Goal: Task Accomplishment & Management: Manage account settings

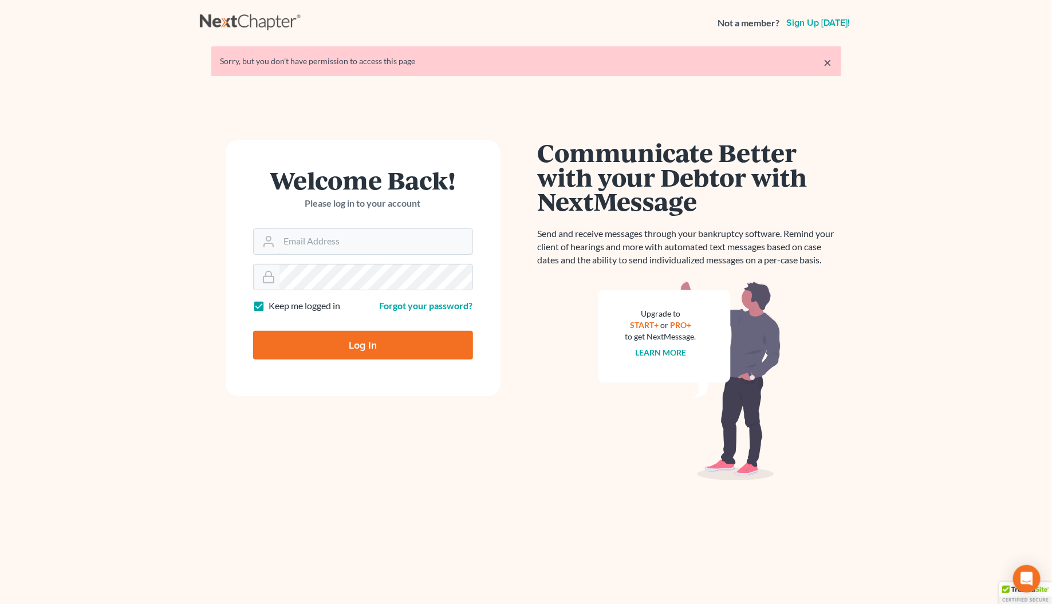
type input "[PERSON_NAME][EMAIL_ADDRESS][DOMAIN_NAME]"
click at [347, 341] on input "Log In" at bounding box center [363, 345] width 220 height 29
type input "Thinking..."
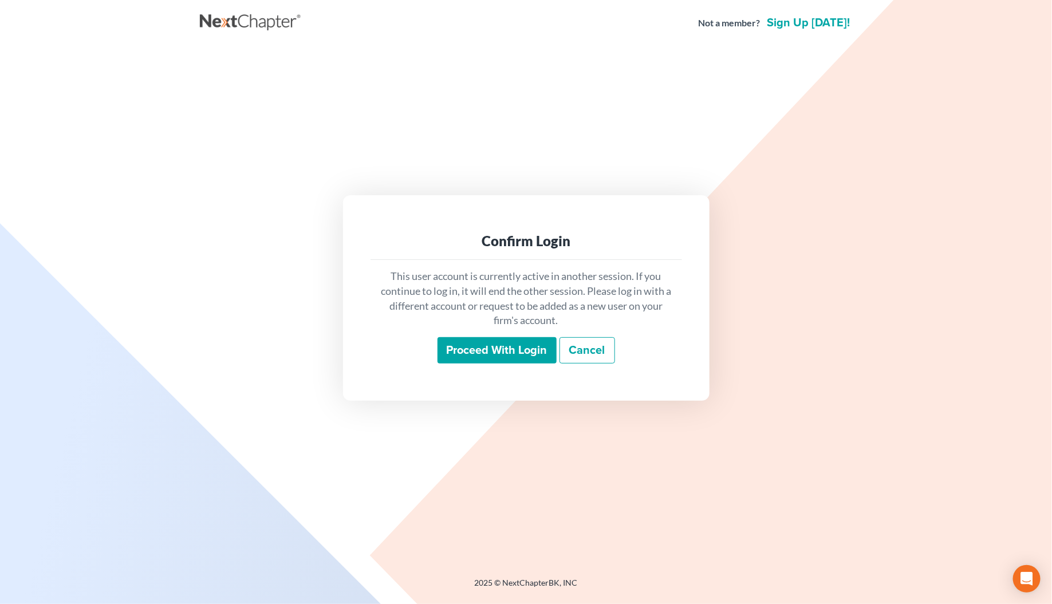
click at [467, 354] on input "Proceed with login" at bounding box center [497, 350] width 119 height 26
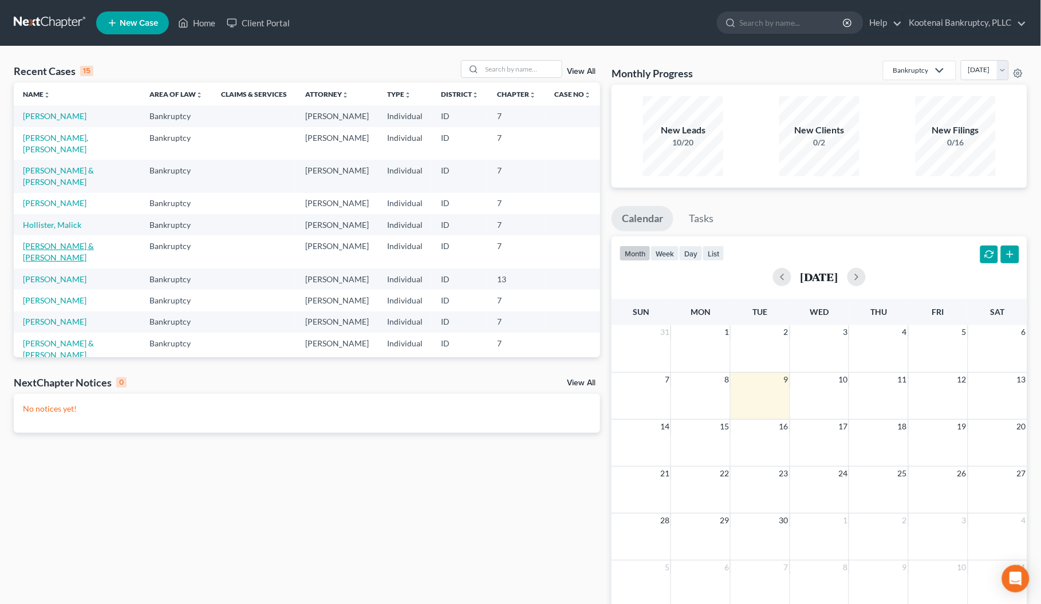
click at [32, 262] on link "[PERSON_NAME] & [PERSON_NAME]" at bounding box center [58, 251] width 71 height 21
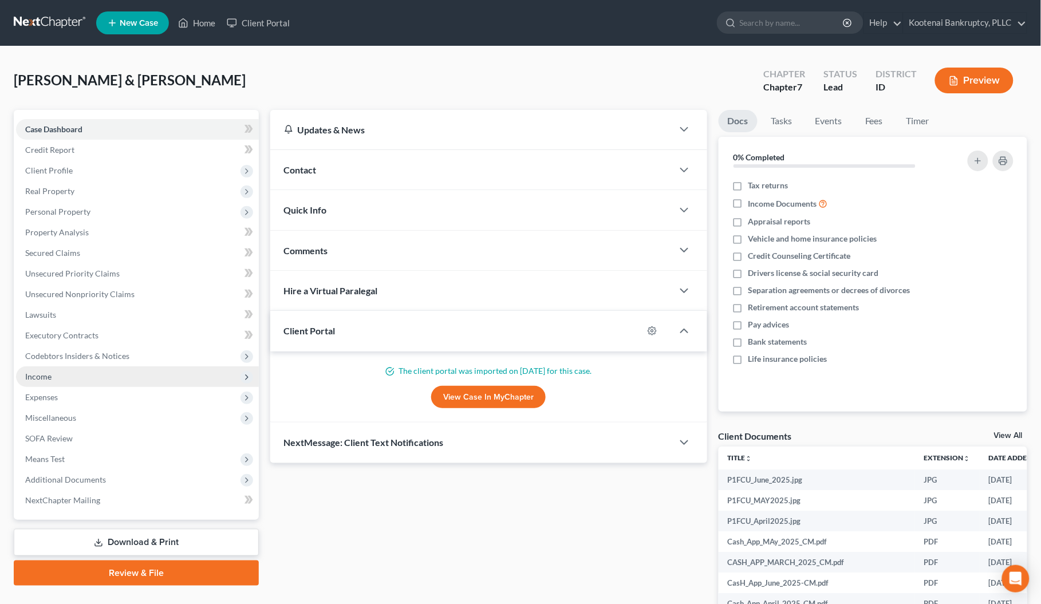
click at [44, 372] on span "Income" at bounding box center [38, 377] width 26 height 10
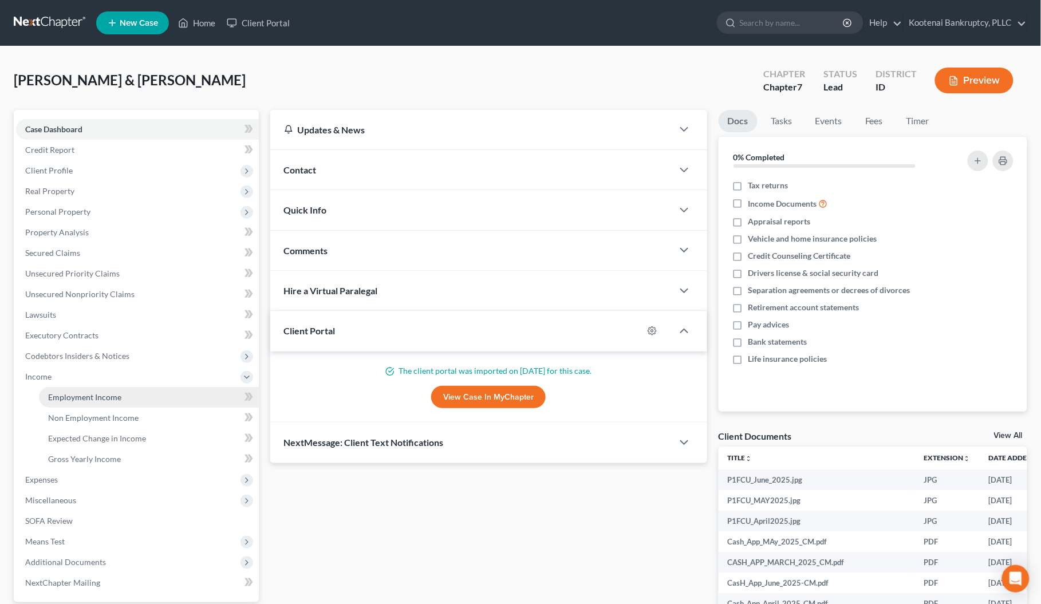
click at [76, 392] on span "Employment Income" at bounding box center [84, 397] width 73 height 10
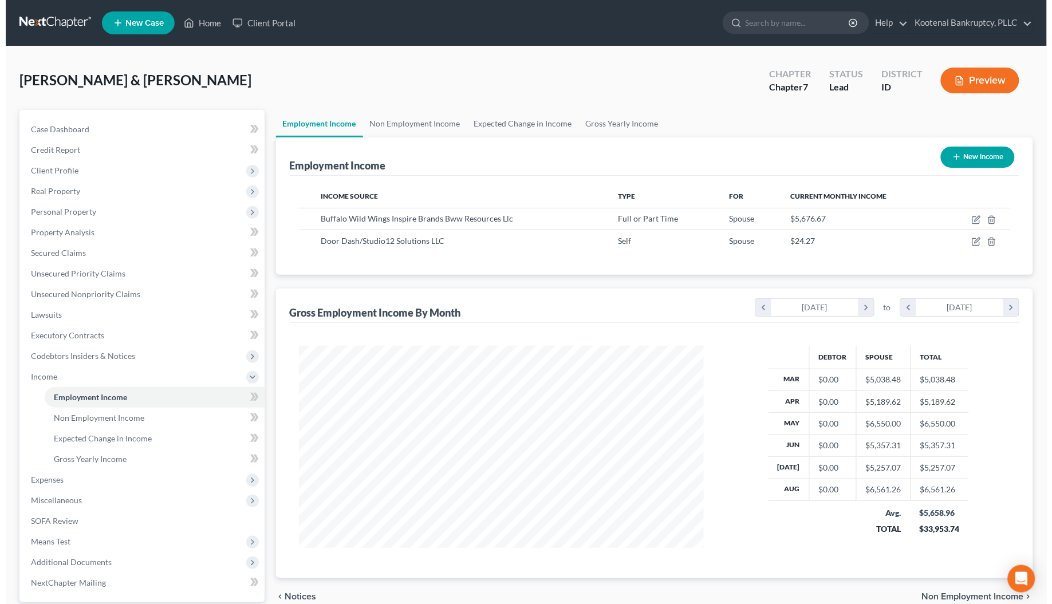
scroll to position [206, 428]
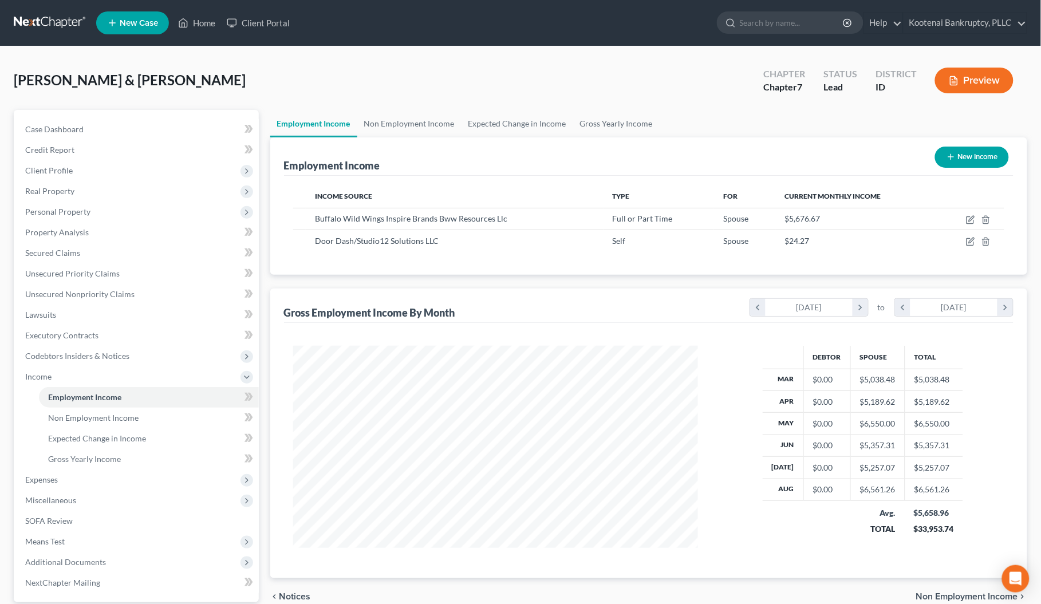
click at [986, 160] on button "New Income" at bounding box center [972, 157] width 74 height 21
select select "0"
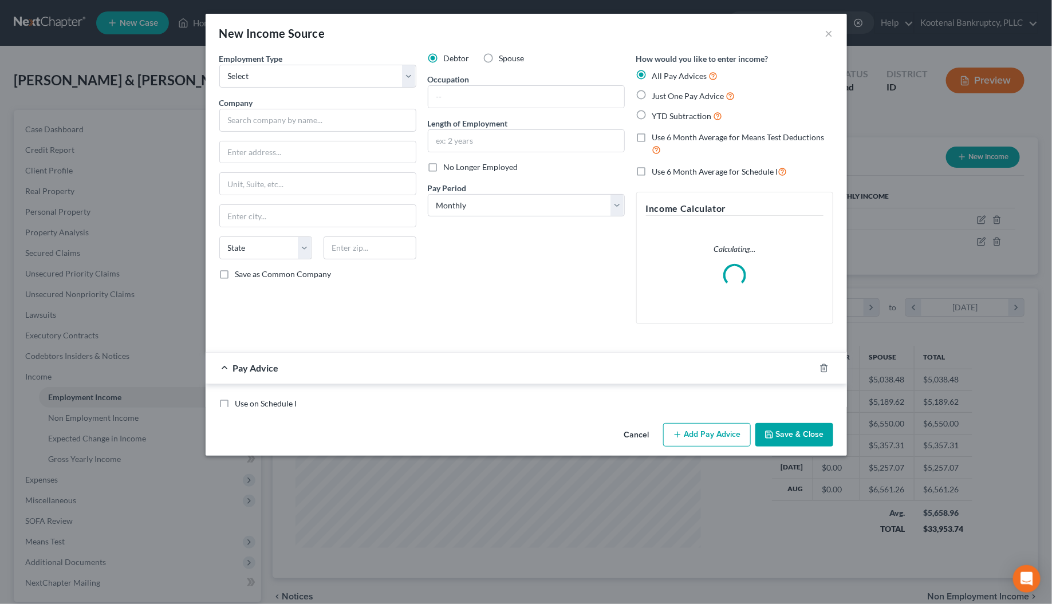
scroll to position [206, 434]
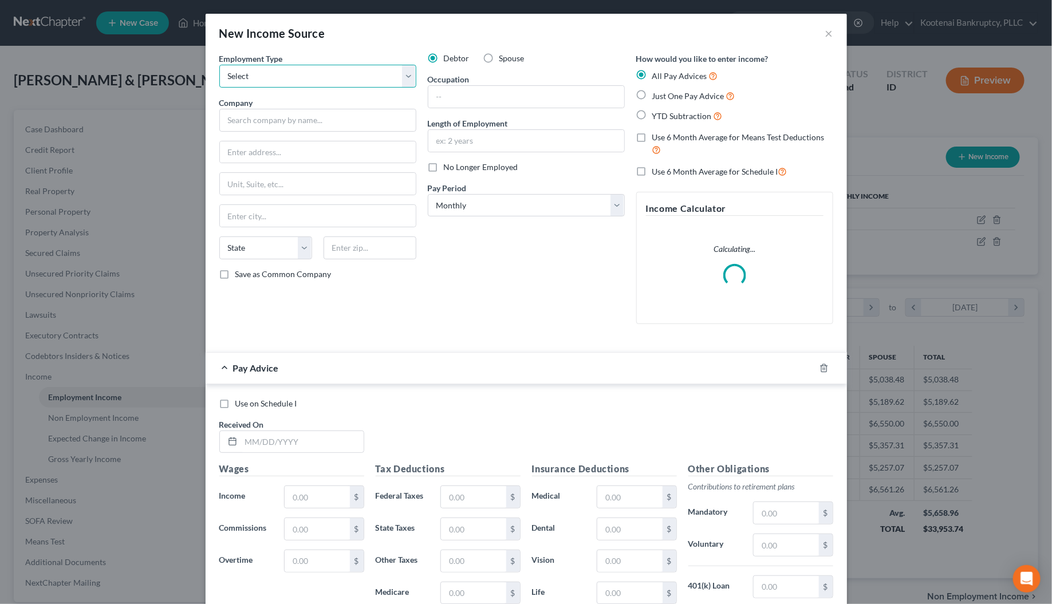
click at [237, 76] on select "Select Full or [DEMOGRAPHIC_DATA] Employment Self Employment" at bounding box center [317, 76] width 197 height 23
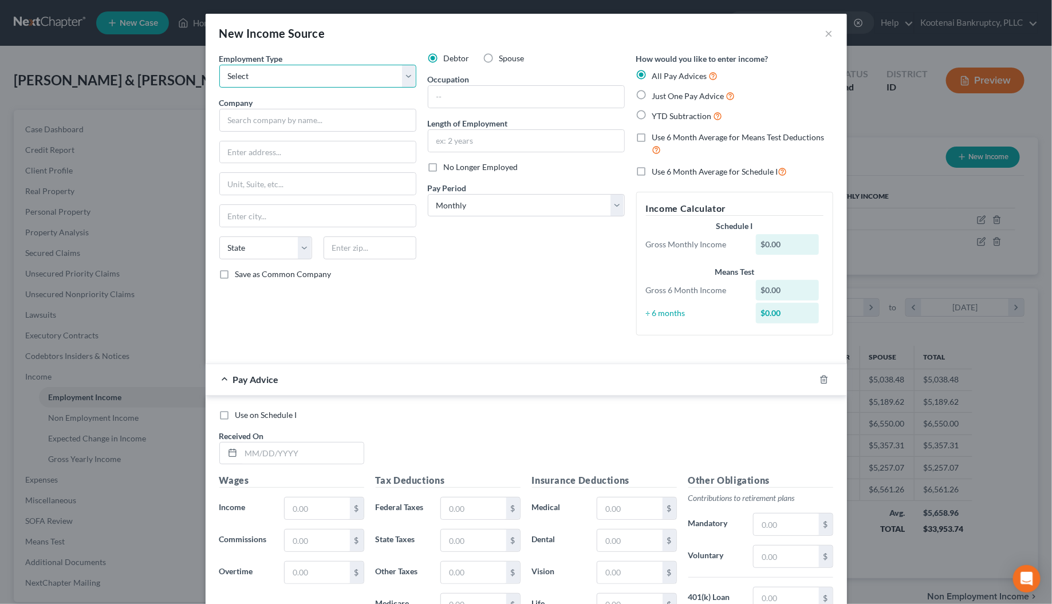
select select "1"
click at [219, 65] on select "Select Full or [DEMOGRAPHIC_DATA] Employment Self Employment" at bounding box center [317, 76] width 197 height 23
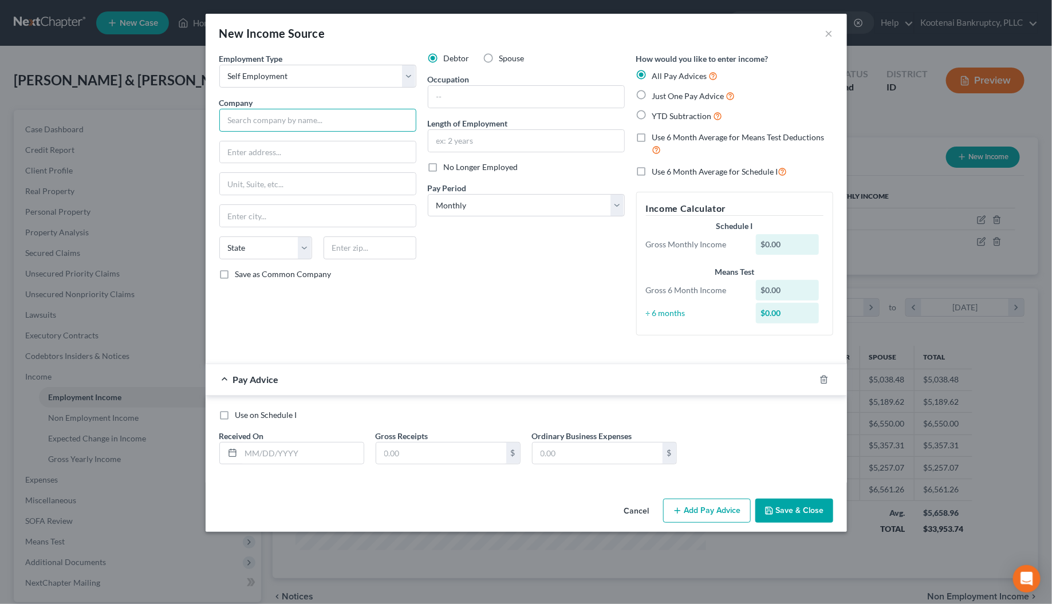
click at [233, 119] on input "text" at bounding box center [317, 120] width 197 height 23
type input "[PERSON_NAME]"
click at [259, 150] on input "text" at bounding box center [318, 152] width 196 height 22
type input "[STREET_ADDRESS] ext"
click at [367, 249] on input "text" at bounding box center [370, 248] width 93 height 23
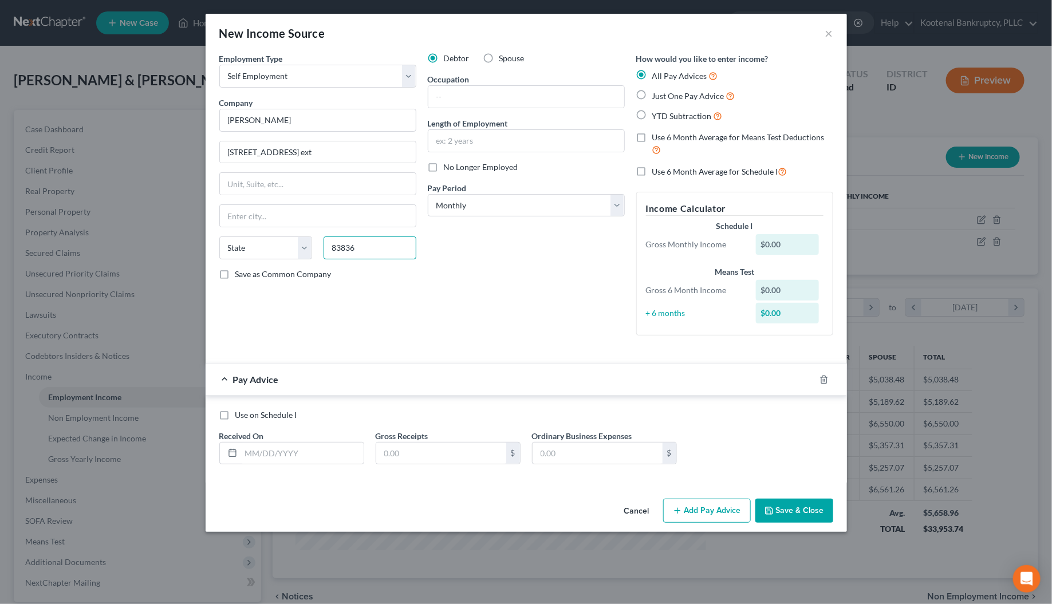
click at [403, 259] on input "83836" at bounding box center [370, 248] width 93 height 23
type input "83836"
type input "Hope"
select select "13"
click at [406, 293] on div "Employment Type * Select Full or [DEMOGRAPHIC_DATA] Employment Self Employment …" at bounding box center [318, 199] width 209 height 292
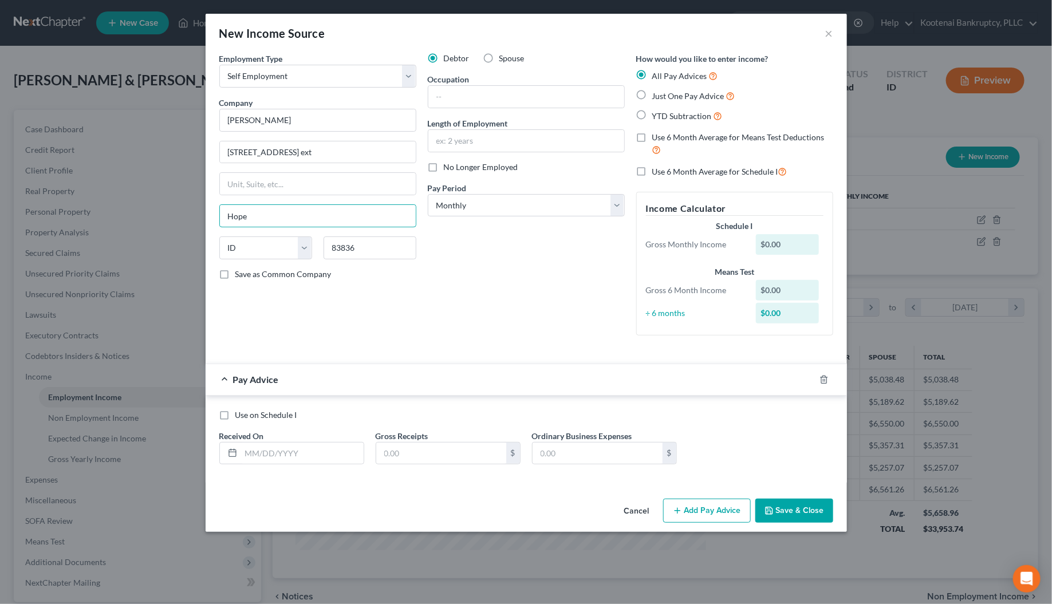
drag, startPoint x: 259, startPoint y: 221, endPoint x: 210, endPoint y: 219, distance: 49.3
click at [210, 219] on div "Employment Type * Select Full or [DEMOGRAPHIC_DATA] Employment Self Employment …" at bounding box center [527, 274] width 642 height 442
type input "Kamiah"
drag, startPoint x: 363, startPoint y: 255, endPoint x: 317, endPoint y: 250, distance: 46.1
click at [318, 250] on div "83836" at bounding box center [370, 248] width 104 height 23
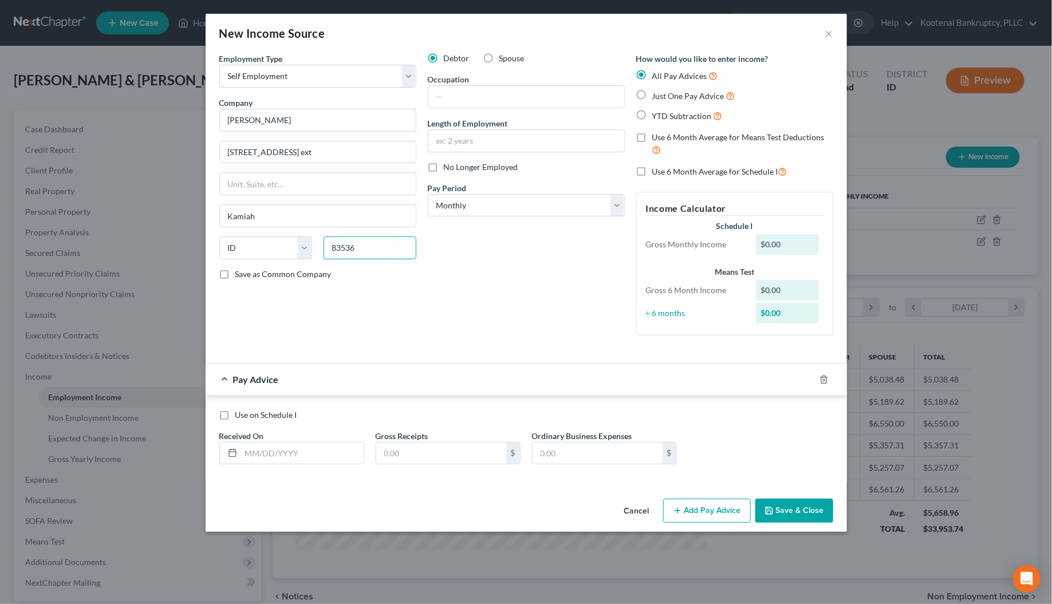
type input "83536"
click at [320, 288] on div "Employment Type * Select Full or [DEMOGRAPHIC_DATA] Employment Self Employment …" at bounding box center [318, 199] width 209 height 292
click at [294, 119] on input "[PERSON_NAME]" at bounding box center [317, 120] width 197 height 23
type input "[PERSON_NAME]- Tik Tok"
click at [493, 203] on select "Select Monthly Twice Monthly Every Other Week Weekly" at bounding box center [526, 205] width 197 height 23
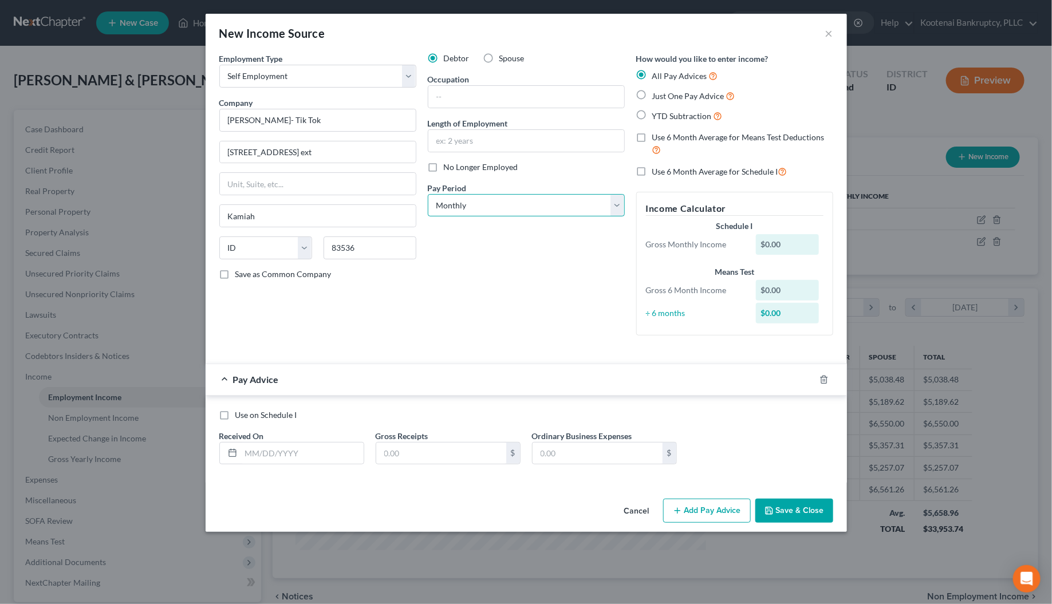
click at [428, 194] on select "Select Monthly Twice Monthly Every Other Week Weekly" at bounding box center [526, 205] width 197 height 23
click at [396, 454] on input "text" at bounding box center [441, 454] width 130 height 22
type input "28.11"
click at [308, 463] on input "text" at bounding box center [302, 454] width 123 height 22
type input "07/30/202511."
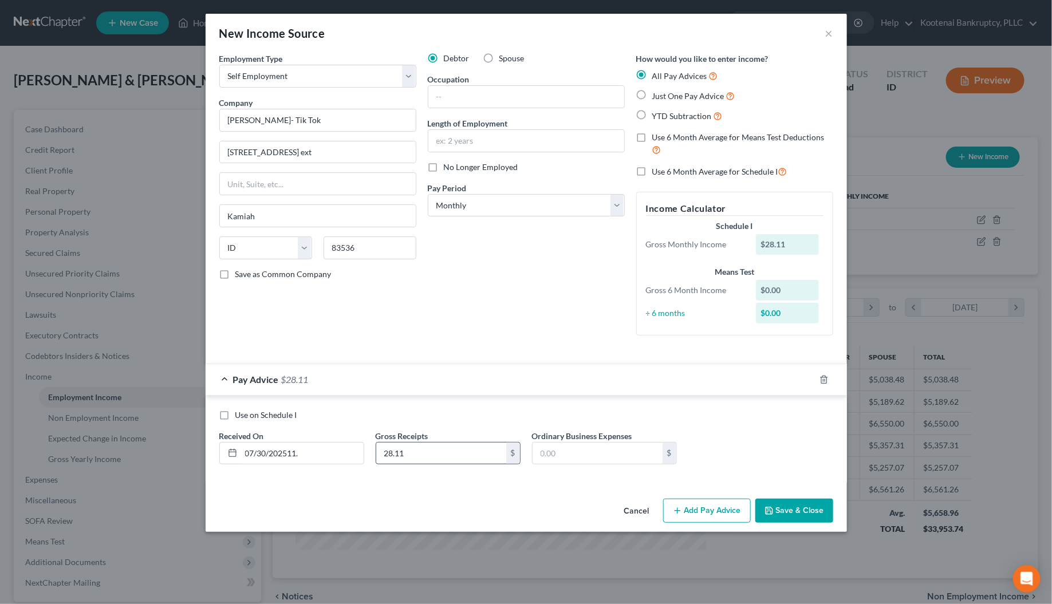
click at [413, 465] on div "28.11 $" at bounding box center [448, 453] width 145 height 23
click at [412, 456] on input "28.11" at bounding box center [441, 454] width 130 height 22
type input "39.66"
click at [725, 517] on button "Add Pay Advice" at bounding box center [707, 511] width 88 height 24
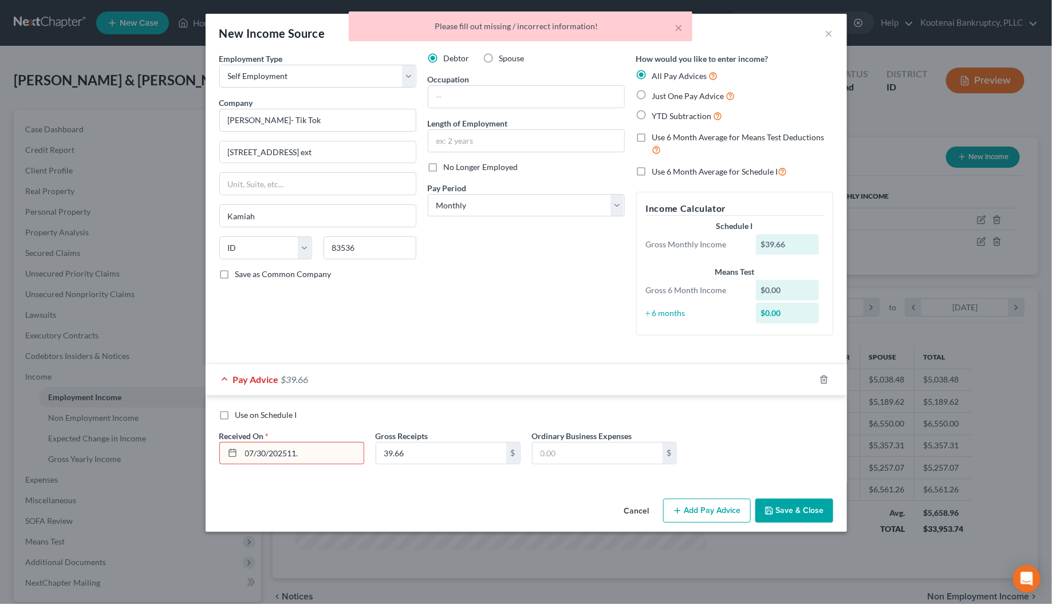
click at [289, 451] on input "07/30/202511." at bounding box center [302, 454] width 123 height 22
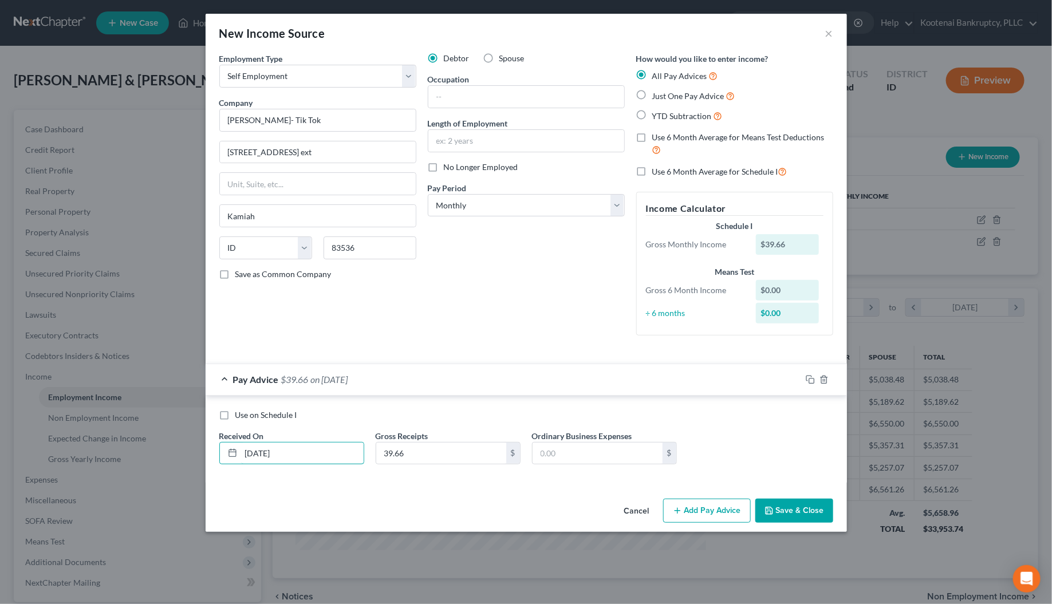
type input "[DATE]"
click at [718, 513] on button "Add Pay Advice" at bounding box center [707, 511] width 88 height 24
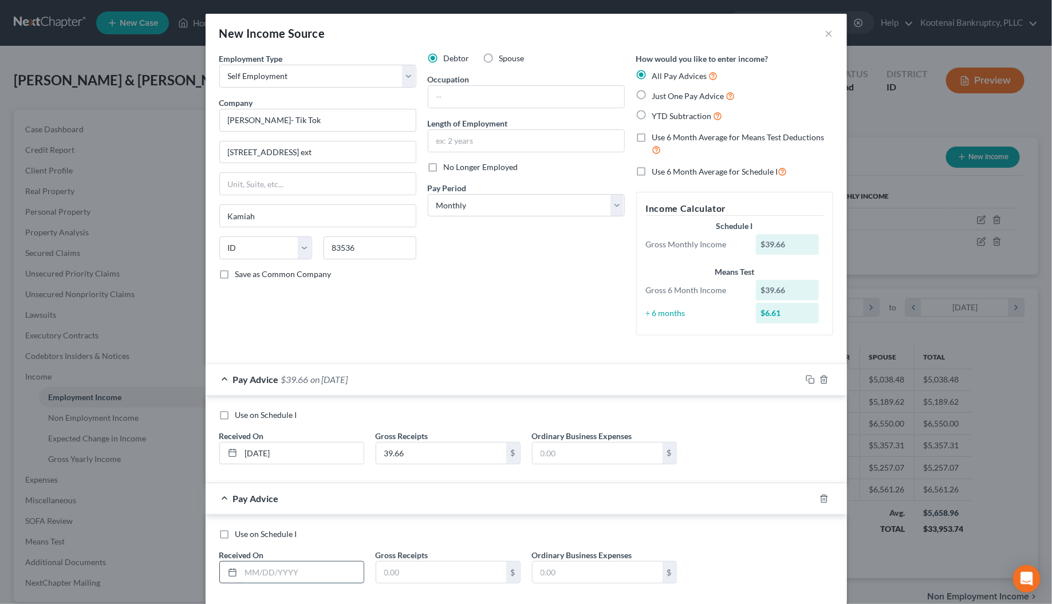
click at [244, 582] on input "text" at bounding box center [302, 573] width 123 height 22
type input "[DATE]"
click at [387, 575] on input "text" at bounding box center [441, 573] width 130 height 22
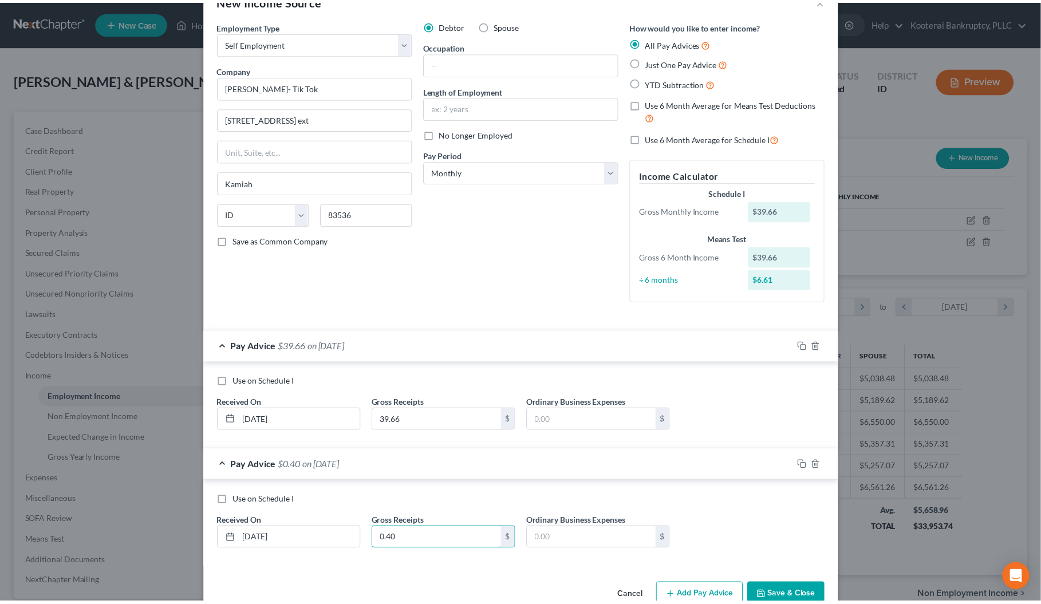
scroll to position [62, 0]
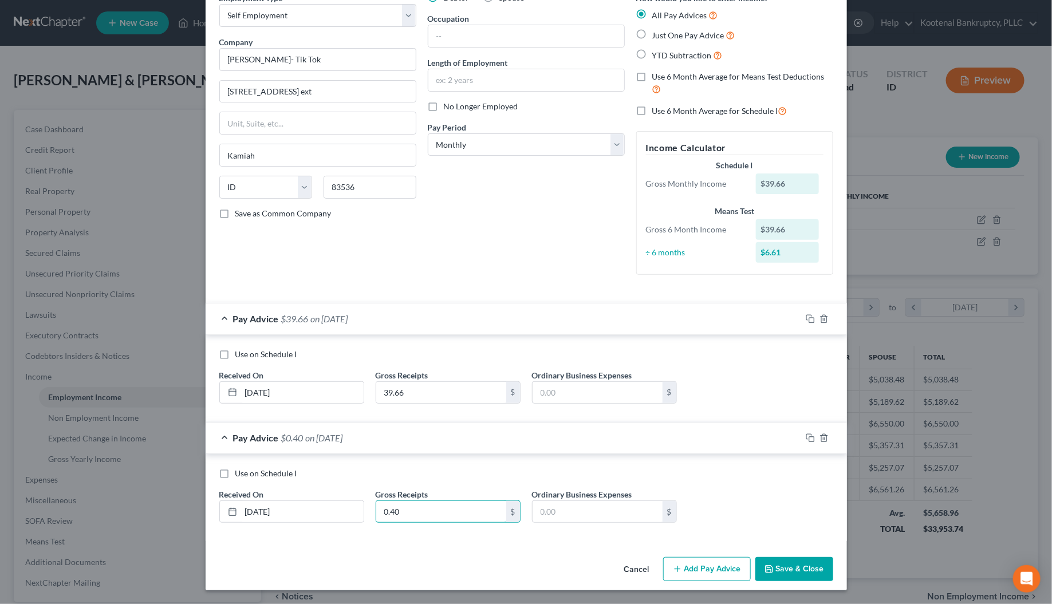
type input "0.40"
click at [786, 570] on button "Save & Close" at bounding box center [795, 569] width 78 height 24
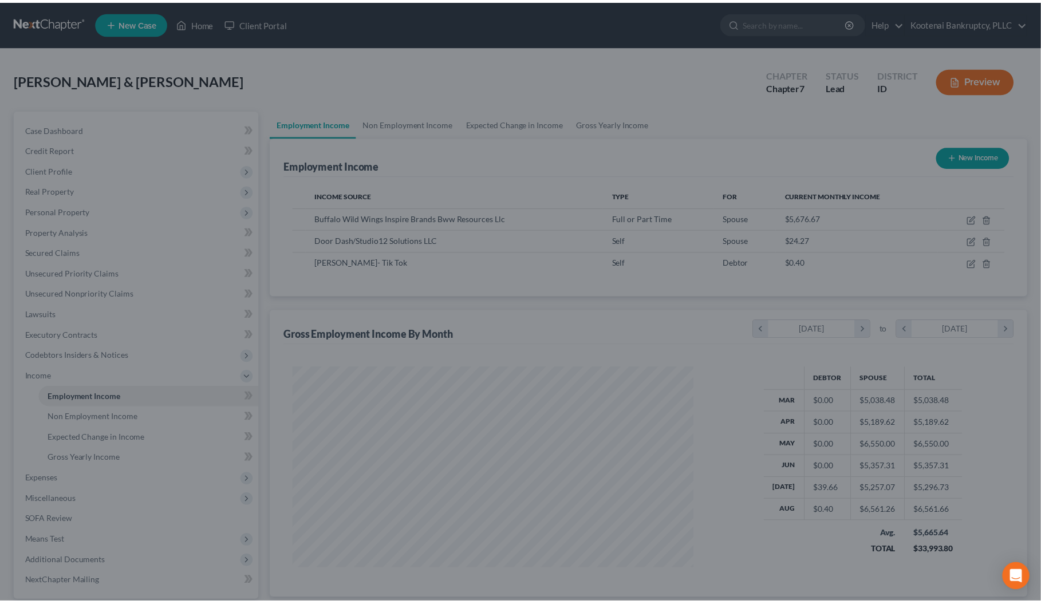
scroll to position [572616, 572393]
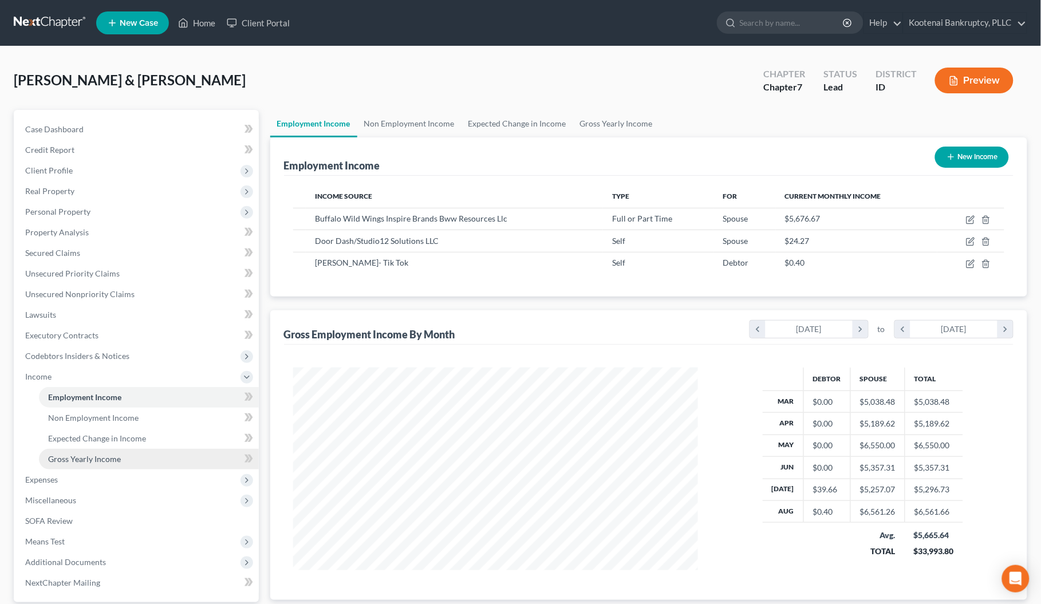
click at [95, 456] on span "Gross Yearly Income" at bounding box center [84, 459] width 73 height 10
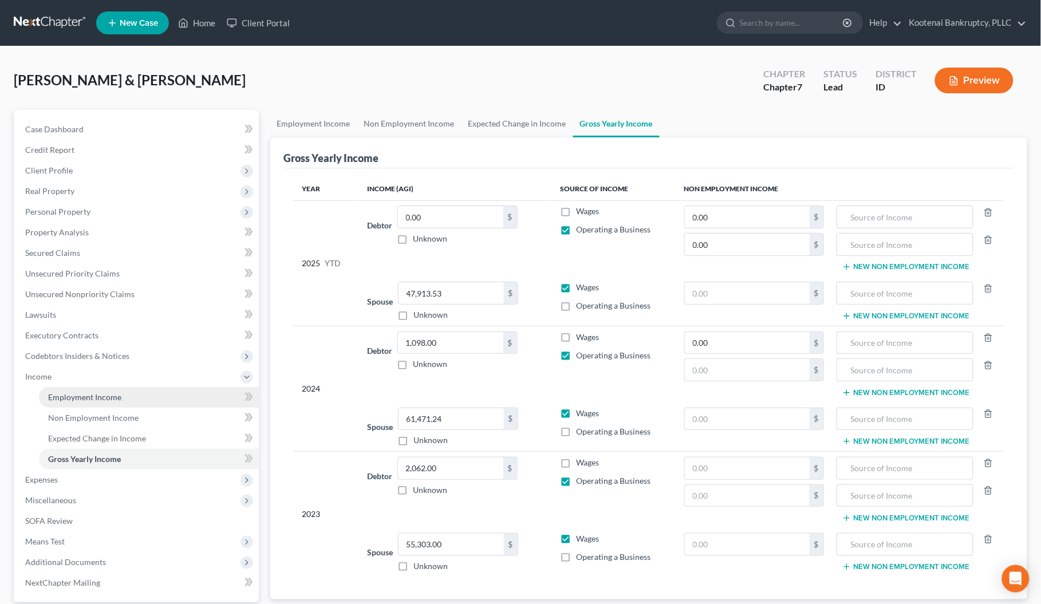
click at [67, 396] on span "Employment Income" at bounding box center [84, 397] width 73 height 10
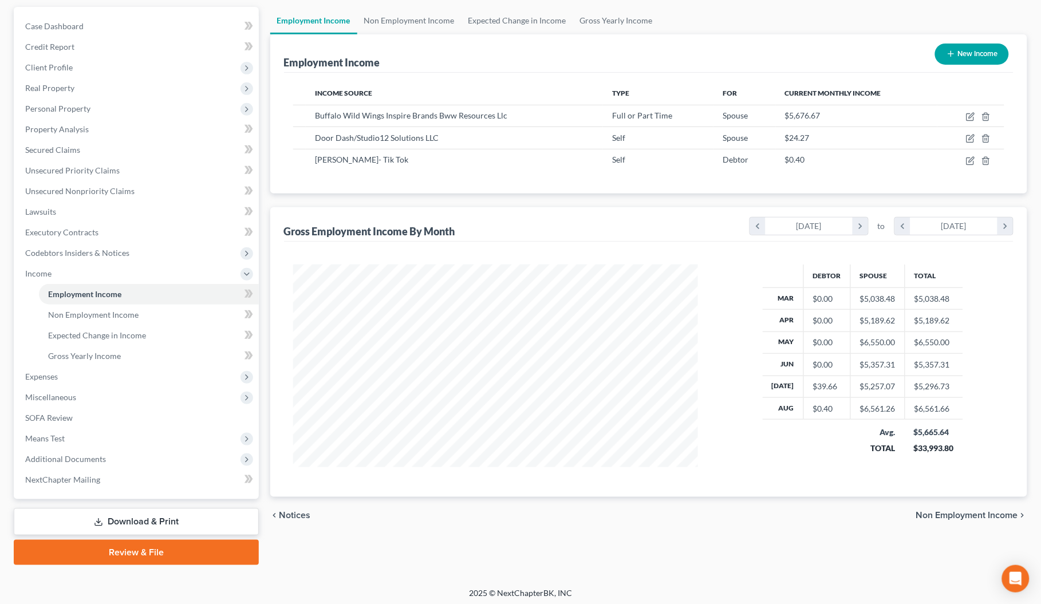
scroll to position [107, 0]
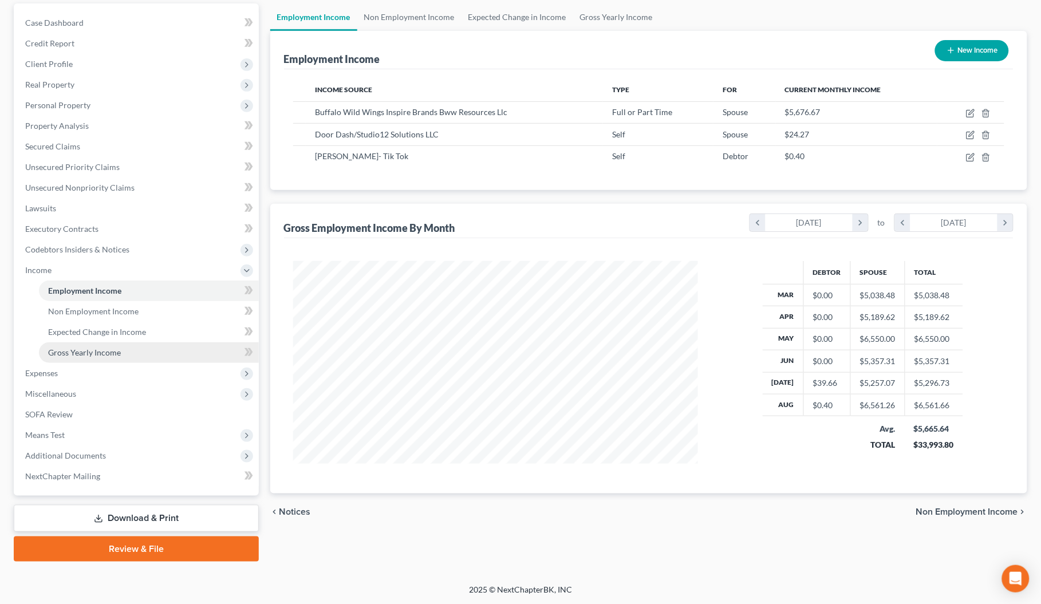
click at [104, 354] on span "Gross Yearly Income" at bounding box center [84, 353] width 73 height 10
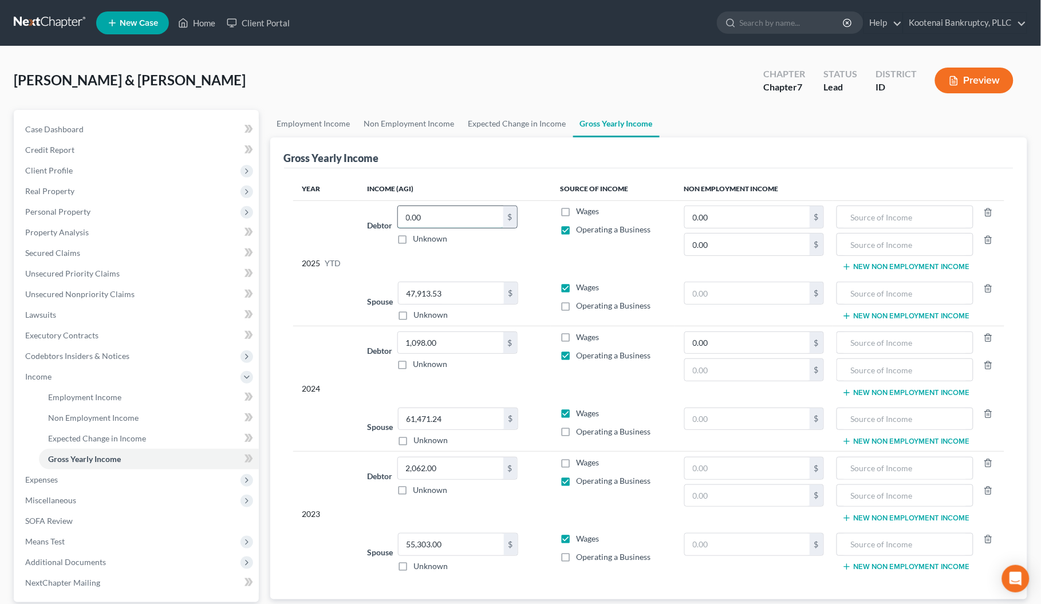
click at [426, 219] on input "0.00" at bounding box center [450, 217] width 105 height 22
type input "40.06"
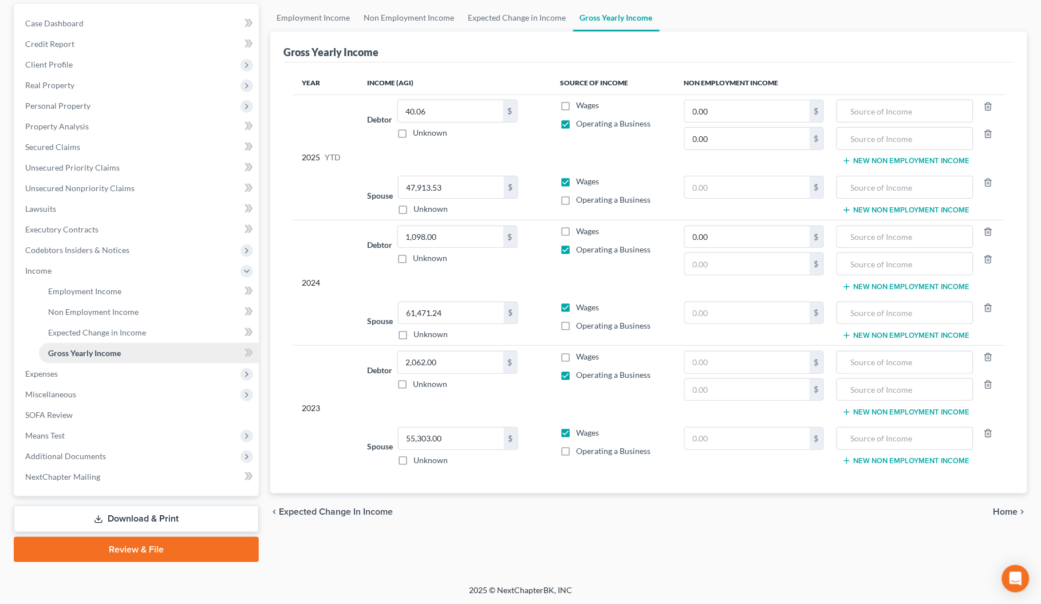
scroll to position [107, 0]
click at [47, 373] on span "Expenses" at bounding box center [41, 373] width 33 height 10
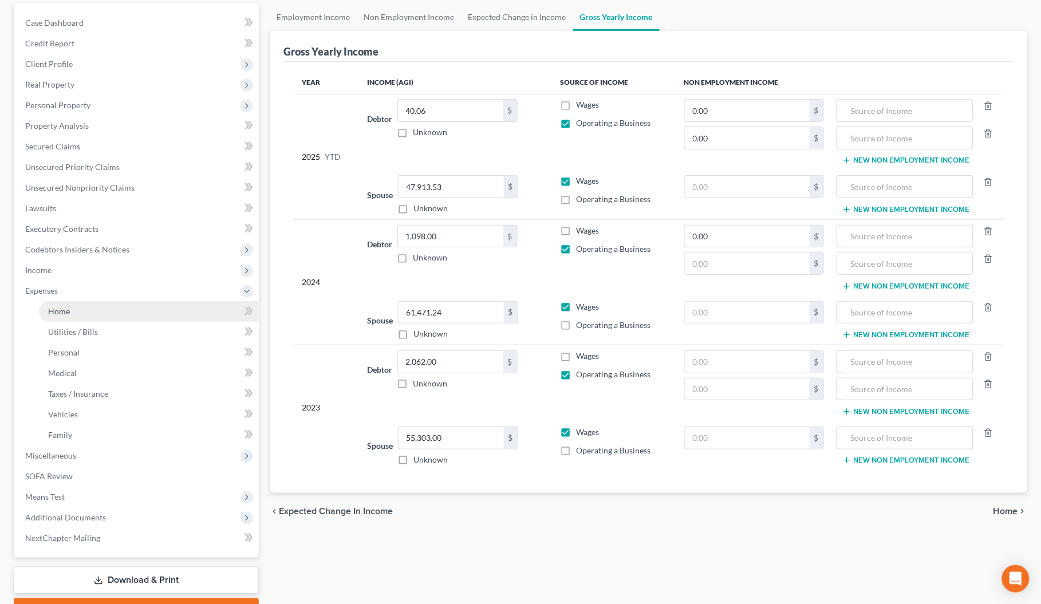
click at [55, 320] on link "Home" at bounding box center [149, 311] width 220 height 21
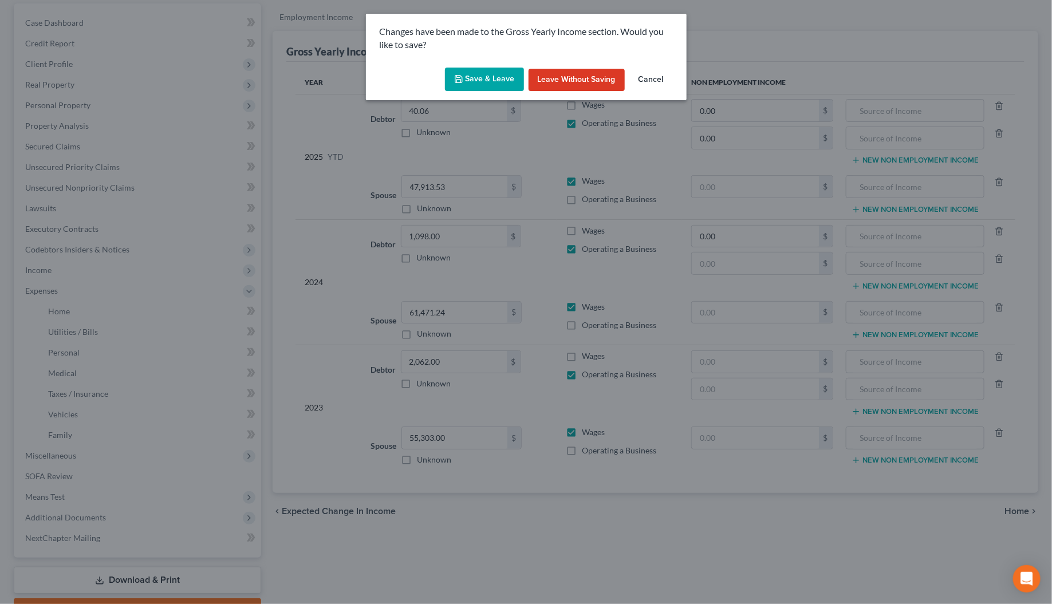
click at [485, 80] on button "Save & Leave" at bounding box center [484, 80] width 79 height 24
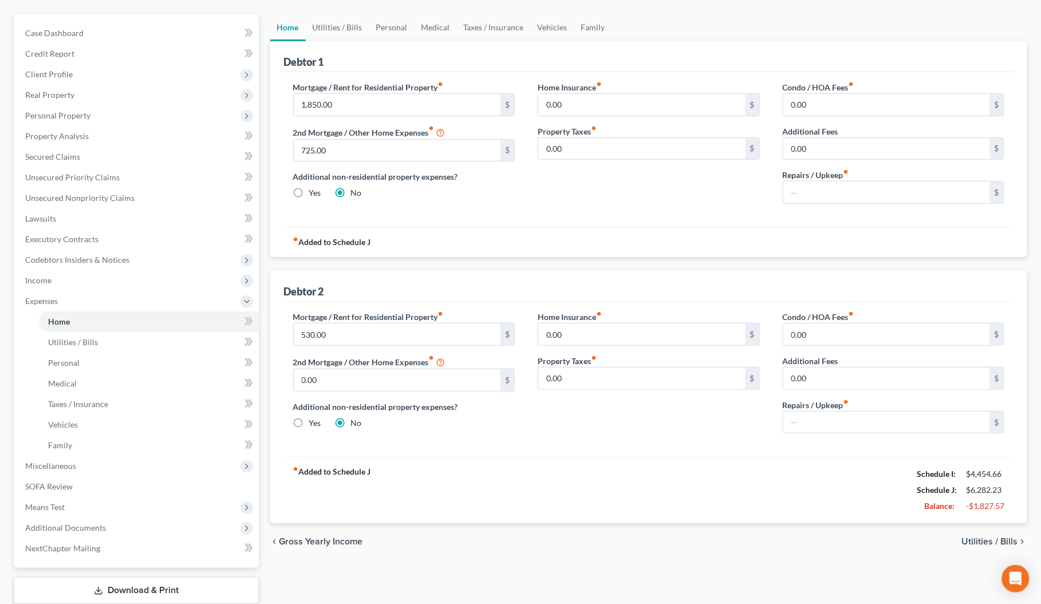
scroll to position [72, 0]
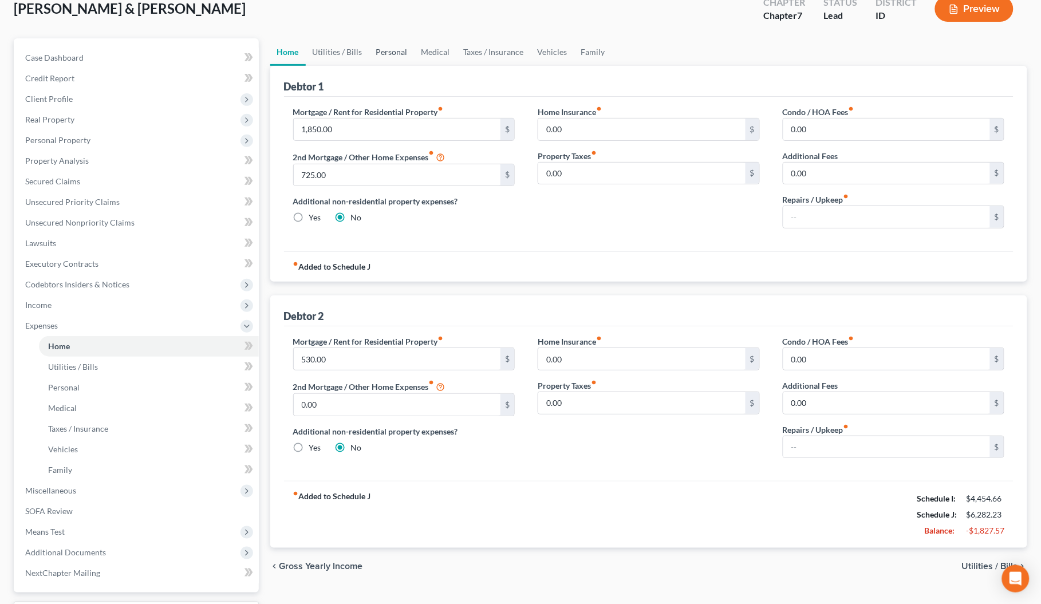
click at [384, 48] on link "Personal" at bounding box center [391, 51] width 45 height 27
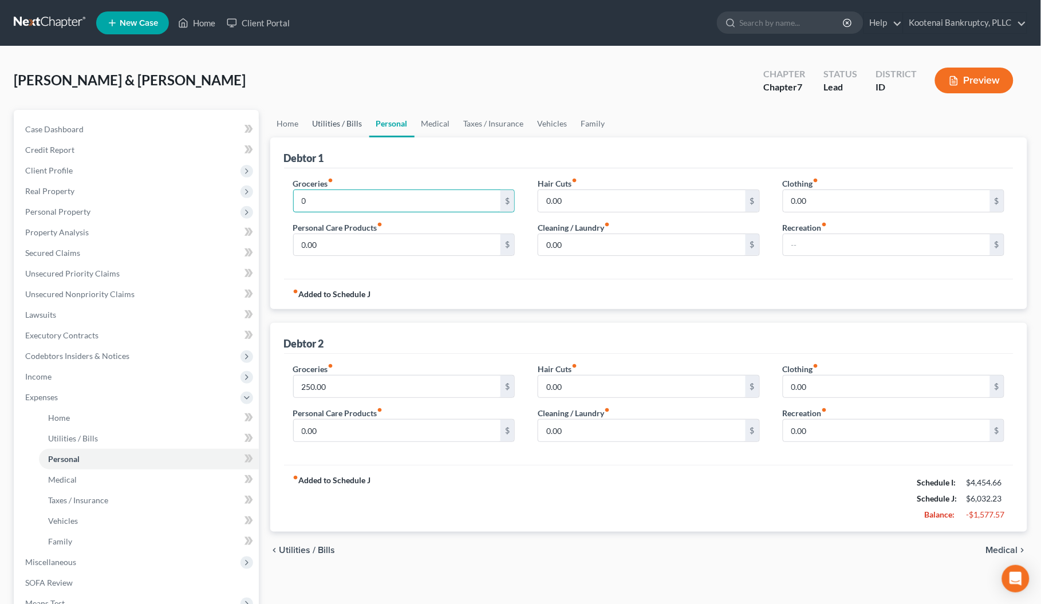
type input "0"
click at [332, 120] on link "Utilities / Bills" at bounding box center [338, 123] width 64 height 27
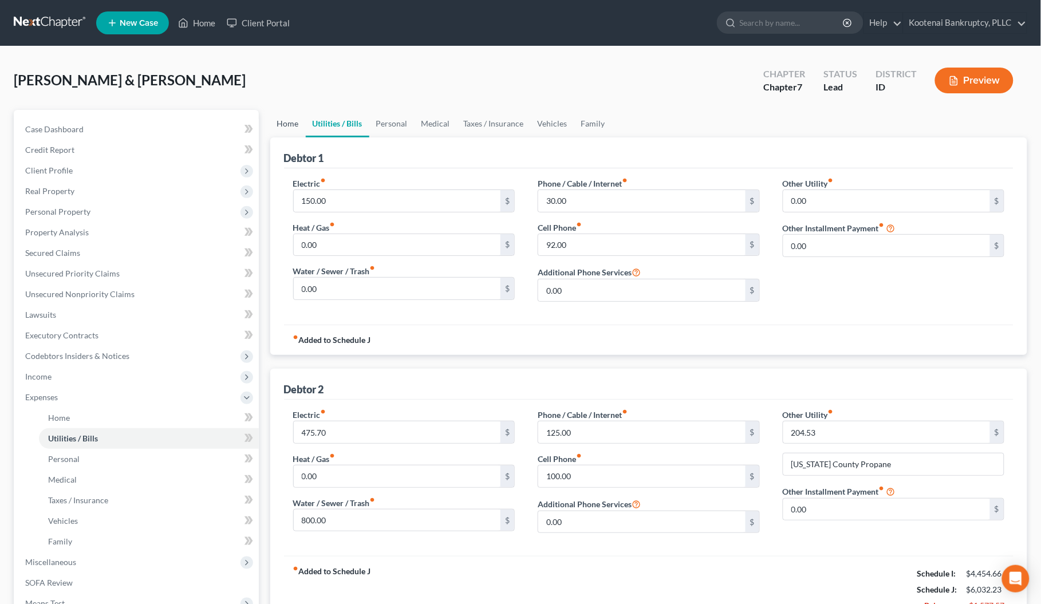
click at [288, 123] on link "Home" at bounding box center [288, 123] width 36 height 27
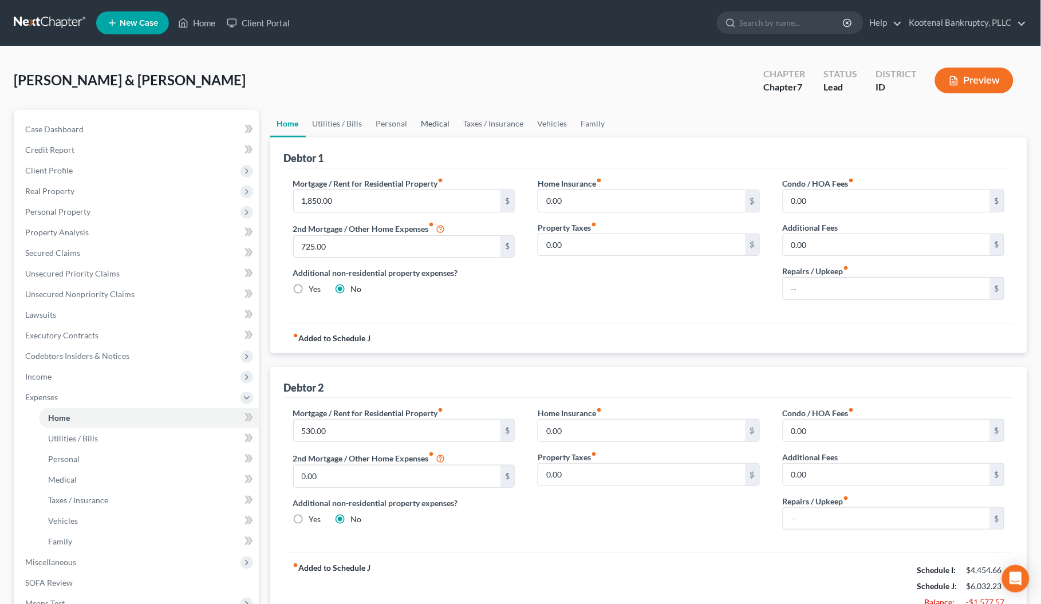
click at [427, 121] on link "Medical" at bounding box center [436, 123] width 42 height 27
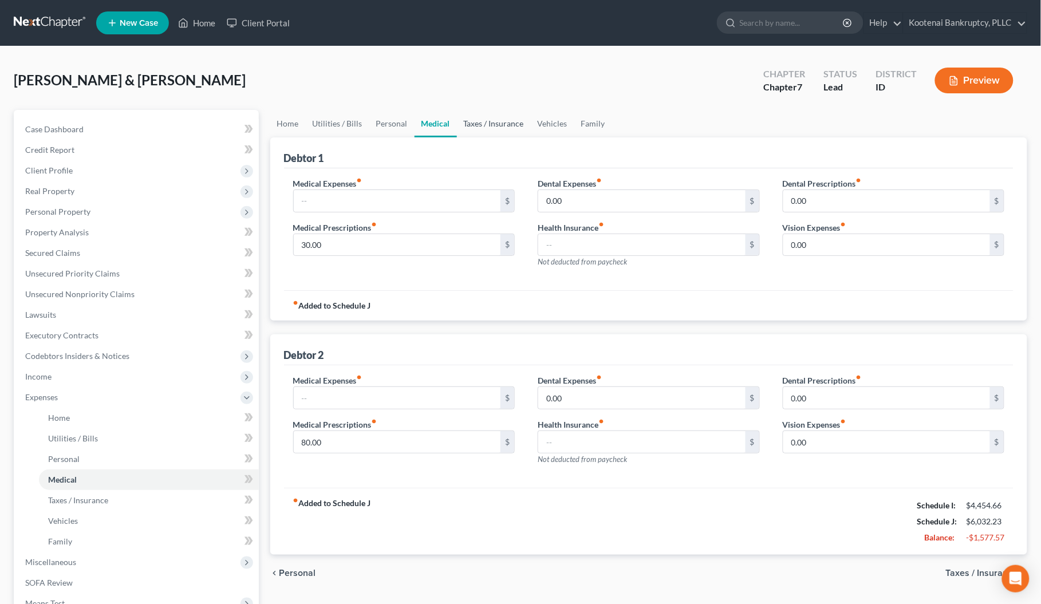
click at [479, 125] on link "Taxes / Insurance" at bounding box center [494, 123] width 74 height 27
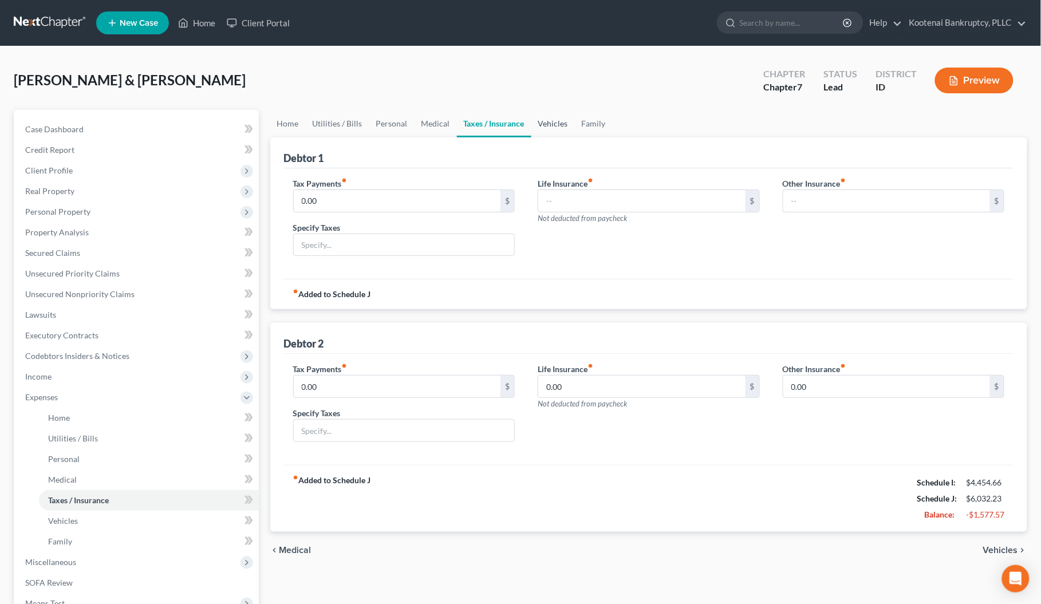
click at [548, 122] on link "Vehicles" at bounding box center [554, 123] width 44 height 27
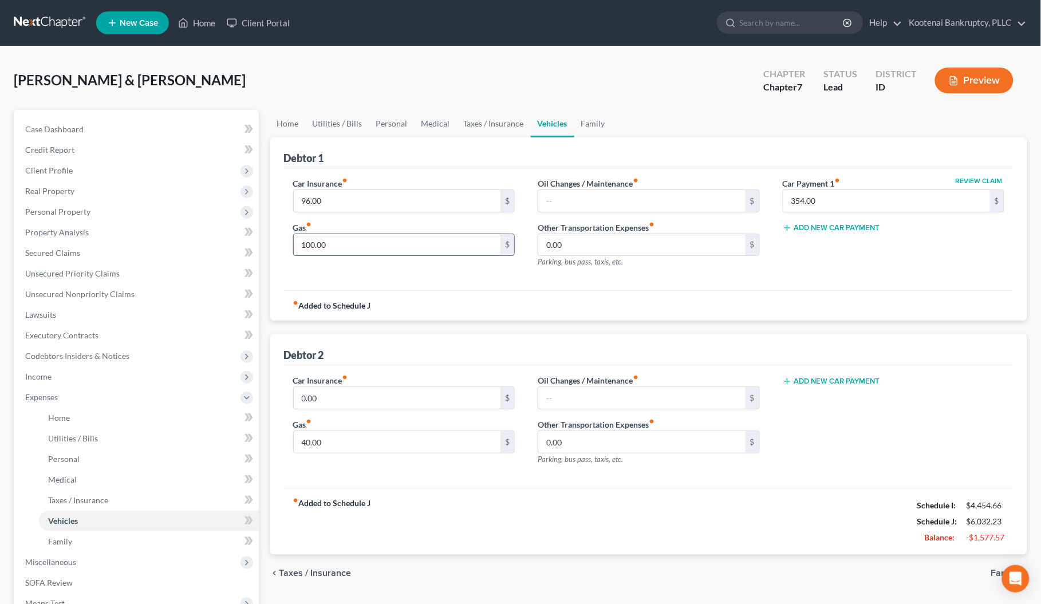
click at [336, 243] on input "100.00" at bounding box center [397, 245] width 207 height 22
type input "35.00"
click at [592, 124] on link "Family" at bounding box center [594, 123] width 38 height 27
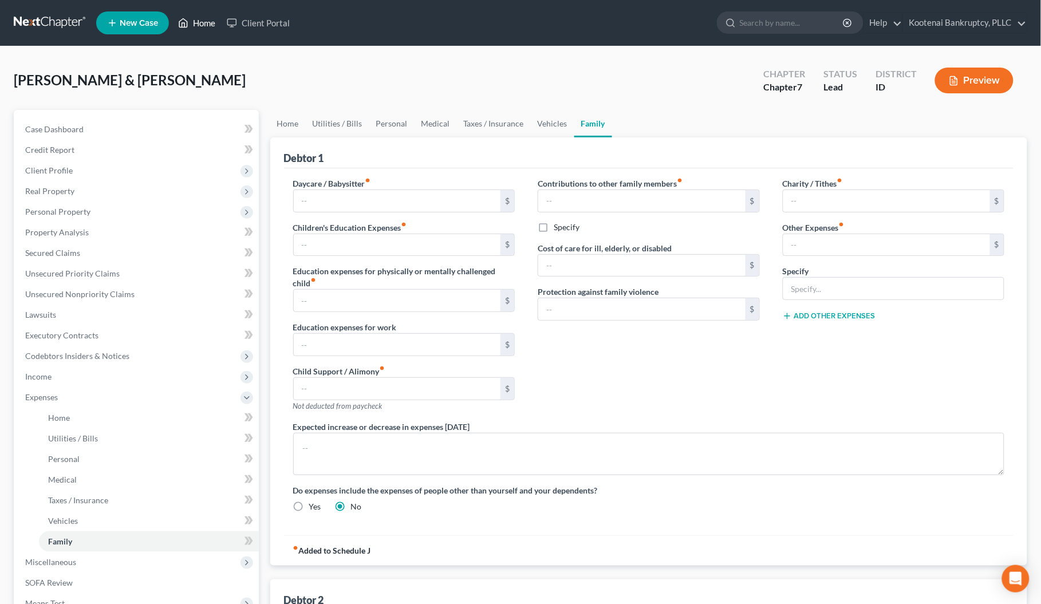
click at [199, 22] on link "Home" at bounding box center [196, 23] width 49 height 21
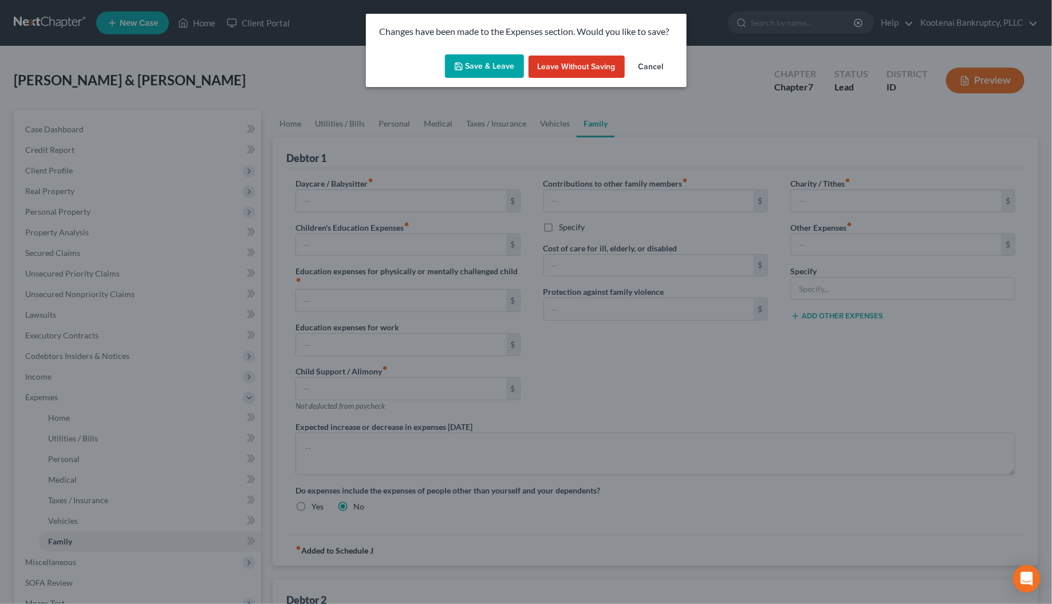
click at [487, 64] on button "Save & Leave" at bounding box center [484, 66] width 79 height 24
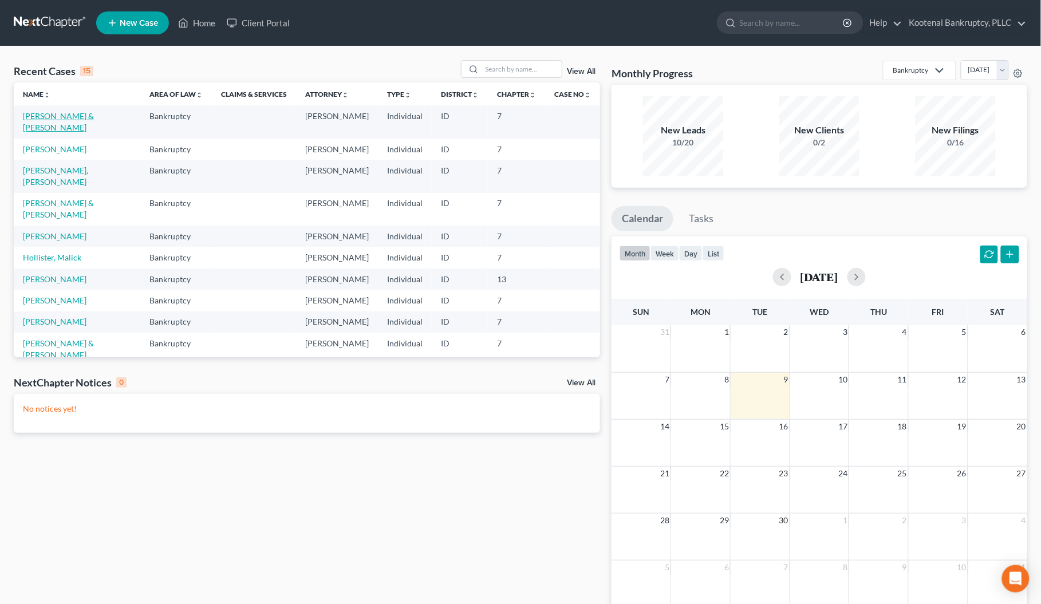
click at [34, 117] on link "[PERSON_NAME] & [PERSON_NAME]" at bounding box center [58, 121] width 71 height 21
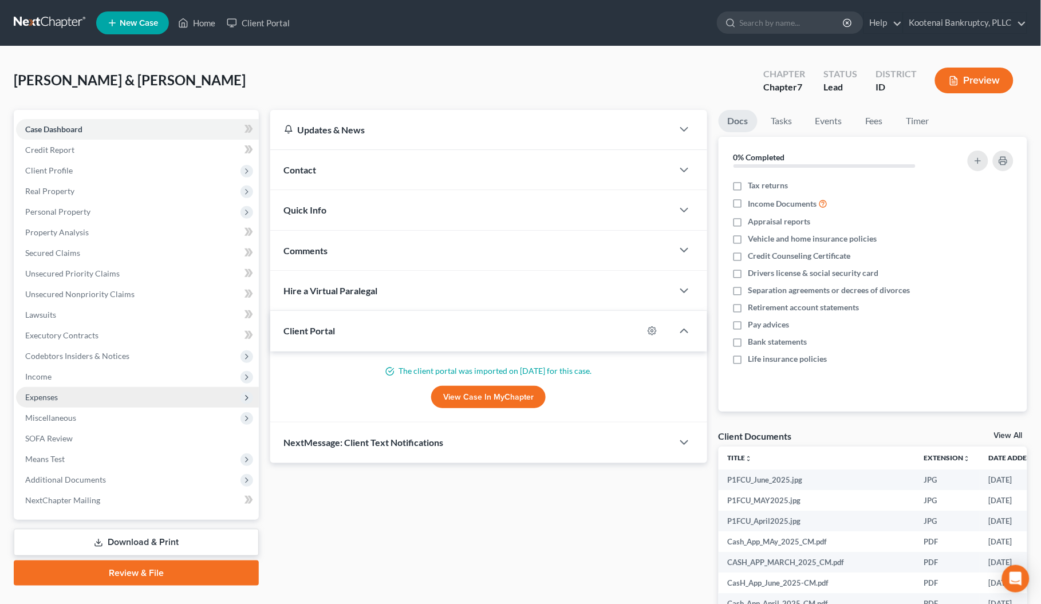
click at [32, 399] on span "Expenses" at bounding box center [41, 397] width 33 height 10
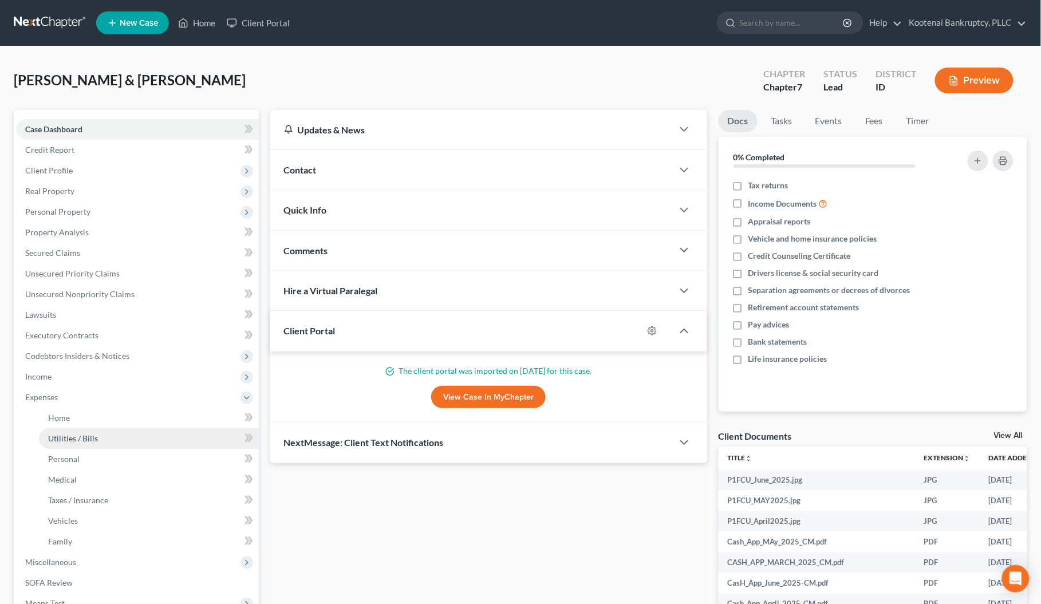
click at [61, 441] on span "Utilities / Bills" at bounding box center [73, 439] width 50 height 10
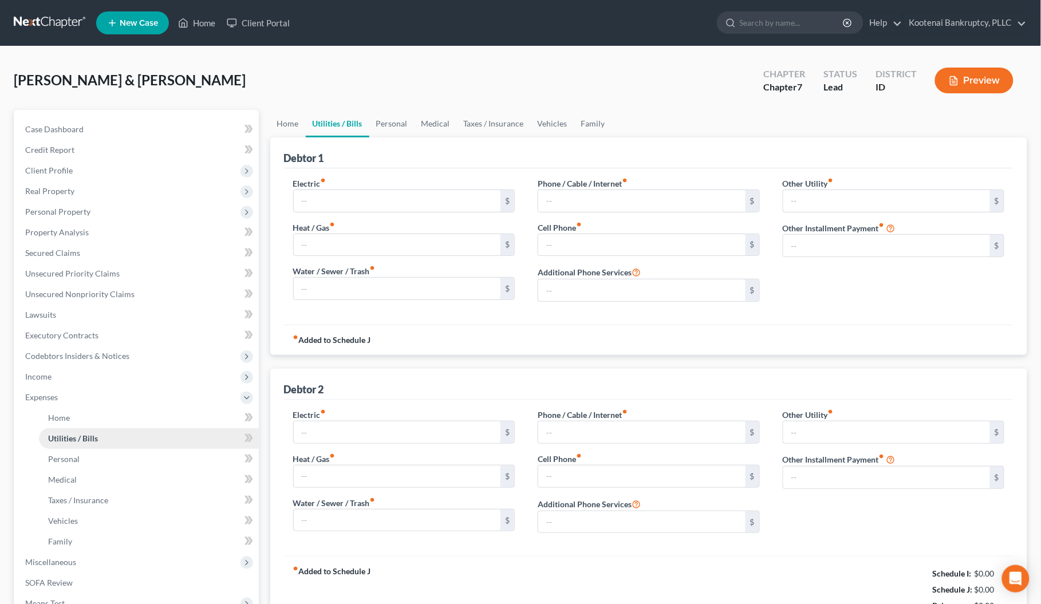
type input "150.00"
type input "0.00"
type input "30.00"
type input "92.00"
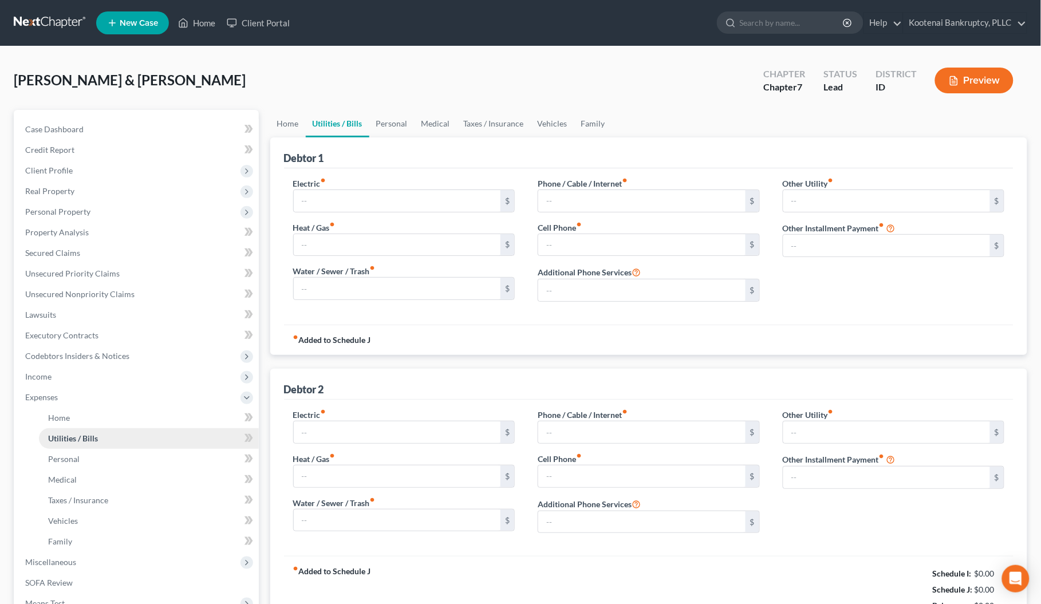
type input "0.00"
type input "475.70"
type input "0.00"
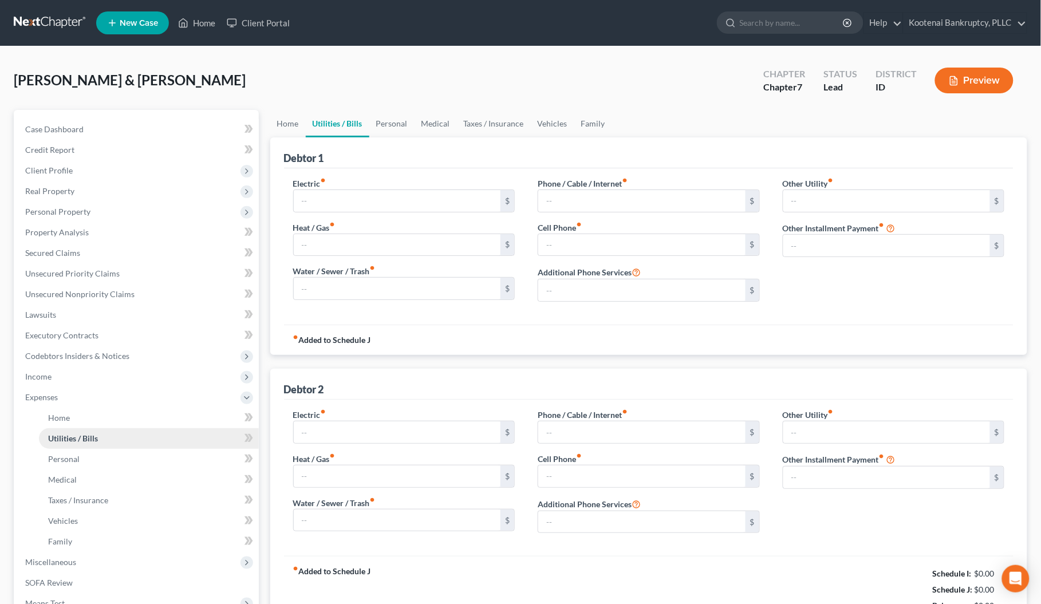
type input "800.00"
type input "125.00"
type input "100.00"
type input "0.00"
type input "204.53"
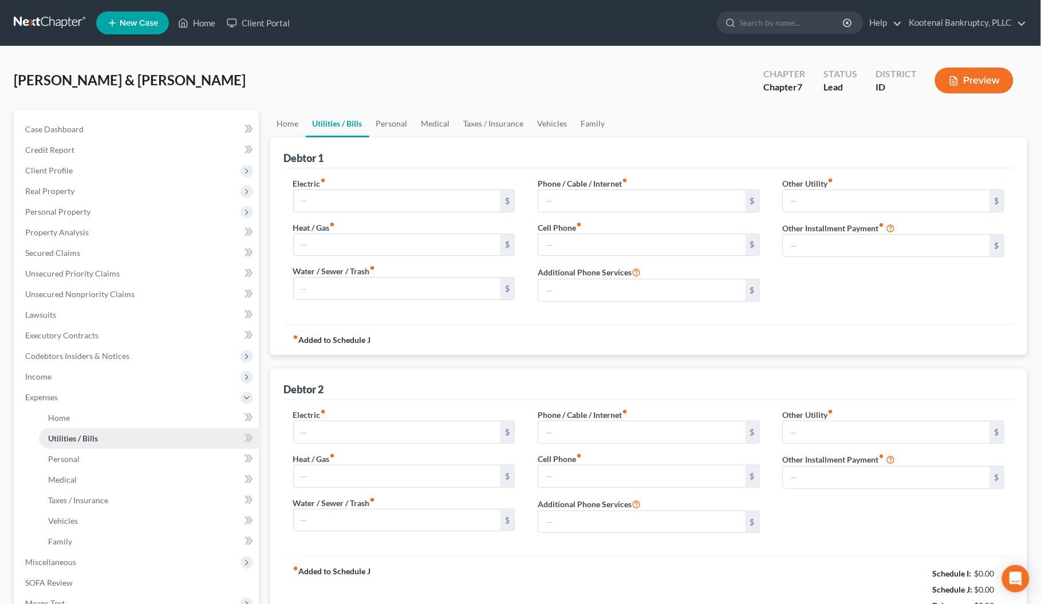
type input "[US_STATE] County Propane"
type input "0.00"
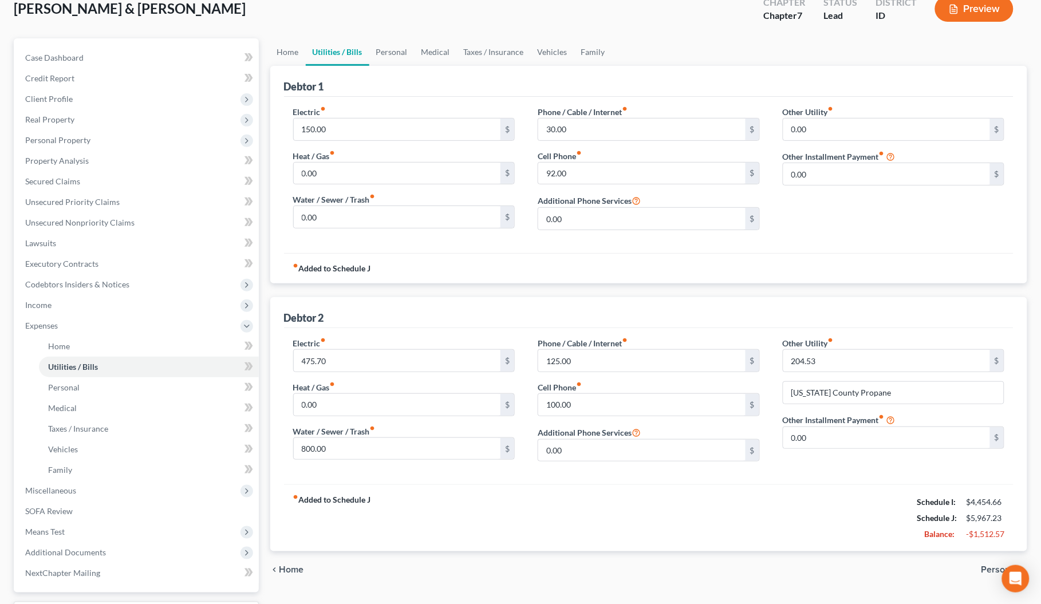
scroll to position [169, 0]
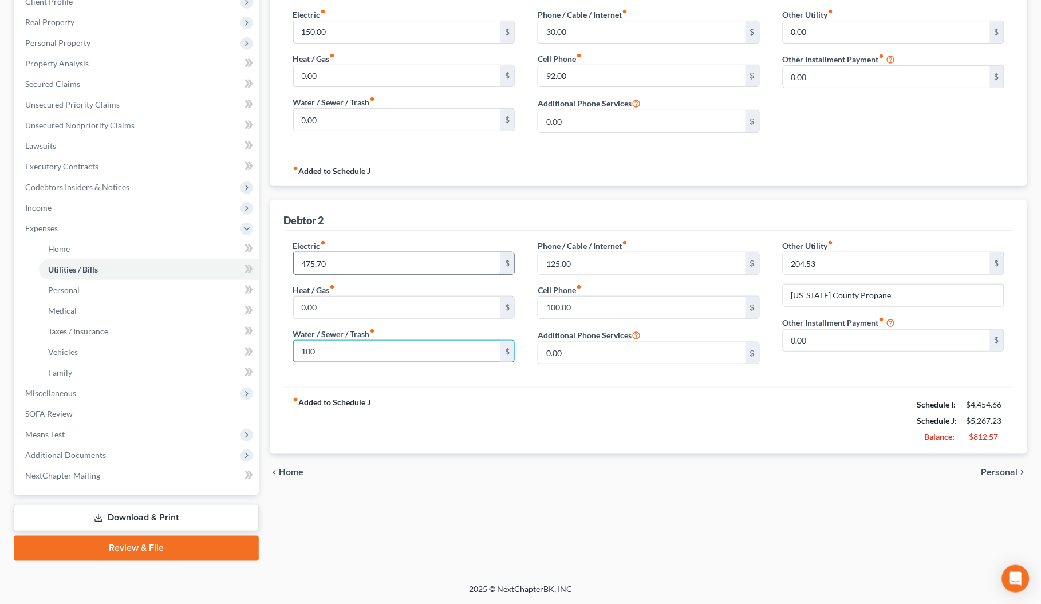
type input "100"
click at [354, 254] on input "475.70" at bounding box center [397, 264] width 207 height 22
type input "100"
click at [666, 467] on div "chevron_left Home Personal chevron_right" at bounding box center [649, 472] width 758 height 37
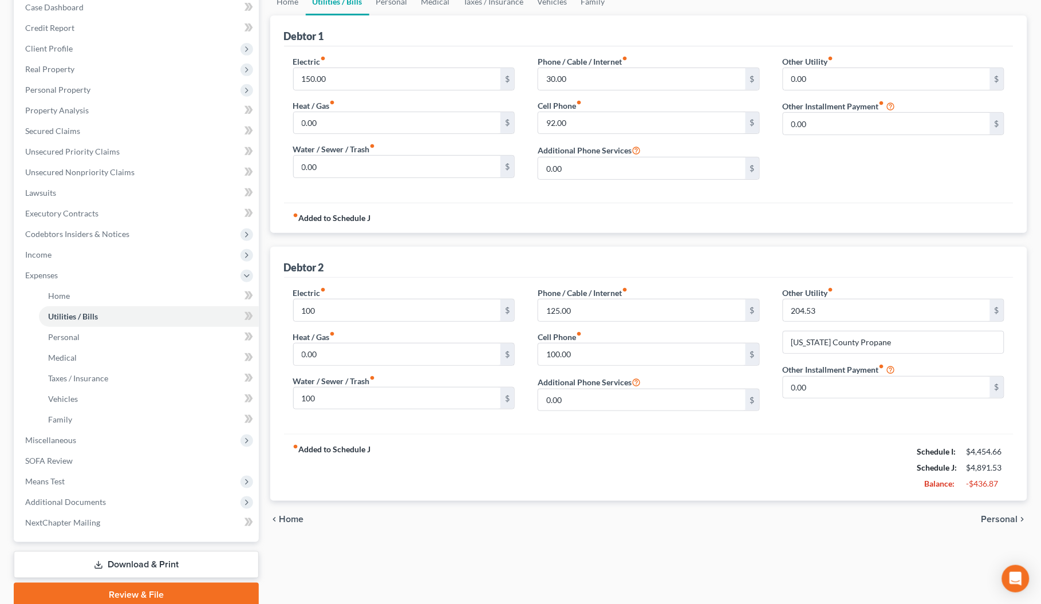
scroll to position [97, 0]
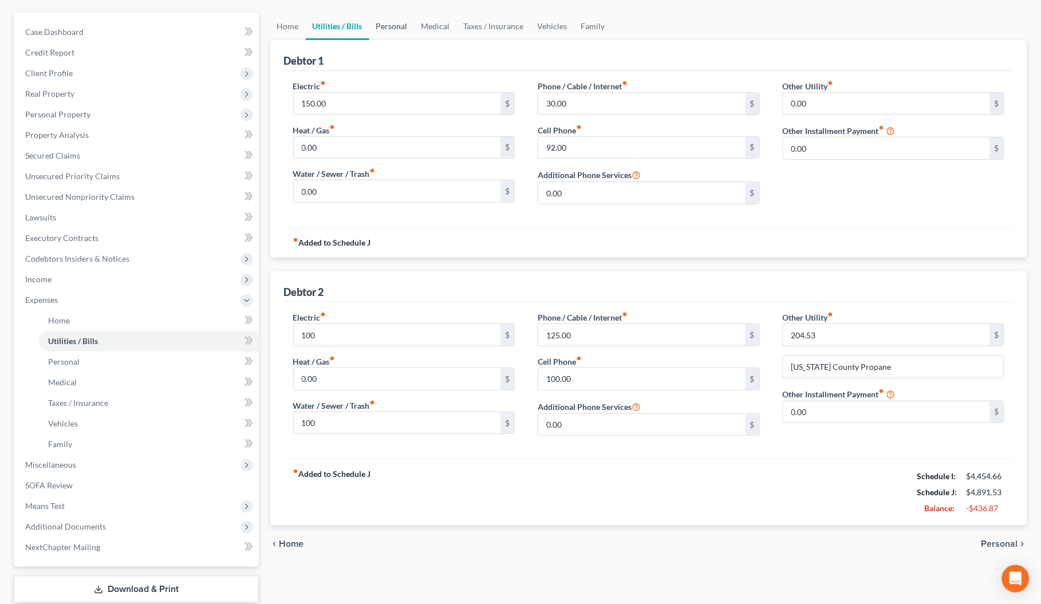
click at [383, 24] on link "Personal" at bounding box center [391, 26] width 45 height 27
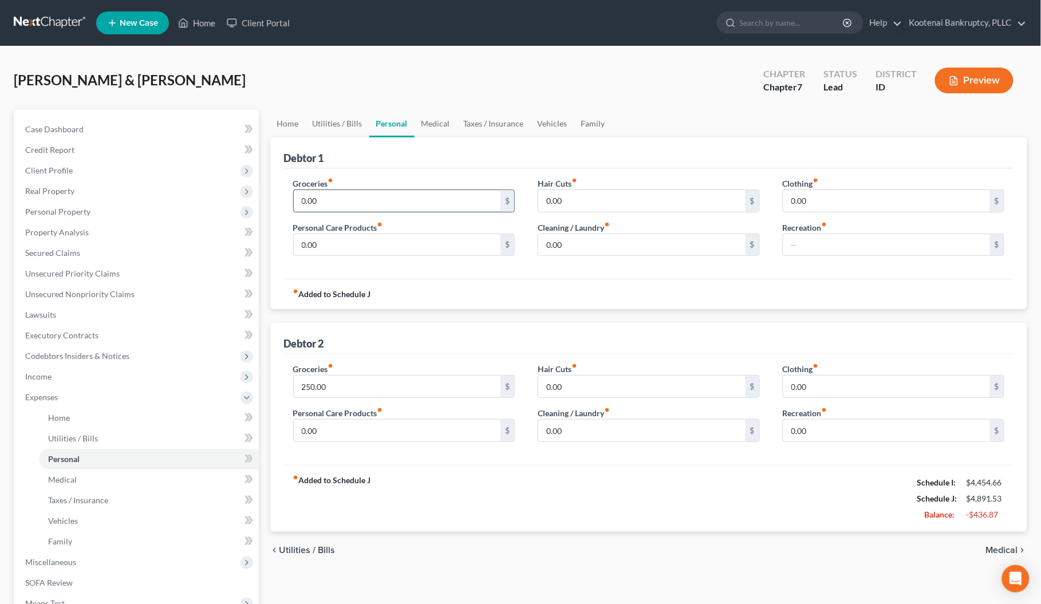
click at [325, 207] on input "0.00" at bounding box center [397, 201] width 207 height 22
type input "100.00"
click at [46, 375] on span "Income" at bounding box center [38, 377] width 26 height 10
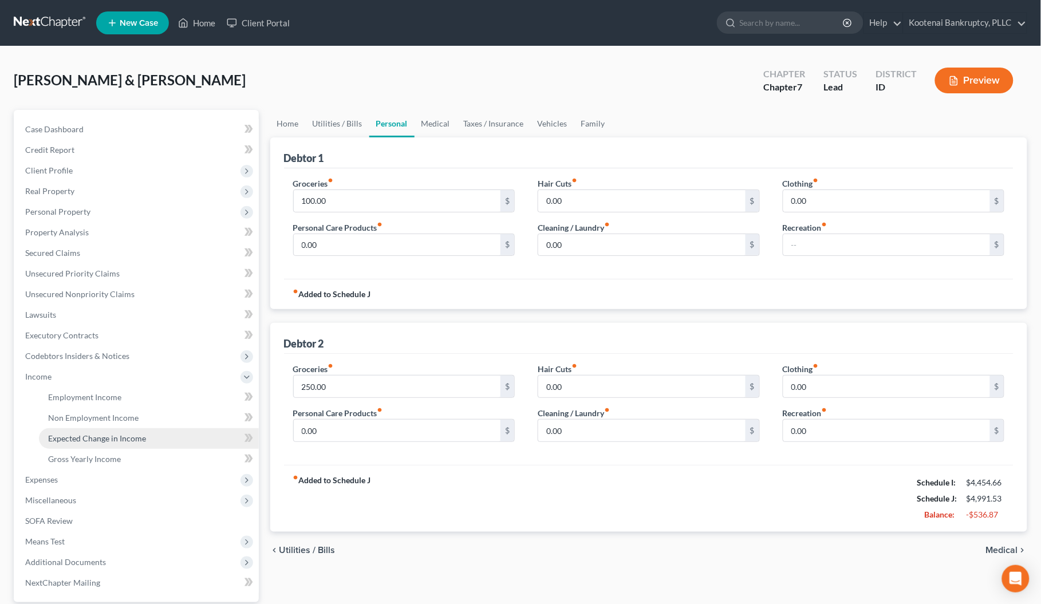
click at [76, 444] on link "Expected Change in Income" at bounding box center [149, 438] width 220 height 21
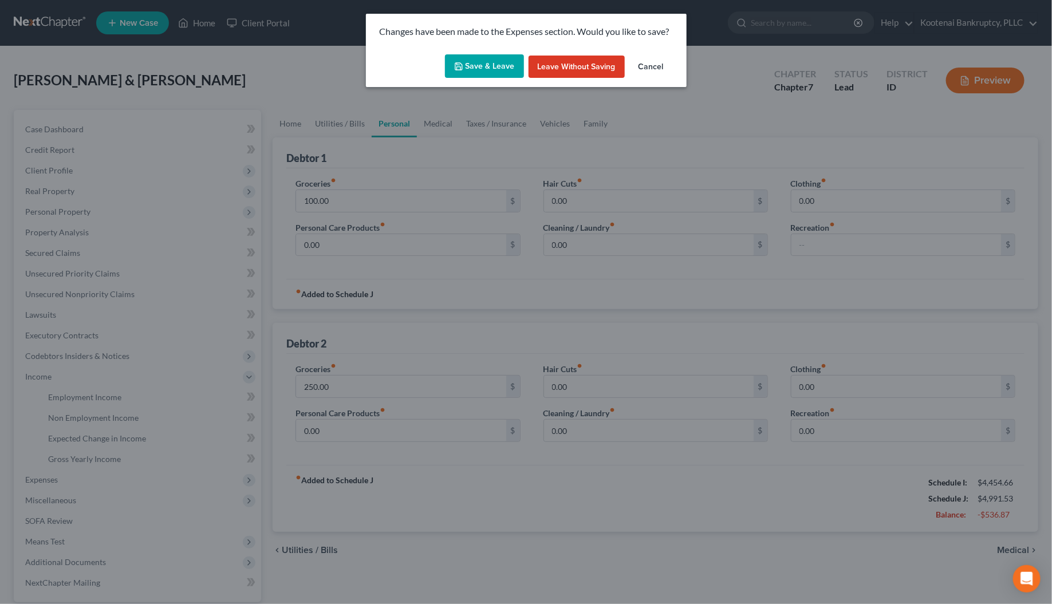
click at [483, 70] on button "Save & Leave" at bounding box center [484, 66] width 79 height 24
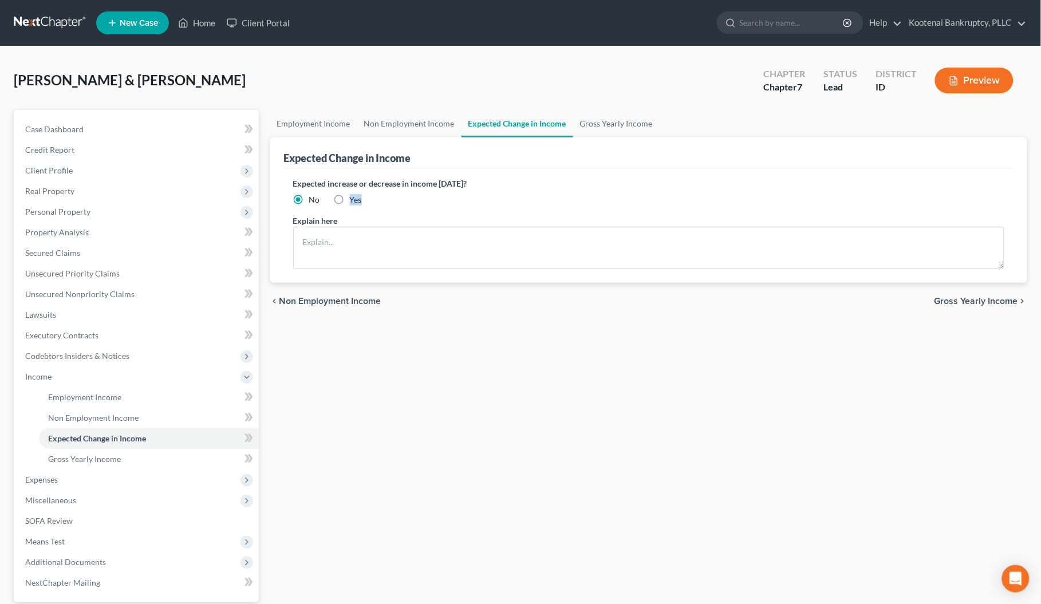
click at [350, 202] on label "Yes" at bounding box center [356, 199] width 12 height 11
click at [350, 201] on label "Yes" at bounding box center [356, 199] width 12 height 11
click at [355, 201] on input "Yes" at bounding box center [358, 197] width 7 height 7
radio input "true"
click at [364, 250] on textarea at bounding box center [649, 248] width 712 height 42
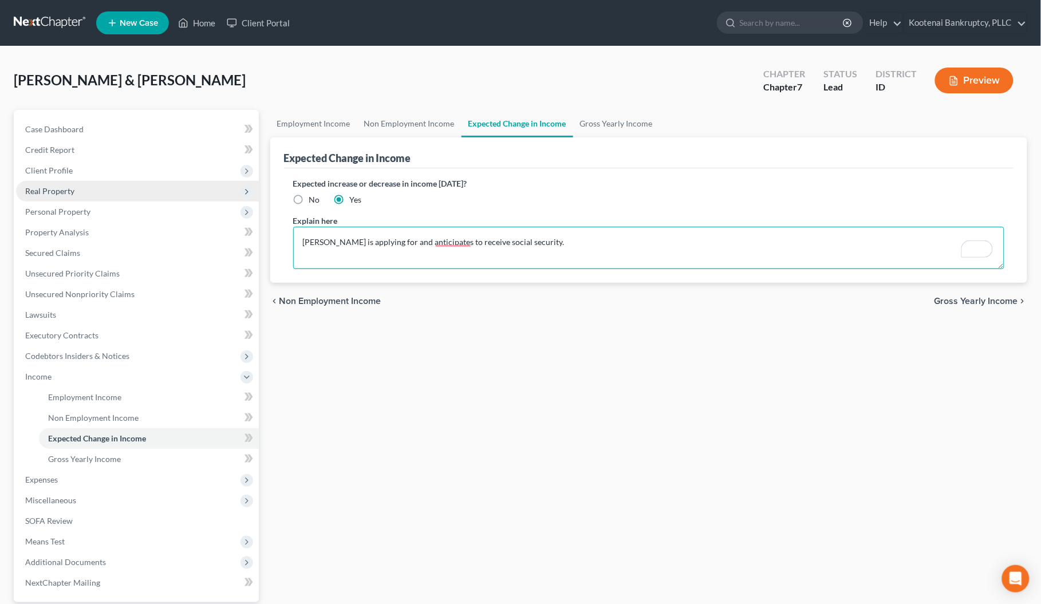
type textarea "[PERSON_NAME] is applying for and anticipates to receive social security."
click at [30, 188] on span "Real Property" at bounding box center [49, 191] width 49 height 10
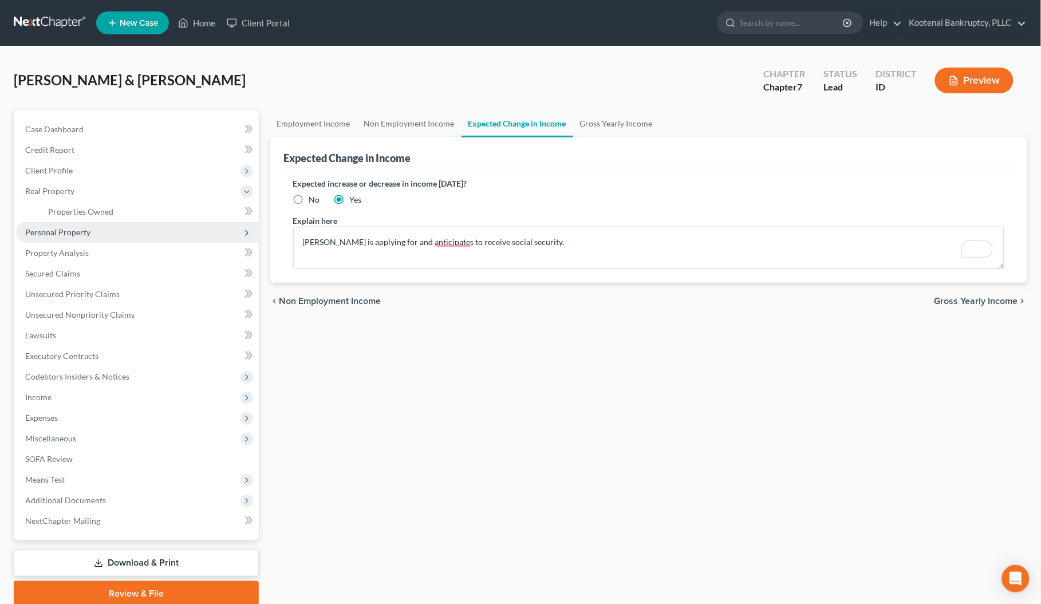
click at [45, 227] on span "Personal Property" at bounding box center [57, 232] width 65 height 10
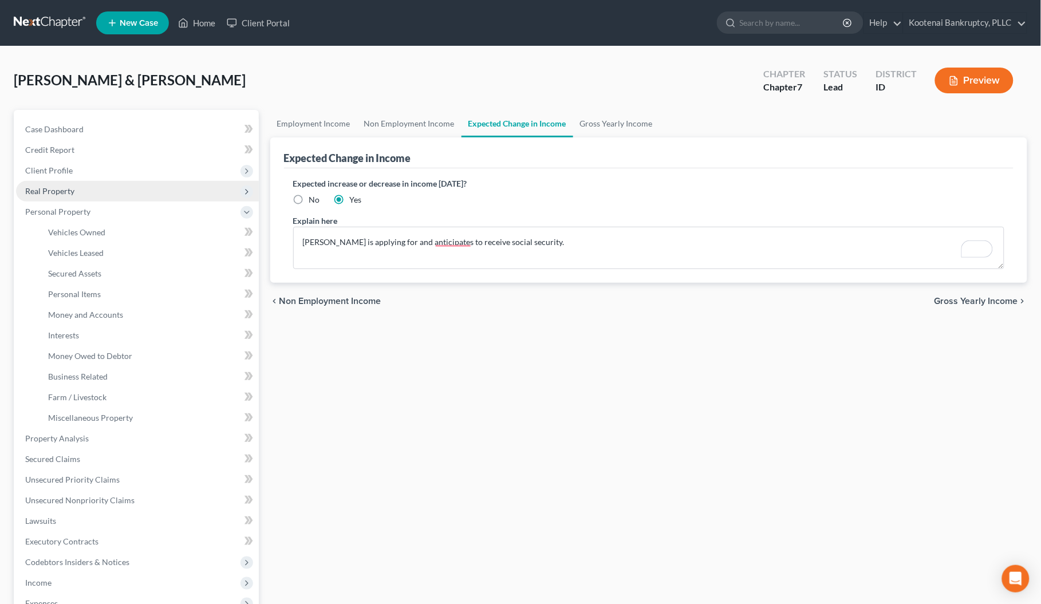
click at [41, 182] on span "Real Property" at bounding box center [137, 191] width 243 height 21
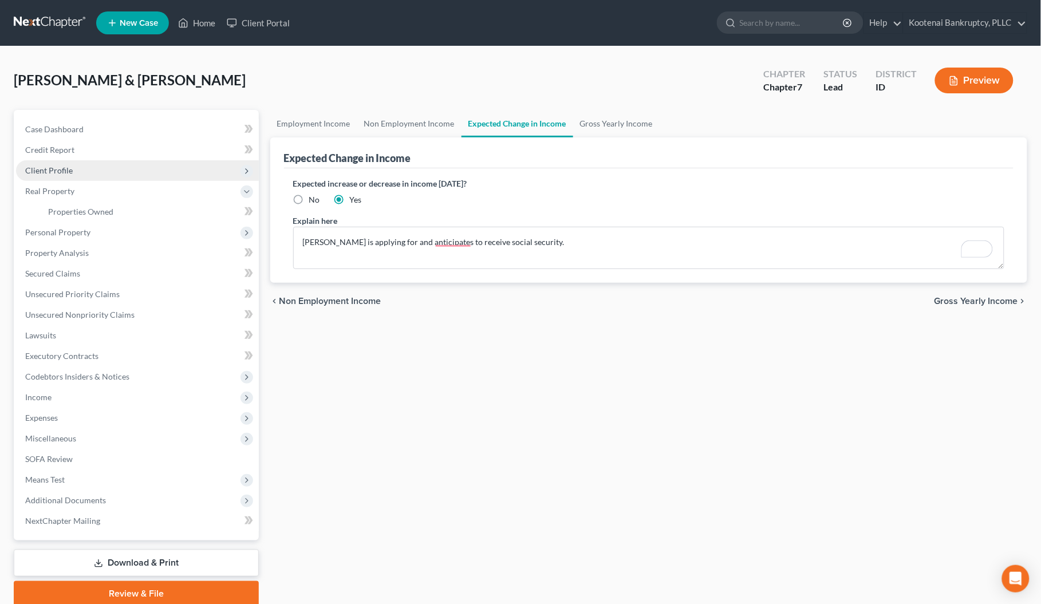
click at [40, 162] on span "Client Profile" at bounding box center [137, 170] width 243 height 21
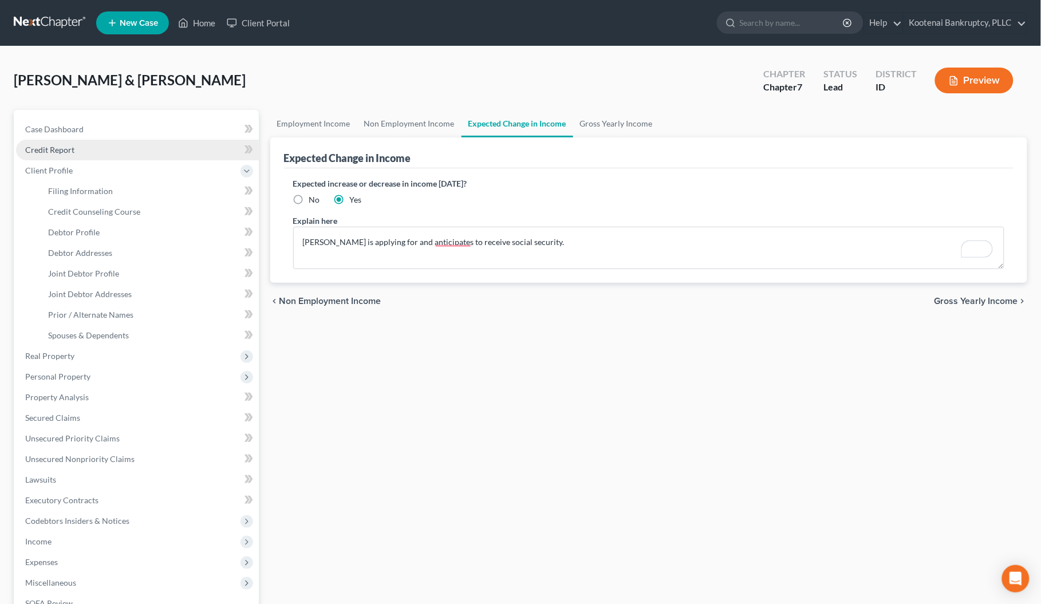
click at [40, 150] on span "Credit Report" at bounding box center [49, 150] width 49 height 10
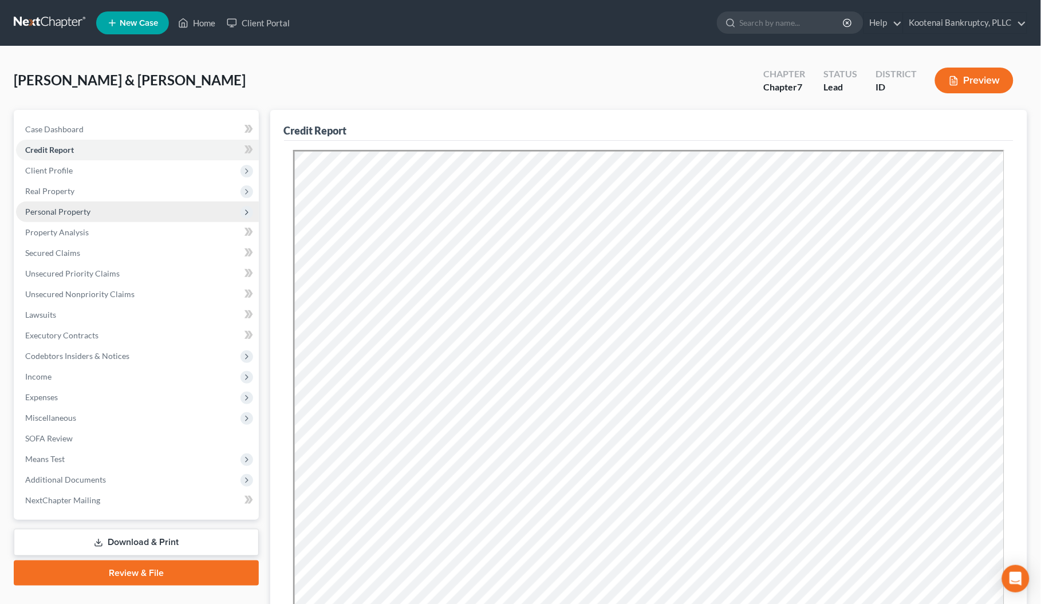
click at [78, 216] on span "Personal Property" at bounding box center [137, 212] width 243 height 21
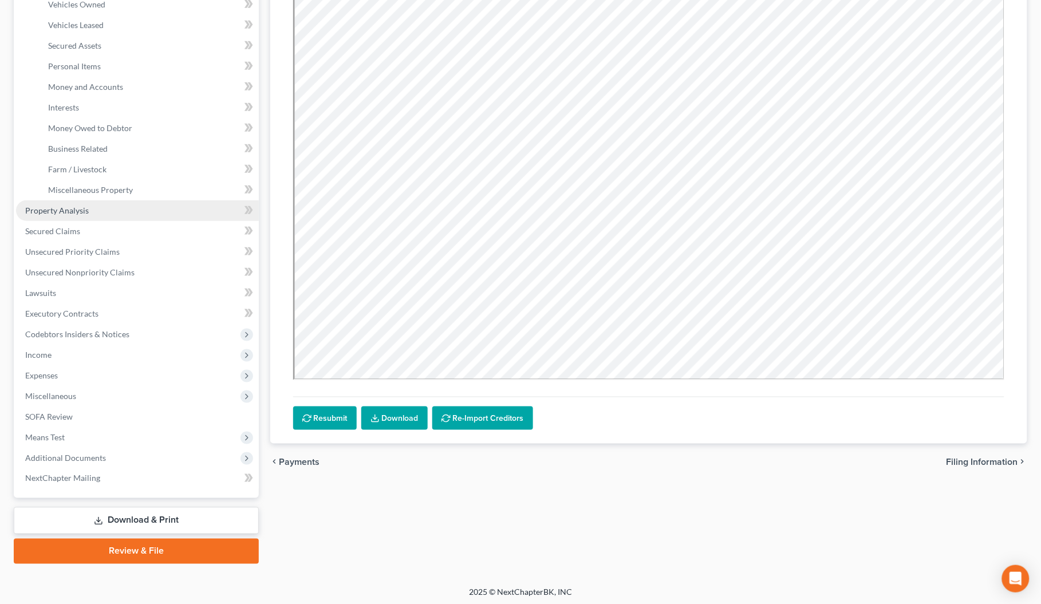
scroll to position [230, 0]
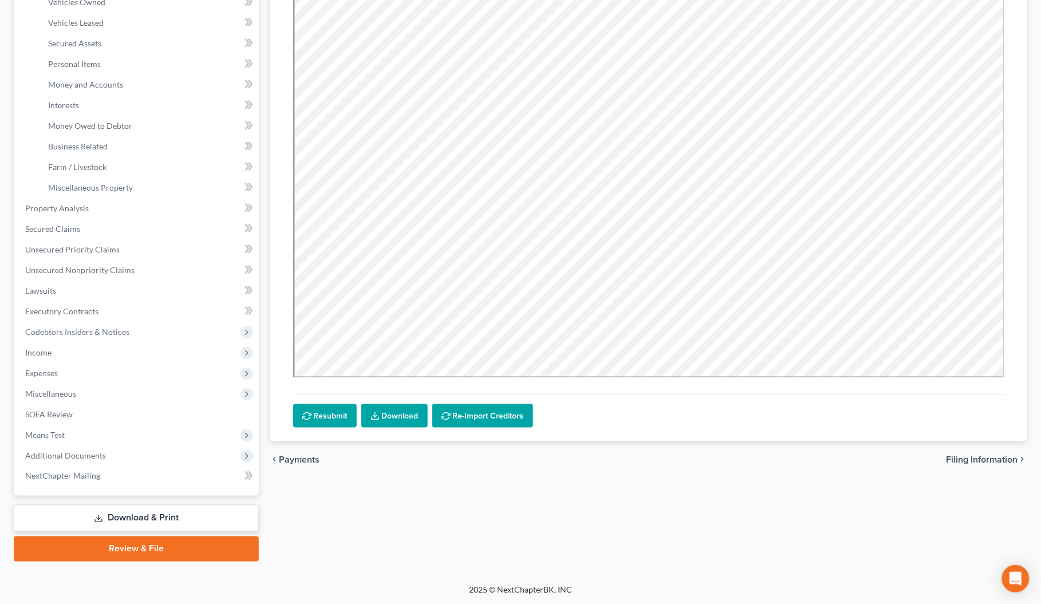
drag, startPoint x: 42, startPoint y: 354, endPoint x: 45, endPoint y: 364, distance: 10.2
click at [42, 354] on span "Income" at bounding box center [38, 353] width 26 height 10
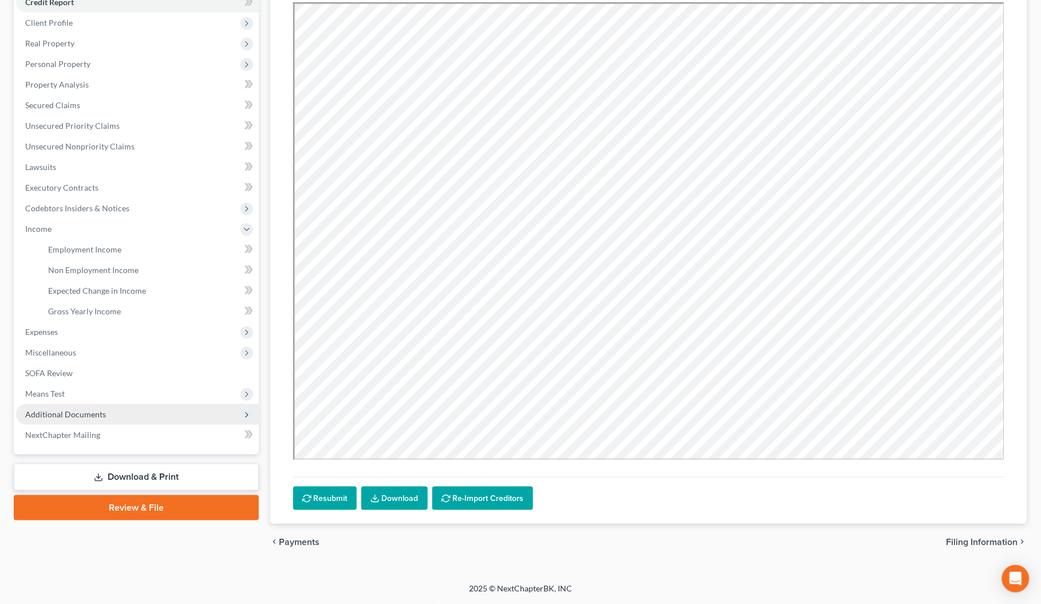
scroll to position [147, 0]
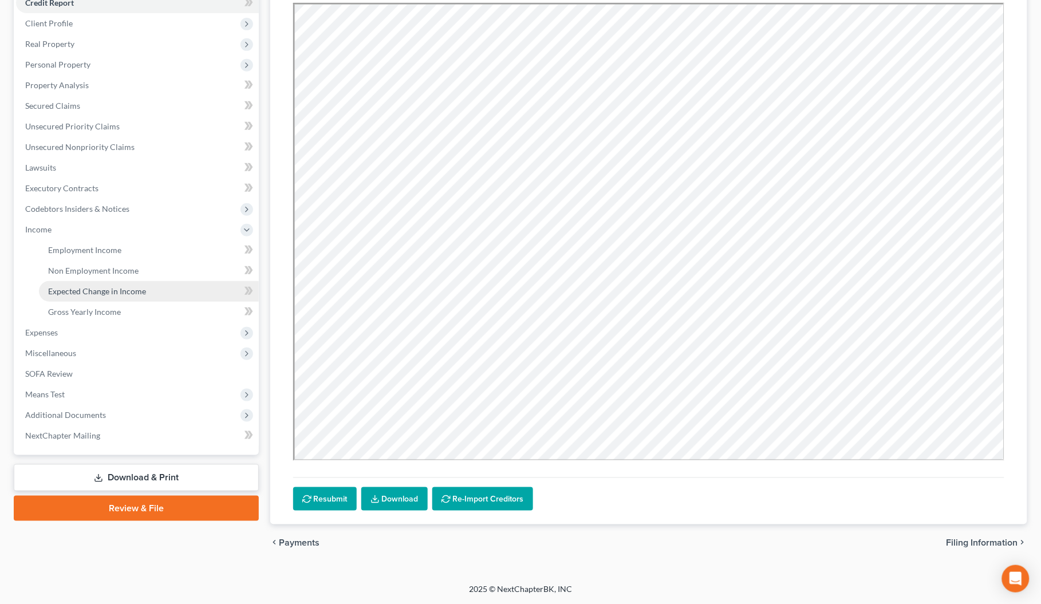
click at [73, 294] on span "Expected Change in Income" at bounding box center [97, 291] width 98 height 10
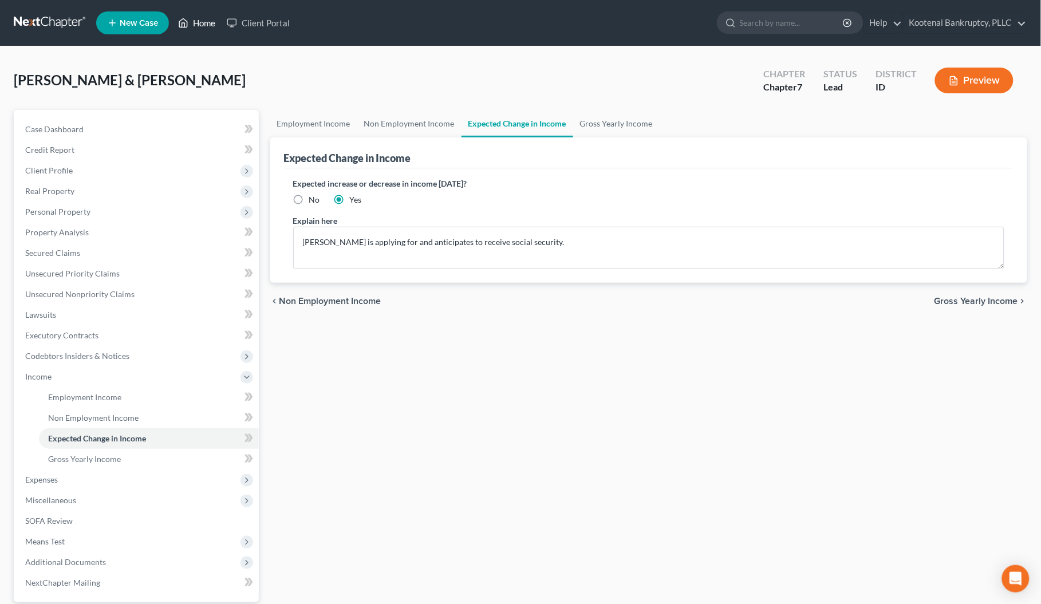
click at [199, 21] on link "Home" at bounding box center [196, 23] width 49 height 21
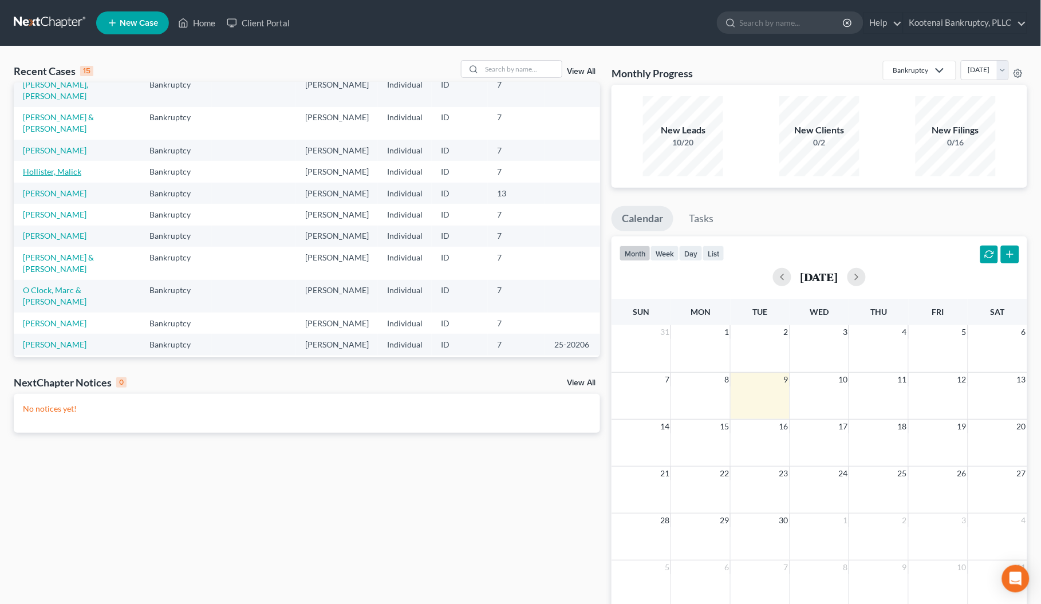
scroll to position [143, 0]
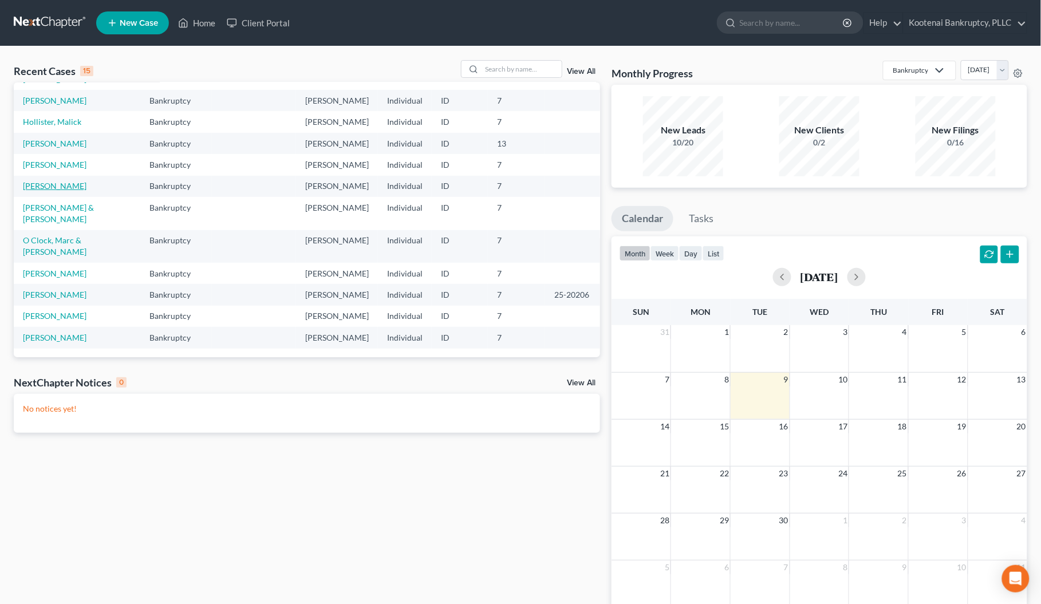
click at [53, 191] on link "[PERSON_NAME]" at bounding box center [55, 186] width 64 height 10
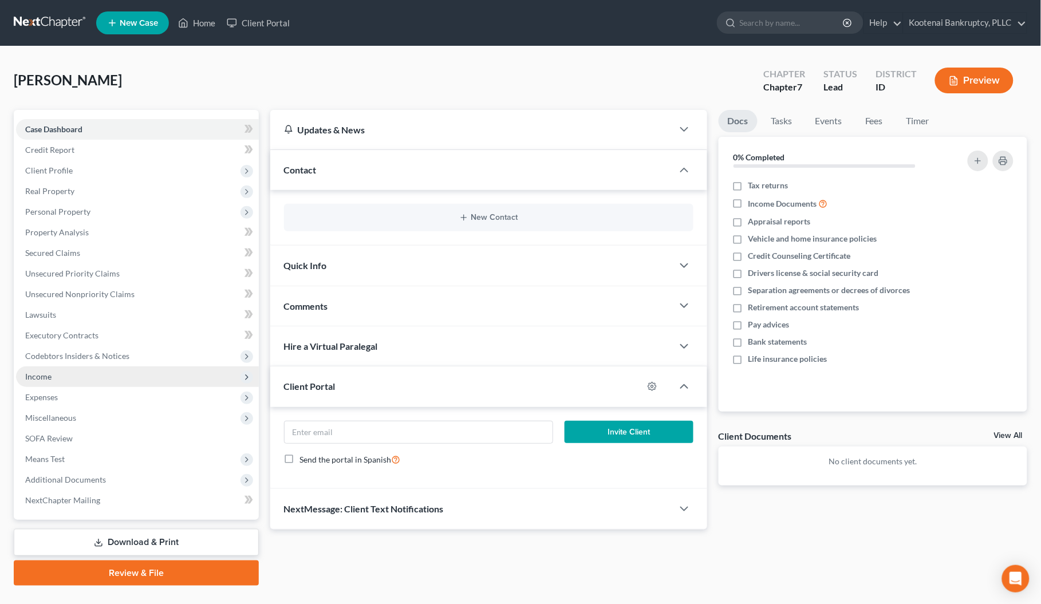
click at [40, 377] on span "Income" at bounding box center [38, 377] width 26 height 10
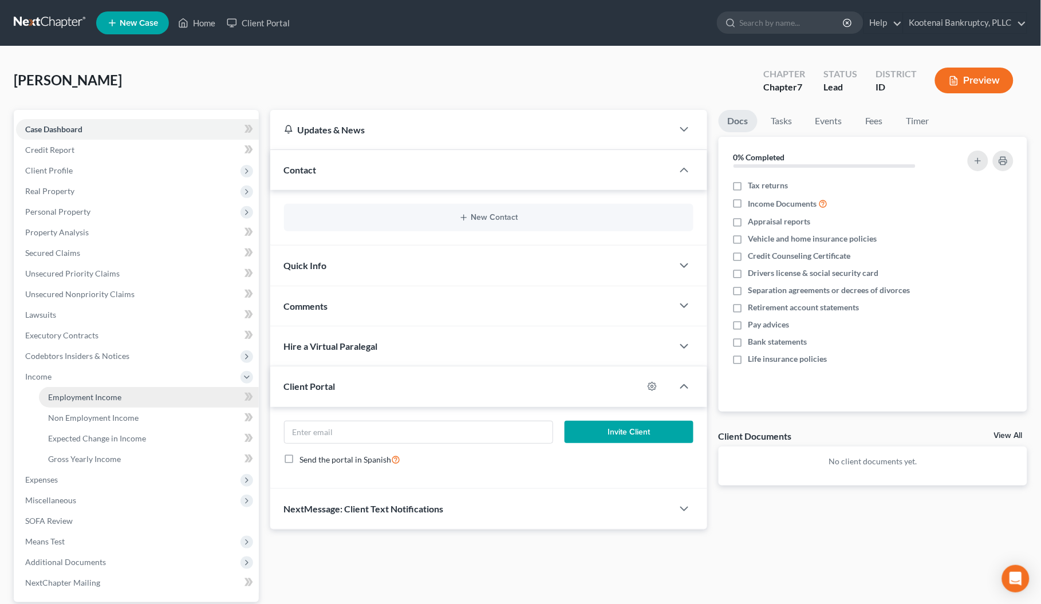
click at [76, 396] on span "Employment Income" at bounding box center [84, 397] width 73 height 10
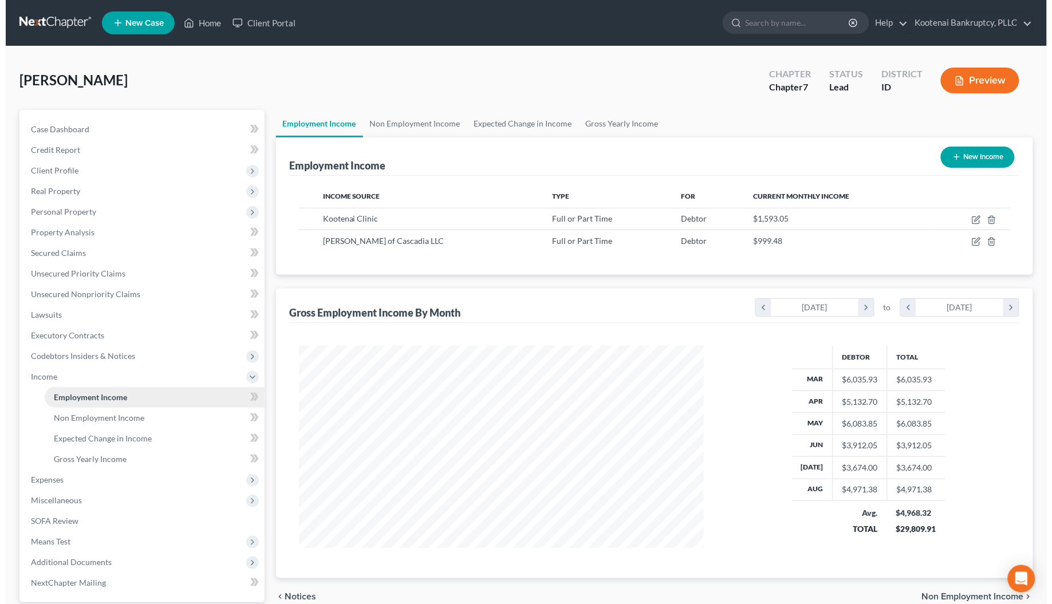
scroll to position [206, 428]
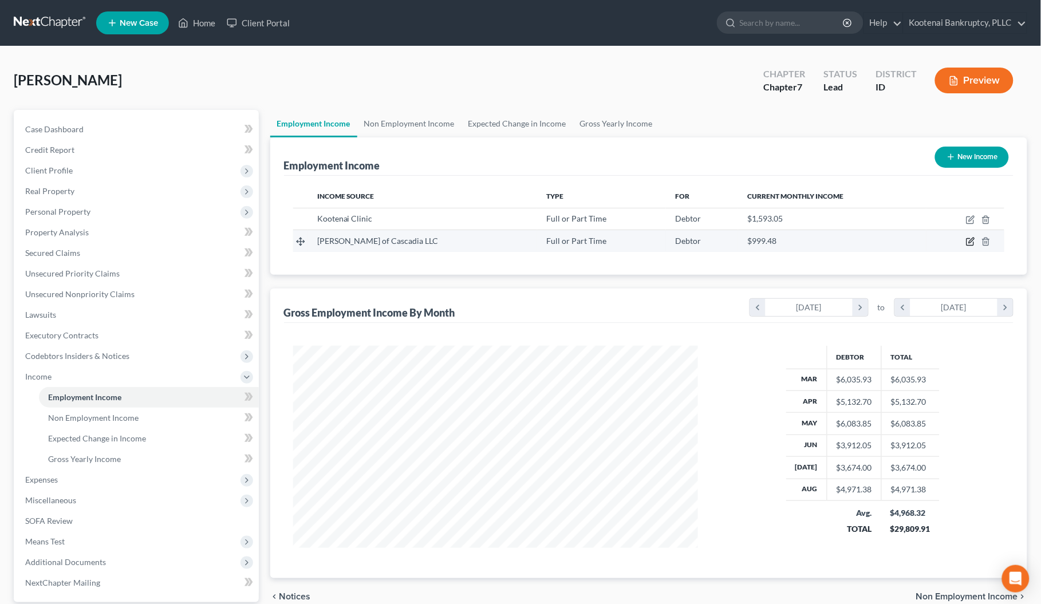
click at [969, 242] on icon "button" at bounding box center [970, 241] width 9 height 9
select select "0"
select select "13"
select select "2"
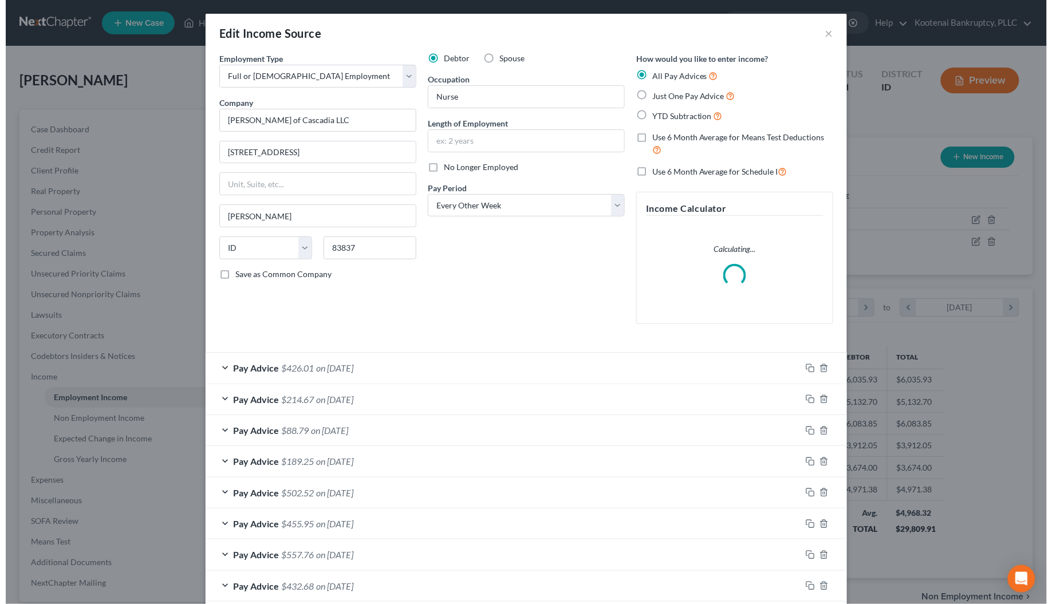
scroll to position [206, 434]
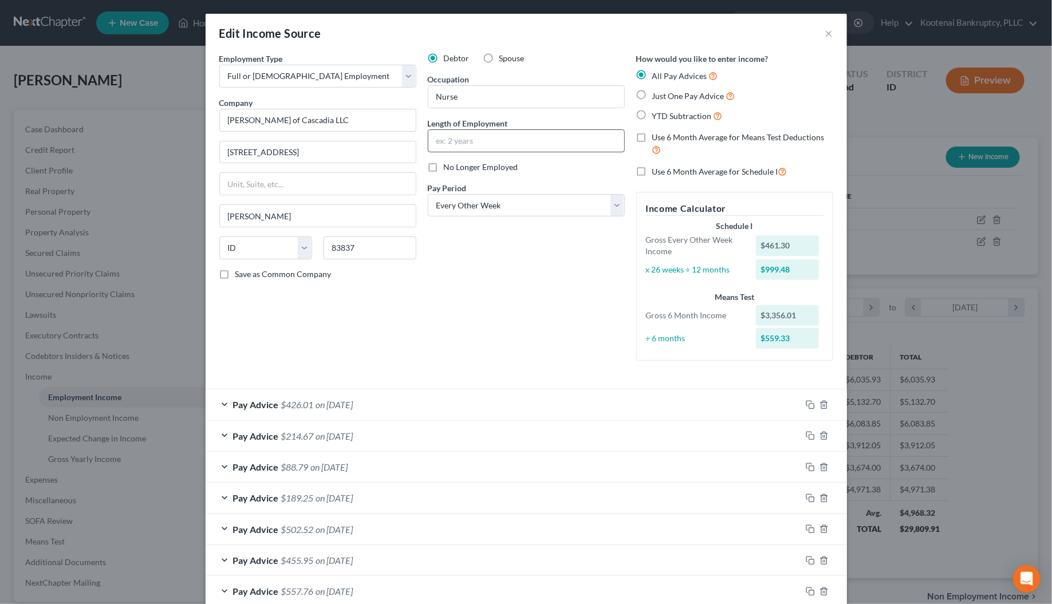
click at [444, 139] on input "text" at bounding box center [526, 141] width 196 height 22
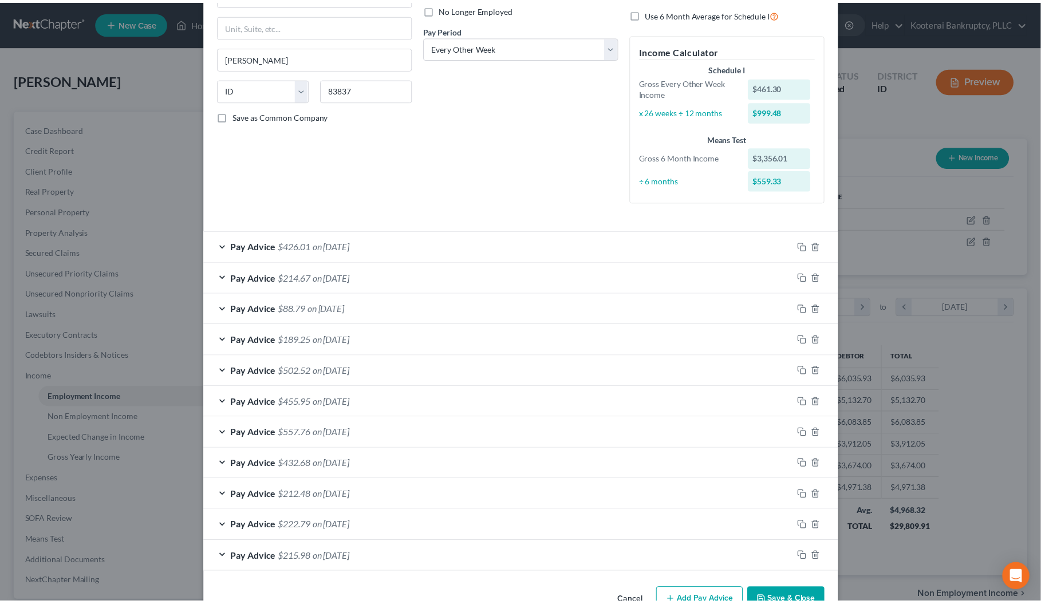
scroll to position [192, 0]
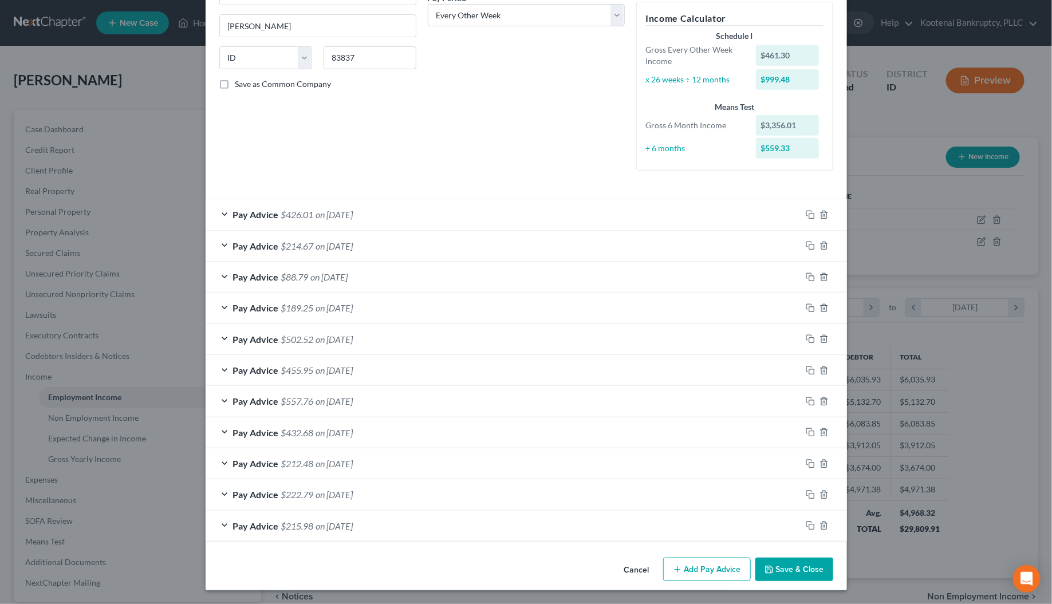
type input "7 yrs 9 months"
click at [774, 571] on button "Save & Close" at bounding box center [795, 570] width 78 height 24
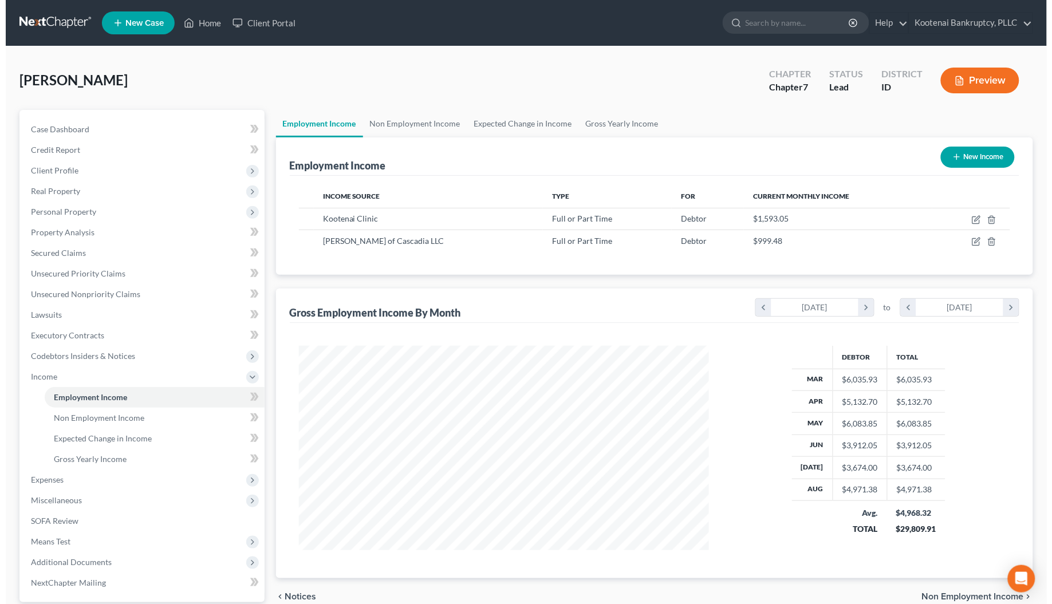
scroll to position [572616, 572393]
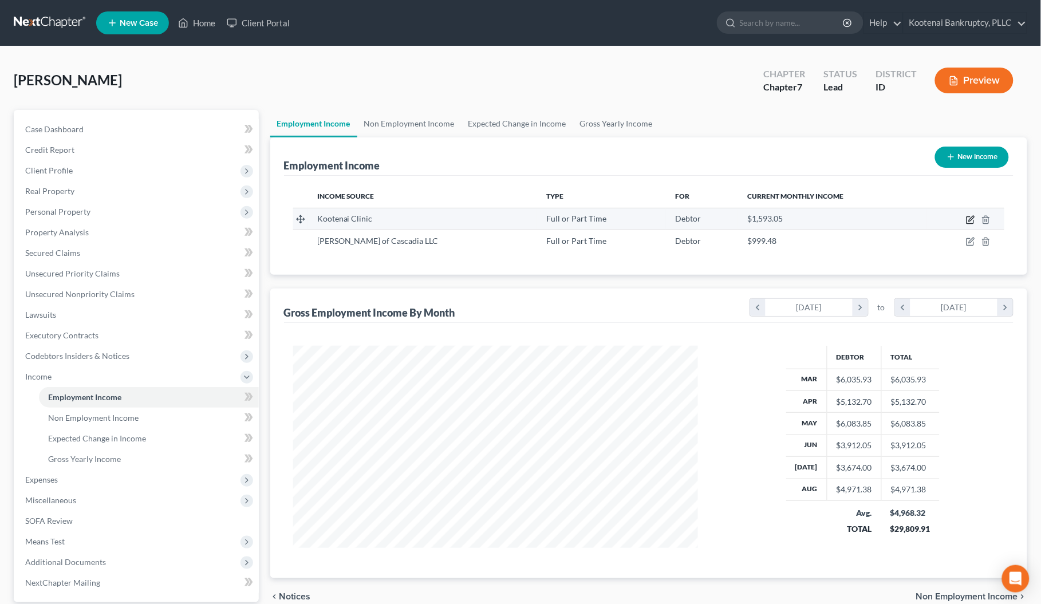
click at [969, 219] on icon "button" at bounding box center [970, 219] width 9 height 9
select select "0"
select select "13"
select select "0"
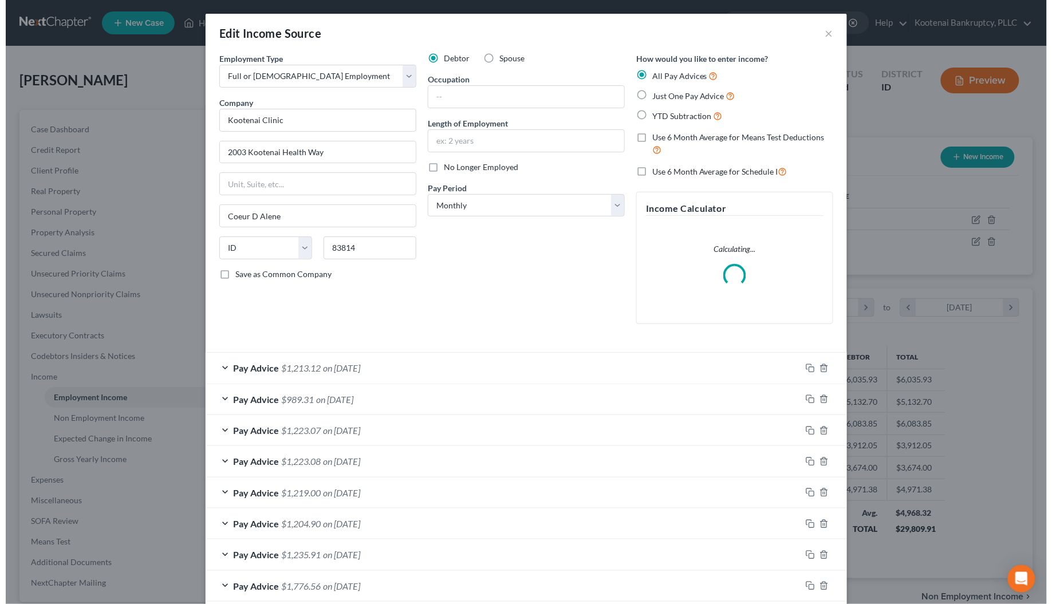
scroll to position [206, 434]
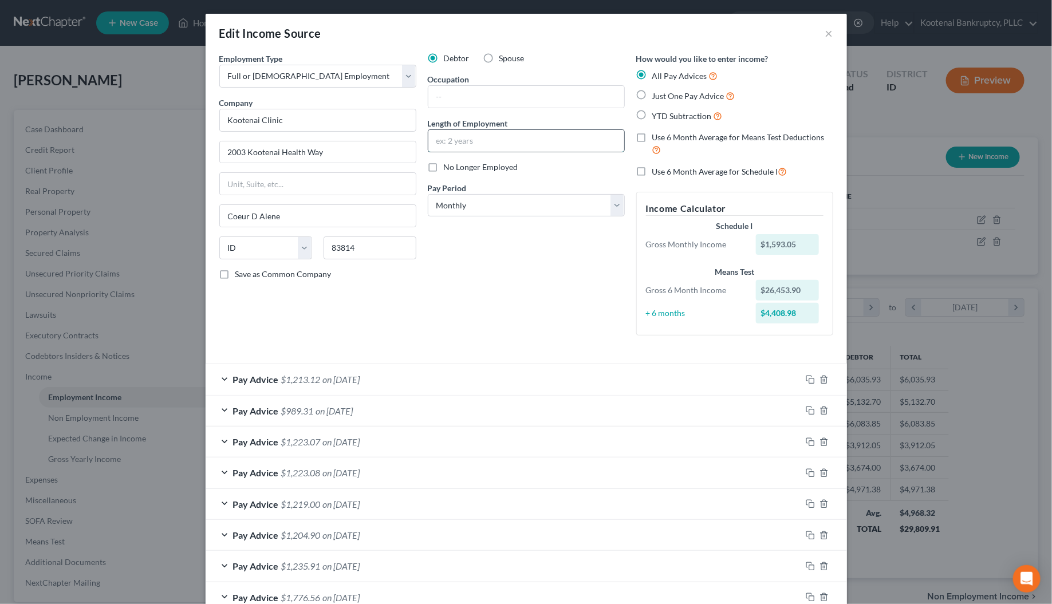
click at [439, 147] on input "text" at bounding box center [526, 141] width 196 height 22
type input "3 years 3 months"
click at [446, 95] on input "text" at bounding box center [526, 97] width 196 height 22
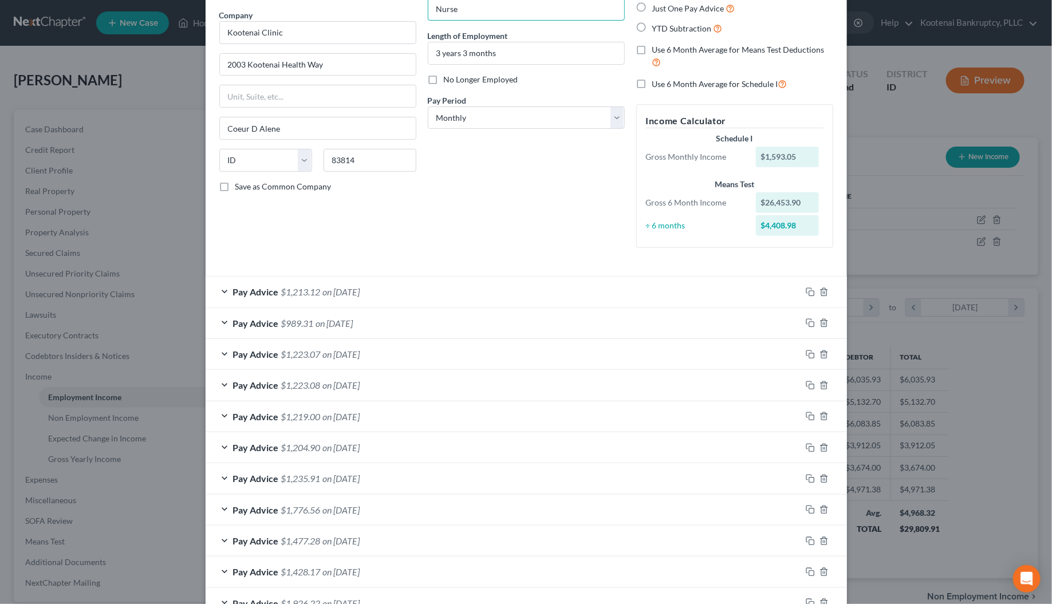
scroll to position [86, 0]
type input "Nurse"
click at [464, 119] on select "Select Monthly Twice Monthly Every Other Week Weekly" at bounding box center [526, 119] width 197 height 23
select select "2"
click at [428, 108] on select "Select Monthly Twice Monthly Every Other Week Weekly" at bounding box center [526, 119] width 197 height 23
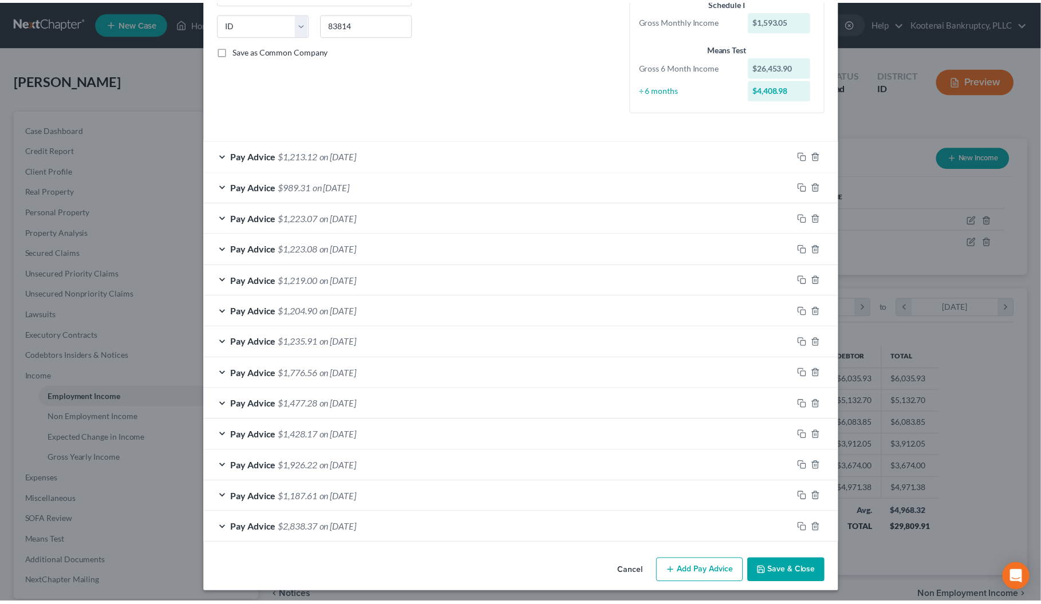
scroll to position [230, 0]
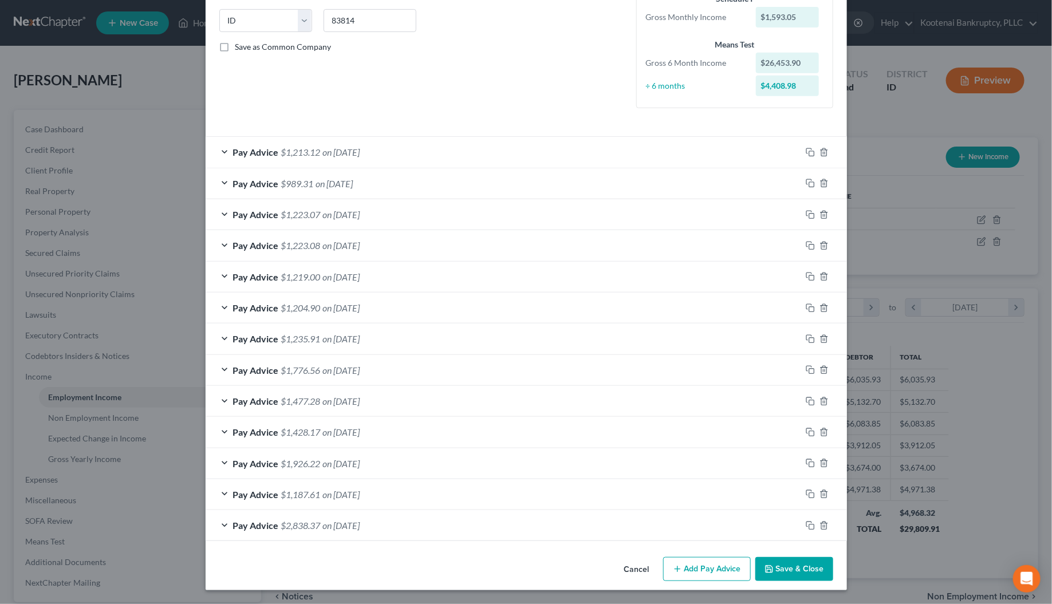
click at [776, 575] on button "Save & Close" at bounding box center [795, 569] width 78 height 24
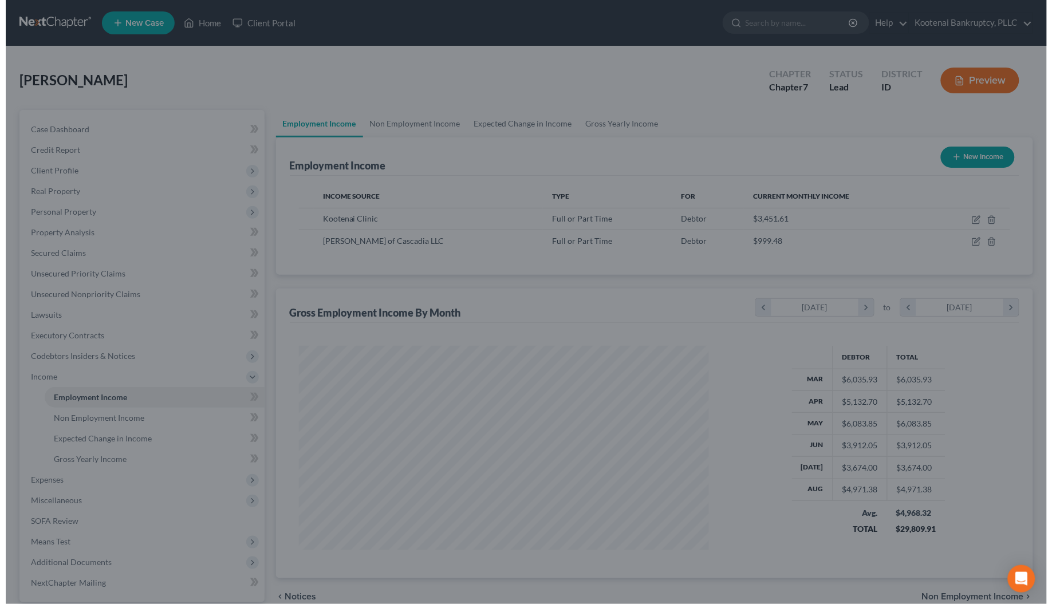
scroll to position [572616, 572393]
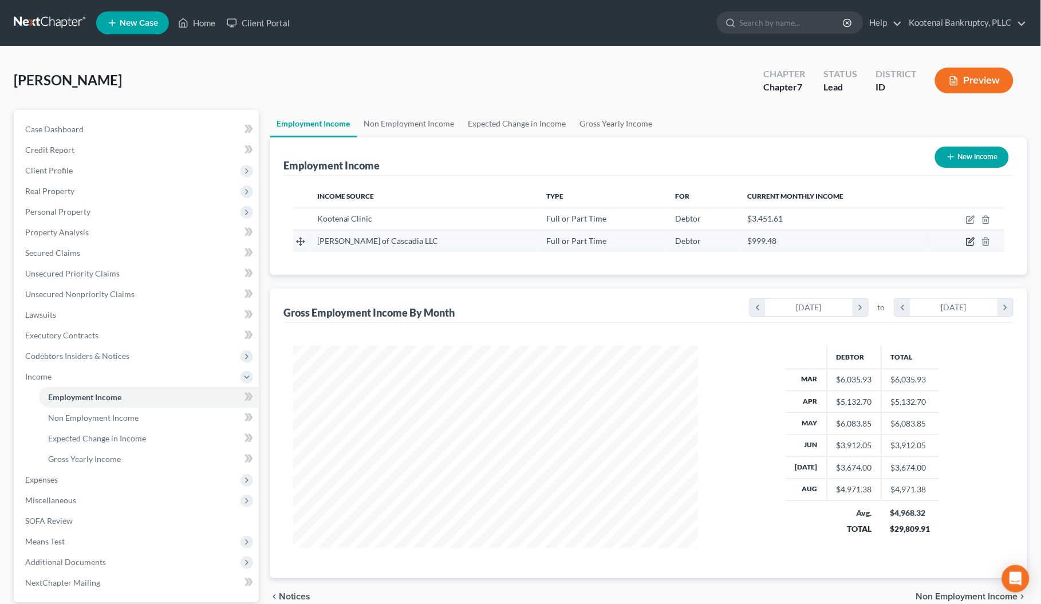
click at [970, 243] on icon "button" at bounding box center [970, 241] width 9 height 9
select select "0"
select select "13"
select select "2"
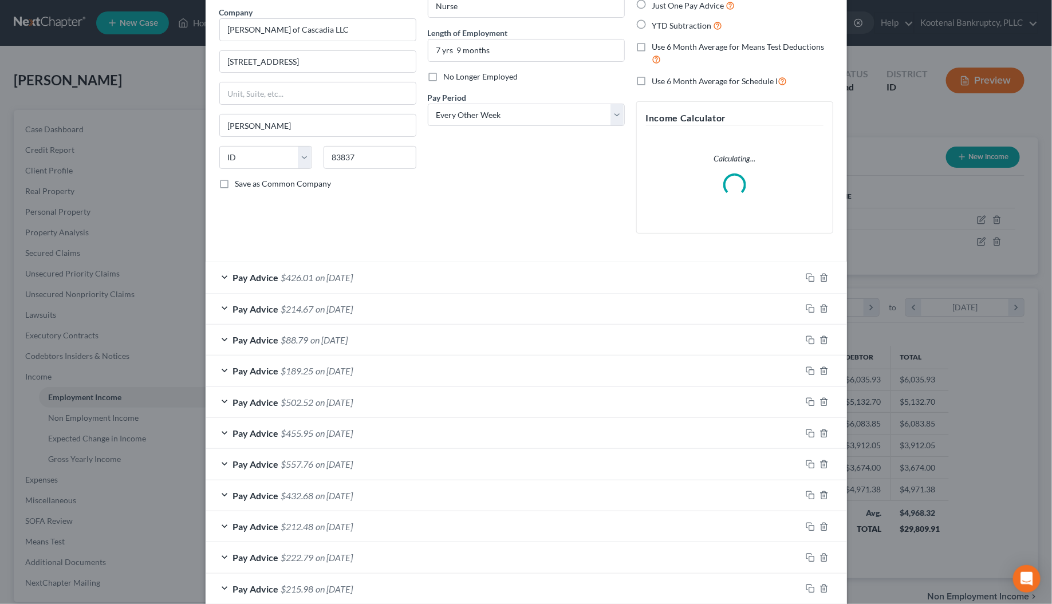
scroll to position [156, 0]
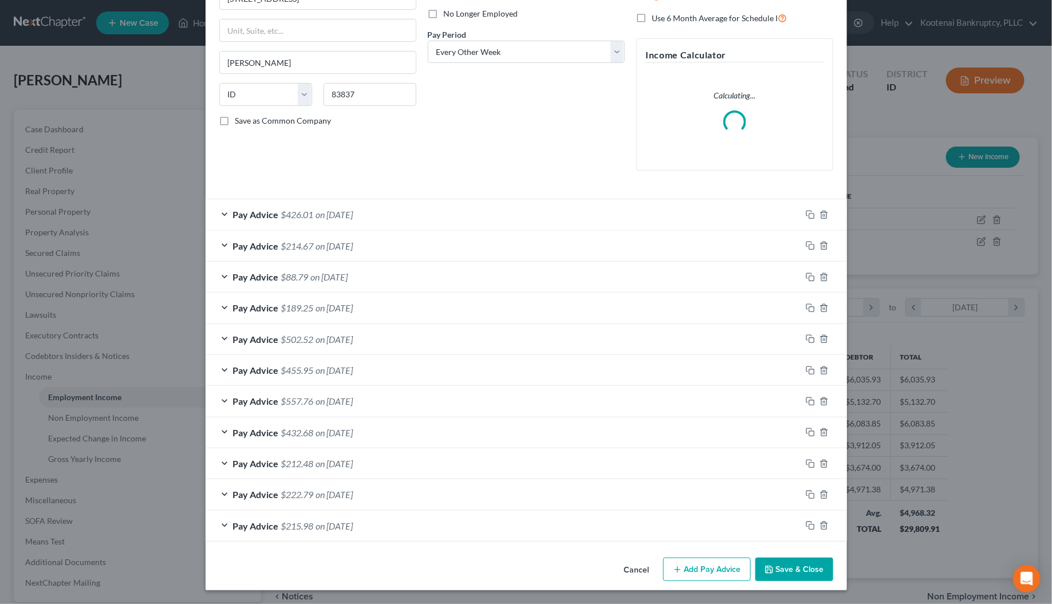
click at [789, 568] on div "Edit Income Source × Employment Type * Select Full or [DEMOGRAPHIC_DATA] Employ…" at bounding box center [527, 225] width 642 height 730
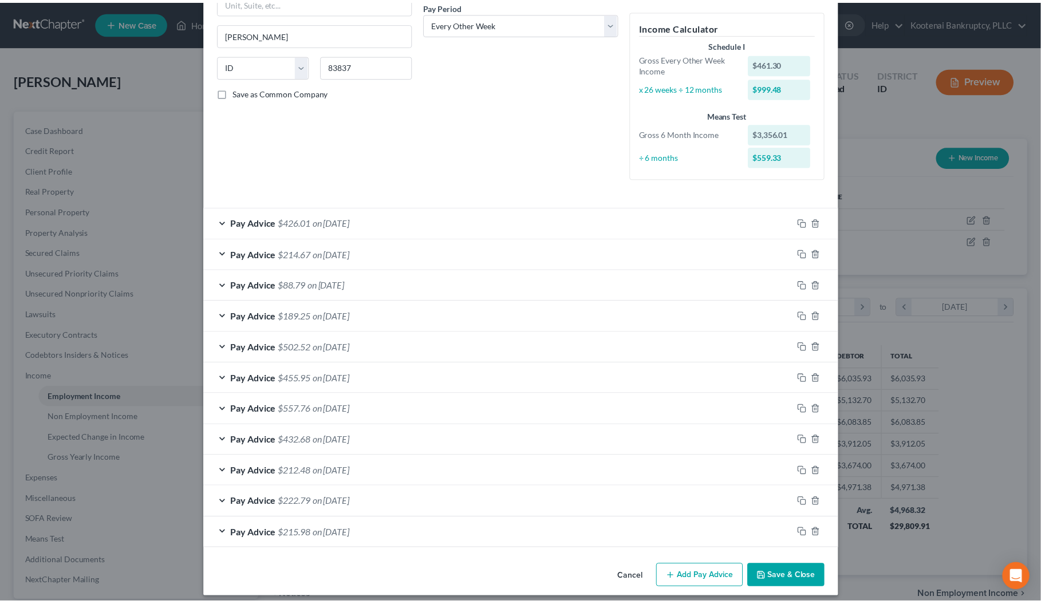
scroll to position [192, 0]
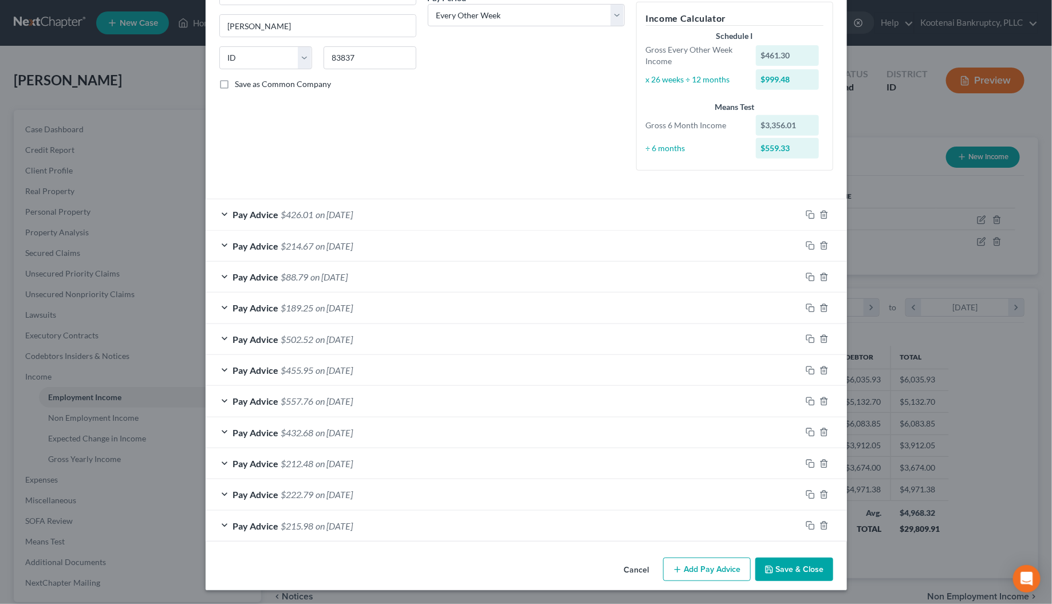
click at [803, 577] on button "Save & Close" at bounding box center [795, 570] width 78 height 24
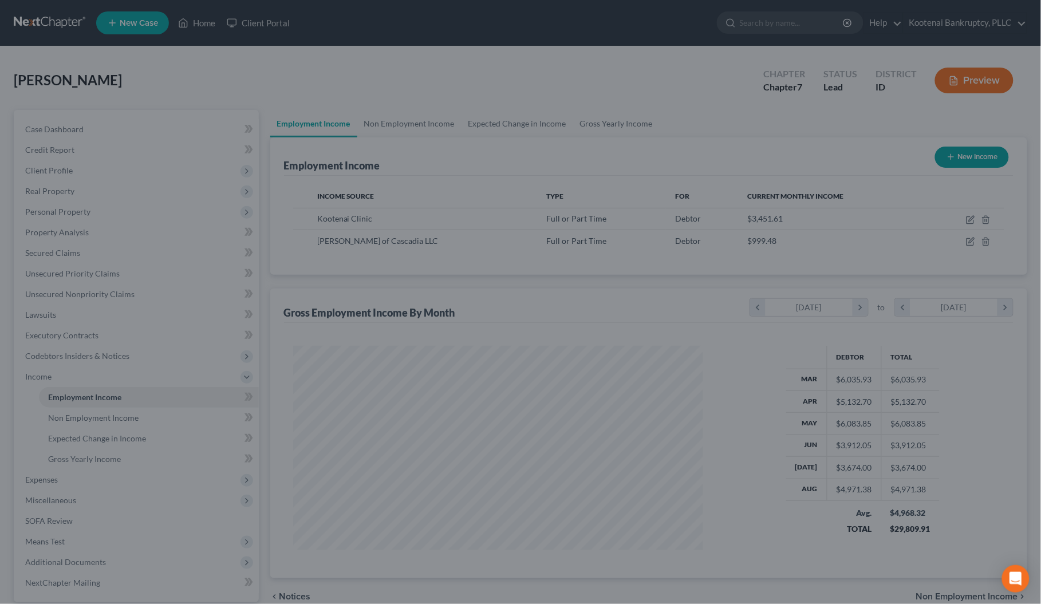
scroll to position [572616, 572393]
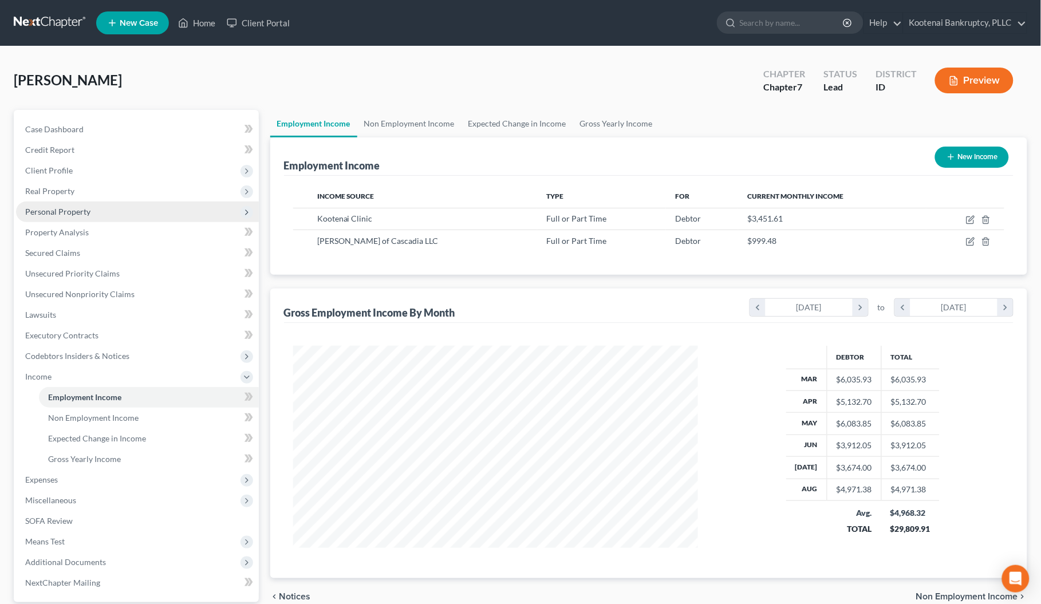
click at [36, 212] on span "Personal Property" at bounding box center [57, 212] width 65 height 10
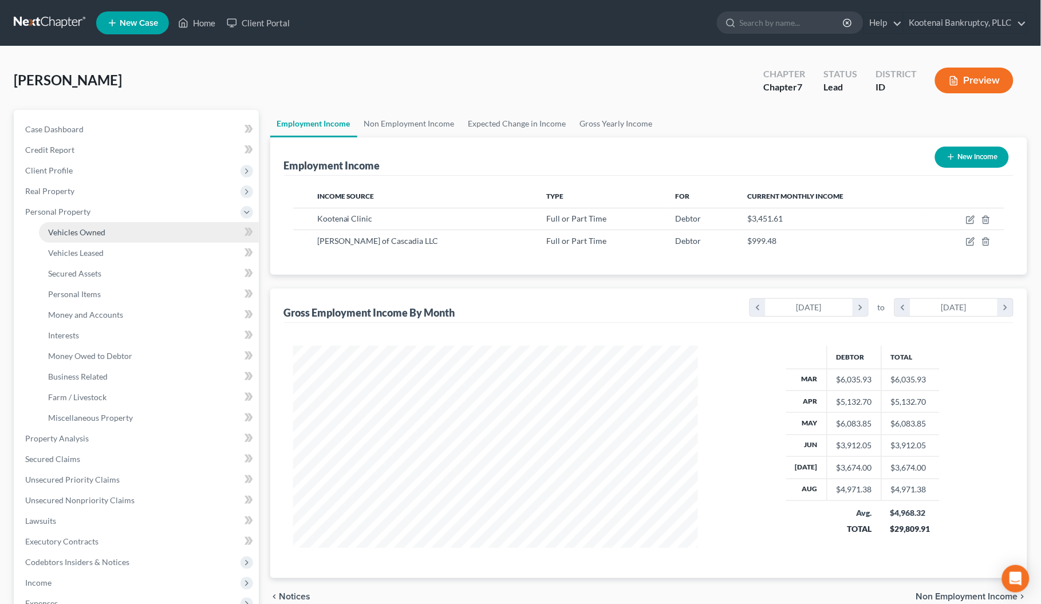
click at [57, 230] on span "Vehicles Owned" at bounding box center [76, 232] width 57 height 10
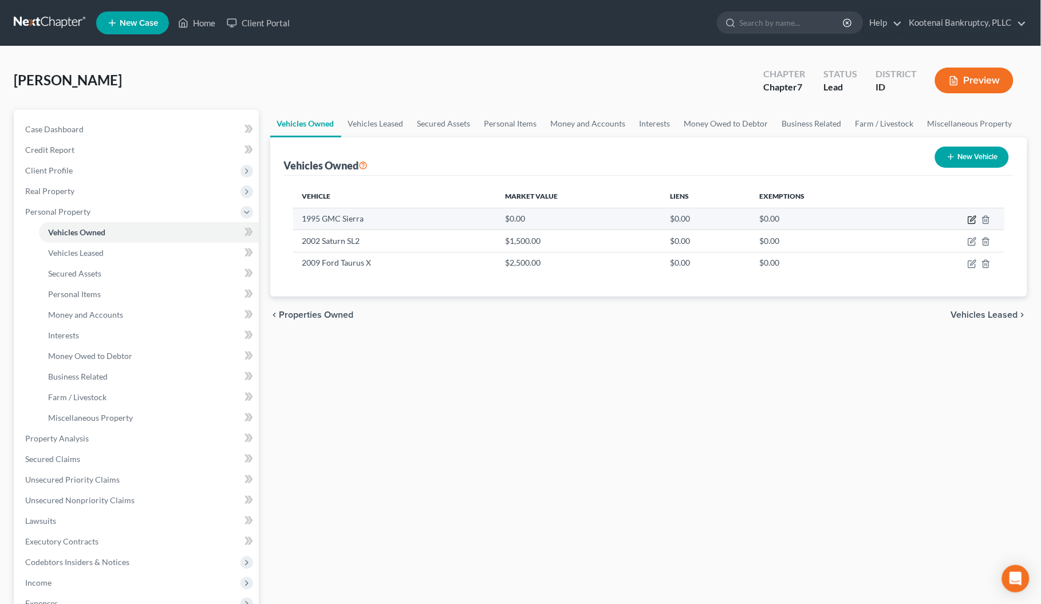
click at [968, 221] on icon "button" at bounding box center [972, 219] width 9 height 9
select select "0"
select select "31"
select select "2"
select select "3"
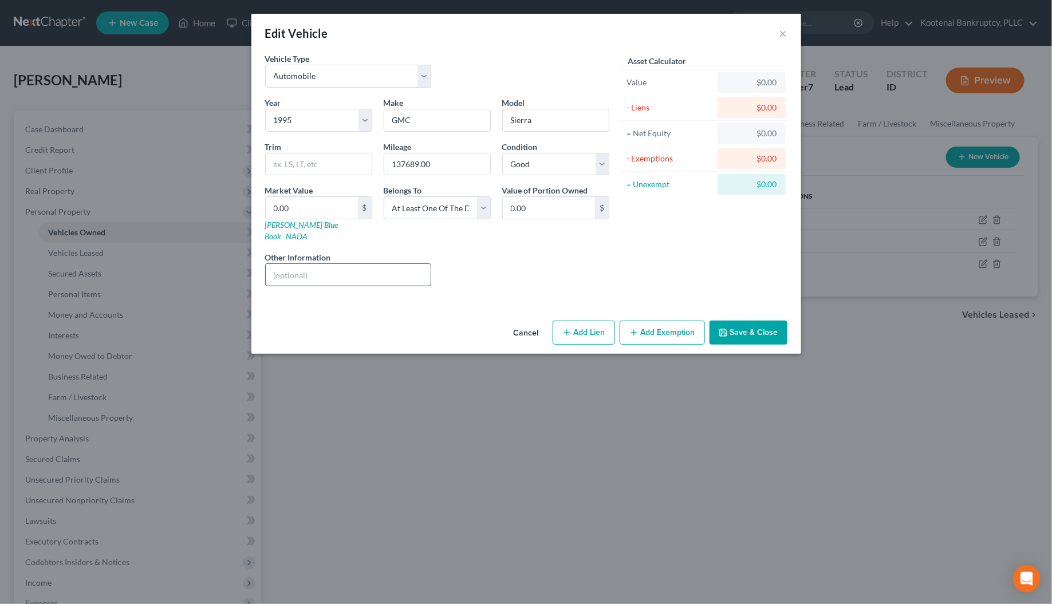
click at [285, 264] on input "text" at bounding box center [349, 275] width 166 height 22
click at [354, 266] on input "[PERSON_NAME] is on hte title" at bounding box center [349, 275] width 166 height 22
click at [350, 264] on input "[PERSON_NAME] is on hte title" at bounding box center [349, 275] width 166 height 22
click at [379, 267] on input "[PERSON_NAME] is on the title" at bounding box center [349, 275] width 166 height 22
drag, startPoint x: 379, startPoint y: 265, endPoint x: 265, endPoint y: 259, distance: 114.2
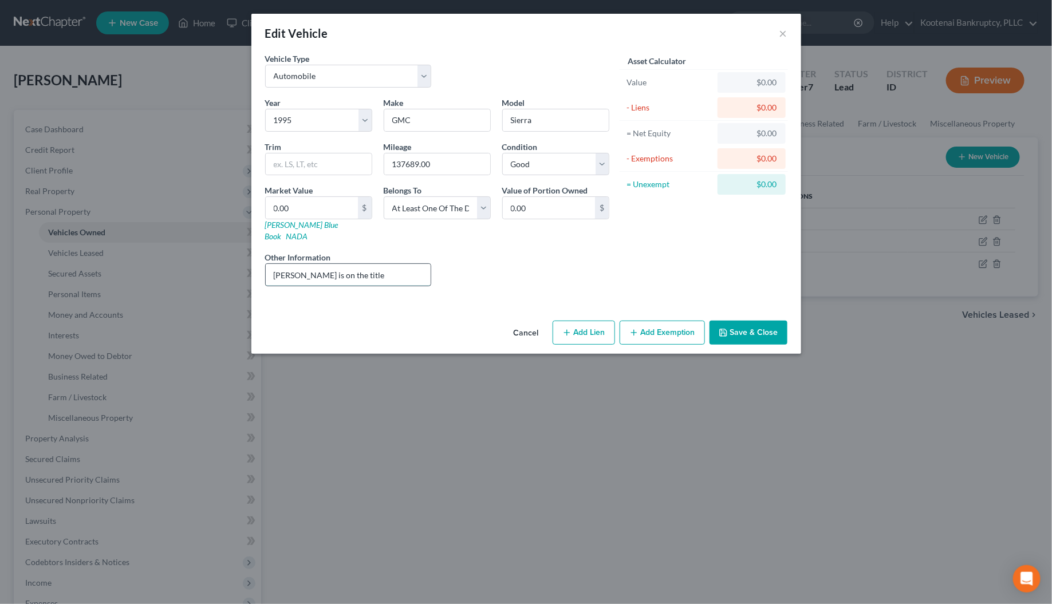
click at [265, 263] on div "[PERSON_NAME] is on the title" at bounding box center [348, 274] width 167 height 23
type input "[PERSON_NAME] is on the title"
click at [739, 321] on button "Save & Close" at bounding box center [749, 333] width 78 height 24
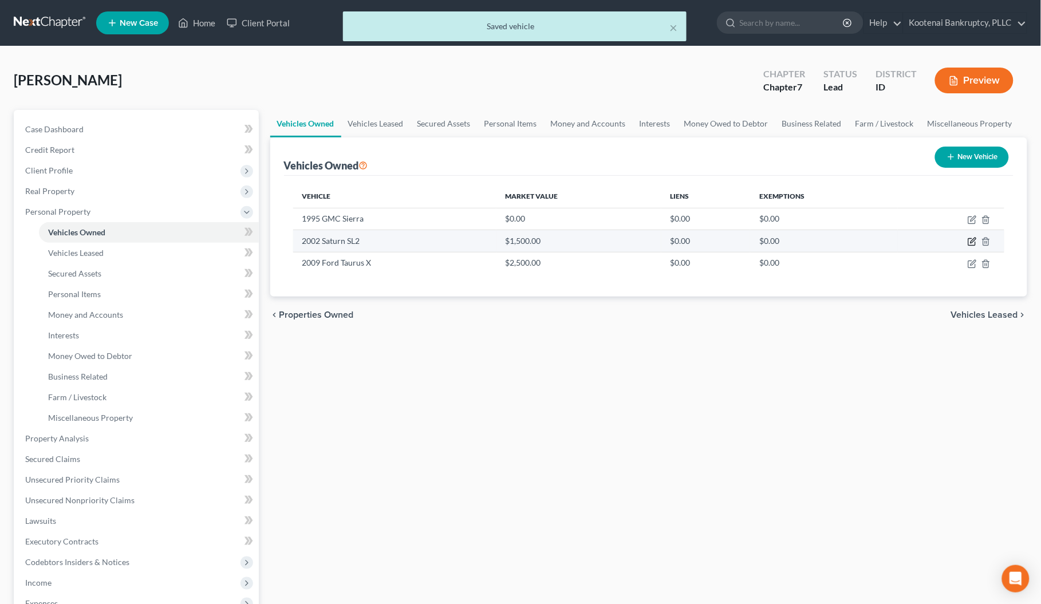
click at [969, 241] on icon "button" at bounding box center [972, 242] width 7 height 7
select select "0"
select select "24"
select select "3"
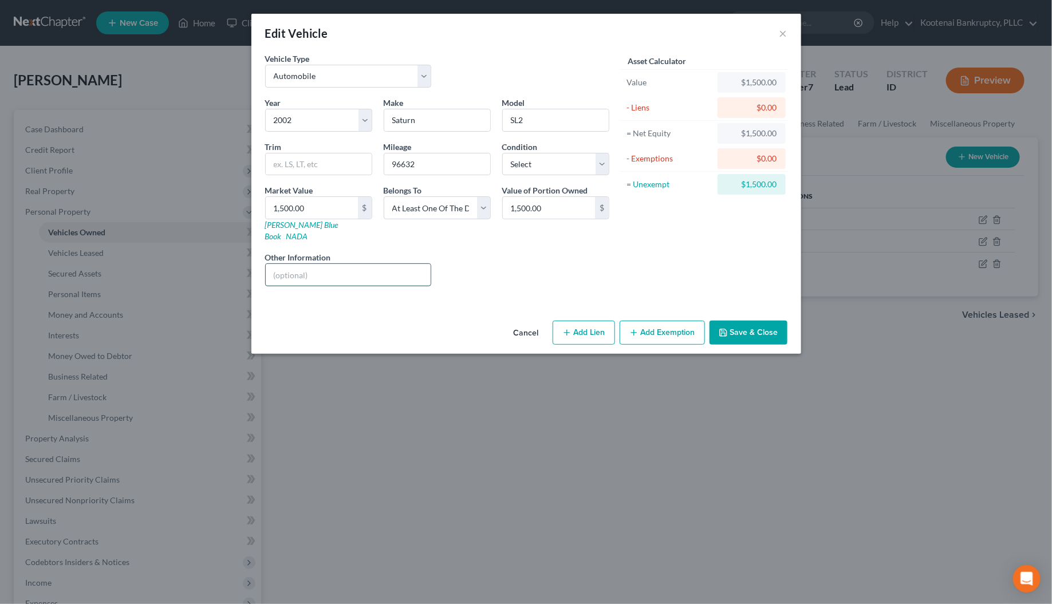
paste input "[PERSON_NAME] is on the title"
type input "[PERSON_NAME] is on the title"
click at [750, 321] on button "Save & Close" at bounding box center [749, 333] width 78 height 24
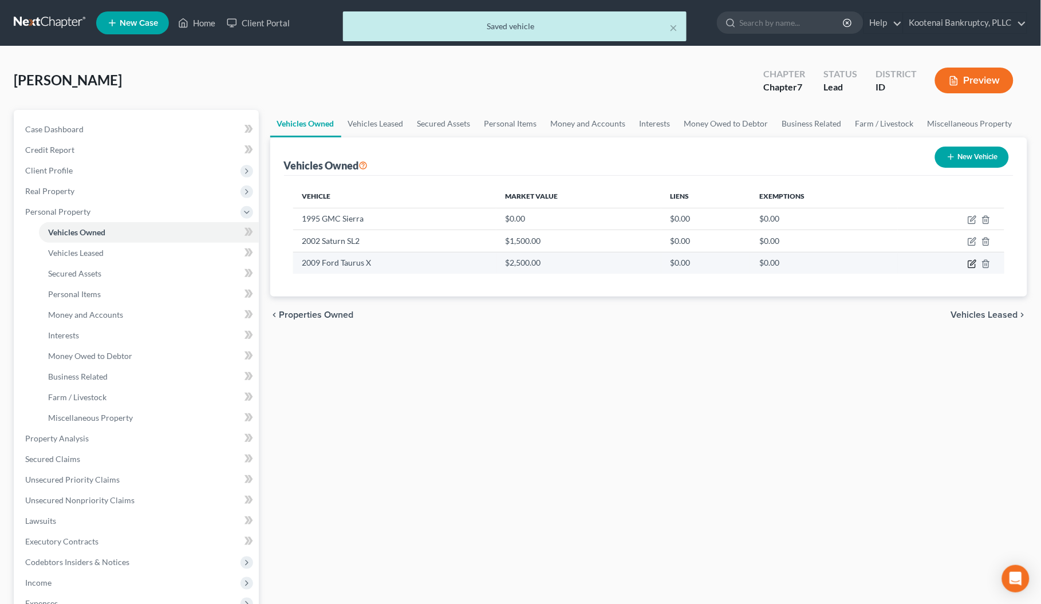
click at [975, 265] on icon "button" at bounding box center [972, 263] width 9 height 9
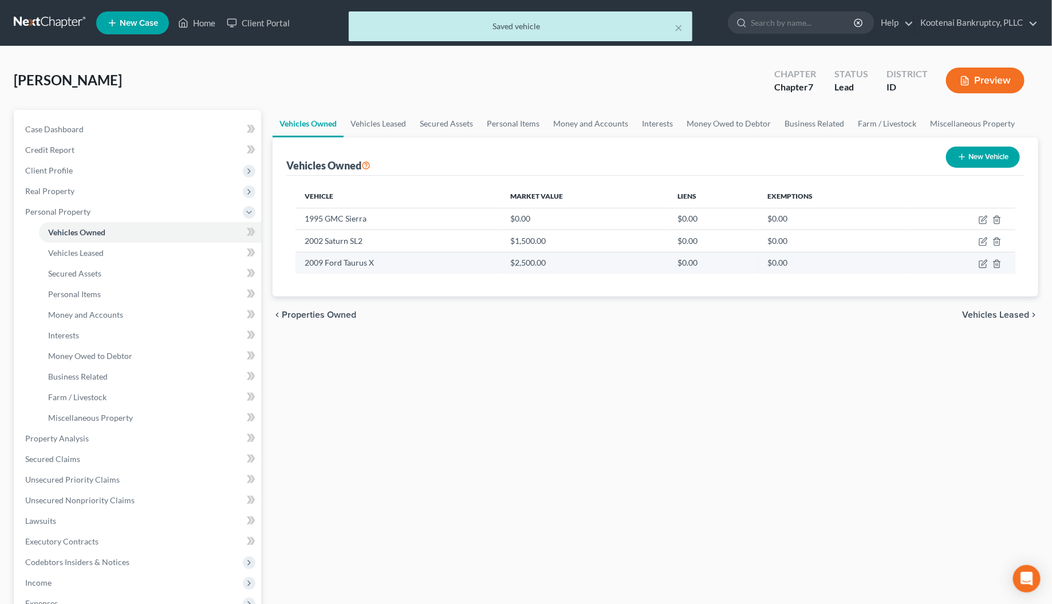
select select "0"
select select "17"
select select "2"
select select "3"
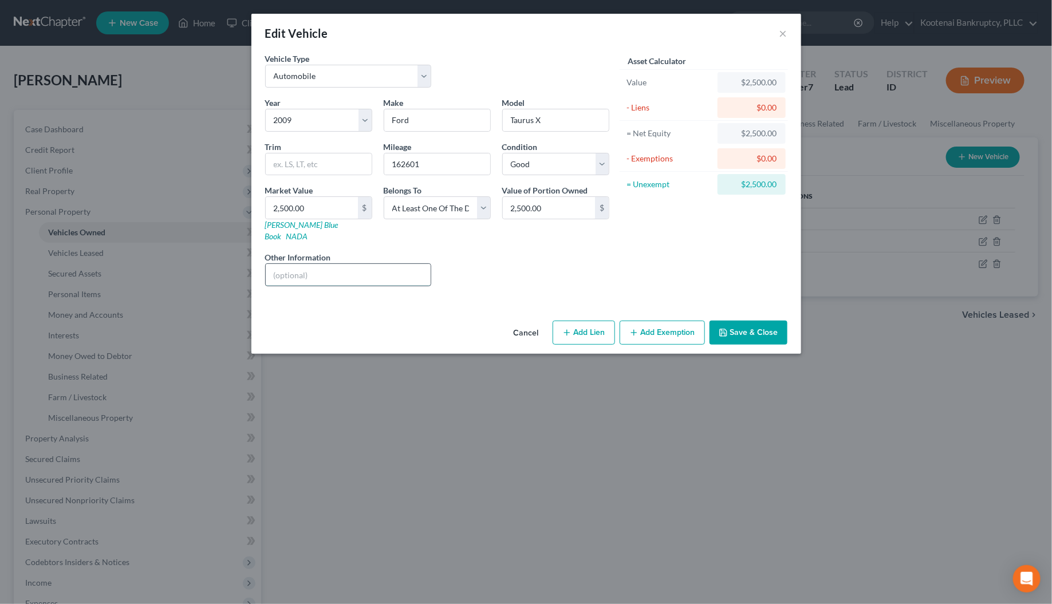
paste input "[PERSON_NAME] is on the title"
type input "[PERSON_NAME] is on the title"
click at [750, 321] on button "Save & Close" at bounding box center [749, 333] width 78 height 24
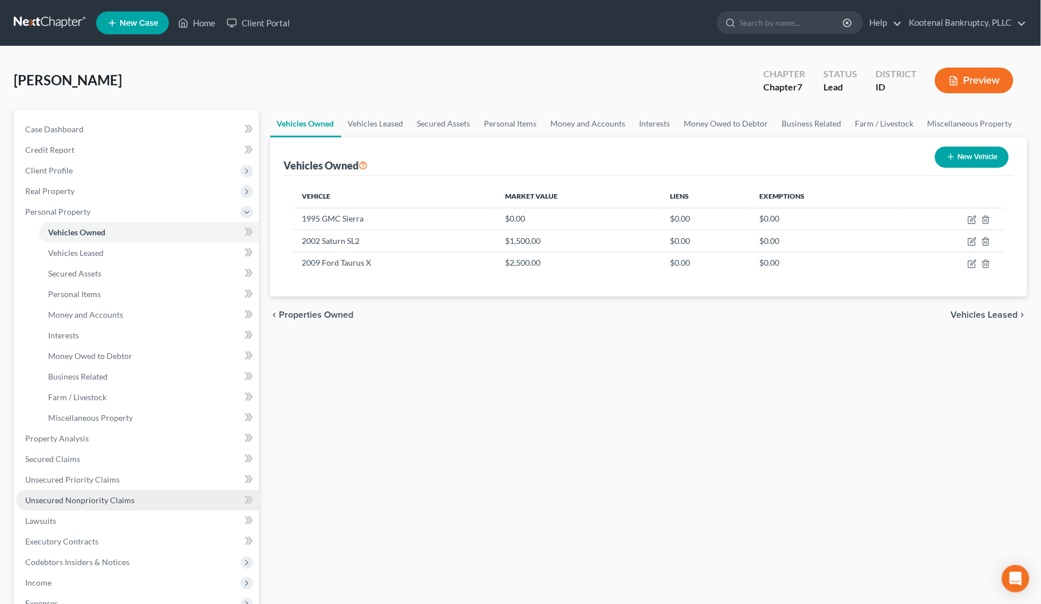
click at [54, 502] on span "Unsecured Nonpriority Claims" at bounding box center [79, 500] width 109 height 10
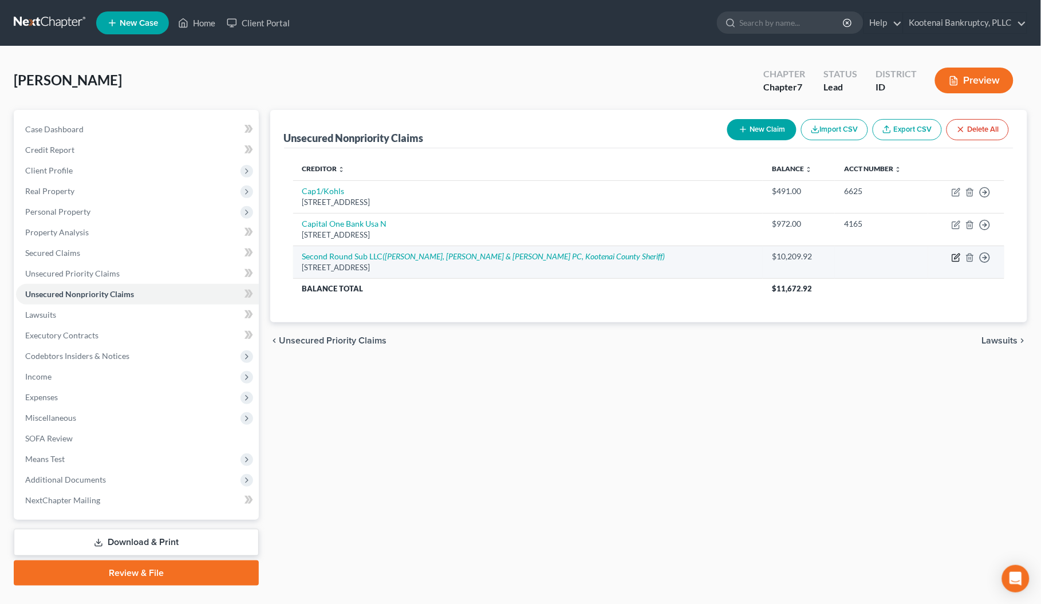
click at [959, 259] on icon "button" at bounding box center [956, 257] width 9 height 9
select select "10"
select select "1"
select select "0"
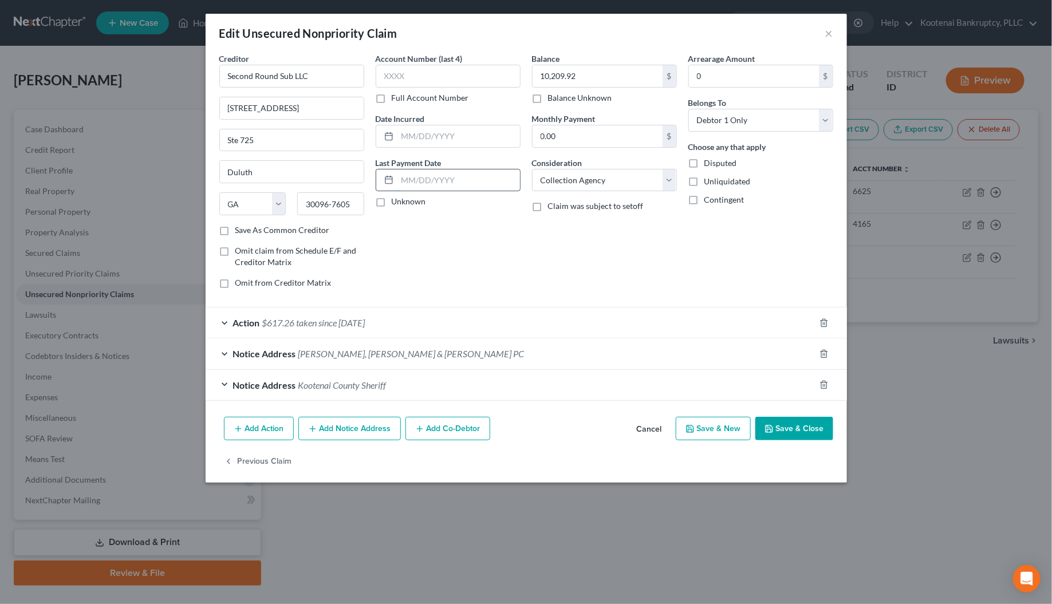
click at [405, 176] on input "text" at bounding box center [459, 181] width 123 height 22
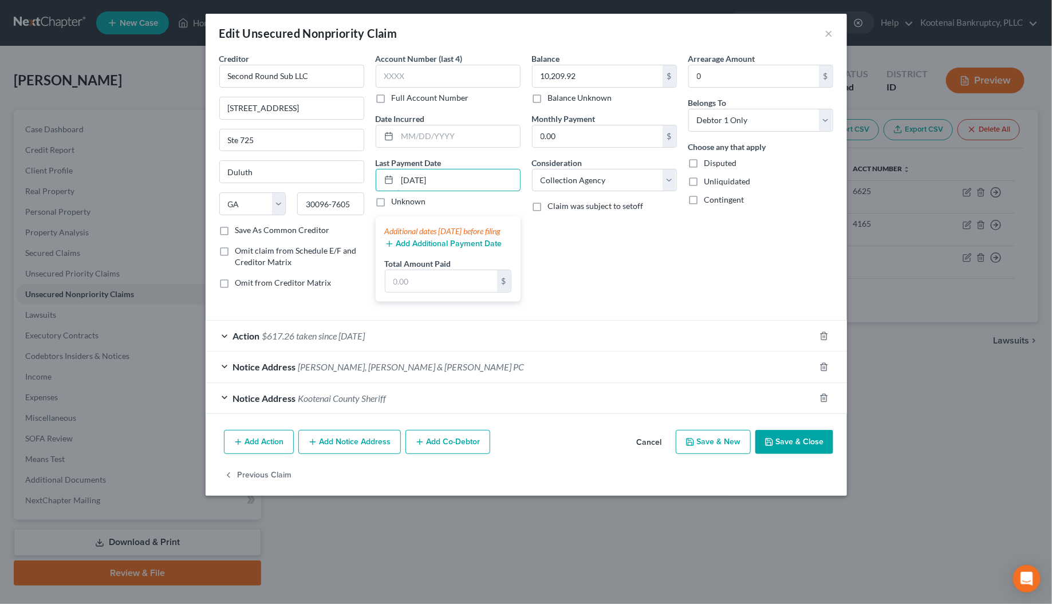
type input "[DATE]"
click at [422, 249] on button "Add Additional Payment Date" at bounding box center [443, 243] width 117 height 9
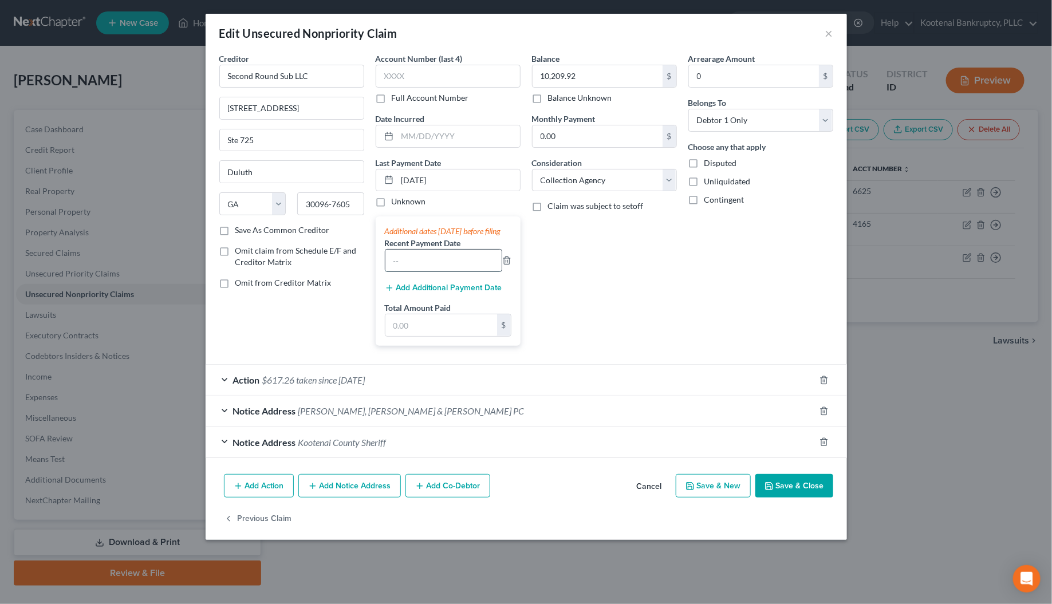
click at [416, 272] on input "text" at bounding box center [444, 261] width 116 height 22
type input "[DATE]"
click at [410, 336] on input "text" at bounding box center [442, 325] width 112 height 22
click at [397, 336] on input "text" at bounding box center [442, 325] width 112 height 22
type input "617.26"
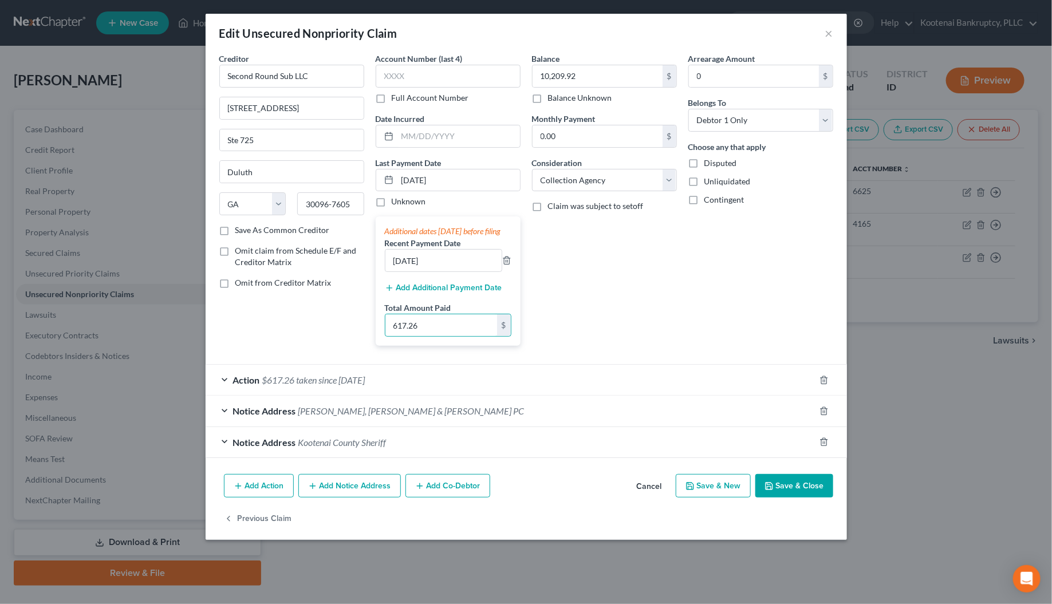
click at [797, 498] on button "Save & Close" at bounding box center [795, 486] width 78 height 24
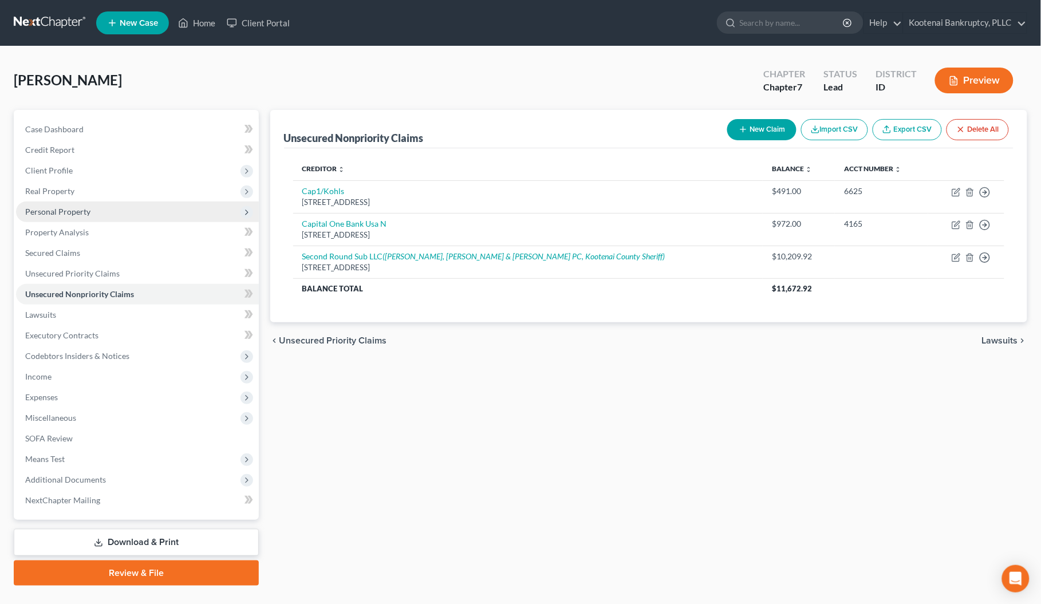
click at [49, 209] on span "Personal Property" at bounding box center [57, 212] width 65 height 10
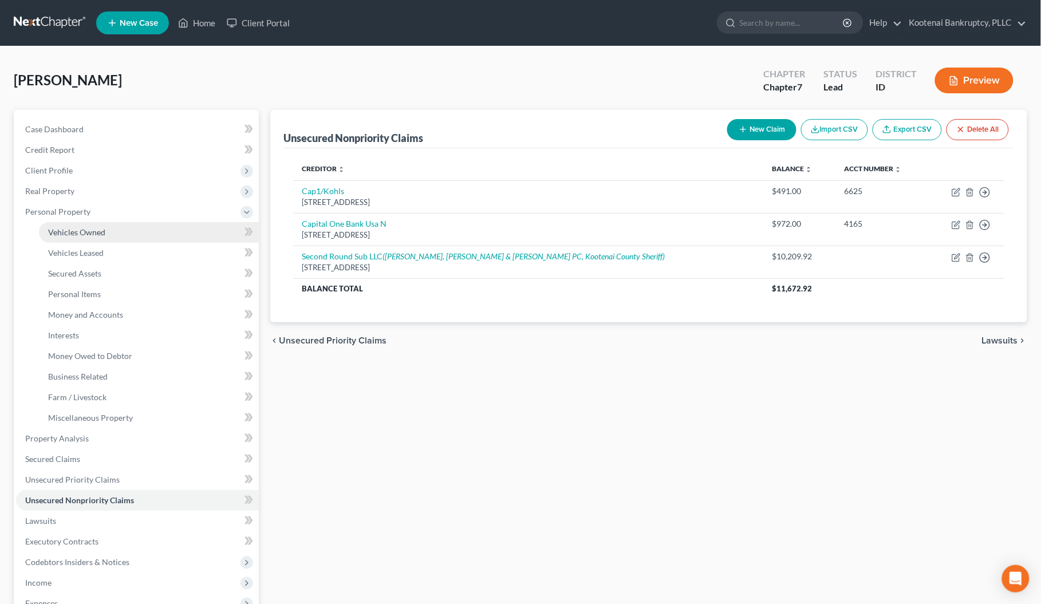
click at [69, 235] on span "Vehicles Owned" at bounding box center [76, 232] width 57 height 10
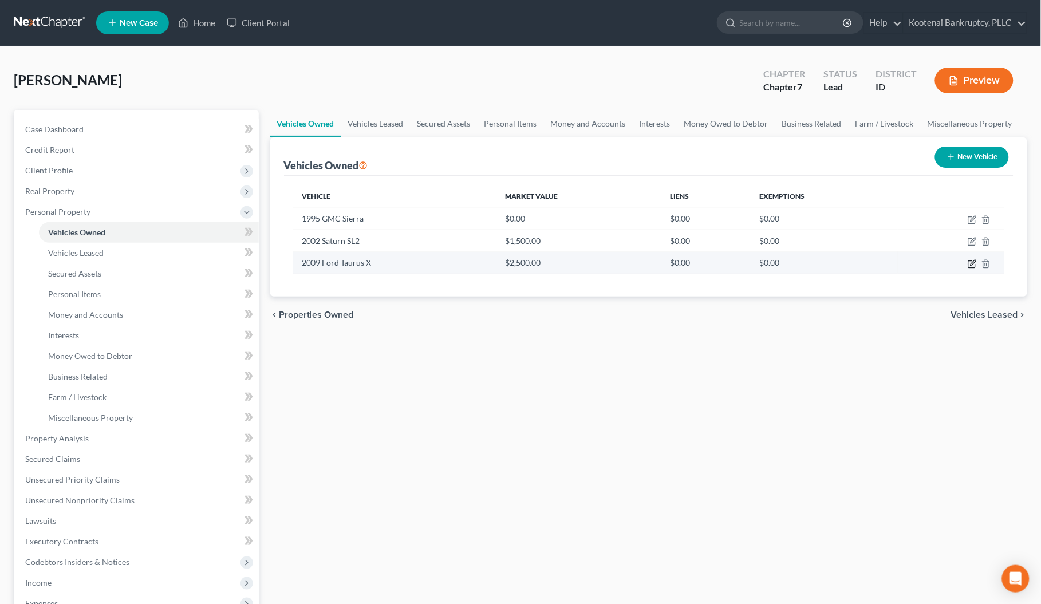
click at [974, 265] on icon "button" at bounding box center [972, 263] width 9 height 9
select select "0"
select select "17"
select select "2"
select select "3"
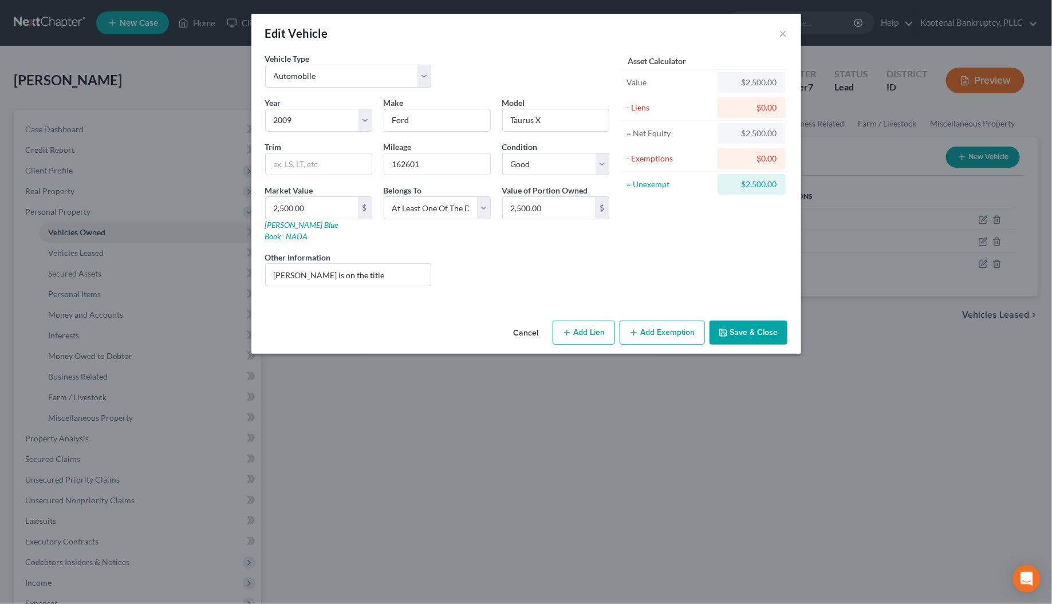
click at [647, 322] on button "Add Exemption" at bounding box center [662, 333] width 85 height 24
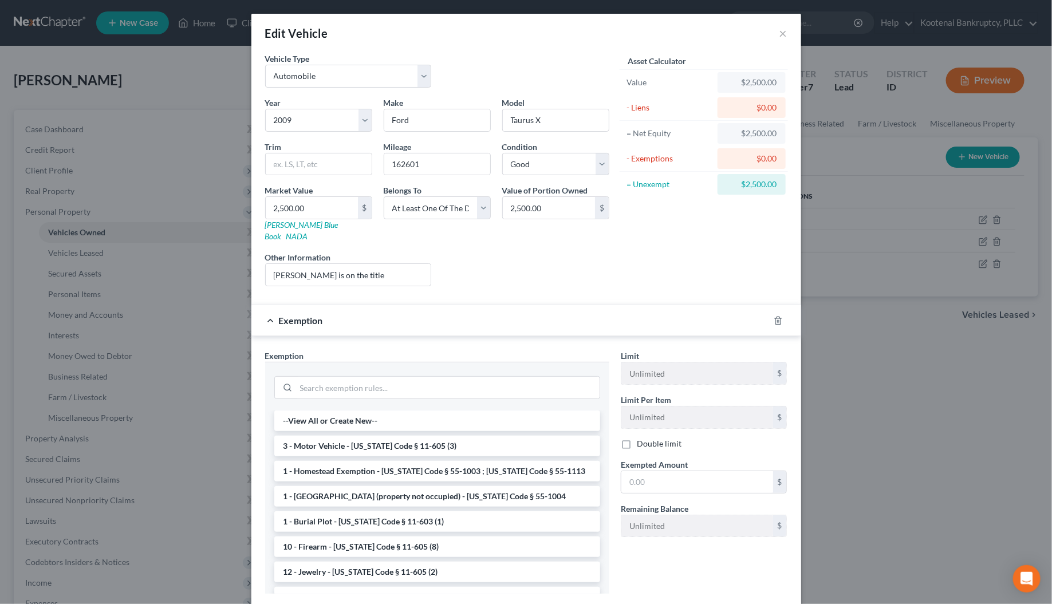
drag, startPoint x: 356, startPoint y: 434, endPoint x: 368, endPoint y: 434, distance: 12.0
click at [356, 436] on li "3 - Motor Vehicle - [US_STATE] Code § 11-605 (3)" at bounding box center [437, 446] width 326 height 21
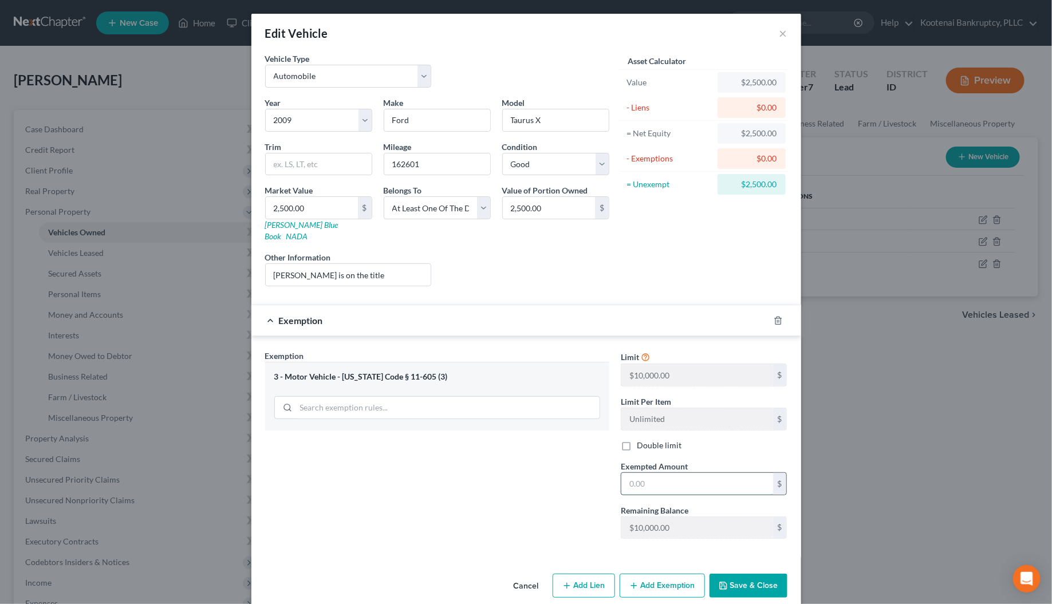
click at [626, 477] on input "text" at bounding box center [698, 484] width 152 height 22
type input "2,500.00"
click at [763, 577] on button "Save & Close" at bounding box center [749, 586] width 78 height 24
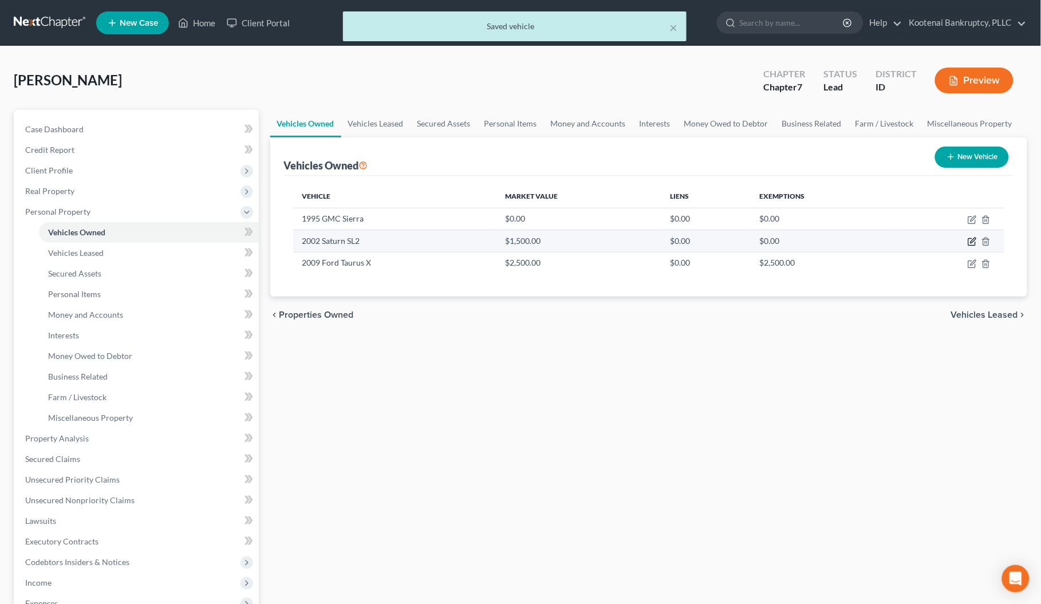
click at [973, 242] on icon "button" at bounding box center [972, 241] width 9 height 9
select select "0"
select select "24"
select select "3"
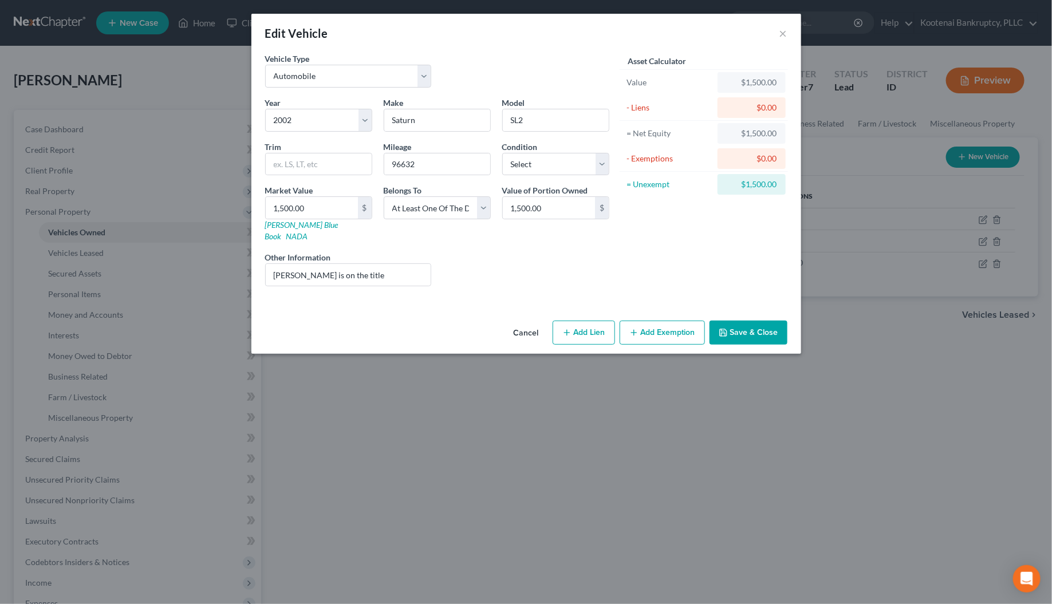
click at [647, 325] on button "Add Exemption" at bounding box center [662, 333] width 85 height 24
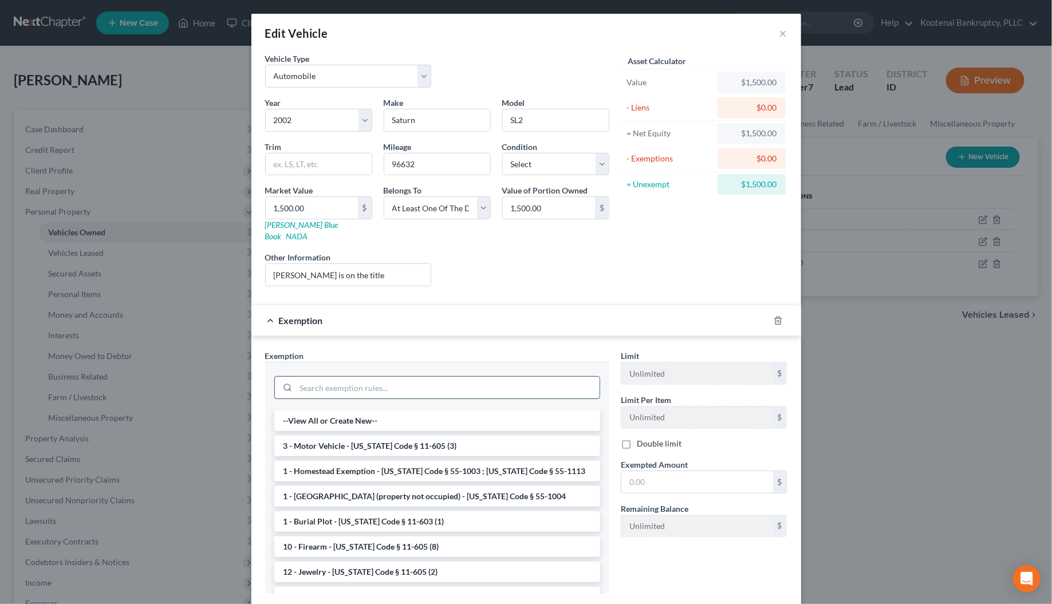
click at [306, 380] on input "search" at bounding box center [448, 388] width 304 height 22
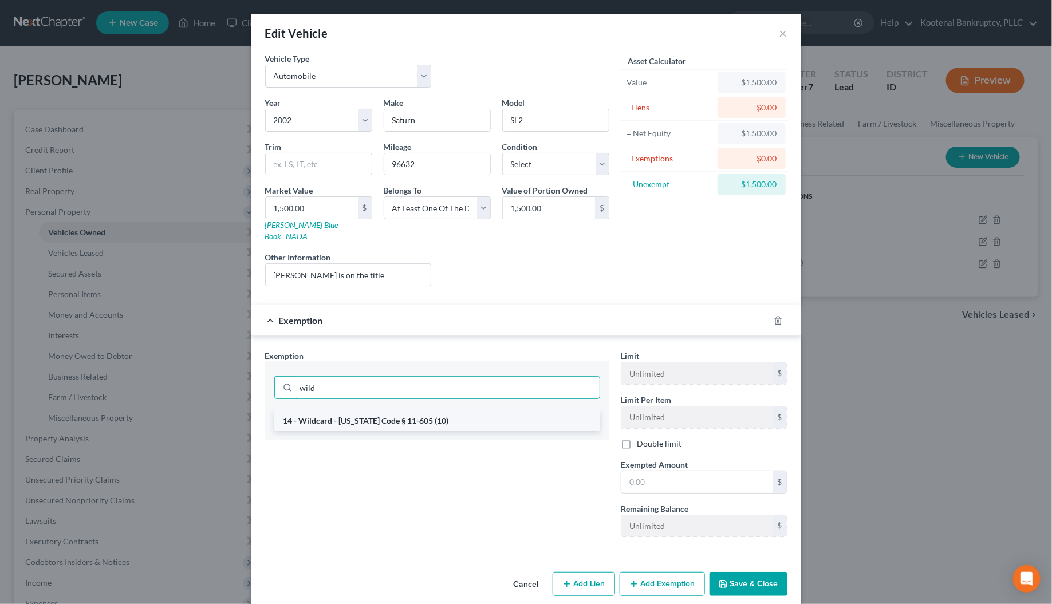
type input "wild"
click at [309, 411] on li "14 - Wildcard - [US_STATE] Code § 11-605 (10)" at bounding box center [437, 421] width 326 height 21
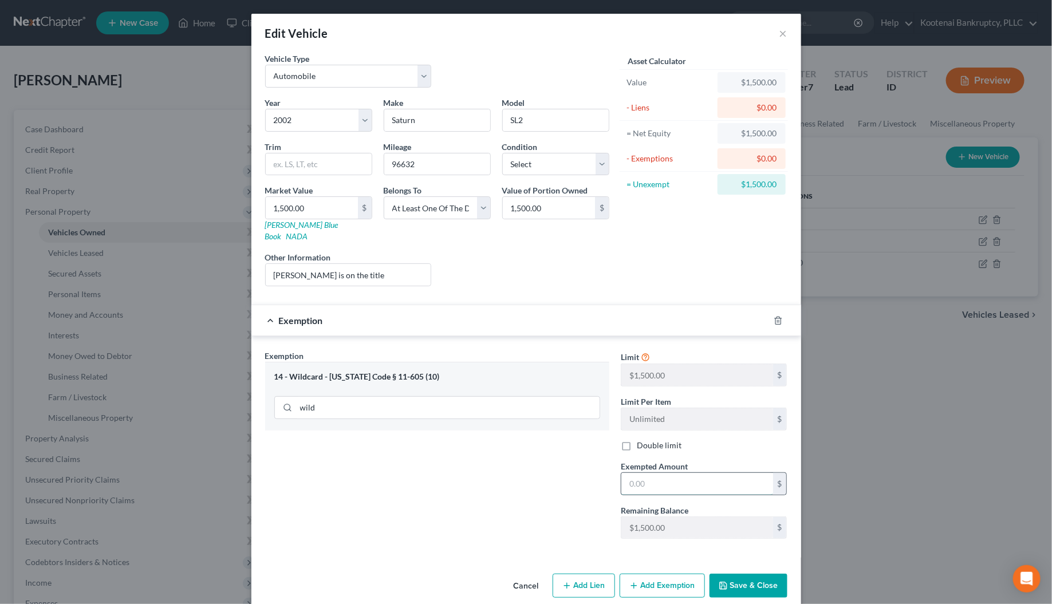
click at [643, 474] on input "text" at bounding box center [698, 484] width 152 height 22
type input "1,500.00"
click at [746, 582] on button "Save & Close" at bounding box center [749, 586] width 78 height 24
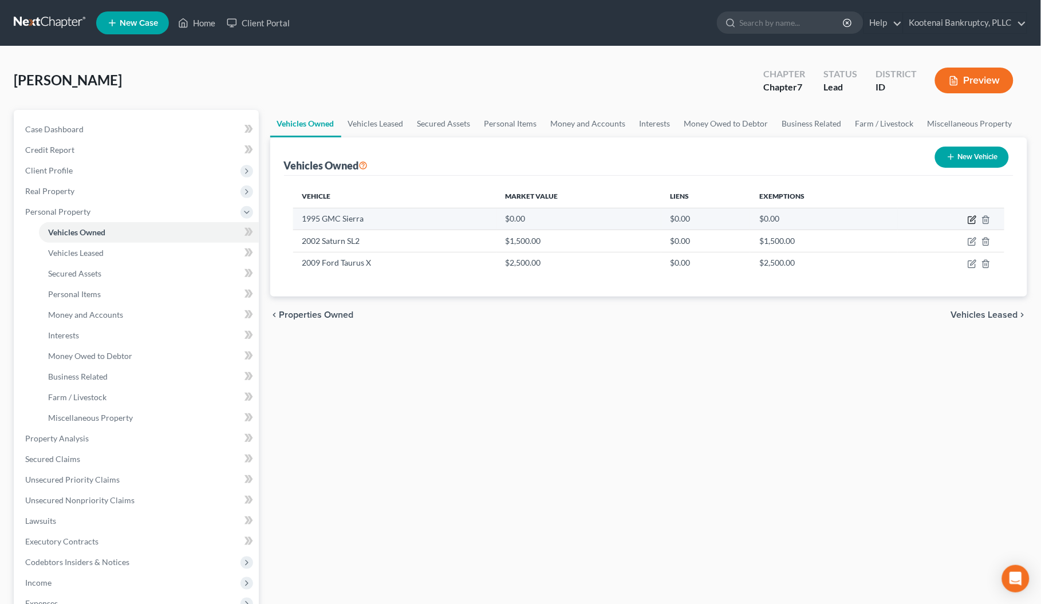
click at [972, 222] on icon "button" at bounding box center [972, 219] width 9 height 9
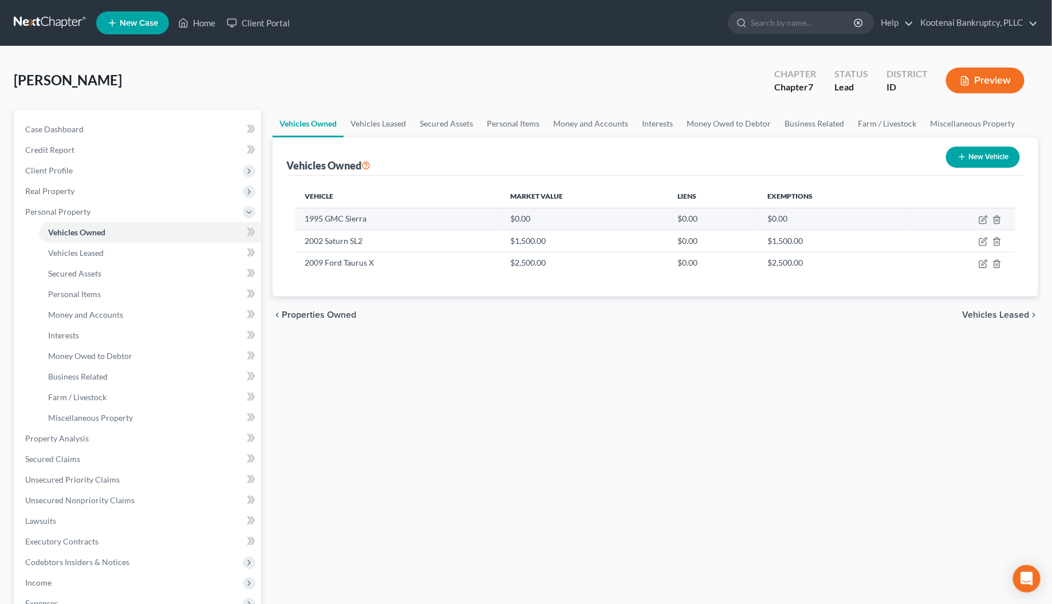
select select "0"
select select "31"
select select "2"
select select "3"
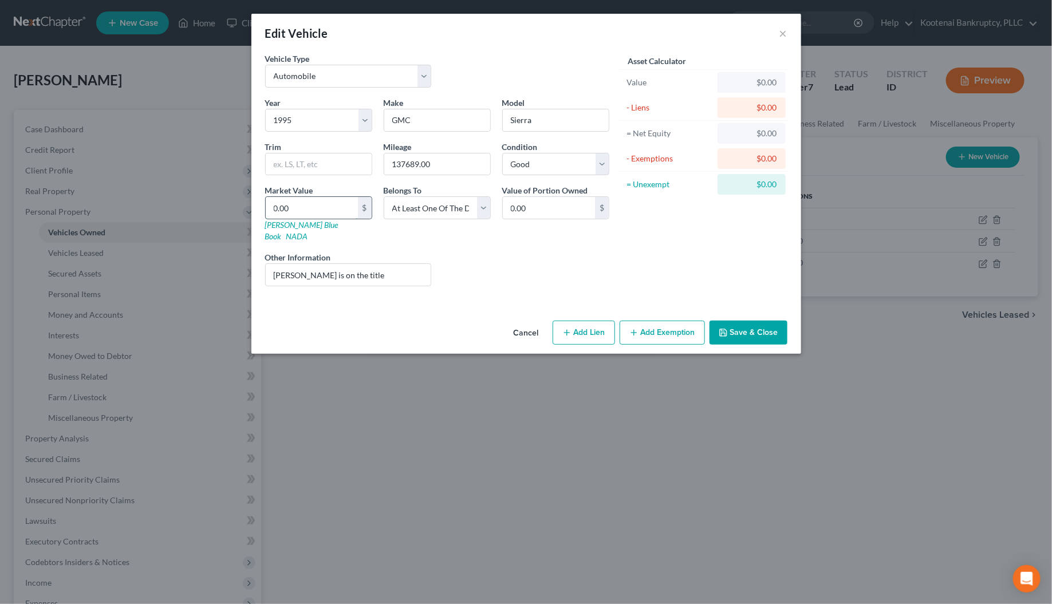
click at [295, 207] on input "0.00" at bounding box center [312, 208] width 92 height 22
type input "2"
type input "2.00"
type input "20"
type input "20.00"
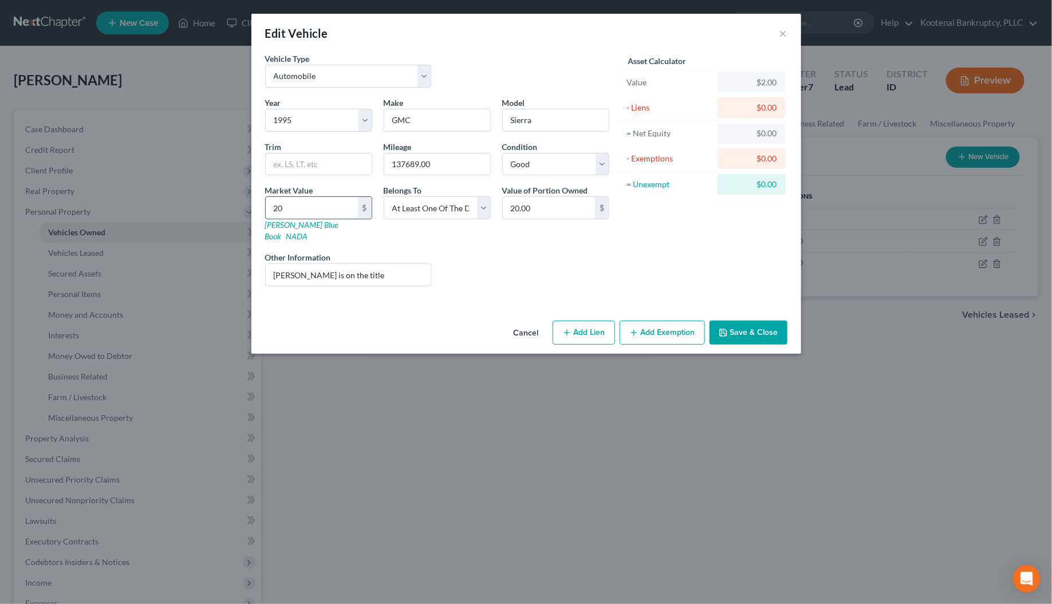
type input "200"
type input "200.00"
type input "2000"
type input "2,000.00"
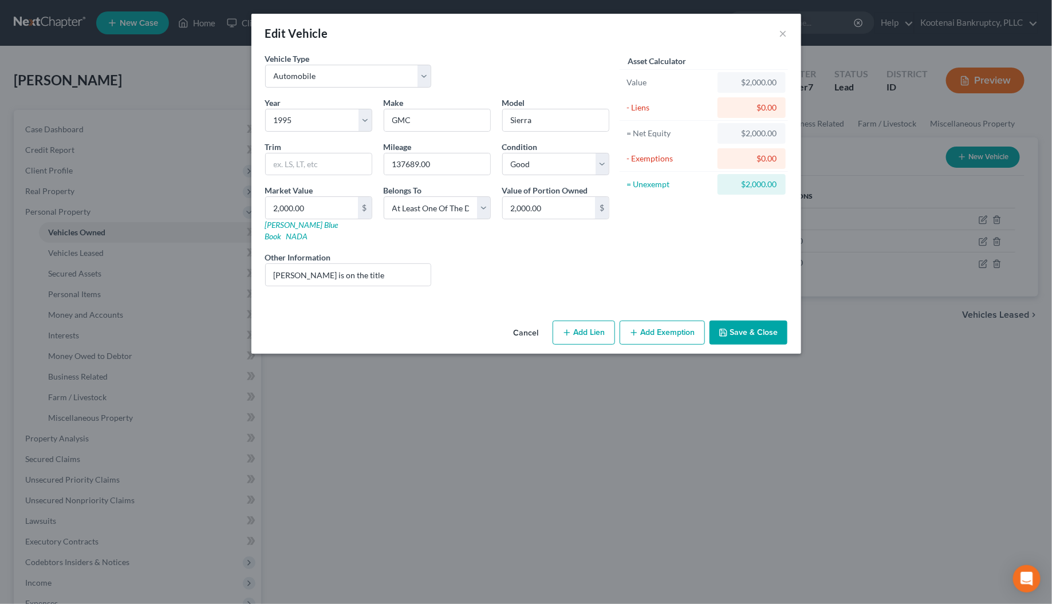
click at [664, 324] on button "Add Exemption" at bounding box center [662, 333] width 85 height 24
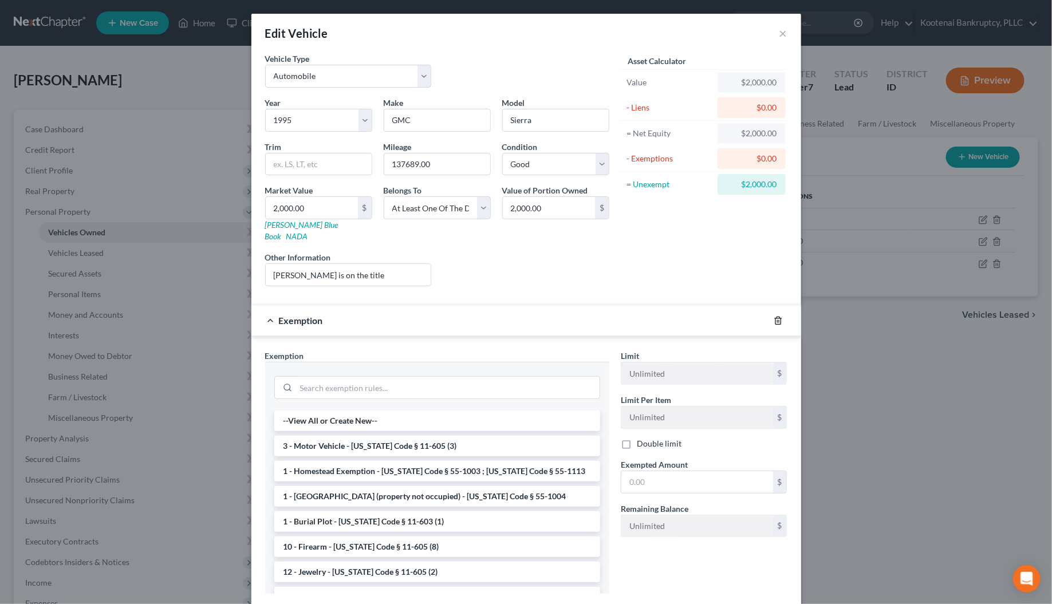
click at [774, 316] on icon "button" at bounding box center [778, 320] width 9 height 9
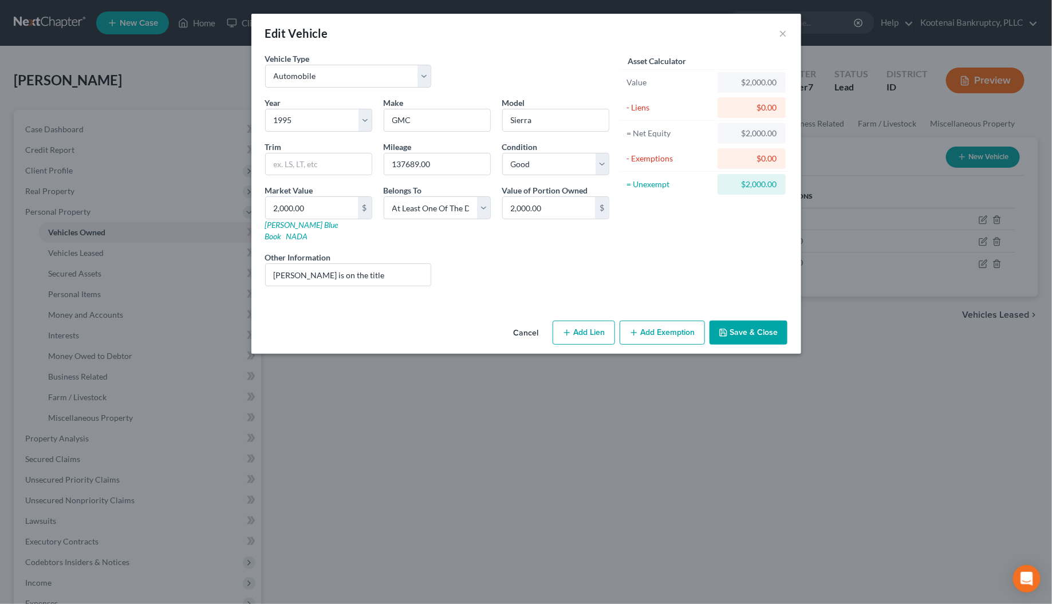
click at [757, 328] on button "Save & Close" at bounding box center [749, 333] width 78 height 24
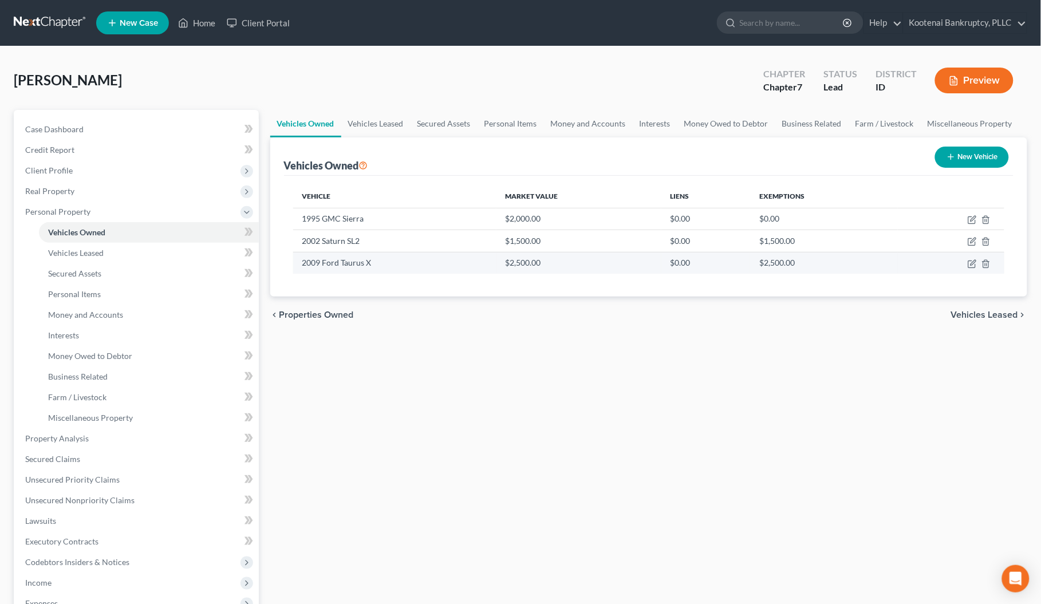
click at [978, 263] on td at bounding box center [951, 263] width 107 height 22
click at [971, 263] on icon "button" at bounding box center [972, 263] width 9 height 9
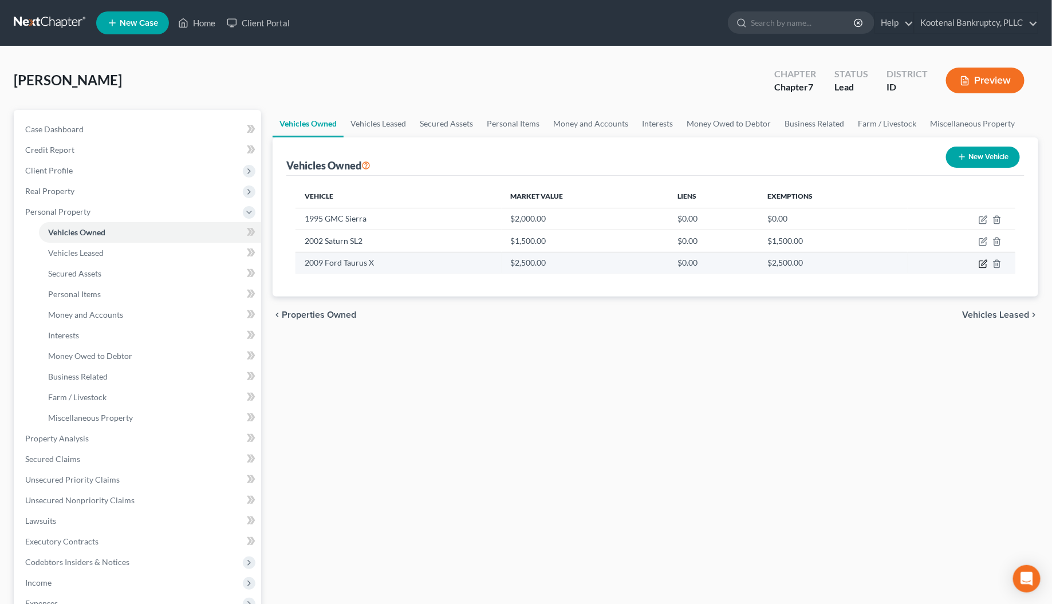
select select "0"
select select "17"
select select "2"
select select "3"
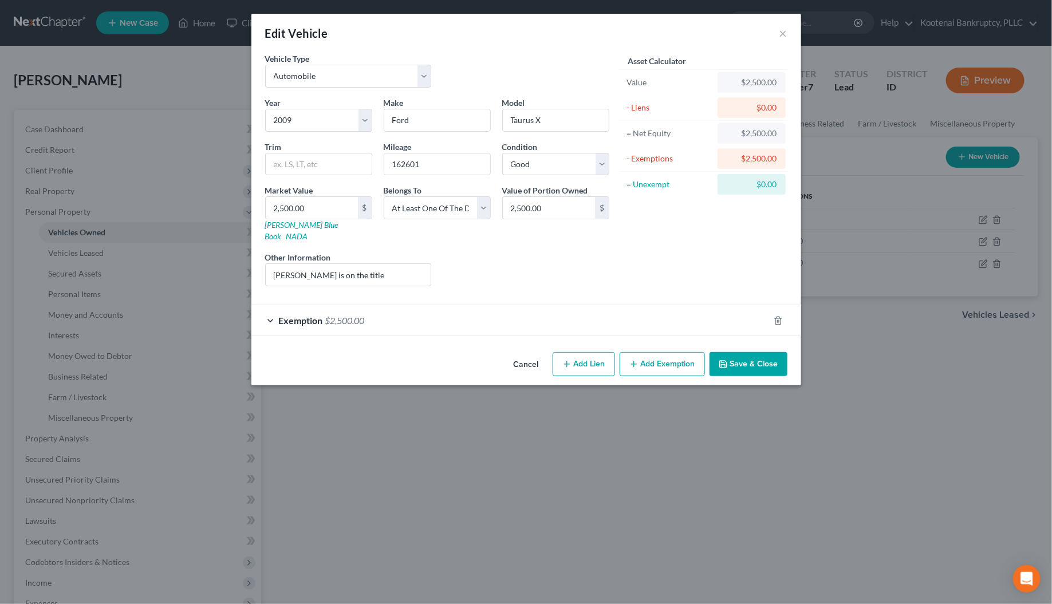
click at [266, 312] on div "Exemption $2,500.00" at bounding box center [510, 320] width 518 height 30
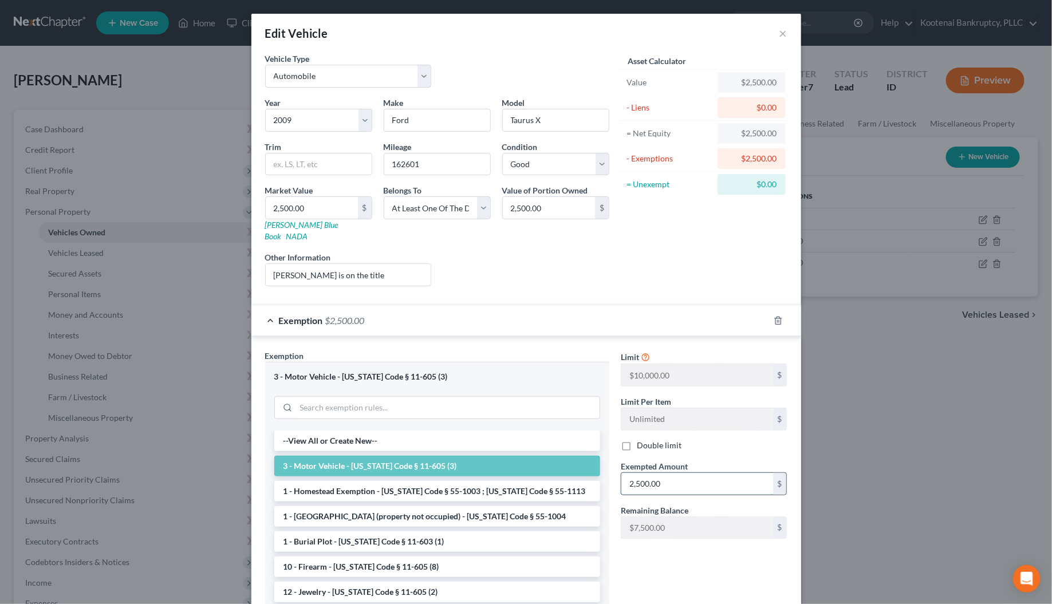
click at [655, 473] on input "2,500.00" at bounding box center [698, 484] width 152 height 22
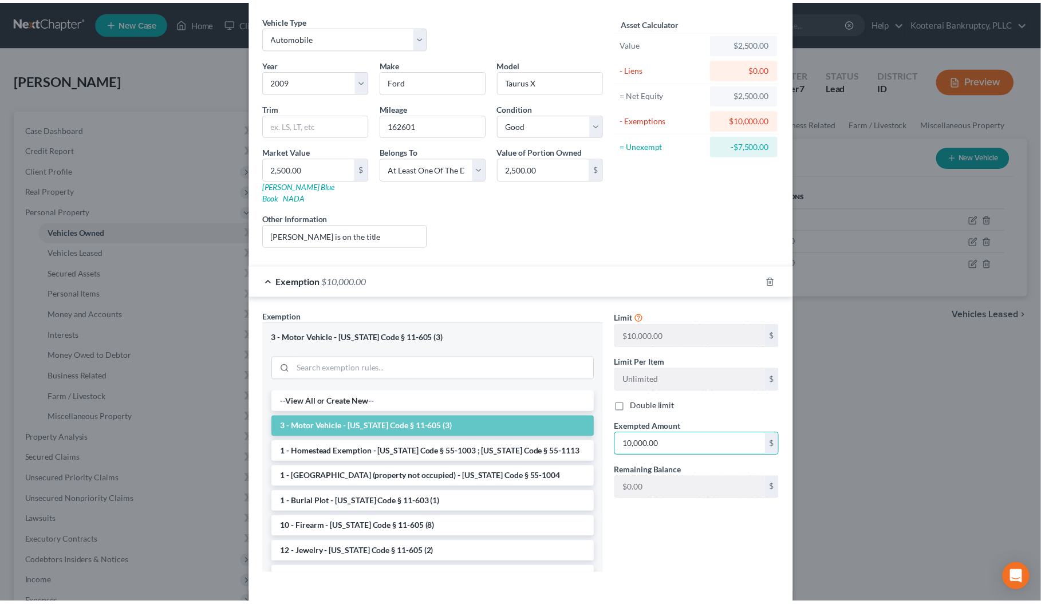
scroll to position [72, 0]
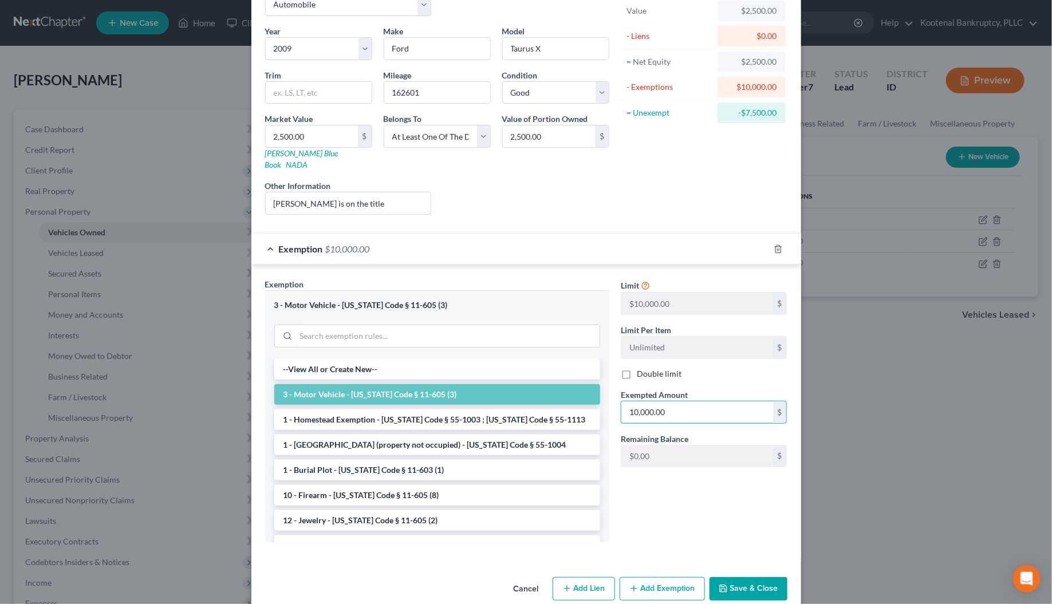
type input "10,000.00"
click at [742, 583] on button "Save & Close" at bounding box center [749, 589] width 78 height 24
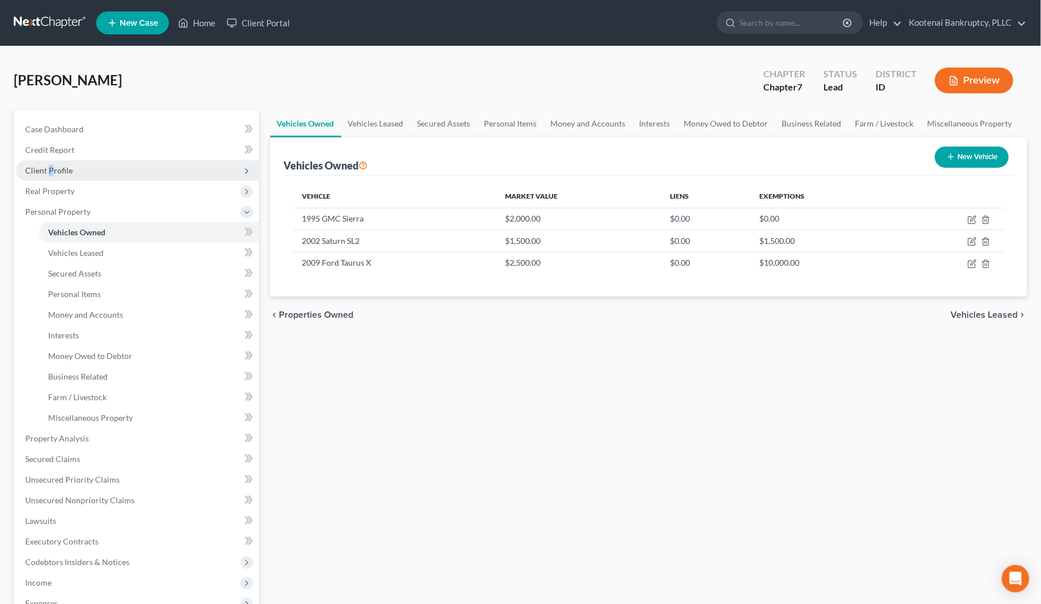
click at [50, 166] on span "Client Profile" at bounding box center [49, 171] width 48 height 10
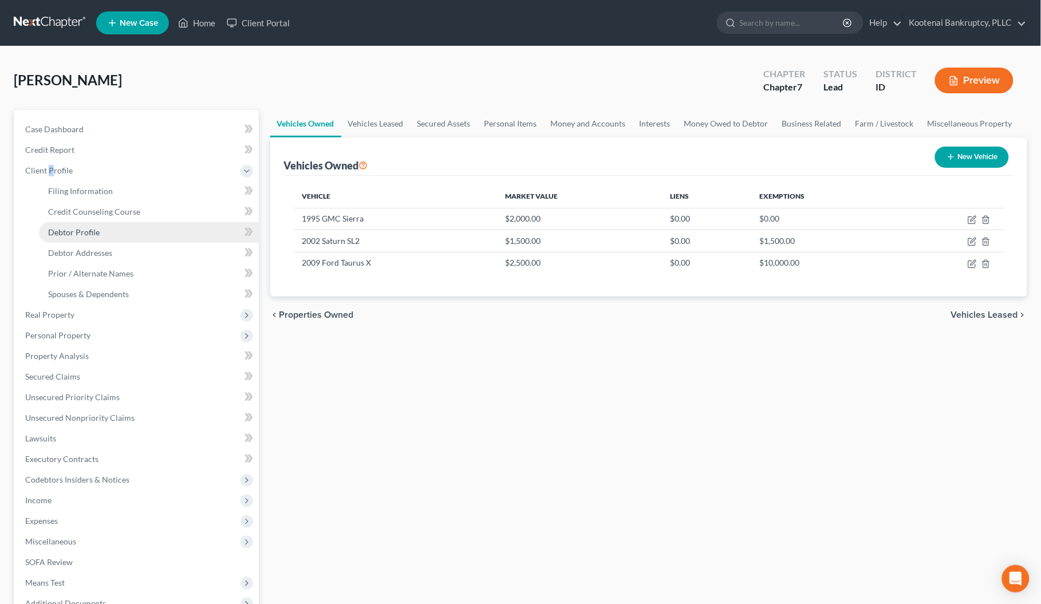
click at [75, 232] on span "Debtor Profile" at bounding box center [74, 232] width 52 height 10
select select "3"
select select "0"
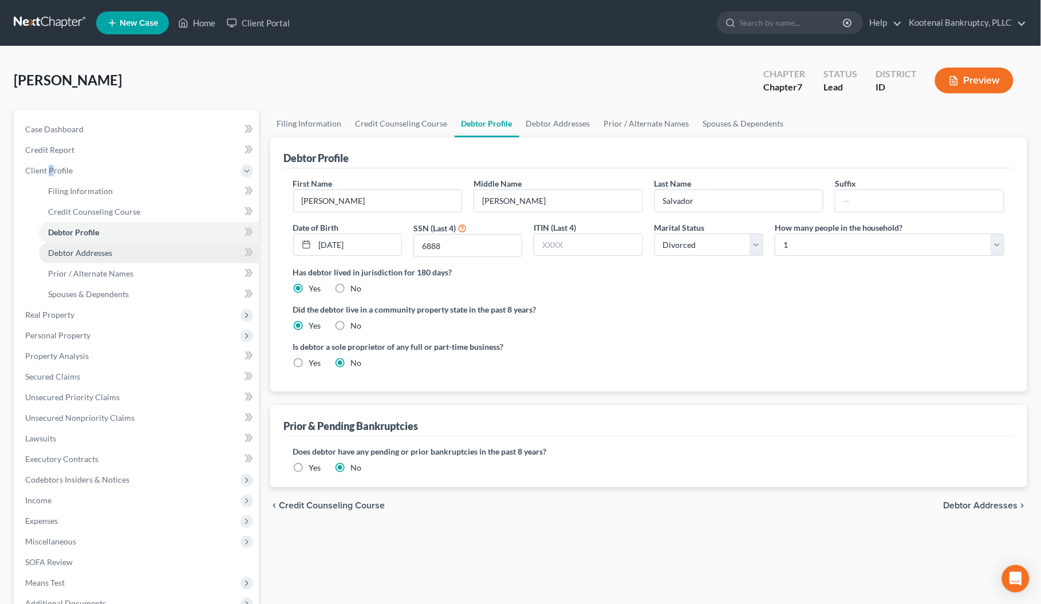
click at [69, 256] on span "Debtor Addresses" at bounding box center [80, 253] width 64 height 10
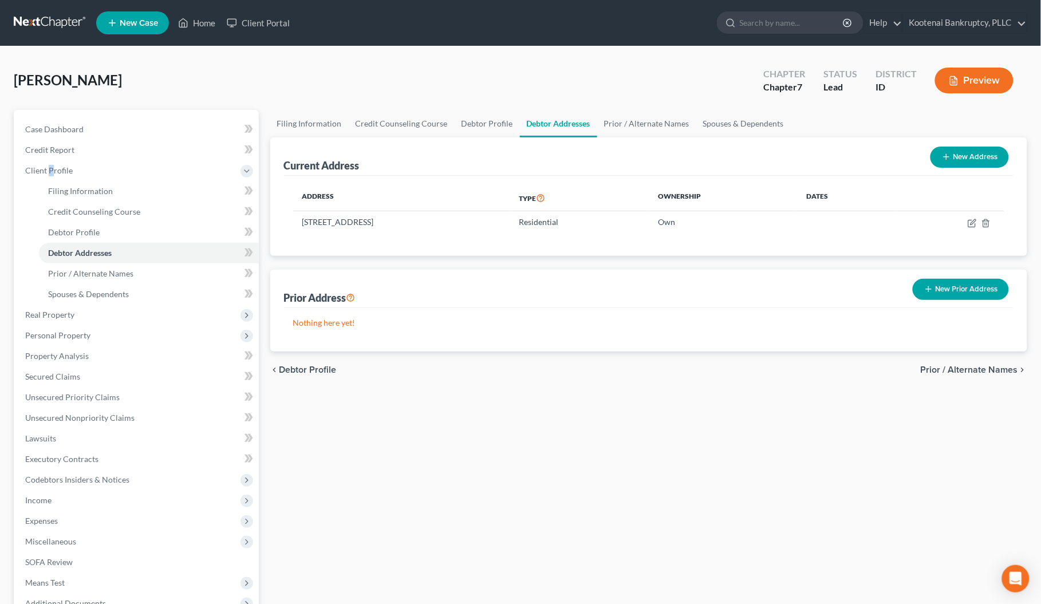
click at [992, 368] on span "Prior / Alternate Names" at bounding box center [969, 369] width 97 height 9
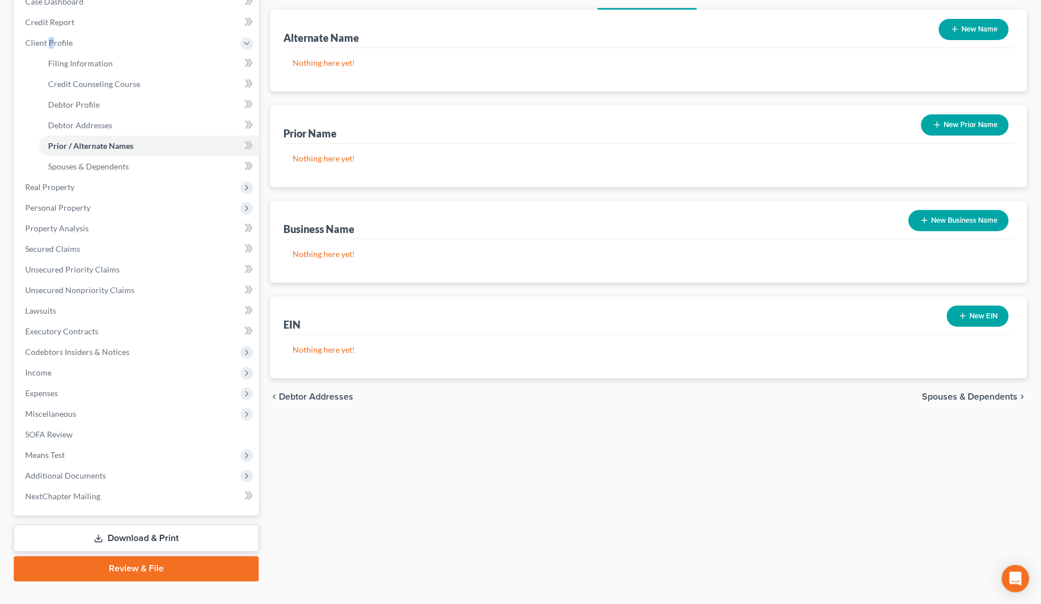
scroll to position [148, 0]
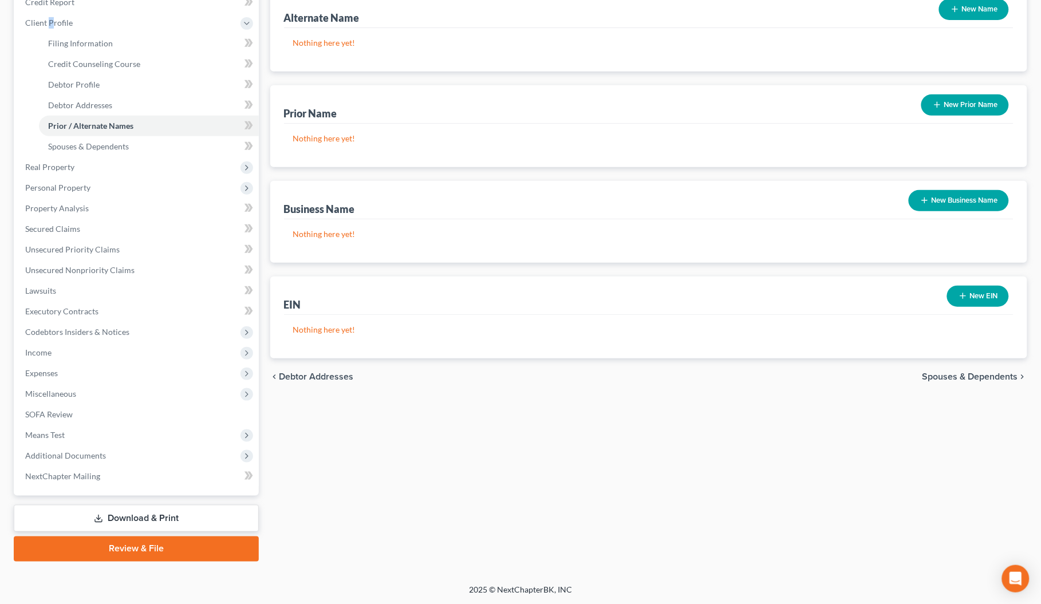
click at [967, 376] on span "Spouses & Dependents" at bounding box center [971, 376] width 96 height 9
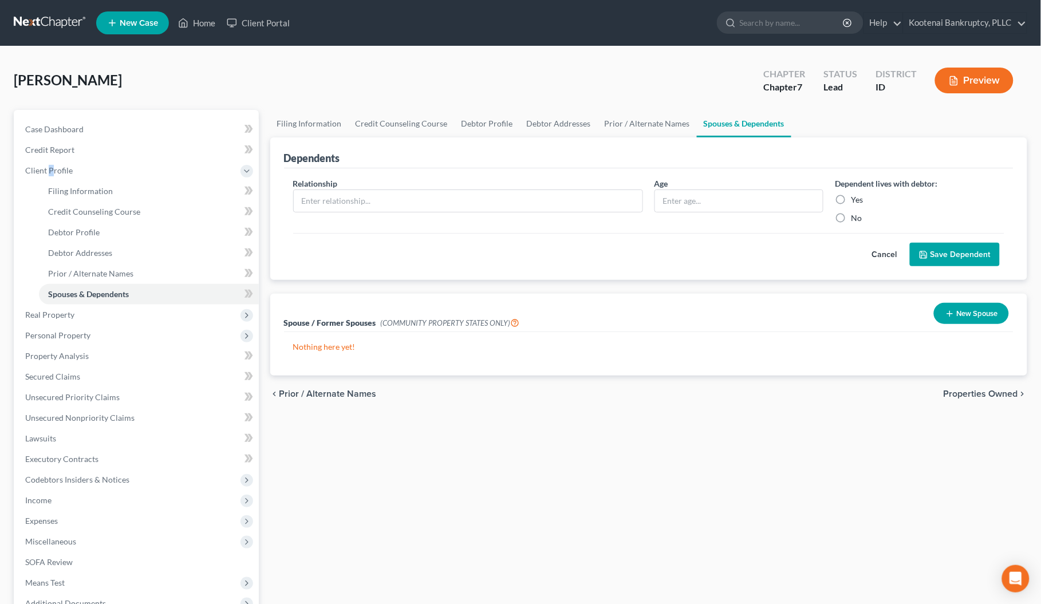
click at [981, 396] on span "Properties Owned" at bounding box center [981, 394] width 74 height 9
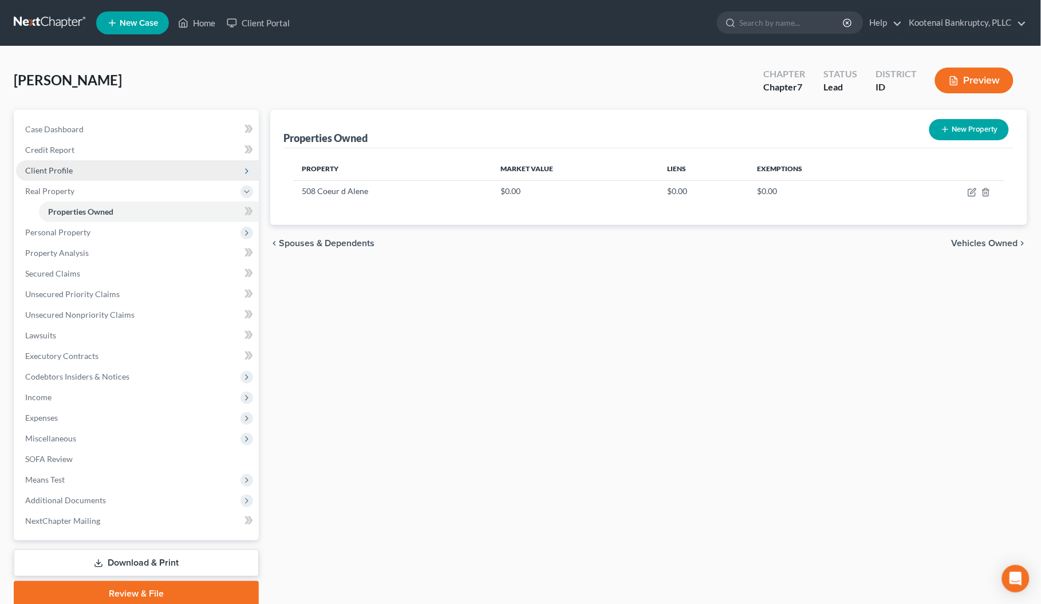
click at [41, 169] on span "Client Profile" at bounding box center [49, 171] width 48 height 10
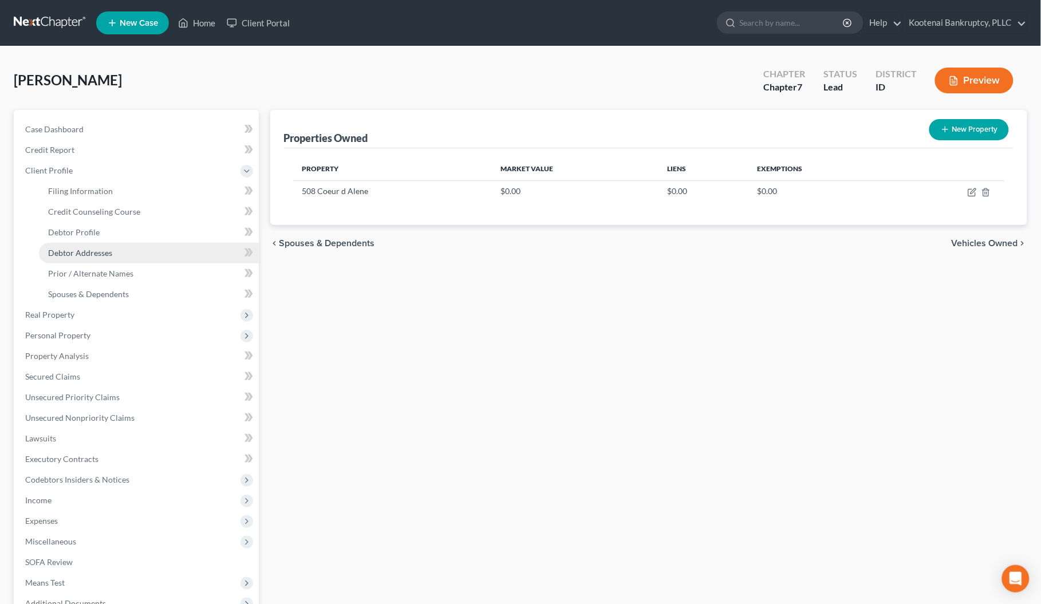
click at [78, 258] on link "Debtor Addresses" at bounding box center [149, 253] width 220 height 21
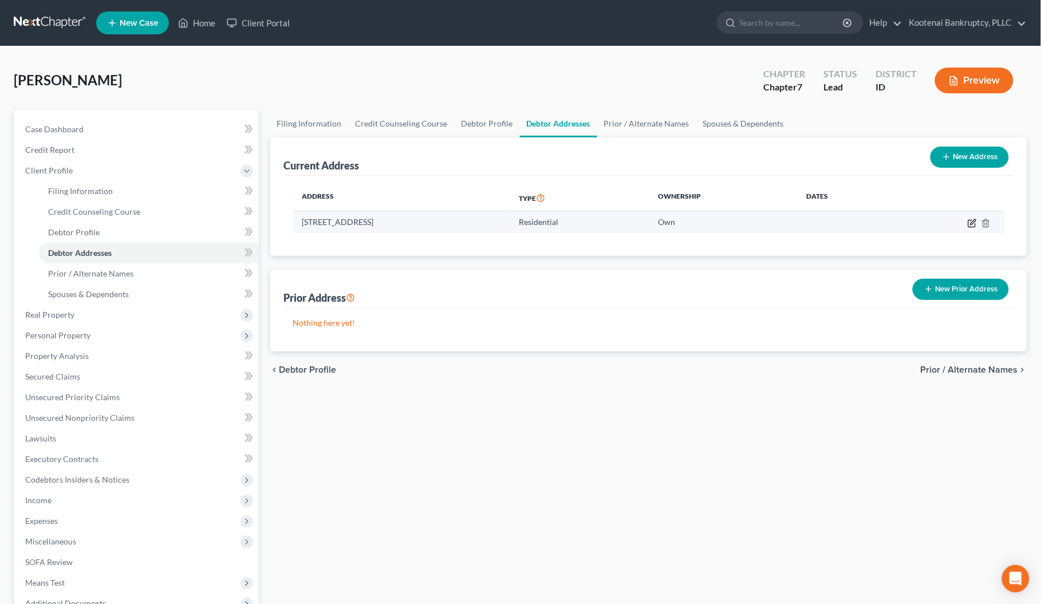
click at [973, 224] on icon "button" at bounding box center [973, 221] width 5 height 5
select select "13"
select select "0"
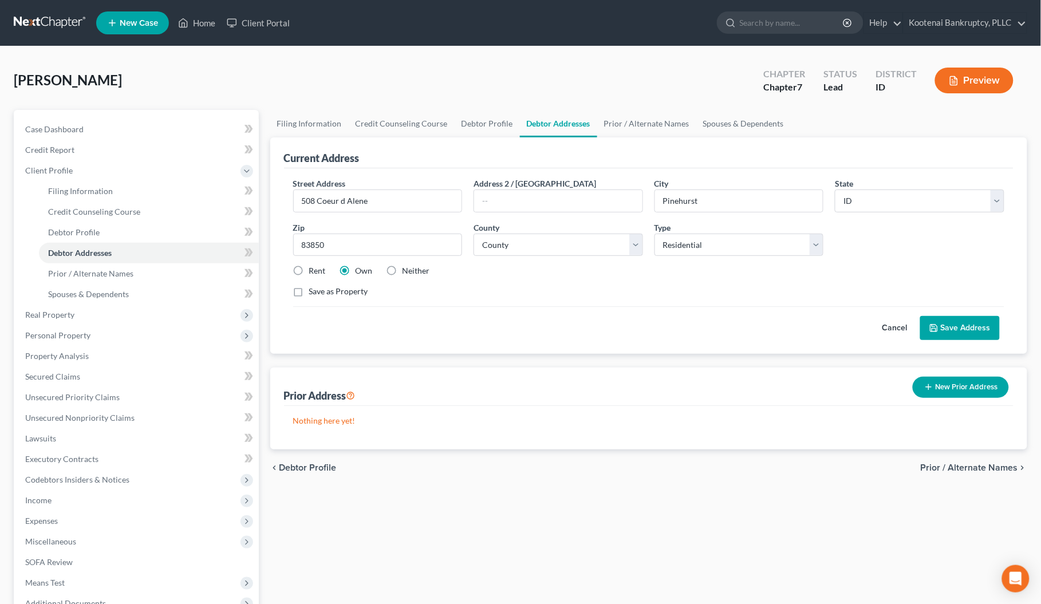
click at [309, 270] on label "Rent" at bounding box center [317, 270] width 17 height 11
click at [314, 270] on input "Rent" at bounding box center [317, 268] width 7 height 7
radio input "true"
click at [940, 328] on button "Save Address" at bounding box center [961, 328] width 80 height 24
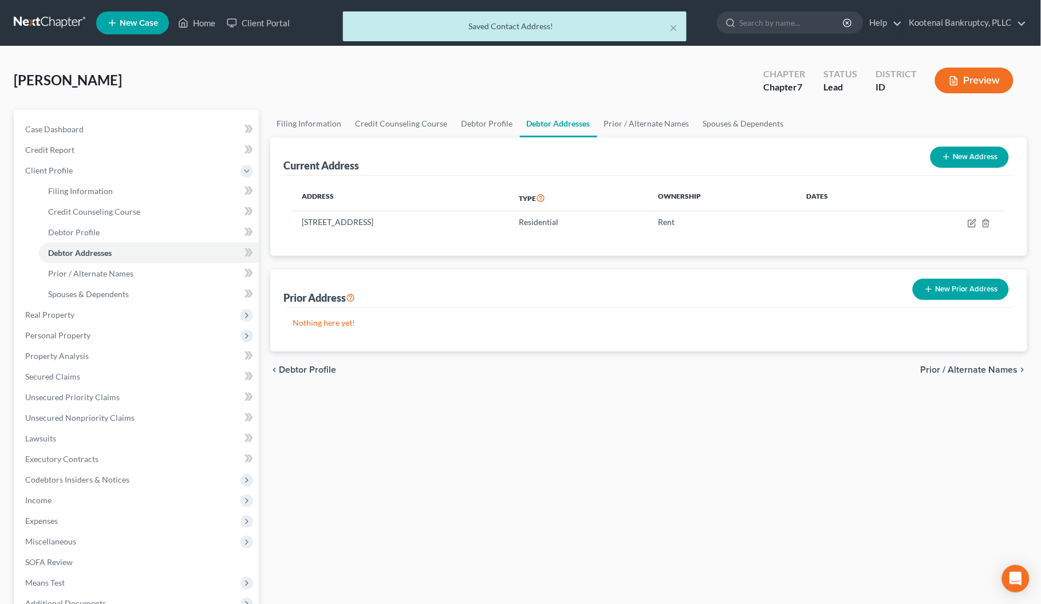
click at [954, 367] on span "Prior / Alternate Names" at bounding box center [969, 369] width 97 height 9
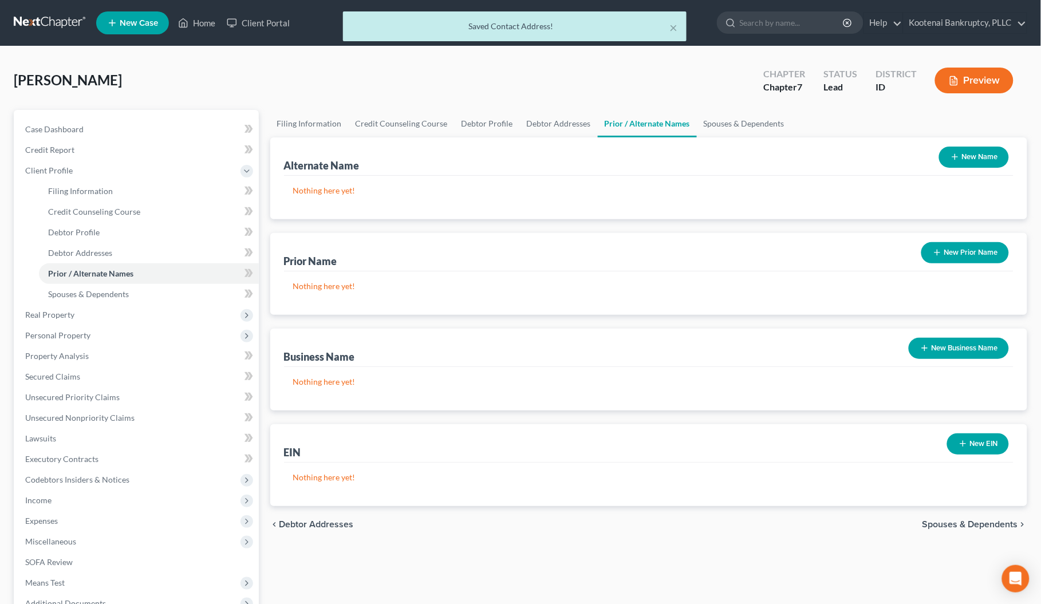
click at [974, 520] on span "Spouses & Dependents" at bounding box center [971, 524] width 96 height 9
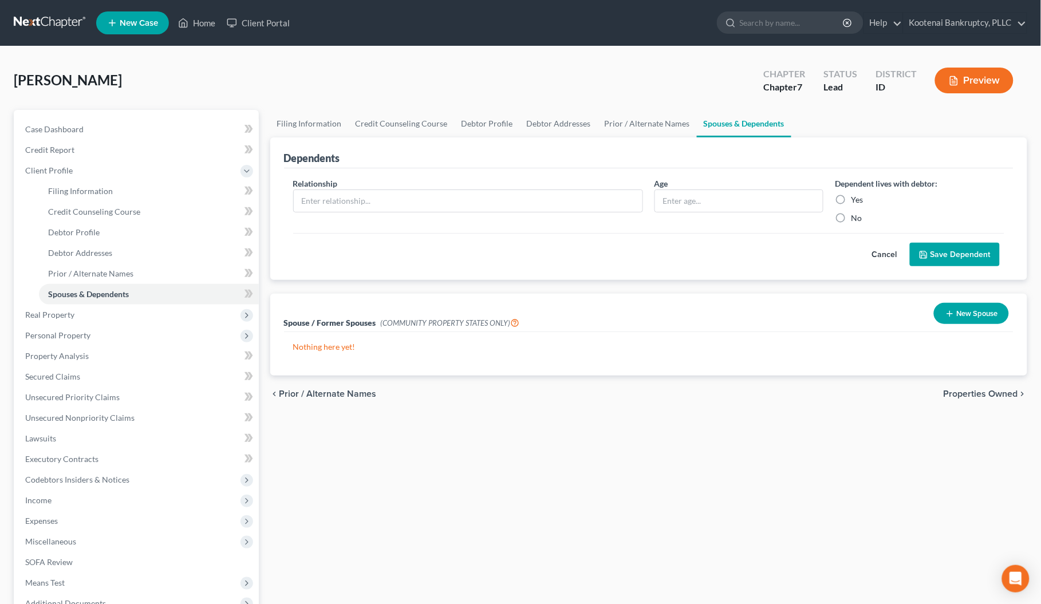
click at [972, 394] on span "Properties Owned" at bounding box center [981, 394] width 74 height 9
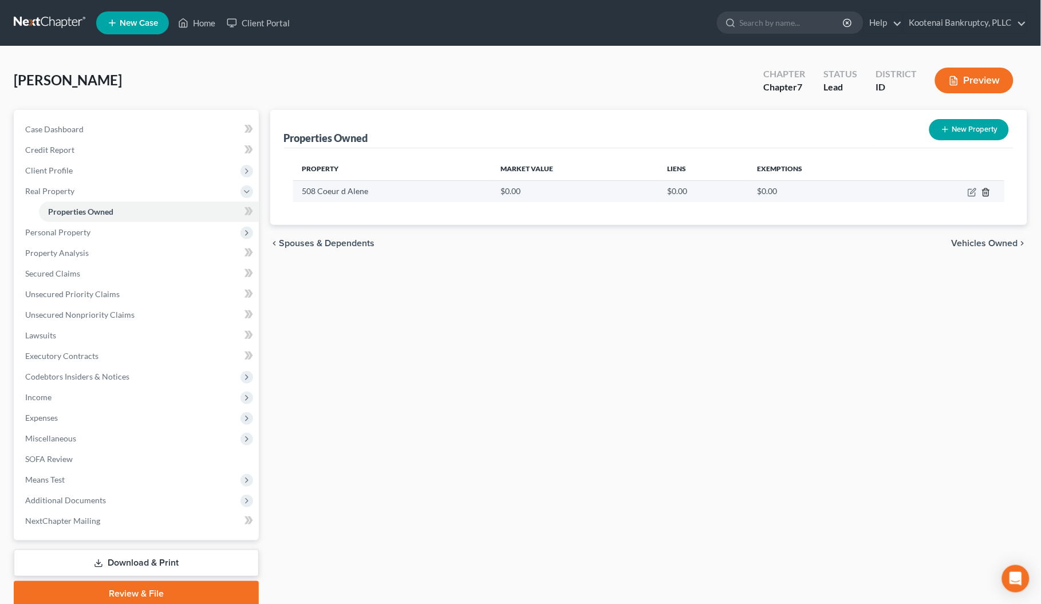
click at [987, 188] on icon "button" at bounding box center [986, 192] width 9 height 9
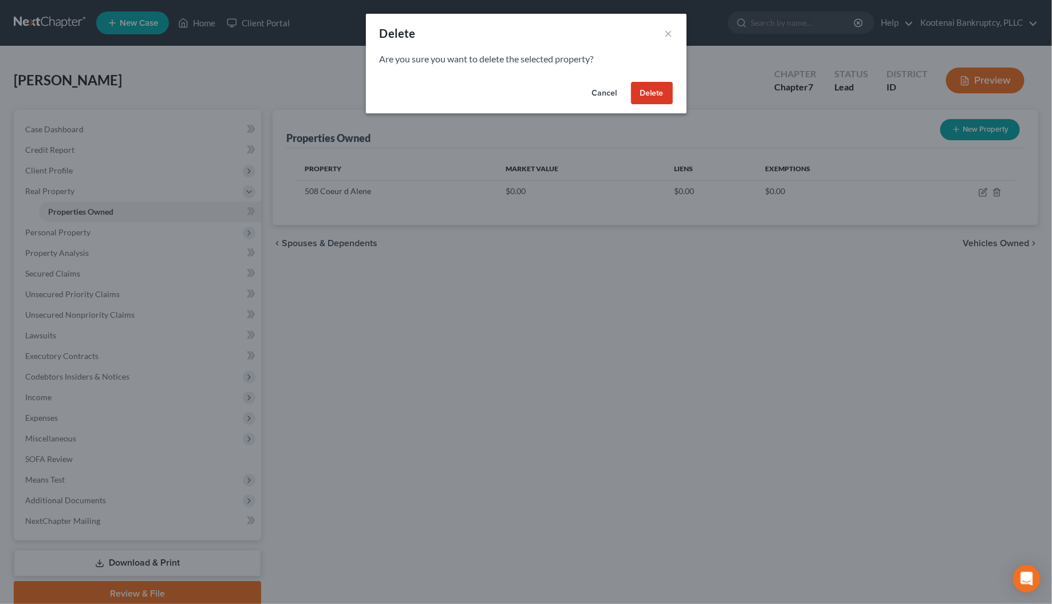
click at [640, 89] on button "Delete" at bounding box center [652, 93] width 42 height 23
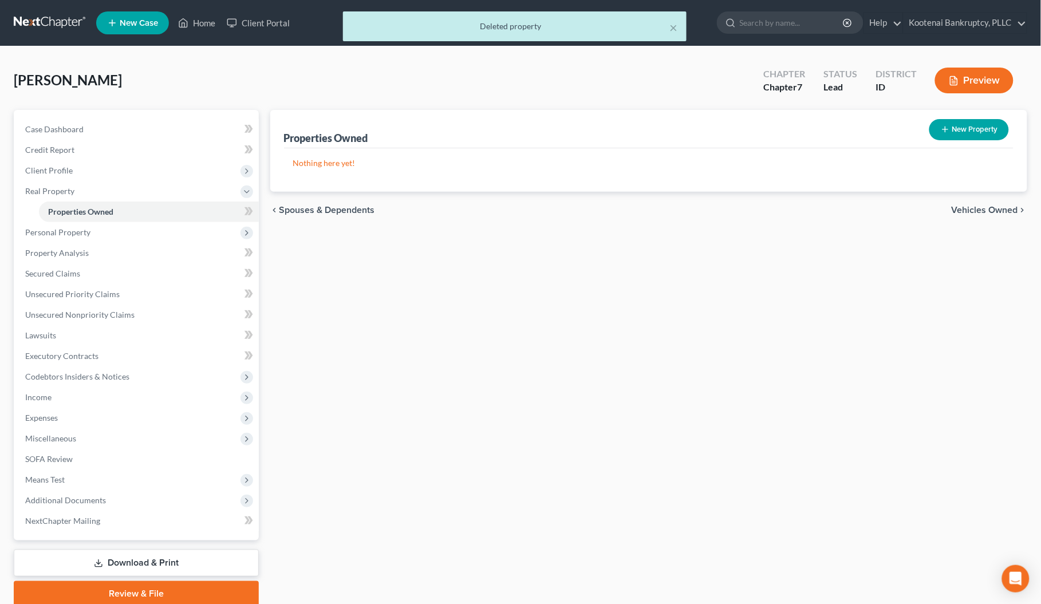
click at [978, 206] on span "Vehicles Owned" at bounding box center [985, 210] width 66 height 9
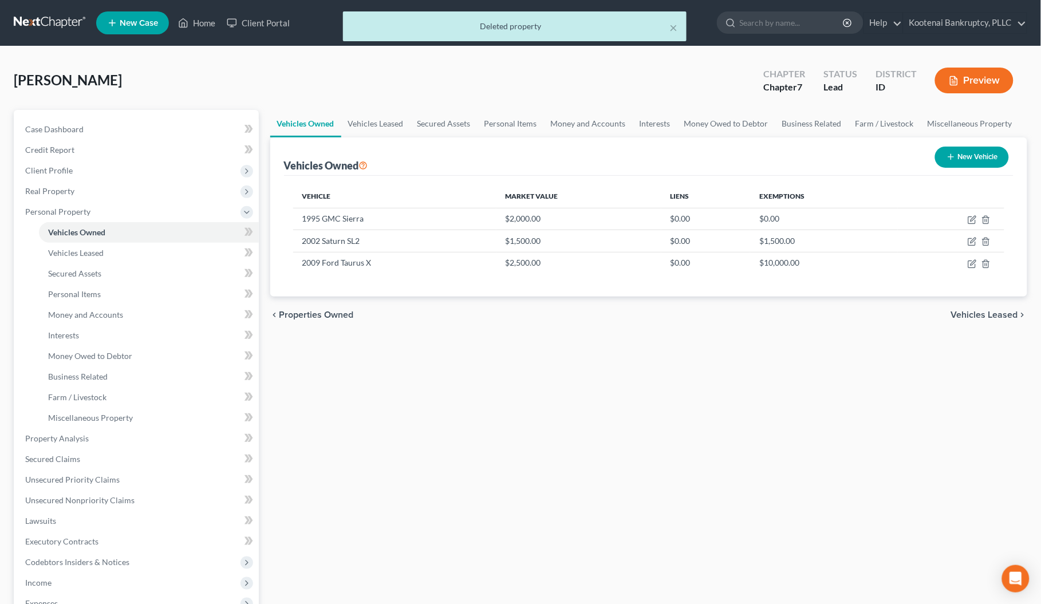
click at [986, 313] on span "Vehicles Leased" at bounding box center [984, 314] width 67 height 9
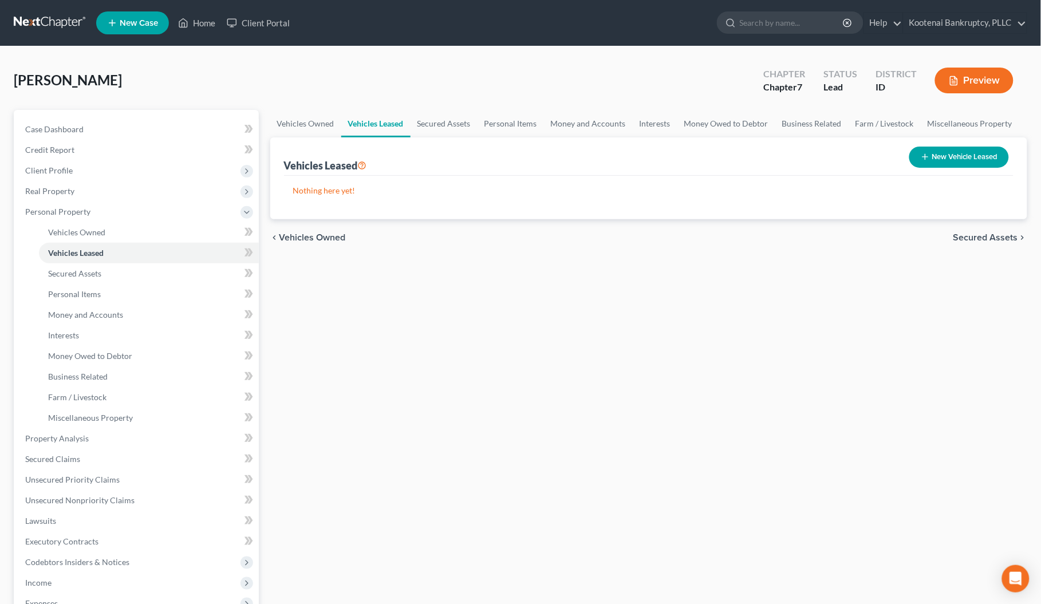
click at [981, 233] on span "Secured Assets" at bounding box center [986, 237] width 65 height 9
click at [981, 237] on span "Personal Items" at bounding box center [987, 237] width 61 height 9
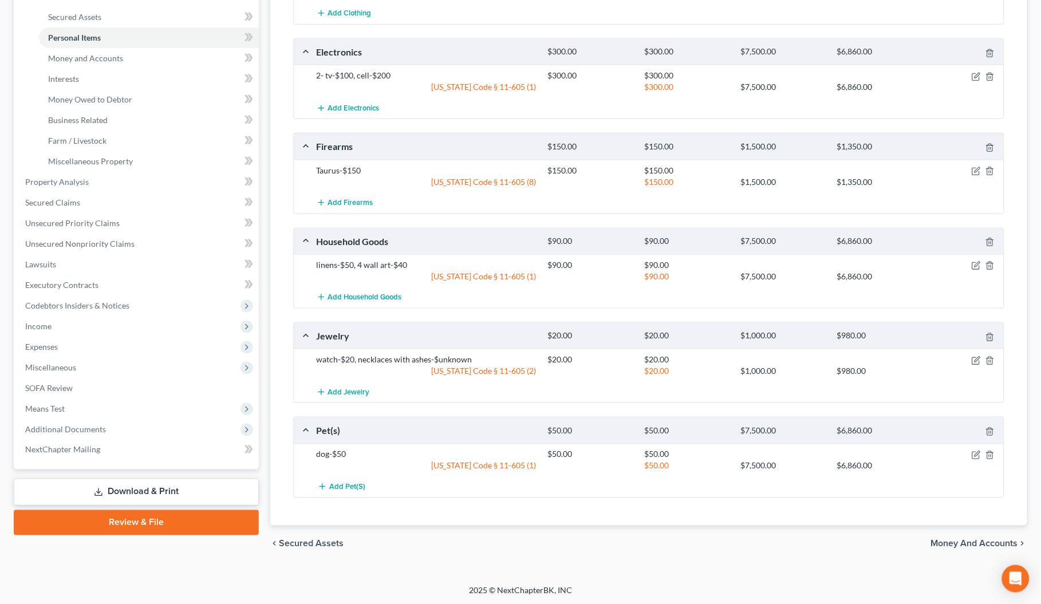
scroll to position [259, 0]
click at [992, 542] on span "Money and Accounts" at bounding box center [974, 542] width 87 height 9
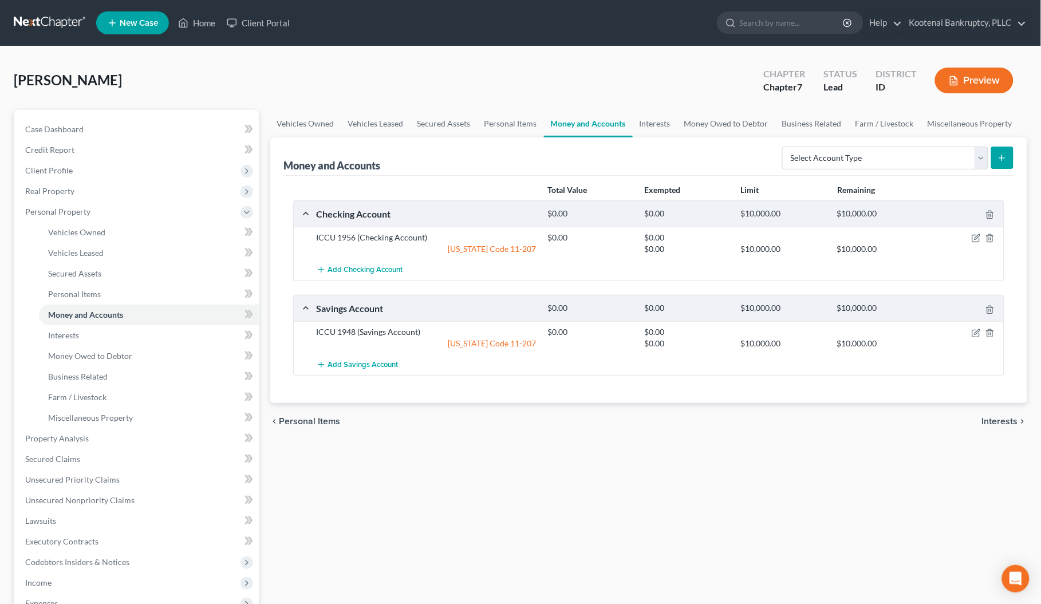
click at [990, 422] on span "Interests" at bounding box center [1000, 421] width 36 height 9
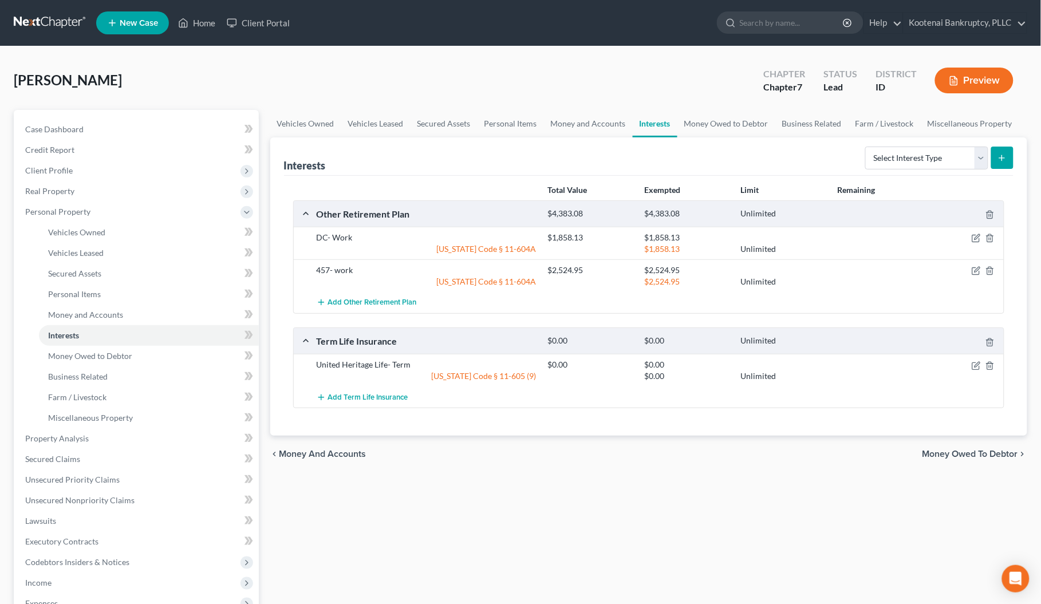
click at [988, 454] on span "Money Owed to Debtor" at bounding box center [971, 454] width 96 height 9
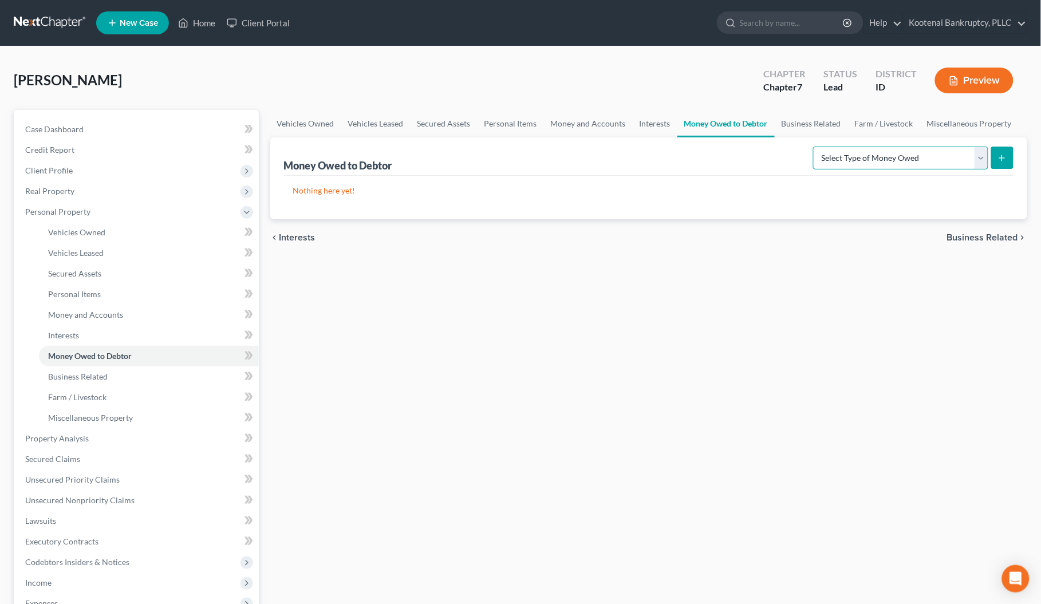
click at [986, 155] on select "Select Type of Money Owed Accounts Receivable Alimony Child Support Claims Agai…" at bounding box center [900, 158] width 175 height 23
select select "expected_tax_refund"
click at [816, 147] on select "Select Type of Money Owed Accounts Receivable Alimony Child Support Claims Agai…" at bounding box center [900, 158] width 175 height 23
click at [1006, 156] on icon "submit" at bounding box center [1002, 158] width 9 height 9
select select "0"
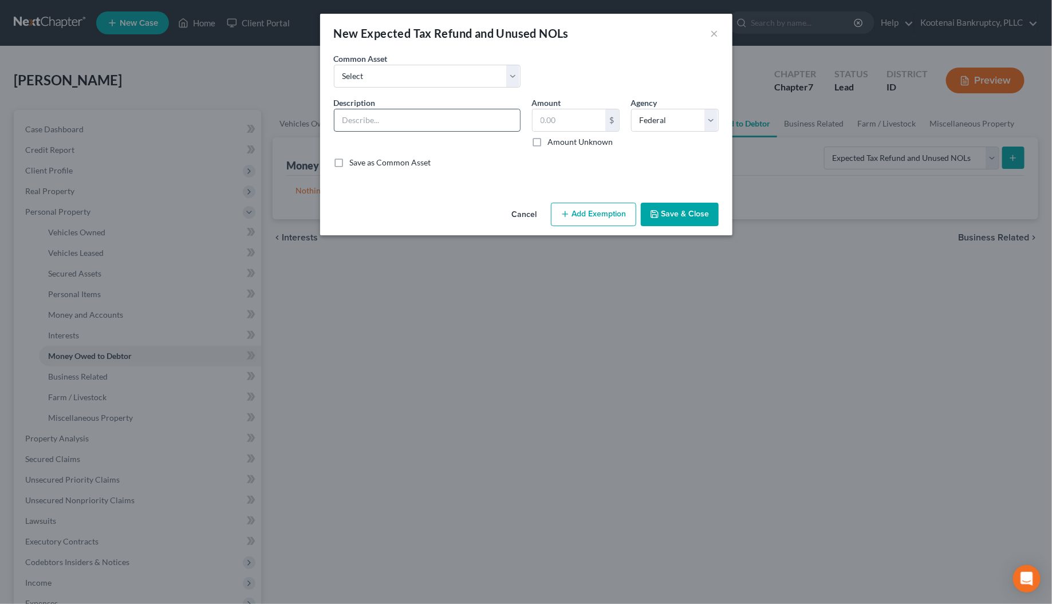
click at [355, 121] on input "text" at bounding box center [428, 120] width 186 height 22
click at [350, 83] on select "Select 2023 Federal Tax Refund 2023 Expected EIC 2023 State Tax Refund 2023 Exp…" at bounding box center [427, 76] width 187 height 23
select select "8"
click at [334, 65] on select "Select 2023 Federal Tax Refund 2023 Expected EIC 2023 State Tax Refund 2023 Exp…" at bounding box center [427, 76] width 187 height 23
type input "2025 Expected ACTC"
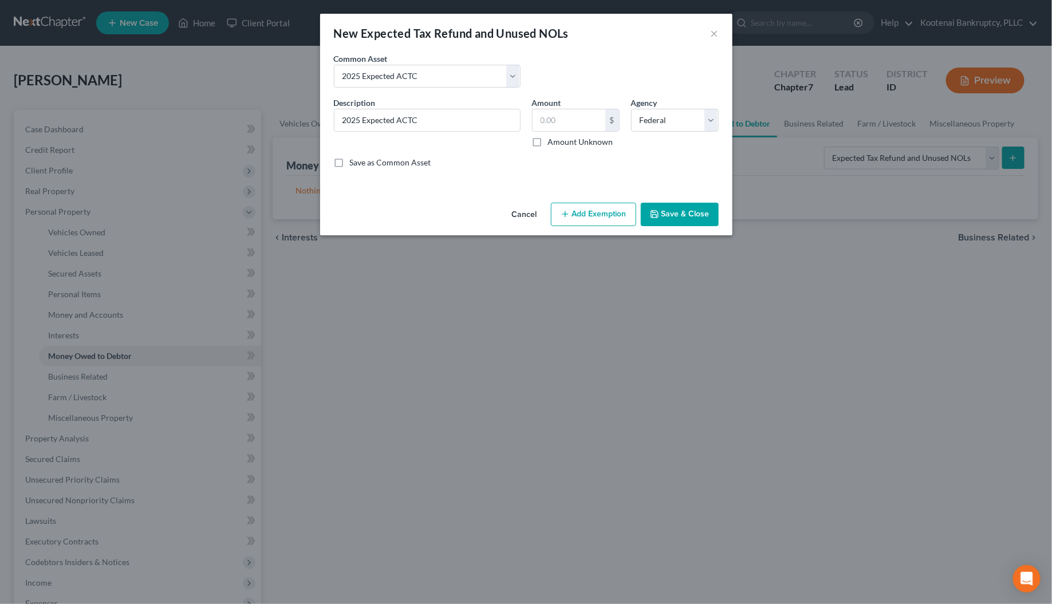
click at [548, 142] on label "Amount Unknown" at bounding box center [580, 141] width 65 height 11
click at [553, 142] on input "Amount Unknown" at bounding box center [556, 139] width 7 height 7
checkbox input "true"
type input "0.00"
click at [588, 215] on button "Add Exemption" at bounding box center [593, 215] width 85 height 24
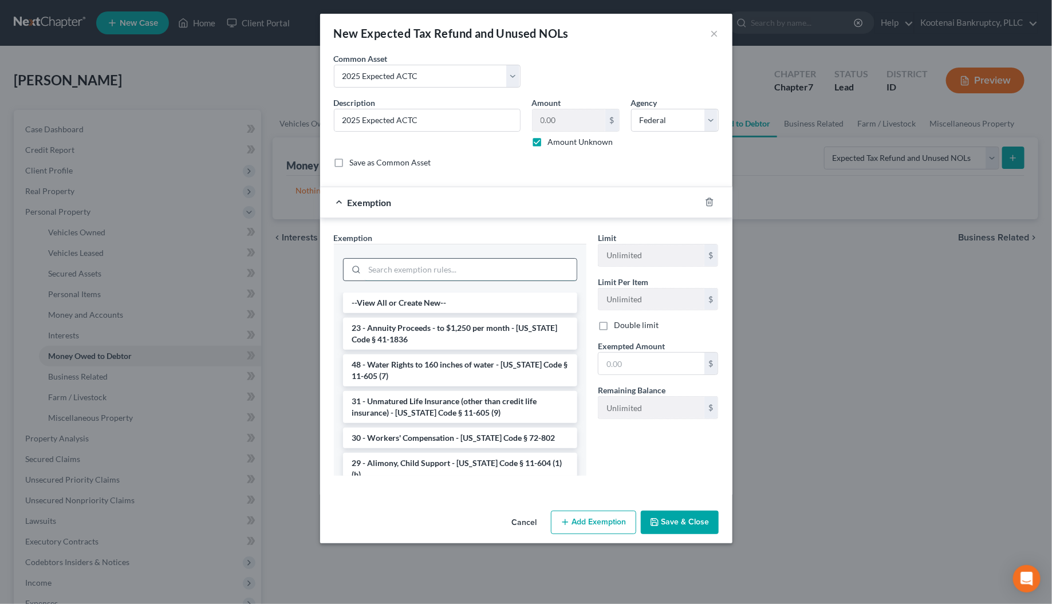
click at [379, 270] on input "search" at bounding box center [471, 270] width 212 height 22
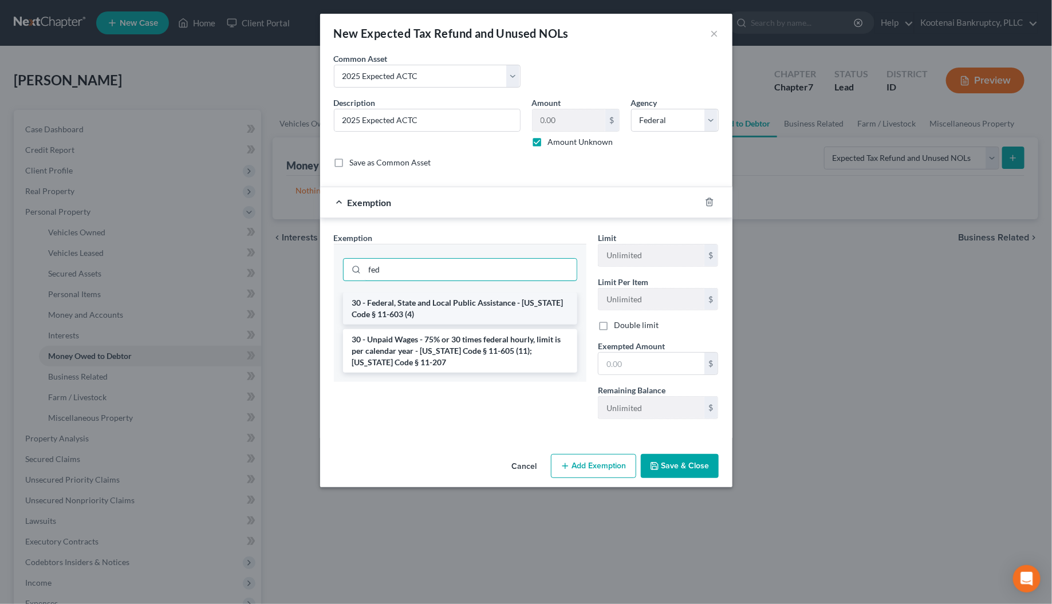
type input "fed"
click at [404, 308] on li "30 - Federal, State and Local Public Assistance - [US_STATE] Code § 11-603 (4)" at bounding box center [460, 309] width 234 height 32
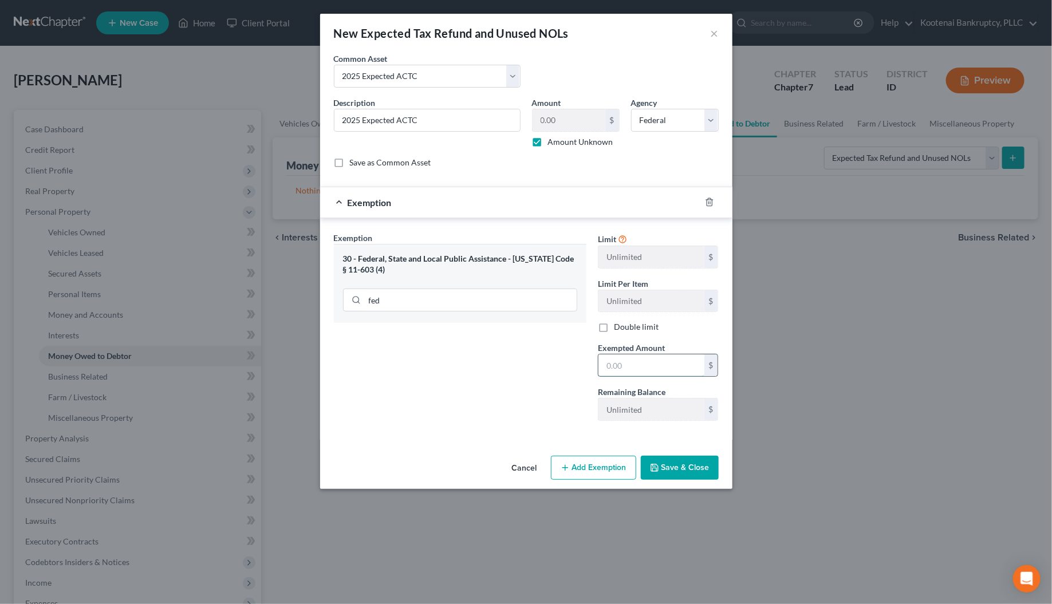
click at [626, 375] on input "text" at bounding box center [652, 366] width 106 height 22
type input "0"
click at [527, 382] on div "Exemption Set must be selected for CA. Exemption * 30 - Federal, State and Loca…" at bounding box center [460, 331] width 264 height 198
click at [671, 470] on button "Save & Close" at bounding box center [680, 468] width 78 height 24
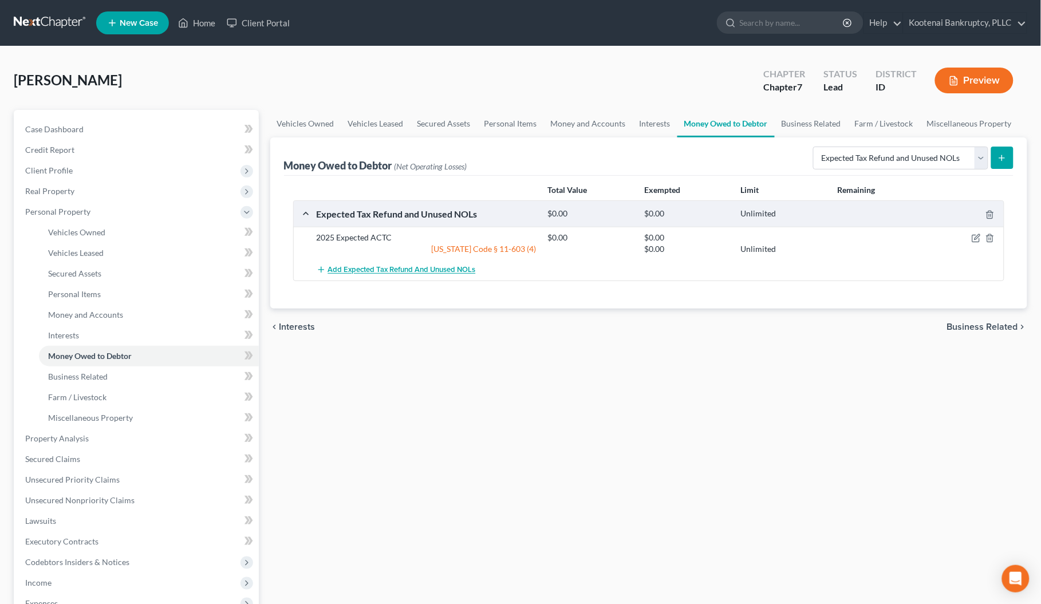
click at [388, 270] on span "Add Expected Tax Refund and Unused NOLs" at bounding box center [402, 270] width 148 height 9
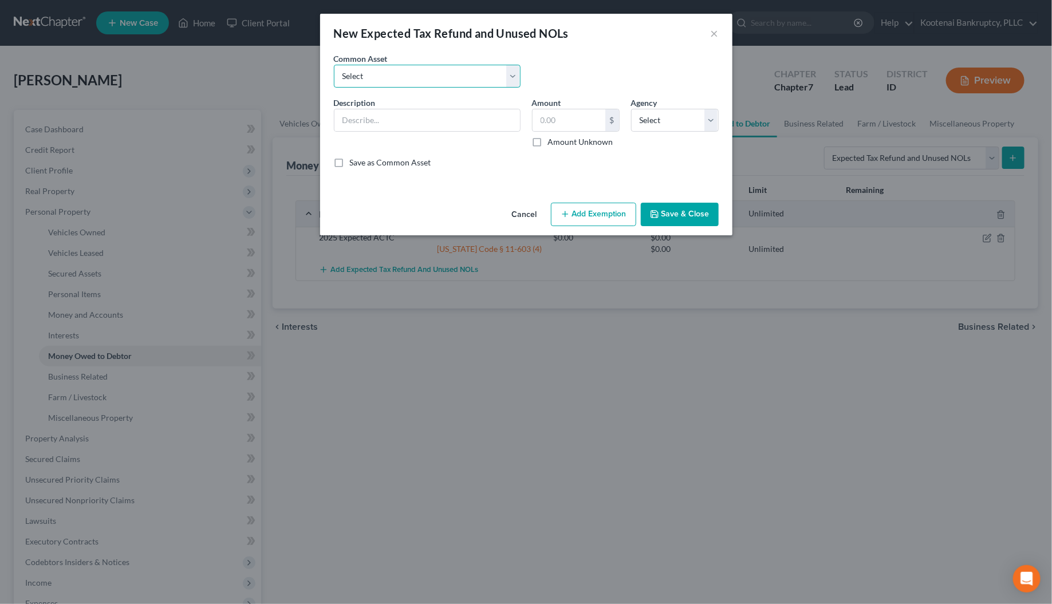
click at [354, 78] on select "Select 2023 Federal Tax Refund 2023 Expected EIC 2023 State Tax Refund 2023 Exp…" at bounding box center [427, 76] width 187 height 23
select select "9"
click at [334, 65] on select "Select 2023 Federal Tax Refund 2023 Expected EIC 2023 State Tax Refund 2023 Exp…" at bounding box center [427, 76] width 187 height 23
type input "2025 Expected EIC"
click at [548, 141] on label "Amount Unknown" at bounding box center [580, 141] width 65 height 11
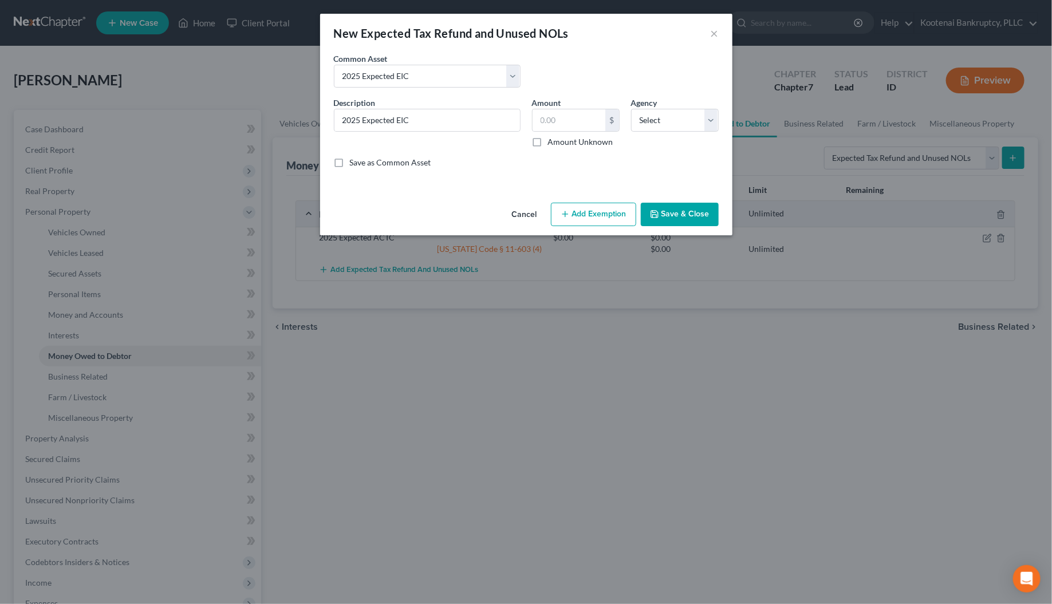
click at [553, 141] on input "Amount Unknown" at bounding box center [556, 139] width 7 height 7
checkbox input "true"
type input "0.00"
click at [645, 121] on select "Select Federal State Local" at bounding box center [675, 120] width 88 height 23
select select "0"
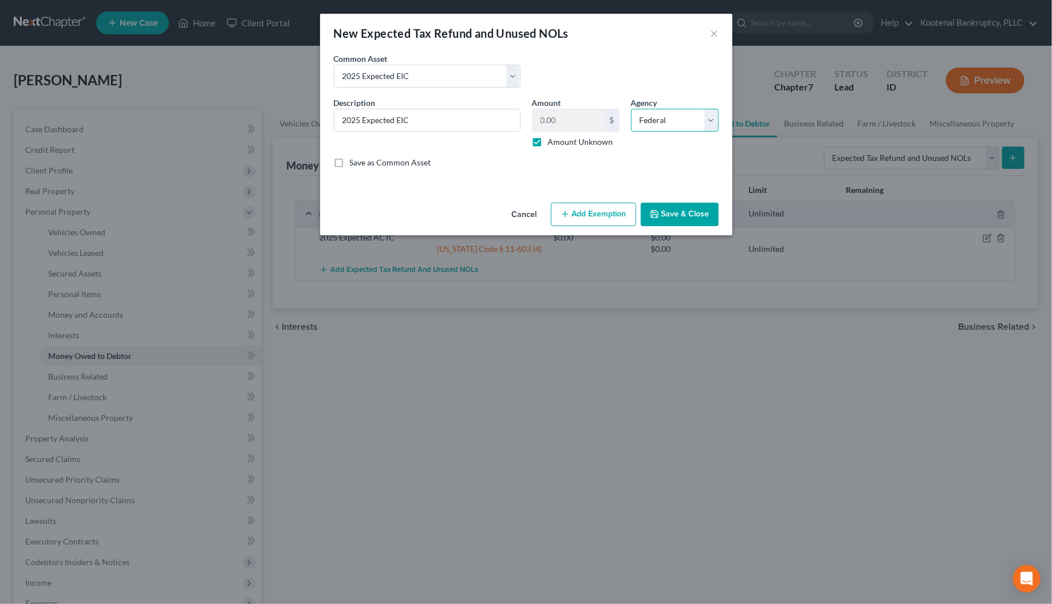
click at [631, 109] on select "Select Federal State Local" at bounding box center [675, 120] width 88 height 23
click at [596, 212] on button "Add Exemption" at bounding box center [593, 215] width 85 height 24
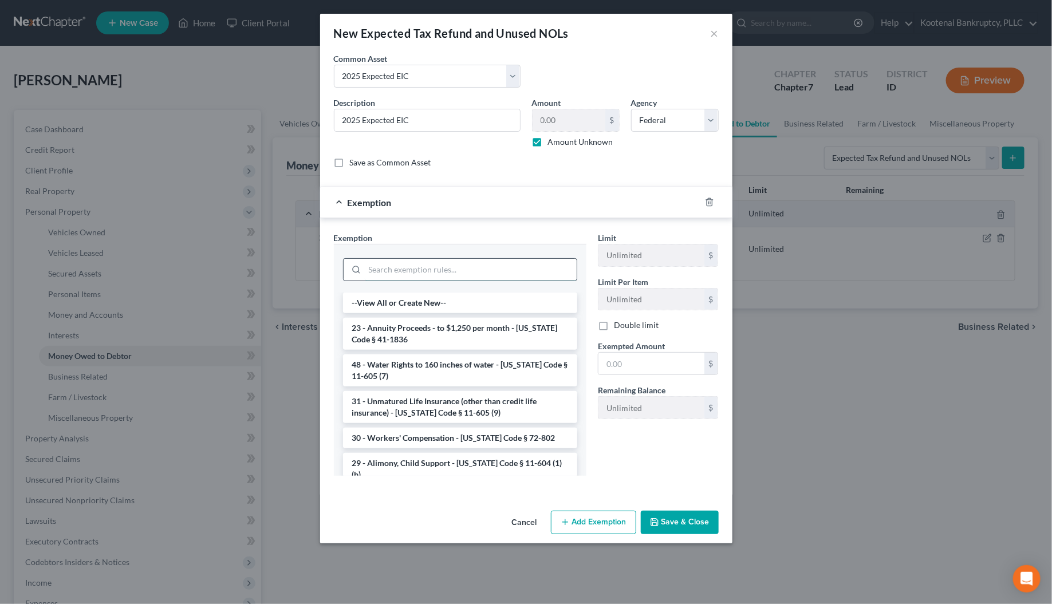
click at [423, 270] on input "search" at bounding box center [471, 270] width 212 height 22
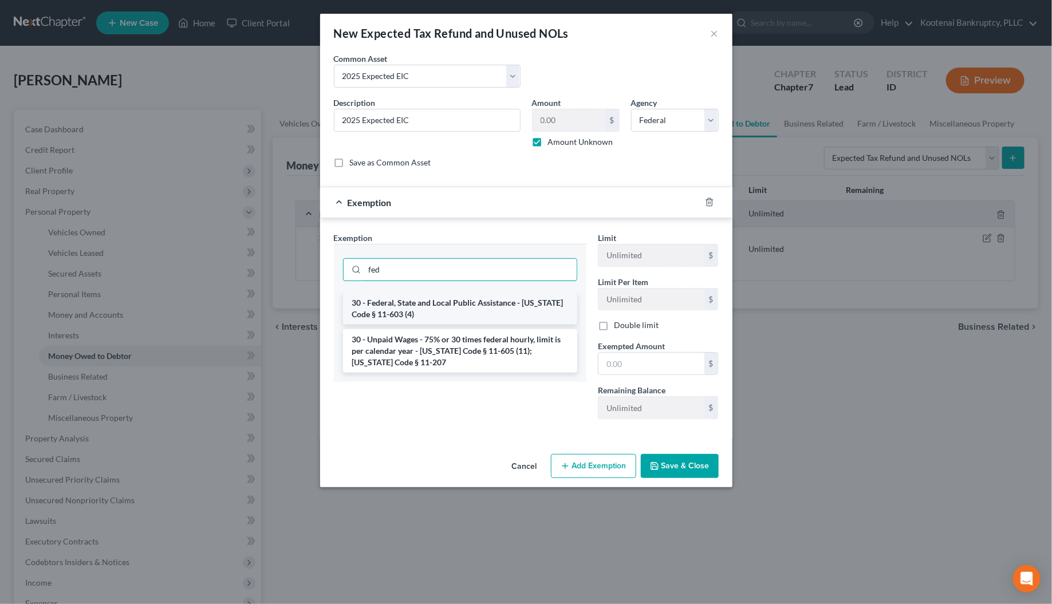
type input "fed"
click at [431, 308] on li "30 - Federal, State and Local Public Assistance - [US_STATE] Code § 11-603 (4)" at bounding box center [460, 309] width 234 height 32
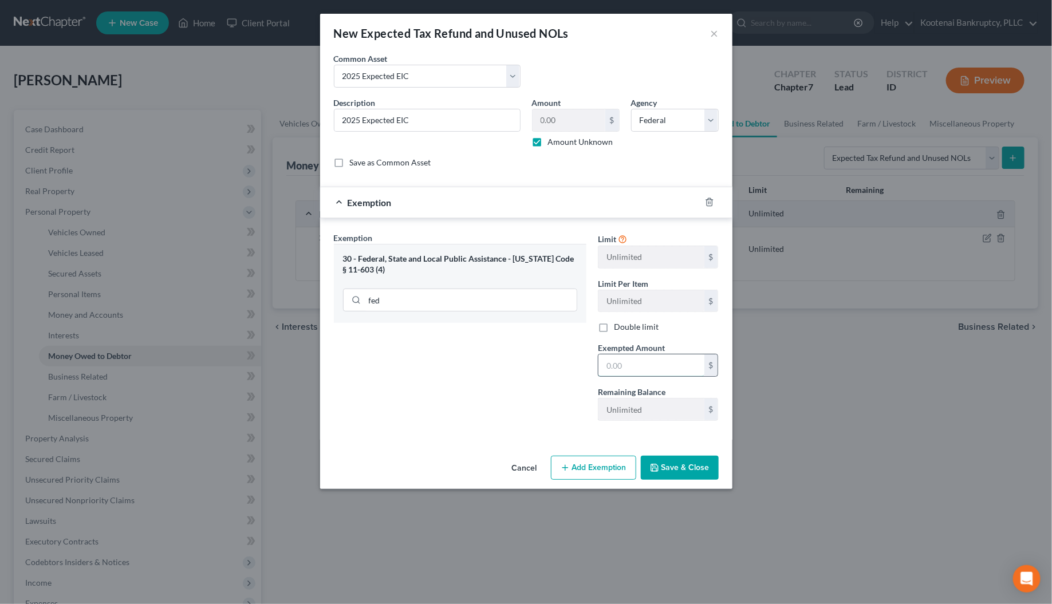
click at [626, 370] on input "text" at bounding box center [652, 366] width 106 height 22
type input "0"
click at [567, 393] on div "Exemption Set must be selected for CA. Exemption * 30 - Federal, State and Loca…" at bounding box center [460, 331] width 264 height 198
click at [659, 470] on icon "button" at bounding box center [654, 467] width 9 height 9
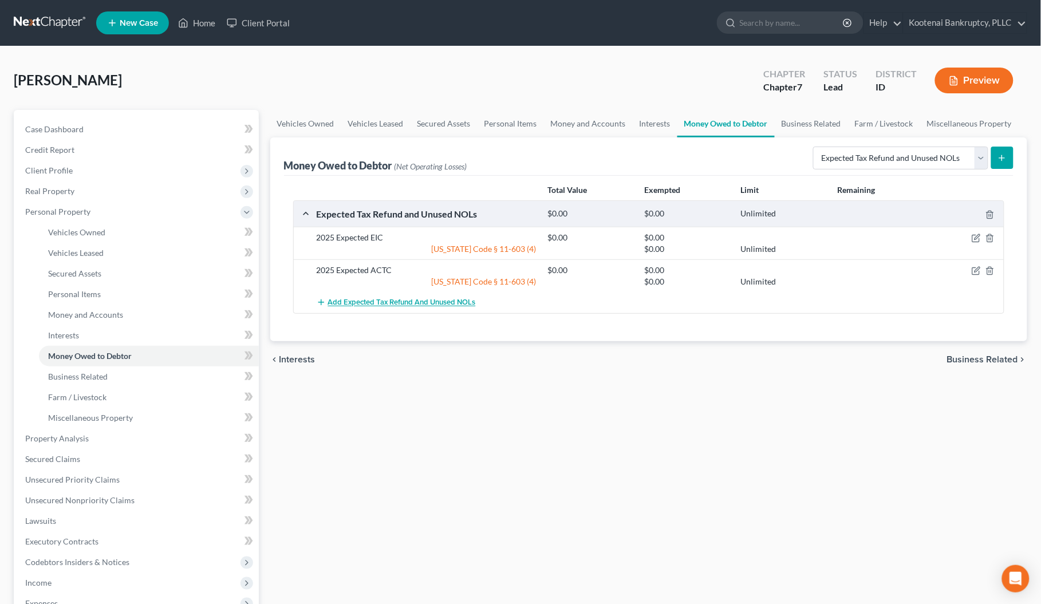
click at [371, 298] on span "Add Expected Tax Refund and Unused NOLs" at bounding box center [402, 302] width 148 height 9
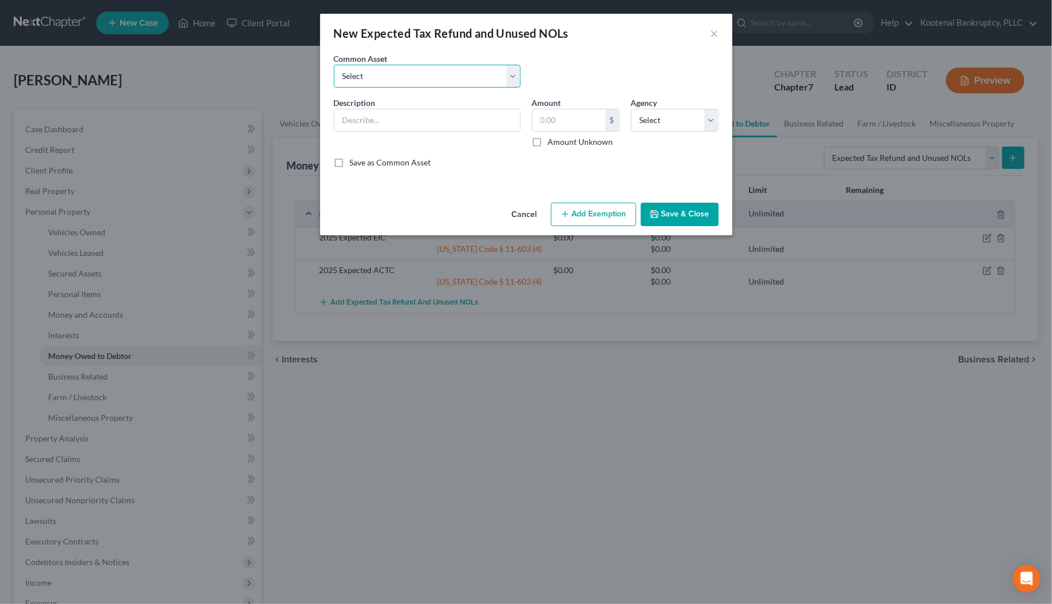
drag, startPoint x: 350, startPoint y: 77, endPoint x: 351, endPoint y: 87, distance: 9.8
click at [350, 78] on select "Select 2023 Federal Tax Refund 2023 Expected EIC 2023 State Tax Refund 2023 Exp…" at bounding box center [427, 76] width 187 height 23
select select "10"
click at [334, 65] on select "Select 2023 Federal Tax Refund 2023 Expected EIC 2023 State Tax Refund 2023 Exp…" at bounding box center [427, 76] width 187 height 23
type input "2025 Federal Tax Refund"
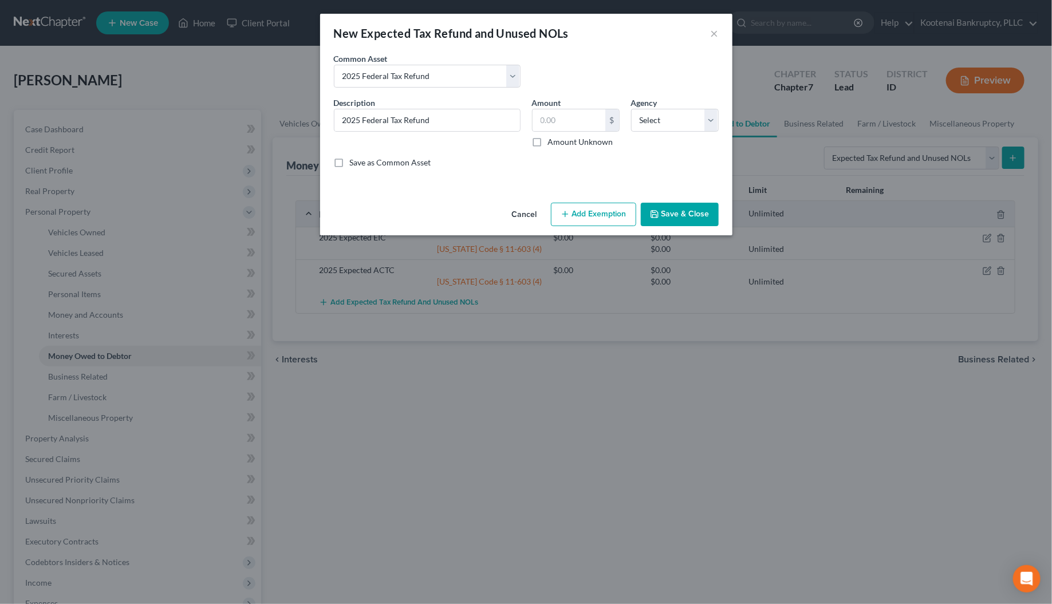
click at [548, 141] on label "Amount Unknown" at bounding box center [580, 141] width 65 height 11
click at [553, 141] on input "Amount Unknown" at bounding box center [556, 139] width 7 height 7
checkbox input "true"
type input "0.00"
click at [651, 119] on select "Select Federal State Local" at bounding box center [675, 120] width 88 height 23
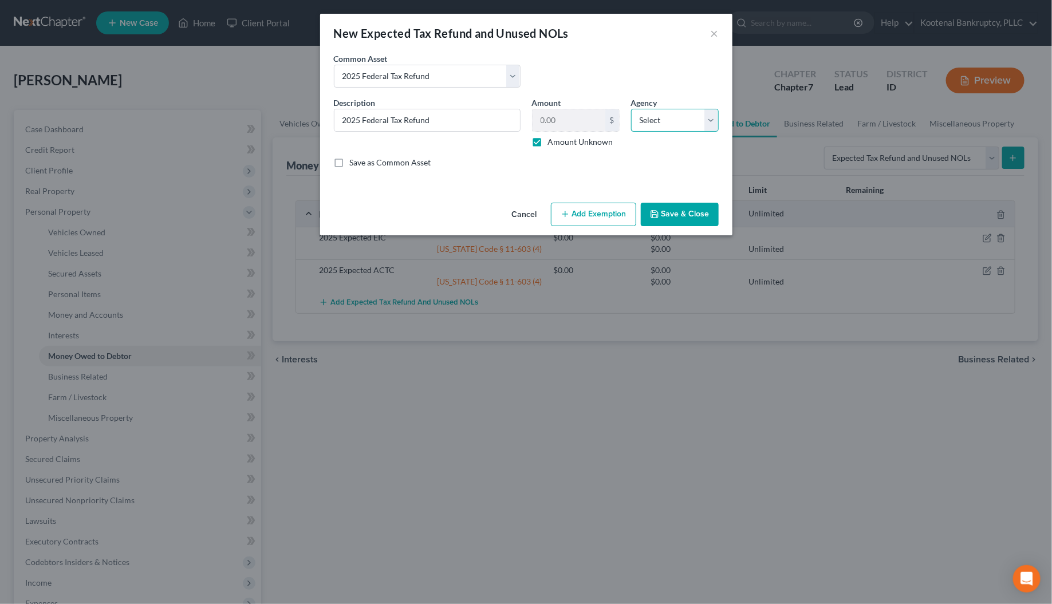
select select "0"
click at [631, 109] on select "Select Federal State Local" at bounding box center [675, 120] width 88 height 23
drag, startPoint x: 678, startPoint y: 215, endPoint x: 629, endPoint y: 241, distance: 55.4
click at [678, 215] on button "Save & Close" at bounding box center [680, 215] width 78 height 24
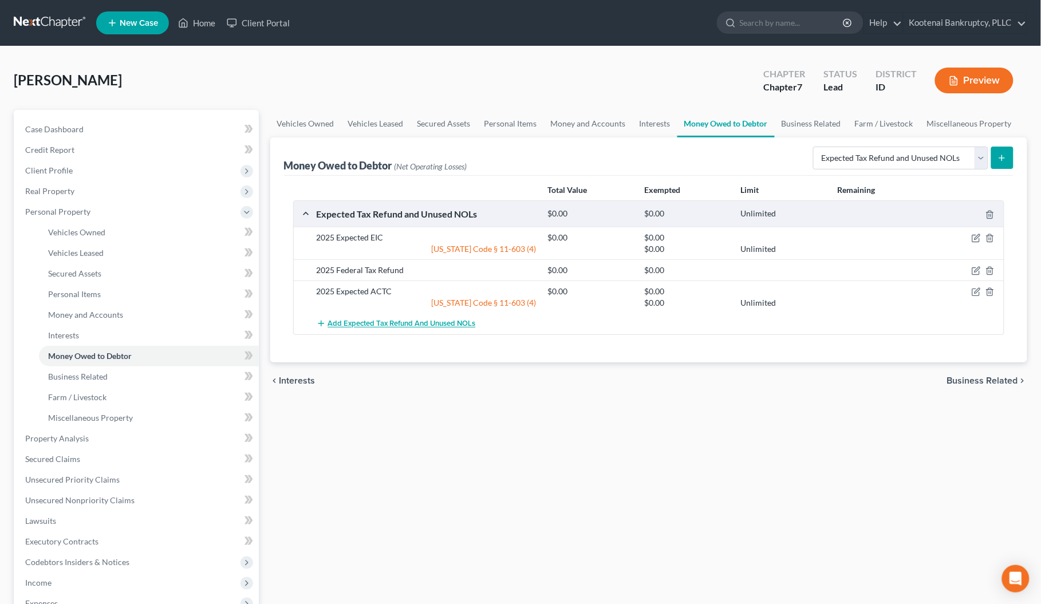
click at [395, 330] on button "Add Expected Tax Refund and Unused NOLs" at bounding box center [396, 323] width 159 height 21
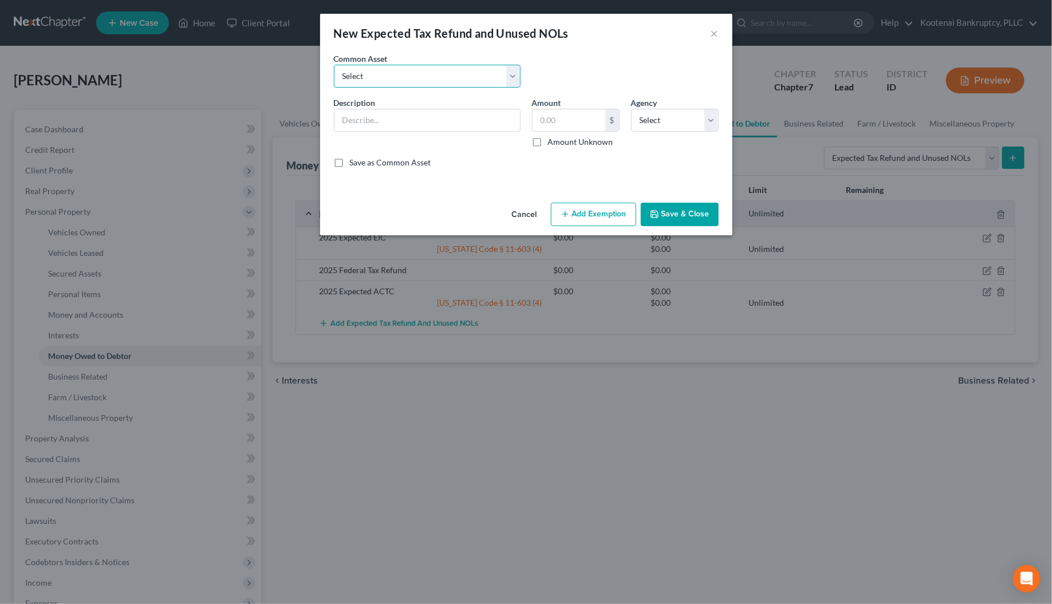
drag, startPoint x: 356, startPoint y: 76, endPoint x: 358, endPoint y: 85, distance: 9.3
click at [356, 76] on select "Select 2023 Federal Tax Refund 2023 Expected EIC 2023 State Tax Refund 2023 Exp…" at bounding box center [427, 76] width 187 height 23
select select "11"
click at [334, 65] on select "Select 2023 Federal Tax Refund 2023 Expected EIC 2023 State Tax Refund 2023 Exp…" at bounding box center [427, 76] width 187 height 23
type input "2025 State Tax refund"
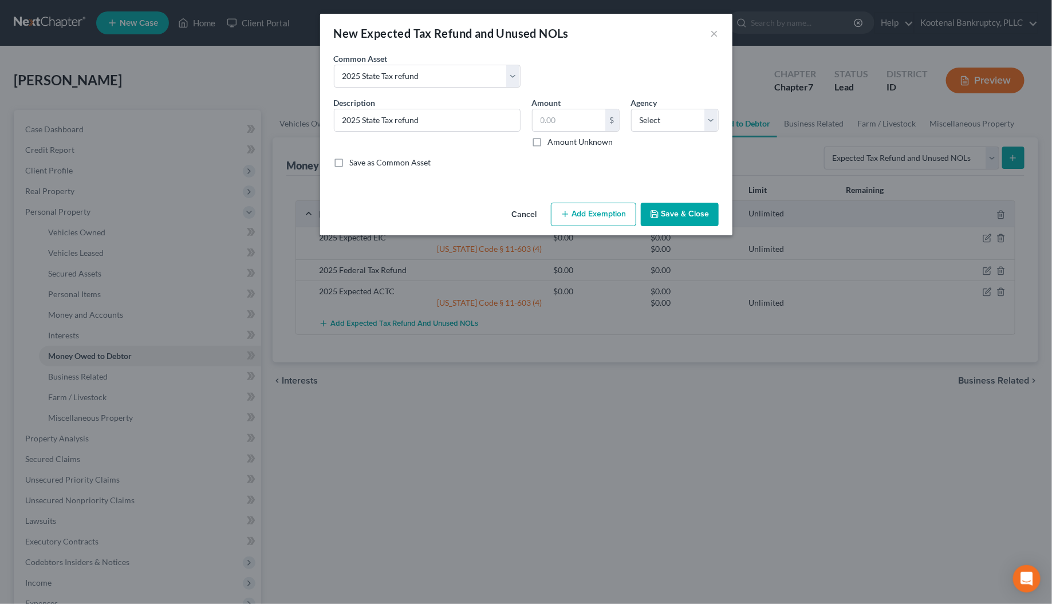
click at [548, 141] on label "Amount Unknown" at bounding box center [580, 141] width 65 height 11
click at [553, 141] on input "Amount Unknown" at bounding box center [556, 139] width 7 height 7
checkbox input "true"
type input "0.00"
click at [648, 127] on select "Select Federal State Local" at bounding box center [675, 120] width 88 height 23
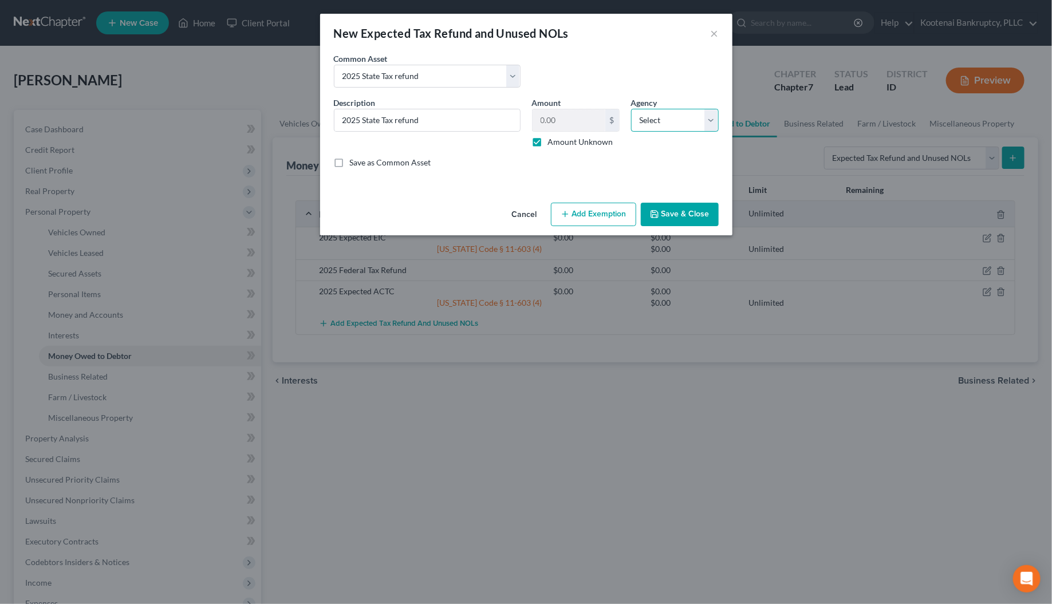
select select "1"
click at [631, 109] on select "Select Federal State Local" at bounding box center [675, 120] width 88 height 23
click at [671, 215] on button "Save & Close" at bounding box center [680, 215] width 78 height 24
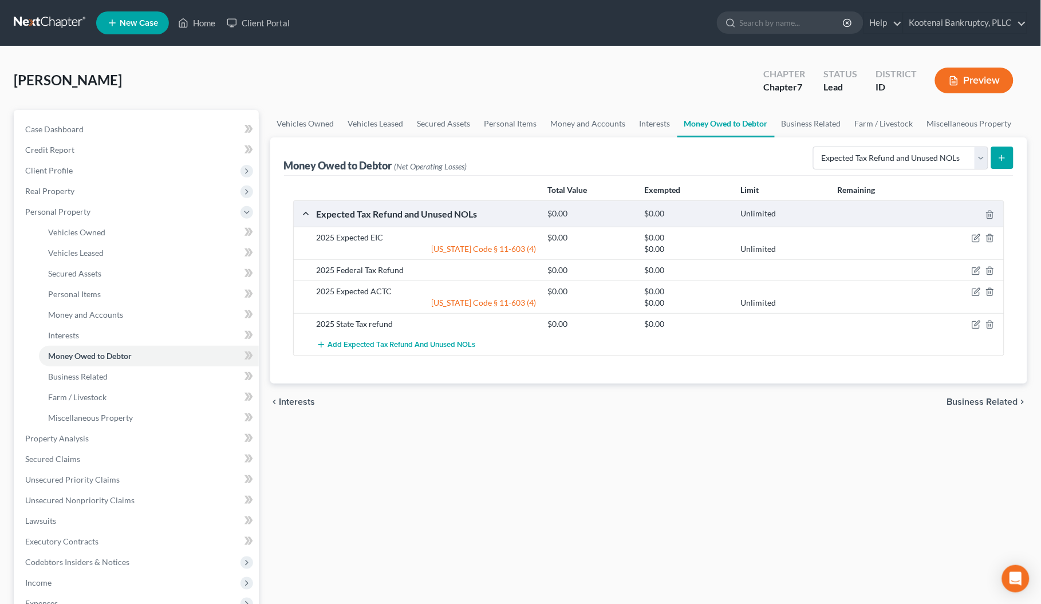
click at [992, 404] on span "Business Related" at bounding box center [982, 402] width 71 height 9
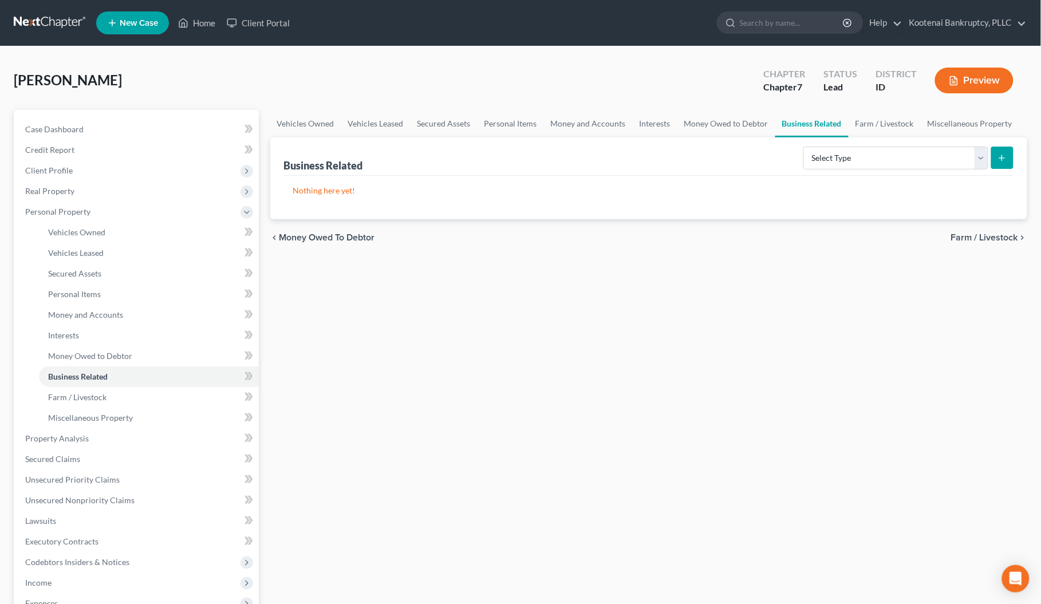
click at [971, 238] on span "Farm / Livestock" at bounding box center [984, 237] width 67 height 9
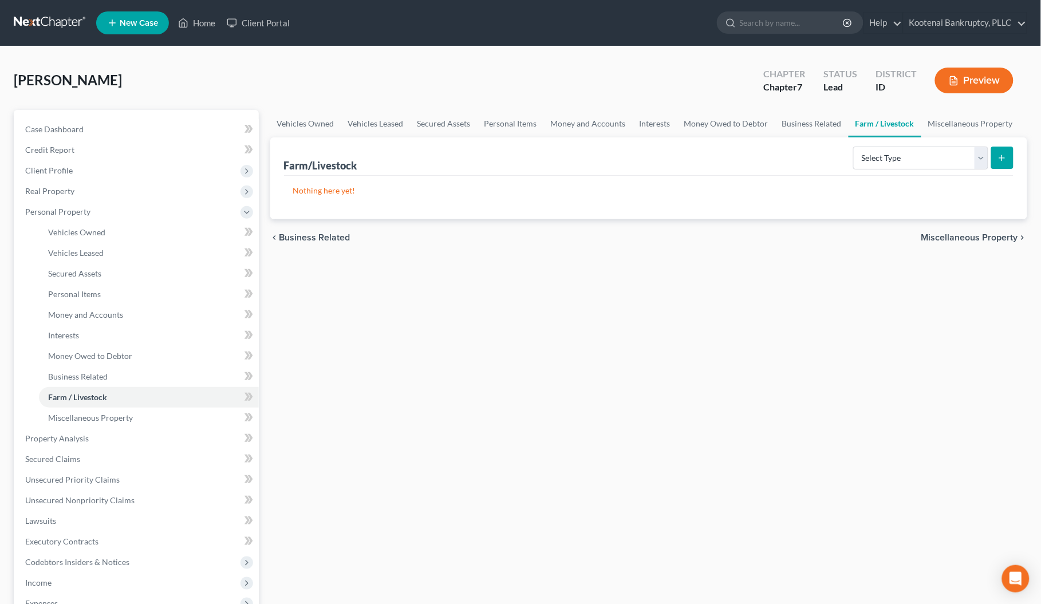
click at [970, 235] on span "Miscellaneous Property" at bounding box center [970, 237] width 97 height 9
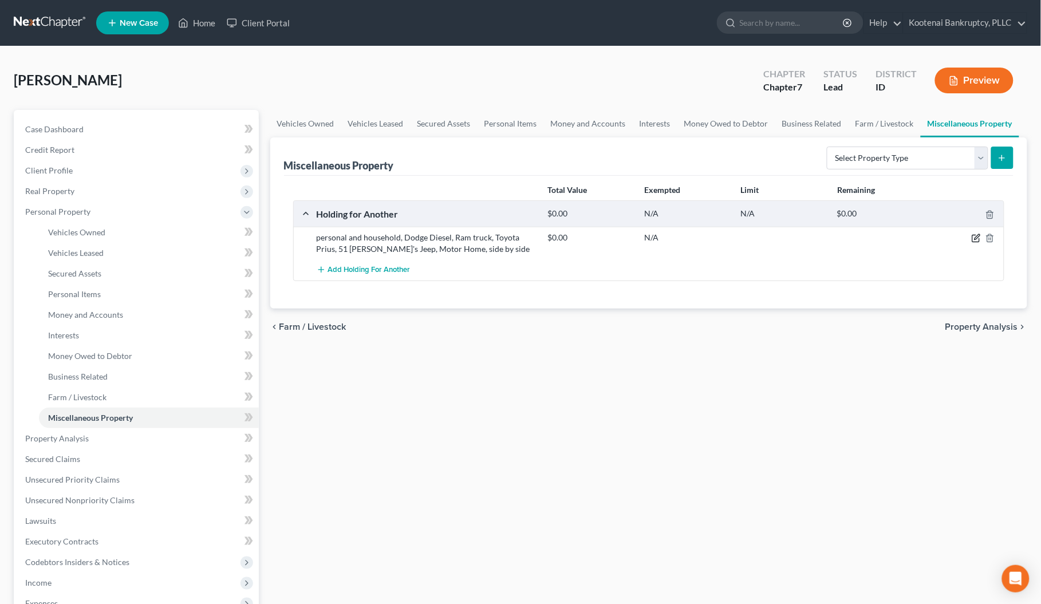
click at [977, 238] on icon "button" at bounding box center [976, 238] width 9 height 9
select select "13"
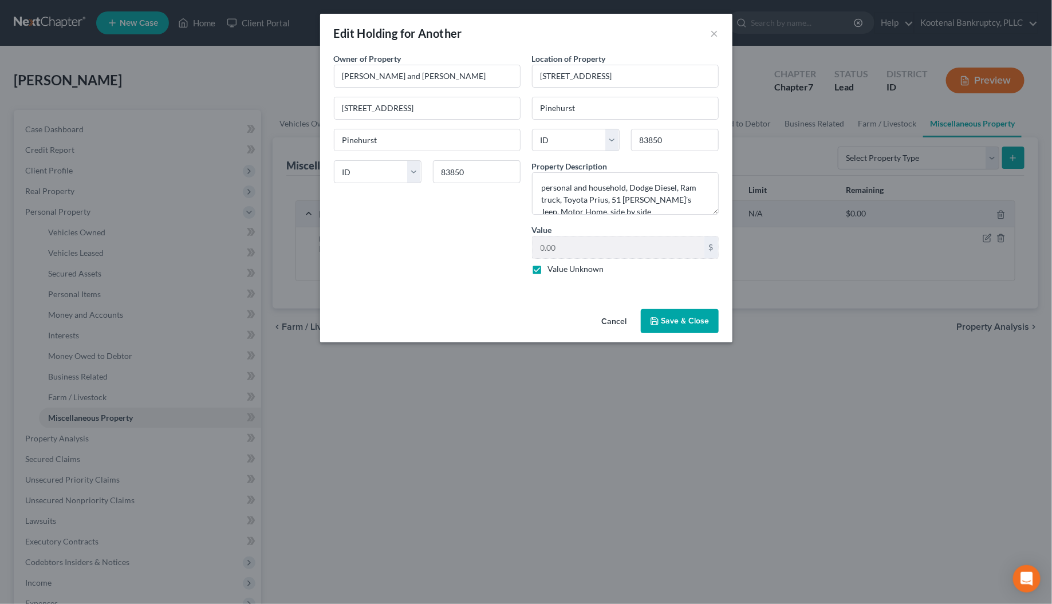
click at [677, 318] on button "Save & Close" at bounding box center [680, 321] width 78 height 24
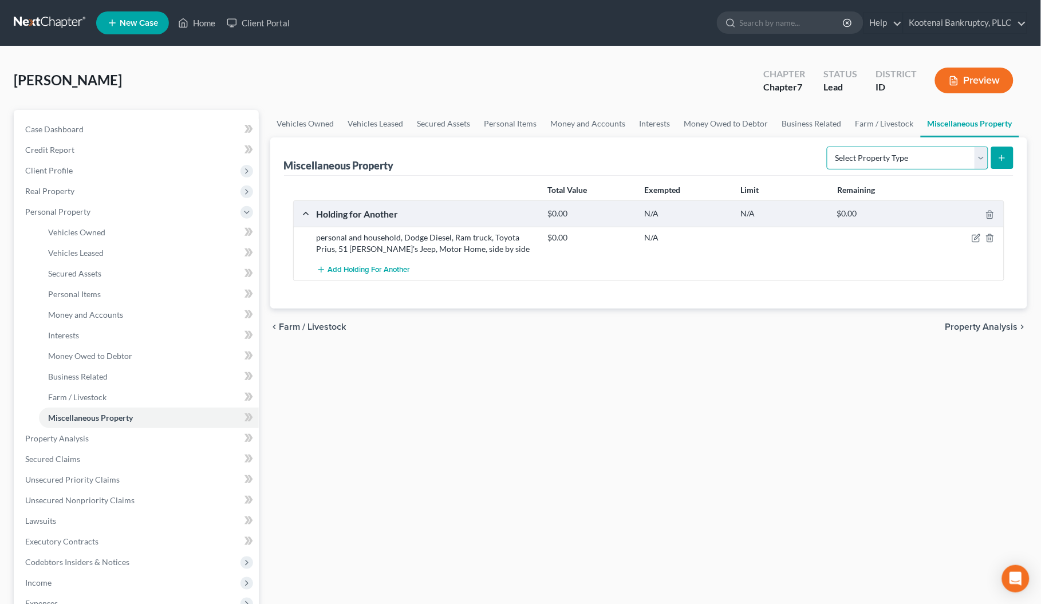
click at [981, 158] on select "Select Property Type Assigned for Creditor Benefit [DATE] Holding for Another N…" at bounding box center [908, 158] width 162 height 23
select select "holding_for_another"
click at [827, 147] on select "Select Property Type Assigned for Creditor Benefit [DATE] Holding for Another N…" at bounding box center [908, 158] width 162 height 23
click at [1006, 158] on icon "submit" at bounding box center [1002, 158] width 9 height 9
click at [1001, 154] on icon "submit" at bounding box center [1002, 158] width 9 height 9
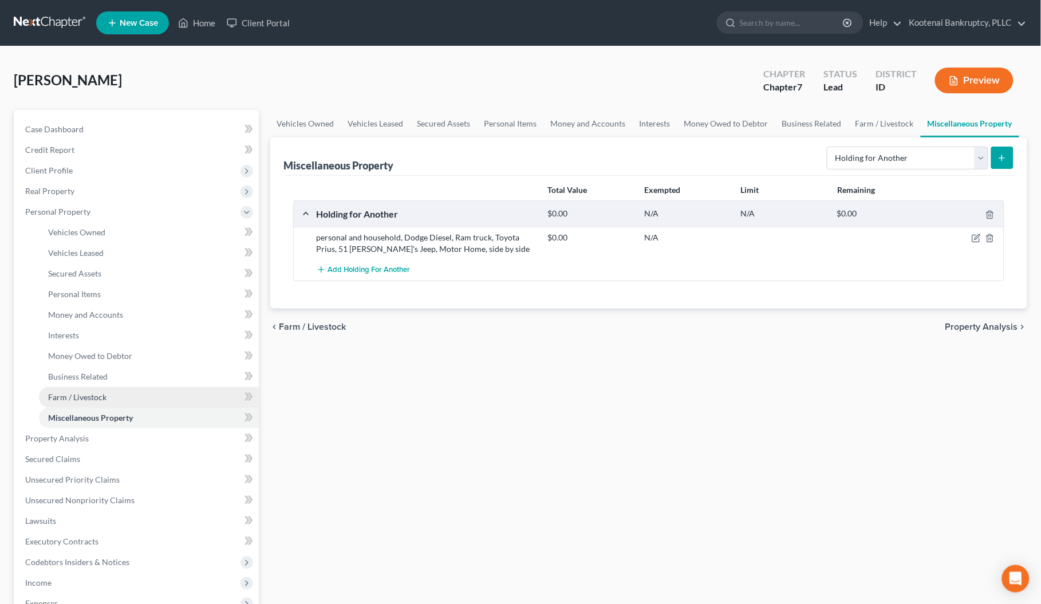
click at [78, 396] on span "Farm / Livestock" at bounding box center [77, 397] width 58 height 10
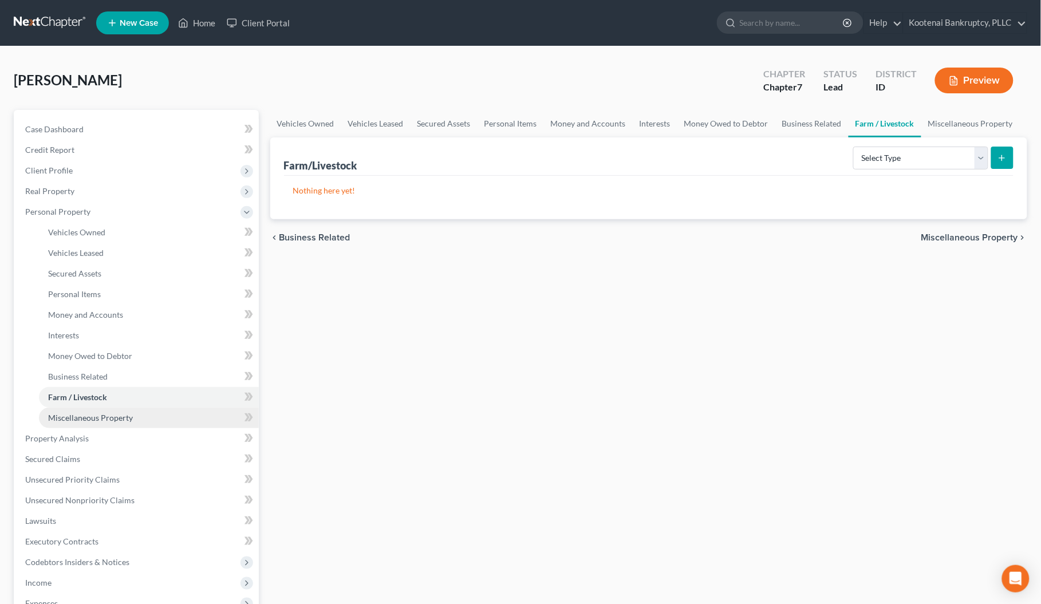
click at [84, 420] on span "Miscellaneous Property" at bounding box center [90, 418] width 85 height 10
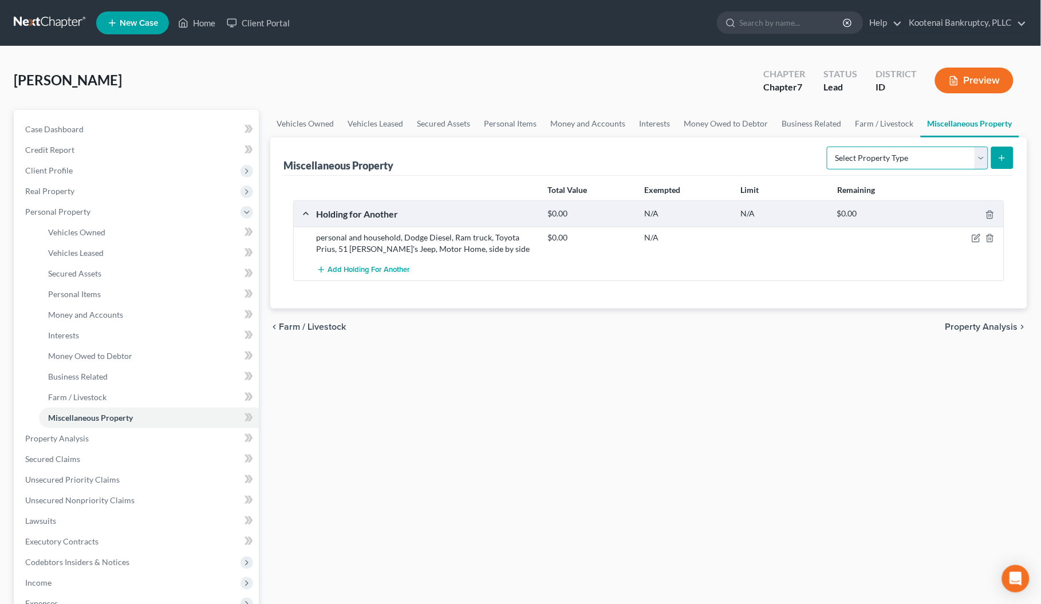
click at [983, 156] on select "Select Property Type Assigned for Creditor Benefit [DATE] Holding for Another N…" at bounding box center [908, 158] width 162 height 23
select select "holding_for_another"
click at [827, 147] on select "Select Property Type Assigned for Creditor Benefit [DATE] Holding for Another N…" at bounding box center [908, 158] width 162 height 23
click at [1006, 156] on icon "submit" at bounding box center [1002, 158] width 9 height 9
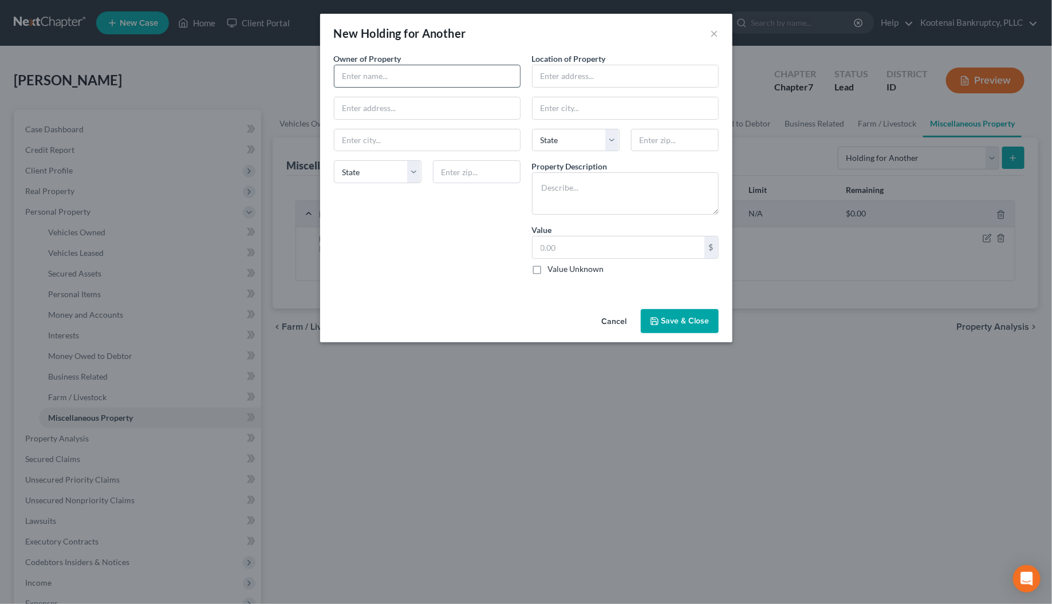
click at [351, 74] on input "text" at bounding box center [428, 76] width 186 height 22
type input "[PERSON_NAME]"
click at [355, 100] on input "text" at bounding box center [428, 108] width 186 height 22
type input "[STREET_ADDRESS]"
type input "Pinehurst"
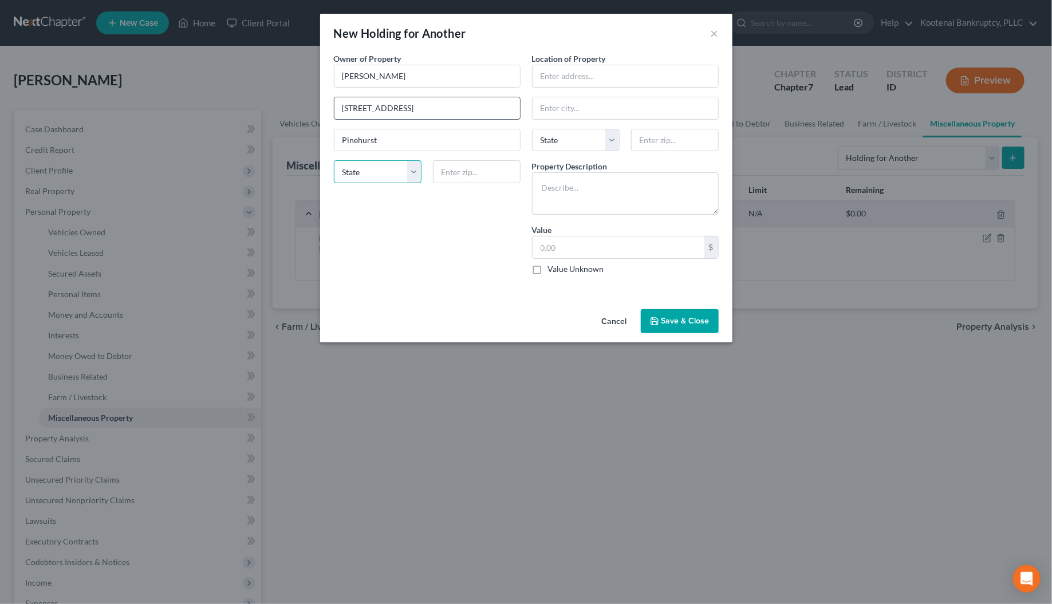
select select "13"
type input "83850"
click at [556, 78] on input "text" at bounding box center [626, 76] width 186 height 22
type input "[STREET_ADDRESS]"
type input "Pinehurst"
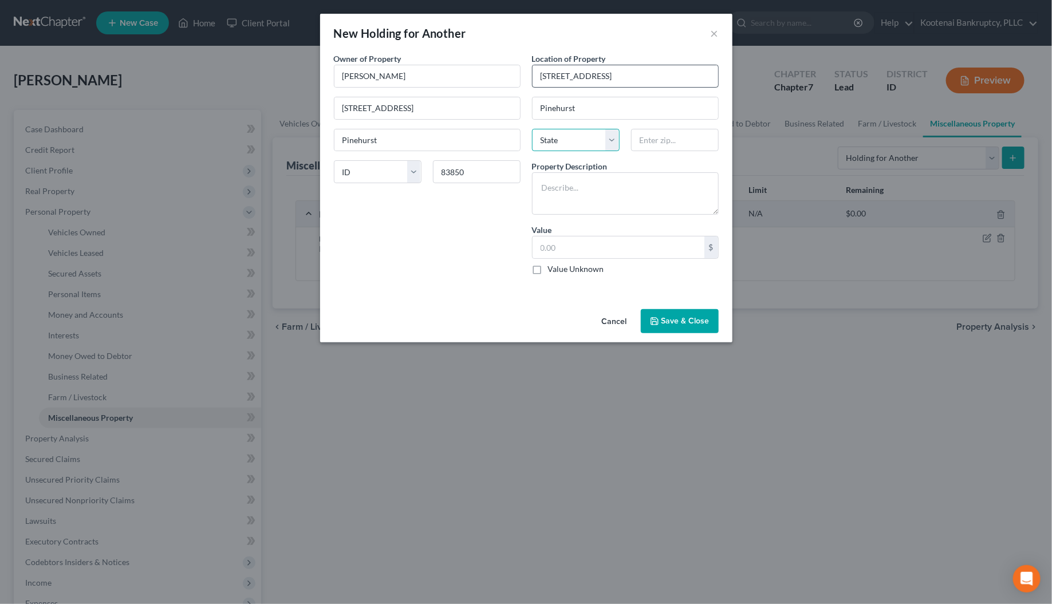
select select "13"
type input "83850"
click at [550, 183] on textarea "To enrich screen reader interactions, please activate Accessibility in Grammarl…" at bounding box center [625, 193] width 187 height 42
type textarea "Personal belongings"
click at [548, 266] on label "Value Unknown" at bounding box center [576, 268] width 56 height 11
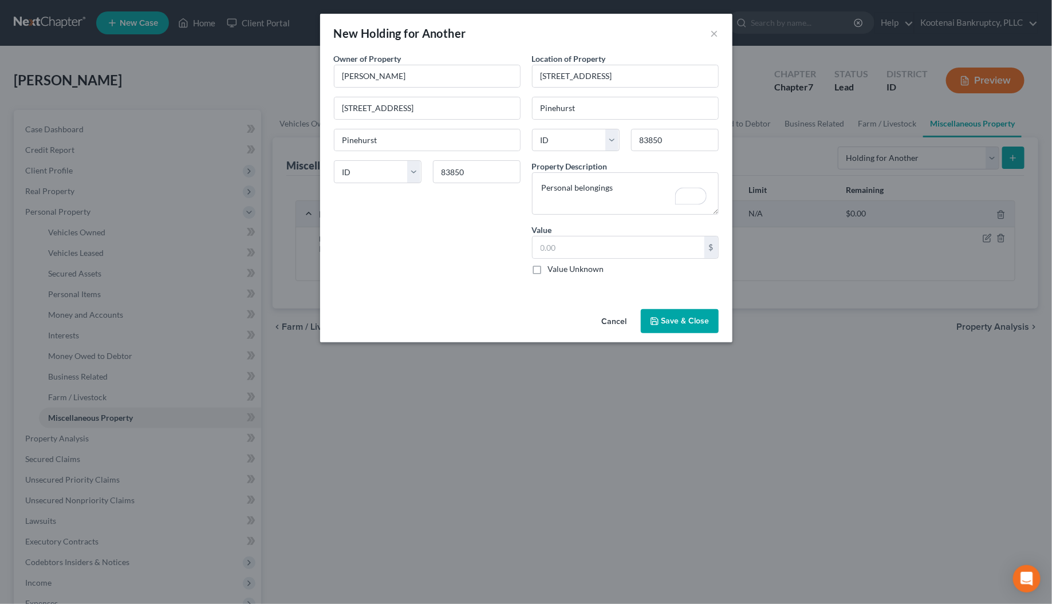
click at [553, 266] on input "Value Unknown" at bounding box center [556, 266] width 7 height 7
checkbox input "true"
type input "0.00"
click at [682, 320] on button "Save & Close" at bounding box center [680, 321] width 78 height 24
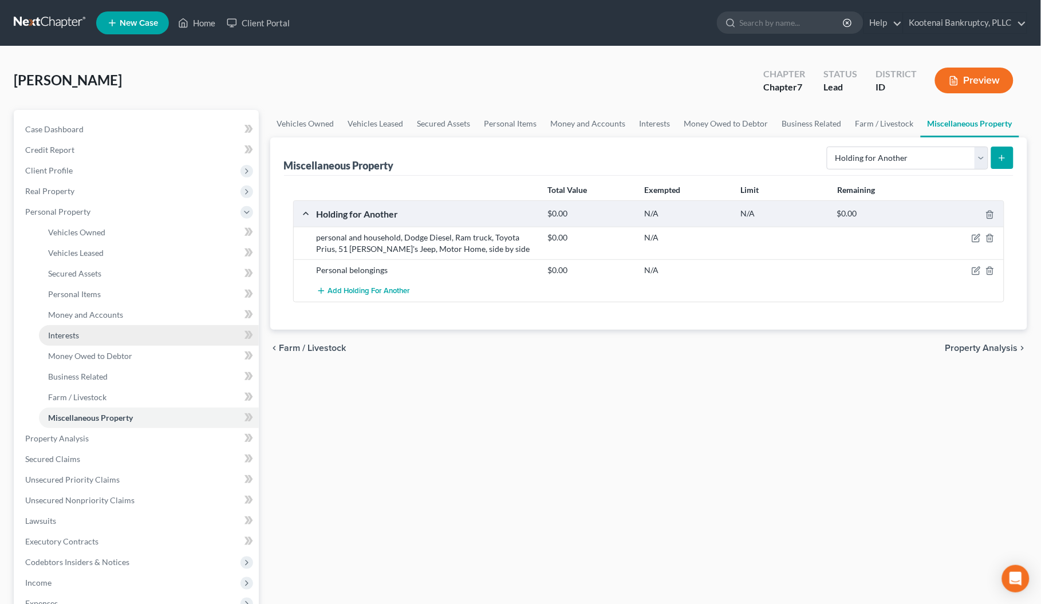
click at [50, 333] on span "Interests" at bounding box center [63, 336] width 31 height 10
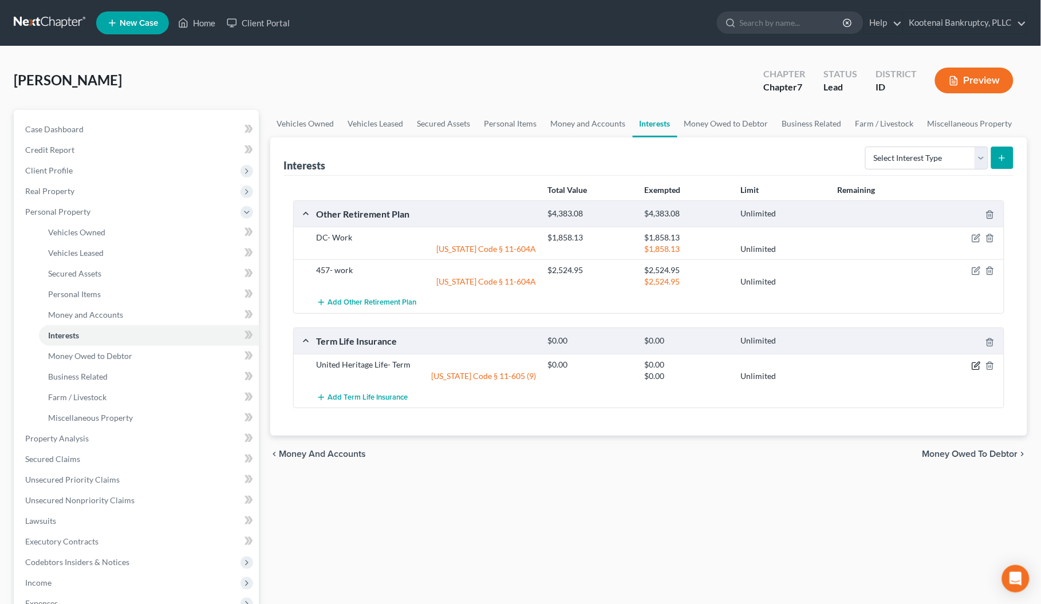
click at [975, 365] on icon "button" at bounding box center [976, 365] width 9 height 9
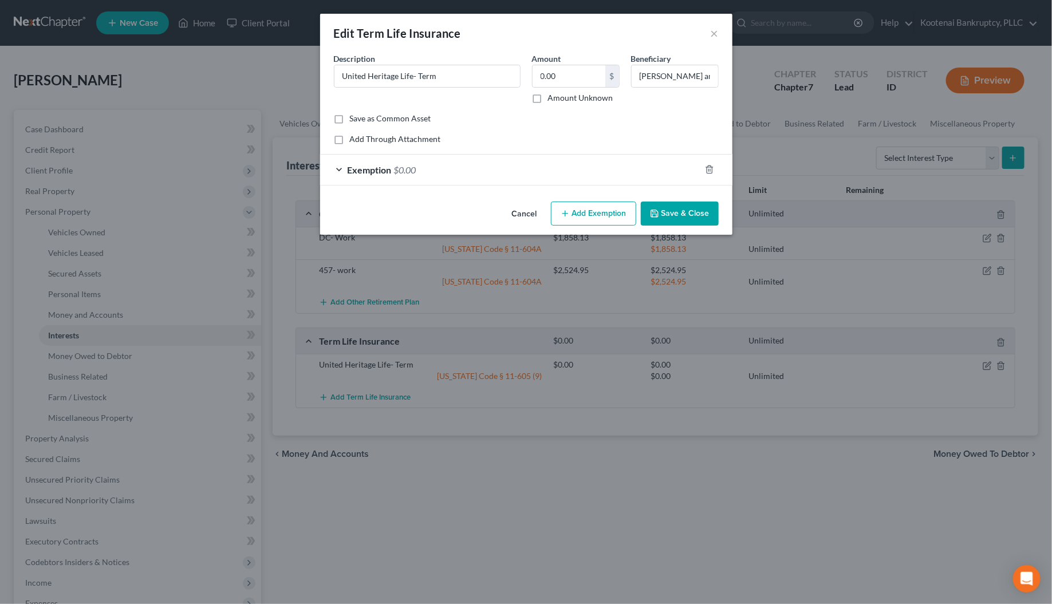
click at [55, 418] on div "Edit Term Life Insurance × An exemption set must first be selected from the Fil…" at bounding box center [526, 302] width 1052 height 604
drag, startPoint x: 527, startPoint y: 212, endPoint x: 394, endPoint y: 308, distance: 163.7
click at [526, 213] on button "Cancel" at bounding box center [525, 214] width 44 height 23
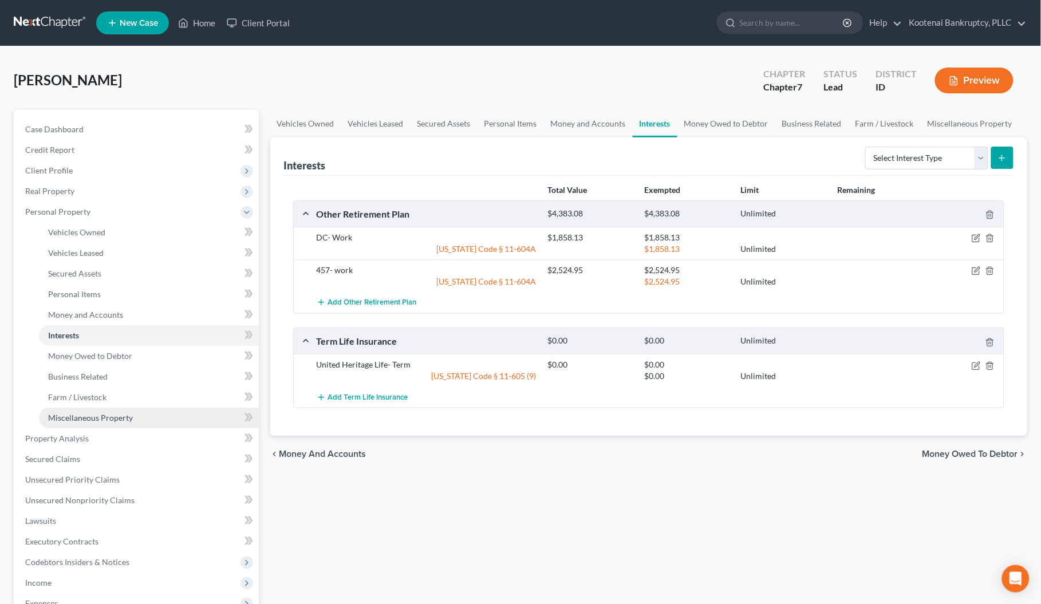
click at [70, 413] on span "Miscellaneous Property" at bounding box center [90, 418] width 85 height 10
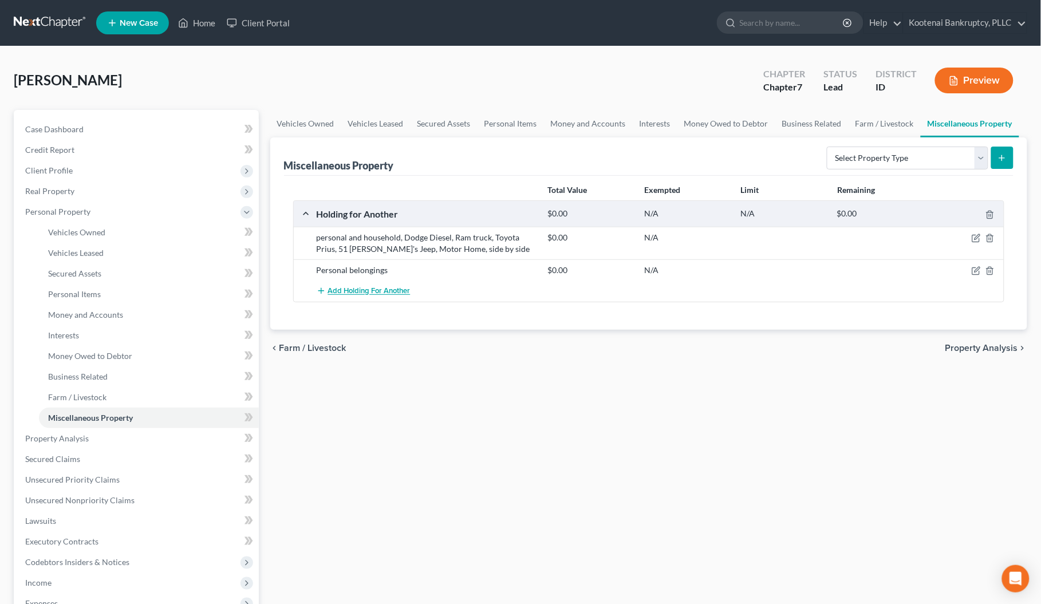
click at [353, 293] on span "Add Holding for Another" at bounding box center [369, 291] width 82 height 9
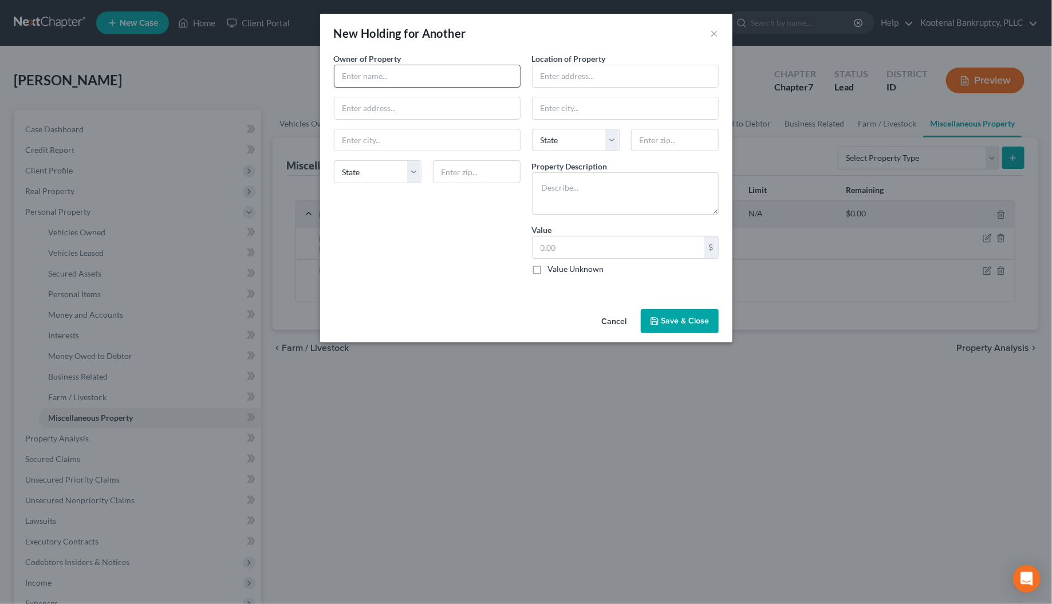
click at [364, 78] on input "text" at bounding box center [428, 76] width 186 height 22
type input "[PERSON_NAME]"
click at [358, 106] on input "text" at bounding box center [428, 108] width 186 height 22
type input "[STREET_ADDRESS]"
type input "Pinehurst"
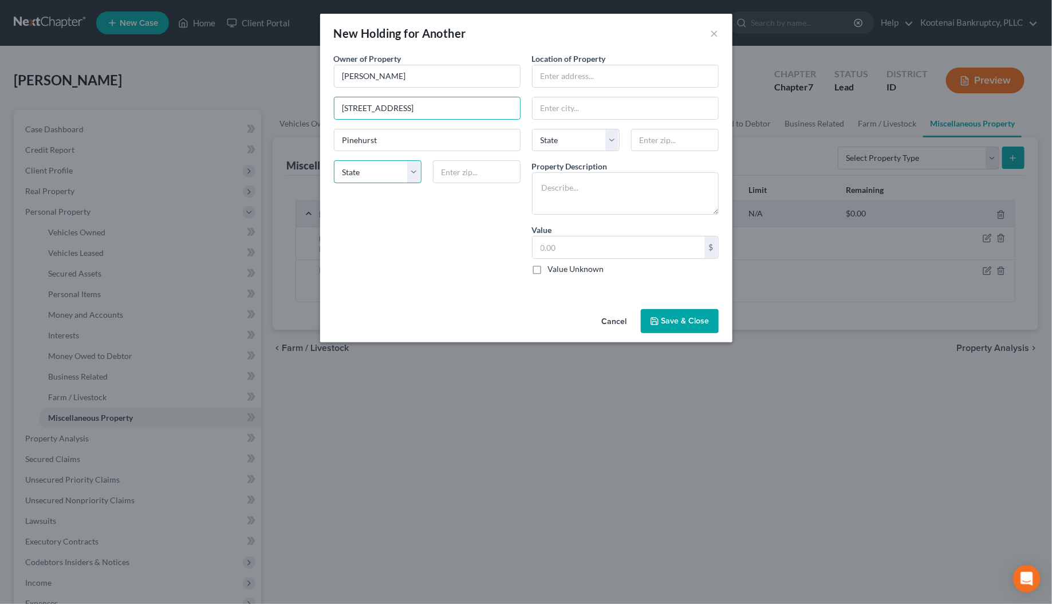
select select "13"
type input "83850"
click at [548, 73] on input "text" at bounding box center [626, 76] width 186 height 22
type input "[STREET_ADDRESS]"
type input "Pinehurst"
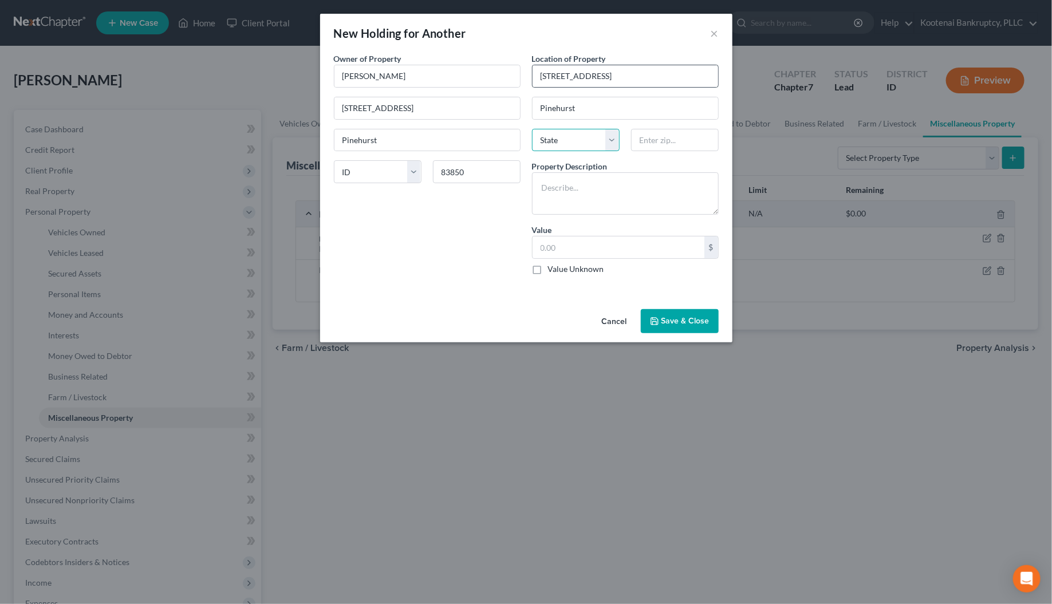
select select "13"
type input "83850"
click at [561, 190] on textarea at bounding box center [625, 193] width 187 height 42
type textarea "Personal Belongs"
click at [548, 273] on label "Value Unknown" at bounding box center [576, 268] width 56 height 11
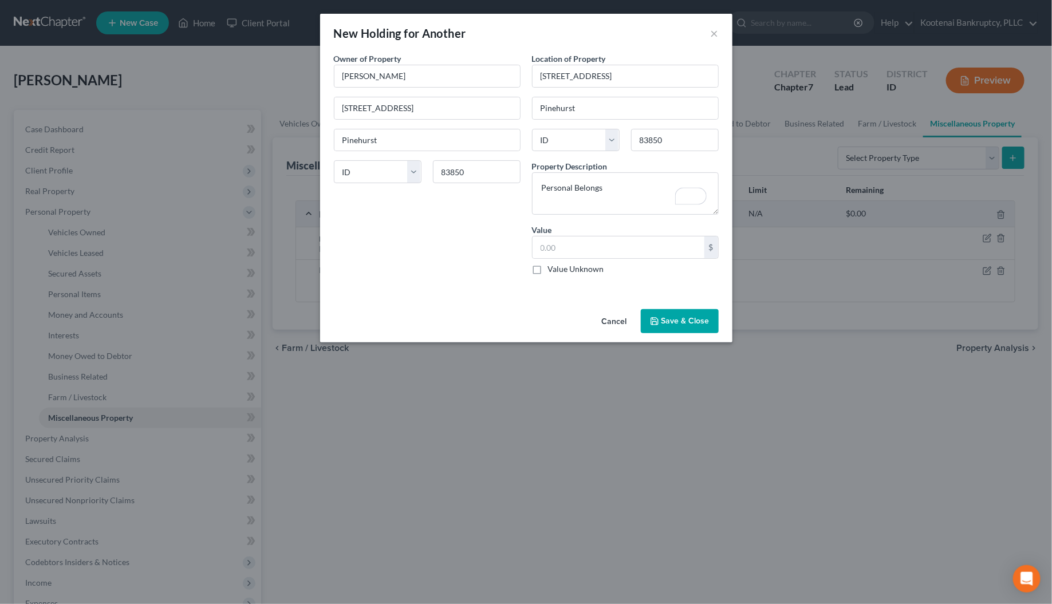
click at [553, 271] on input "Value Unknown" at bounding box center [556, 266] width 7 height 7
checkbox input "true"
type input "0.00"
click at [663, 318] on button "Save & Close" at bounding box center [680, 321] width 78 height 24
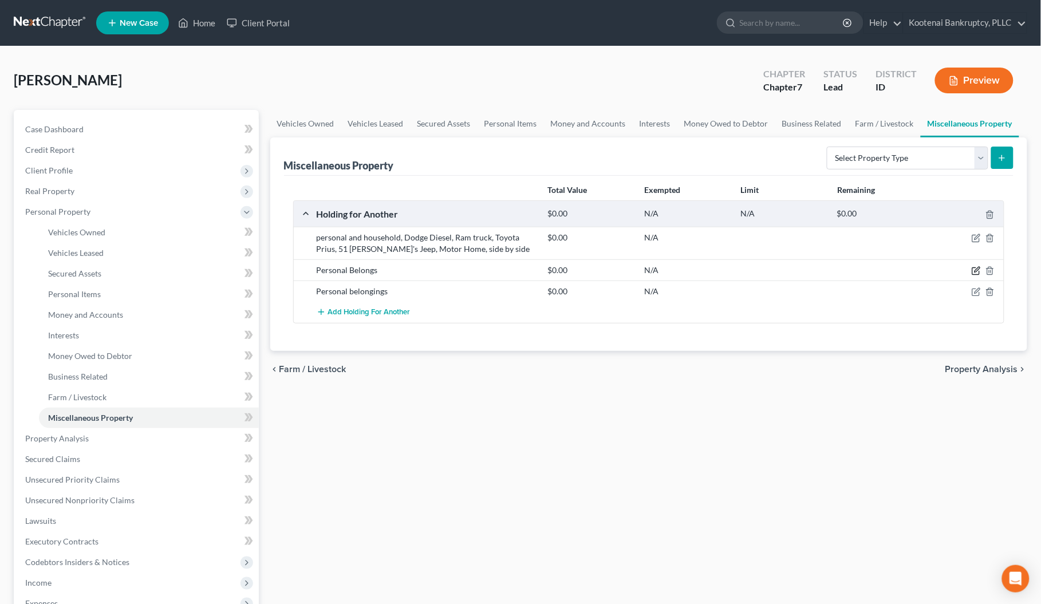
click at [974, 273] on icon "button" at bounding box center [976, 270] width 9 height 9
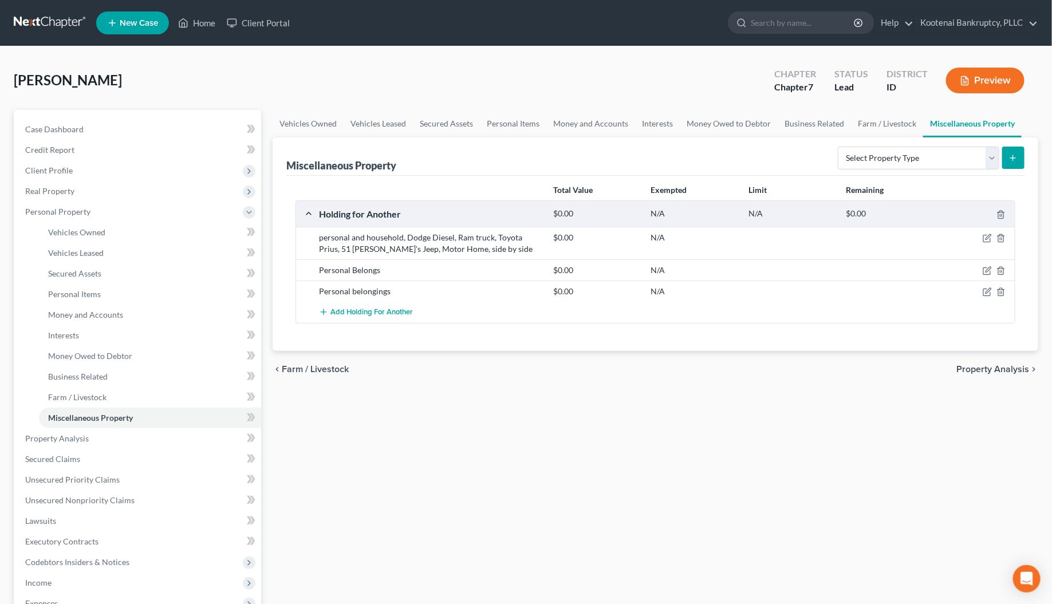
select select "13"
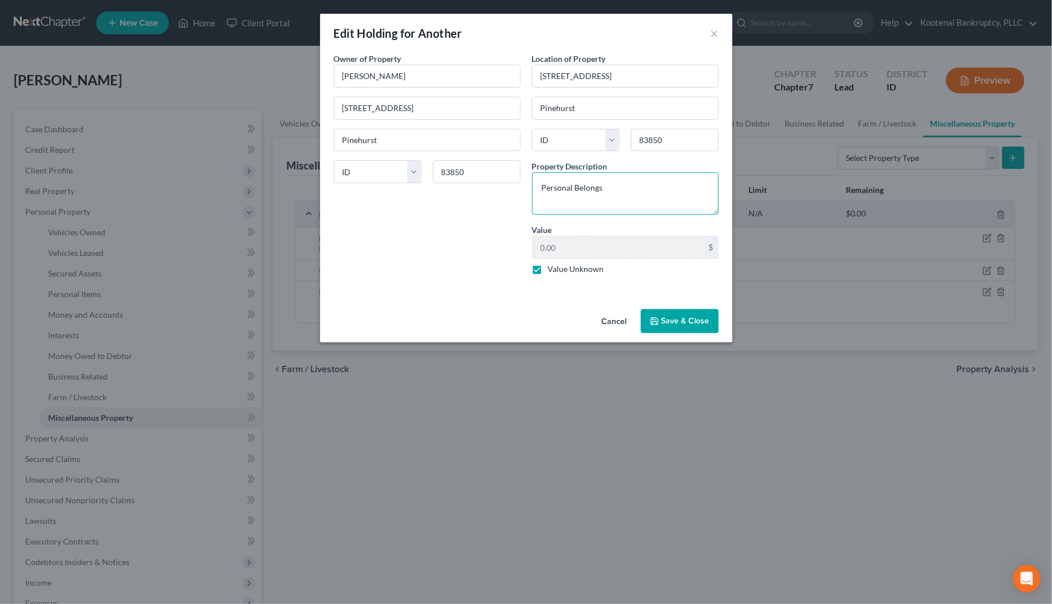
click at [596, 189] on textarea "Personal Belongs" at bounding box center [625, 193] width 187 height 42
click at [600, 191] on textarea "Personal Belongs" at bounding box center [625, 193] width 187 height 42
type textarea "Personal Belongings"
click at [699, 322] on button "Save & Close" at bounding box center [680, 321] width 78 height 24
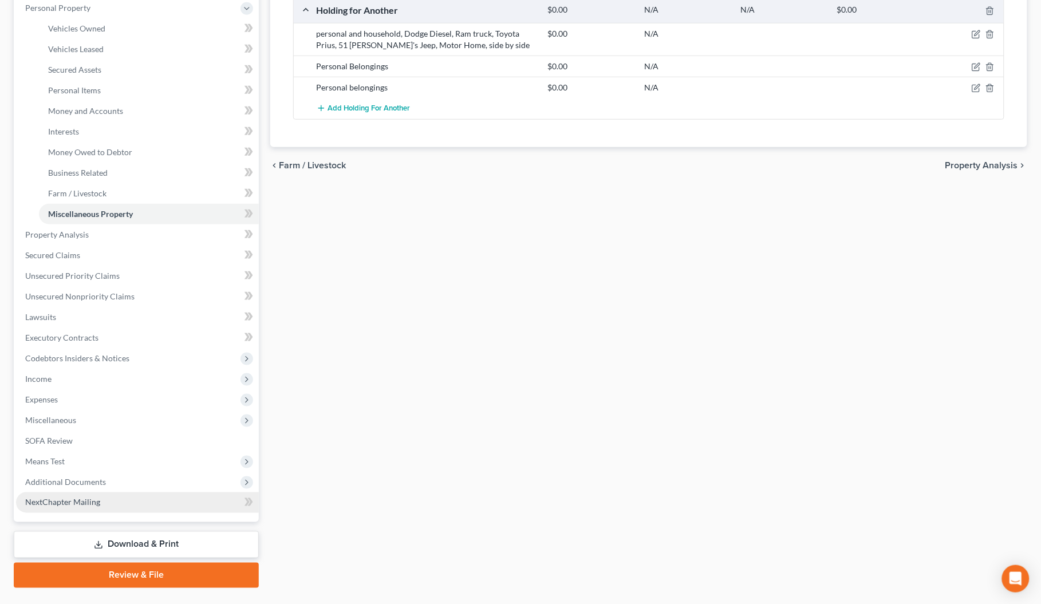
scroll to position [230, 0]
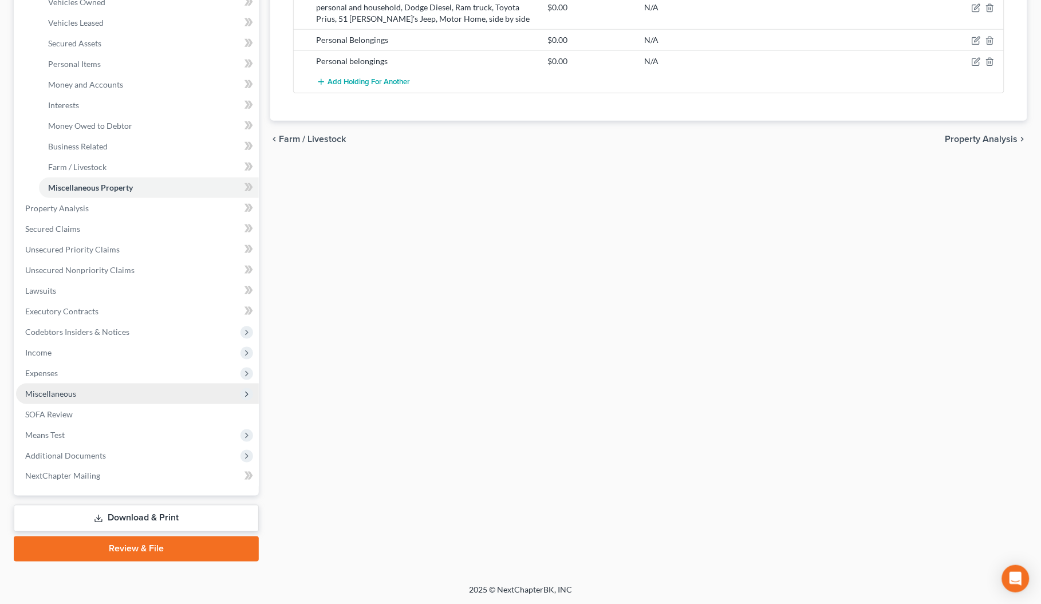
click at [69, 394] on span "Miscellaneous" at bounding box center [50, 394] width 51 height 10
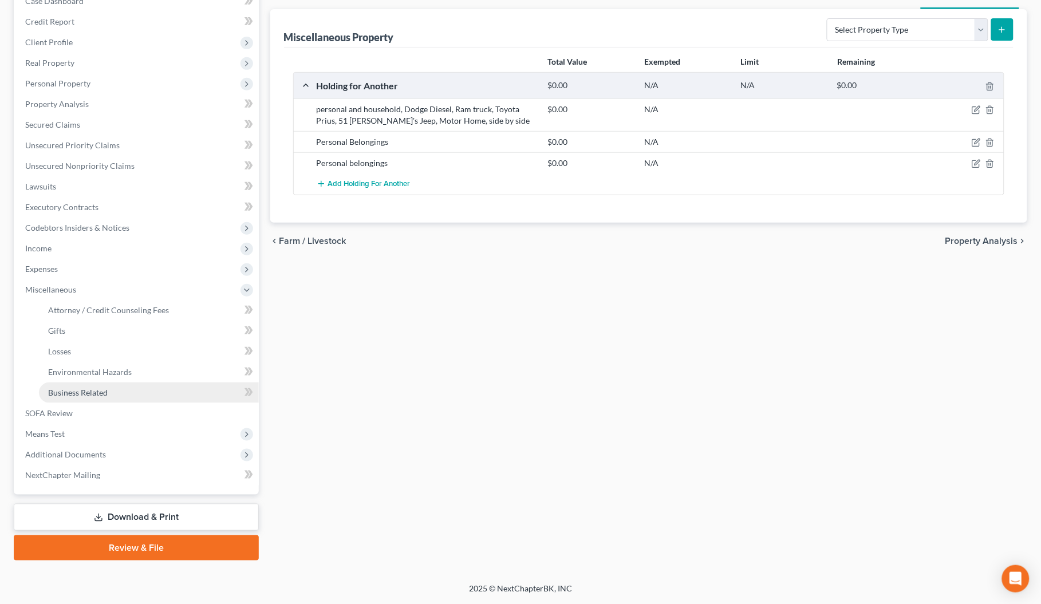
scroll to position [127, 0]
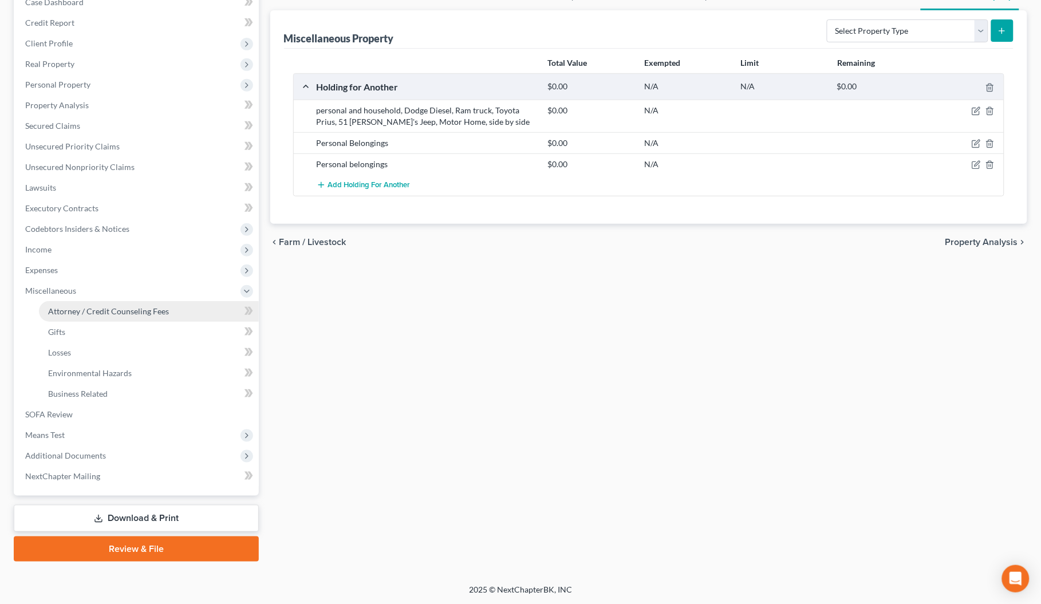
click at [98, 312] on span "Attorney / Credit Counseling Fees" at bounding box center [108, 311] width 121 height 10
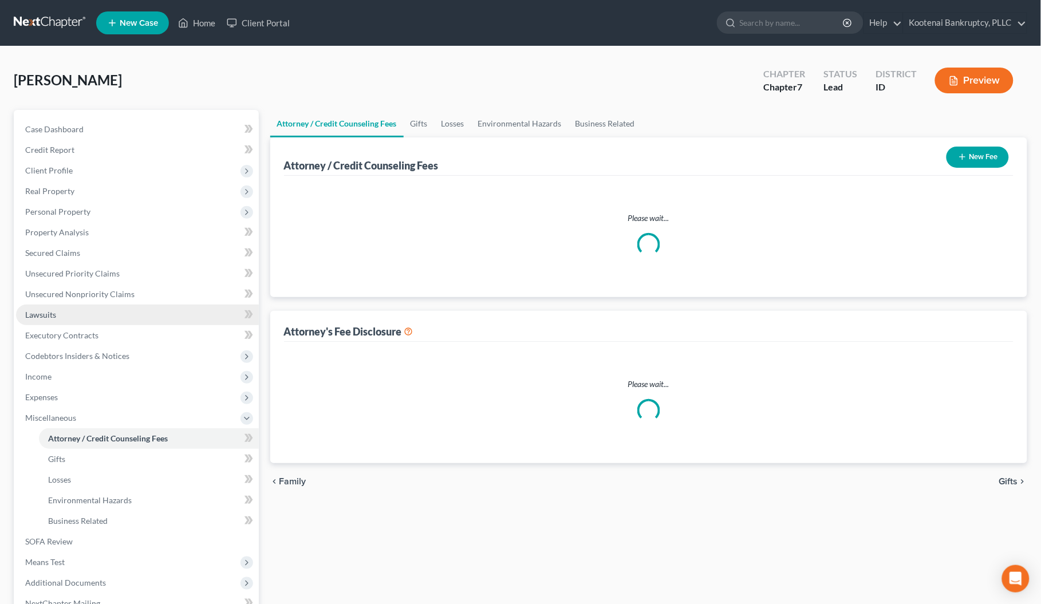
select select "3"
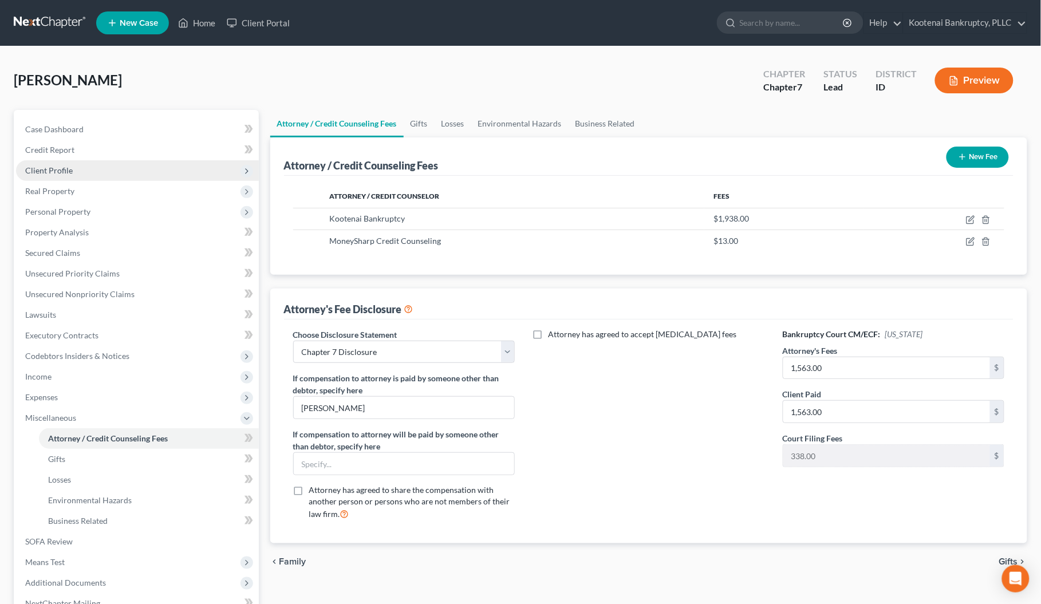
click at [34, 171] on span "Client Profile" at bounding box center [49, 171] width 48 height 10
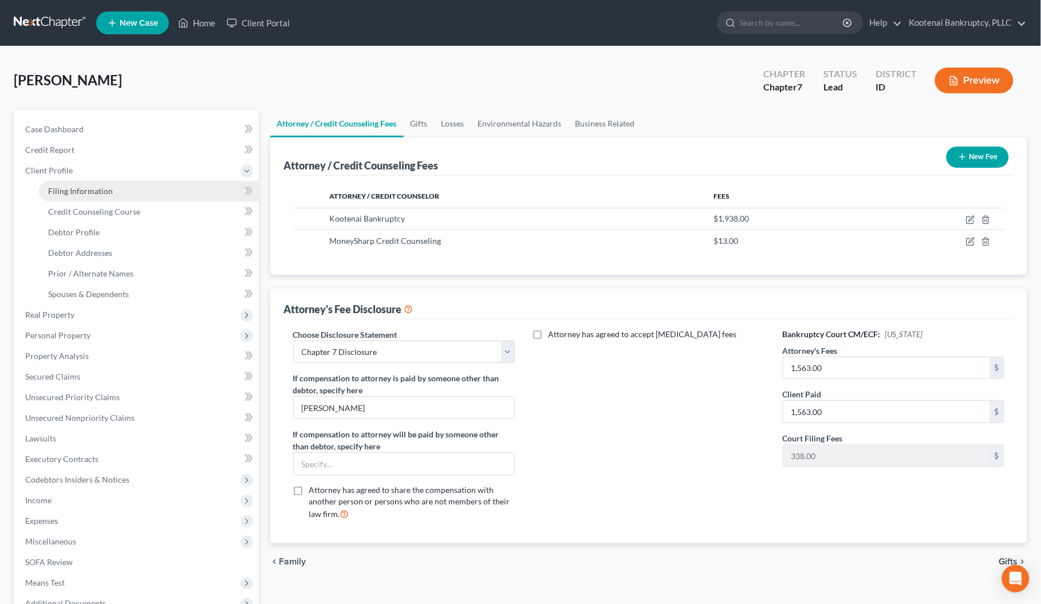
click at [47, 186] on link "Filing Information" at bounding box center [149, 191] width 220 height 21
select select "1"
select select "0"
select select "13"
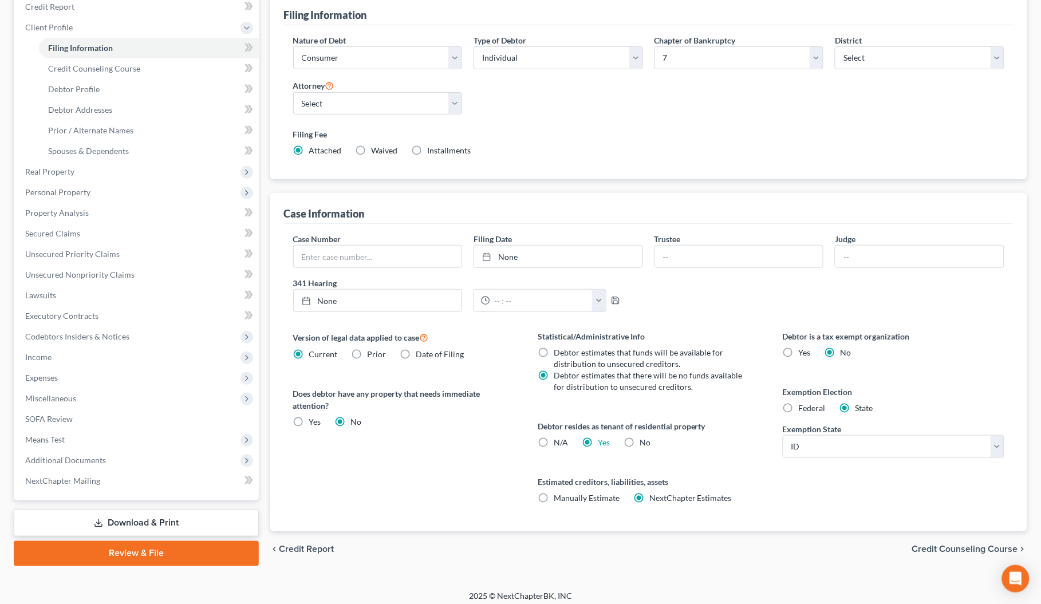
scroll to position [151, 0]
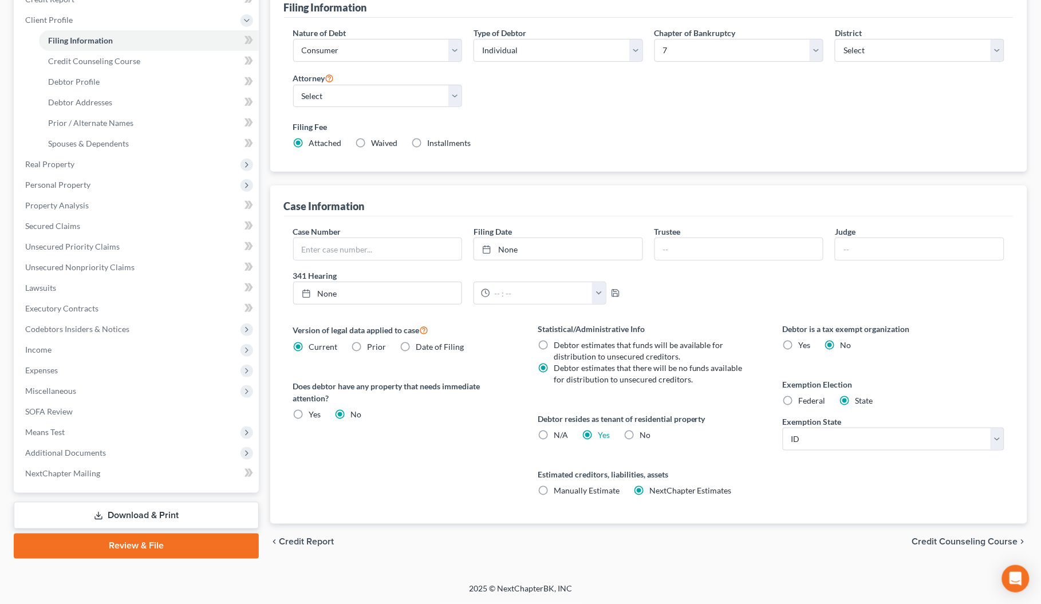
click at [952, 545] on span "Credit Counseling Course" at bounding box center [966, 542] width 106 height 9
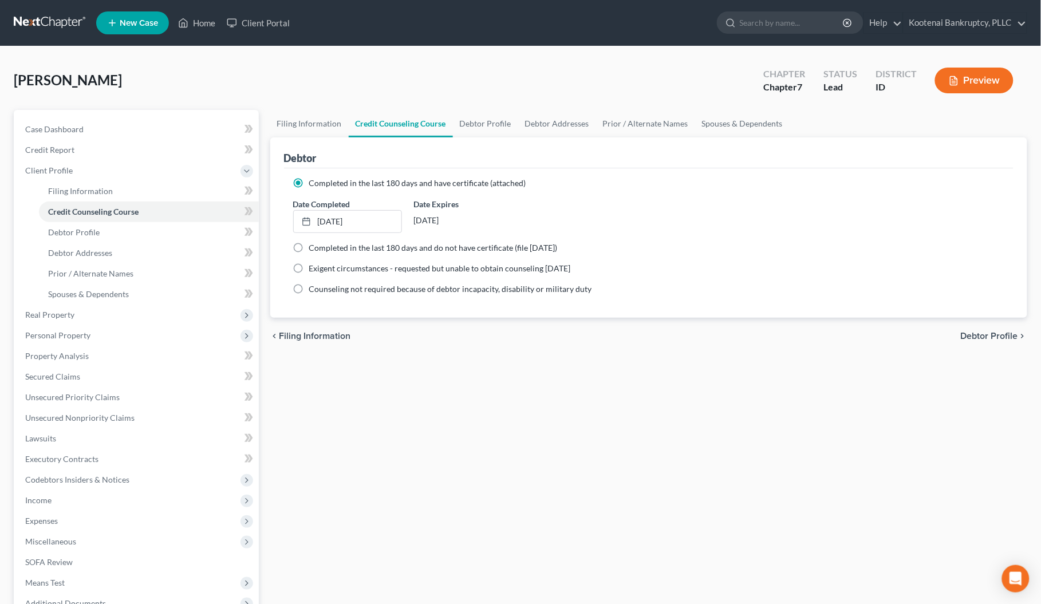
click at [974, 334] on span "Debtor Profile" at bounding box center [989, 336] width 57 height 9
select select "3"
select select "0"
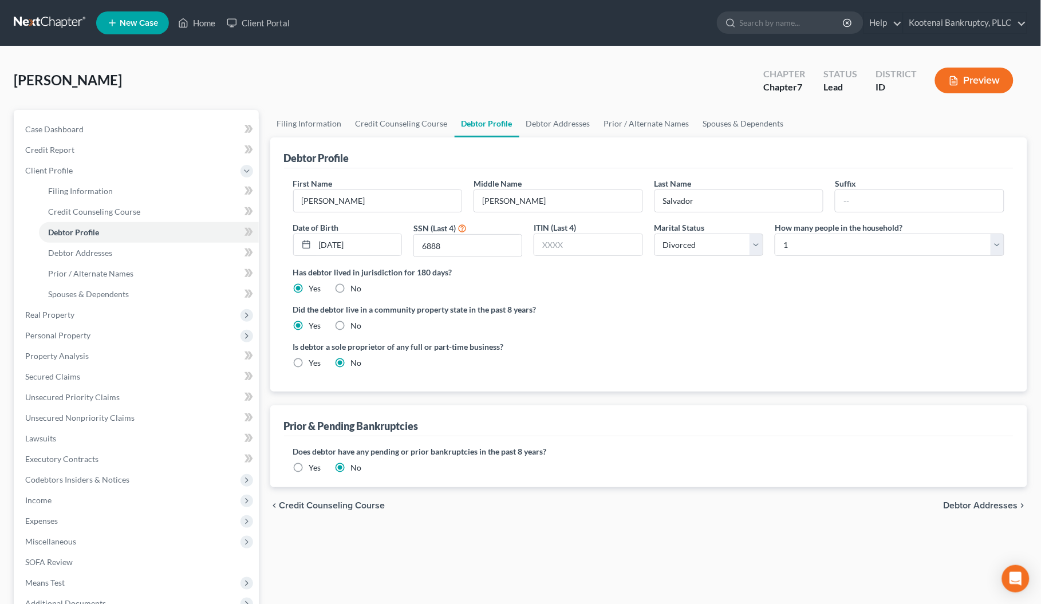
click at [974, 510] on span "Debtor Addresses" at bounding box center [981, 505] width 74 height 9
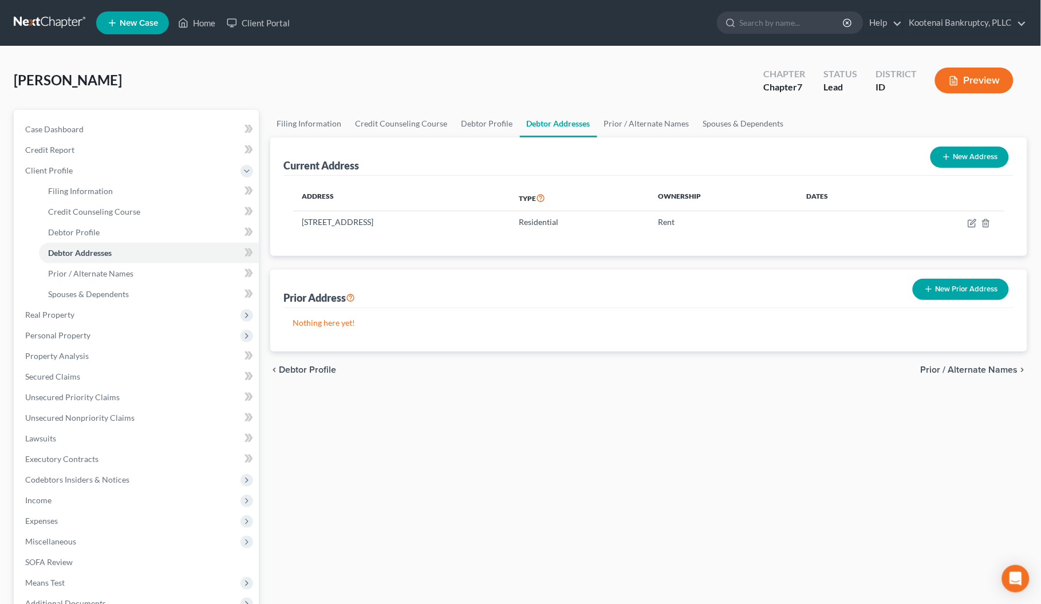
click at [971, 371] on span "Prior / Alternate Names" at bounding box center [969, 369] width 97 height 9
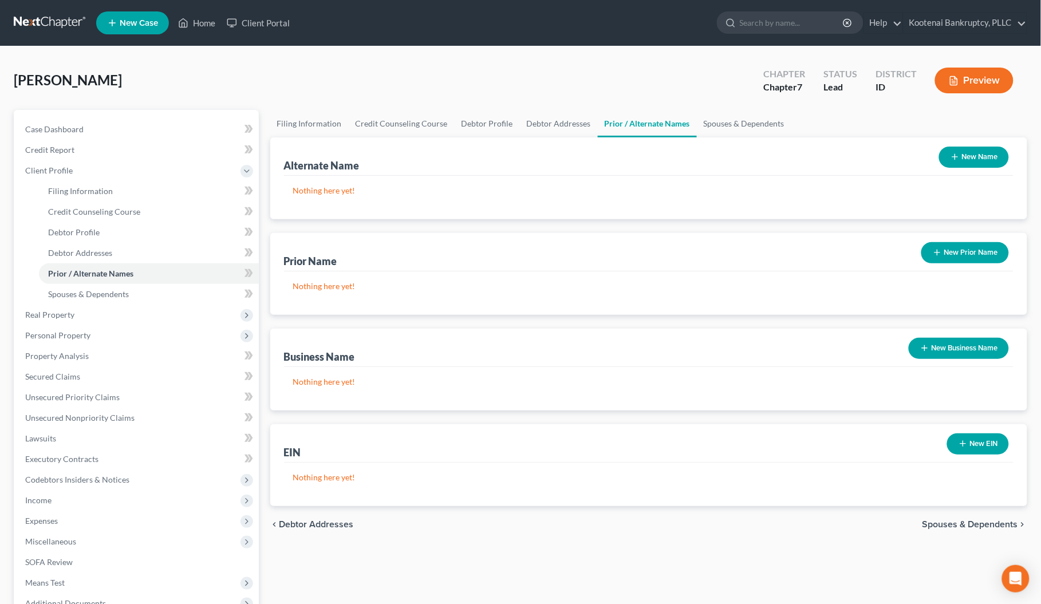
click at [981, 524] on span "Spouses & Dependents" at bounding box center [971, 524] width 96 height 9
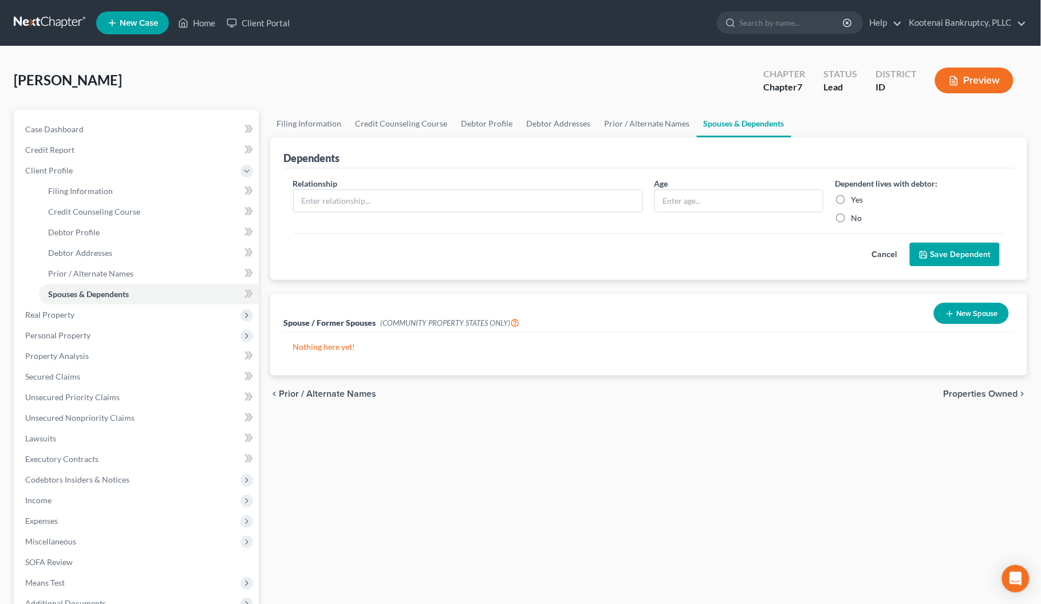
click at [980, 394] on span "Properties Owned" at bounding box center [981, 394] width 74 height 9
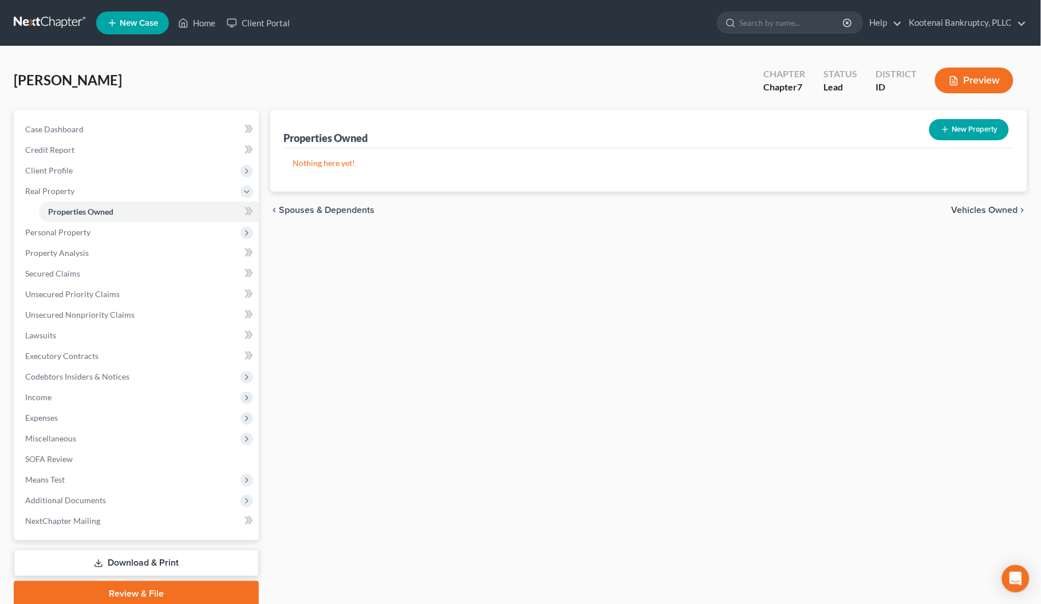
click at [993, 210] on span "Vehicles Owned" at bounding box center [985, 210] width 66 height 9
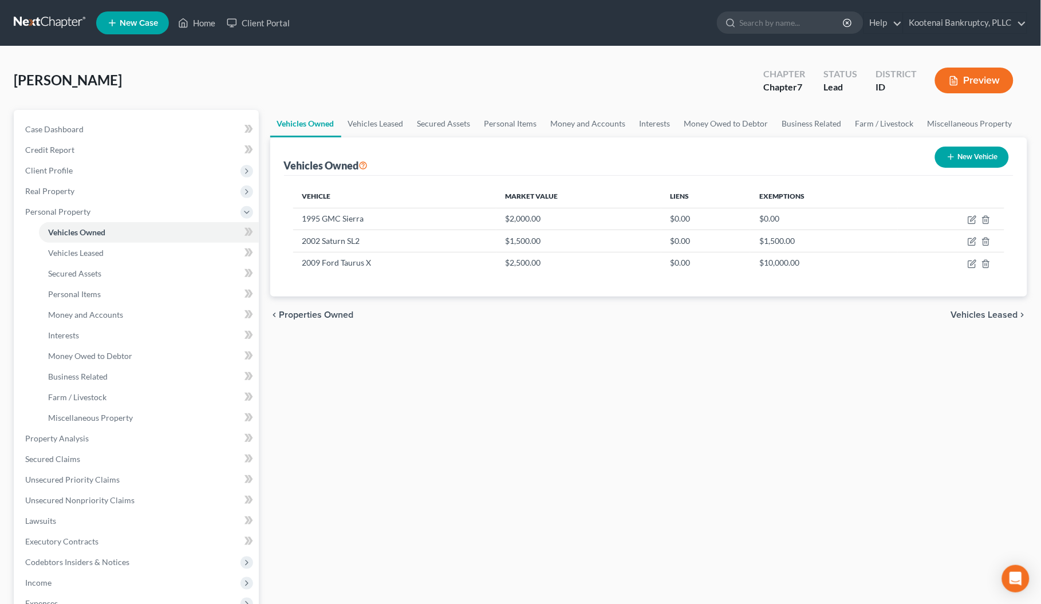
click at [991, 316] on span "Vehicles Leased" at bounding box center [984, 314] width 67 height 9
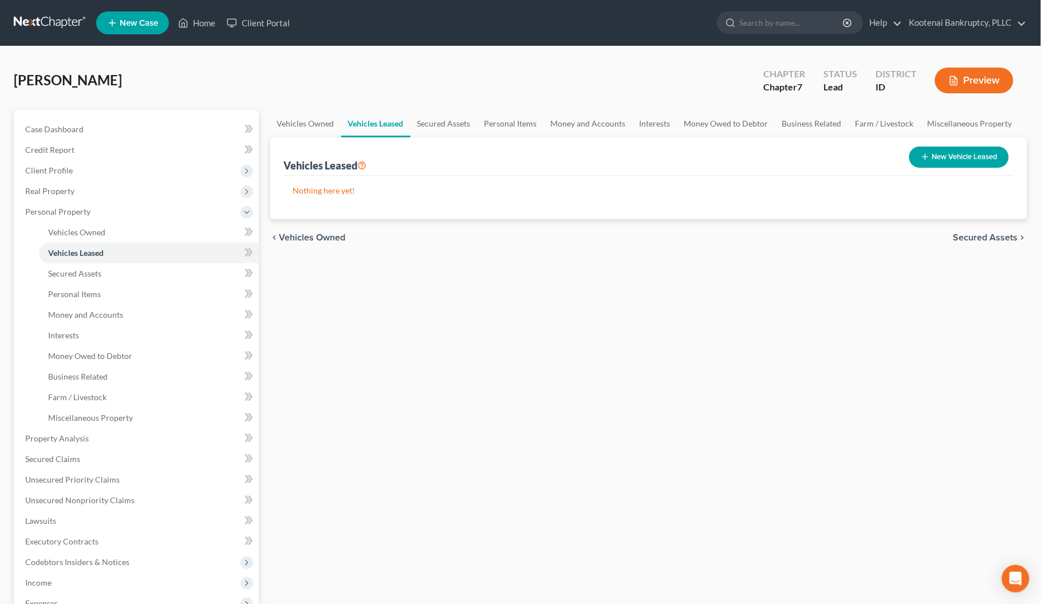
click at [983, 235] on span "Secured Assets" at bounding box center [986, 237] width 65 height 9
click at [983, 235] on span "Personal Items" at bounding box center [987, 237] width 61 height 9
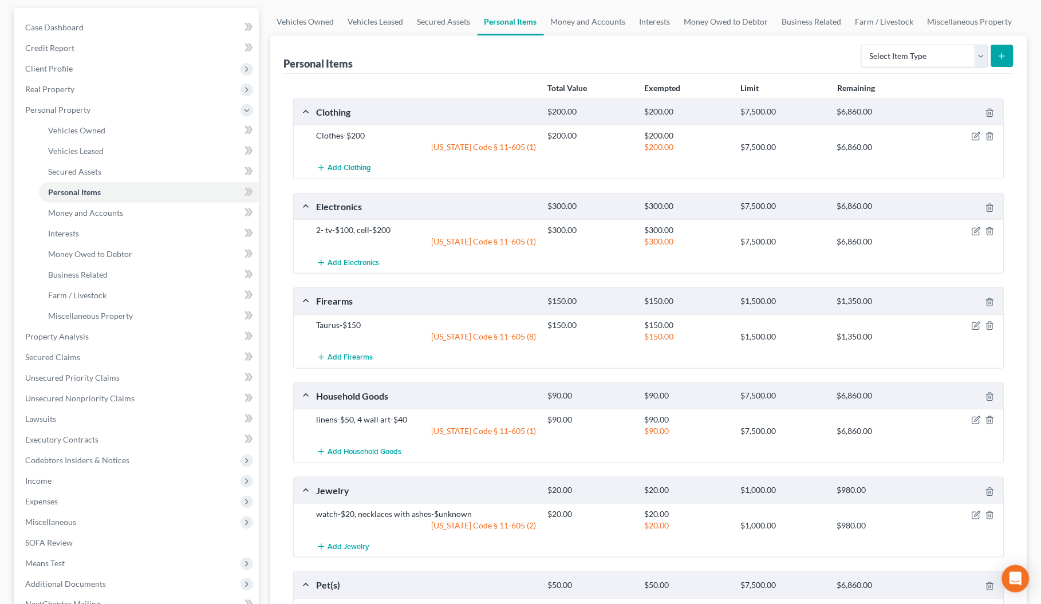
scroll to position [259, 0]
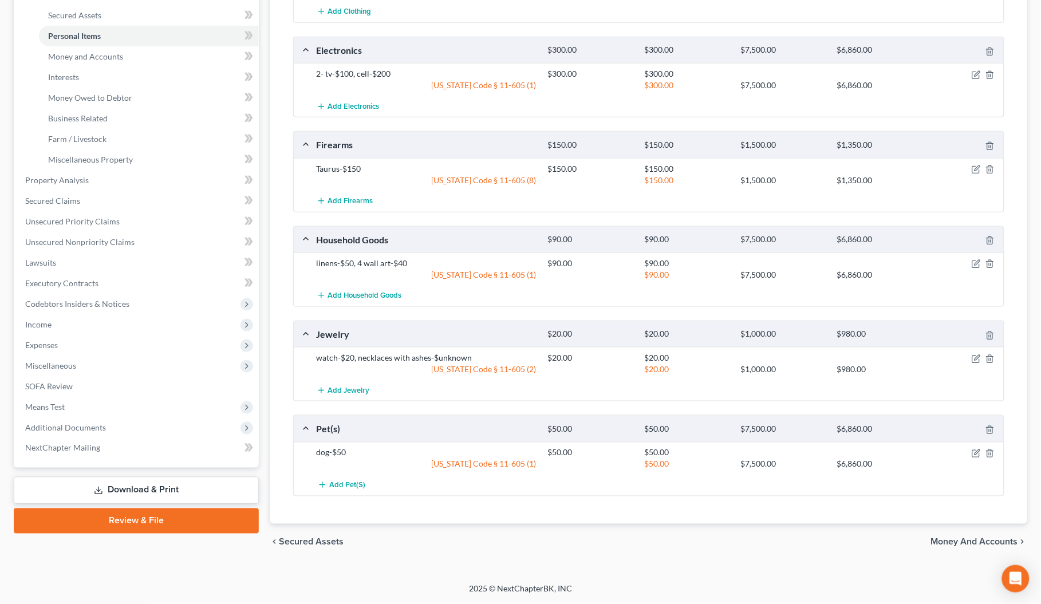
click at [981, 544] on span "Money and Accounts" at bounding box center [974, 542] width 87 height 9
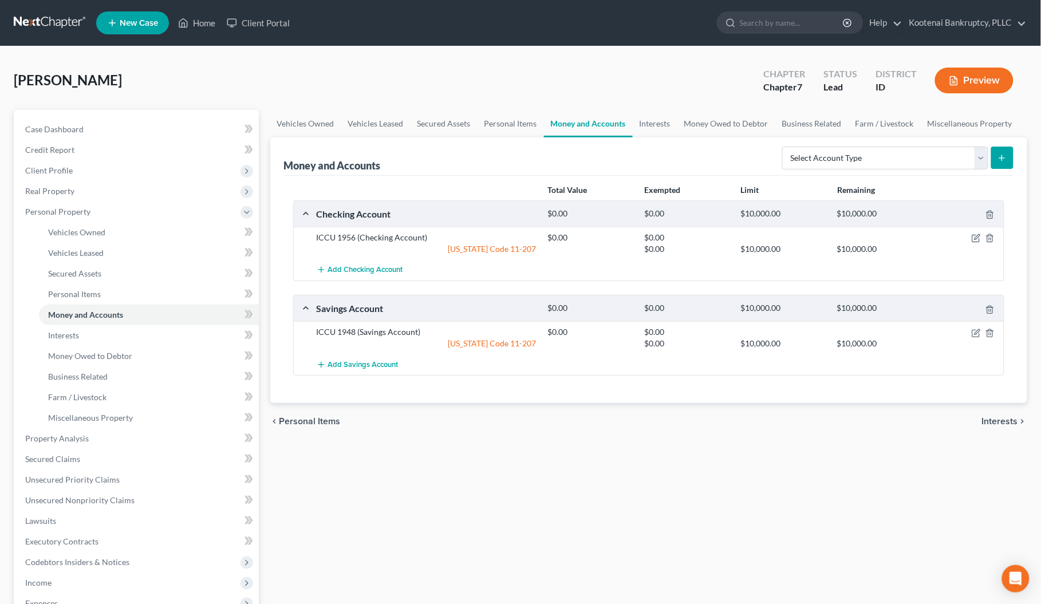
click at [1006, 426] on span "Interests" at bounding box center [1000, 421] width 36 height 9
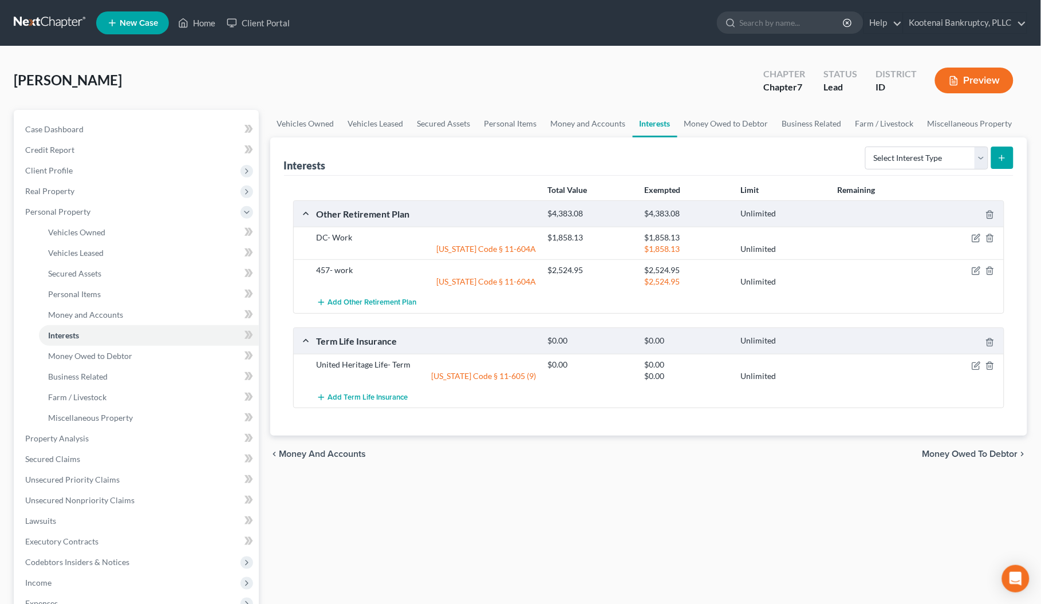
click at [985, 448] on div "chevron_left Money and Accounts Money Owed to Debtor chevron_right" at bounding box center [649, 454] width 758 height 37
click at [987, 459] on span "Money Owed to Debtor" at bounding box center [971, 454] width 96 height 9
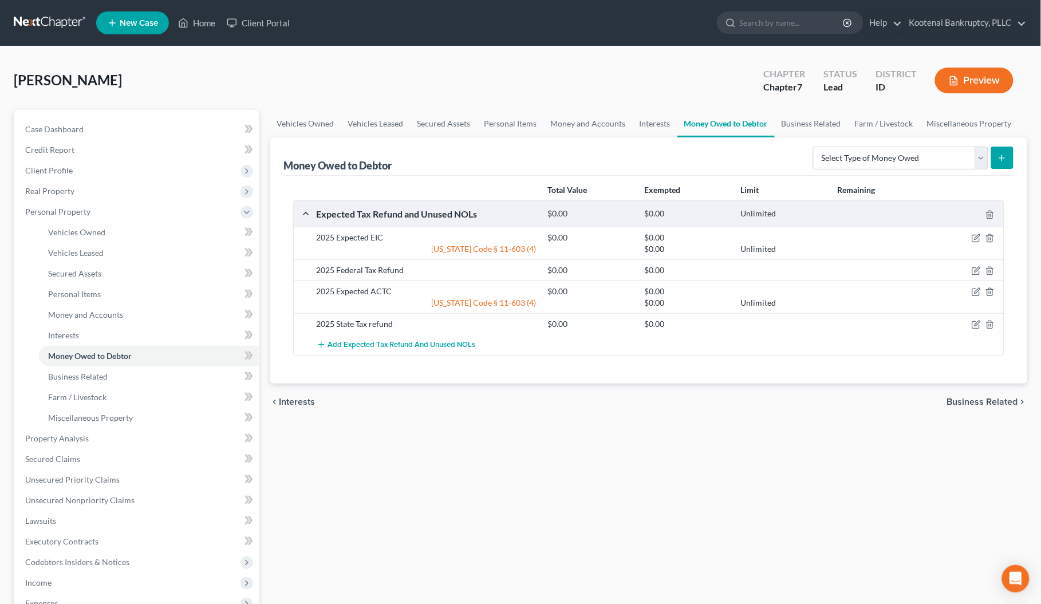
click at [986, 398] on span "Business Related" at bounding box center [982, 402] width 71 height 9
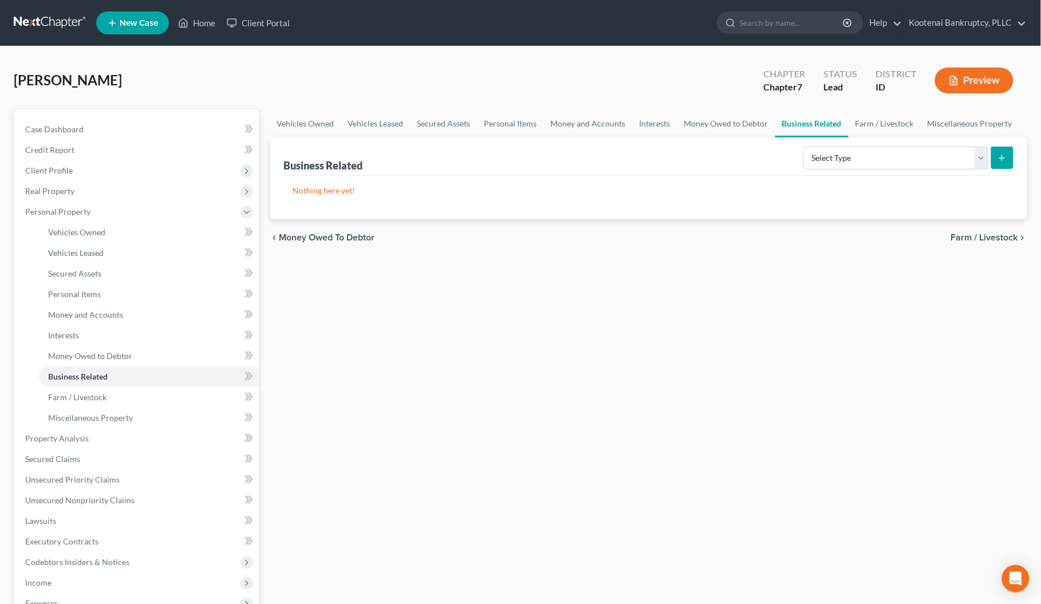
click at [981, 233] on span "Farm / Livestock" at bounding box center [984, 237] width 67 height 9
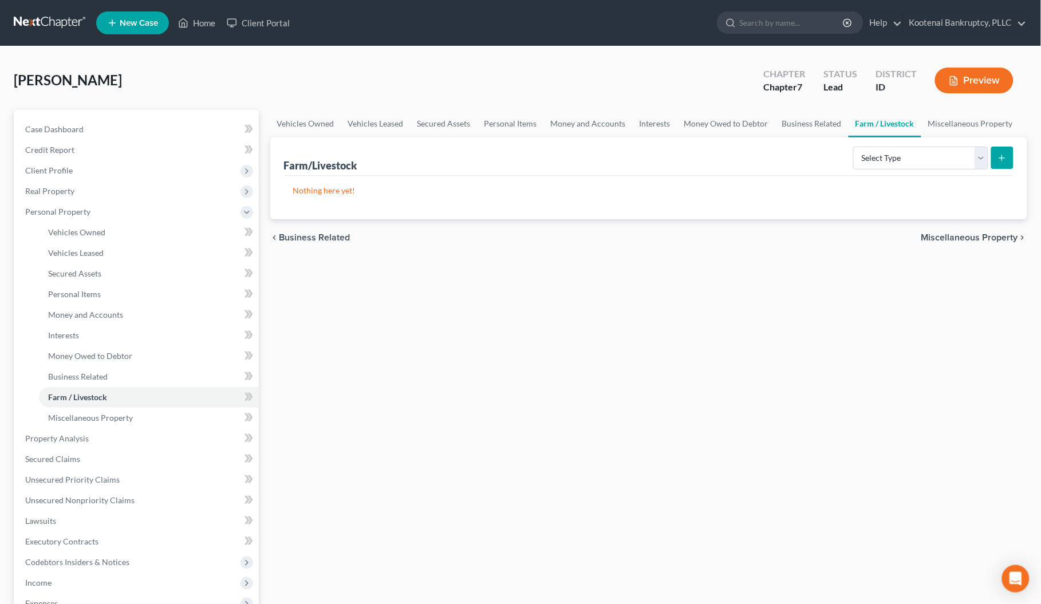
click at [981, 241] on span "Miscellaneous Property" at bounding box center [970, 237] width 97 height 9
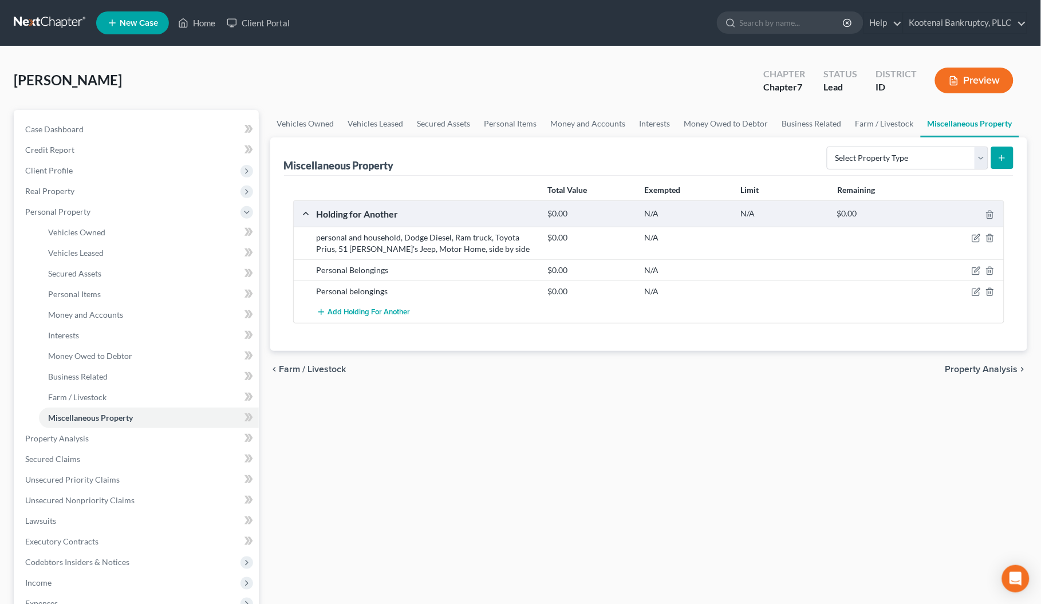
click at [977, 371] on span "Property Analysis" at bounding box center [982, 369] width 73 height 9
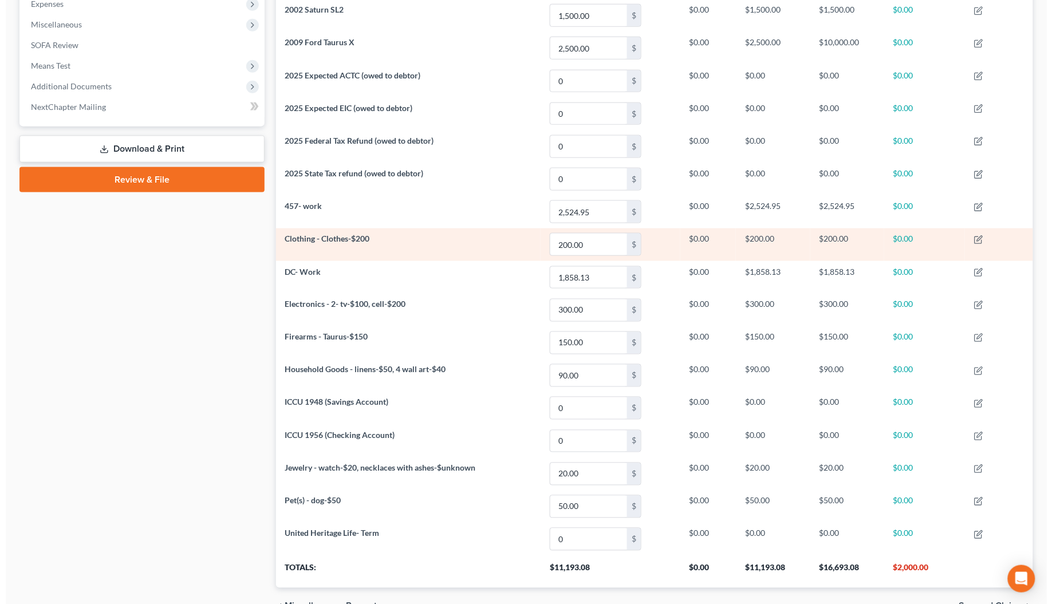
scroll to position [390, 0]
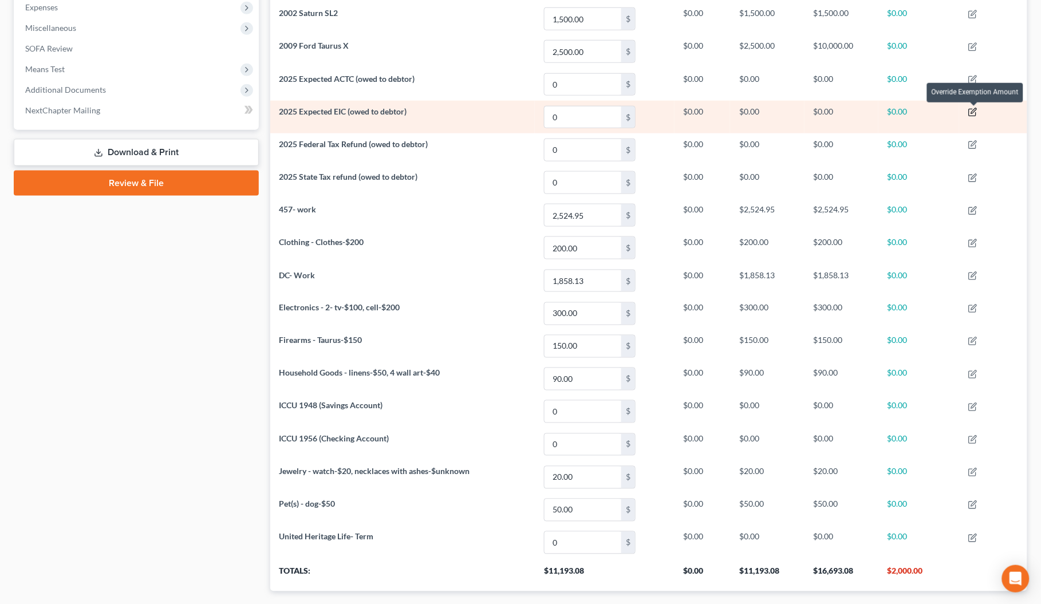
click at [977, 113] on icon "button" at bounding box center [973, 112] width 9 height 9
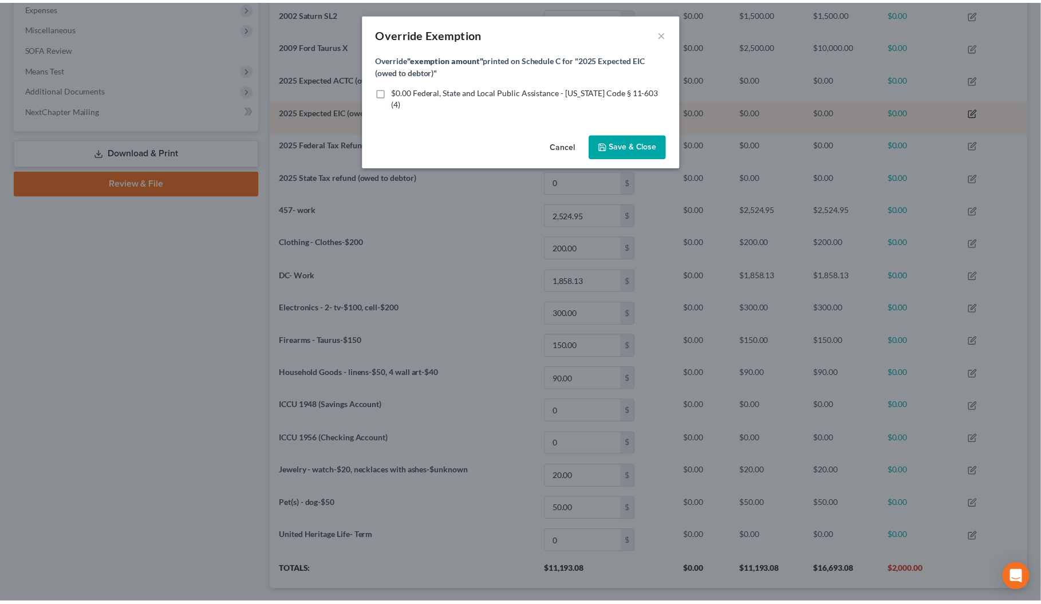
scroll to position [215, 765]
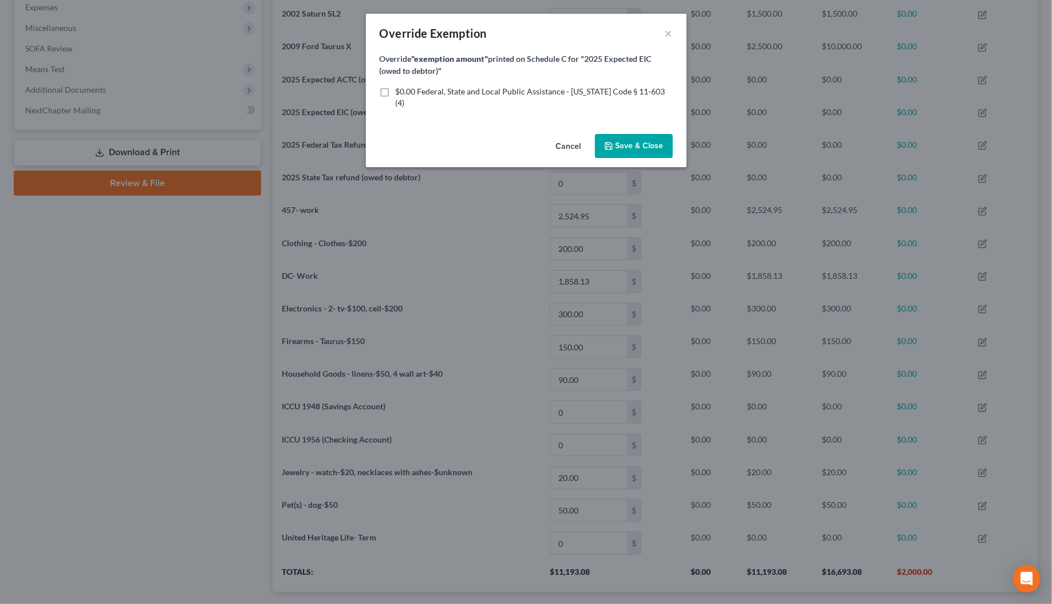
click at [396, 92] on label "$0.00 Federal, State and Local Public Assistance - [US_STATE] Code § 11-603 (4)" at bounding box center [534, 97] width 277 height 23
click at [400, 92] on input "$0.00 Federal, State and Local Public Assistance - [US_STATE] Code § 11-603 (4)" at bounding box center [403, 89] width 7 height 7
checkbox input "true"
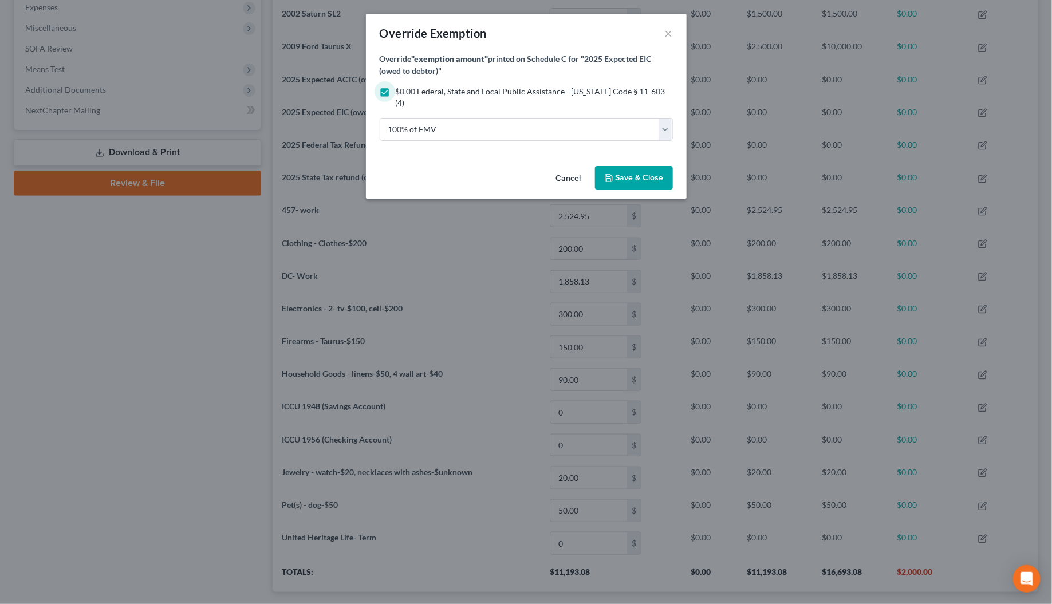
click at [625, 178] on button "Save & Close" at bounding box center [634, 178] width 78 height 24
click at [640, 173] on span "Save & Close" at bounding box center [640, 178] width 48 height 10
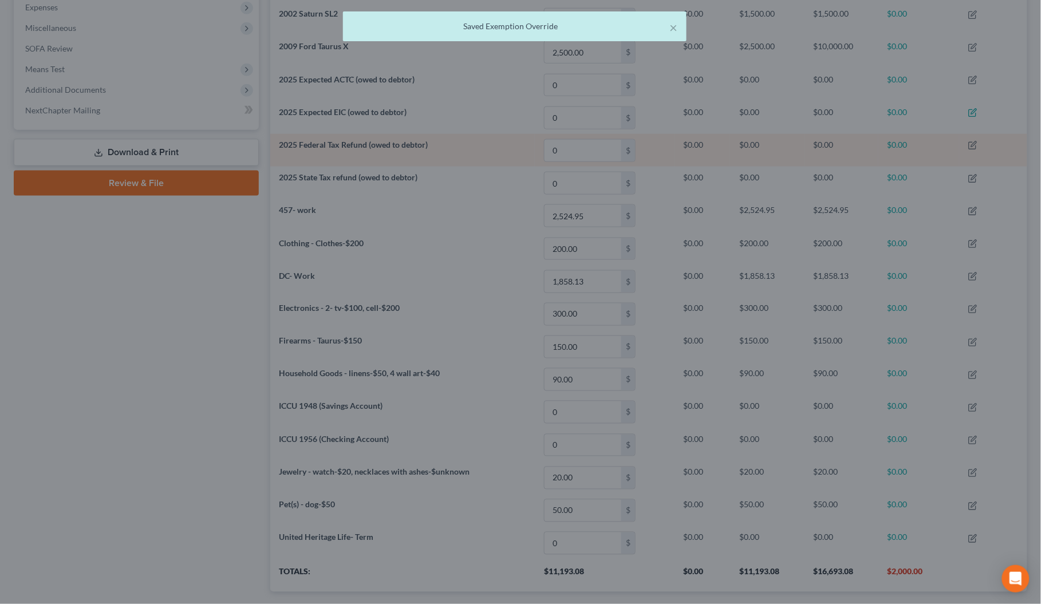
scroll to position [0, 0]
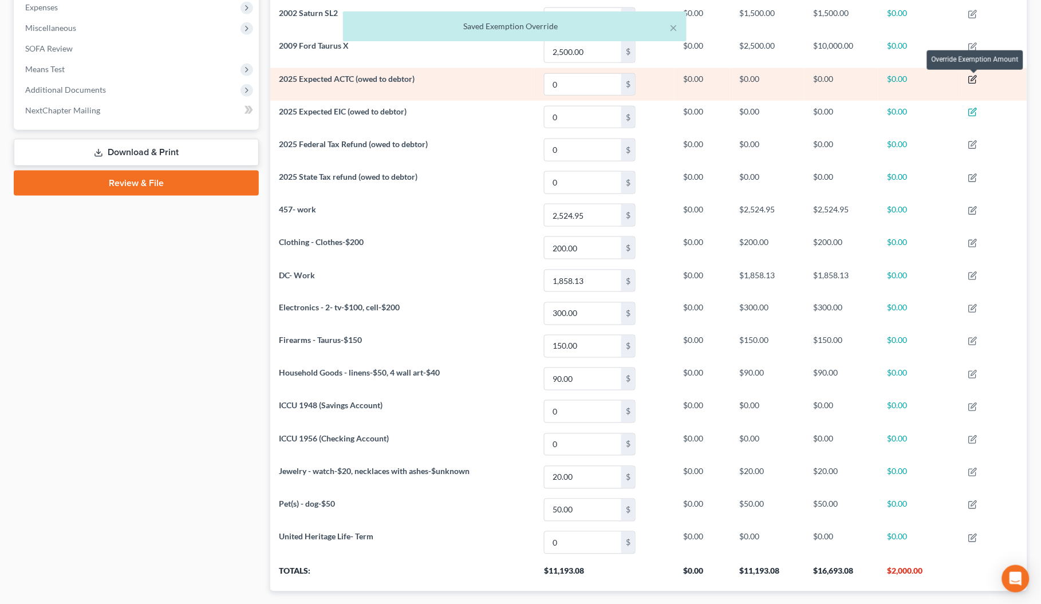
click at [974, 78] on icon "button" at bounding box center [973, 79] width 9 height 9
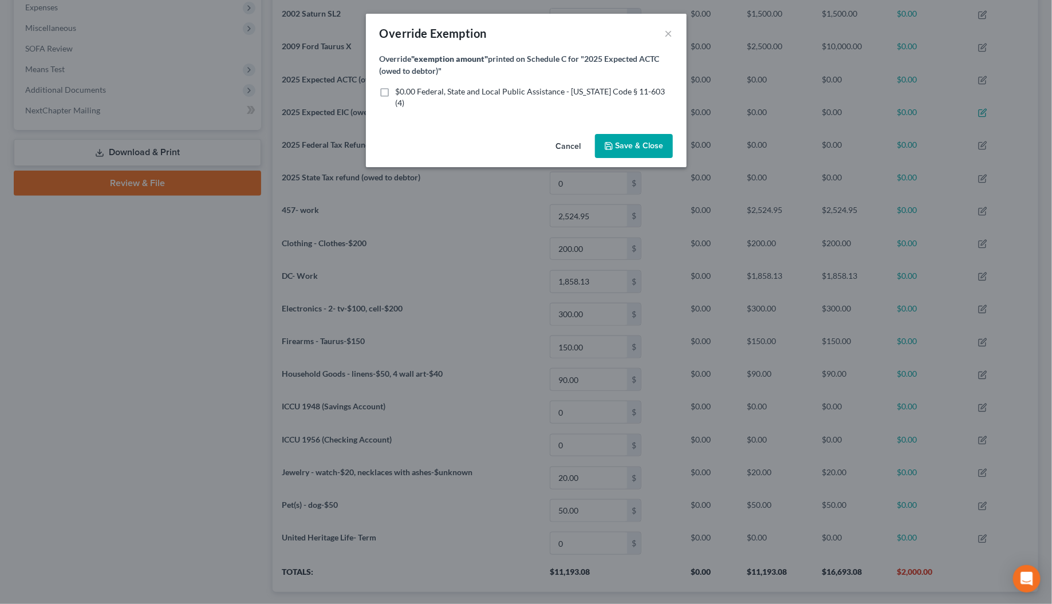
click at [396, 90] on label "$0.00 Federal, State and Local Public Assistance - [US_STATE] Code § 11-603 (4)" at bounding box center [534, 97] width 277 height 23
click at [400, 90] on input "$0.00 Federal, State and Local Public Assistance - [US_STATE] Code § 11-603 (4)" at bounding box center [403, 89] width 7 height 7
checkbox input "true"
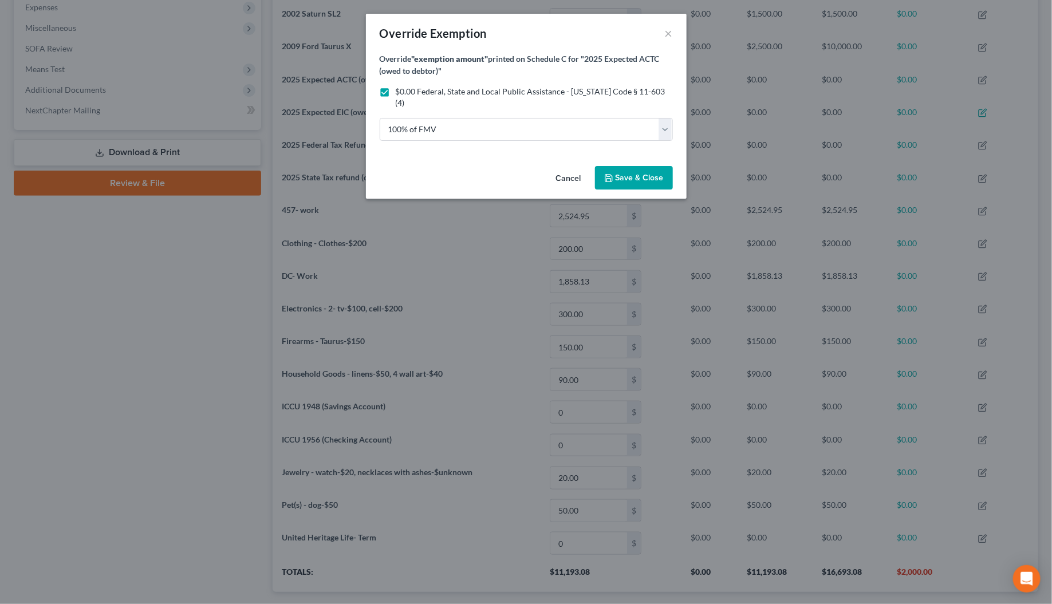
click at [625, 173] on span "Save & Close" at bounding box center [640, 178] width 48 height 10
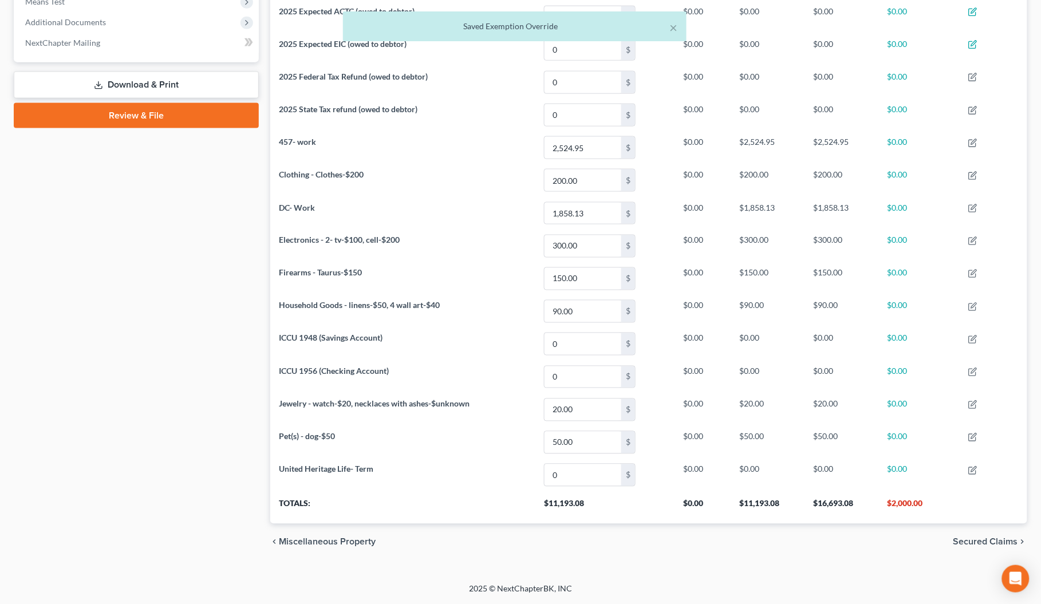
click at [976, 541] on span "Secured Claims" at bounding box center [986, 542] width 65 height 9
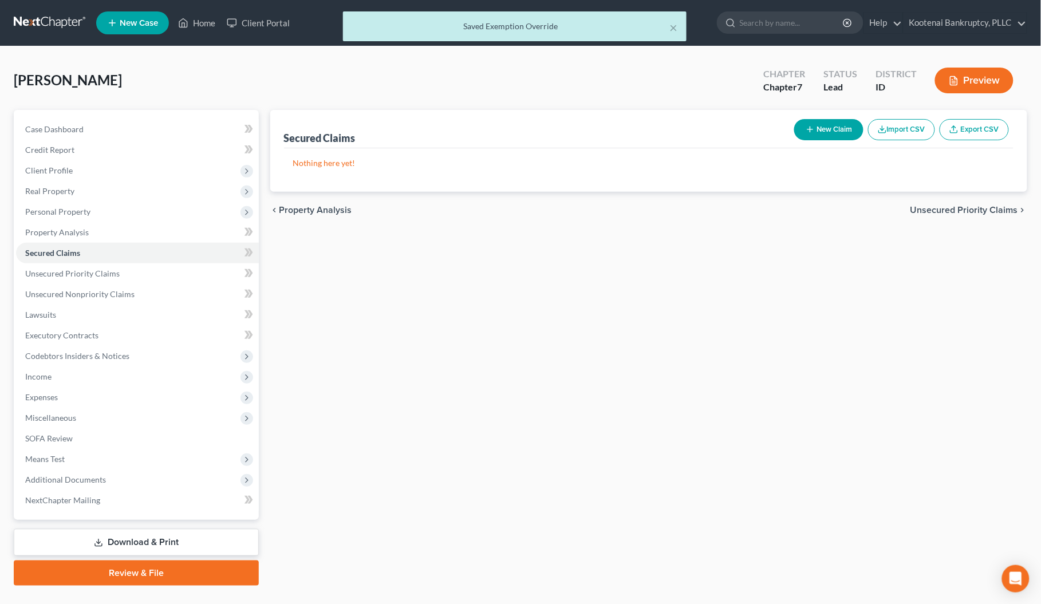
click at [971, 207] on span "Unsecured Priority Claims" at bounding box center [965, 210] width 108 height 9
click at [971, 207] on span "Unsecured Nonpriority Claims" at bounding box center [956, 210] width 124 height 9
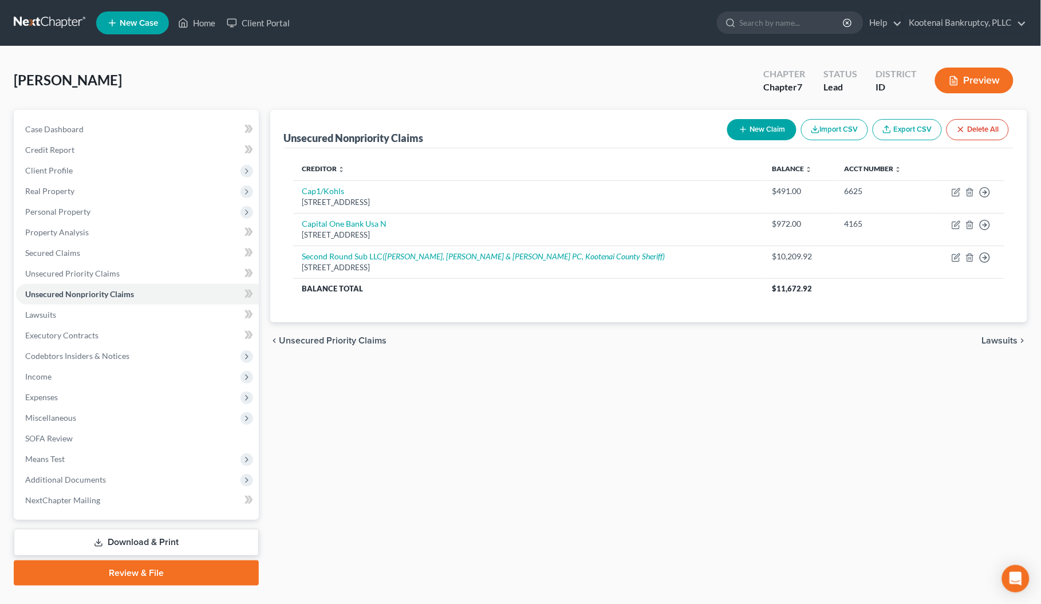
click at [1001, 341] on span "Lawsuits" at bounding box center [1000, 340] width 36 height 9
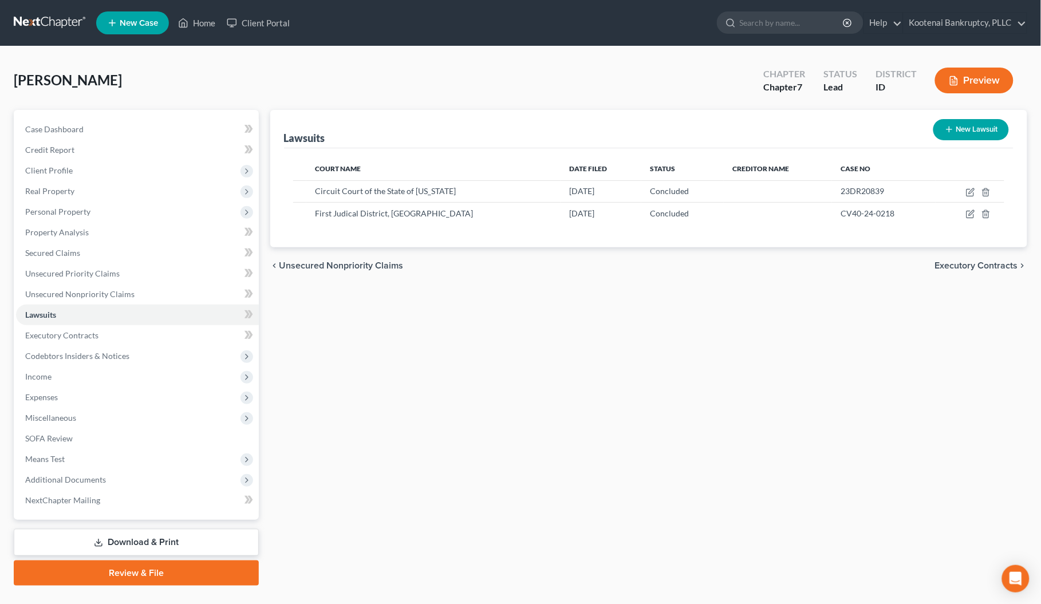
click at [972, 262] on span "Executory Contracts" at bounding box center [976, 265] width 83 height 9
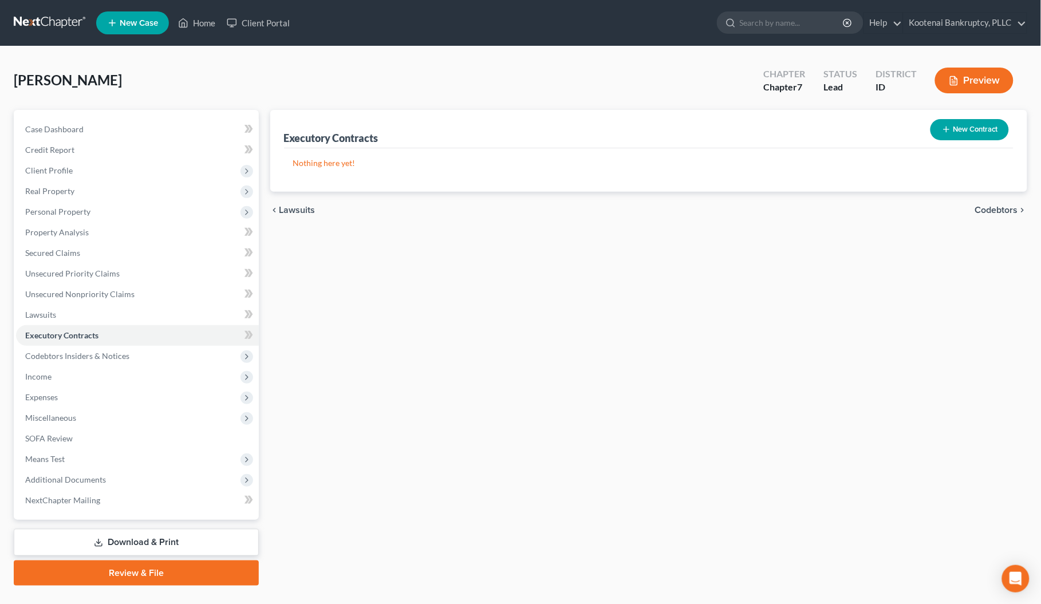
click at [985, 208] on span "Codebtors" at bounding box center [997, 210] width 43 height 9
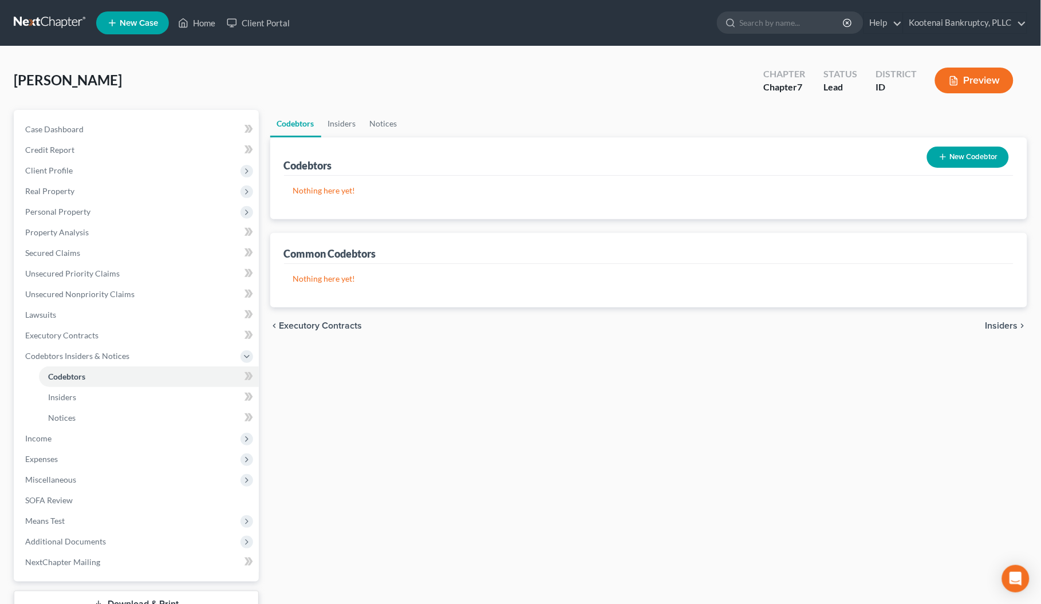
click at [1004, 325] on span "Insiders" at bounding box center [1002, 325] width 33 height 9
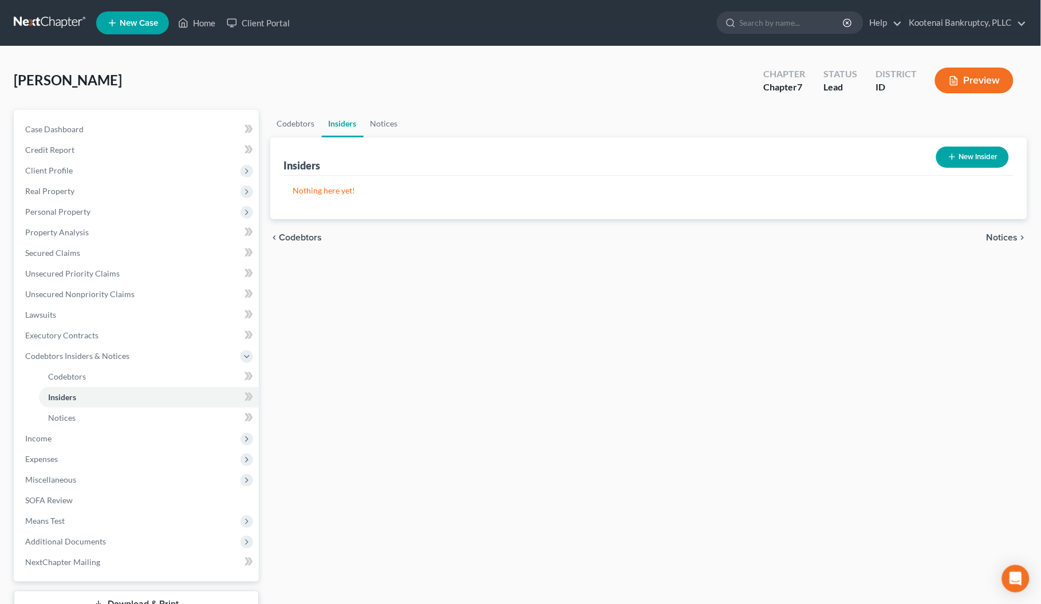
click at [994, 236] on span "Notices" at bounding box center [1003, 237] width 32 height 9
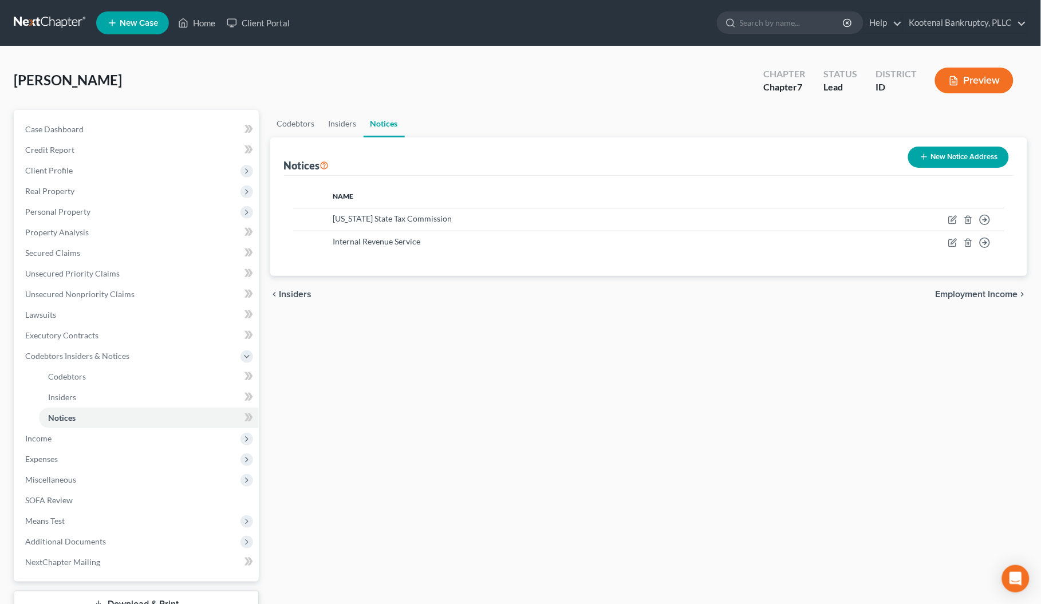
click at [993, 292] on span "Employment Income" at bounding box center [977, 294] width 82 height 9
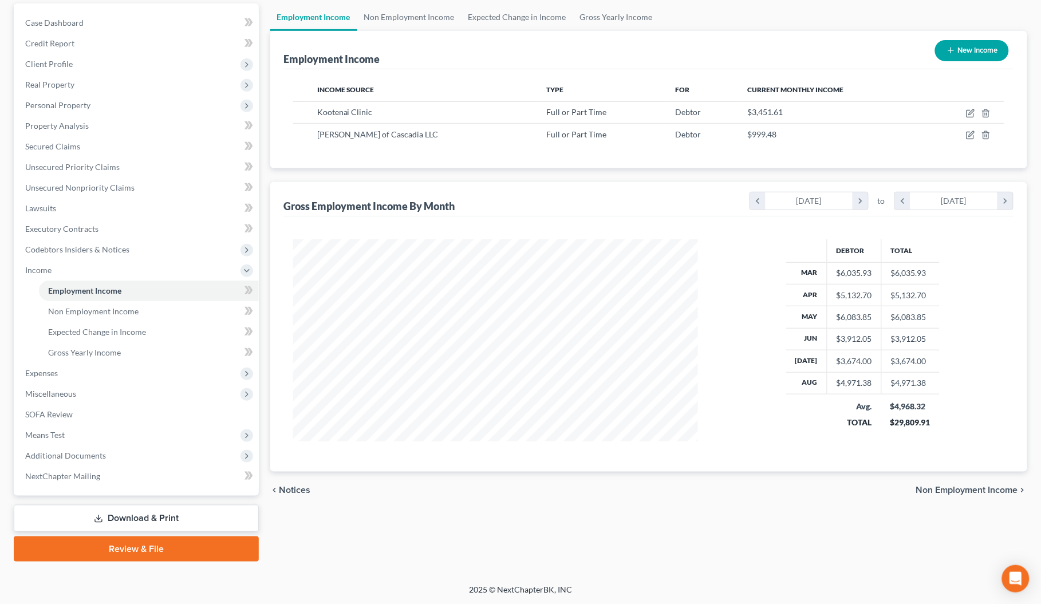
click at [1001, 493] on span "Non Employment Income" at bounding box center [968, 490] width 102 height 9
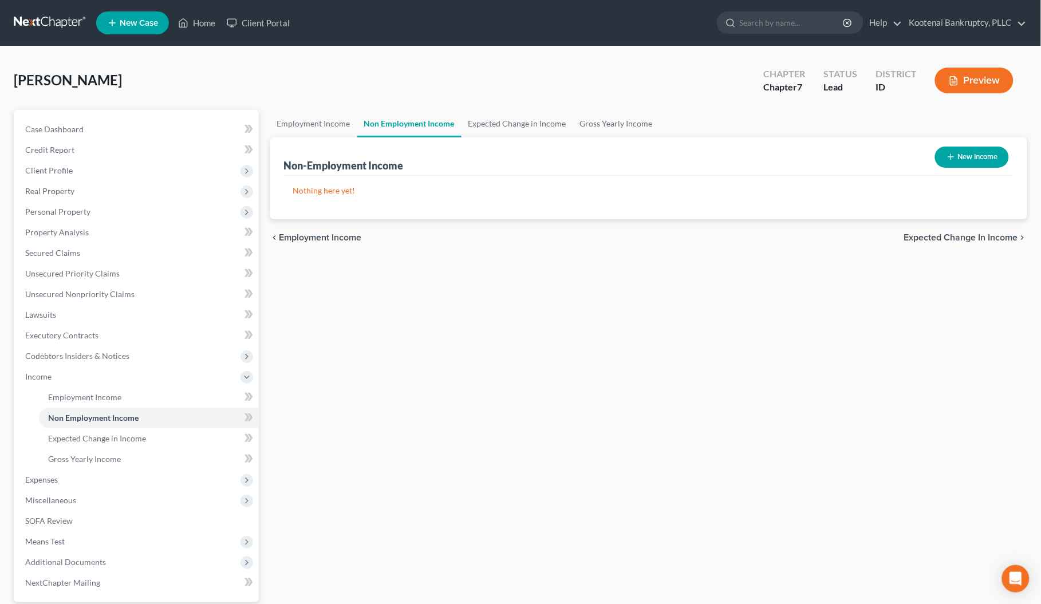
click at [957, 235] on span "Expected Change in Income" at bounding box center [961, 237] width 114 height 9
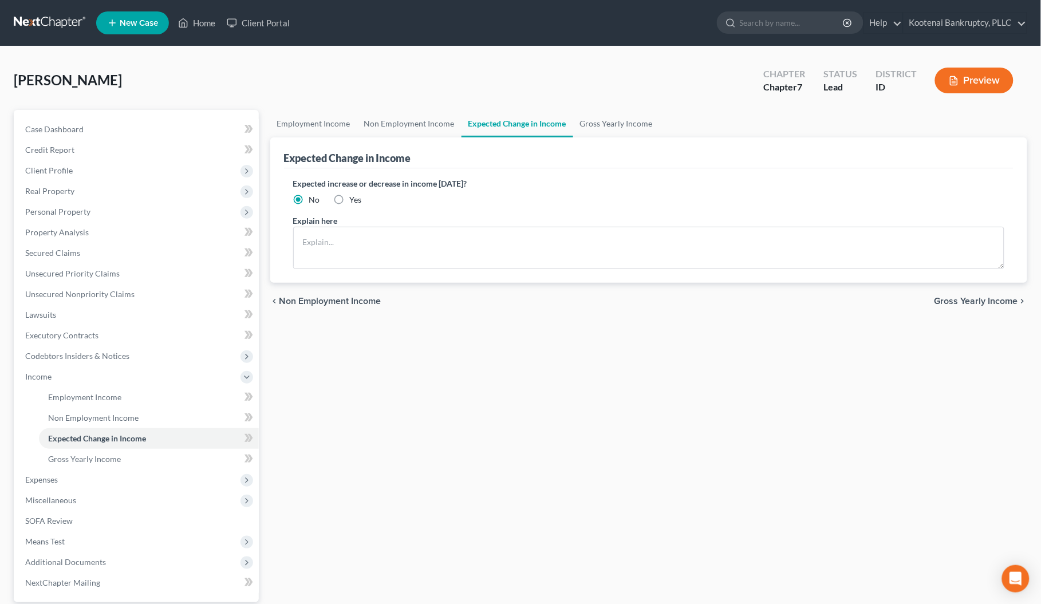
click at [967, 298] on span "Gross Yearly Income" at bounding box center [977, 301] width 84 height 9
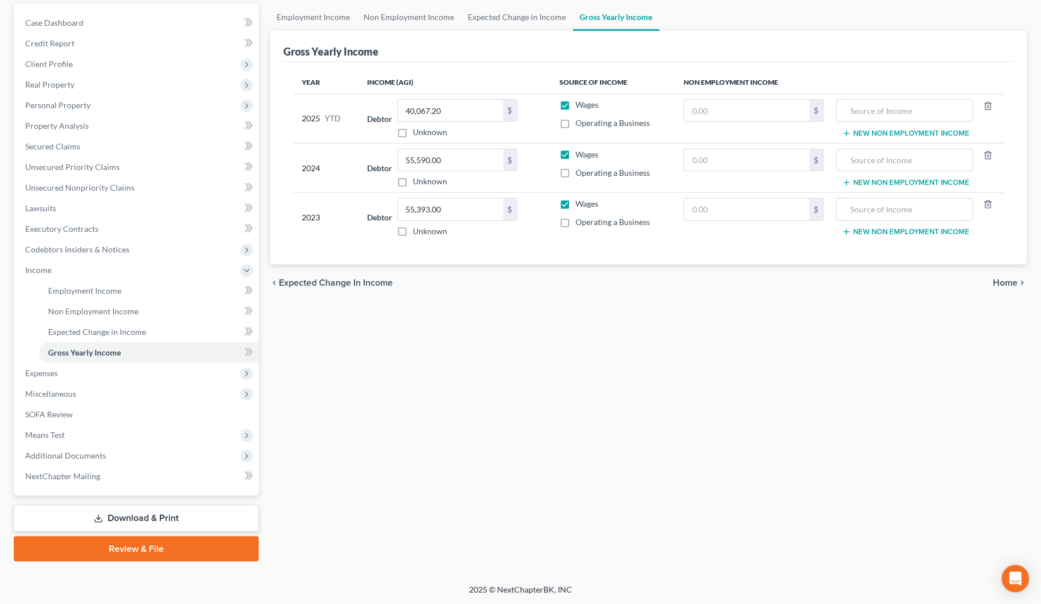
click at [1006, 285] on span "Home" at bounding box center [1006, 282] width 25 height 9
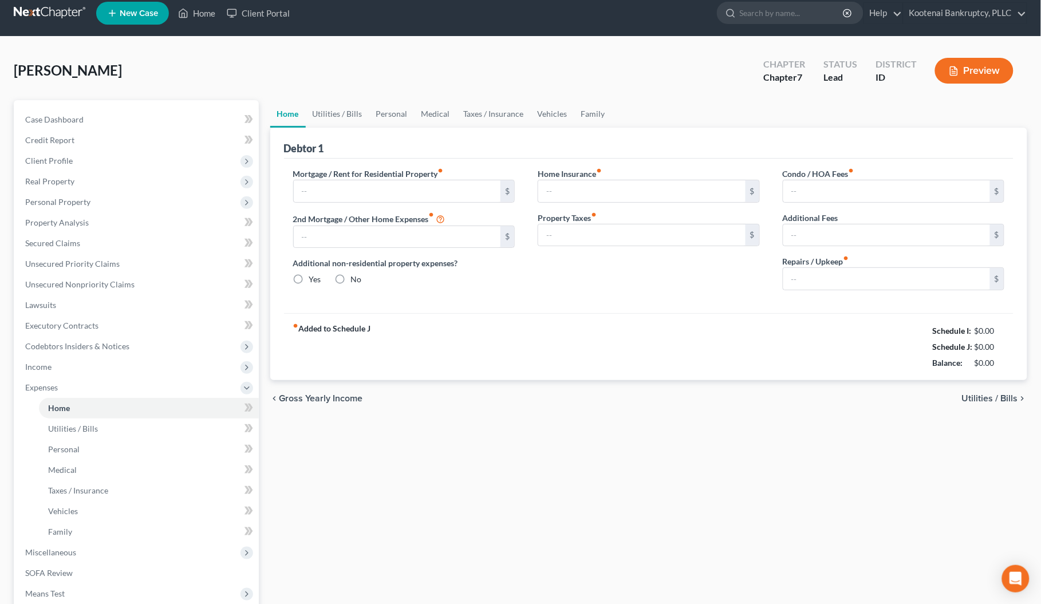
type input "0.00"
radio input "true"
type input "0.00"
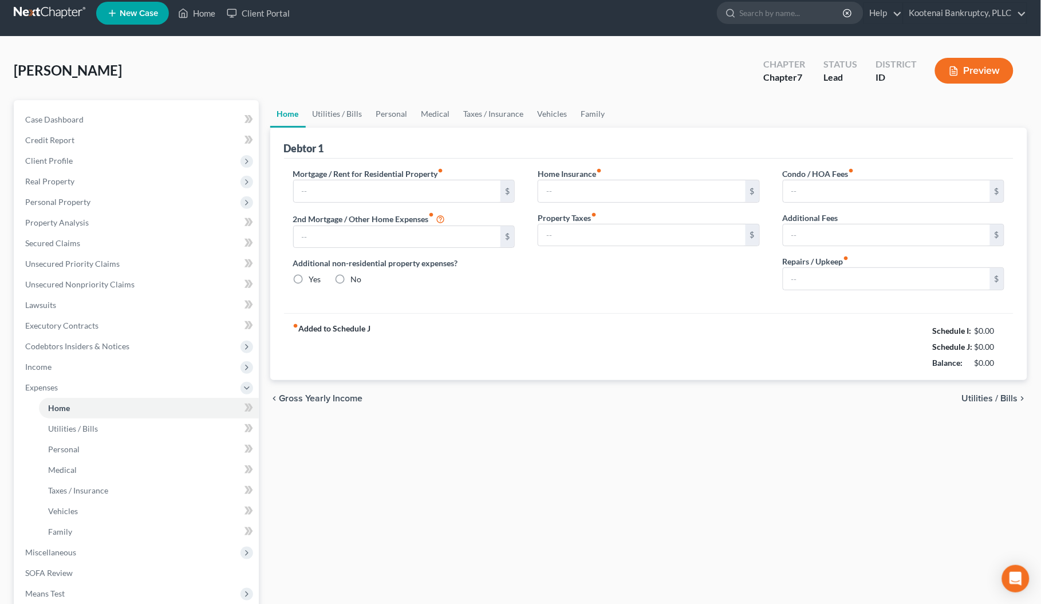
type input "0.00"
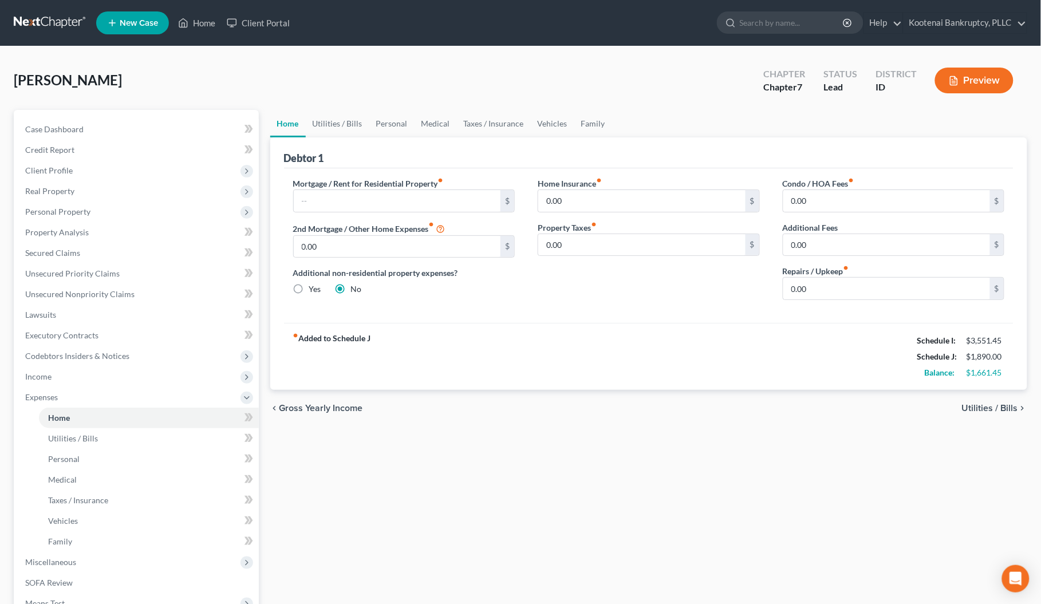
click at [986, 408] on span "Utilities / Bills" at bounding box center [990, 408] width 56 height 9
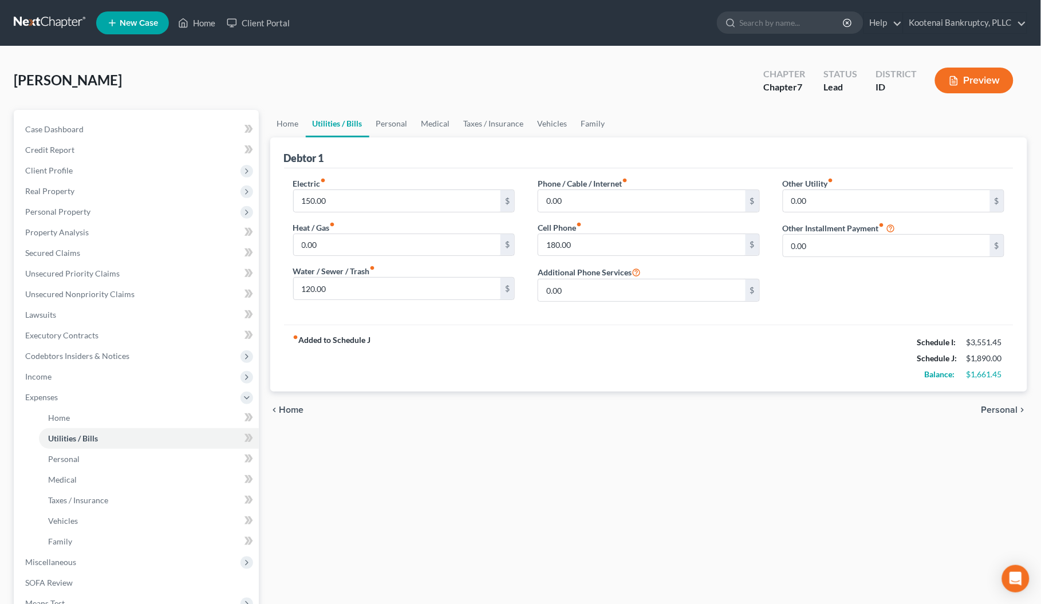
click at [986, 408] on span "Personal" at bounding box center [1000, 410] width 37 height 9
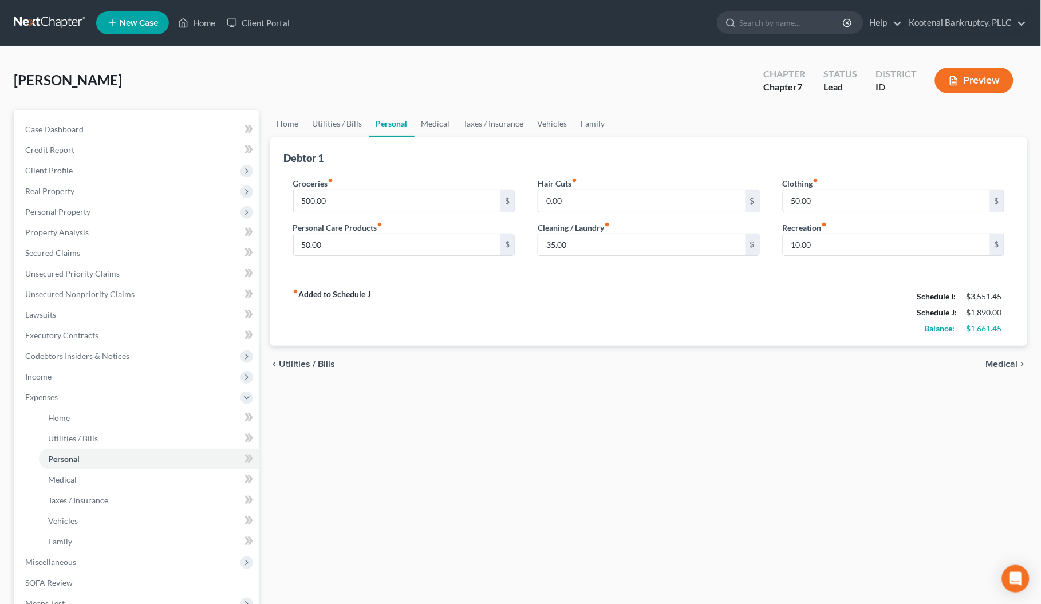
click at [998, 361] on span "Medical" at bounding box center [1002, 364] width 32 height 9
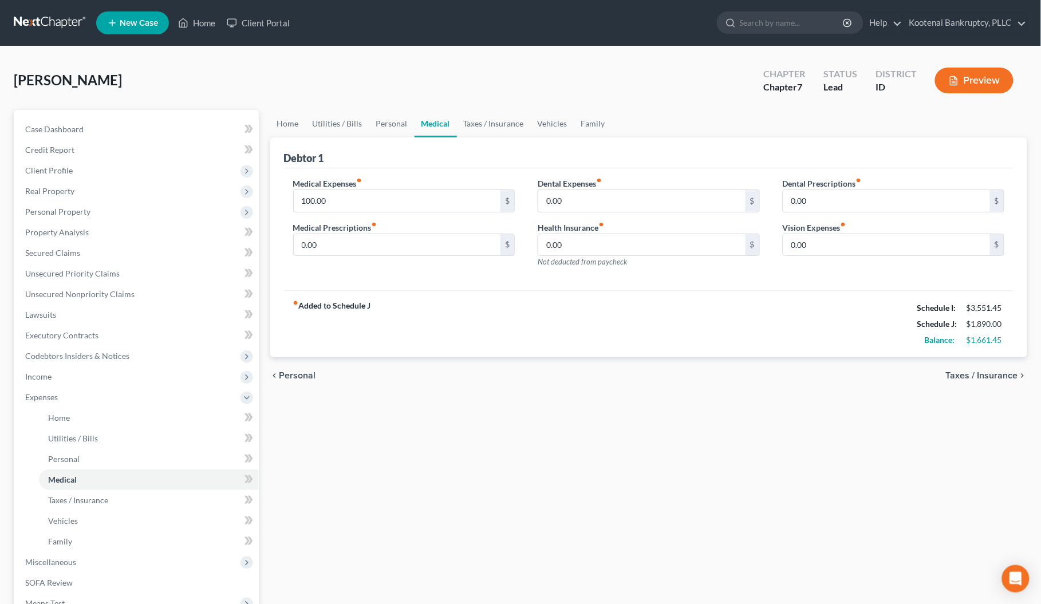
click at [998, 373] on span "Taxes / Insurance" at bounding box center [982, 375] width 72 height 9
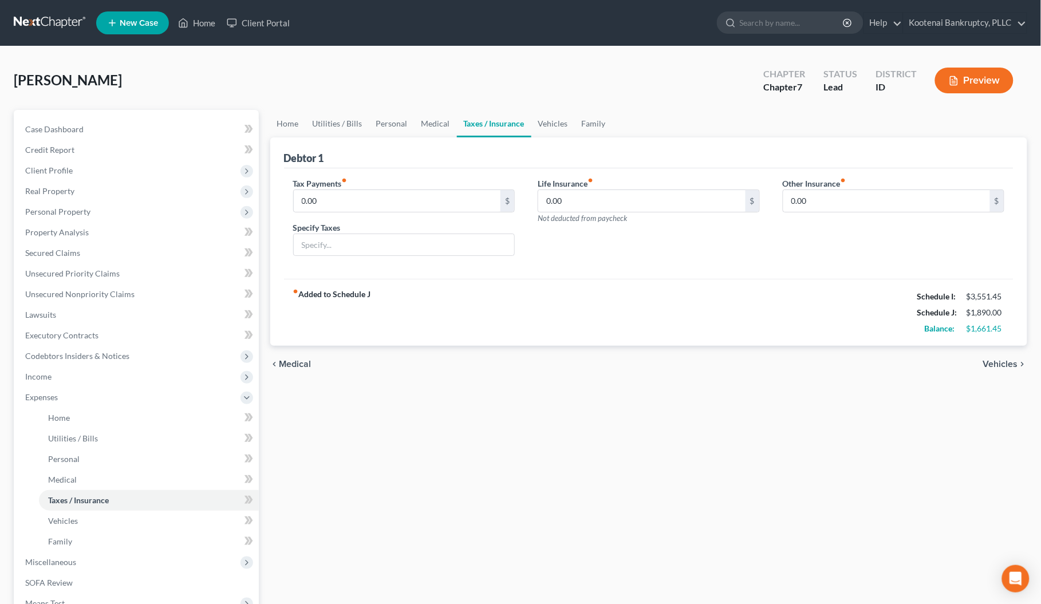
click at [997, 368] on span "Vehicles" at bounding box center [1001, 364] width 35 height 9
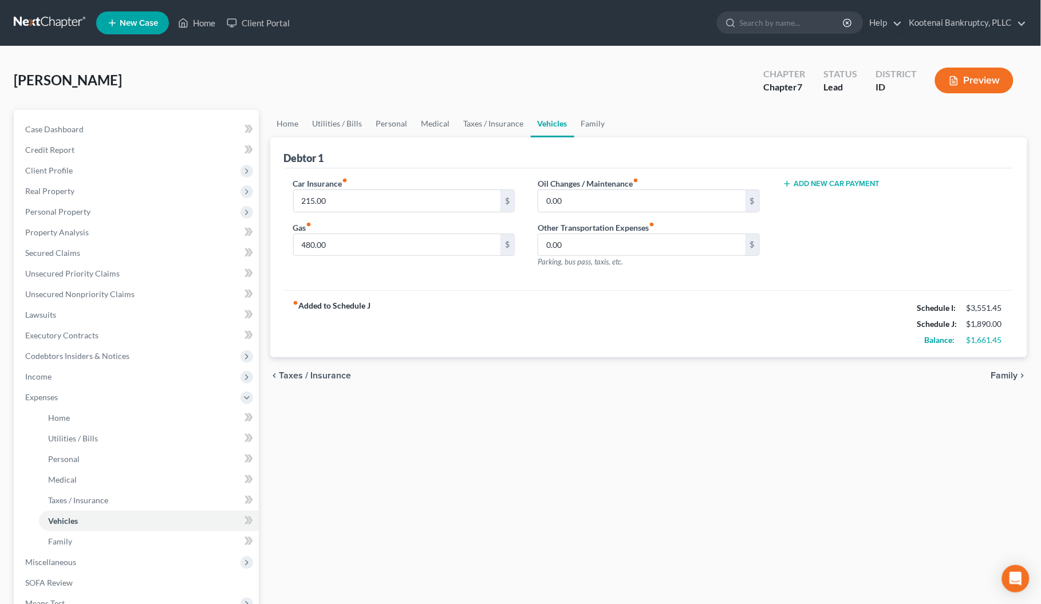
click at [1000, 375] on span "Family" at bounding box center [1005, 375] width 27 height 9
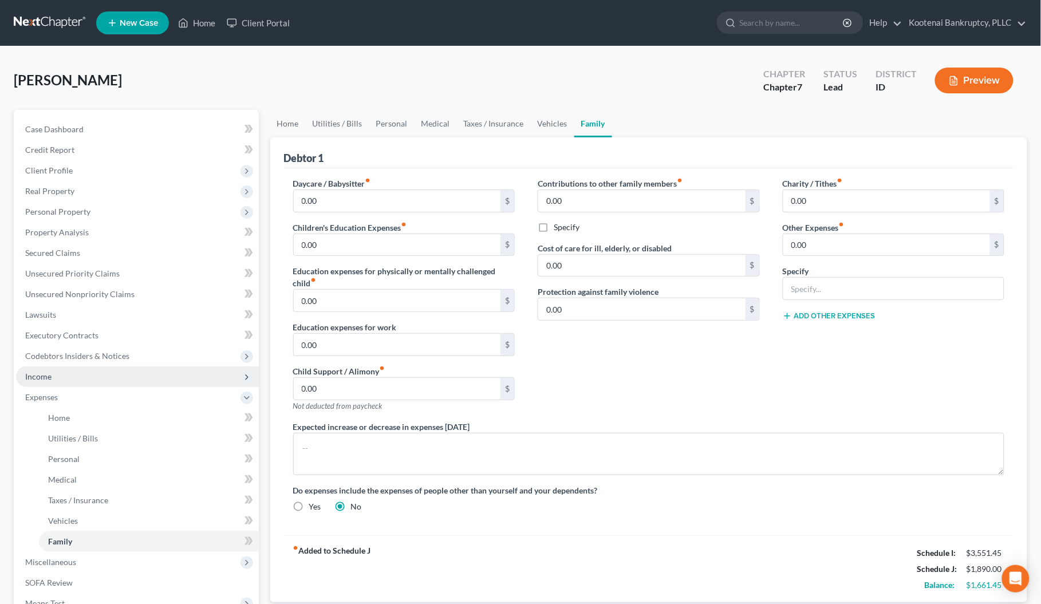
click at [45, 367] on span "Income" at bounding box center [137, 377] width 243 height 21
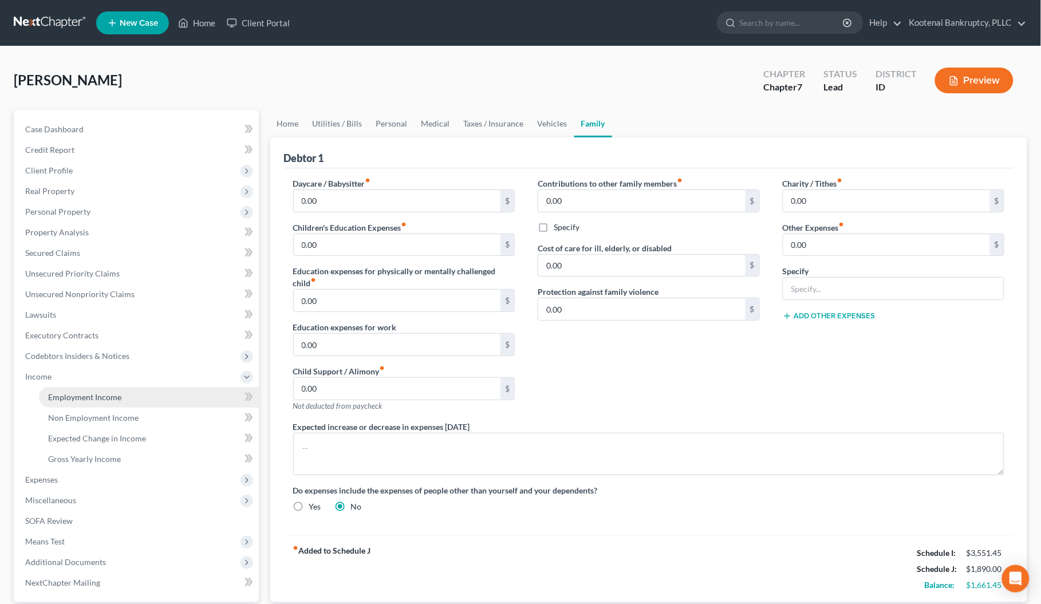
click at [61, 396] on span "Employment Income" at bounding box center [84, 397] width 73 height 10
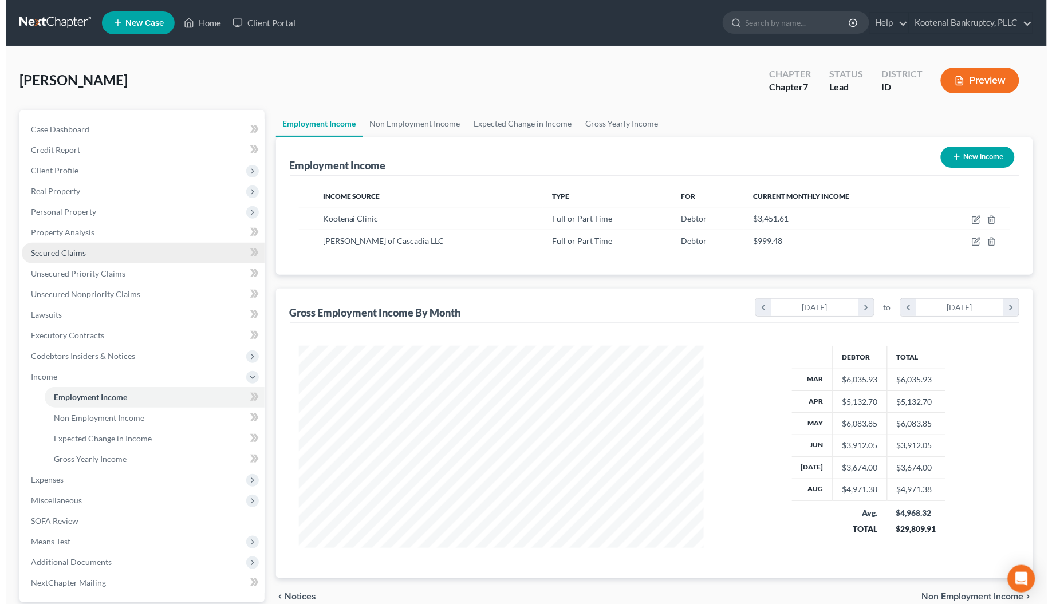
scroll to position [206, 428]
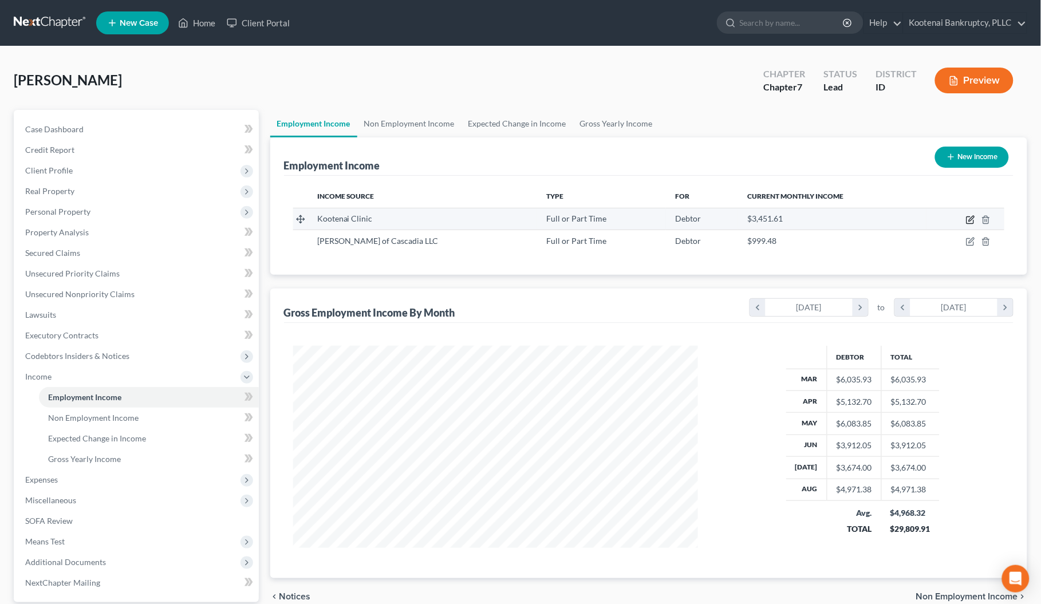
click at [969, 222] on icon "button" at bounding box center [970, 219] width 9 height 9
select select "0"
select select "13"
select select "2"
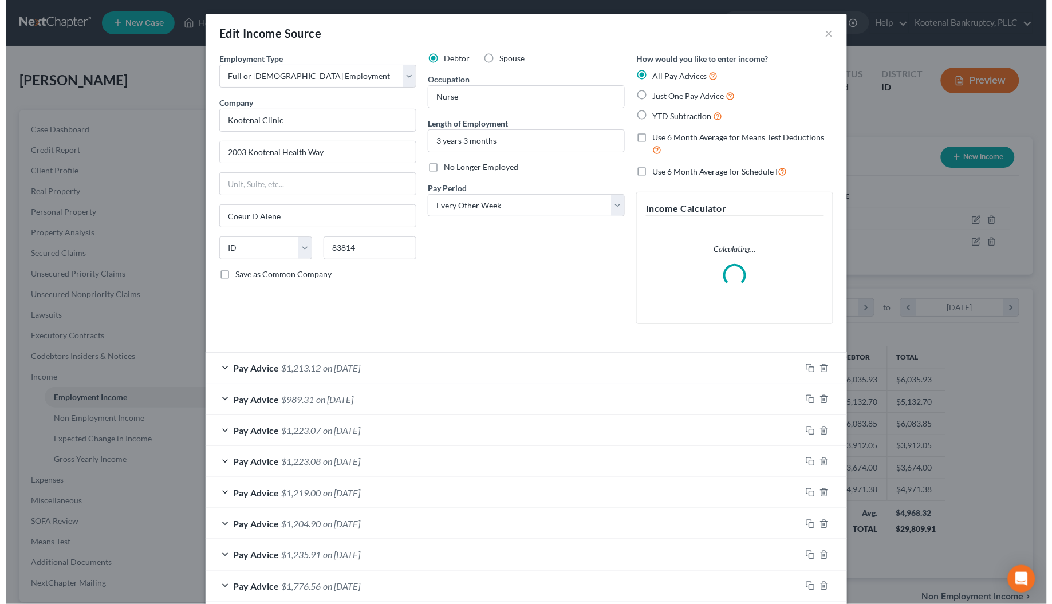
scroll to position [206, 434]
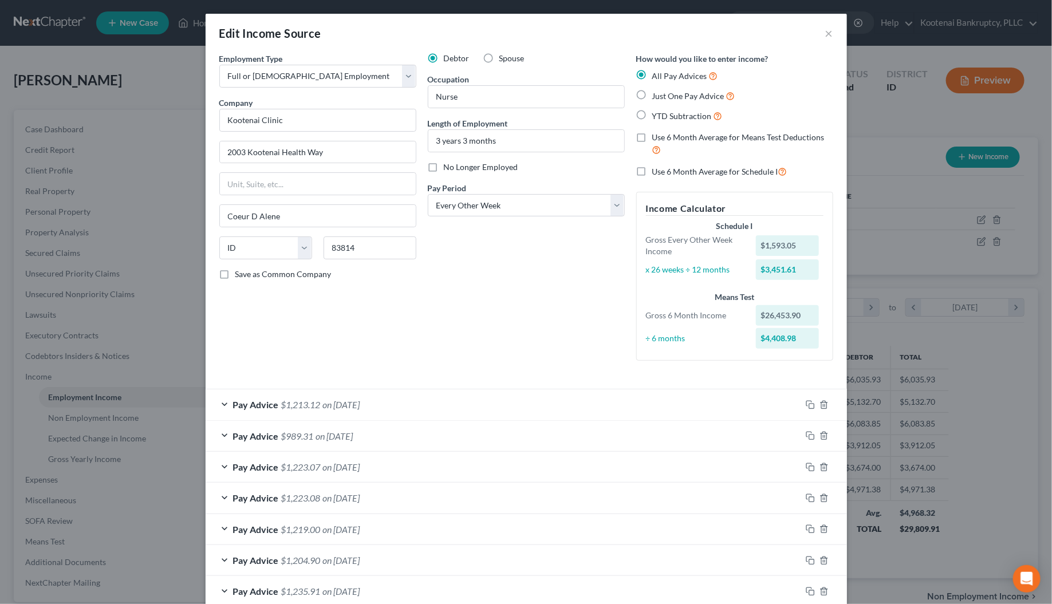
click at [652, 169] on label "Use 6 Month Average for Schedule I" at bounding box center [719, 171] width 135 height 13
click at [657, 169] on input "Use 6 Month Average for Schedule I" at bounding box center [660, 168] width 7 height 7
checkbox input "true"
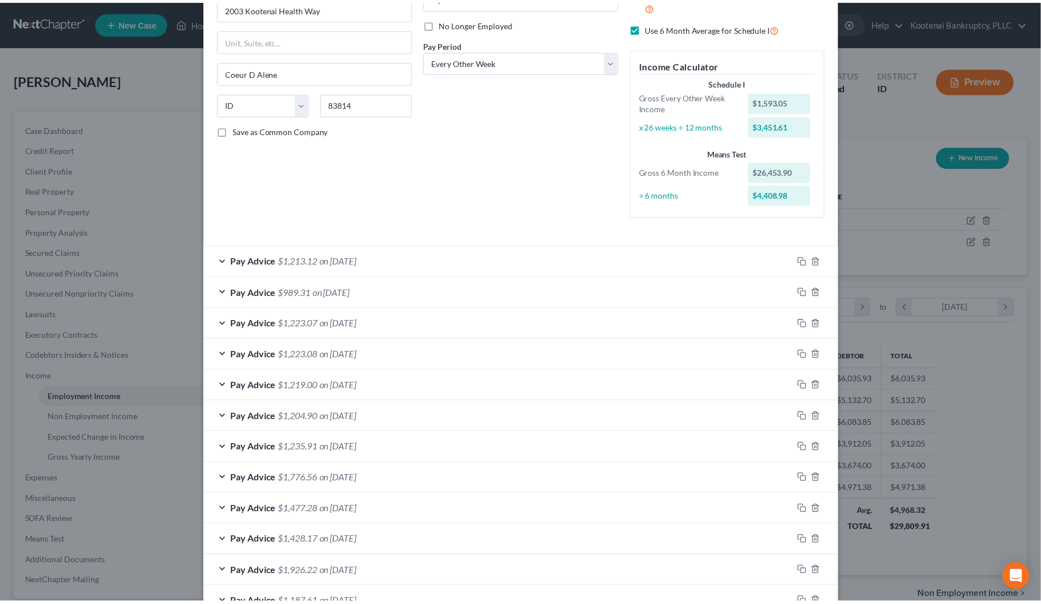
scroll to position [255, 0]
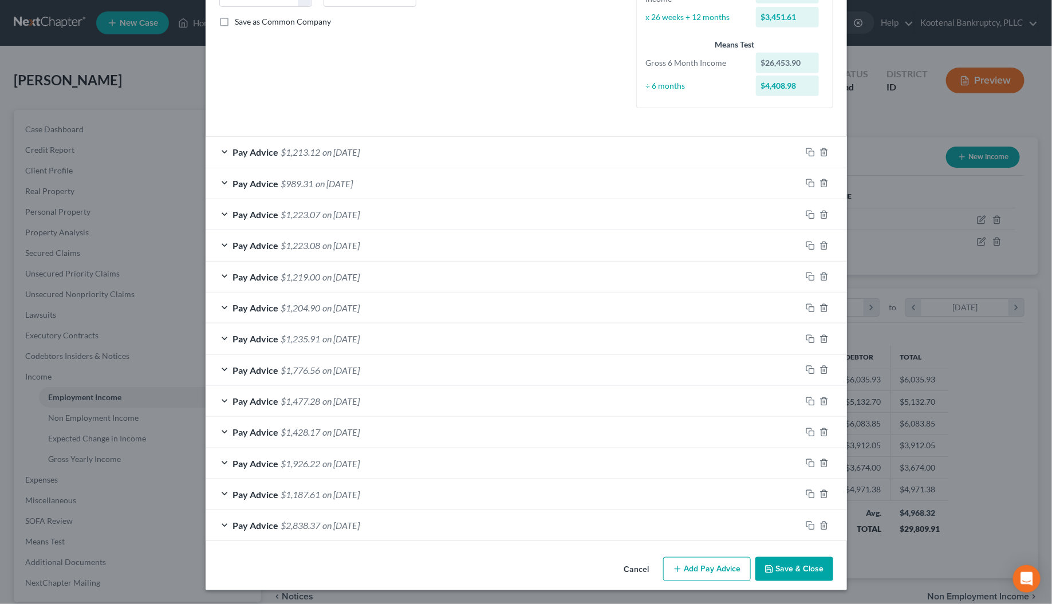
click at [782, 565] on button "Save & Close" at bounding box center [795, 569] width 78 height 24
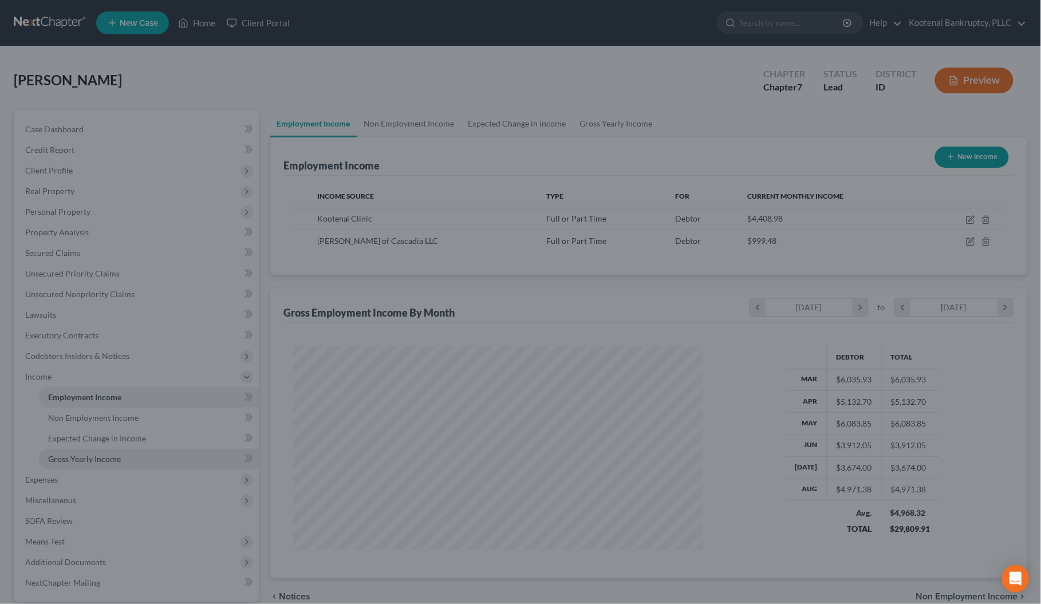
scroll to position [572616, 572393]
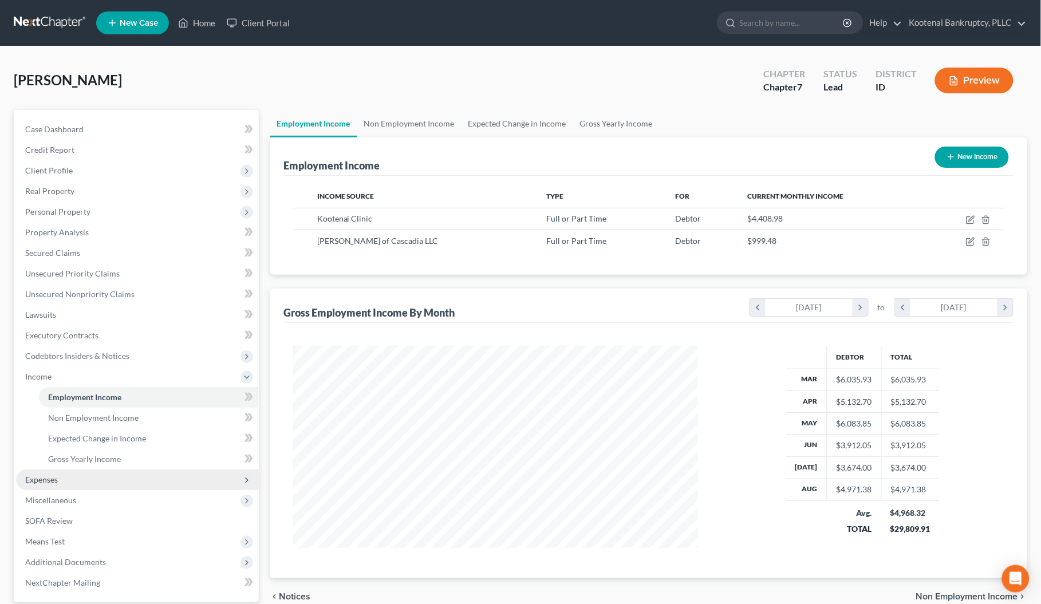
click at [30, 475] on span "Expenses" at bounding box center [41, 480] width 33 height 10
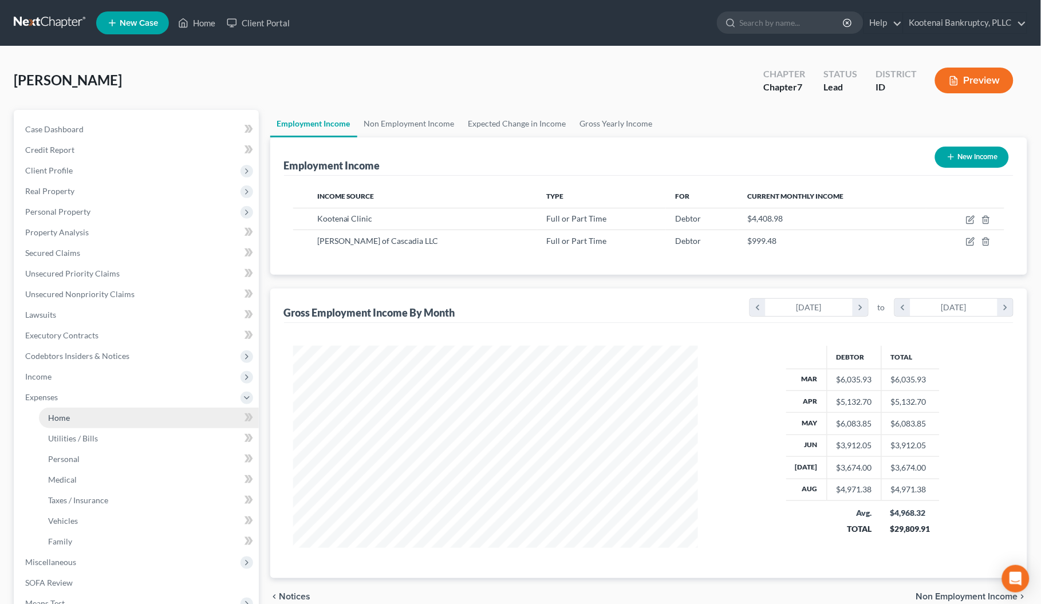
click at [65, 416] on span "Home" at bounding box center [59, 418] width 22 height 10
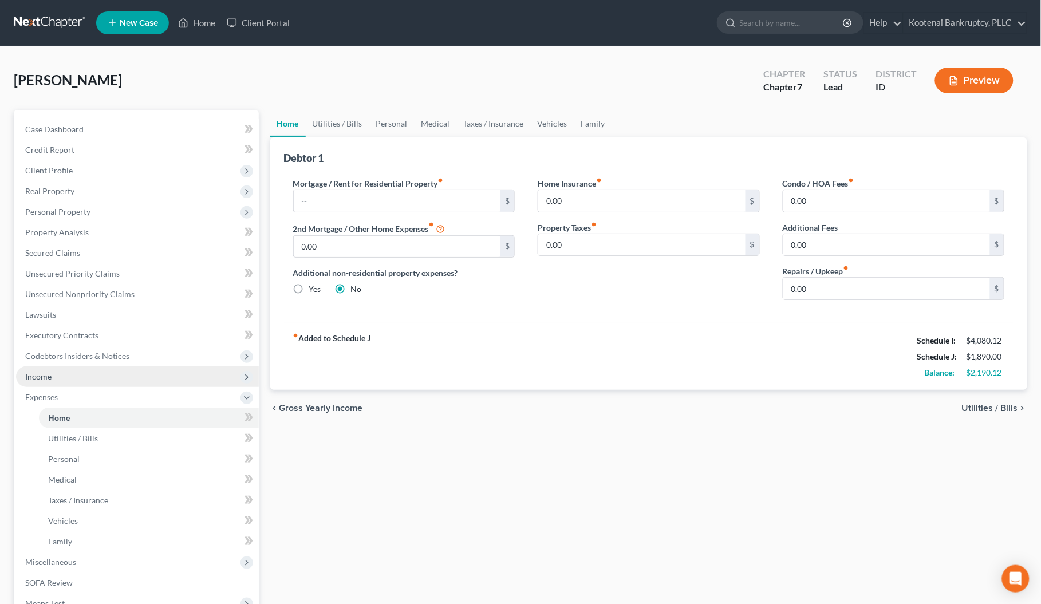
click at [44, 379] on span "Income" at bounding box center [38, 377] width 26 height 10
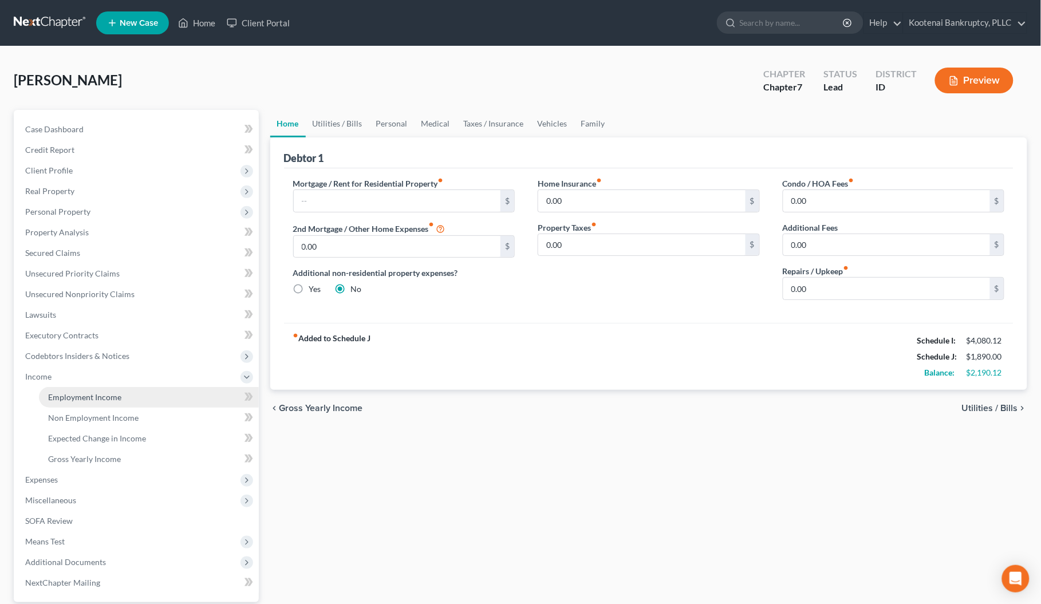
click at [99, 397] on span "Employment Income" at bounding box center [84, 397] width 73 height 10
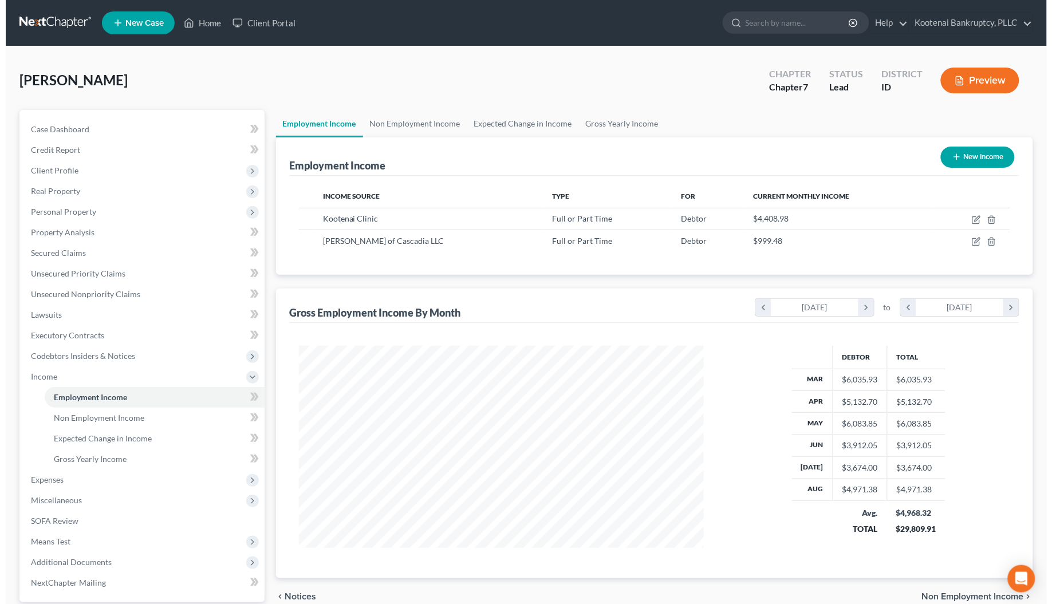
scroll to position [206, 428]
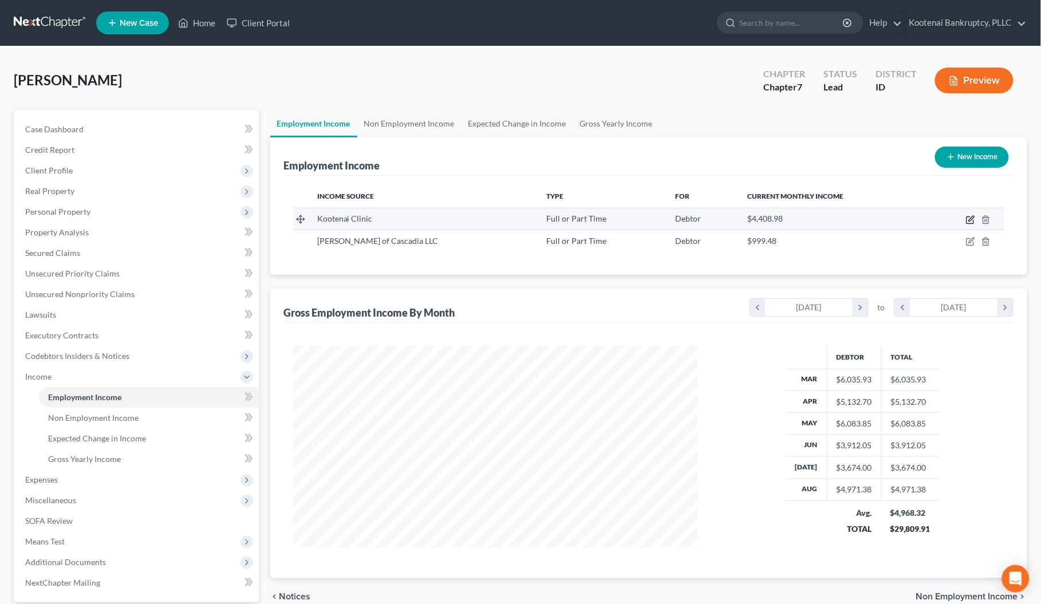
click at [970, 218] on icon "button" at bounding box center [970, 219] width 9 height 9
select select "0"
select select "13"
select select "2"
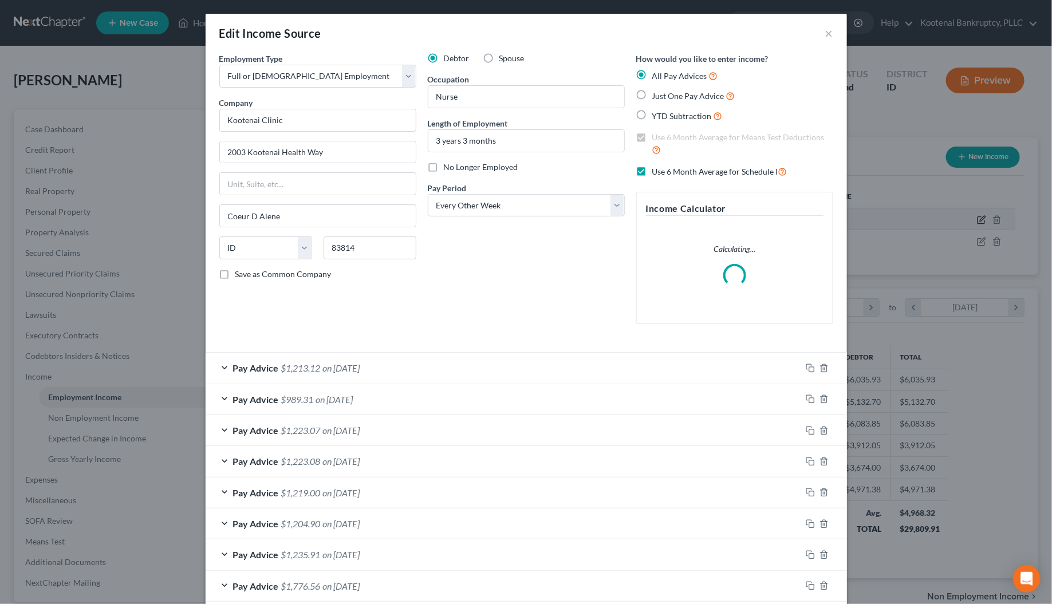
scroll to position [206, 434]
drag, startPoint x: 629, startPoint y: 169, endPoint x: 638, endPoint y: 152, distance: 19.2
click at [652, 169] on label "Use 6 Month Average for Schedule I" at bounding box center [719, 171] width 135 height 13
click at [657, 169] on input "Use 6 Month Average for Schedule I" at bounding box center [660, 168] width 7 height 7
checkbox input "false"
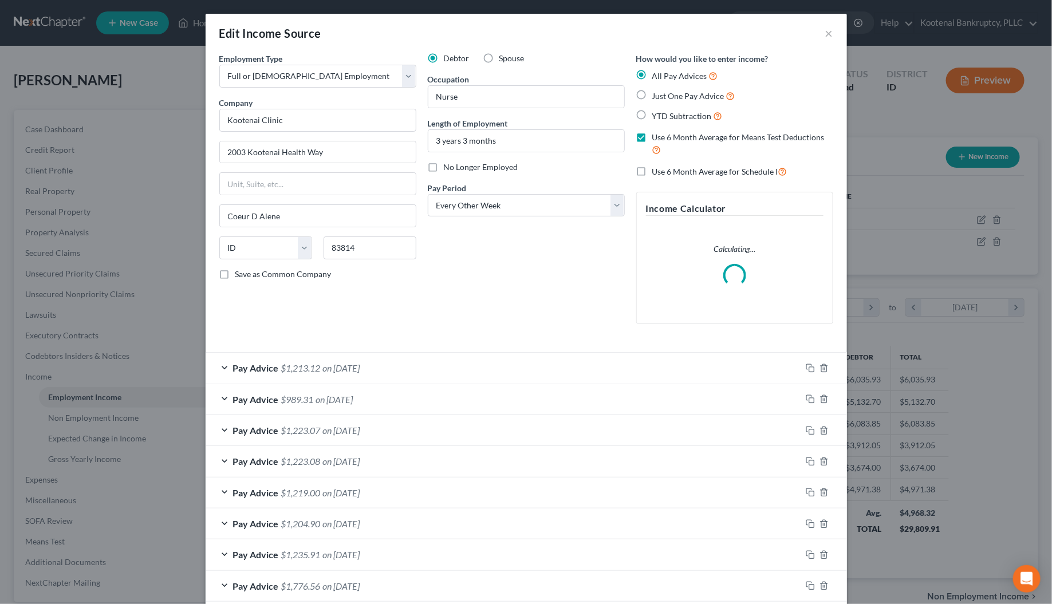
drag, startPoint x: 634, startPoint y: 136, endPoint x: 628, endPoint y: 391, distance: 254.4
click at [652, 137] on label "Use 6 Month Average for Means Test Deductions" at bounding box center [742, 144] width 181 height 25
click at [657, 137] on input "Use 6 Month Average for Means Test Deductions" at bounding box center [660, 135] width 7 height 7
checkbox input "false"
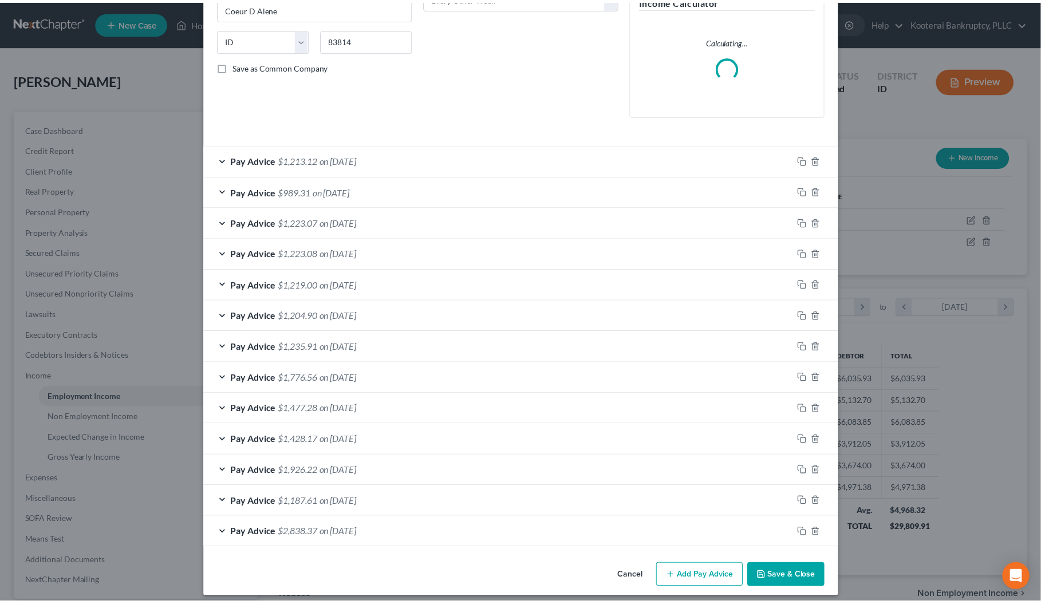
scroll to position [218, 0]
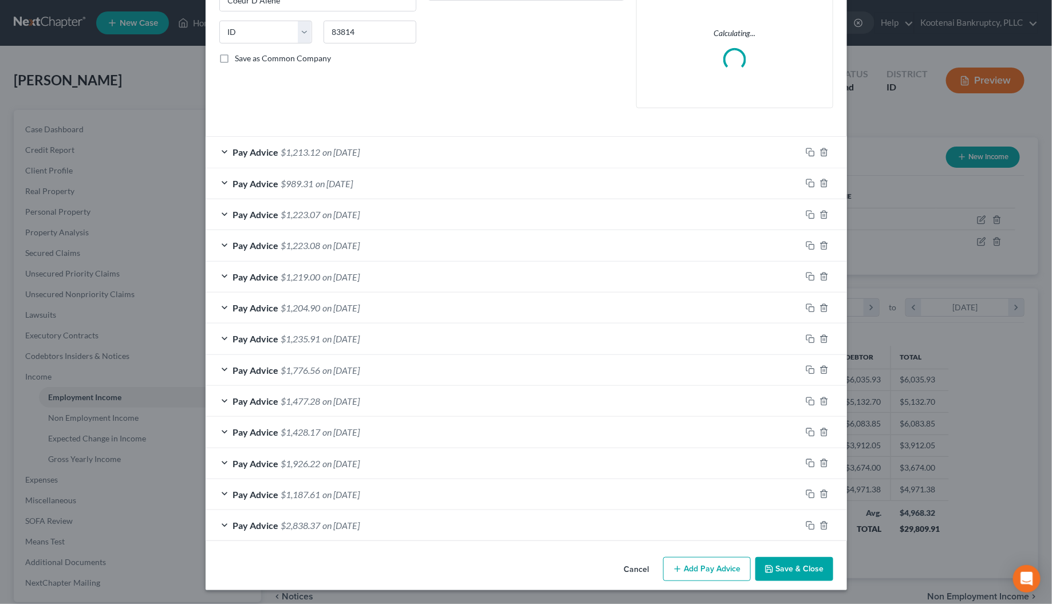
drag, startPoint x: 774, startPoint y: 563, endPoint x: 256, endPoint y: 534, distance: 519.2
click at [775, 563] on button "Save & Close" at bounding box center [795, 569] width 78 height 24
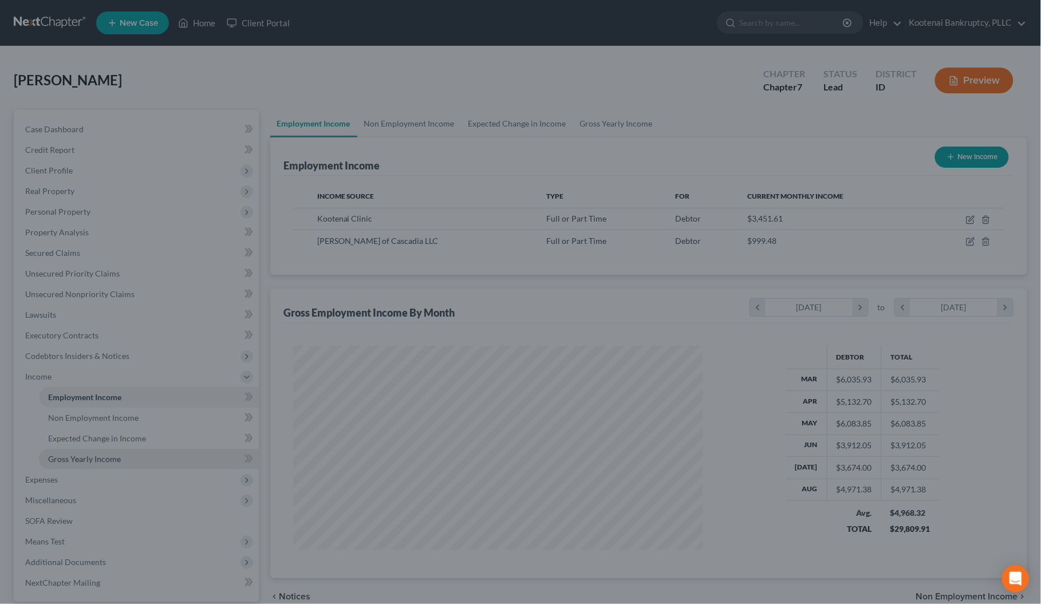
scroll to position [572616, 572393]
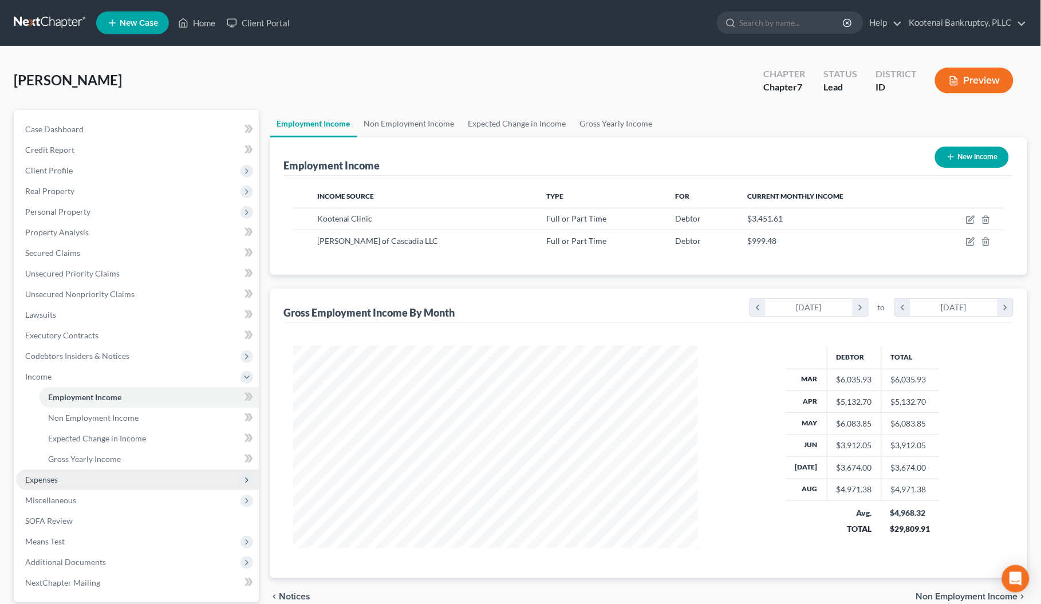
click at [34, 473] on span "Expenses" at bounding box center [137, 480] width 243 height 21
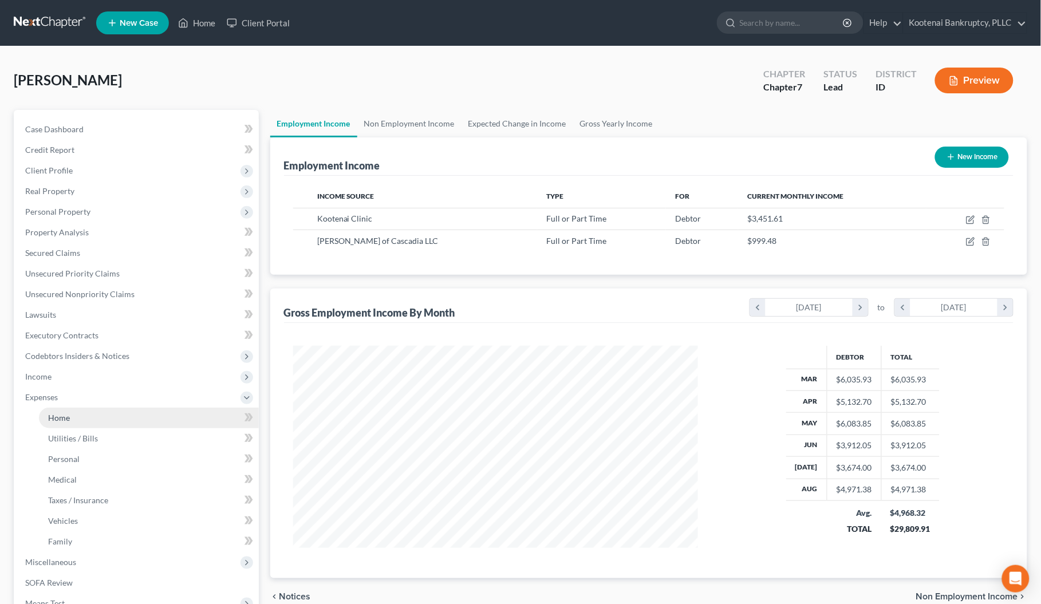
click at [62, 408] on link "Home" at bounding box center [149, 418] width 220 height 21
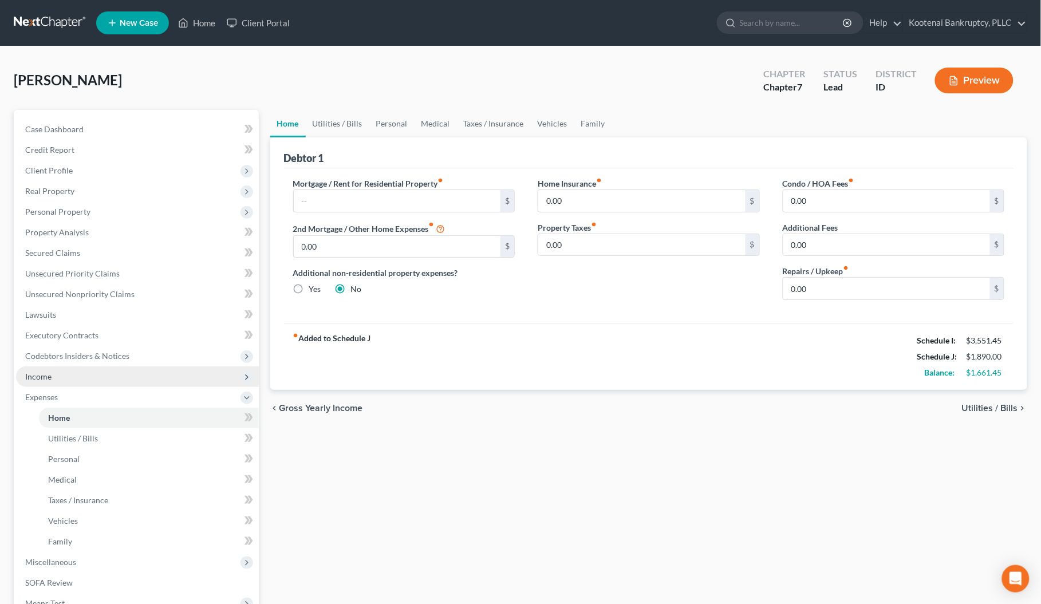
click at [44, 372] on span "Income" at bounding box center [38, 377] width 26 height 10
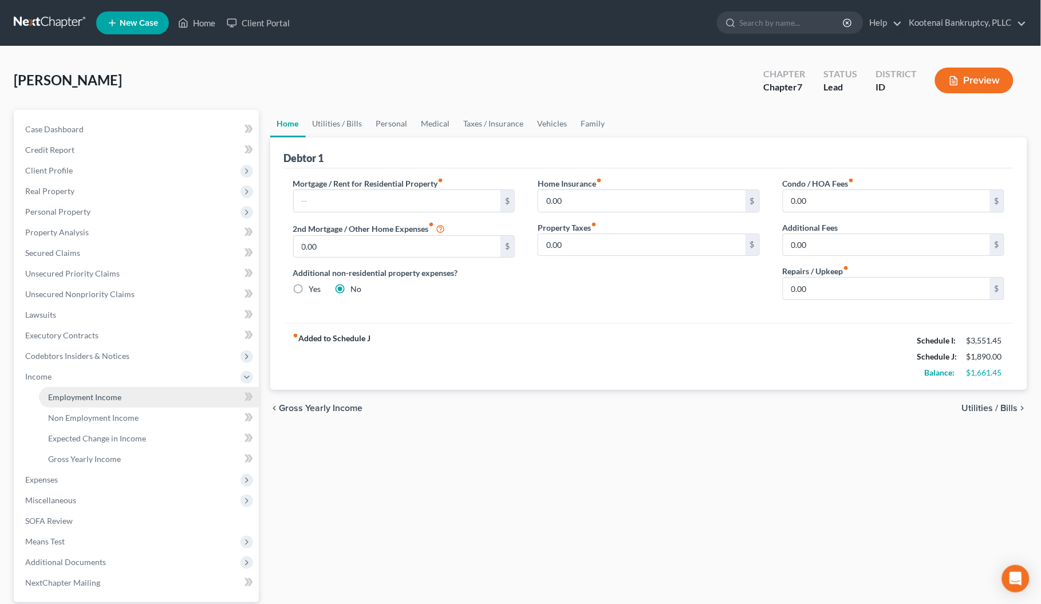
click at [68, 397] on span "Employment Income" at bounding box center [84, 397] width 73 height 10
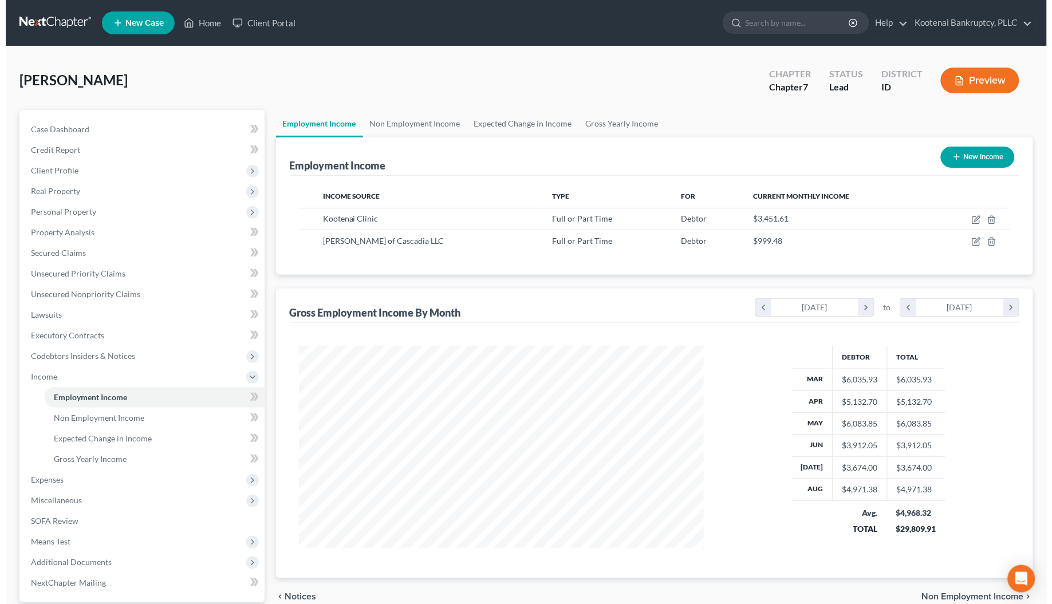
scroll to position [206, 428]
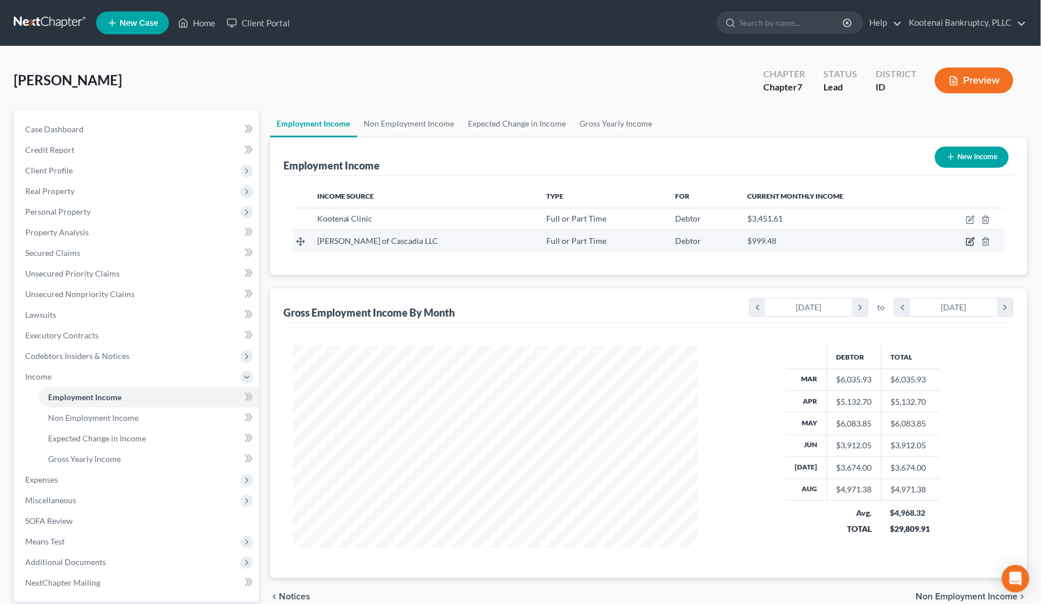
click at [969, 241] on icon "button" at bounding box center [970, 241] width 9 height 9
select select "0"
select select "13"
select select "2"
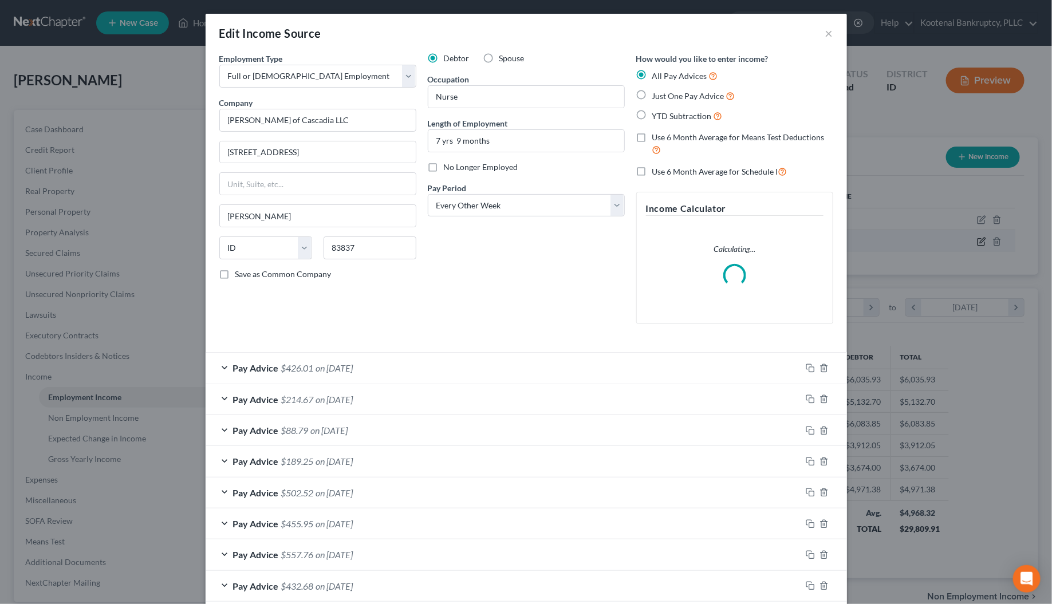
scroll to position [206, 434]
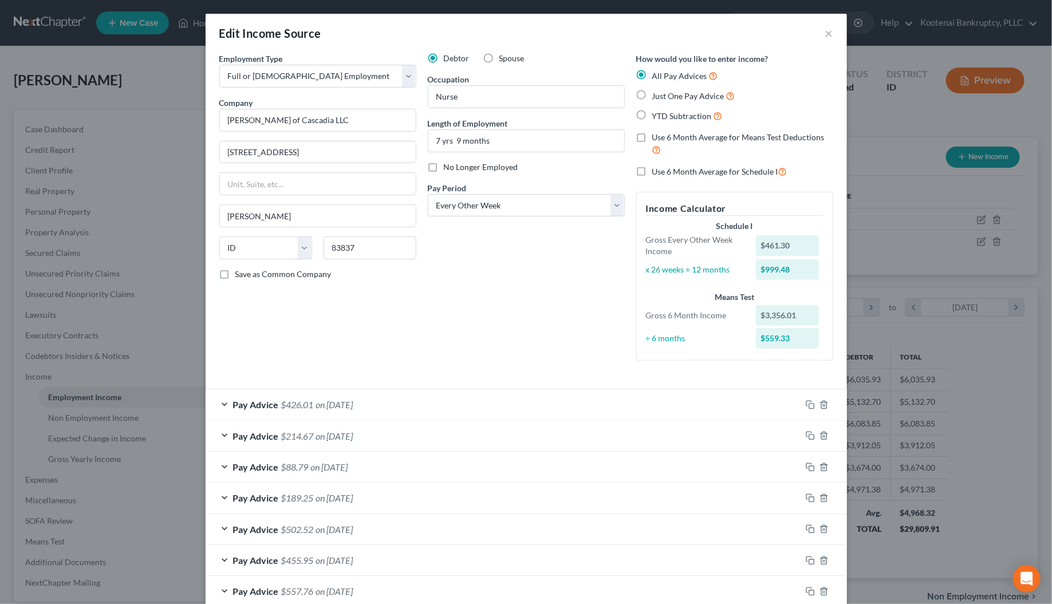
drag, startPoint x: 634, startPoint y: 172, endPoint x: 668, endPoint y: 365, distance: 195.5
click at [652, 174] on label "Use 6 Month Average for Schedule I" at bounding box center [719, 171] width 135 height 13
click at [657, 172] on input "Use 6 Month Average for Schedule I" at bounding box center [660, 168] width 7 height 7
checkbox input "true"
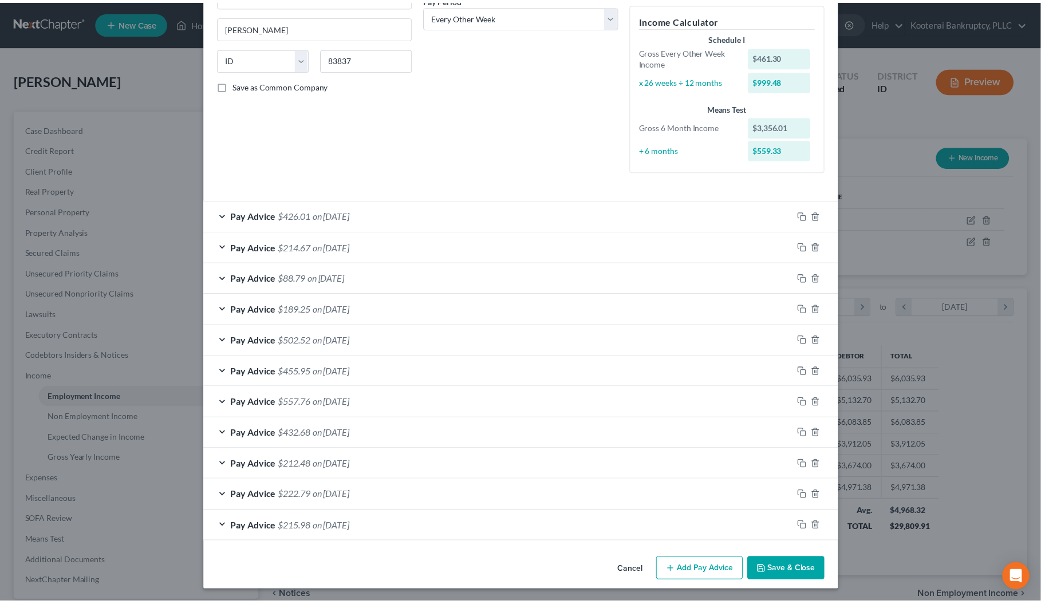
scroll to position [192, 0]
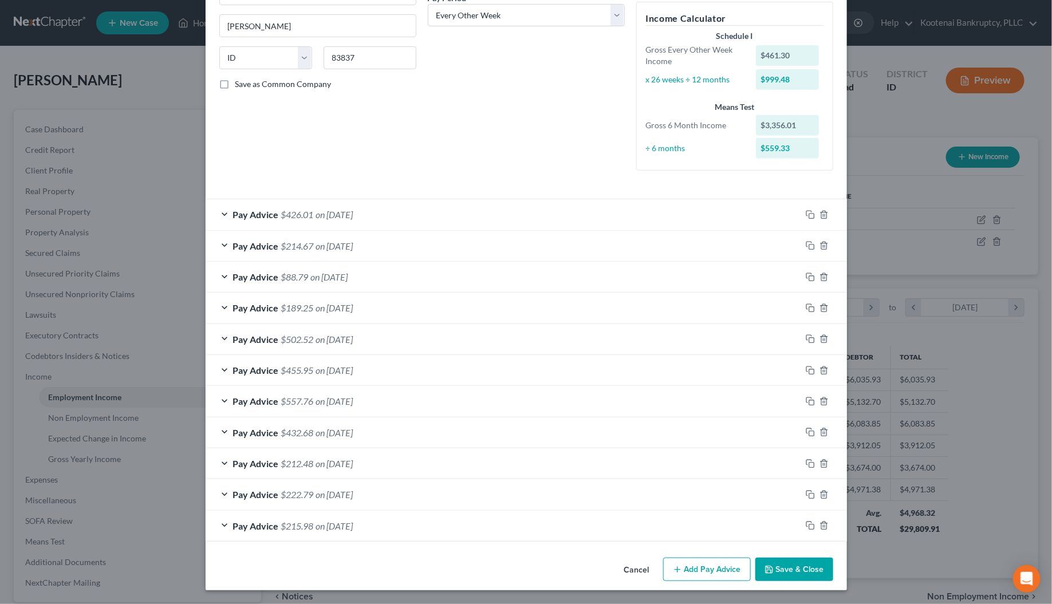
click at [781, 573] on button "Save & Close" at bounding box center [795, 570] width 78 height 24
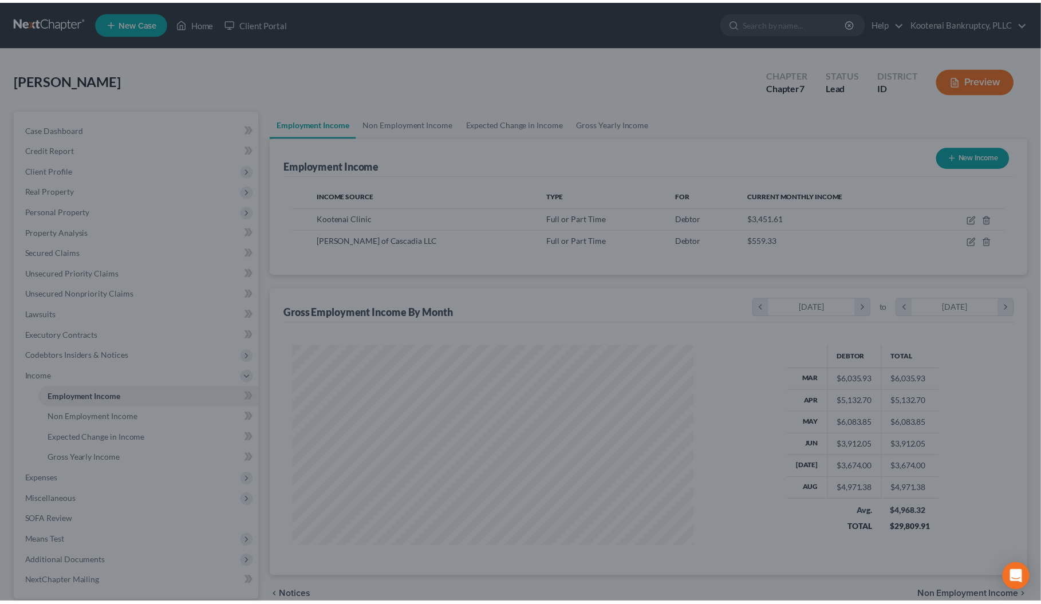
scroll to position [572616, 572393]
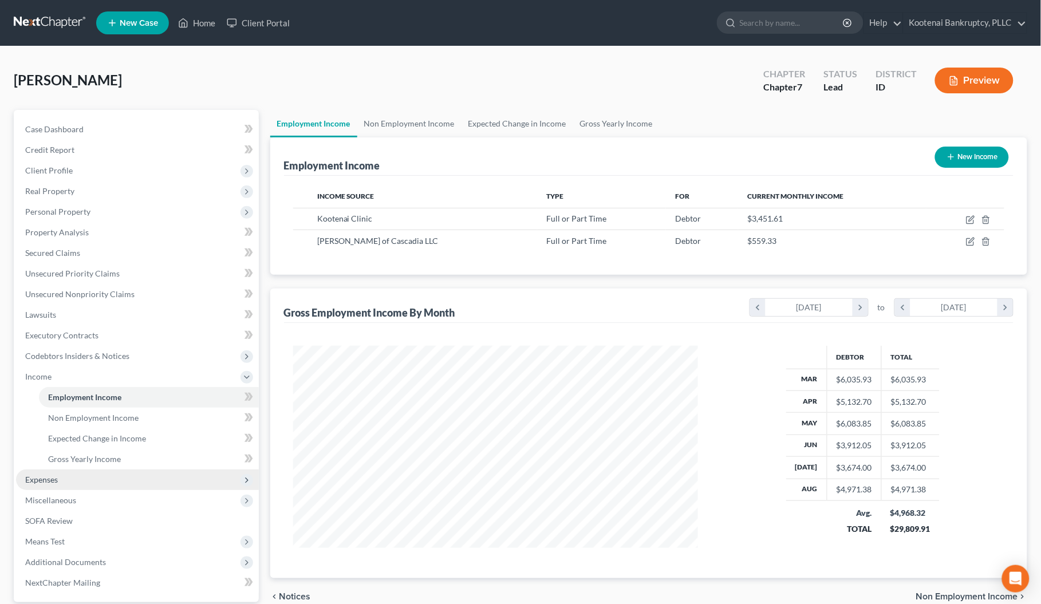
click at [30, 481] on span "Expenses" at bounding box center [41, 480] width 33 height 10
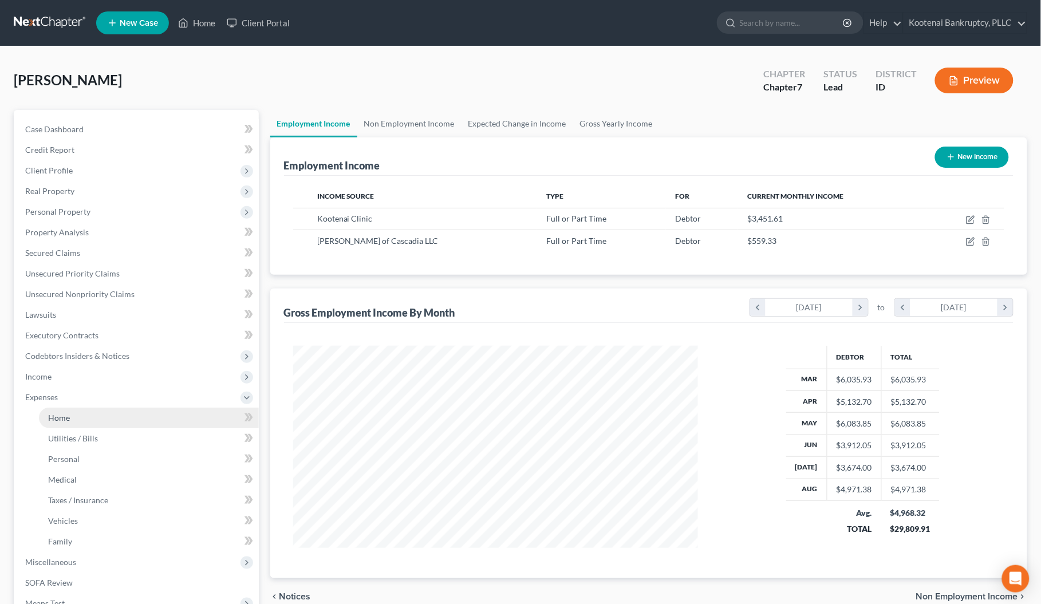
click at [56, 416] on span "Home" at bounding box center [59, 418] width 22 height 10
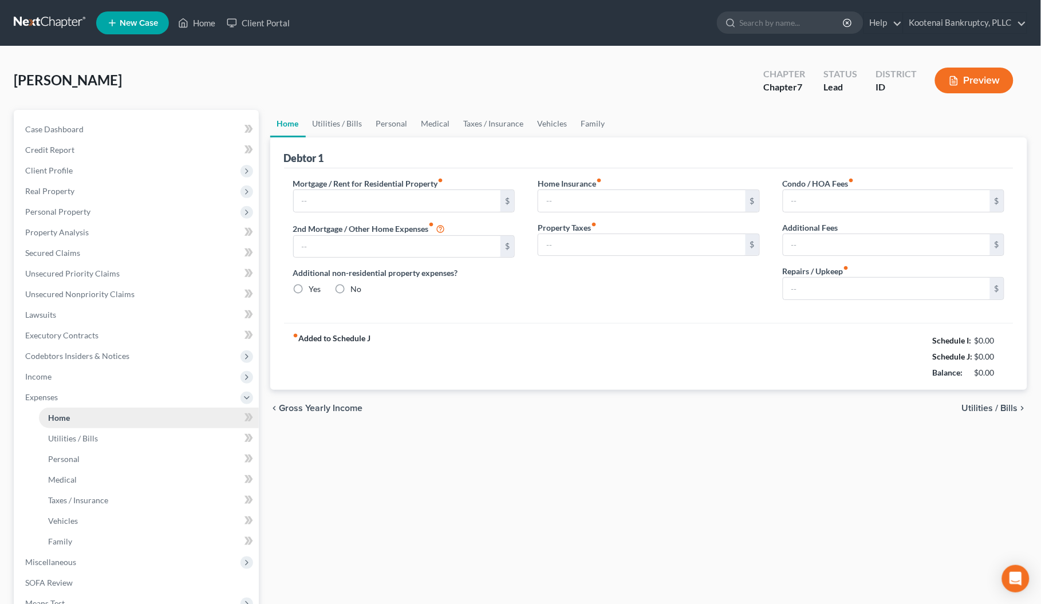
type input "0.00"
radio input "true"
type input "0.00"
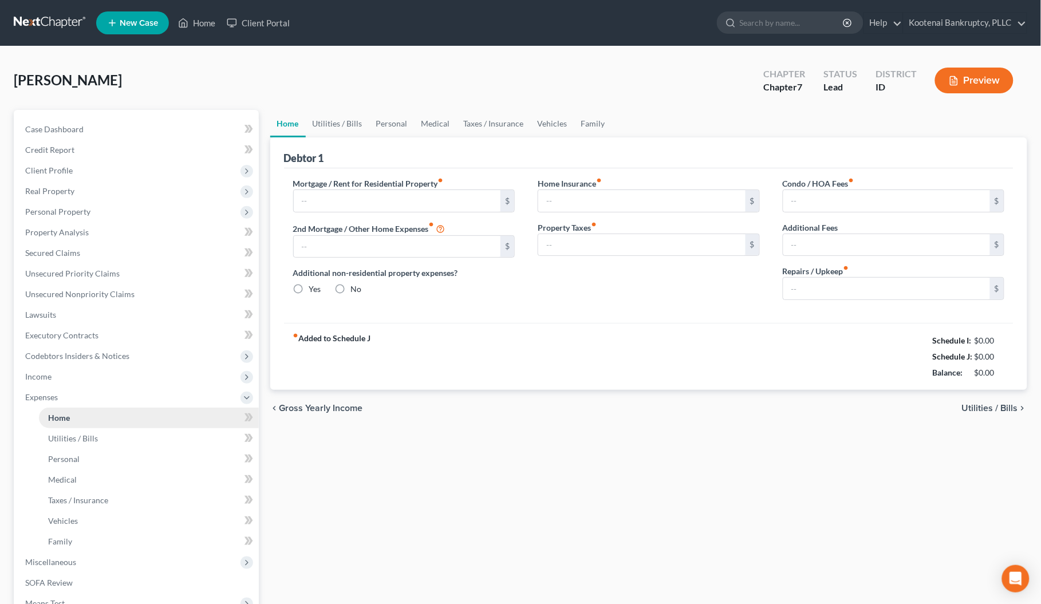
type input "0.00"
click at [352, 125] on link "Utilities / Bills" at bounding box center [338, 123] width 64 height 27
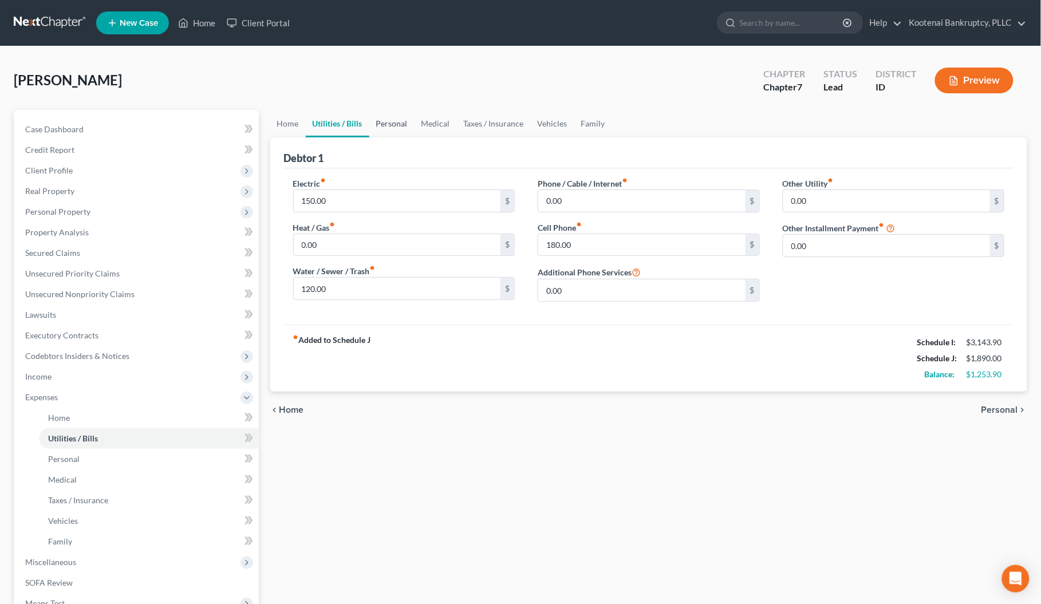
click at [383, 124] on link "Personal" at bounding box center [391, 123] width 45 height 27
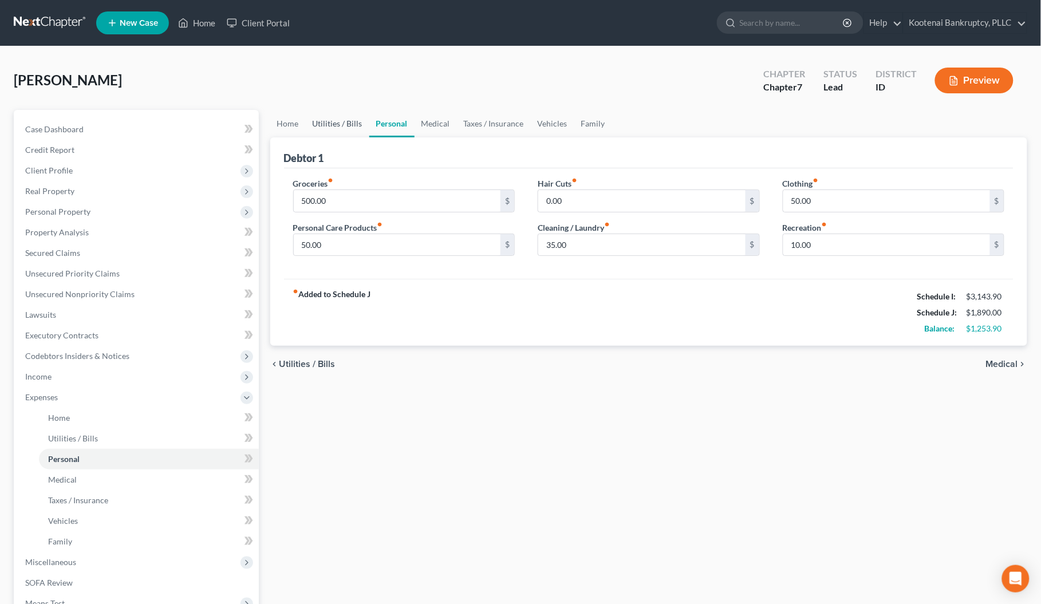
click at [344, 119] on link "Utilities / Bills" at bounding box center [338, 123] width 64 height 27
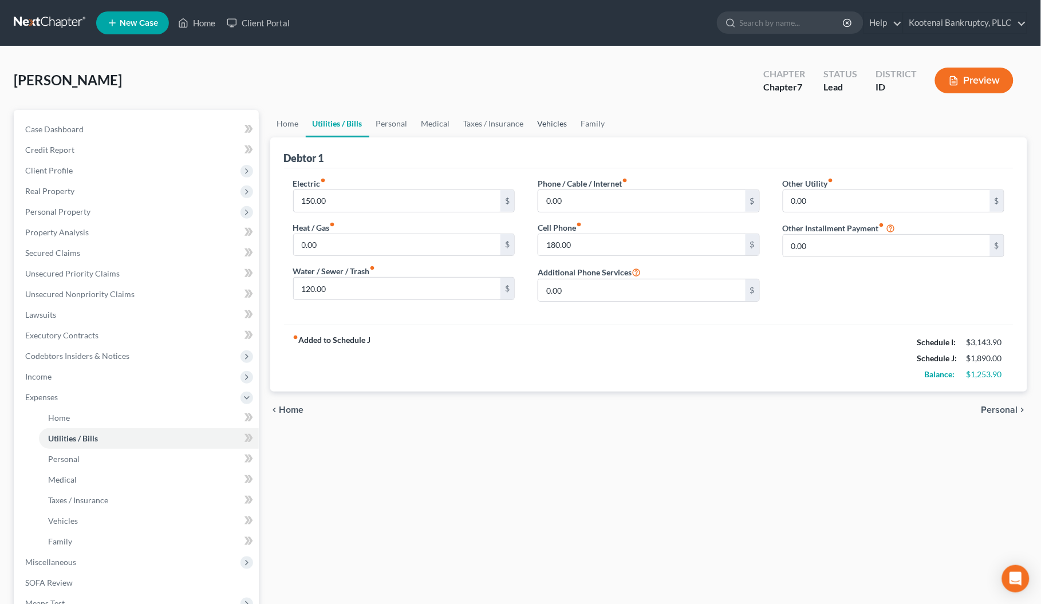
click at [549, 117] on link "Vehicles" at bounding box center [553, 123] width 44 height 27
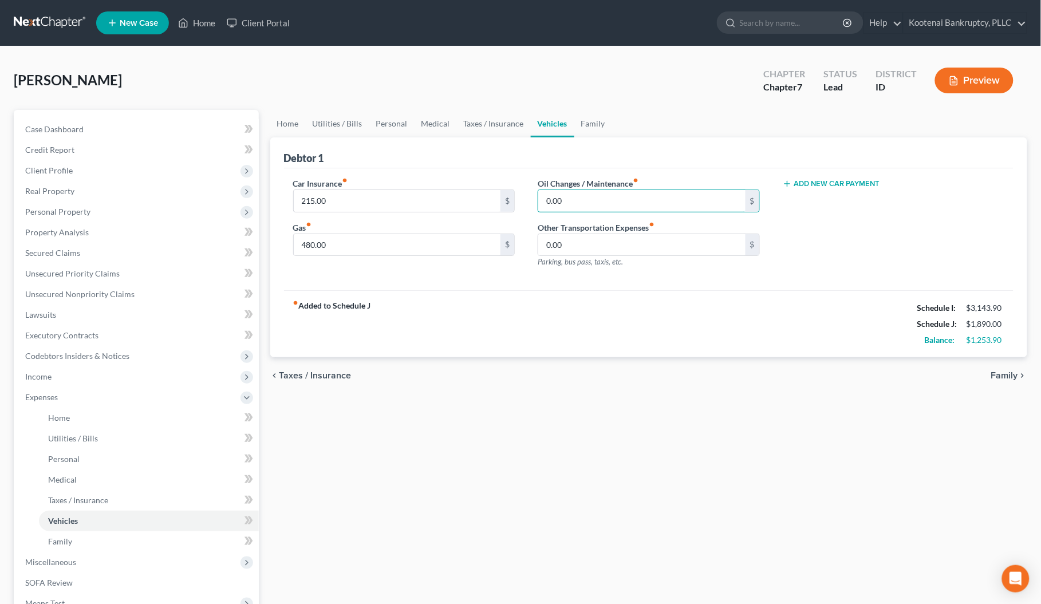
drag, startPoint x: 549, startPoint y: 198, endPoint x: 514, endPoint y: 269, distance: 79.4
click at [550, 198] on input "0.00" at bounding box center [641, 201] width 207 height 22
click at [596, 122] on link "Family" at bounding box center [594, 123] width 38 height 27
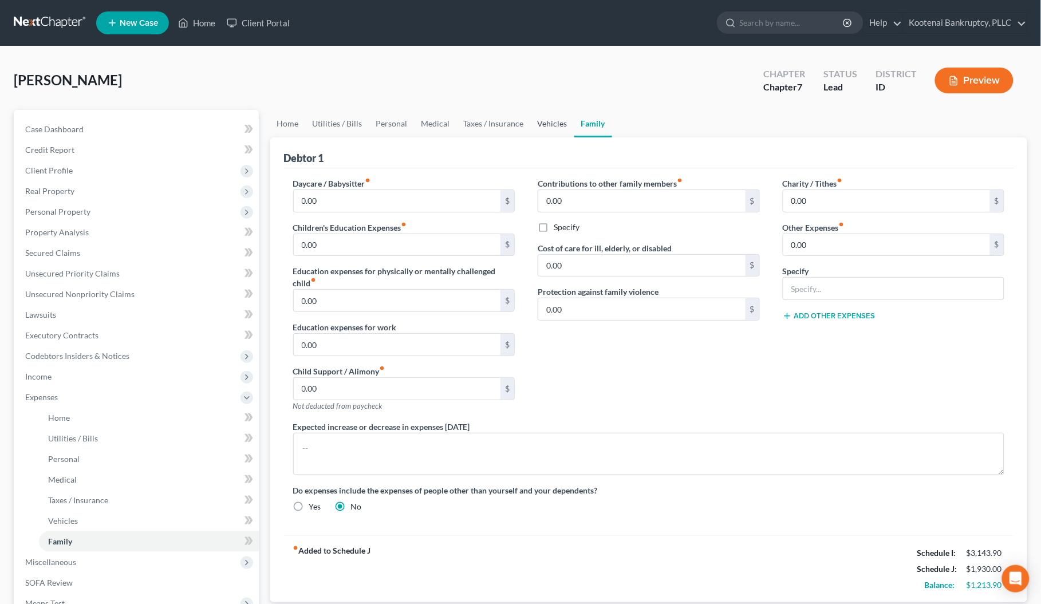
click at [541, 121] on link "Vehicles" at bounding box center [553, 123] width 44 height 27
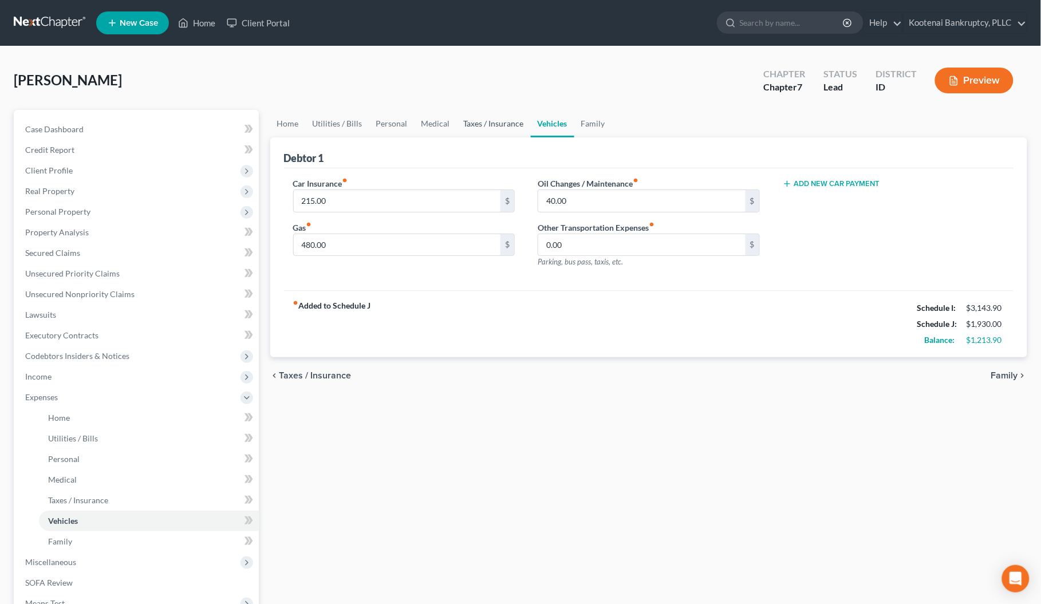
click at [491, 121] on link "Taxes / Insurance" at bounding box center [494, 123] width 74 height 27
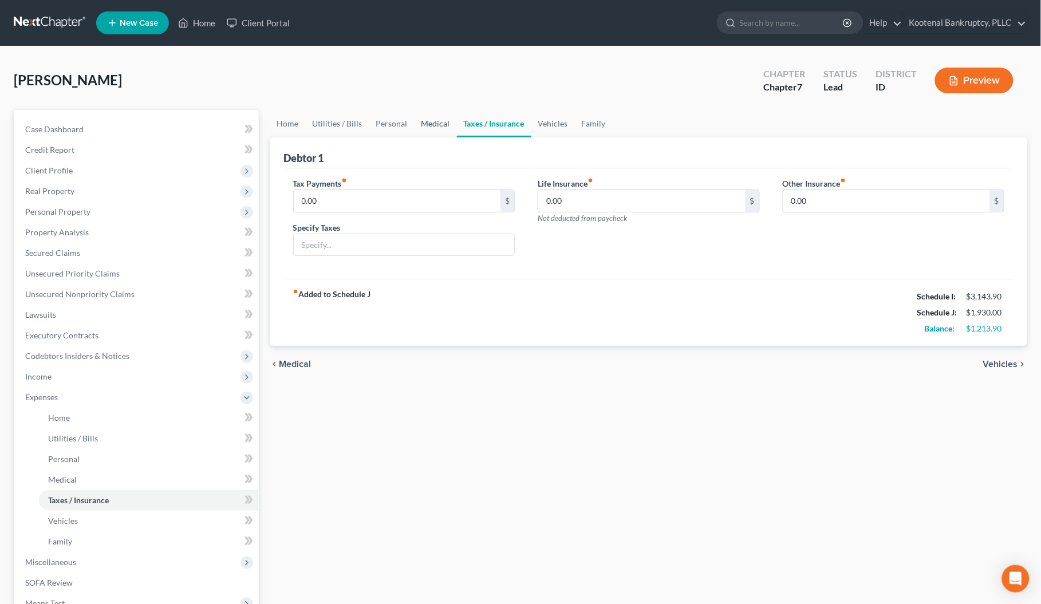
click at [434, 121] on link "Medical" at bounding box center [436, 123] width 42 height 27
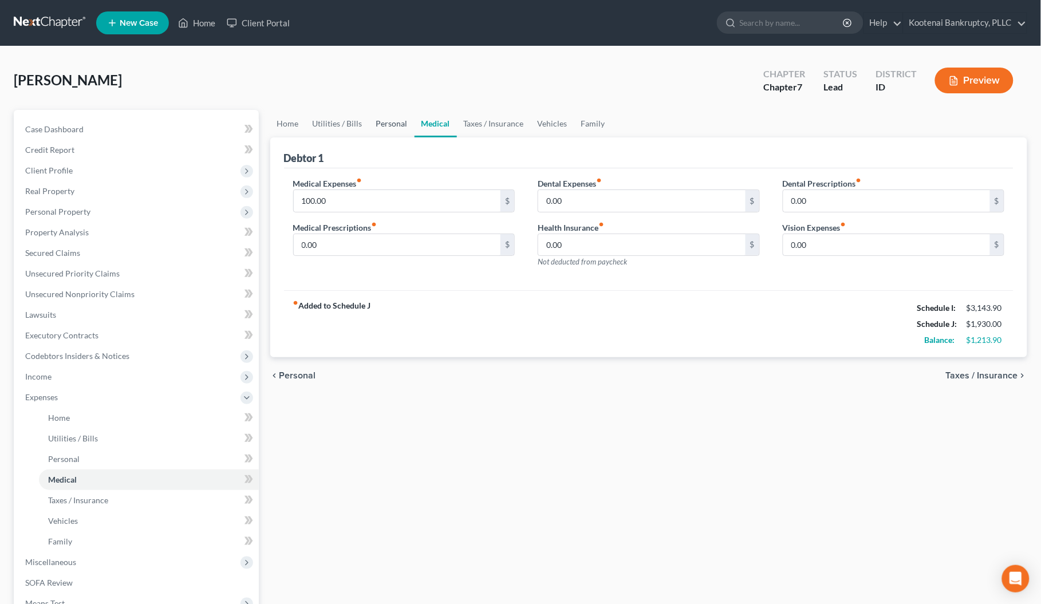
click at [390, 120] on link "Personal" at bounding box center [391, 123] width 45 height 27
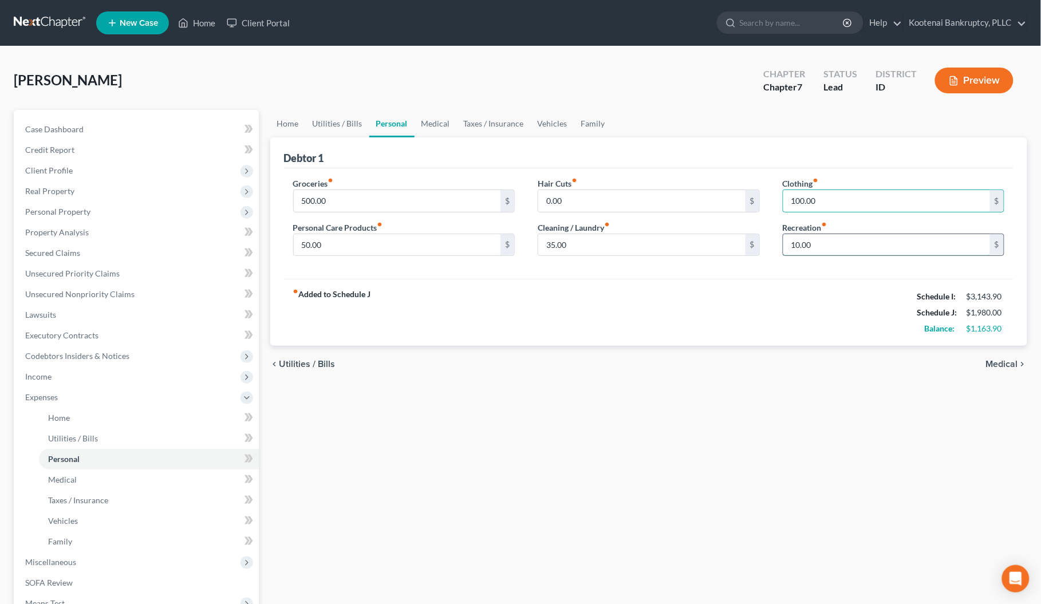
click at [808, 250] on input "10.00" at bounding box center [887, 245] width 207 height 22
click at [430, 122] on link "Medical" at bounding box center [436, 123] width 42 height 27
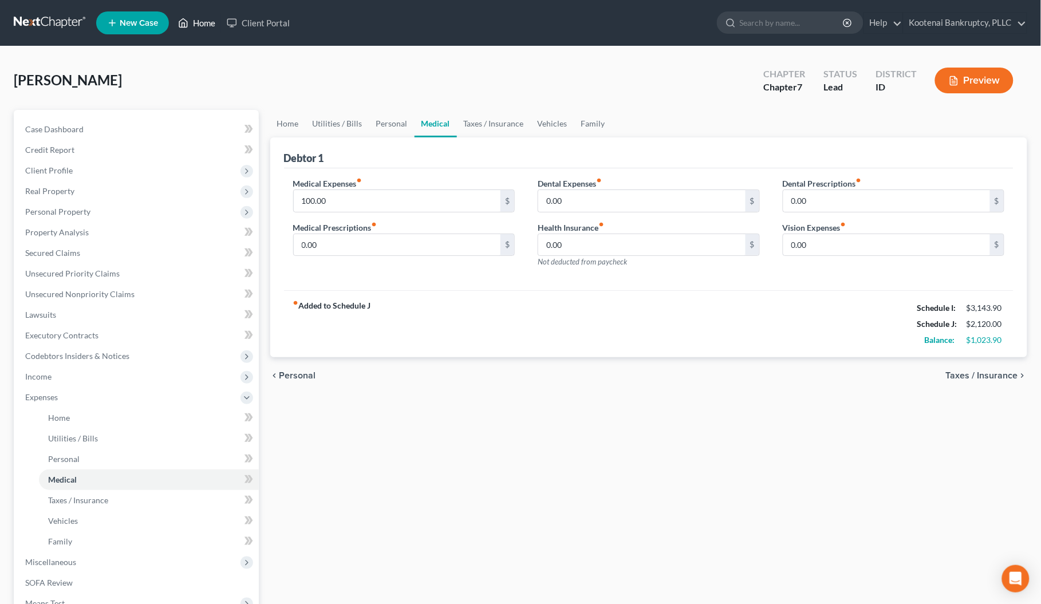
click at [201, 24] on link "Home" at bounding box center [196, 23] width 49 height 21
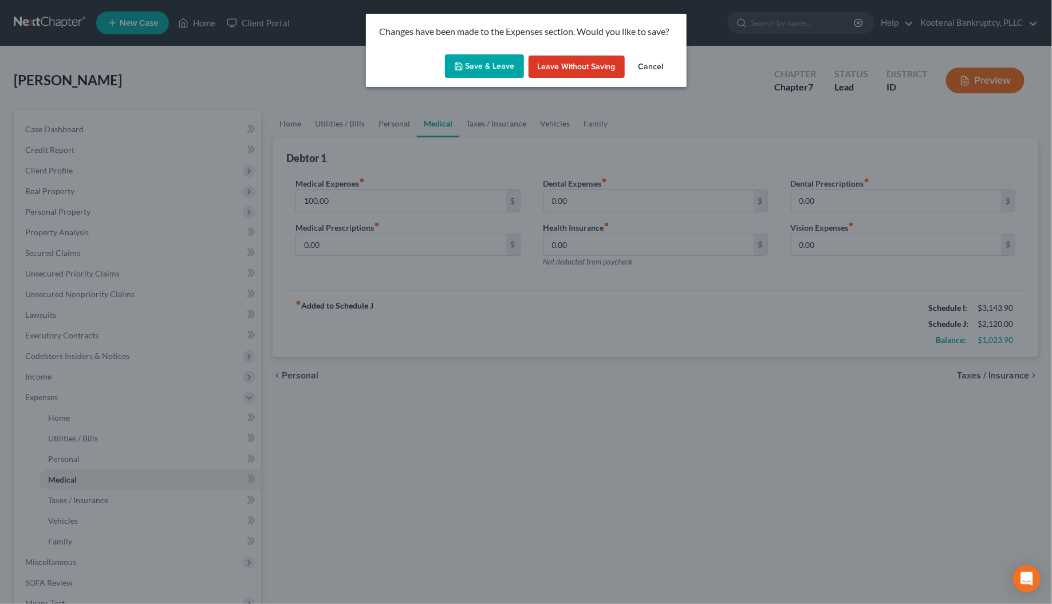
click at [460, 68] on icon "button" at bounding box center [458, 66] width 9 height 9
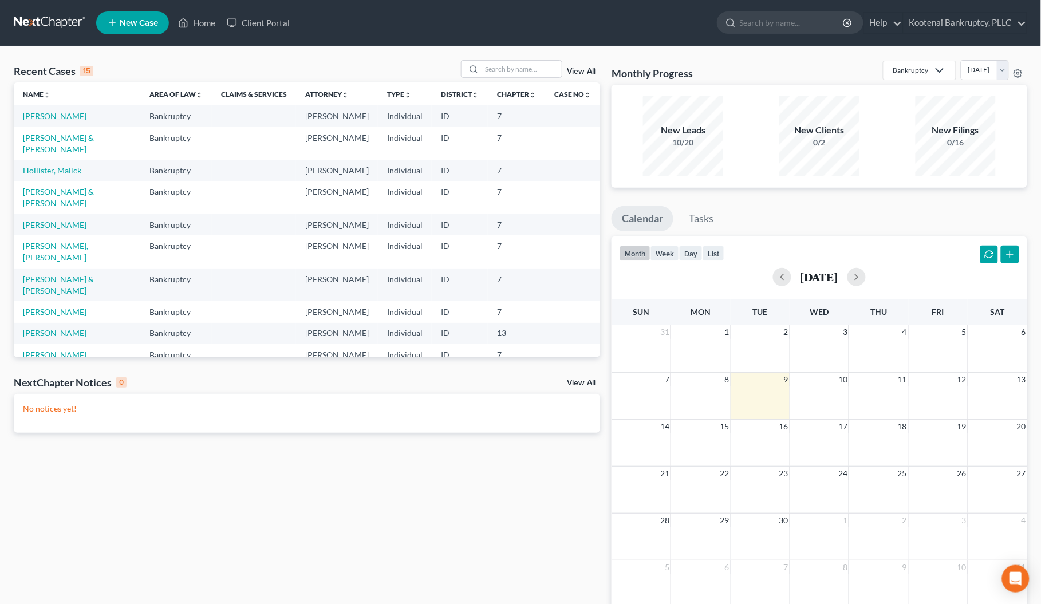
click at [41, 119] on link "[PERSON_NAME]" at bounding box center [55, 116] width 64 height 10
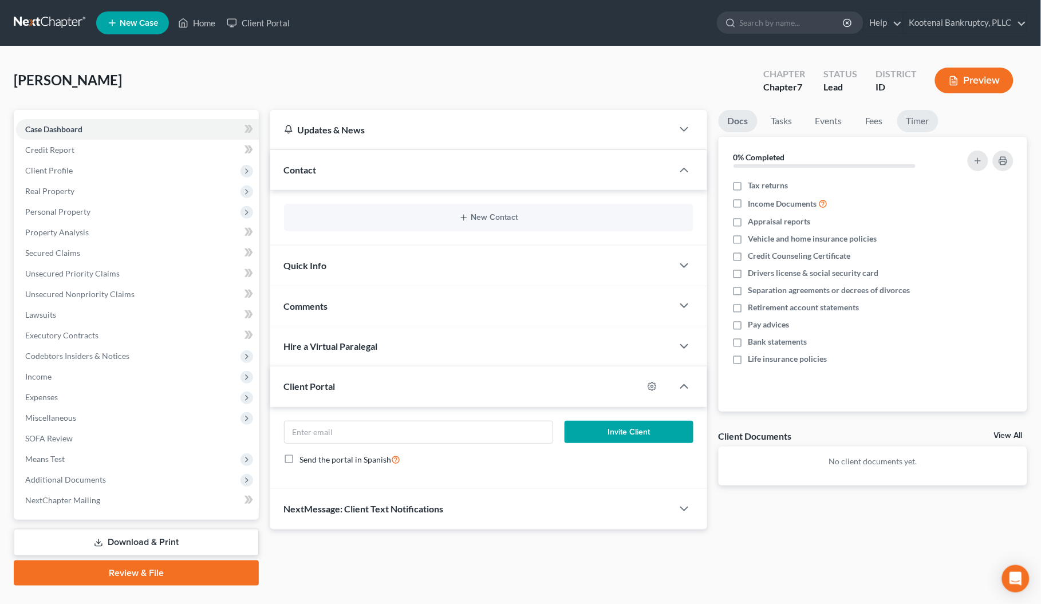
click at [923, 119] on link "Timer" at bounding box center [918, 121] width 41 height 22
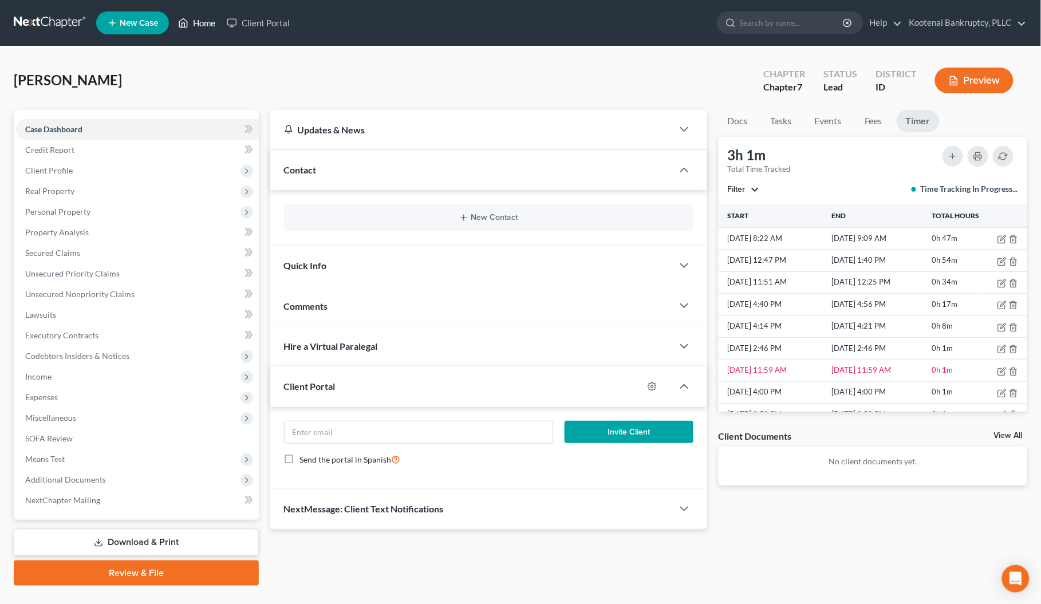
click at [204, 22] on link "Home" at bounding box center [196, 23] width 49 height 21
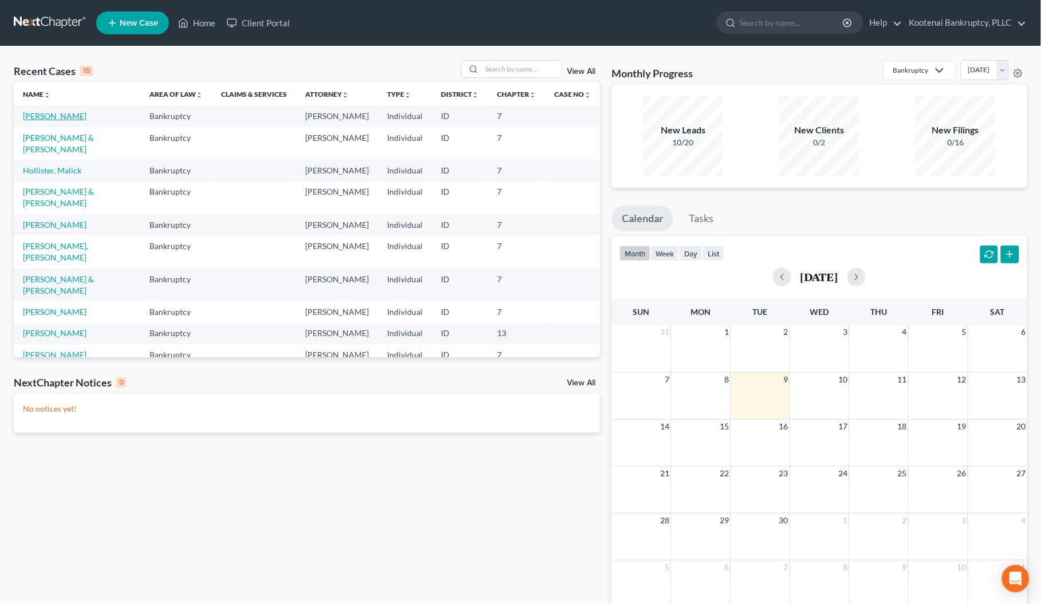
click at [61, 118] on link "[PERSON_NAME]" at bounding box center [55, 116] width 64 height 10
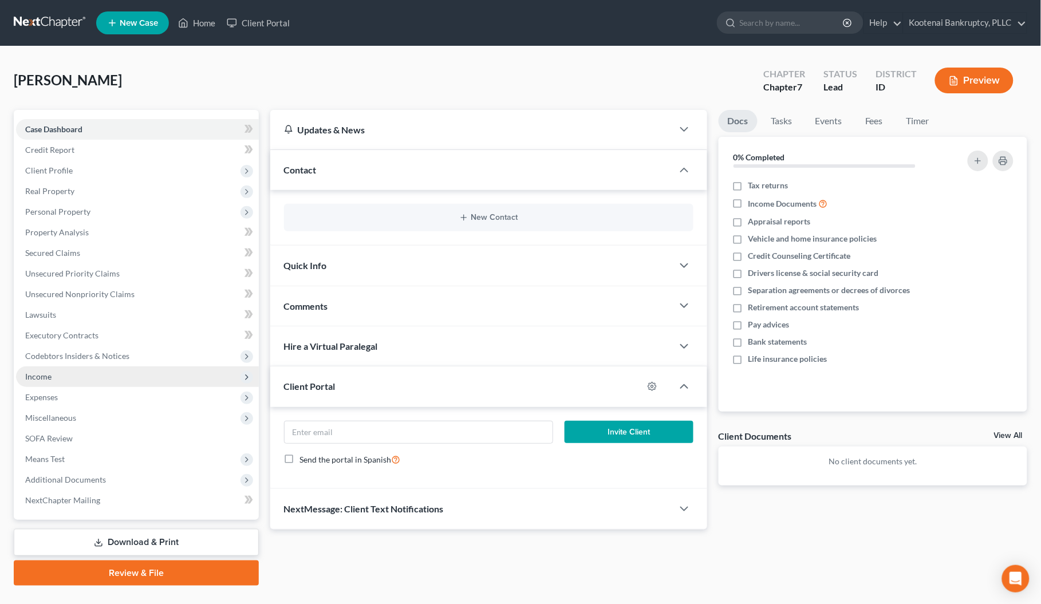
click at [23, 372] on span "Income" at bounding box center [137, 377] width 243 height 21
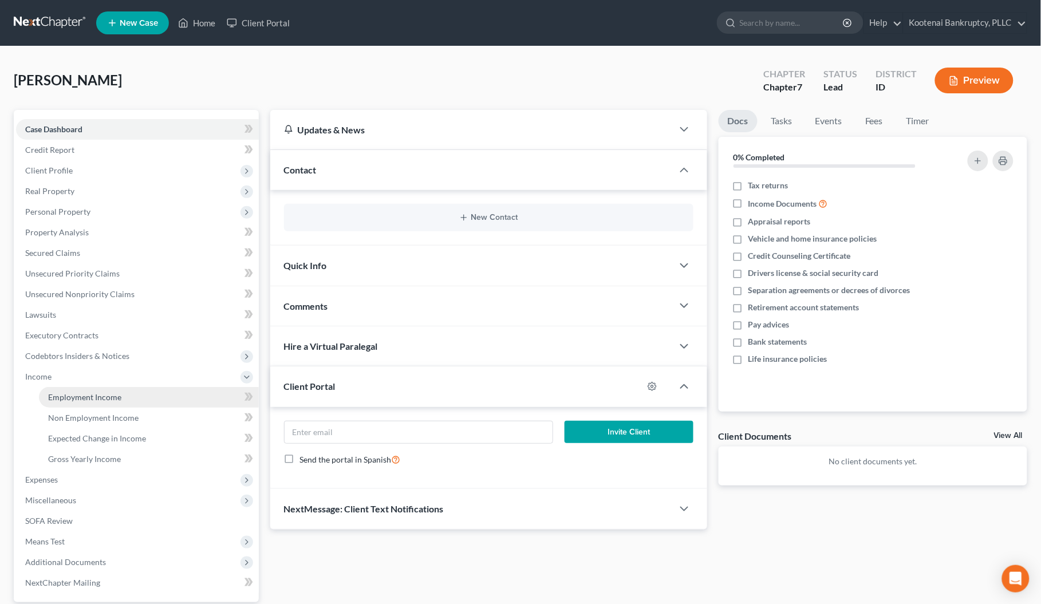
click at [54, 399] on span "Employment Income" at bounding box center [84, 397] width 73 height 10
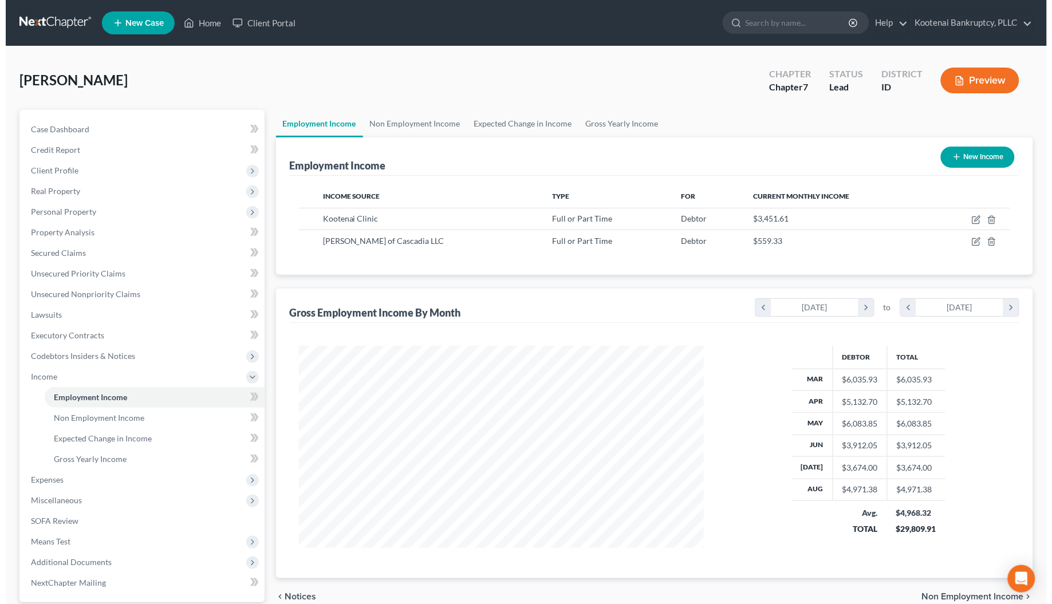
scroll to position [206, 428]
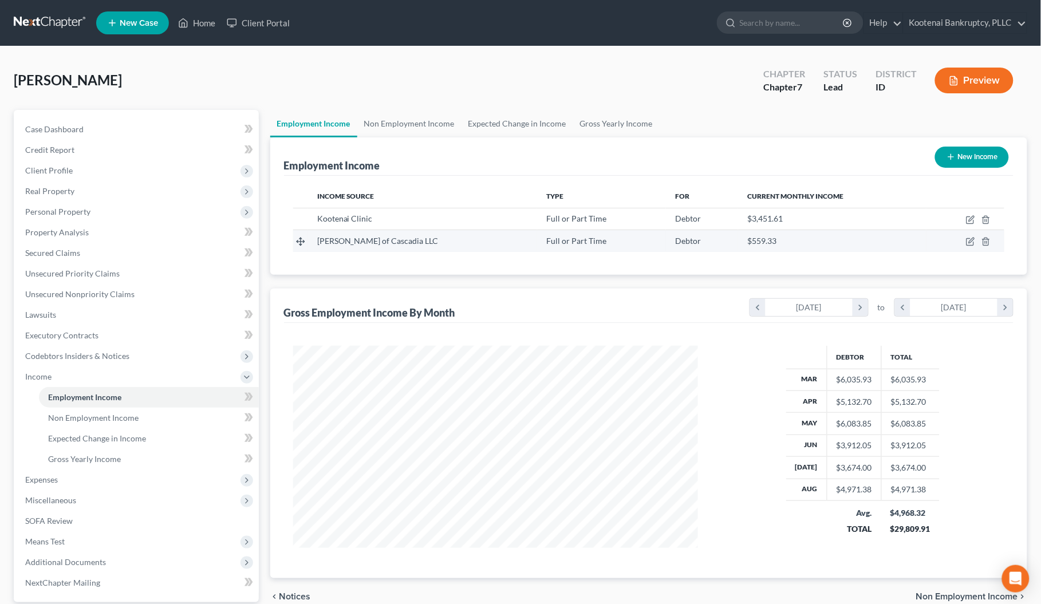
click at [973, 246] on td at bounding box center [966, 241] width 78 height 22
click at [971, 242] on icon "button" at bounding box center [971, 240] width 5 height 5
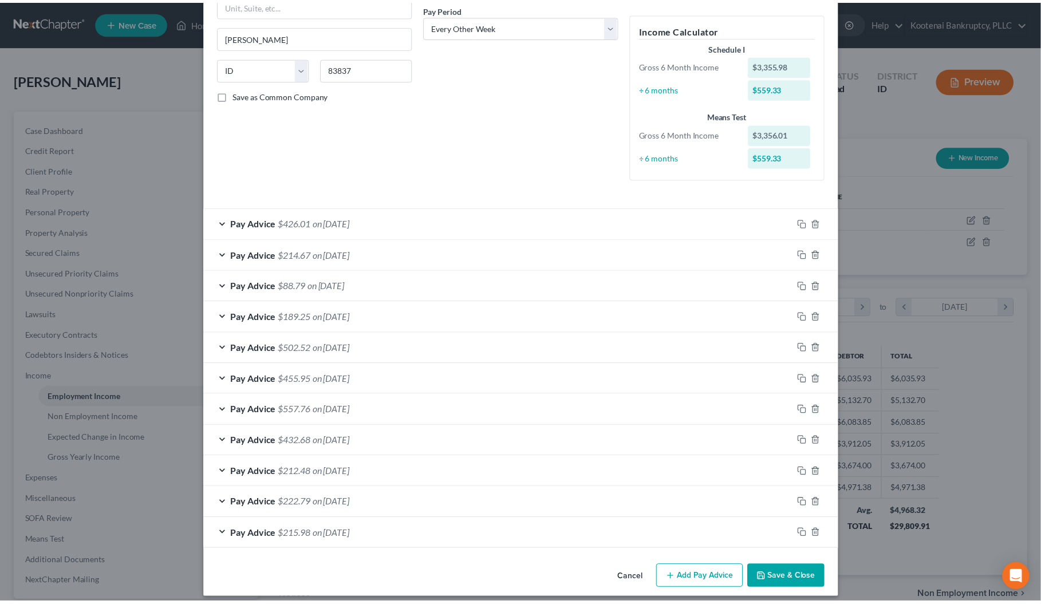
scroll to position [190, 0]
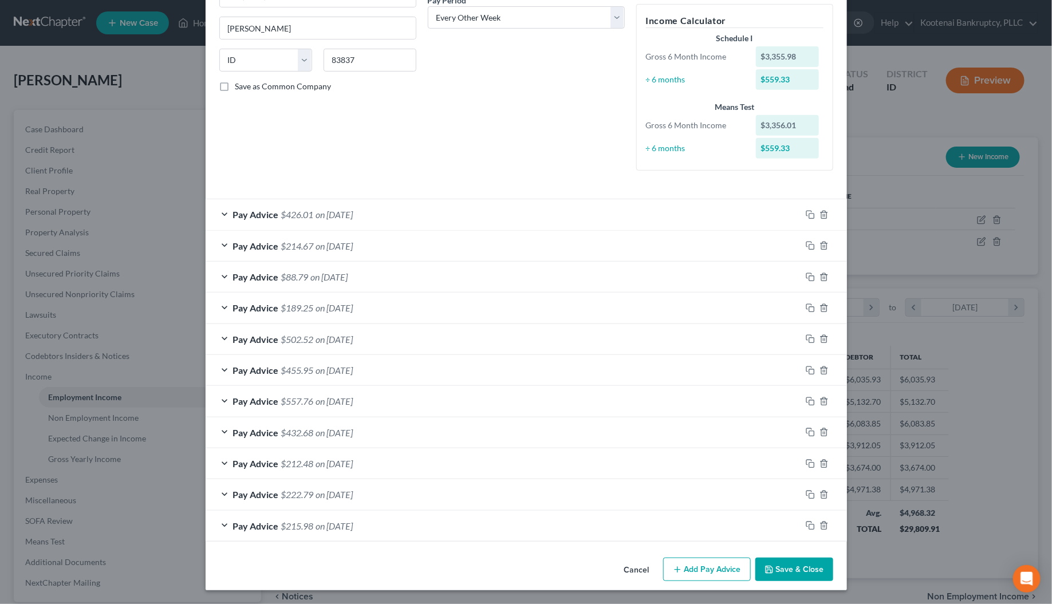
click at [793, 563] on button "Save & Close" at bounding box center [795, 570] width 78 height 24
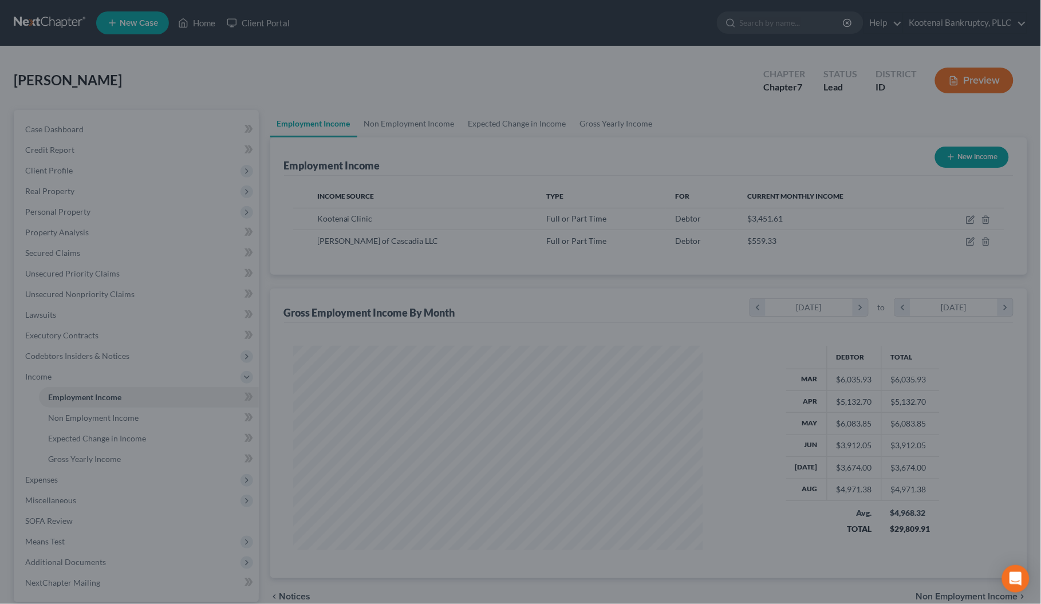
scroll to position [572616, 572393]
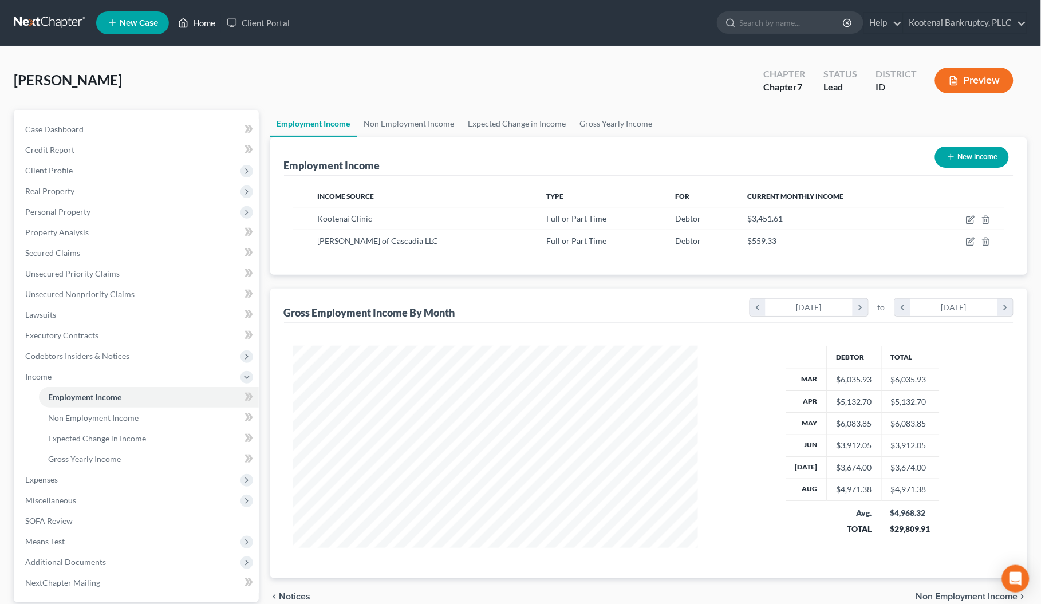
click at [205, 21] on link "Home" at bounding box center [196, 23] width 49 height 21
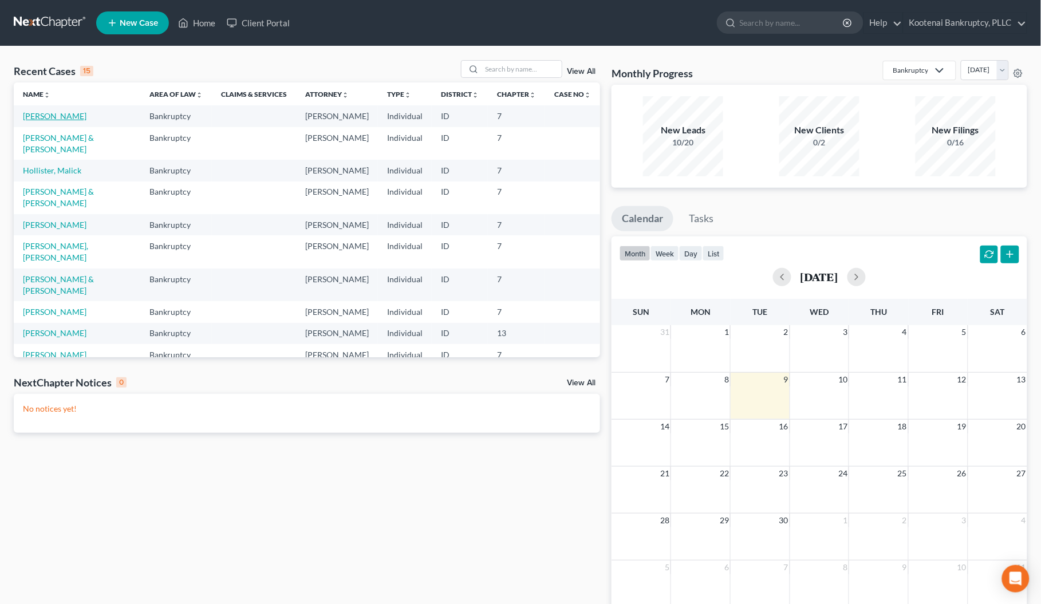
click at [49, 116] on link "[PERSON_NAME]" at bounding box center [55, 116] width 64 height 10
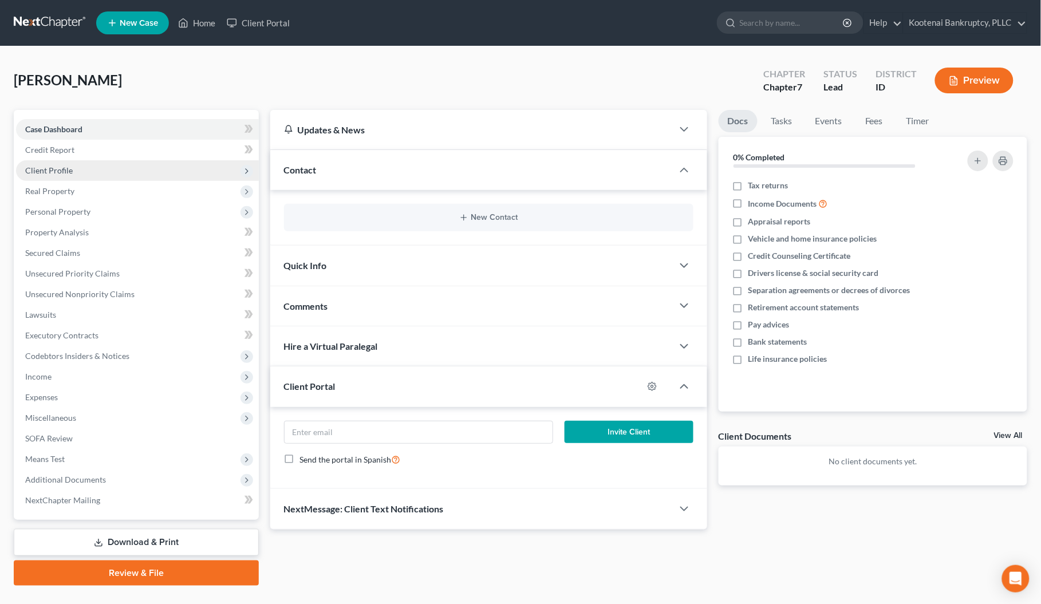
click at [33, 170] on span "Client Profile" at bounding box center [49, 171] width 48 height 10
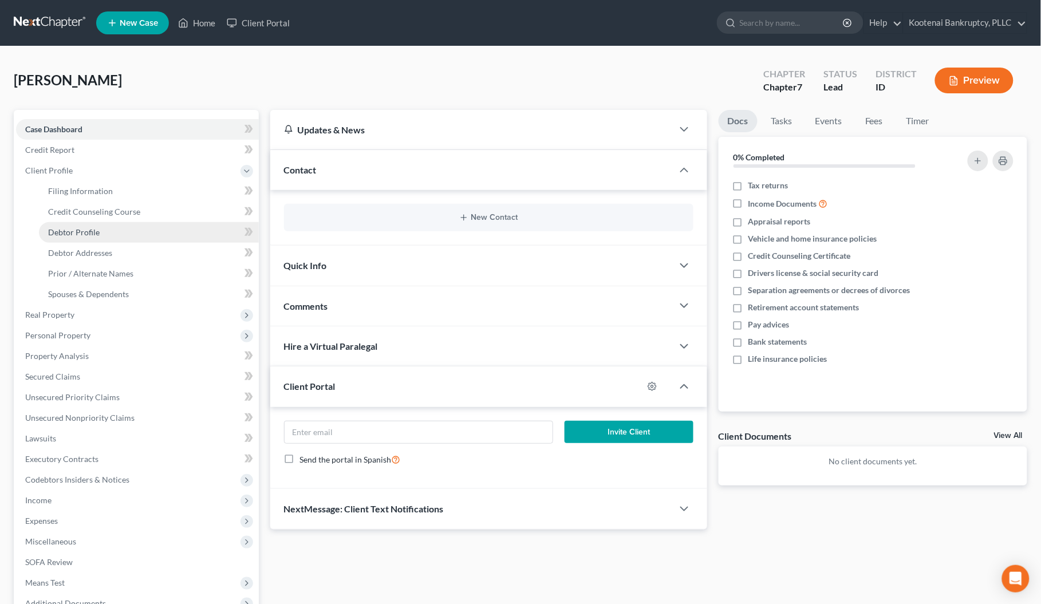
click at [55, 230] on span "Debtor Profile" at bounding box center [74, 232] width 52 height 10
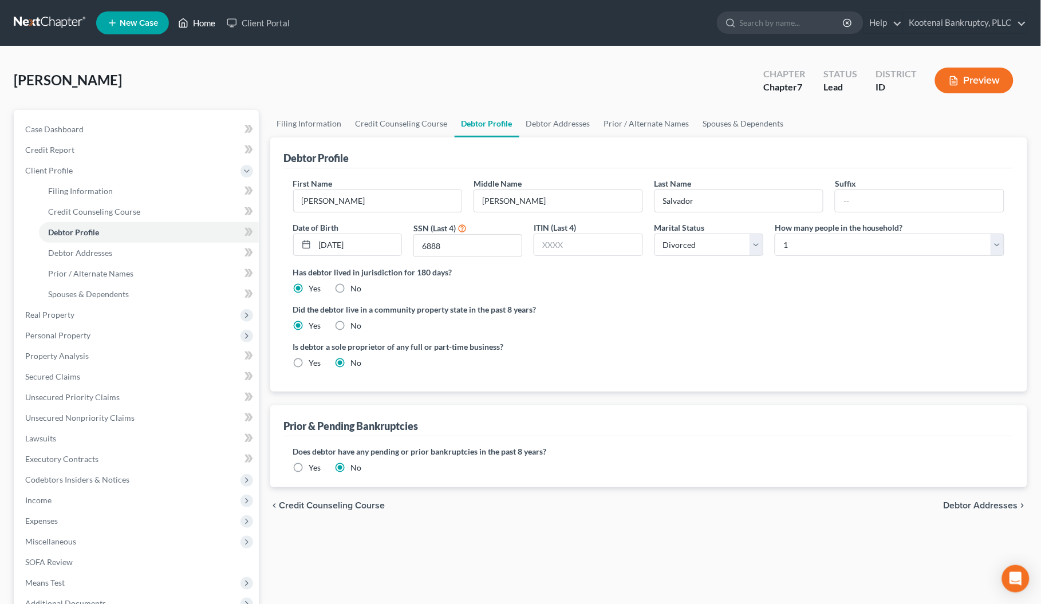
click at [209, 23] on link "Home" at bounding box center [196, 23] width 49 height 21
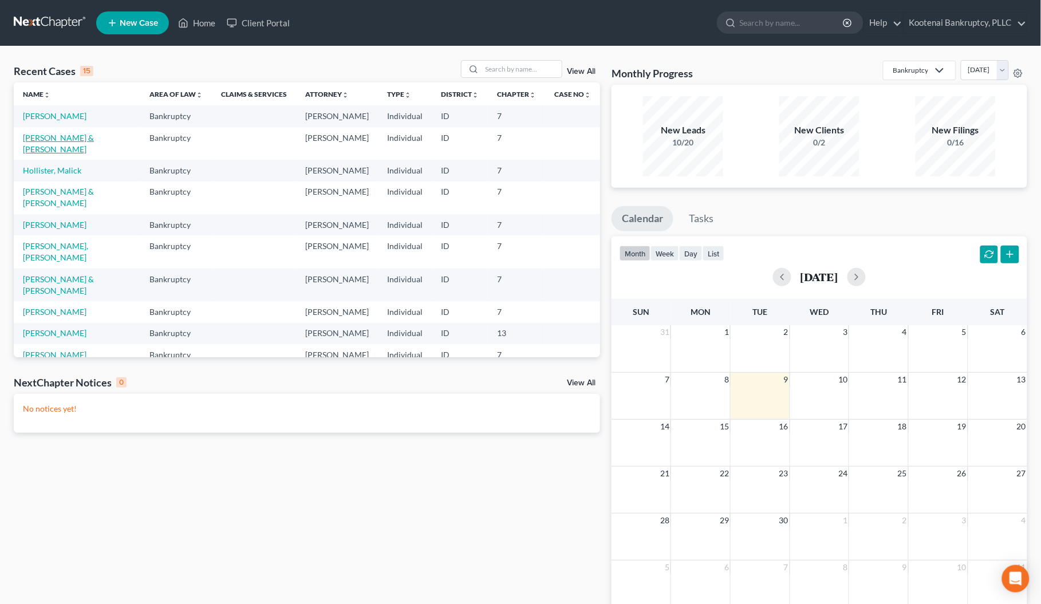
click at [30, 147] on link "[PERSON_NAME] & [PERSON_NAME]" at bounding box center [58, 143] width 71 height 21
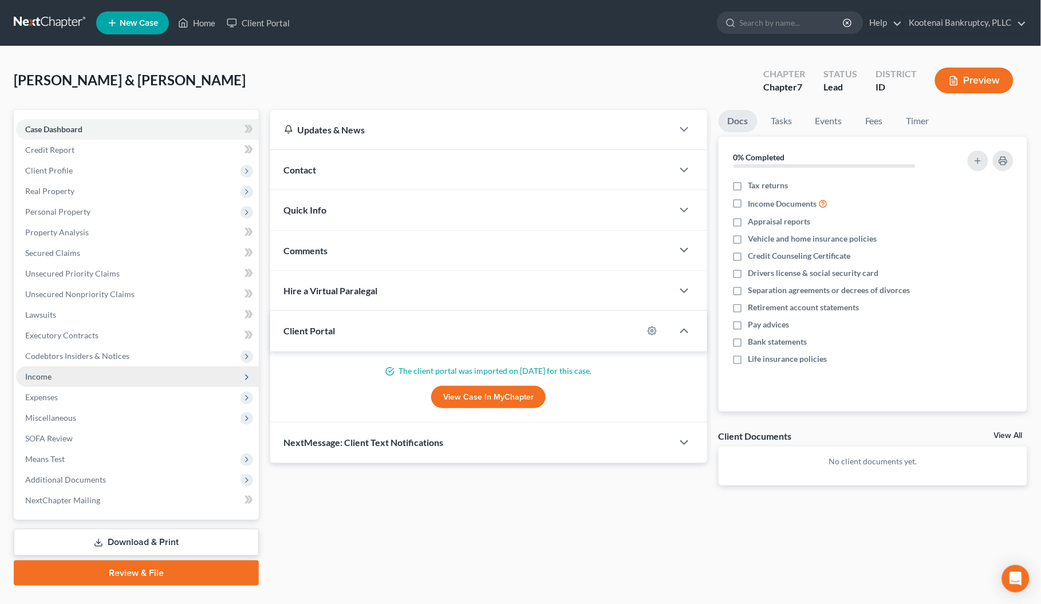
drag, startPoint x: 48, startPoint y: 373, endPoint x: 66, endPoint y: 381, distance: 19.8
click at [48, 373] on span "Income" at bounding box center [38, 377] width 26 height 10
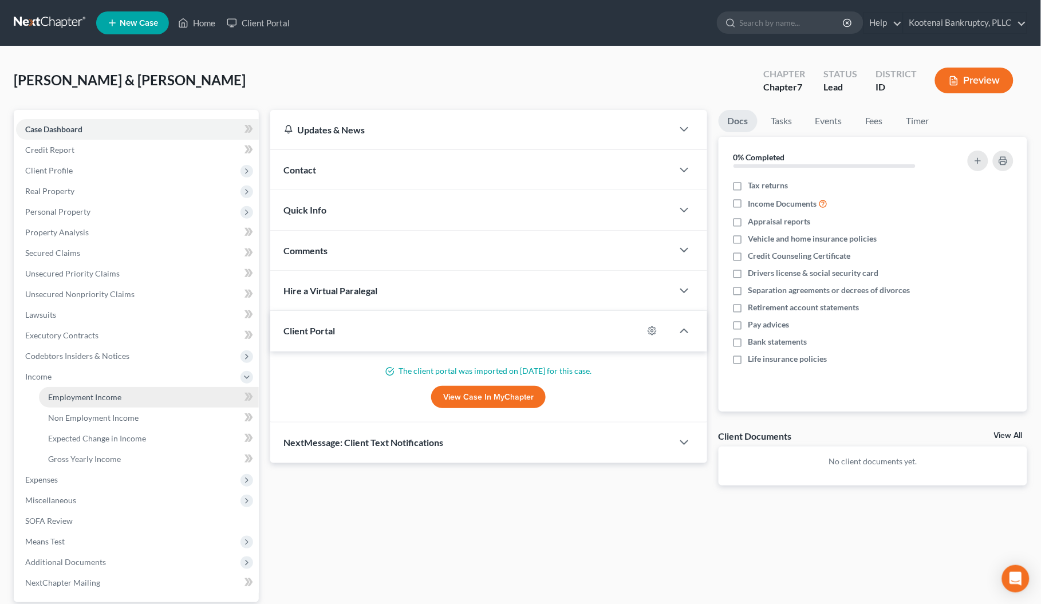
click at [70, 393] on span "Employment Income" at bounding box center [84, 397] width 73 height 10
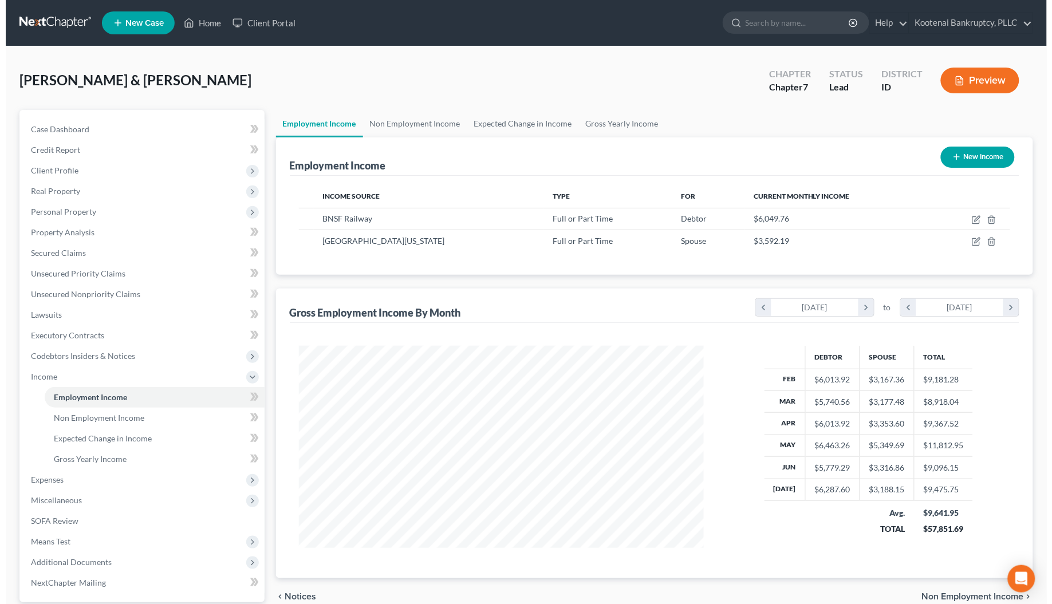
scroll to position [206, 428]
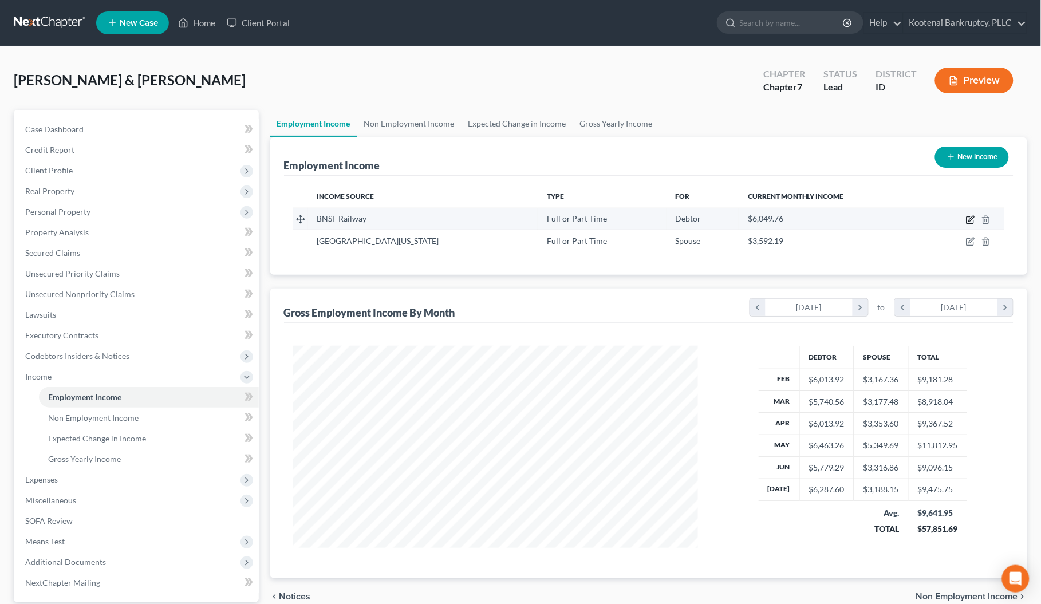
click at [976, 219] on icon "button" at bounding box center [970, 219] width 9 height 9
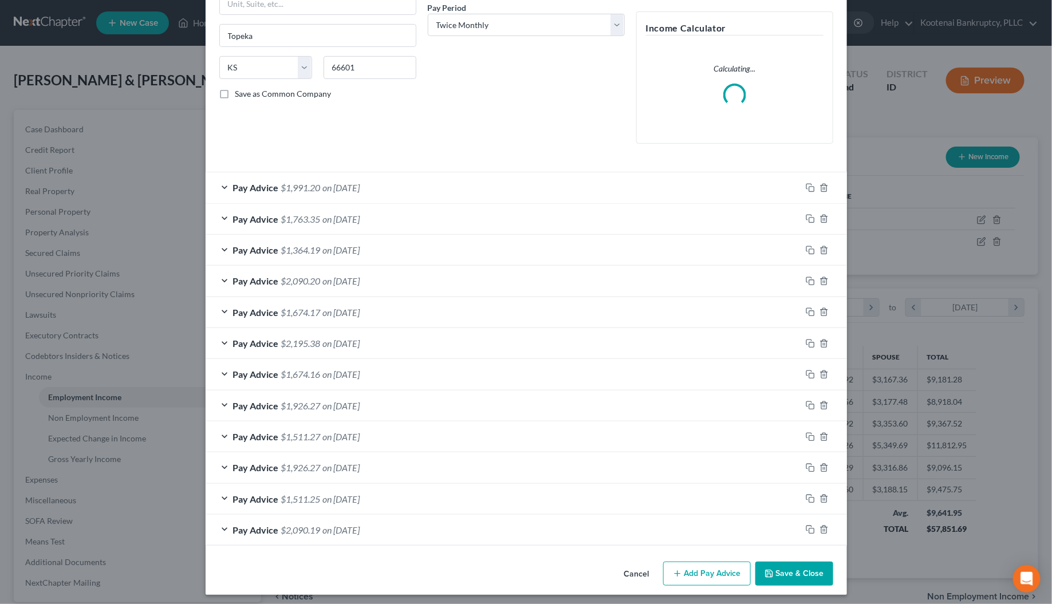
scroll to position [187, 0]
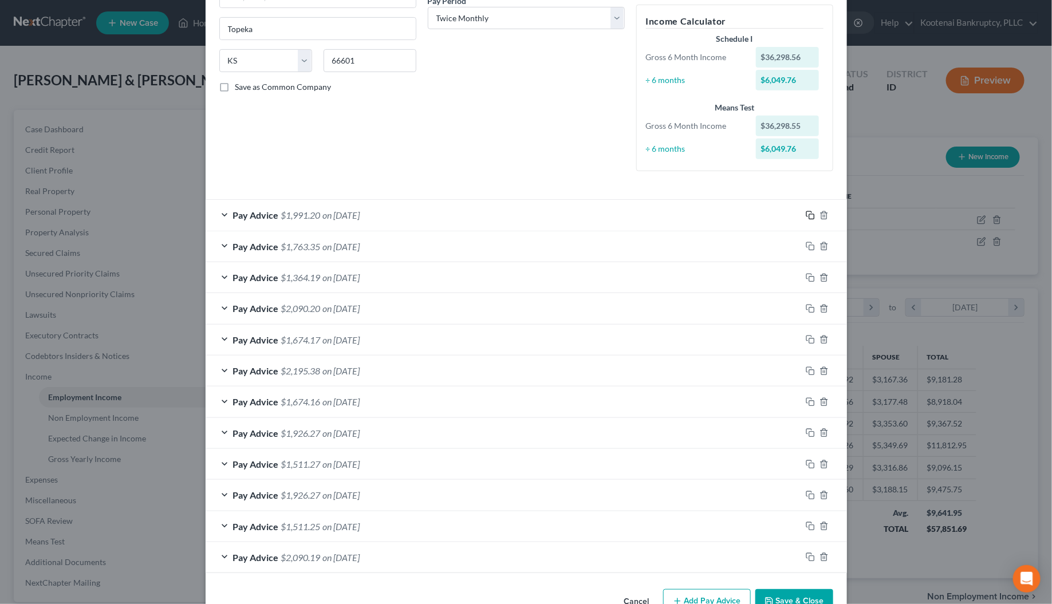
click at [806, 215] on icon "button" at bounding box center [810, 215] width 9 height 9
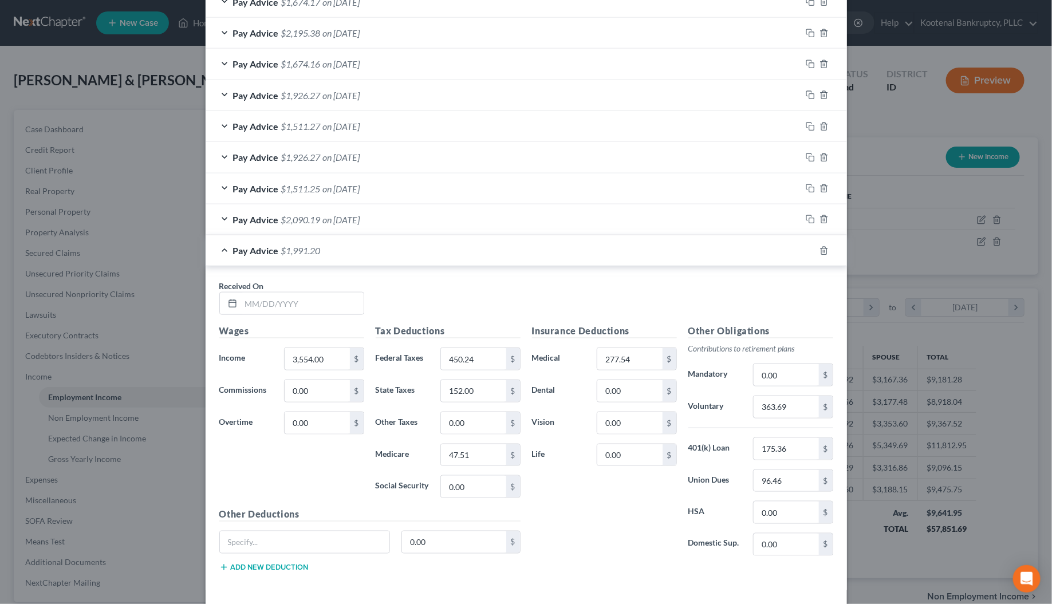
scroll to position [579, 0]
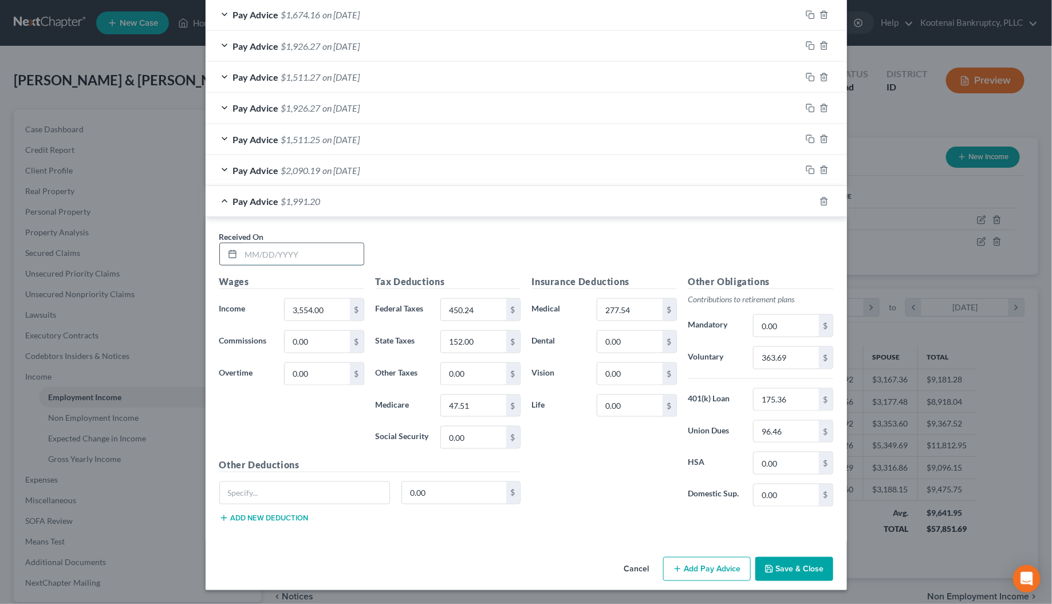
click at [265, 252] on input "text" at bounding box center [302, 254] width 123 height 22
click at [301, 311] on input "3,554.00" at bounding box center [317, 310] width 65 height 22
click at [459, 304] on input "450.24" at bounding box center [473, 310] width 65 height 22
click at [757, 351] on input "363.69" at bounding box center [786, 358] width 65 height 22
click at [468, 399] on input "47.51" at bounding box center [473, 406] width 65 height 22
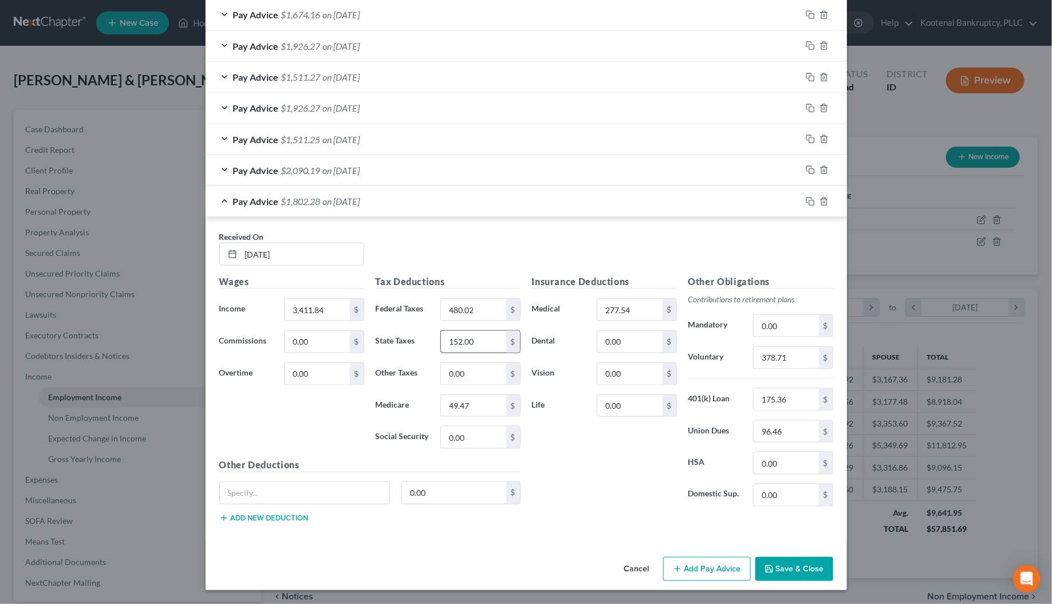
click at [482, 341] on input "152.00" at bounding box center [473, 342] width 65 height 22
click at [637, 315] on input "277.54" at bounding box center [629, 310] width 65 height 22
click at [789, 433] on input "96.46" at bounding box center [786, 432] width 65 height 22
click at [806, 198] on icon "button" at bounding box center [810, 201] width 9 height 9
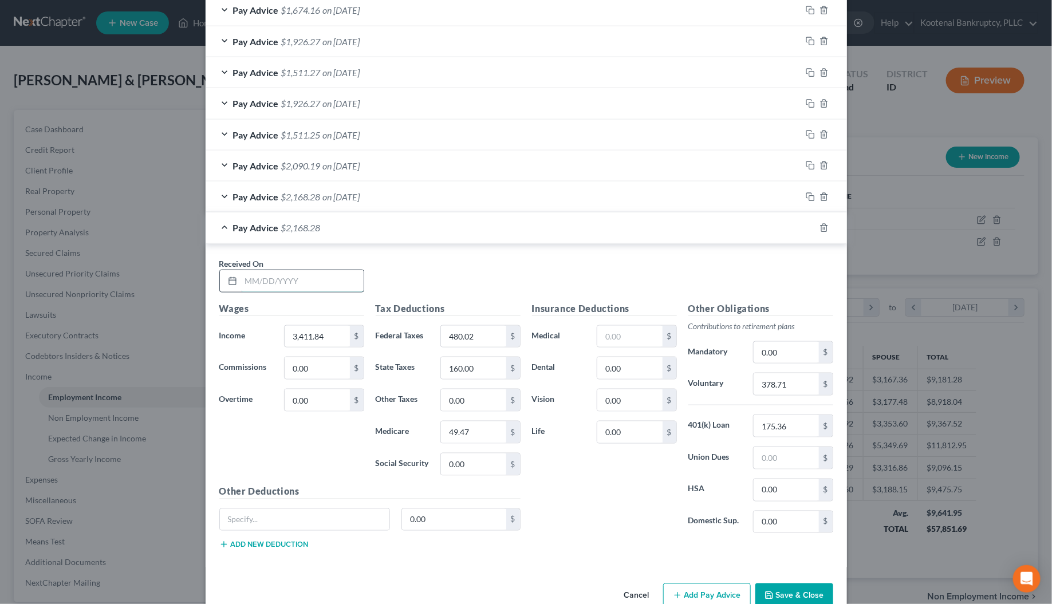
click at [284, 282] on input "text" at bounding box center [302, 281] width 123 height 22
click at [322, 342] on input "3,411.84" at bounding box center [317, 337] width 65 height 22
click at [477, 341] on input "480.02" at bounding box center [473, 337] width 65 height 22
click at [786, 390] on input "378.71" at bounding box center [786, 384] width 65 height 22
click at [479, 436] on input "49.47" at bounding box center [473, 433] width 65 height 22
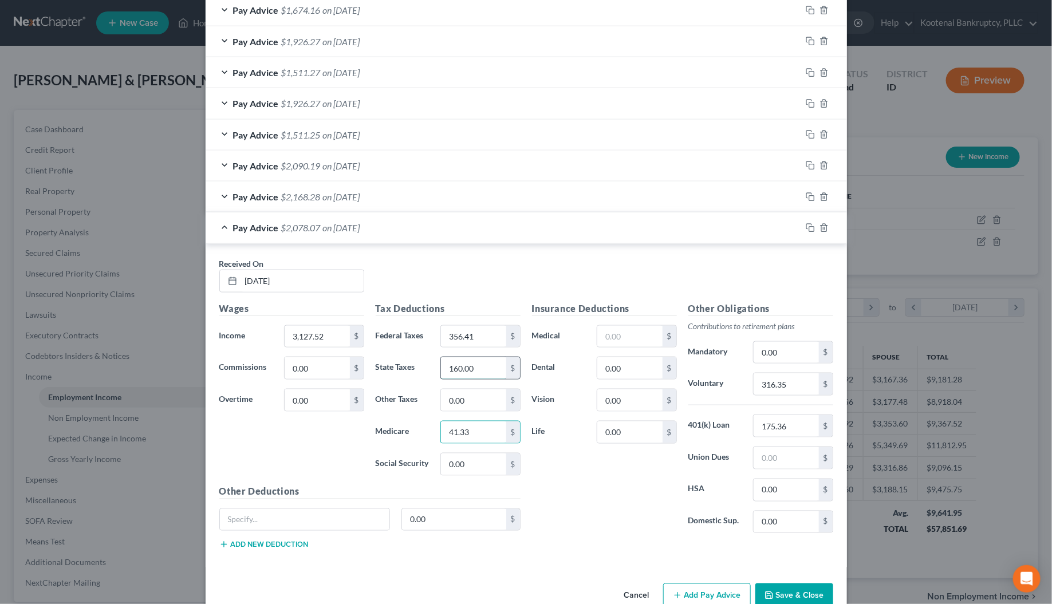
click at [471, 373] on input "160.00" at bounding box center [473, 368] width 65 height 22
click at [616, 348] on div "$" at bounding box center [637, 336] width 80 height 23
click at [612, 339] on input "text" at bounding box center [629, 337] width 65 height 22
click at [768, 456] on input "text" at bounding box center [786, 458] width 65 height 22
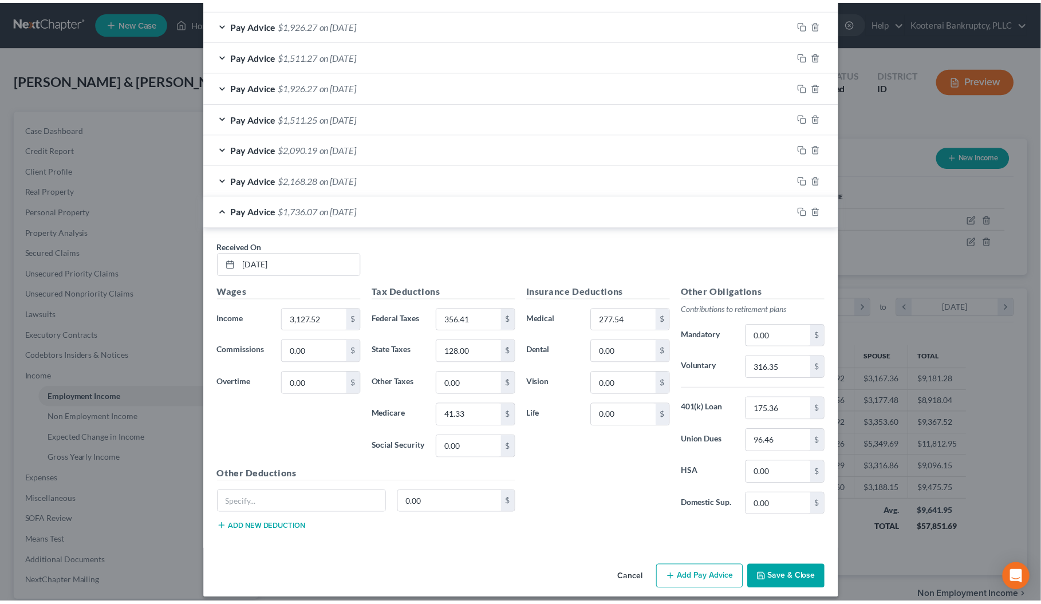
scroll to position [610, 0]
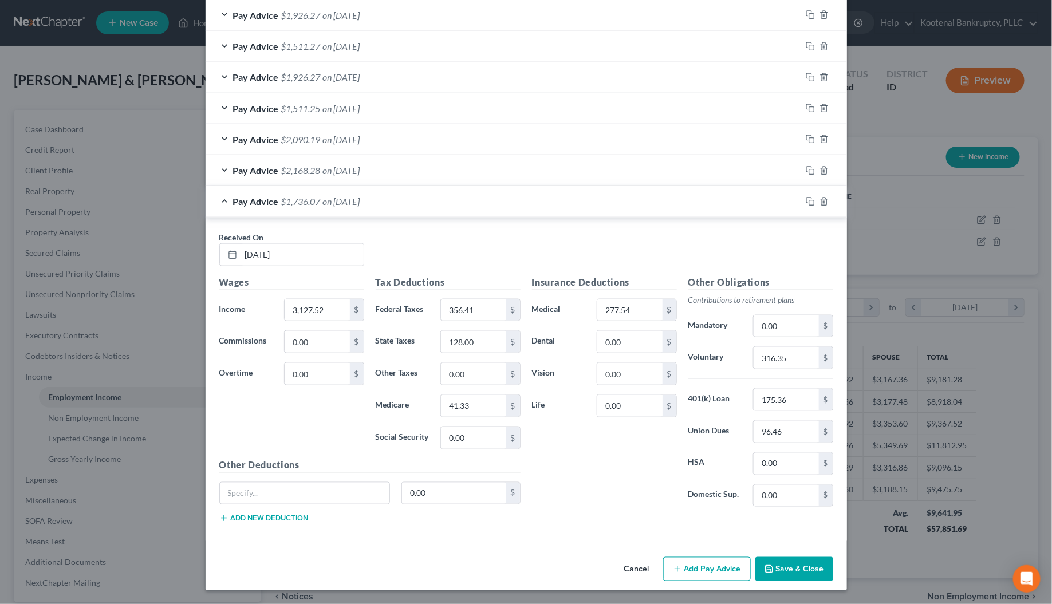
click at [784, 563] on button "Save & Close" at bounding box center [795, 569] width 78 height 24
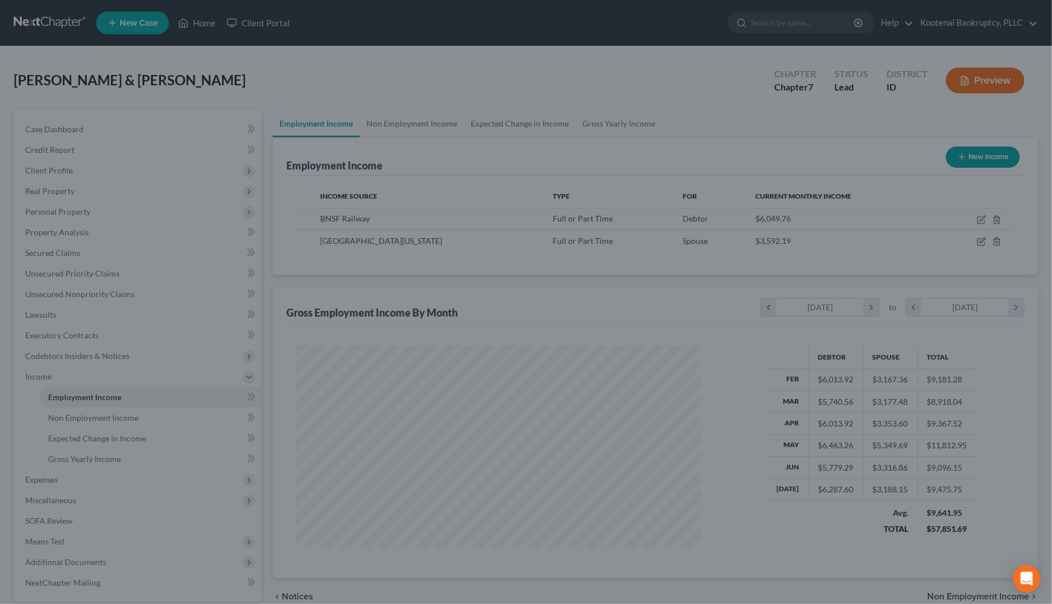
scroll to position [572616, 572393]
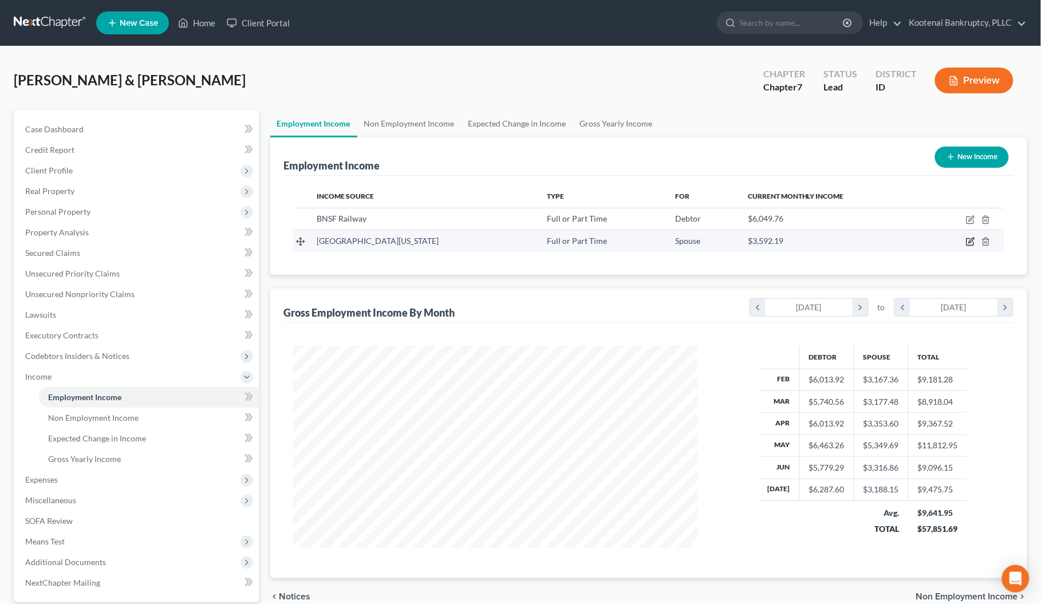
click at [973, 242] on icon "button" at bounding box center [970, 241] width 9 height 9
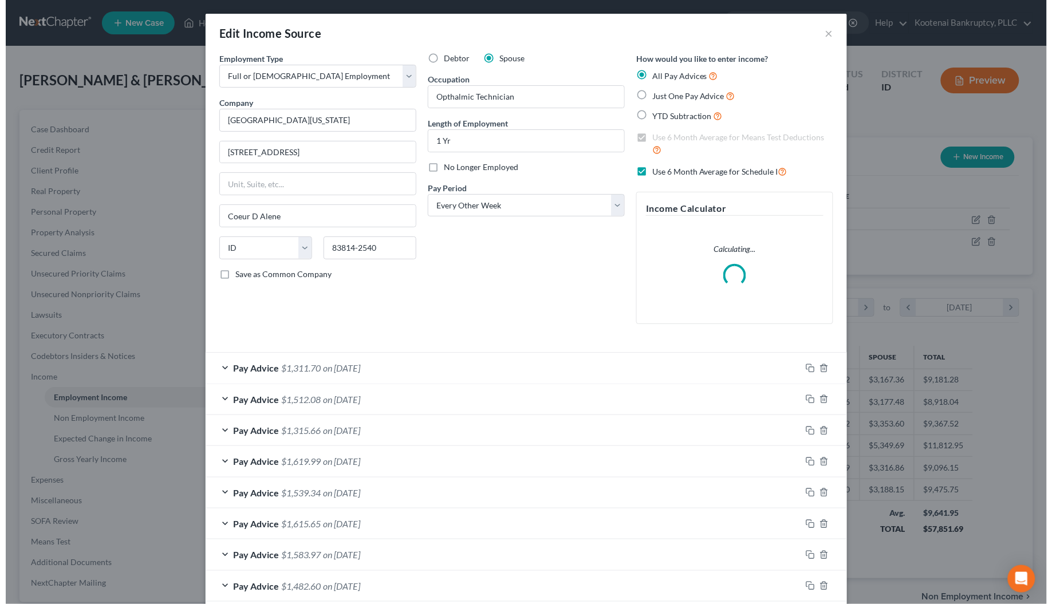
scroll to position [206, 434]
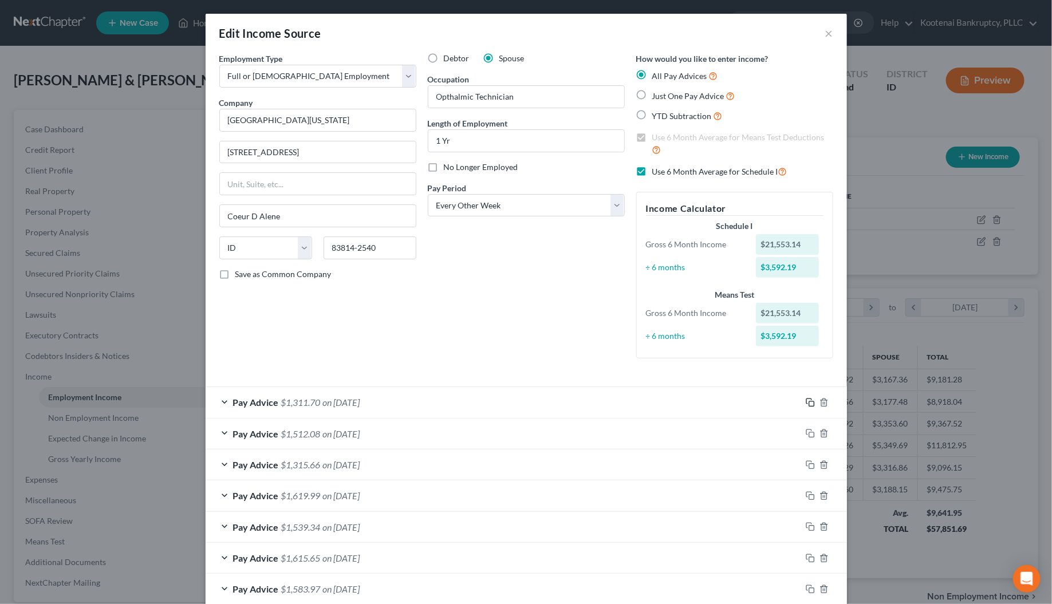
click at [809, 402] on rect "button" at bounding box center [811, 404] width 5 height 5
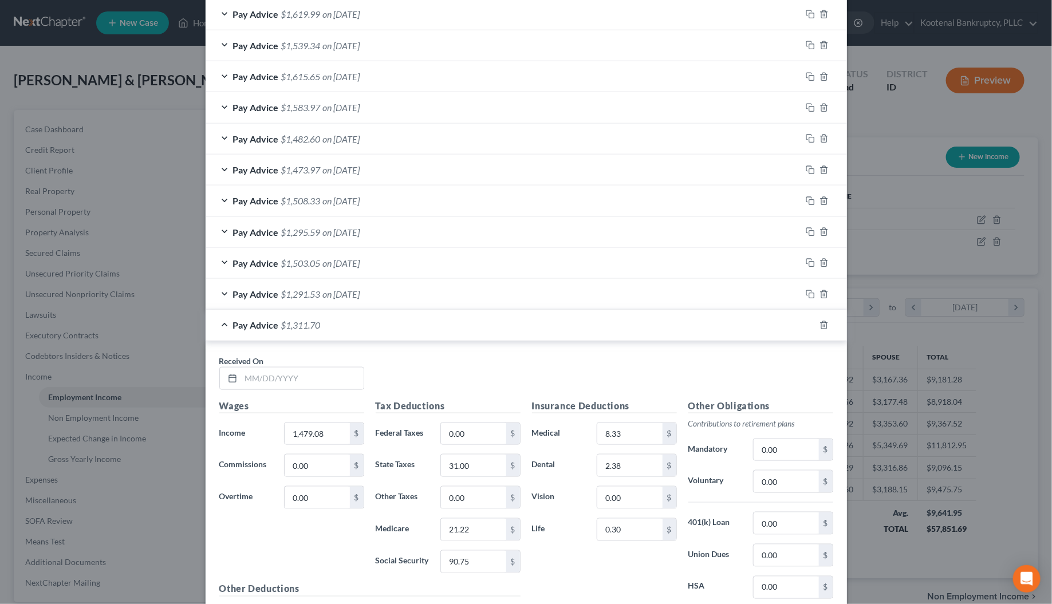
scroll to position [501, 0]
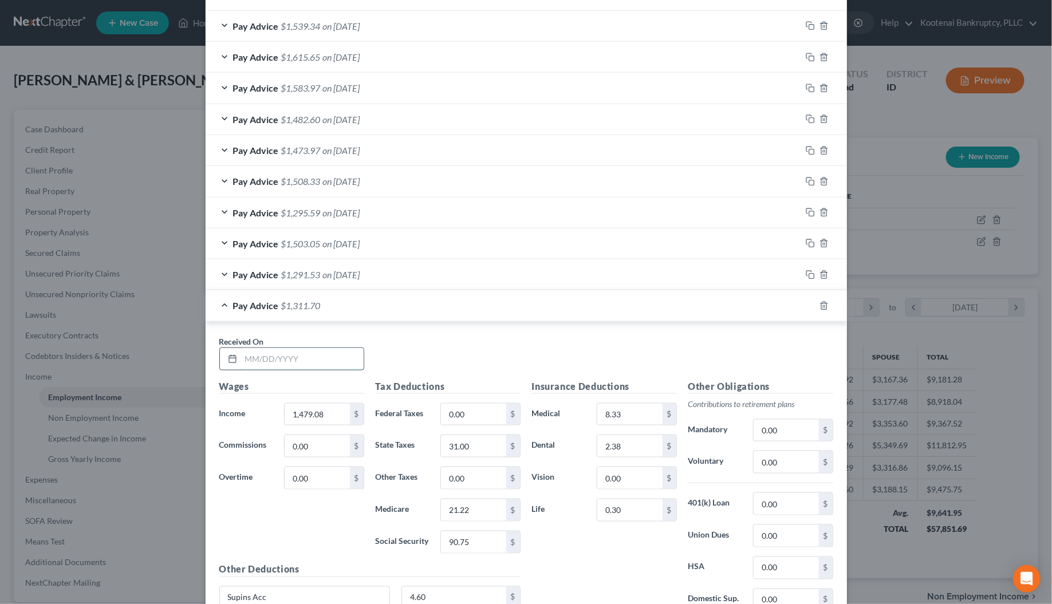
click at [246, 353] on input "text" at bounding box center [302, 359] width 123 height 22
click at [309, 422] on input "1,479.08" at bounding box center [317, 415] width 65 height 22
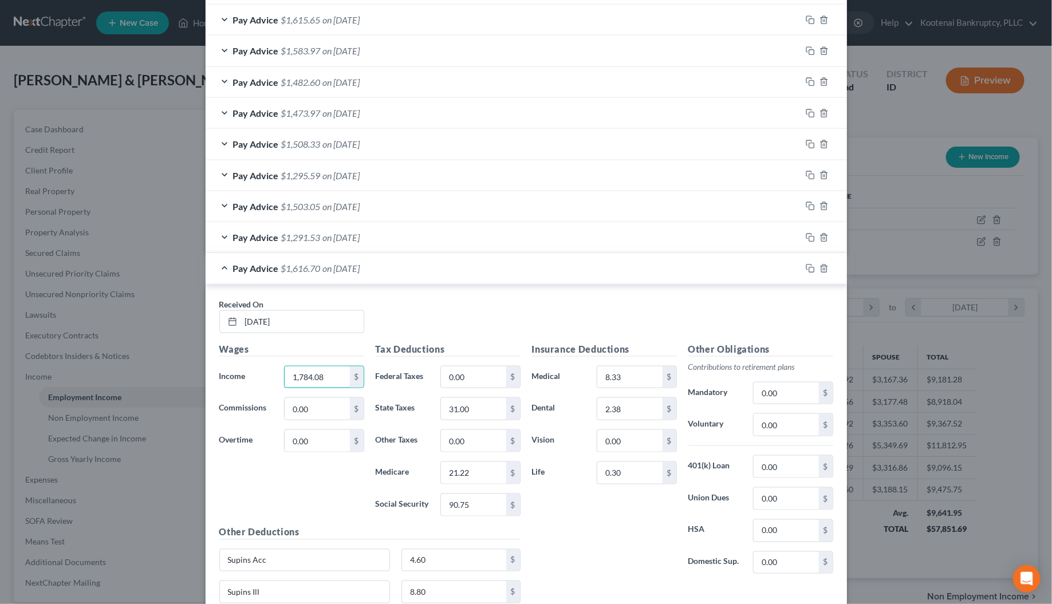
scroll to position [573, 0]
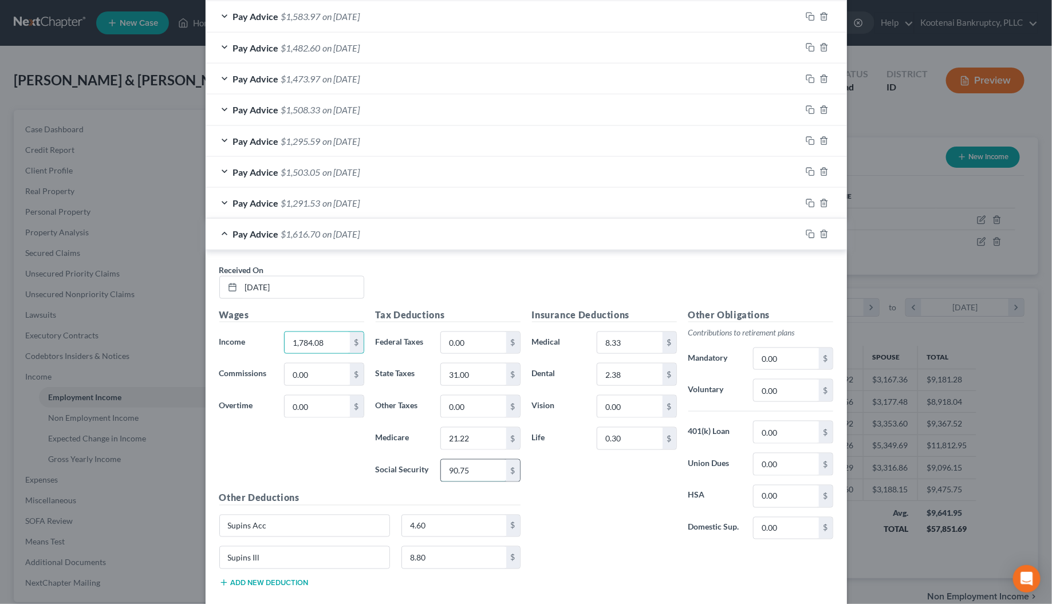
click at [473, 477] on input "90.75" at bounding box center [473, 471] width 65 height 22
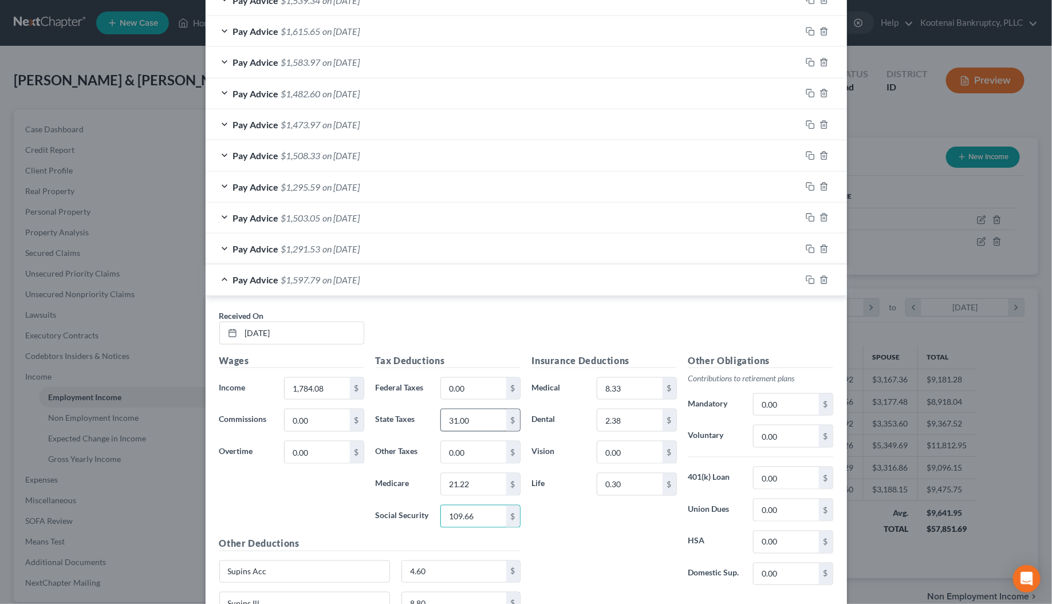
scroll to position [501, 0]
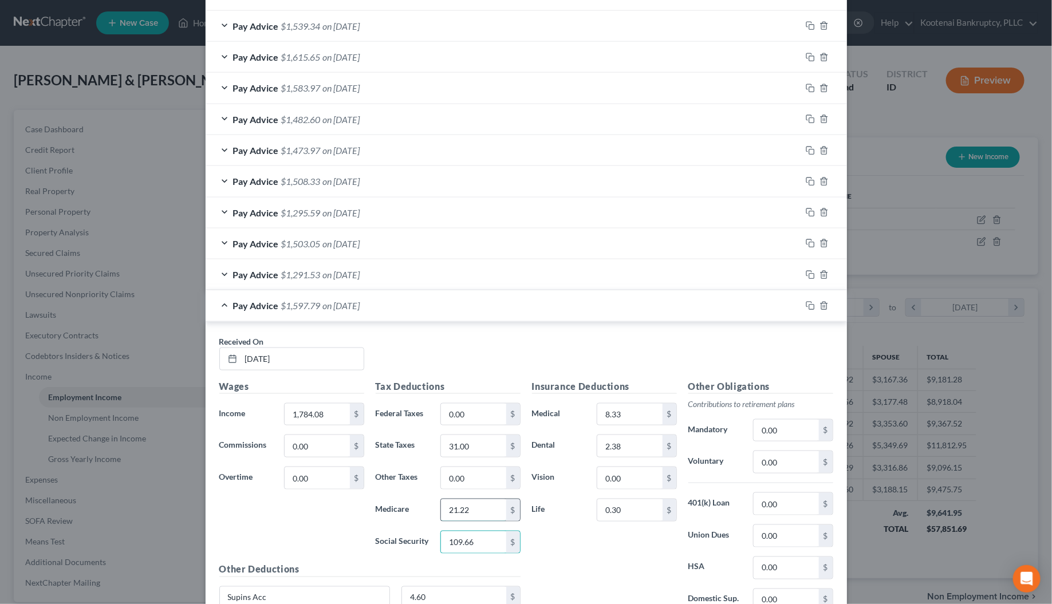
click at [465, 508] on input "21.22" at bounding box center [473, 511] width 65 height 22
click at [470, 455] on input "31.00" at bounding box center [473, 446] width 65 height 22
click at [806, 310] on icon "button" at bounding box center [810, 305] width 9 height 9
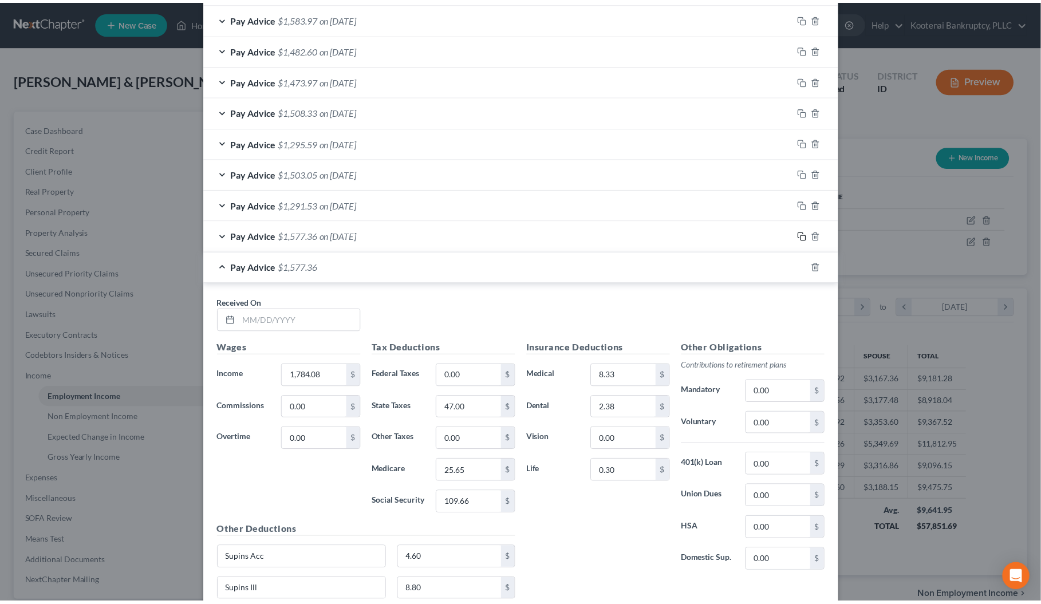
scroll to position [674, 0]
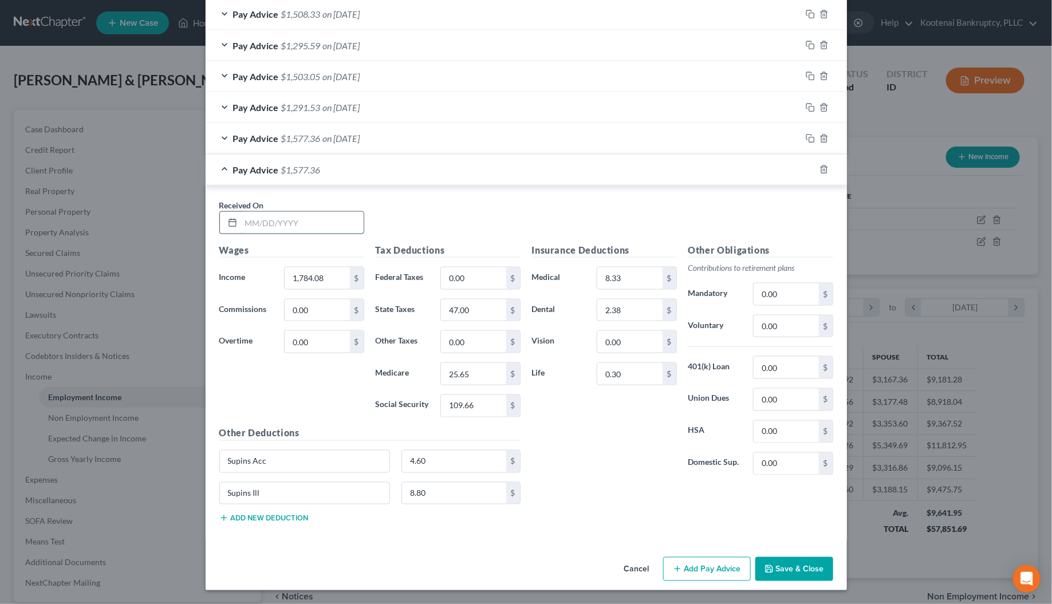
click at [261, 222] on input "text" at bounding box center [302, 223] width 123 height 22
click at [465, 405] on input "109.66" at bounding box center [473, 406] width 65 height 22
click at [462, 376] on input "25.65" at bounding box center [473, 374] width 65 height 22
click at [462, 308] on input "47.00" at bounding box center [473, 311] width 65 height 22
click at [794, 568] on button "Save & Close" at bounding box center [795, 569] width 78 height 24
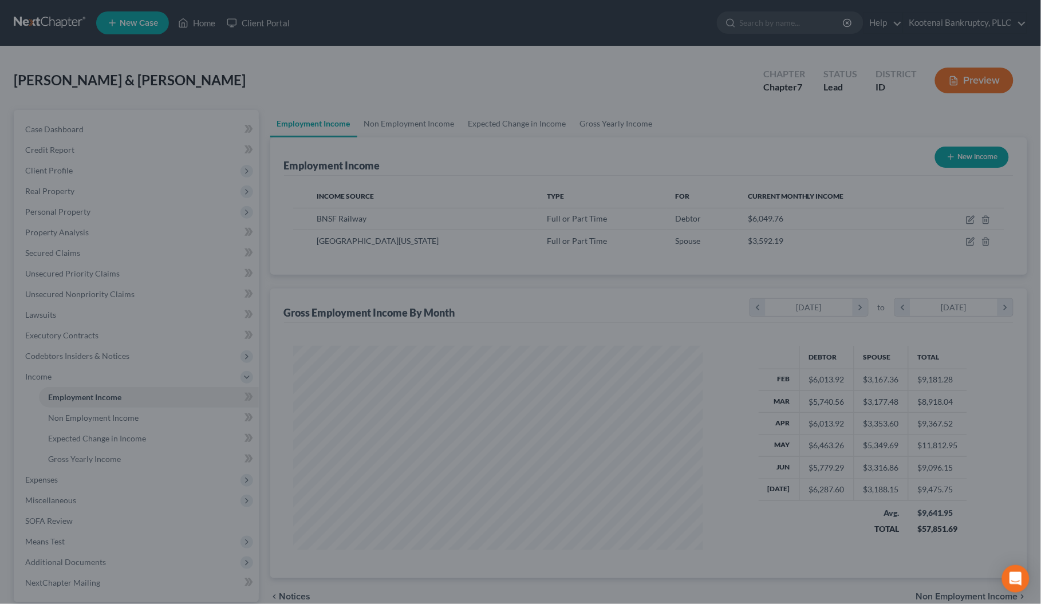
scroll to position [572616, 572393]
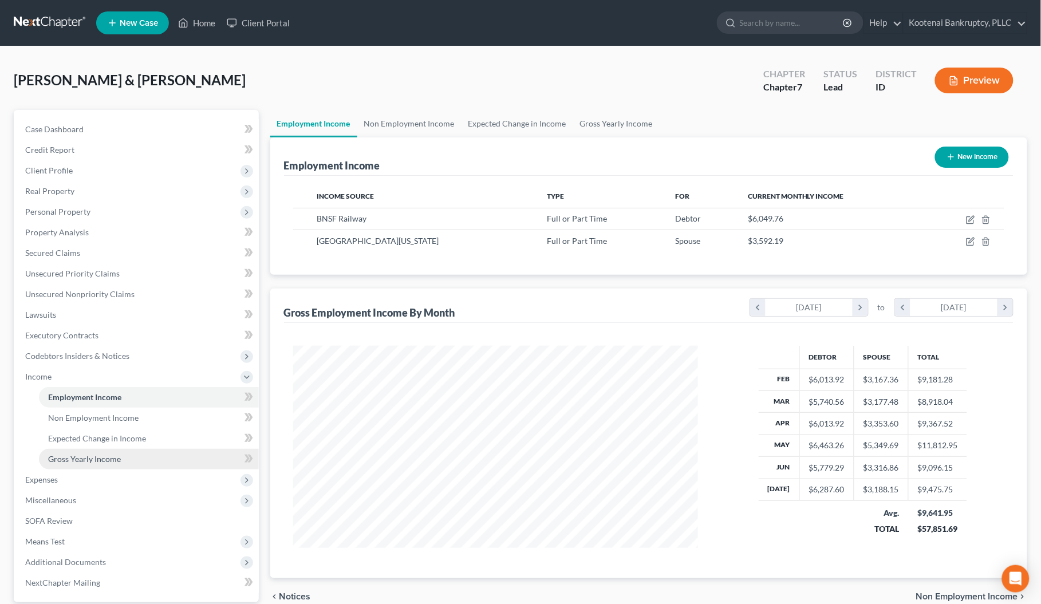
click at [98, 455] on span "Gross Yearly Income" at bounding box center [84, 459] width 73 height 10
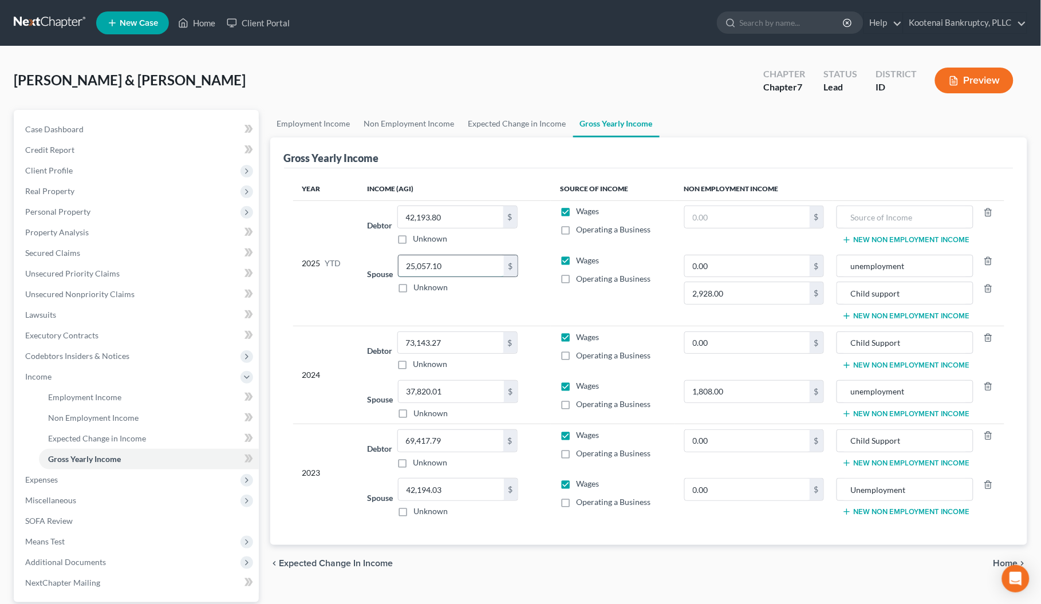
click at [415, 265] on input "25,057.10" at bounding box center [451, 266] width 105 height 22
click at [423, 211] on input "42,193.80" at bounding box center [450, 217] width 105 height 22
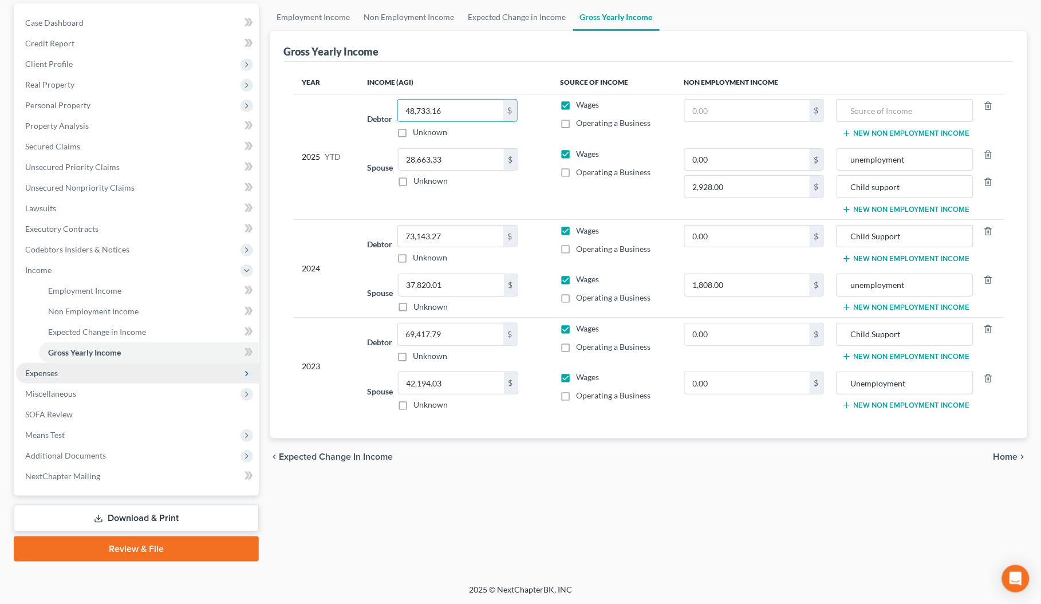
click at [49, 371] on span "Expenses" at bounding box center [41, 373] width 33 height 10
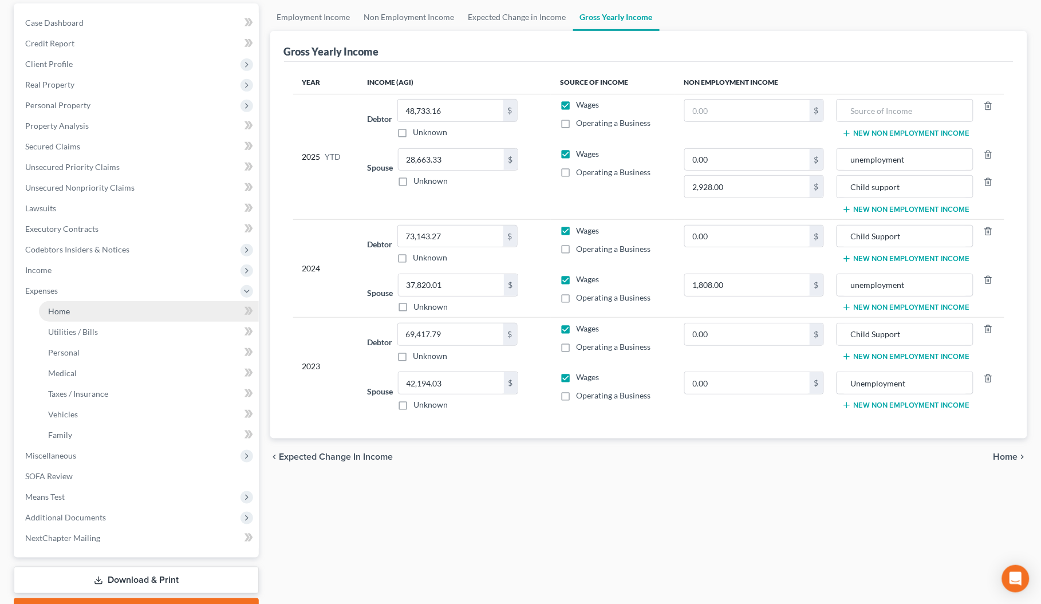
click at [59, 308] on span "Home" at bounding box center [59, 311] width 22 height 10
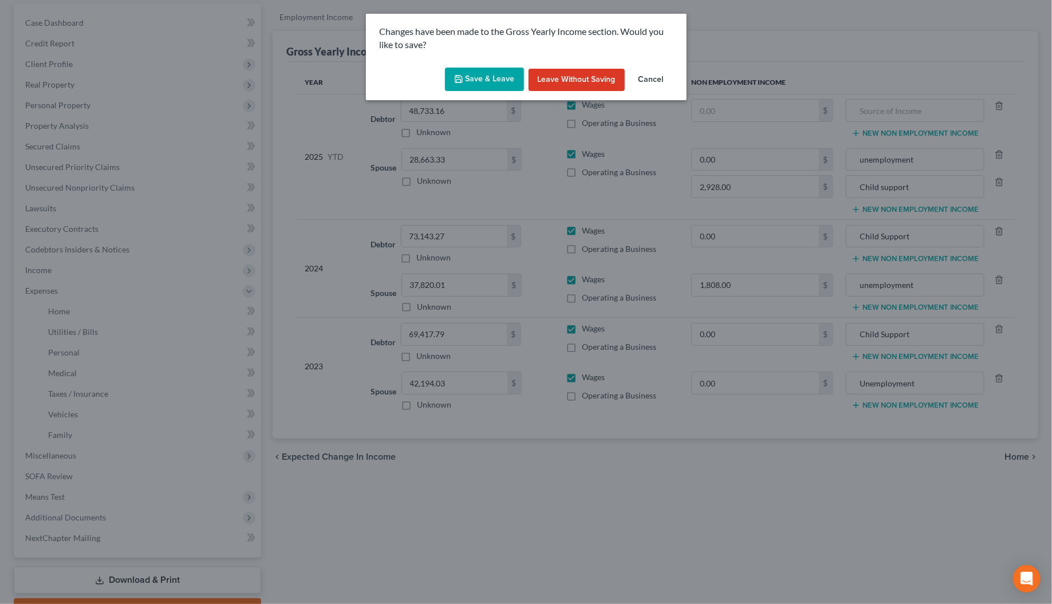
click at [479, 76] on button "Save & Leave" at bounding box center [484, 80] width 79 height 24
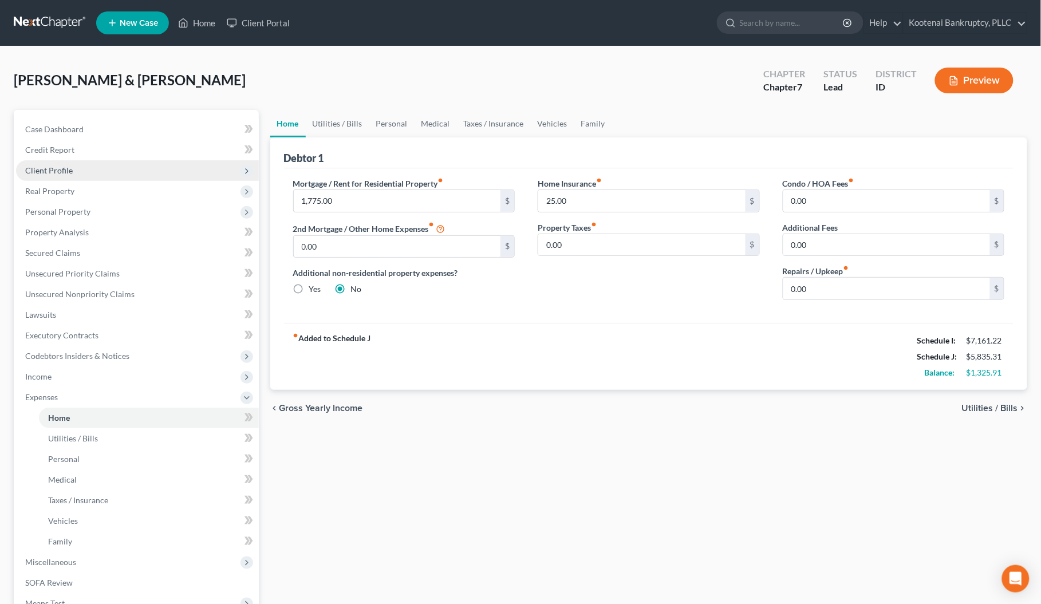
click at [46, 169] on span "Client Profile" at bounding box center [49, 171] width 48 height 10
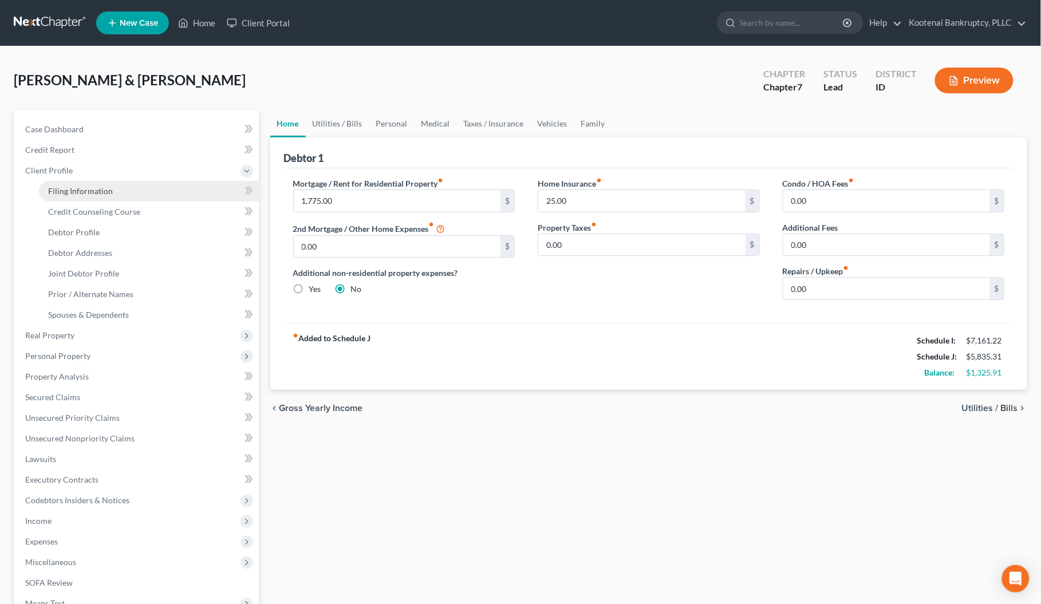
click at [66, 191] on span "Filing Information" at bounding box center [80, 191] width 65 height 10
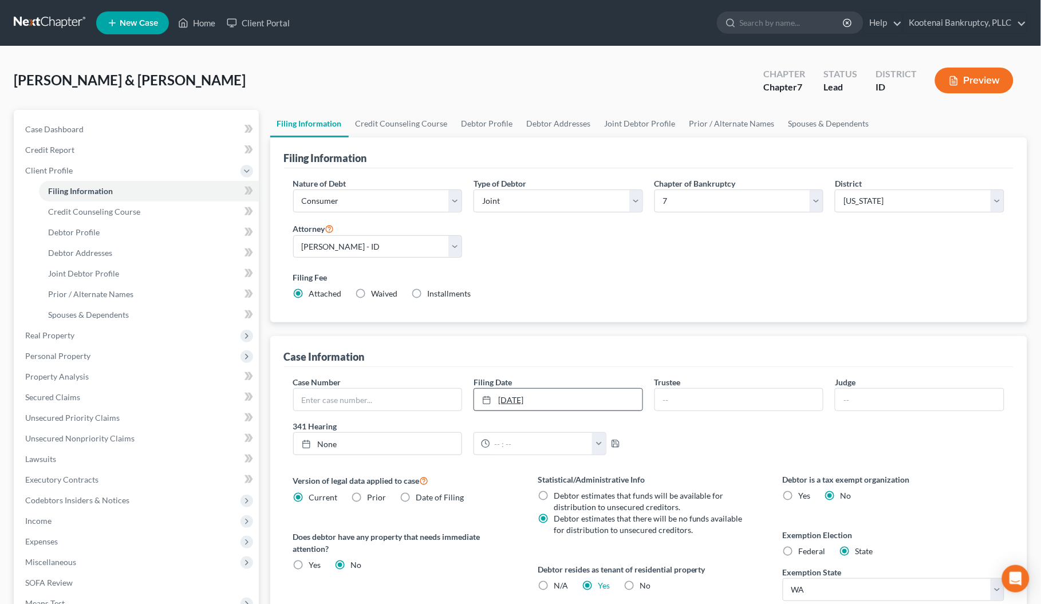
click at [519, 399] on link "[DATE]" at bounding box center [558, 400] width 168 height 22
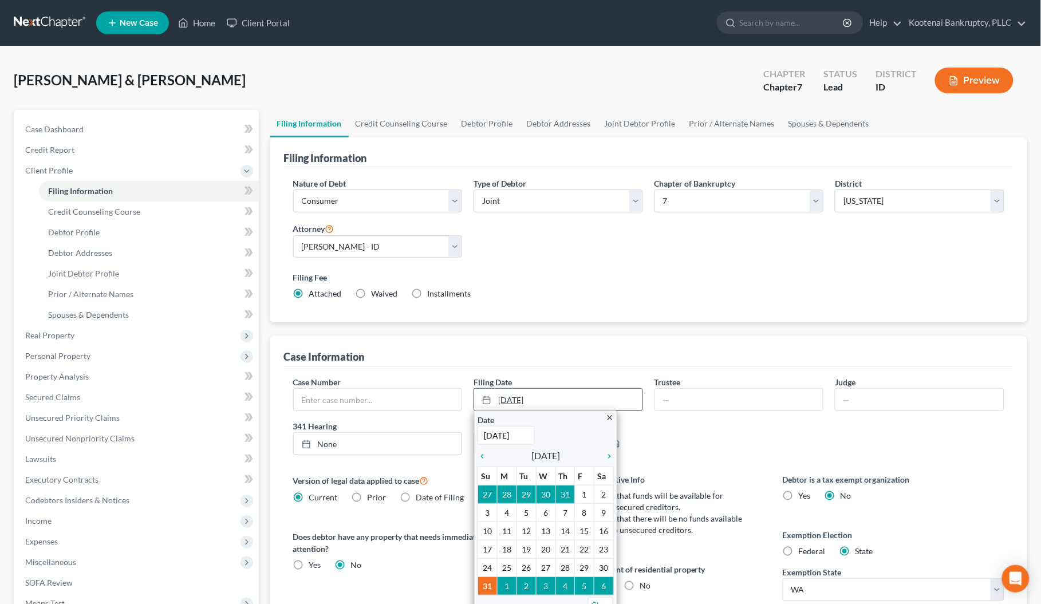
click at [538, 398] on link "[DATE]" at bounding box center [558, 400] width 168 height 22
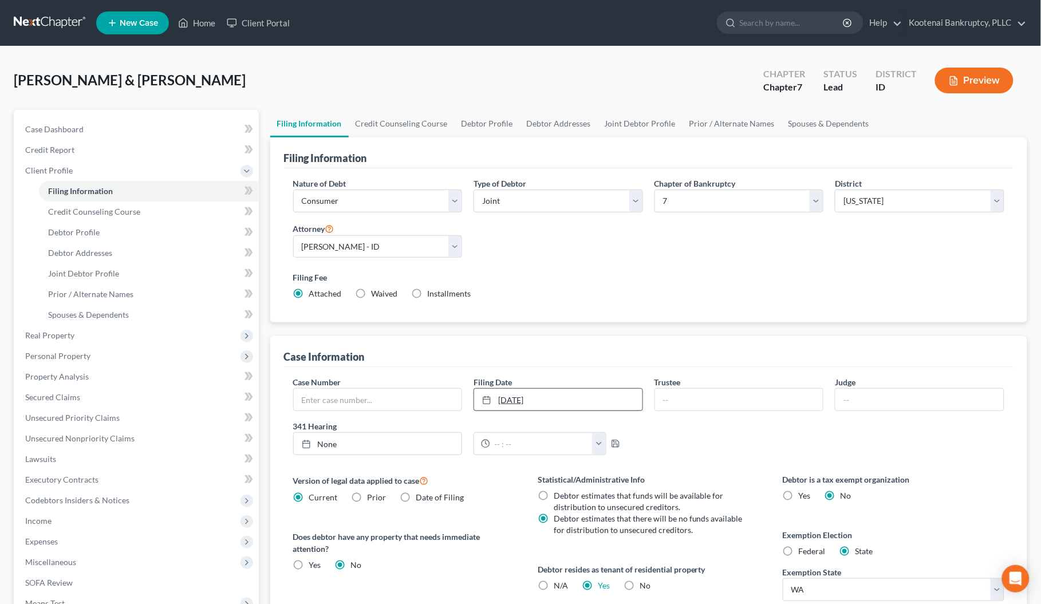
click at [537, 399] on link "[DATE]" at bounding box center [558, 400] width 168 height 22
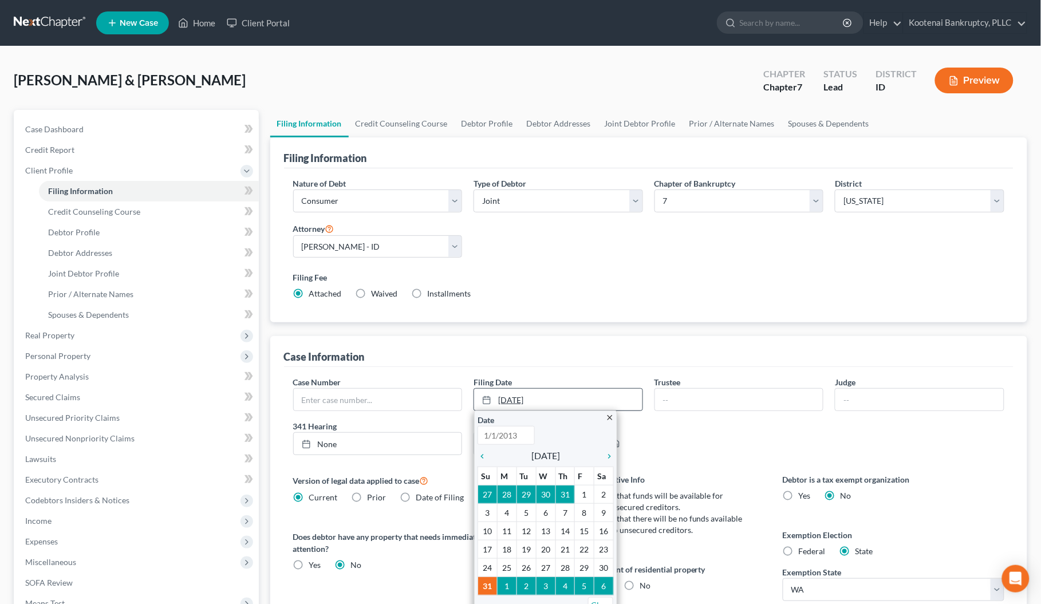
click at [542, 394] on link "[DATE]" at bounding box center [558, 400] width 168 height 22
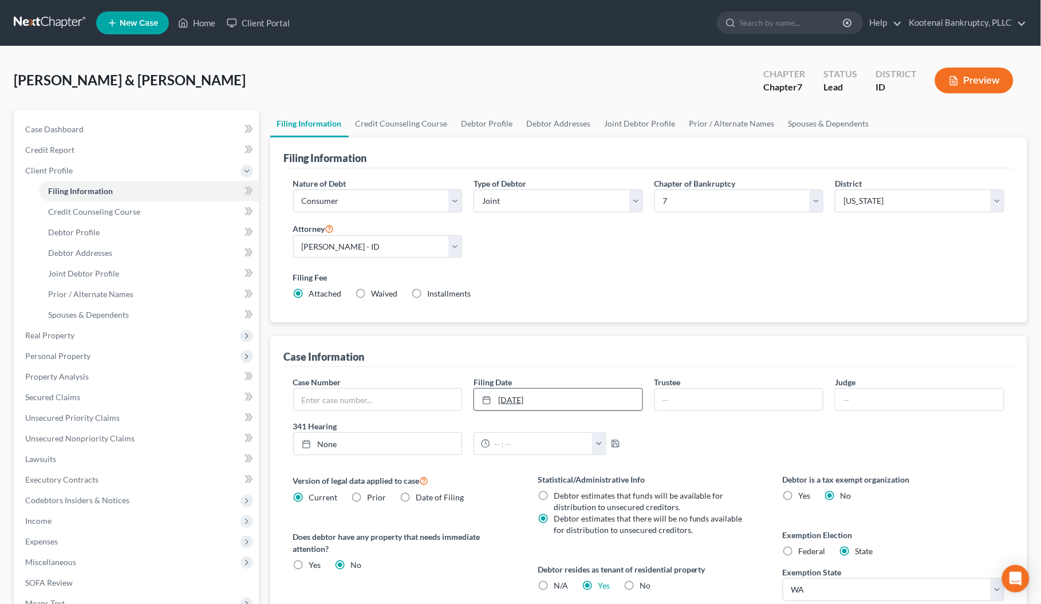
drag, startPoint x: 533, startPoint y: 398, endPoint x: 487, endPoint y: 391, distance: 45.8
click at [487, 391] on link "[DATE]" at bounding box center [558, 400] width 168 height 22
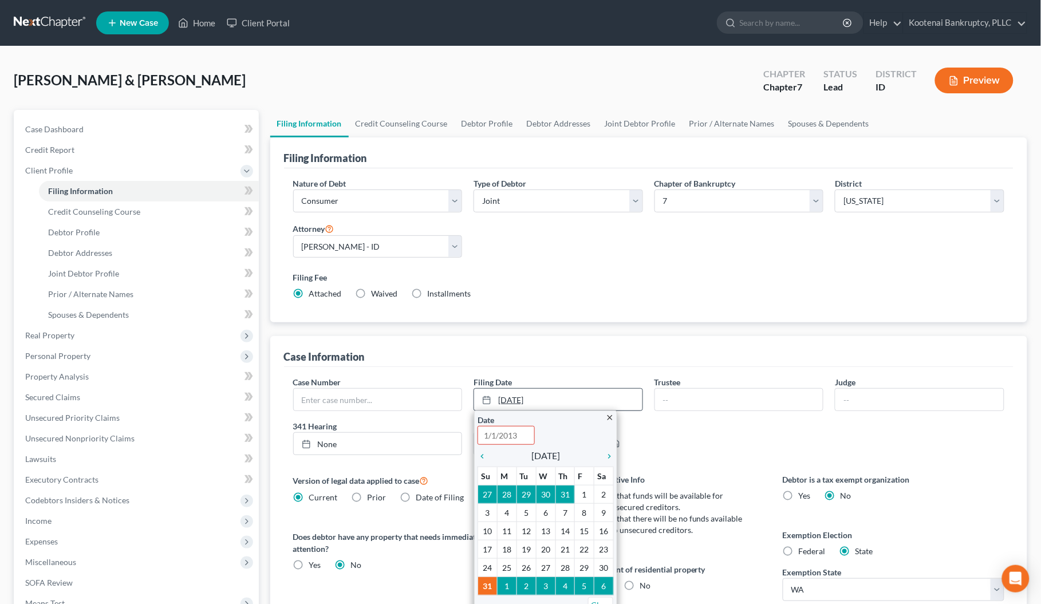
click at [500, 398] on link "[DATE]" at bounding box center [558, 400] width 168 height 22
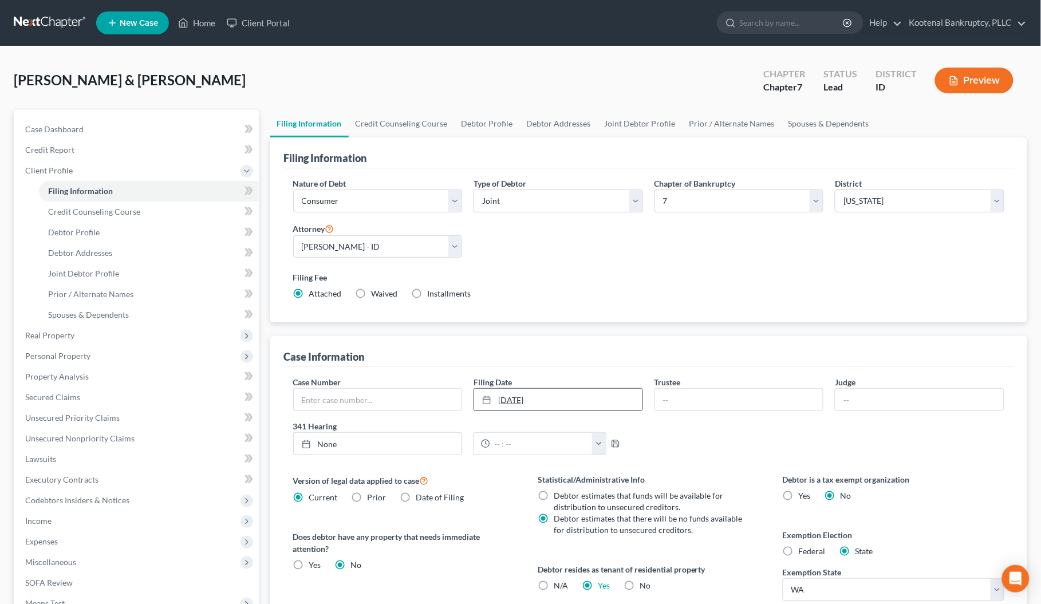
click at [500, 398] on link "[DATE]" at bounding box center [558, 400] width 168 height 22
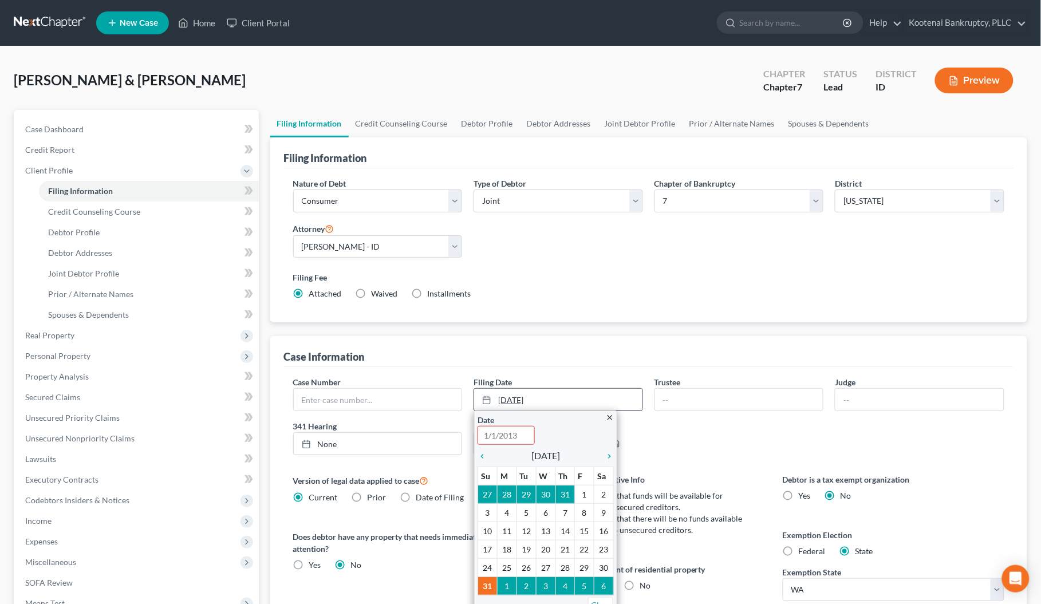
click at [505, 403] on link "[DATE]" at bounding box center [558, 400] width 168 height 22
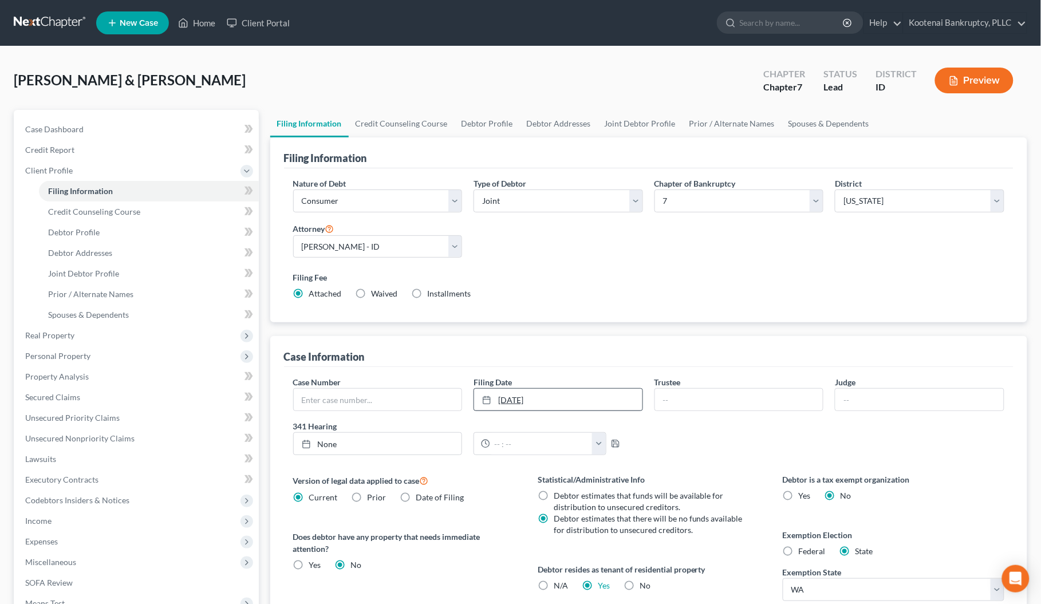
drag, startPoint x: 505, startPoint y: 397, endPoint x: 493, endPoint y: 398, distance: 12.1
click at [497, 394] on link "[DATE]" at bounding box center [558, 400] width 168 height 22
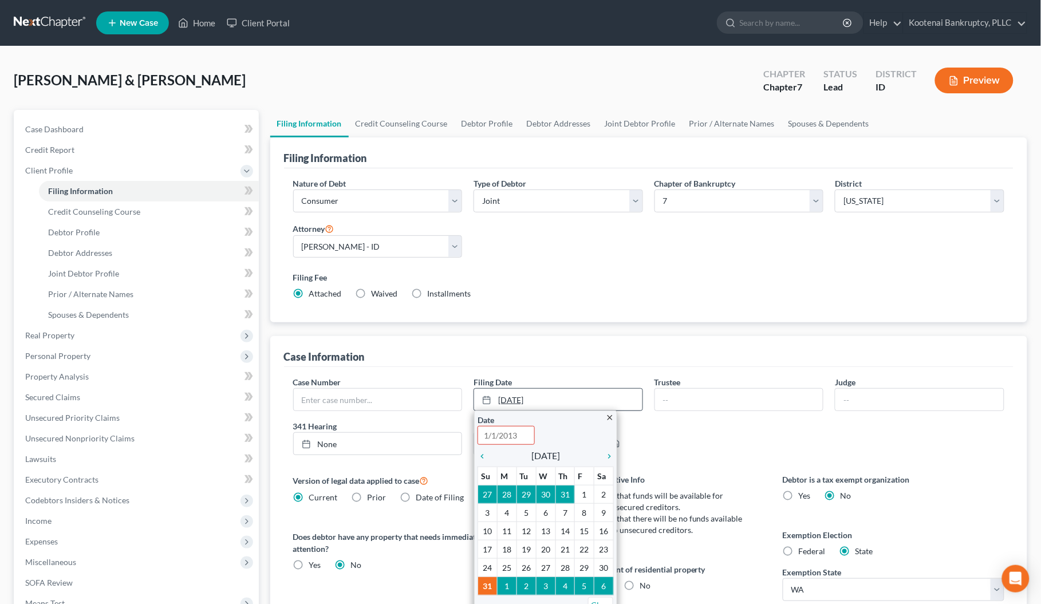
click at [484, 399] on line at bounding box center [486, 399] width 7 height 0
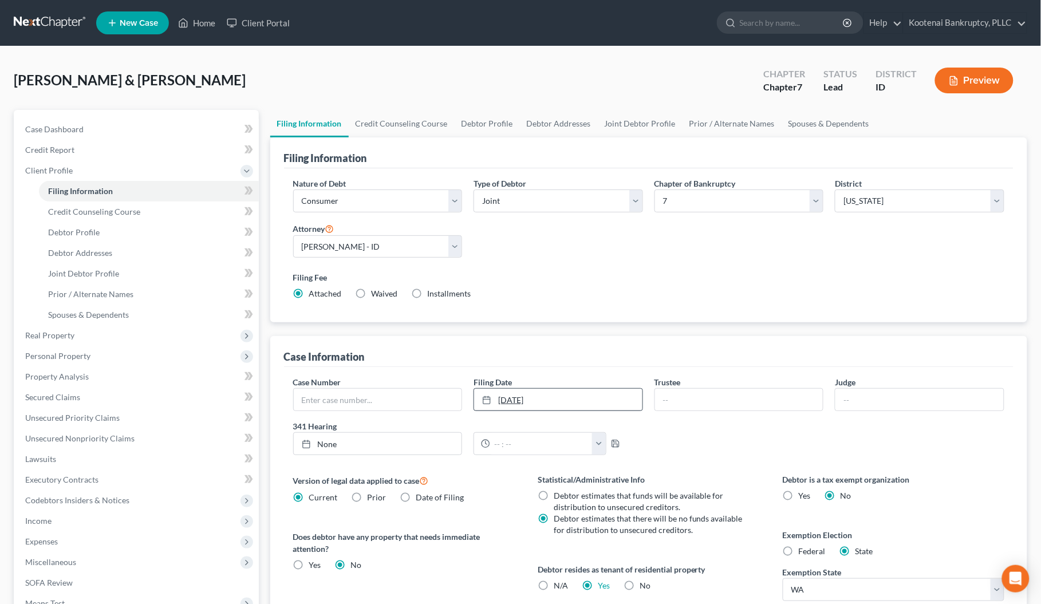
click at [630, 406] on link "[DATE]" at bounding box center [558, 400] width 168 height 22
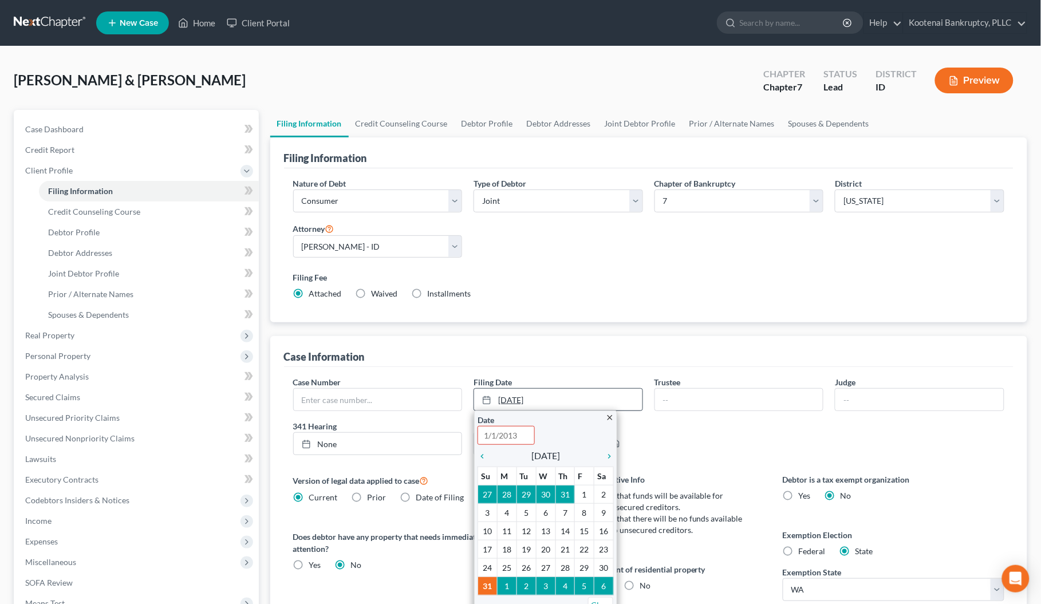
click at [516, 390] on link "[DATE]" at bounding box center [558, 400] width 168 height 22
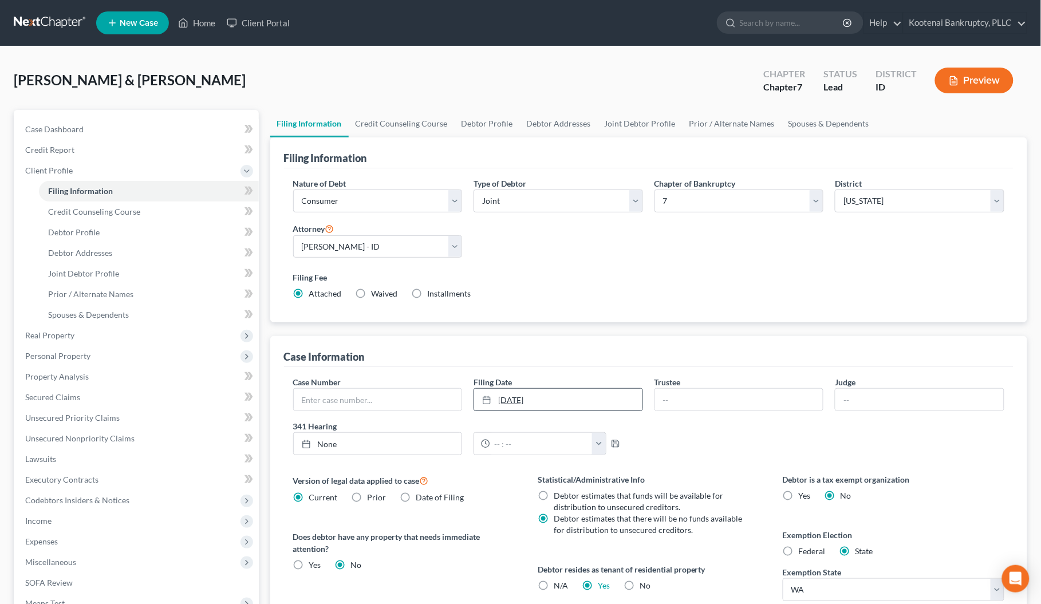
click at [485, 398] on icon at bounding box center [486, 400] width 9 height 9
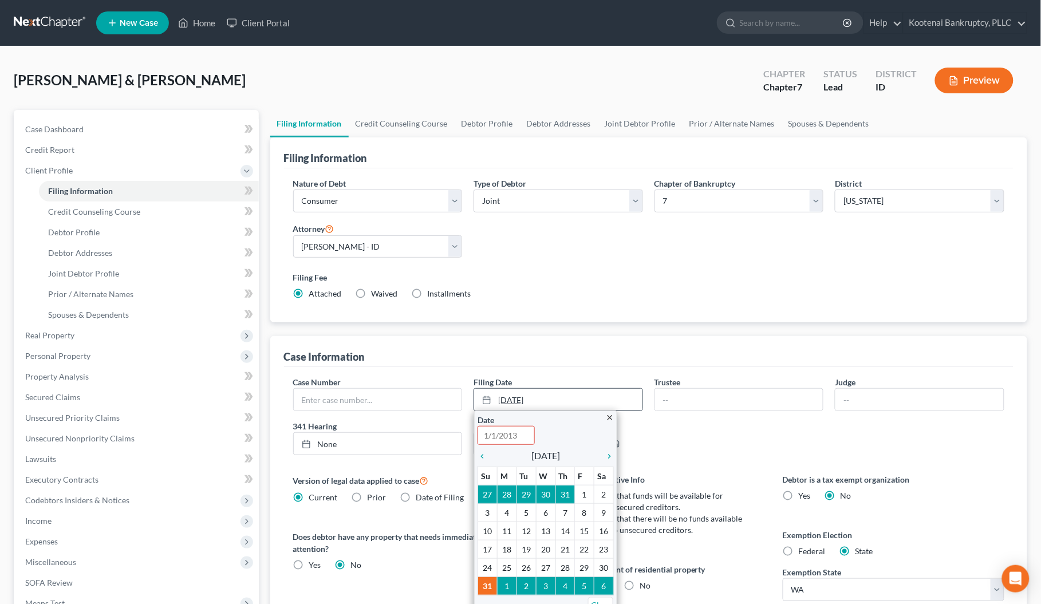
click at [487, 403] on icon at bounding box center [486, 400] width 9 height 9
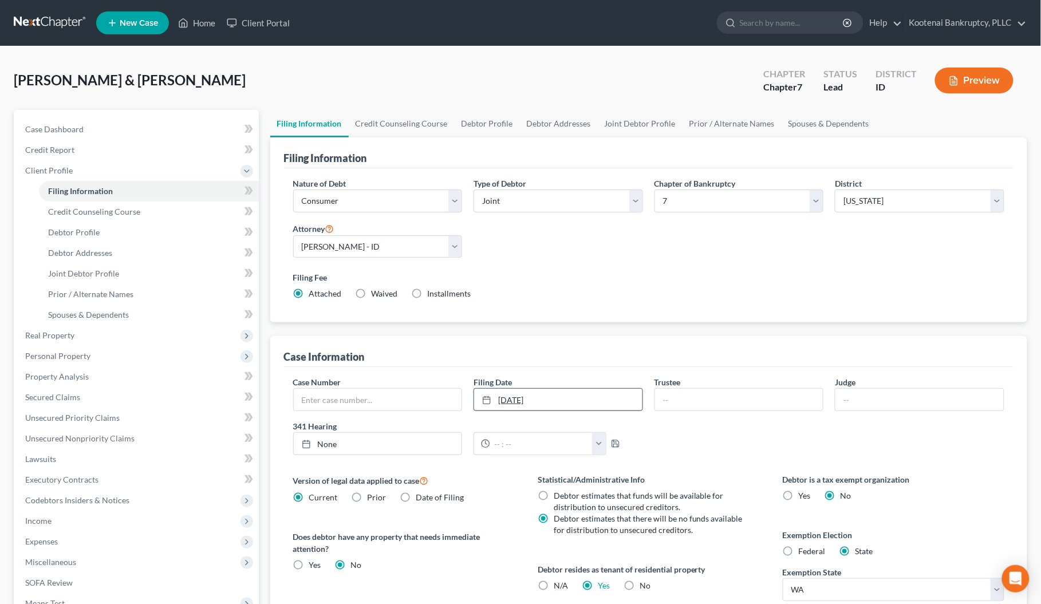
drag, startPoint x: 545, startPoint y: 403, endPoint x: 530, endPoint y: 402, distance: 15.5
click at [545, 402] on link "[DATE]" at bounding box center [558, 400] width 168 height 22
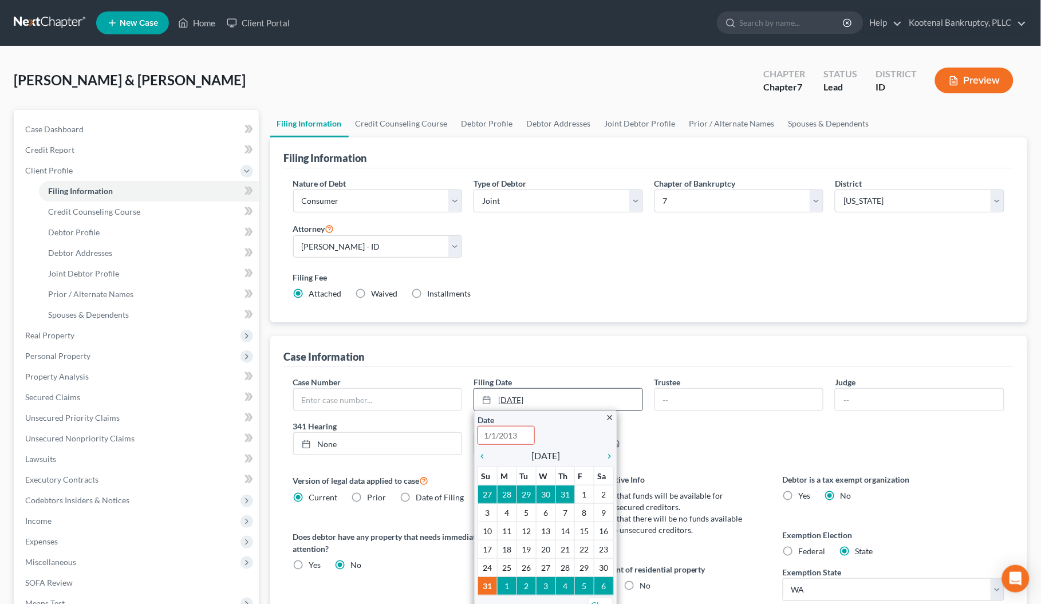
drag, startPoint x: 497, startPoint y: 396, endPoint x: 508, endPoint y: 391, distance: 12.0
click at [508, 391] on link "[DATE]" at bounding box center [558, 400] width 168 height 22
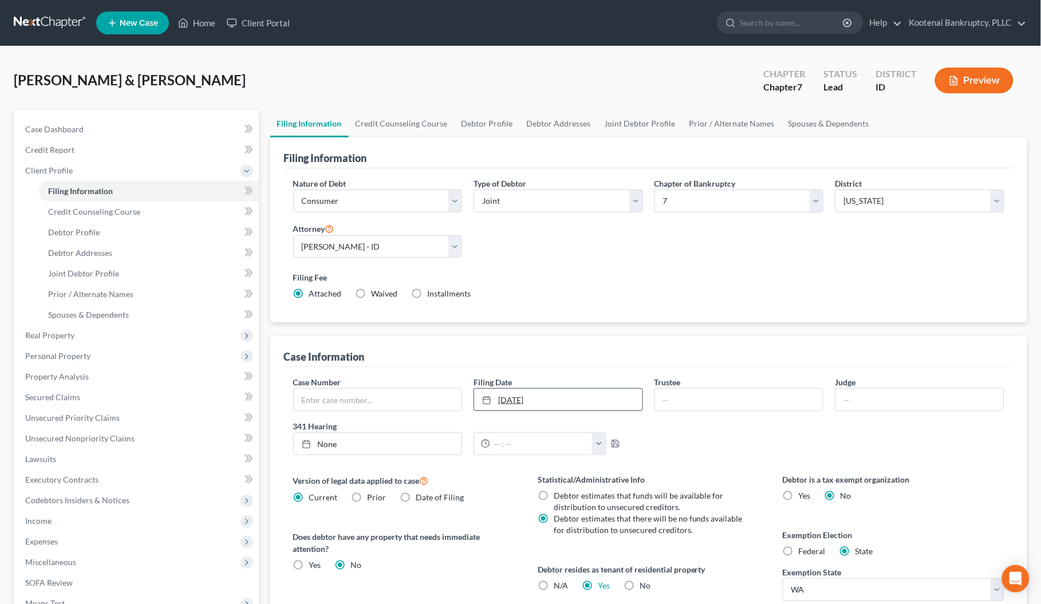
click at [513, 399] on link "[DATE]" at bounding box center [558, 400] width 168 height 22
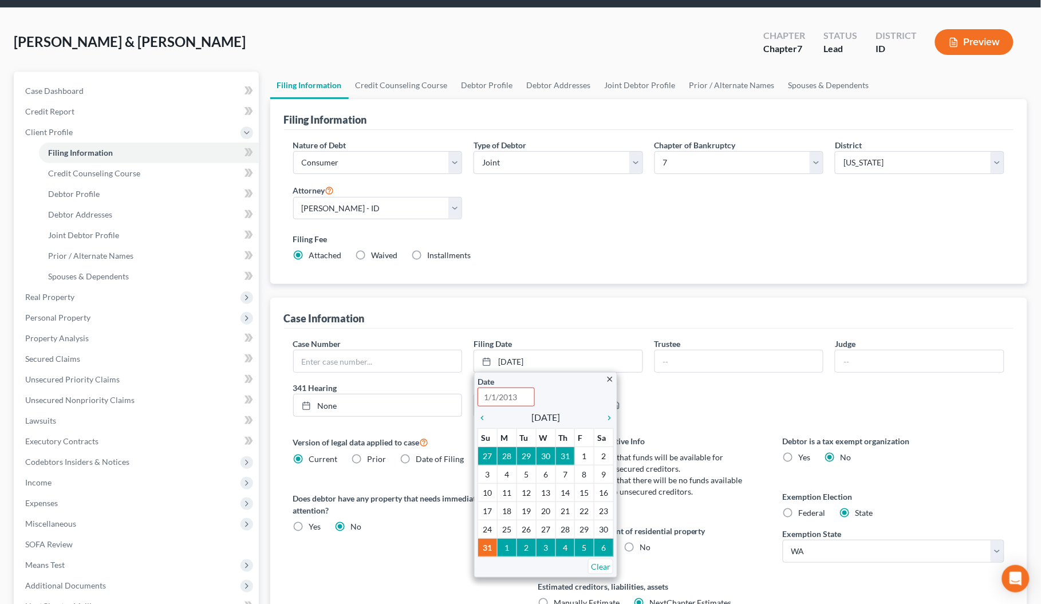
scroll to position [72, 0]
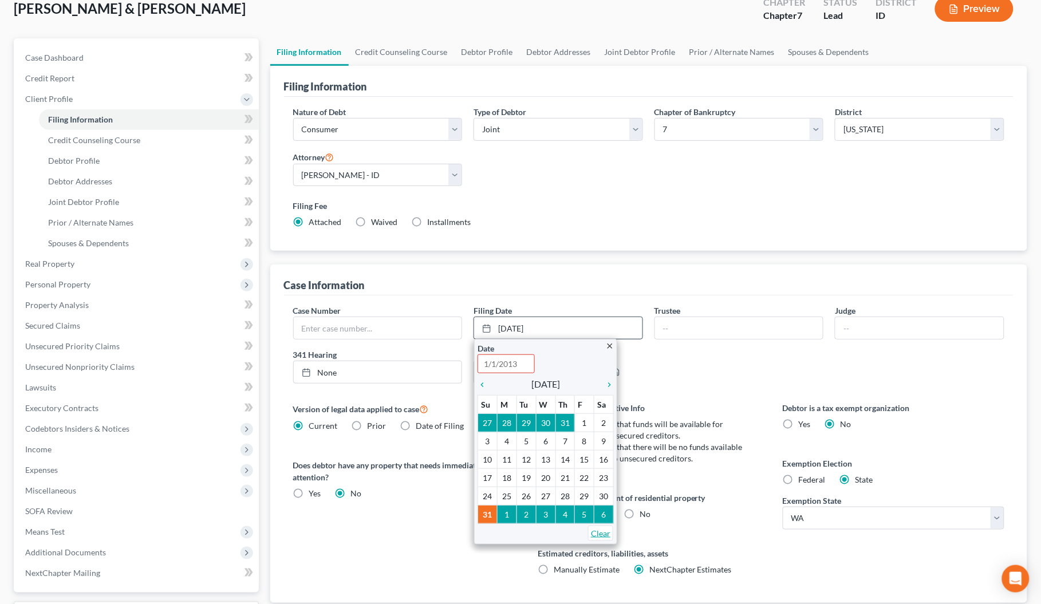
click at [607, 537] on link "Clear" at bounding box center [600, 533] width 25 height 15
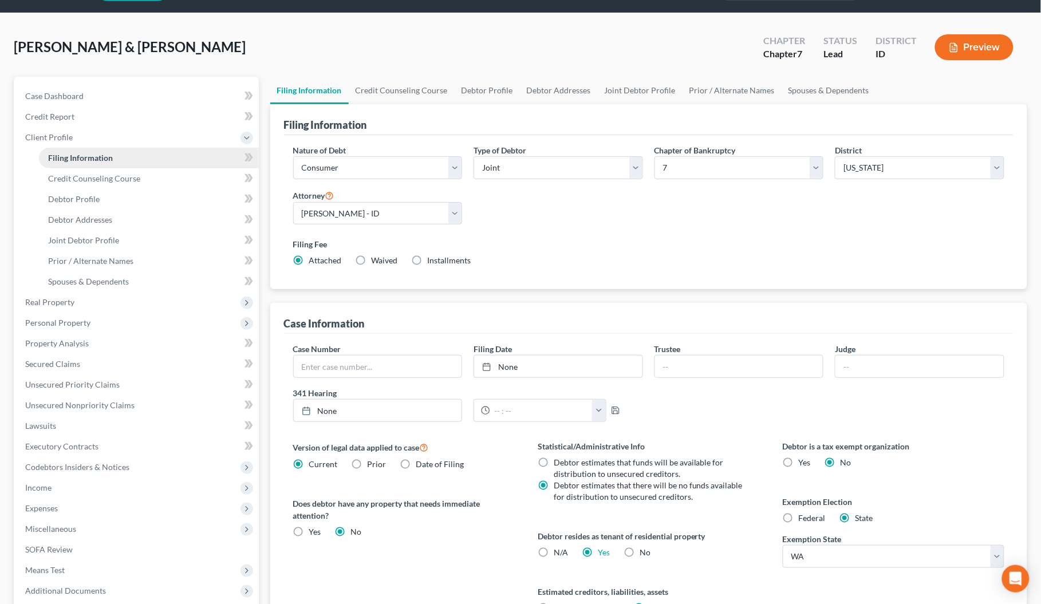
scroll to position [0, 0]
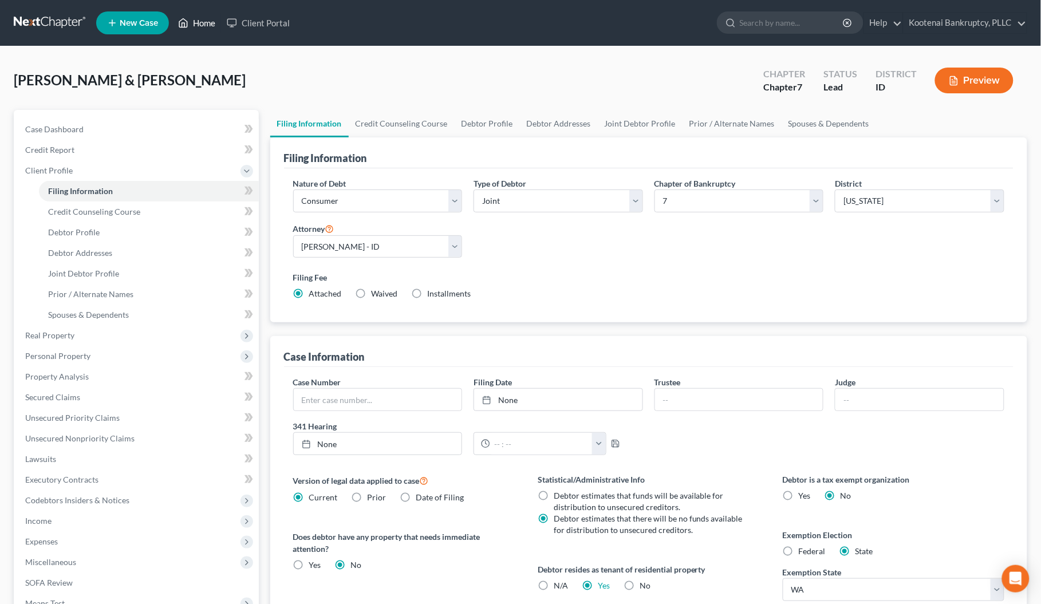
click at [195, 29] on link "Home" at bounding box center [196, 23] width 49 height 21
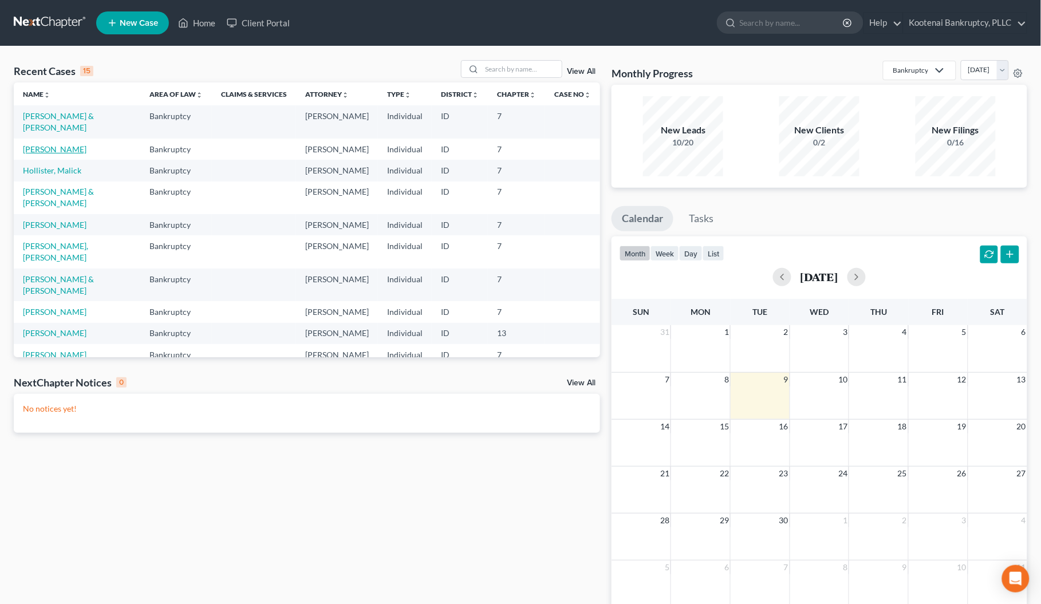
click at [58, 147] on link "[PERSON_NAME]" at bounding box center [55, 149] width 64 height 10
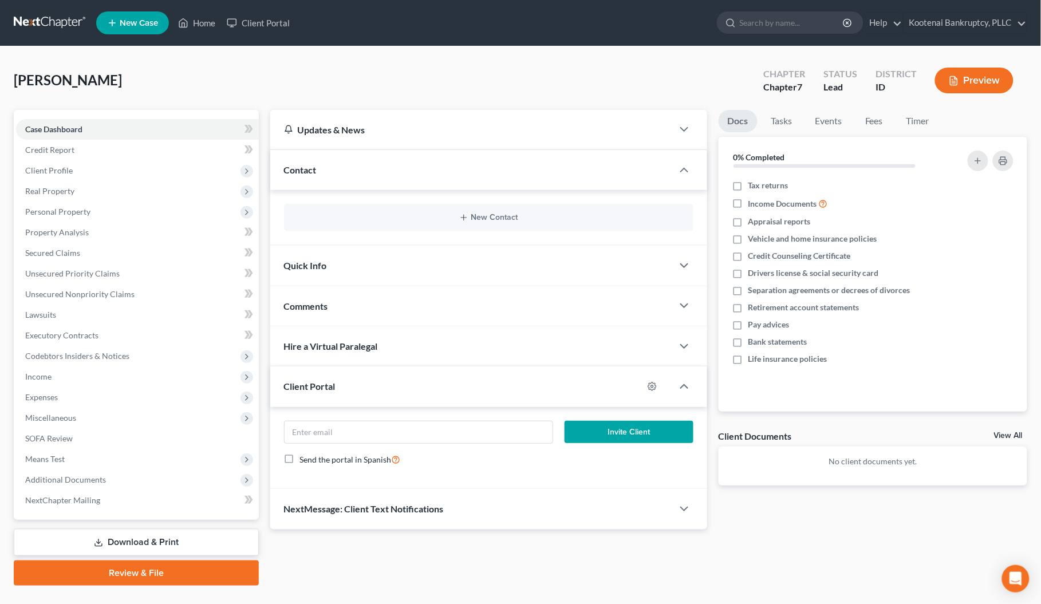
click at [984, 84] on button "Preview" at bounding box center [974, 81] width 78 height 26
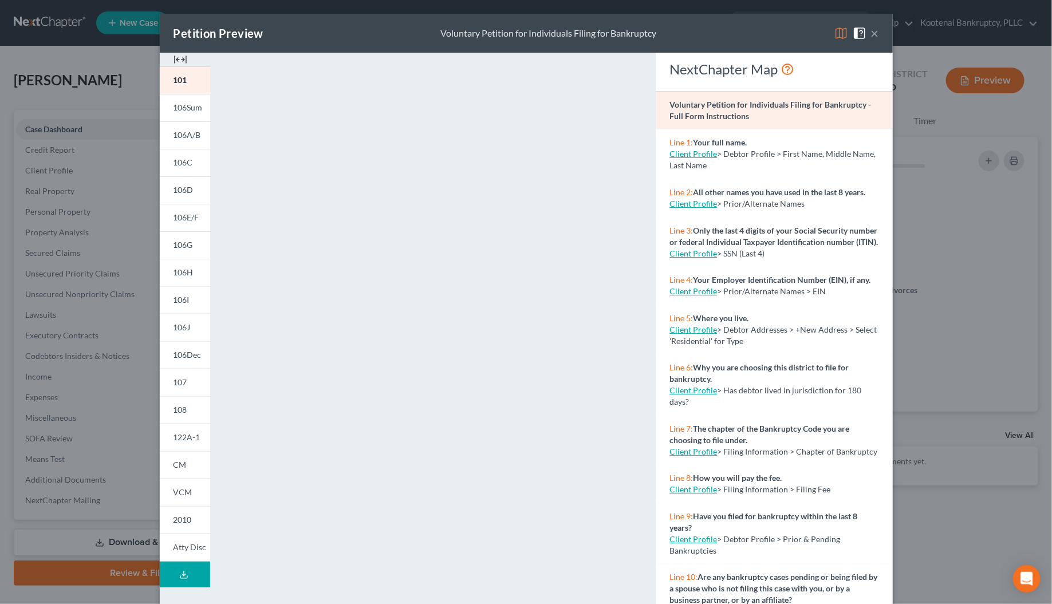
click at [176, 58] on img at bounding box center [181, 60] width 14 height 14
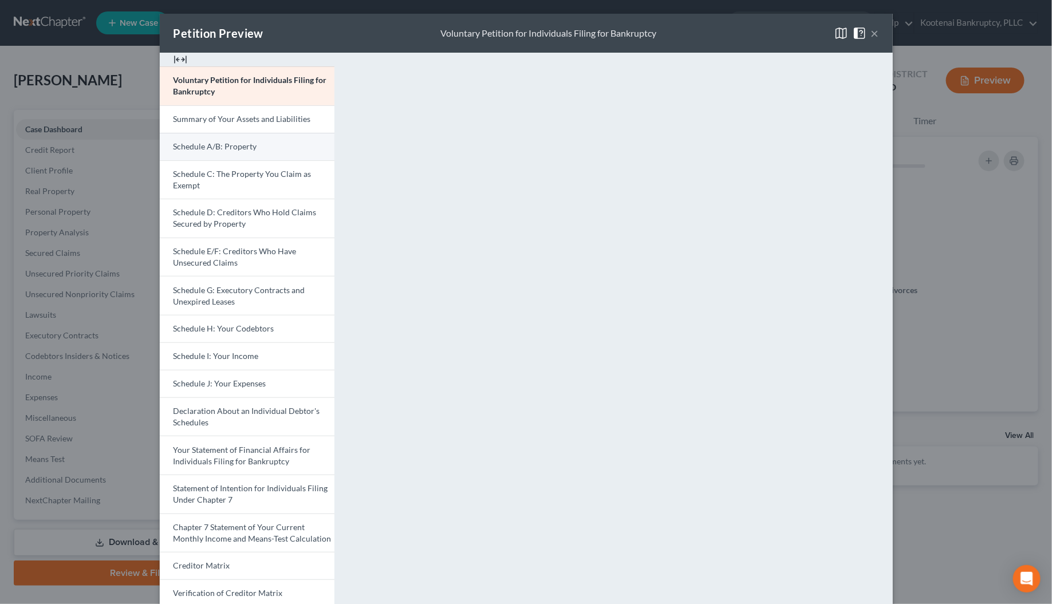
click at [199, 154] on link "Schedule A/B: Property" at bounding box center [247, 146] width 175 height 27
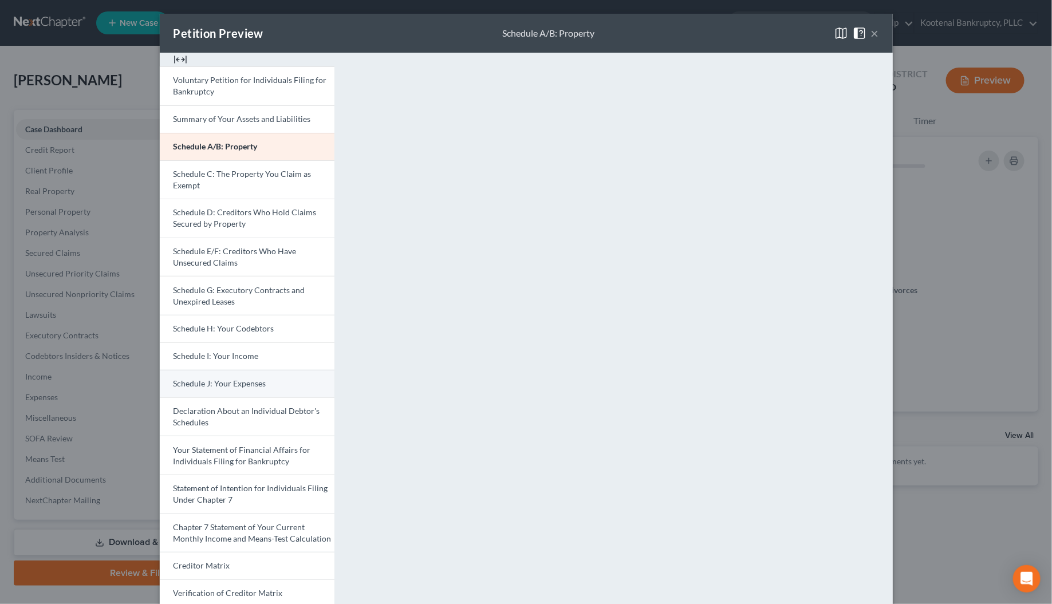
click at [229, 387] on span "Schedule J: Your Expenses" at bounding box center [220, 384] width 93 height 10
drag, startPoint x: 872, startPoint y: 35, endPoint x: 12, endPoint y: 121, distance: 864.1
click at [872, 35] on button "×" at bounding box center [875, 33] width 8 height 14
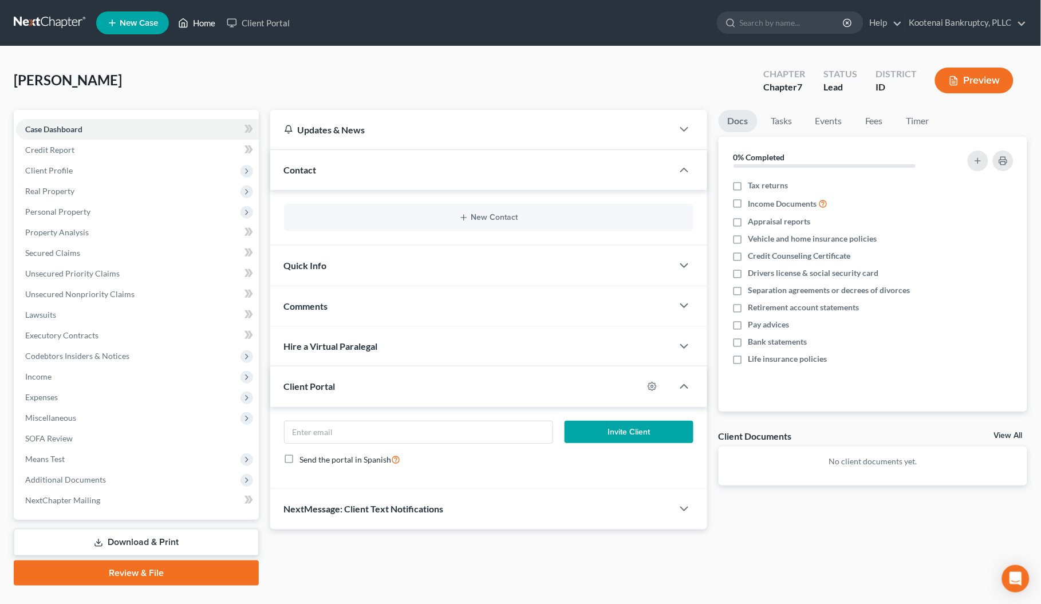
click at [196, 21] on link "Home" at bounding box center [196, 23] width 49 height 21
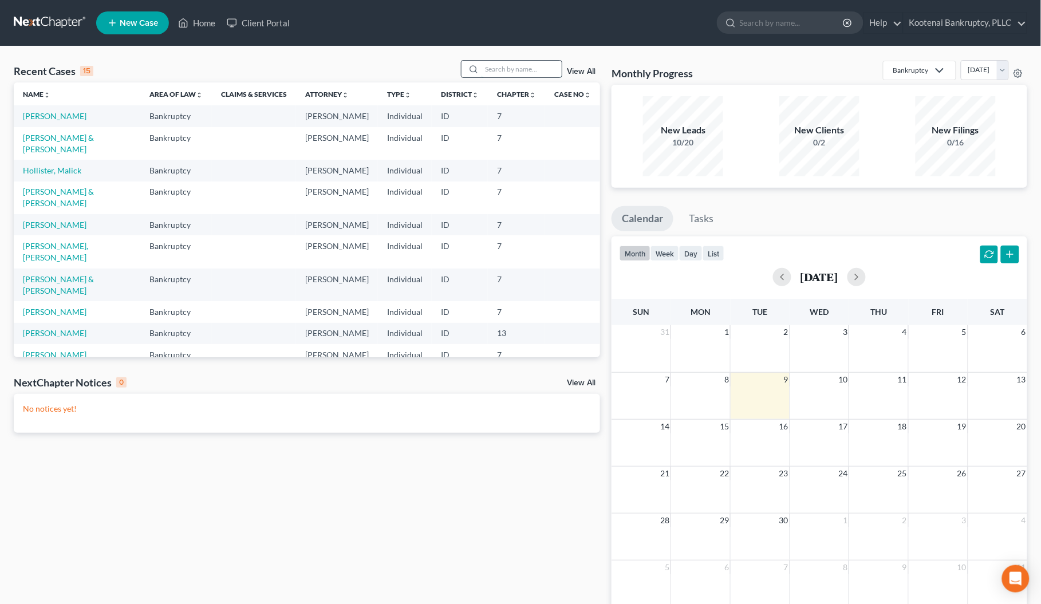
click at [487, 72] on input "search" at bounding box center [522, 69] width 80 height 17
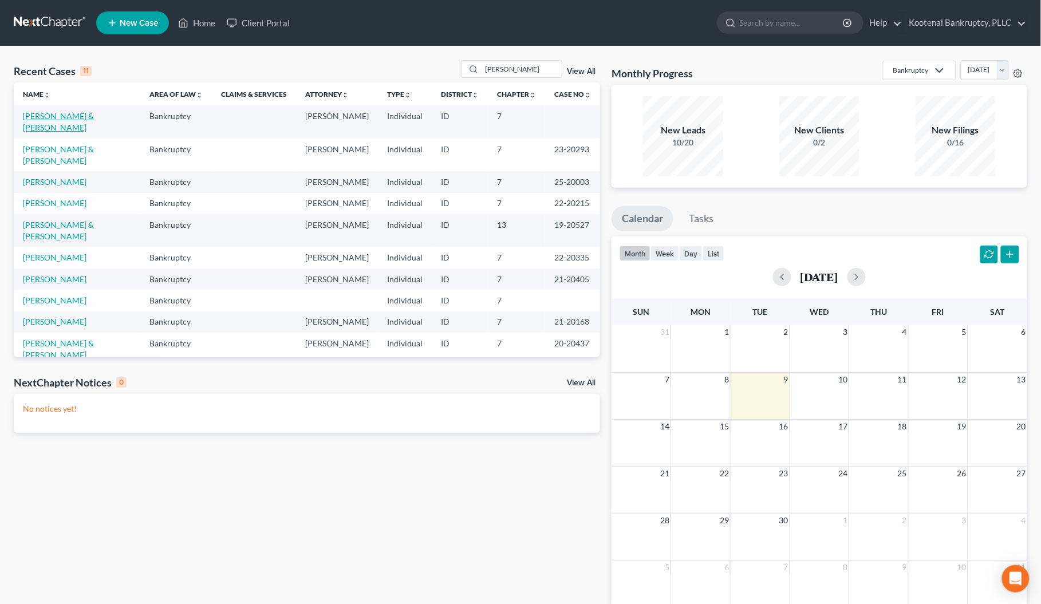
click at [61, 116] on link "[PERSON_NAME] & [PERSON_NAME]" at bounding box center [58, 121] width 71 height 21
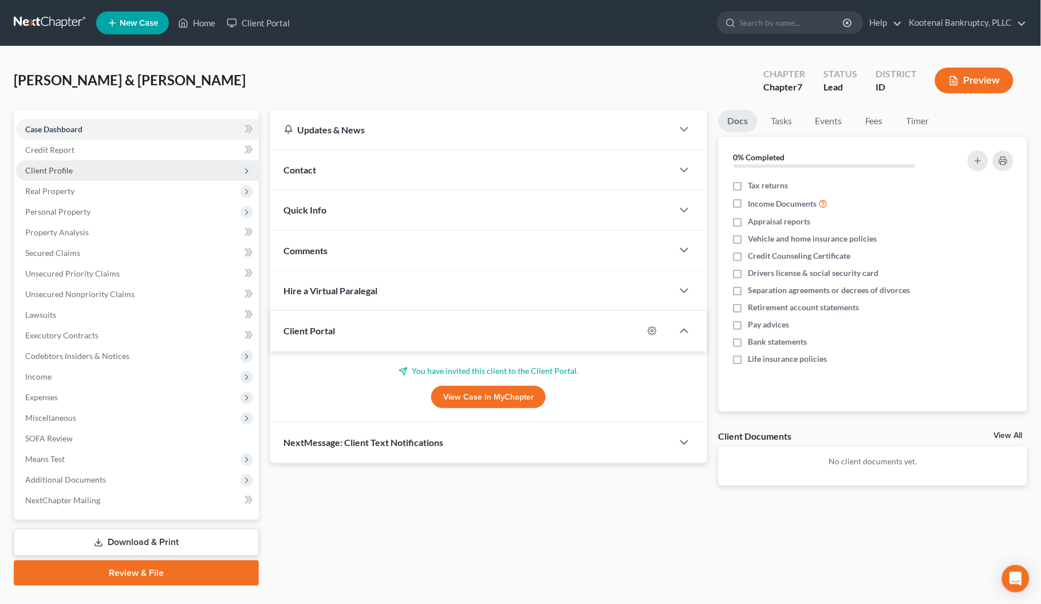
click at [44, 160] on span "Client Profile" at bounding box center [137, 170] width 243 height 21
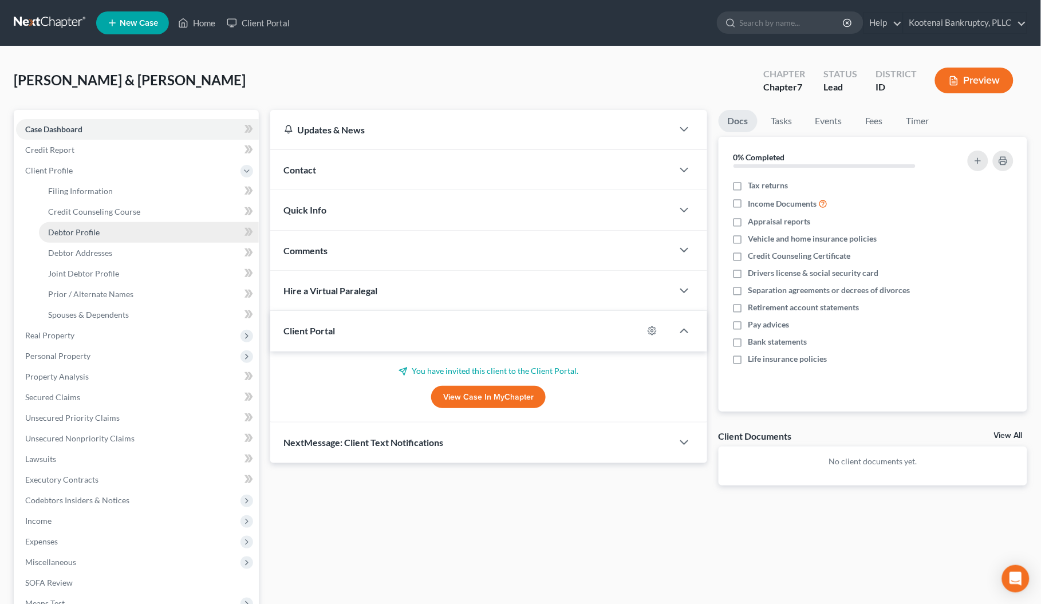
click at [69, 229] on span "Debtor Profile" at bounding box center [74, 232] width 52 height 10
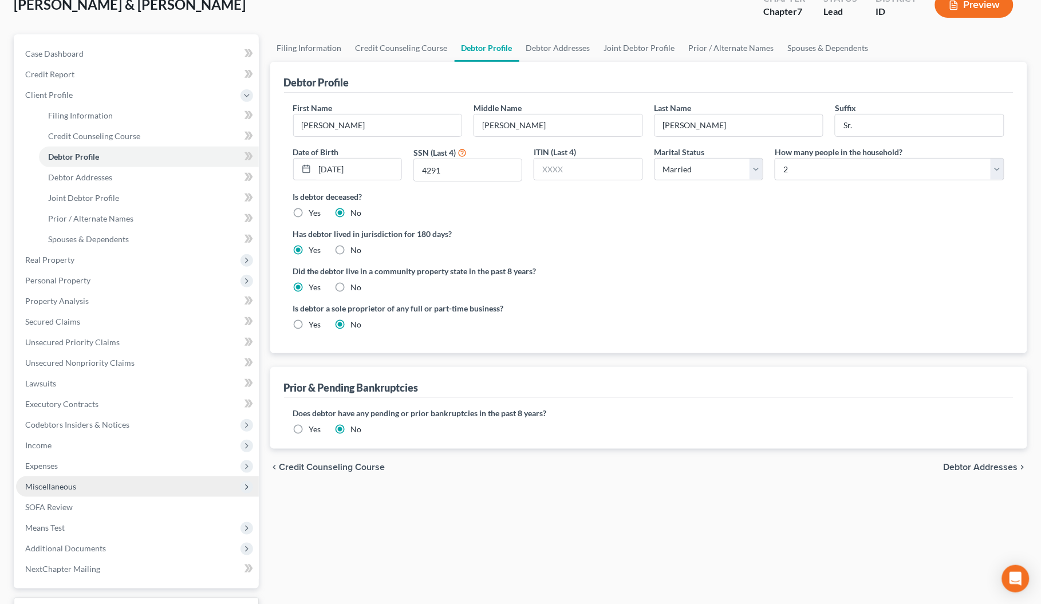
scroll to position [169, 0]
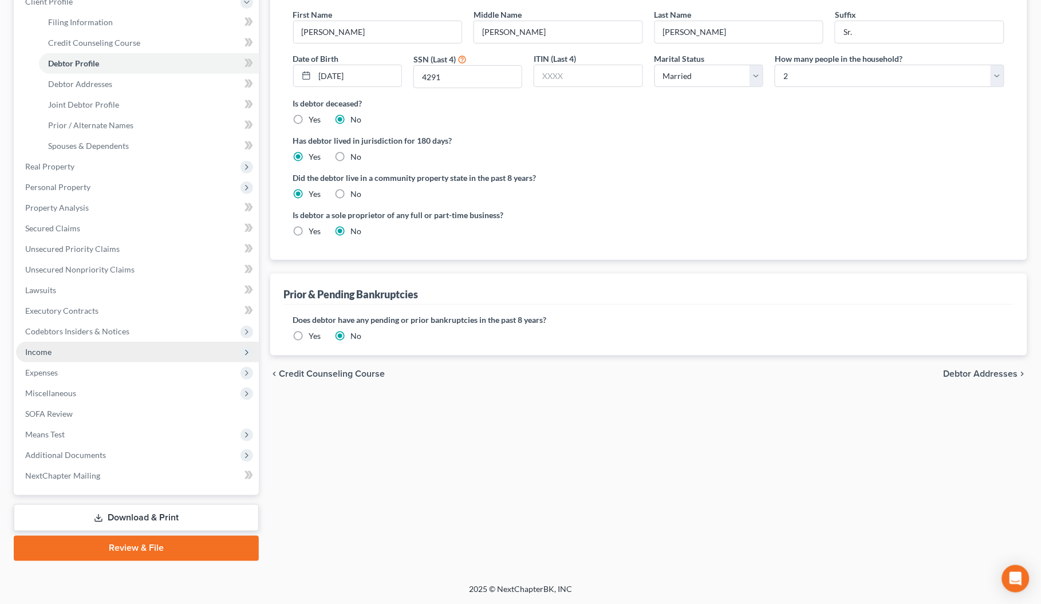
click at [43, 344] on span "Income" at bounding box center [137, 352] width 243 height 21
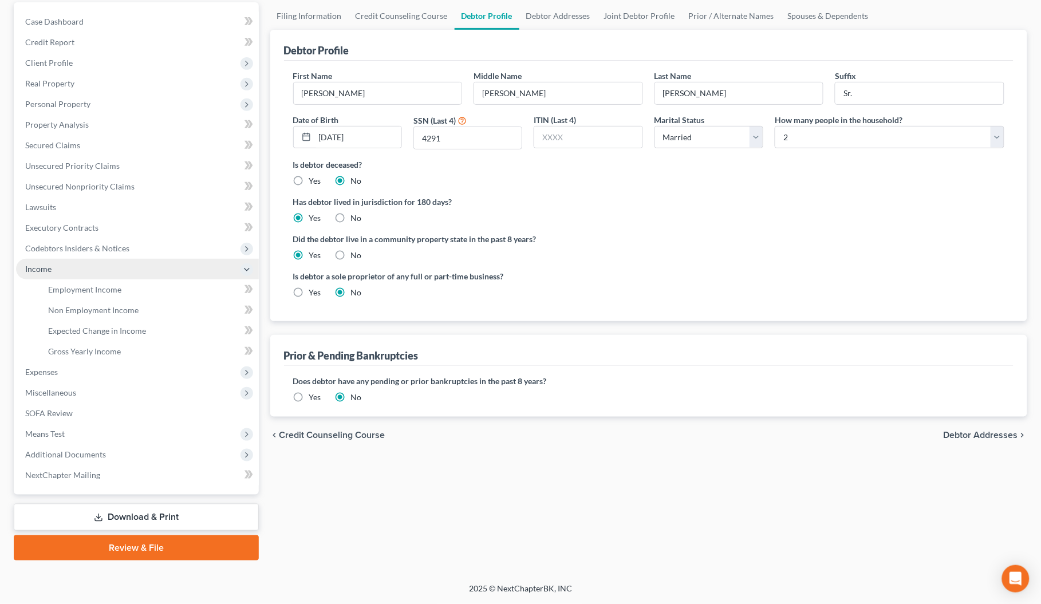
scroll to position [107, 0]
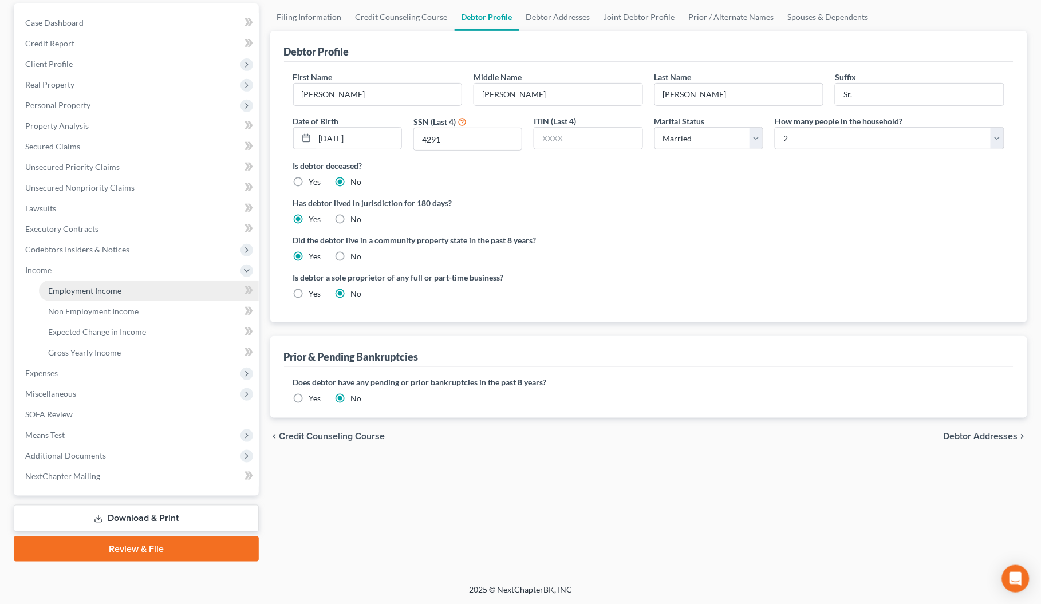
click at [86, 286] on span "Employment Income" at bounding box center [84, 291] width 73 height 10
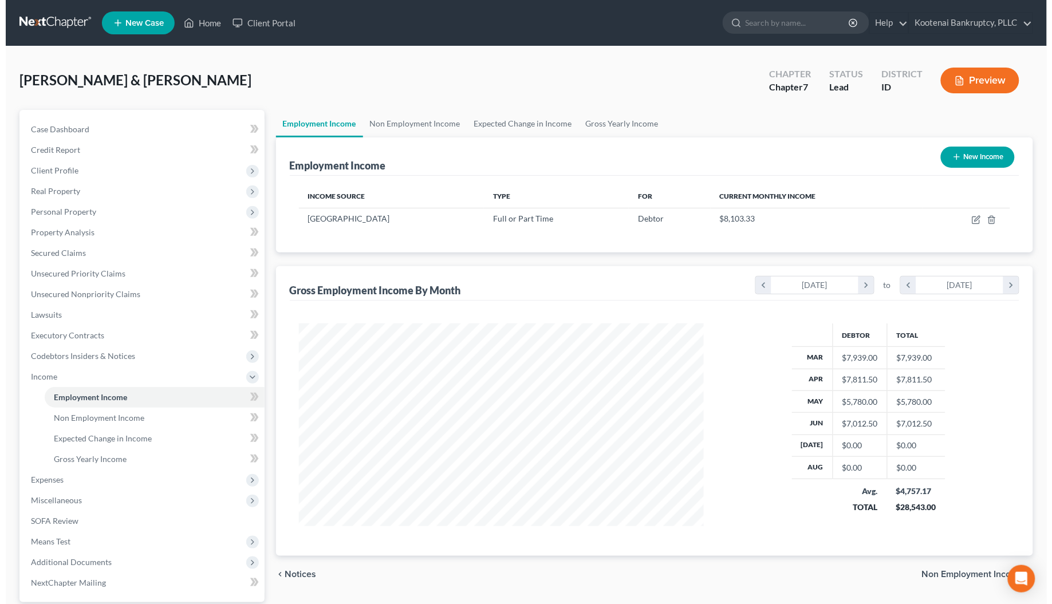
scroll to position [206, 428]
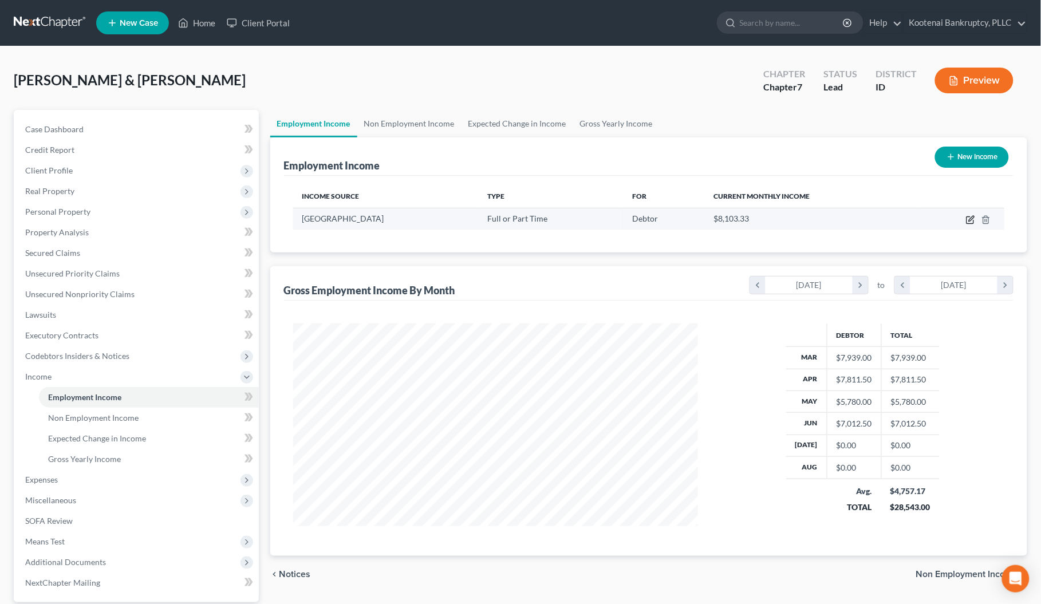
click at [972, 221] on icon "button" at bounding box center [970, 219] width 9 height 9
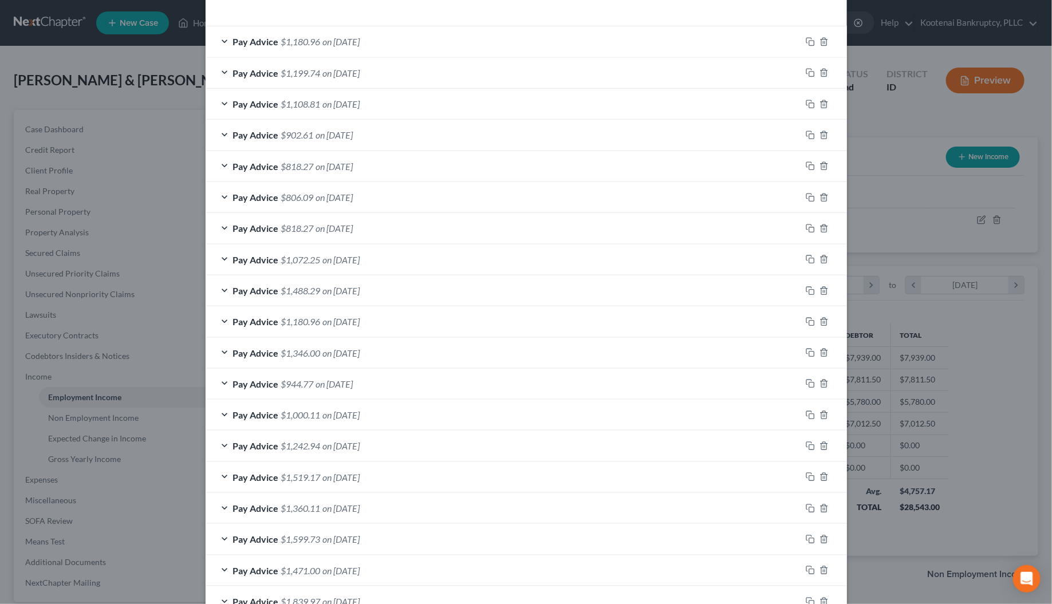
scroll to position [158, 0]
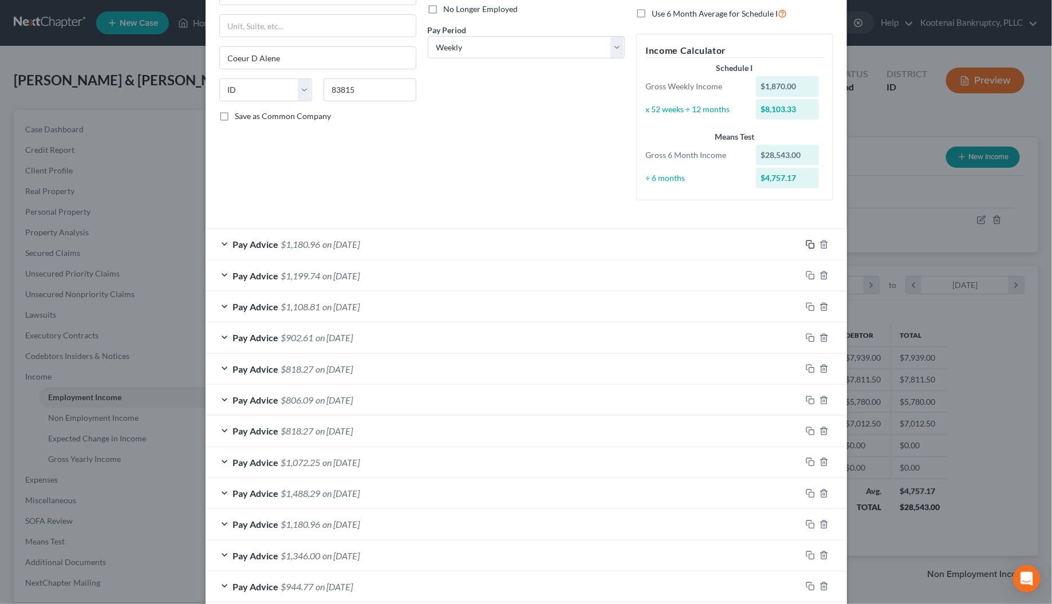
click at [808, 242] on icon "button" at bounding box center [810, 244] width 9 height 9
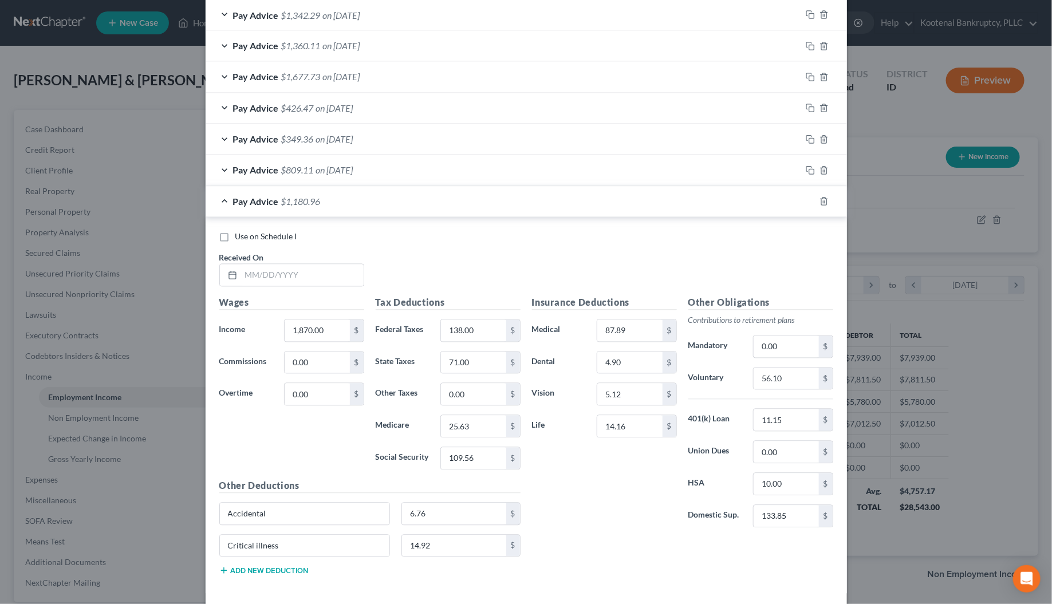
scroll to position [1069, 0]
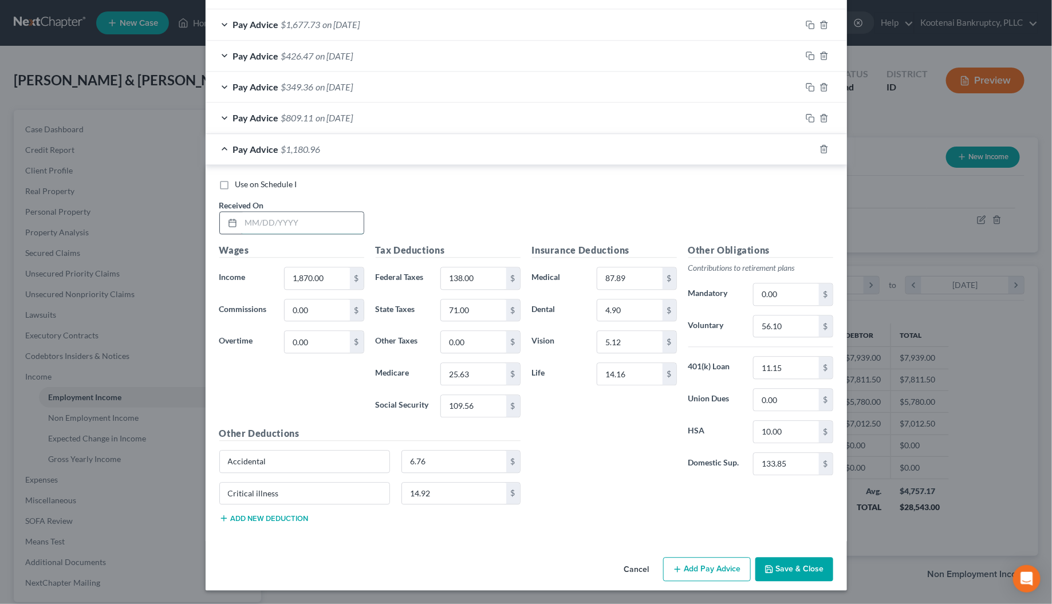
click at [255, 216] on input "text" at bounding box center [302, 223] width 123 height 22
click at [299, 271] on input "1,870.00" at bounding box center [317, 279] width 65 height 22
click at [450, 278] on input "138.00" at bounding box center [473, 279] width 65 height 22
click at [458, 407] on input "109.56" at bounding box center [473, 406] width 65 height 22
click at [458, 374] on input "25.63" at bounding box center [473, 374] width 65 height 22
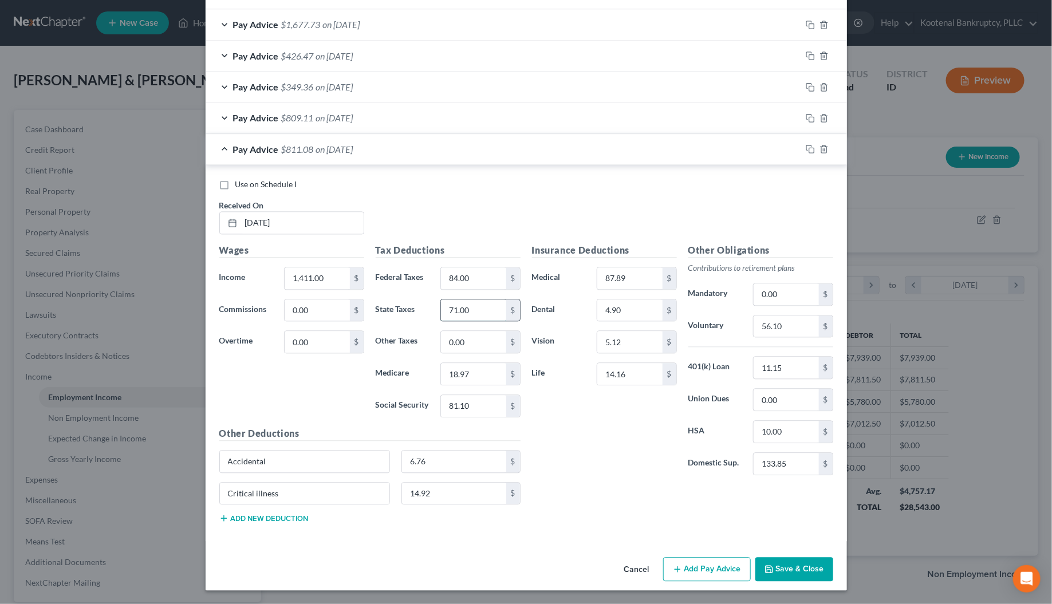
click at [461, 302] on input "71.00" at bounding box center [473, 311] width 65 height 22
click at [776, 324] on input "56.10" at bounding box center [786, 327] width 65 height 22
click at [754, 318] on input "text" at bounding box center [786, 327] width 65 height 22
click at [806, 144] on icon "button" at bounding box center [810, 148] width 9 height 9
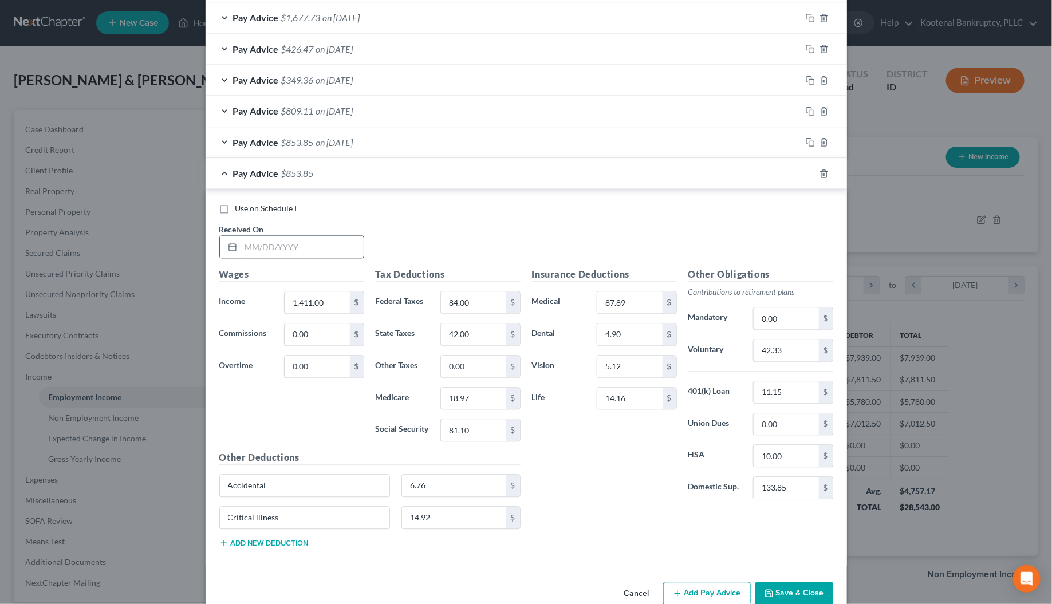
click at [259, 258] on input "text" at bounding box center [302, 247] width 123 height 22
click at [338, 306] on input "1,411.00" at bounding box center [317, 303] width 65 height 22
click at [441, 302] on input "84.00" at bounding box center [473, 303] width 65 height 22
click at [459, 435] on input "81.10" at bounding box center [473, 430] width 65 height 22
click at [456, 400] on input "18.97" at bounding box center [473, 399] width 65 height 22
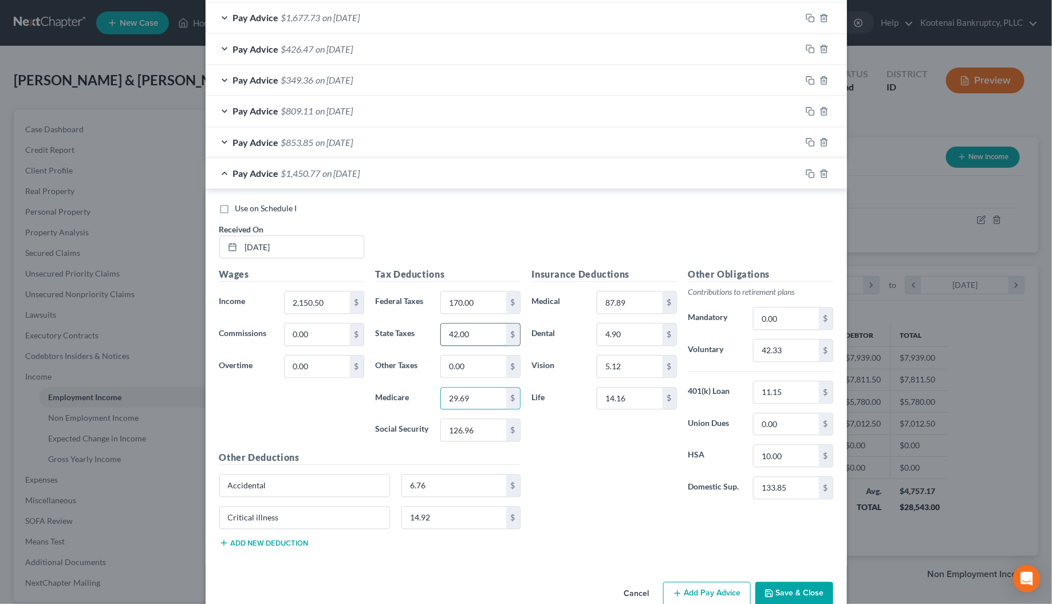
click at [467, 339] on input "42.00" at bounding box center [473, 335] width 65 height 22
click at [754, 355] on input "42.33" at bounding box center [786, 351] width 65 height 22
click at [806, 178] on icon "button" at bounding box center [810, 173] width 9 height 9
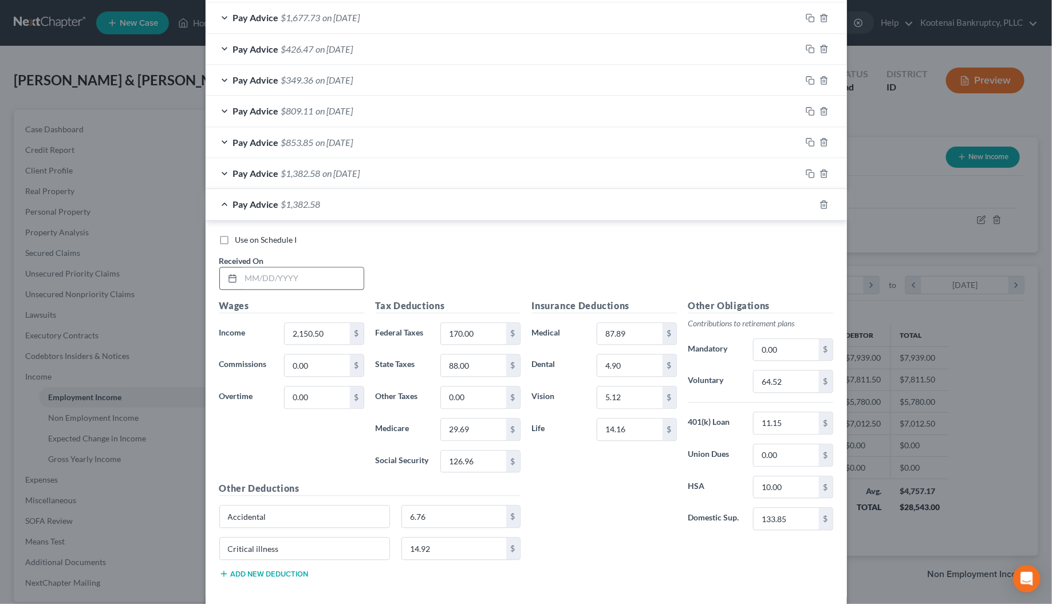
click at [268, 287] on input "text" at bounding box center [302, 279] width 123 height 22
click at [320, 336] on input "2,150.50" at bounding box center [317, 334] width 65 height 22
click at [456, 336] on input "170.00" at bounding box center [473, 334] width 65 height 22
click at [468, 470] on input "126.96" at bounding box center [473, 462] width 65 height 22
click at [474, 438] on input "29.69" at bounding box center [473, 430] width 65 height 22
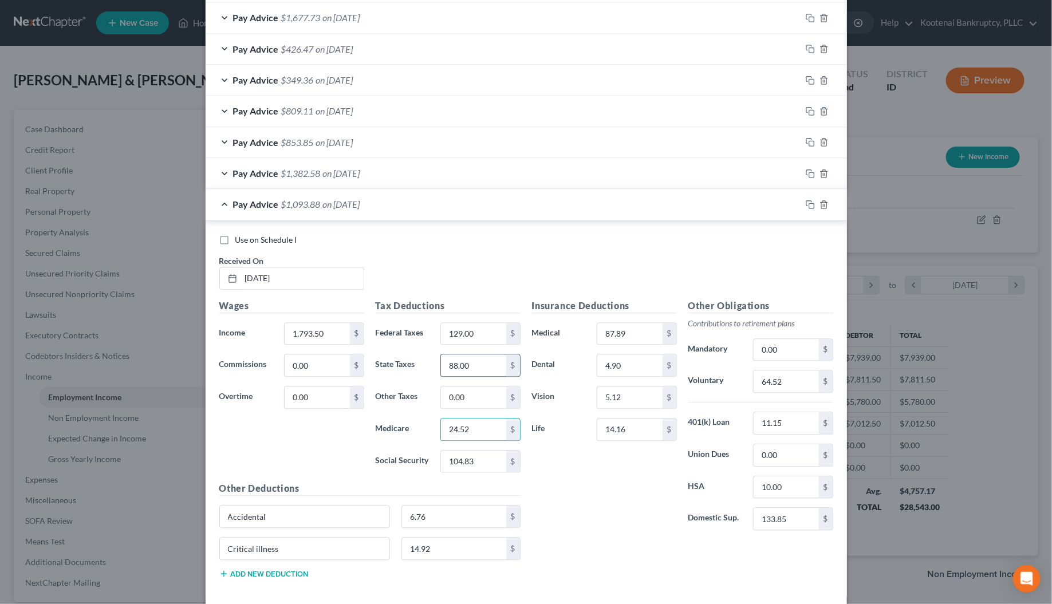
click at [473, 375] on input "88.00" at bounding box center [473, 366] width 65 height 22
drag, startPoint x: 769, startPoint y: 384, endPoint x: 786, endPoint y: 396, distance: 21.1
click at [769, 385] on input "64.52" at bounding box center [786, 382] width 65 height 22
click at [764, 388] on input "text" at bounding box center [786, 382] width 65 height 22
drag, startPoint x: 804, startPoint y: 208, endPoint x: 365, endPoint y: 312, distance: 451.0
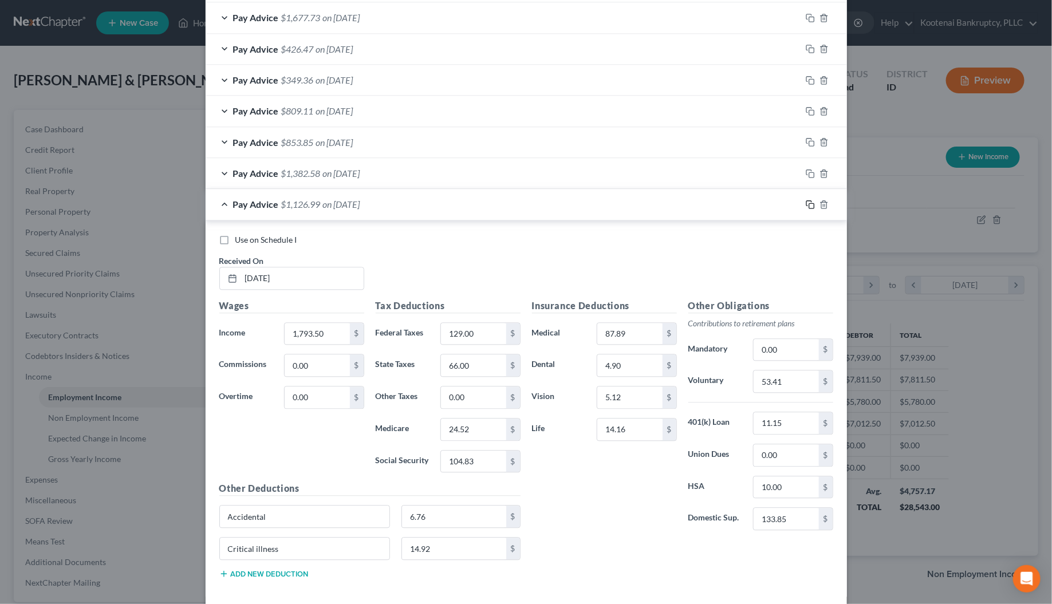
click at [809, 208] on rect "button" at bounding box center [811, 205] width 5 height 5
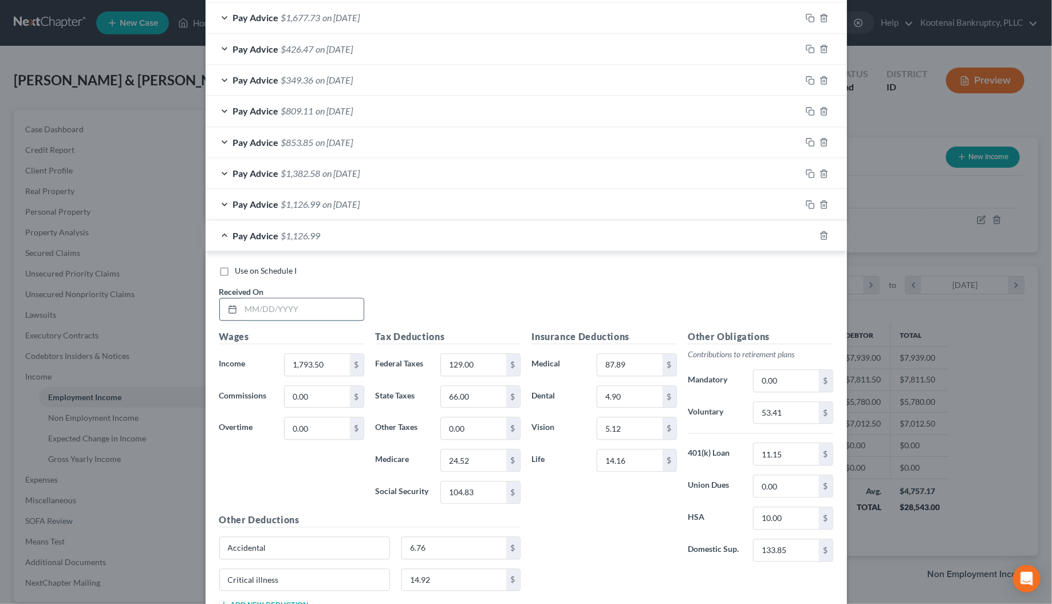
click at [258, 313] on input "text" at bounding box center [302, 309] width 123 height 22
click at [324, 363] on input "1,793.50" at bounding box center [317, 365] width 65 height 22
click at [470, 370] on input "129.00" at bounding box center [473, 365] width 65 height 22
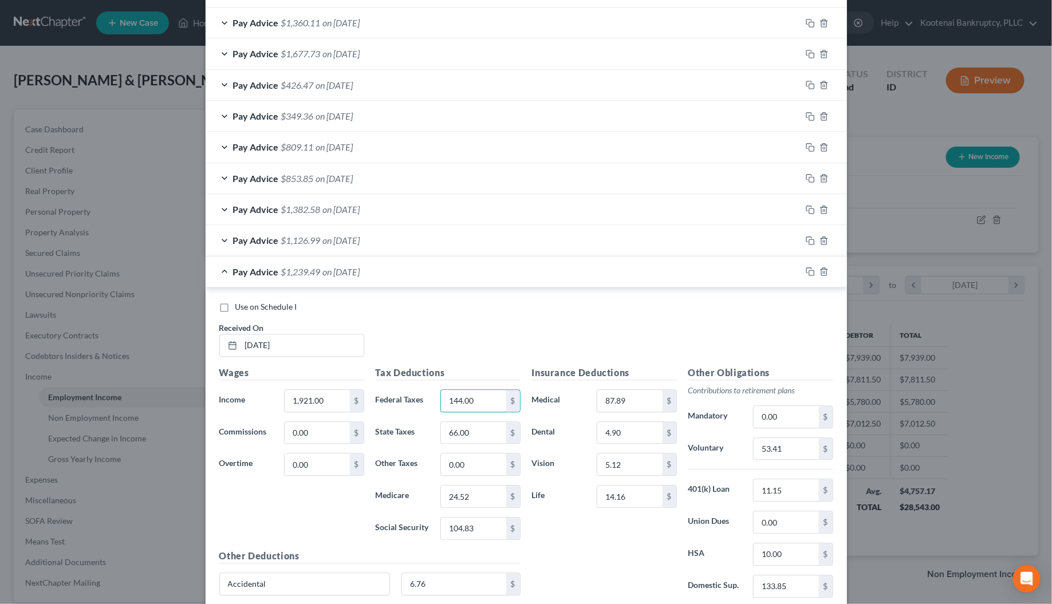
scroll to position [998, 0]
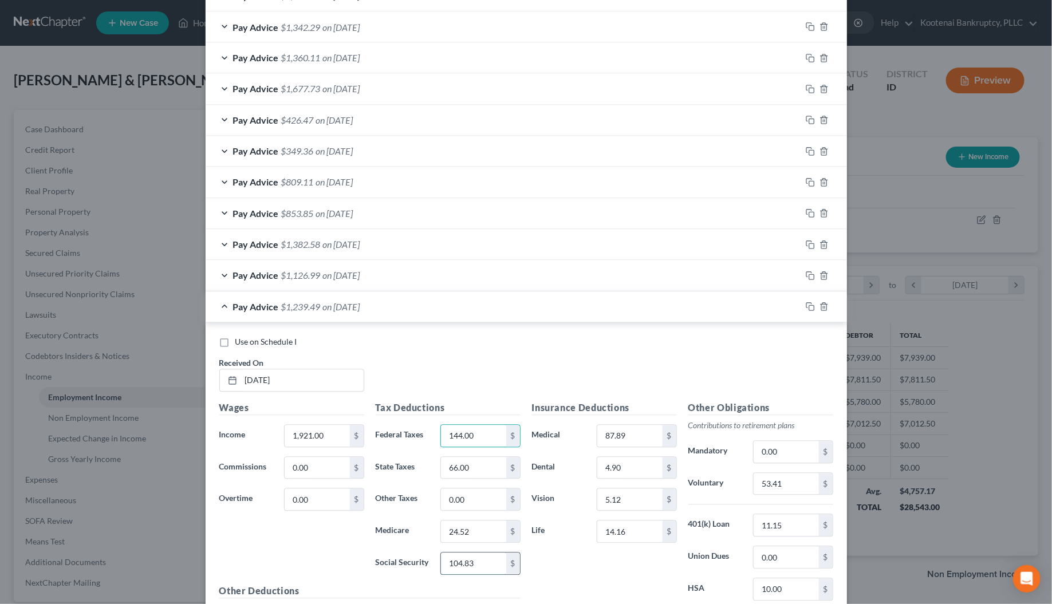
click at [471, 573] on input "104.83" at bounding box center [473, 564] width 65 height 22
click at [471, 542] on input "24.52" at bounding box center [473, 532] width 65 height 22
click at [783, 494] on input "53.41" at bounding box center [786, 485] width 65 height 22
click at [755, 489] on input "text" at bounding box center [786, 485] width 65 height 22
click at [809, 310] on rect "button" at bounding box center [811, 308] width 5 height 5
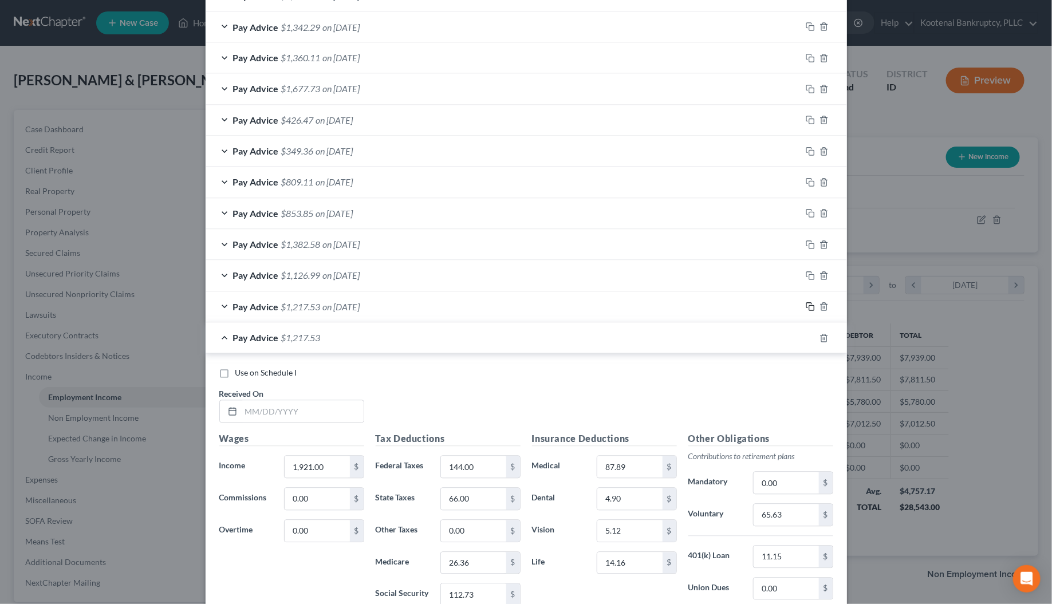
scroll to position [1163, 0]
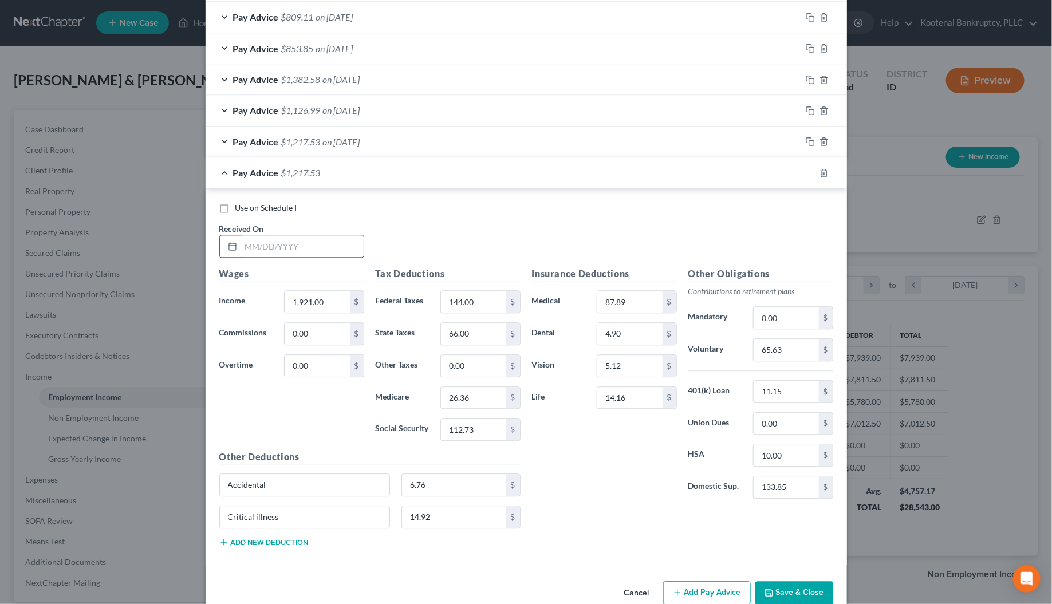
click at [255, 251] on input "text" at bounding box center [302, 246] width 123 height 22
click at [336, 304] on input "1,921.00" at bounding box center [317, 302] width 65 height 22
click at [464, 304] on input "144.00" at bounding box center [473, 302] width 65 height 22
click at [465, 441] on div "112.73 $" at bounding box center [481, 429] width 80 height 23
click at [463, 439] on input "112.73" at bounding box center [473, 430] width 65 height 22
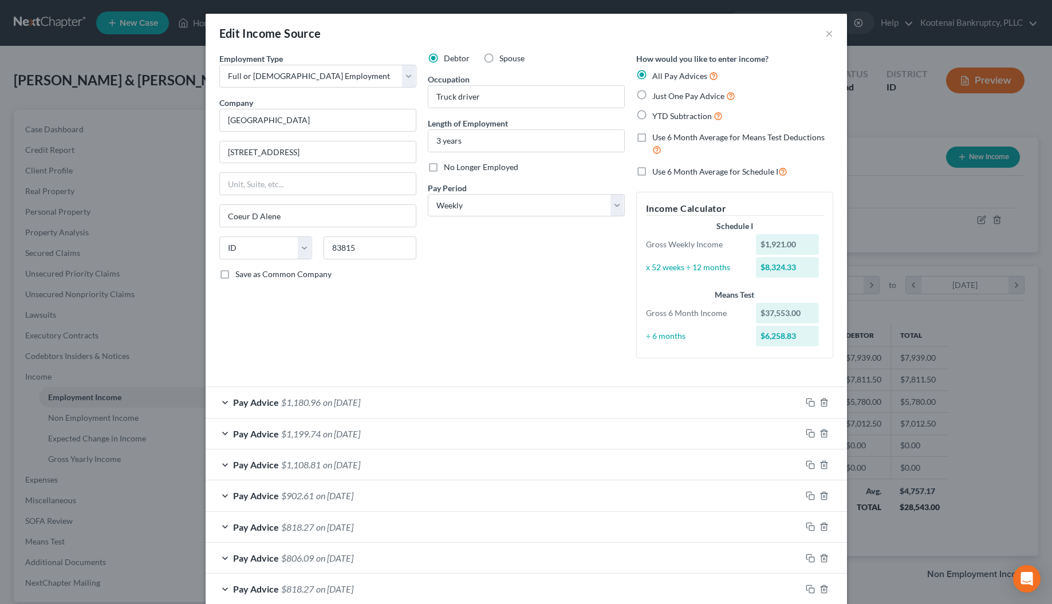
select select "0"
select select "13"
select select "3"
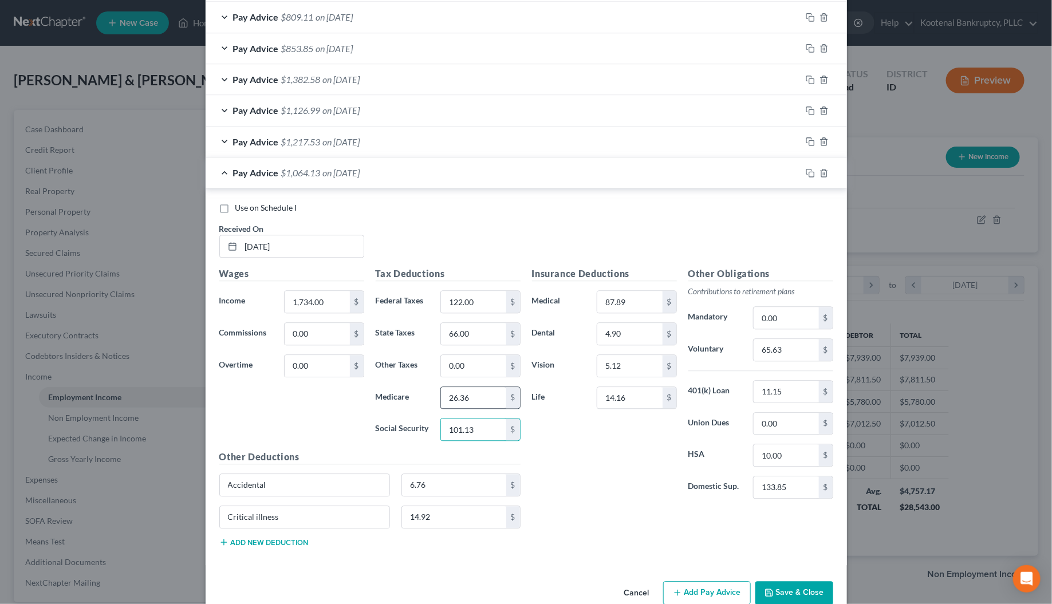
type input "101.13"
click at [466, 404] on input "26.36" at bounding box center [473, 398] width 65 height 22
type input "23.65"
click at [464, 339] on input "66.00" at bounding box center [473, 334] width 65 height 22
type input "62.00"
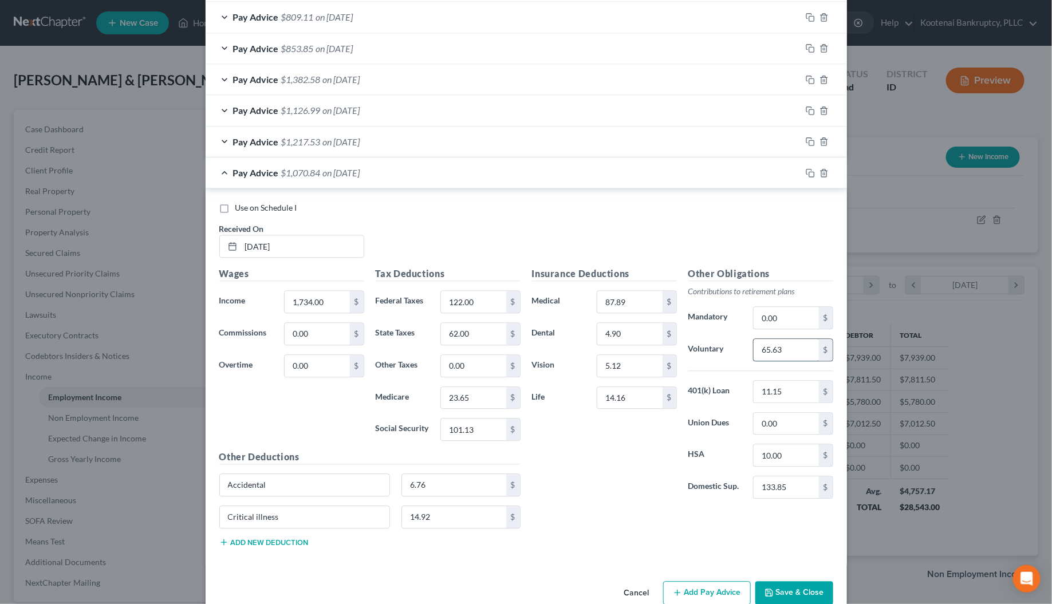
click at [773, 361] on input "65.63" at bounding box center [786, 350] width 65 height 22
type input "52.02"
click at [808, 178] on icon "button" at bounding box center [810, 172] width 9 height 9
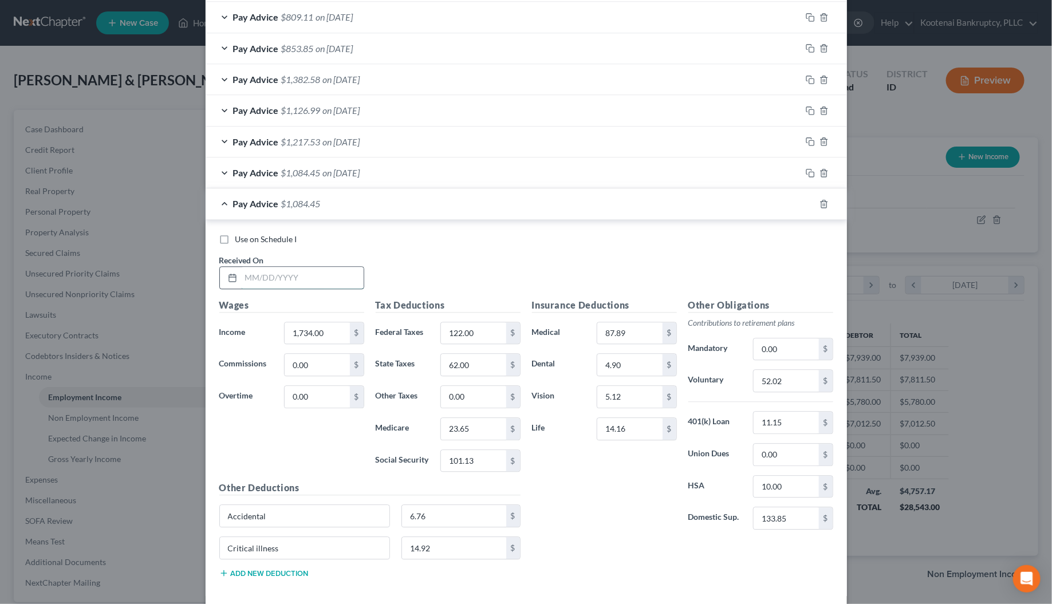
click at [270, 278] on input "text" at bounding box center [302, 278] width 123 height 22
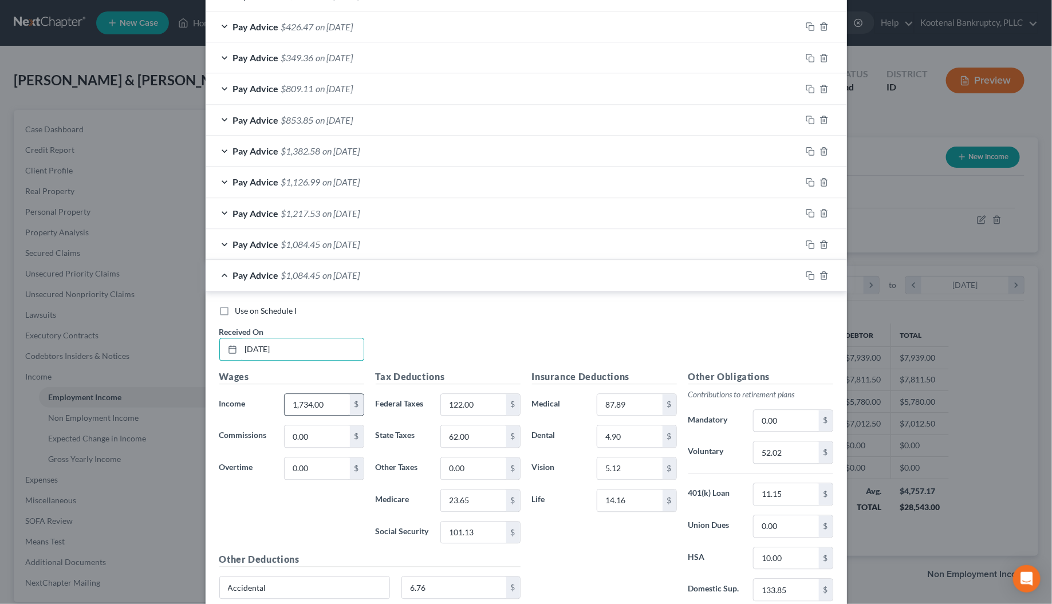
type input "[DATE]"
click at [289, 404] on input "1,734.00" at bounding box center [317, 405] width 65 height 22
type input "2,227.00"
click at [450, 408] on input "122.00" at bounding box center [473, 405] width 65 height 22
type input "179.00"
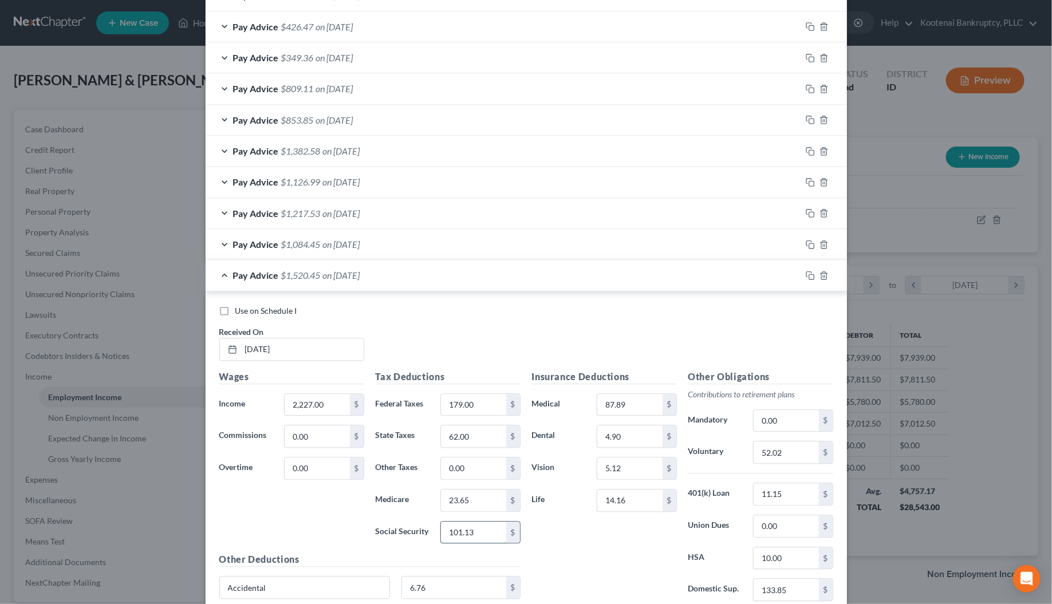
click at [459, 534] on input "101.13" at bounding box center [473, 533] width 65 height 22
type input "131.70"
click at [459, 505] on input "23.65" at bounding box center [473, 501] width 65 height 22
type input "30.80"
click at [469, 436] on input "62.00" at bounding box center [473, 437] width 65 height 22
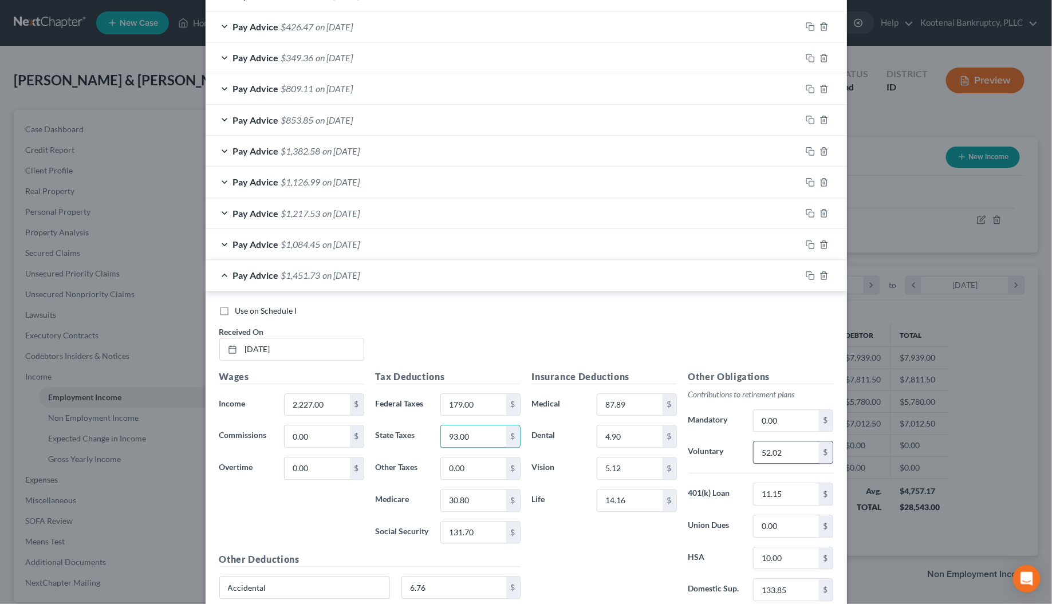
type input "93.00"
click at [777, 455] on input "52.02" at bounding box center [786, 453] width 65 height 22
type input "66.81"
click at [807, 277] on icon "button" at bounding box center [809, 274] width 5 height 5
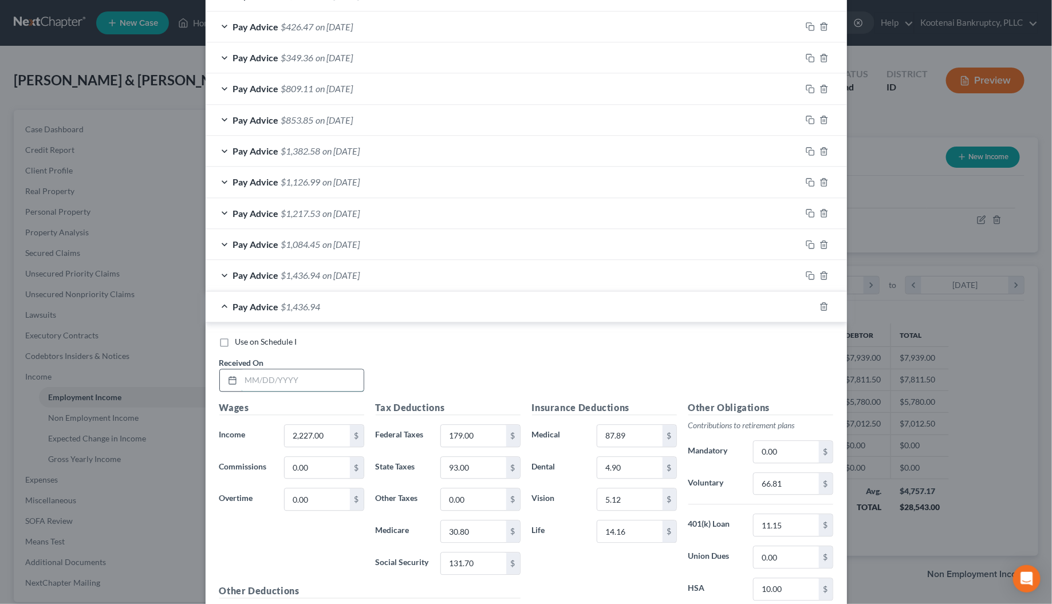
click at [273, 381] on input "text" at bounding box center [302, 380] width 123 height 22
type input "[DATE]"
click at [293, 444] on input "2,227.00" at bounding box center [317, 436] width 65 height 22
type input "1,870.00"
click at [467, 431] on input "179.00" at bounding box center [473, 436] width 65 height 22
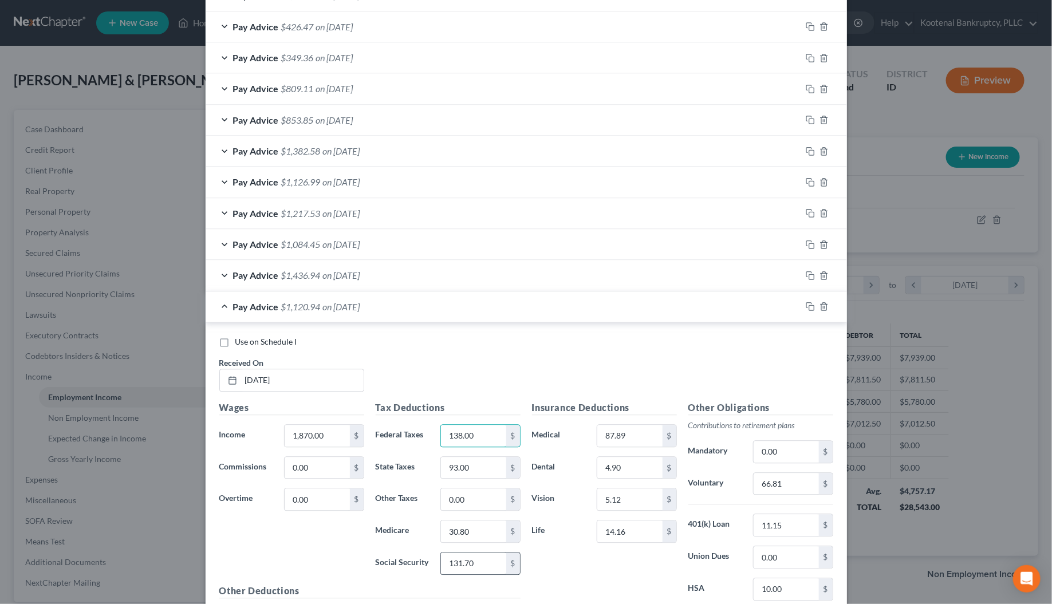
type input "138.00"
click at [468, 573] on input "131.70" at bounding box center [473, 564] width 65 height 22
type input "109.57"
click at [467, 542] on input "30.80" at bounding box center [473, 532] width 65 height 22
type input "25.63"
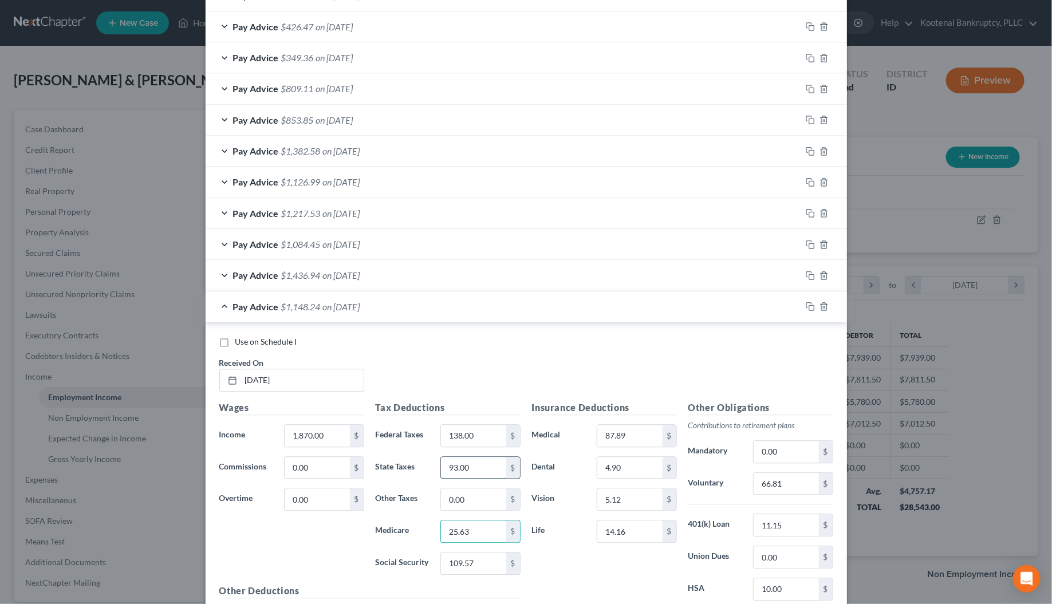
click at [463, 478] on input "93.00" at bounding box center [473, 468] width 65 height 22
type input "71.00"
click at [782, 490] on input "66.81" at bounding box center [786, 484] width 65 height 22
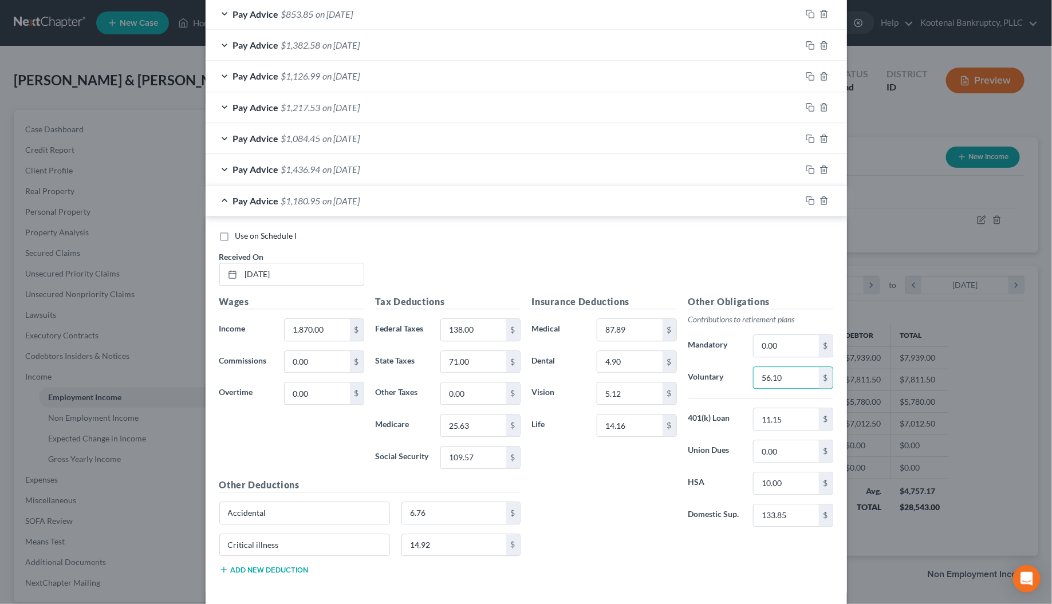
scroll to position [1257, 0]
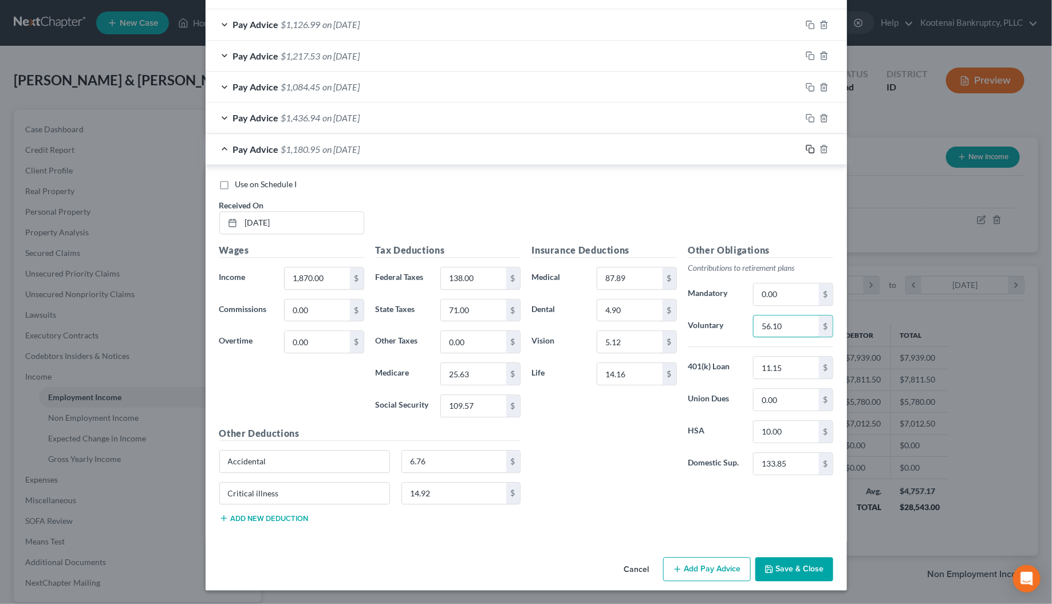
type input "56.10"
click at [808, 145] on icon "button" at bounding box center [810, 148] width 9 height 9
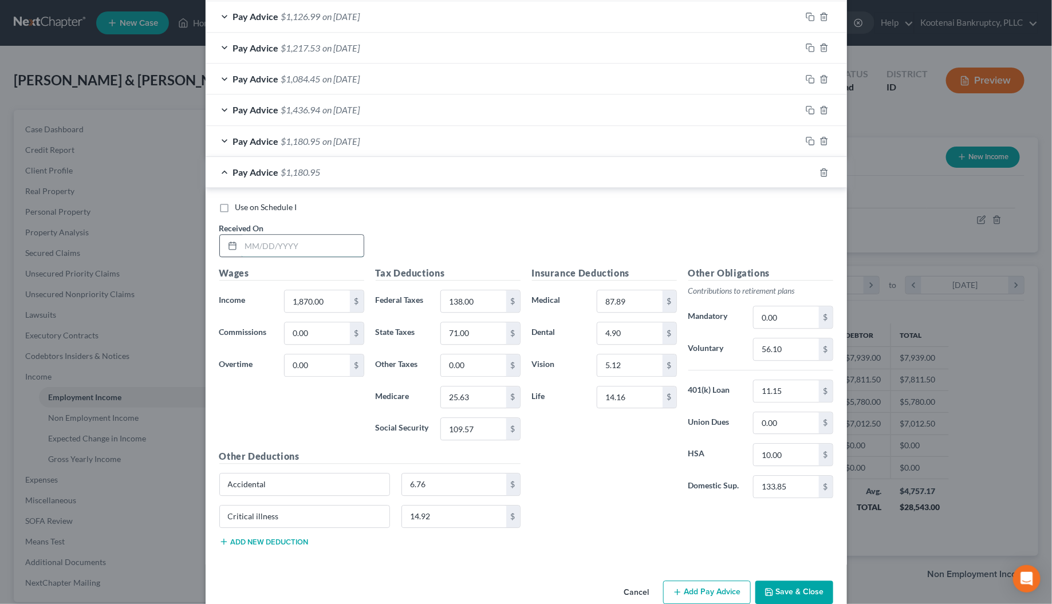
click at [261, 254] on input "text" at bounding box center [302, 246] width 123 height 22
type input "[DATE]"
click at [308, 310] on input "1,870.00" at bounding box center [317, 301] width 65 height 22
type input "1,844.50"
click at [471, 305] on input "138.00" at bounding box center [473, 301] width 65 height 22
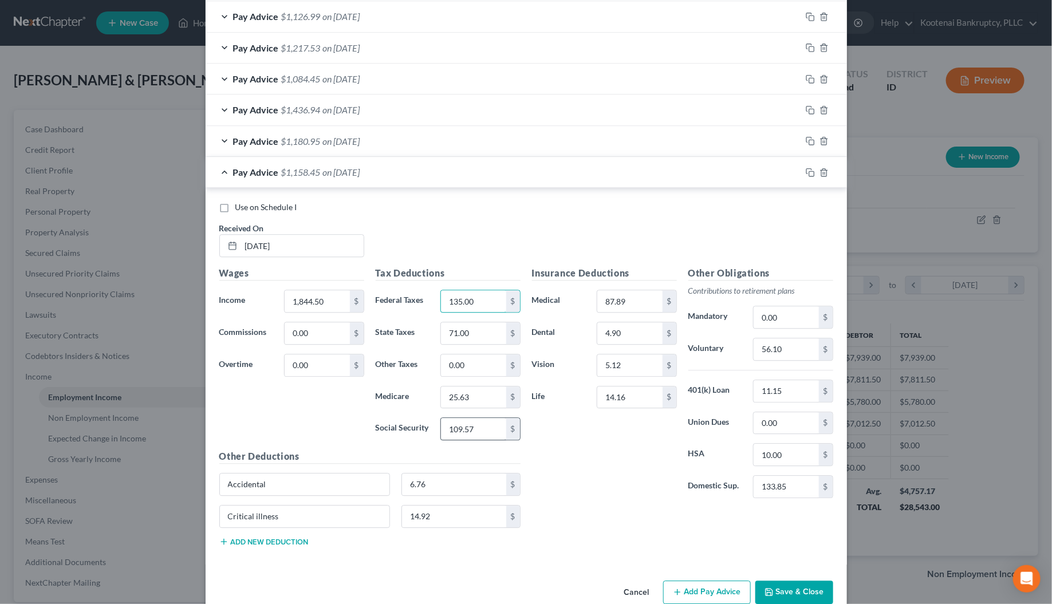
type input "135.00"
click at [469, 438] on input "109.57" at bounding box center [473, 429] width 65 height 22
type input "107.99"
click at [460, 408] on input "25.63" at bounding box center [473, 398] width 65 height 22
type input "25.25"
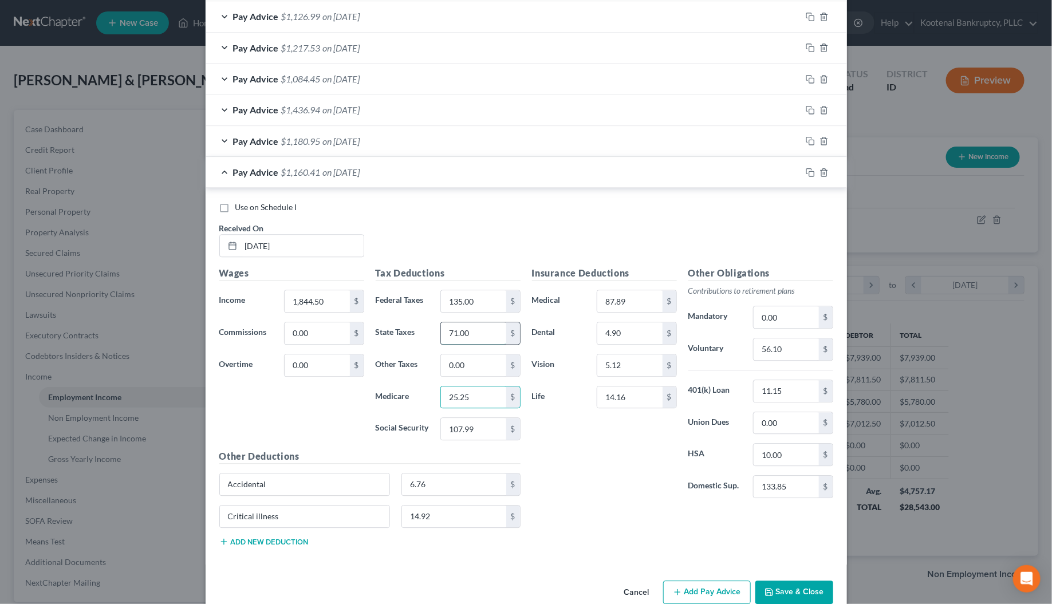
click at [462, 340] on input "71.00" at bounding box center [473, 333] width 65 height 22
type input "69.00"
click at [755, 353] on input "56.10" at bounding box center [786, 350] width 65 height 22
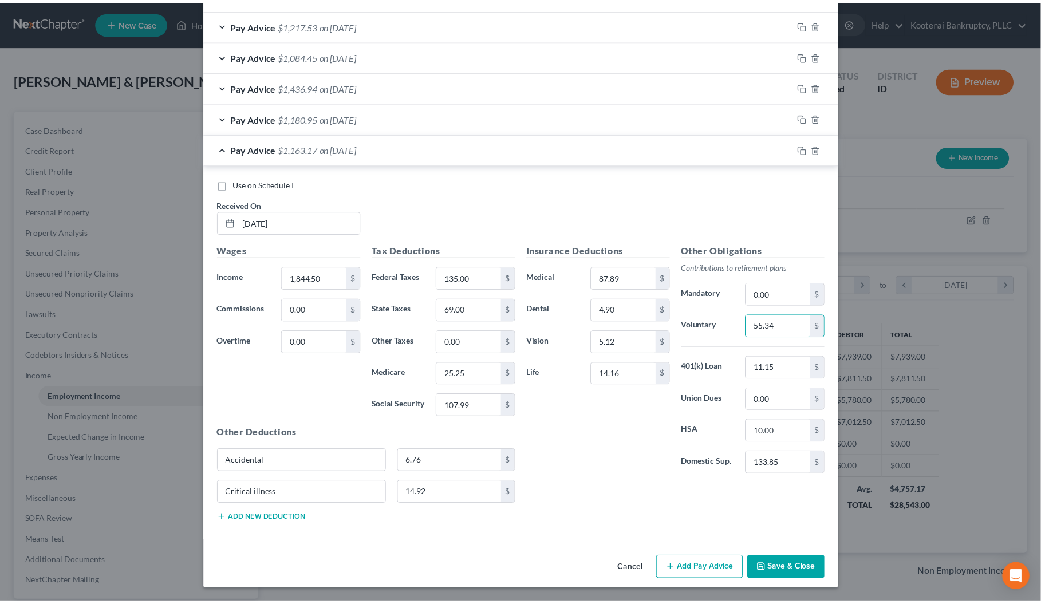
scroll to position [1288, 0]
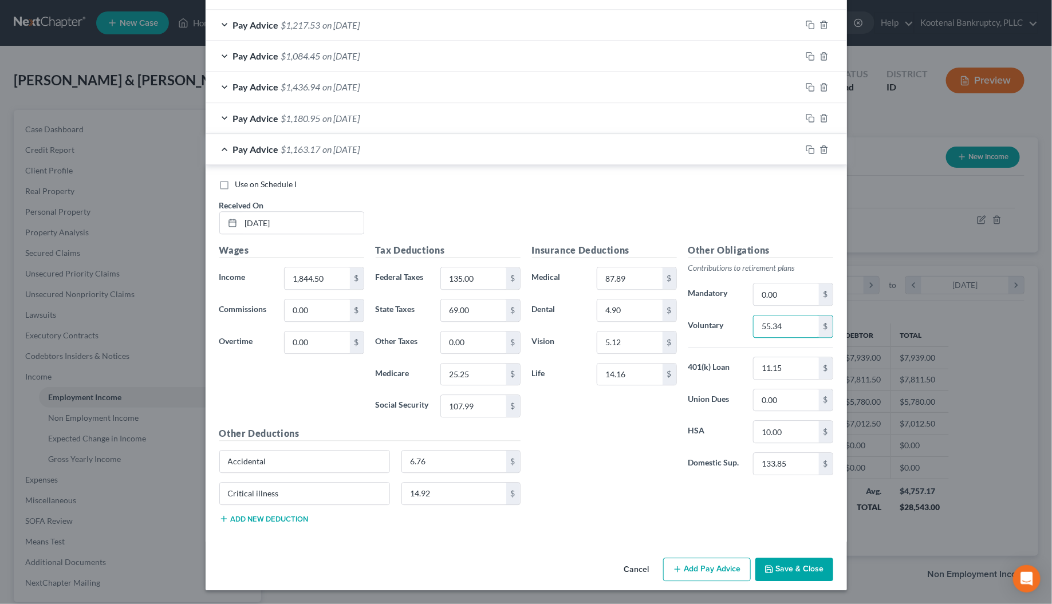
type input "55.34"
drag, startPoint x: 792, startPoint y: 566, endPoint x: 9, endPoint y: 485, distance: 786.7
click at [792, 567] on button "Save & Close" at bounding box center [795, 570] width 78 height 24
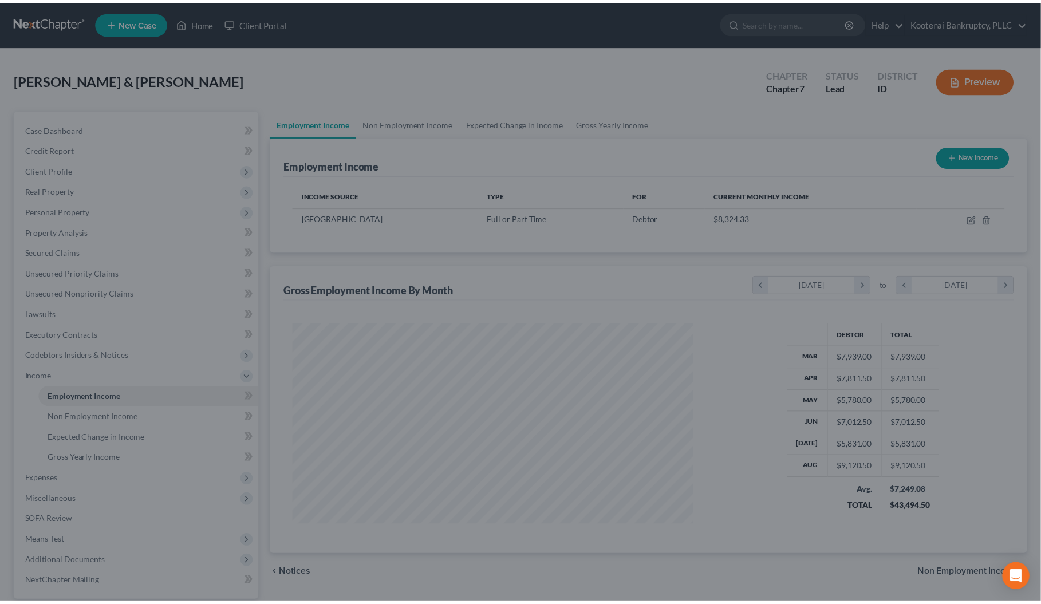
scroll to position [572616, 572393]
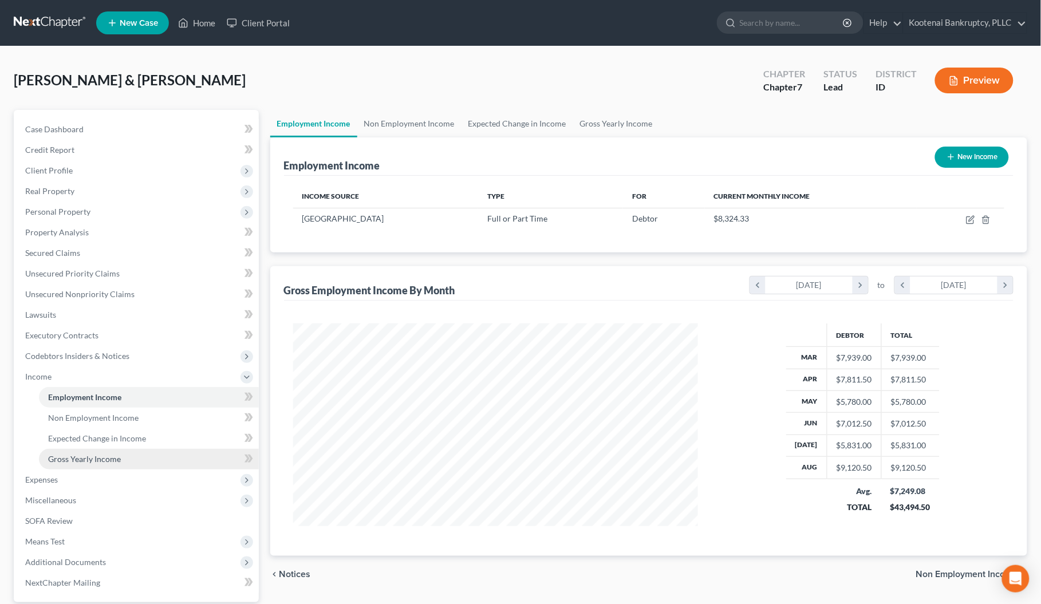
click at [100, 457] on span "Gross Yearly Income" at bounding box center [84, 459] width 73 height 10
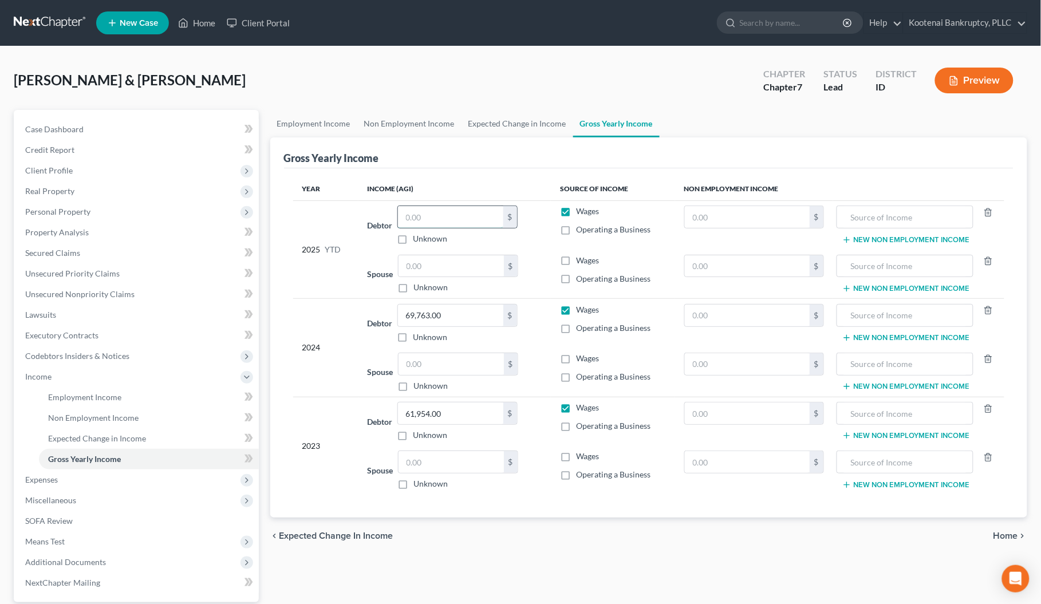
click at [417, 219] on input "text" at bounding box center [450, 217] width 105 height 22
drag, startPoint x: 444, startPoint y: 209, endPoint x: 399, endPoint y: 212, distance: 45.3
click at [399, 212] on input "6,626.50" at bounding box center [450, 217] width 105 height 22
type input "66,206.50"
click at [70, 400] on span "Employment Income" at bounding box center [84, 397] width 73 height 10
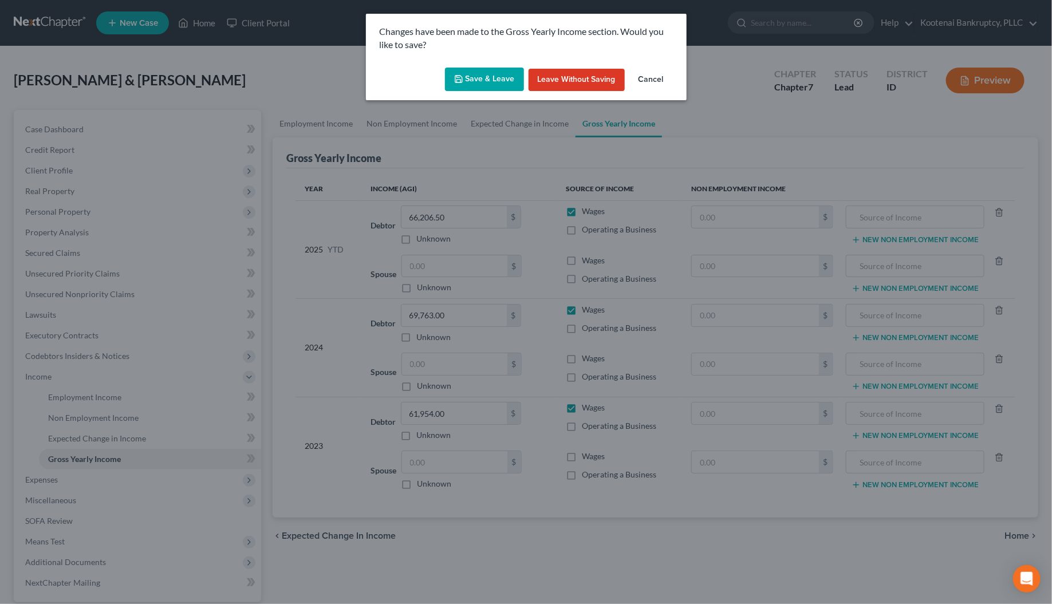
click at [500, 73] on button "Save & Leave" at bounding box center [484, 80] width 79 height 24
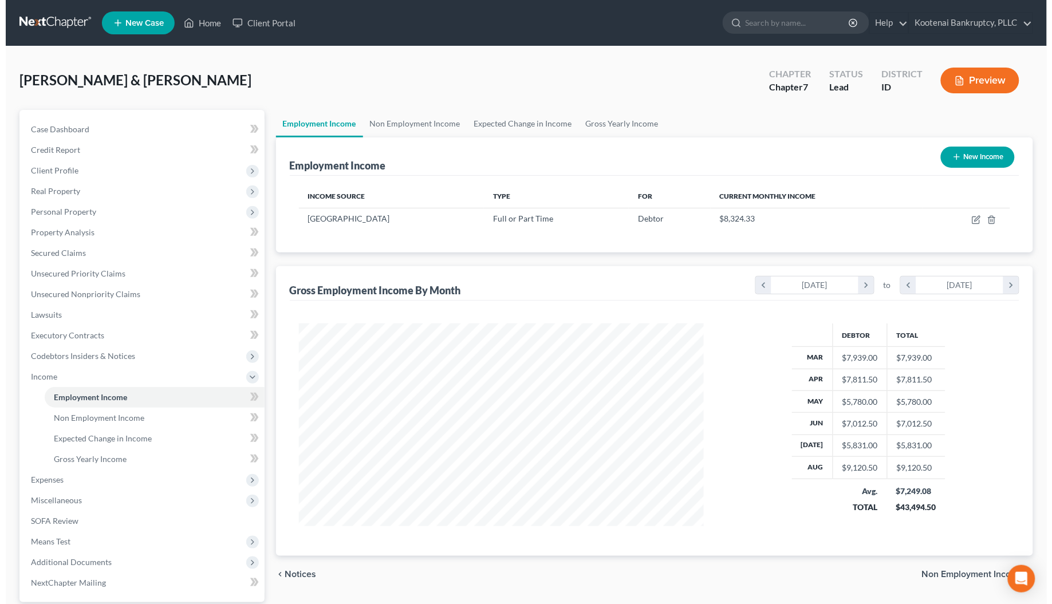
scroll to position [206, 428]
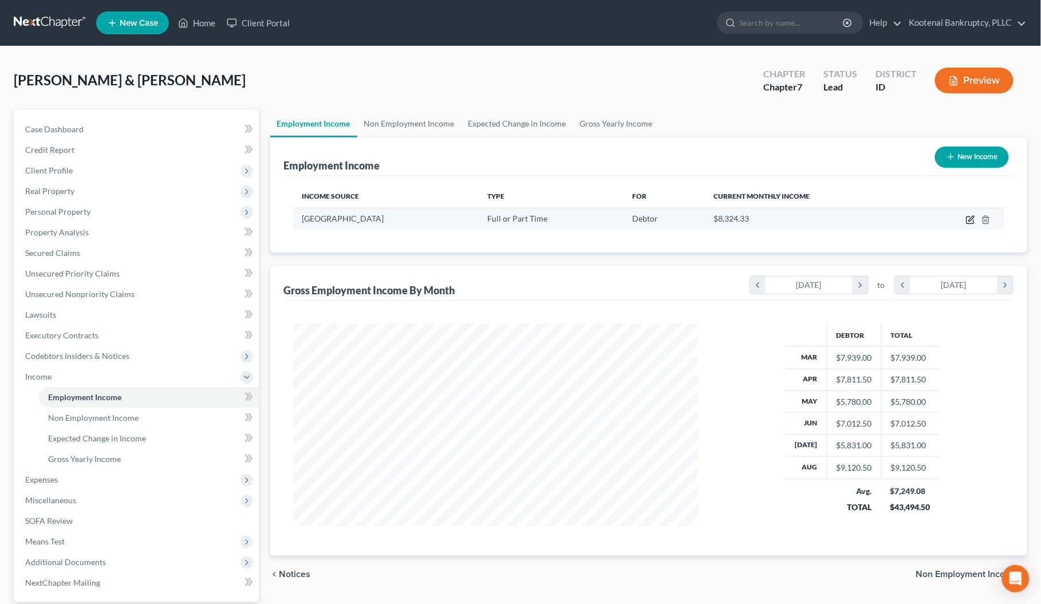
click at [971, 222] on icon "button" at bounding box center [970, 219] width 9 height 9
select select "0"
select select "13"
select select "3"
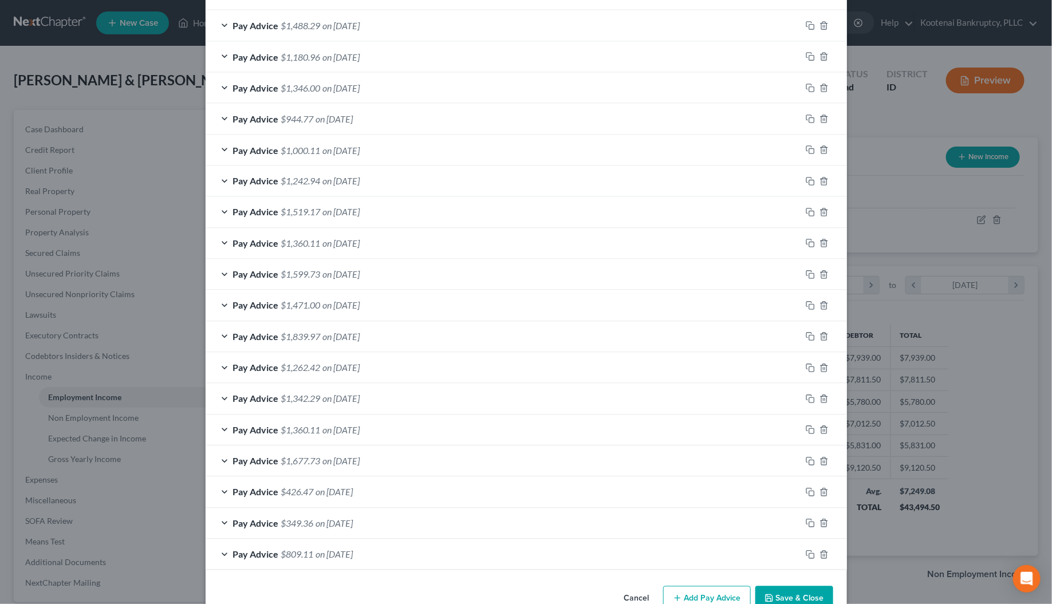
scroll to position [909, 0]
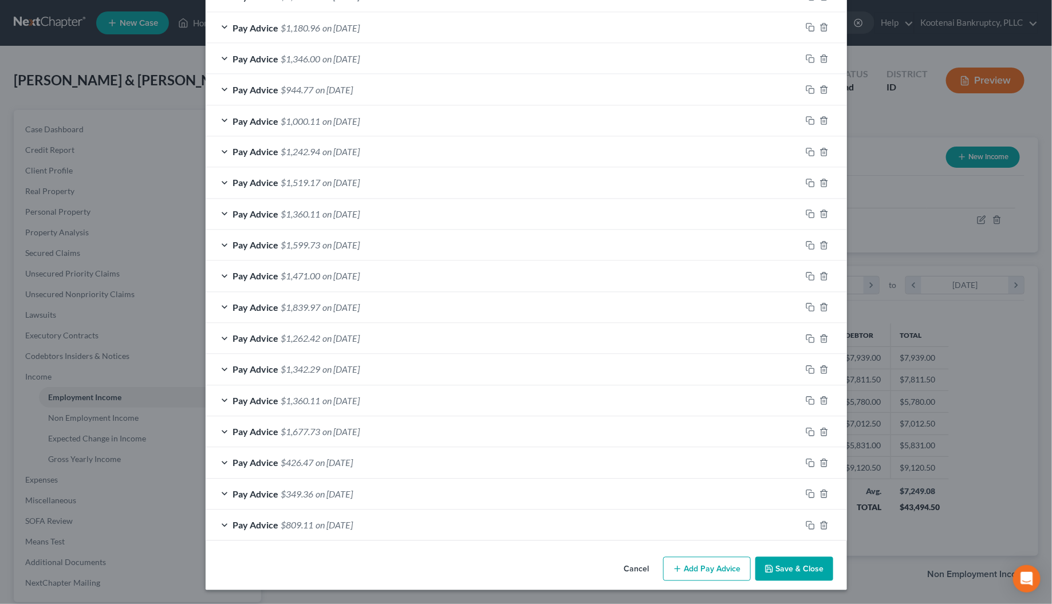
click at [819, 530] on div at bounding box center [824, 526] width 46 height 18
click at [820, 523] on icon "button" at bounding box center [824, 525] width 9 height 9
click at [821, 523] on icon "button" at bounding box center [823, 525] width 5 height 7
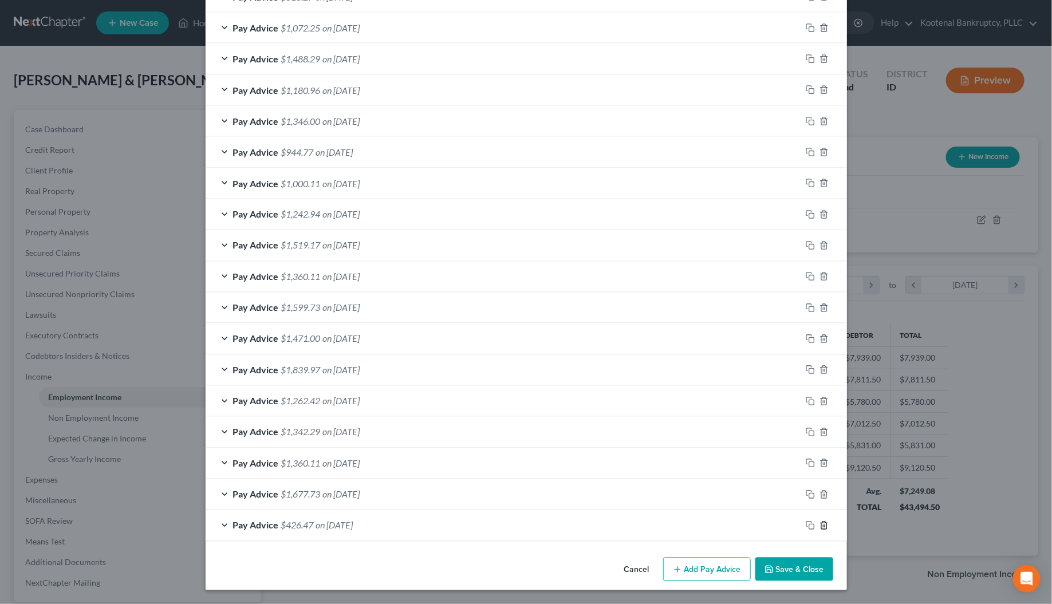
click at [820, 523] on icon "button" at bounding box center [824, 525] width 9 height 9
click at [821, 523] on icon "button" at bounding box center [823, 525] width 5 height 7
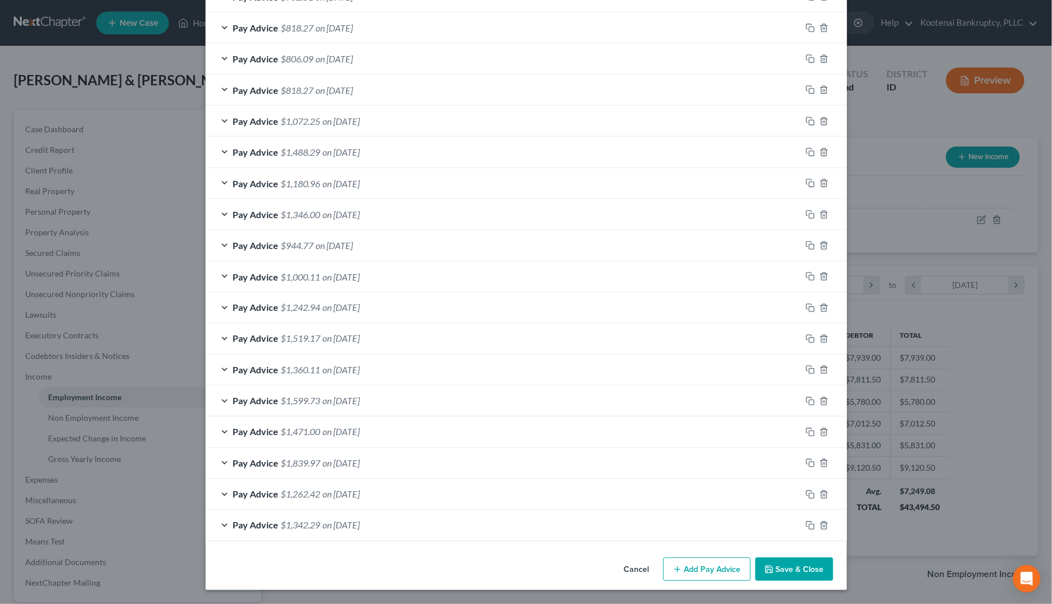
scroll to position [753, 0]
click at [820, 523] on icon "button" at bounding box center [824, 525] width 9 height 9
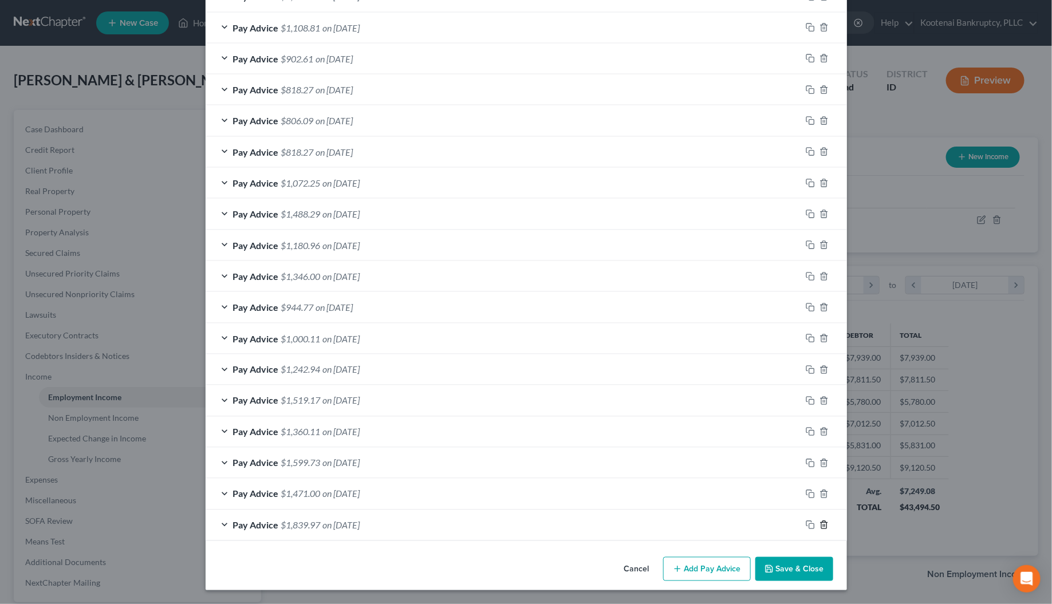
click at [821, 523] on icon "button" at bounding box center [823, 525] width 5 height 7
click at [820, 523] on icon "button" at bounding box center [824, 525] width 9 height 9
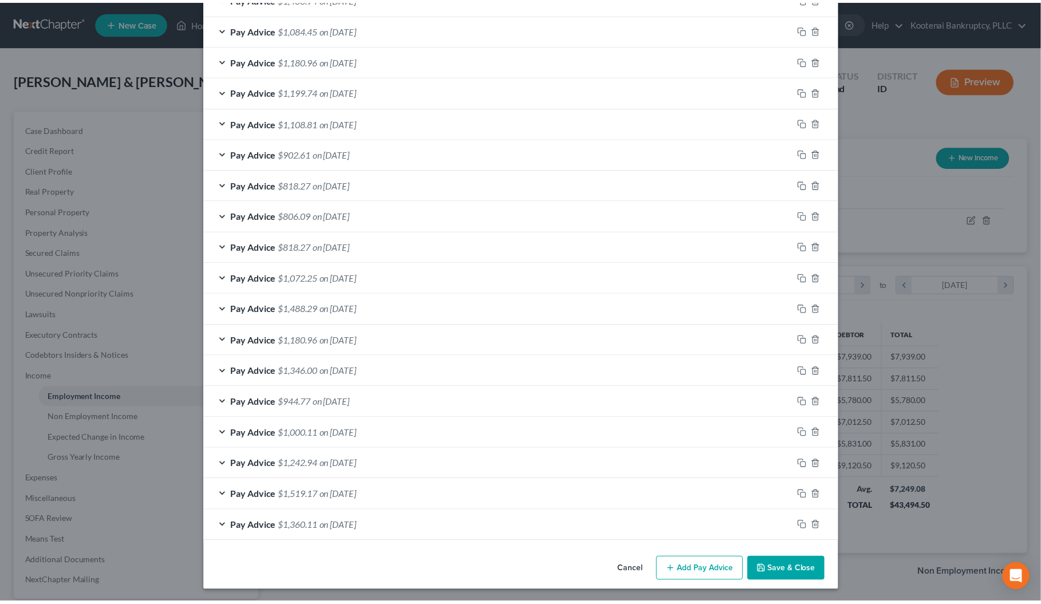
scroll to position [596, 0]
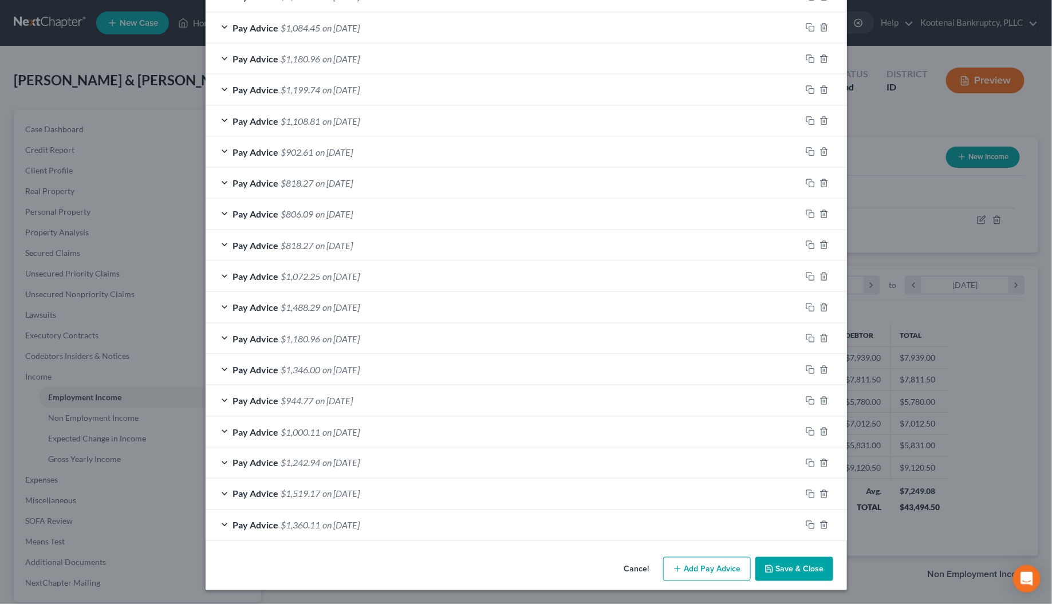
click at [805, 570] on button "Save & Close" at bounding box center [795, 569] width 78 height 24
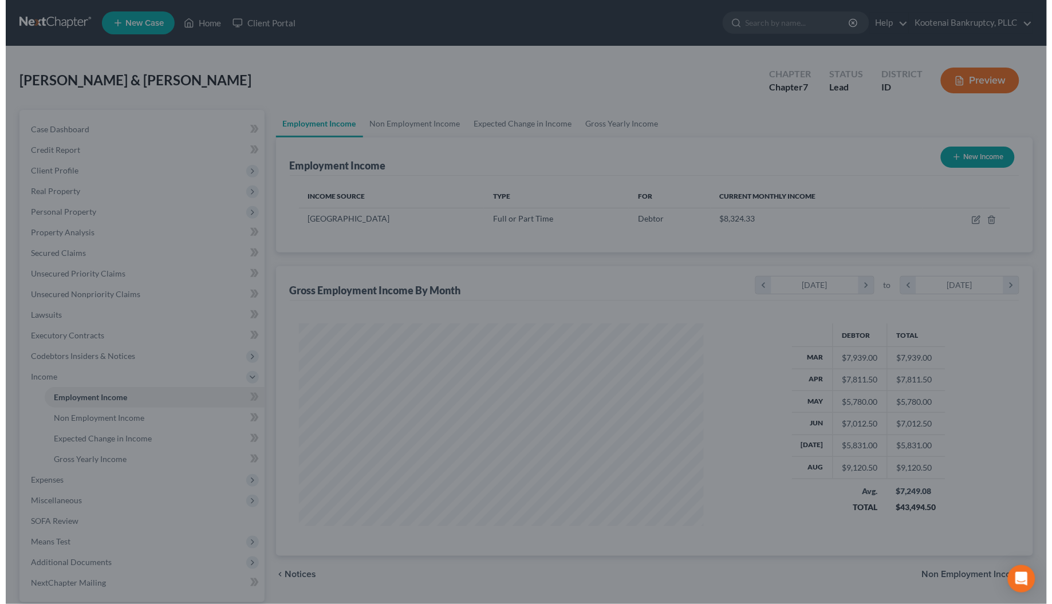
scroll to position [572616, 572393]
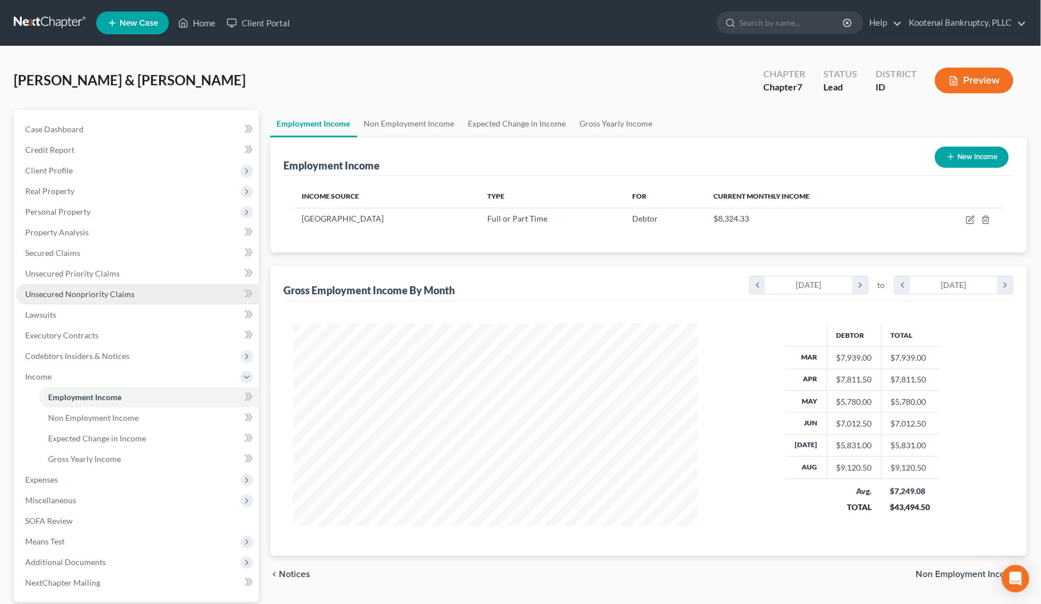
click at [72, 294] on span "Unsecured Nonpriority Claims" at bounding box center [79, 294] width 109 height 10
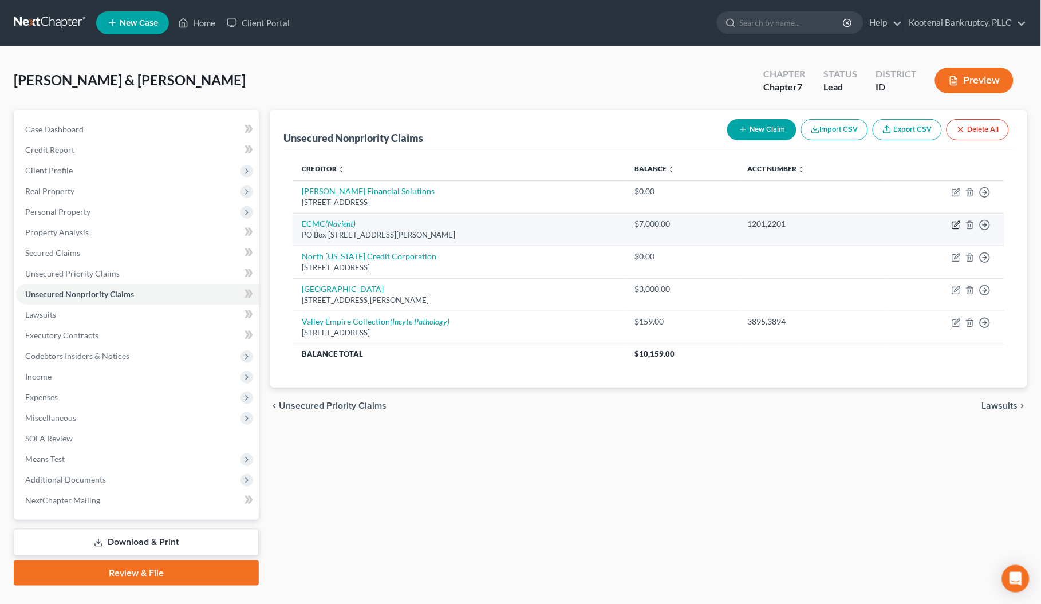
click at [958, 222] on icon "button" at bounding box center [956, 225] width 9 height 9
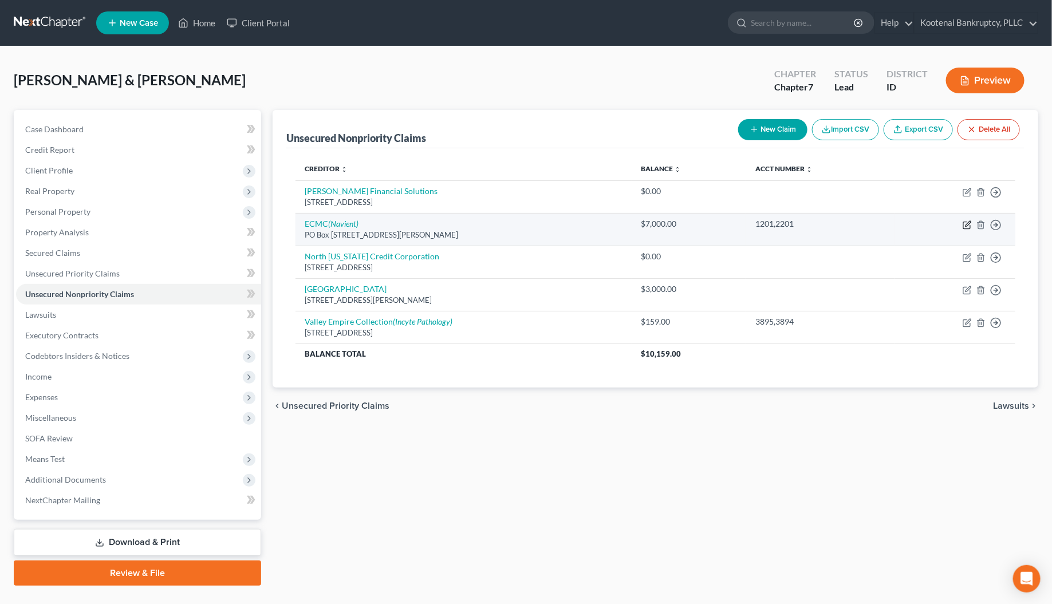
select select "24"
select select "17"
select select "4"
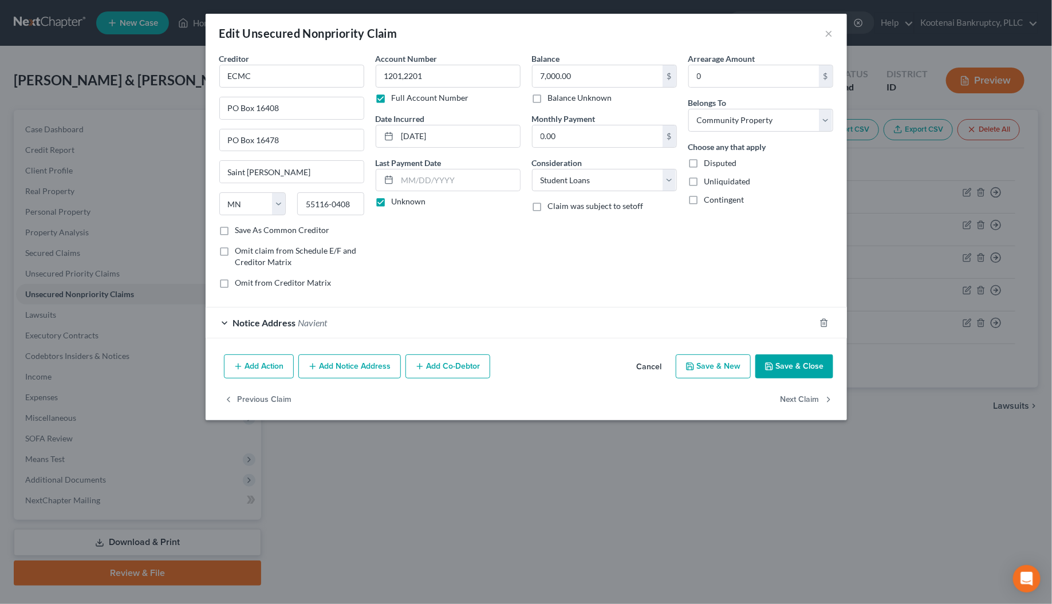
click at [375, 367] on button "Add Notice Address" at bounding box center [349, 367] width 103 height 24
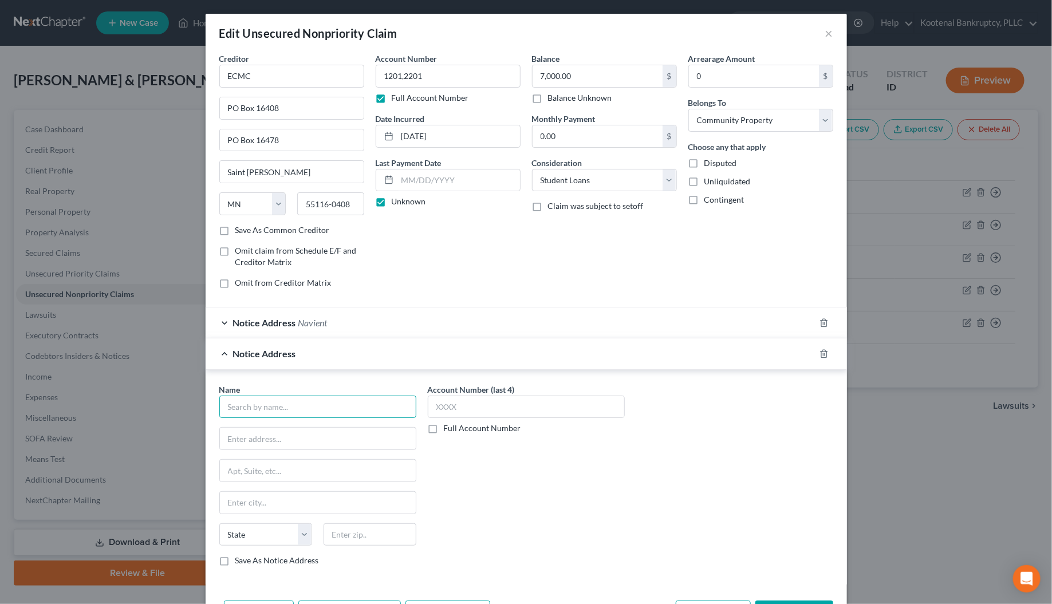
click at [229, 410] on input "text" at bounding box center [317, 407] width 197 height 23
click at [236, 436] on div "PO Box 30469, Columbus, OH 43230" at bounding box center [288, 437] width 119 height 10
type input "Reliant Capital Solutions"
type input "PO Box 30469"
type input "Columbus"
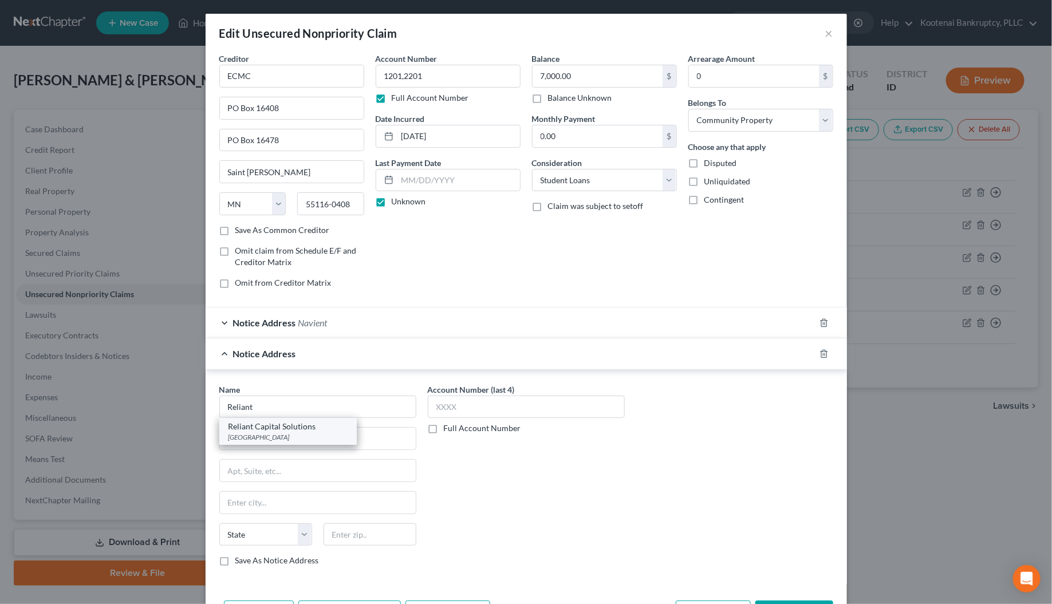
select select "36"
type input "43230"
click at [436, 414] on input "text" at bounding box center [526, 407] width 197 height 23
type input "4496"
click at [424, 75] on input "1201,2201" at bounding box center [448, 76] width 145 height 23
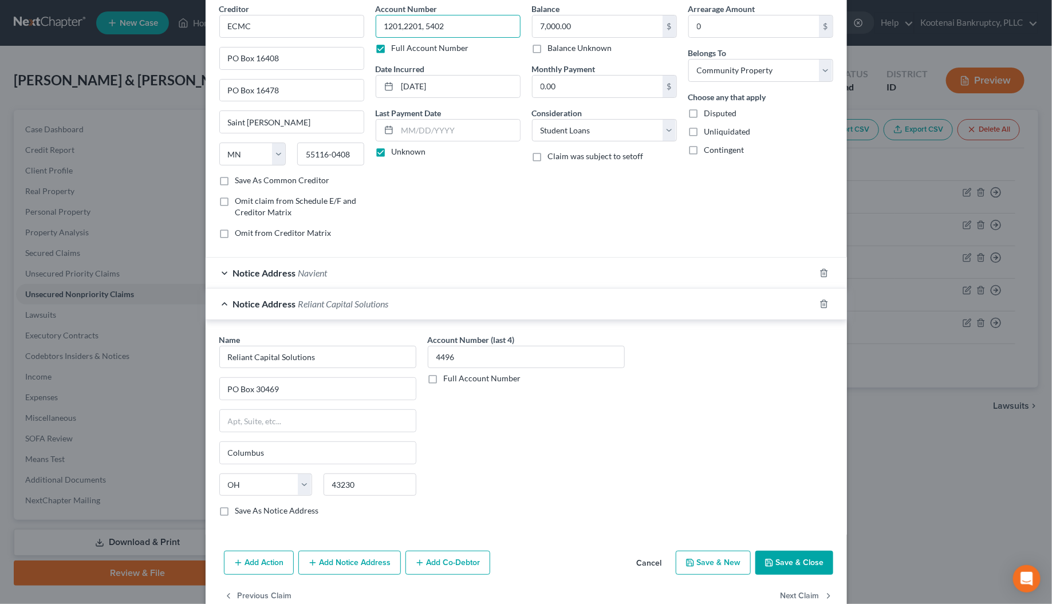
scroll to position [72, 0]
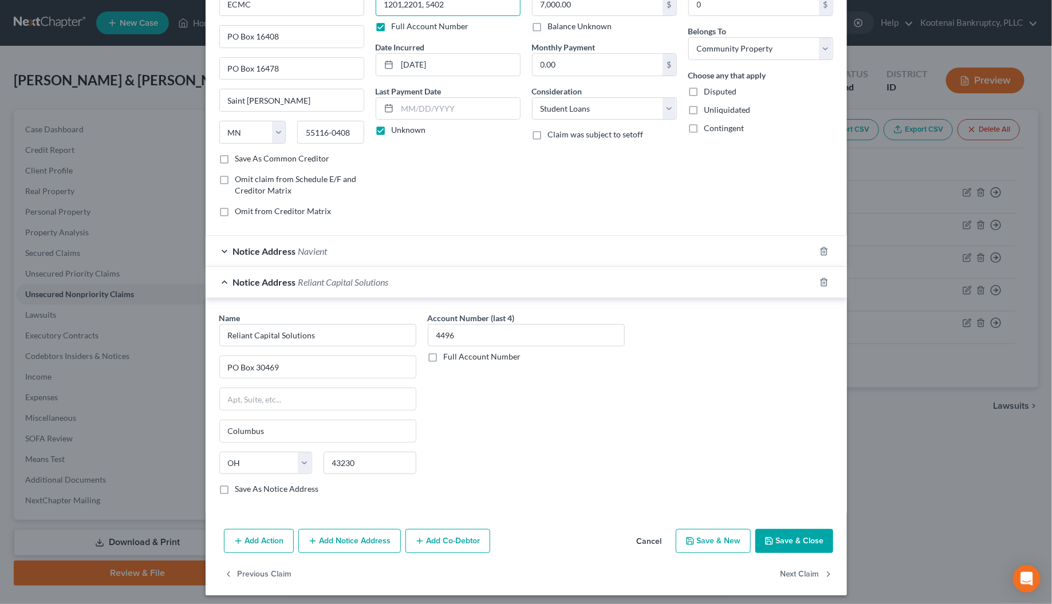
type input "1201,2201, 5402"
click at [774, 540] on button "Save & Close" at bounding box center [795, 541] width 78 height 24
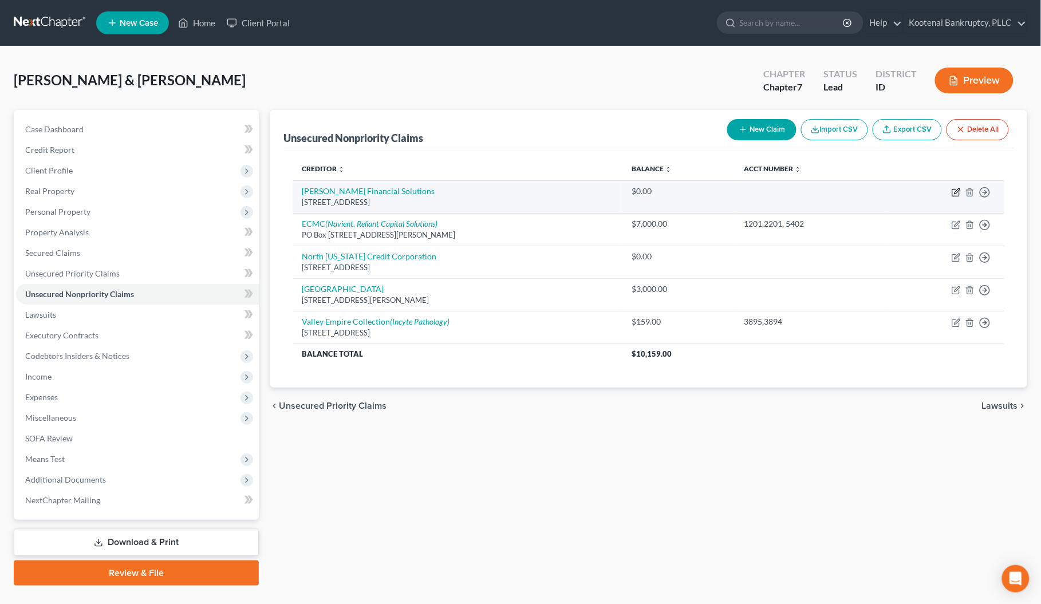
click at [957, 194] on icon "button" at bounding box center [956, 192] width 9 height 9
select select "13"
select select "14"
select select "4"
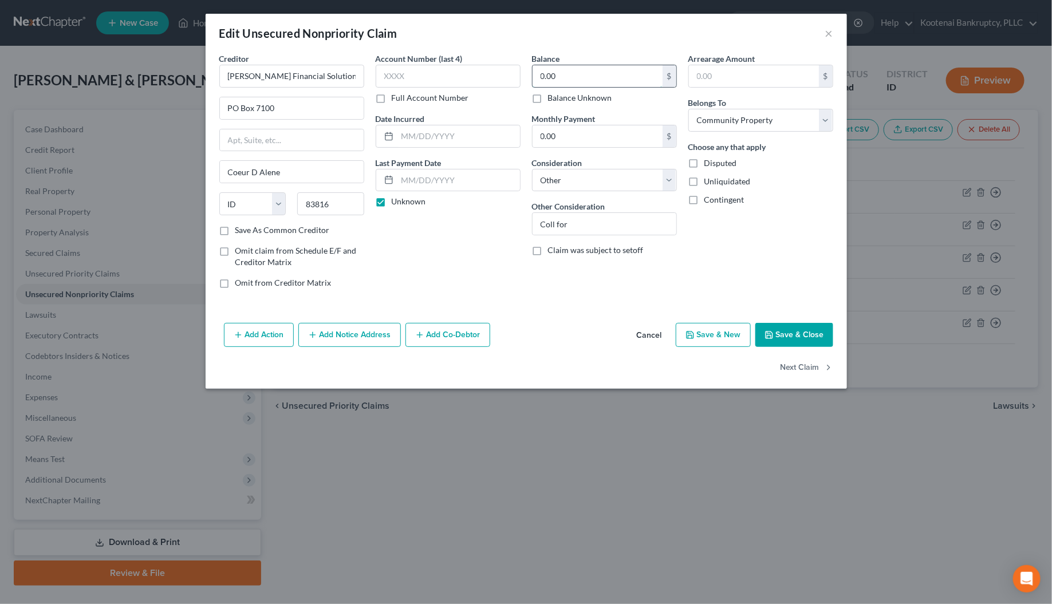
click at [556, 78] on input "0.00" at bounding box center [598, 76] width 130 height 22
type input "22,316.89"
click at [572, 218] on input "Coll for" at bounding box center [605, 224] width 144 height 22
click at [656, 227] on input "Coll for: NI Eye, Benewah Comm, Chapman," at bounding box center [605, 224] width 144 height 22
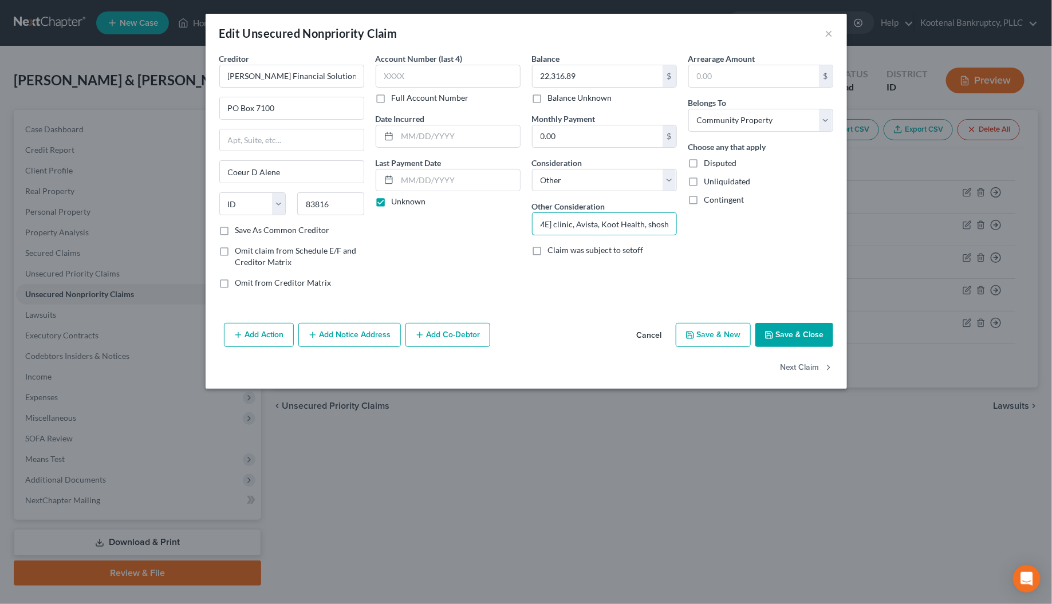
scroll to position [0, 245]
type input "Coll for: NI Eye, Benewah Comm, Chapman, koot clinic, Avista, Koot Health, Shos…"
click at [339, 339] on button "Add Notice Address" at bounding box center [349, 335] width 103 height 24
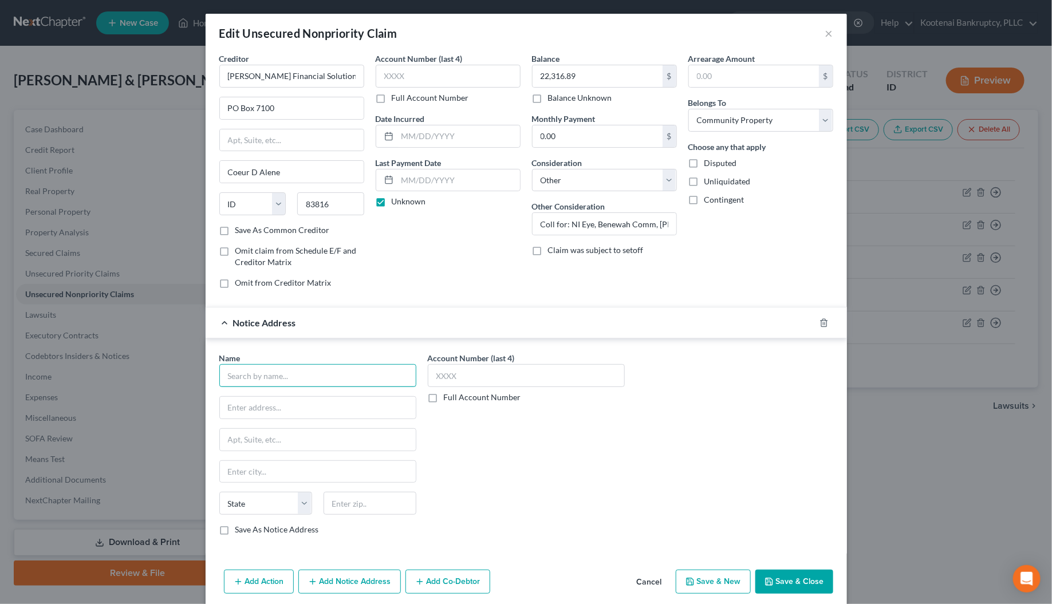
click at [261, 386] on input "text" at bounding box center [317, 375] width 197 height 23
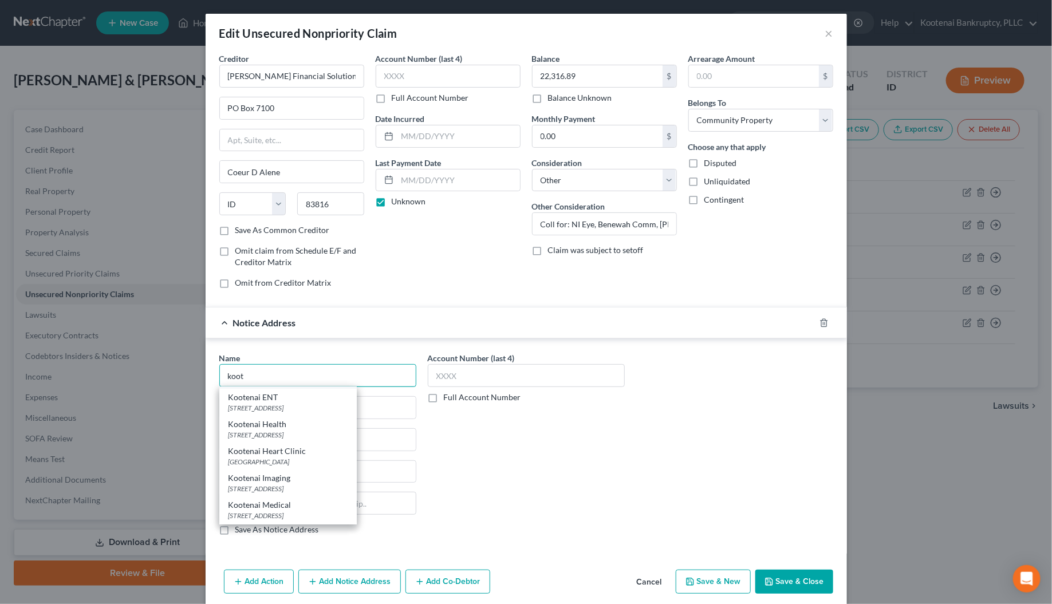
scroll to position [358, 0]
click at [268, 450] on div "44000 Garfield Rd, Clinton Township, MI 48038" at bounding box center [288, 454] width 119 height 10
type input "Kootenai Imaging"
type input "44000 Garfield Rd"
type input "Clinton Township"
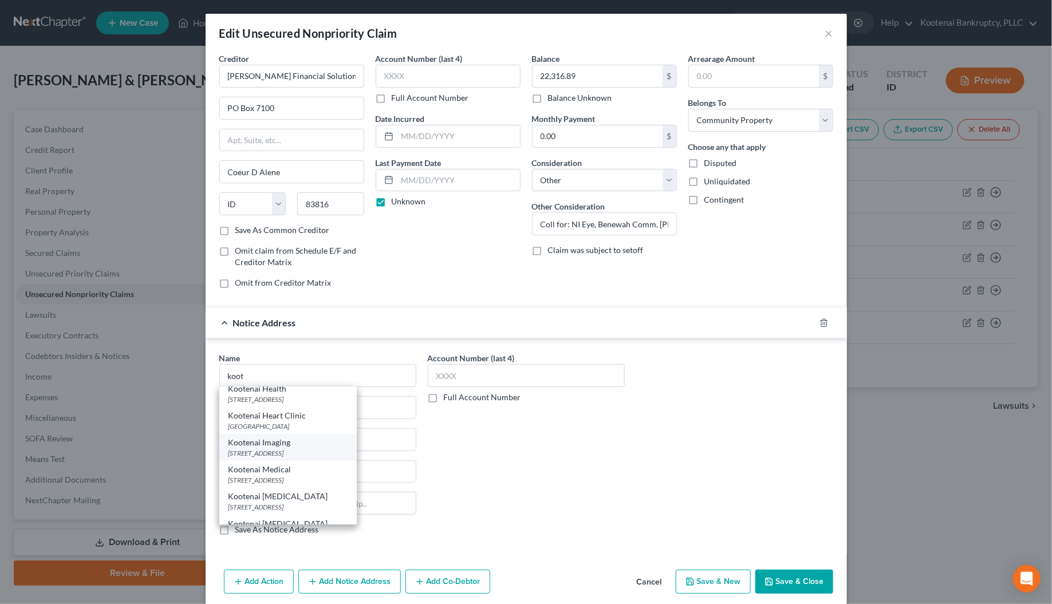
select select "23"
type input "48038"
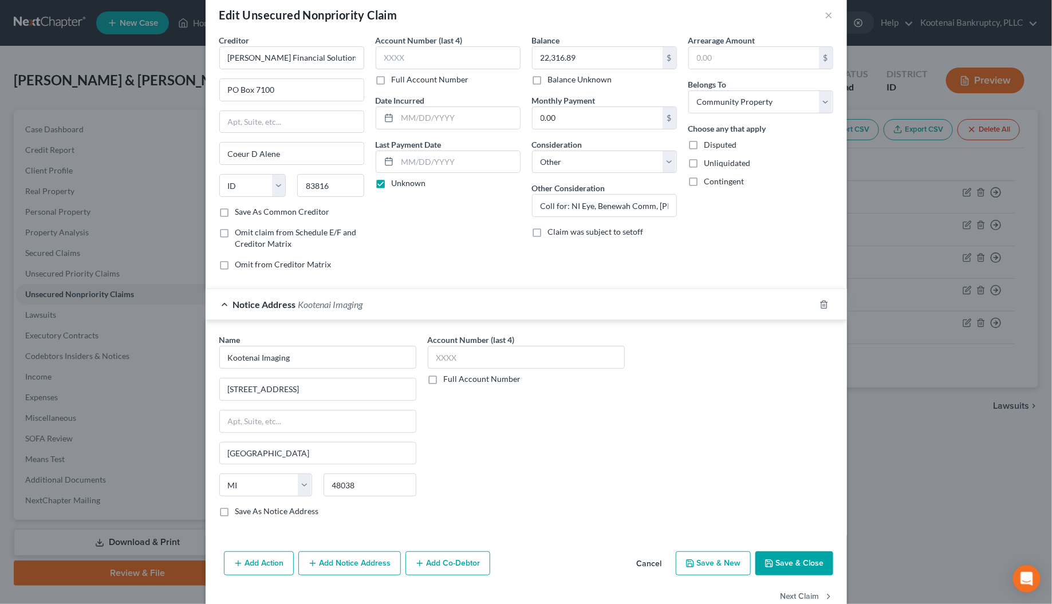
scroll to position [49, 0]
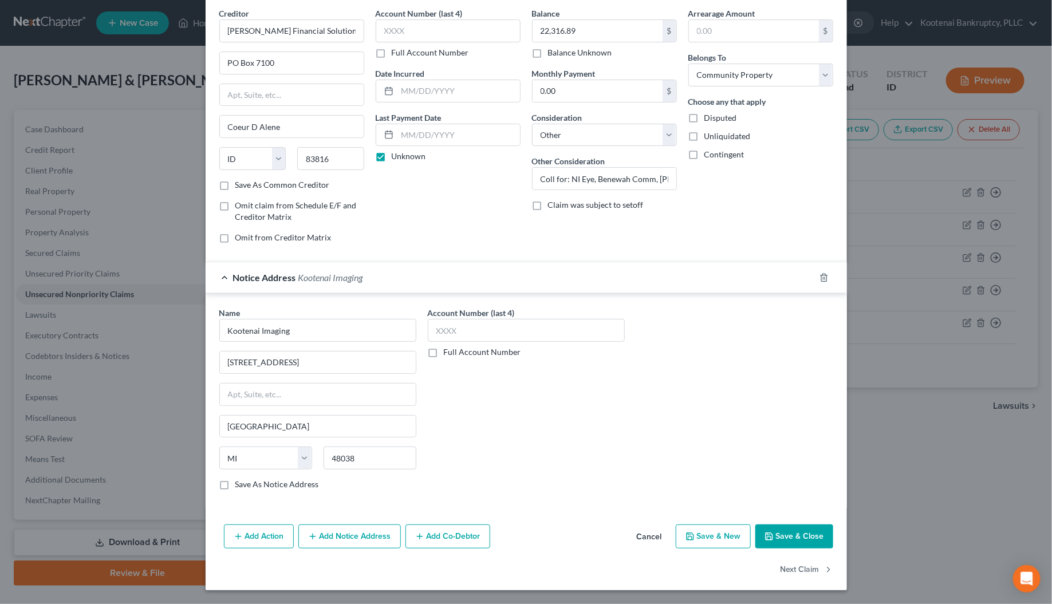
click at [359, 537] on button "Add Notice Address" at bounding box center [349, 537] width 103 height 24
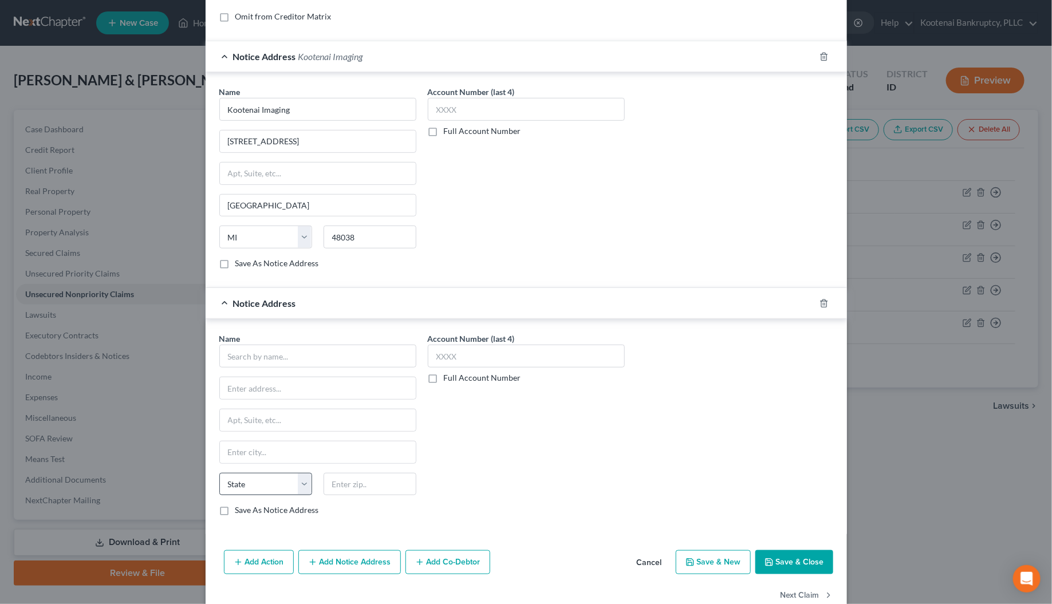
scroll to position [297, 0]
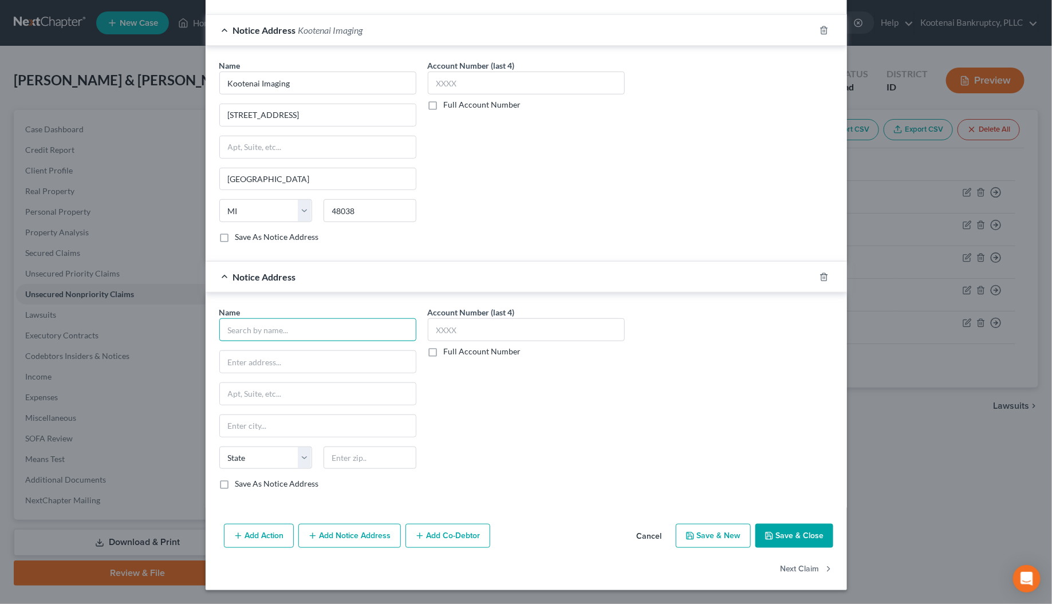
click at [241, 333] on input "text" at bounding box center [317, 329] width 197 height 23
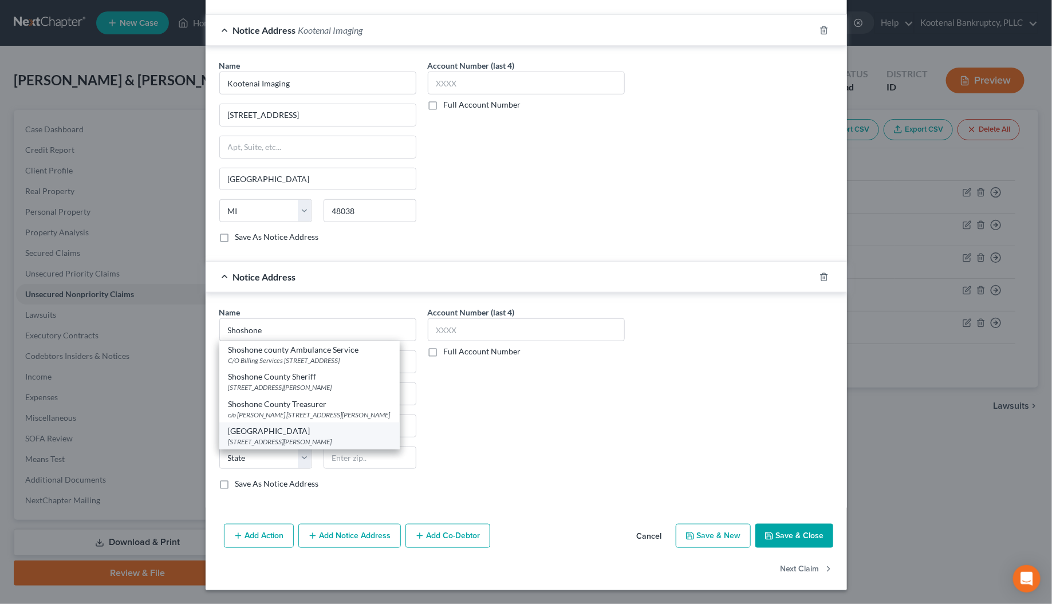
click at [288, 437] on div "Shoshone Medical Center" at bounding box center [310, 431] width 162 height 11
type input "Shoshone Medical Center"
type input "25 Jacobs Gulch"
type input "[PERSON_NAME]"
select select "13"
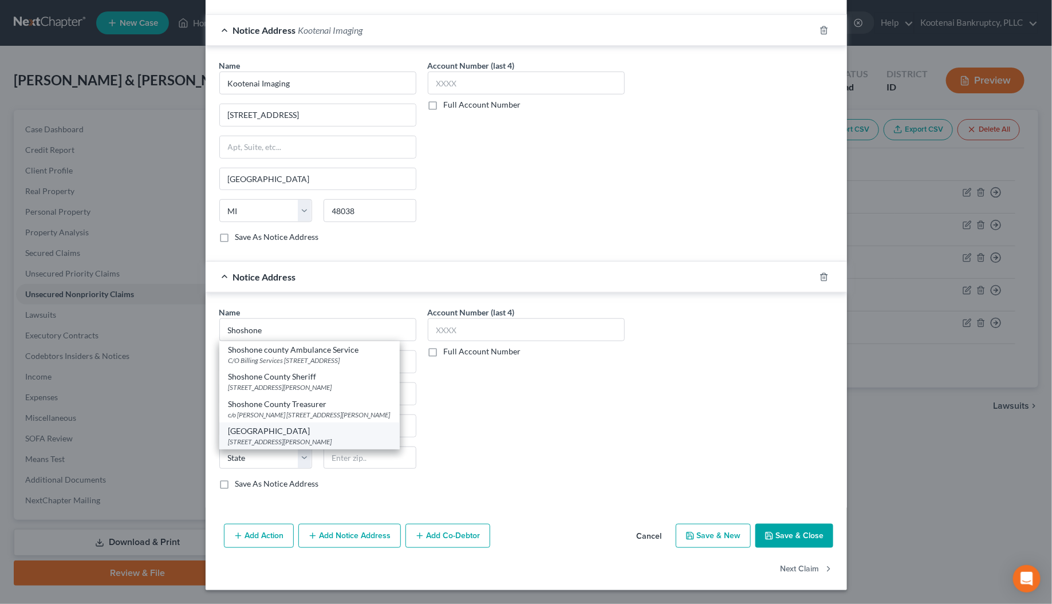
type input "83837"
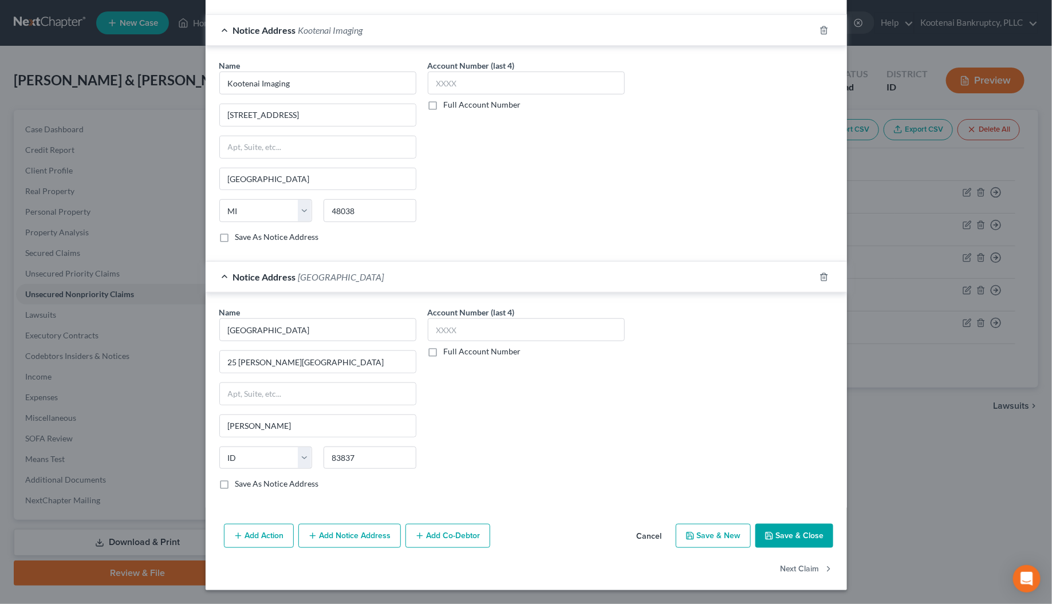
click at [337, 545] on button "Add Notice Address" at bounding box center [349, 536] width 103 height 24
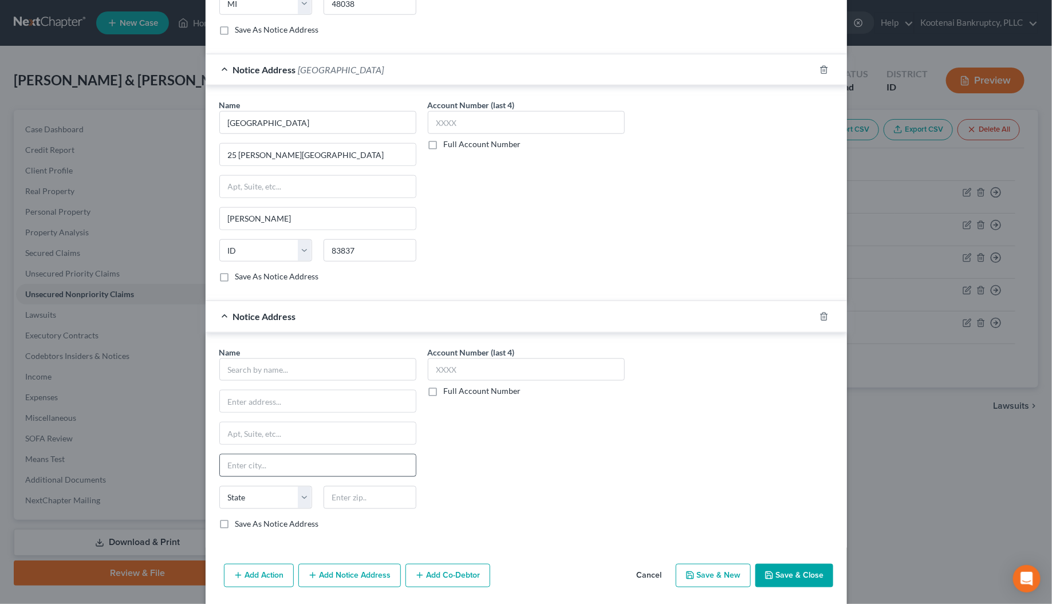
scroll to position [546, 0]
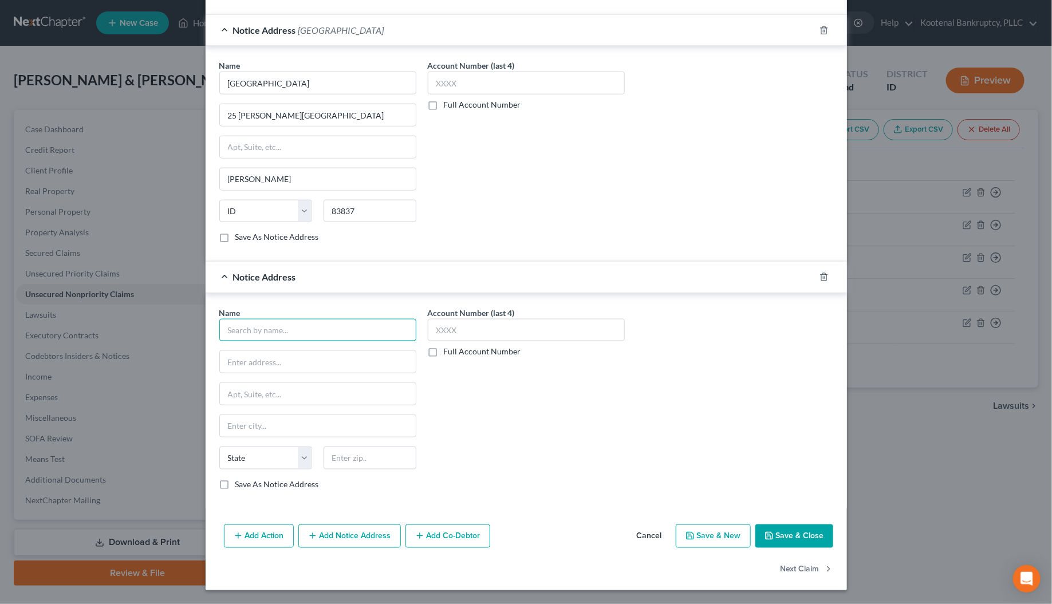
click at [245, 333] on input "text" at bounding box center [317, 330] width 197 height 23
click at [270, 351] on div "Benewah Community Hospital" at bounding box center [288, 349] width 119 height 11
type input "Benewah Community Hospital"
type input "PO Box 6100"
type input "Coeur D Alene"
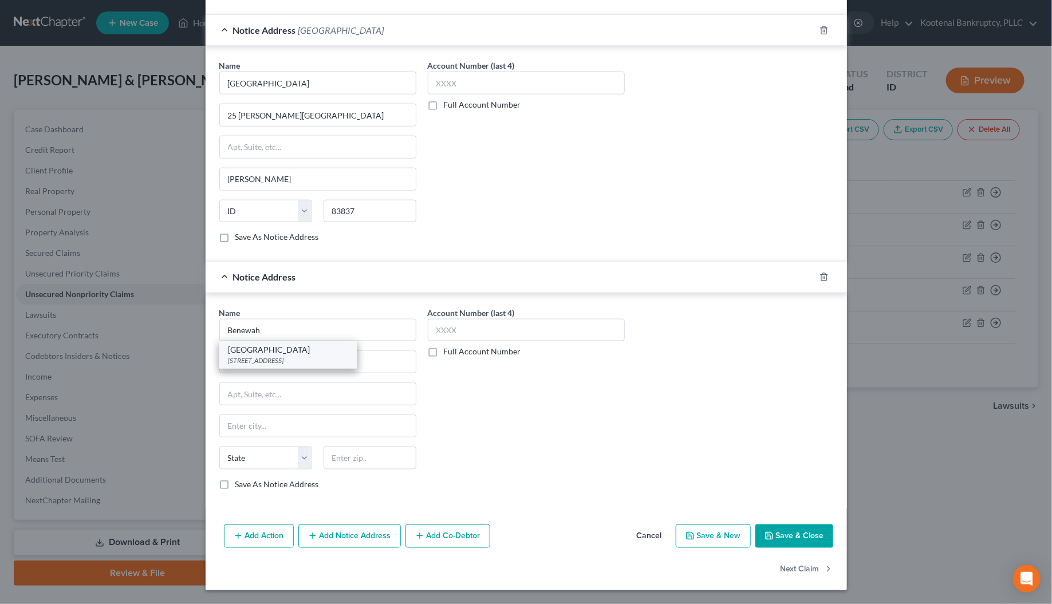
select select "13"
type input "83816"
click at [365, 536] on button "Add Notice Address" at bounding box center [349, 537] width 103 height 24
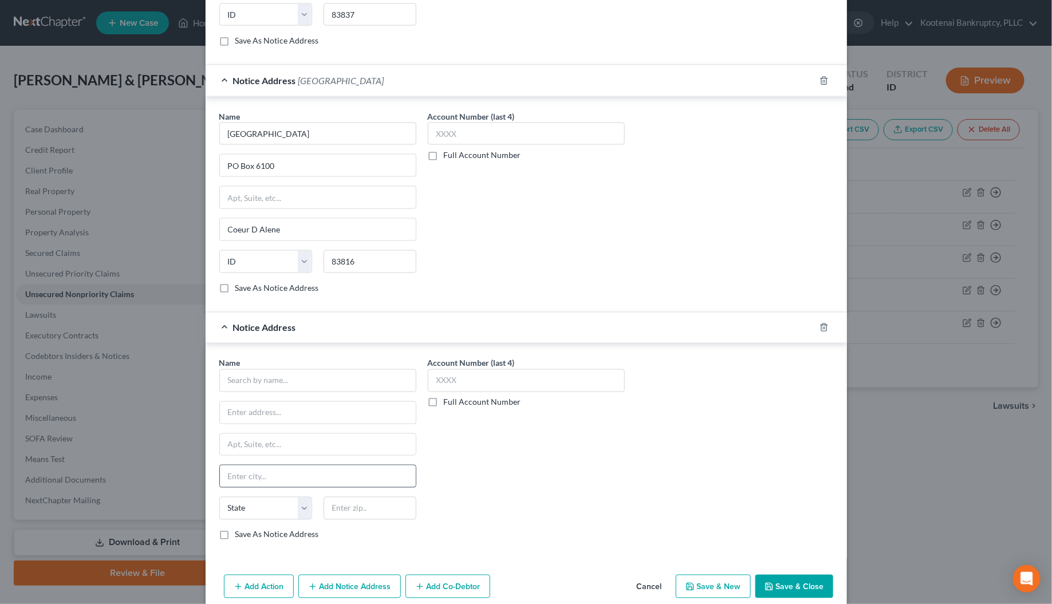
scroll to position [761, 0]
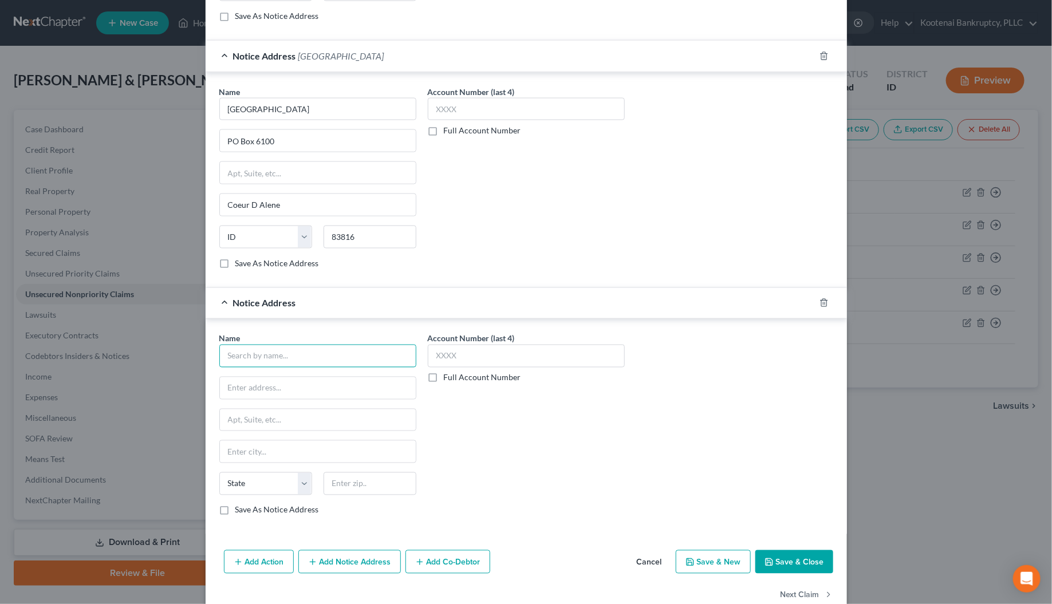
click at [230, 363] on input "text" at bounding box center [317, 356] width 197 height 23
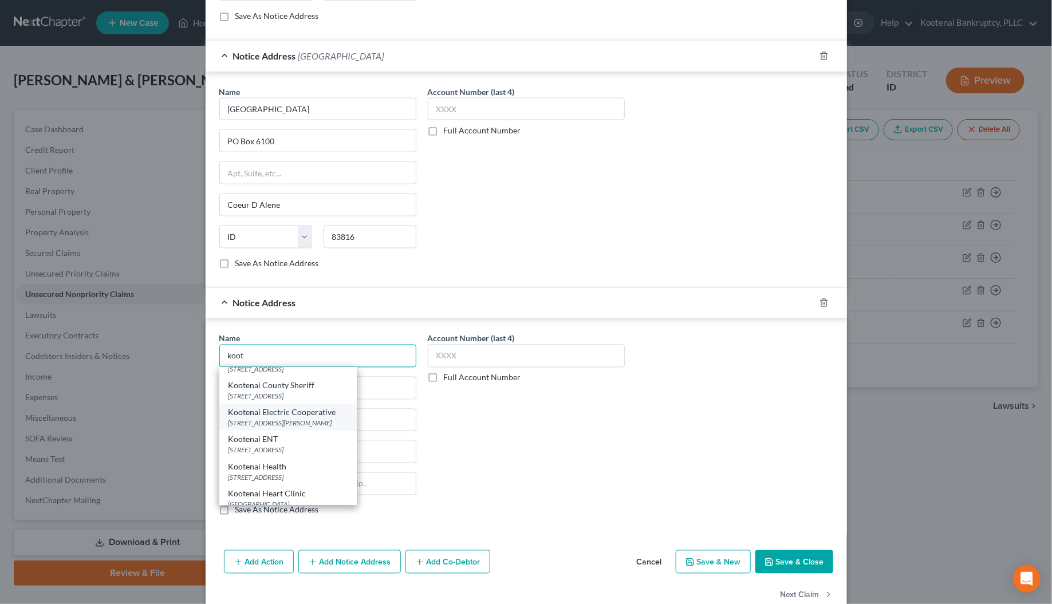
scroll to position [286, 0]
click at [267, 445] on div "Kootenai Health" at bounding box center [288, 440] width 119 height 11
type input "Kootenai Health"
type input "2003 Kootenai Health Way"
type input "Coeur D Alene"
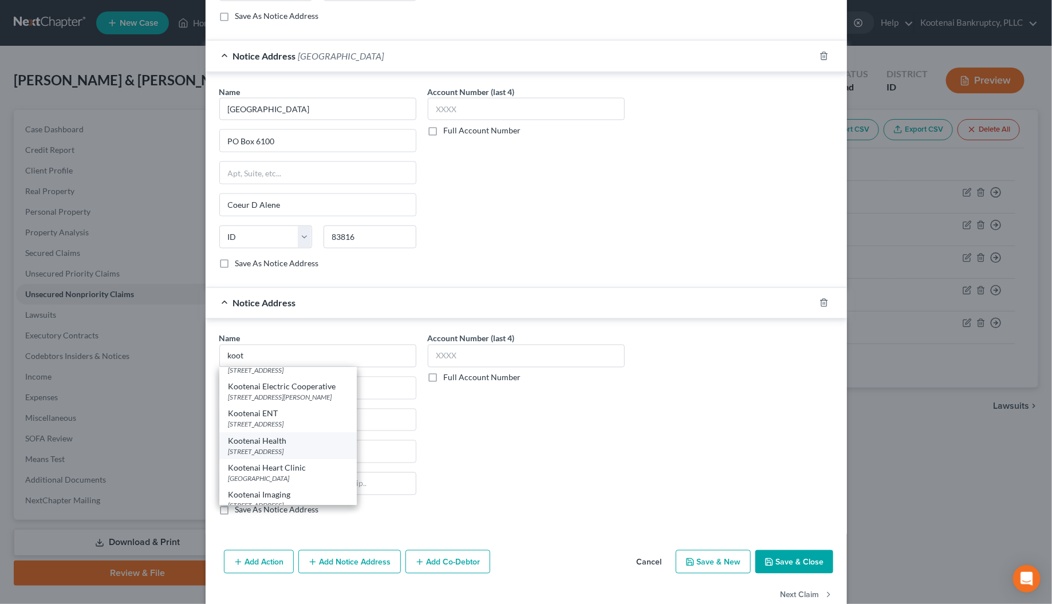
select select "13"
type input "83814"
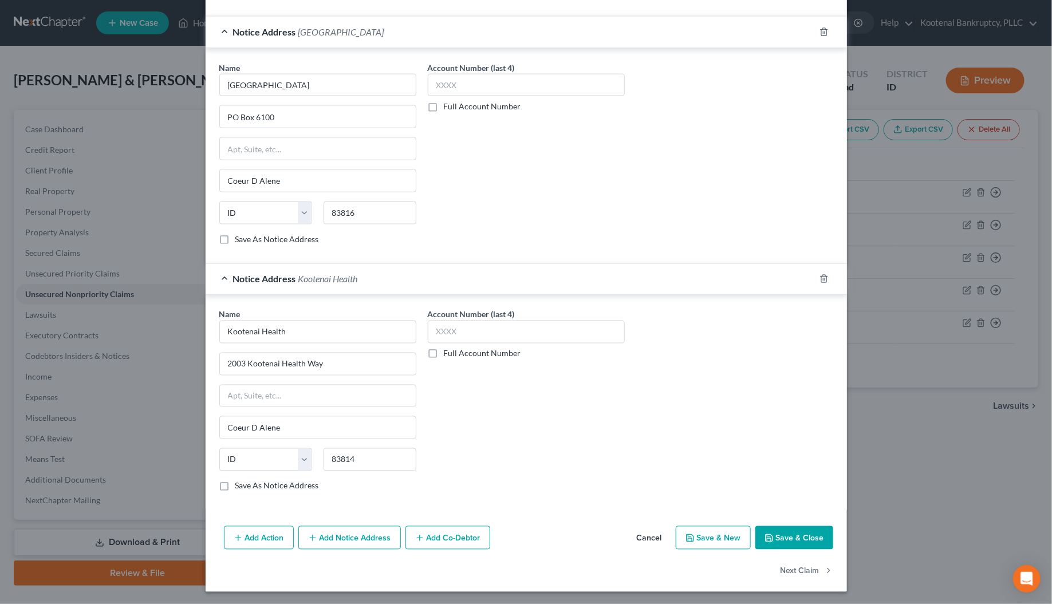
scroll to position [795, 0]
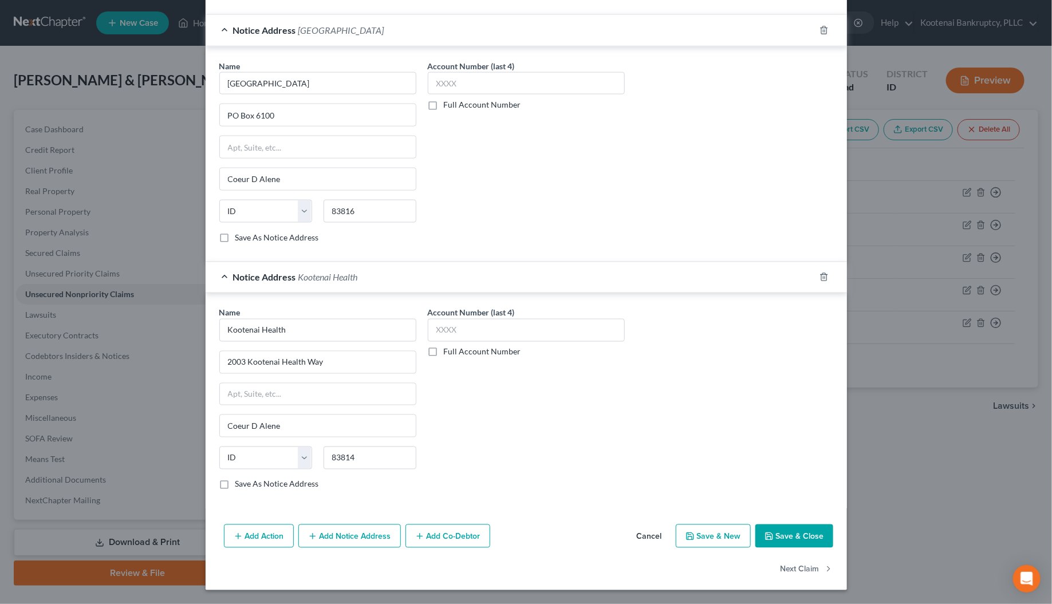
click at [332, 539] on button "Add Notice Address" at bounding box center [349, 537] width 103 height 24
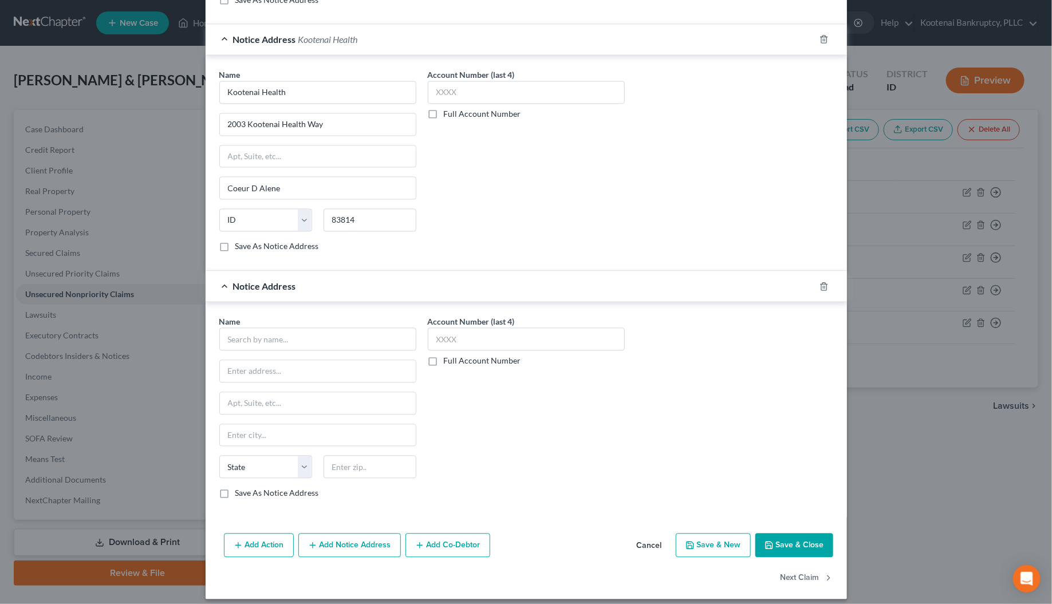
scroll to position [1043, 0]
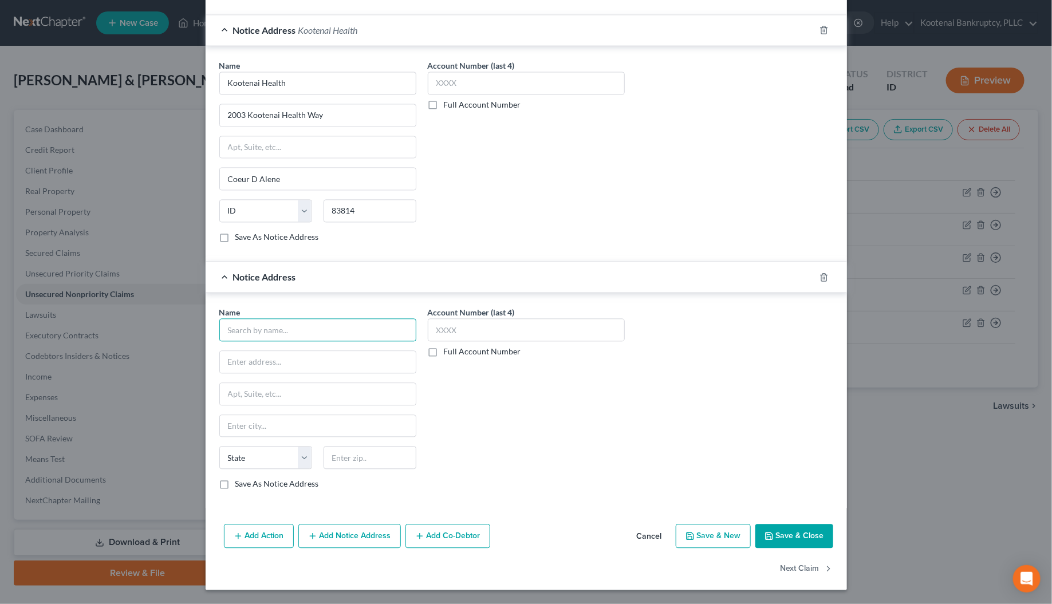
click at [235, 332] on input "text" at bounding box center [317, 330] width 197 height 23
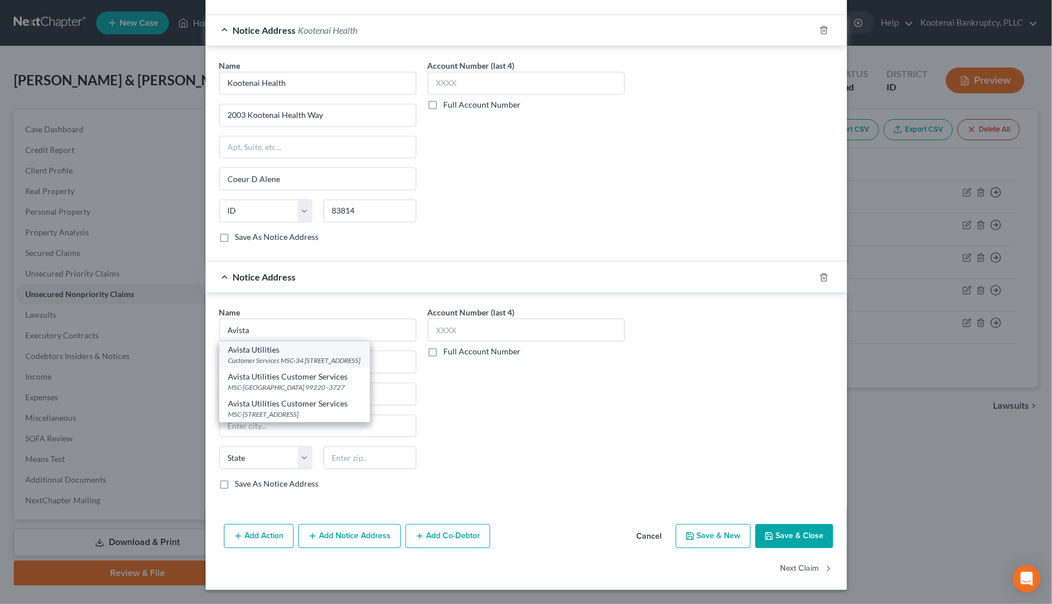
click at [254, 351] on div "Avista Utilities" at bounding box center [295, 350] width 132 height 11
type input "Avista Utilities"
type input "Customer Services MSC-34"
type input "PO Box 3727"
type input "Spokane"
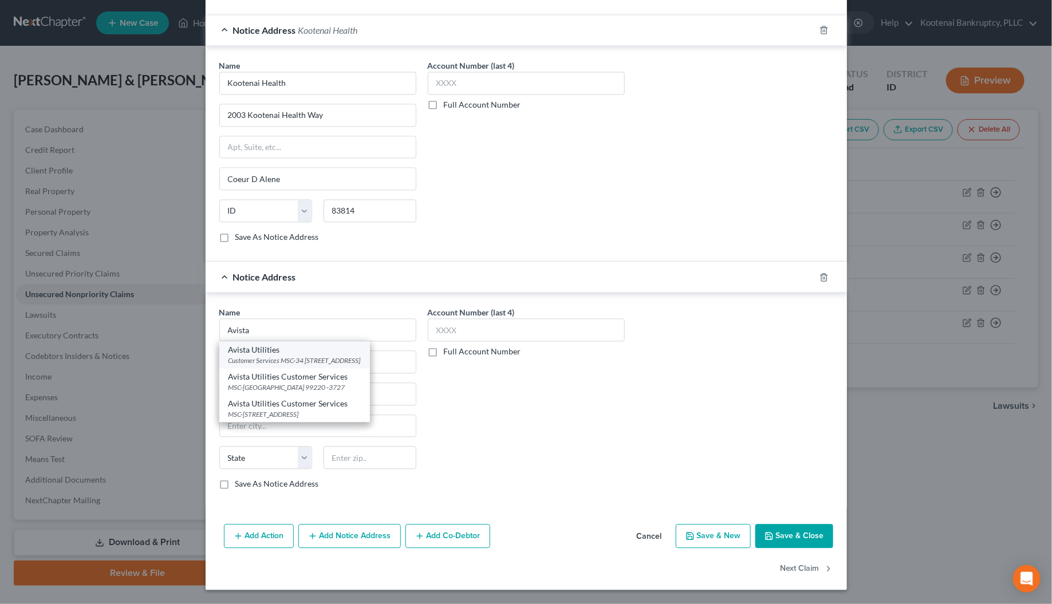
select select "50"
type input "99220 -3727"
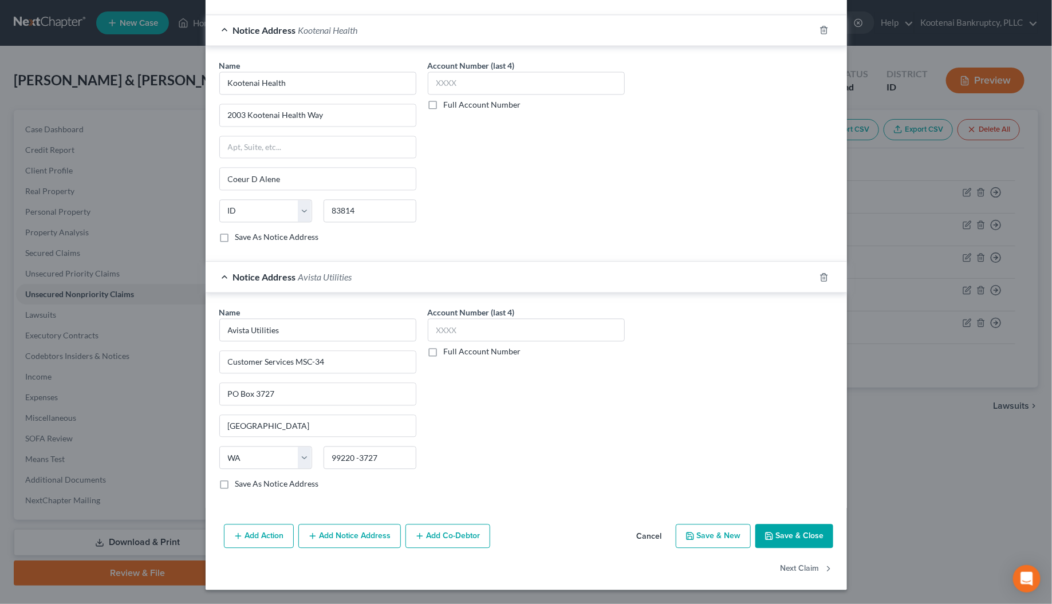
click at [331, 543] on button "Add Notice Address" at bounding box center [349, 537] width 103 height 24
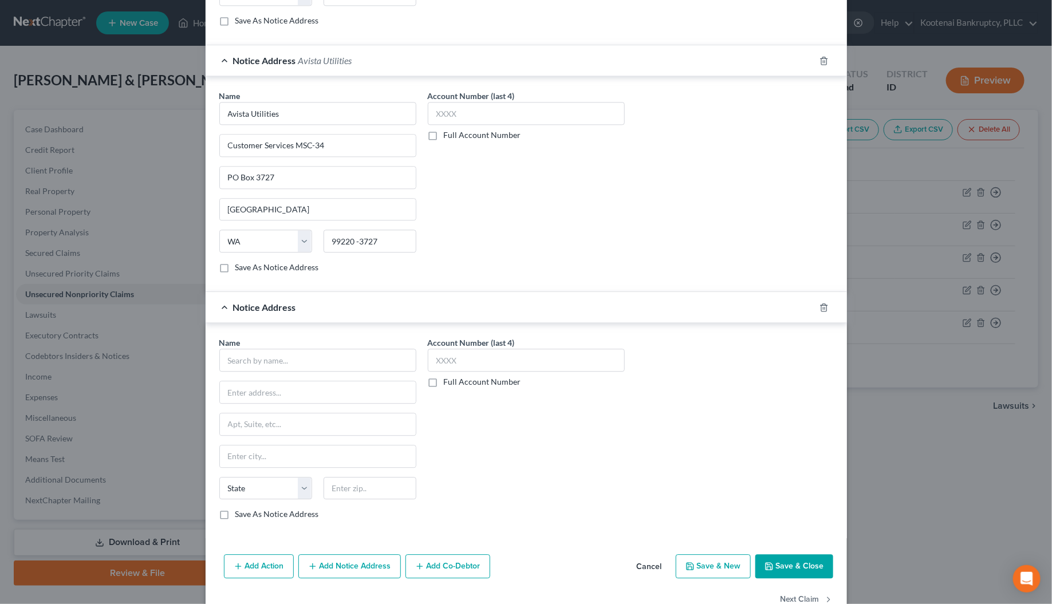
scroll to position [1292, 0]
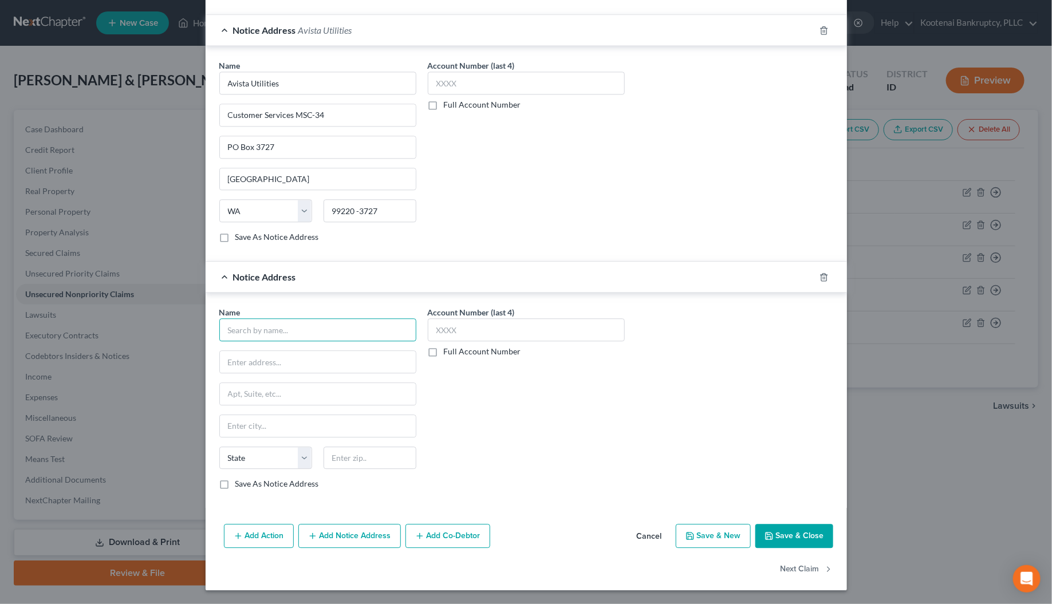
click at [241, 329] on input "text" at bounding box center [317, 329] width 197 height 23
click at [242, 328] on input "koot clinic" at bounding box center [317, 329] width 197 height 23
drag, startPoint x: 259, startPoint y: 331, endPoint x: 233, endPoint y: 327, distance: 26.0
click at [233, 327] on input "koot clinic" at bounding box center [317, 329] width 197 height 23
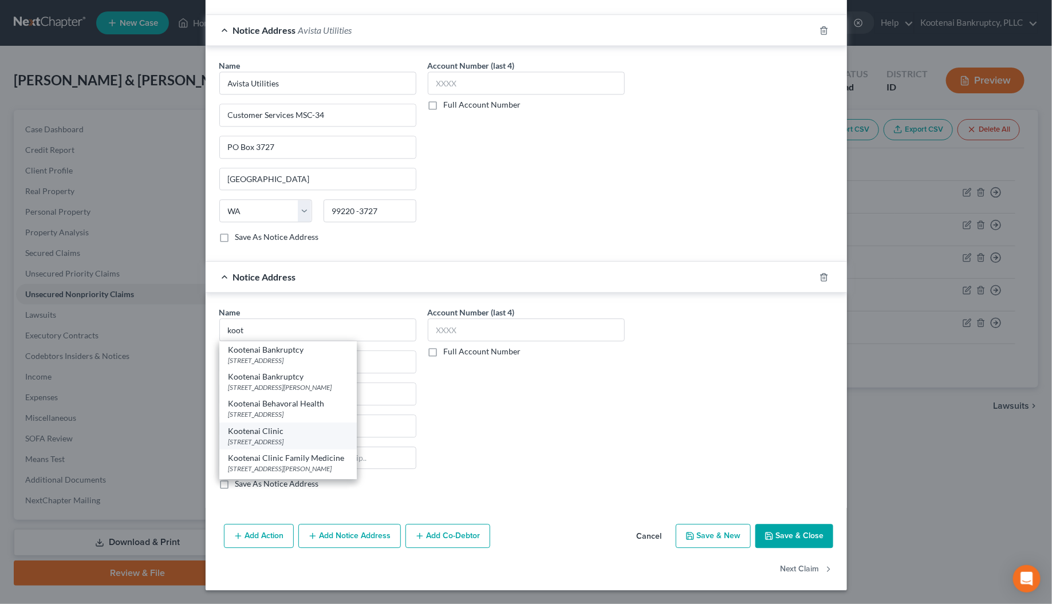
click at [259, 437] on div "2003 Kootenai Health Way, Coeur D Alene, ID 83814" at bounding box center [288, 442] width 119 height 10
type input "Kootenai Clinic"
type input "2003 Kootenai Health Way"
type input "Coeur D Alene"
select select "13"
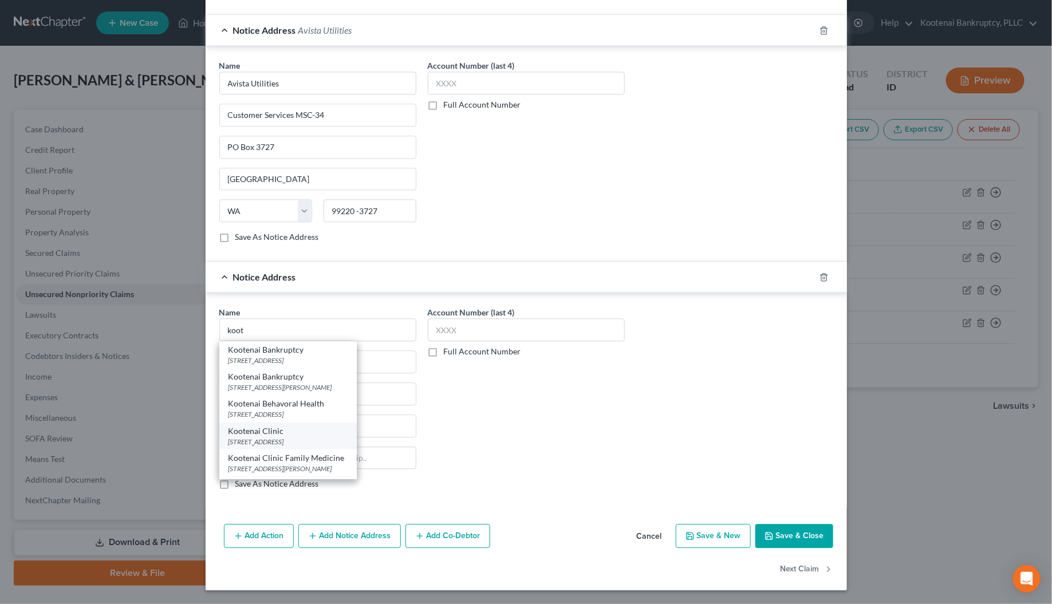
type input "83814"
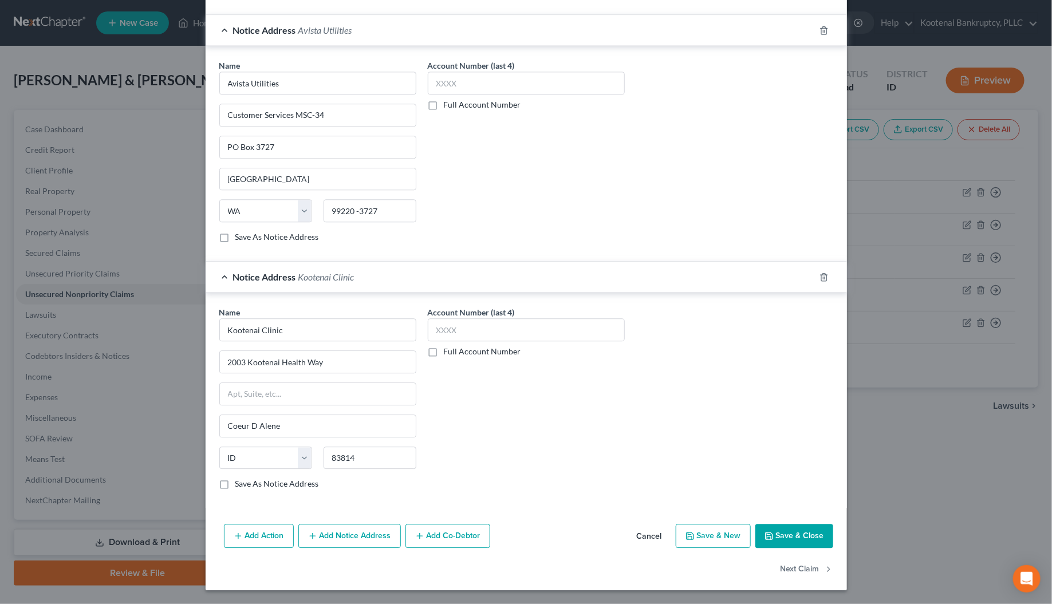
click at [344, 543] on button "Add Notice Address" at bounding box center [349, 536] width 103 height 24
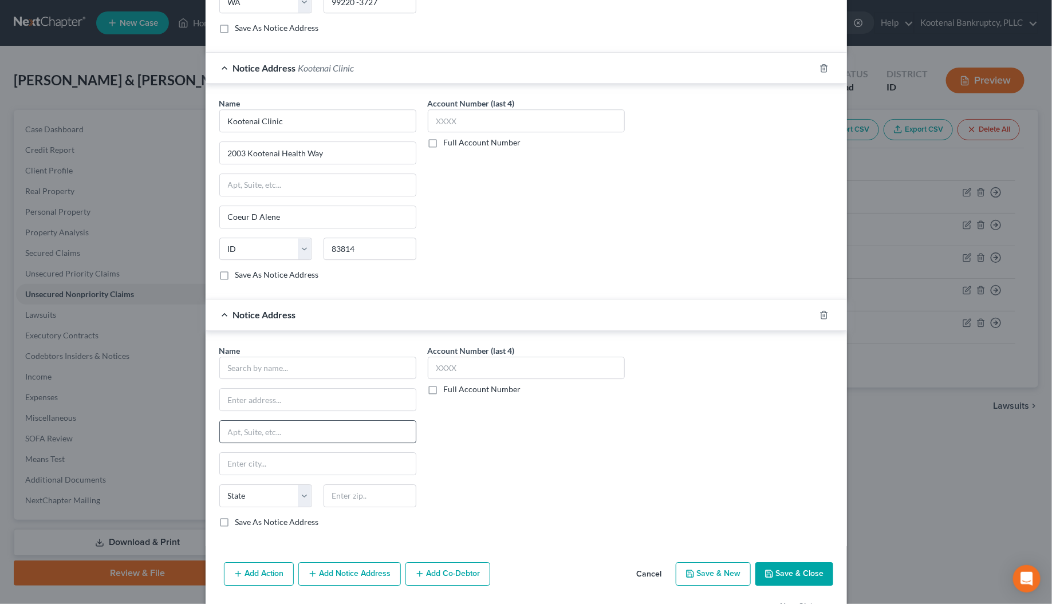
scroll to position [1541, 0]
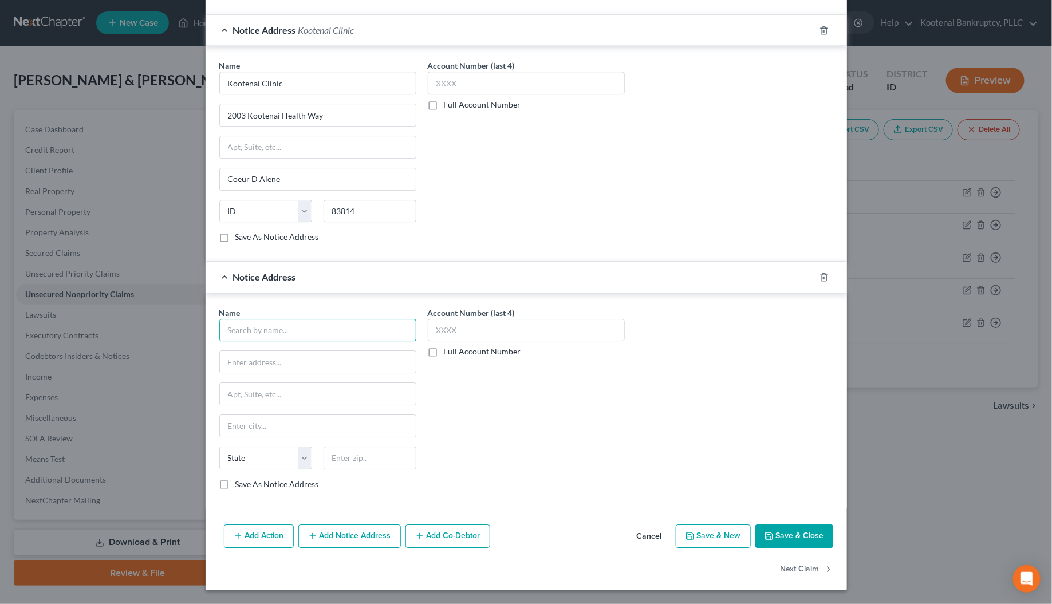
click at [231, 325] on input "text" at bounding box center [317, 330] width 197 height 23
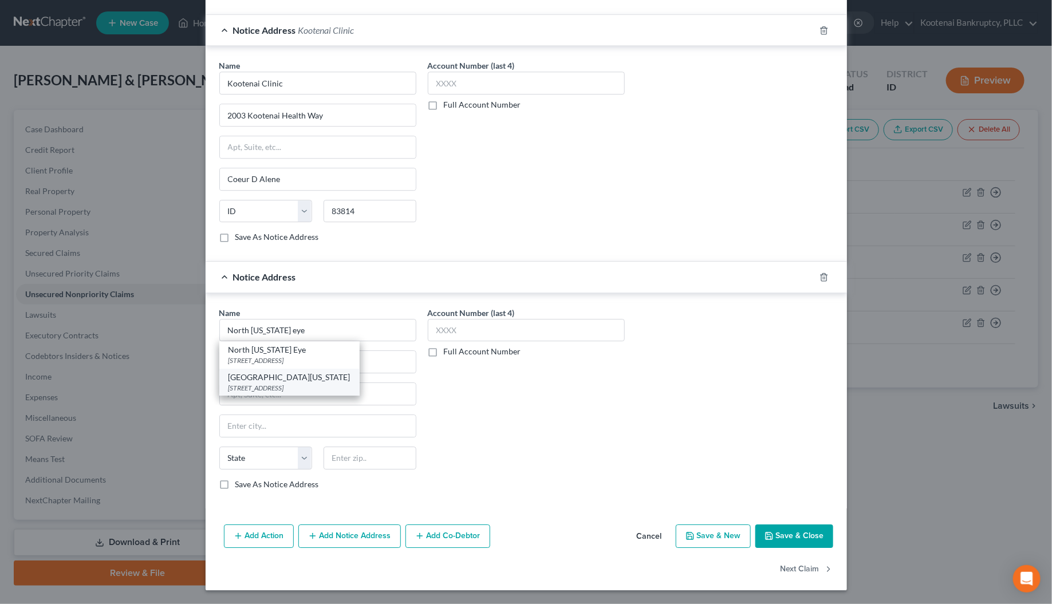
click at [266, 381] on div "[GEOGRAPHIC_DATA][US_STATE]" at bounding box center [290, 377] width 122 height 11
type input "[GEOGRAPHIC_DATA][US_STATE]"
type input "8378 N Government Way"
type input "Hayden"
select select "13"
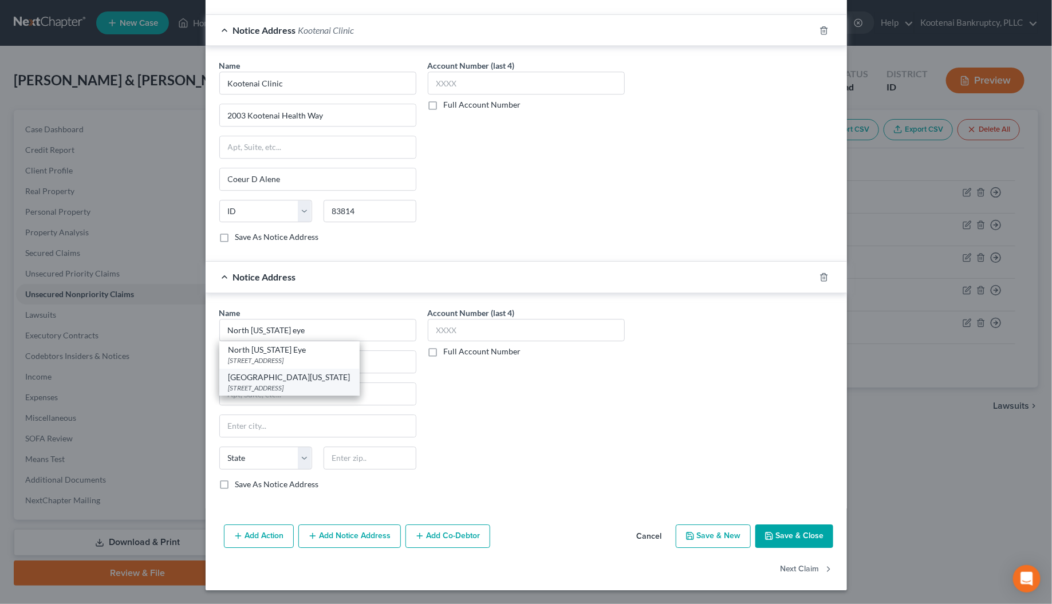
type input "83835-9258"
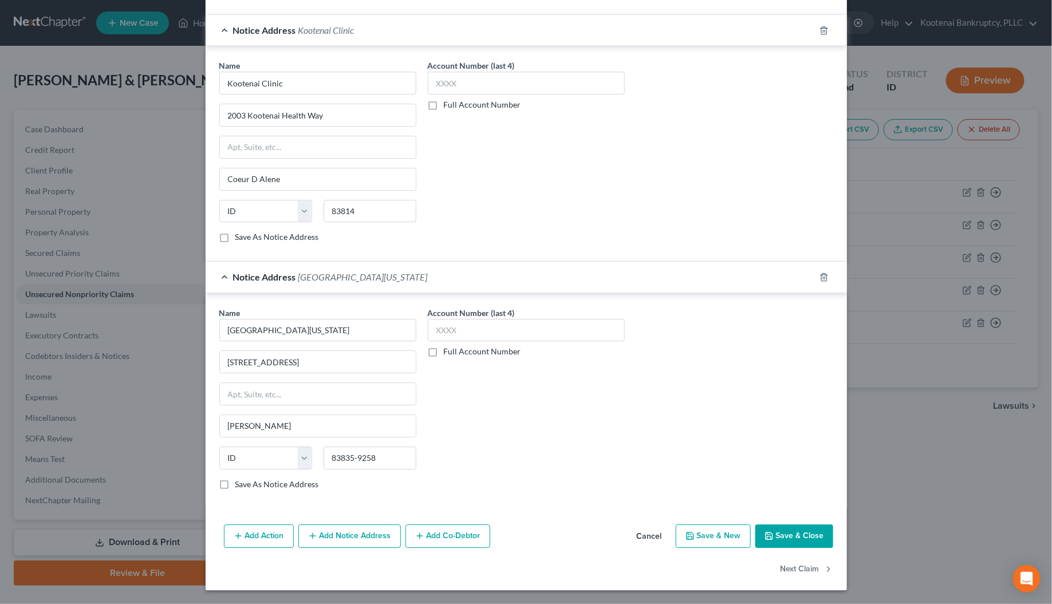
click at [335, 542] on button "Add Notice Address" at bounding box center [349, 537] width 103 height 24
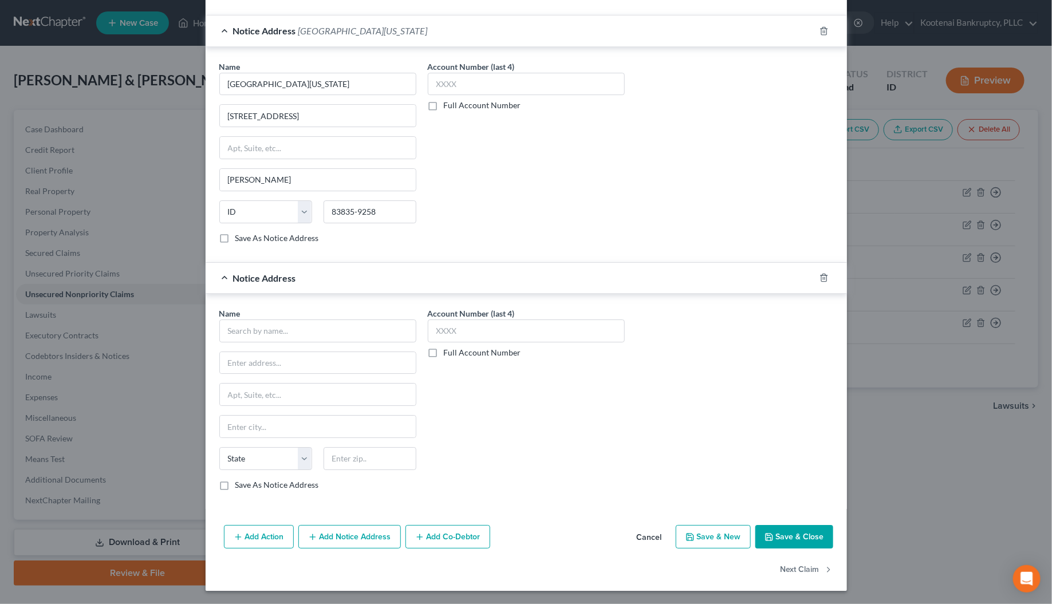
scroll to position [1789, 0]
click at [239, 332] on input "text" at bounding box center [317, 330] width 197 height 23
type input "Mike Chapman Atty"
click at [245, 365] on input "text" at bounding box center [318, 363] width 196 height 22
type input "O"
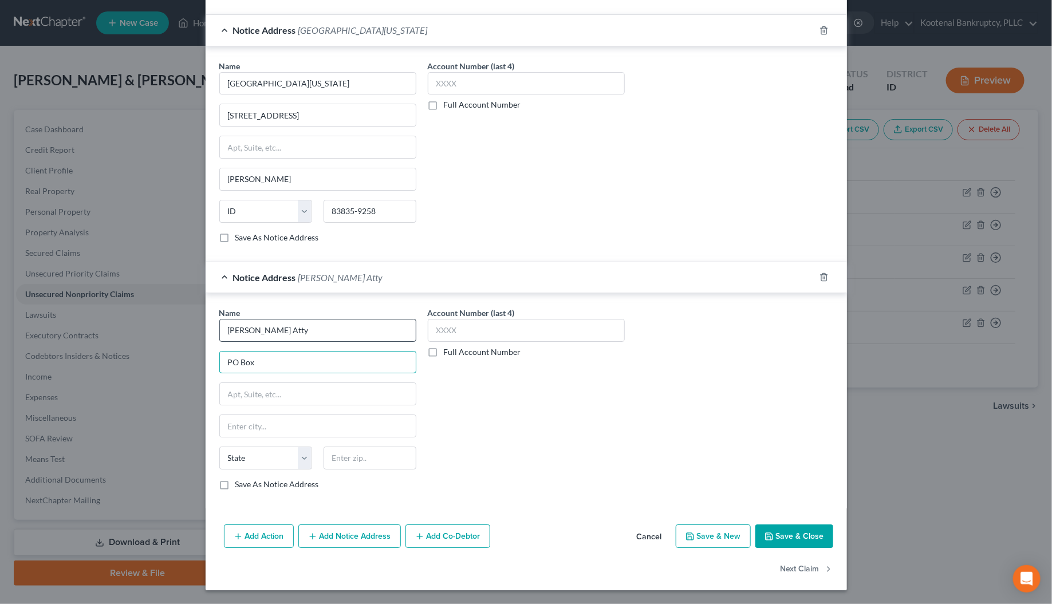
type input "PO Box"
drag, startPoint x: 301, startPoint y: 327, endPoint x: 215, endPoint y: 332, distance: 86.1
click at [219, 332] on input "Mike Chapman Atty" at bounding box center [317, 330] width 197 height 23
click at [266, 348] on div "Chapman Financial Solutions" at bounding box center [295, 350] width 133 height 11
type input "Chapman Financial Solutions"
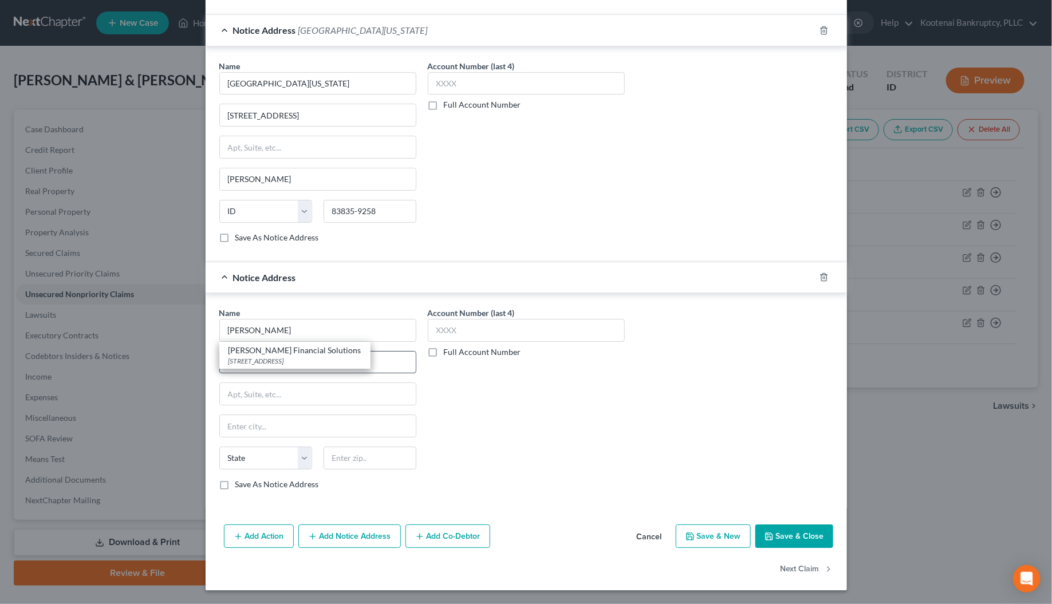
type input "PO Box 7100"
type input "Coeur D Alene"
select select "13"
type input "83816"
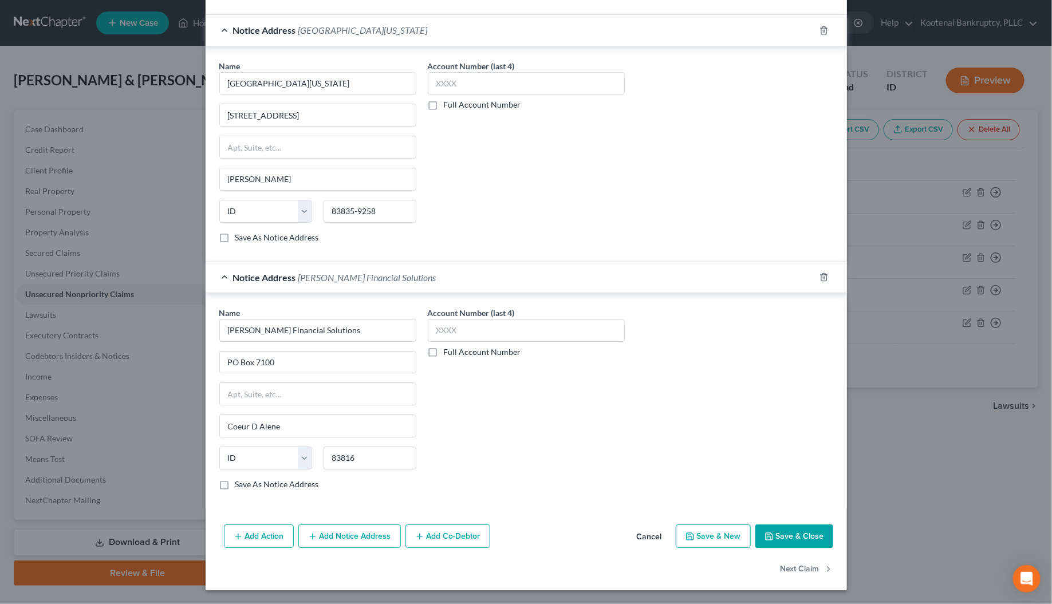
scroll to position [1717, 0]
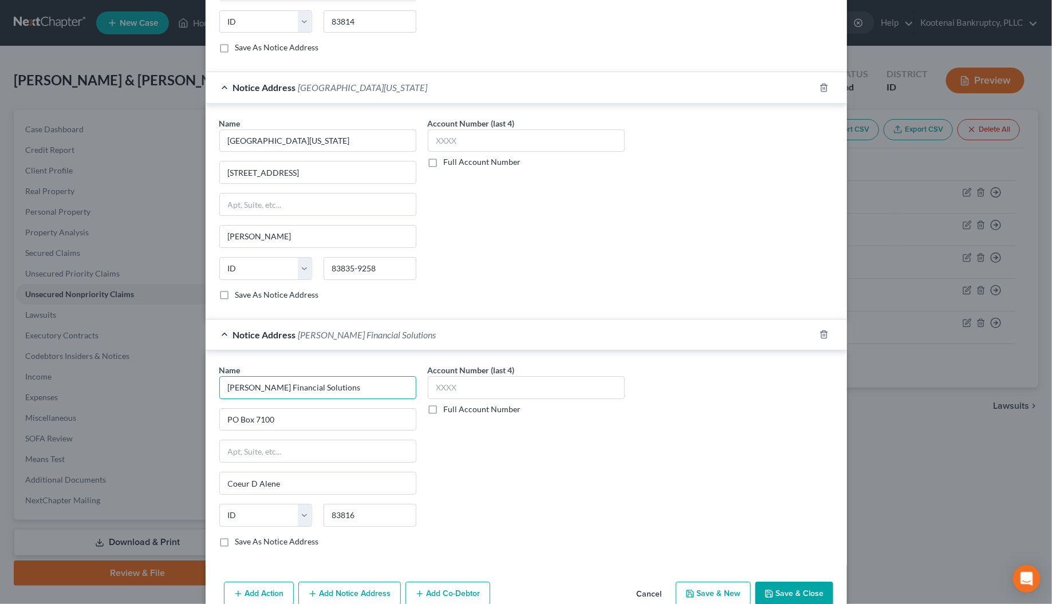
drag, startPoint x: 336, startPoint y: 399, endPoint x: 207, endPoint y: 405, distance: 129.6
click at [207, 405] on div "Name * Chapman Financial Solutions PO Box 7100 Coeur D Alene State AL AK AR AZ …" at bounding box center [527, 458] width 642 height 215
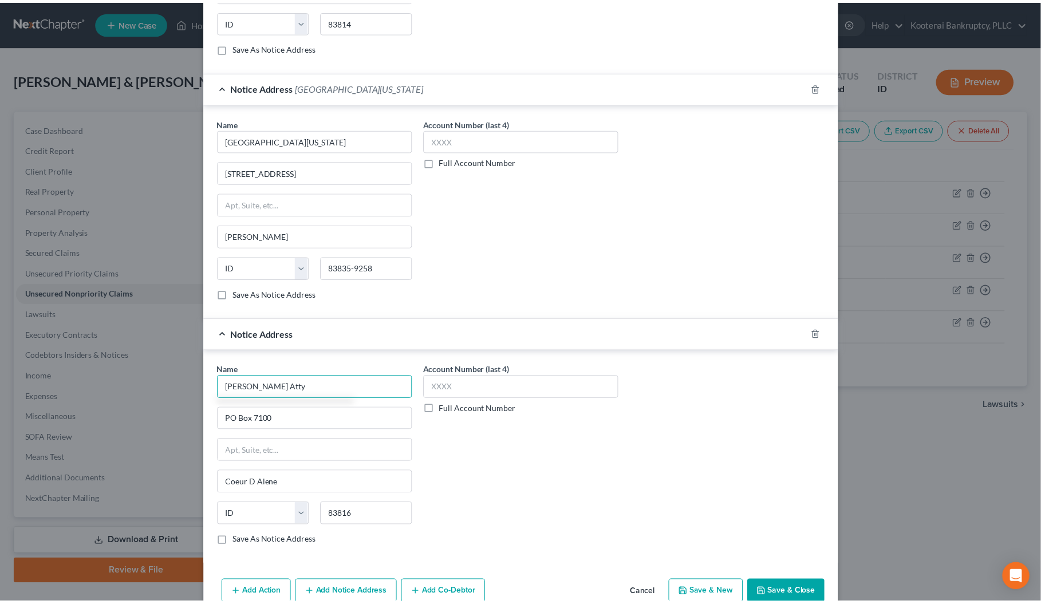
scroll to position [1789, 0]
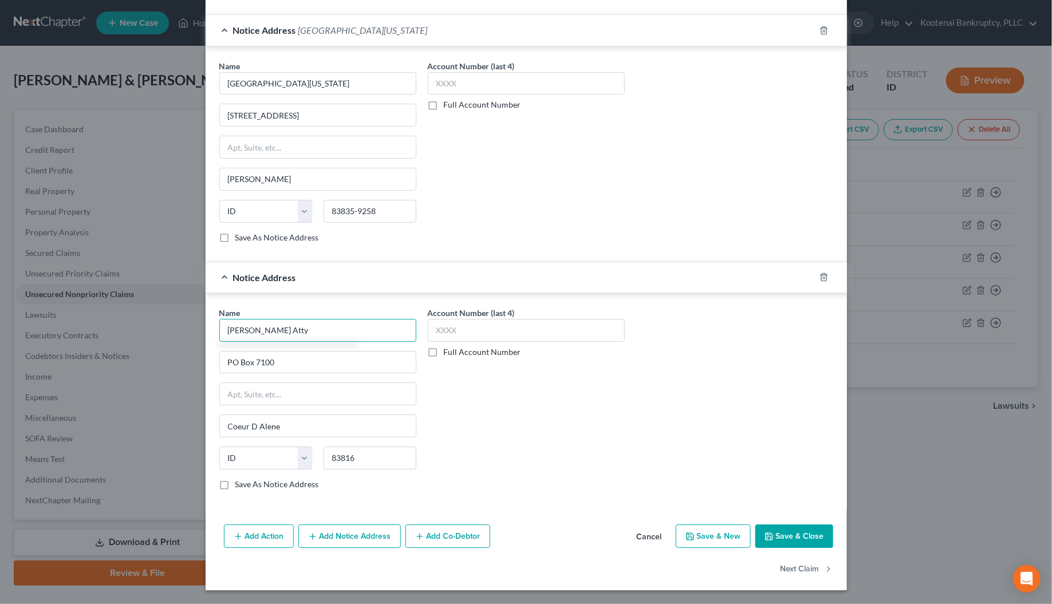
type input "Mike Chapman Atty"
click at [805, 537] on button "Save & Close" at bounding box center [795, 537] width 78 height 24
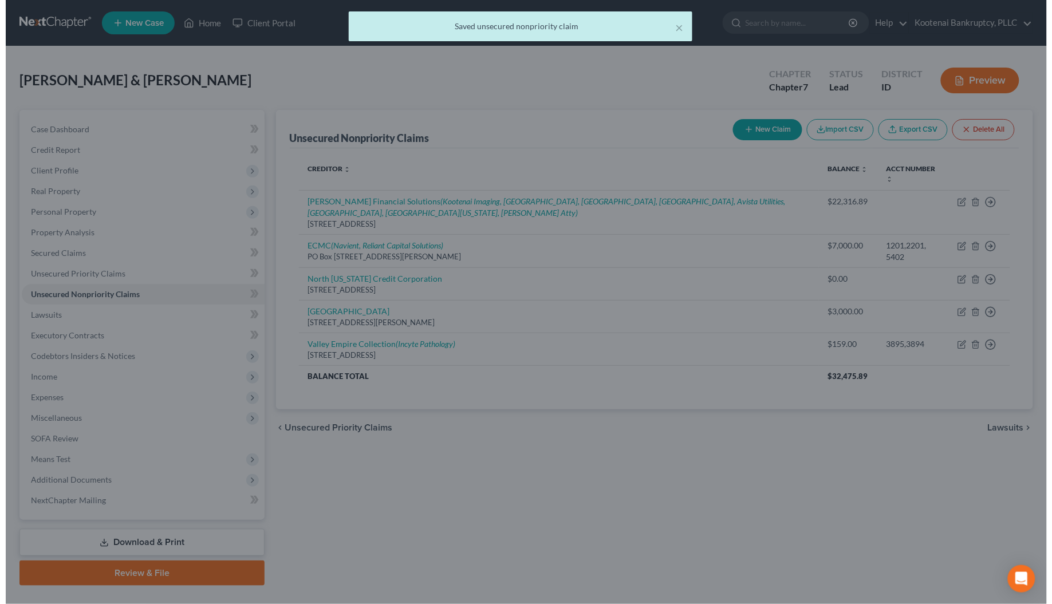
scroll to position [0, 0]
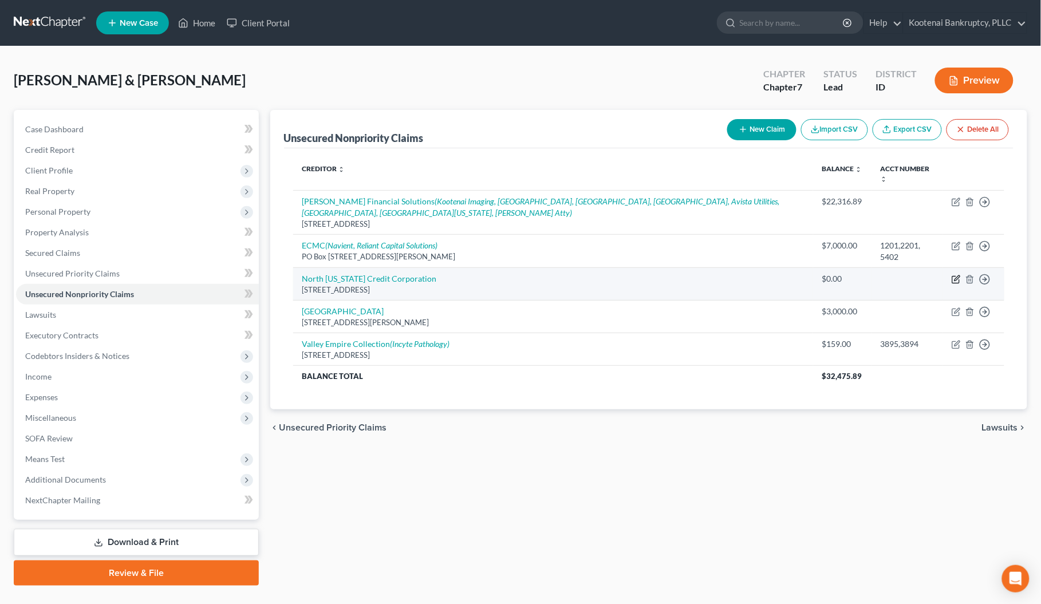
click at [955, 284] on icon "button" at bounding box center [956, 280] width 7 height 7
select select "13"
select select "1"
select select "4"
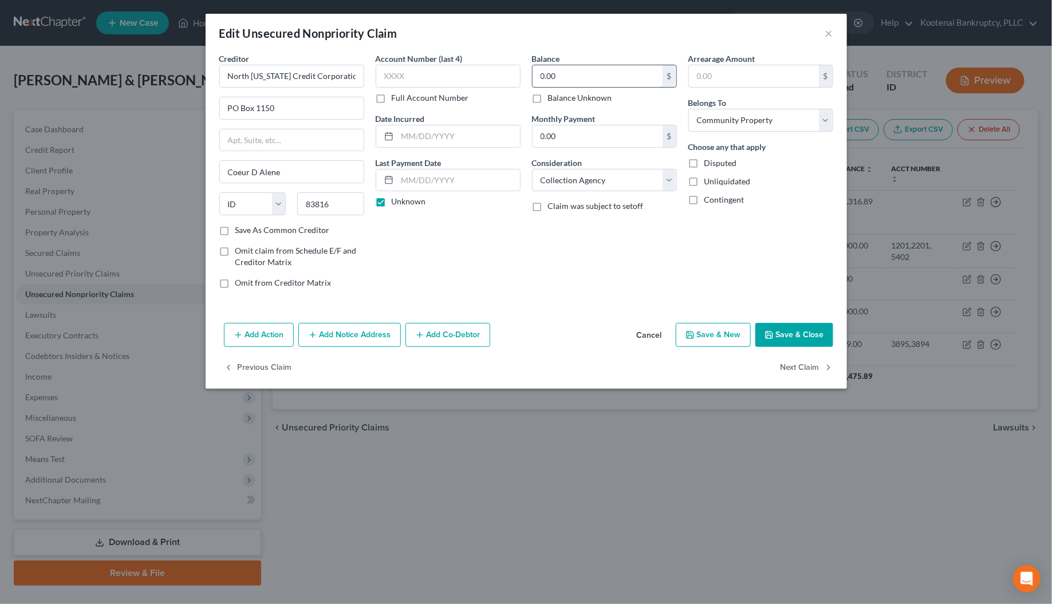
click at [565, 74] on input "0.00" at bounding box center [598, 76] width 130 height 22
type input "9,232.29"
click at [602, 179] on select "Select Cable / Satellite Services Collection Agency Credit Card Debt Debt Couns…" at bounding box center [604, 180] width 145 height 23
drag, startPoint x: 345, startPoint y: 342, endPoint x: 336, endPoint y: 347, distance: 10.8
click at [345, 342] on button "Add Notice Address" at bounding box center [349, 335] width 103 height 24
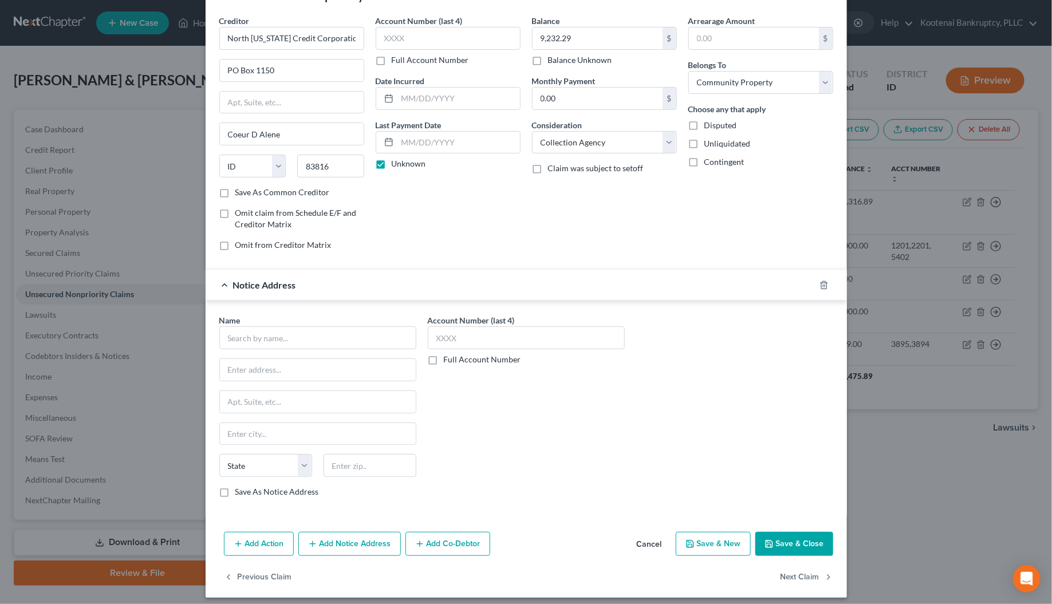
scroll to position [49, 0]
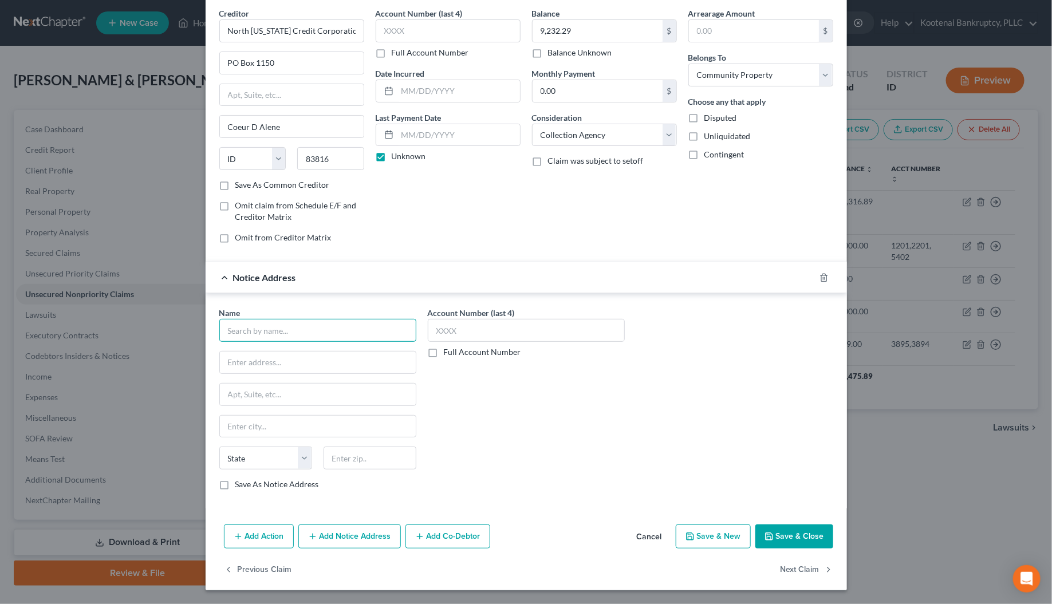
click at [224, 327] on input "text" at bounding box center [317, 330] width 197 height 23
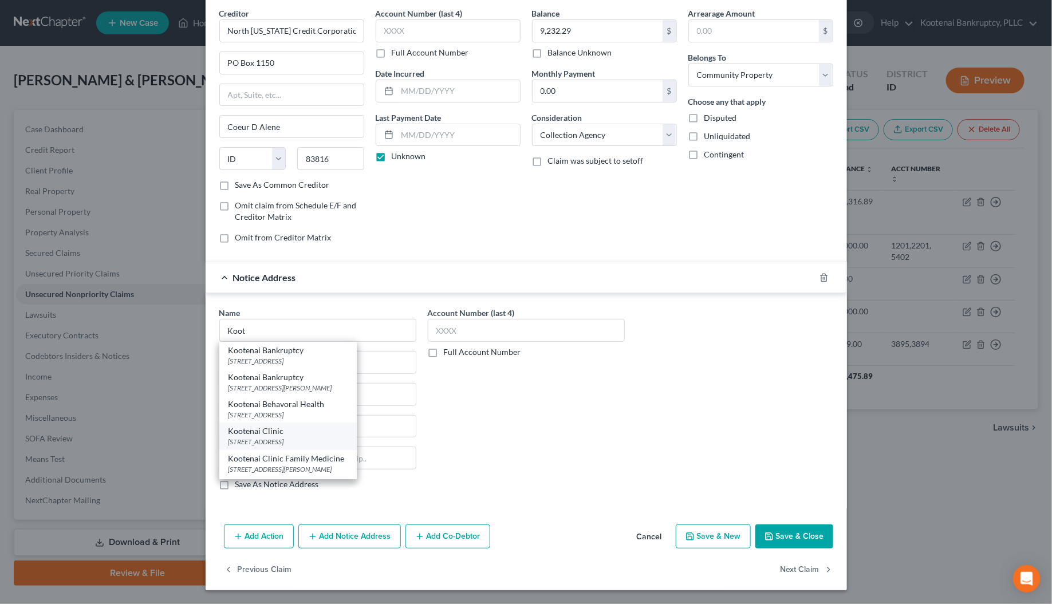
click at [253, 437] on div "2003 Kootenai Health Way, Coeur D Alene, ID 83814" at bounding box center [288, 442] width 119 height 10
type input "Kootenai Clinic"
type input "2003 Kootenai Health Way"
type input "Coeur D Alene"
select select "13"
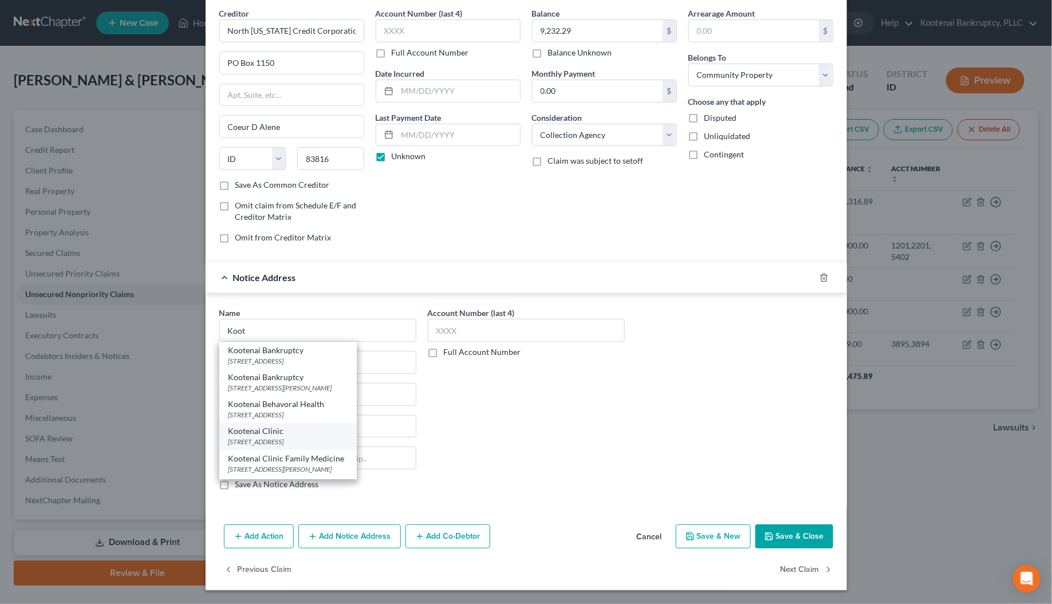
type input "83814"
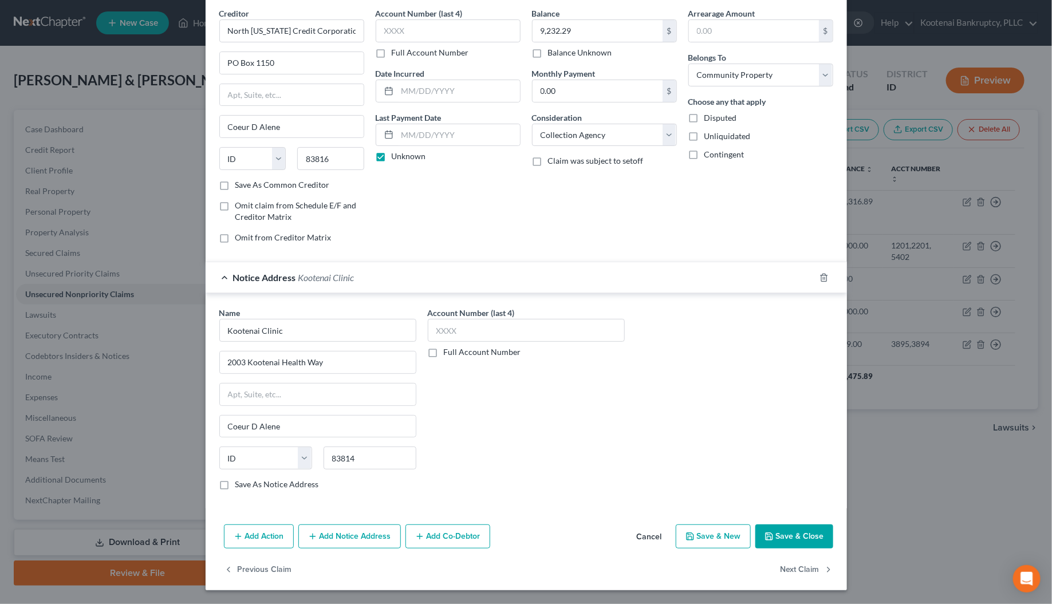
click at [344, 534] on button "Add Notice Address" at bounding box center [349, 537] width 103 height 24
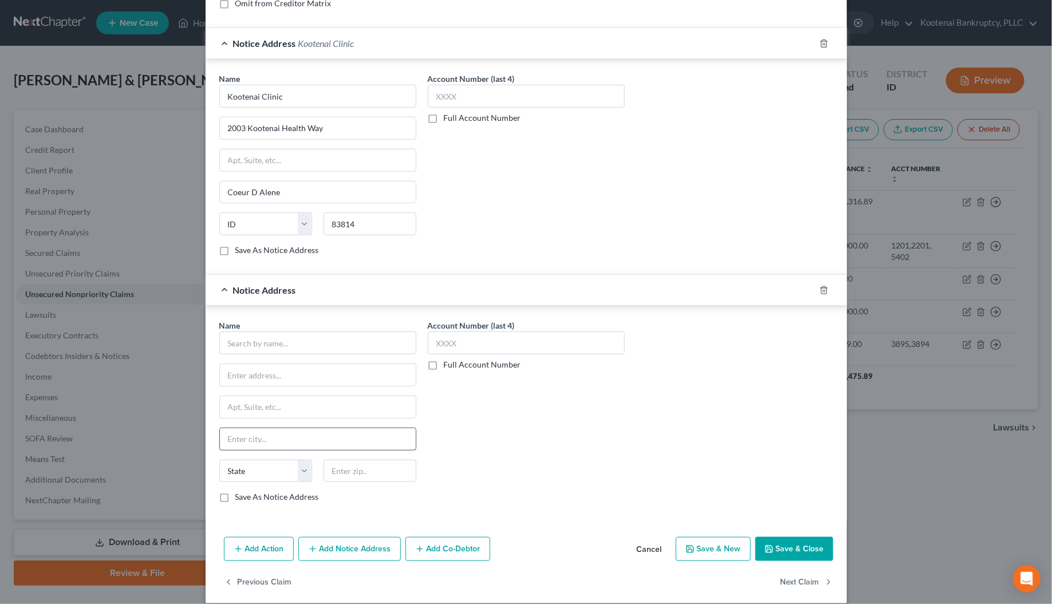
scroll to position [297, 0]
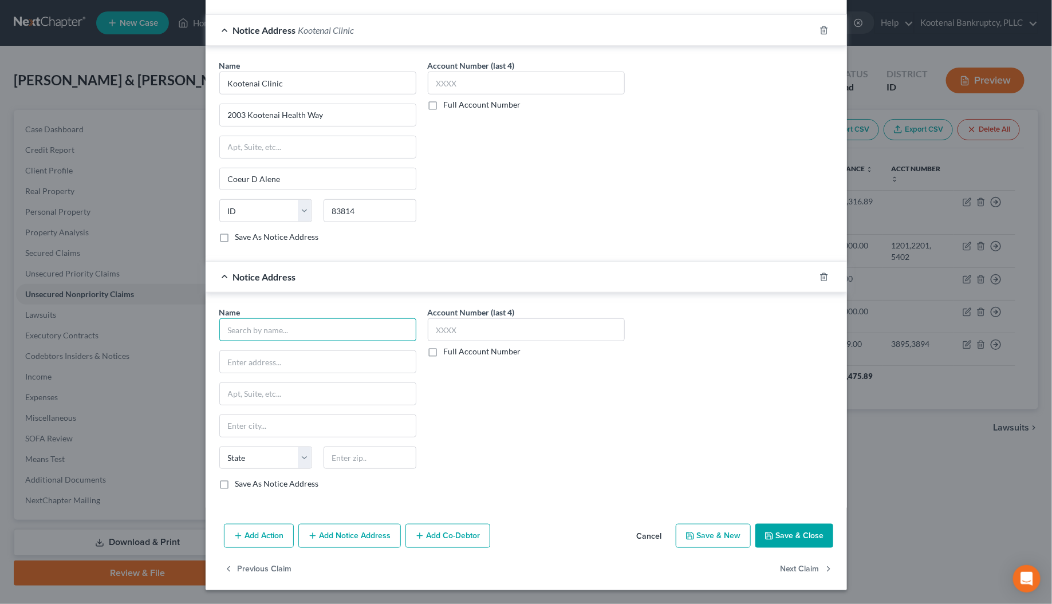
click at [233, 328] on input "text" at bounding box center [317, 329] width 197 height 23
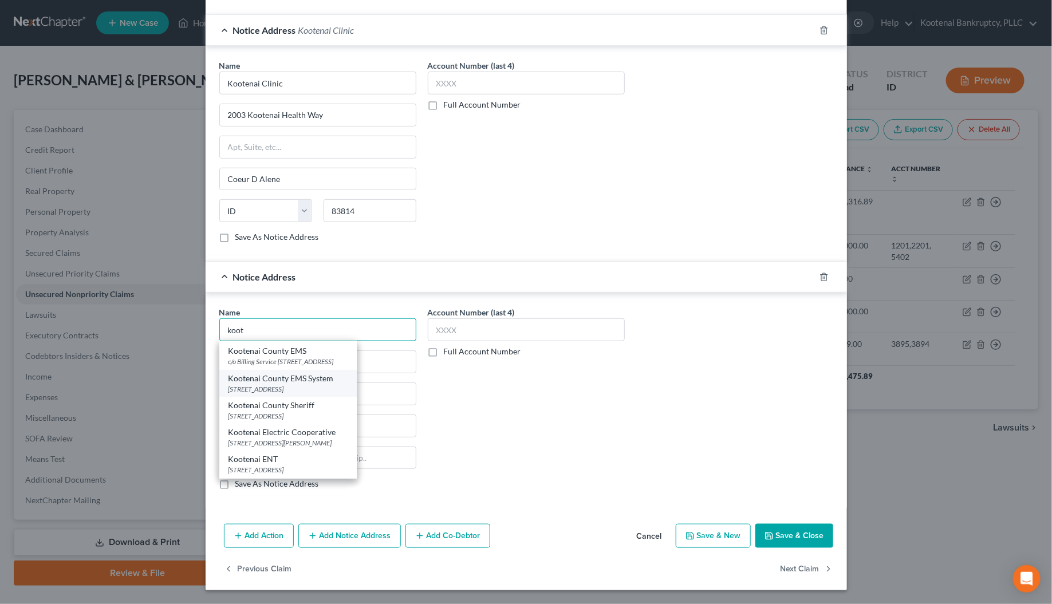
scroll to position [286, 0]
click at [267, 421] on div "2003 Kootenai Health Way, Coeur D Alene, ID 83814" at bounding box center [288, 425] width 119 height 10
type input "Kootenai Health"
type input "2003 Kootenai Health Way"
type input "Coeur D Alene"
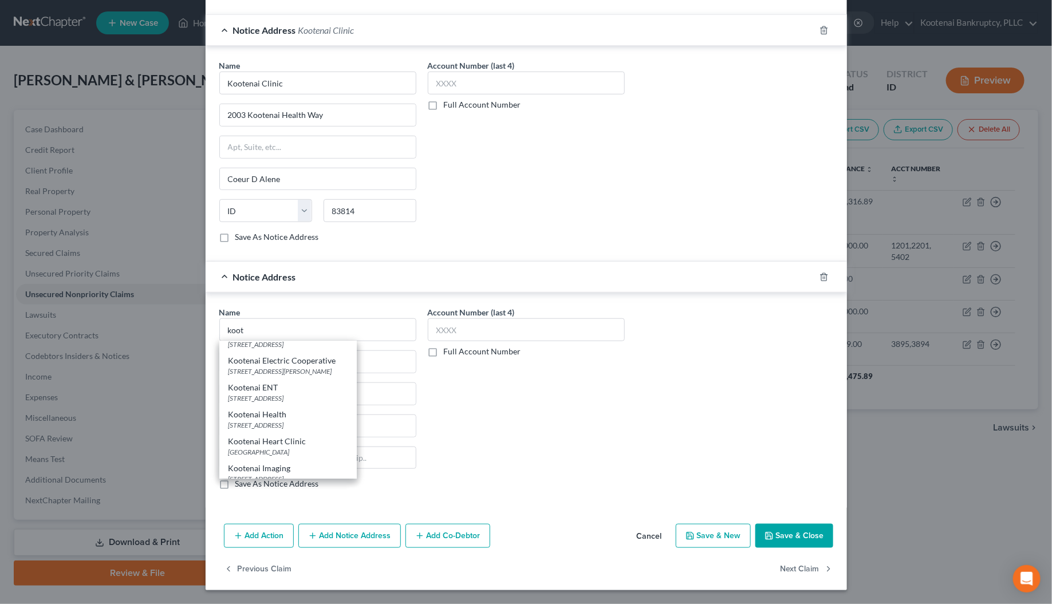
select select "13"
type input "83814"
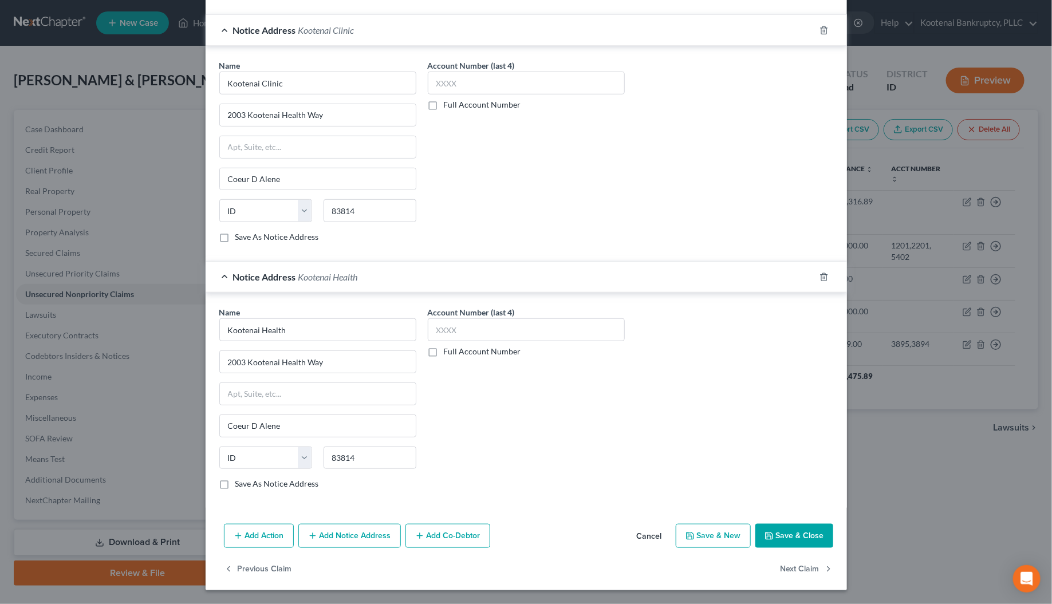
scroll to position [0, 0]
click at [353, 534] on button "Add Notice Address" at bounding box center [349, 536] width 103 height 24
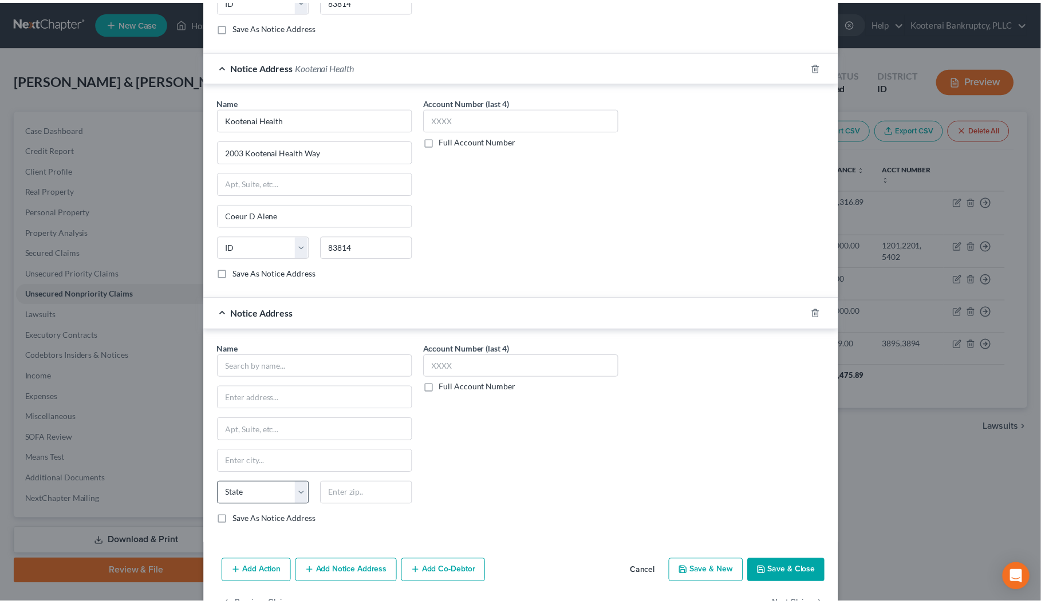
scroll to position [512, 0]
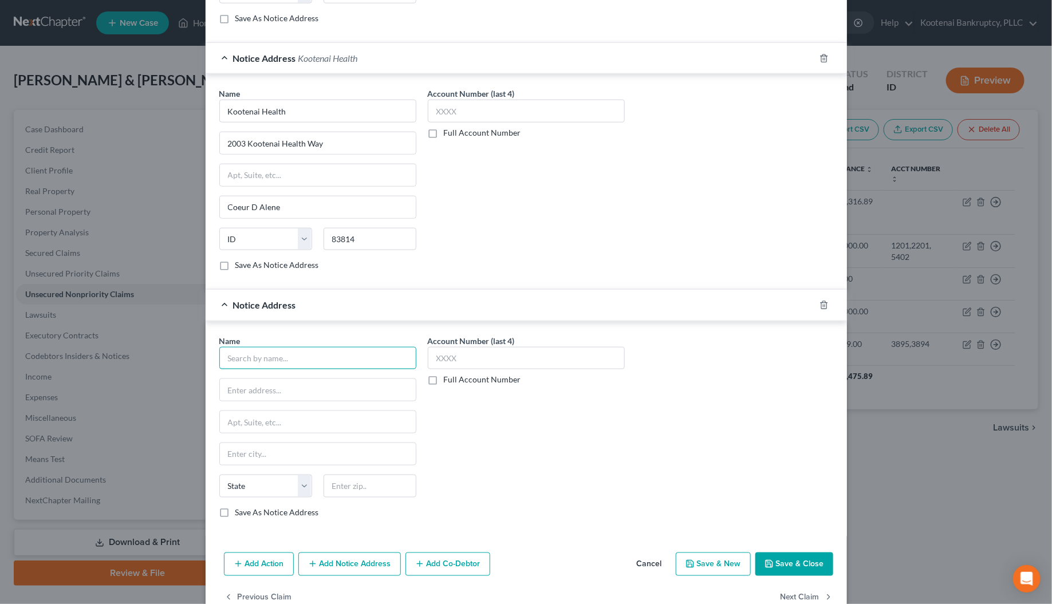
click at [225, 364] on input "text" at bounding box center [317, 358] width 197 height 23
click at [266, 394] on div "315 Locust Ave, Coeur D Alene, ID 83814" at bounding box center [288, 389] width 119 height 10
type input "School Plus Program"
type input "315 Locust Ave"
type input "Coeur D Alene"
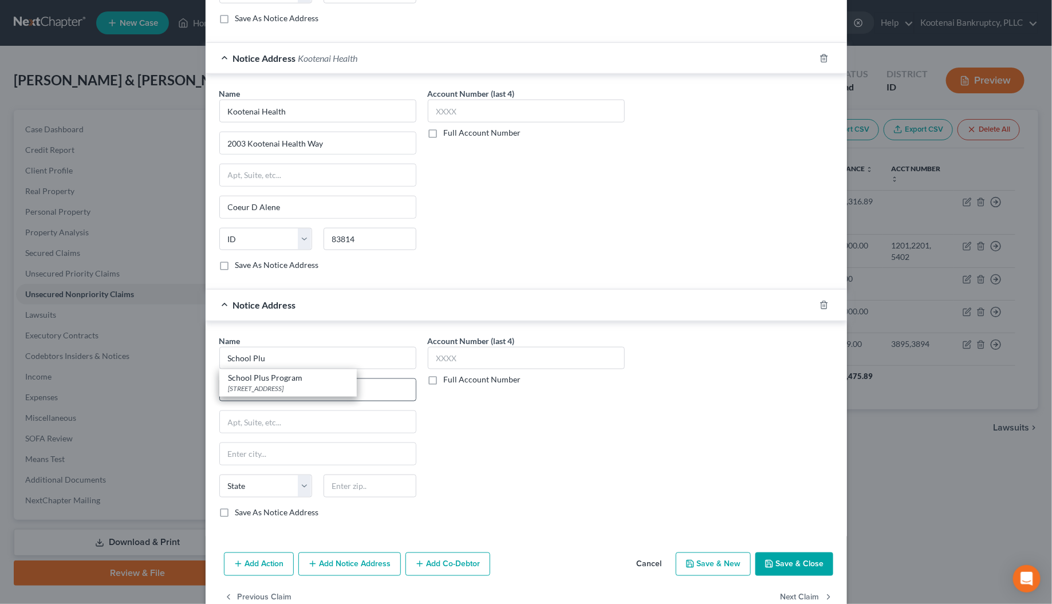
select select "13"
type input "83814"
click at [809, 576] on button "Save & Close" at bounding box center [795, 565] width 78 height 24
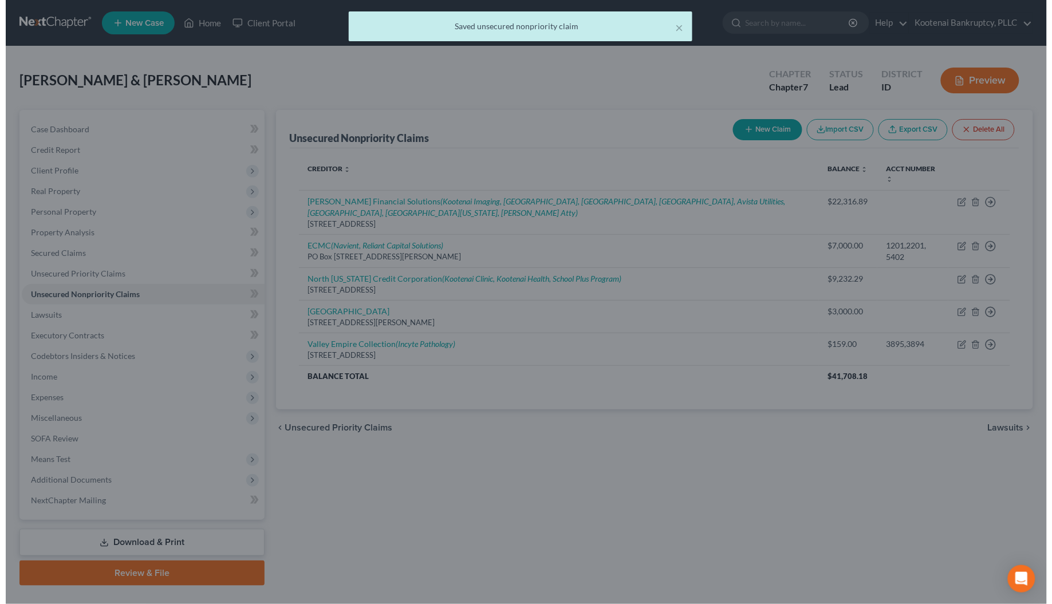
scroll to position [0, 0]
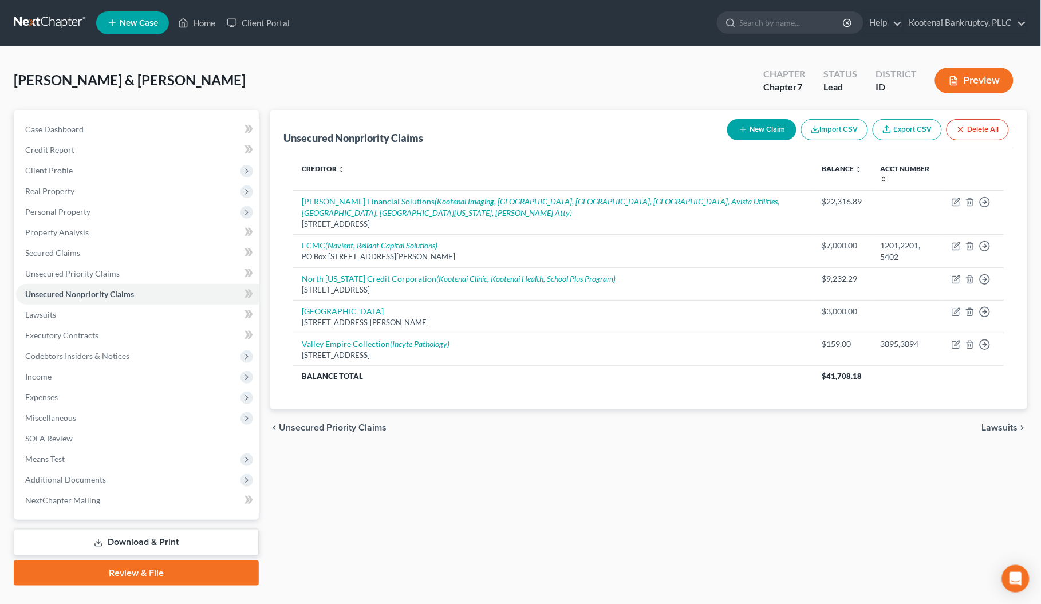
click at [766, 126] on button "New Claim" at bounding box center [761, 129] width 69 height 21
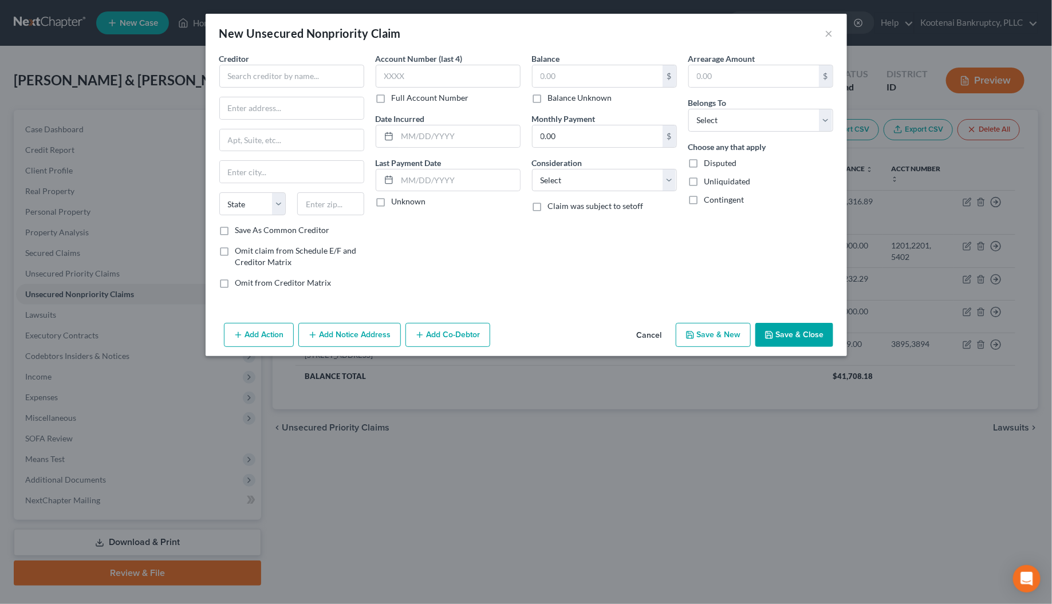
click at [651, 343] on button "Cancel" at bounding box center [650, 335] width 44 height 23
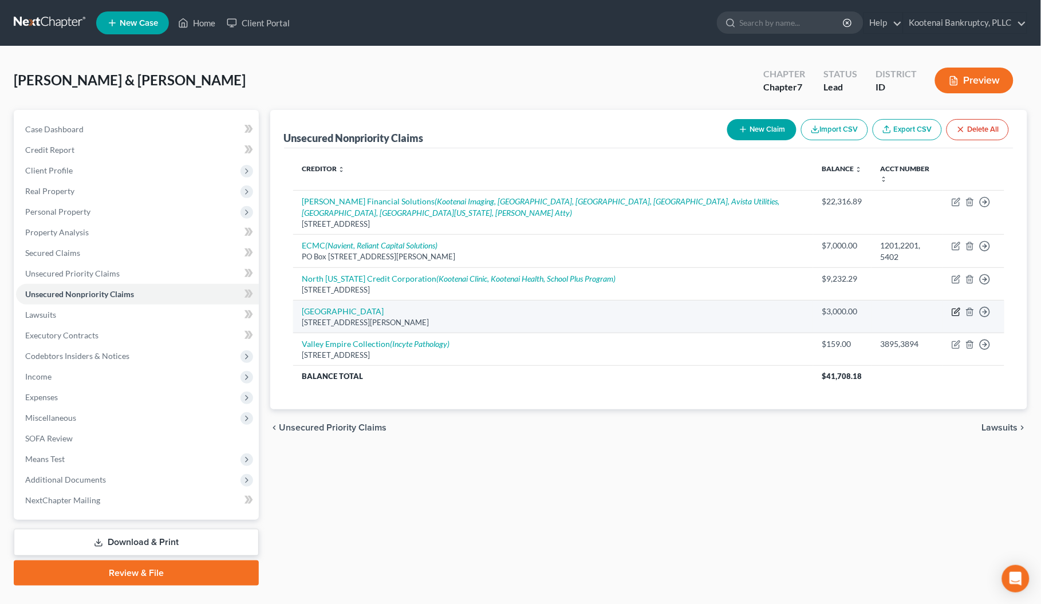
click at [958, 310] on icon "button" at bounding box center [957, 311] width 5 height 5
select select "13"
select select "9"
select select "4"
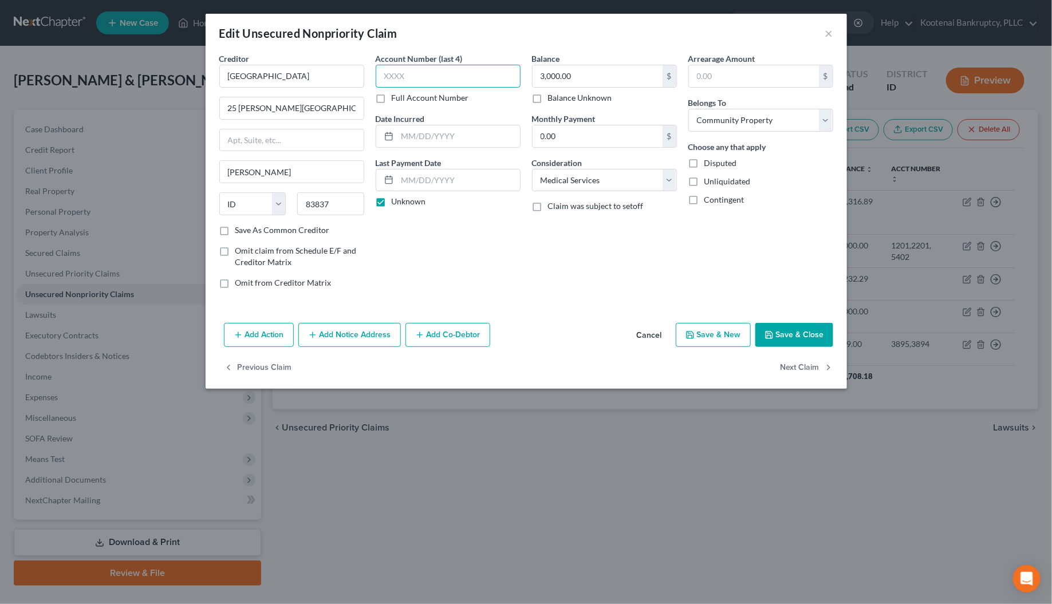
click at [392, 76] on input "text" at bounding box center [448, 76] width 145 height 23
click at [392, 93] on label "Full Account Number" at bounding box center [430, 97] width 77 height 11
click at [396, 93] on input "Full Account Number" at bounding box center [399, 95] width 7 height 7
click at [388, 75] on input "text" at bounding box center [448, 76] width 145 height 23
type input "8848, 8934"
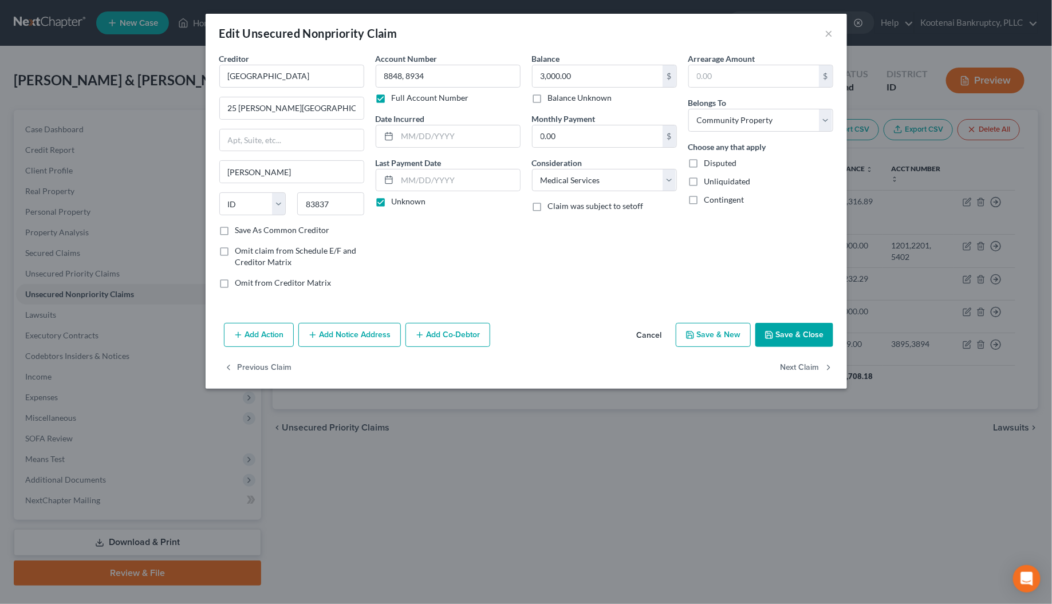
click at [770, 336] on icon "button" at bounding box center [769, 335] width 9 height 9
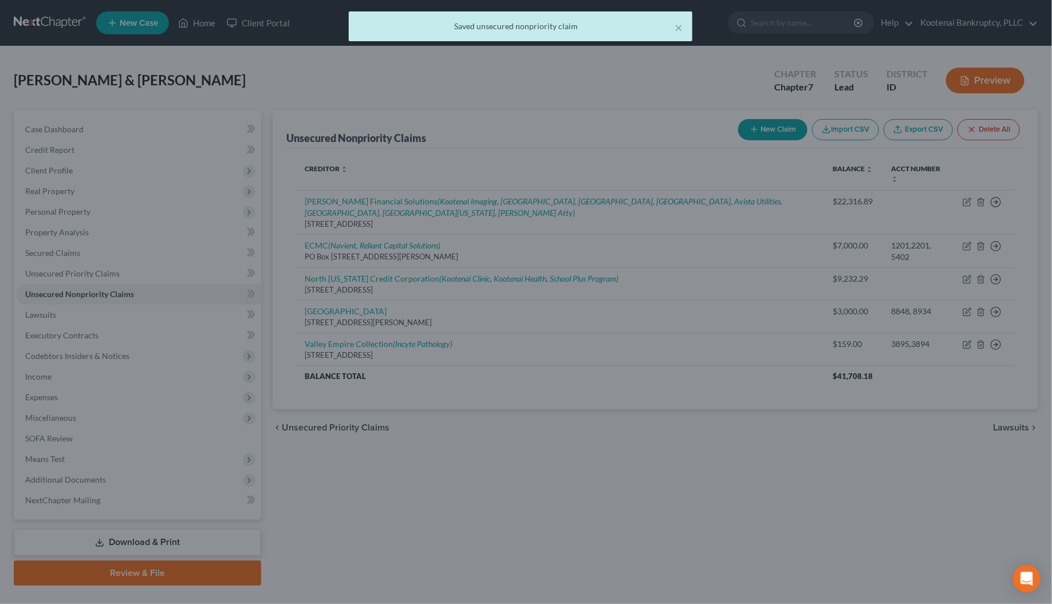
type input "0"
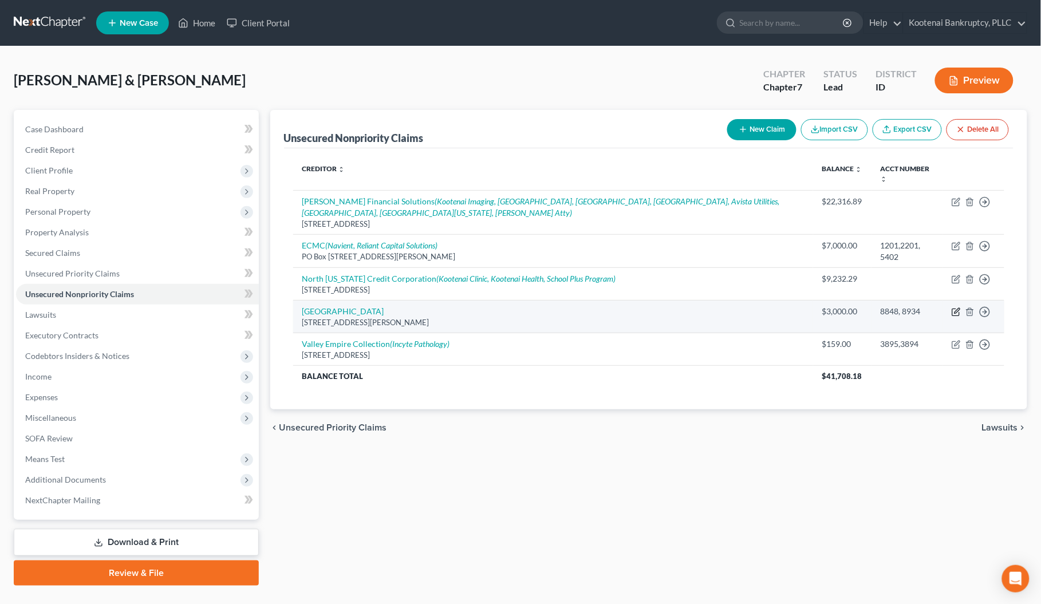
click at [958, 308] on icon "button" at bounding box center [956, 312] width 9 height 9
select select "13"
select select "9"
select select "4"
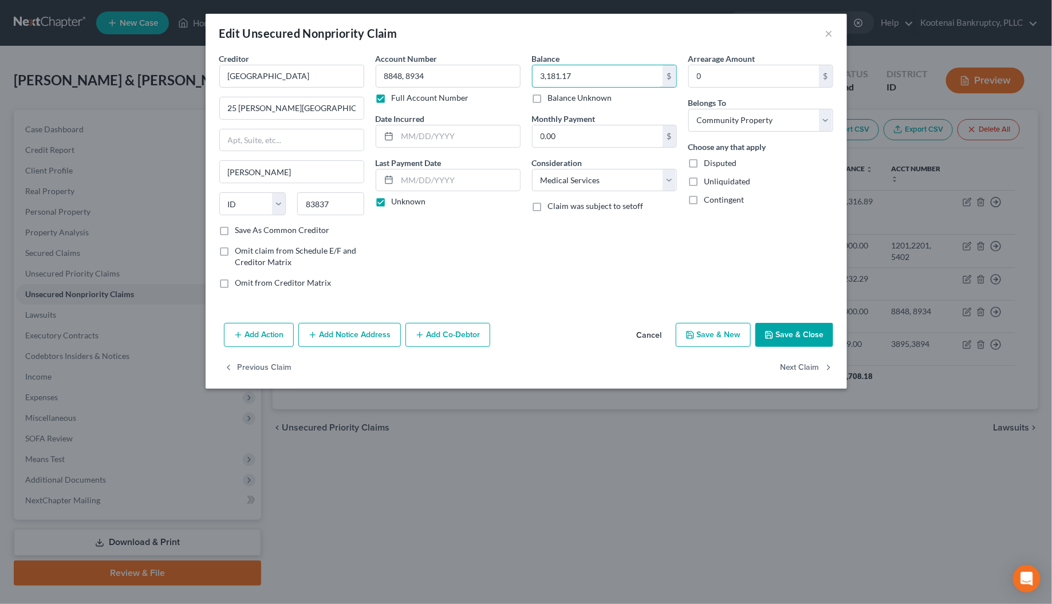
type input "3,181.17"
click at [797, 334] on button "Save & Close" at bounding box center [795, 335] width 78 height 24
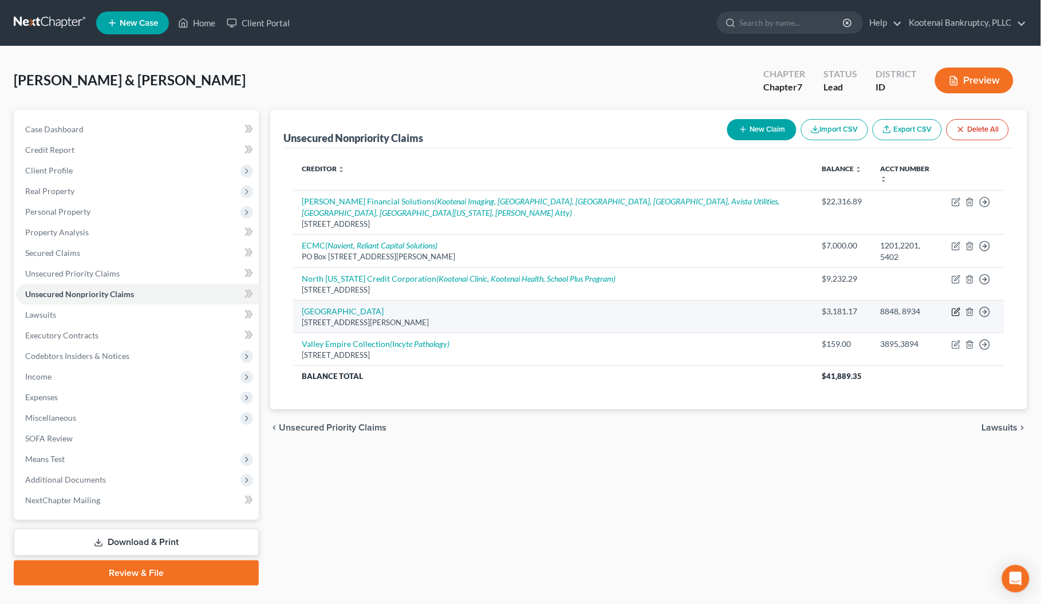
click at [958, 313] on icon "button" at bounding box center [956, 312] width 9 height 9
select select "13"
select select "9"
select select "4"
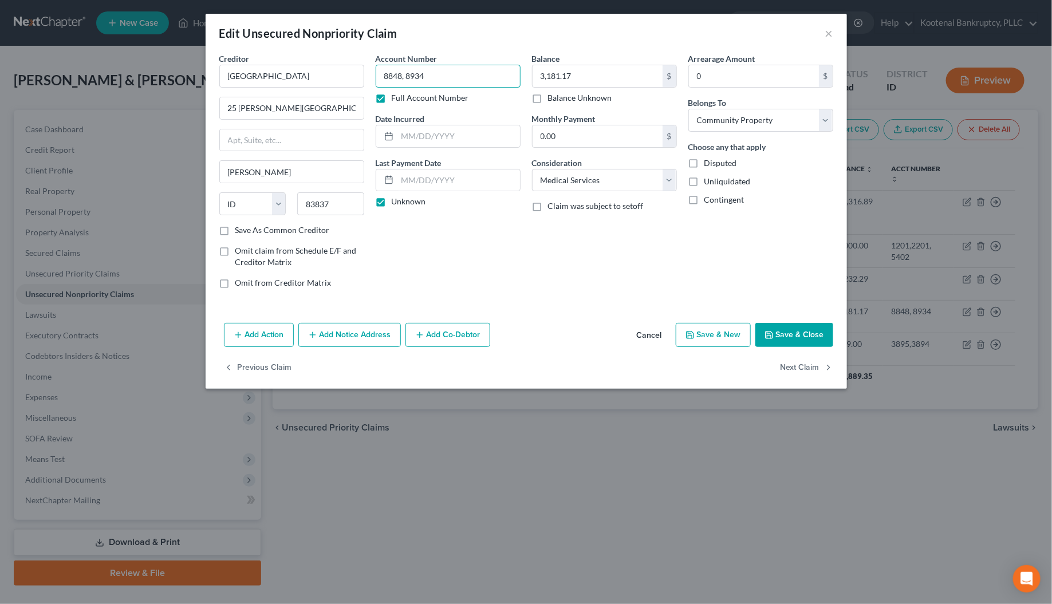
click at [430, 72] on input "8848, 8934" at bounding box center [448, 76] width 145 height 23
type input "8848, 8934.8415, 1951, 2948, 2512, 2780, 4971"
click at [811, 331] on button "Save & Close" at bounding box center [795, 335] width 78 height 24
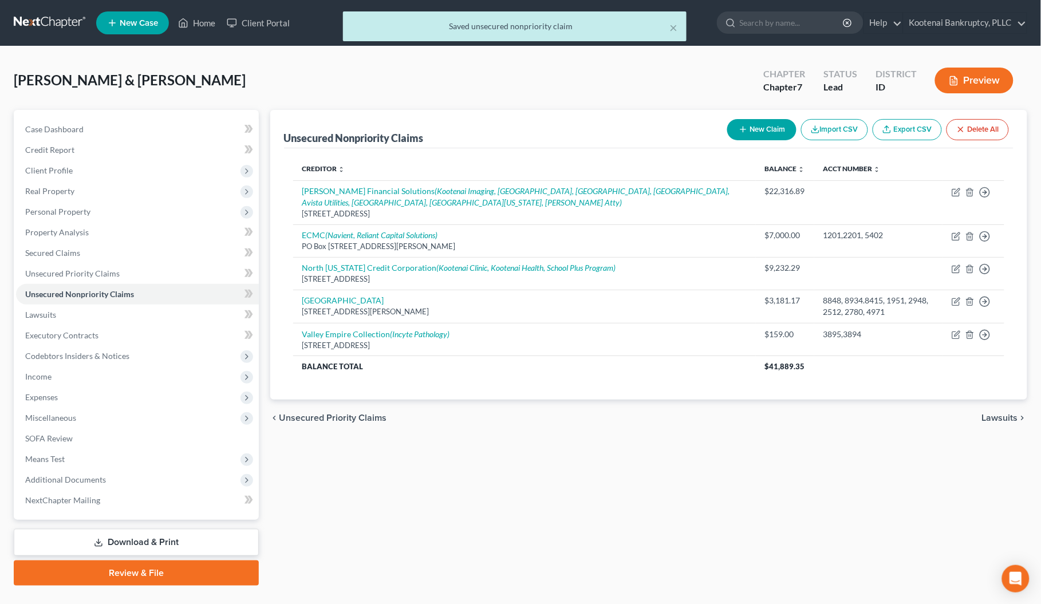
click at [770, 135] on button "New Claim" at bounding box center [761, 129] width 69 height 21
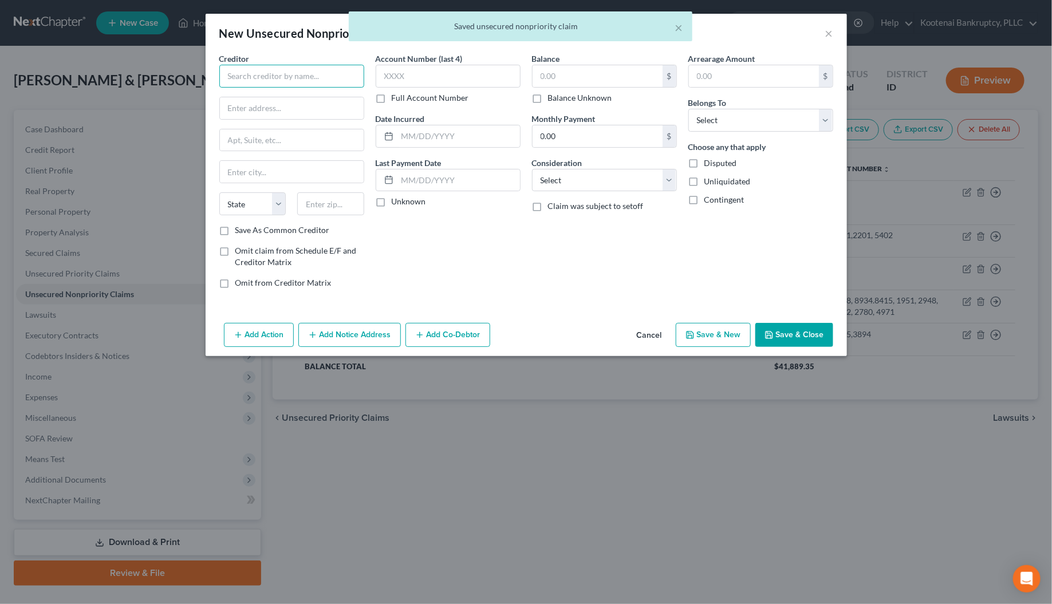
click at [238, 73] on input "text" at bounding box center [291, 76] width 145 height 23
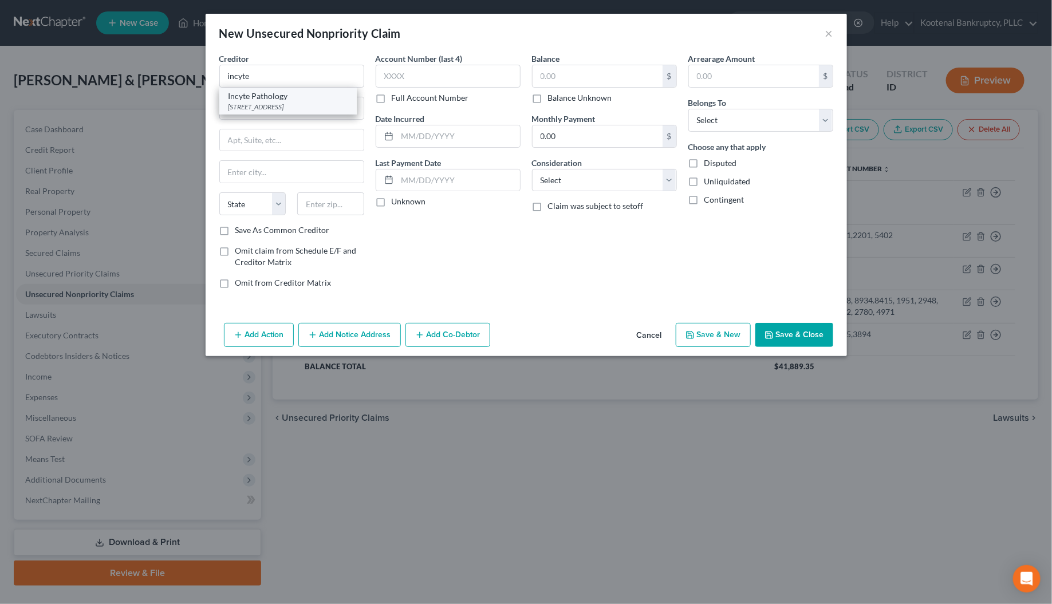
click at [255, 96] on div "Incyte Pathology" at bounding box center [288, 96] width 119 height 11
type input "Incyte Pathology"
type input "PO Box 3405"
type input "Spokane"
select select "50"
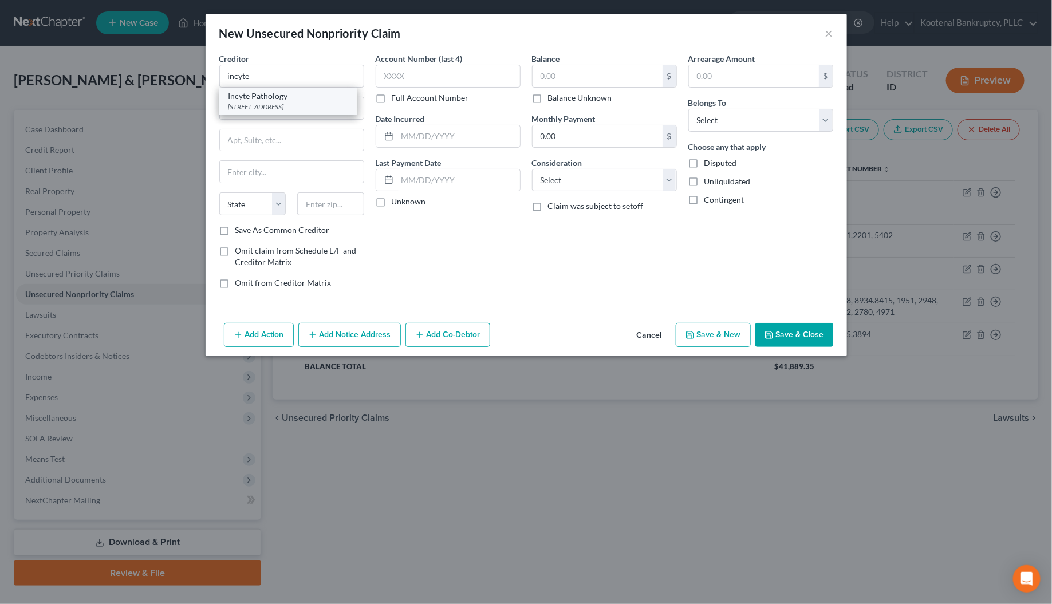
type input "99220"
click at [392, 203] on label "Unknown" at bounding box center [409, 201] width 34 height 11
click at [396, 203] on input "Unknown" at bounding box center [399, 199] width 7 height 7
checkbox input "true"
drag, startPoint x: 553, startPoint y: 180, endPoint x: 556, endPoint y: 191, distance: 10.7
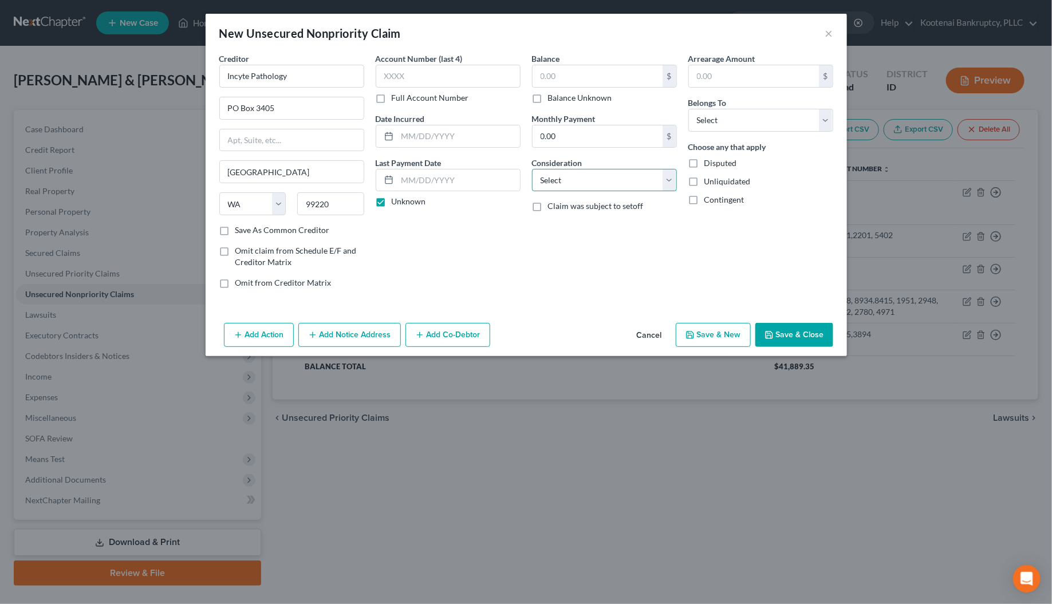
click at [553, 180] on select "Select Cable / Satellite Services Collection Agency Credit Card Debt Debt Couns…" at bounding box center [604, 180] width 145 height 23
select select "9"
click at [532, 169] on select "Select Cable / Satellite Services Collection Agency Credit Card Debt Debt Couns…" at bounding box center [604, 180] width 145 height 23
drag, startPoint x: 701, startPoint y: 120, endPoint x: 703, endPoint y: 129, distance: 9.6
click at [701, 120] on select "Select Debtor 1 Only Debtor 2 Only Debtor 1 And Debtor 2 Only At Least One Of T…" at bounding box center [761, 120] width 145 height 23
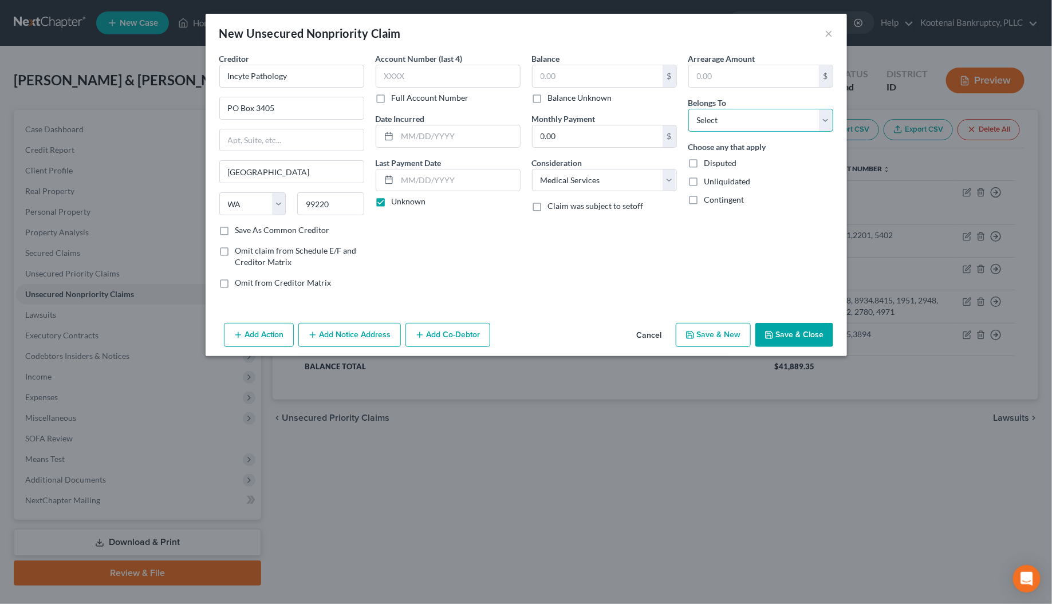
select select "4"
click at [689, 109] on select "Select Debtor 1 Only Debtor 2 Only Debtor 1 And Debtor 2 Only At Least One Of T…" at bounding box center [761, 120] width 145 height 23
click at [550, 73] on input "text" at bounding box center [598, 76] width 130 height 22
type input "64.09"
click at [390, 70] on input "text" at bounding box center [448, 76] width 145 height 23
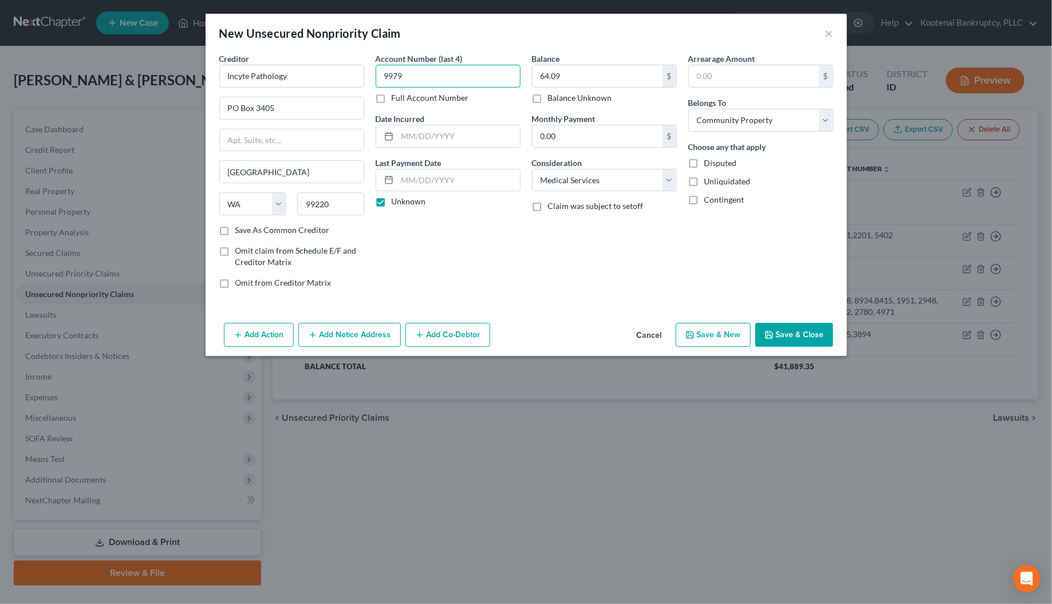
type input "9979"
click at [769, 333] on icon "button" at bounding box center [769, 335] width 9 height 9
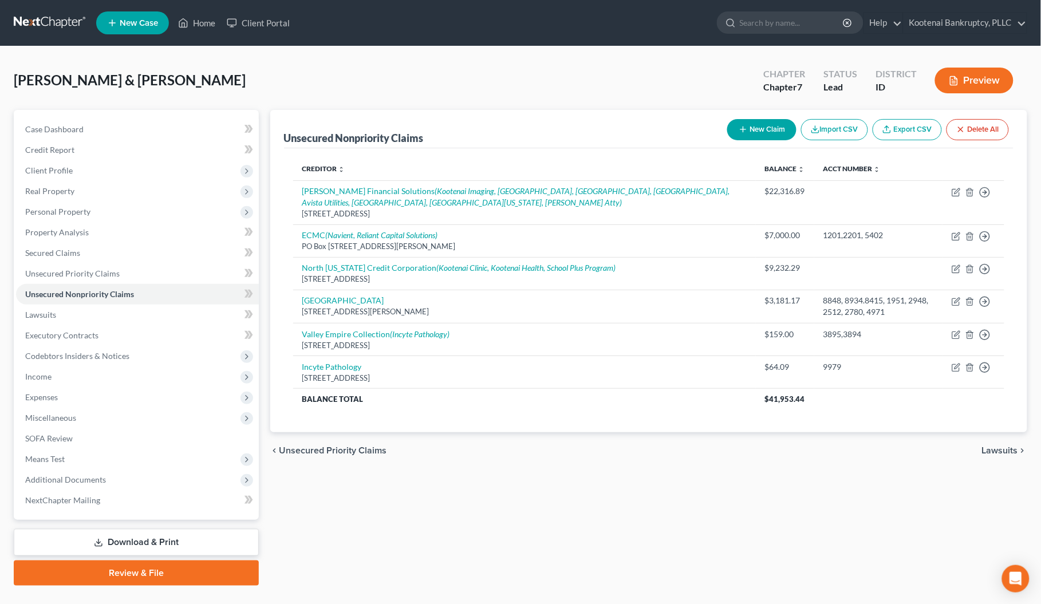
click at [769, 133] on button "New Claim" at bounding box center [761, 129] width 69 height 21
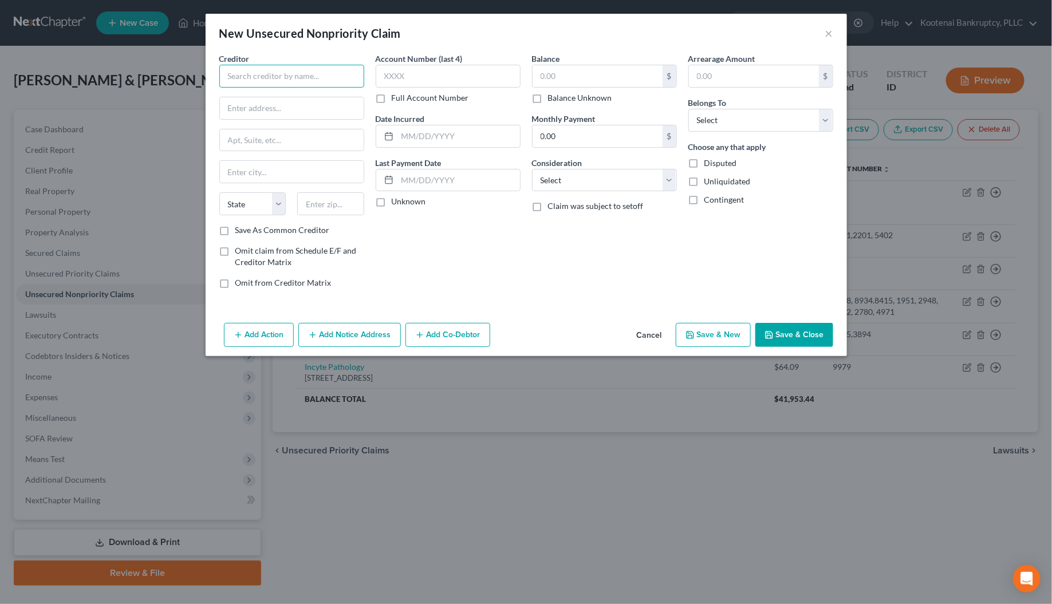
click at [238, 76] on input "text" at bounding box center [291, 76] width 145 height 23
type input "Advanced Dermatology and skin Surgery"
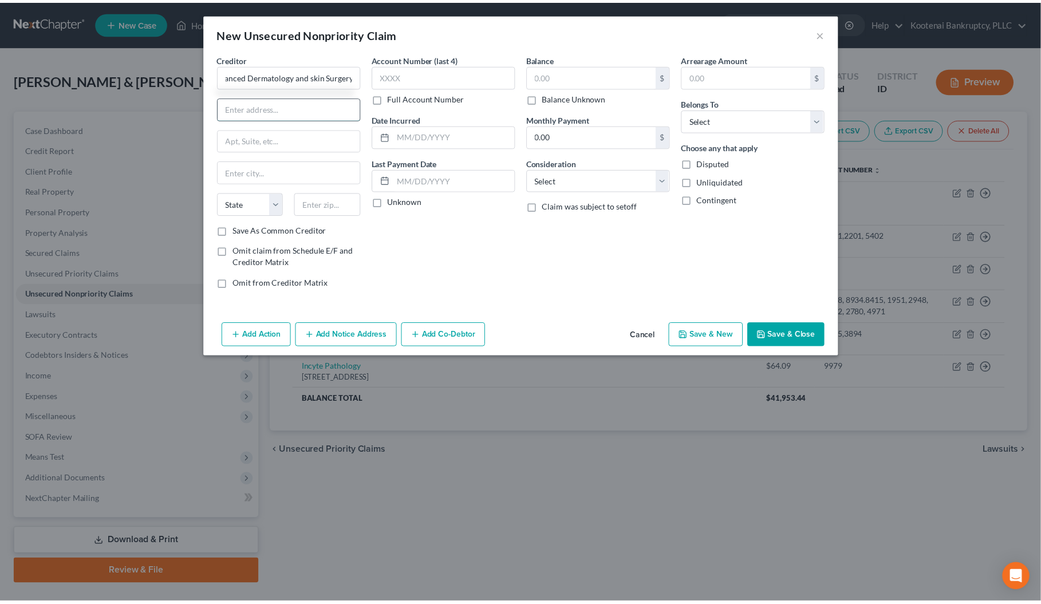
scroll to position [0, 0]
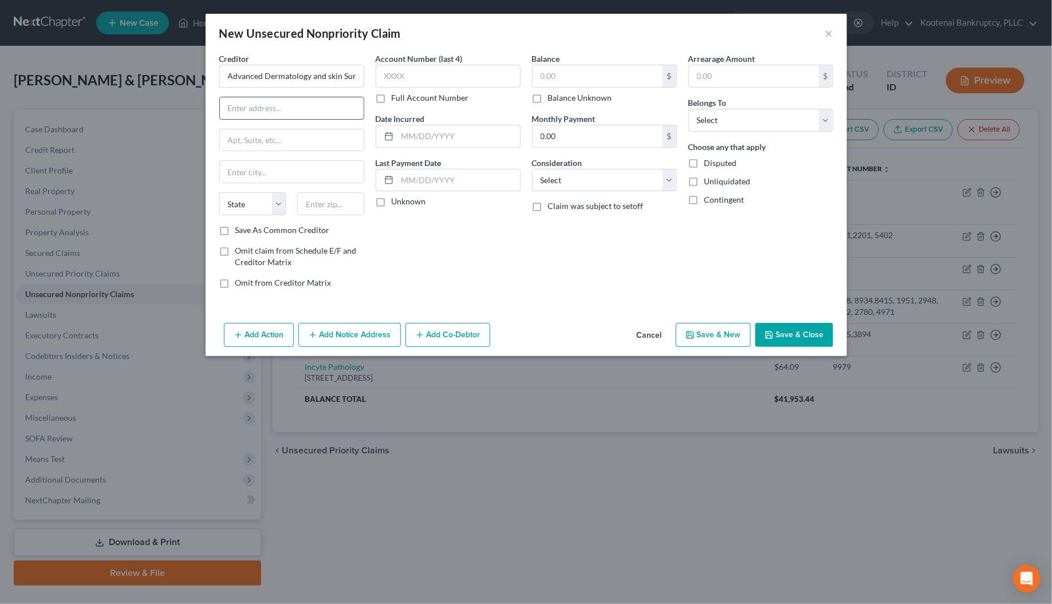
click at [231, 105] on input "text" at bounding box center [292, 108] width 144 height 22
type input "PO Box 639882"
click at [337, 198] on input "text" at bounding box center [330, 203] width 67 height 23
type input "45263"
type input "Cincinnati"
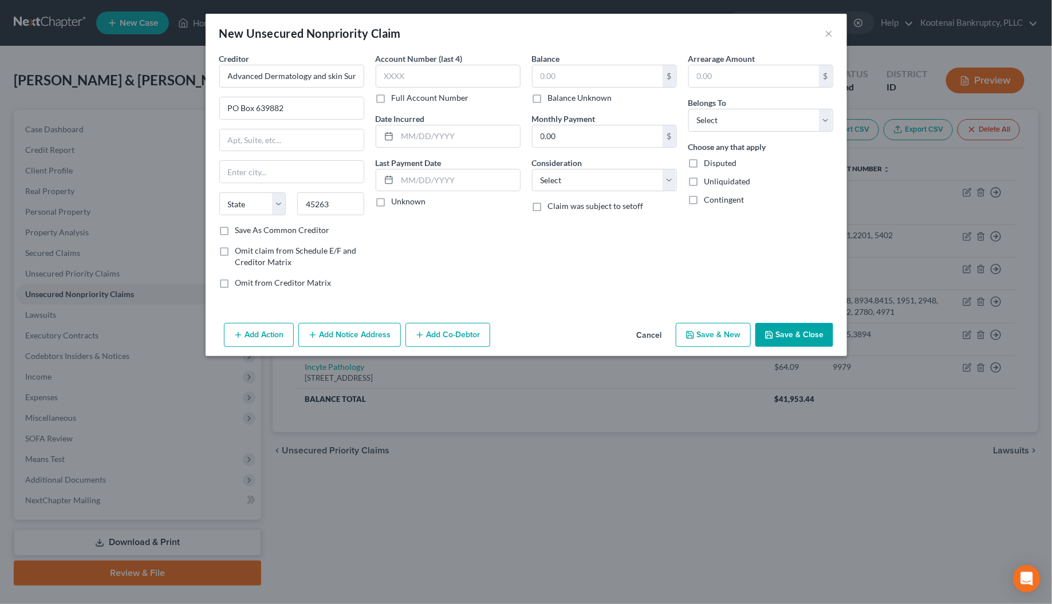
select select "36"
click at [396, 274] on div "Account Number (last 4) Full Account Number Date Incurred Last Payment Date Unk…" at bounding box center [448, 175] width 156 height 245
click at [334, 204] on input "45263" at bounding box center [330, 203] width 67 height 23
type input "45263-9882"
click at [392, 200] on label "Unknown" at bounding box center [409, 201] width 34 height 11
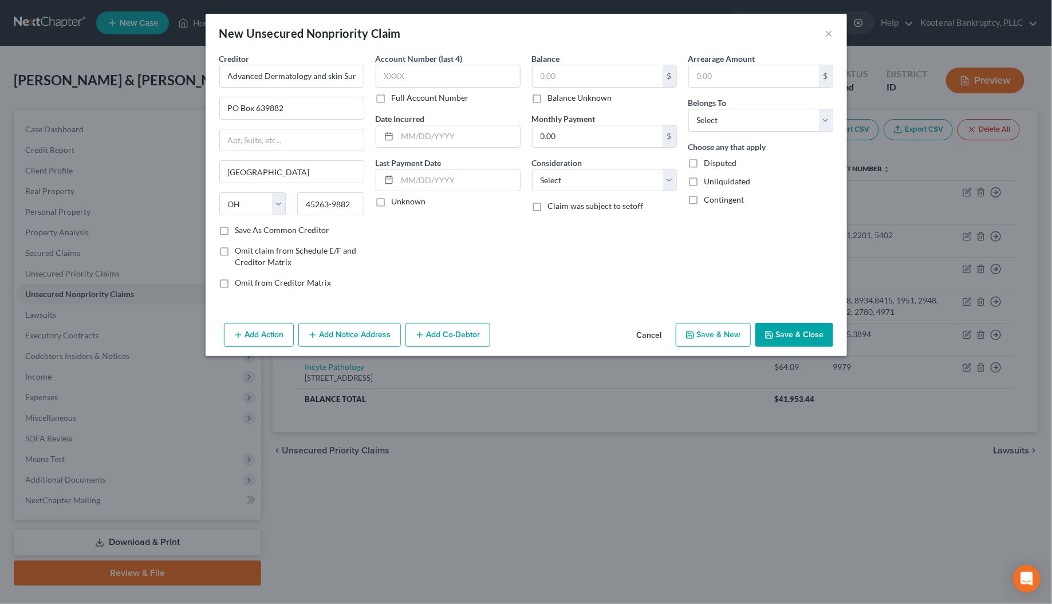
click at [396, 200] on input "Unknown" at bounding box center [399, 199] width 7 height 7
checkbox input "true"
click at [392, 76] on input "text" at bounding box center [448, 76] width 145 height 23
type input "5871"
drag, startPoint x: 550, startPoint y: 176, endPoint x: 556, endPoint y: 191, distance: 15.8
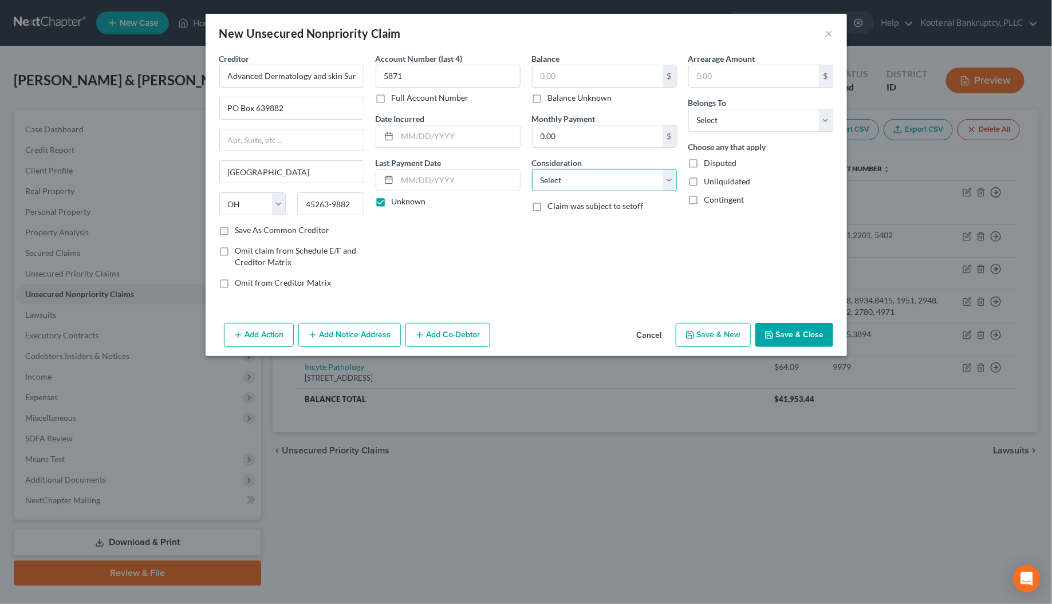
click at [551, 179] on select "Select Cable / Satellite Services Collection Agency Credit Card Debt Debt Couns…" at bounding box center [604, 180] width 145 height 23
select select "9"
click at [532, 169] on select "Select Cable / Satellite Services Collection Agency Credit Card Debt Debt Couns…" at bounding box center [604, 180] width 145 height 23
drag, startPoint x: 702, startPoint y: 118, endPoint x: 703, endPoint y: 129, distance: 11.5
click at [703, 118] on select "Select Debtor 1 Only Debtor 2 Only Debtor 1 And Debtor 2 Only At Least One Of T…" at bounding box center [761, 120] width 145 height 23
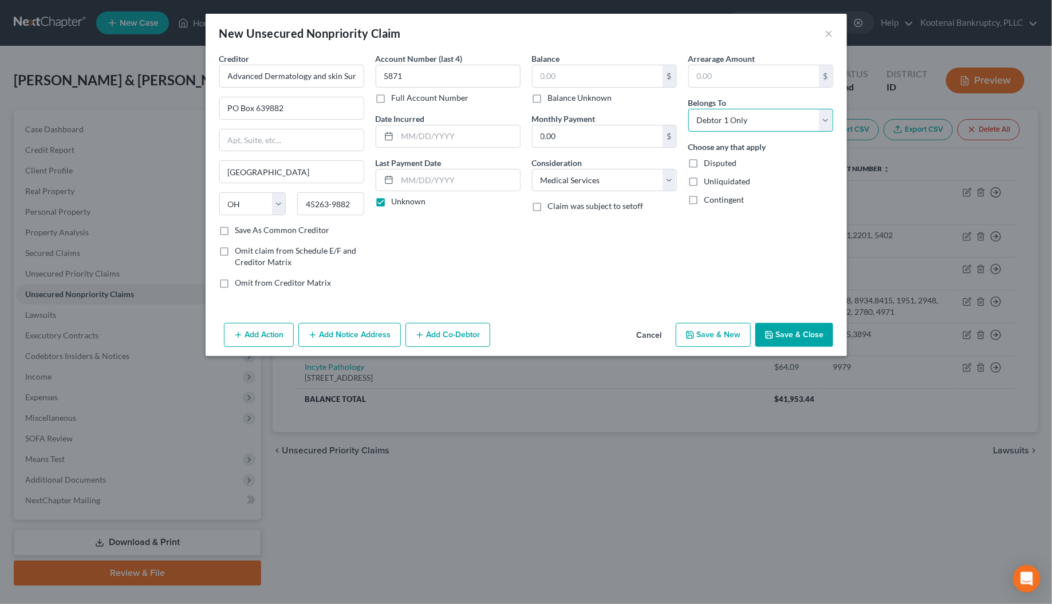
click at [689, 109] on select "Select Debtor 1 Only Debtor 2 Only Debtor 1 And Debtor 2 Only At Least One Of T…" at bounding box center [761, 120] width 145 height 23
drag, startPoint x: 710, startPoint y: 120, endPoint x: 711, endPoint y: 130, distance: 9.8
click at [710, 126] on select "Select Debtor 1 Only Debtor 2 Only Debtor 1 And Debtor 2 Only At Least One Of T…" at bounding box center [761, 120] width 145 height 23
select select "4"
click at [689, 109] on select "Select Debtor 1 Only Debtor 2 Only Debtor 1 And Debtor 2 Only At Least One Of T…" at bounding box center [761, 120] width 145 height 23
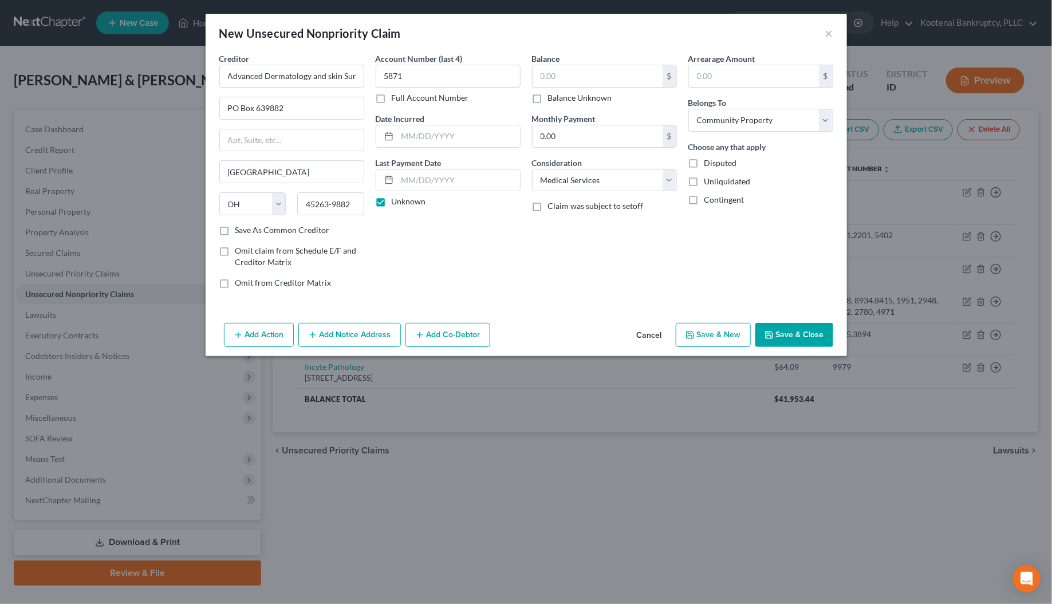
click at [791, 339] on button "Save & Close" at bounding box center [795, 335] width 78 height 24
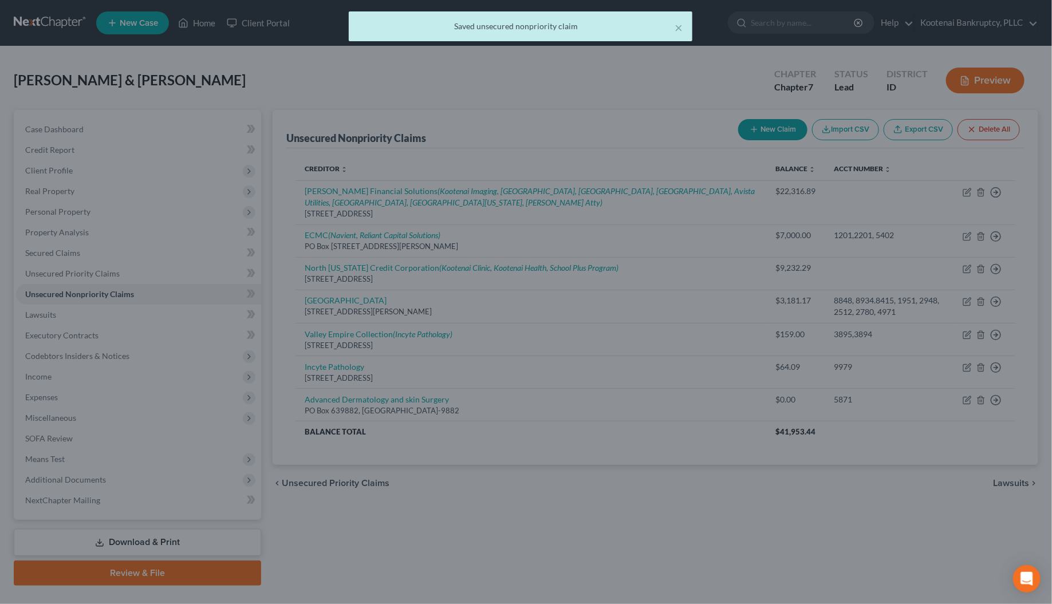
type input "0.00"
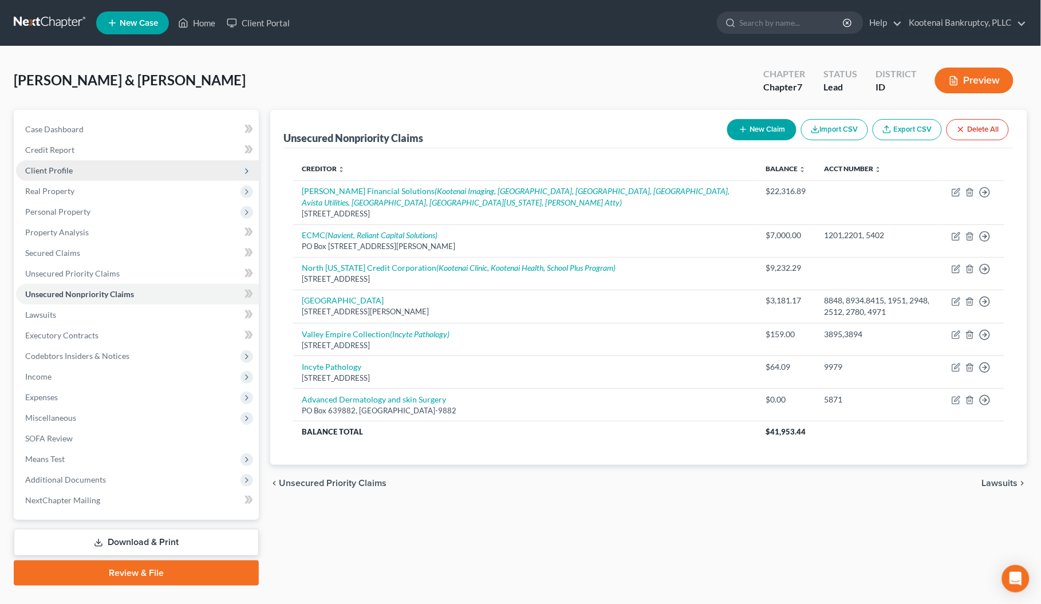
click at [57, 166] on span "Client Profile" at bounding box center [49, 171] width 48 height 10
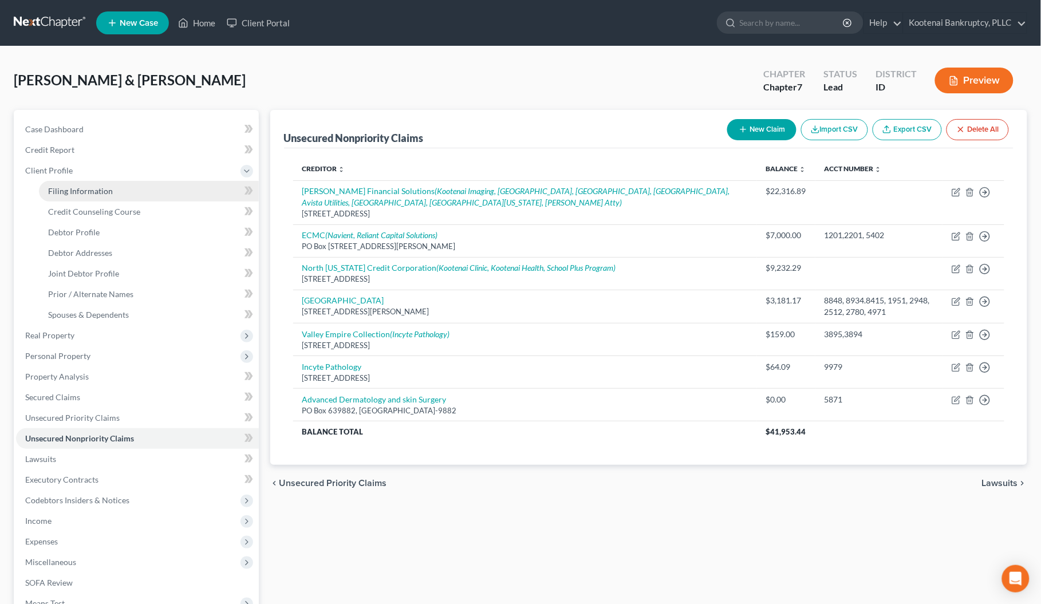
click at [69, 186] on span "Filing Information" at bounding box center [80, 191] width 65 height 10
select select "1"
select select "0"
select select "23"
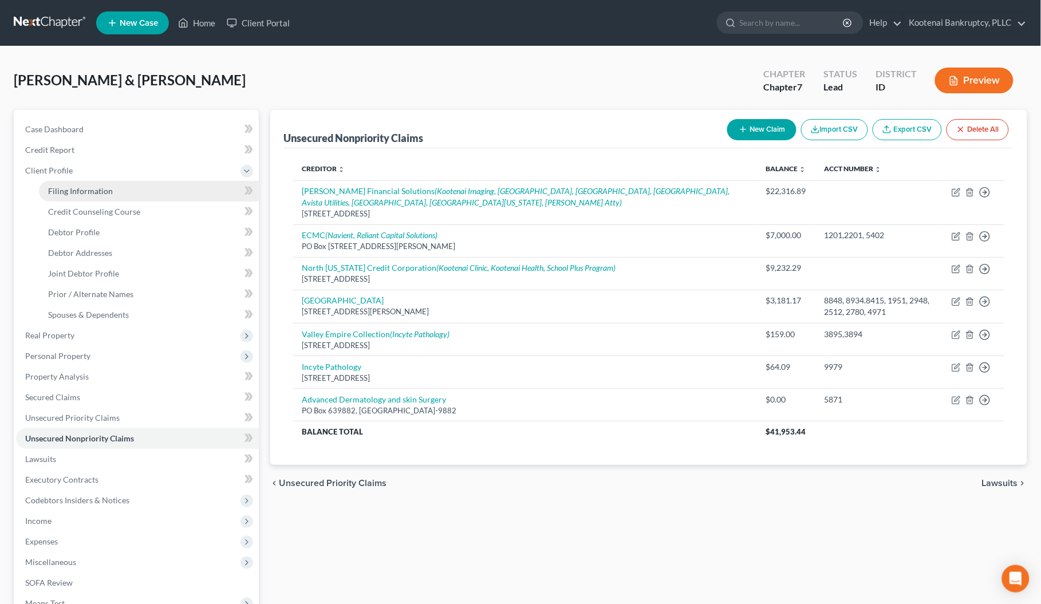
select select "0"
select select "13"
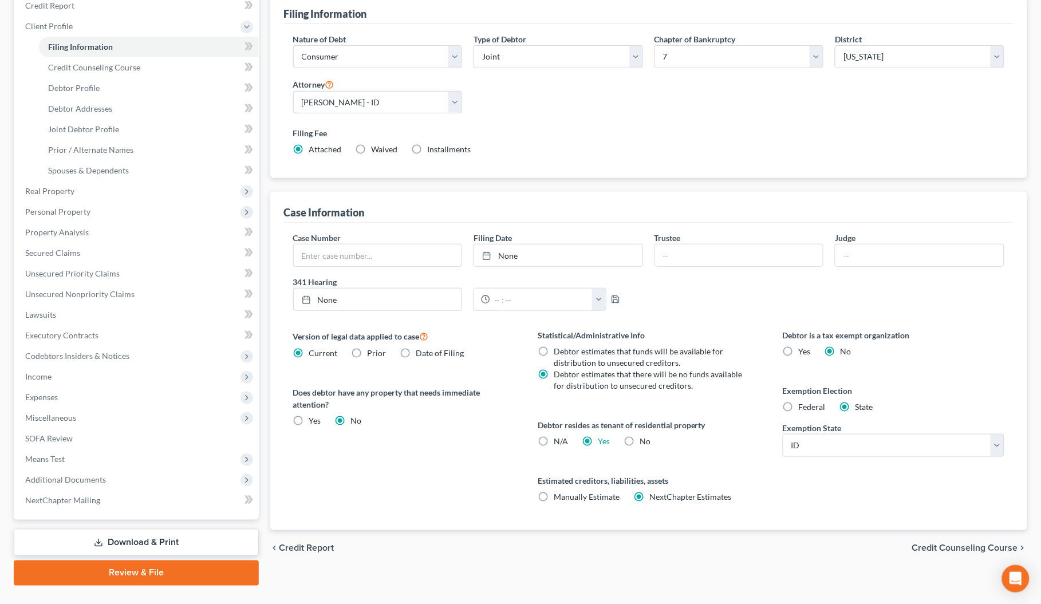
scroll to position [169, 0]
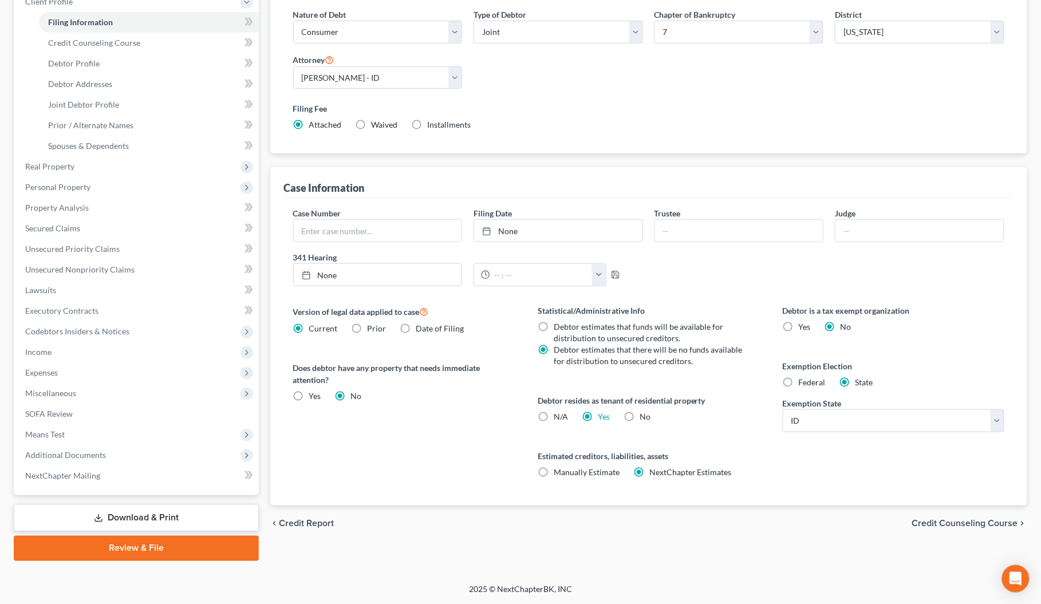
click at [958, 527] on span "Credit Counseling Course" at bounding box center [966, 524] width 106 height 9
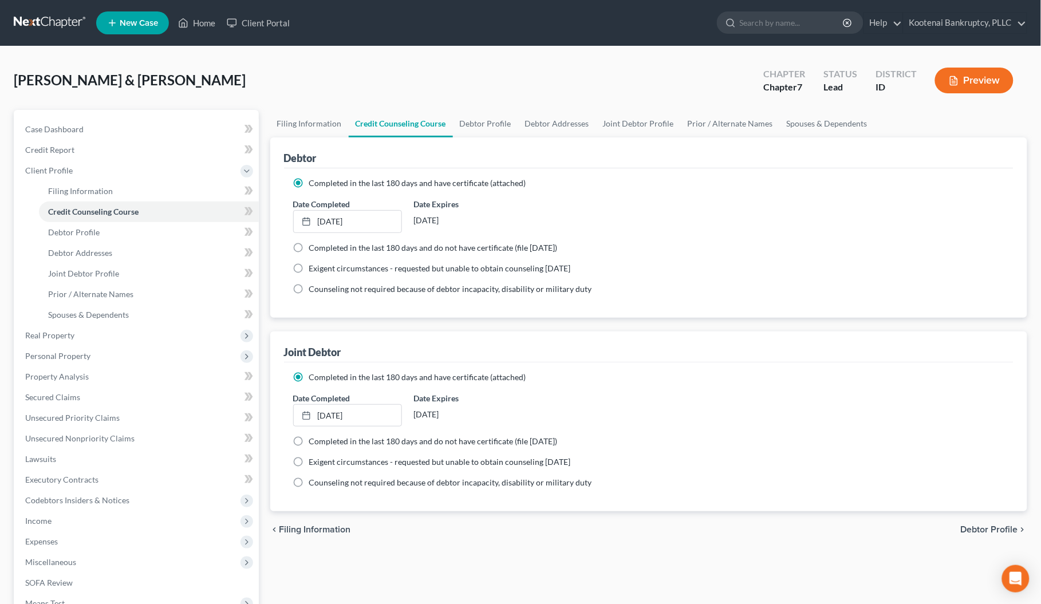
click at [977, 532] on span "Debtor Profile" at bounding box center [989, 529] width 57 height 9
select select "1"
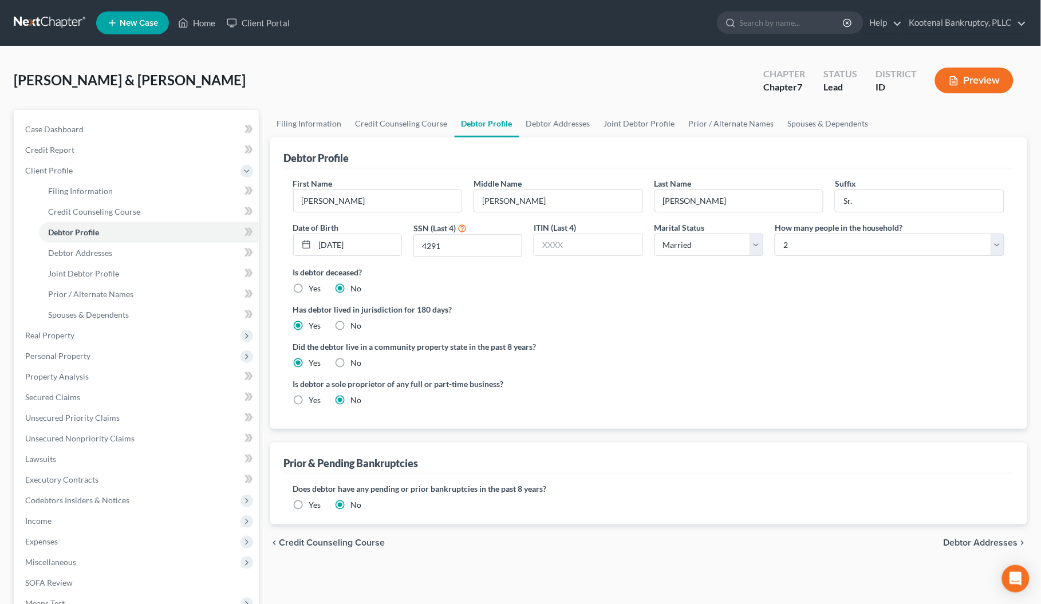
click at [975, 545] on span "Debtor Addresses" at bounding box center [981, 542] width 74 height 9
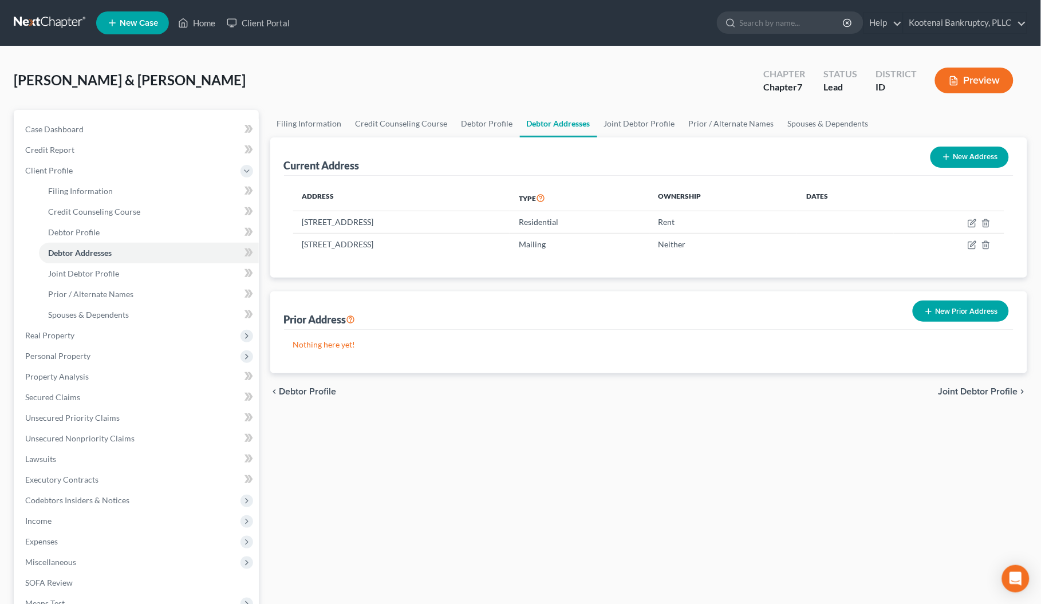
click at [969, 391] on span "Joint Debtor Profile" at bounding box center [979, 391] width 80 height 9
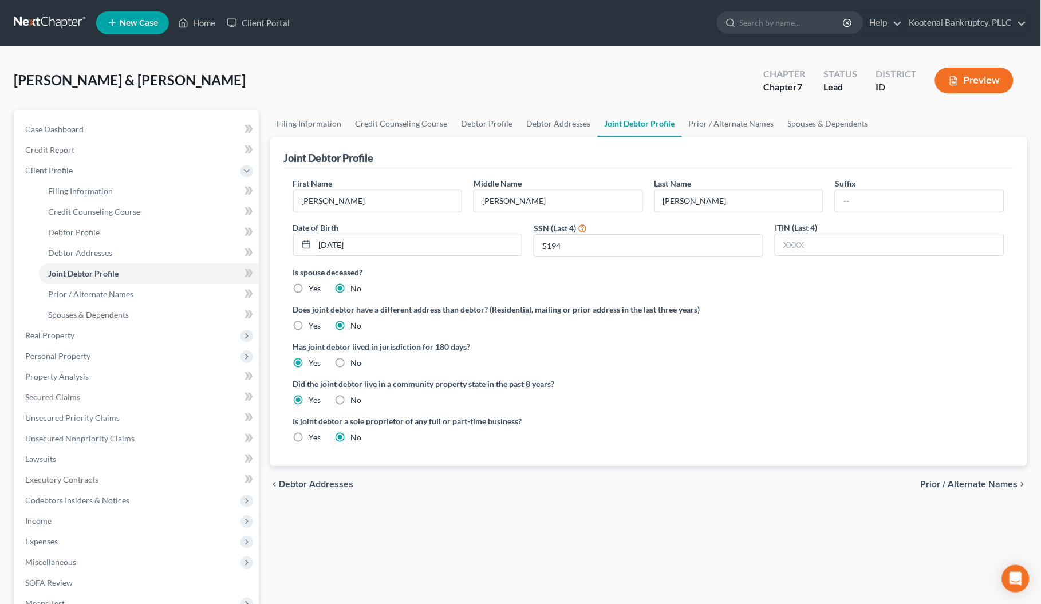
click at [964, 486] on span "Prior / Alternate Names" at bounding box center [969, 484] width 97 height 9
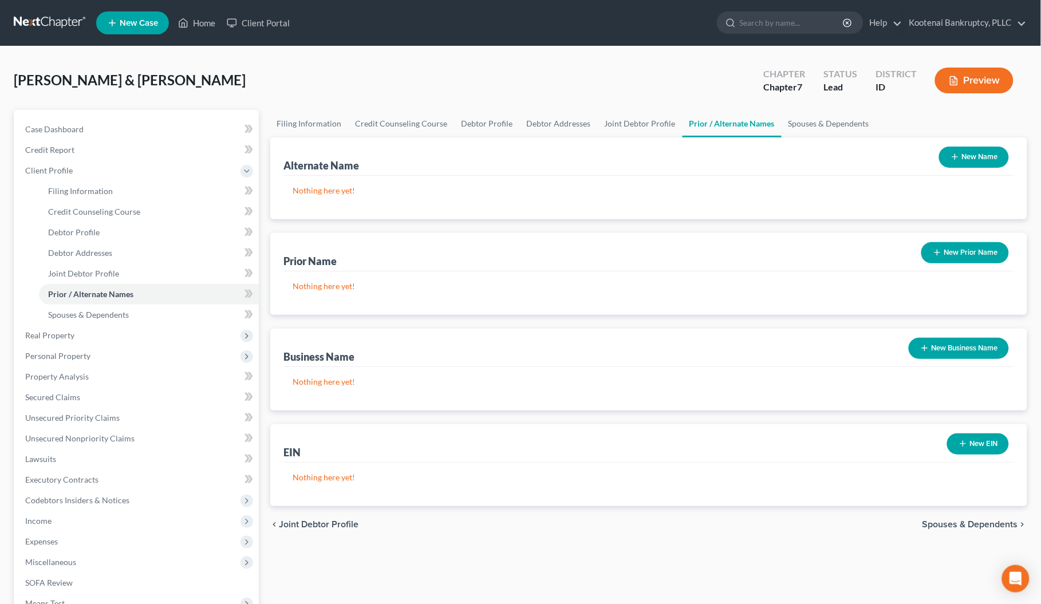
click at [981, 528] on span "Spouses & Dependents" at bounding box center [971, 524] width 96 height 9
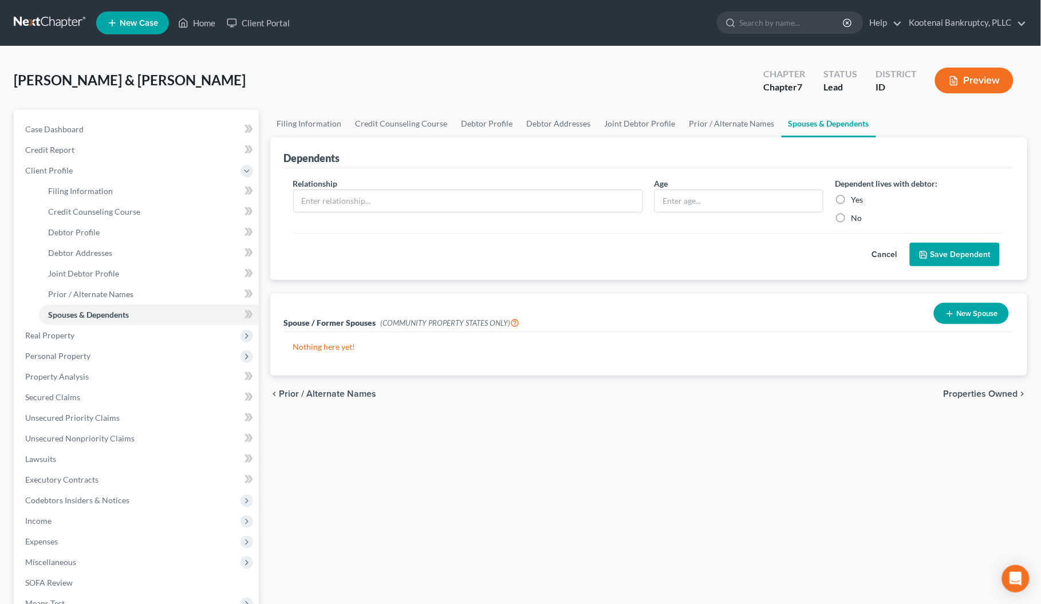
click at [968, 395] on span "Properties Owned" at bounding box center [981, 394] width 74 height 9
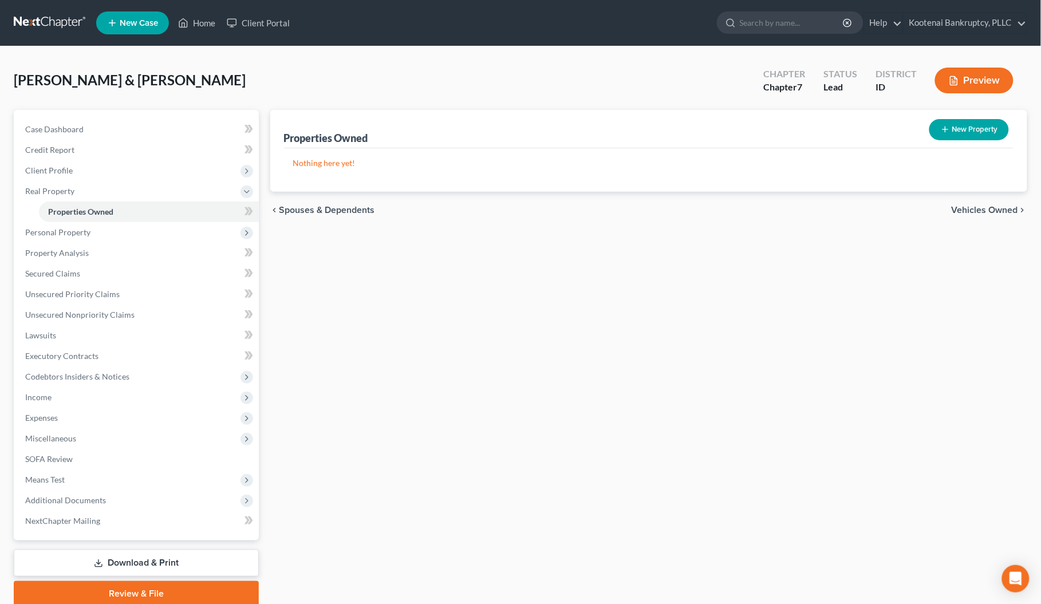
click at [977, 210] on span "Vehicles Owned" at bounding box center [985, 210] width 66 height 9
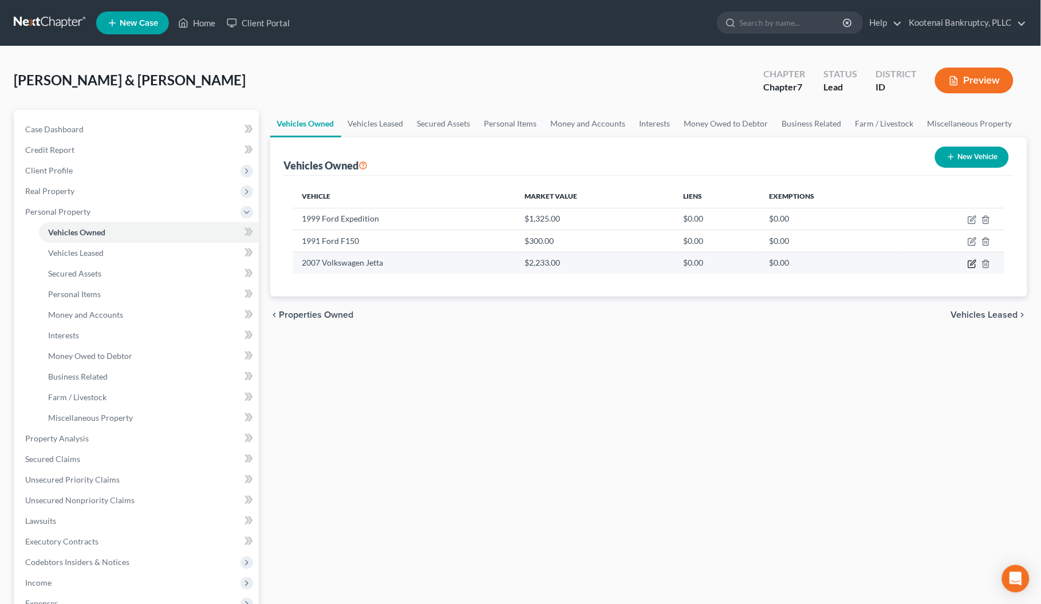
click at [973, 264] on icon "button" at bounding box center [972, 263] width 9 height 9
select select "0"
select select "19"
select select "2"
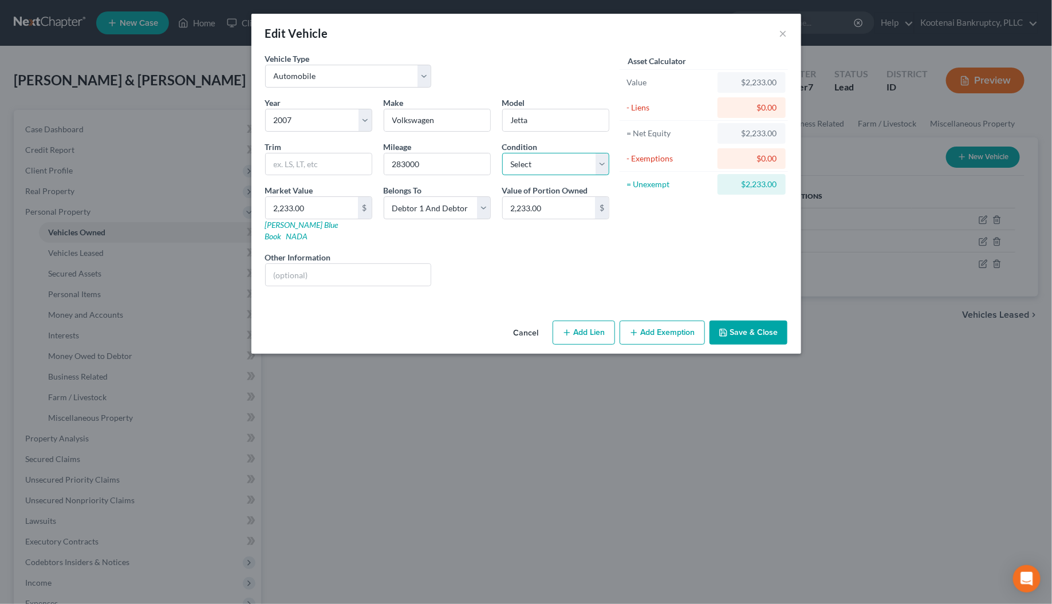
click at [522, 164] on select "Select Excellent Very Good Good Fair Poor" at bounding box center [555, 164] width 107 height 23
select select "3"
click at [502, 153] on select "Select Excellent Very Good Good Fair Poor" at bounding box center [555, 164] width 107 height 23
drag, startPoint x: 410, startPoint y: 208, endPoint x: 412, endPoint y: 219, distance: 11.7
click at [410, 209] on select "Select Debtor 1 Only Debtor 2 Only Debtor 1 And Debtor 2 Only At Least One Of T…" at bounding box center [437, 207] width 107 height 23
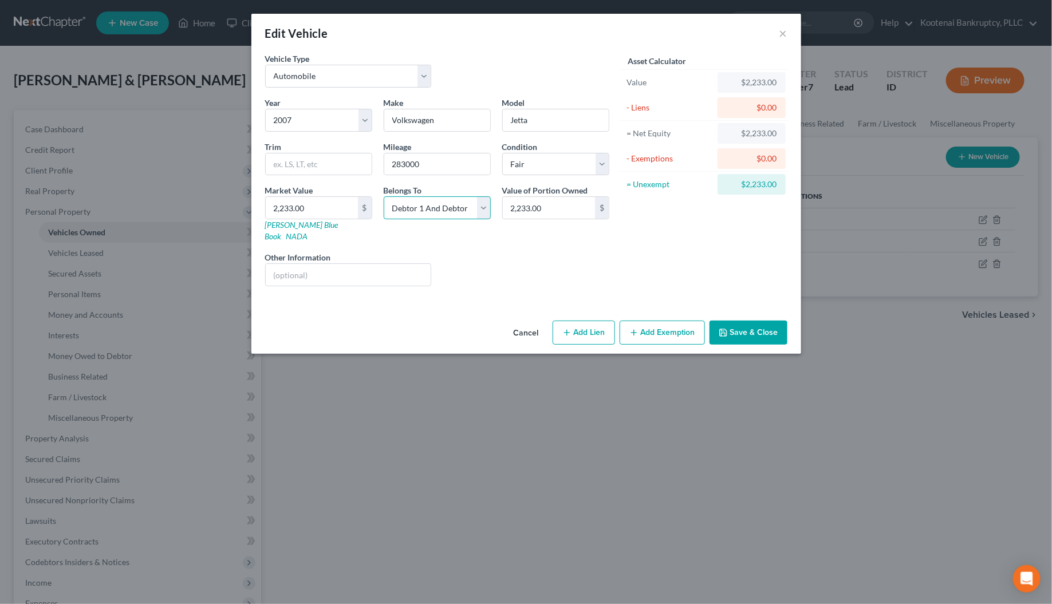
select select "4"
click at [384, 197] on select "Select Debtor 1 Only Debtor 2 Only Debtor 1 And Debtor 2 Only At Least One Of T…" at bounding box center [437, 207] width 107 height 23
click at [640, 328] on button "Add Exemption" at bounding box center [662, 333] width 85 height 24
select select "2"
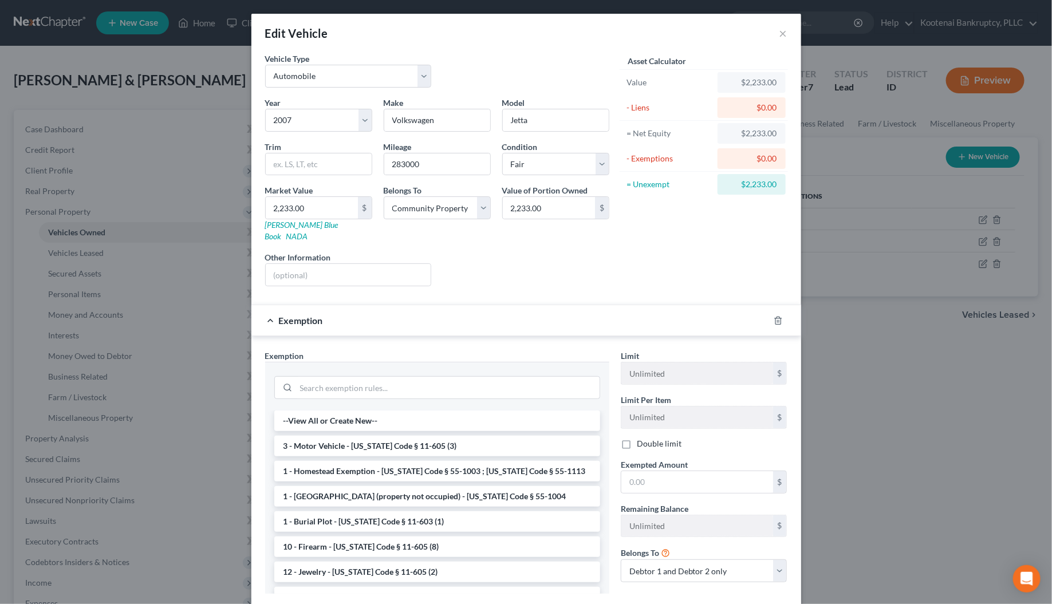
drag, startPoint x: 327, startPoint y: 441, endPoint x: 459, endPoint y: 461, distance: 133.3
click at [327, 439] on li "3 - Motor Vehicle - [US_STATE] Code § 11-605 (3)" at bounding box center [437, 446] width 326 height 21
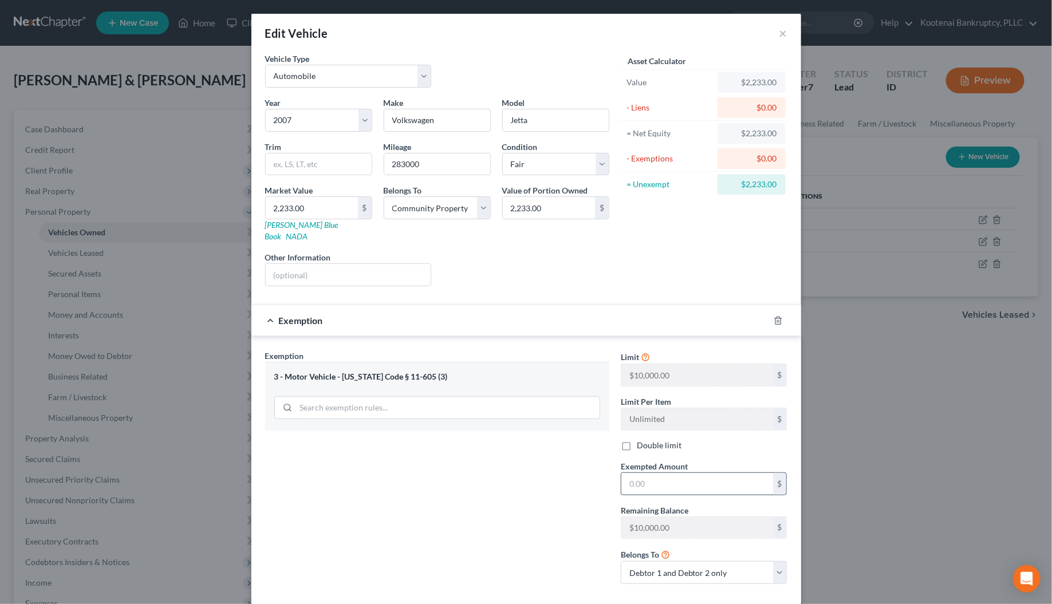
drag, startPoint x: 631, startPoint y: 477, endPoint x: 644, endPoint y: 471, distance: 14.7
click at [631, 476] on input "text" at bounding box center [698, 484] width 152 height 22
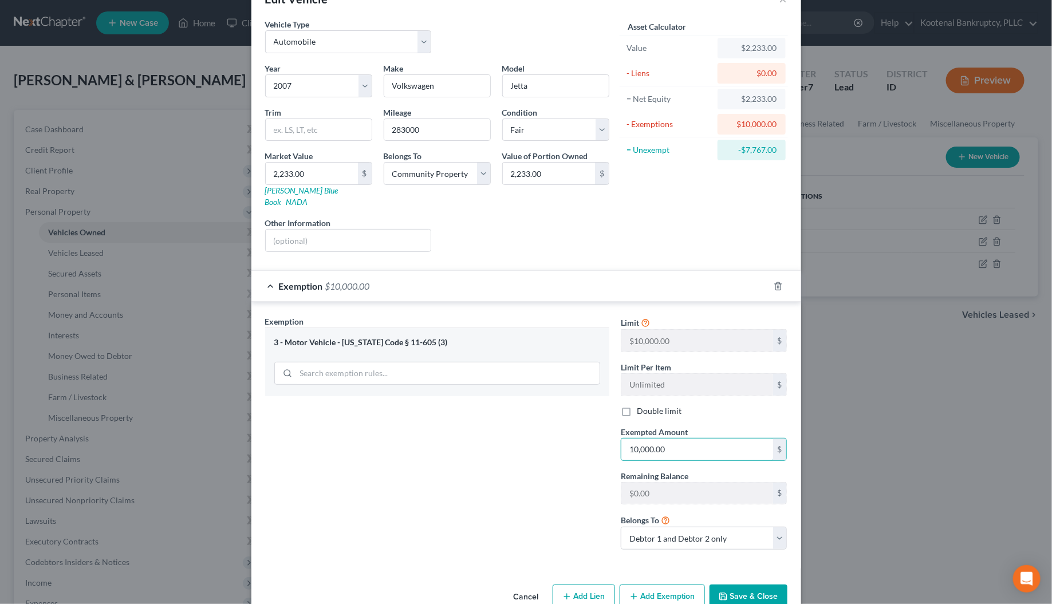
scroll to position [53, 0]
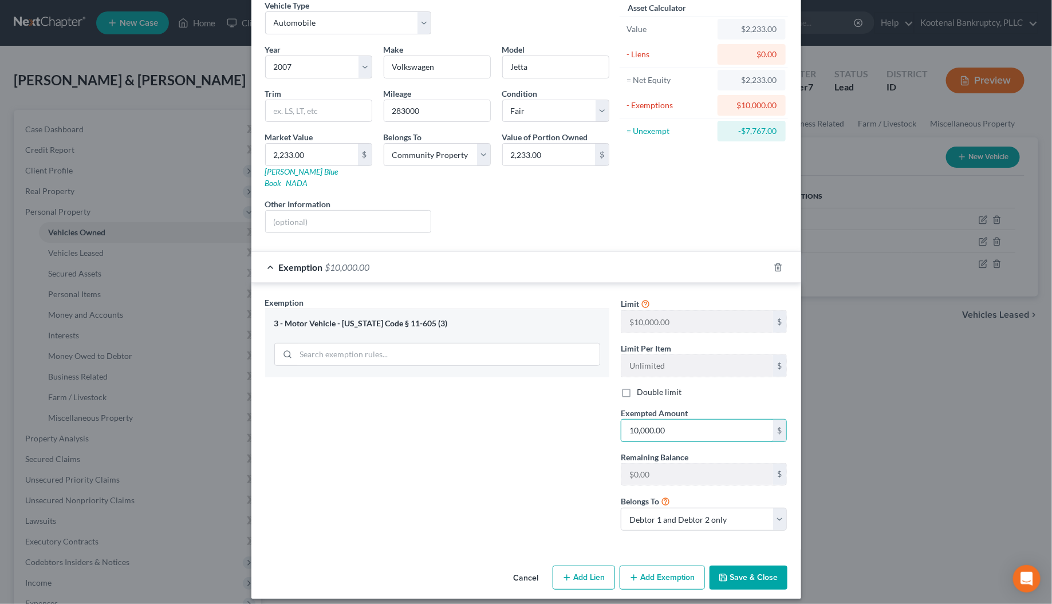
type input "10,000.00"
click at [751, 577] on button "Save & Close" at bounding box center [749, 578] width 78 height 24
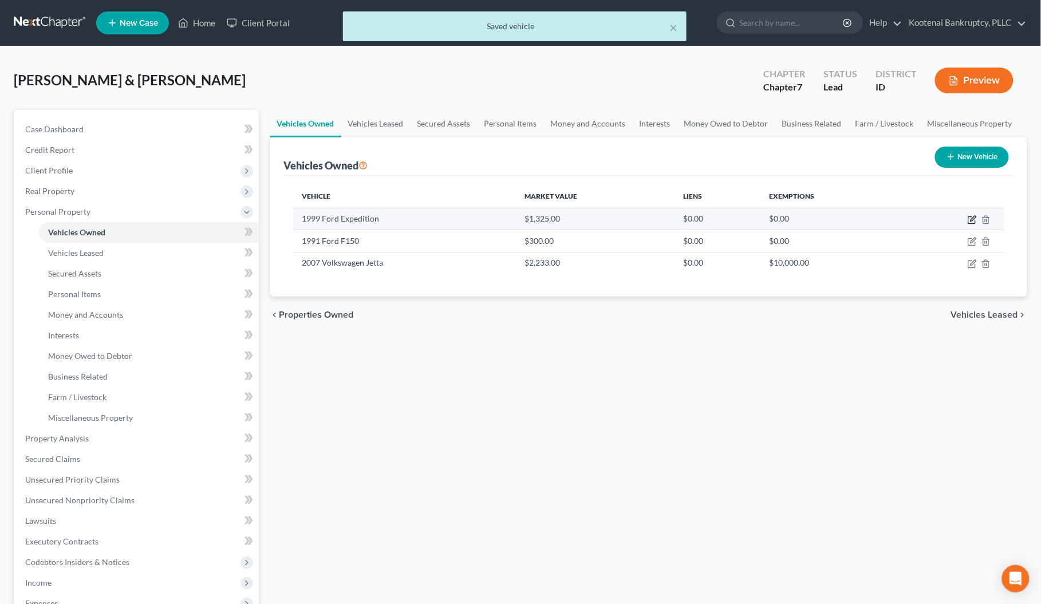
click at [976, 219] on icon "button" at bounding box center [972, 220] width 7 height 7
select select "0"
select select "27"
select select "3"
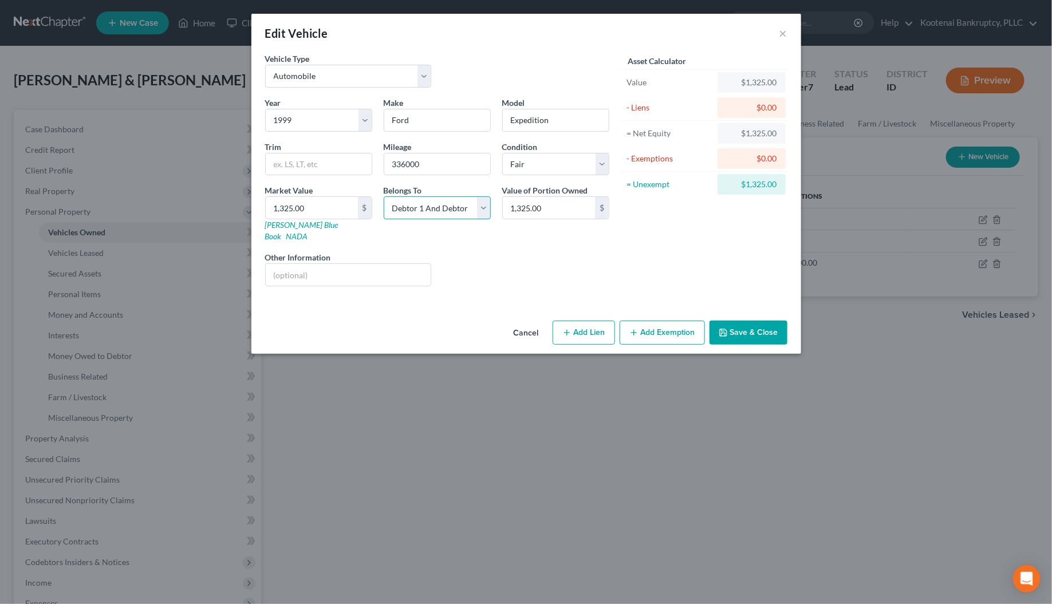
click at [458, 207] on select "Select Debtor 1 Only Debtor 2 Only Debtor 1 And Debtor 2 Only At Least One Of T…" at bounding box center [437, 207] width 107 height 23
select select "4"
click at [384, 197] on select "Select Debtor 1 Only Debtor 2 Only Debtor 1 And Debtor 2 Only At Least One Of T…" at bounding box center [437, 207] width 107 height 23
click at [656, 321] on button "Add Exemption" at bounding box center [662, 333] width 85 height 24
select select "2"
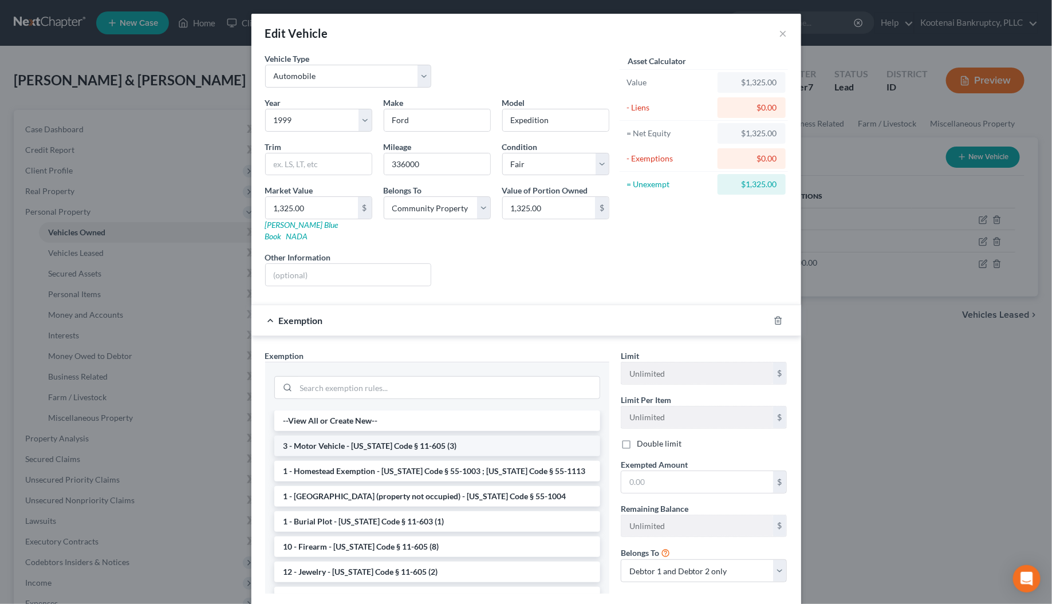
click at [335, 436] on li "3 - Motor Vehicle - [US_STATE] Code § 11-605 (3)" at bounding box center [437, 446] width 326 height 21
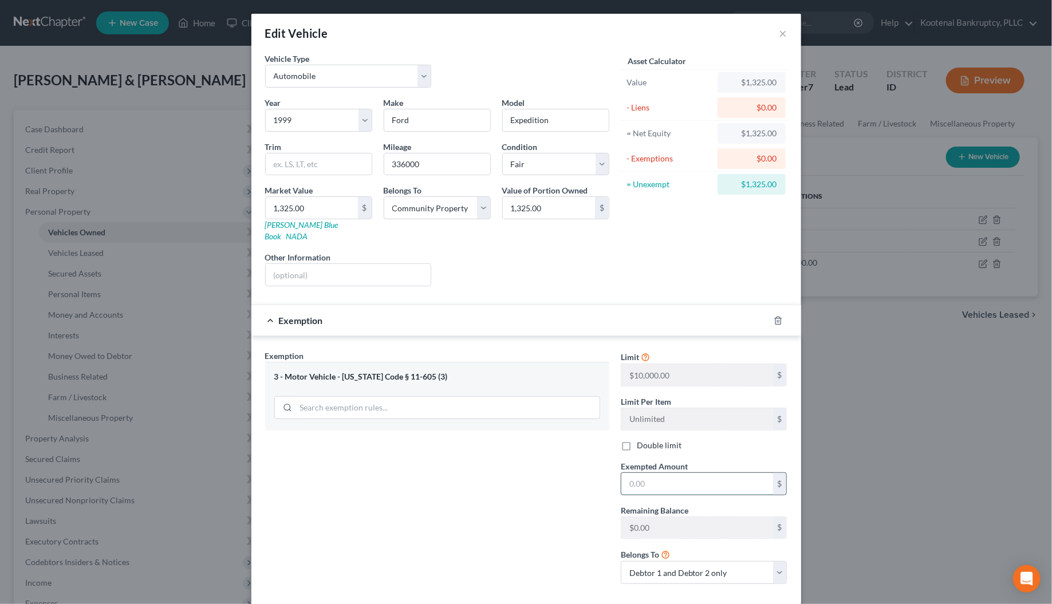
click at [637, 482] on input "text" at bounding box center [698, 484] width 152 height 22
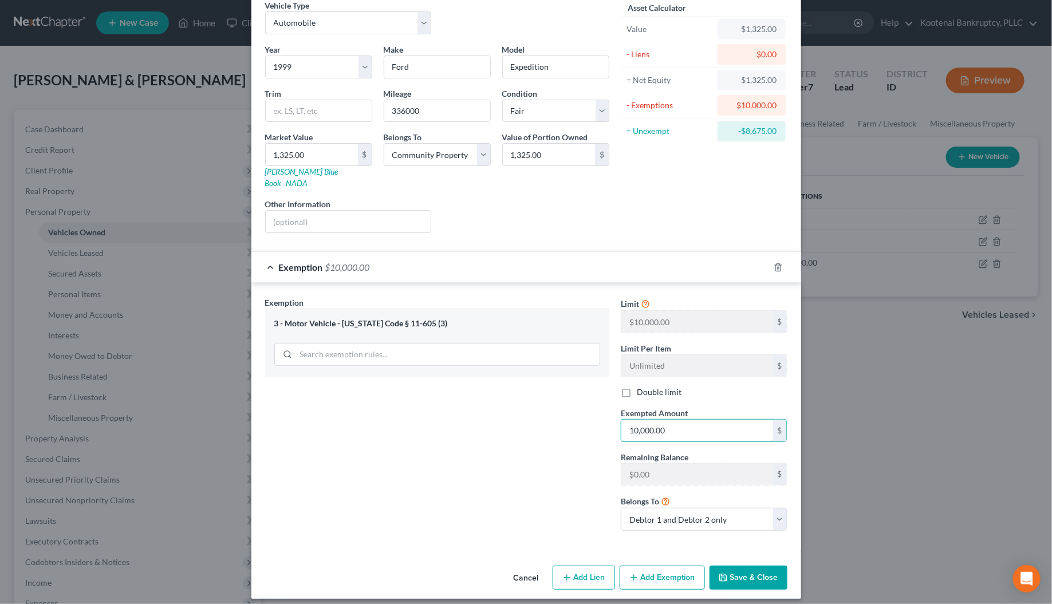
type input "10,000.00"
click at [729, 570] on button "Save & Close" at bounding box center [749, 578] width 78 height 24
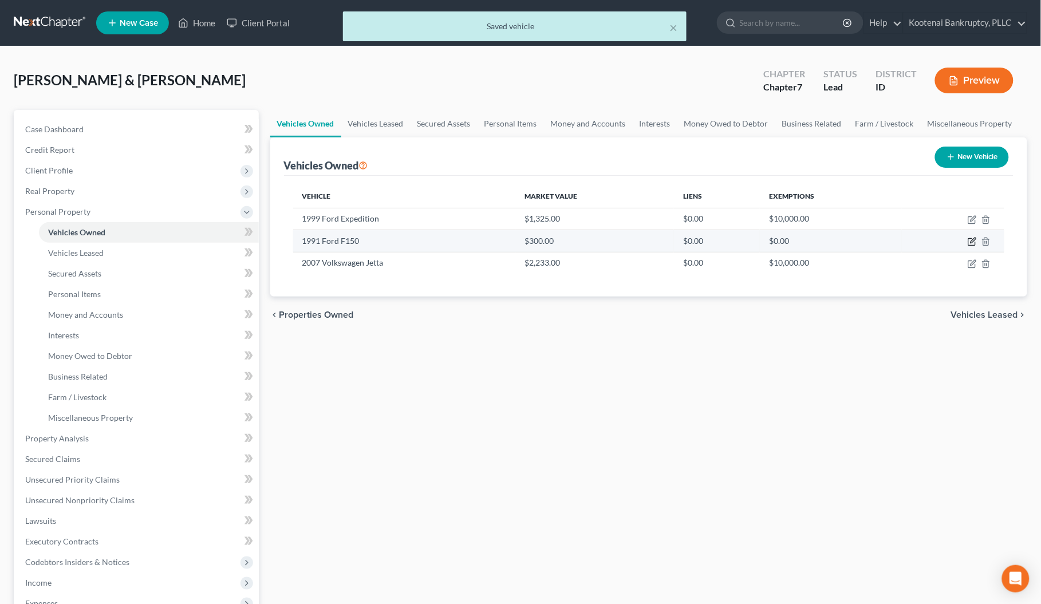
click at [974, 238] on icon "button" at bounding box center [972, 241] width 9 height 9
select select "1"
select select "35"
select select "3"
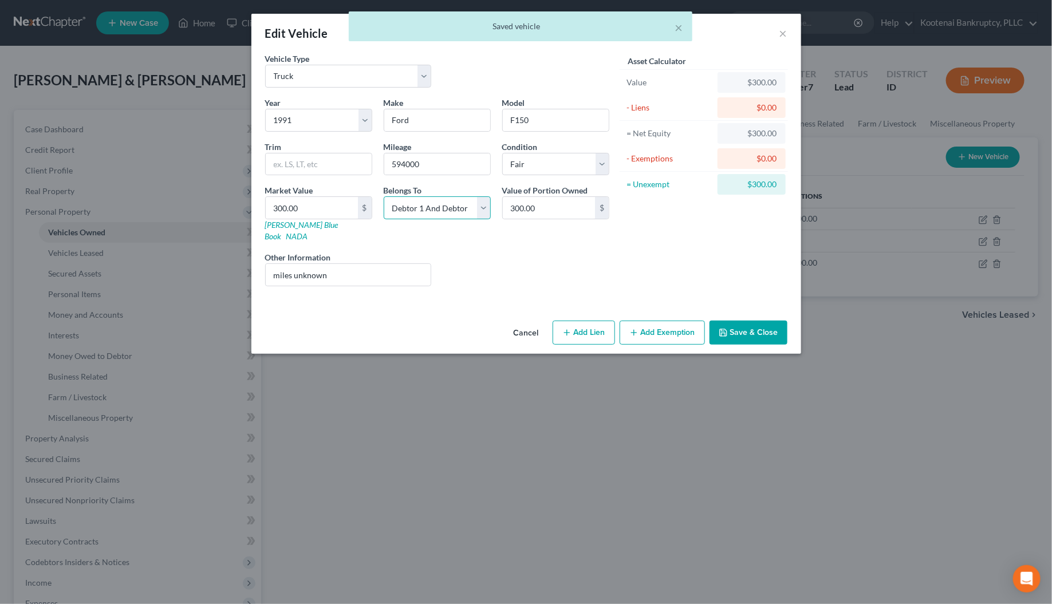
click at [439, 210] on select "Select Debtor 1 Only Debtor 2 Only Debtor 1 And Debtor 2 Only At Least One Of T…" at bounding box center [437, 207] width 107 height 23
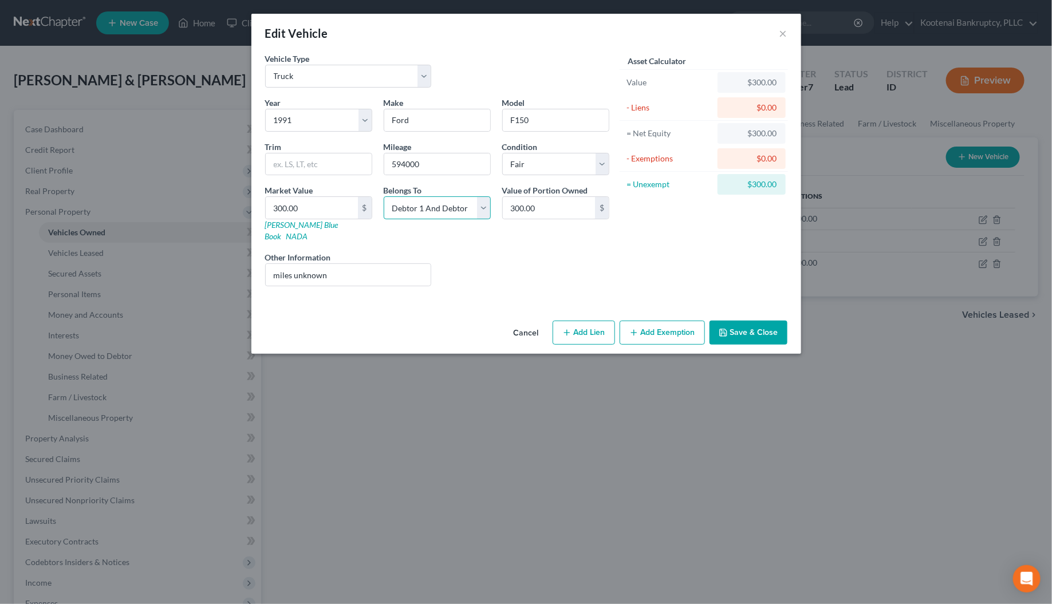
select select "4"
click at [384, 197] on select "Select Debtor 1 Only Debtor 2 Only Debtor 1 And Debtor 2 Only At Least One Of T…" at bounding box center [437, 207] width 107 height 23
click at [647, 325] on button "Add Exemption" at bounding box center [662, 333] width 85 height 24
select select "2"
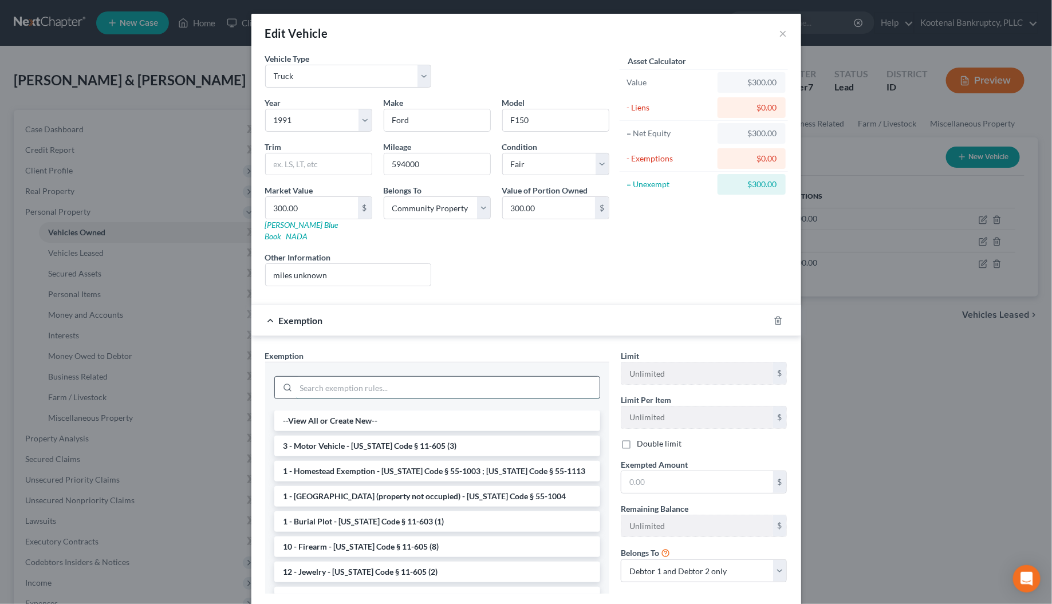
click at [309, 378] on input "search" at bounding box center [448, 388] width 304 height 22
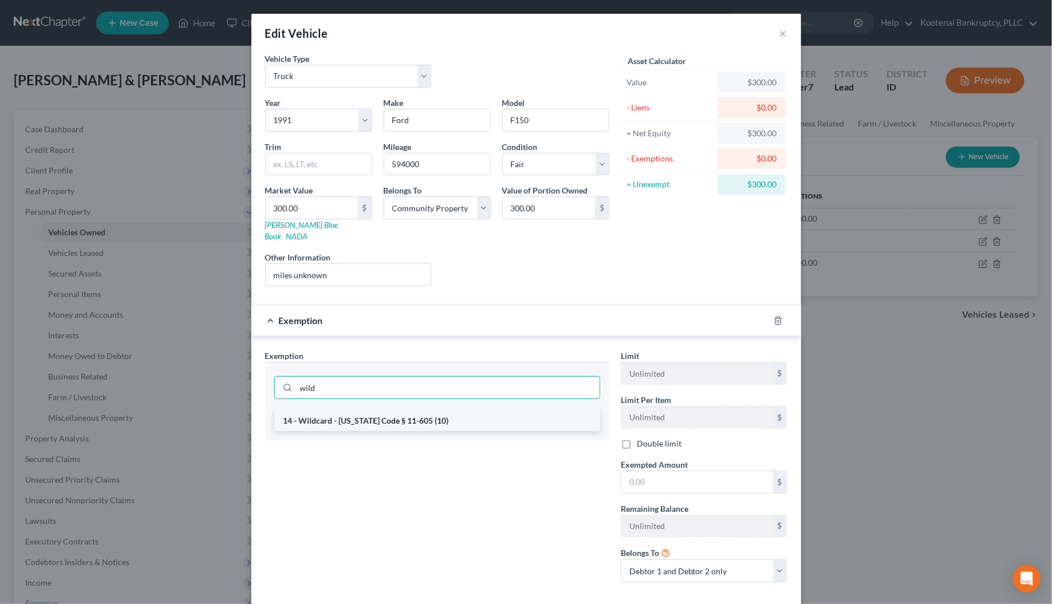
type input "wild"
click at [313, 414] on li "14 - Wildcard - [US_STATE] Code § 11-605 (10)" at bounding box center [437, 421] width 326 height 21
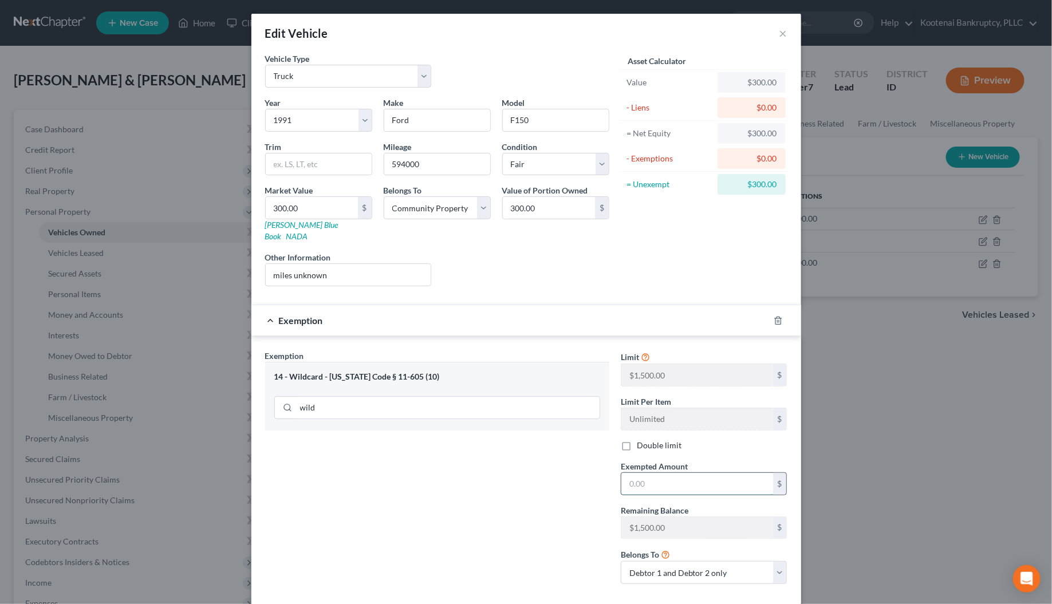
click at [648, 479] on input "text" at bounding box center [698, 484] width 152 height 22
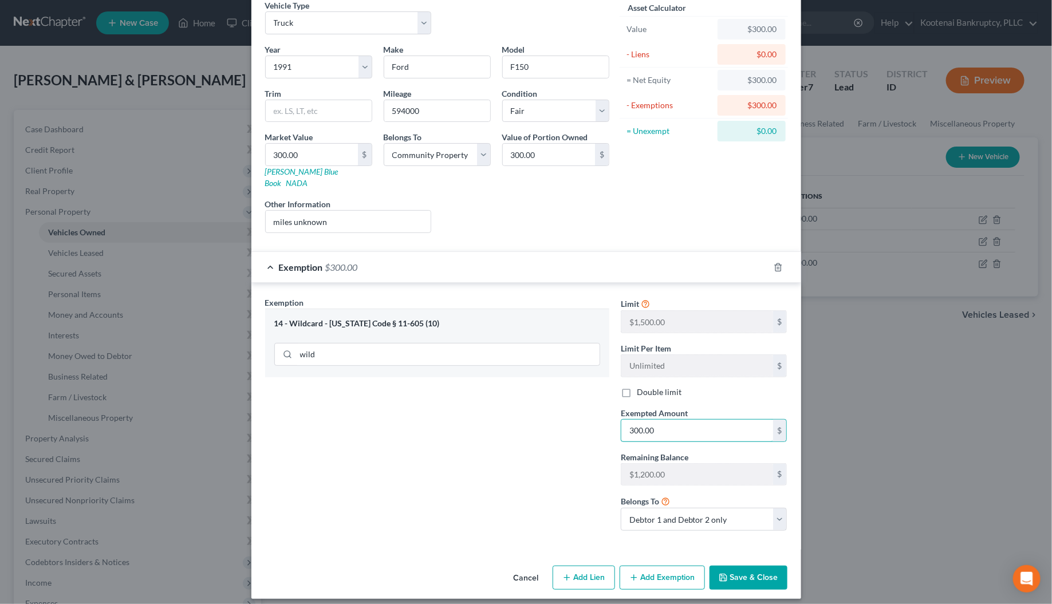
type input "300.00"
click at [728, 568] on button "Save & Close" at bounding box center [749, 578] width 78 height 24
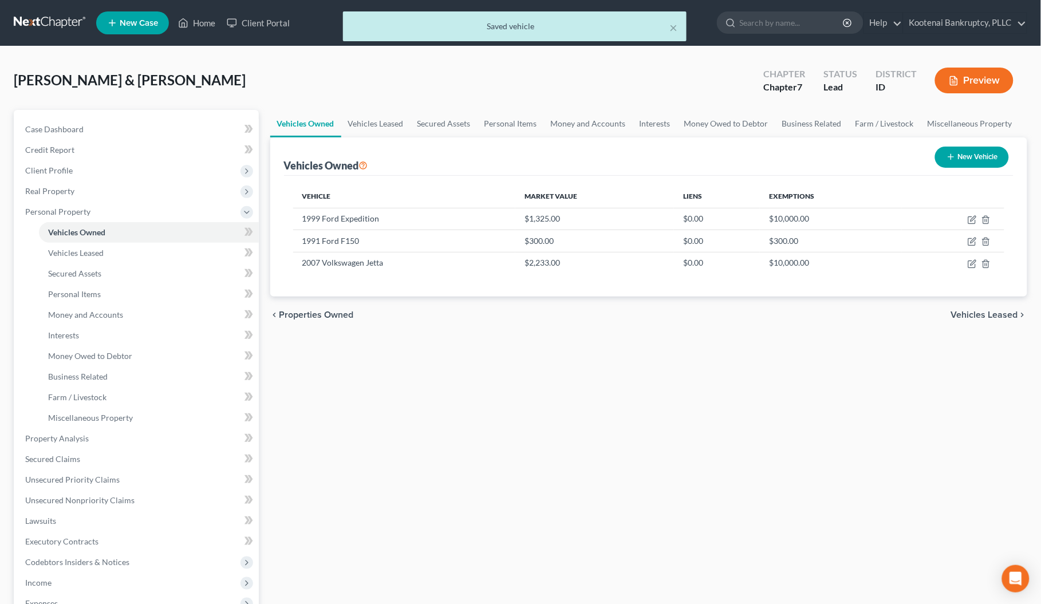
click at [976, 313] on span "Vehicles Leased" at bounding box center [984, 314] width 67 height 9
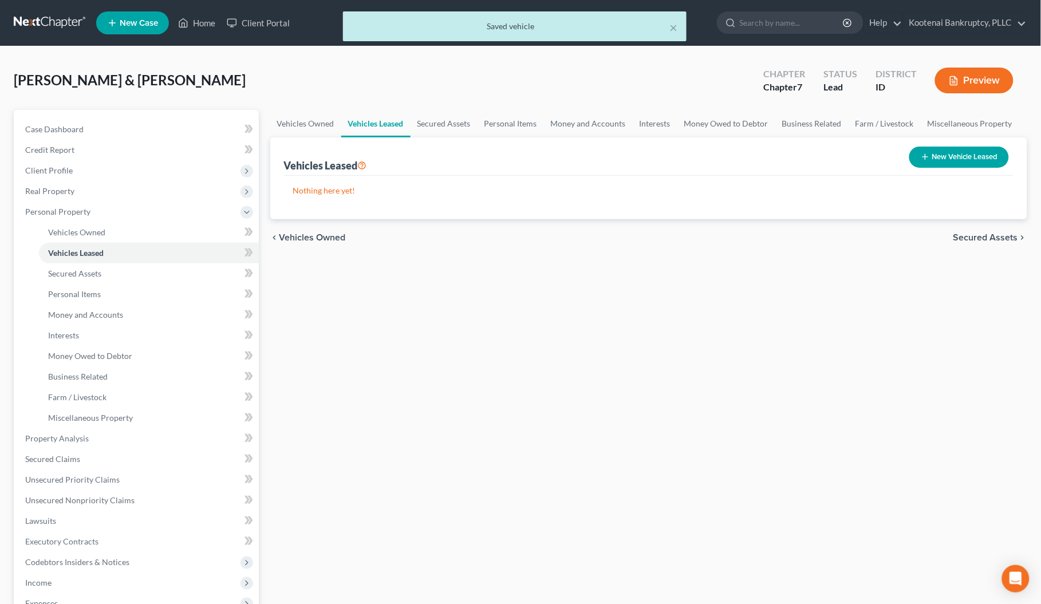
click at [989, 239] on span "Secured Assets" at bounding box center [986, 237] width 65 height 9
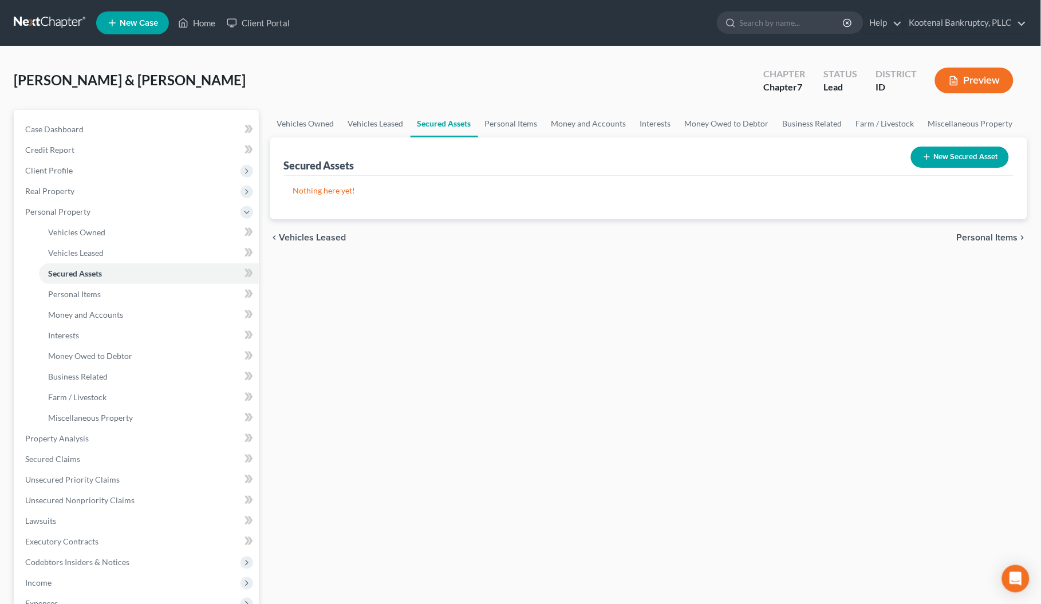
click at [989, 241] on span "Personal Items" at bounding box center [987, 237] width 61 height 9
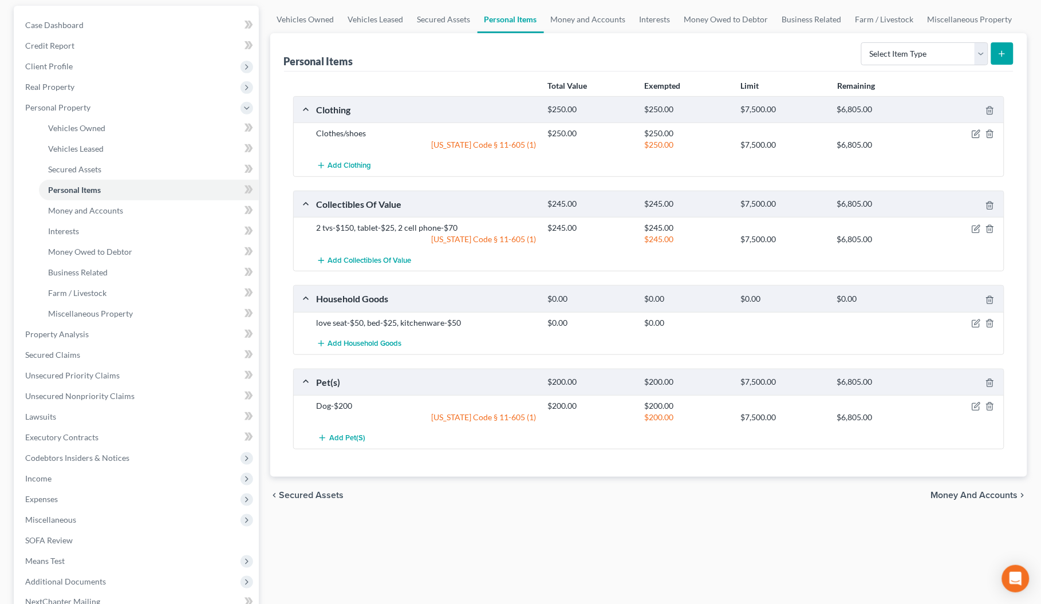
scroll to position [143, 0]
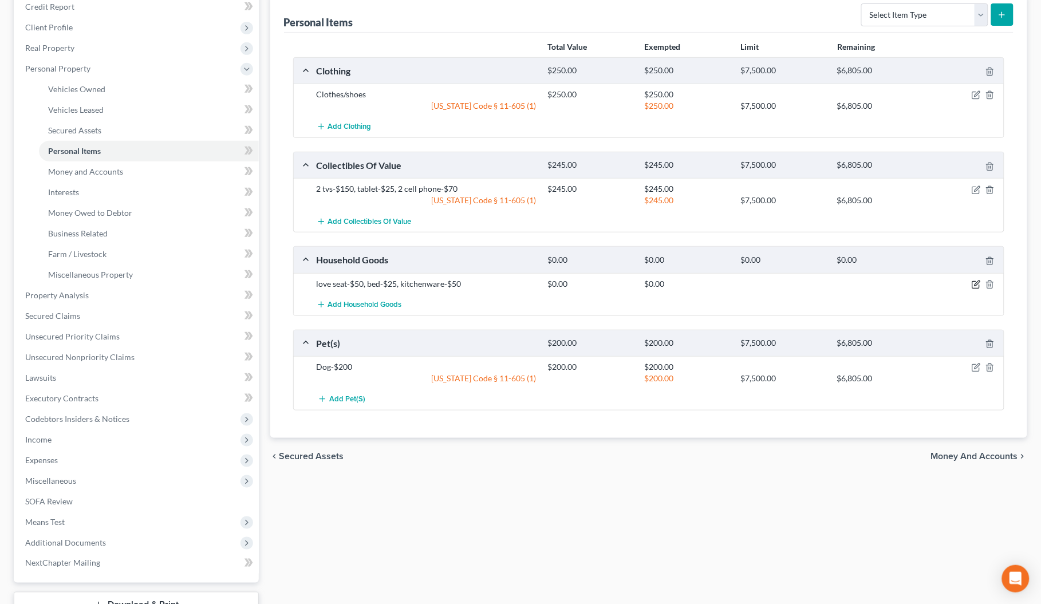
click at [977, 284] on icon "button" at bounding box center [977, 283] width 5 height 5
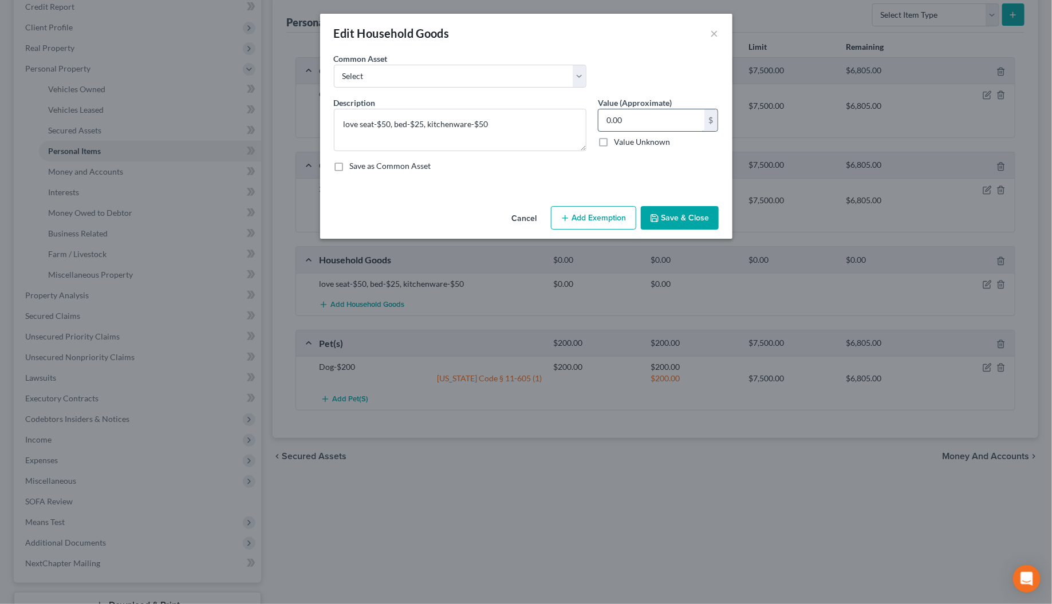
click at [605, 124] on input "0.00" at bounding box center [652, 120] width 106 height 22
type input "125.00"
click at [608, 225] on button "Add Exemption" at bounding box center [593, 218] width 85 height 24
select select "2"
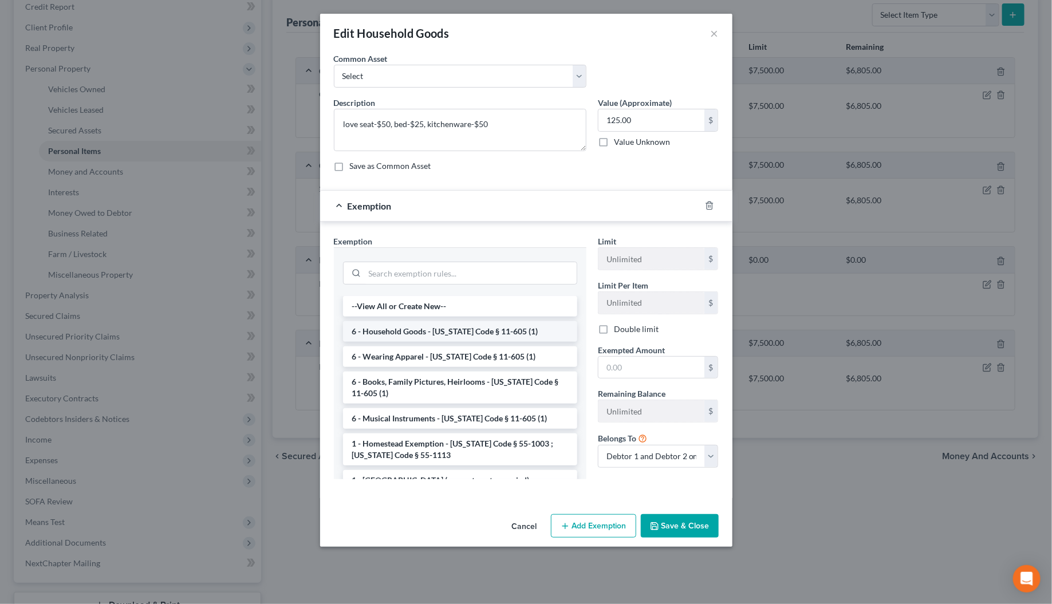
click at [388, 332] on li "6 - Household Goods - [US_STATE] Code § 11-605 (1)" at bounding box center [460, 331] width 234 height 21
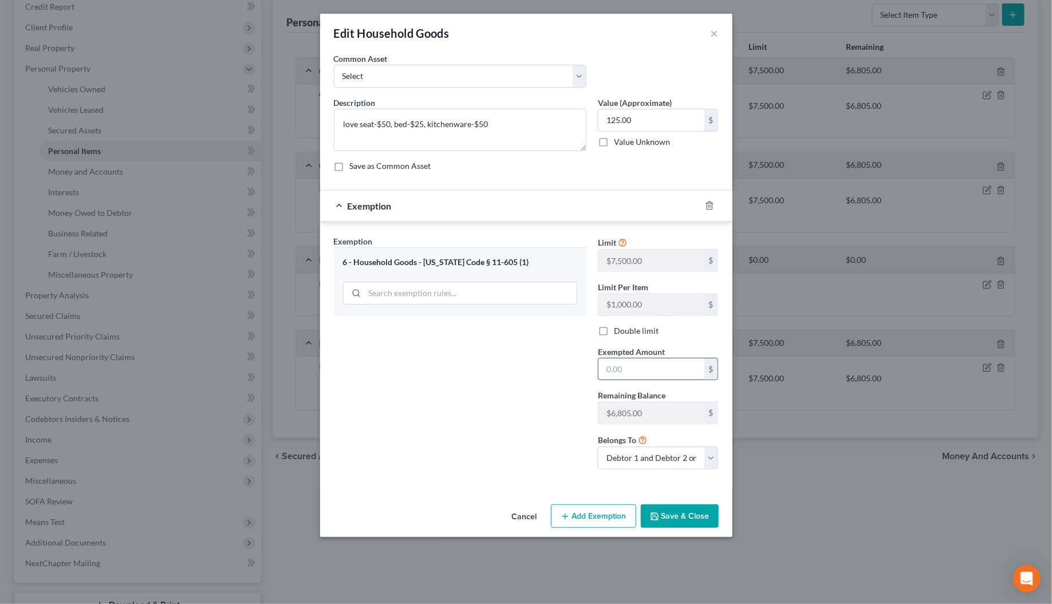
click at [613, 371] on input "text" at bounding box center [652, 370] width 106 height 22
type input "125.00"
click at [699, 533] on div "Cancel Add Exemption Save & Close" at bounding box center [526, 519] width 412 height 38
click at [695, 522] on button "Save & Close" at bounding box center [680, 517] width 78 height 24
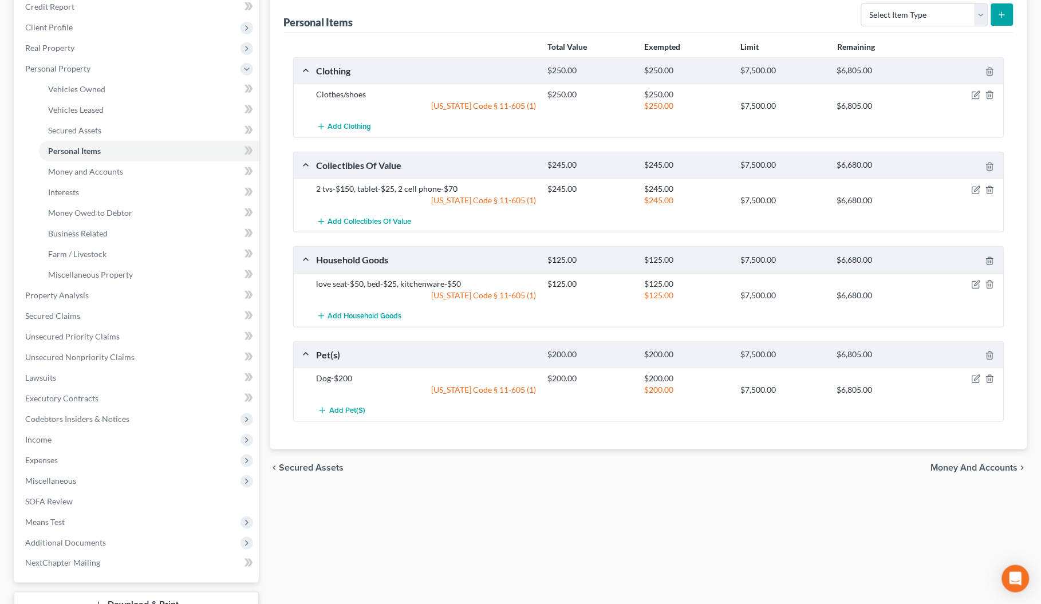
click at [964, 470] on span "Money and Accounts" at bounding box center [974, 467] width 87 height 9
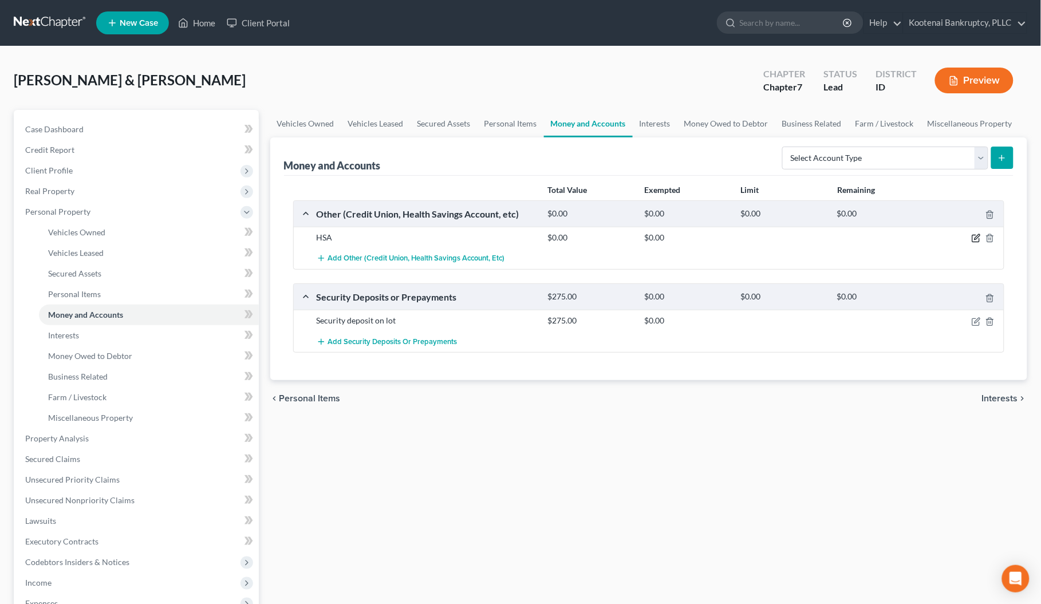
click at [975, 239] on icon "button" at bounding box center [976, 238] width 9 height 9
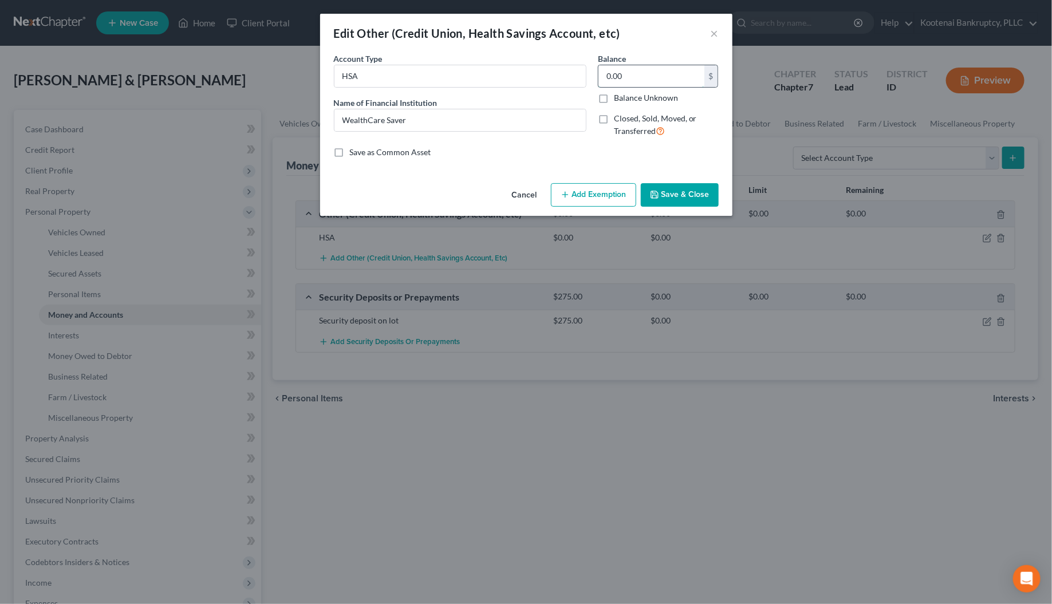
drag, startPoint x: 636, startPoint y: 73, endPoint x: 636, endPoint y: 82, distance: 8.6
click at [636, 75] on input "0.00" at bounding box center [652, 76] width 106 height 22
type input "312.42"
click at [603, 193] on button "Add Exemption" at bounding box center [593, 195] width 85 height 24
select select "2"
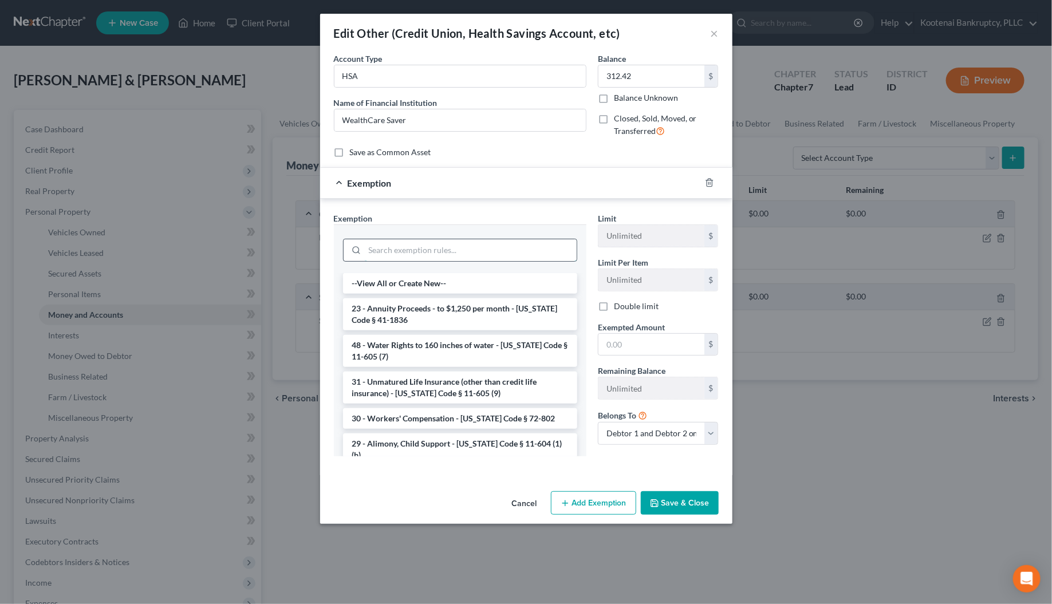
click at [379, 254] on input "search" at bounding box center [471, 250] width 212 height 22
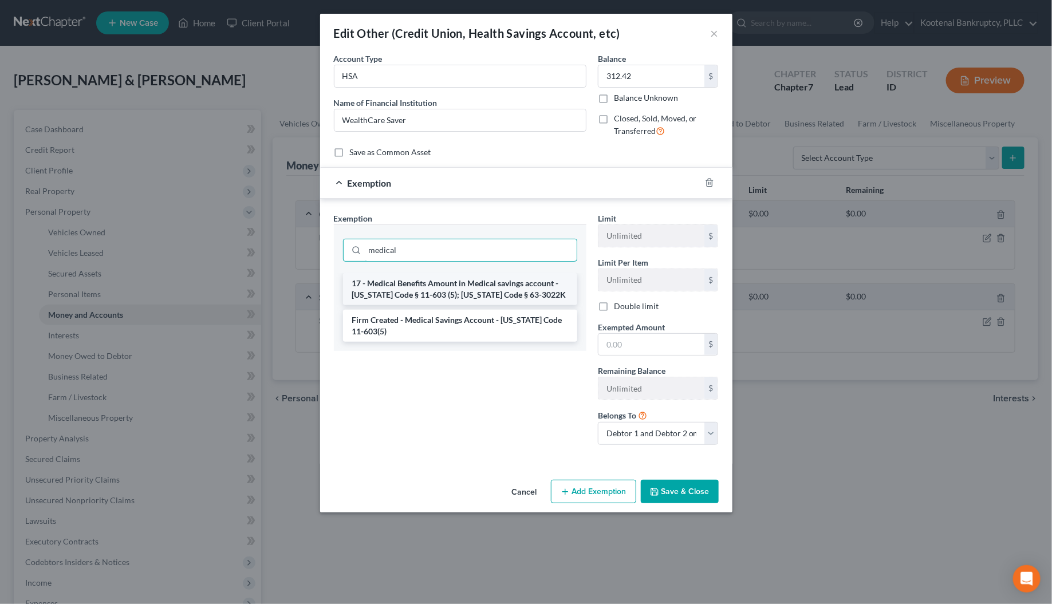
type input "medical"
drag, startPoint x: 385, startPoint y: 285, endPoint x: 404, endPoint y: 304, distance: 26.7
click at [385, 285] on li "17 - Medical Benefits Amount in Medical savings account - [US_STATE] Code § 11-…" at bounding box center [460, 289] width 234 height 32
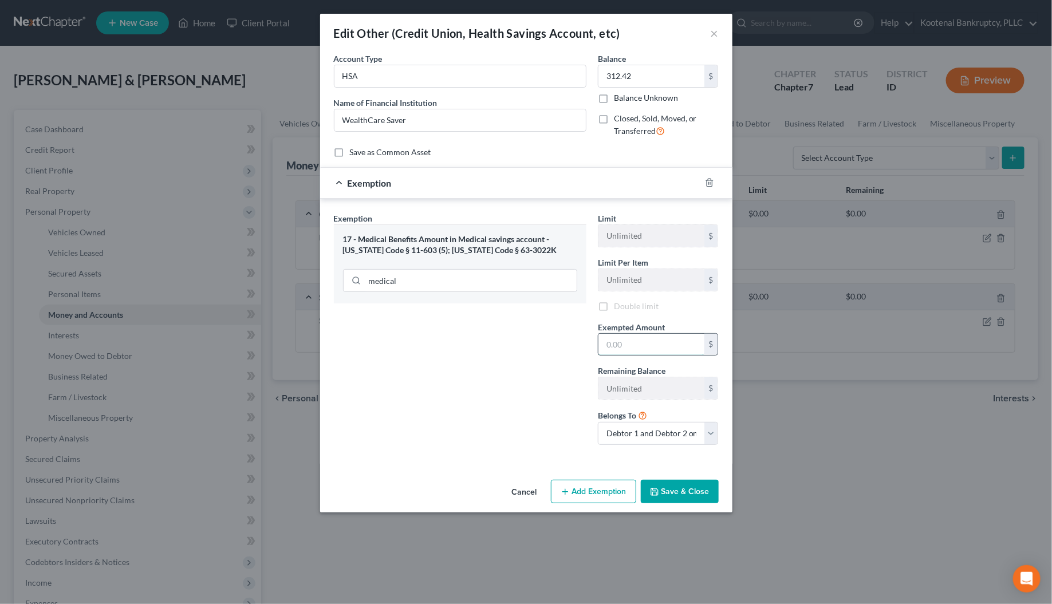
click at [605, 340] on input "text" at bounding box center [652, 345] width 106 height 22
type input "312.42"
click at [691, 495] on button "Save & Close" at bounding box center [680, 494] width 78 height 24
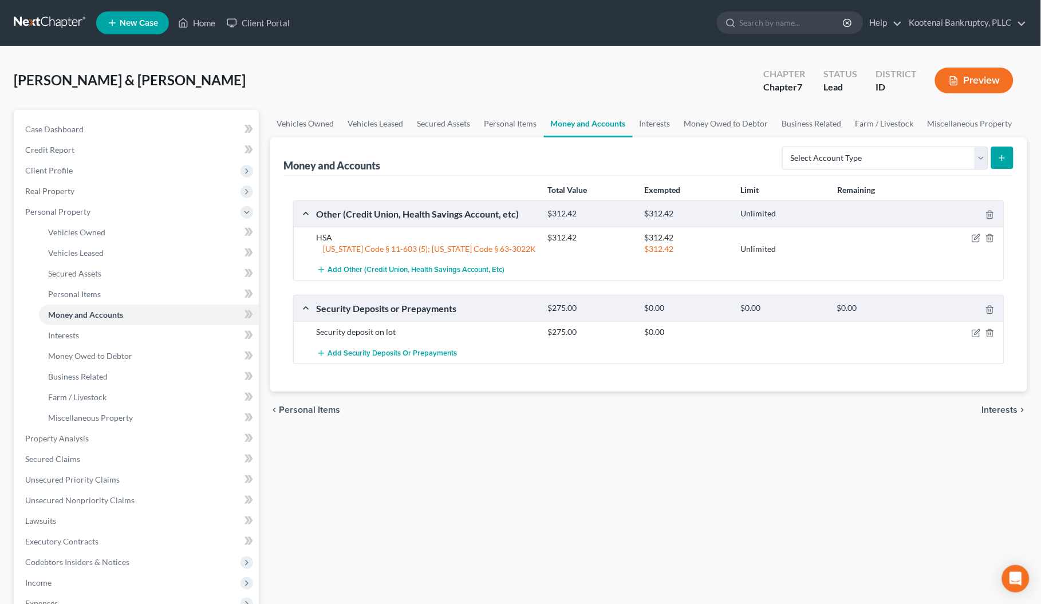
click at [992, 407] on span "Interests" at bounding box center [1000, 410] width 36 height 9
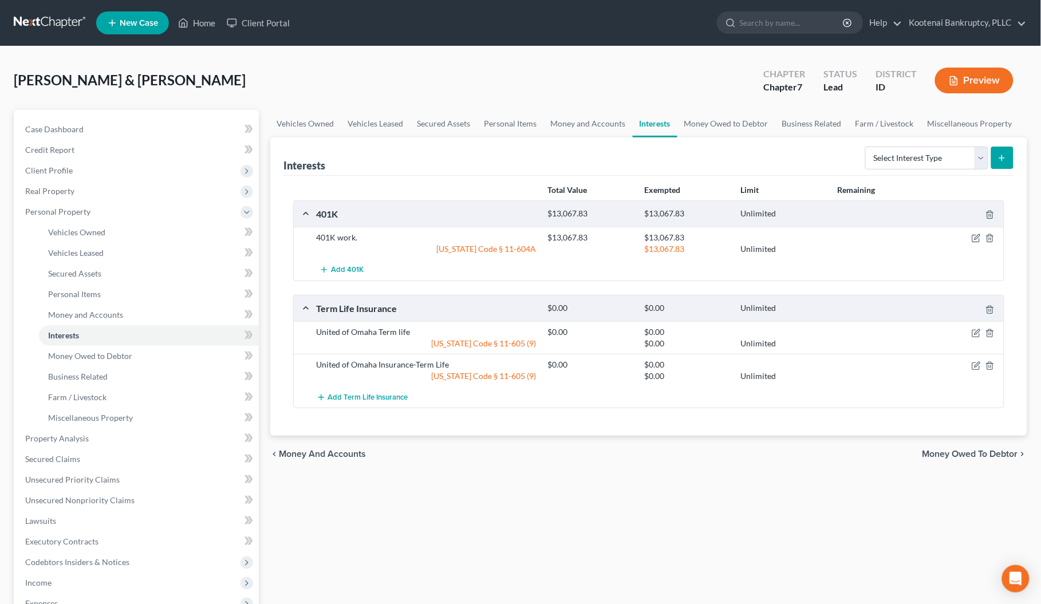
click at [966, 451] on span "Money Owed to Debtor" at bounding box center [971, 454] width 96 height 9
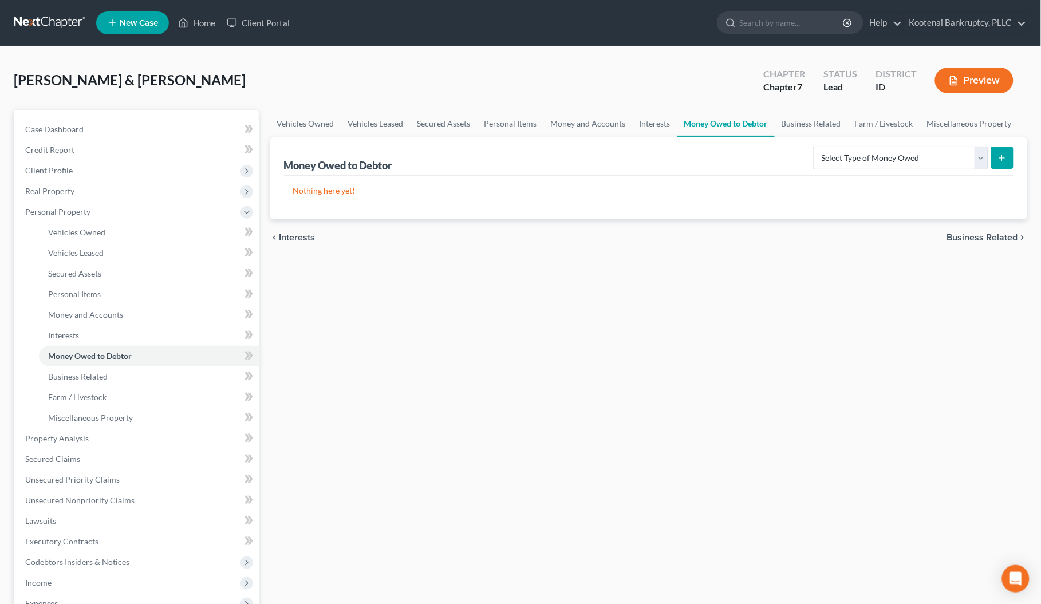
click at [302, 237] on span "Interests" at bounding box center [298, 237] width 36 height 9
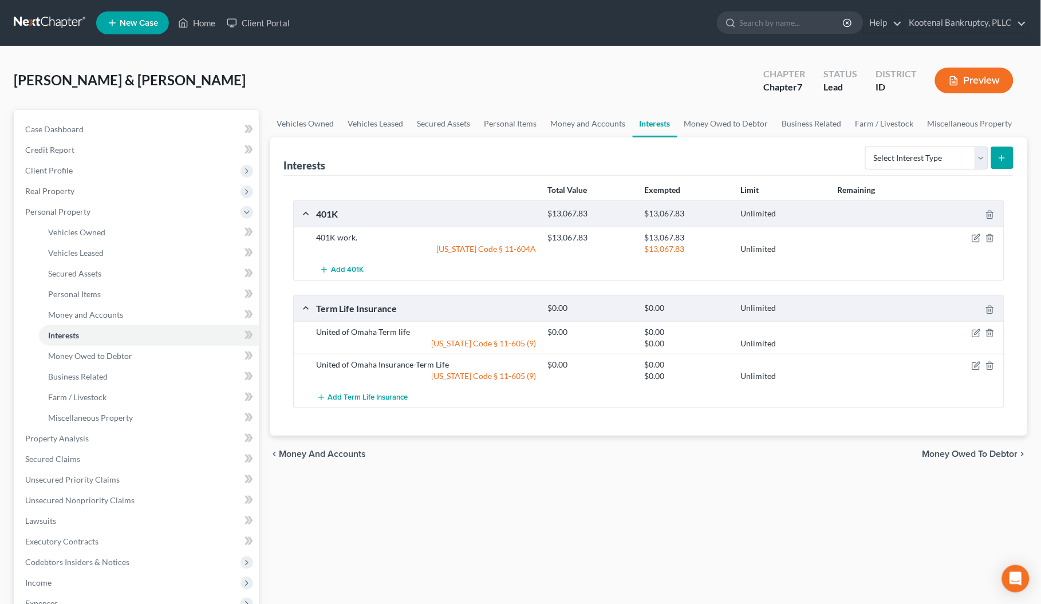
click at [977, 453] on span "Money Owed to Debtor" at bounding box center [971, 454] width 96 height 9
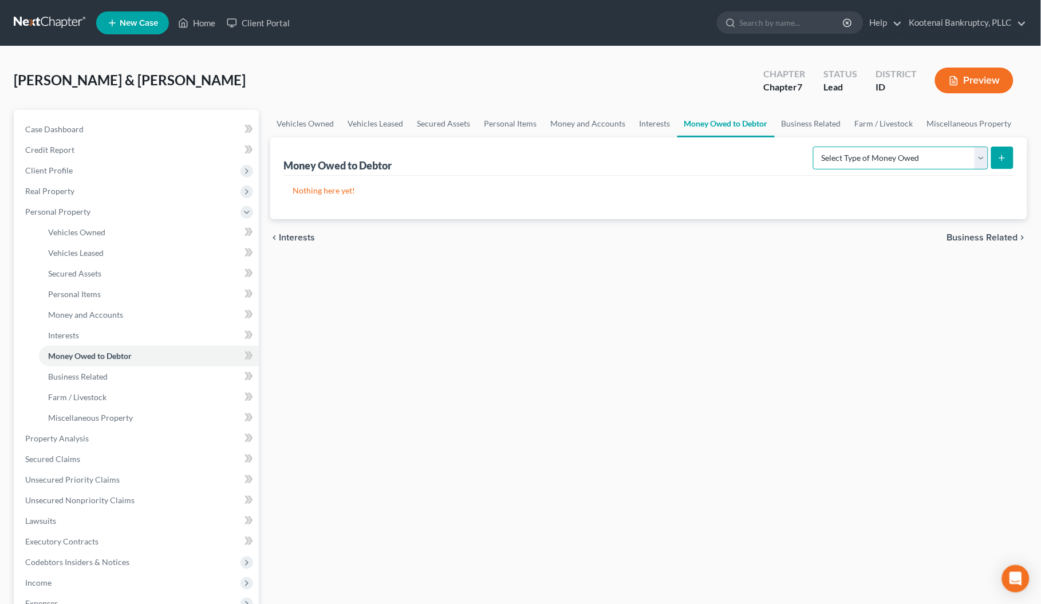
click at [978, 156] on select "Select Type of Money Owed Accounts Receivable Alimony Child Support Claims Agai…" at bounding box center [900, 158] width 175 height 23
select select "expected_tax_refund"
click at [816, 147] on select "Select Type of Money Owed Accounts Receivable Alimony Child Support Claims Agai…" at bounding box center [900, 158] width 175 height 23
click at [1000, 152] on button "submit" at bounding box center [1003, 158] width 22 height 22
select select "0"
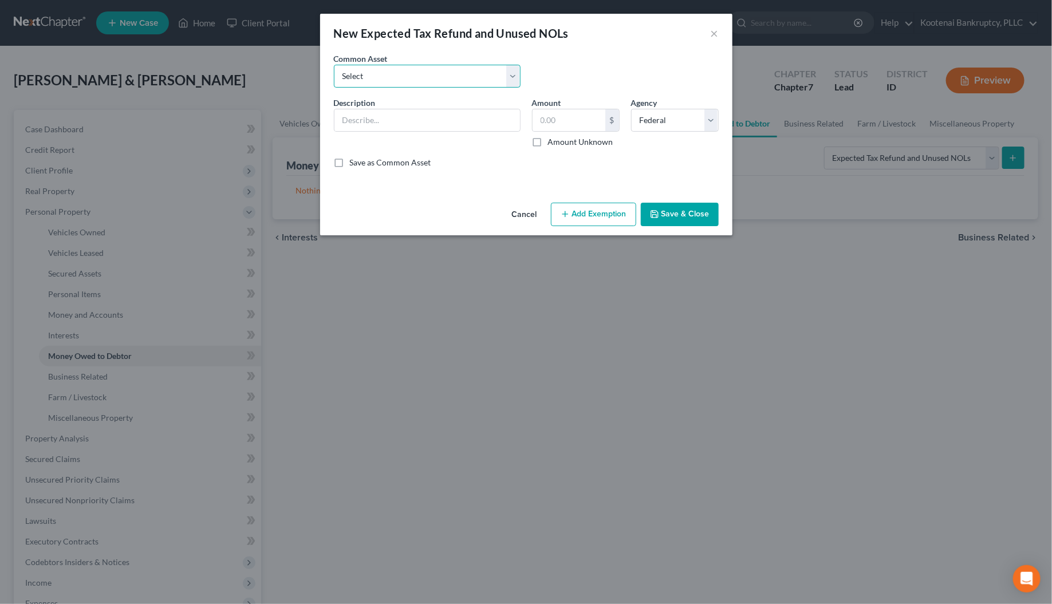
click at [364, 73] on select "Select 2023 Federal Tax Refund 2023 Expected EIC 2023 State Tax Refund 2023 Exp…" at bounding box center [427, 76] width 187 height 23
select select "8"
click at [334, 65] on select "Select 2023 Federal Tax Refund 2023 Expected EIC 2023 State Tax Refund 2023 Exp…" at bounding box center [427, 76] width 187 height 23
type input "2025 Expected ACTC"
click at [548, 143] on label "Amount Unknown" at bounding box center [580, 141] width 65 height 11
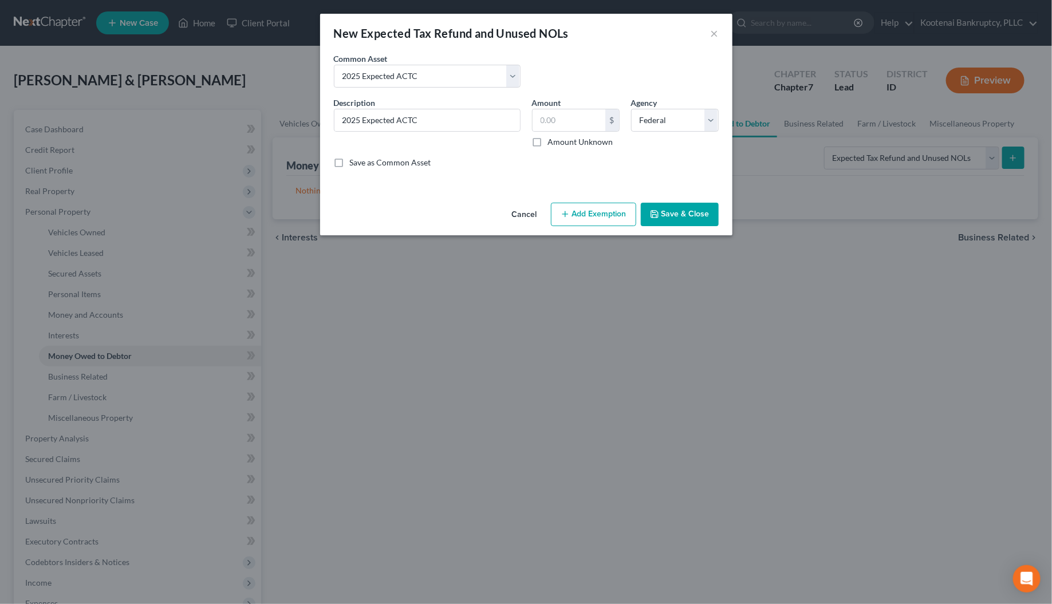
click at [553, 143] on input "Amount Unknown" at bounding box center [556, 139] width 7 height 7
checkbox input "true"
type input "0.00"
click at [606, 222] on button "Add Exemption" at bounding box center [593, 215] width 85 height 24
select select "2"
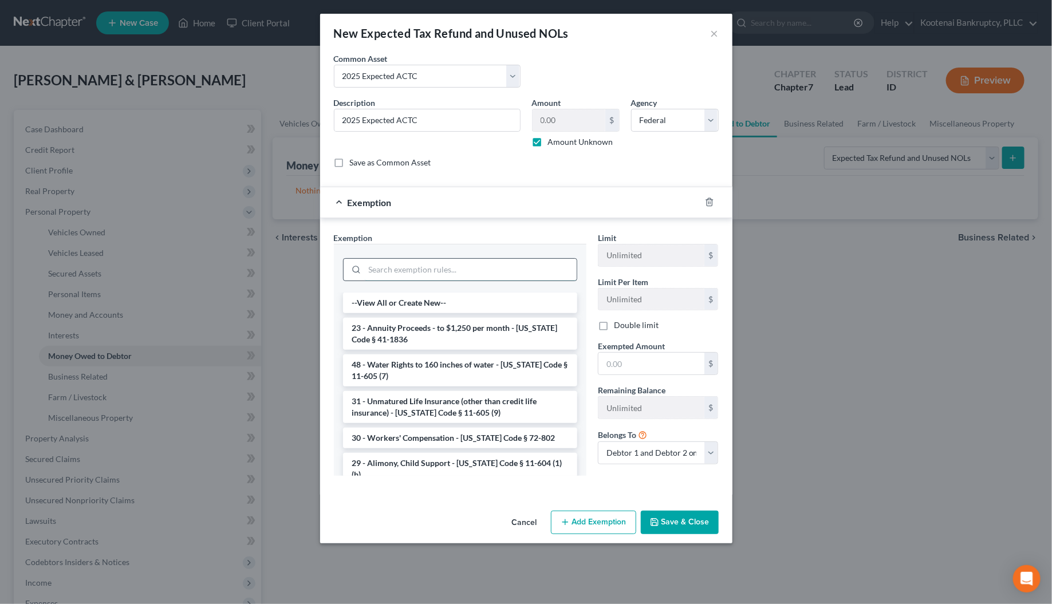
click at [390, 269] on input "search" at bounding box center [471, 270] width 212 height 22
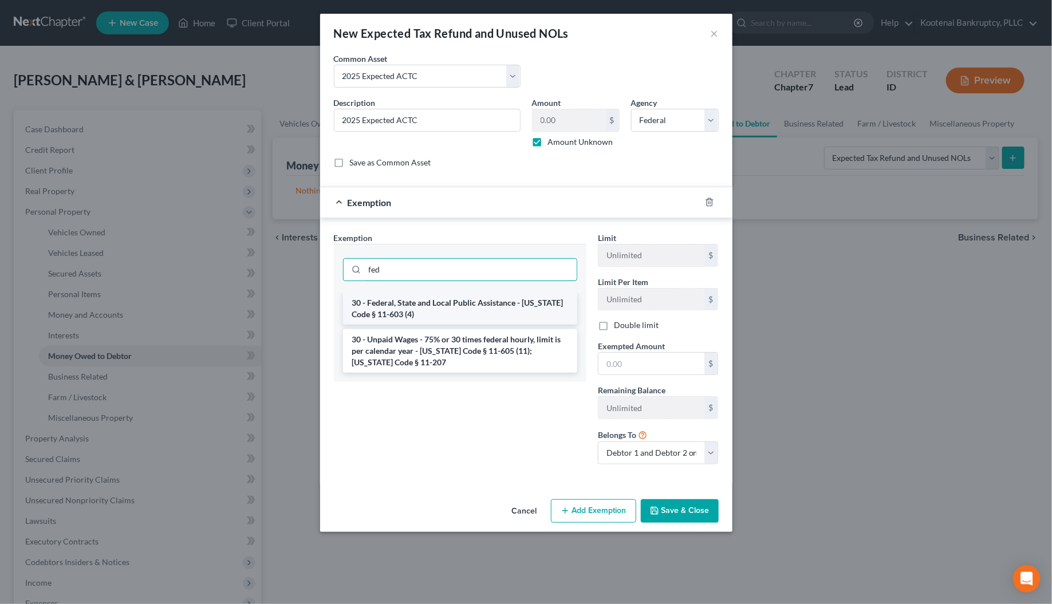
type input "fed"
drag, startPoint x: 413, startPoint y: 309, endPoint x: 541, endPoint y: 333, distance: 130.5
click at [414, 308] on li "30 - Federal, State and Local Public Assistance - [US_STATE] Code § 11-603 (4)" at bounding box center [460, 309] width 234 height 32
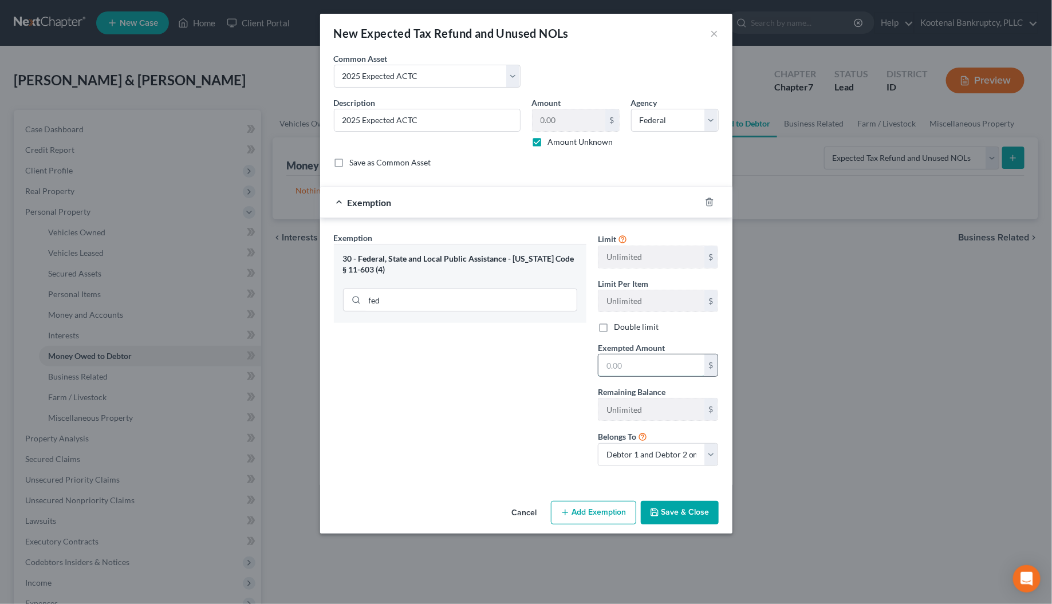
click at [608, 368] on input "text" at bounding box center [652, 366] width 106 height 22
type input "0"
click at [542, 386] on div "Exemption Set must be selected for CA. Exemption * 30 - Federal, State and Loca…" at bounding box center [460, 353] width 264 height 243
click at [692, 521] on button "Save & Close" at bounding box center [680, 513] width 78 height 24
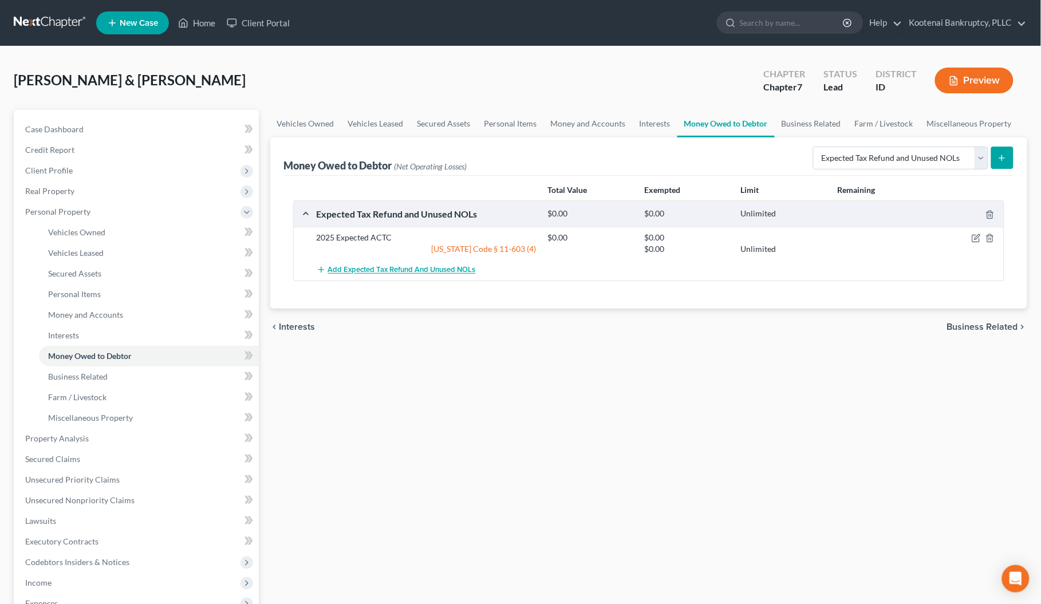
click at [353, 268] on span "Add Expected Tax Refund and Unused NOLs" at bounding box center [402, 270] width 148 height 9
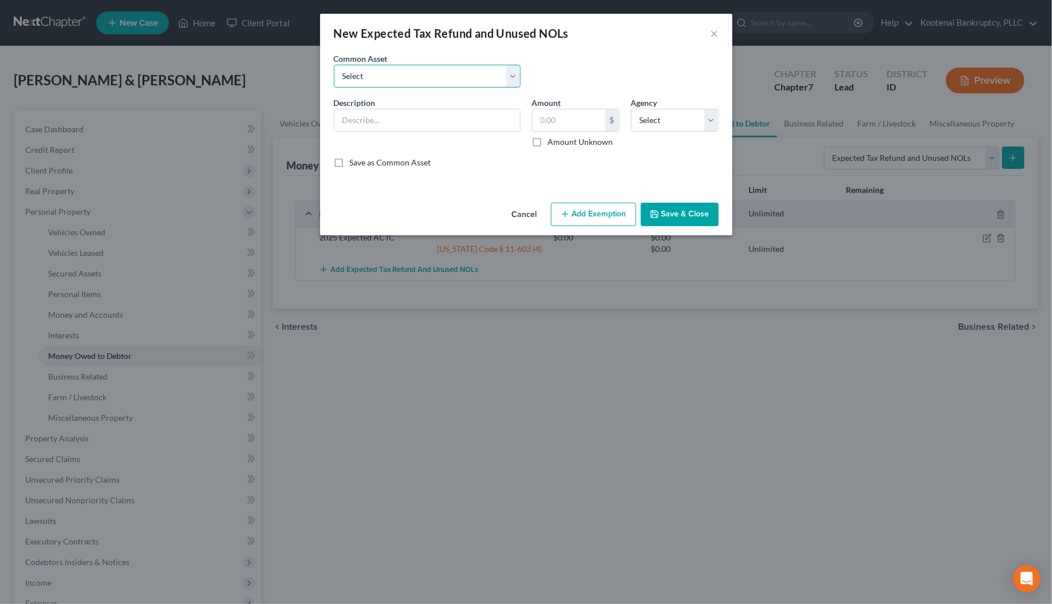
drag, startPoint x: 361, startPoint y: 77, endPoint x: 362, endPoint y: 87, distance: 9.8
click at [361, 77] on select "Select 2023 Federal Tax Refund 2023 Expected EIC 2023 State Tax Refund 2023 Exp…" at bounding box center [427, 76] width 187 height 23
select select "9"
click at [334, 65] on select "Select 2023 Federal Tax Refund 2023 Expected EIC 2023 State Tax Refund 2023 Exp…" at bounding box center [427, 76] width 187 height 23
type input "2025 Expected EIC"
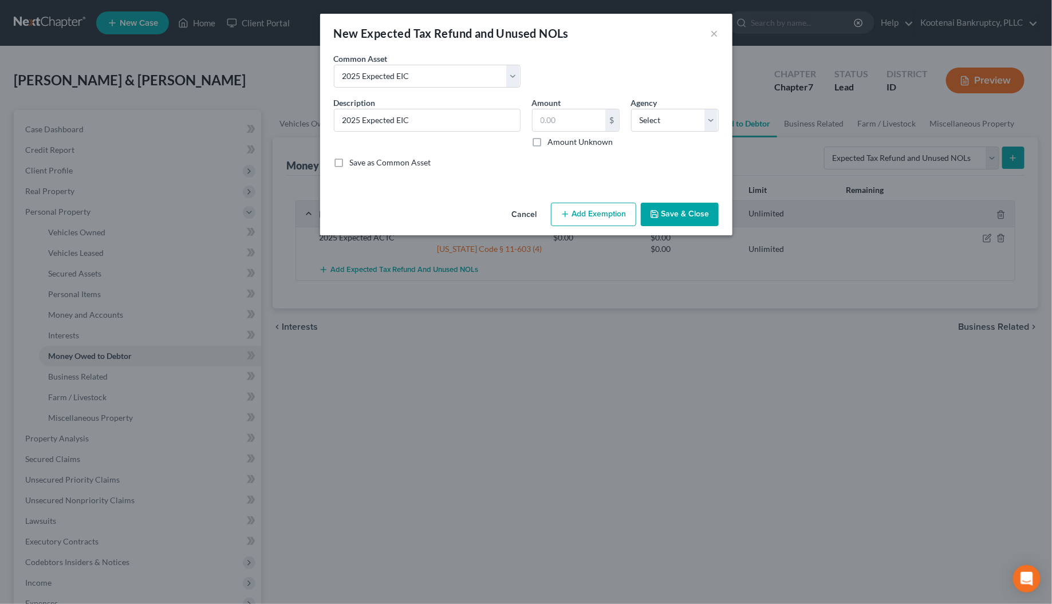
click at [548, 141] on label "Amount Unknown" at bounding box center [580, 141] width 65 height 11
click at [553, 141] on input "Amount Unknown" at bounding box center [556, 139] width 7 height 7
checkbox input "true"
type input "0.00"
drag, startPoint x: 671, startPoint y: 123, endPoint x: 667, endPoint y: 131, distance: 8.2
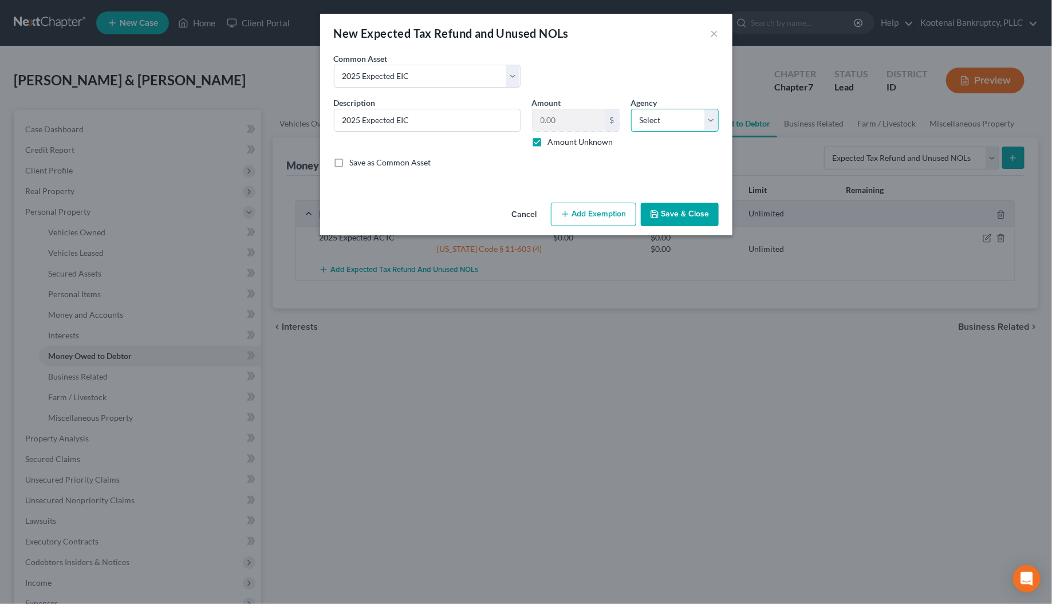
click at [671, 123] on select "Select Federal State Local" at bounding box center [675, 120] width 88 height 23
select select "0"
click at [631, 109] on select "Select Federal State Local" at bounding box center [675, 120] width 88 height 23
click at [595, 214] on button "Add Exemption" at bounding box center [593, 215] width 85 height 24
select select "2"
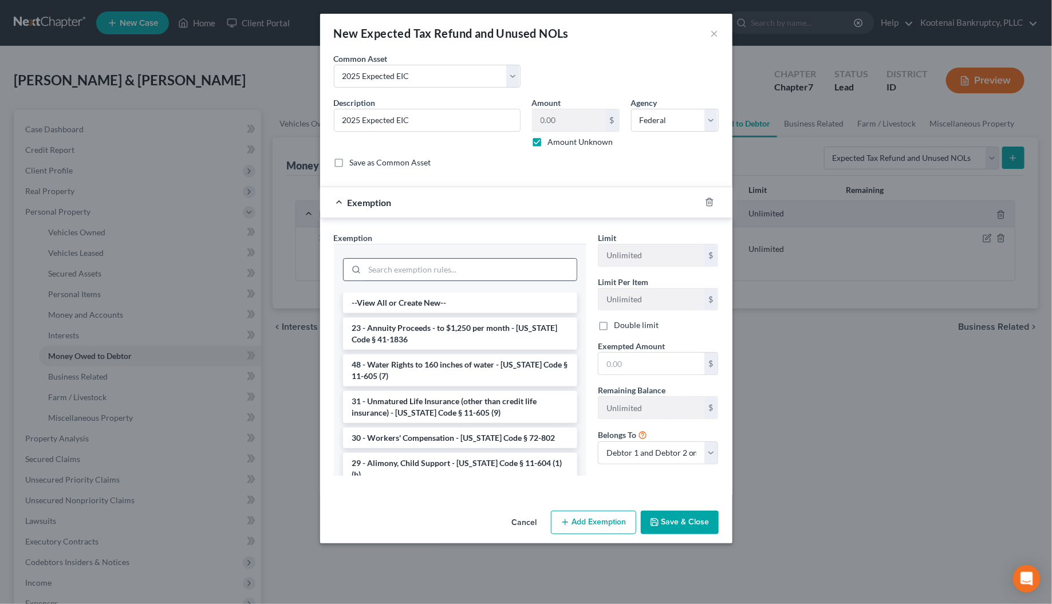
click at [382, 263] on input "search" at bounding box center [471, 270] width 212 height 22
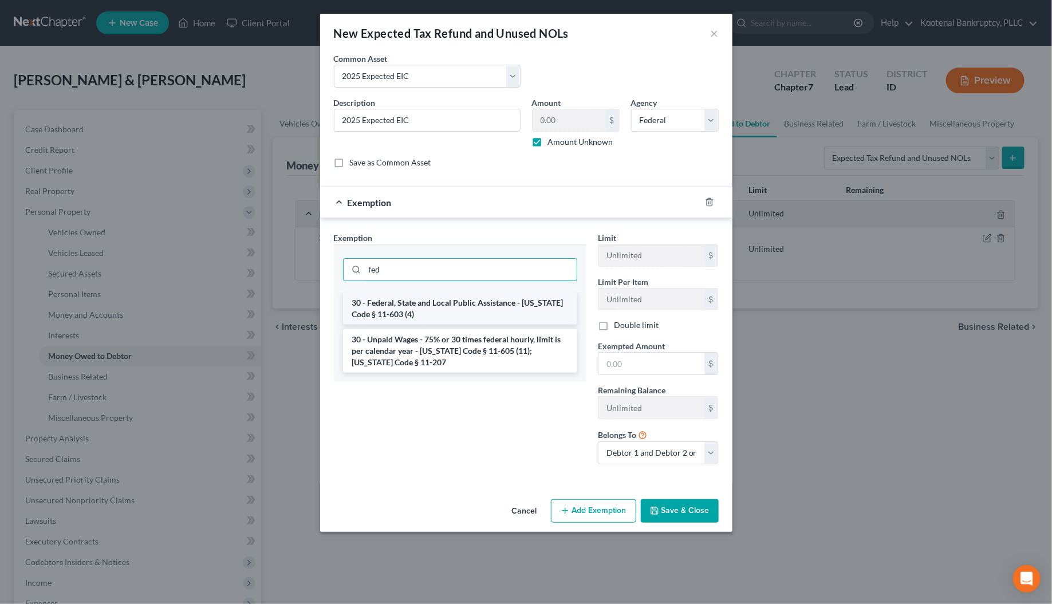
type input "fed"
click at [407, 308] on li "30 - Federal, State and Local Public Assistance - [US_STATE] Code § 11-603 (4)" at bounding box center [460, 309] width 234 height 32
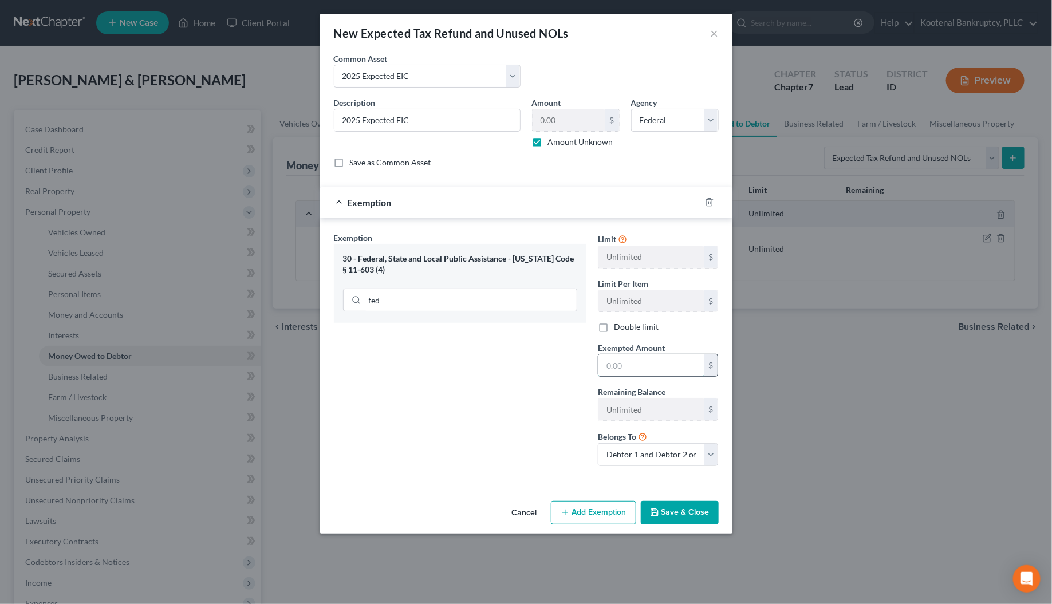
click at [619, 375] on input "text" at bounding box center [652, 366] width 106 height 22
type input "0"
click at [556, 386] on div "Exemption Set must be selected for CA. Exemption * 30 - Federal, State and Loca…" at bounding box center [460, 353] width 264 height 243
click at [662, 513] on button "Save & Close" at bounding box center [680, 513] width 78 height 24
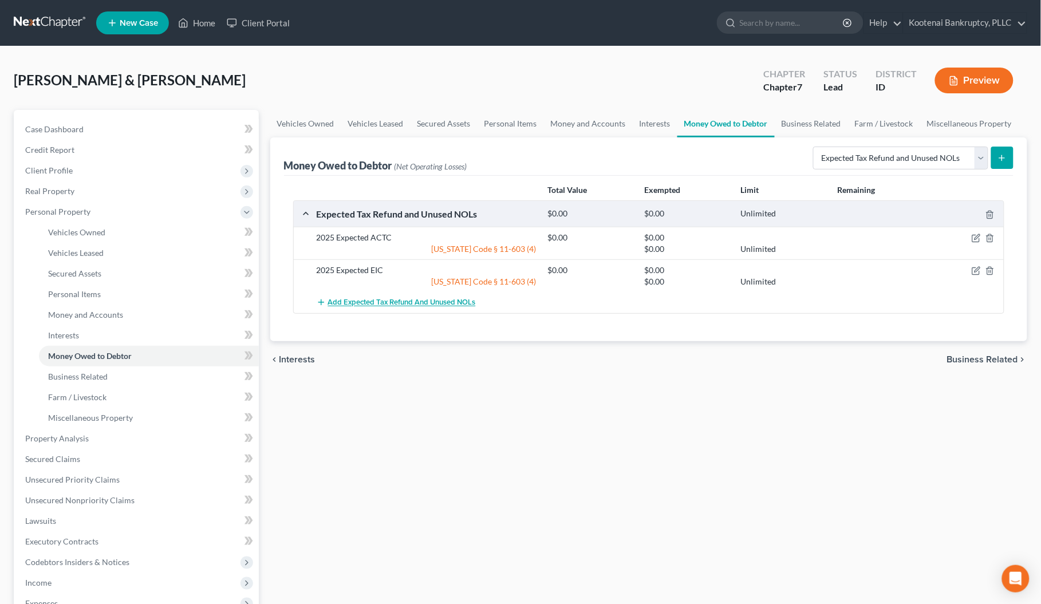
click at [375, 304] on span "Add Expected Tax Refund and Unused NOLs" at bounding box center [402, 302] width 148 height 9
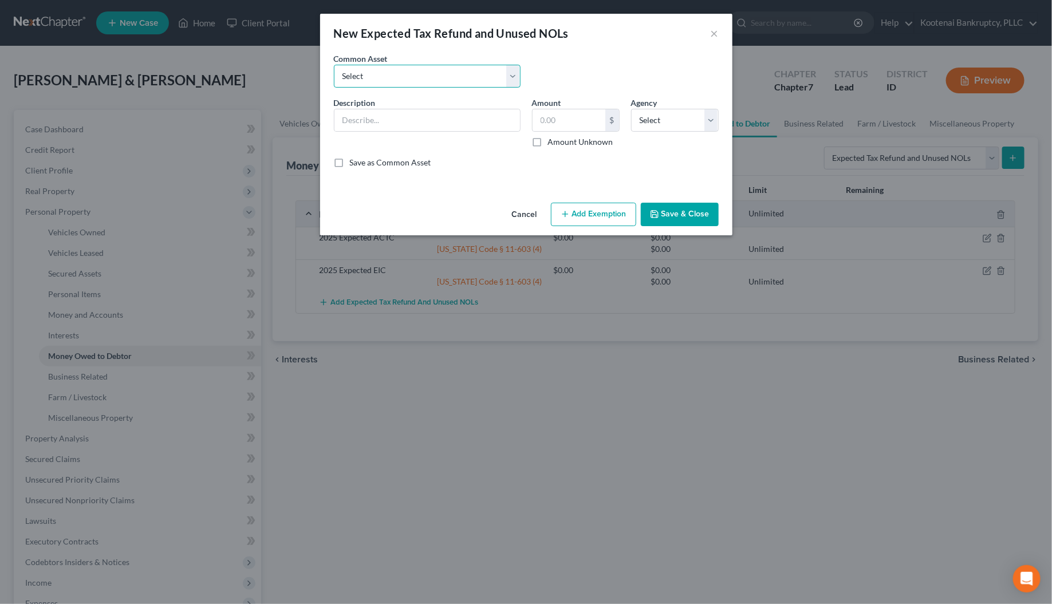
drag, startPoint x: 396, startPoint y: 80, endPoint x: 396, endPoint y: 86, distance: 5.8
click at [396, 80] on select "Select 2023 Federal Tax Refund 2023 Expected EIC 2023 State Tax Refund 2023 Exp…" at bounding box center [427, 76] width 187 height 23
select select "10"
click at [334, 65] on select "Select 2023 Federal Tax Refund 2023 Expected EIC 2023 State Tax Refund 2023 Exp…" at bounding box center [427, 76] width 187 height 23
type input "2025 Federal Tax Refund"
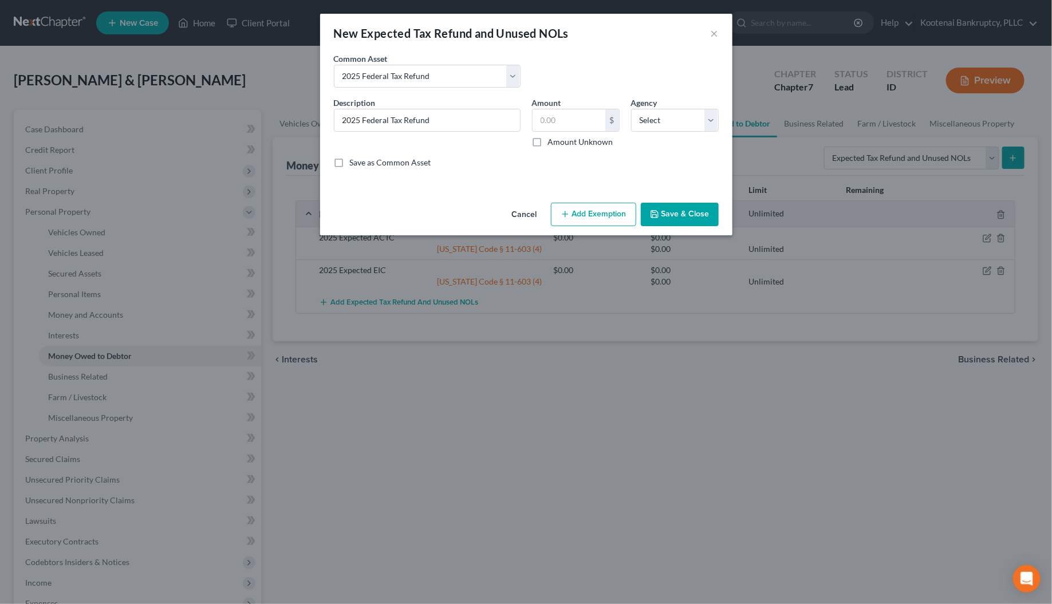
click at [548, 143] on label "Amount Unknown" at bounding box center [580, 141] width 65 height 11
click at [553, 143] on input "Amount Unknown" at bounding box center [556, 139] width 7 height 7
checkbox input "true"
click at [640, 123] on select "Select Federal State Local" at bounding box center [675, 120] width 88 height 23
click at [631, 109] on select "Select Federal State Local" at bounding box center [675, 120] width 88 height 23
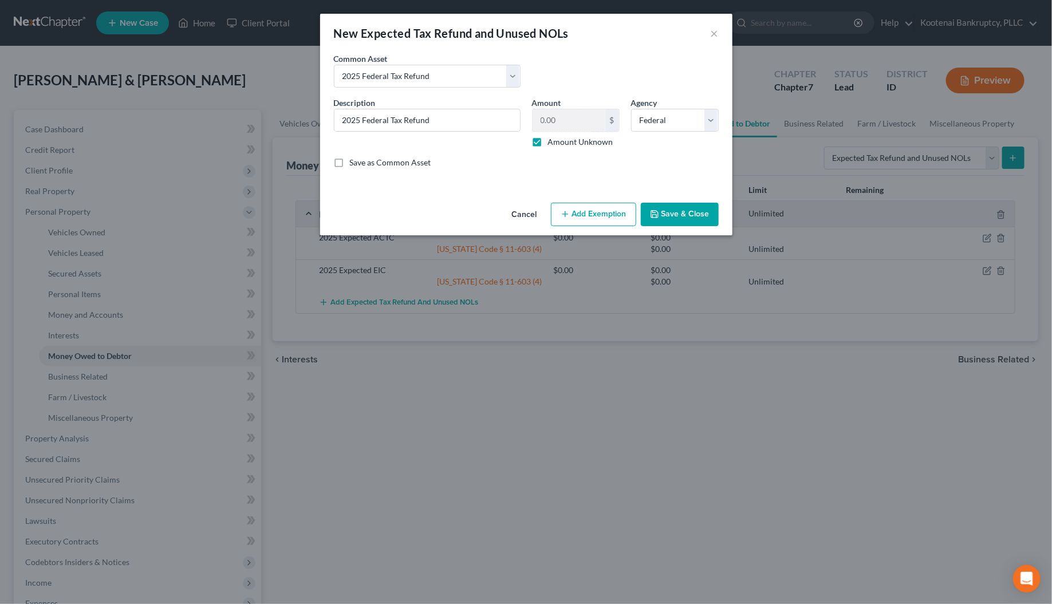
click at [679, 219] on button "Save & Close" at bounding box center [680, 215] width 78 height 24
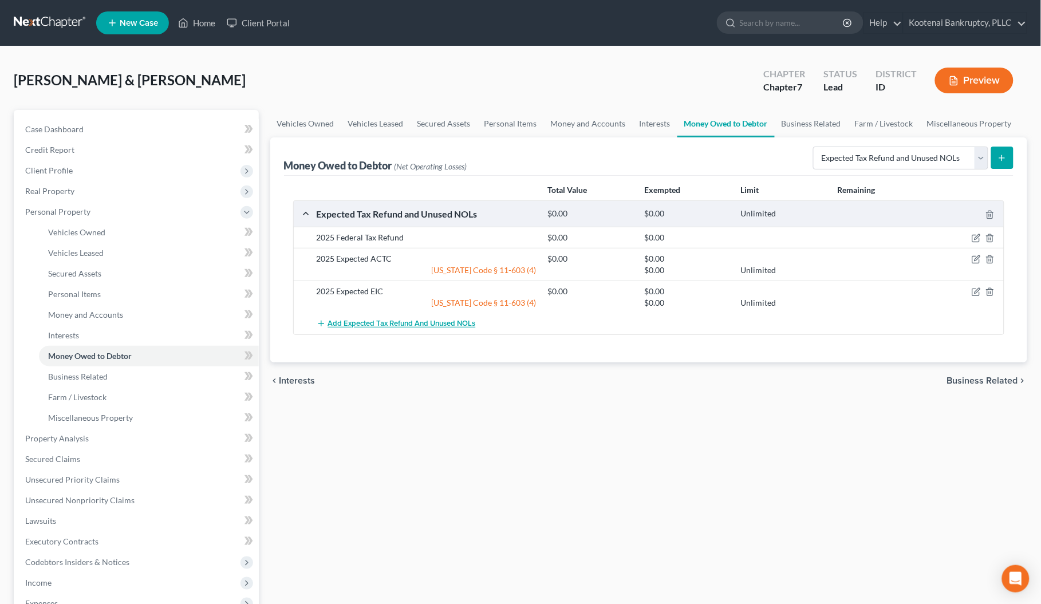
click at [376, 325] on span "Add Expected Tax Refund and Unused NOLs" at bounding box center [402, 324] width 148 height 9
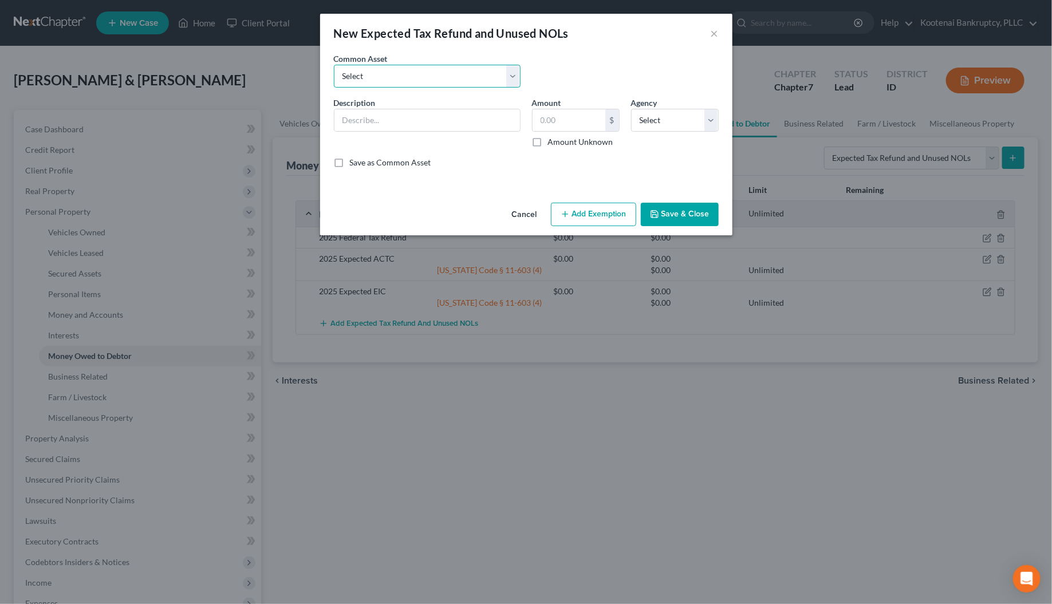
drag, startPoint x: 380, startPoint y: 78, endPoint x: 381, endPoint y: 86, distance: 7.5
click at [380, 79] on select "Select 2023 Federal Tax Refund 2023 Expected EIC 2023 State Tax Refund 2023 Exp…" at bounding box center [427, 76] width 187 height 23
click at [334, 65] on select "Select 2023 Federal Tax Refund 2023 Expected EIC 2023 State Tax Refund 2023 Exp…" at bounding box center [427, 76] width 187 height 23
click at [548, 137] on label "Amount Unknown" at bounding box center [580, 141] width 65 height 11
click at [553, 137] on input "Amount Unknown" at bounding box center [556, 139] width 7 height 7
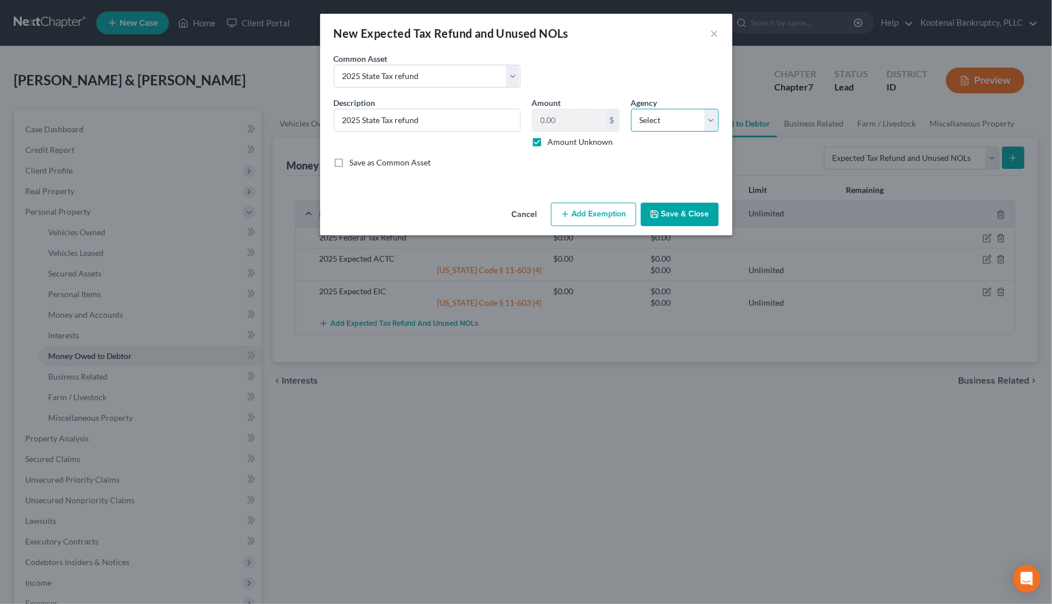
drag, startPoint x: 663, startPoint y: 121, endPoint x: 664, endPoint y: 129, distance: 8.7
click at [663, 121] on select "Select Federal State Local" at bounding box center [675, 120] width 88 height 23
click at [631, 109] on select "Select Federal State Local" at bounding box center [675, 120] width 88 height 23
click at [671, 221] on button "Save & Close" at bounding box center [680, 215] width 78 height 24
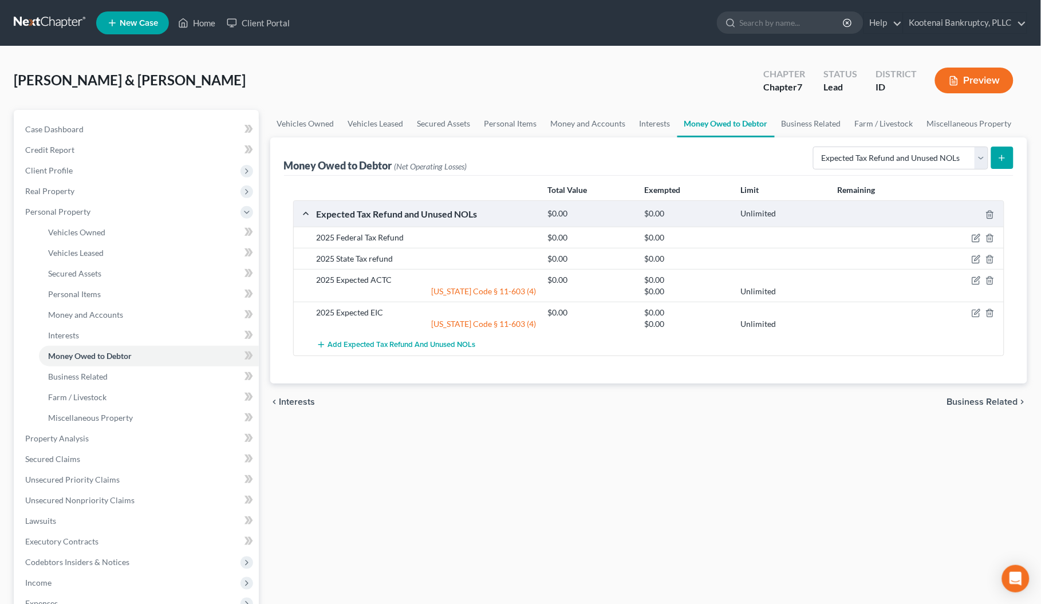
click at [974, 399] on span "Business Related" at bounding box center [982, 402] width 71 height 9
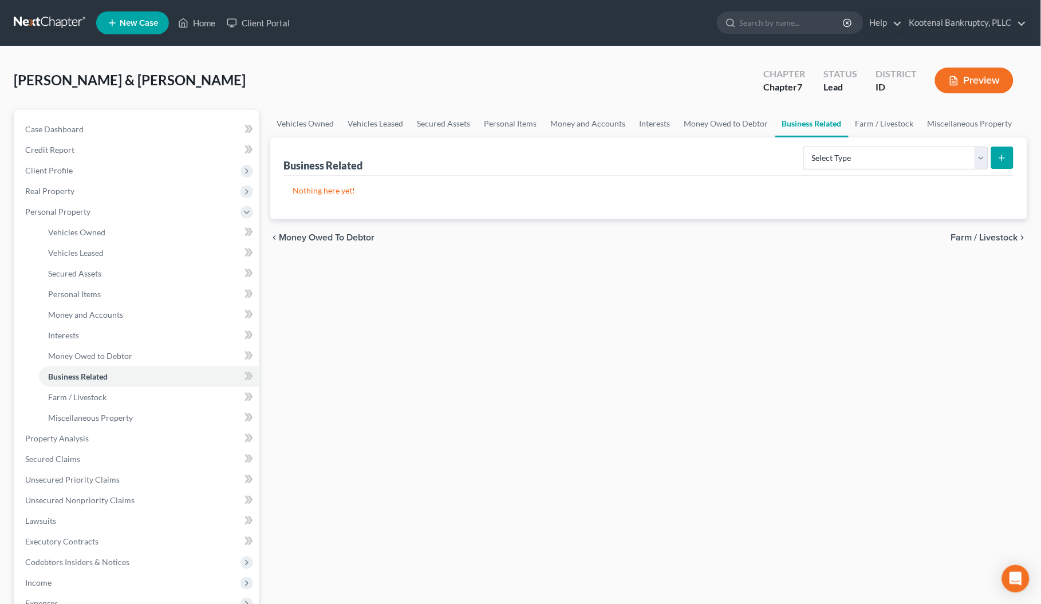
click at [987, 238] on span "Farm / Livestock" at bounding box center [984, 237] width 67 height 9
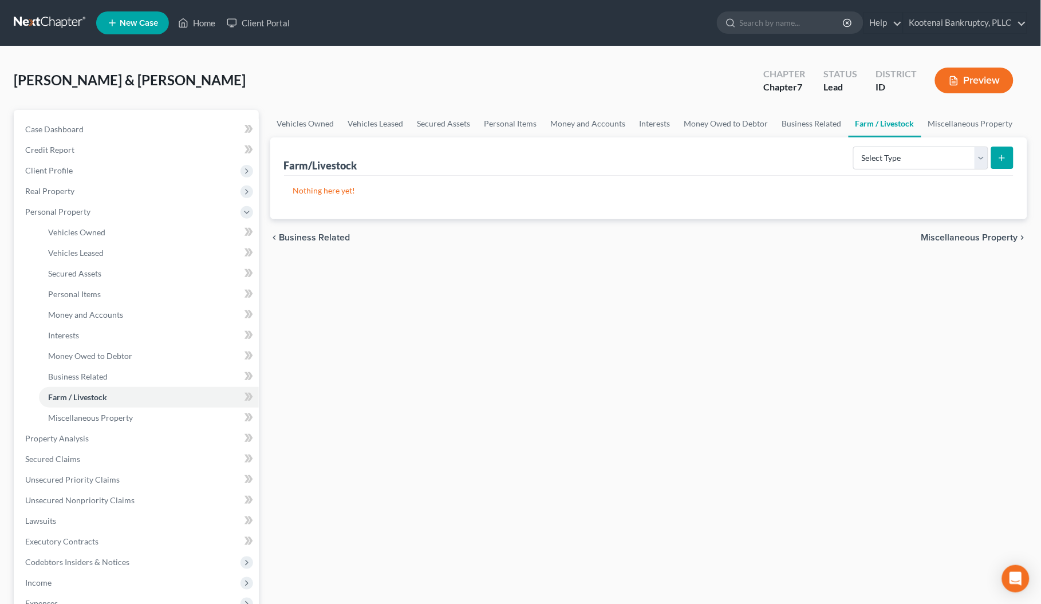
click at [987, 238] on span "Miscellaneous Property" at bounding box center [970, 237] width 97 height 9
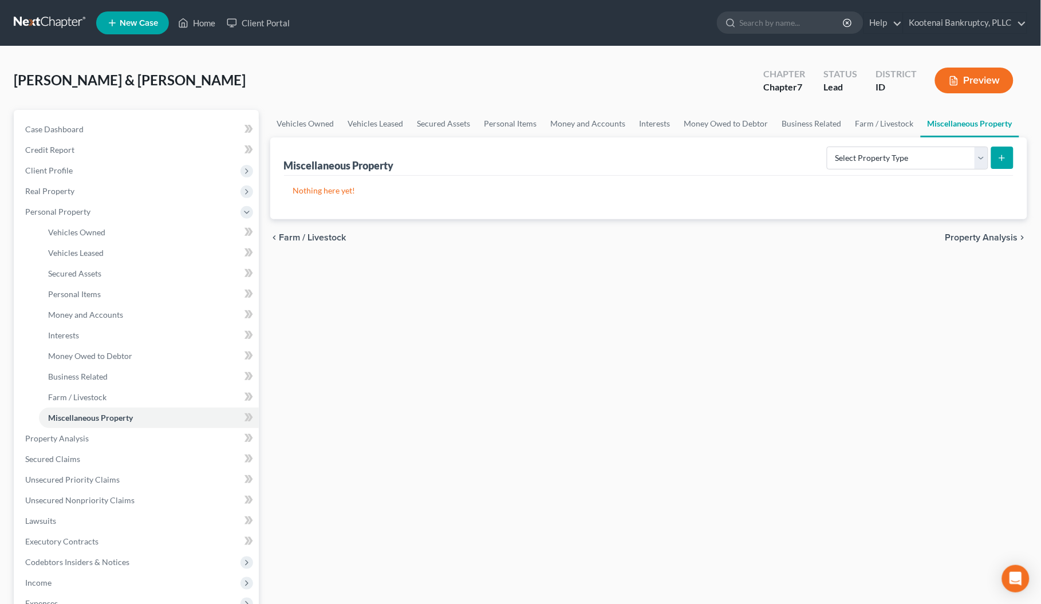
click at [987, 238] on span "Property Analysis" at bounding box center [982, 237] width 73 height 9
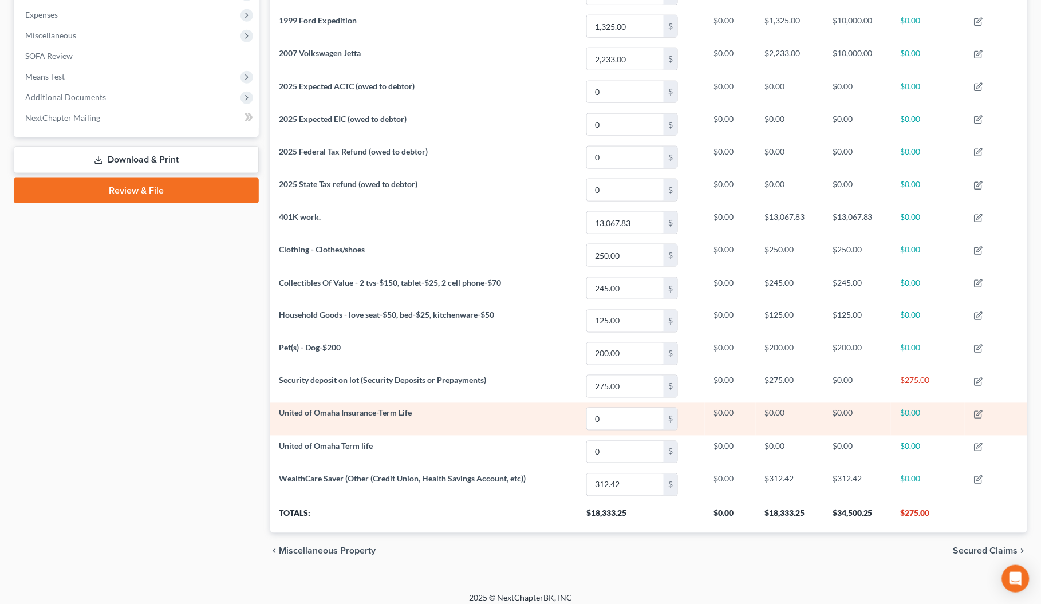
scroll to position [396, 0]
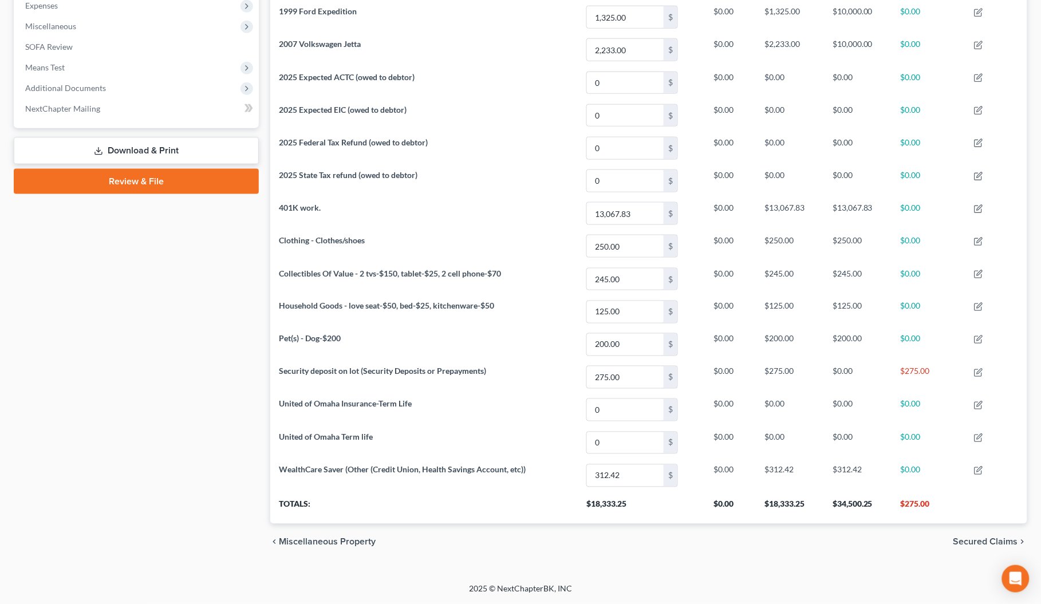
click at [962, 539] on span "Secured Claims" at bounding box center [986, 542] width 65 height 9
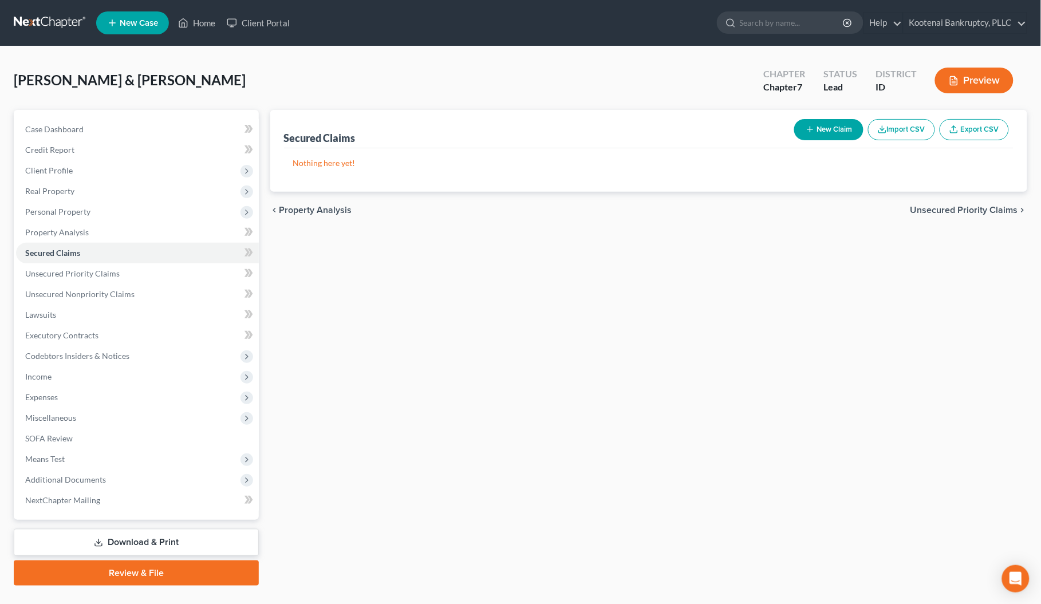
click at [955, 202] on div "chevron_left Property Analysis Unsecured Priority Claims chevron_right" at bounding box center [649, 210] width 758 height 37
click at [955, 208] on span "Unsecured Priority Claims" at bounding box center [965, 210] width 108 height 9
click at [955, 208] on span "Unsecured Nonpriority Claims" at bounding box center [956, 210] width 124 height 9
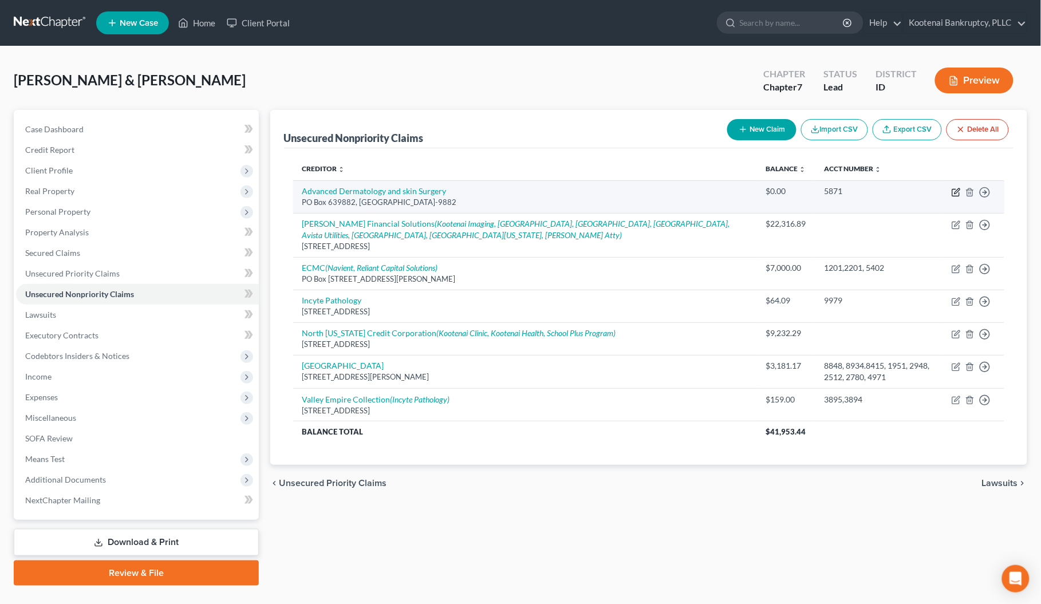
click at [955, 192] on icon "button" at bounding box center [956, 192] width 9 height 9
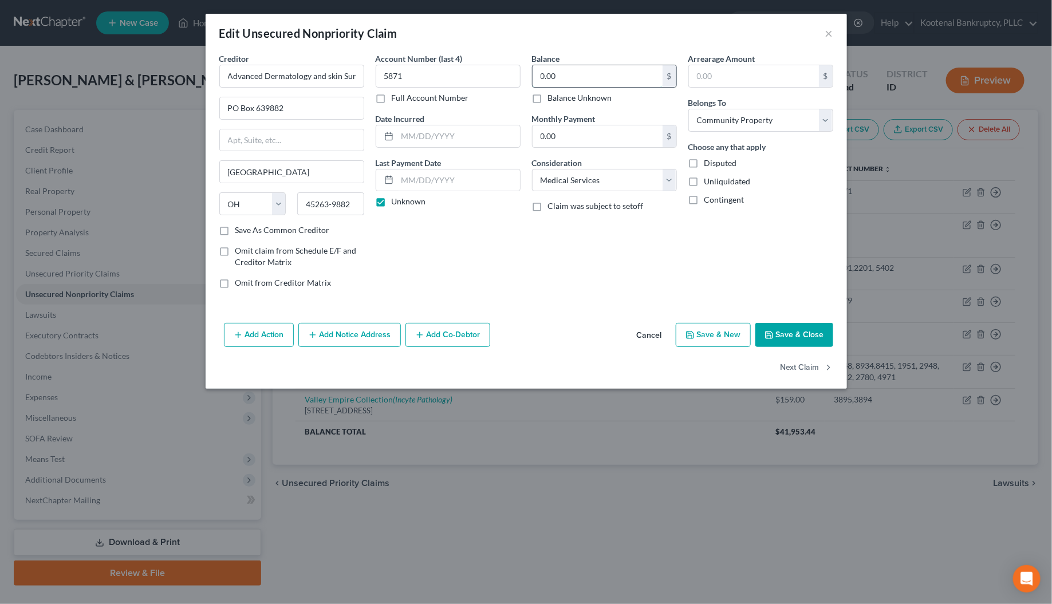
click at [567, 76] on input "0.00" at bounding box center [598, 76] width 130 height 22
click at [815, 338] on button "Save & Close" at bounding box center [795, 335] width 78 height 24
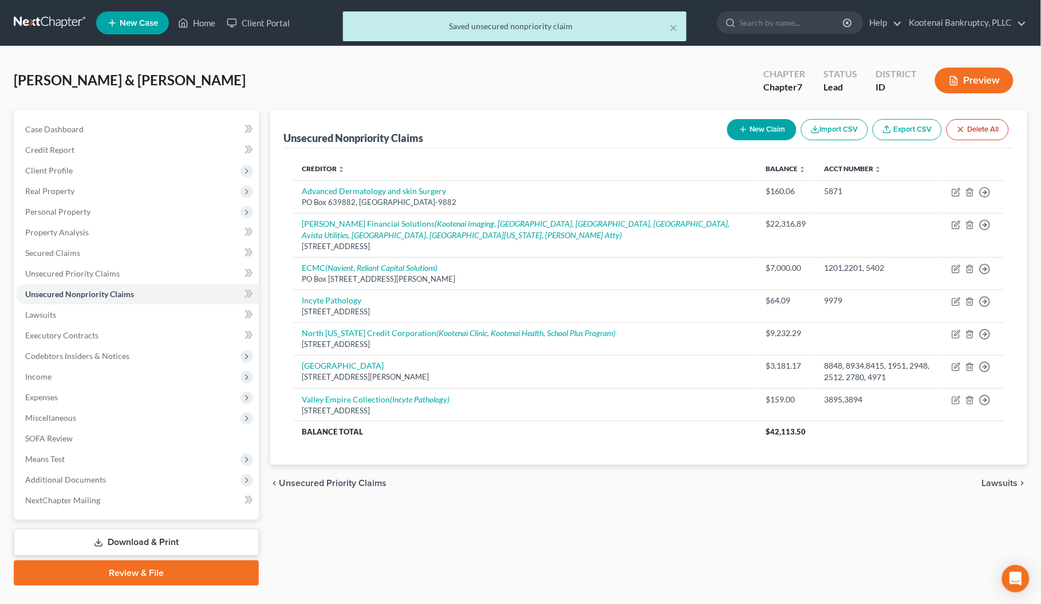
click at [994, 479] on span "Lawsuits" at bounding box center [1000, 483] width 36 height 9
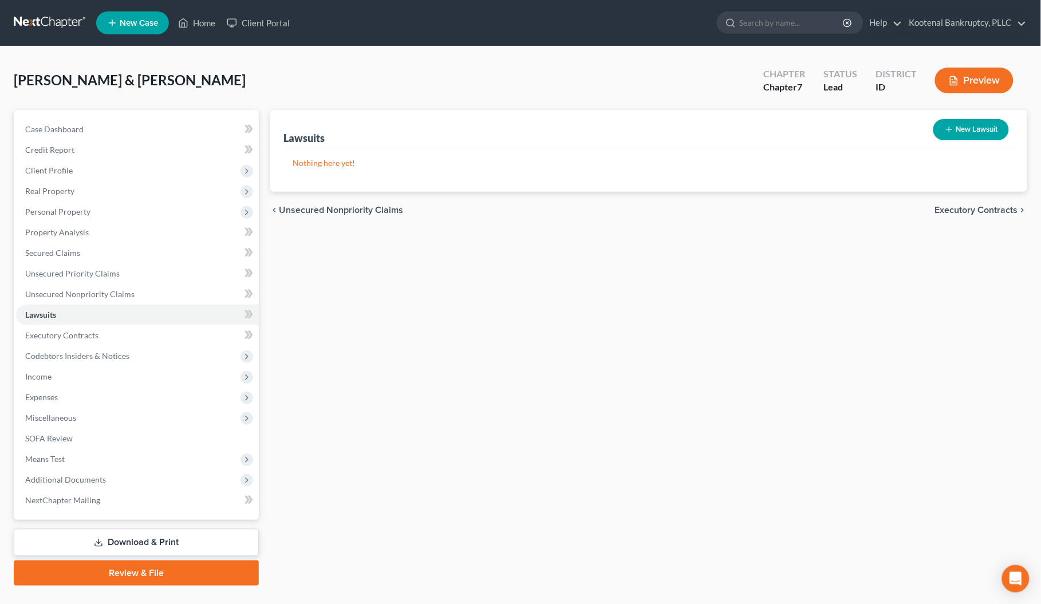
click at [997, 207] on span "Executory Contracts" at bounding box center [976, 210] width 83 height 9
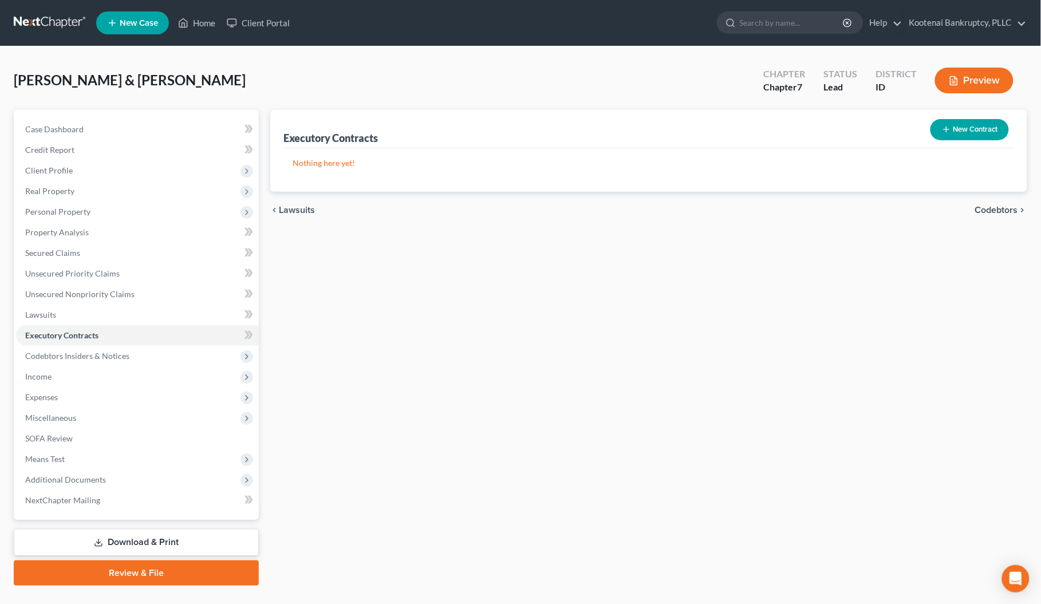
click at [989, 210] on span "Codebtors" at bounding box center [997, 210] width 43 height 9
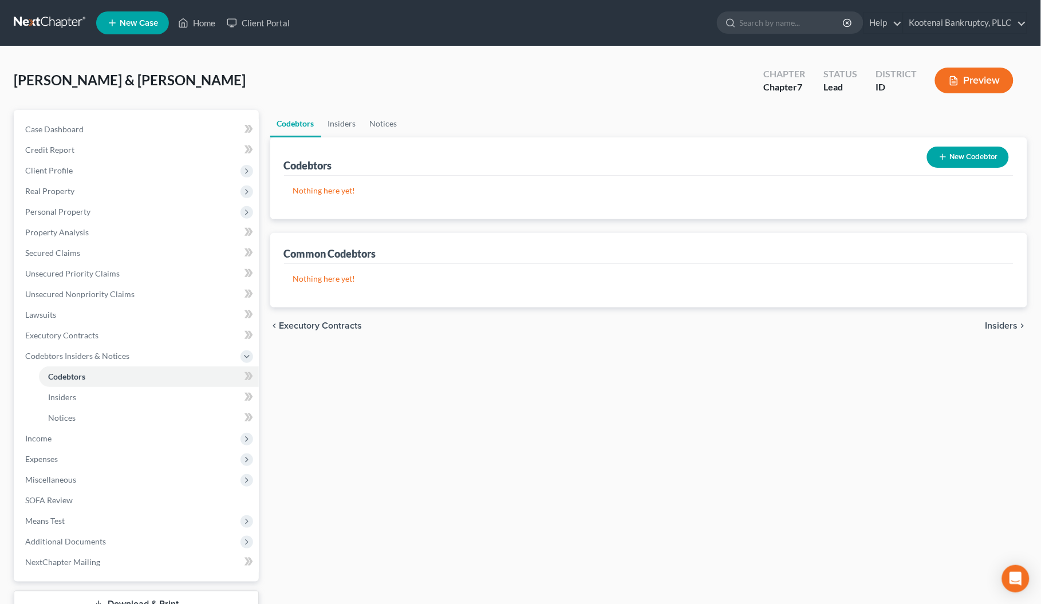
click at [1000, 324] on span "Insiders" at bounding box center [1002, 325] width 33 height 9
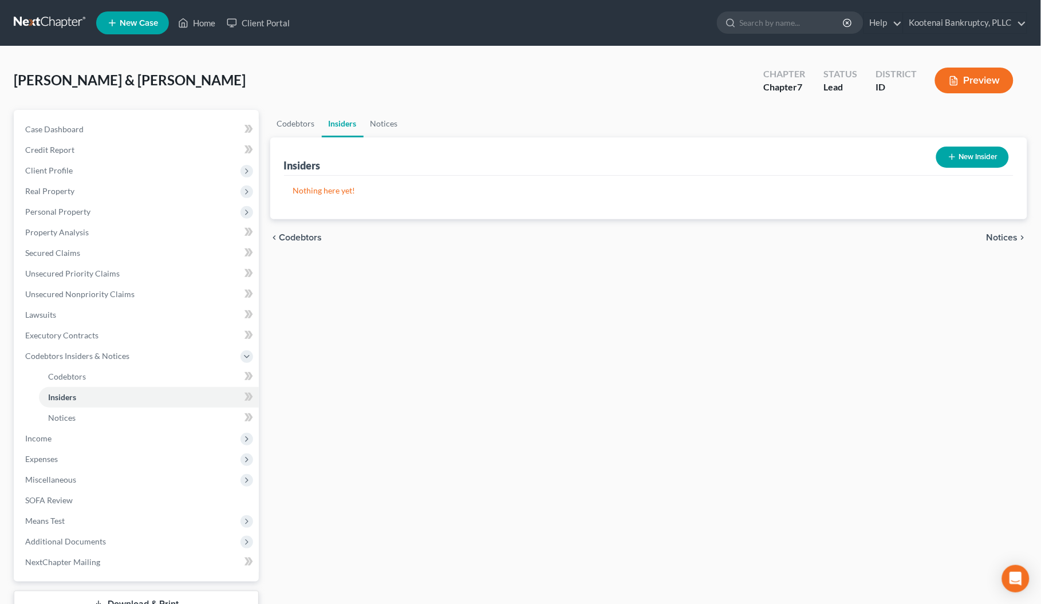
click at [1000, 234] on span "Notices" at bounding box center [1003, 237] width 32 height 9
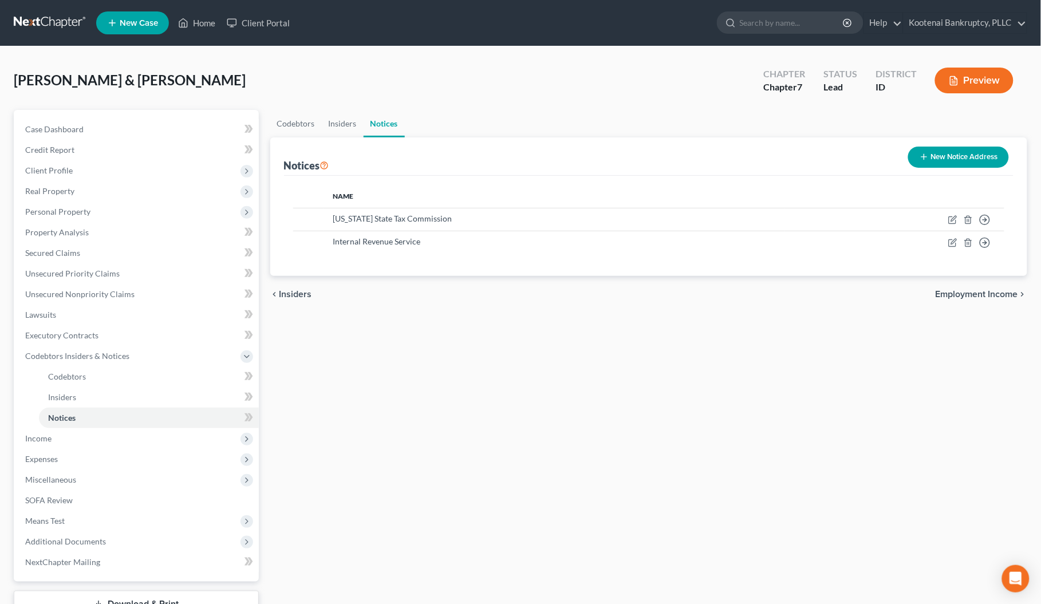
click at [988, 293] on span "Employment Income" at bounding box center [977, 294] width 82 height 9
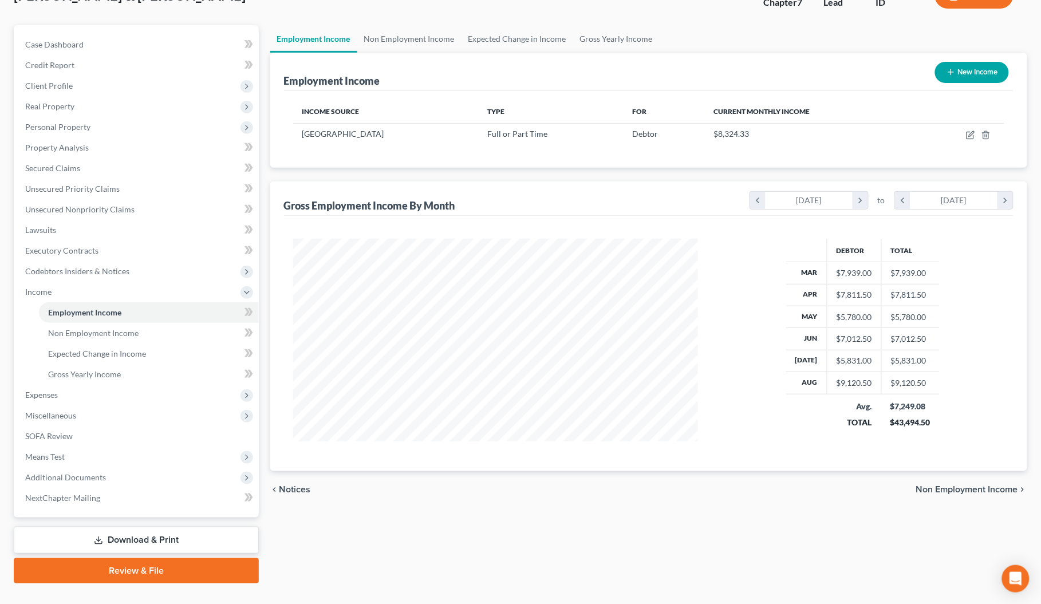
scroll to position [107, 0]
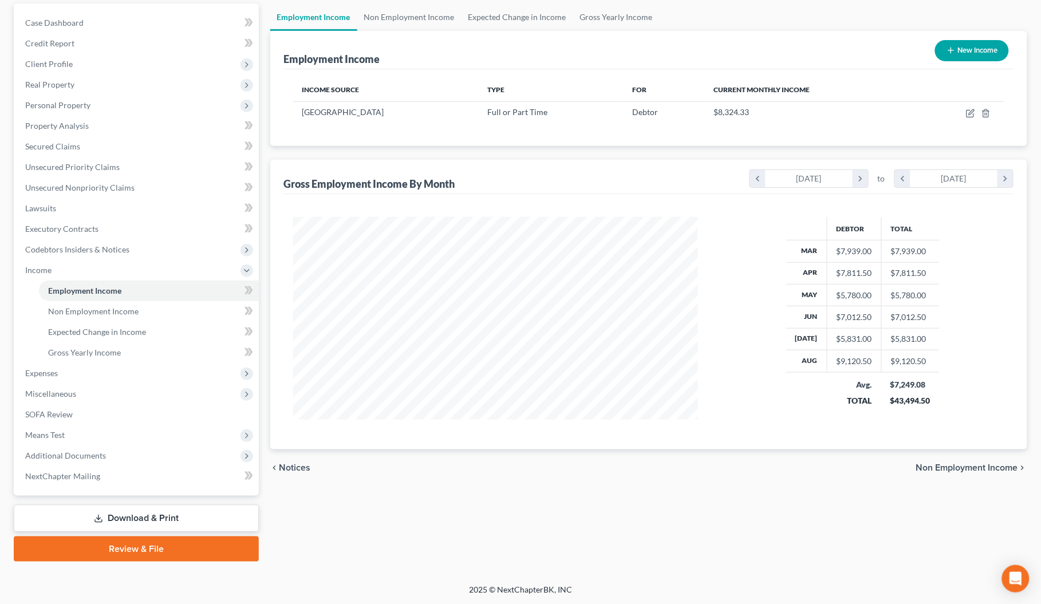
click at [961, 470] on span "Non Employment Income" at bounding box center [968, 467] width 102 height 9
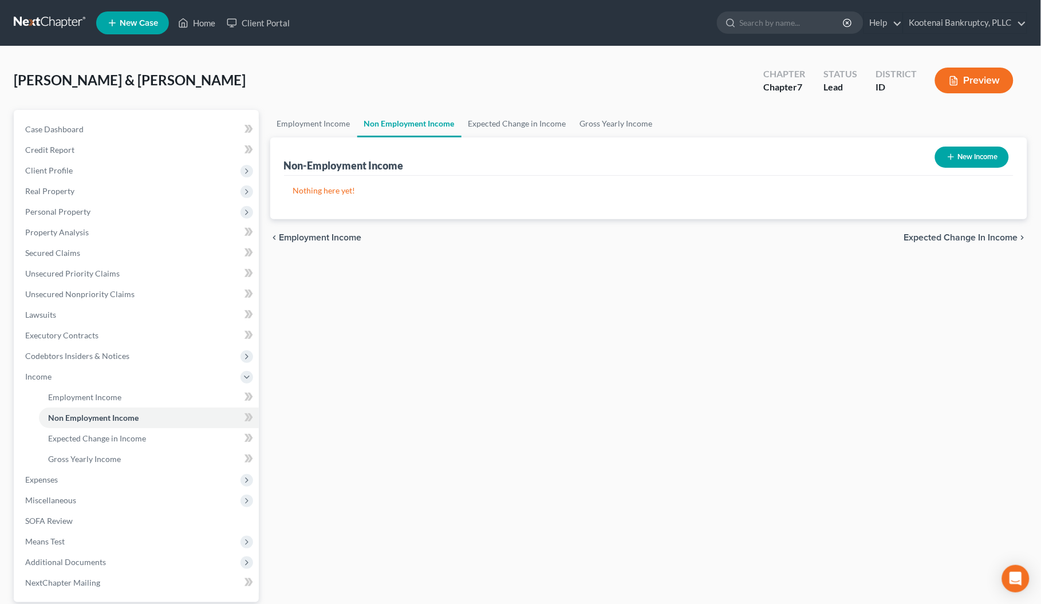
click at [955, 245] on div "chevron_left Employment Income Expected Change in Income chevron_right" at bounding box center [649, 237] width 758 height 37
click at [955, 235] on span "Expected Change in Income" at bounding box center [961, 237] width 114 height 9
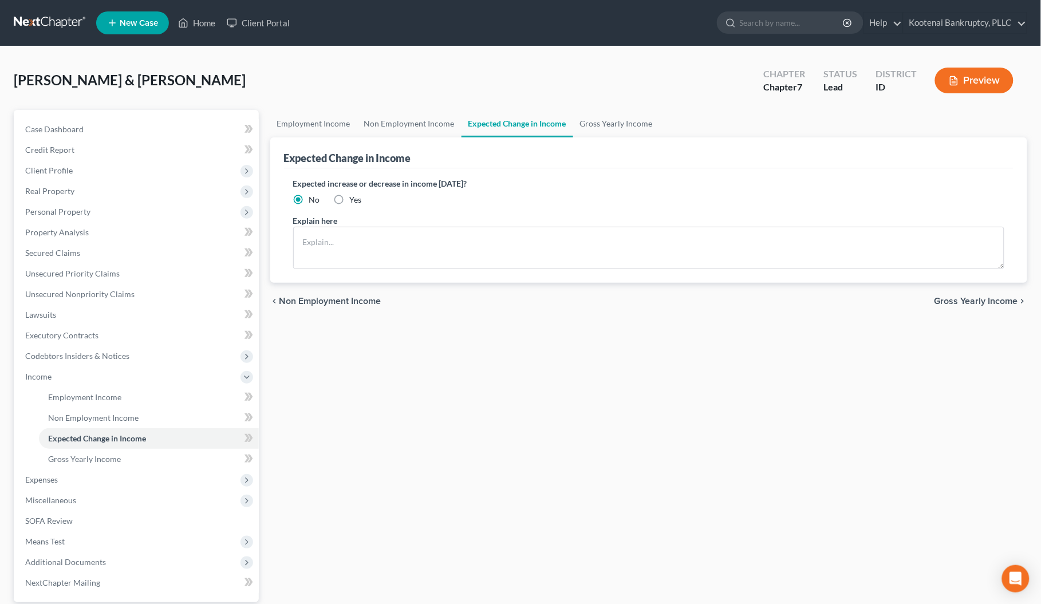
click at [970, 301] on span "Gross Yearly Income" at bounding box center [977, 301] width 84 height 9
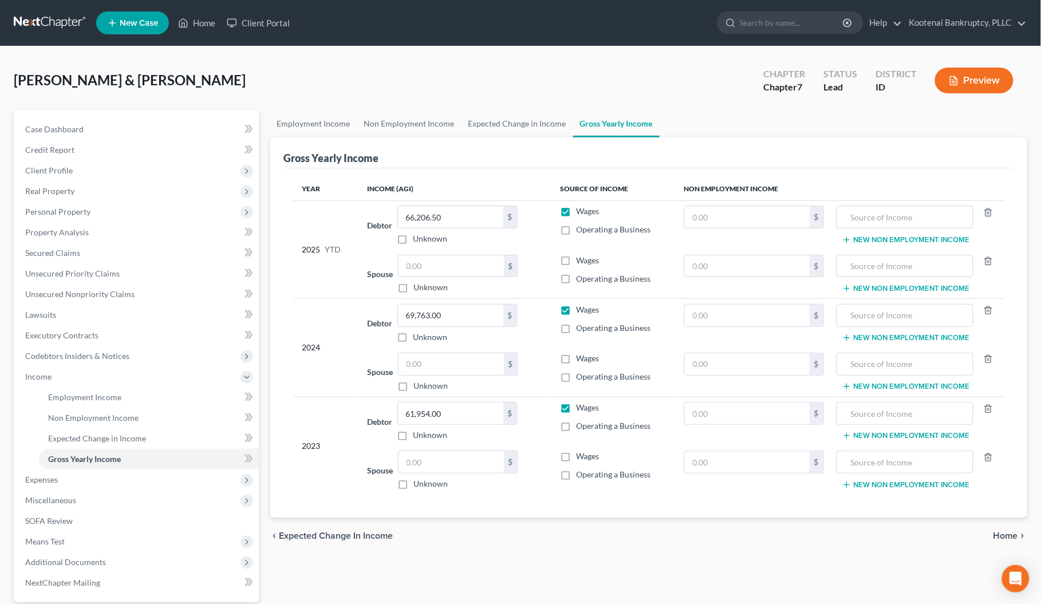
click at [1005, 537] on span "Home" at bounding box center [1006, 536] width 25 height 9
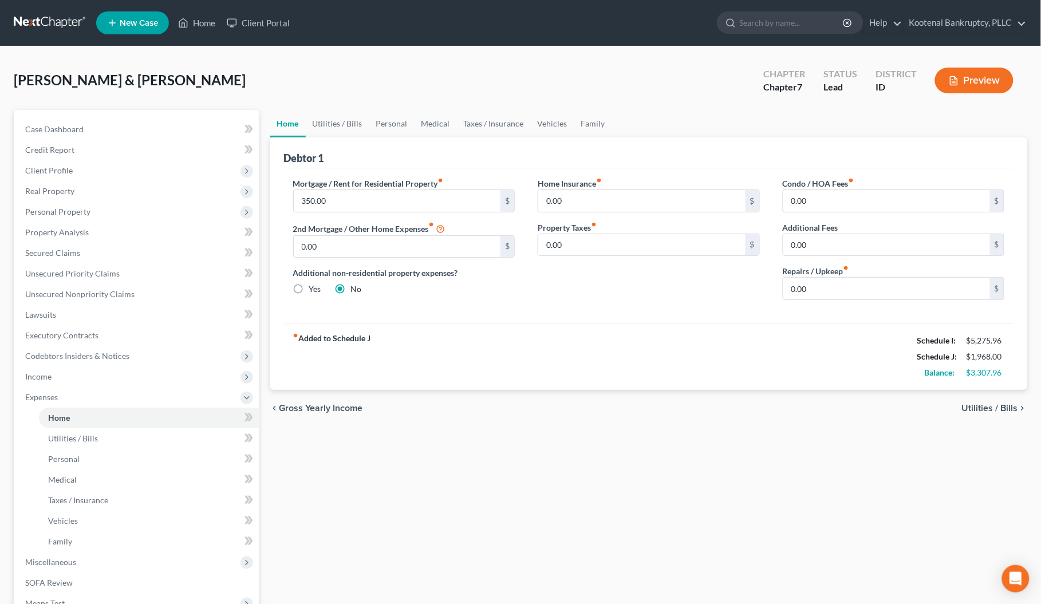
click at [984, 410] on span "Utilities / Bills" at bounding box center [990, 408] width 56 height 9
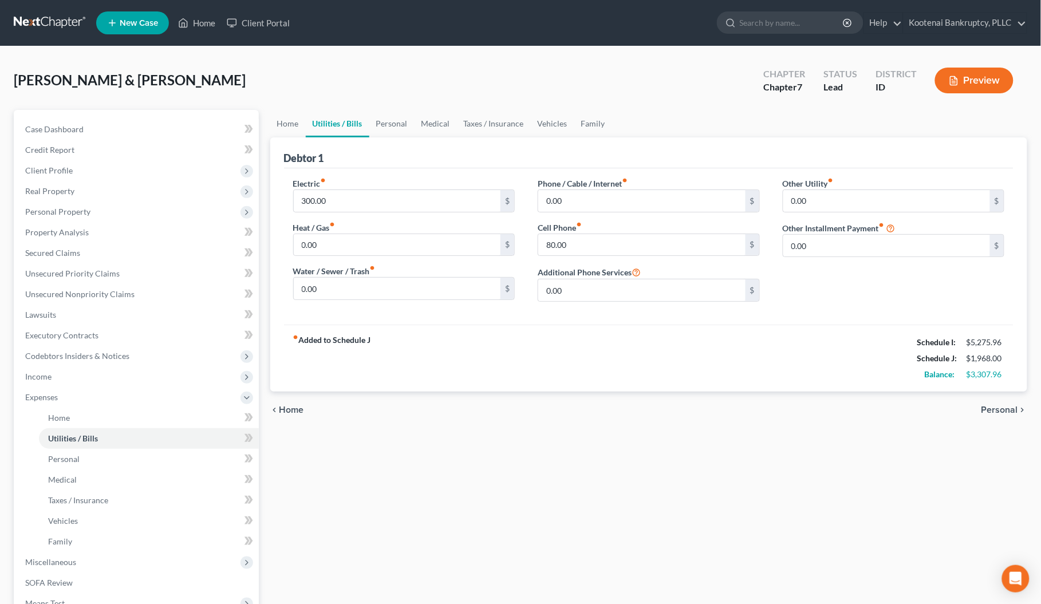
click at [984, 408] on span "Personal" at bounding box center [1000, 410] width 37 height 9
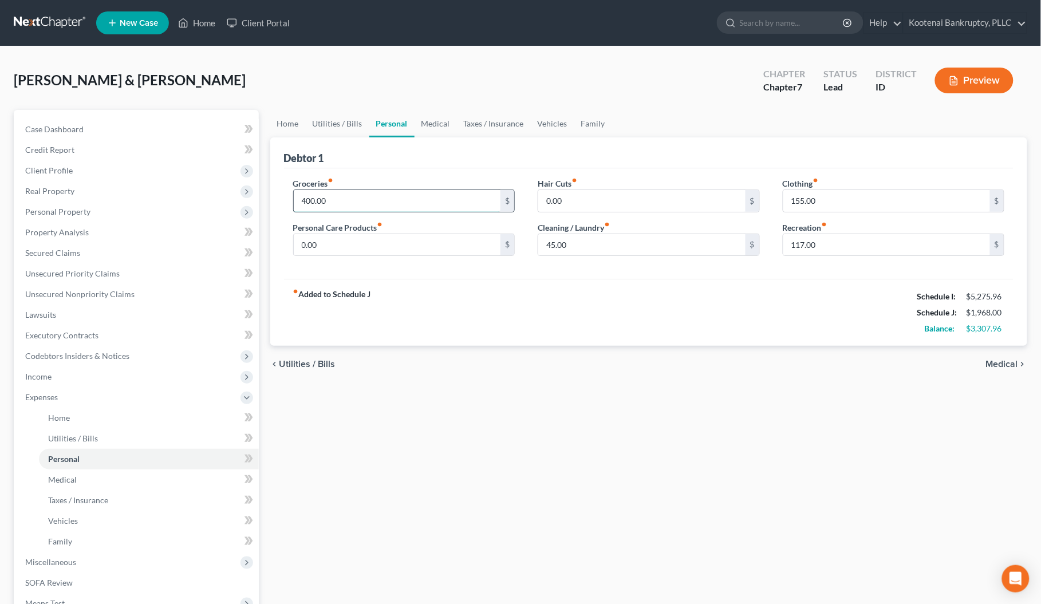
click at [328, 201] on input "400.00" at bounding box center [397, 201] width 207 height 22
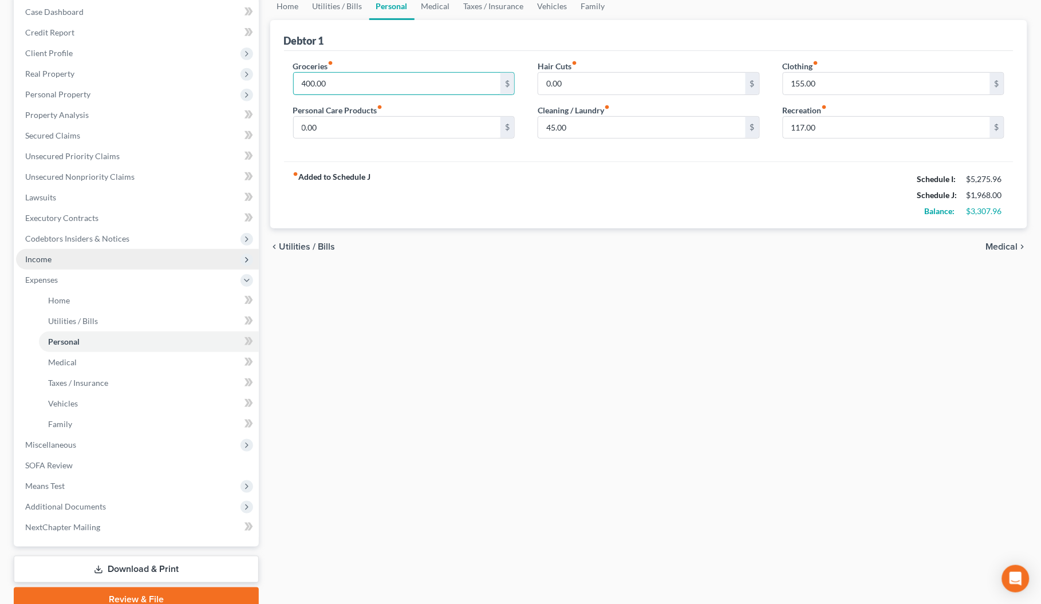
scroll to position [143, 0]
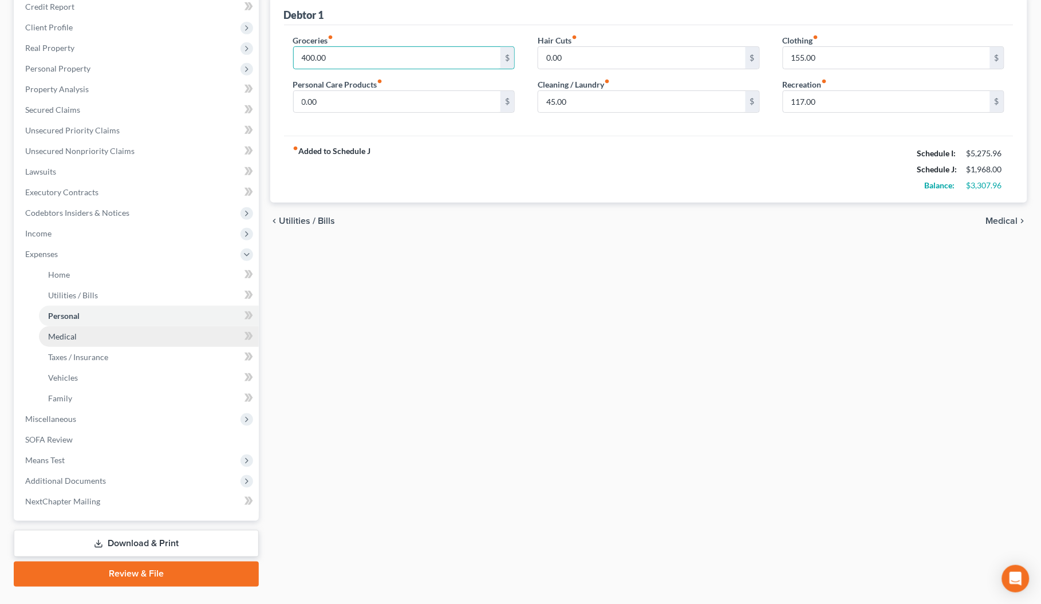
click at [65, 333] on span "Medical" at bounding box center [62, 337] width 29 height 10
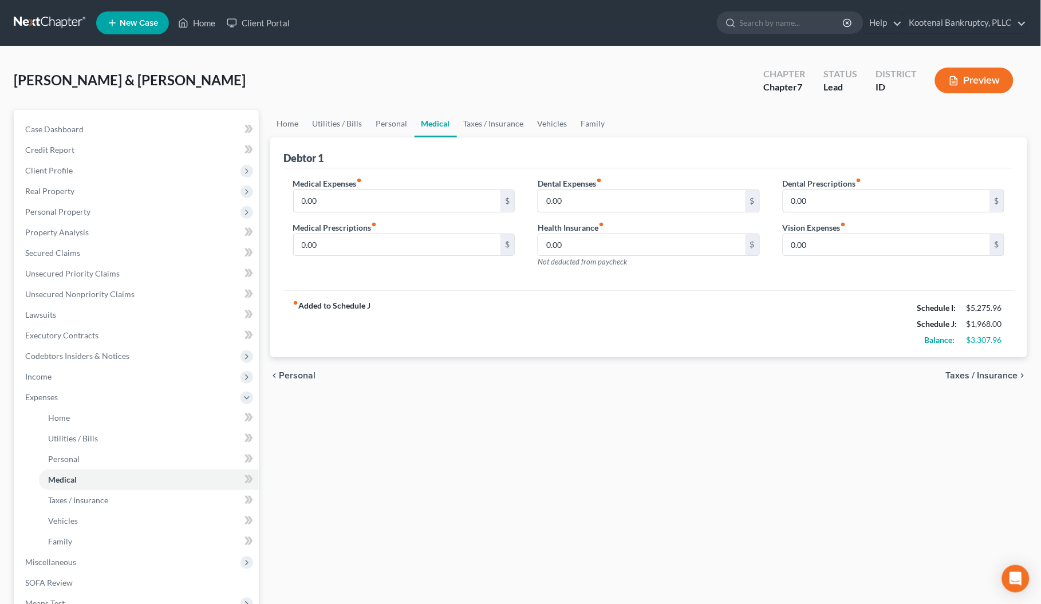
click at [990, 371] on span "Taxes / Insurance" at bounding box center [982, 375] width 72 height 9
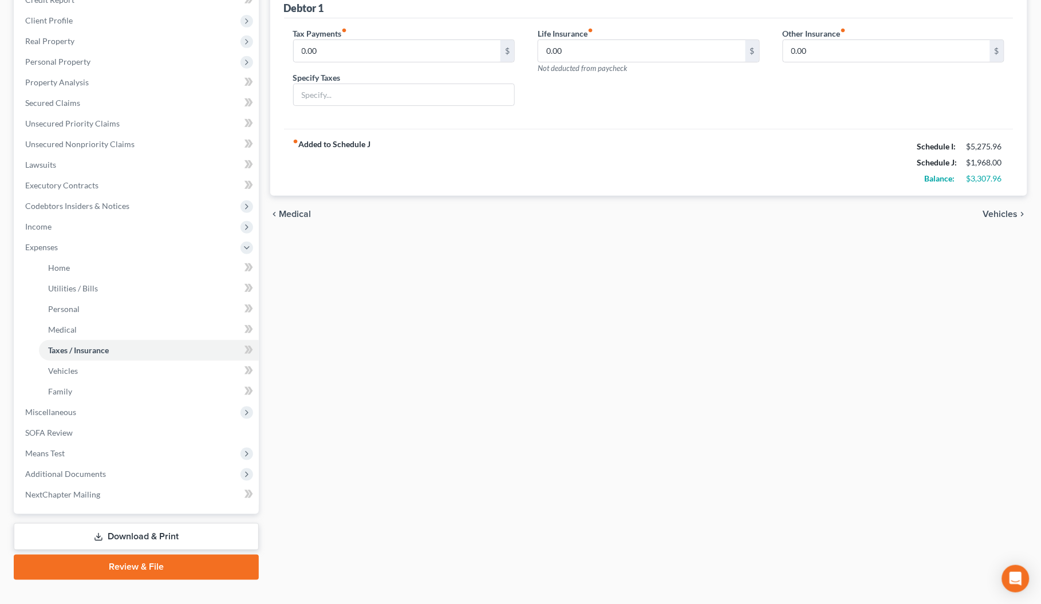
scroll to position [169, 0]
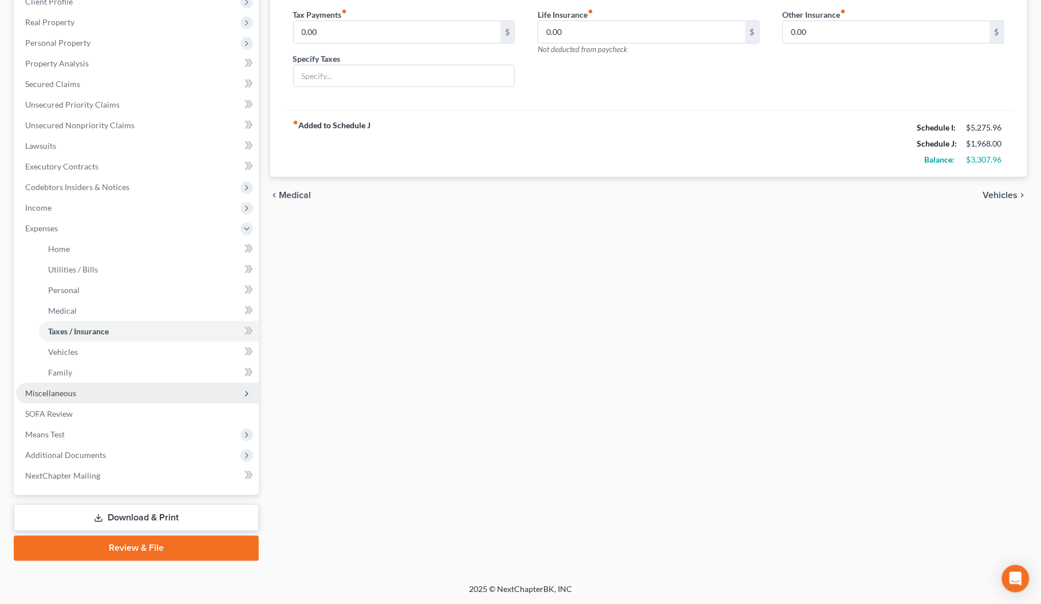
click at [52, 390] on span "Miscellaneous" at bounding box center [50, 393] width 51 height 10
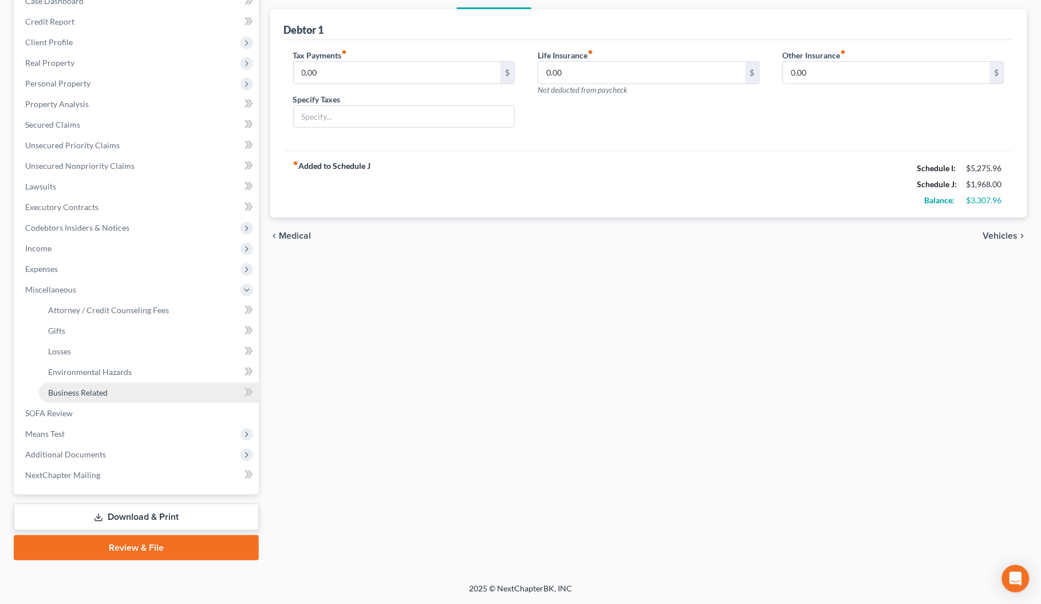
scroll to position [127, 0]
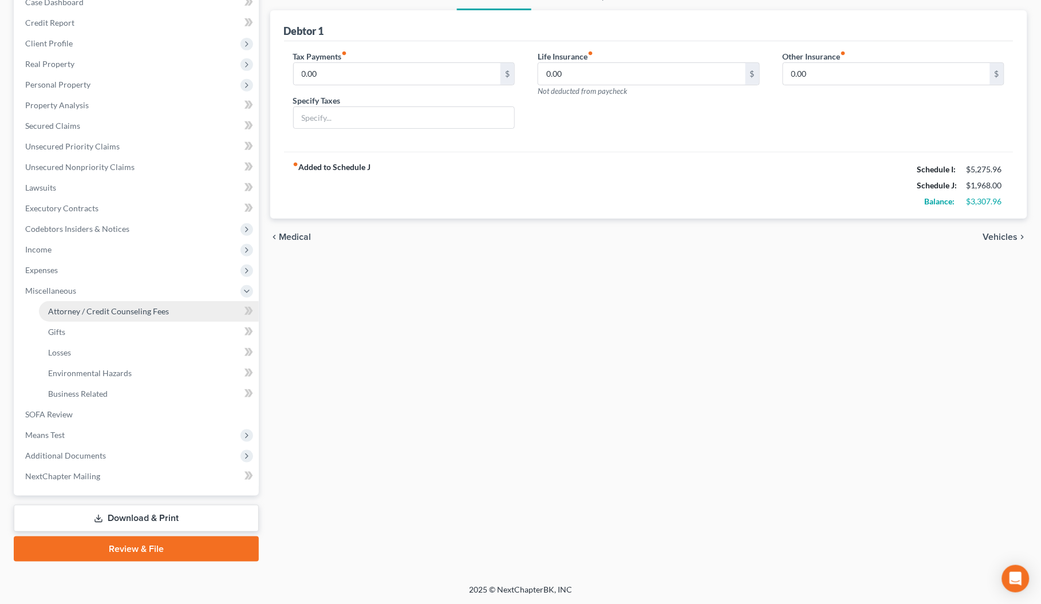
click at [81, 313] on span "Attorney / Credit Counseling Fees" at bounding box center [108, 311] width 121 height 10
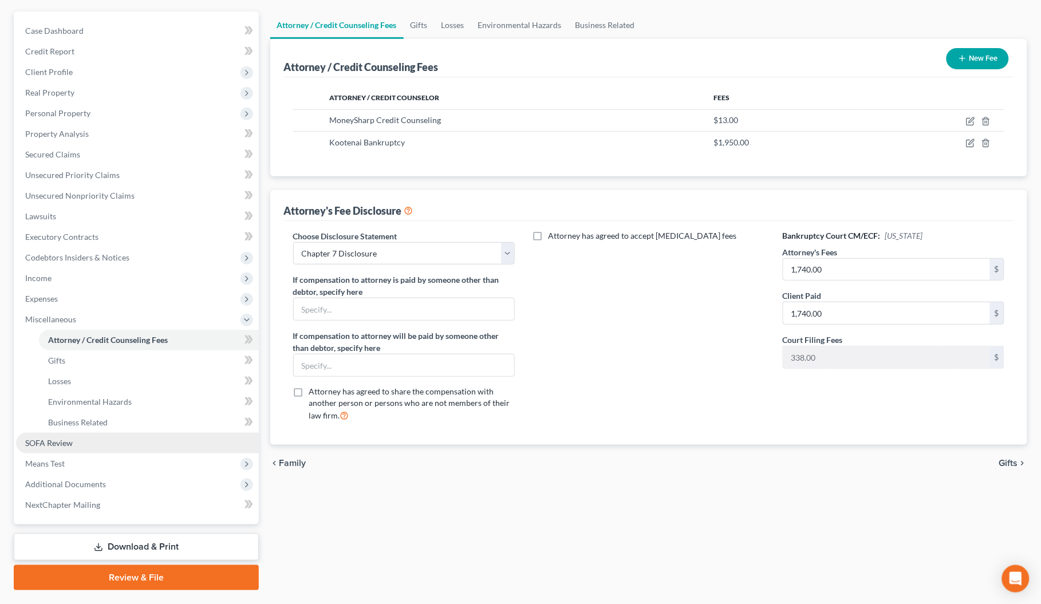
scroll to position [127, 0]
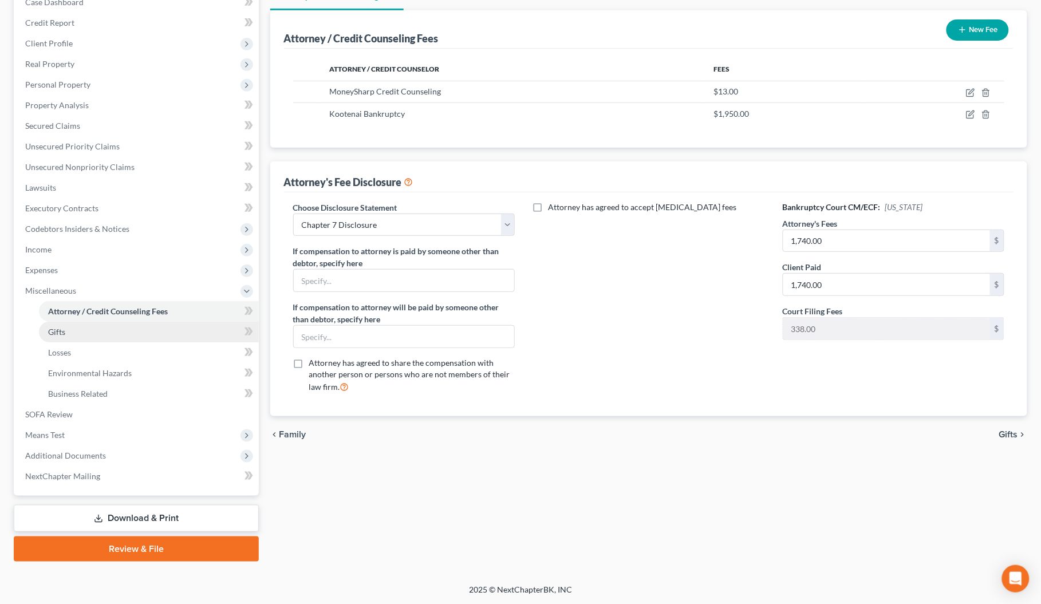
click at [58, 329] on span "Gifts" at bounding box center [56, 332] width 17 height 10
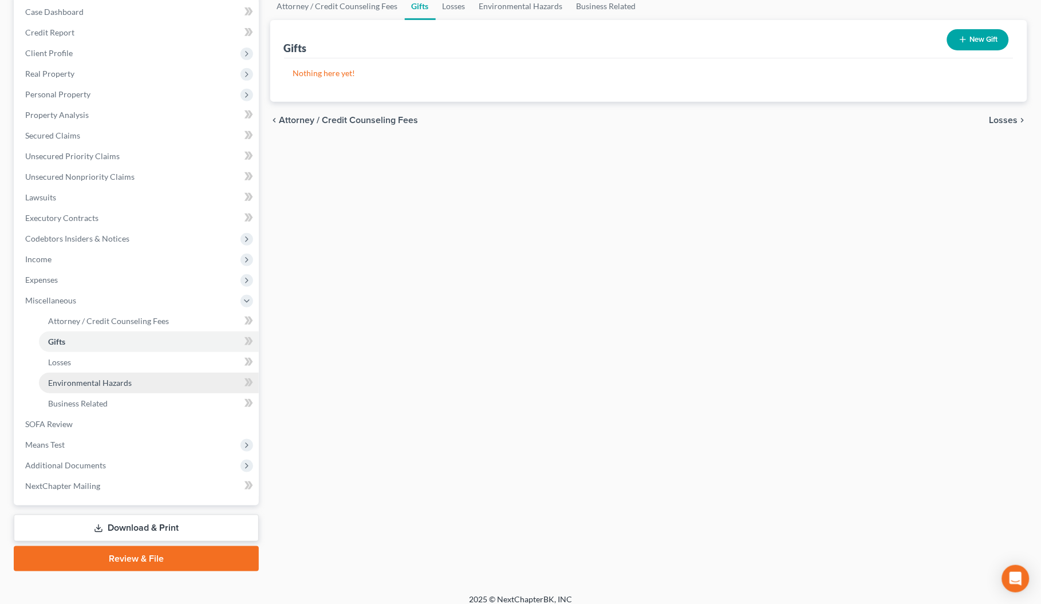
scroll to position [127, 0]
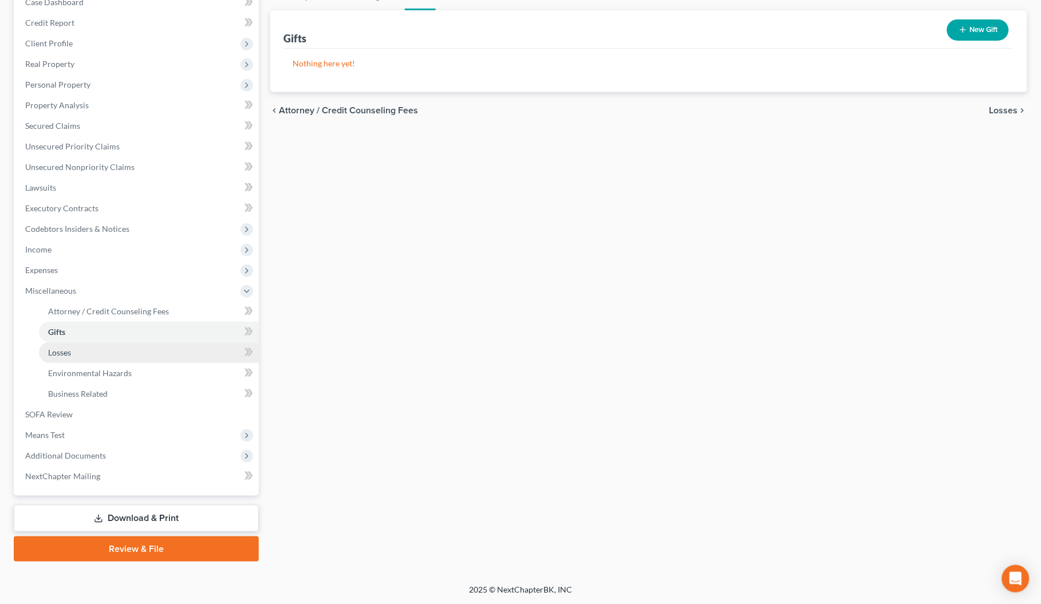
click at [70, 351] on span "Losses" at bounding box center [59, 353] width 23 height 10
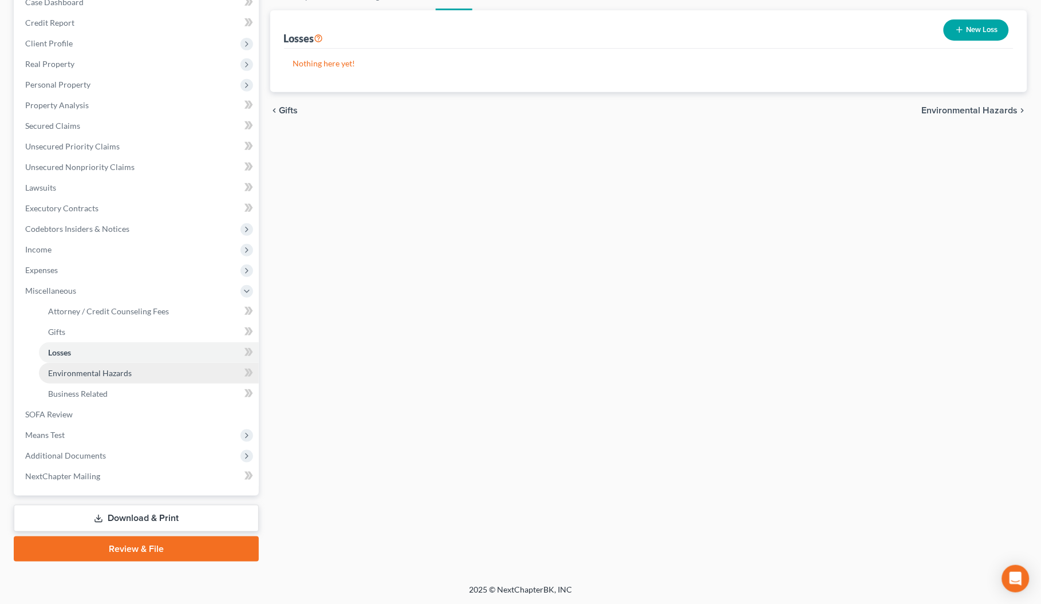
click at [73, 368] on span "Environmental Hazards" at bounding box center [90, 373] width 84 height 10
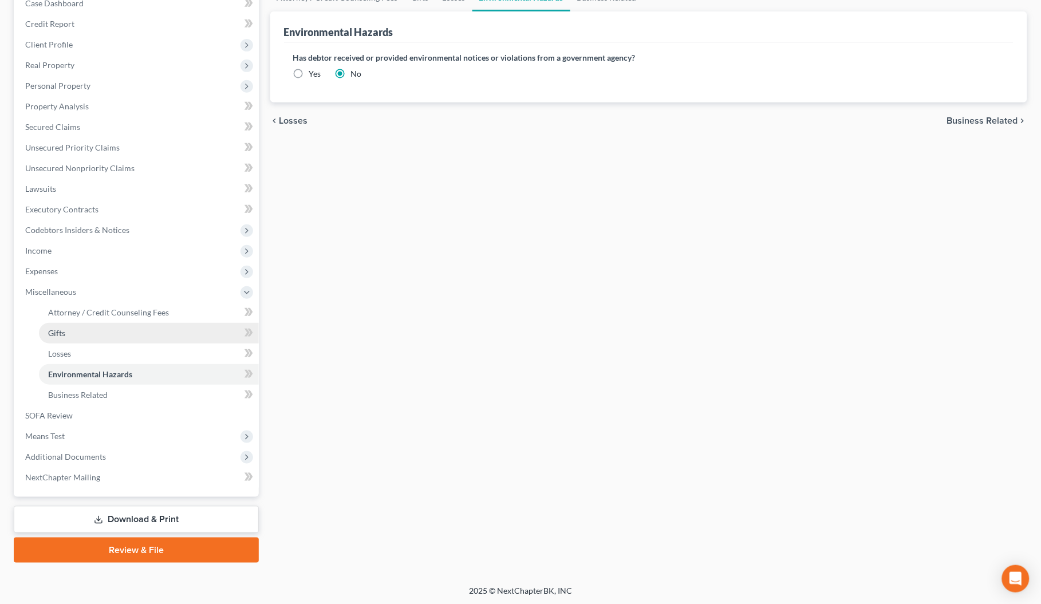
scroll to position [127, 0]
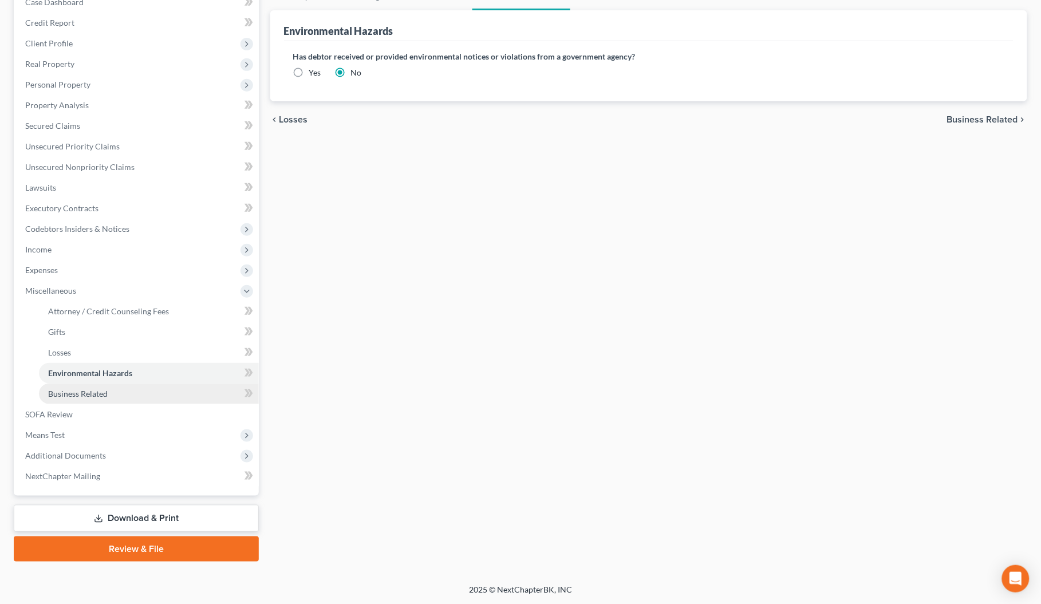
click at [58, 387] on link "Business Related" at bounding box center [149, 394] width 220 height 21
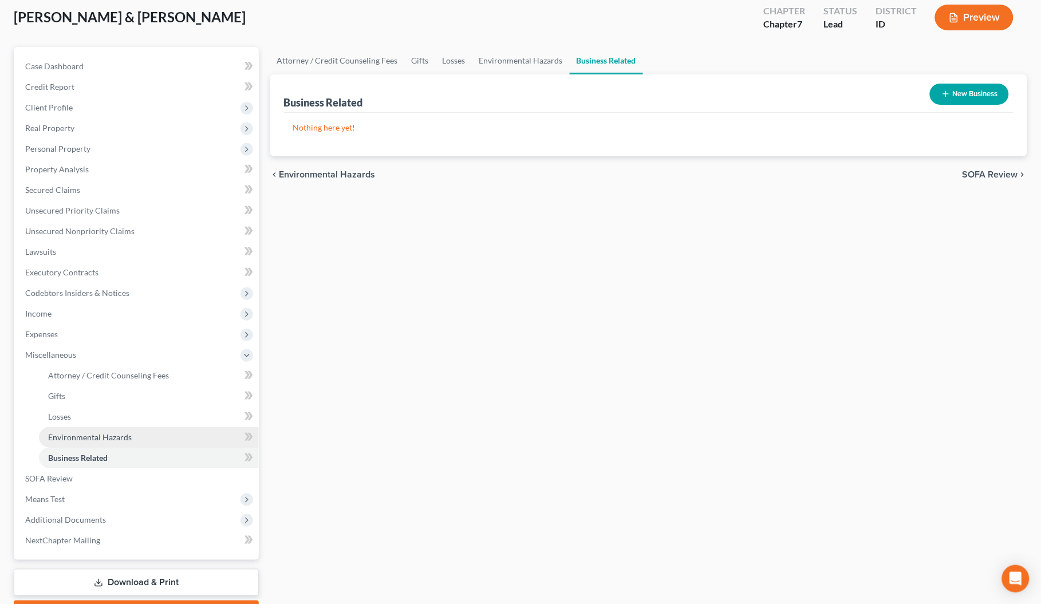
scroll to position [127, 0]
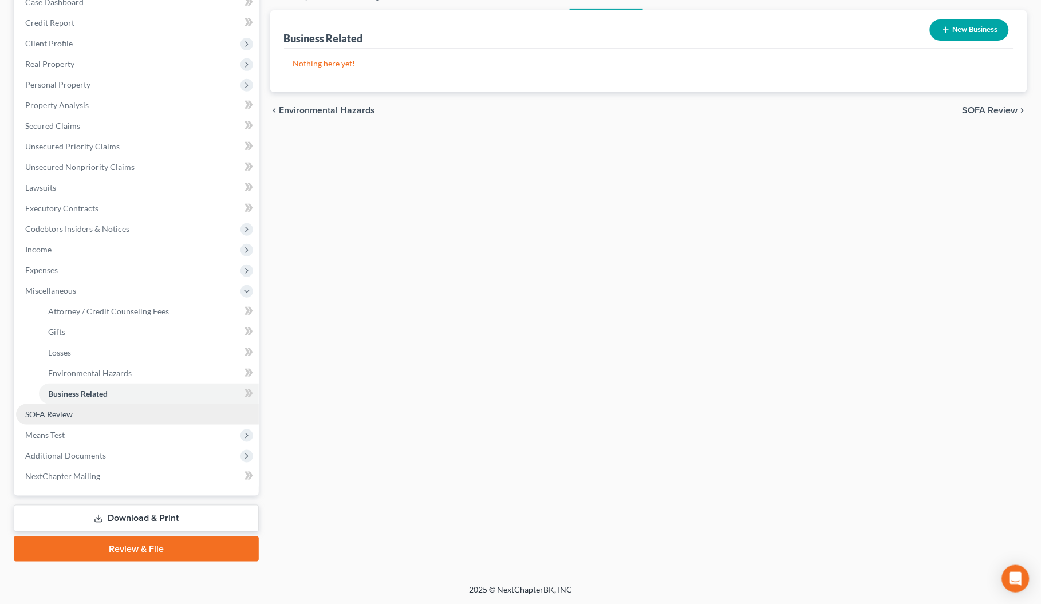
click at [49, 414] on span "SOFA Review" at bounding box center [49, 415] width 48 height 10
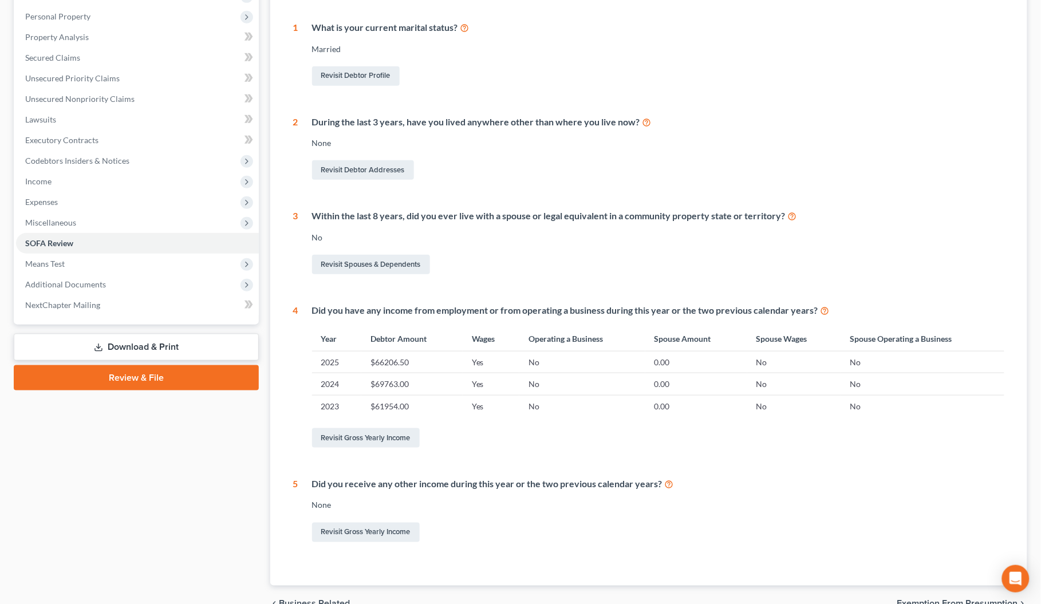
scroll to position [257, 0]
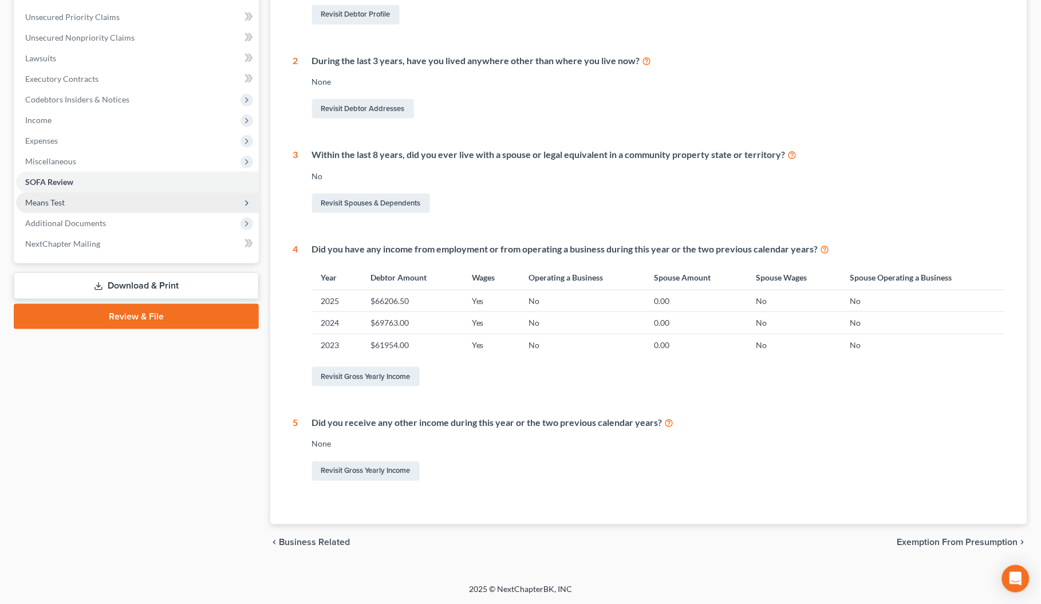
click at [33, 198] on span "Means Test" at bounding box center [45, 203] width 40 height 10
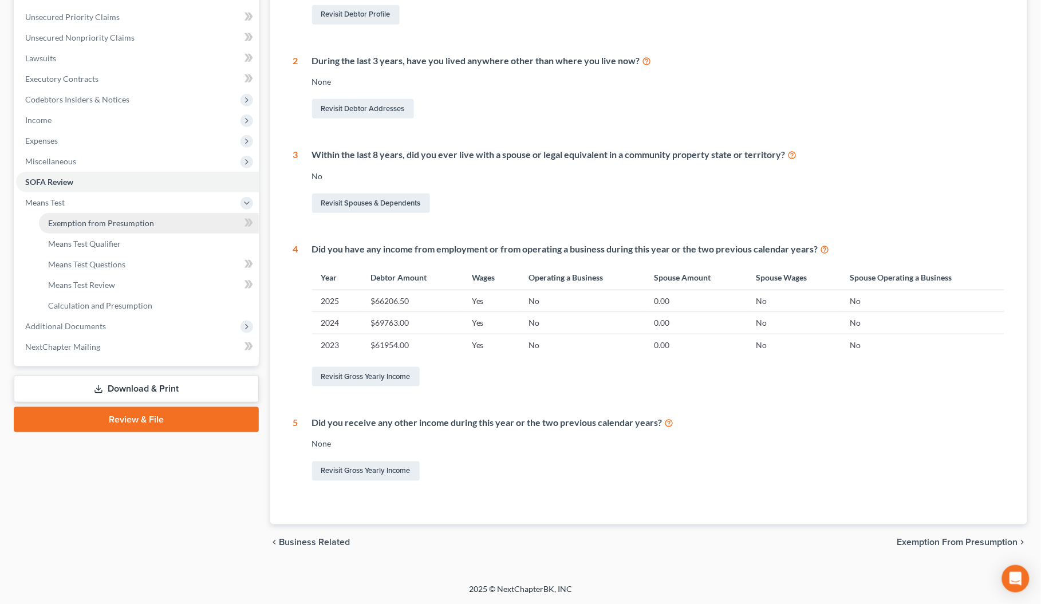
click at [50, 219] on span "Exemption from Presumption" at bounding box center [101, 223] width 106 height 10
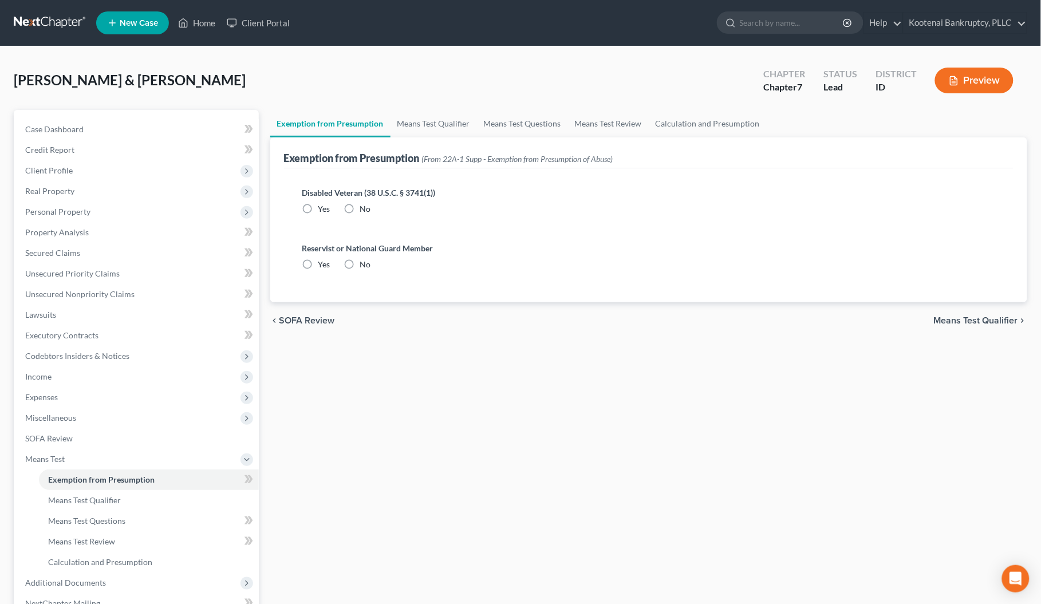
drag, startPoint x: 350, startPoint y: 208, endPoint x: 348, endPoint y: 269, distance: 61.3
click at [360, 210] on label "No" at bounding box center [365, 208] width 11 height 11
click at [365, 210] on input "No" at bounding box center [368, 206] width 7 height 7
click at [360, 268] on label "No" at bounding box center [365, 264] width 11 height 11
click at [365, 266] on input "No" at bounding box center [368, 262] width 7 height 7
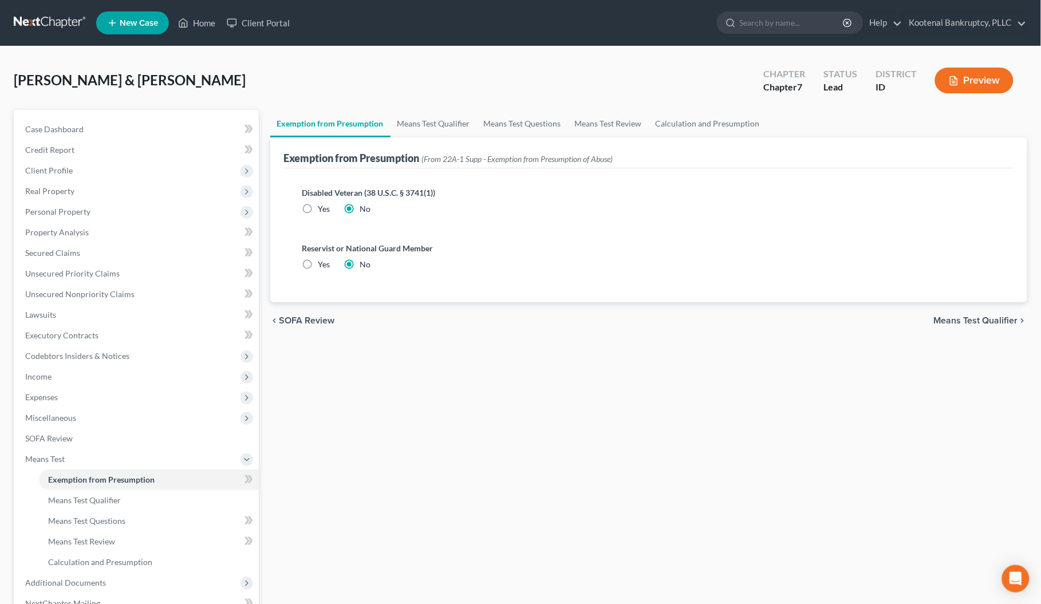
click at [989, 318] on span "Means Test Qualifier" at bounding box center [976, 320] width 84 height 9
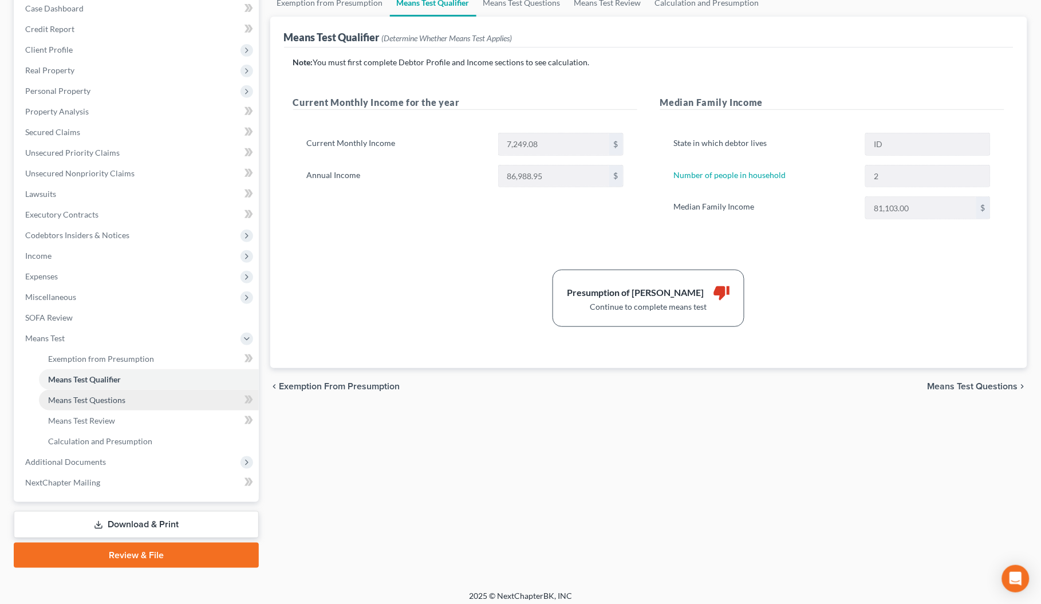
scroll to position [127, 0]
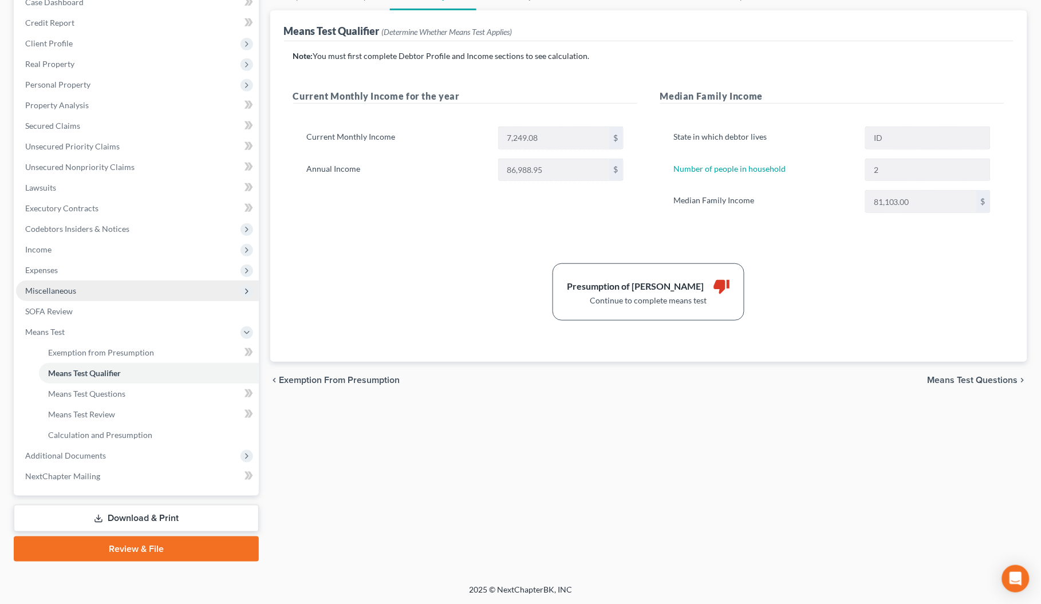
drag, startPoint x: 43, startPoint y: 286, endPoint x: 48, endPoint y: 299, distance: 13.4
click at [43, 286] on span "Miscellaneous" at bounding box center [50, 291] width 51 height 10
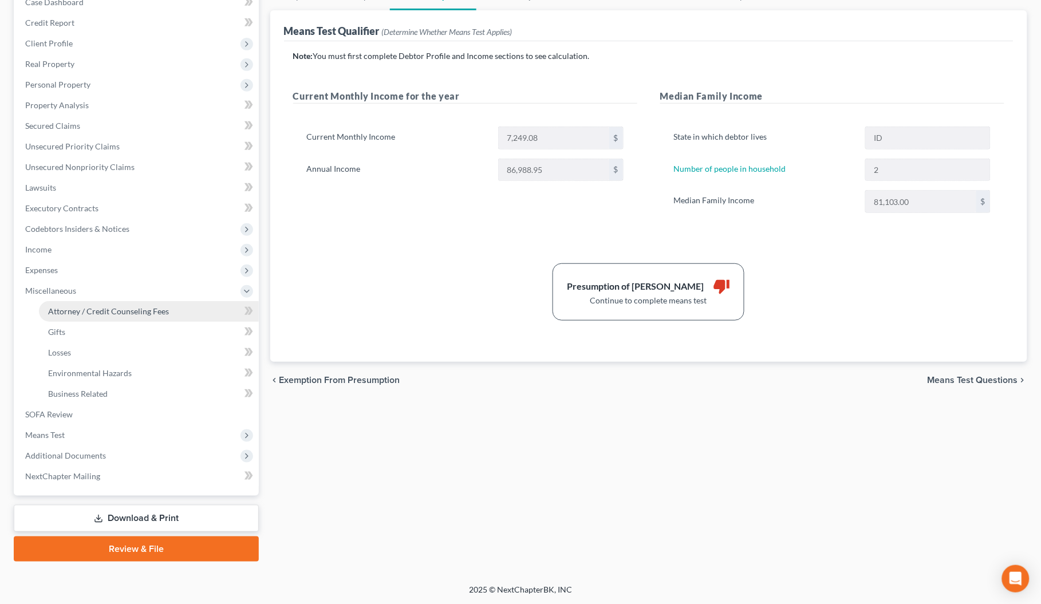
click at [78, 310] on span "Attorney / Credit Counseling Fees" at bounding box center [108, 311] width 121 height 10
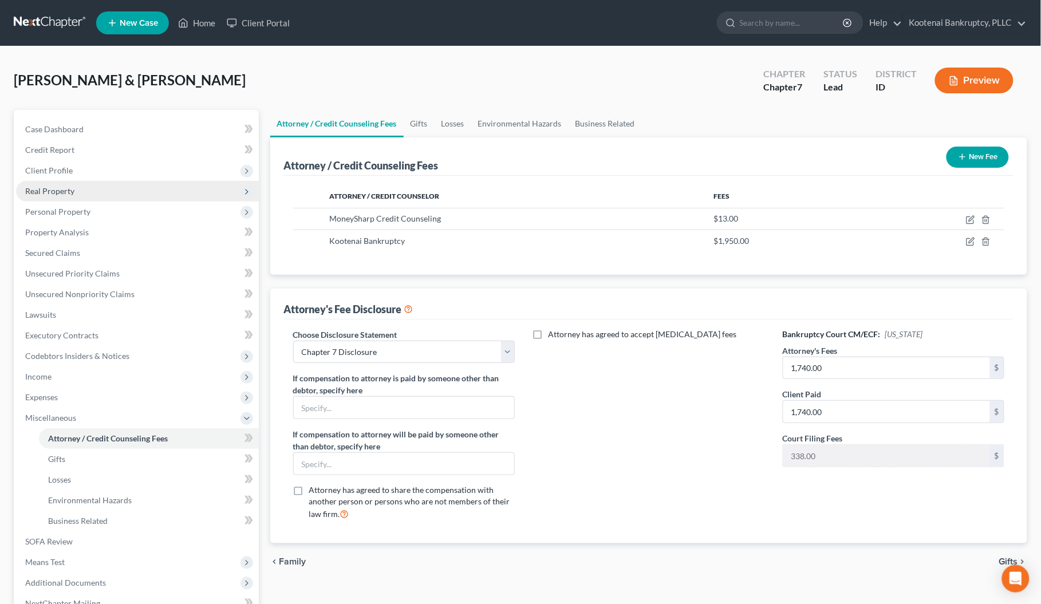
drag, startPoint x: 23, startPoint y: 167, endPoint x: 49, endPoint y: 196, distance: 39.3
click at [23, 167] on span "Client Profile" at bounding box center [137, 170] width 243 height 21
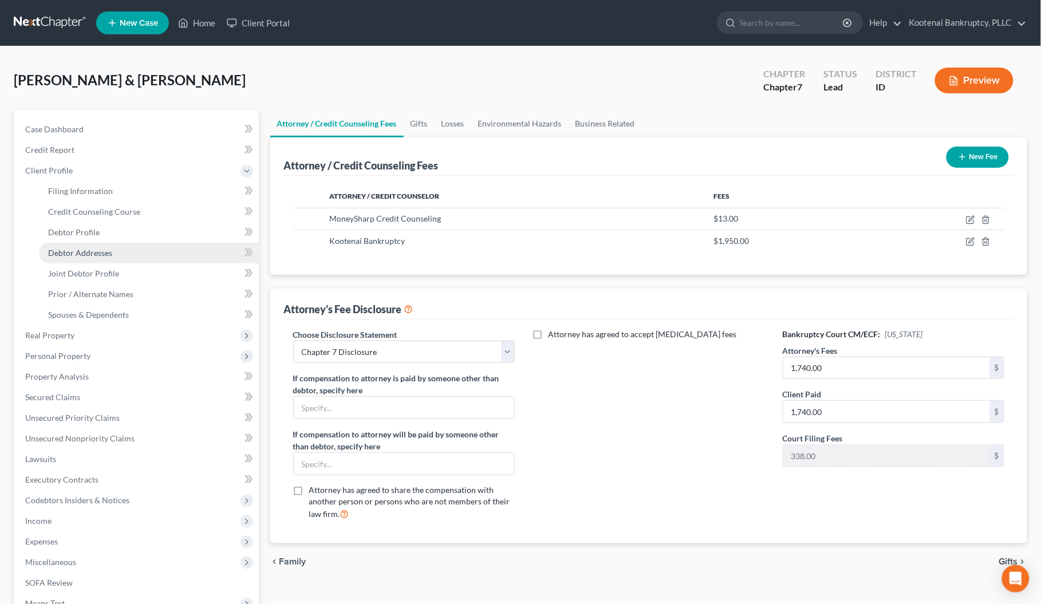
click at [86, 251] on span "Debtor Addresses" at bounding box center [80, 253] width 64 height 10
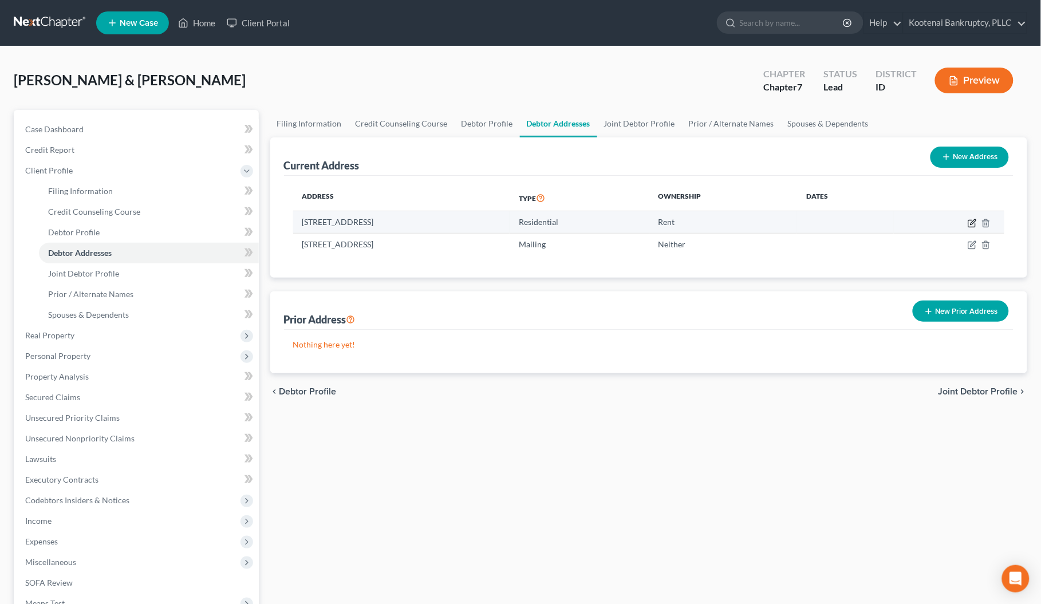
click at [973, 225] on icon "button" at bounding box center [972, 223] width 9 height 9
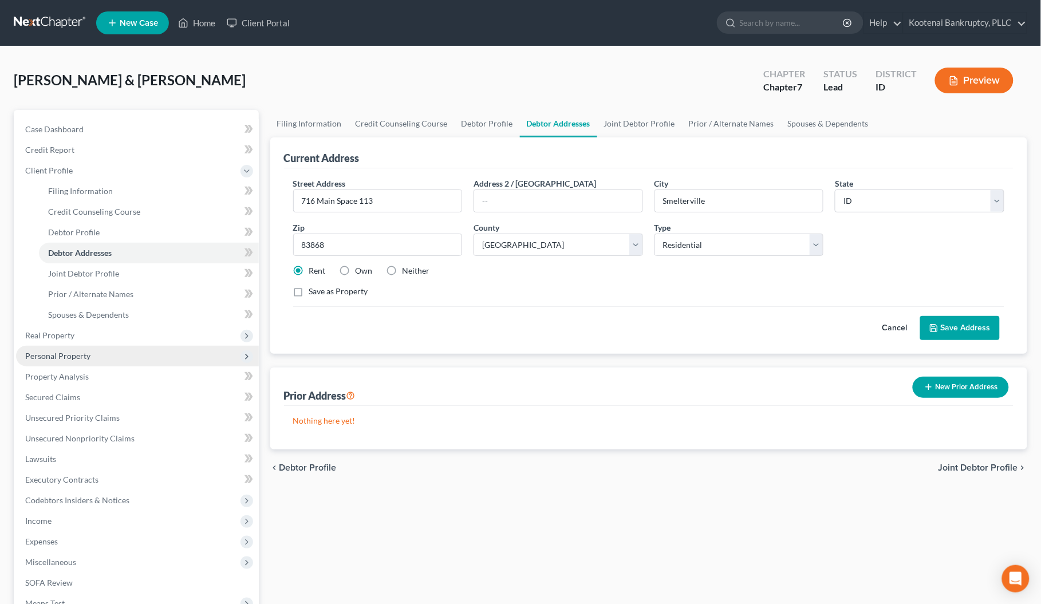
drag, startPoint x: 46, startPoint y: 356, endPoint x: 58, endPoint y: 362, distance: 13.6
click at [46, 356] on span "Personal Property" at bounding box center [57, 356] width 65 height 10
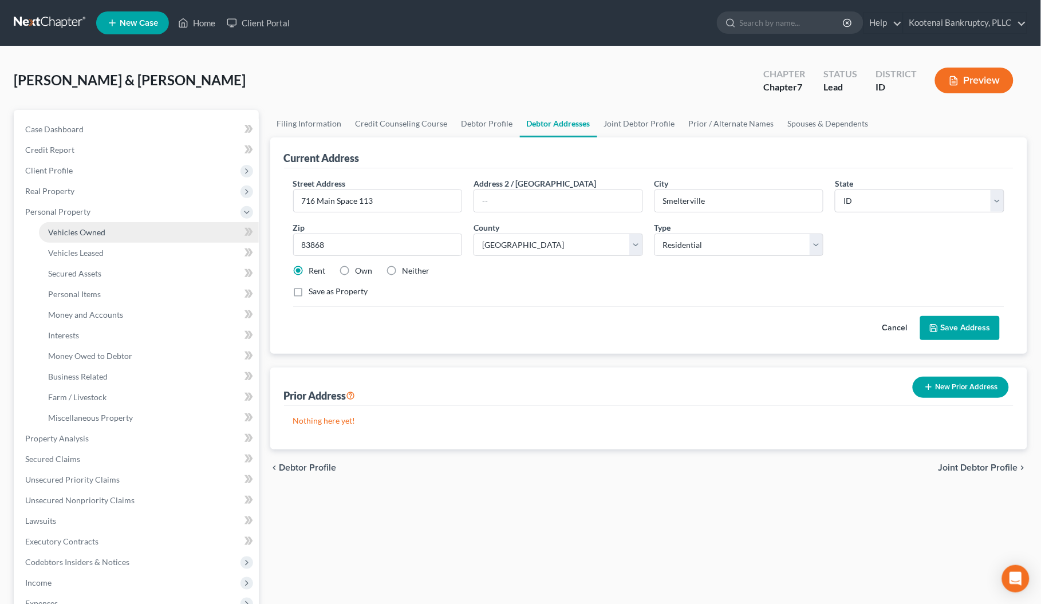
click at [72, 232] on span "Vehicles Owned" at bounding box center [76, 232] width 57 height 10
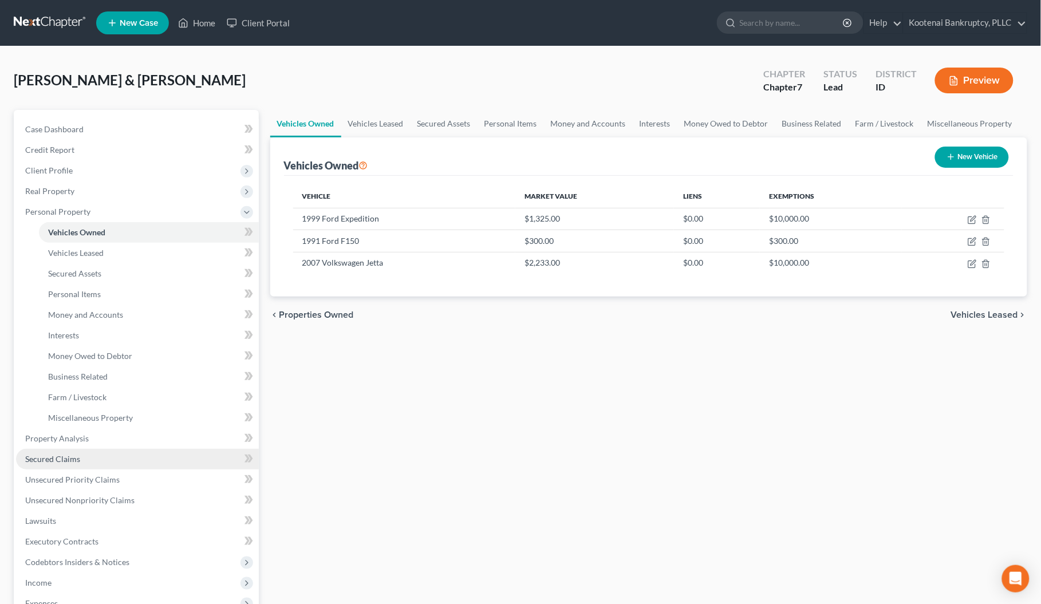
click at [62, 457] on span "Secured Claims" at bounding box center [52, 459] width 55 height 10
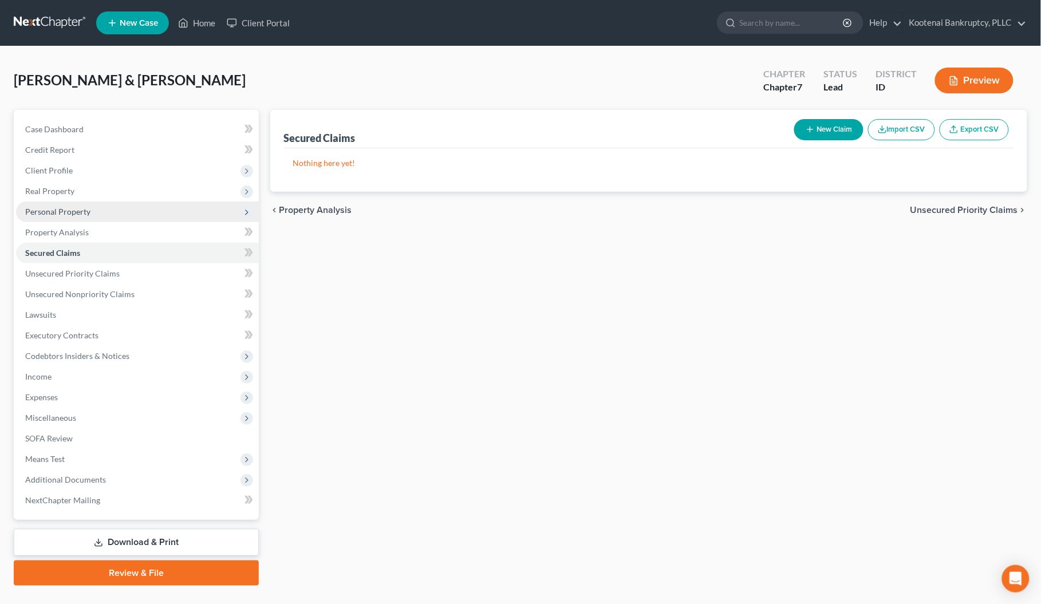
click at [46, 215] on span "Personal Property" at bounding box center [137, 212] width 243 height 21
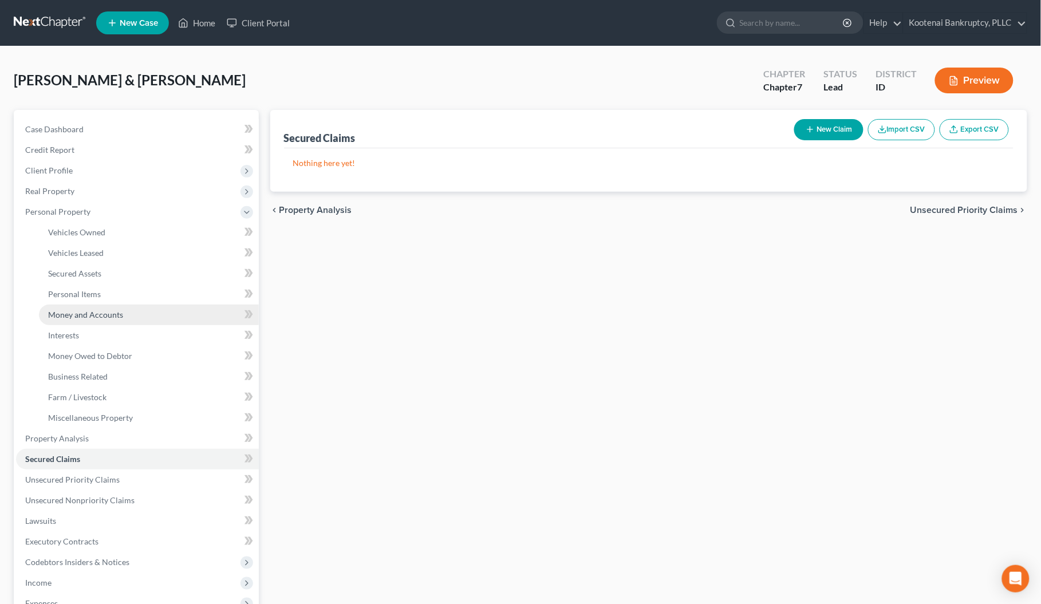
click at [76, 310] on span "Money and Accounts" at bounding box center [85, 315] width 75 height 10
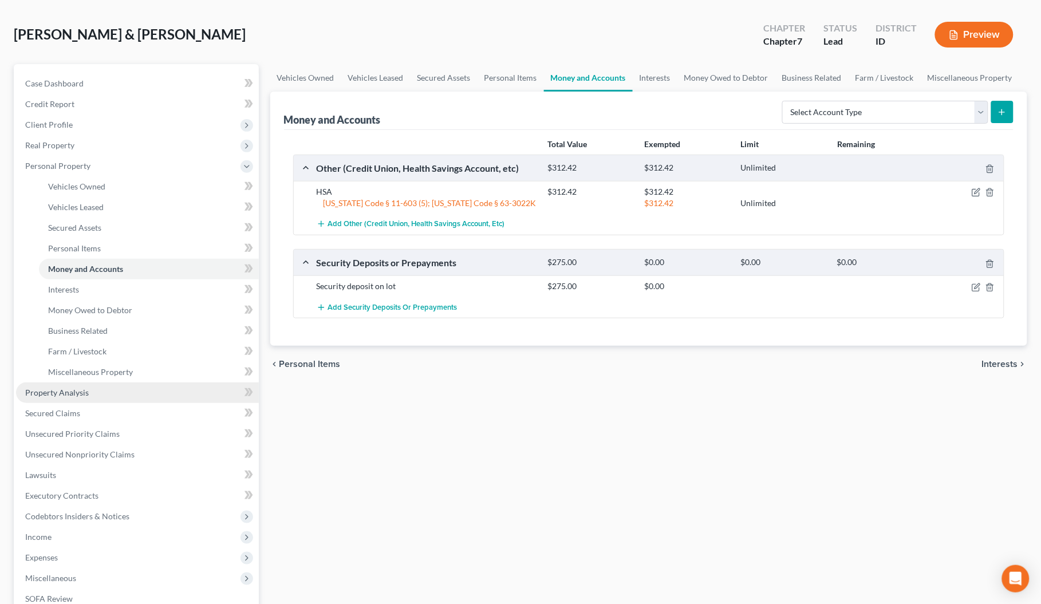
scroll to position [72, 0]
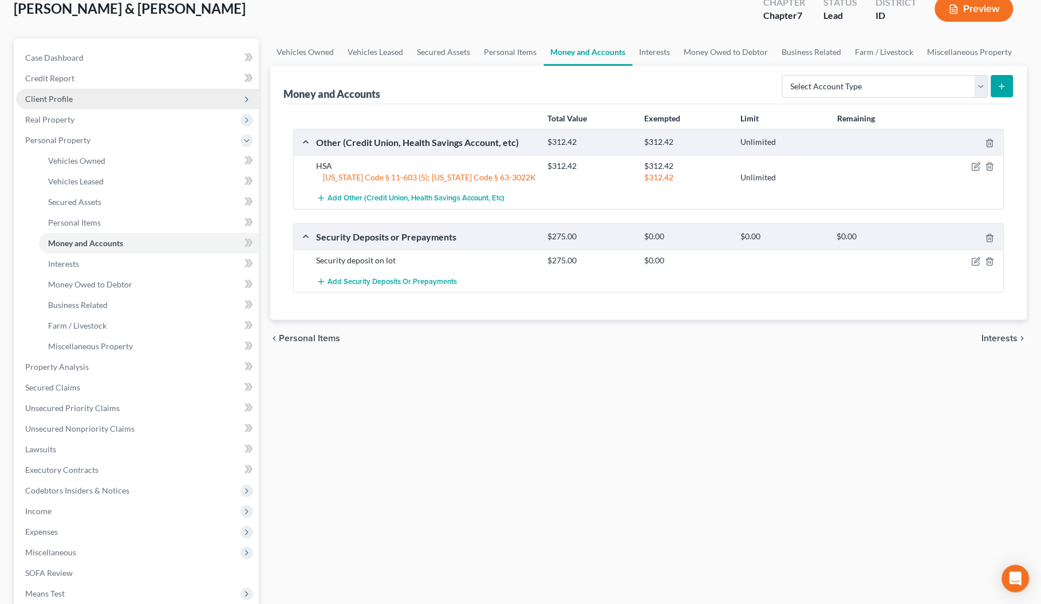
click at [36, 91] on span "Client Profile" at bounding box center [137, 99] width 243 height 21
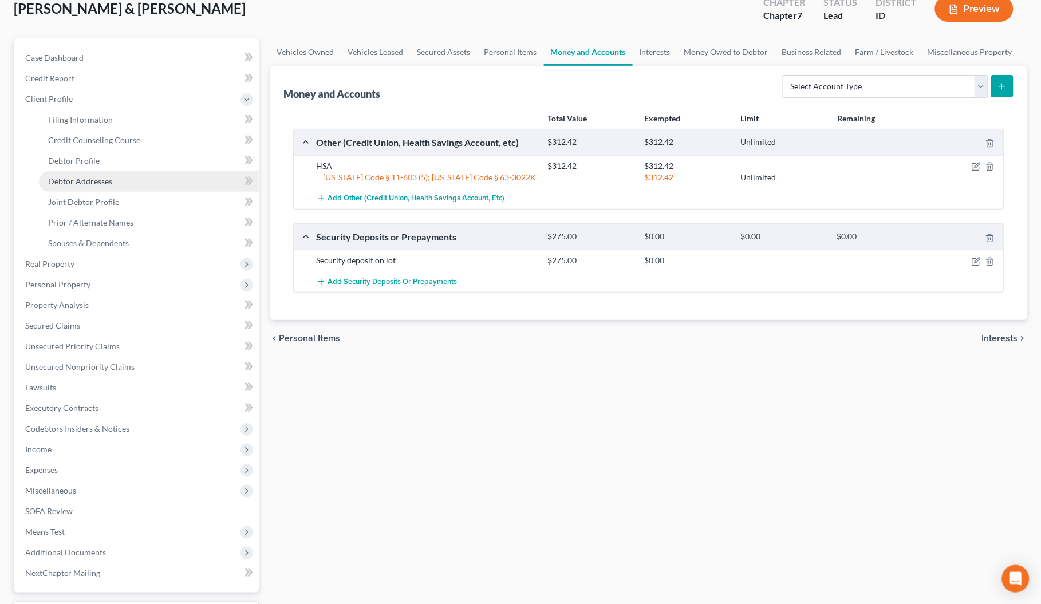
click at [75, 181] on span "Debtor Addresses" at bounding box center [80, 181] width 64 height 10
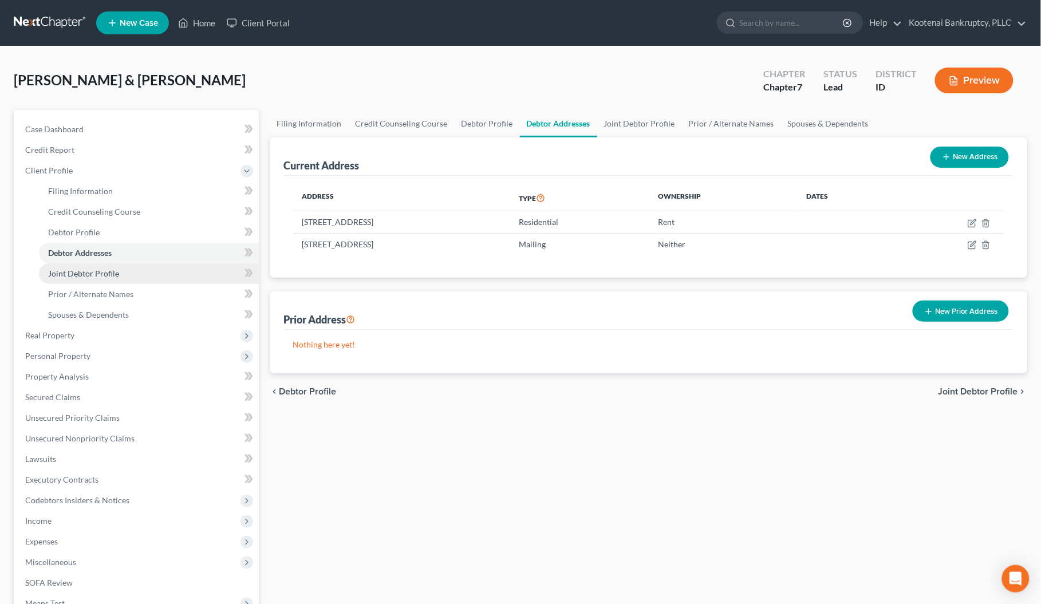
click at [78, 269] on span "Joint Debtor Profile" at bounding box center [83, 274] width 71 height 10
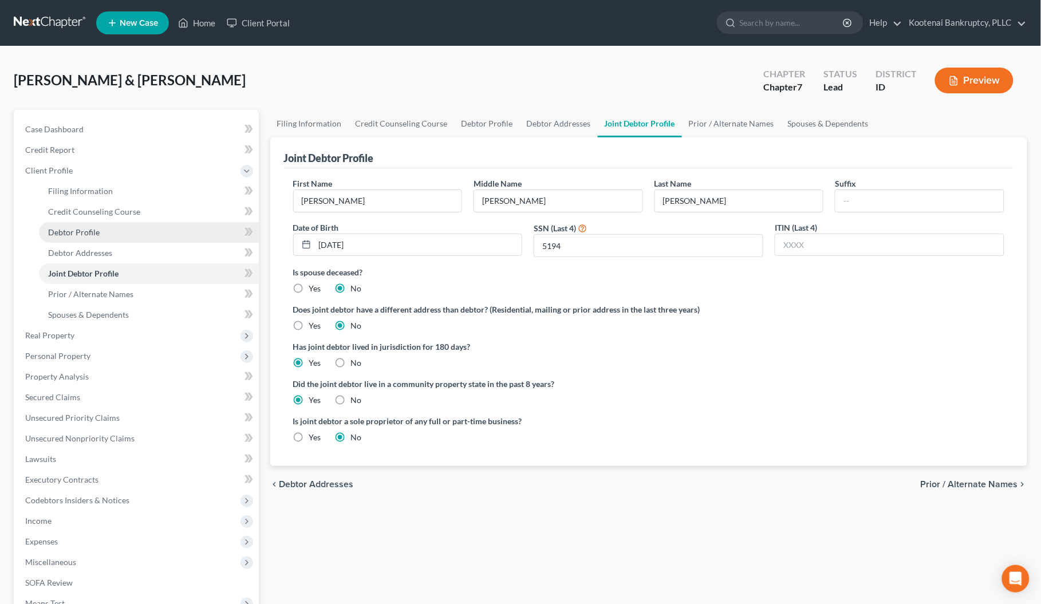
click at [64, 230] on span "Debtor Profile" at bounding box center [74, 232] width 52 height 10
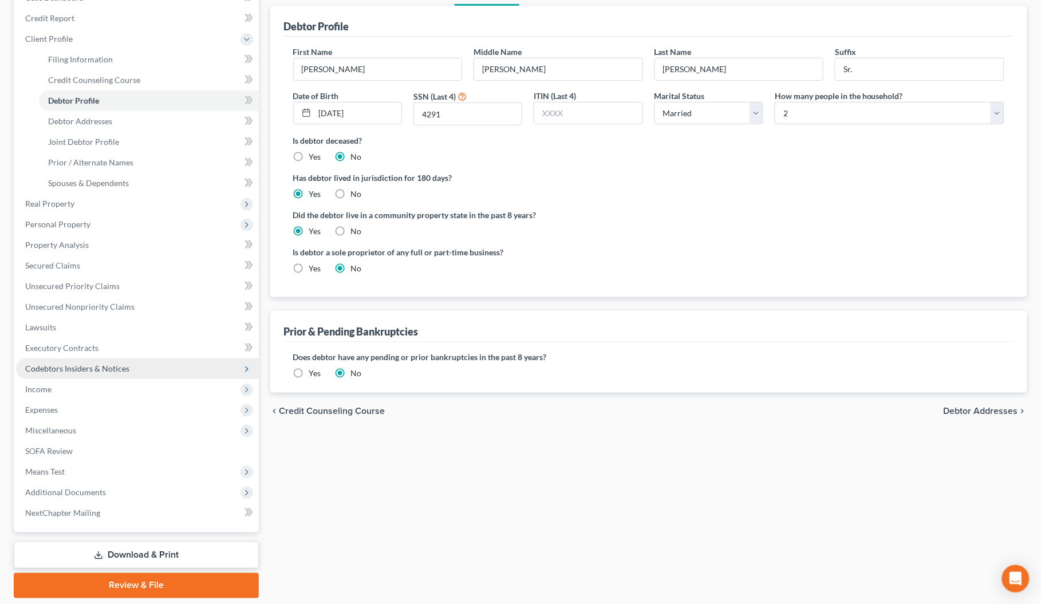
scroll to position [143, 0]
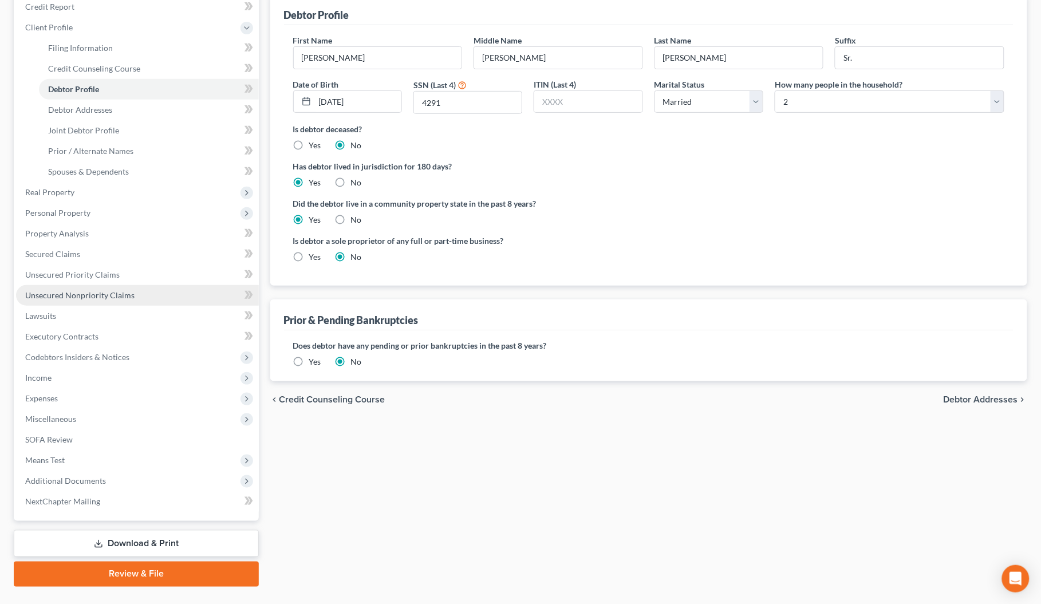
click at [56, 287] on link "Unsecured Nonpriority Claims" at bounding box center [137, 295] width 243 height 21
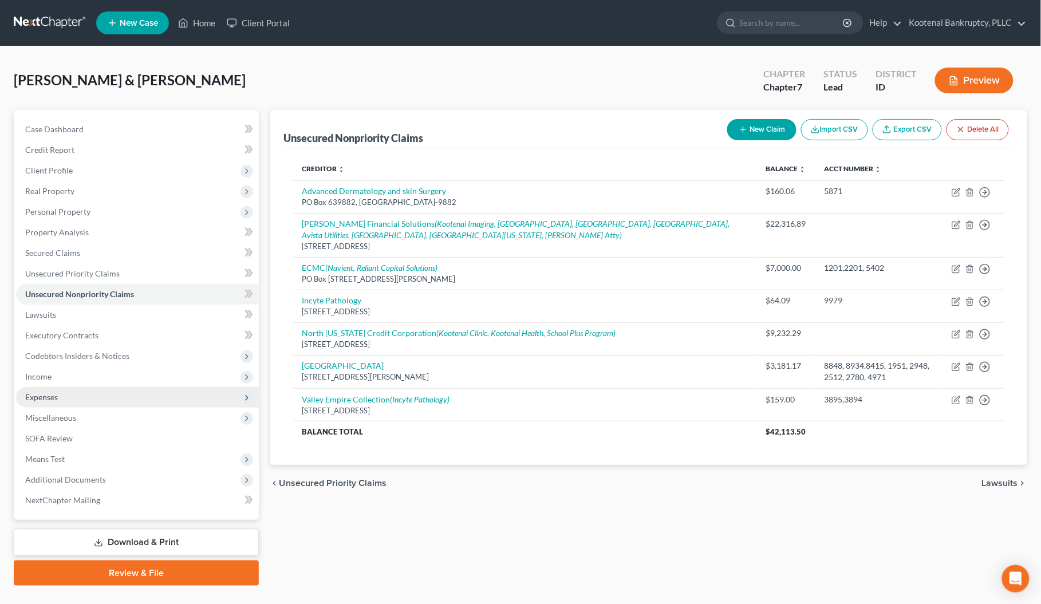
click at [35, 401] on span "Expenses" at bounding box center [137, 397] width 243 height 21
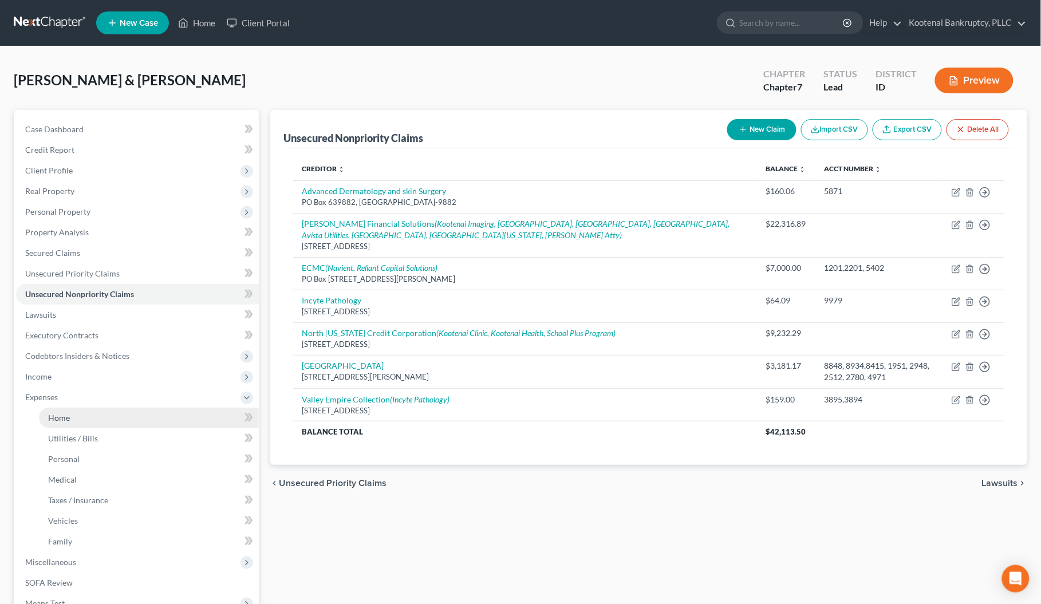
click at [68, 413] on span "Home" at bounding box center [59, 418] width 22 height 10
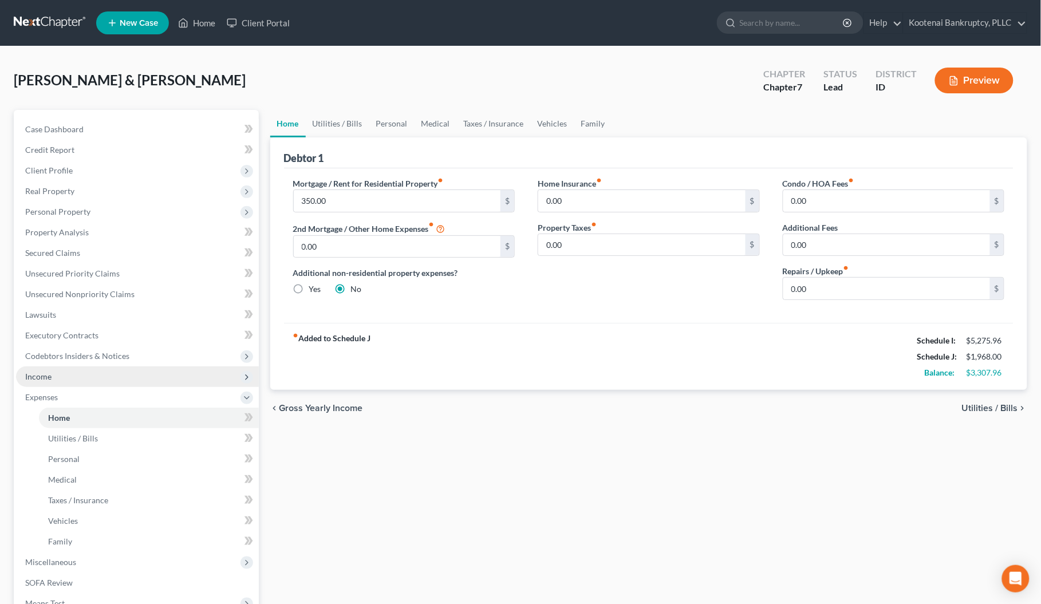
click at [45, 374] on span "Income" at bounding box center [38, 377] width 26 height 10
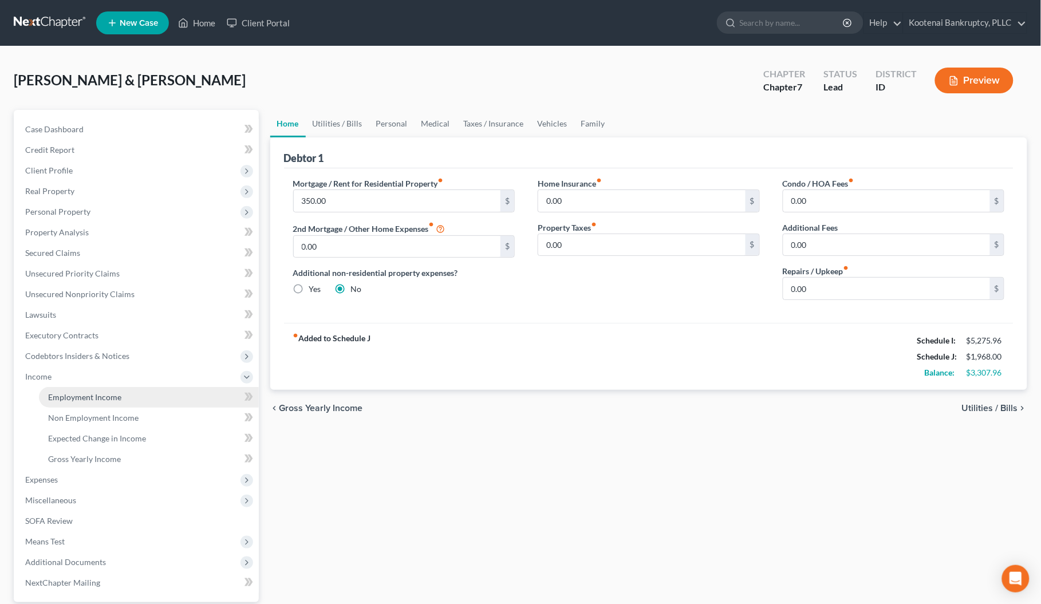
click at [72, 402] on link "Employment Income" at bounding box center [149, 397] width 220 height 21
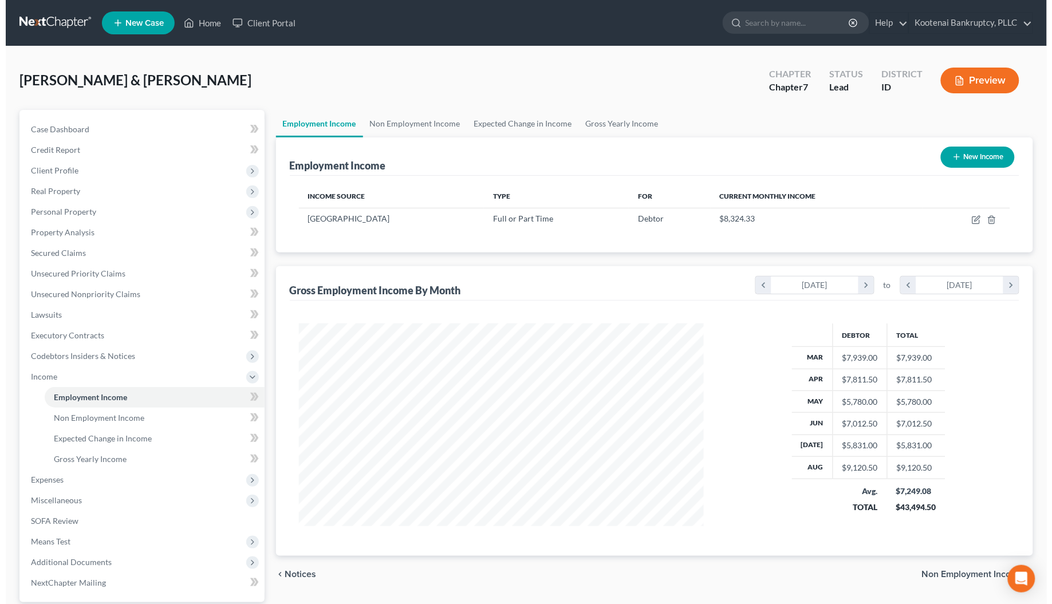
scroll to position [206, 428]
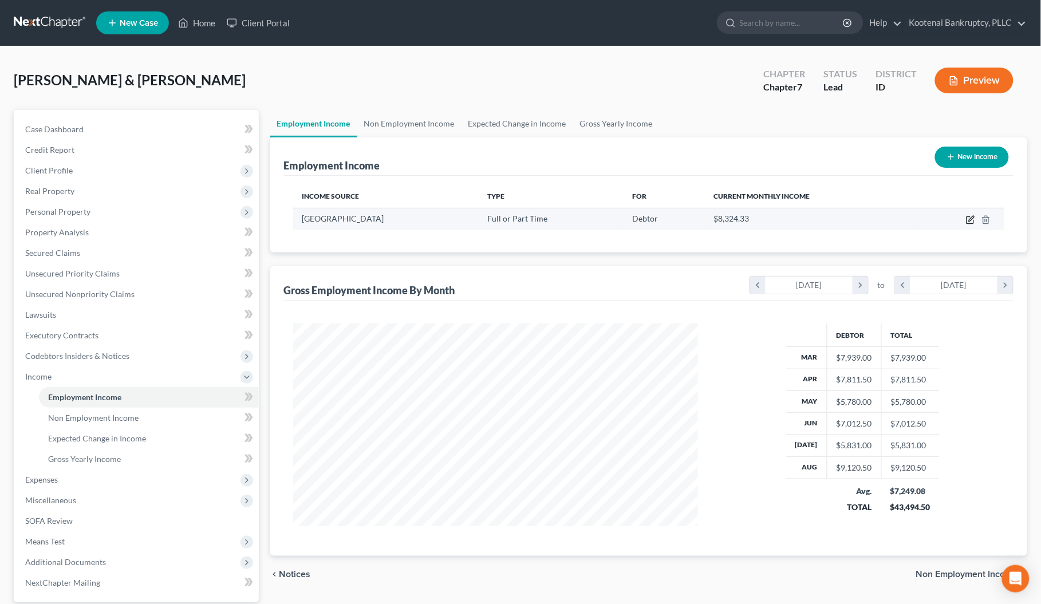
click at [972, 221] on icon "button" at bounding box center [970, 219] width 9 height 9
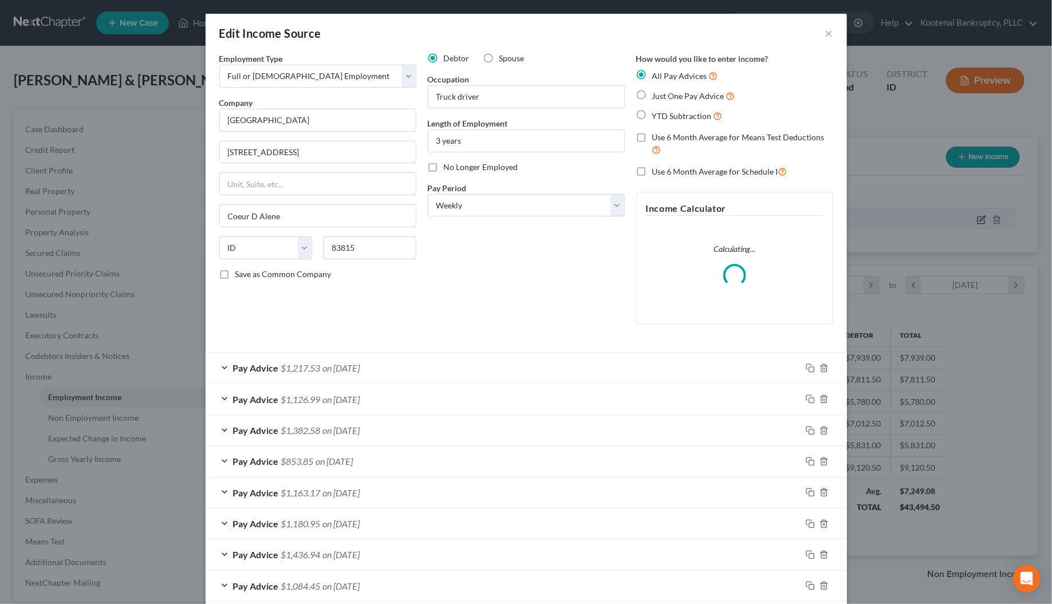
scroll to position [206, 434]
drag, startPoint x: 637, startPoint y: 167, endPoint x: 622, endPoint y: 369, distance: 202.8
click at [652, 168] on label "Use 6 Month Average for Schedule I" at bounding box center [719, 171] width 135 height 13
click at [657, 168] on input "Use 6 Month Average for Schedule I" at bounding box center [660, 168] width 7 height 7
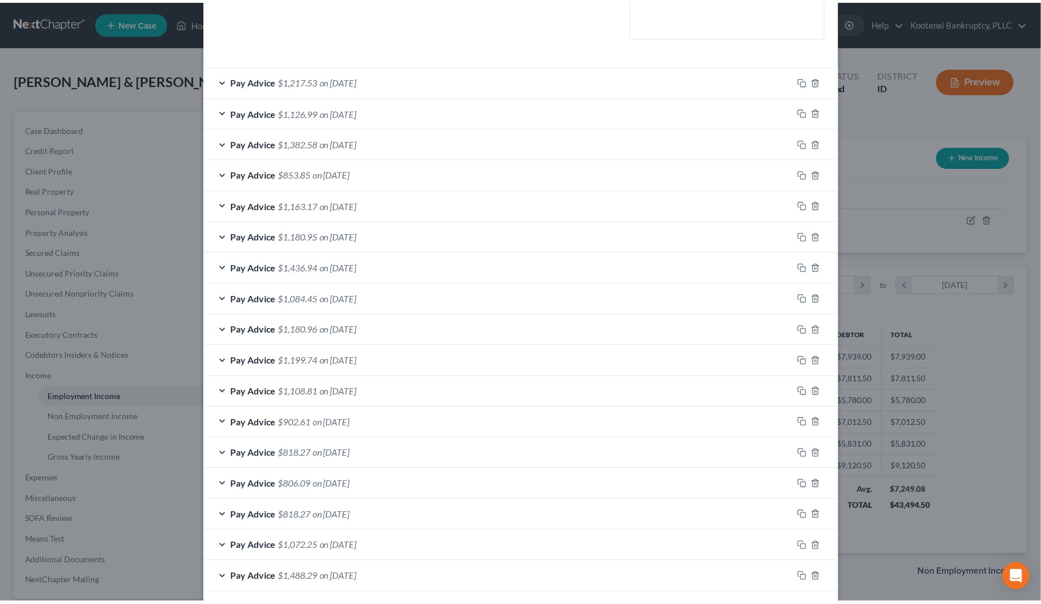
scroll to position [562, 0]
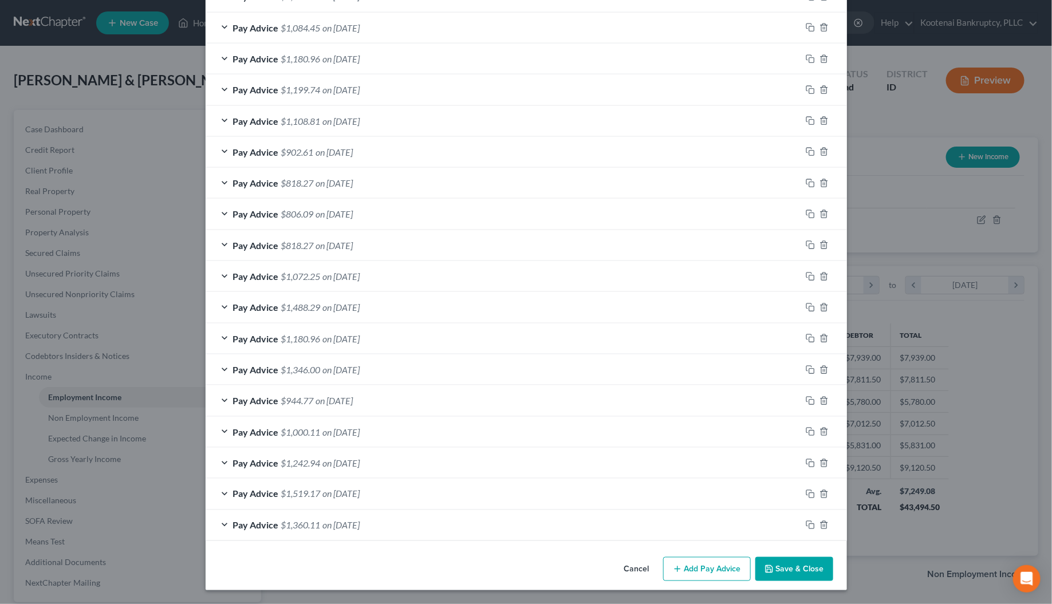
drag, startPoint x: 774, startPoint y: 577, endPoint x: 18, endPoint y: 416, distance: 773.5
click at [774, 576] on button "Save & Close" at bounding box center [795, 569] width 78 height 24
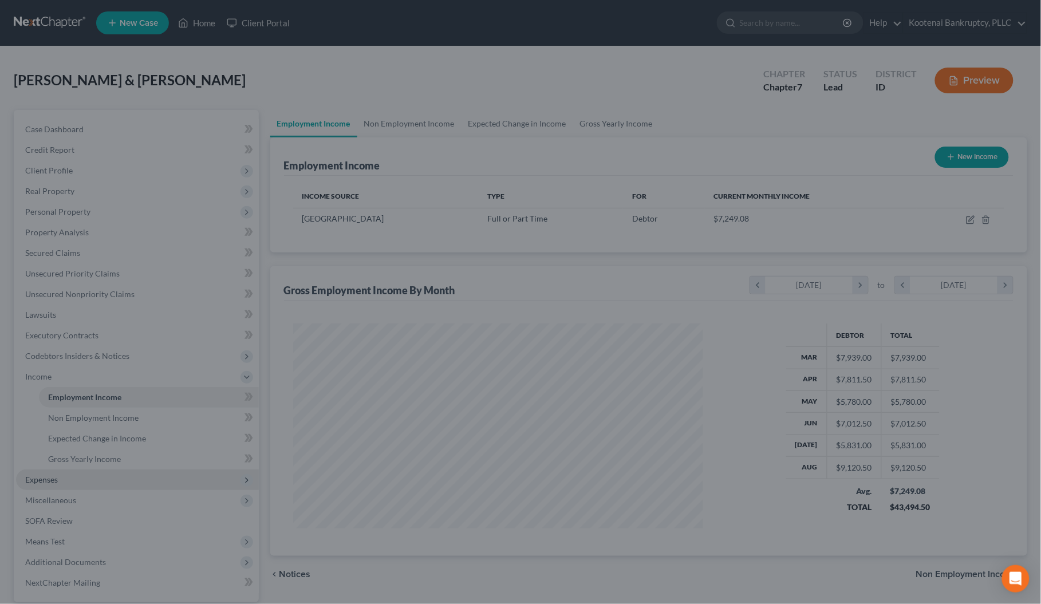
scroll to position [572616, 572393]
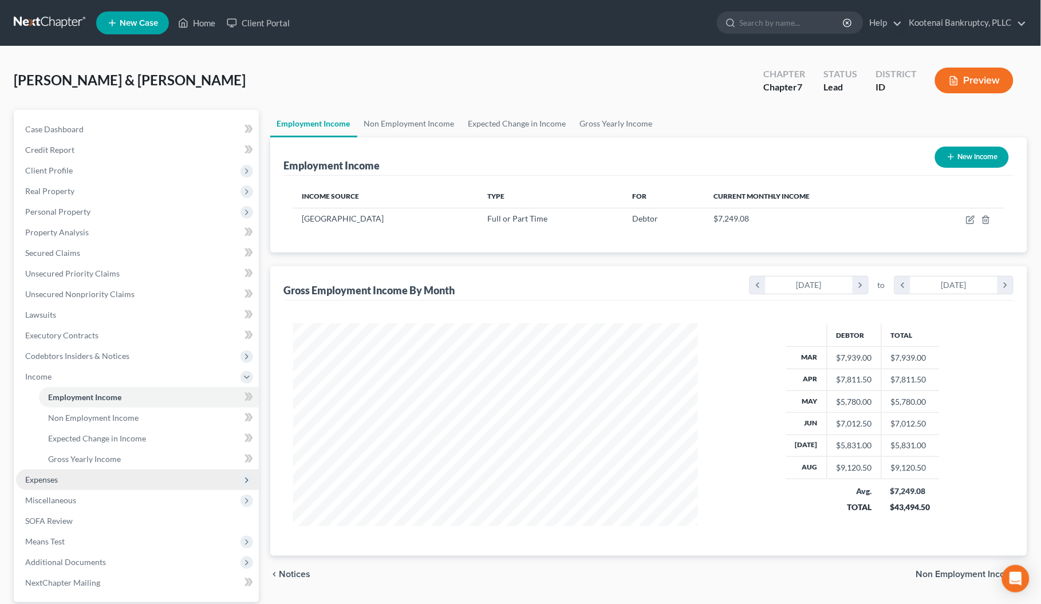
click at [26, 477] on span "Expenses" at bounding box center [41, 480] width 33 height 10
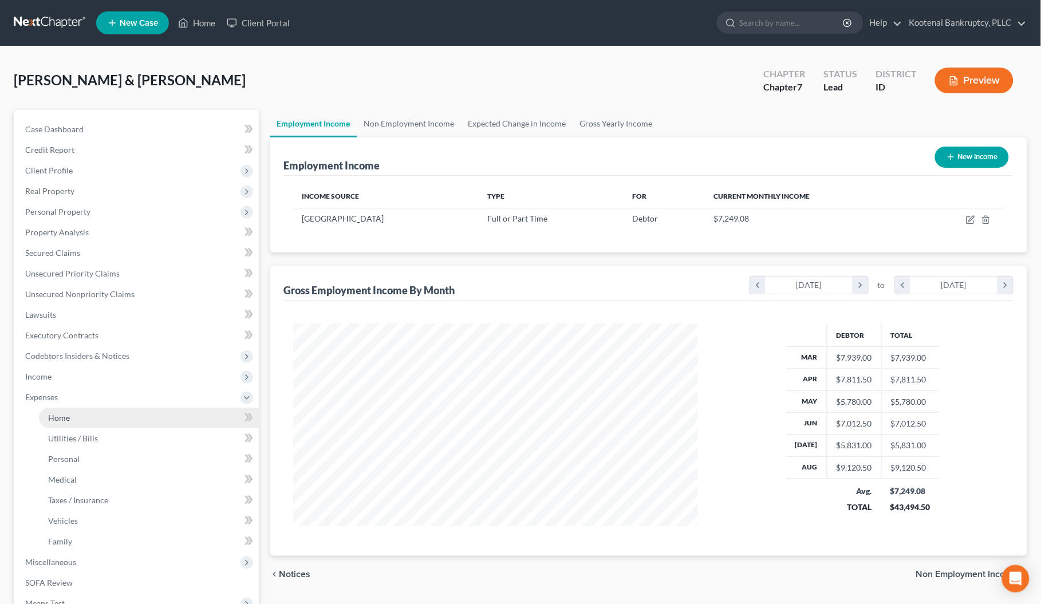
click at [56, 414] on span "Home" at bounding box center [59, 418] width 22 height 10
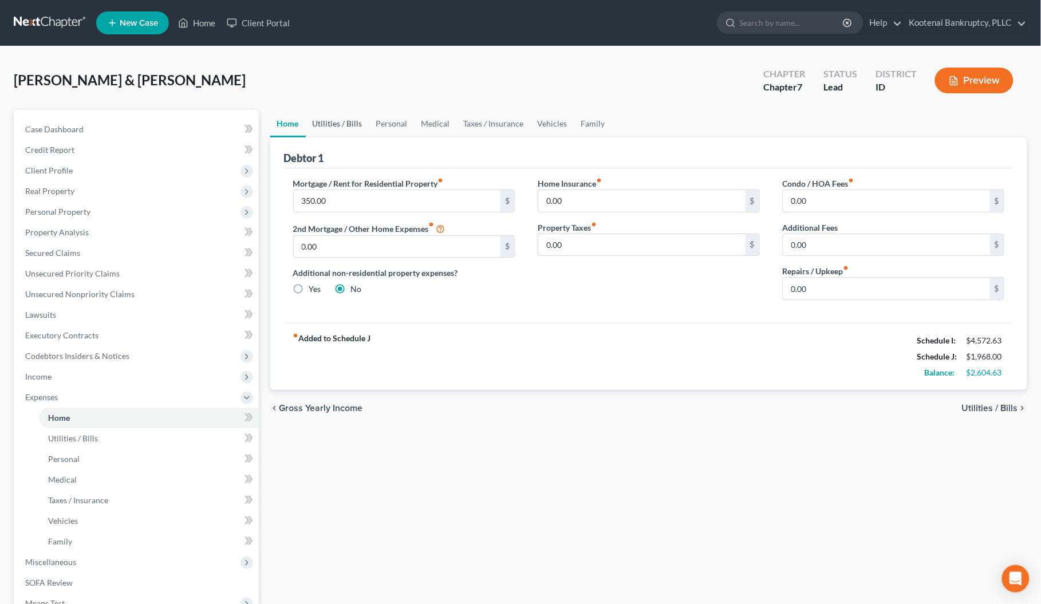
click at [328, 121] on link "Utilities / Bills" at bounding box center [338, 123] width 64 height 27
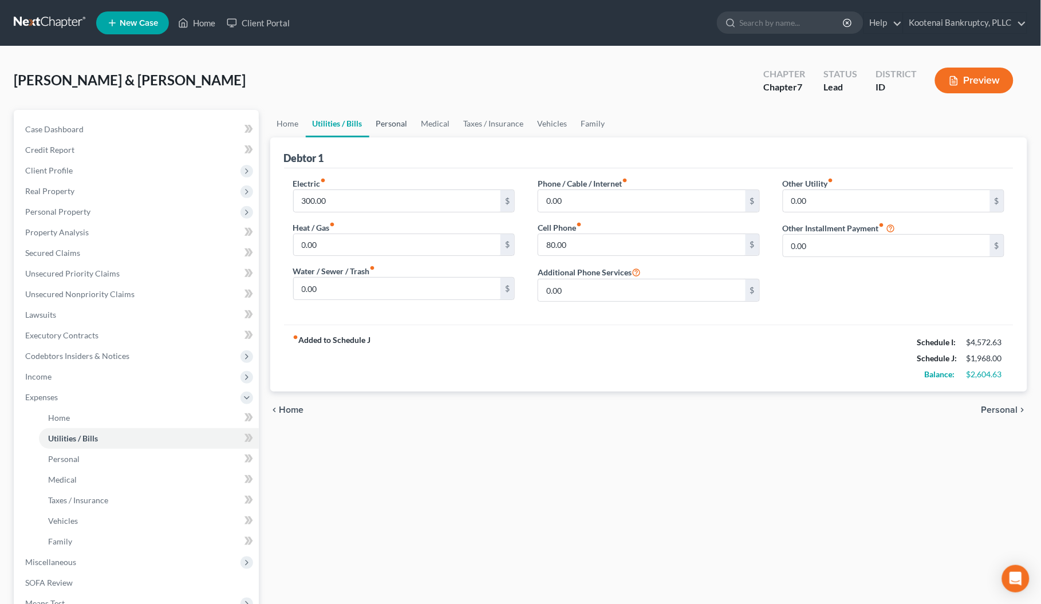
click at [391, 124] on link "Personal" at bounding box center [391, 123] width 45 height 27
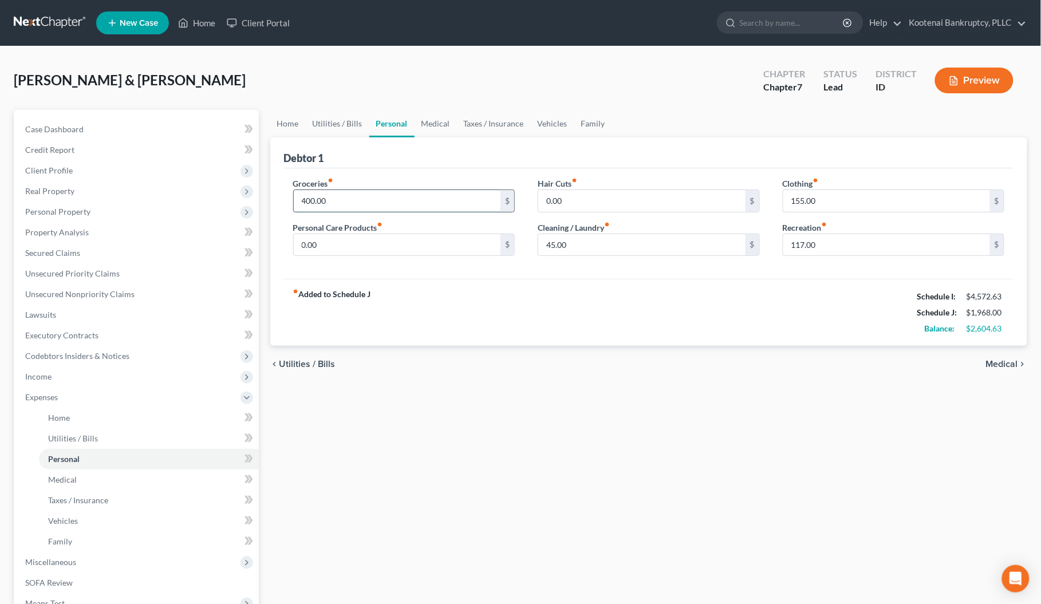
click at [348, 210] on input "400.00" at bounding box center [397, 201] width 207 height 22
click at [325, 248] on input "0.00" at bounding box center [397, 245] width 207 height 22
click at [566, 202] on input "0.00" at bounding box center [641, 201] width 207 height 22
click at [827, 205] on input "155.00" at bounding box center [887, 201] width 207 height 22
click at [823, 234] on input "117.00" at bounding box center [887, 245] width 207 height 22
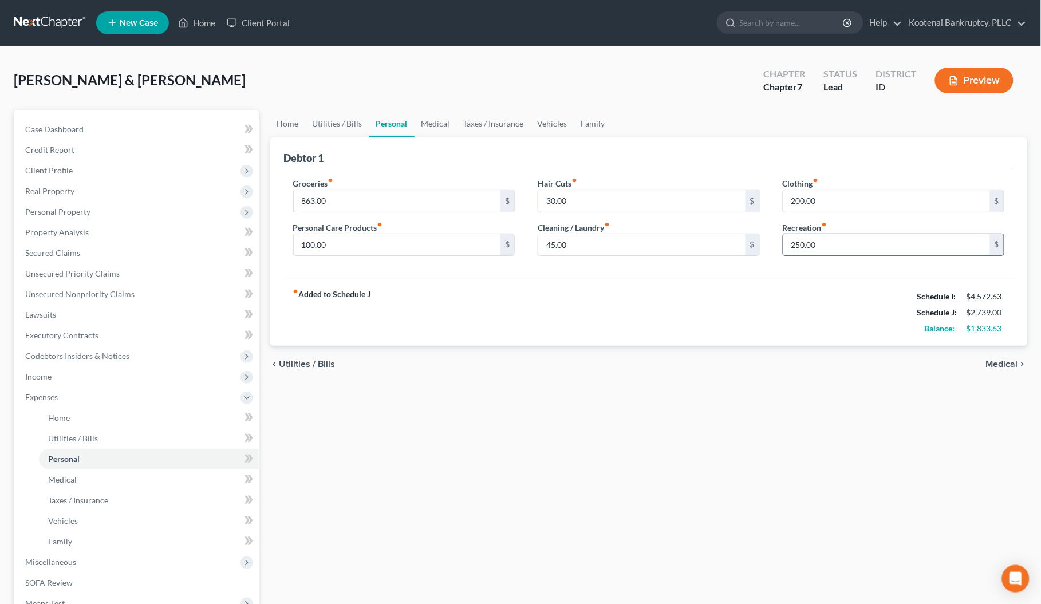
click at [799, 242] on input "250.00" at bounding box center [887, 245] width 207 height 22
click at [833, 254] on input "2,520.00" at bounding box center [887, 245] width 207 height 22
drag, startPoint x: 831, startPoint y: 247, endPoint x: 753, endPoint y: 245, distance: 77.9
click at [753, 245] on div "Groceries fiber_manual_record 863.00 $ Personal Care Products fiber_manual_reco…" at bounding box center [649, 222] width 735 height 88
click at [430, 124] on link "Medical" at bounding box center [436, 123] width 42 height 27
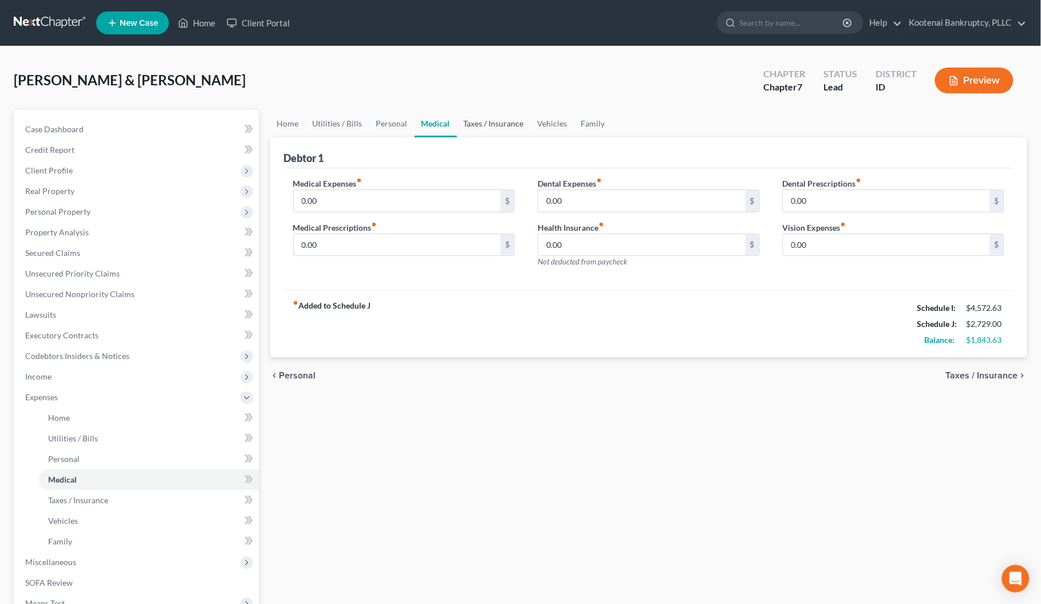
click at [467, 124] on link "Taxes / Insurance" at bounding box center [494, 123] width 74 height 27
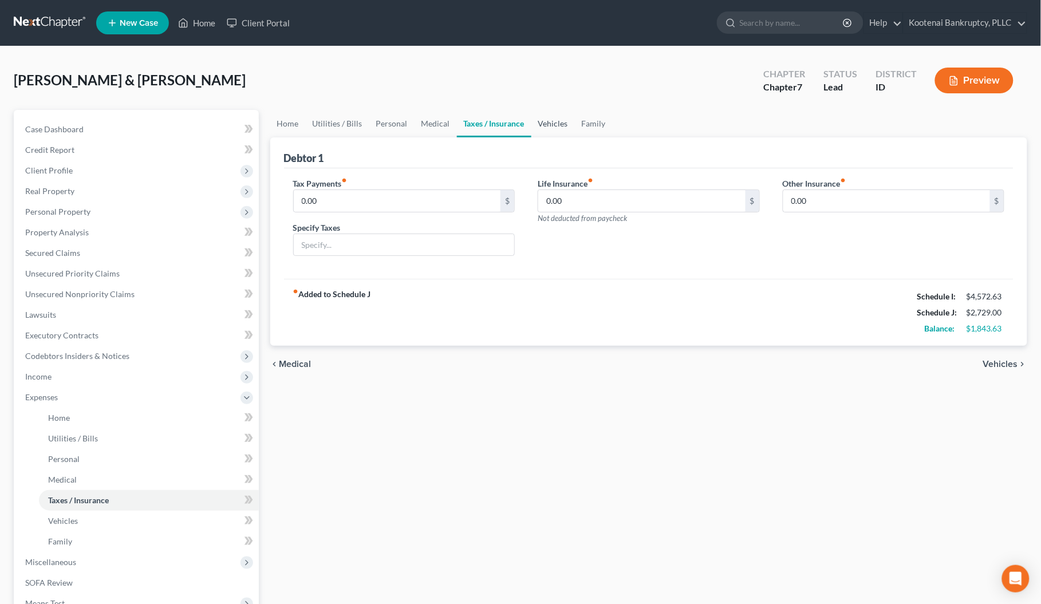
click at [540, 127] on link "Vehicles" at bounding box center [554, 123] width 44 height 27
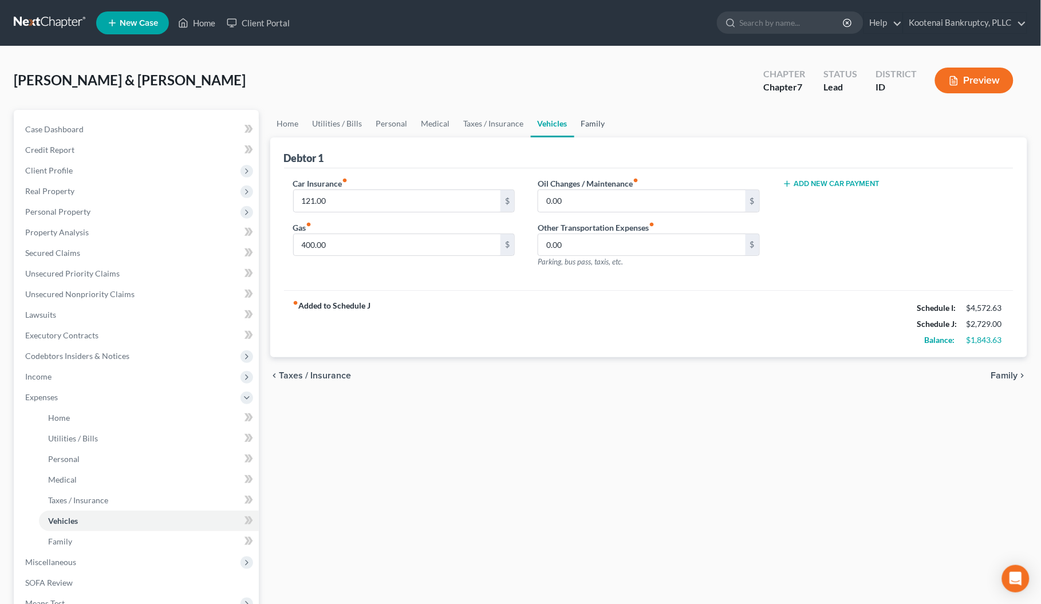
click at [589, 122] on link "Family" at bounding box center [594, 123] width 38 height 27
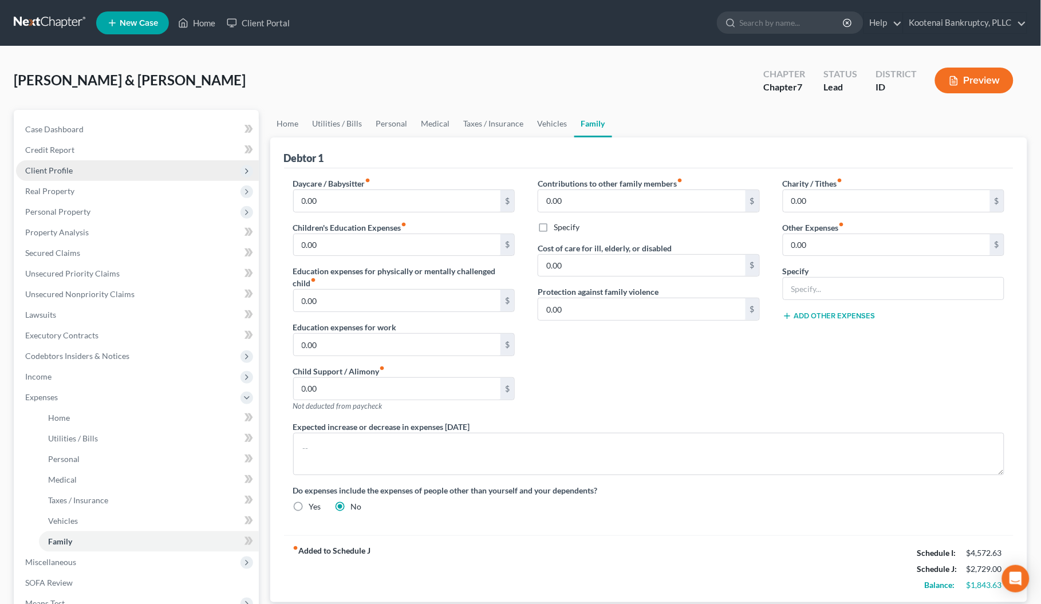
click at [49, 169] on span "Client Profile" at bounding box center [49, 171] width 48 height 10
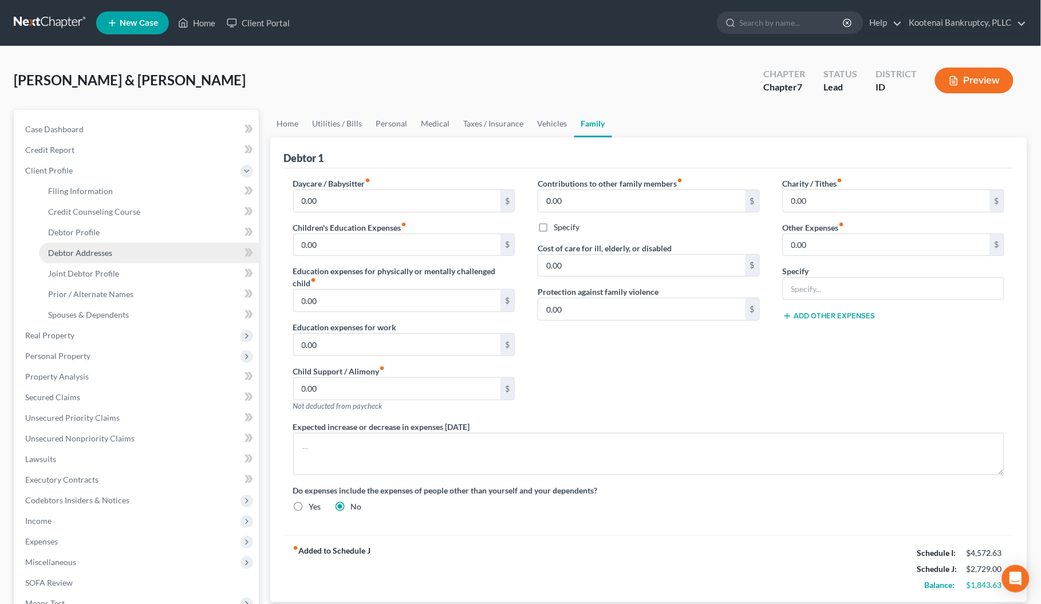
click at [78, 250] on span "Debtor Addresses" at bounding box center [80, 253] width 64 height 10
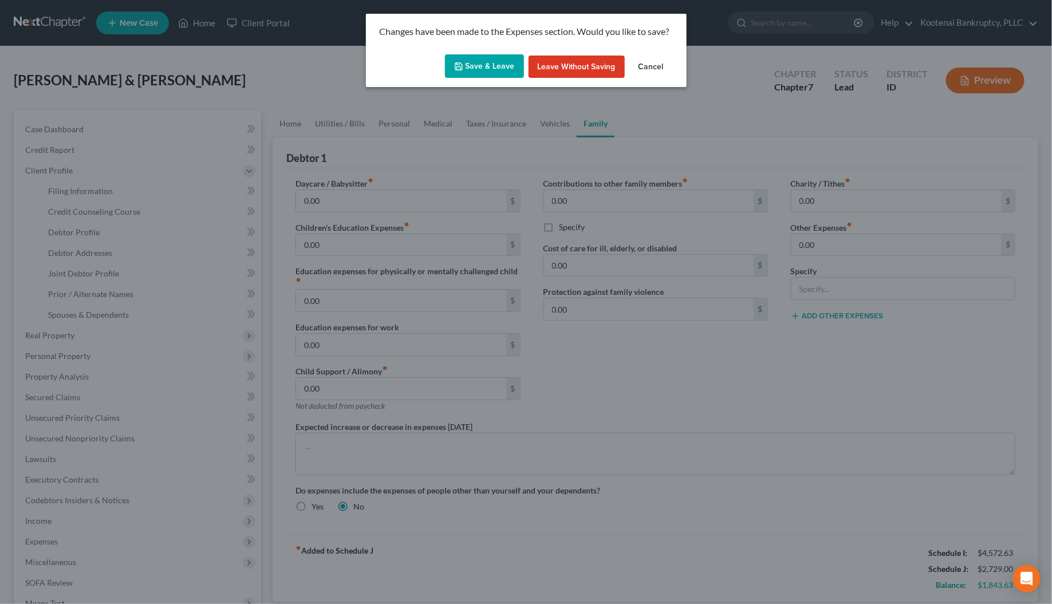
click at [506, 65] on button "Save & Leave" at bounding box center [484, 66] width 79 height 24
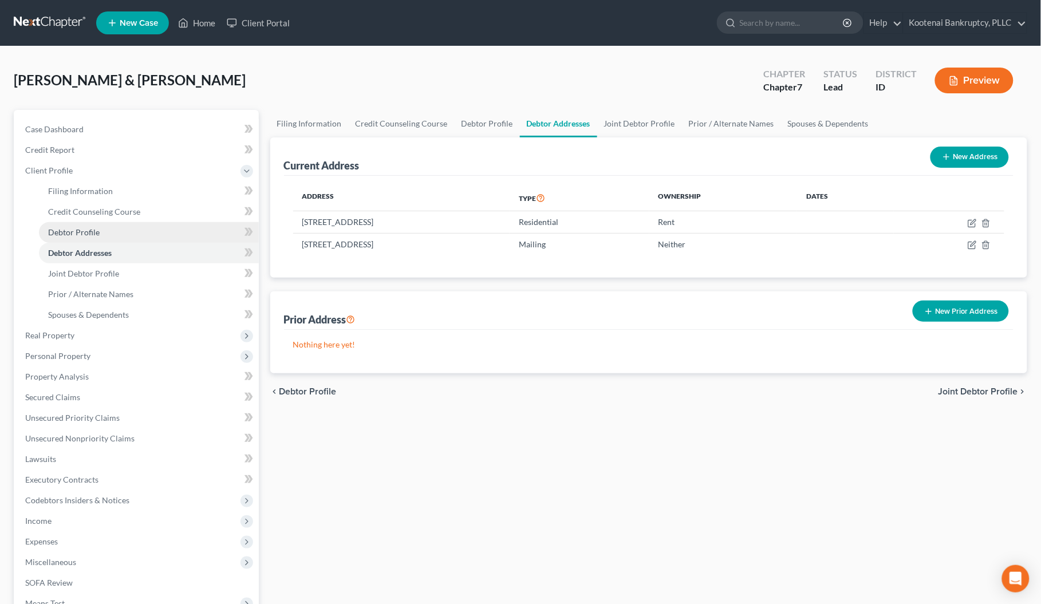
click at [69, 233] on span "Debtor Profile" at bounding box center [74, 232] width 52 height 10
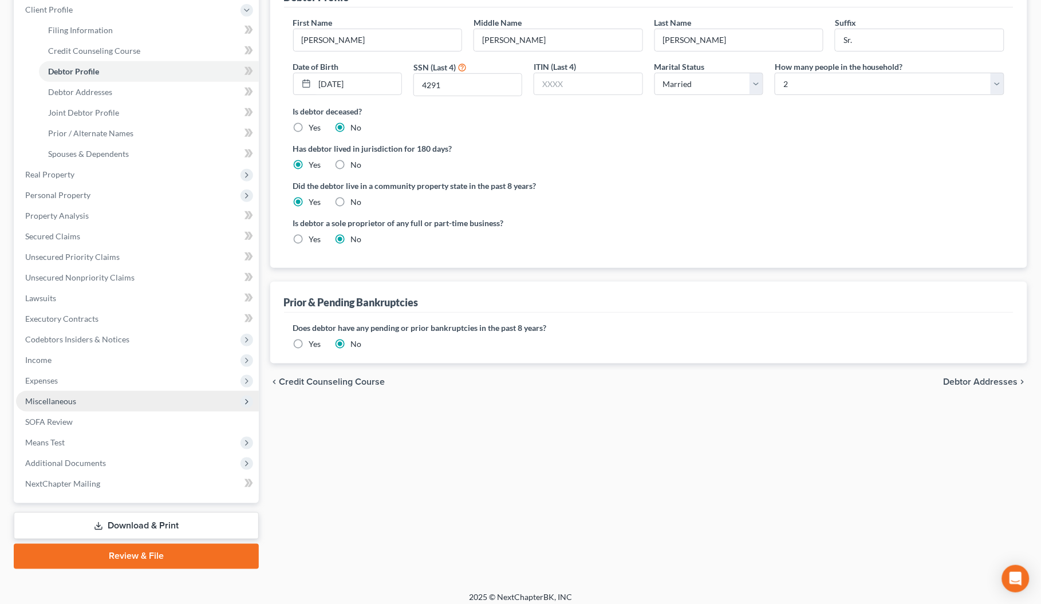
scroll to position [169, 0]
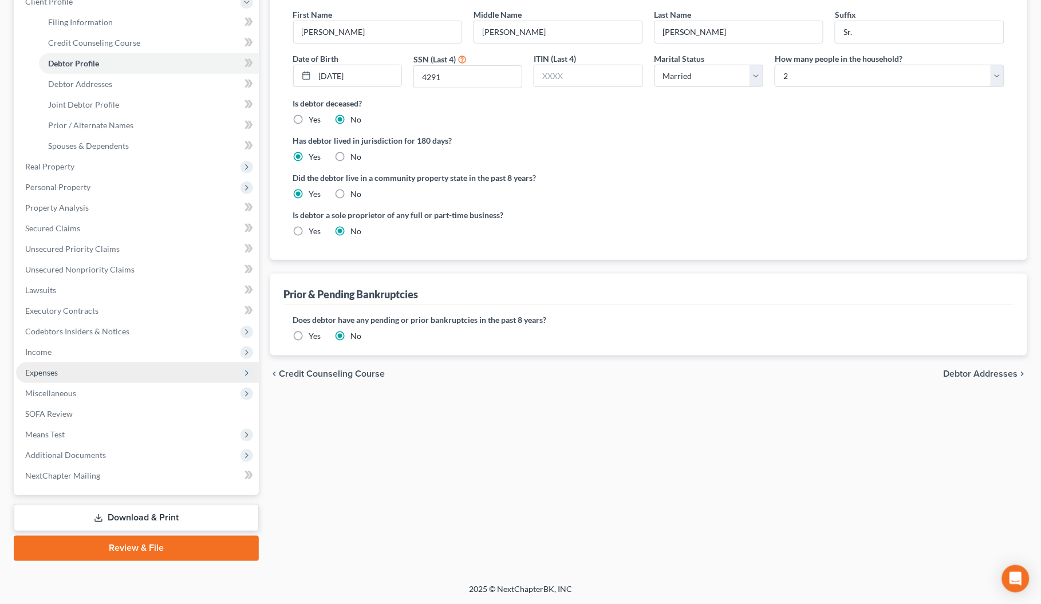
click at [61, 368] on span "Expenses" at bounding box center [137, 373] width 243 height 21
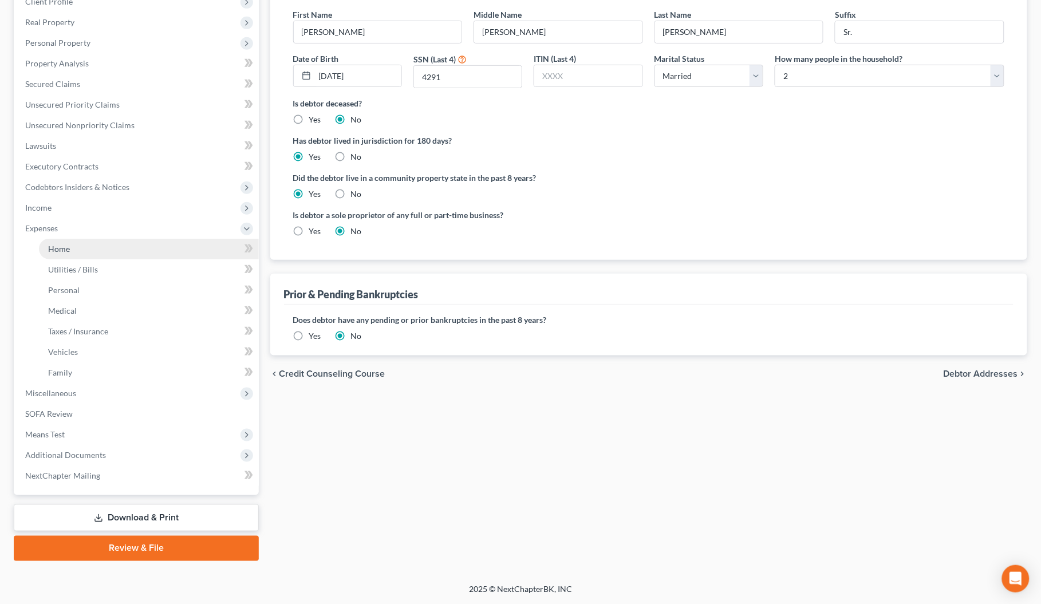
click at [62, 255] on link "Home" at bounding box center [149, 249] width 220 height 21
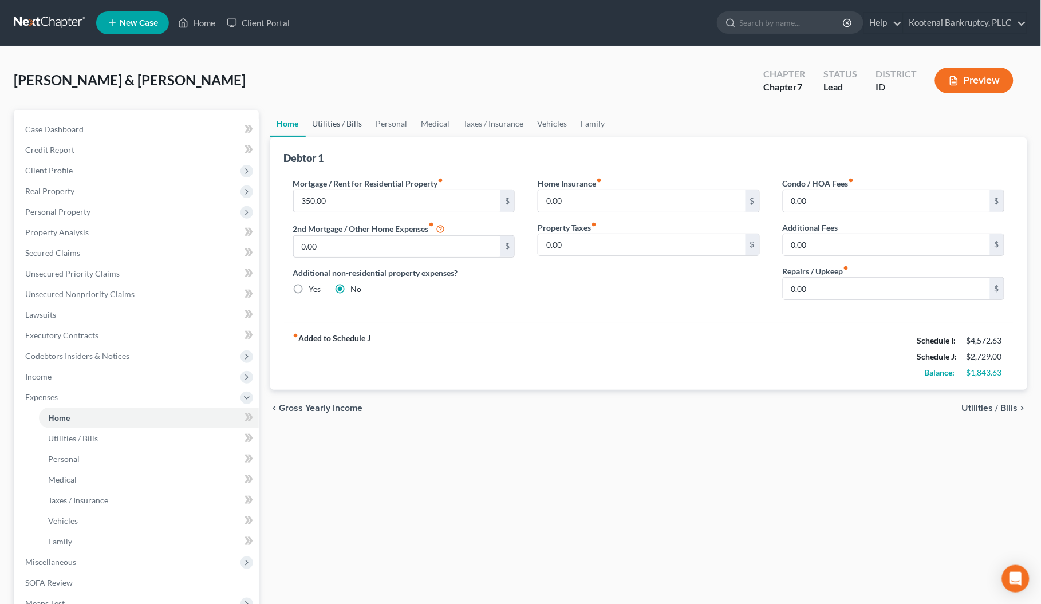
click at [336, 122] on link "Utilities / Bills" at bounding box center [338, 123] width 64 height 27
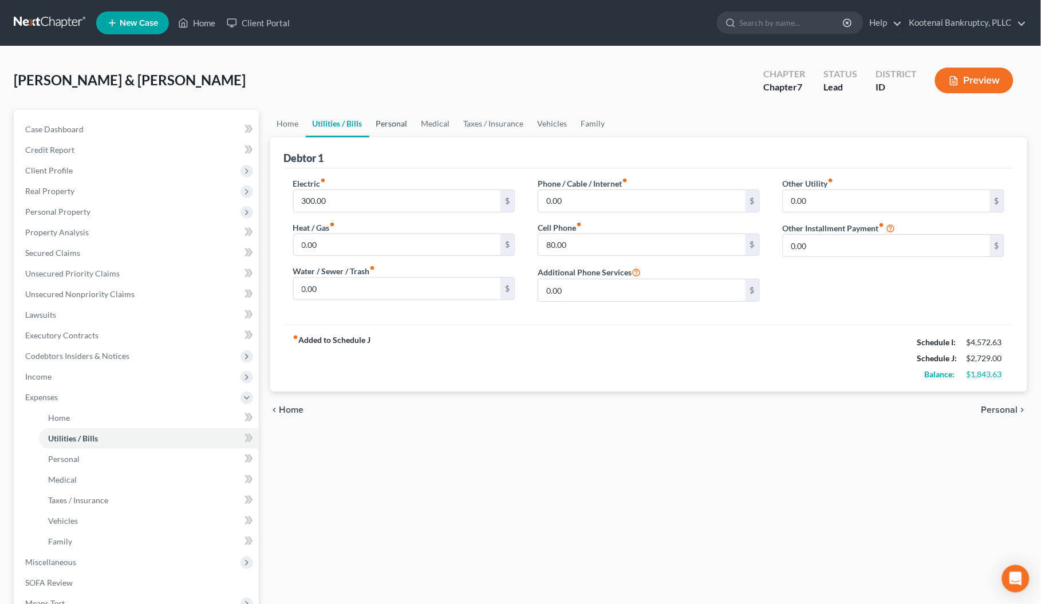
click at [388, 125] on link "Personal" at bounding box center [391, 123] width 45 height 27
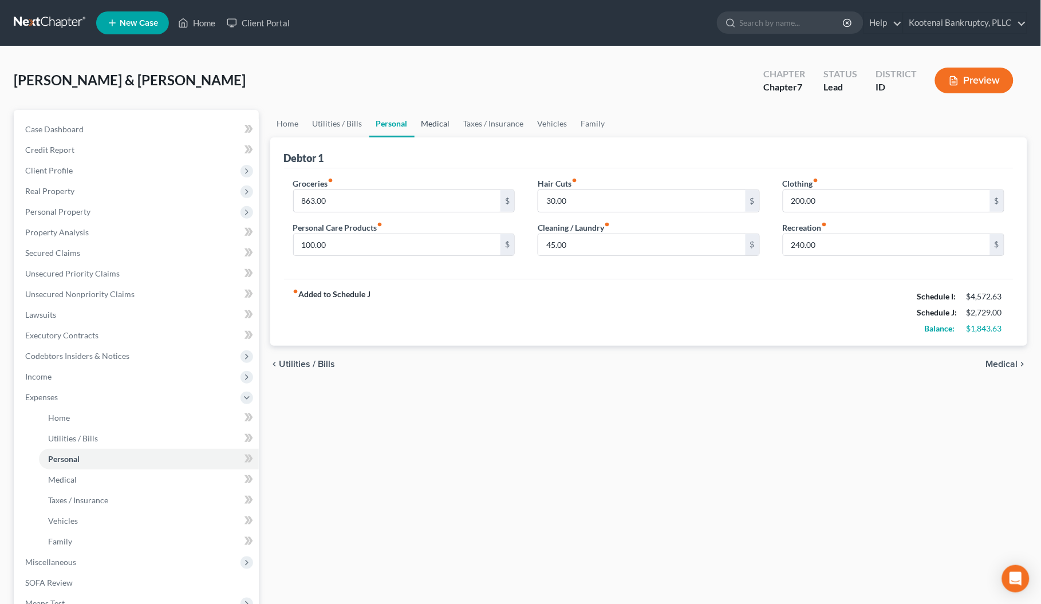
click at [424, 124] on link "Medical" at bounding box center [436, 123] width 42 height 27
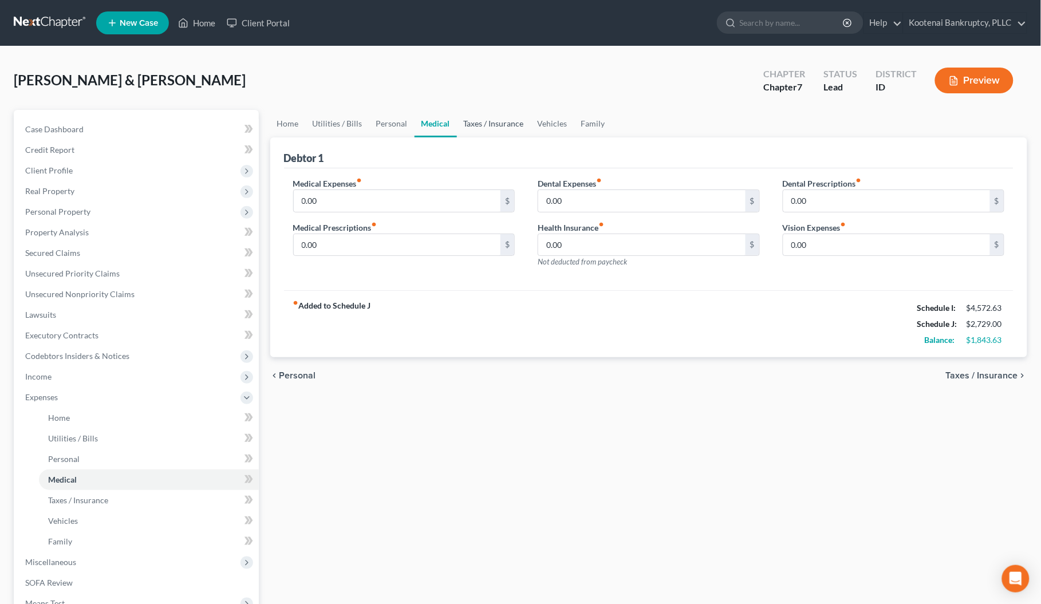
click at [479, 126] on link "Taxes / Insurance" at bounding box center [494, 123] width 74 height 27
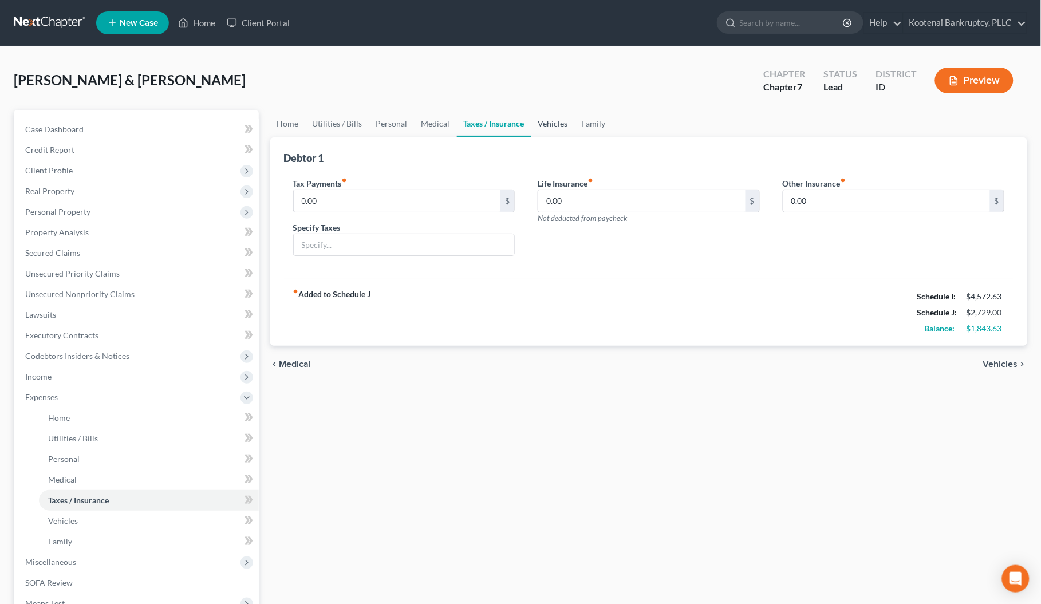
click at [544, 125] on link "Vehicles" at bounding box center [554, 123] width 44 height 27
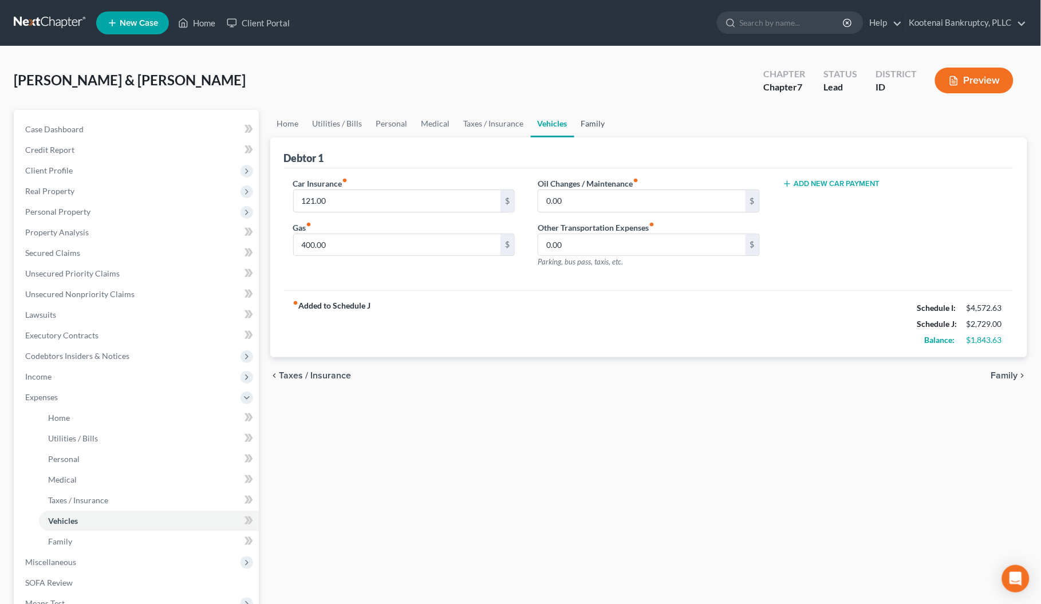
click at [590, 126] on link "Family" at bounding box center [594, 123] width 38 height 27
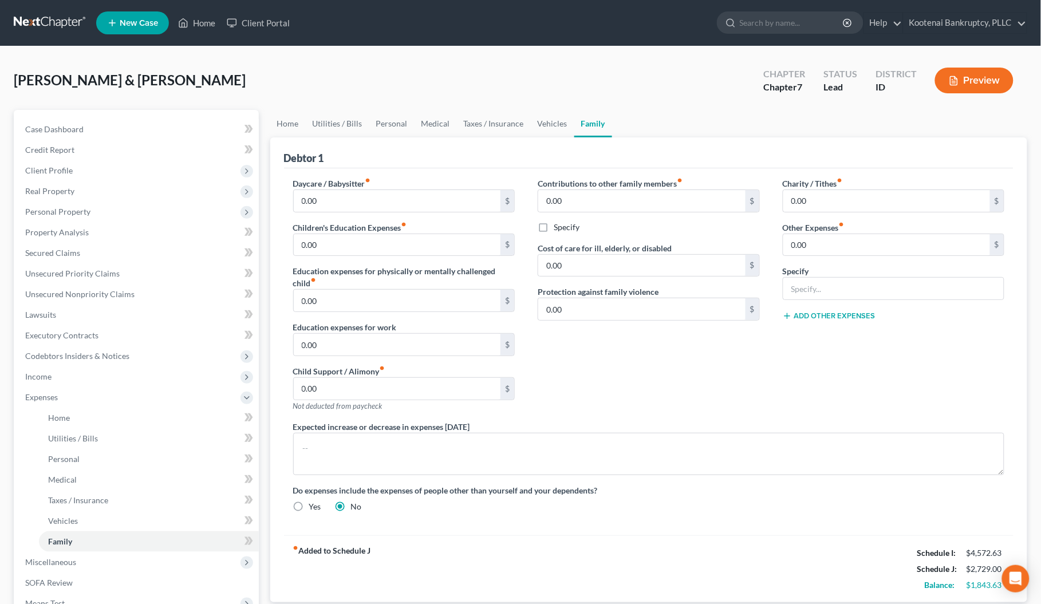
click at [974, 73] on button "Preview" at bounding box center [974, 81] width 78 height 26
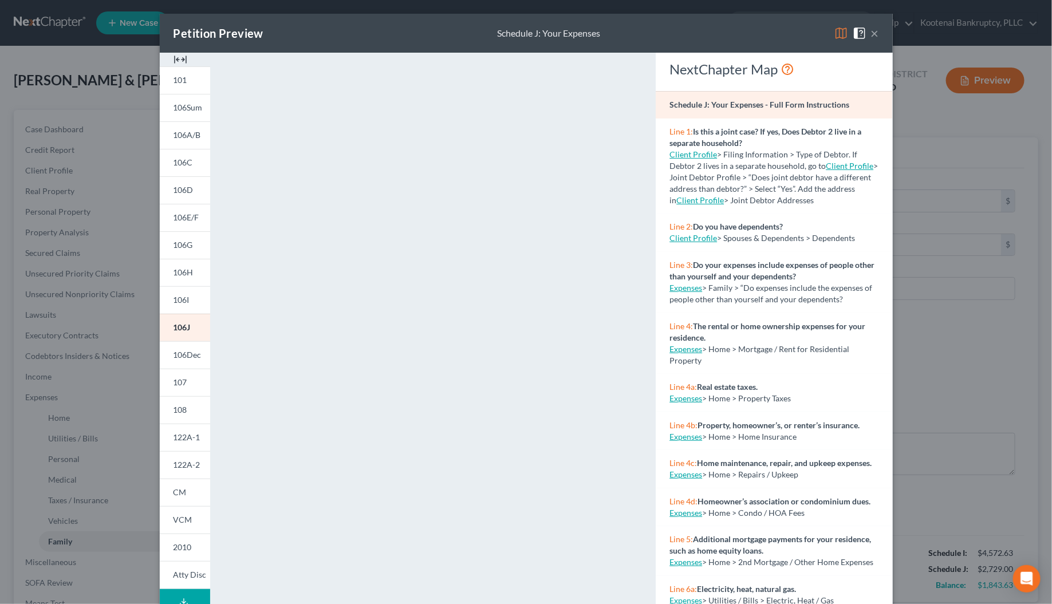
click at [871, 32] on button "×" at bounding box center [875, 33] width 8 height 14
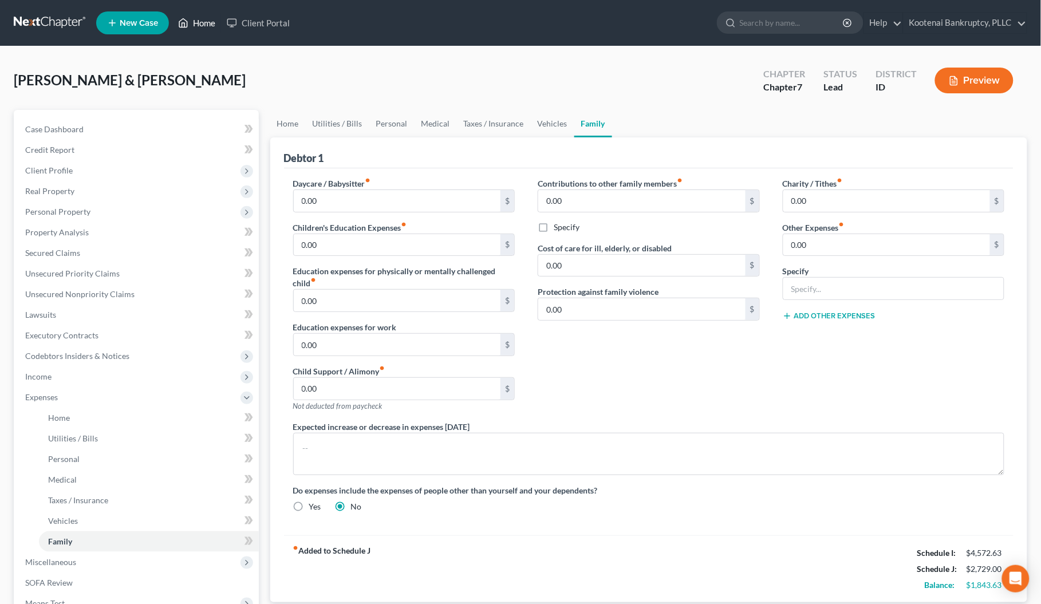
click at [210, 21] on link "Home" at bounding box center [196, 23] width 49 height 21
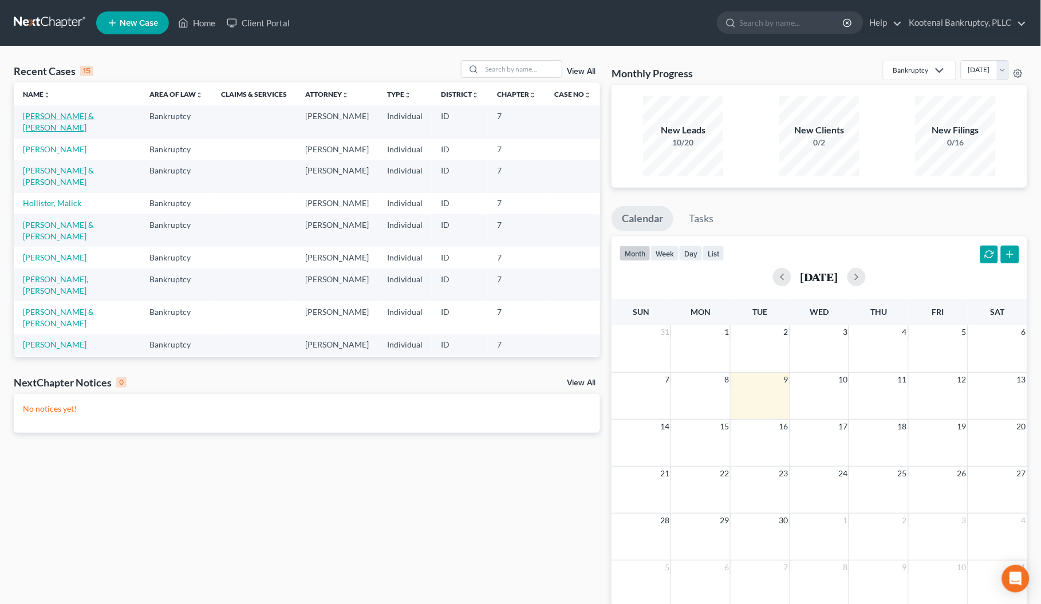
click at [41, 113] on link "[PERSON_NAME] & [PERSON_NAME]" at bounding box center [58, 121] width 71 height 21
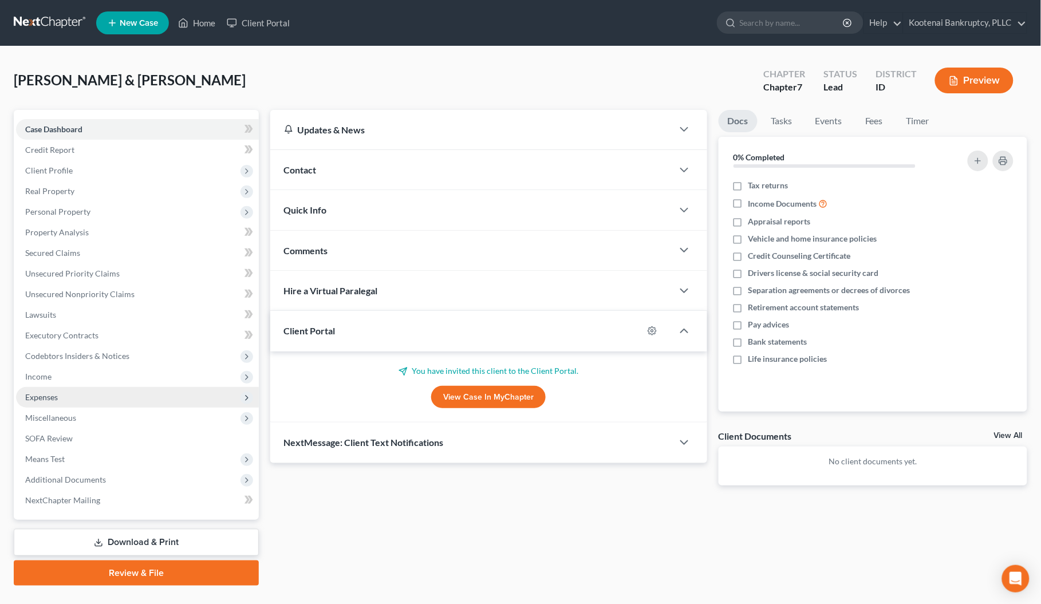
click at [33, 396] on span "Expenses" at bounding box center [41, 397] width 33 height 10
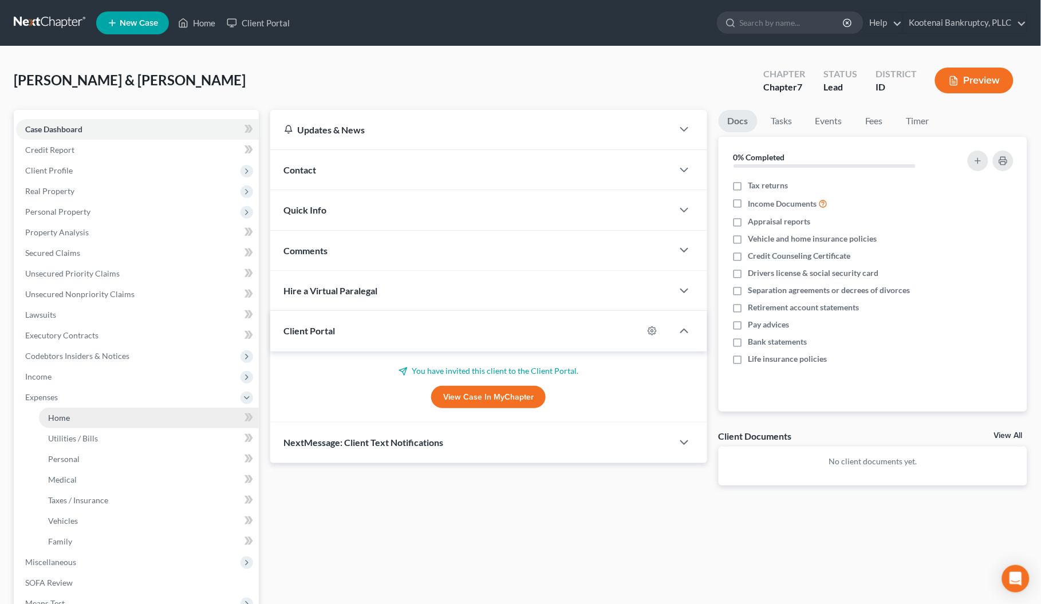
click at [50, 414] on span "Home" at bounding box center [59, 418] width 22 height 10
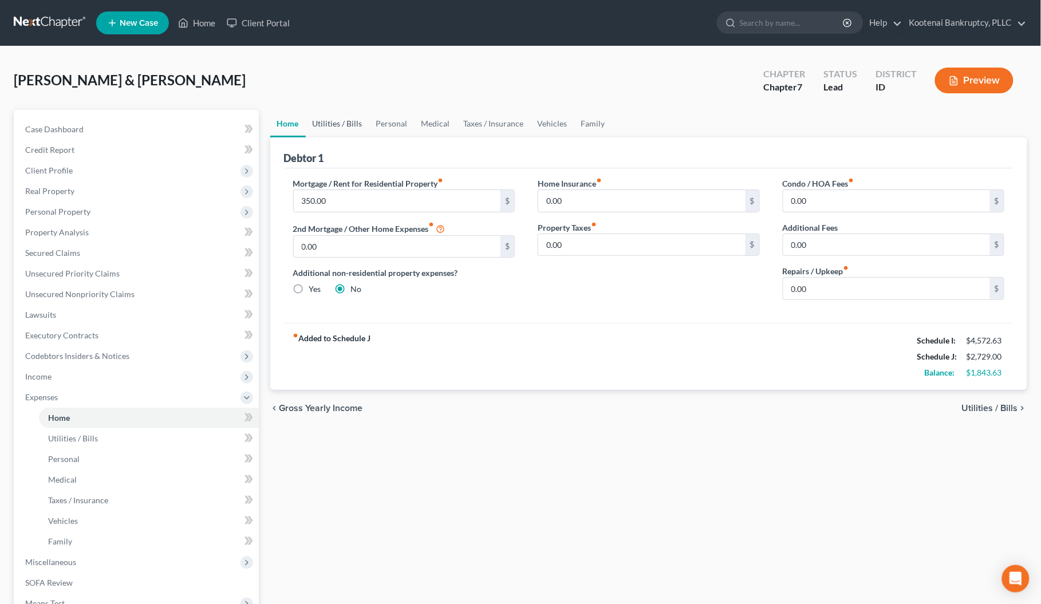
click at [328, 122] on link "Utilities / Bills" at bounding box center [338, 123] width 64 height 27
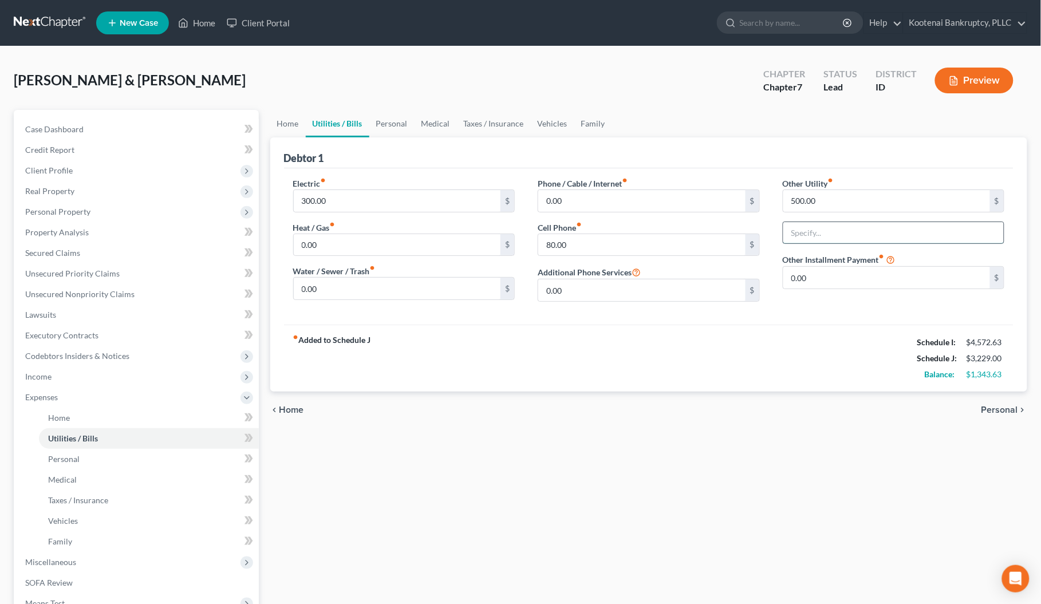
click at [820, 233] on input "text" at bounding box center [894, 233] width 221 height 22
click at [691, 407] on div "chevron_left Home Personal chevron_right" at bounding box center [649, 410] width 758 height 37
click at [556, 128] on link "Vehicles" at bounding box center [553, 123] width 44 height 27
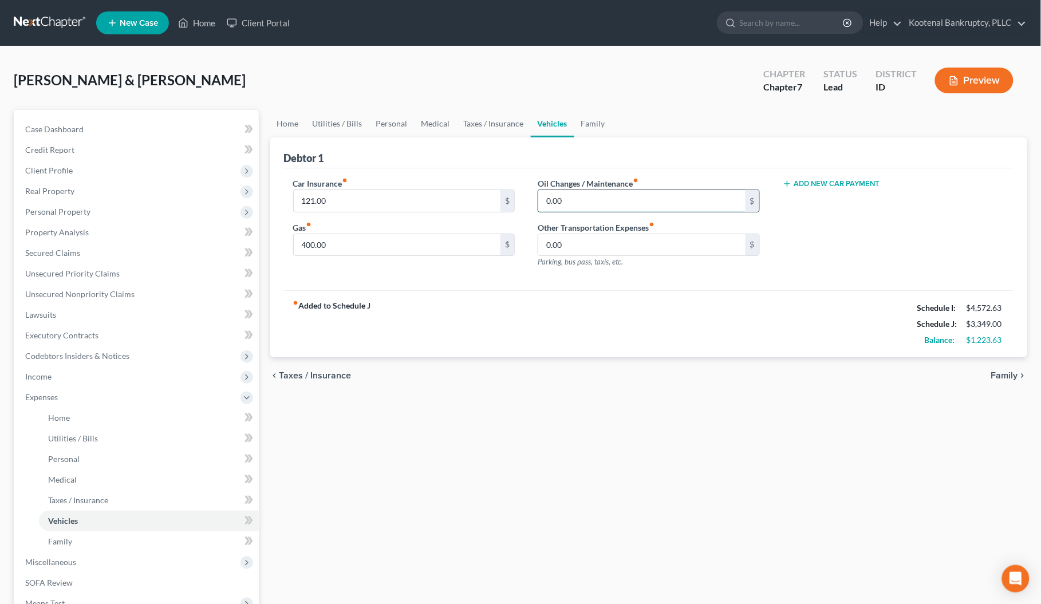
click at [564, 200] on input "0.00" at bounding box center [641, 201] width 207 height 22
click at [588, 123] on link "Family" at bounding box center [594, 123] width 38 height 27
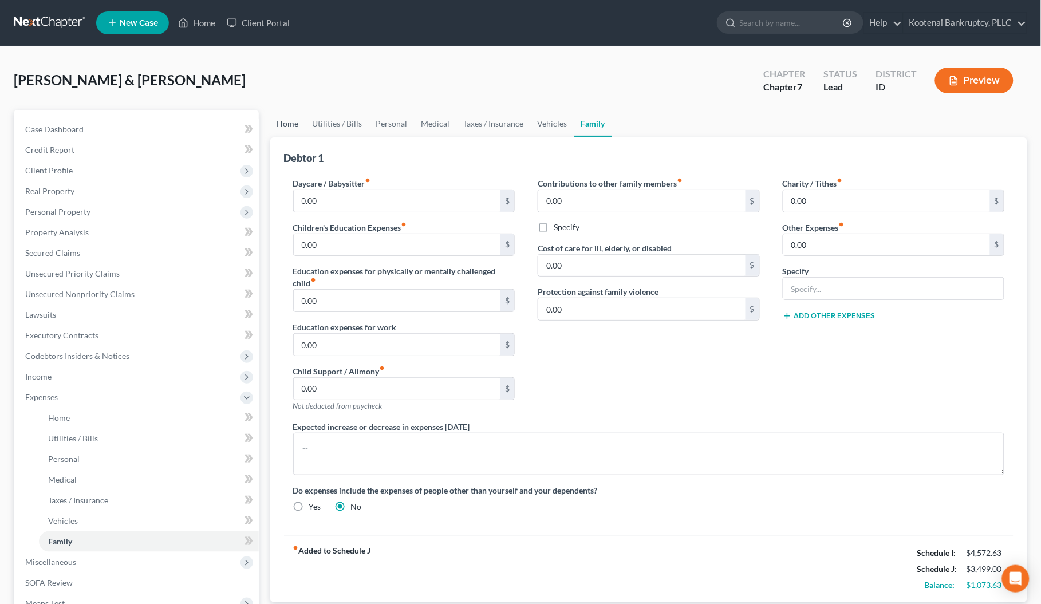
click at [286, 129] on link "Home" at bounding box center [288, 123] width 36 height 27
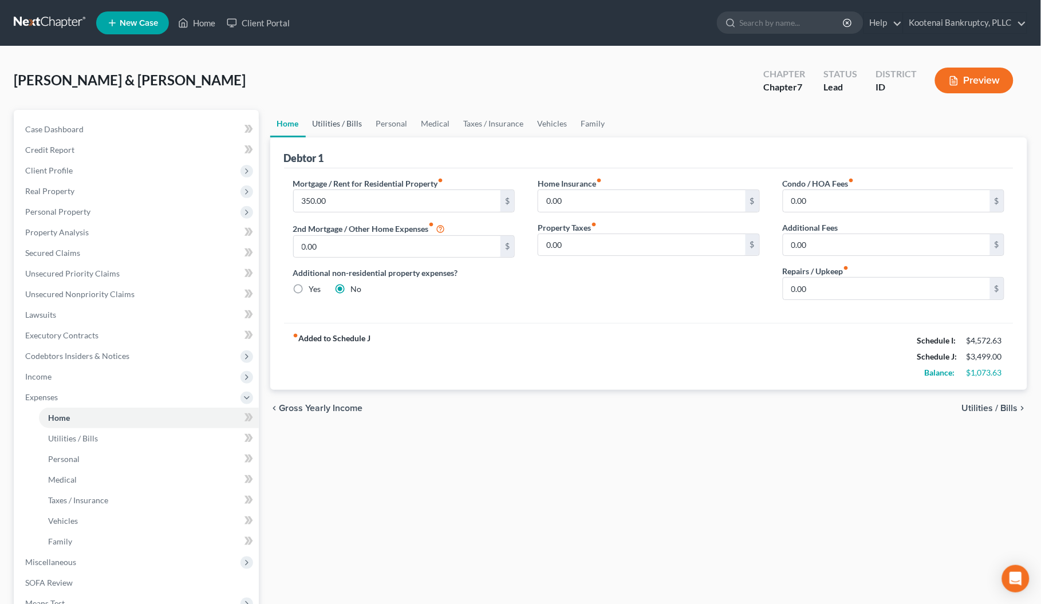
click at [334, 121] on link "Utilities / Bills" at bounding box center [338, 123] width 64 height 27
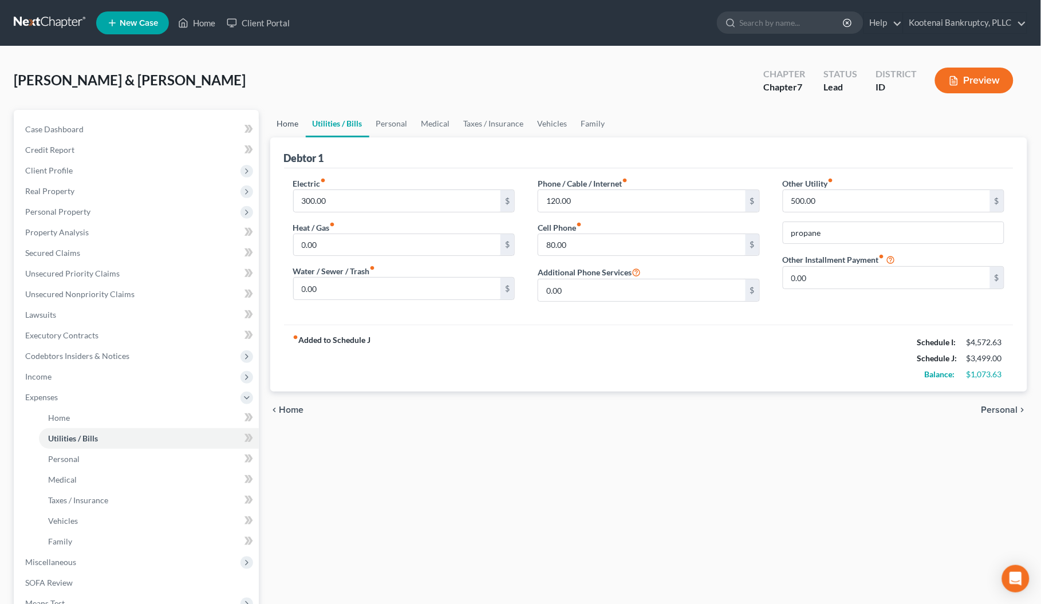
click at [285, 125] on link "Home" at bounding box center [288, 123] width 36 height 27
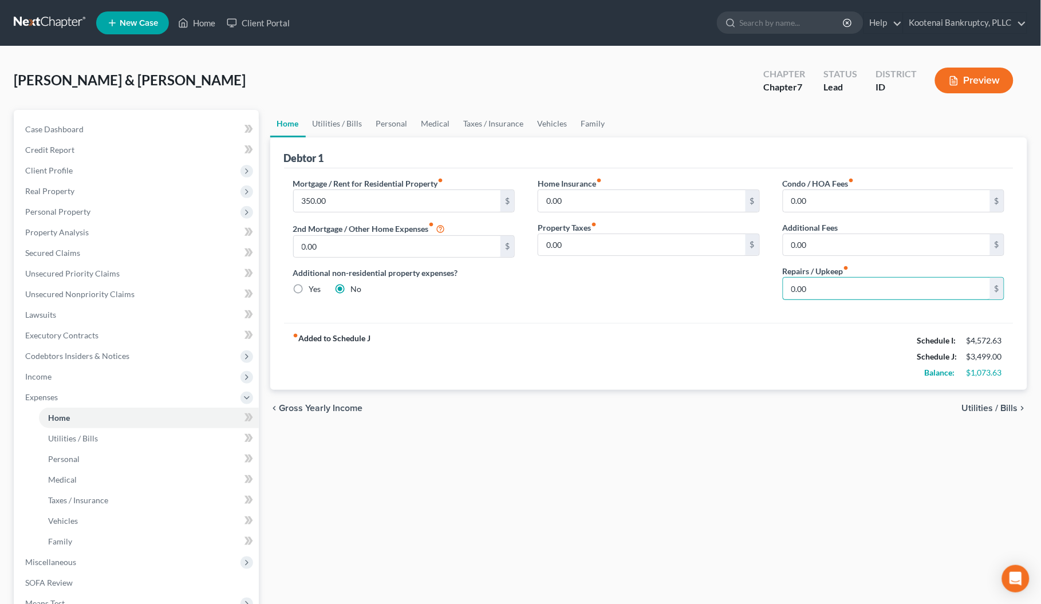
drag, startPoint x: 808, startPoint y: 290, endPoint x: 832, endPoint y: 307, distance: 29.1
click at [806, 288] on input "0.00" at bounding box center [887, 289] width 207 height 22
click at [808, 328] on div "fiber_manual_record Added to Schedule J Schedule I: $4,572.63 Schedule J: $3,79…" at bounding box center [649, 356] width 730 height 67
click at [336, 125] on link "Utilities / Bills" at bounding box center [338, 123] width 64 height 27
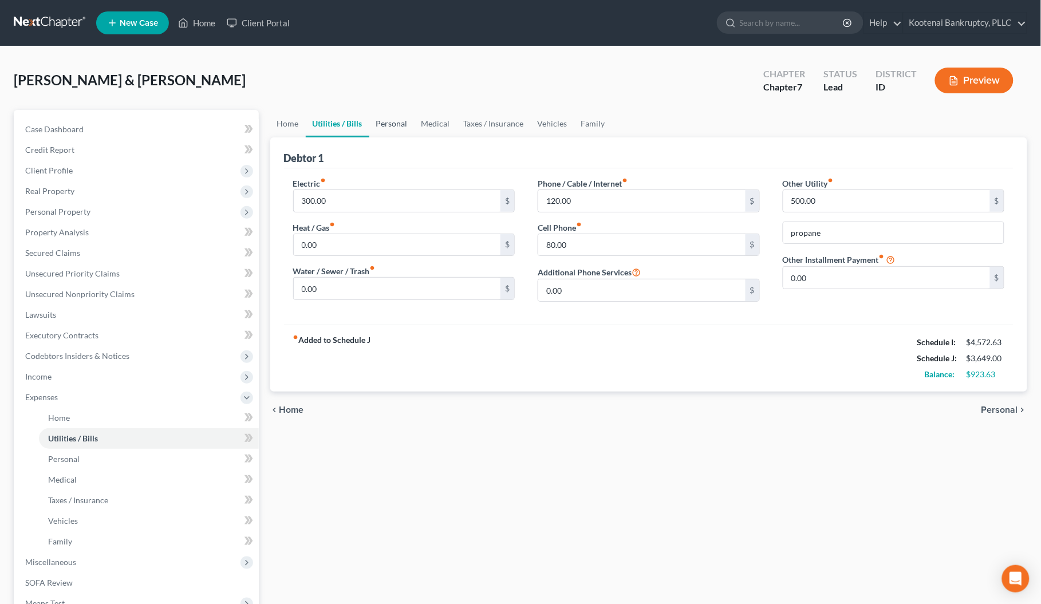
click at [394, 122] on link "Personal" at bounding box center [391, 123] width 45 height 27
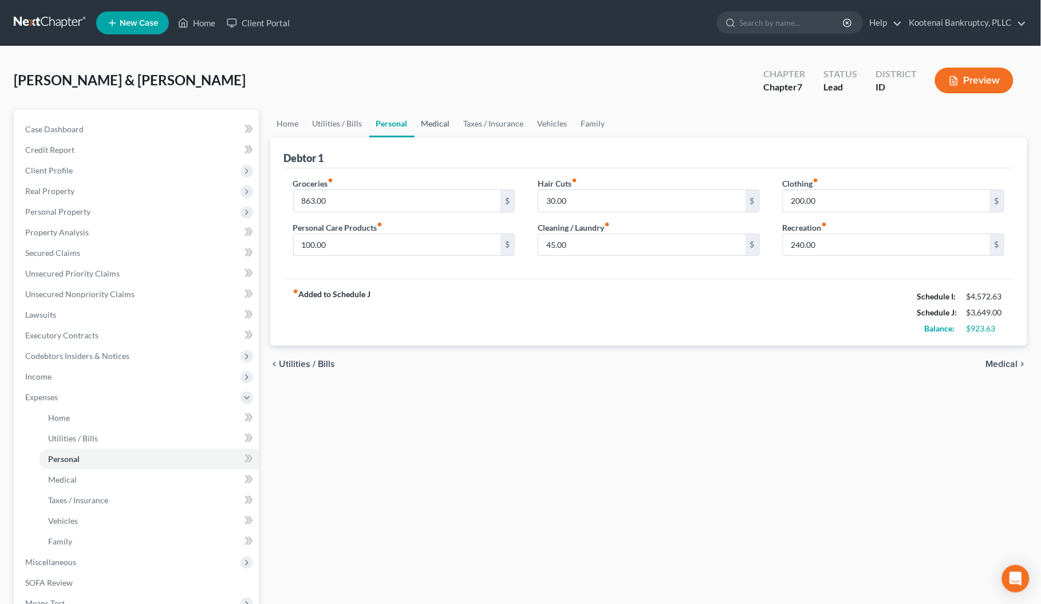
click at [434, 124] on link "Medical" at bounding box center [436, 123] width 42 height 27
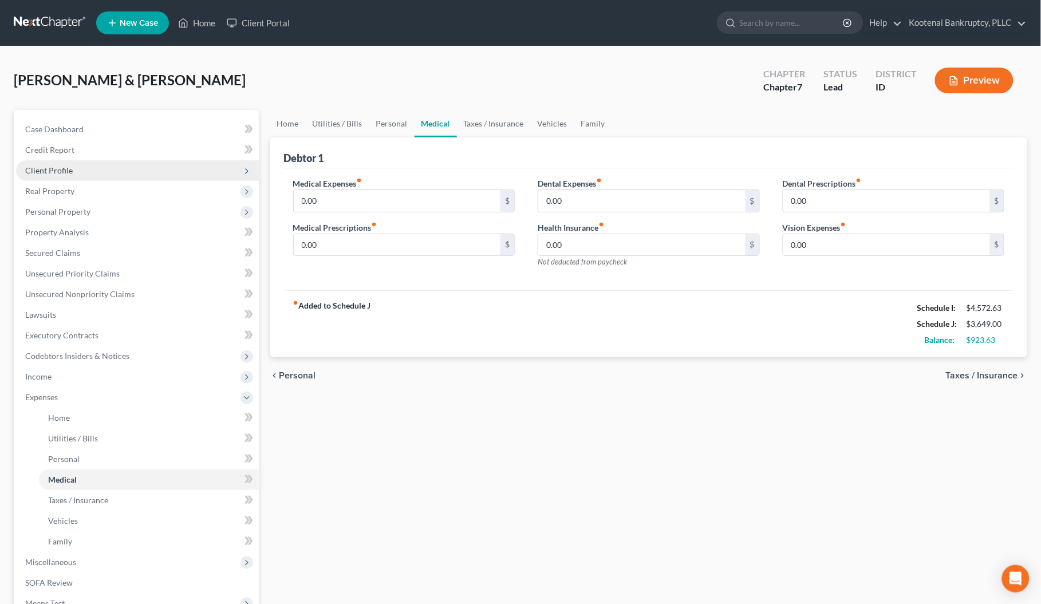
click at [35, 169] on span "Client Profile" at bounding box center [49, 171] width 48 height 10
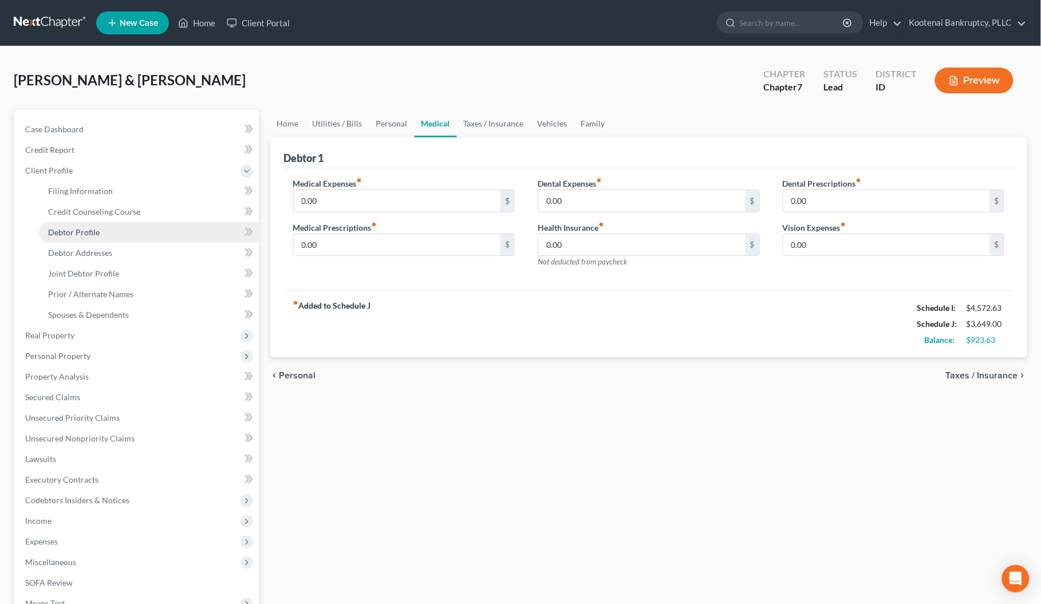
click at [64, 230] on span "Debtor Profile" at bounding box center [74, 232] width 52 height 10
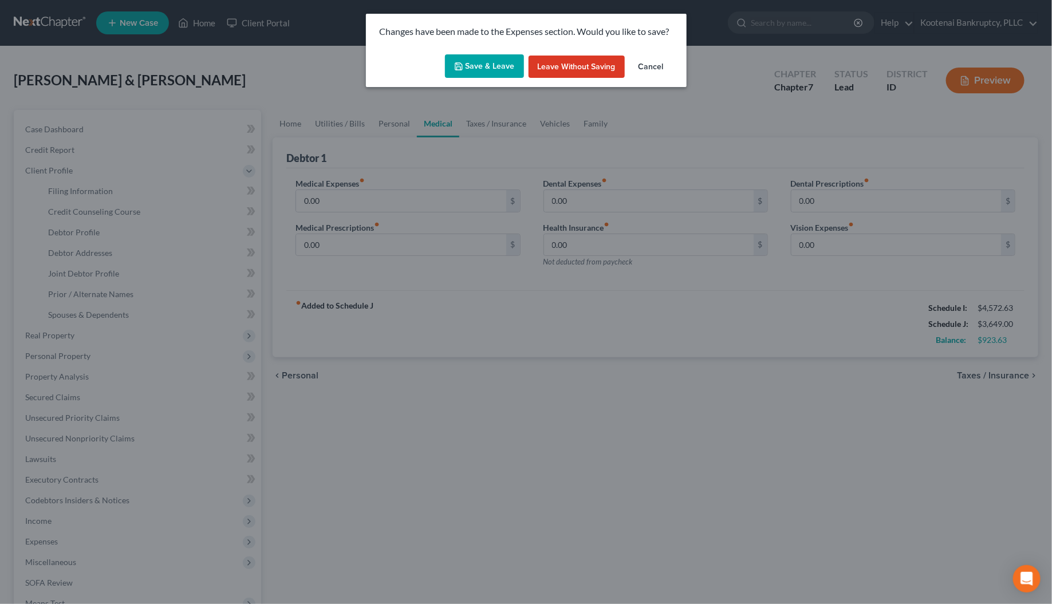
click at [471, 72] on button "Save & Leave" at bounding box center [484, 66] width 79 height 24
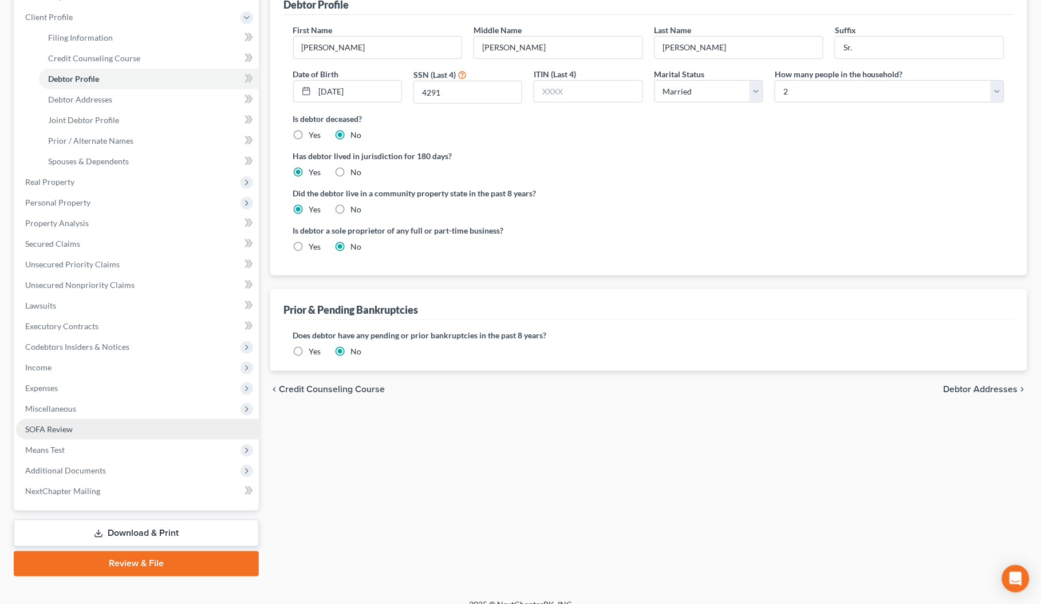
scroll to position [169, 0]
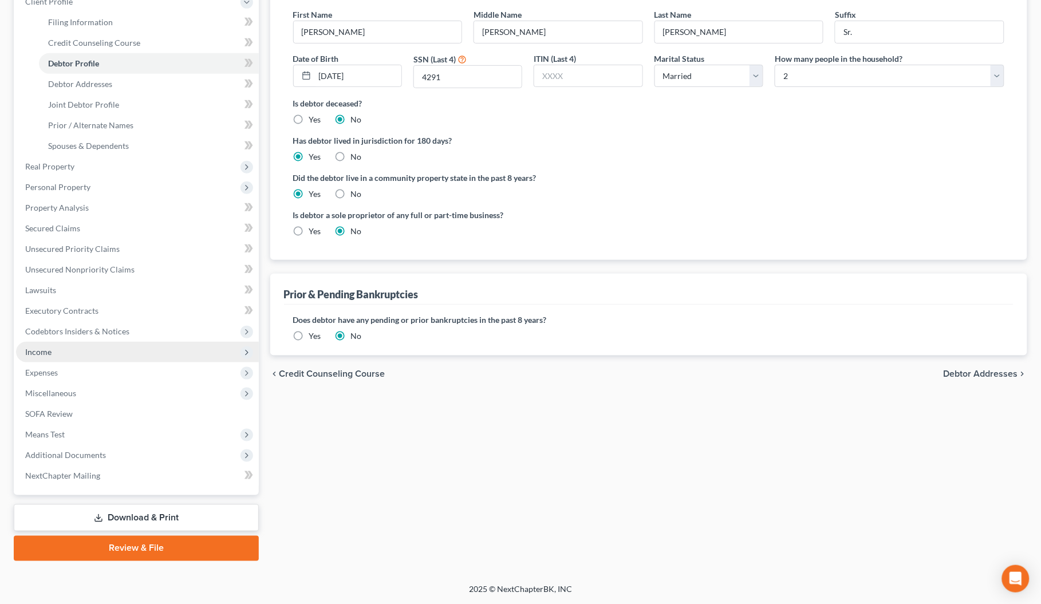
click at [34, 351] on span "Income" at bounding box center [38, 352] width 26 height 10
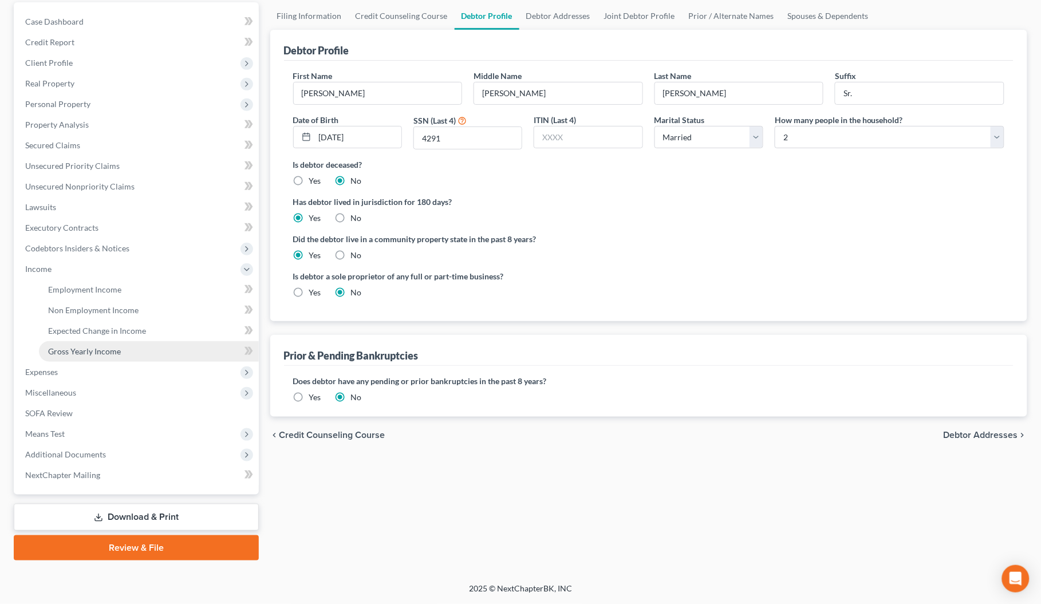
scroll to position [107, 0]
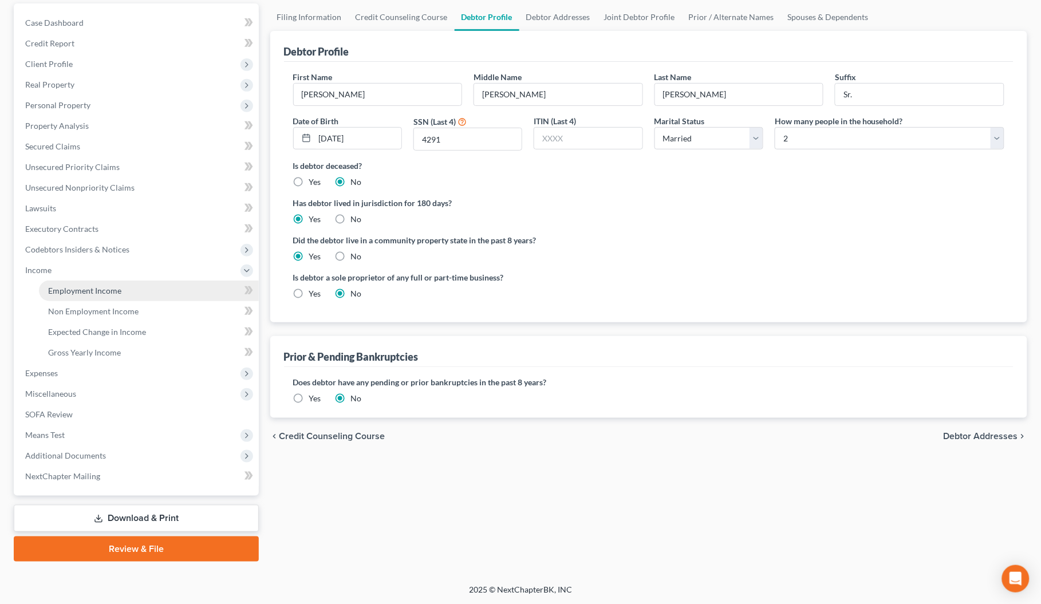
click at [81, 288] on span "Employment Income" at bounding box center [84, 291] width 73 height 10
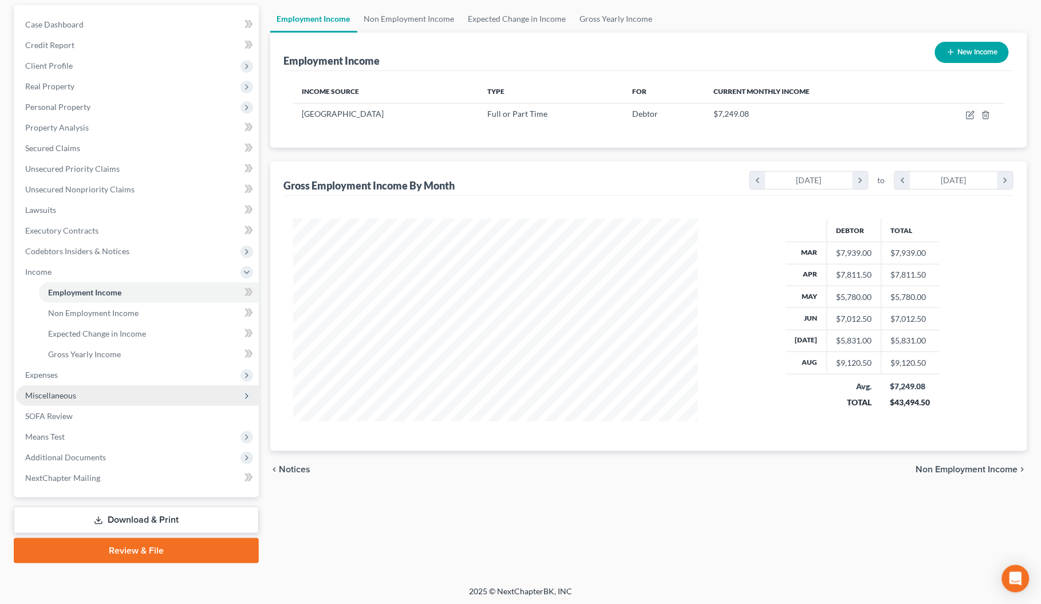
scroll to position [107, 0]
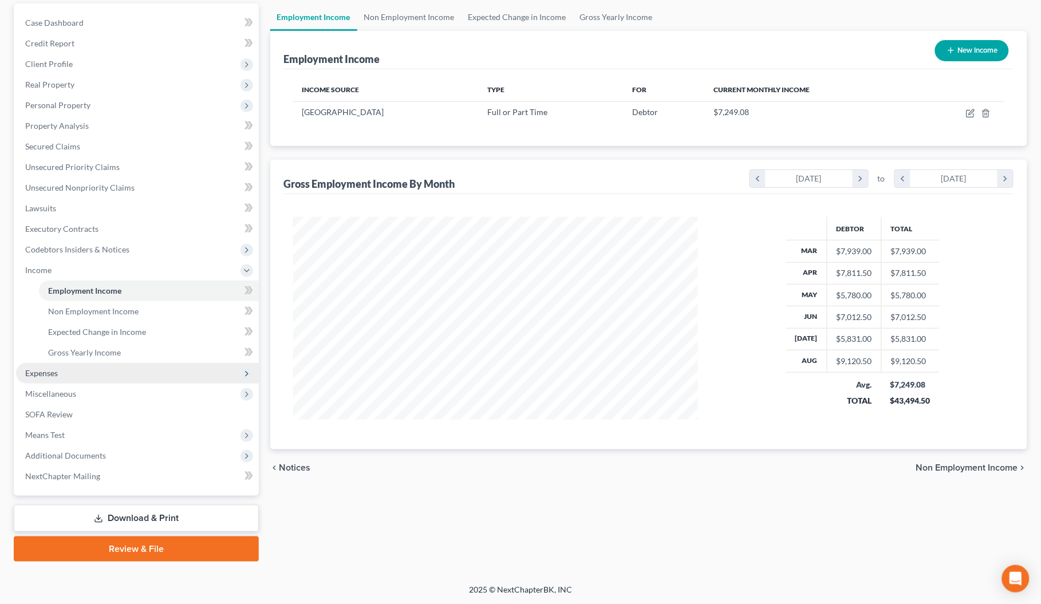
click at [41, 374] on span "Expenses" at bounding box center [41, 373] width 33 height 10
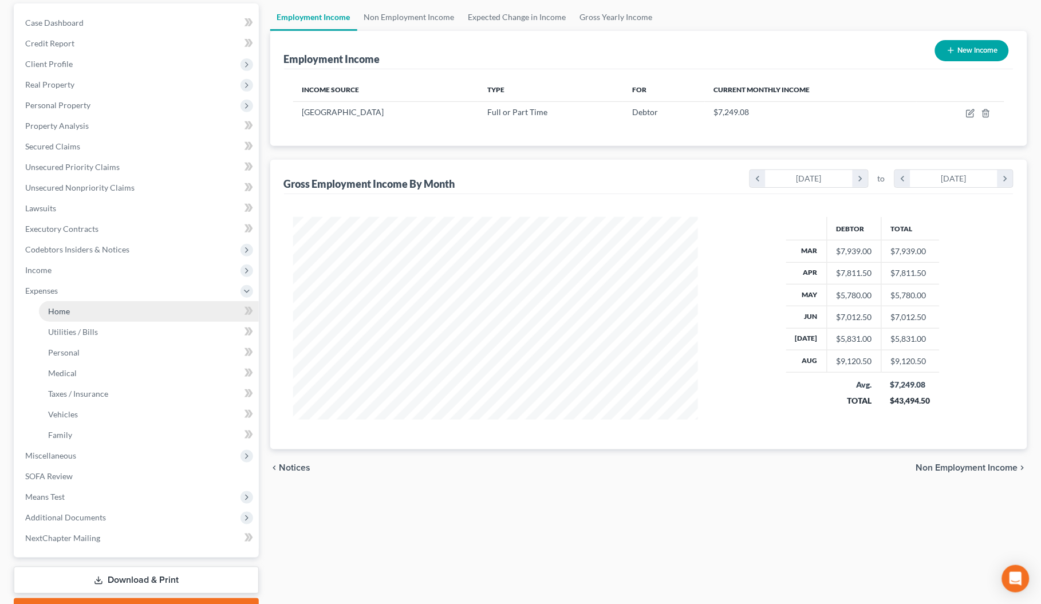
click at [59, 308] on span "Home" at bounding box center [59, 311] width 22 height 10
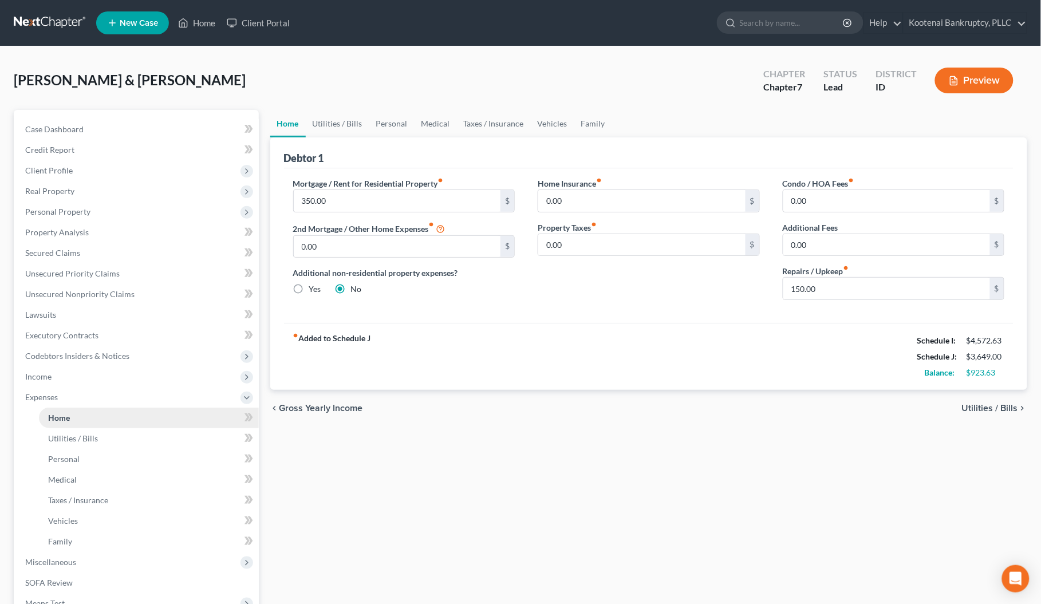
click at [58, 418] on span "Home" at bounding box center [59, 418] width 22 height 10
click at [822, 423] on div "chevron_left Gross Yearly Income Utilities / Bills chevron_right" at bounding box center [649, 408] width 758 height 37
click at [334, 126] on link "Utilities / Bills" at bounding box center [338, 123] width 64 height 27
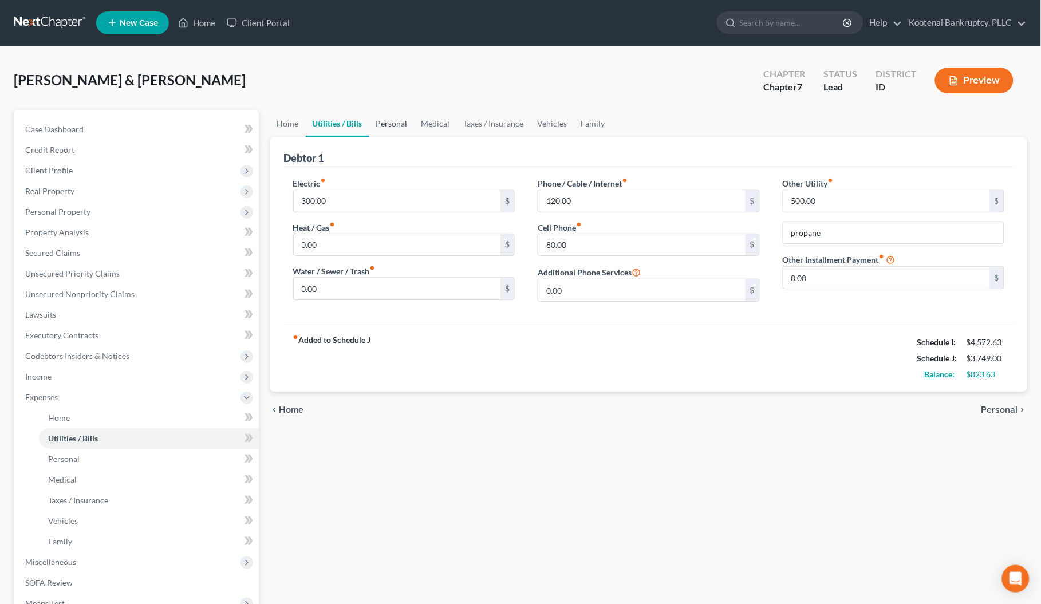
click at [388, 125] on link "Personal" at bounding box center [391, 123] width 45 height 27
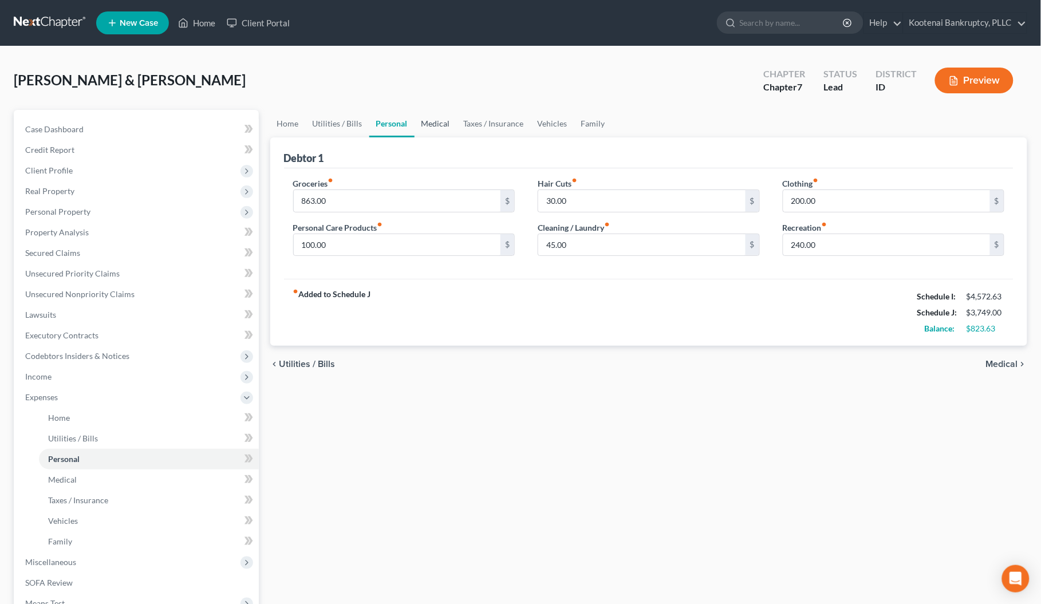
click at [436, 123] on link "Medical" at bounding box center [436, 123] width 42 height 27
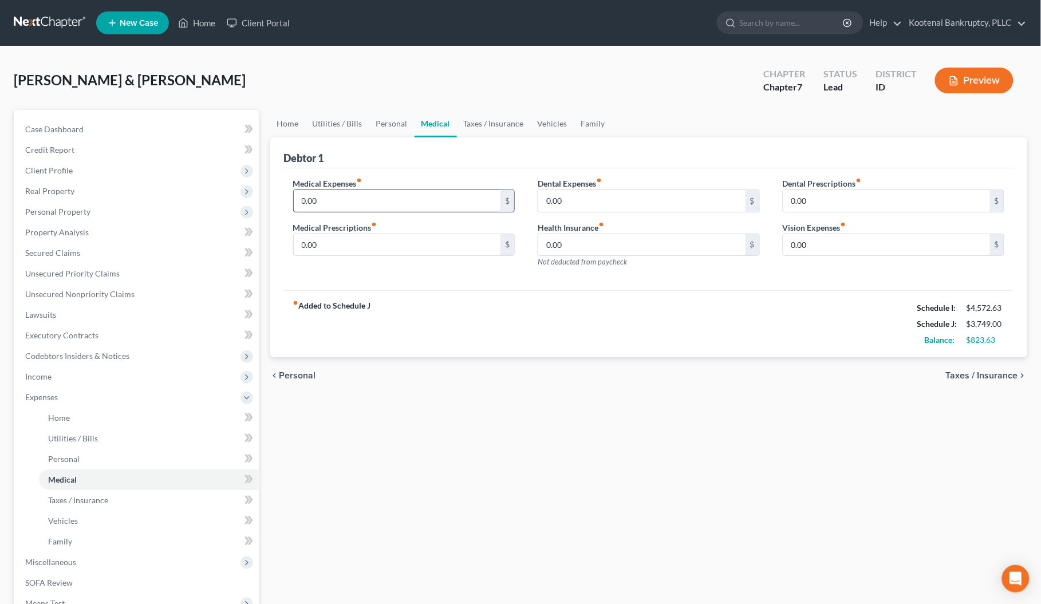
click at [328, 196] on input "0.00" at bounding box center [397, 201] width 207 height 22
click at [468, 124] on link "Taxes / Insurance" at bounding box center [494, 123] width 74 height 27
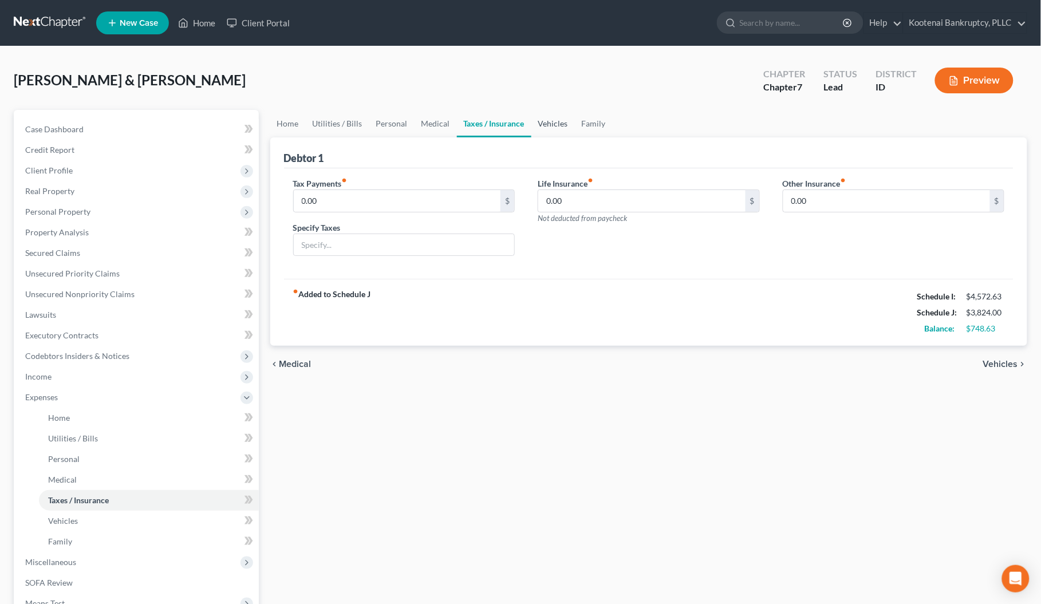
click at [550, 121] on link "Vehicles" at bounding box center [554, 123] width 44 height 27
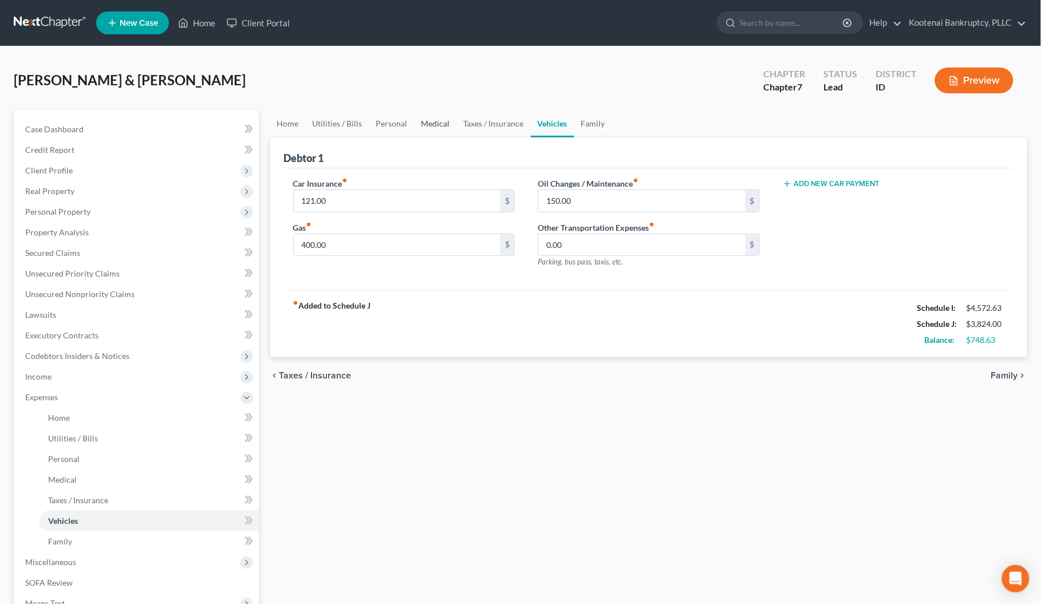
click at [431, 120] on link "Medical" at bounding box center [436, 123] width 42 height 27
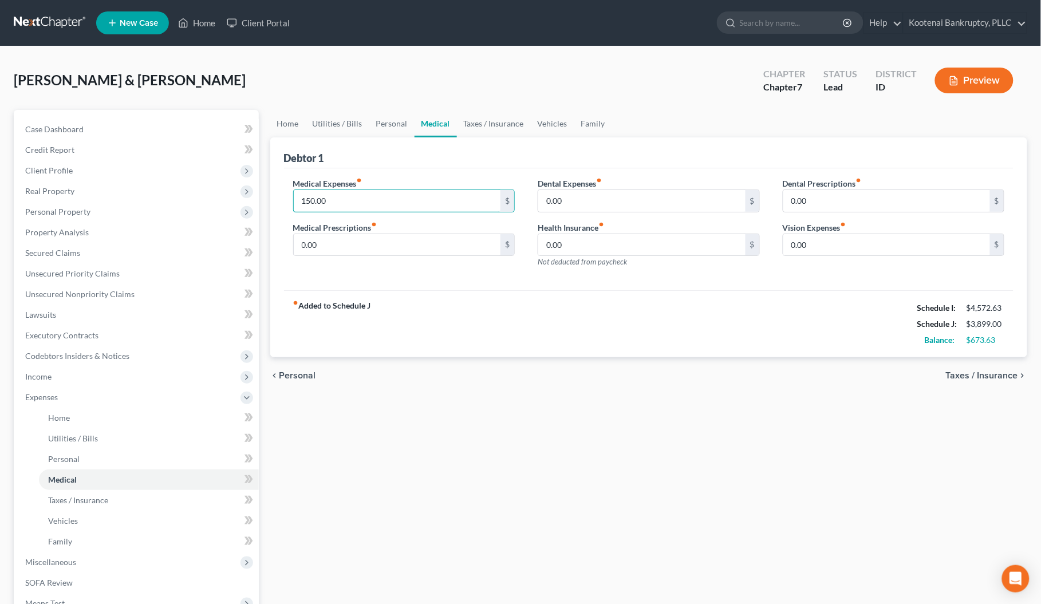
drag, startPoint x: 331, startPoint y: 202, endPoint x: 281, endPoint y: 203, distance: 50.4
click at [281, 203] on div "Debtor 1 Medical Expenses fiber_manual_record 150.00 $ Medical Prescriptions fi…" at bounding box center [649, 247] width 758 height 221
click at [485, 122] on link "Taxes / Insurance" at bounding box center [494, 123] width 74 height 27
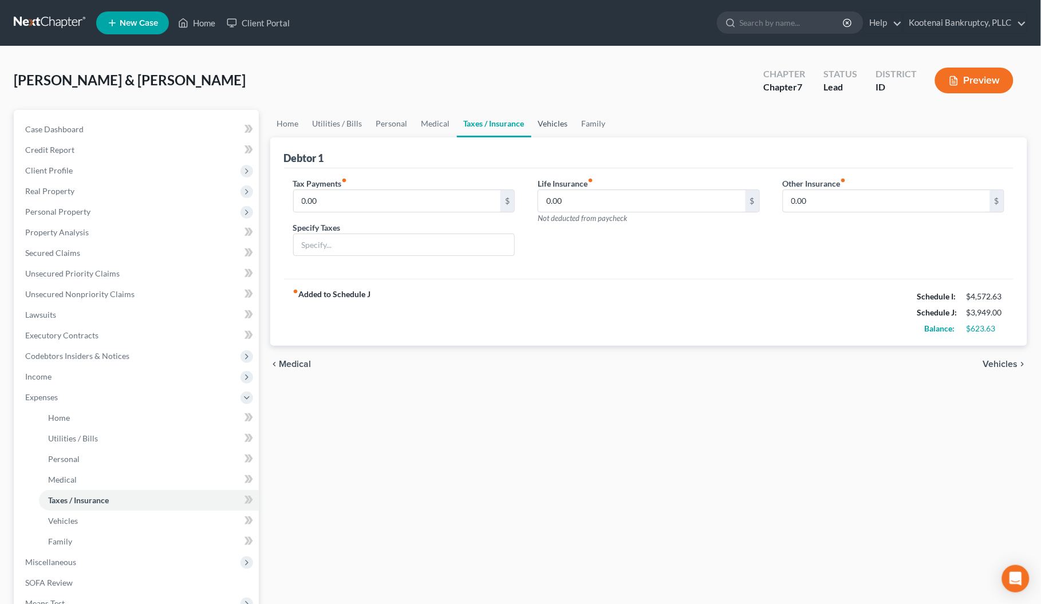
click at [548, 127] on link "Vehicles" at bounding box center [554, 123] width 44 height 27
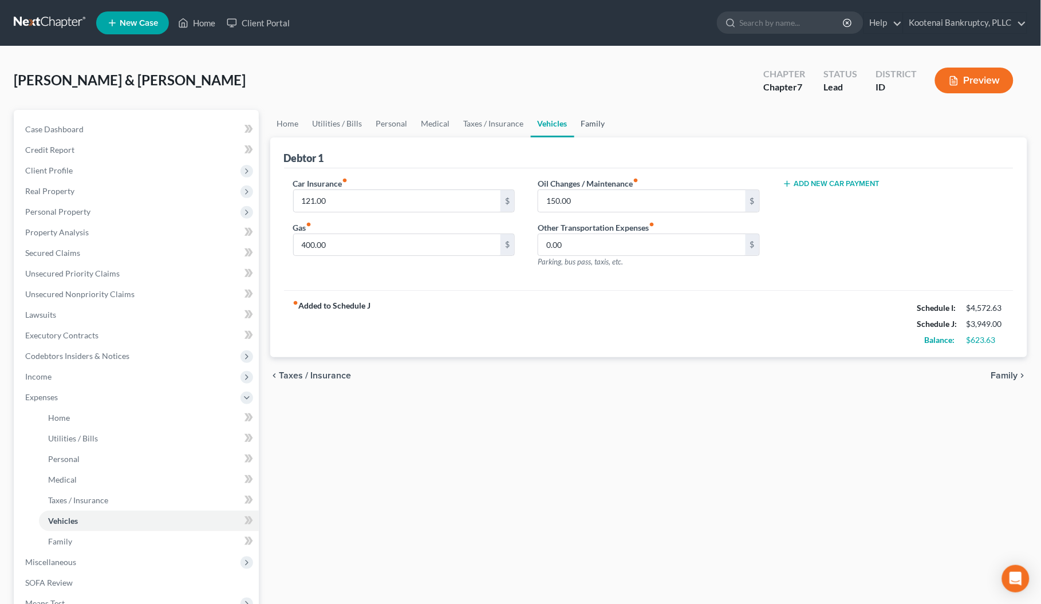
click at [582, 124] on link "Family" at bounding box center [594, 123] width 38 height 27
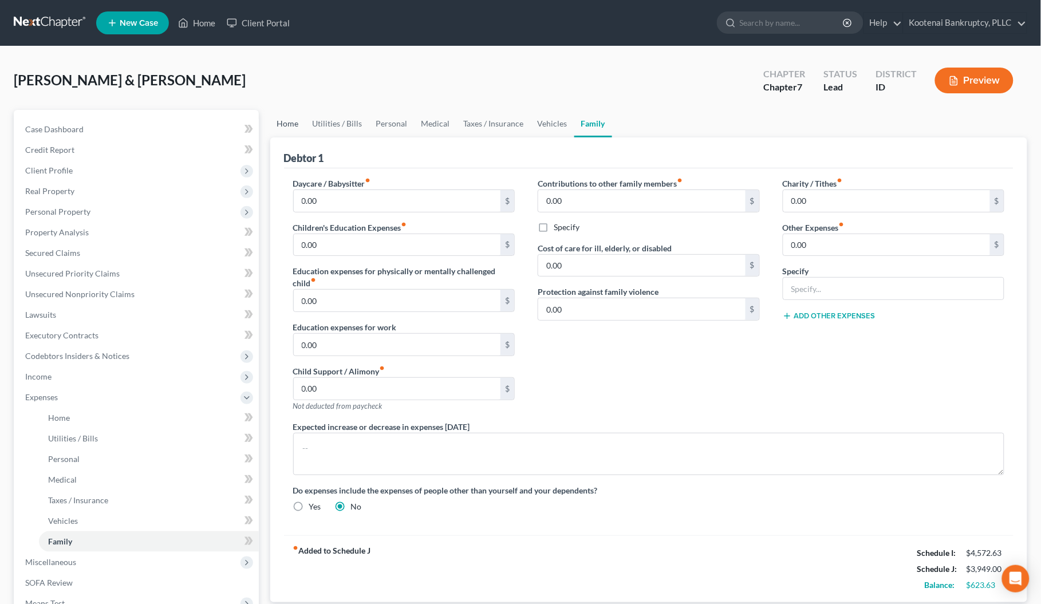
click at [282, 127] on link "Home" at bounding box center [288, 123] width 36 height 27
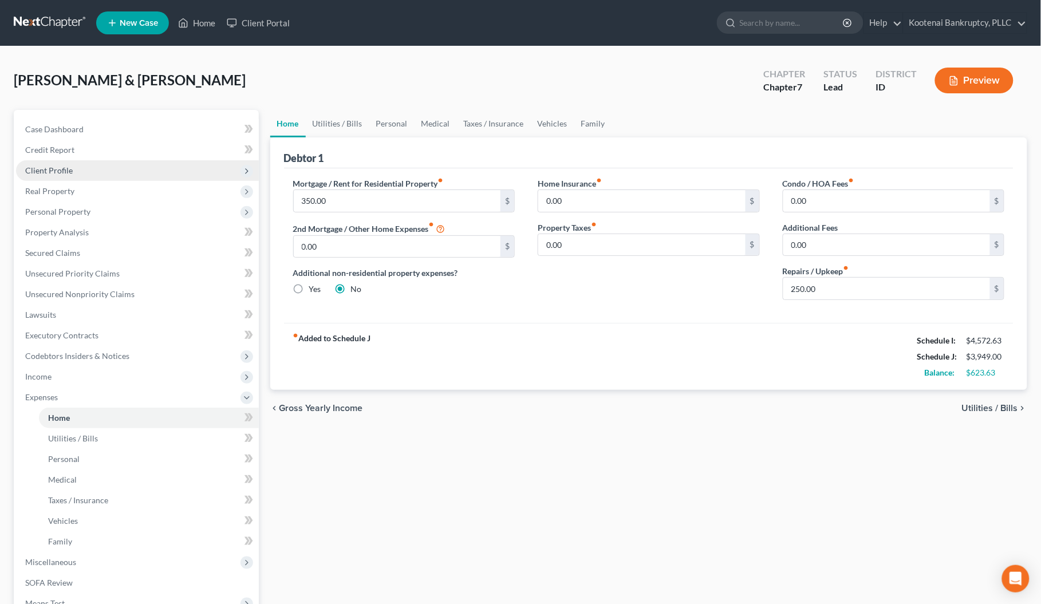
click at [60, 166] on span "Client Profile" at bounding box center [49, 171] width 48 height 10
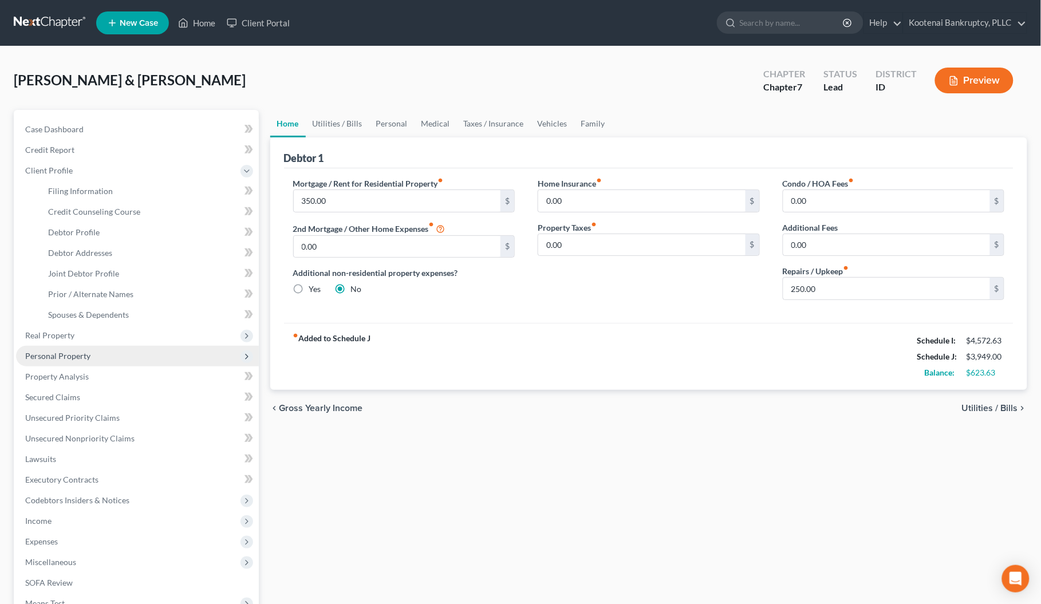
click at [34, 357] on span "Personal Property" at bounding box center [57, 356] width 65 height 10
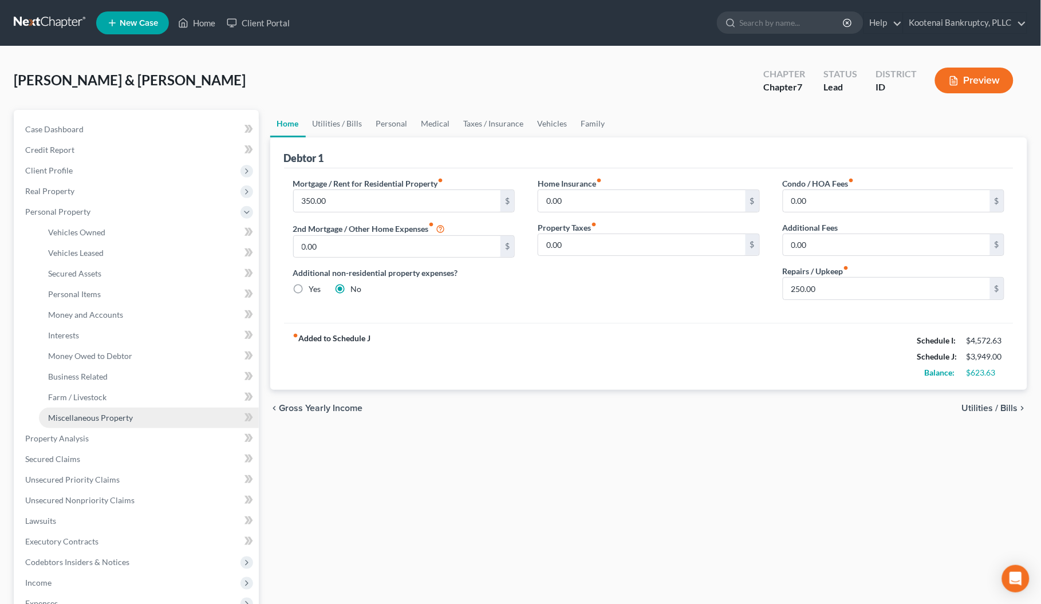
click at [61, 416] on span "Miscellaneous Property" at bounding box center [90, 418] width 85 height 10
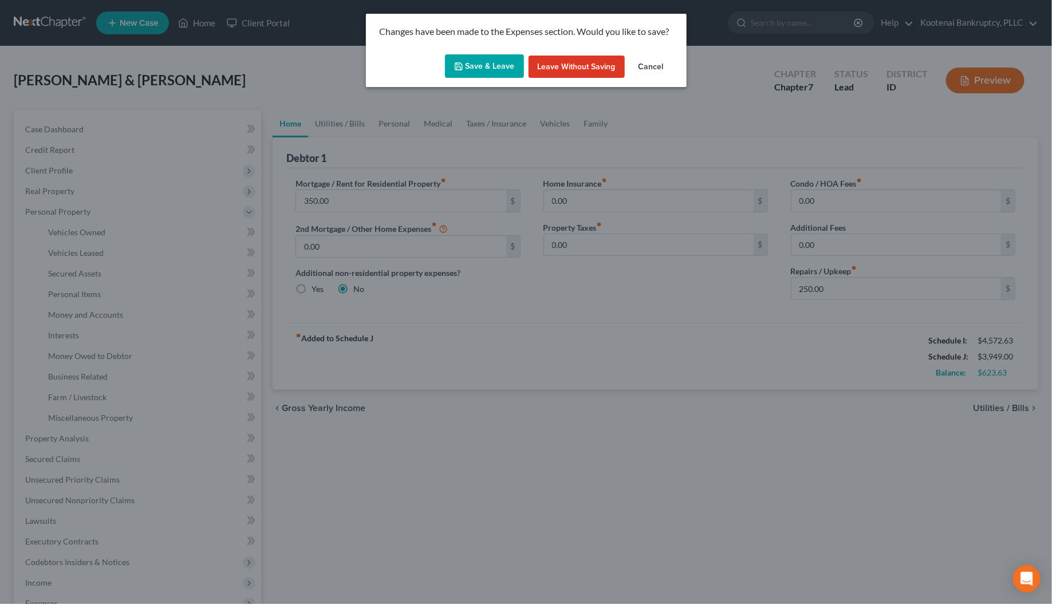
click at [483, 63] on button "Save & Leave" at bounding box center [484, 66] width 79 height 24
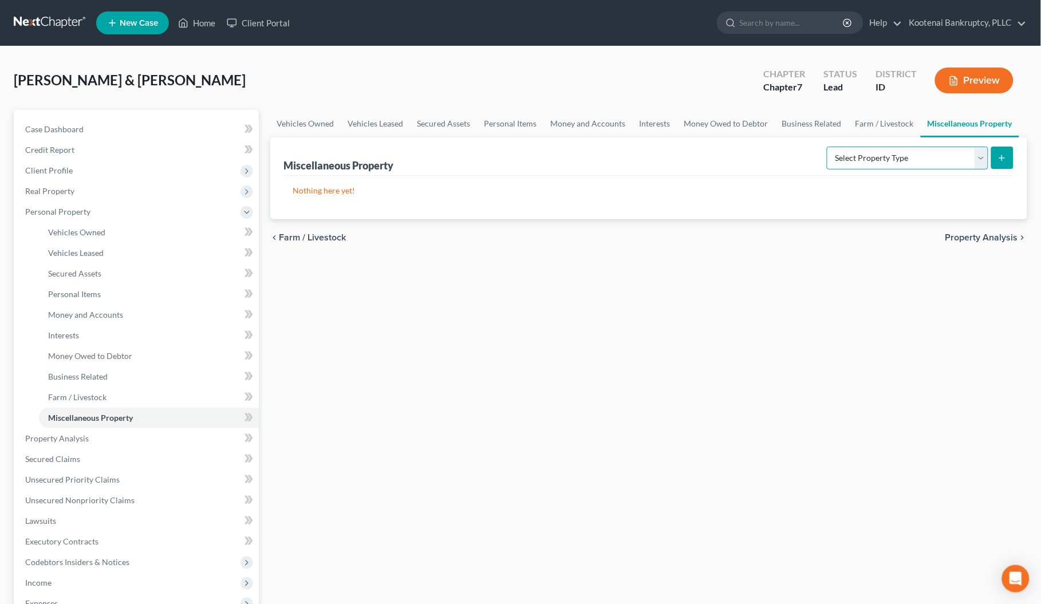
click at [977, 158] on select "Select Property Type Assigned for Creditor Benefit [DATE] Holding for Another N…" at bounding box center [908, 158] width 162 height 23
click at [827, 147] on select "Select Property Type Assigned for Creditor Benefit [DATE] Holding for Another N…" at bounding box center [908, 158] width 162 height 23
click at [1002, 151] on button "submit" at bounding box center [1003, 158] width 22 height 22
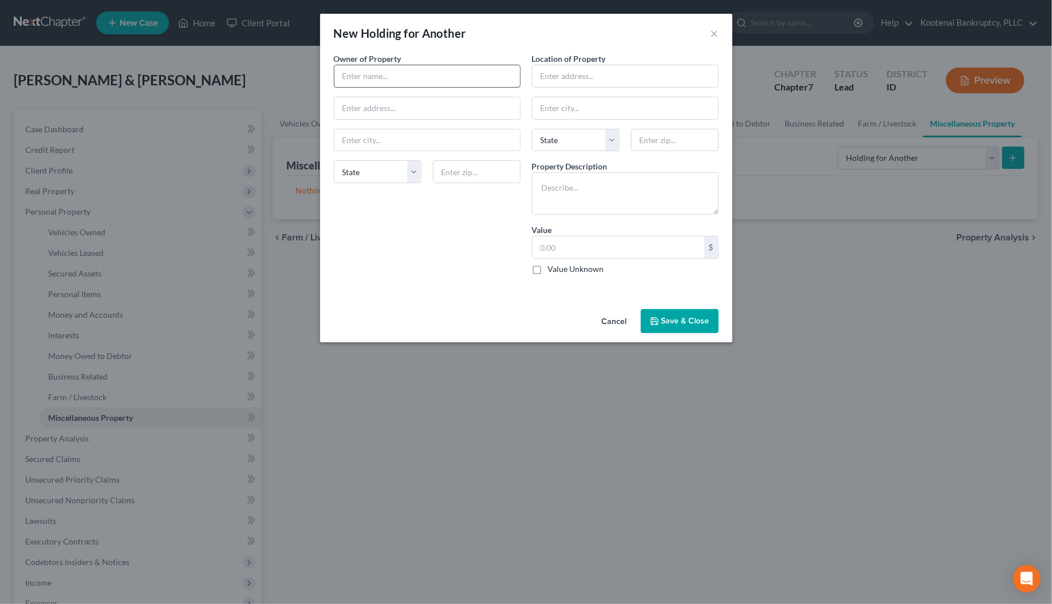
click at [376, 76] on input "text" at bounding box center [428, 76] width 186 height 22
drag, startPoint x: 547, startPoint y: 72, endPoint x: 19, endPoint y: 129, distance: 531.3
click at [547, 72] on input "text" at bounding box center [626, 76] width 186 height 22
click at [557, 77] on input "text" at bounding box center [626, 76] width 186 height 22
click at [545, 193] on textarea "To enrich screen reader interactions, please activate Accessibility in Grammarl…" at bounding box center [625, 193] width 187 height 42
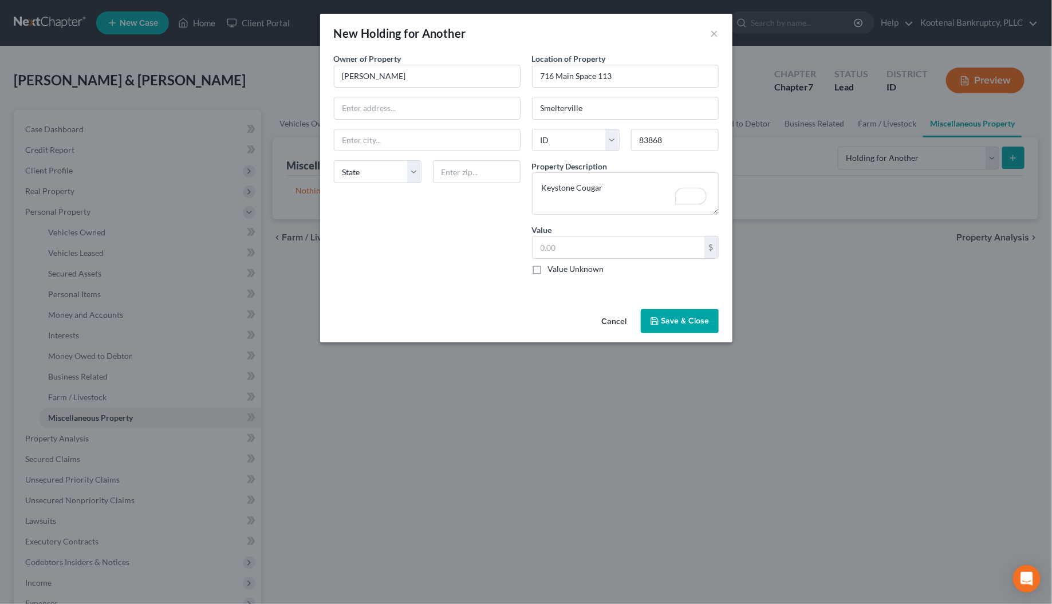
click at [548, 272] on label "Value Unknown" at bounding box center [576, 268] width 56 height 11
click at [553, 271] on input "Value Unknown" at bounding box center [556, 266] width 7 height 7
click at [654, 320] on polyline "button" at bounding box center [653, 319] width 3 height 2
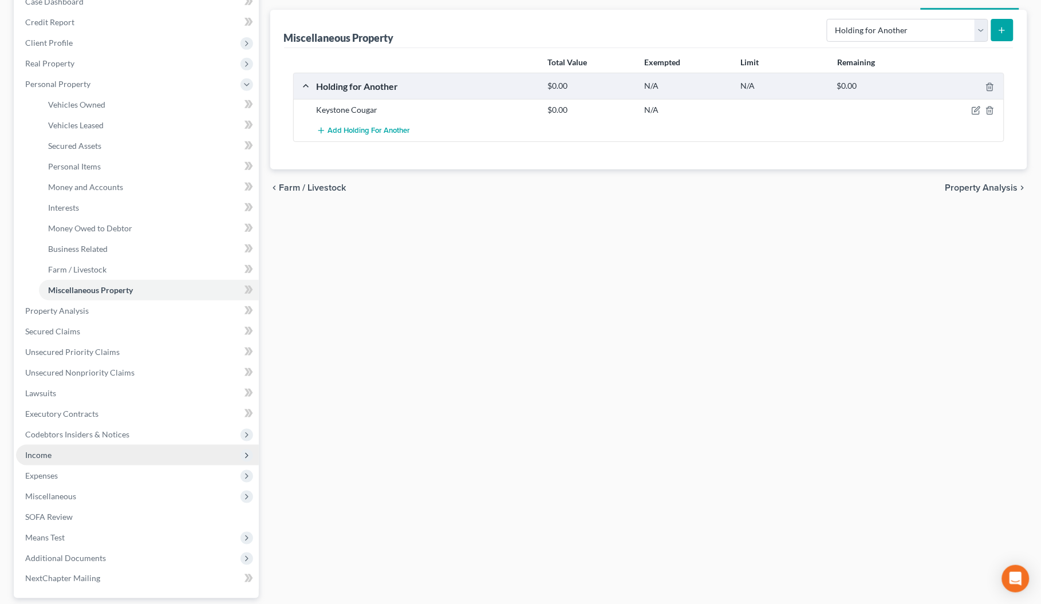
scroll to position [143, 0]
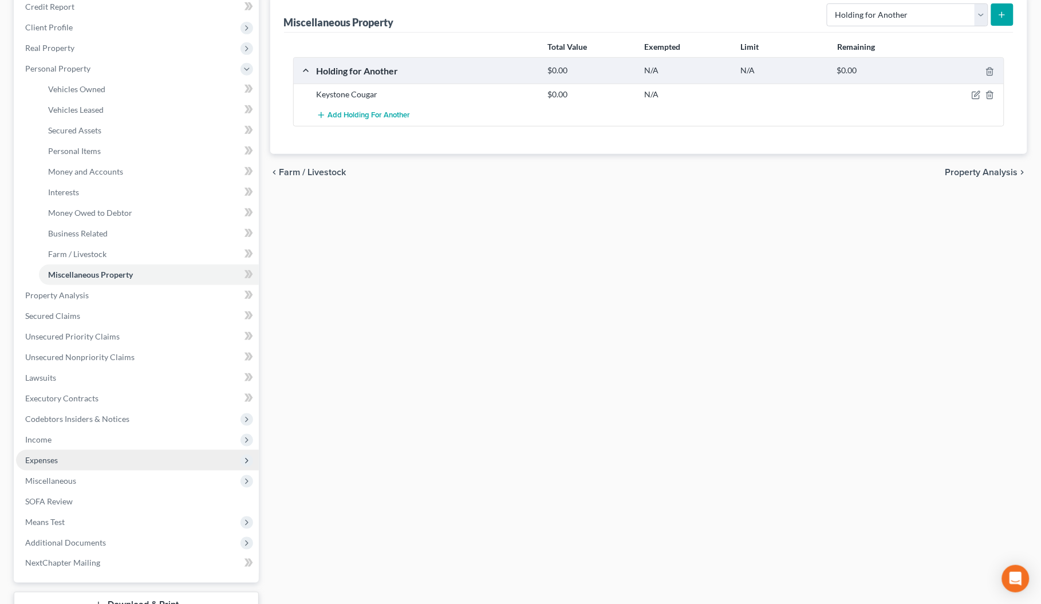
click at [33, 455] on span "Expenses" at bounding box center [41, 460] width 33 height 10
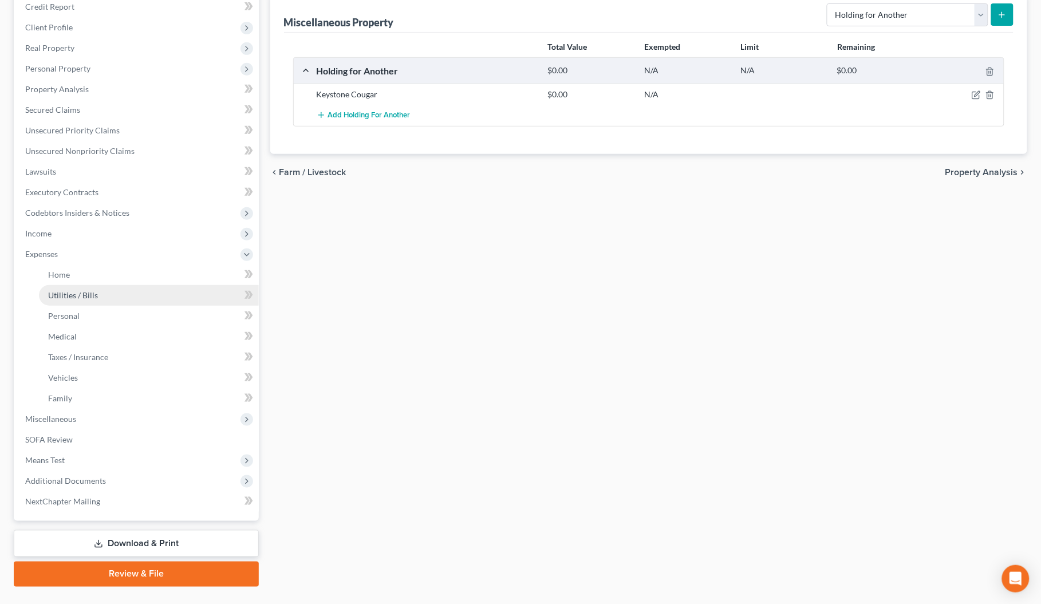
click at [63, 290] on span "Utilities / Bills" at bounding box center [73, 295] width 50 height 10
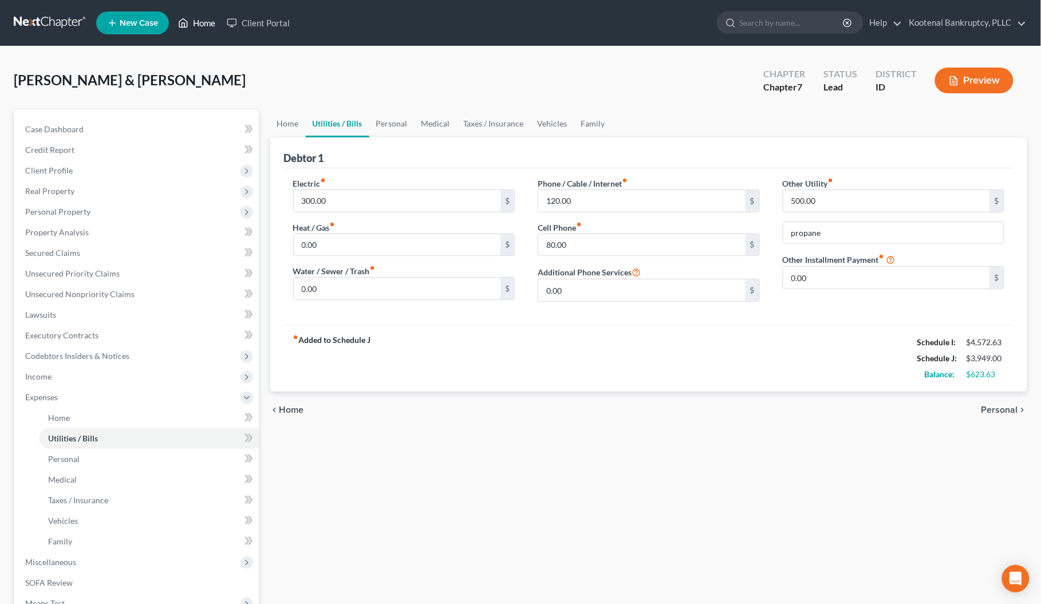
click at [203, 26] on link "Home" at bounding box center [196, 23] width 49 height 21
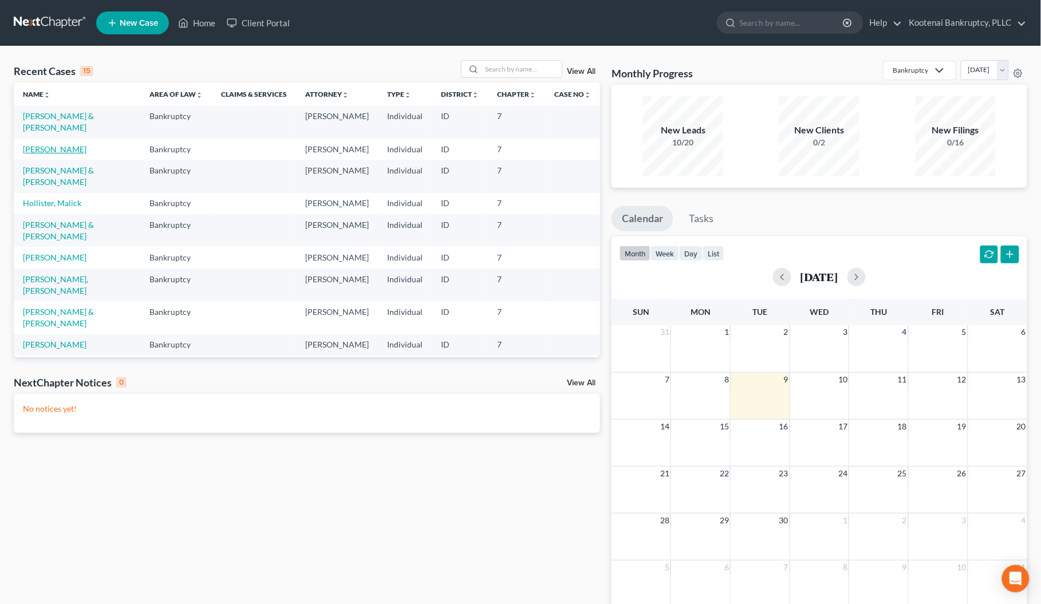
click at [50, 152] on link "[PERSON_NAME]" at bounding box center [55, 149] width 64 height 10
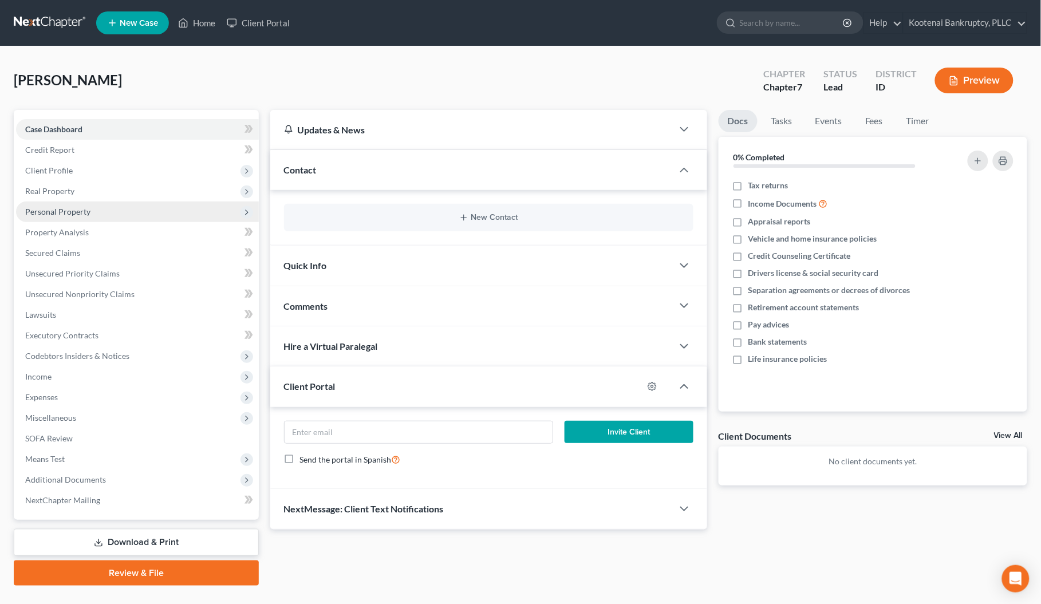
click at [40, 210] on span "Personal Property" at bounding box center [57, 212] width 65 height 10
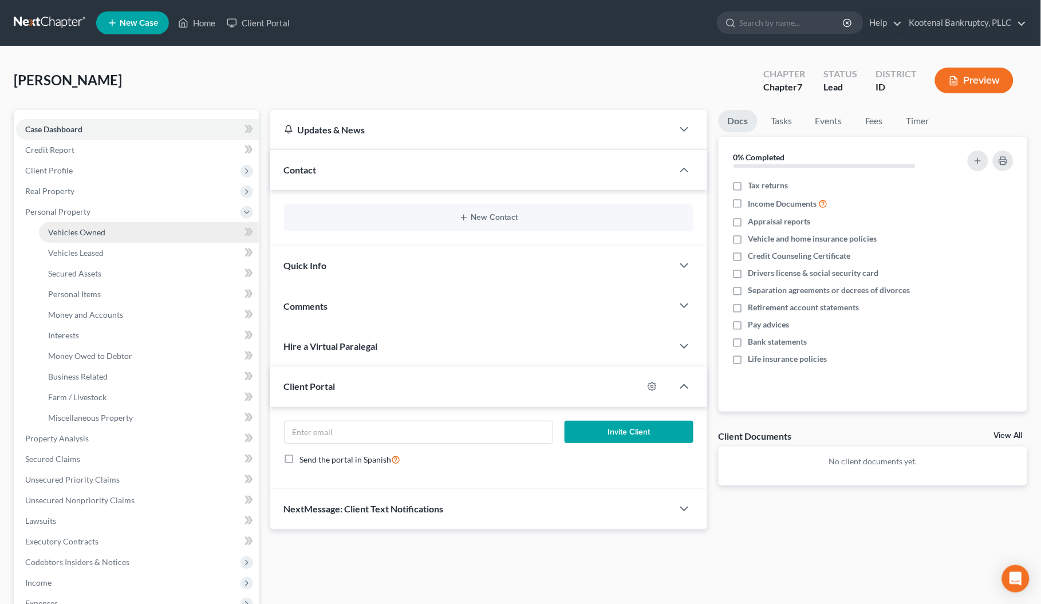
click at [67, 235] on span "Vehicles Owned" at bounding box center [76, 232] width 57 height 10
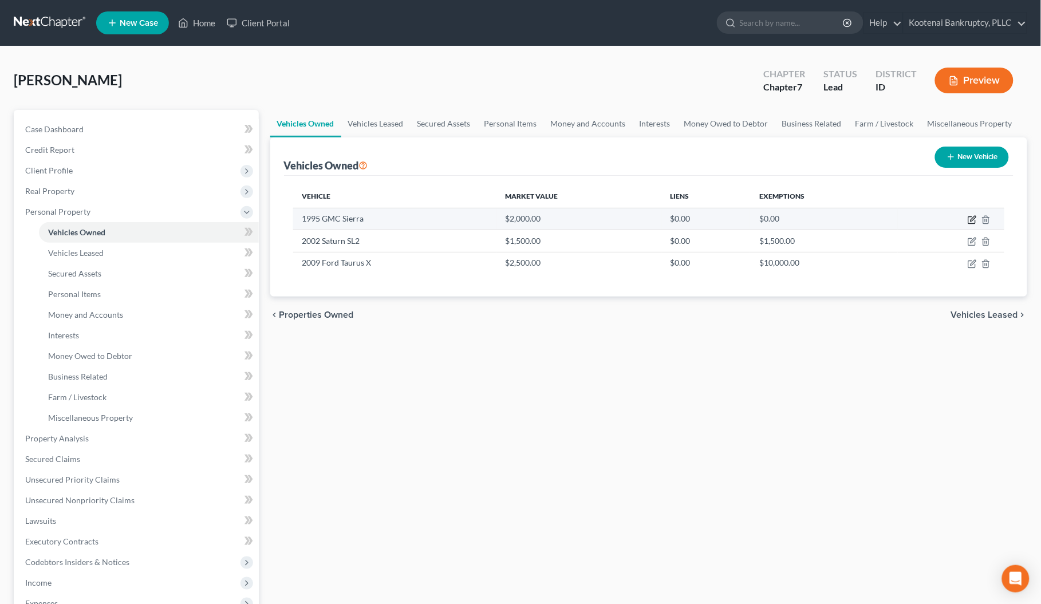
click at [972, 221] on icon "button" at bounding box center [973, 218] width 5 height 5
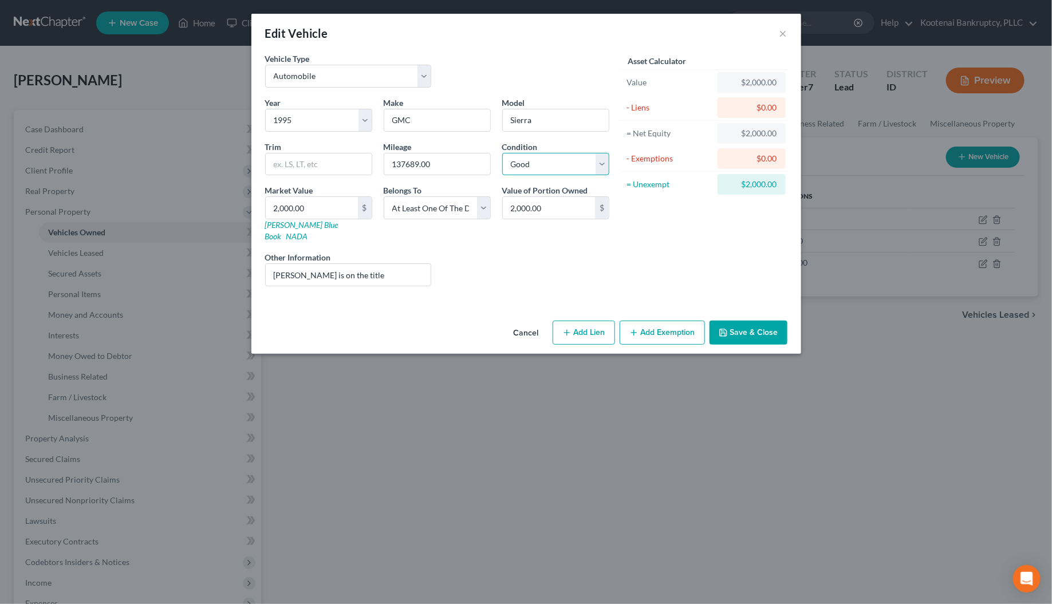
drag, startPoint x: 519, startPoint y: 162, endPoint x: 525, endPoint y: 175, distance: 13.8
click at [519, 163] on select "Select Excellent Very Good Good Fair Poor" at bounding box center [555, 164] width 107 height 23
click at [502, 153] on select "Select Excellent Very Good Good Fair Poor" at bounding box center [555, 164] width 107 height 23
drag, startPoint x: 740, startPoint y: 327, endPoint x: 919, endPoint y: 277, distance: 186.8
click at [740, 328] on button "Save & Close" at bounding box center [749, 333] width 78 height 24
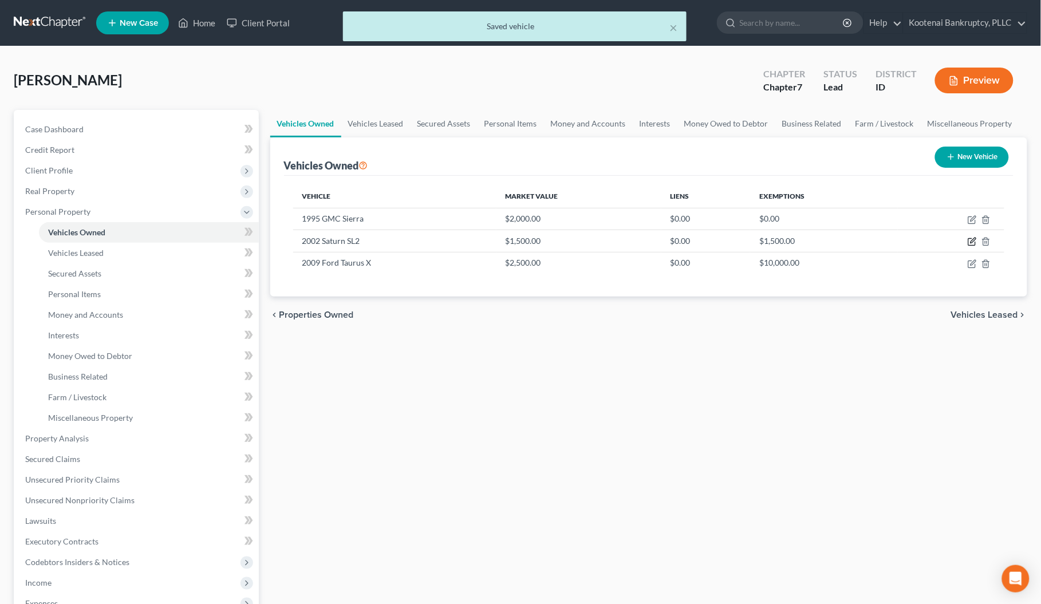
drag, startPoint x: 972, startPoint y: 241, endPoint x: 677, endPoint y: 184, distance: 299.8
click at [972, 242] on icon "button" at bounding box center [972, 241] width 9 height 9
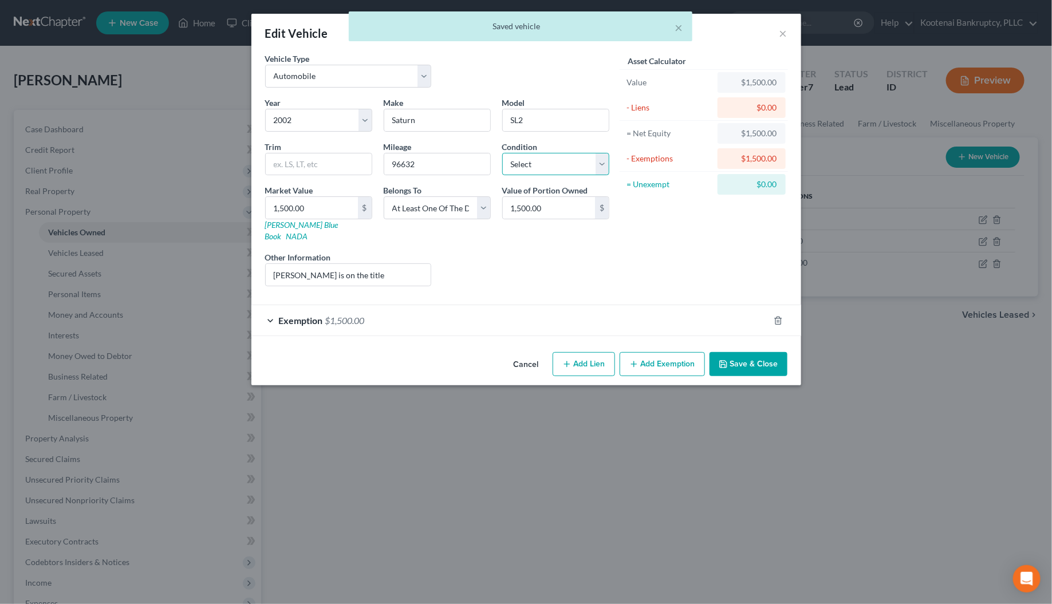
click at [521, 170] on select "Select Excellent Very Good Good Fair Poor" at bounding box center [555, 164] width 107 height 23
click at [502, 153] on select "Select Excellent Very Good Good Fair Poor" at bounding box center [555, 164] width 107 height 23
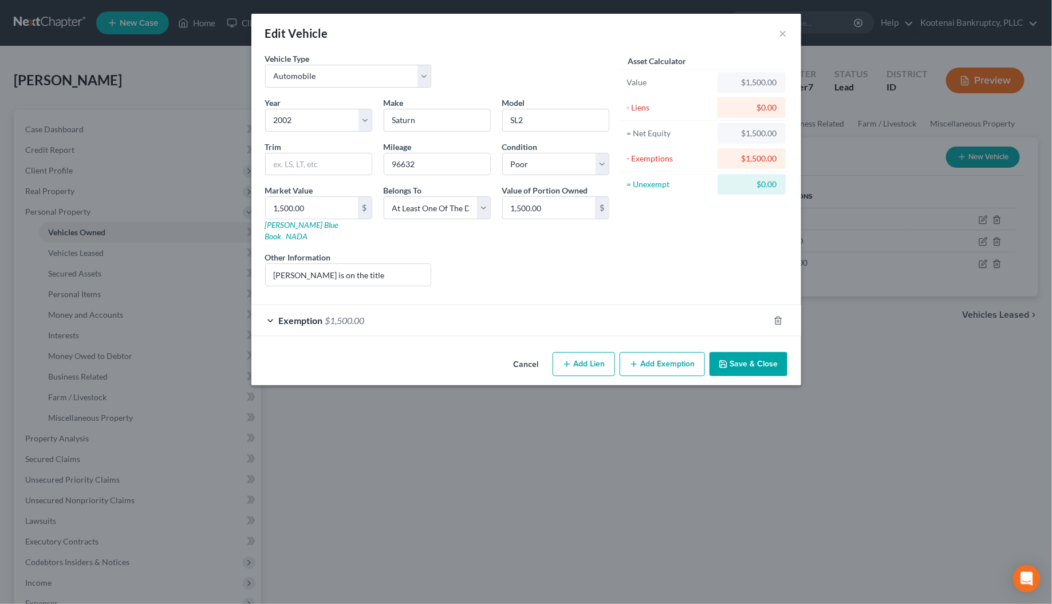
click at [739, 352] on button "Save & Close" at bounding box center [749, 364] width 78 height 24
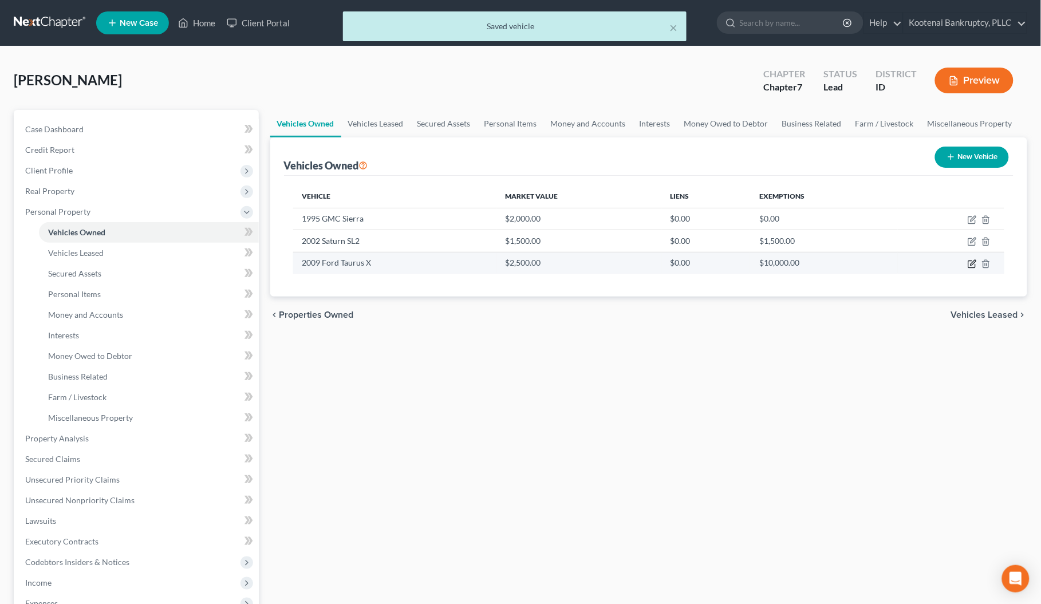
click at [974, 268] on icon "button" at bounding box center [972, 264] width 7 height 7
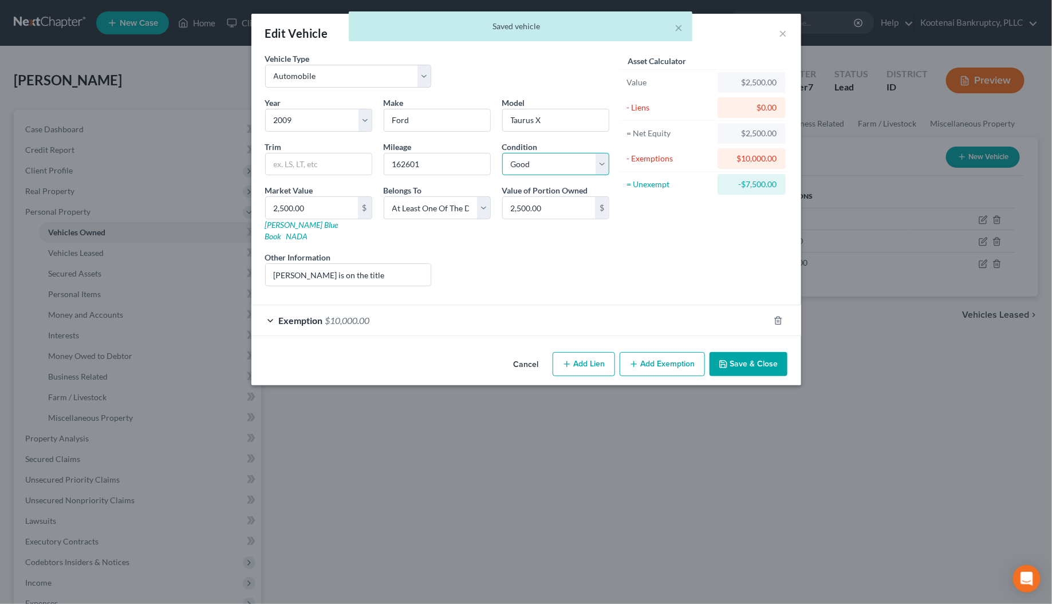
click at [522, 165] on select "Select Excellent Very Good Good Fair Poor" at bounding box center [555, 164] width 107 height 23
click at [502, 153] on select "Select Excellent Very Good Good Fair Poor" at bounding box center [555, 164] width 107 height 23
drag, startPoint x: 730, startPoint y: 356, endPoint x: 33, endPoint y: 408, distance: 699.0
click at [730, 357] on button "Save & Close" at bounding box center [749, 364] width 78 height 24
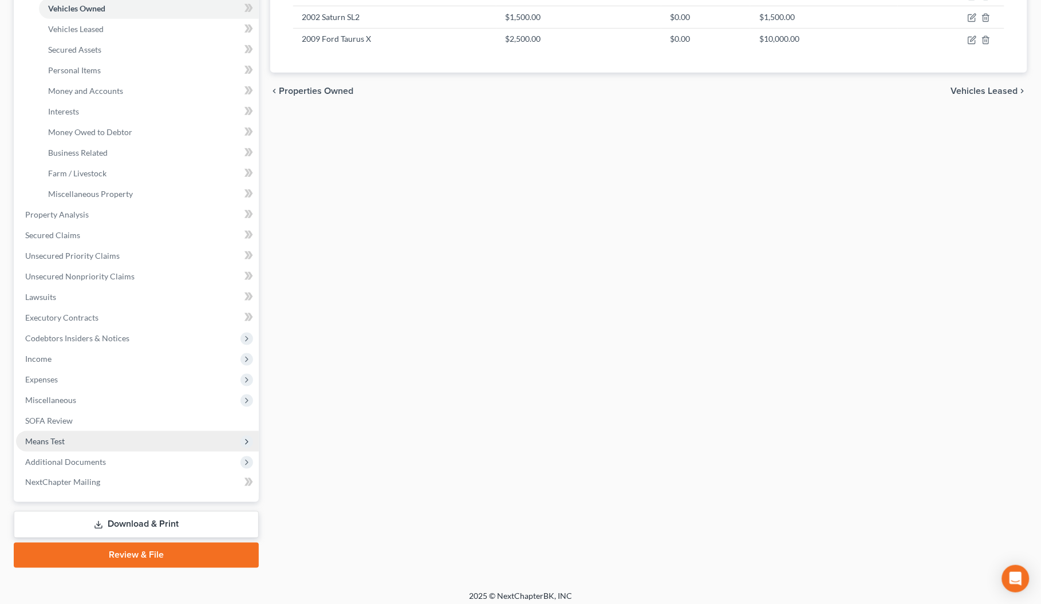
scroll to position [230, 0]
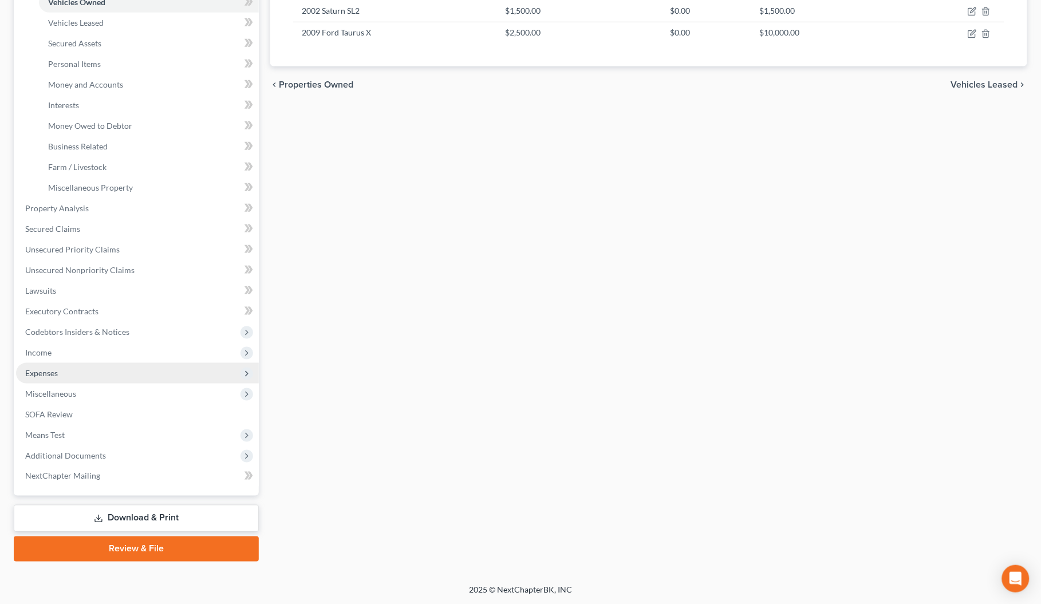
click at [32, 375] on span "Expenses" at bounding box center [41, 373] width 33 height 10
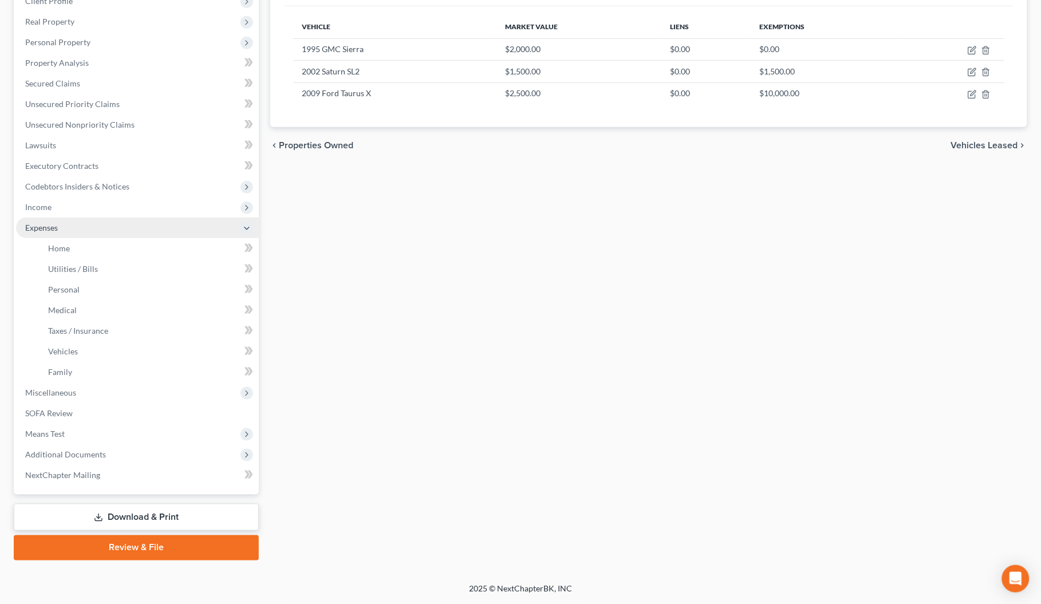
scroll to position [169, 0]
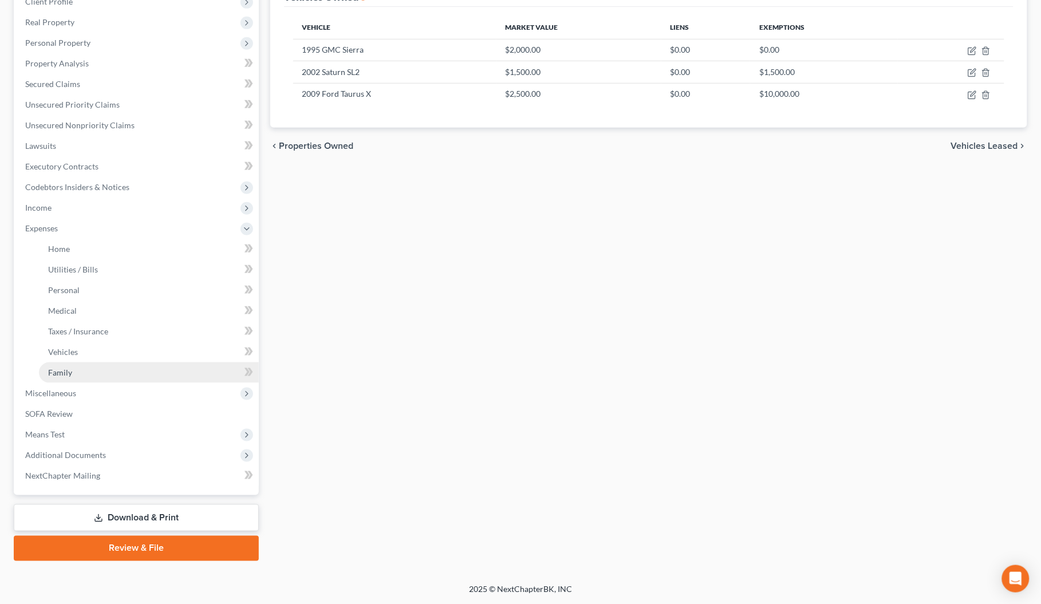
click at [66, 373] on span "Family" at bounding box center [60, 373] width 24 height 10
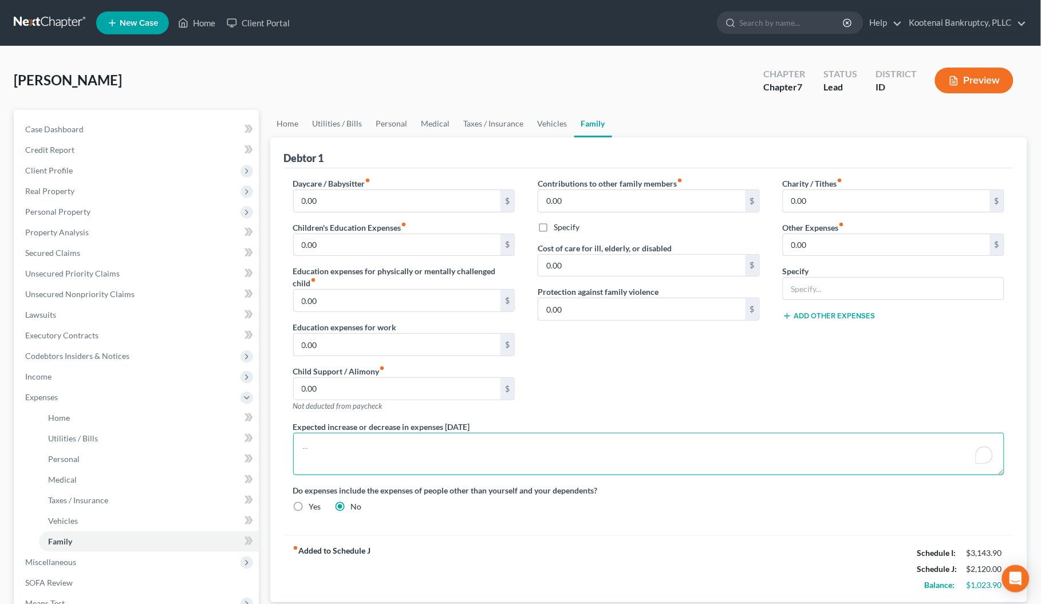
click at [324, 450] on textarea "To enrich screen reader interactions, please activate Accessibility in Grammarl…" at bounding box center [649, 454] width 712 height 42
click at [304, 447] on textarea "Debtor expects to find a rental in the future, so her rent expense will" at bounding box center [649, 454] width 712 height 42
paste textarea "Debtor lives with a significant other with his own income and expenses. Living …"
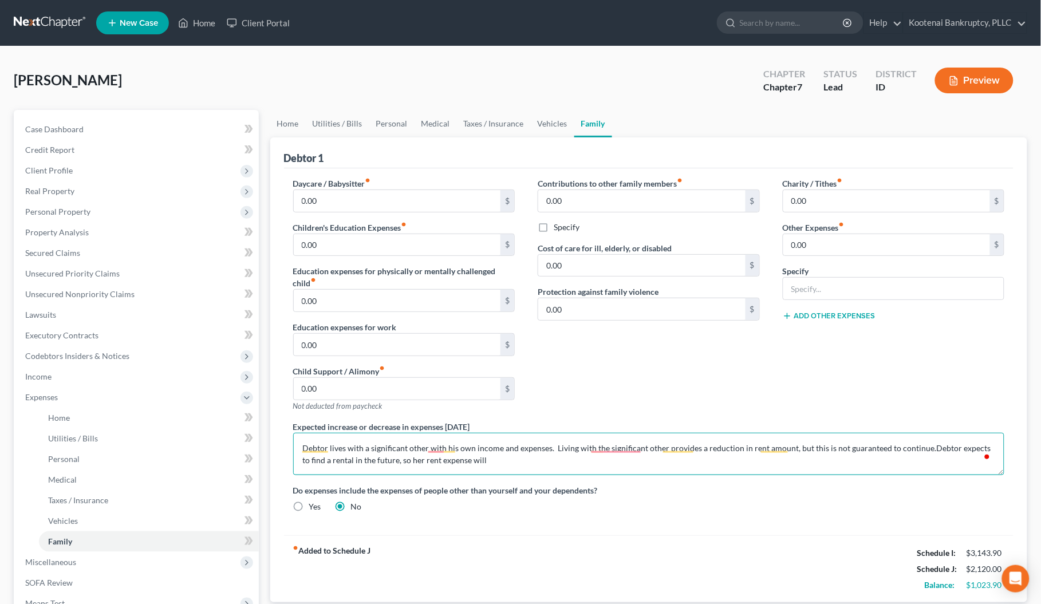
click at [365, 450] on textarea "Debtor lives with a significant other with his own income and expenses. Living …" at bounding box center [649, 454] width 712 height 42
click at [405, 451] on textarea "Debtor lives with family with his own income and expenses. Living with the sign…" at bounding box center [649, 454] width 712 height 42
click at [557, 448] on textarea "Debtor lives with family with their own income and expenses. Living with the si…" at bounding box center [649, 454] width 712 height 42
click at [840, 449] on textarea "Debtor lives with family with their own income and expenses. Living with family…" at bounding box center [649, 454] width 712 height 42
click at [385, 461] on textarea "Debtor lives with family with their own income and expenses. Living with family…" at bounding box center [649, 454] width 712 height 42
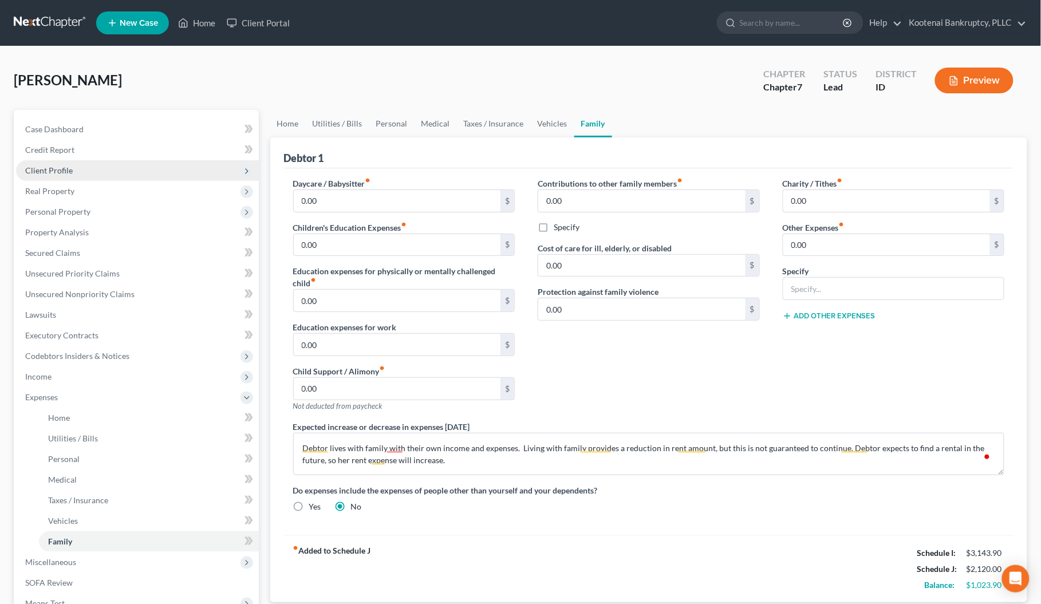
click at [46, 167] on span "Client Profile" at bounding box center [49, 171] width 48 height 10
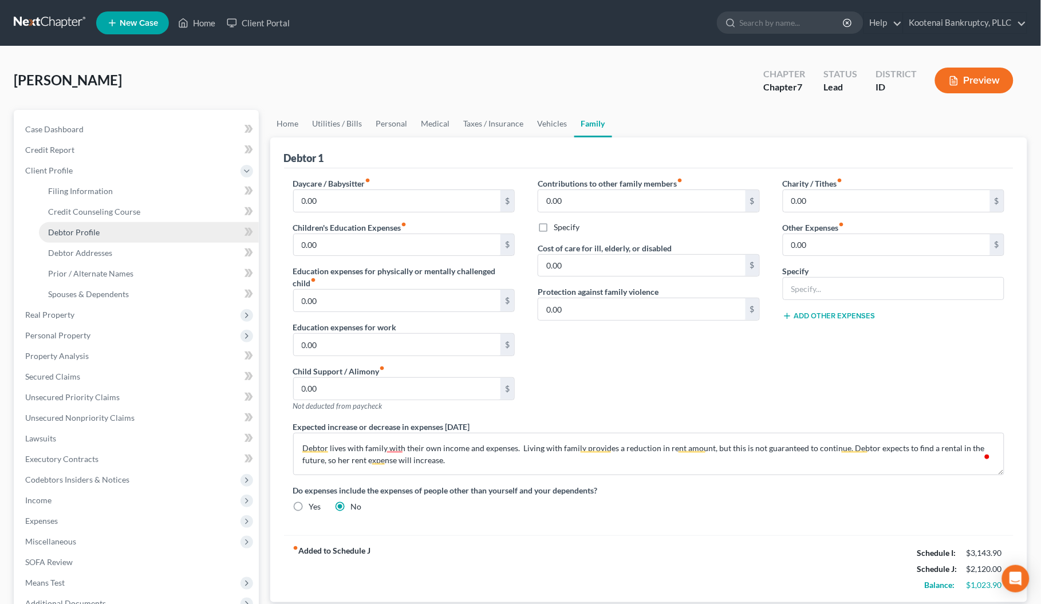
click at [69, 233] on span "Debtor Profile" at bounding box center [74, 232] width 52 height 10
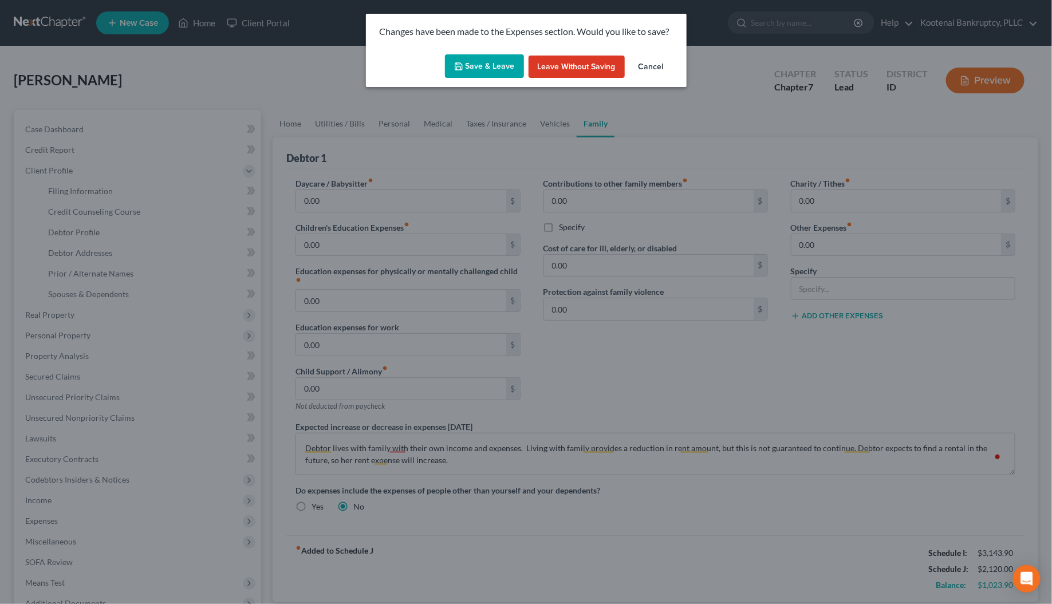
click at [477, 66] on button "Save & Leave" at bounding box center [484, 66] width 79 height 24
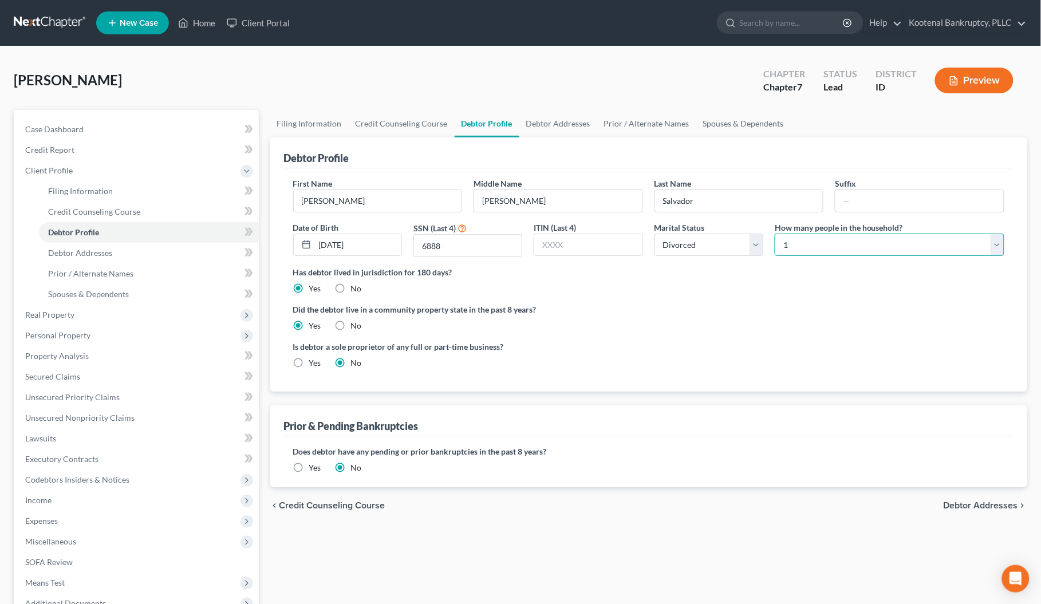
drag, startPoint x: 806, startPoint y: 245, endPoint x: 799, endPoint y: 255, distance: 12.9
click at [806, 244] on select "Select 1 2 3 4 5 6 7 8 9 10 11 12 13 14 15 16 17 18 19 20" at bounding box center [890, 245] width 230 height 23
click at [775, 234] on select "Select 1 2 3 4 5 6 7 8 9 10 11 12 13 14 15 16 17 18 19 20" at bounding box center [890, 245] width 230 height 23
drag, startPoint x: 96, startPoint y: 296, endPoint x: 97, endPoint y: 255, distance: 40.1
click at [96, 295] on span "Spouses & Dependents" at bounding box center [88, 294] width 81 height 10
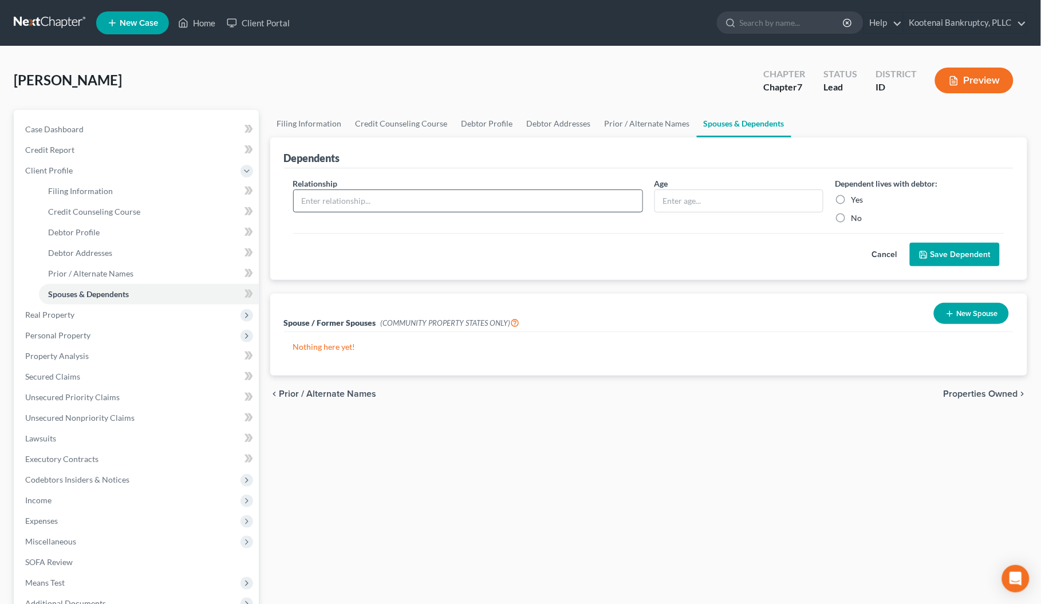
click at [328, 198] on input "text" at bounding box center [468, 201] width 349 height 22
click at [678, 202] on input "text" at bounding box center [739, 201] width 168 height 22
click at [851, 199] on label "Yes" at bounding box center [857, 199] width 12 height 11
click at [856, 199] on input "Yes" at bounding box center [859, 197] width 7 height 7
click at [946, 255] on button "Save Dependent" at bounding box center [955, 255] width 90 height 24
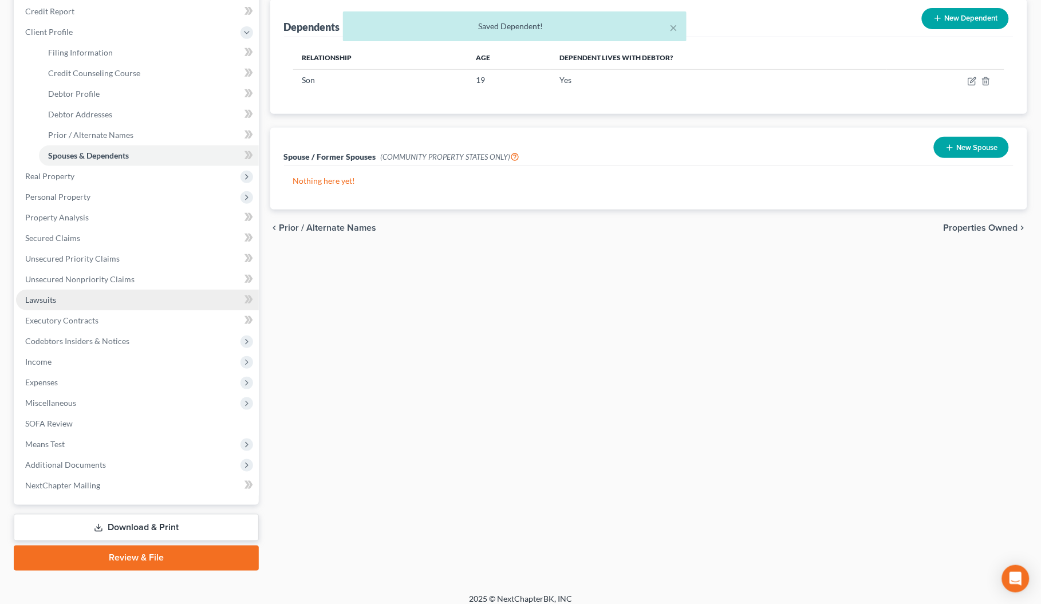
scroll to position [148, 0]
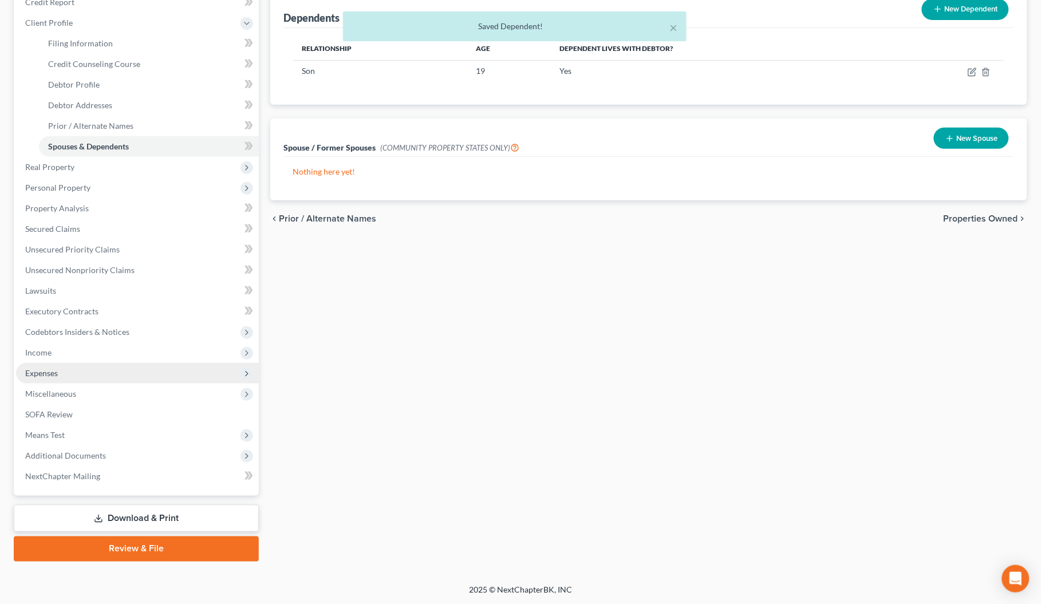
click at [38, 365] on span "Expenses" at bounding box center [137, 373] width 243 height 21
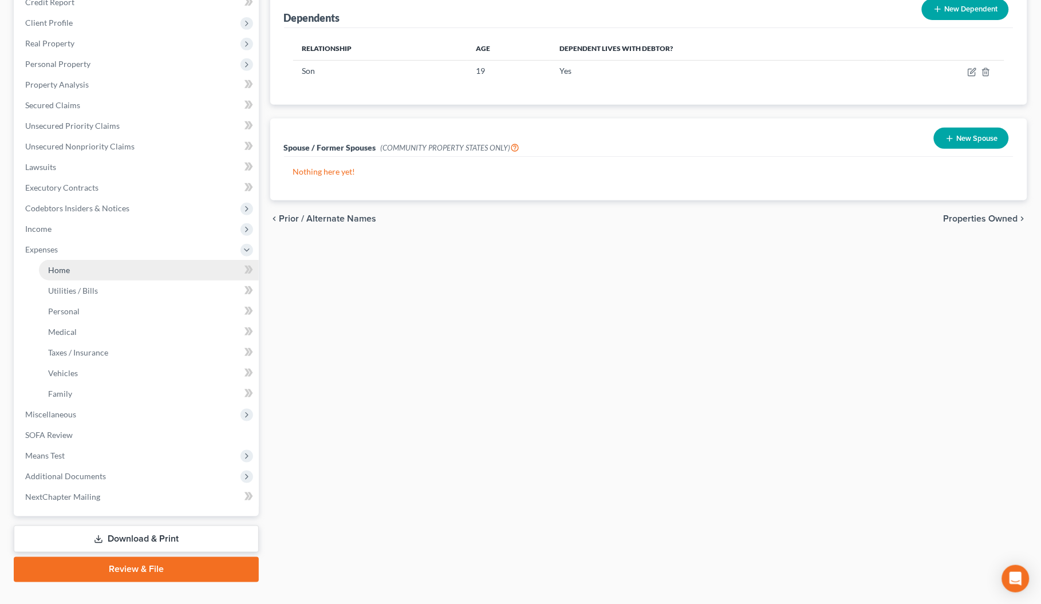
click at [55, 270] on span "Home" at bounding box center [59, 270] width 22 height 10
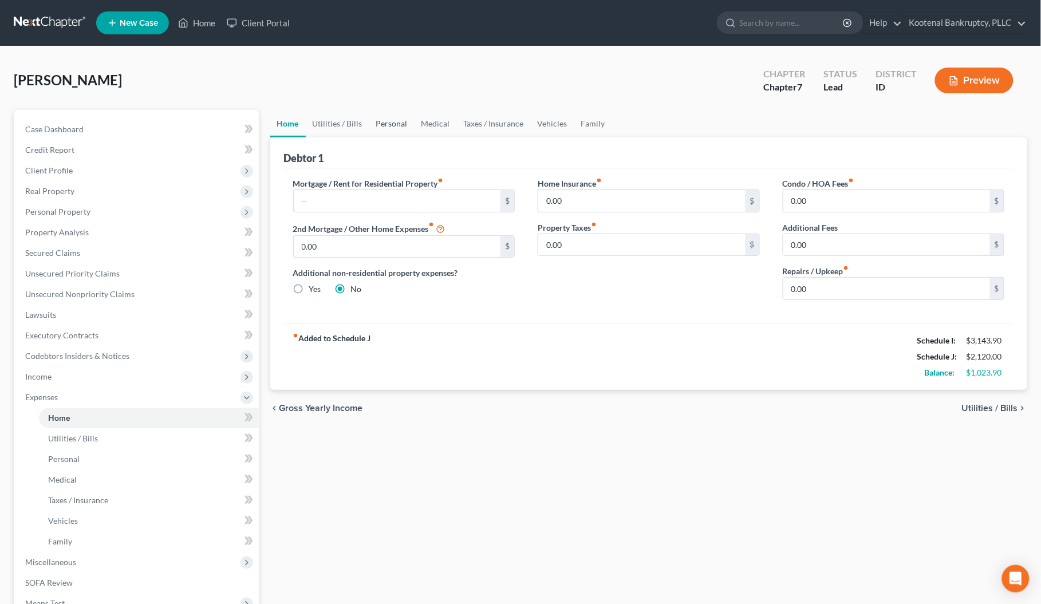
click at [379, 123] on link "Personal" at bounding box center [391, 123] width 45 height 27
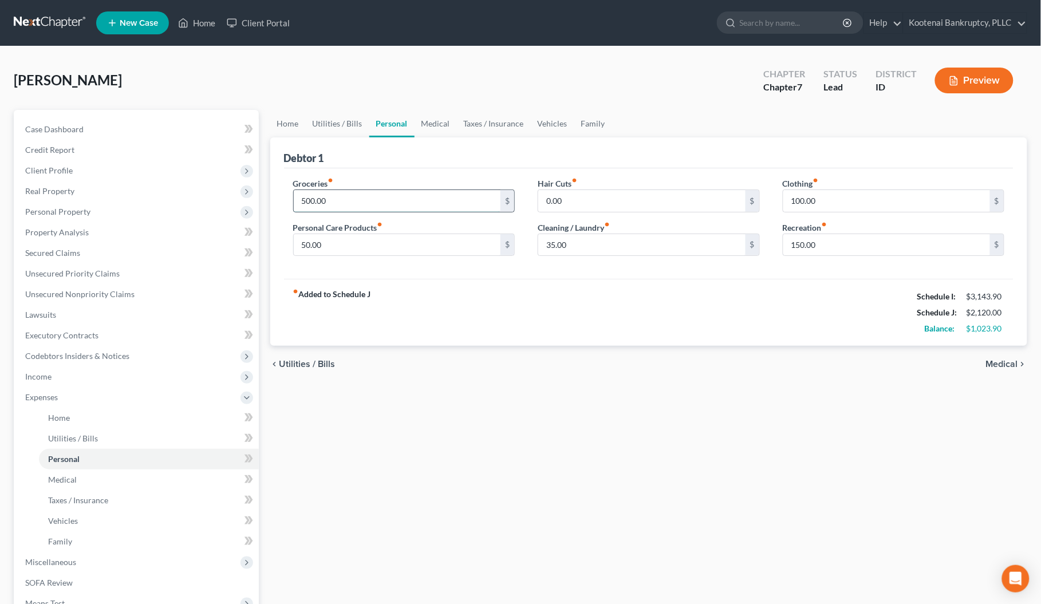
click at [324, 204] on input "500.00" at bounding box center [397, 201] width 207 height 22
click at [335, 250] on input "50.00" at bounding box center [397, 245] width 207 height 22
click at [563, 248] on input "35.00" at bounding box center [641, 245] width 207 height 22
click at [837, 198] on input "100.00" at bounding box center [887, 201] width 207 height 22
click at [823, 239] on input "150.00" at bounding box center [887, 245] width 207 height 22
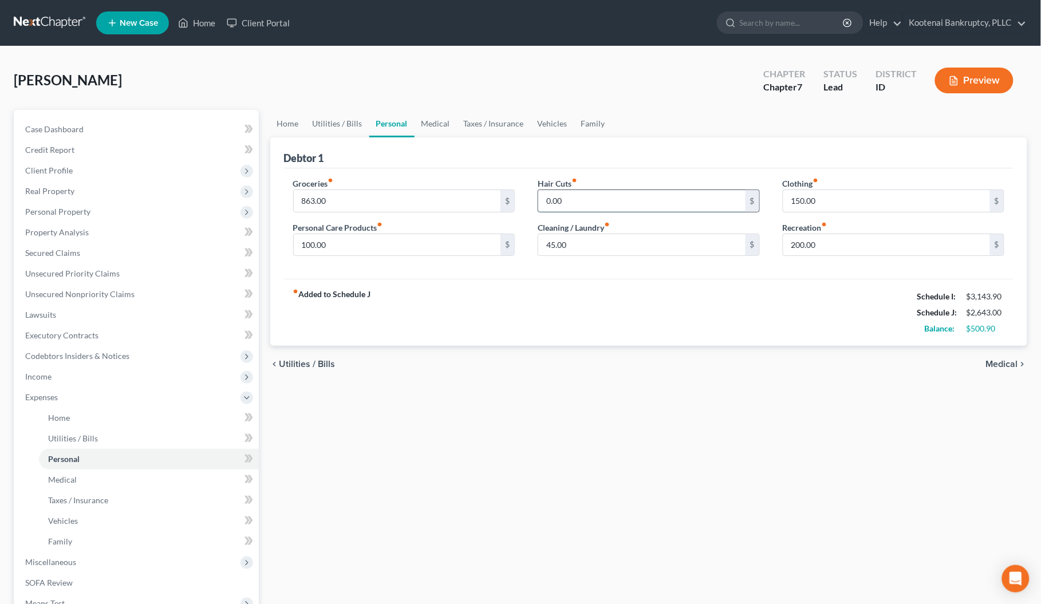
click at [576, 194] on input "0.00" at bounding box center [641, 201] width 207 height 22
click at [336, 242] on input "100.00" at bounding box center [397, 245] width 207 height 22
click at [575, 238] on input "45.00" at bounding box center [641, 245] width 207 height 22
click at [546, 127] on link "Vehicles" at bounding box center [553, 123] width 44 height 27
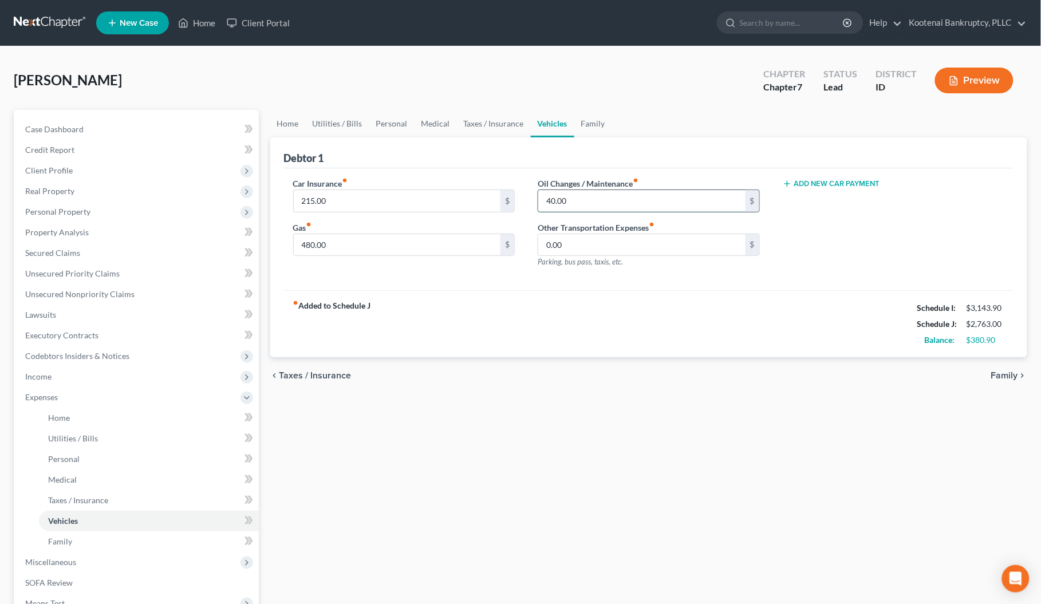
click at [565, 199] on input "40.00" at bounding box center [641, 201] width 207 height 22
click at [436, 124] on link "Medical" at bounding box center [436, 123] width 42 height 27
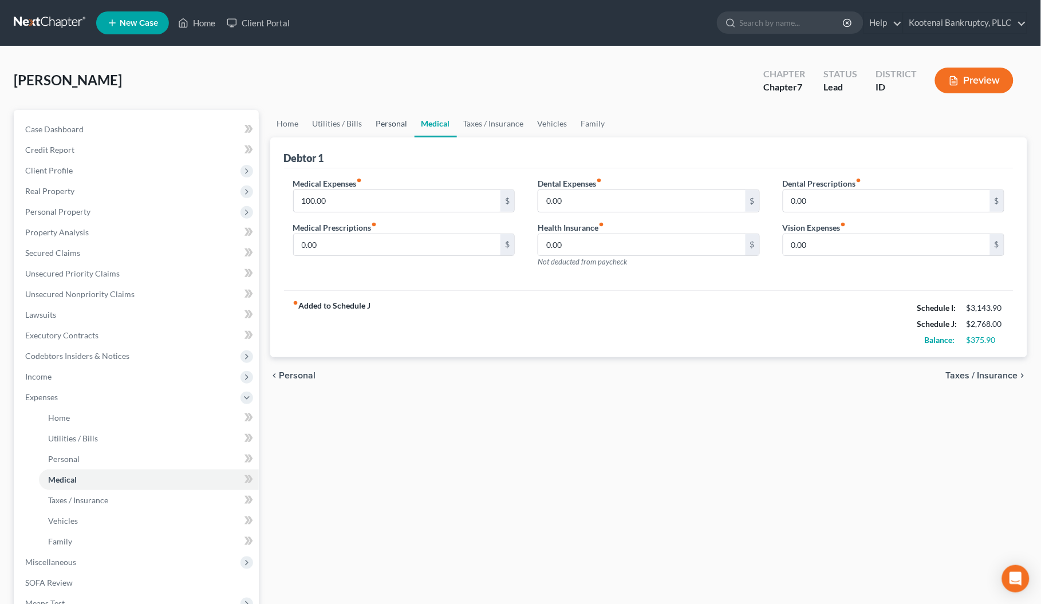
click at [390, 123] on link "Personal" at bounding box center [391, 123] width 45 height 27
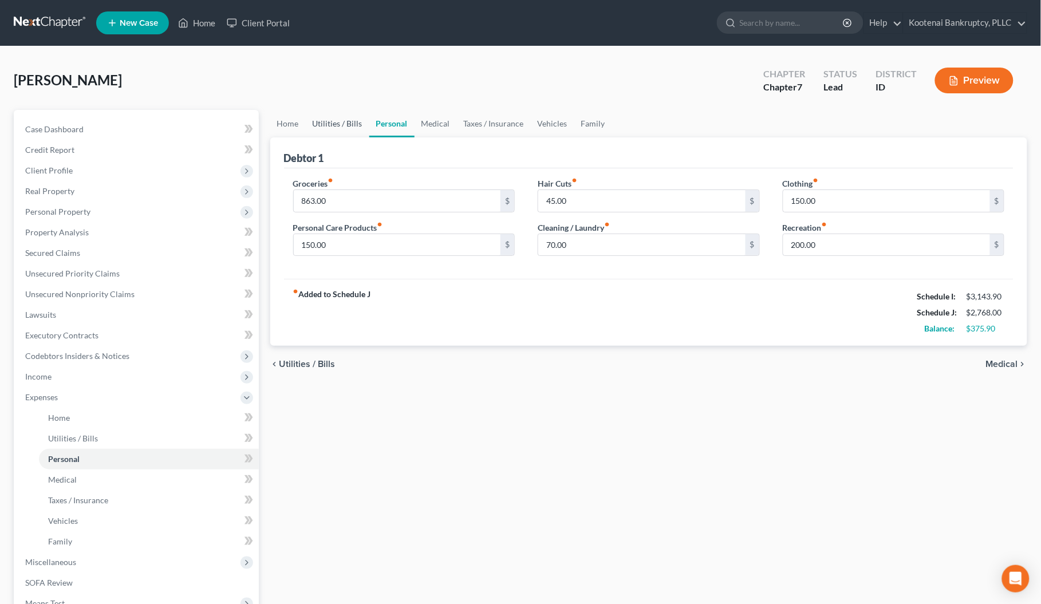
click at [348, 119] on link "Utilities / Bills" at bounding box center [338, 123] width 64 height 27
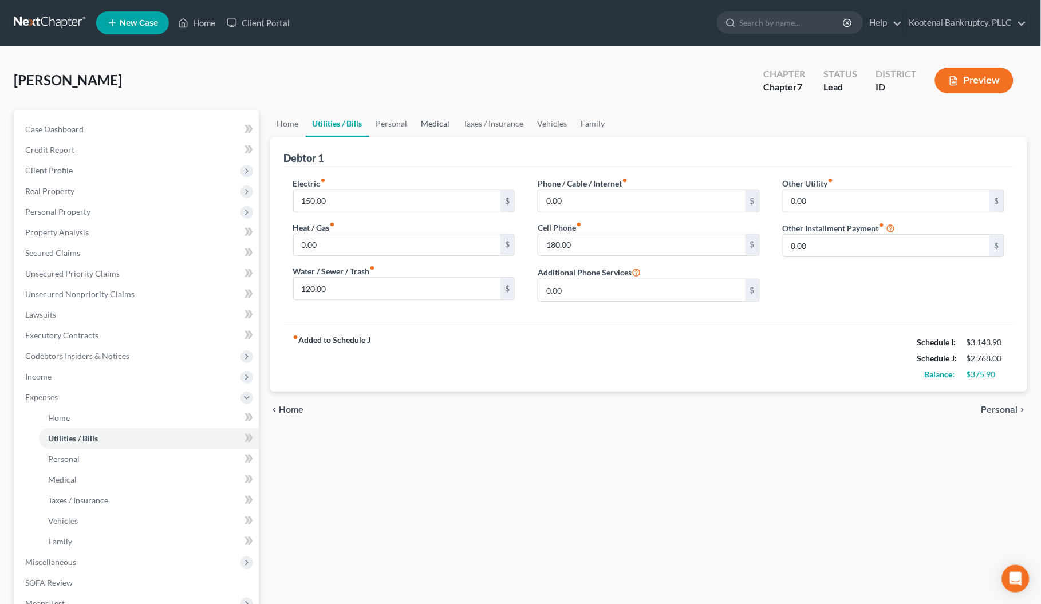
click at [432, 121] on link "Medical" at bounding box center [436, 123] width 42 height 27
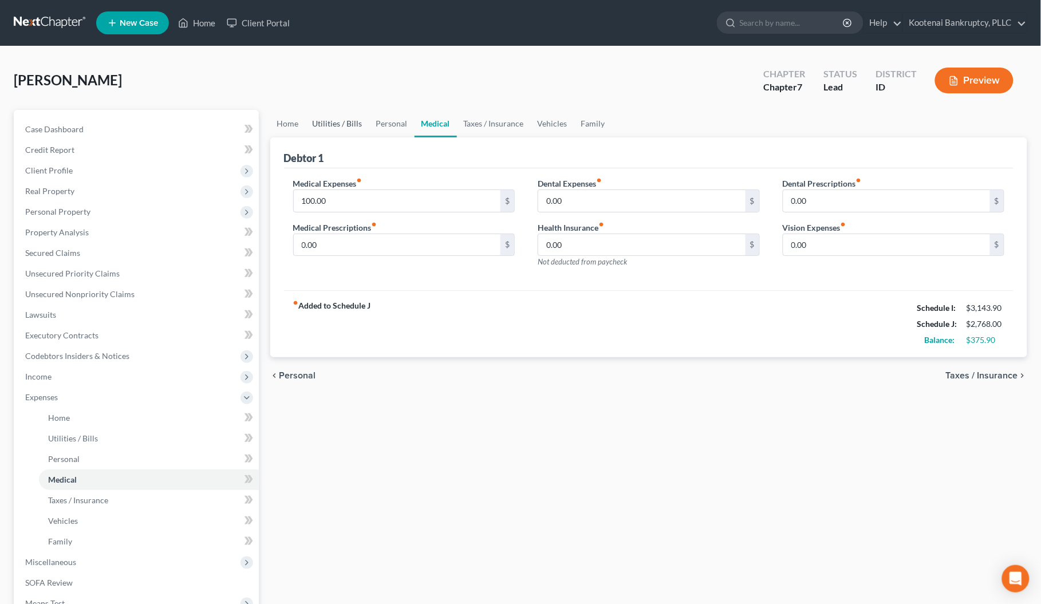
click at [345, 125] on link "Utilities / Bills" at bounding box center [338, 123] width 64 height 27
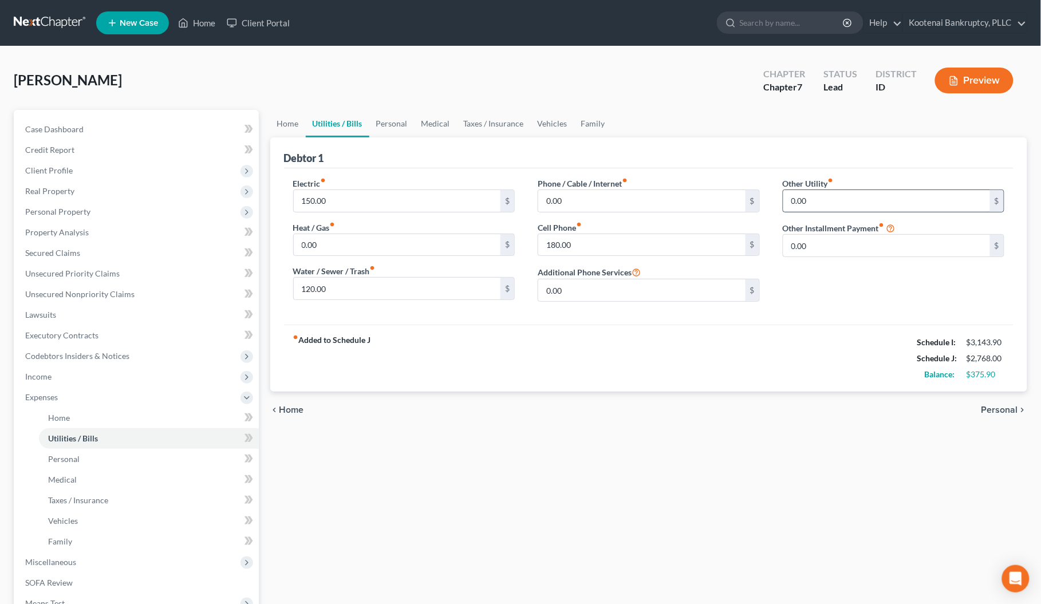
click at [809, 199] on input "0.00" at bounding box center [887, 201] width 207 height 22
drag, startPoint x: 831, startPoint y: 198, endPoint x: 777, endPoint y: 198, distance: 53.8
click at [777, 198] on div "Other Utility fiber_manual_record 40.00 $ Other Installment Payment fiber_manua…" at bounding box center [894, 244] width 245 height 133
click at [797, 236] on input "text" at bounding box center [894, 233] width 221 height 22
click at [575, 205] on input "0.00" at bounding box center [641, 201] width 207 height 22
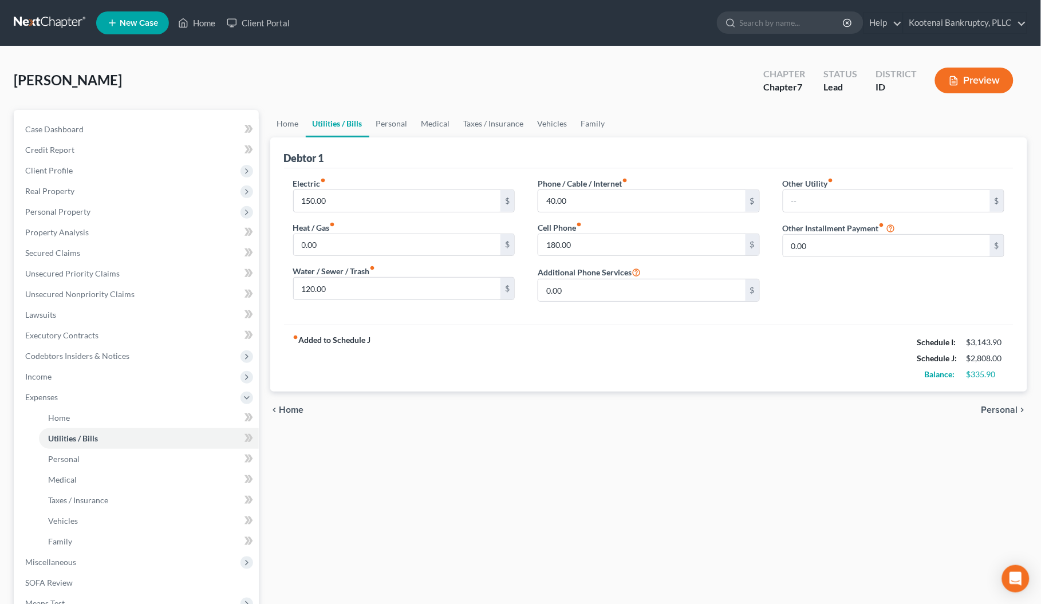
click at [544, 404] on div "chevron_left Home Personal chevron_right" at bounding box center [649, 410] width 758 height 37
drag, startPoint x: 46, startPoint y: 203, endPoint x: 66, endPoint y: 241, distance: 42.3
click at [46, 203] on span "Personal Property" at bounding box center [137, 212] width 243 height 21
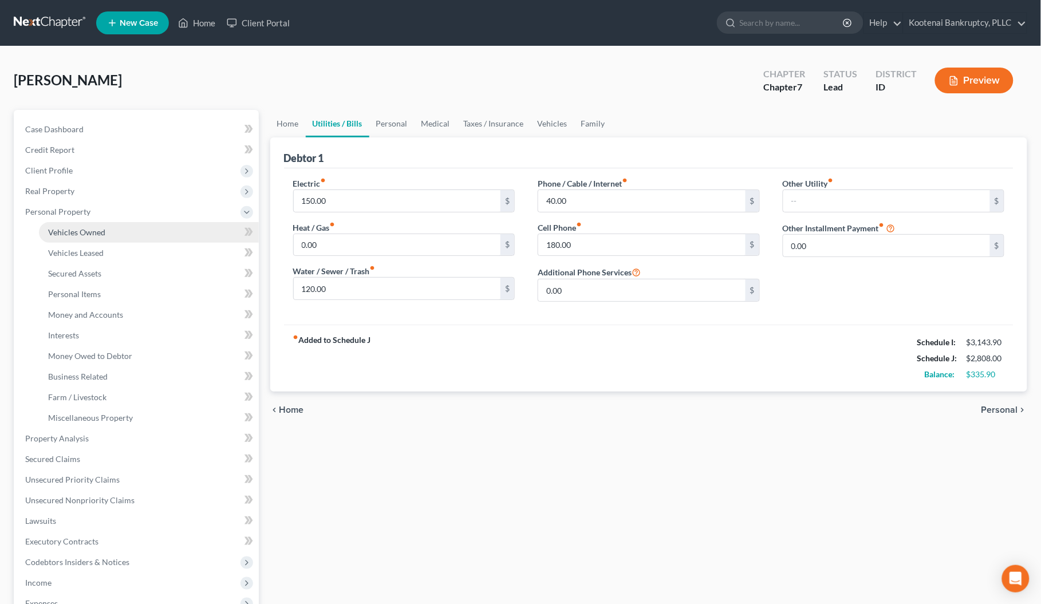
click at [64, 233] on span "Vehicles Owned" at bounding box center [76, 232] width 57 height 10
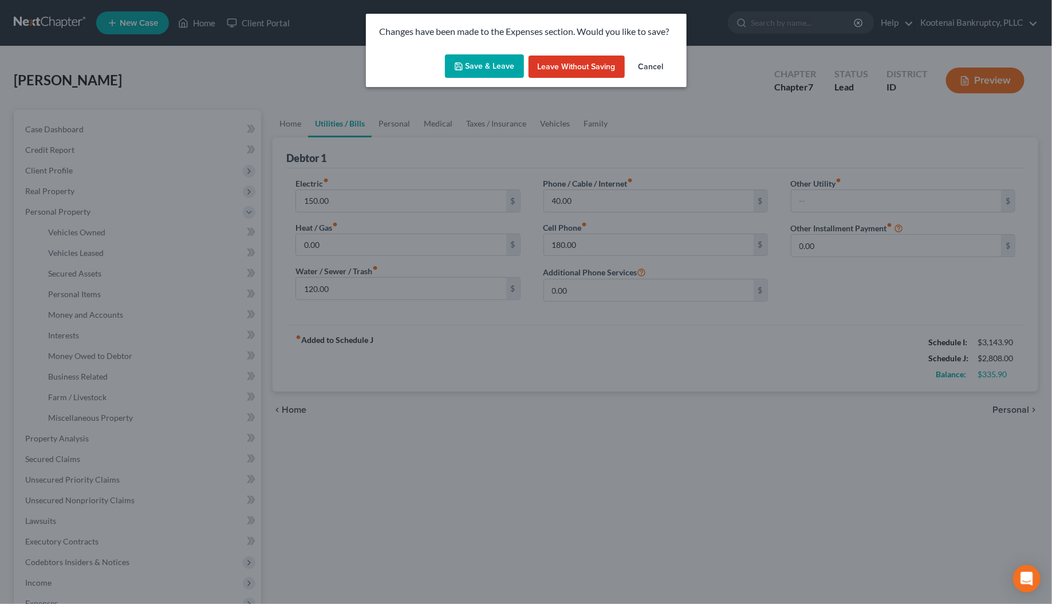
click at [497, 69] on button "Save & Leave" at bounding box center [484, 66] width 79 height 24
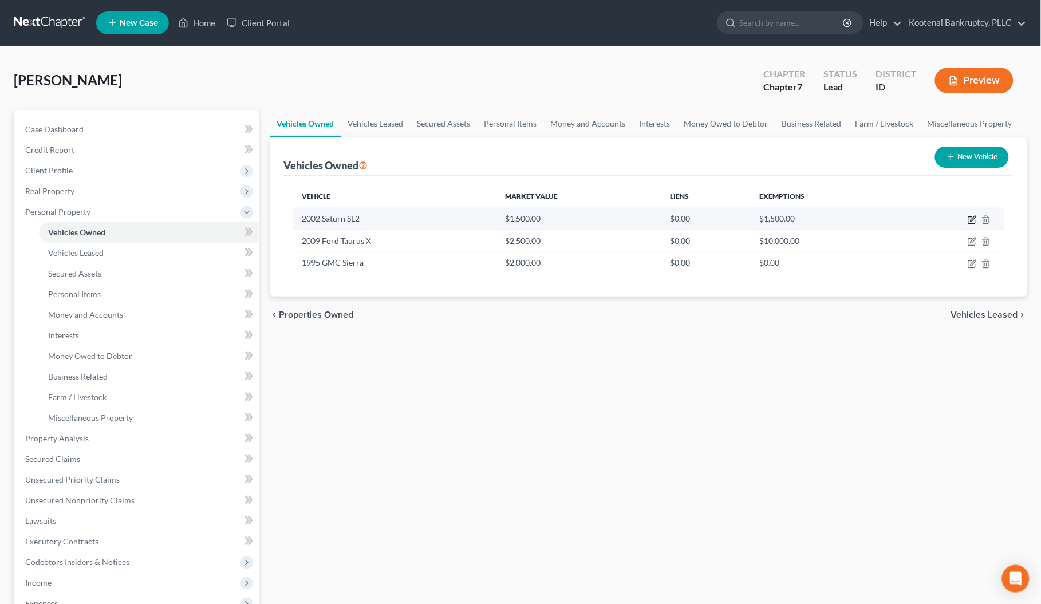
click at [971, 218] on icon "button" at bounding box center [972, 219] width 9 height 9
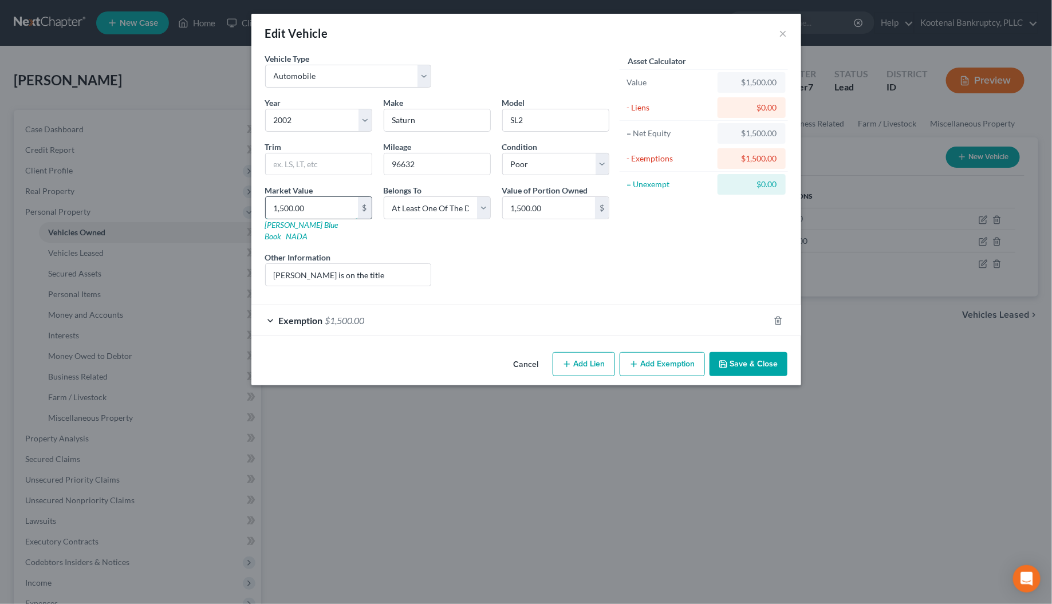
click at [307, 209] on input "1,500.00" at bounding box center [312, 208] width 92 height 22
drag, startPoint x: 310, startPoint y: 206, endPoint x: 268, endPoint y: 204, distance: 41.9
click at [268, 204] on input "1,228.00" at bounding box center [312, 208] width 92 height 22
click at [269, 311] on div "Exemption $1,500.00" at bounding box center [510, 320] width 518 height 30
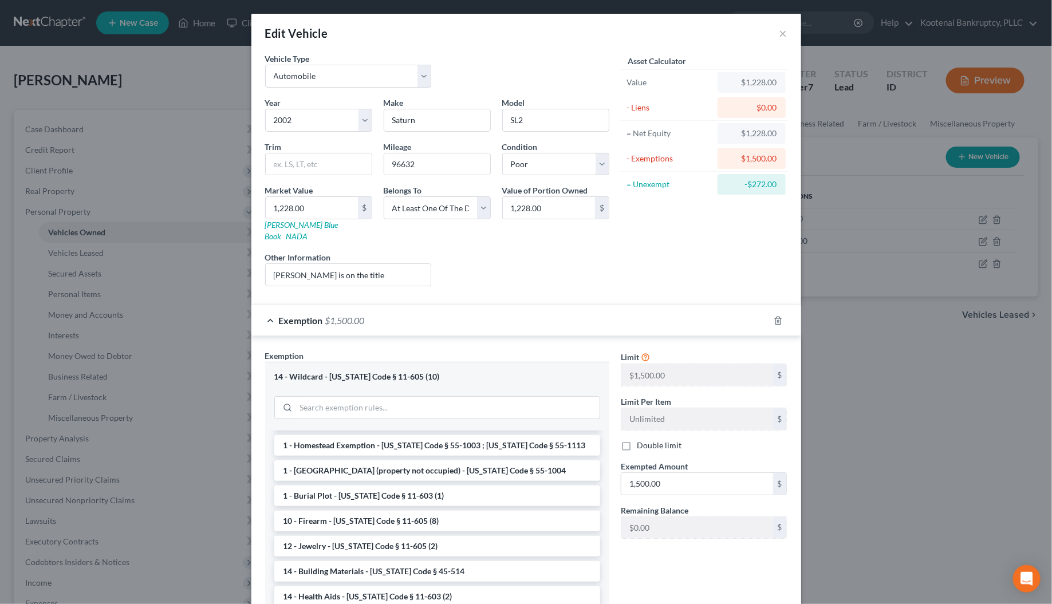
scroll to position [72, 0]
click at [660, 474] on input "1,500.00" at bounding box center [698, 484] width 152 height 22
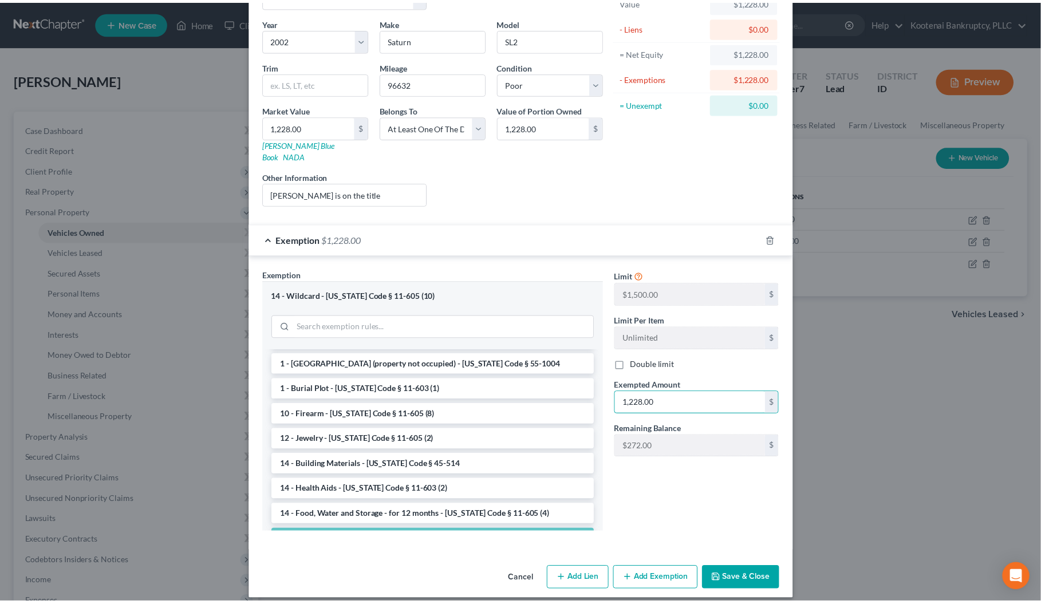
scroll to position [82, 0]
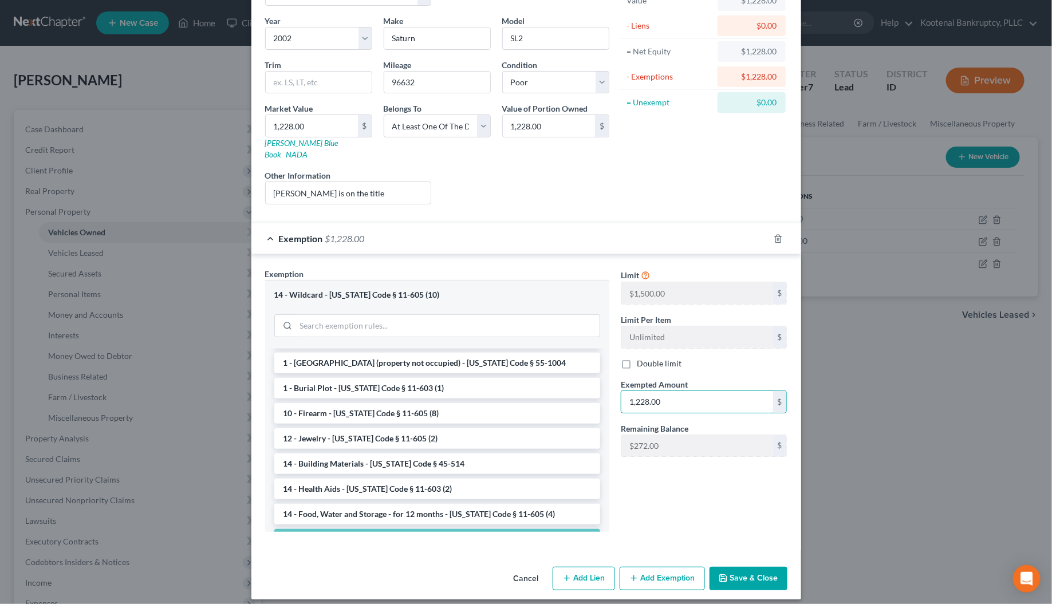
click at [725, 571] on button "Save & Close" at bounding box center [749, 579] width 78 height 24
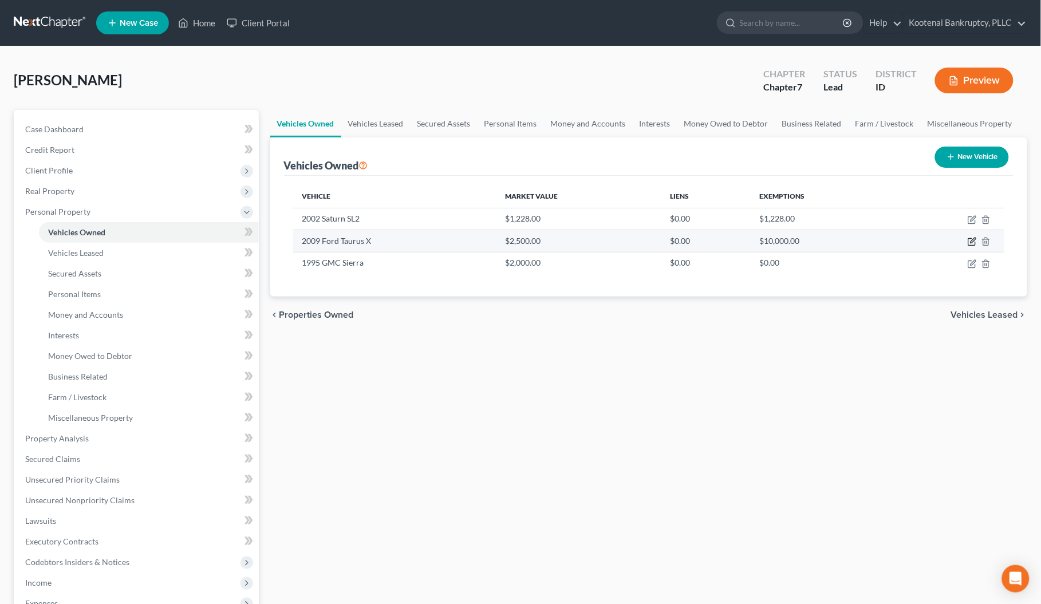
click at [977, 245] on icon "button" at bounding box center [972, 241] width 9 height 9
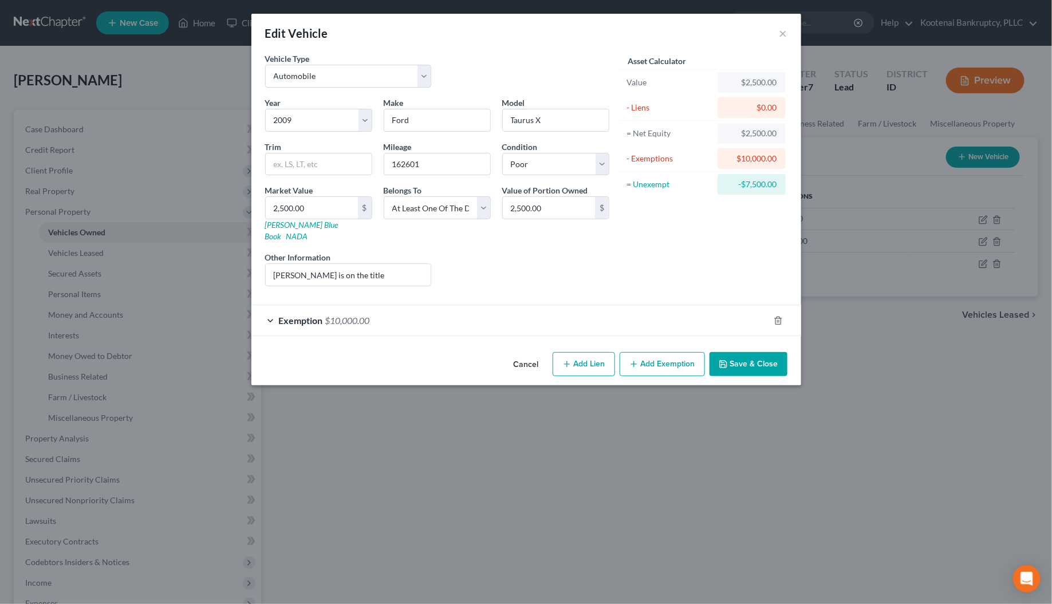
click at [738, 359] on button "Save & Close" at bounding box center [749, 364] width 78 height 24
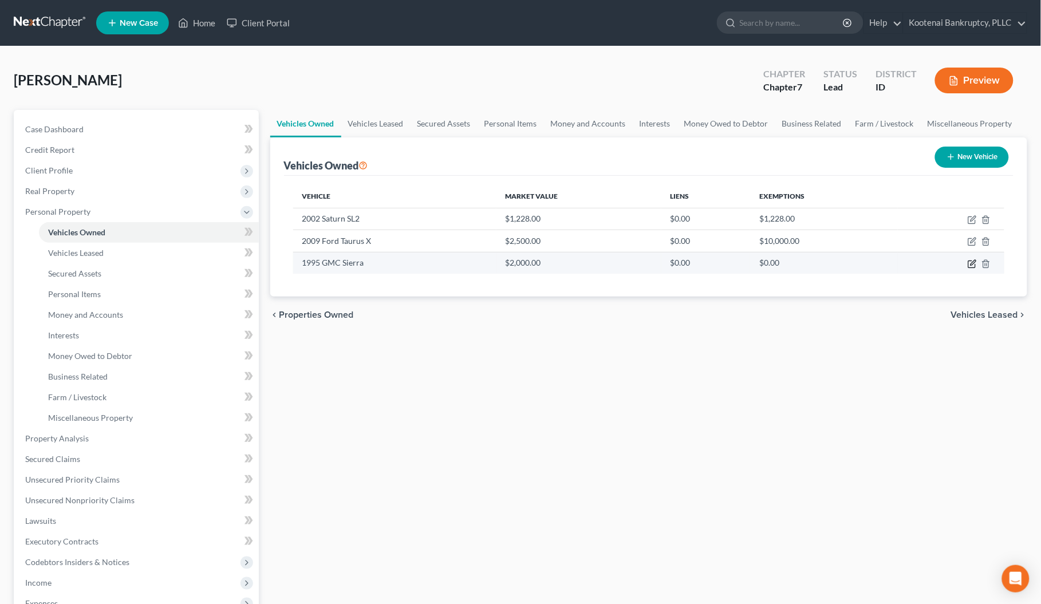
click at [972, 263] on icon "button" at bounding box center [973, 262] width 5 height 5
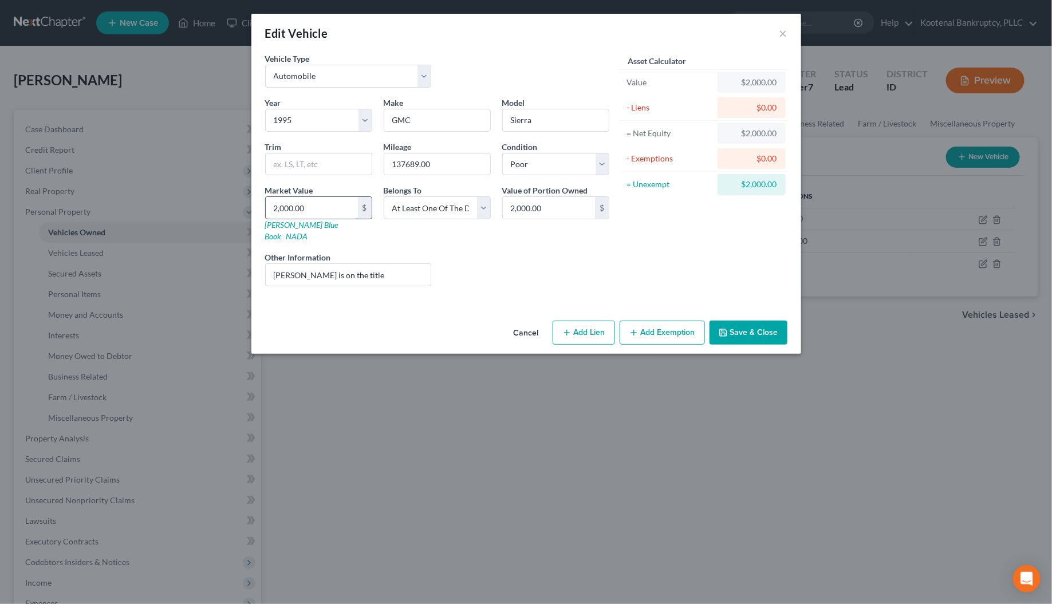
click at [310, 213] on input "2,000.00" at bounding box center [312, 208] width 92 height 22
click at [677, 321] on button "Add Exemption" at bounding box center [662, 333] width 85 height 24
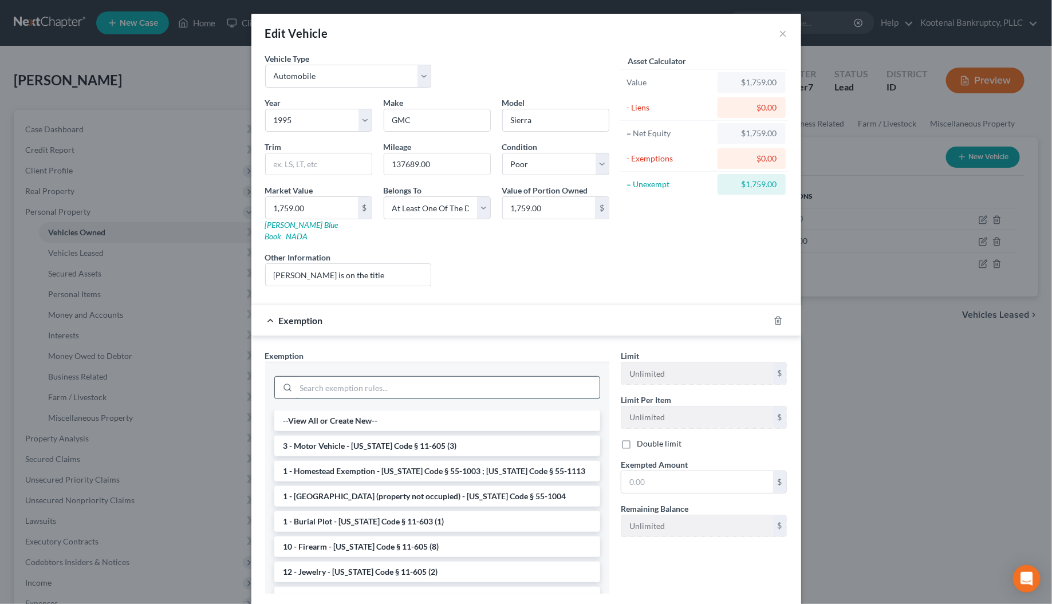
click at [300, 377] on input "search" at bounding box center [448, 388] width 304 height 22
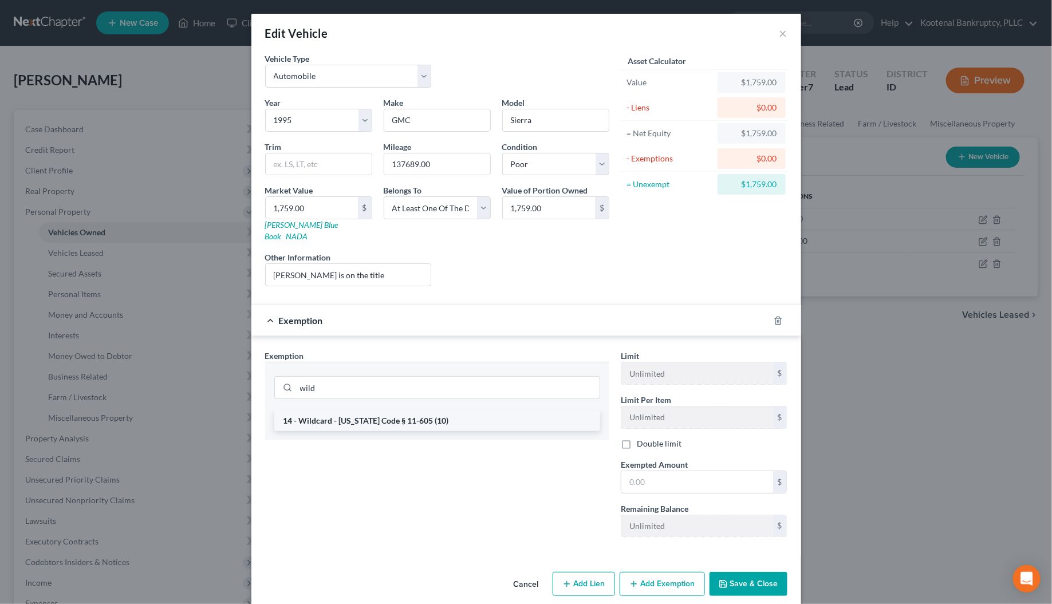
click at [341, 415] on li "14 - Wildcard - [US_STATE] Code § 11-605 (10)" at bounding box center [437, 421] width 326 height 21
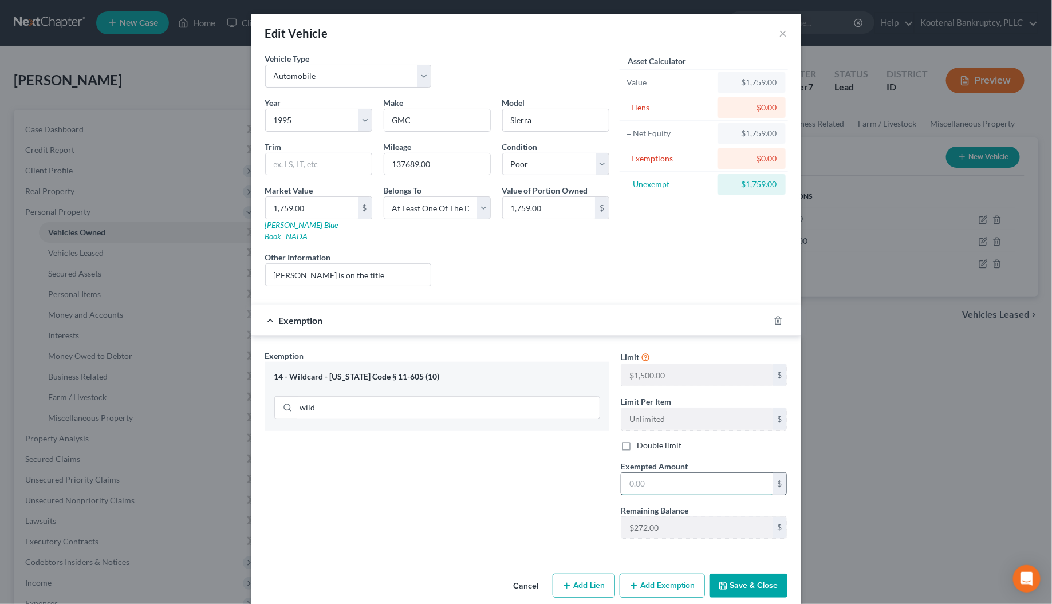
click at [662, 477] on input "text" at bounding box center [698, 484] width 152 height 22
click at [730, 574] on button "Save & Close" at bounding box center [749, 586] width 78 height 24
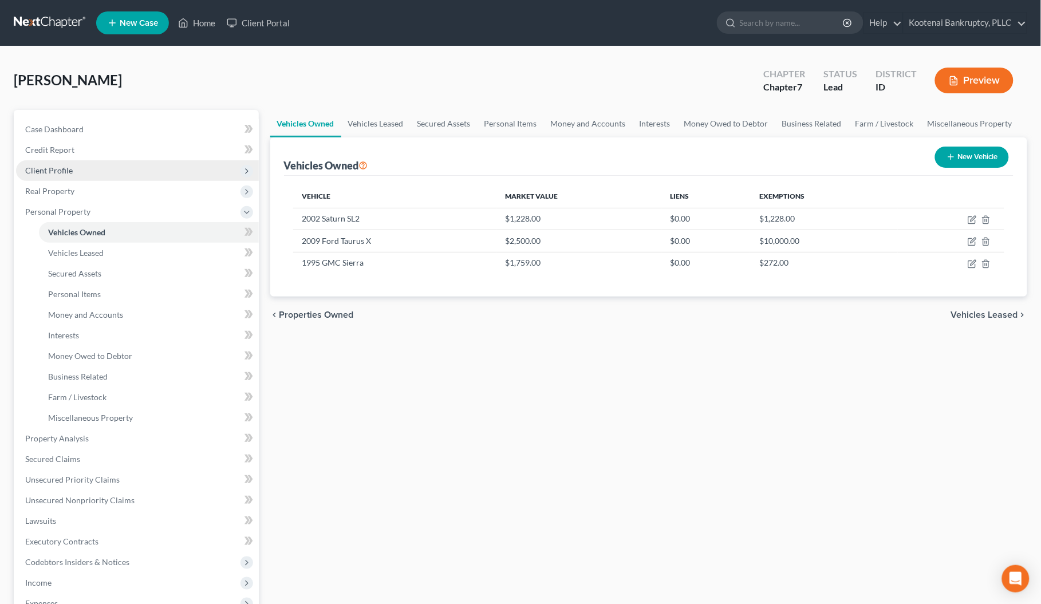
click at [56, 168] on span "Client Profile" at bounding box center [49, 171] width 48 height 10
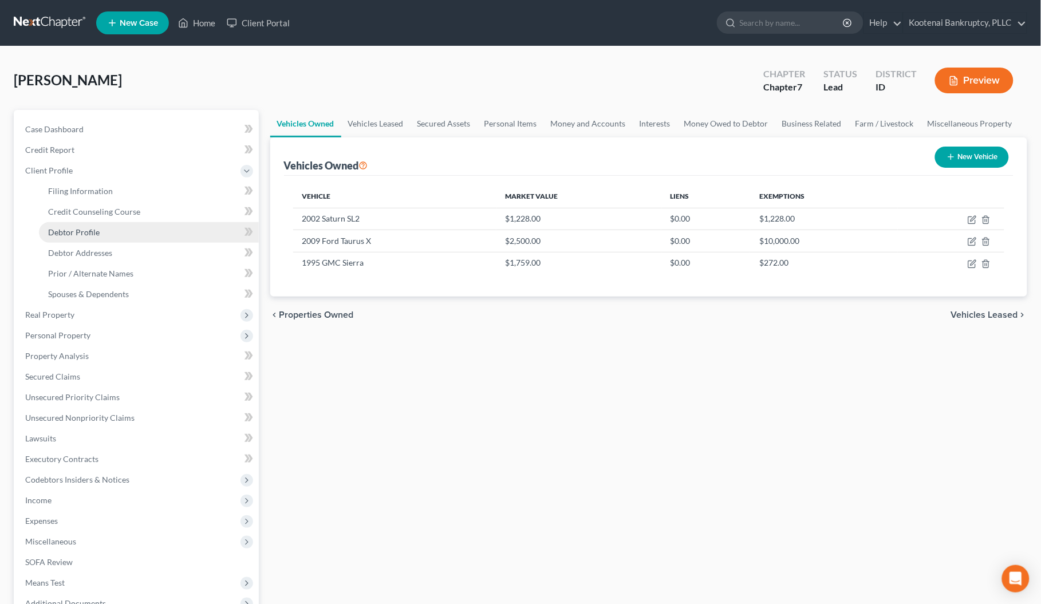
click at [76, 235] on span "Debtor Profile" at bounding box center [74, 232] width 52 height 10
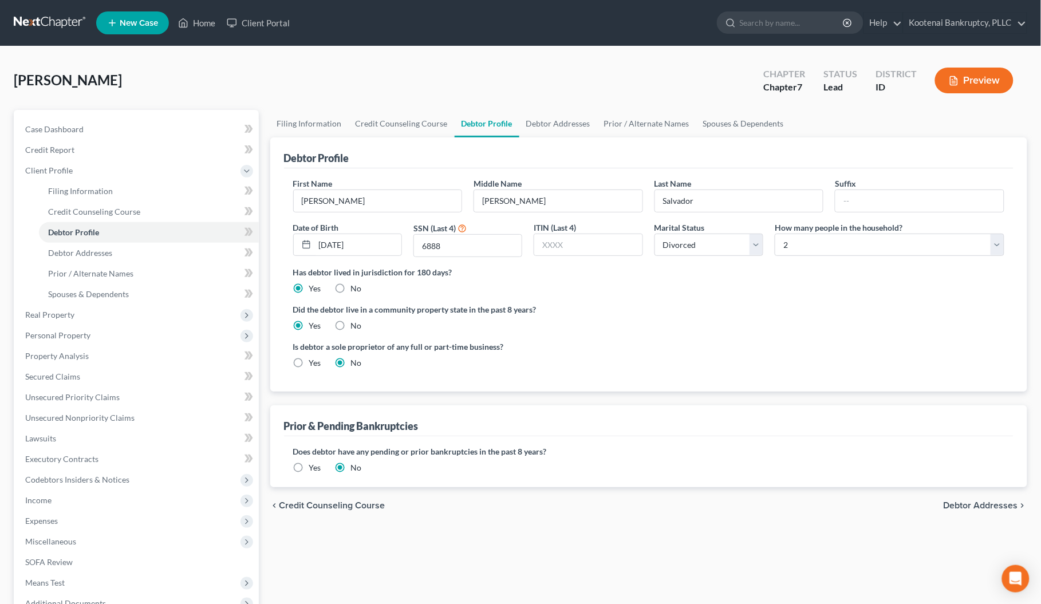
click at [982, 78] on button "Preview" at bounding box center [974, 81] width 78 height 26
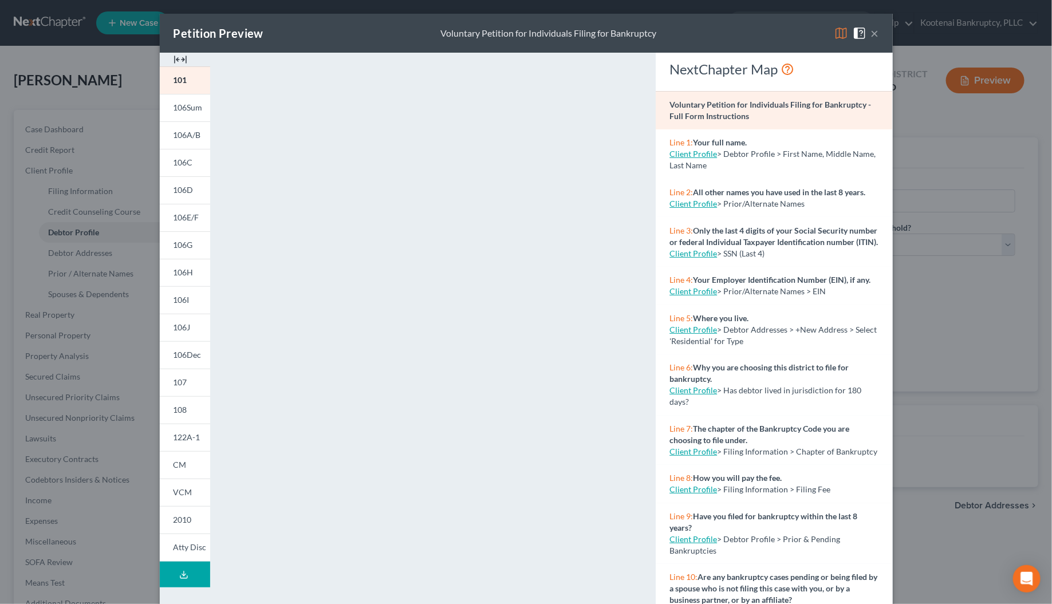
click at [179, 577] on icon at bounding box center [183, 575] width 9 height 9
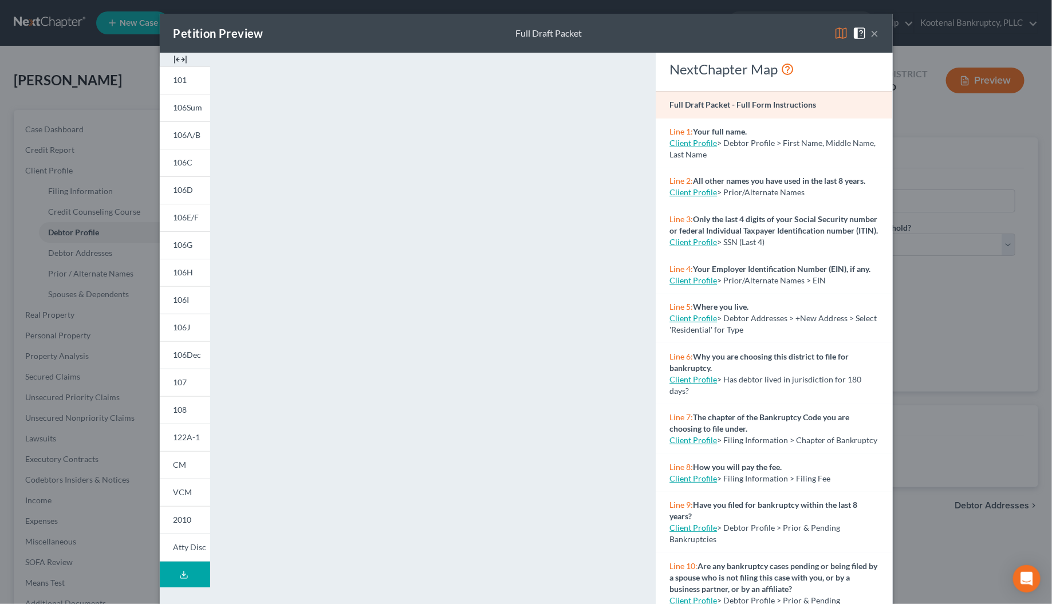
click at [871, 36] on button "×" at bounding box center [875, 33] width 8 height 14
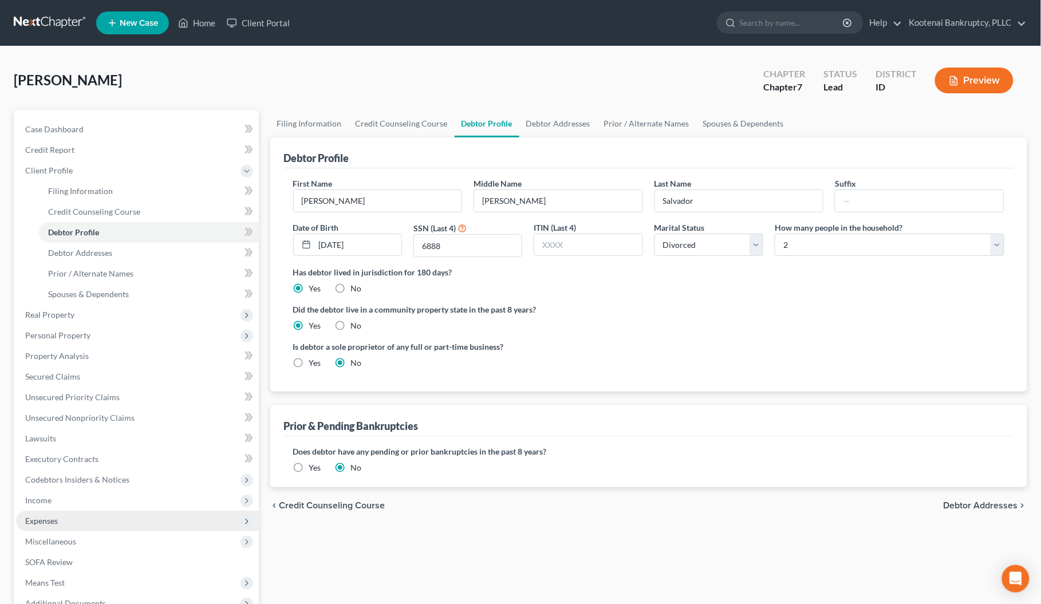
click at [43, 516] on span "Expenses" at bounding box center [41, 521] width 33 height 10
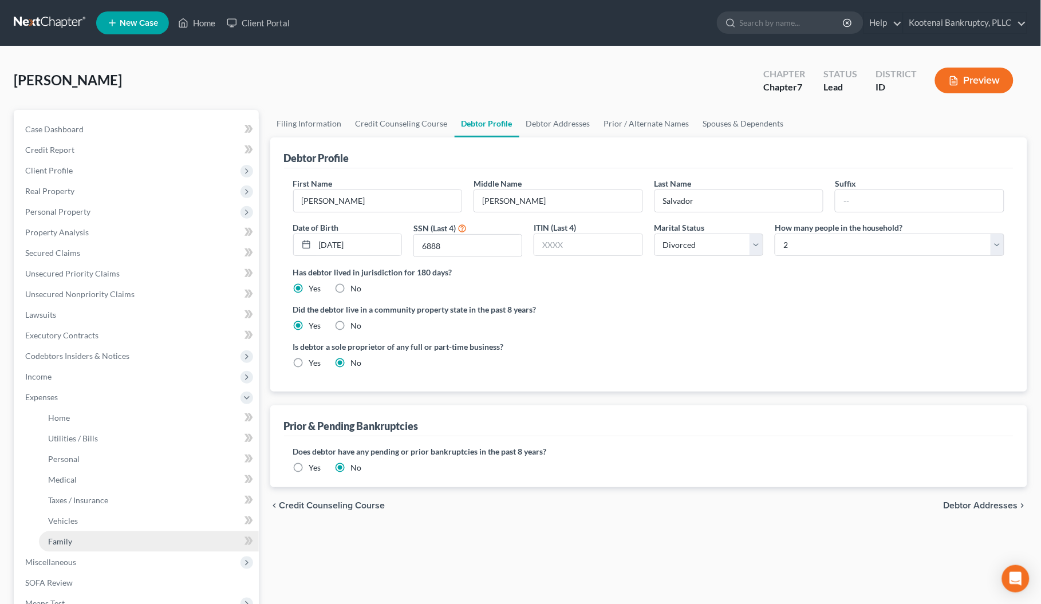
click at [68, 537] on span "Family" at bounding box center [60, 542] width 24 height 10
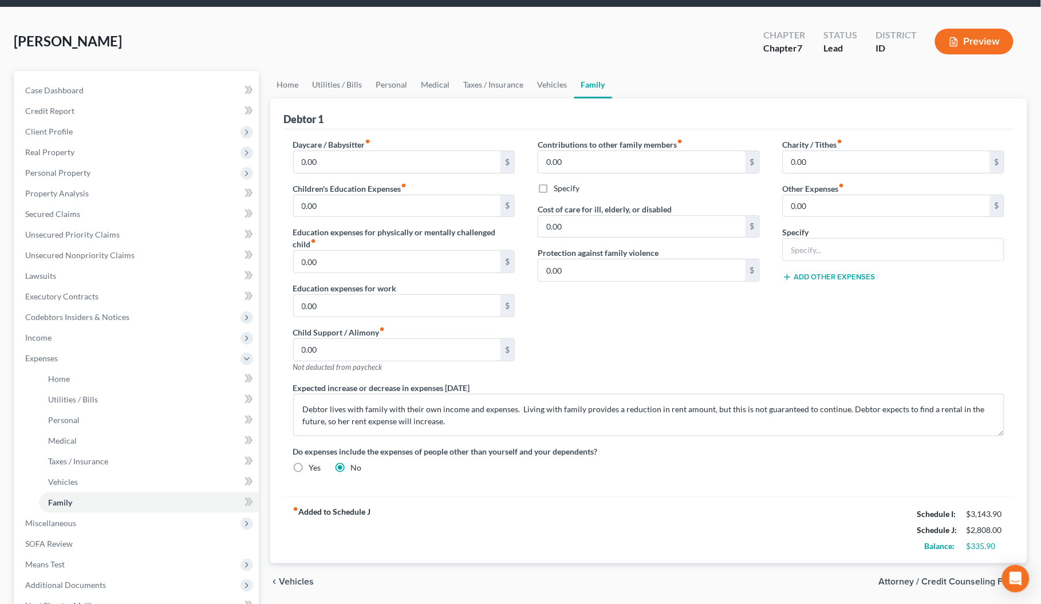
scroll to position [72, 0]
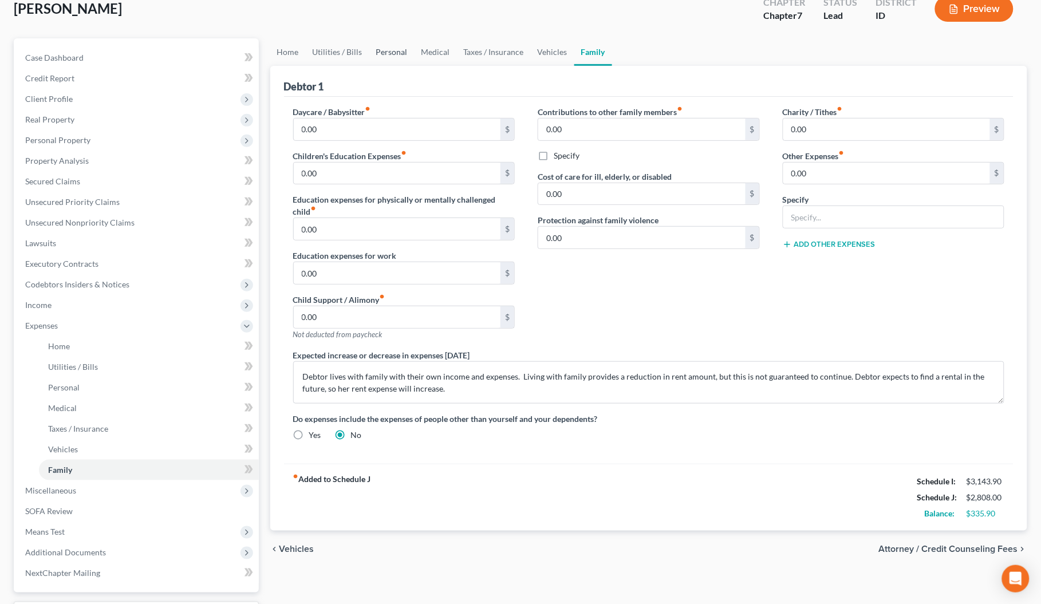
click at [380, 49] on link "Personal" at bounding box center [391, 51] width 45 height 27
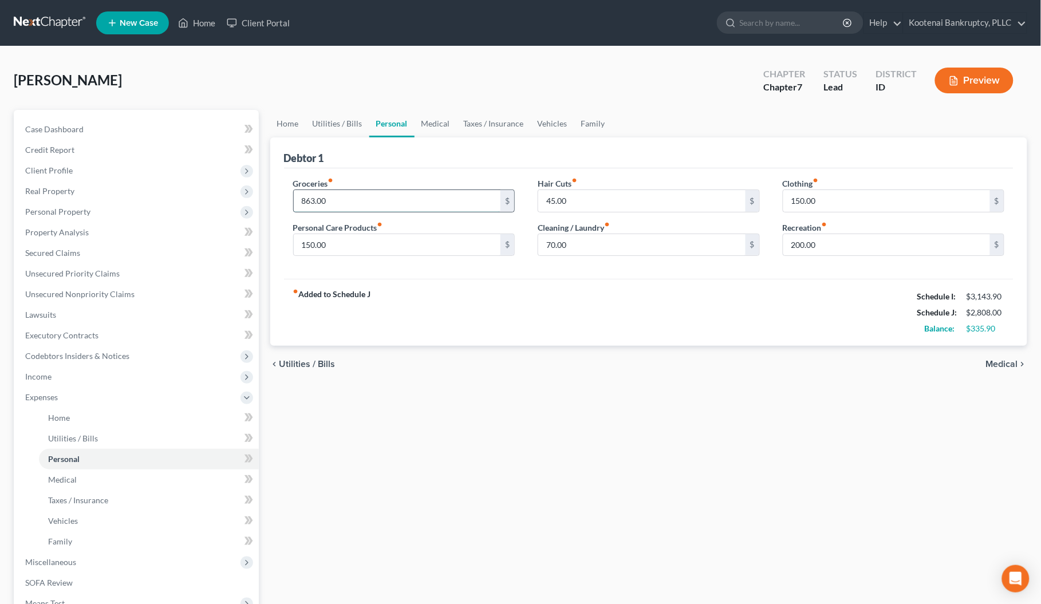
click at [373, 194] on input "863.00" at bounding box center [397, 201] width 207 height 22
click at [840, 247] on input "200.00" at bounding box center [887, 245] width 207 height 22
click at [785, 373] on div "chevron_left Utilities / Bills Medical chevron_right" at bounding box center [649, 364] width 758 height 37
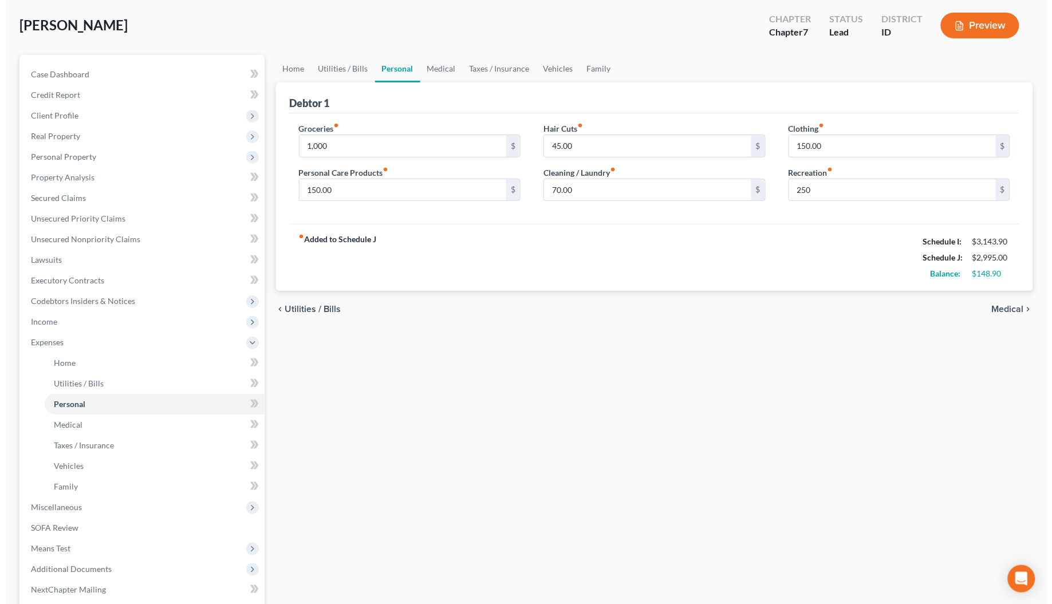
scroll to position [169, 0]
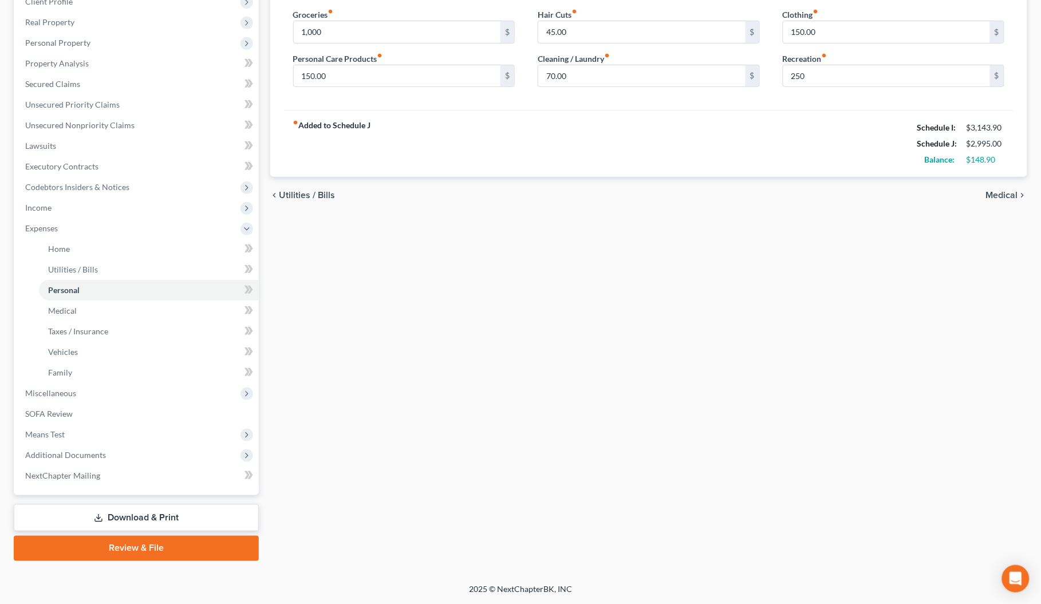
click at [124, 522] on link "Download & Print" at bounding box center [136, 518] width 245 height 27
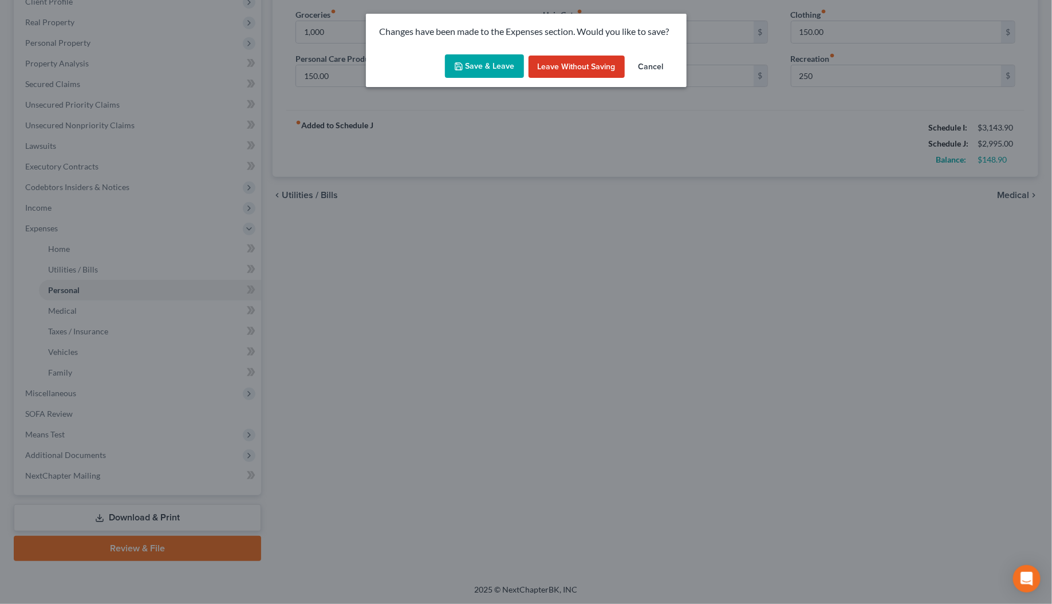
click at [505, 72] on button "Save & Leave" at bounding box center [484, 66] width 79 height 24
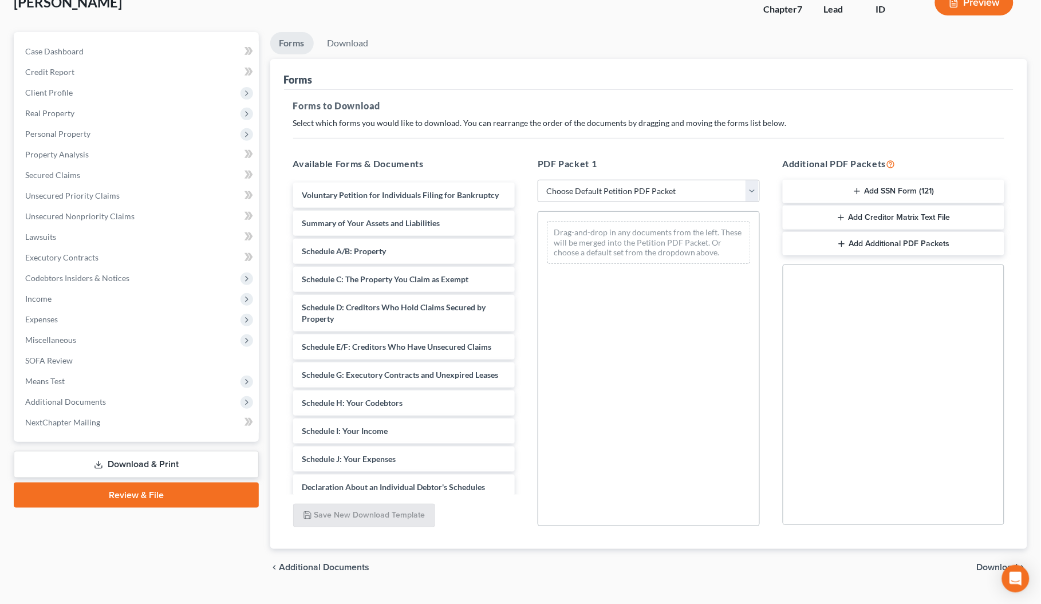
scroll to position [103, 0]
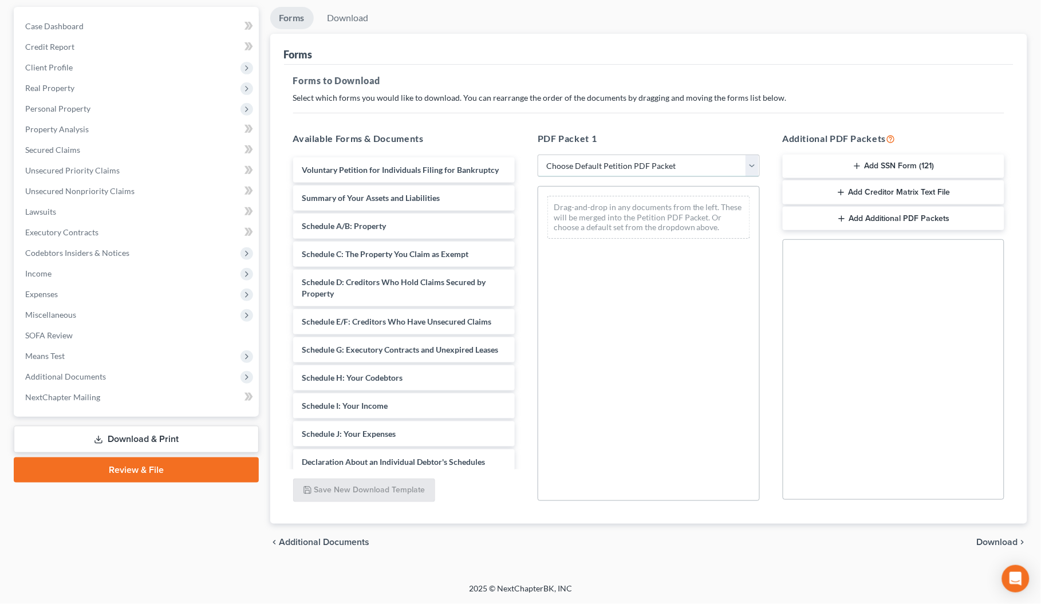
click at [577, 164] on select "Choose Default Petition PDF Packet Complete Bankruptcy Petition (all forms and …" at bounding box center [649, 166] width 222 height 23
click at [538, 155] on select "Choose Default Petition PDF Packet Complete Bankruptcy Petition (all forms and …" at bounding box center [649, 166] width 222 height 23
click at [571, 168] on select "Choose Default Petition PDF Packet Complete Bankruptcy Petition (all forms and …" at bounding box center [649, 166] width 222 height 23
click at [538, 155] on select "Choose Default Petition PDF Packet Complete Bankruptcy Petition (all forms and …" at bounding box center [649, 166] width 222 height 23
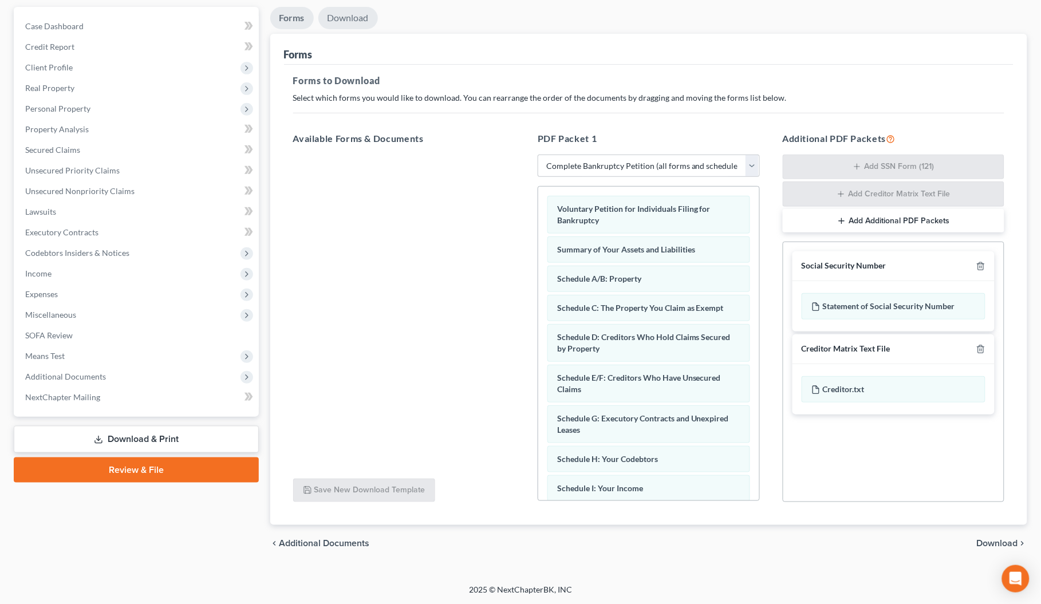
click at [353, 21] on link "Download" at bounding box center [348, 18] width 60 height 22
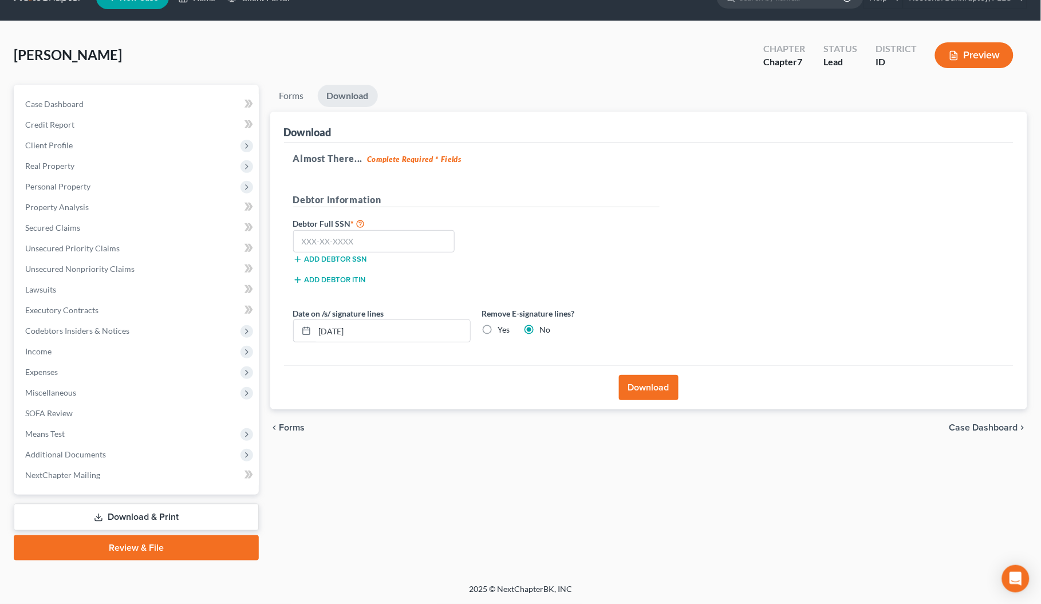
scroll to position [24, 0]
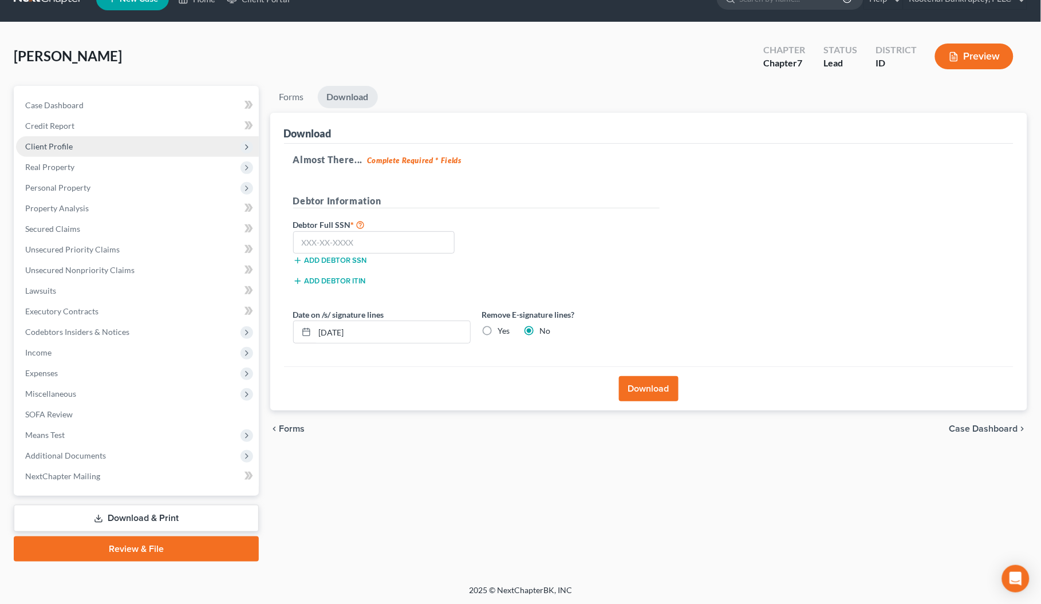
click at [44, 139] on span "Client Profile" at bounding box center [137, 146] width 243 height 21
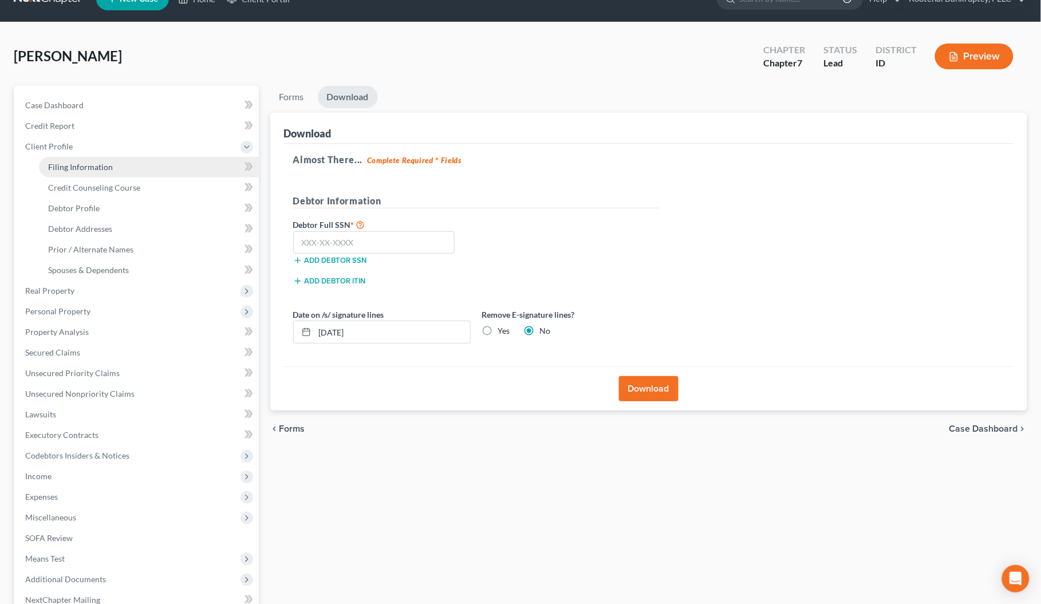
click at [56, 164] on span "Filing Information" at bounding box center [80, 167] width 65 height 10
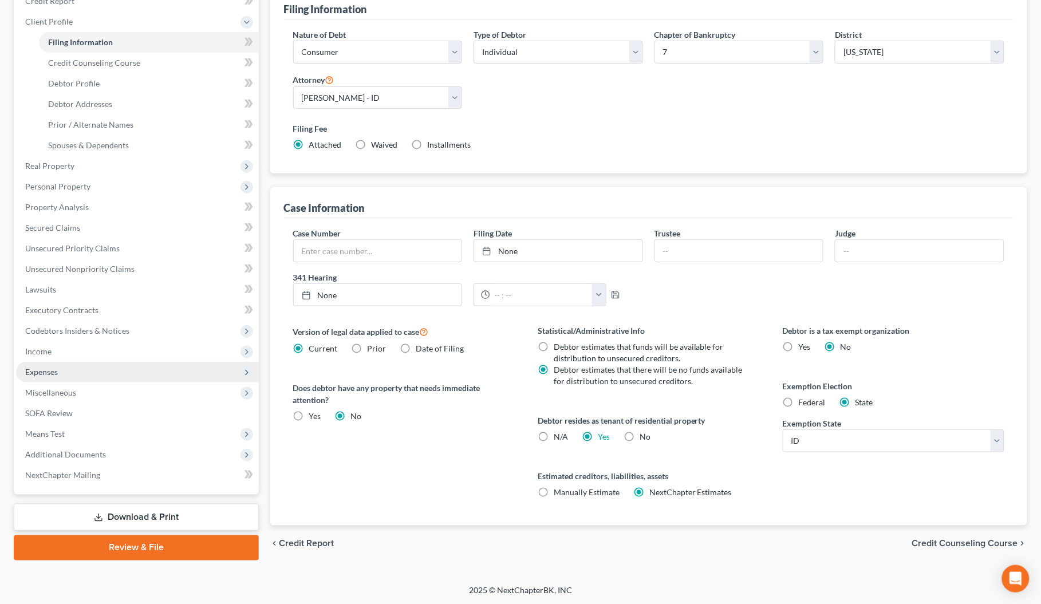
scroll to position [151, 0]
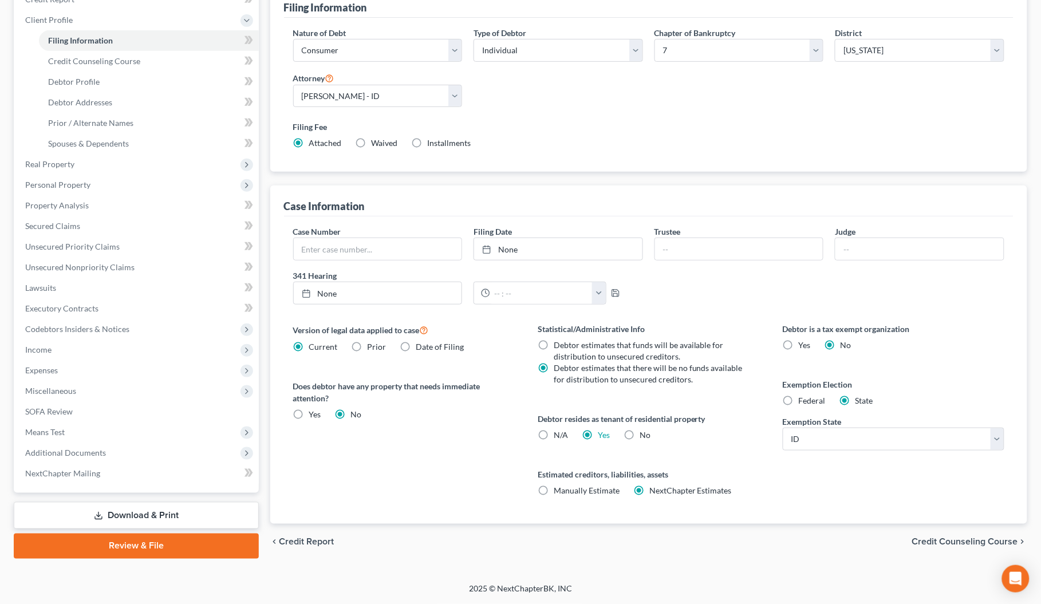
click at [118, 509] on link "Download & Print" at bounding box center [136, 515] width 245 height 27
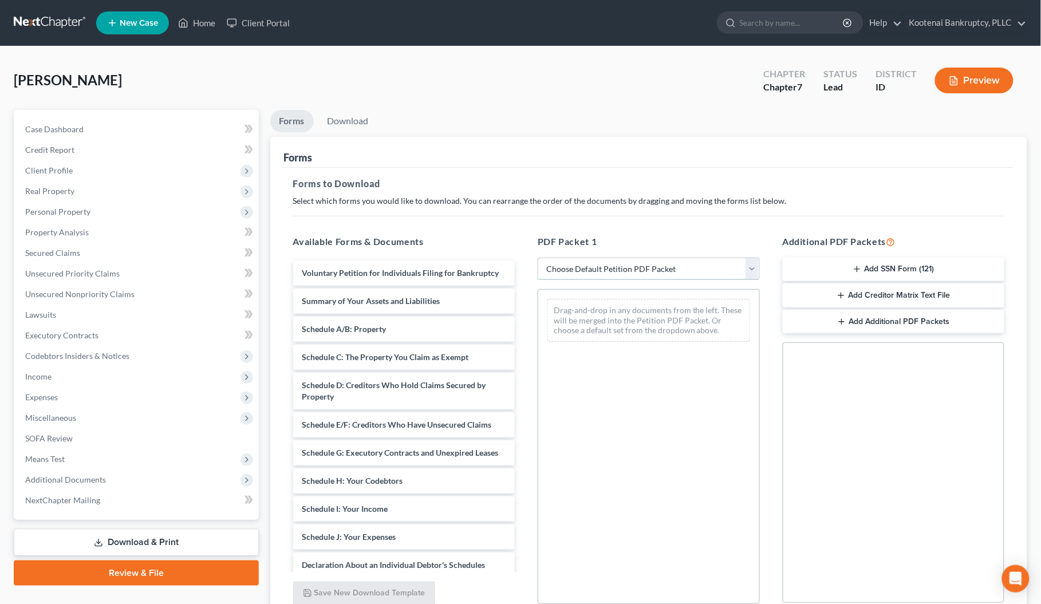
click at [567, 268] on select "Choose Default Petition PDF Packet Complete Bankruptcy Petition (all forms and …" at bounding box center [649, 269] width 222 height 23
click at [538, 258] on select "Choose Default Petition PDF Packet Complete Bankruptcy Petition (all forms and …" at bounding box center [649, 269] width 222 height 23
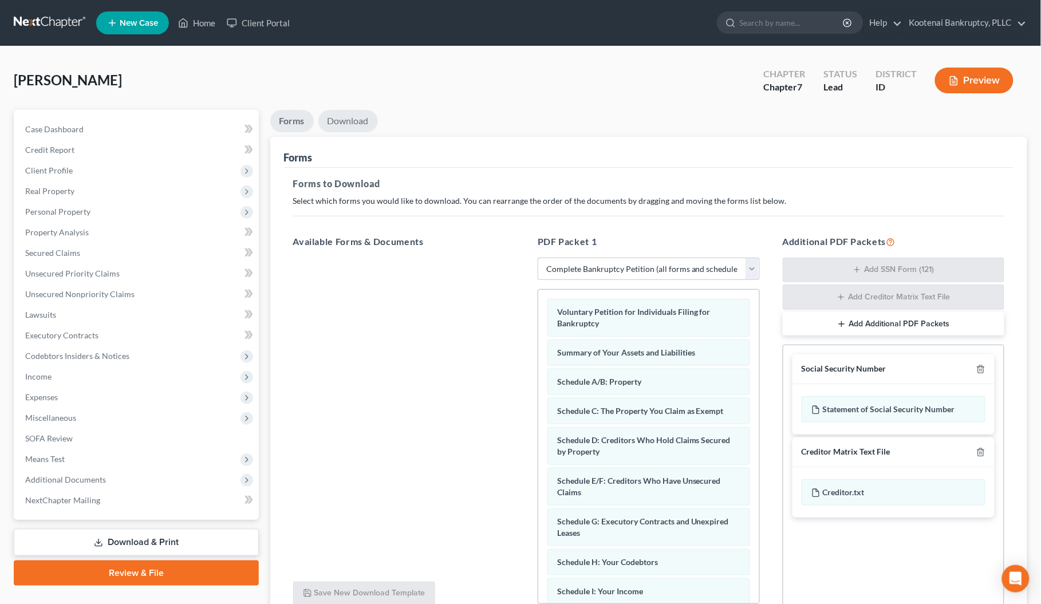
click at [353, 121] on link "Download" at bounding box center [348, 121] width 60 height 22
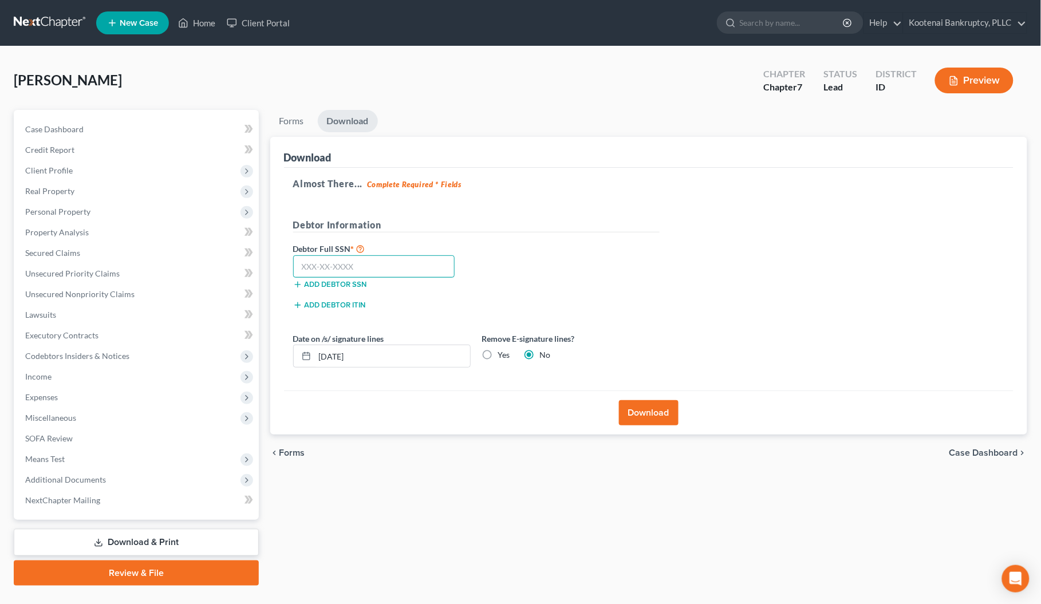
click at [334, 273] on input "text" at bounding box center [374, 266] width 162 height 23
drag, startPoint x: 333, startPoint y: 355, endPoint x: 344, endPoint y: 360, distance: 12.3
click at [333, 356] on input "09/09/2025" at bounding box center [392, 356] width 155 height 22
drag, startPoint x: 383, startPoint y: 357, endPoint x: 312, endPoint y: 360, distance: 70.5
click at [312, 360] on div "09/09/202511" at bounding box center [382, 356] width 178 height 23
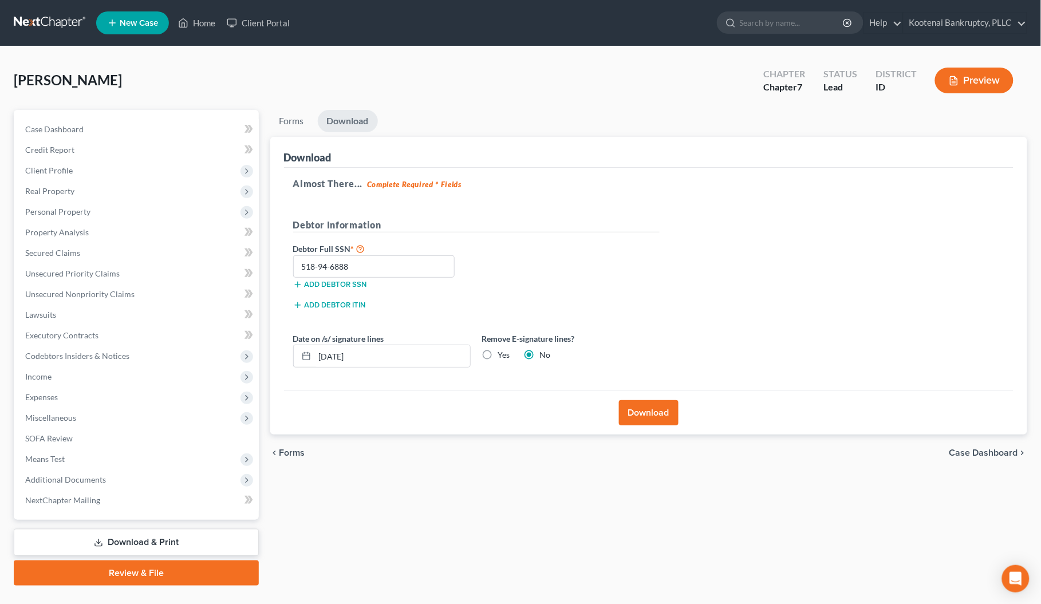
click at [628, 416] on button "Download" at bounding box center [649, 412] width 60 height 25
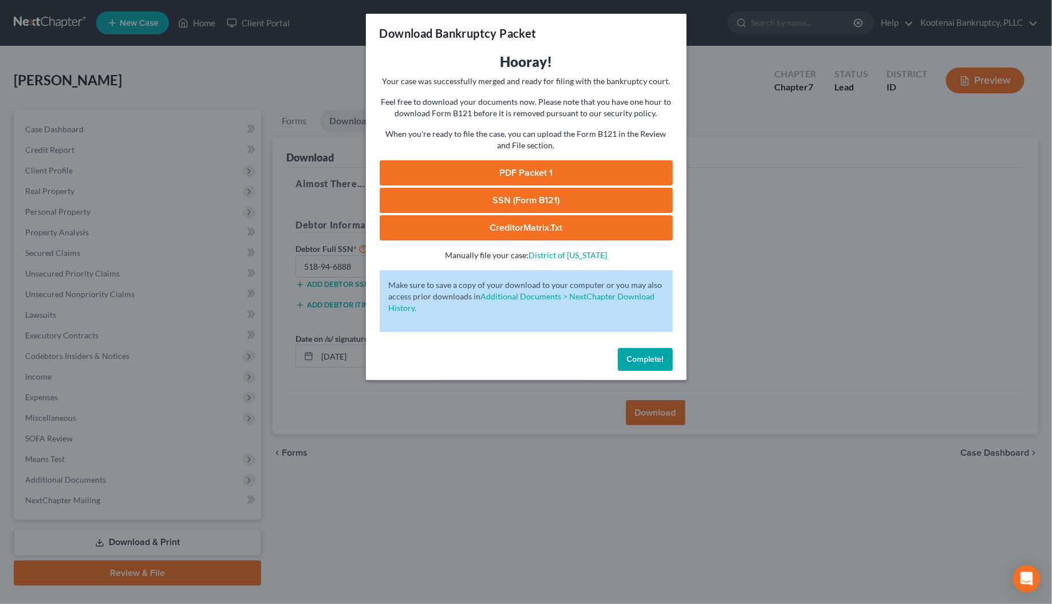
click at [545, 204] on link "SSN (Form B121)" at bounding box center [526, 200] width 293 height 25
click at [514, 176] on link "PDF Packet 1" at bounding box center [526, 172] width 293 height 25
click at [642, 362] on span "Complete!" at bounding box center [645, 360] width 37 height 10
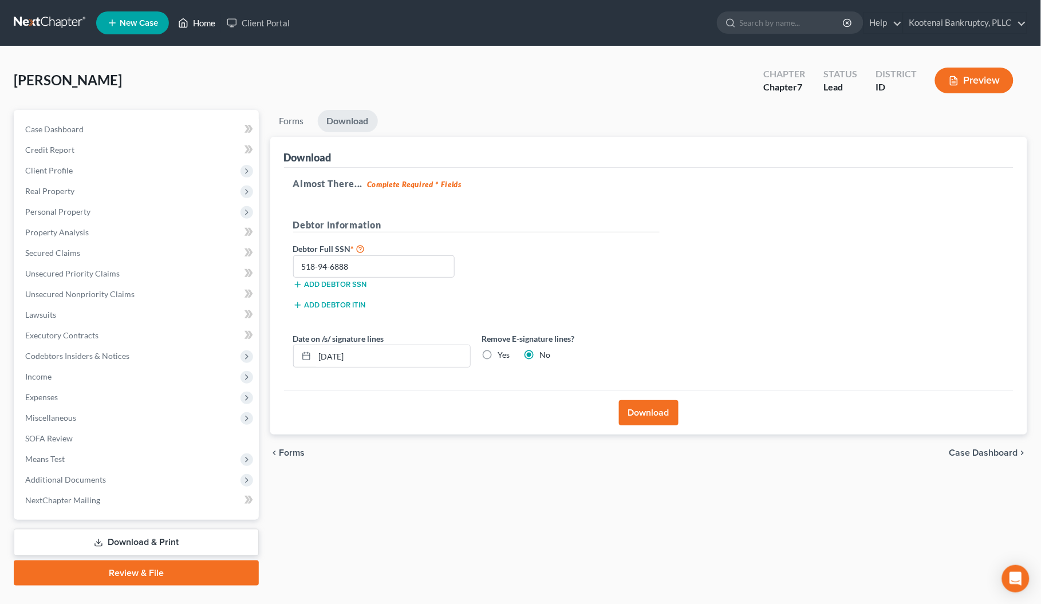
click at [201, 24] on link "Home" at bounding box center [196, 23] width 49 height 21
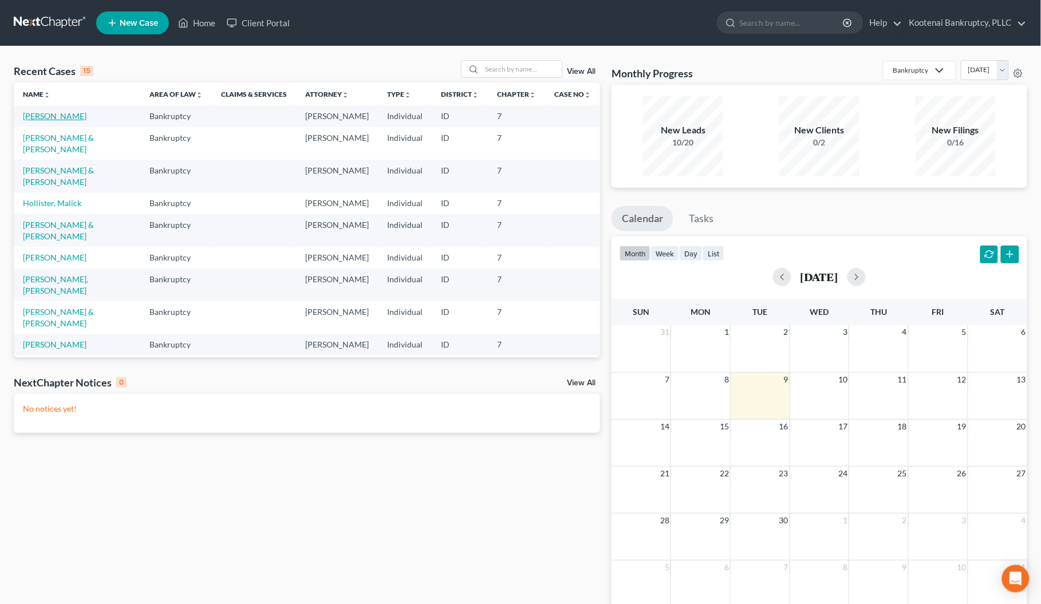
click at [44, 118] on link "[PERSON_NAME]" at bounding box center [55, 116] width 64 height 10
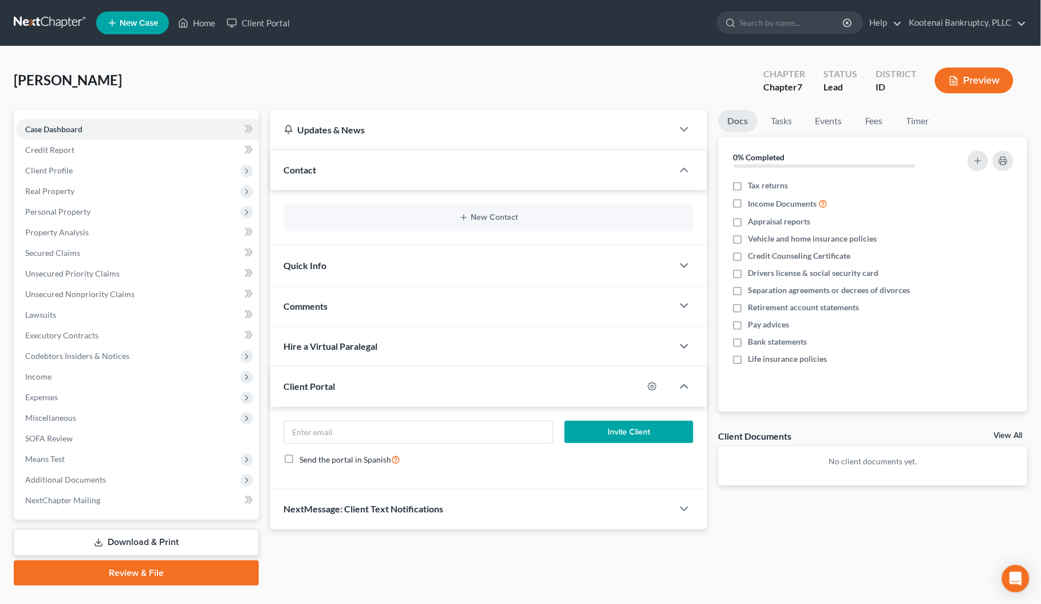
click at [163, 549] on link "Download & Print" at bounding box center [136, 542] width 245 height 27
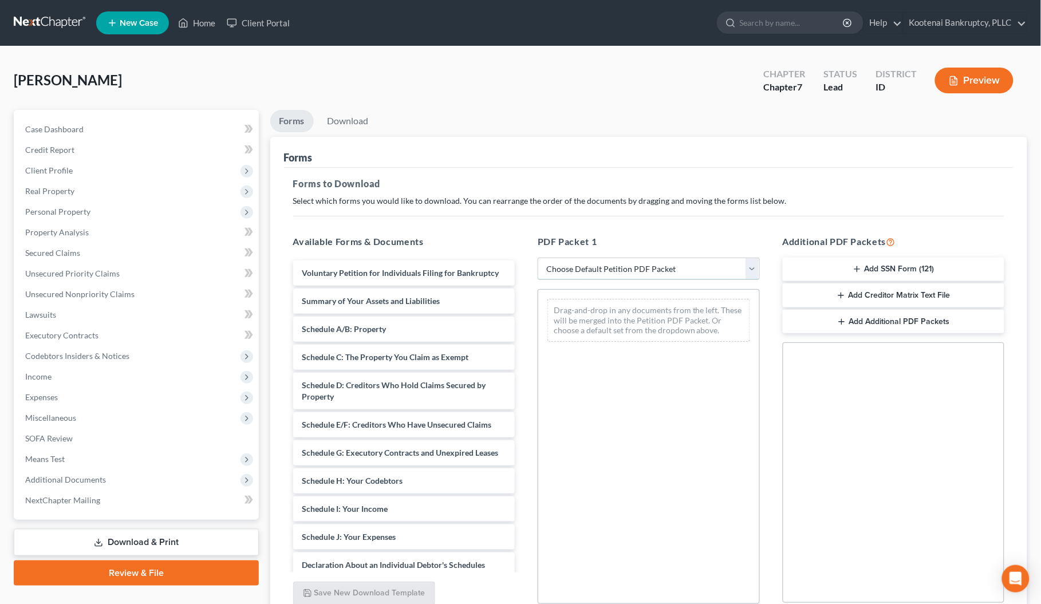
drag, startPoint x: 546, startPoint y: 271, endPoint x: 548, endPoint y: 279, distance: 8.2
click at [546, 271] on select "Choose Default Petition PDF Packet Complete Bankruptcy Petition (all forms and …" at bounding box center [649, 269] width 222 height 23
click at [538, 258] on select "Choose Default Petition PDF Packet Complete Bankruptcy Petition (all forms and …" at bounding box center [649, 269] width 222 height 23
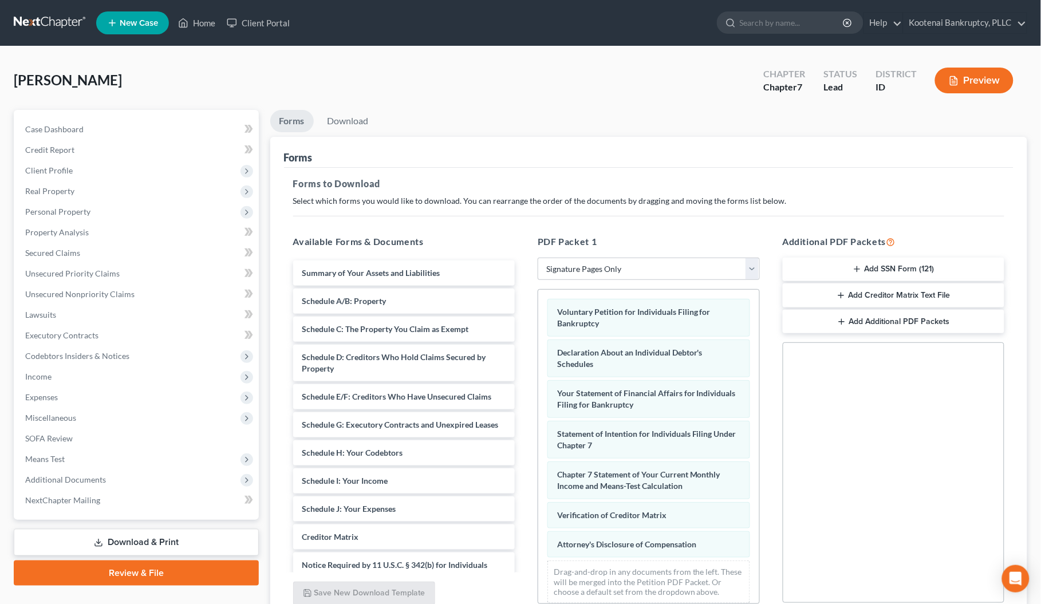
click at [910, 275] on button "Add SSN Form (121)" at bounding box center [894, 270] width 222 height 24
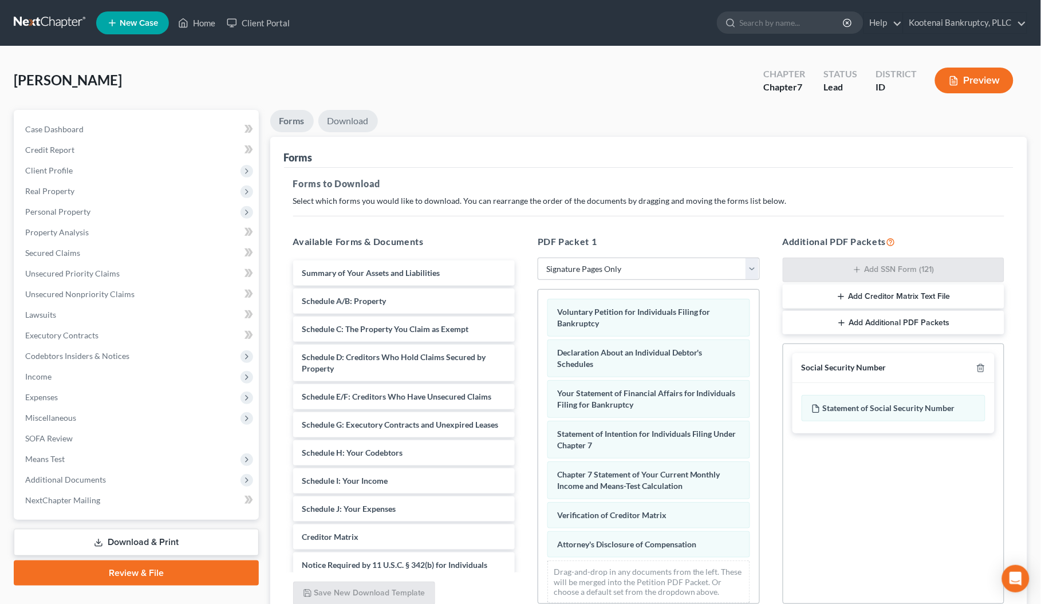
click at [337, 124] on link "Download" at bounding box center [348, 121] width 60 height 22
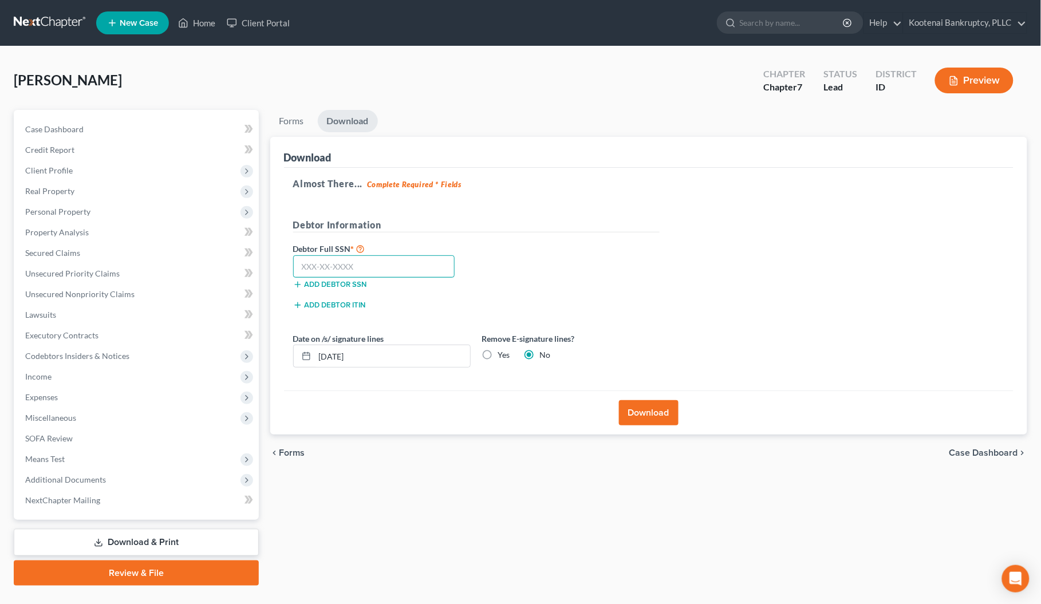
click at [311, 270] on input "text" at bounding box center [374, 266] width 162 height 23
drag, startPoint x: 363, startPoint y: 359, endPoint x: 310, endPoint y: 355, distance: 52.8
click at [310, 355] on div "09/09/2025" at bounding box center [382, 356] width 178 height 23
drag, startPoint x: 644, startPoint y: 417, endPoint x: 36, endPoint y: 357, distance: 611.9
click at [642, 419] on button "Download" at bounding box center [649, 412] width 60 height 25
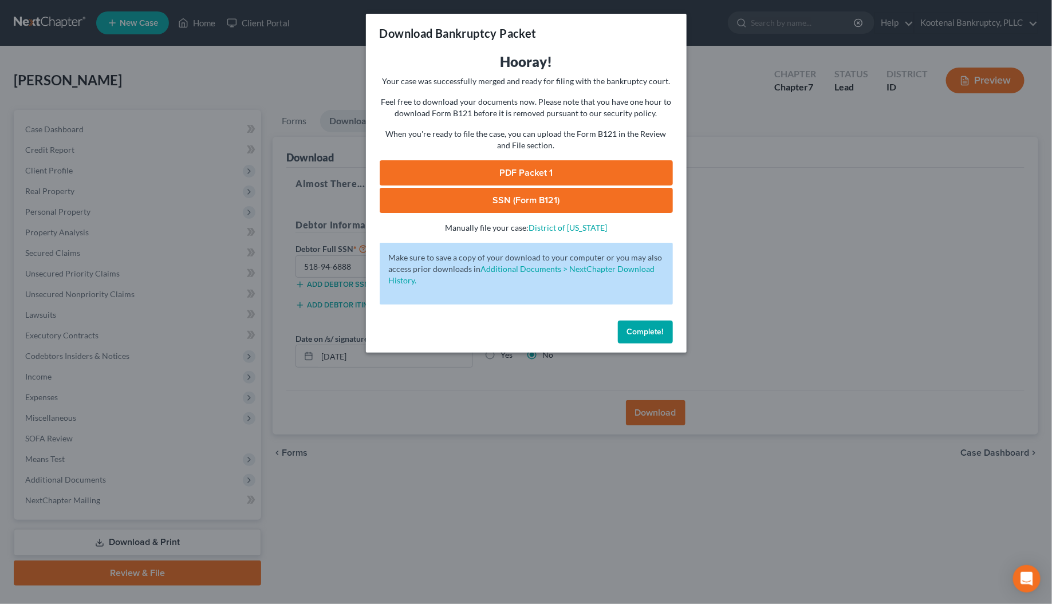
click at [528, 199] on link "SSN (Form B121)" at bounding box center [526, 200] width 293 height 25
click at [538, 176] on link "PDF Packet 1" at bounding box center [526, 172] width 293 height 25
click at [630, 334] on span "Complete!" at bounding box center [645, 332] width 37 height 10
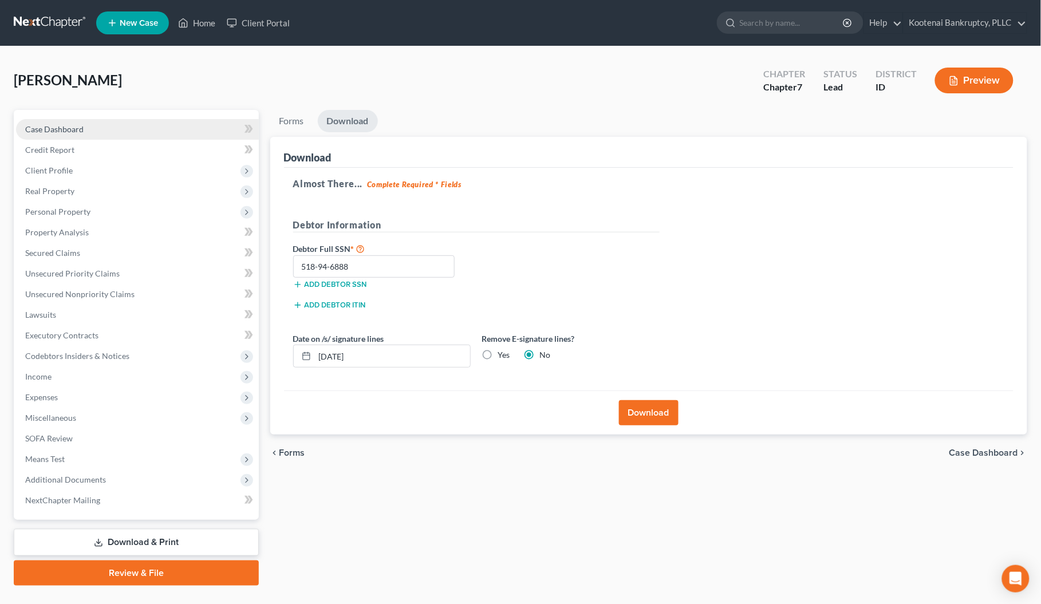
click at [53, 130] on span "Case Dashboard" at bounding box center [54, 129] width 58 height 10
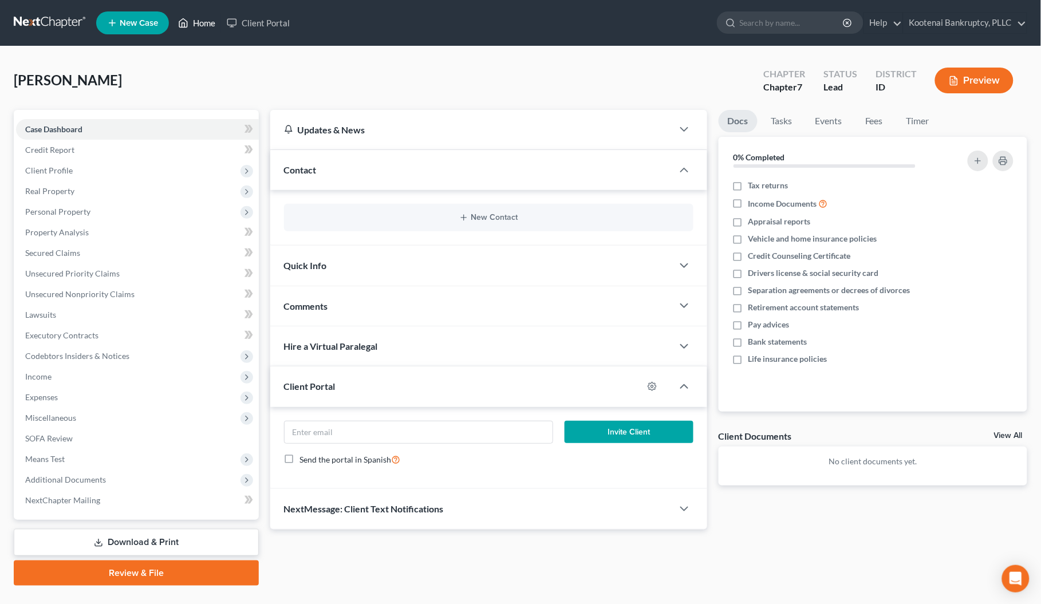
drag, startPoint x: 209, startPoint y: 22, endPoint x: 155, endPoint y: 27, distance: 54.1
click at [208, 23] on link "Home" at bounding box center [196, 23] width 49 height 21
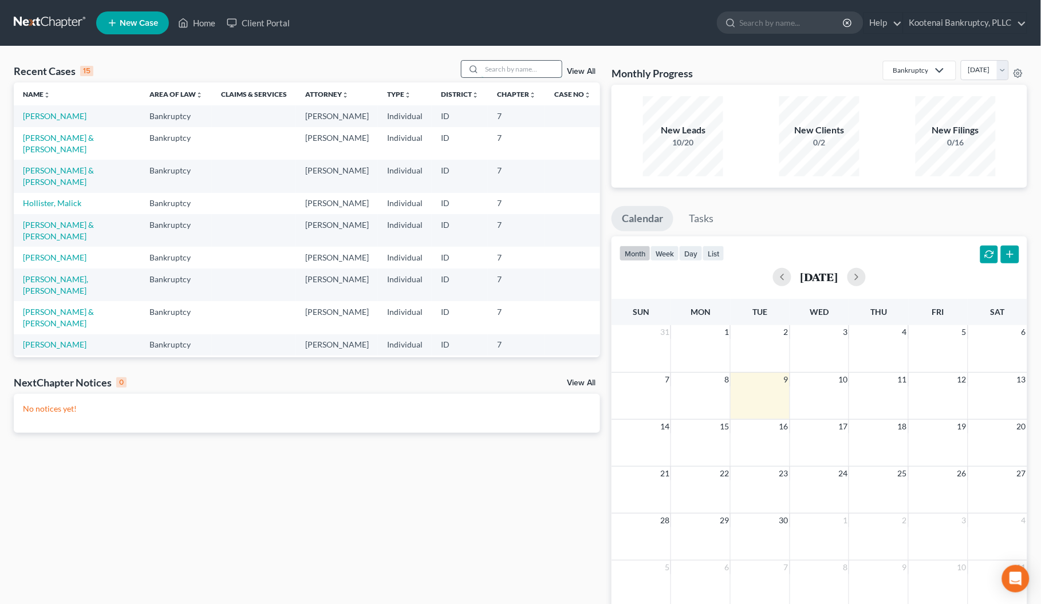
click at [487, 66] on input "search" at bounding box center [522, 69] width 80 height 17
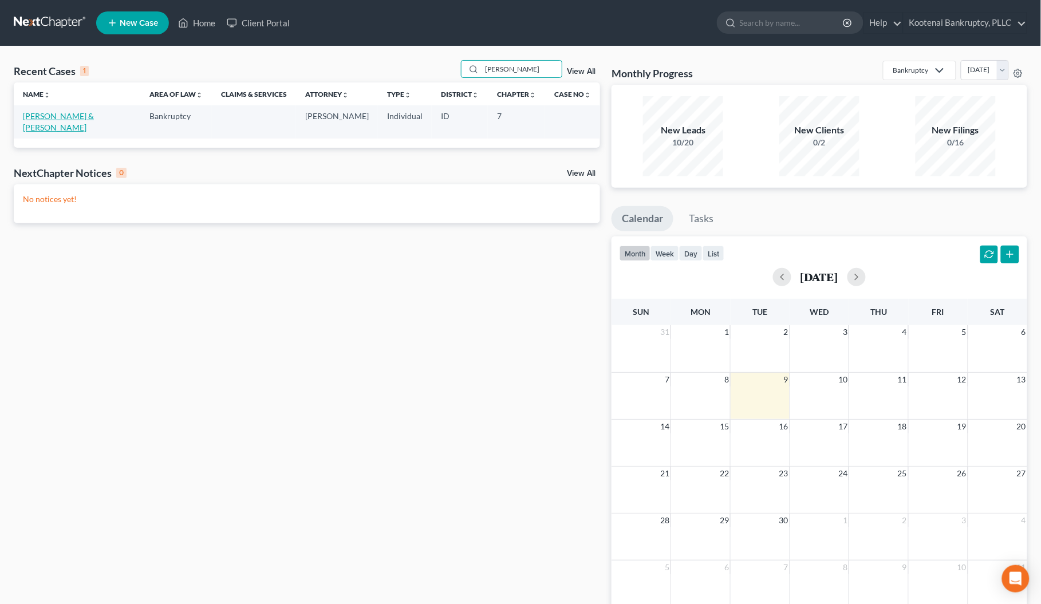
click at [56, 118] on link "[PERSON_NAME] & [PERSON_NAME]" at bounding box center [58, 121] width 71 height 21
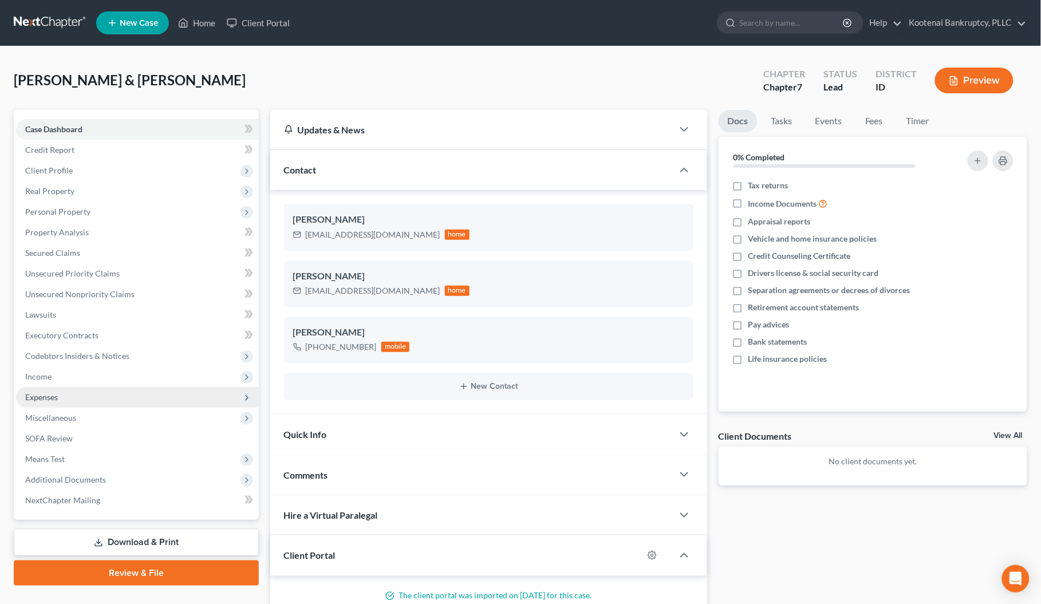
drag, startPoint x: 48, startPoint y: 375, endPoint x: 66, endPoint y: 387, distance: 22.1
click at [48, 375] on span "Income" at bounding box center [38, 377] width 26 height 10
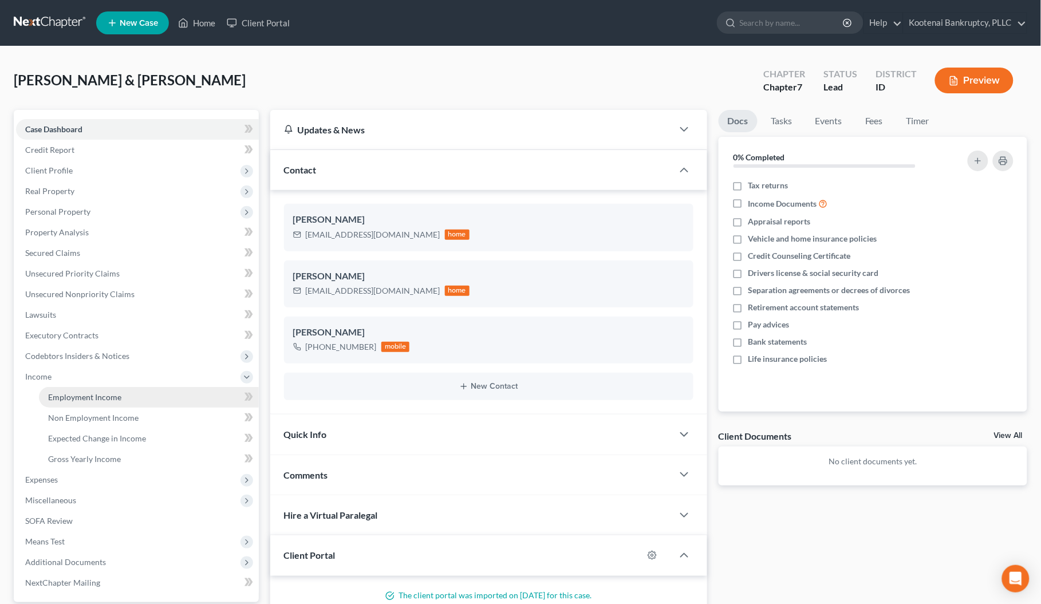
click at [66, 394] on span "Employment Income" at bounding box center [84, 397] width 73 height 10
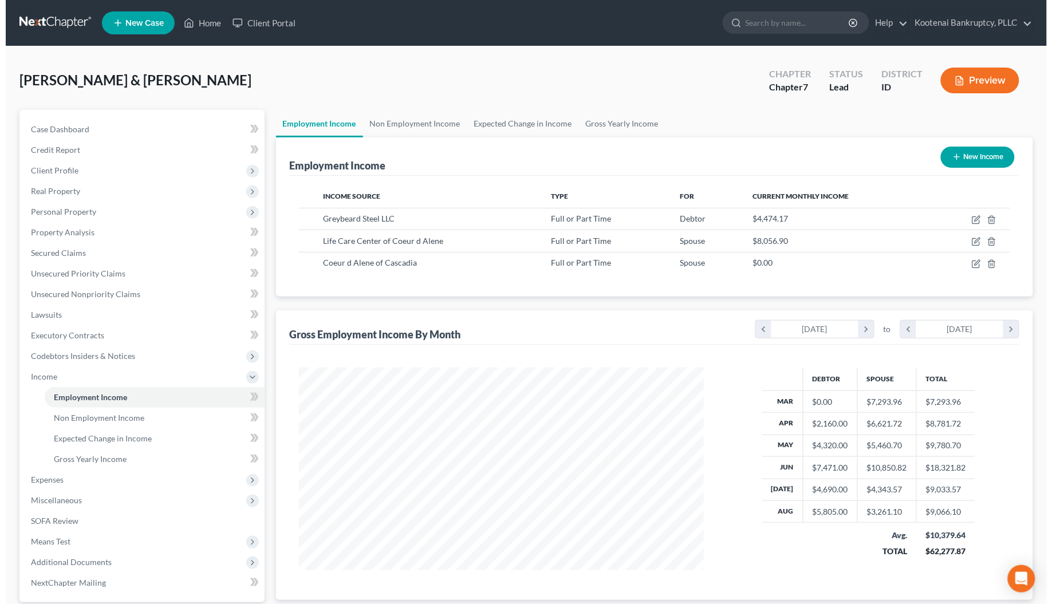
scroll to position [206, 428]
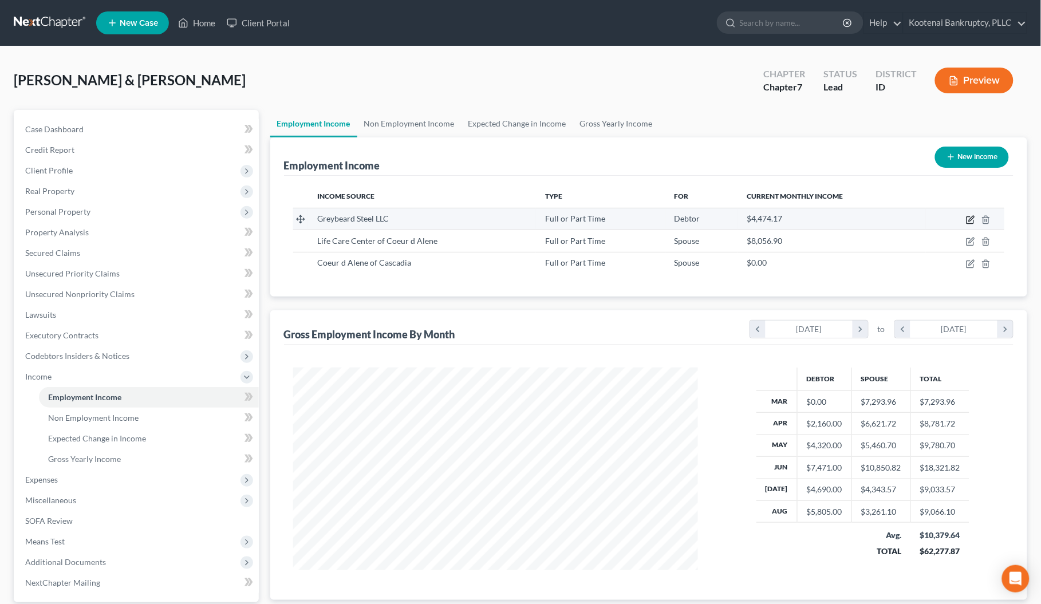
click at [966, 219] on icon "button" at bounding box center [970, 219] width 9 height 9
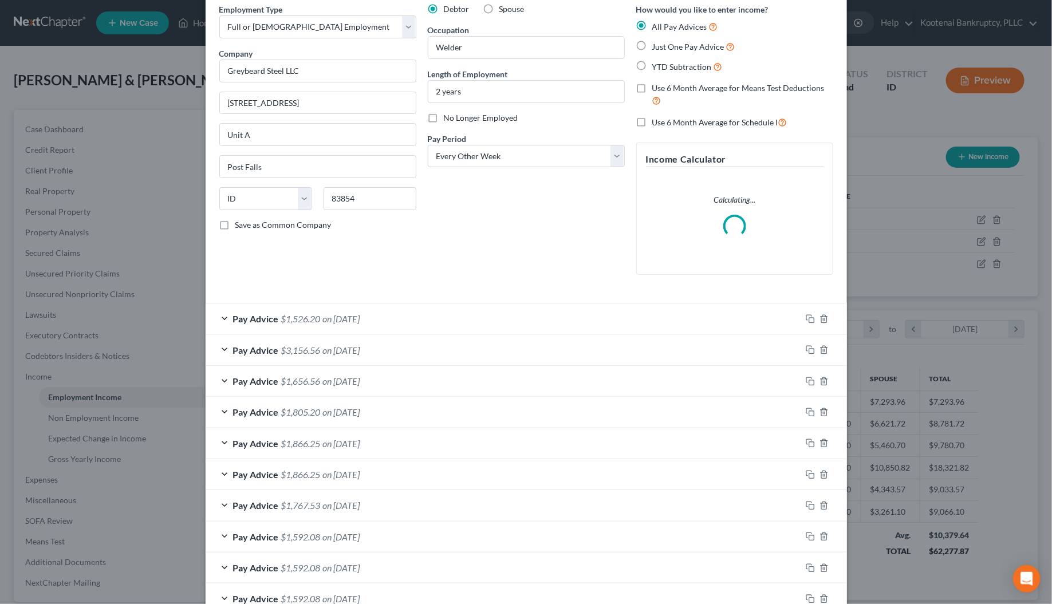
scroll to position [124, 0]
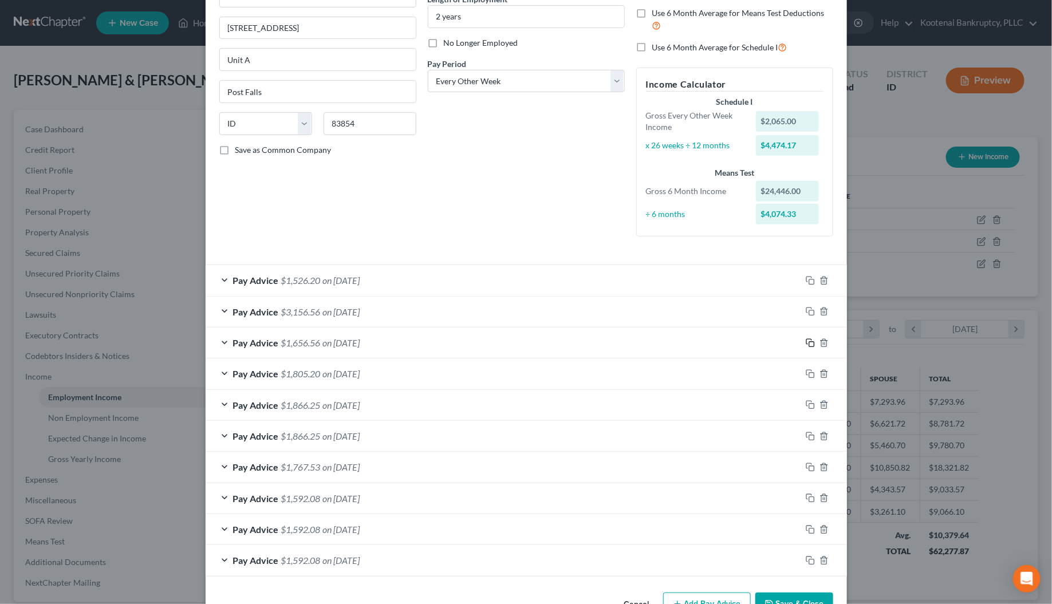
click at [809, 343] on rect "button" at bounding box center [811, 344] width 5 height 5
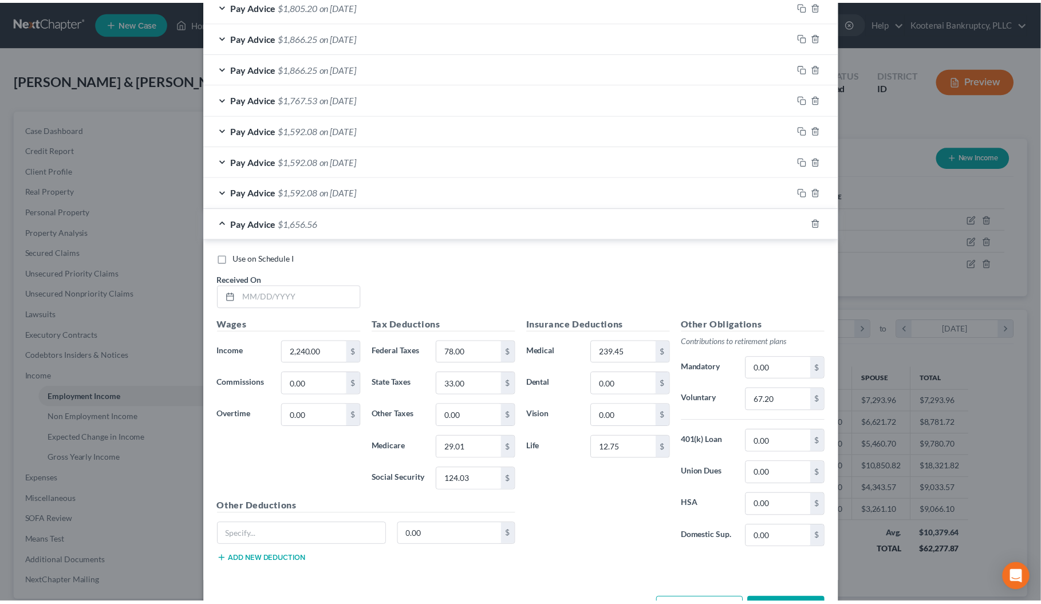
scroll to position [539, 0]
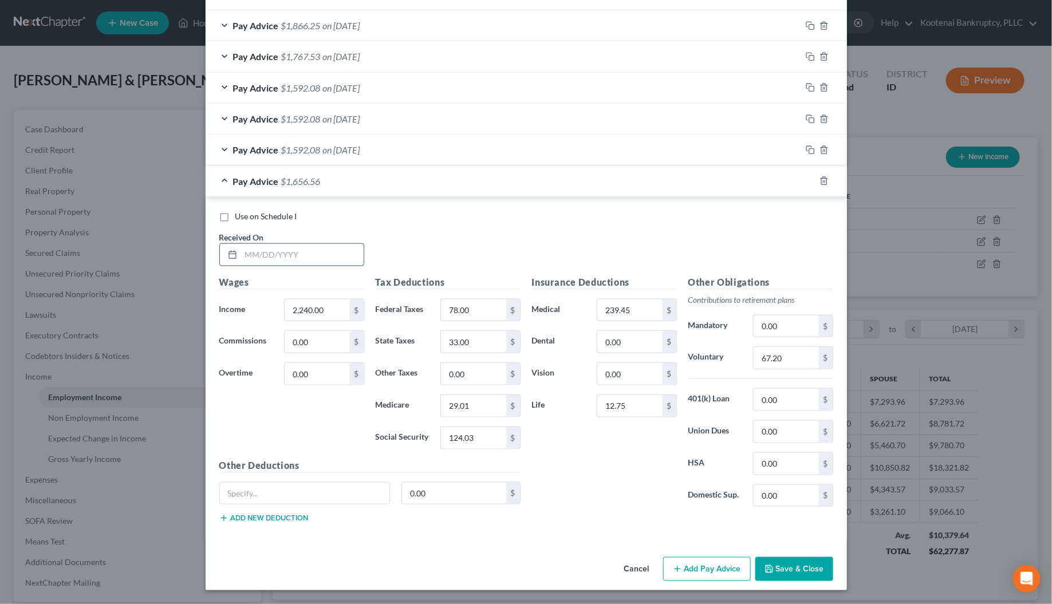
click at [249, 255] on input "text" at bounding box center [302, 255] width 123 height 22
click at [250, 253] on input "0731/2025" at bounding box center [302, 255] width 123 height 22
click at [329, 308] on input "2,240.00" at bounding box center [317, 311] width 65 height 22
click at [486, 314] on input "78.00" at bounding box center [473, 311] width 65 height 22
click at [459, 442] on input "124.03" at bounding box center [473, 438] width 65 height 22
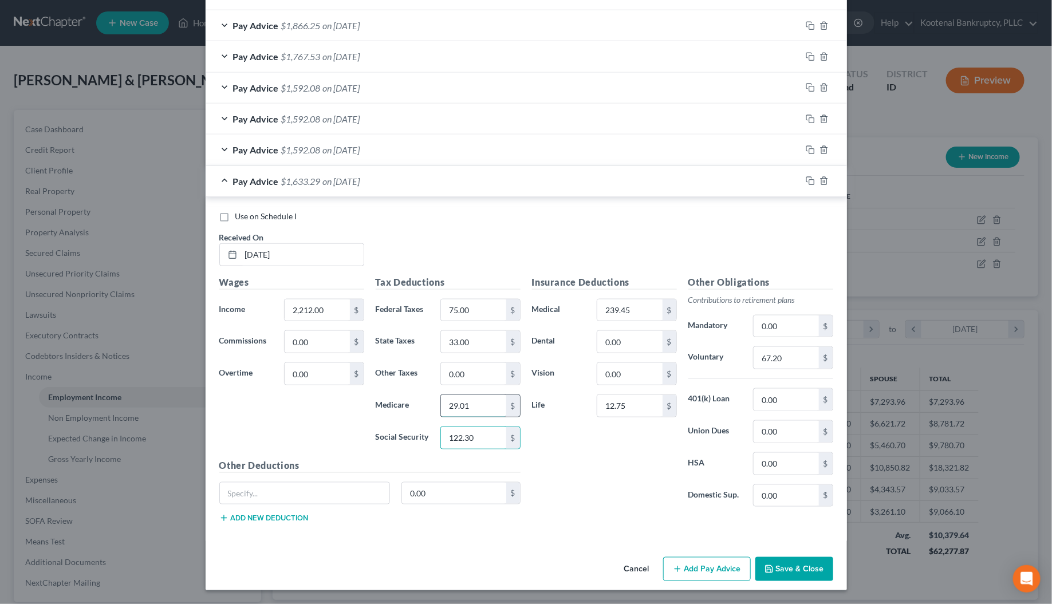
click at [465, 398] on input "29.01" at bounding box center [473, 406] width 65 height 22
click at [482, 344] on input "33.00" at bounding box center [473, 342] width 65 height 22
click at [760, 358] on input "67.20" at bounding box center [786, 358] width 65 height 22
click at [804, 577] on button "Save & Close" at bounding box center [795, 569] width 78 height 24
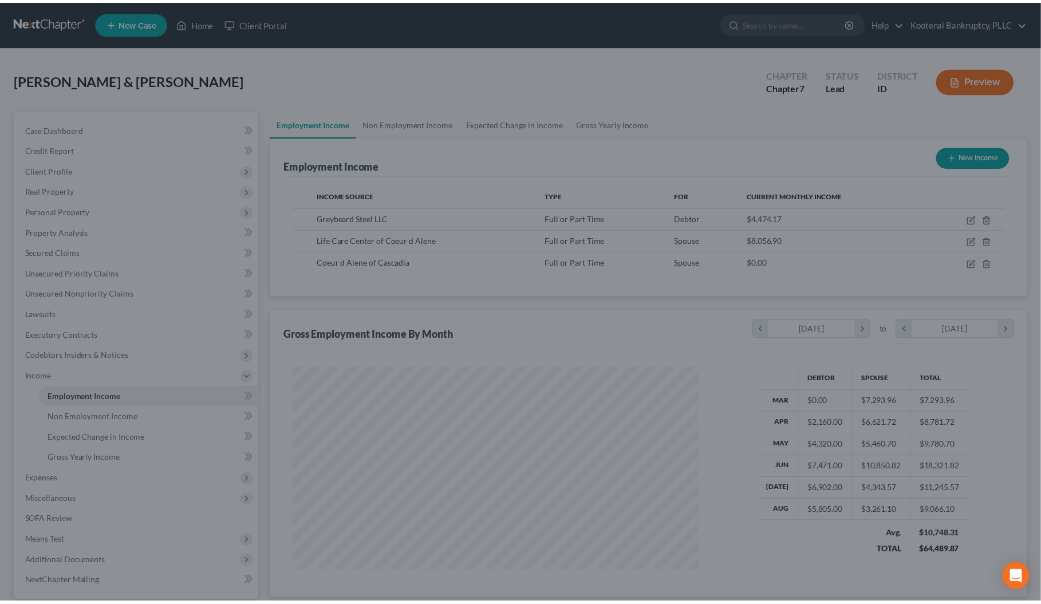
scroll to position [572616, 572393]
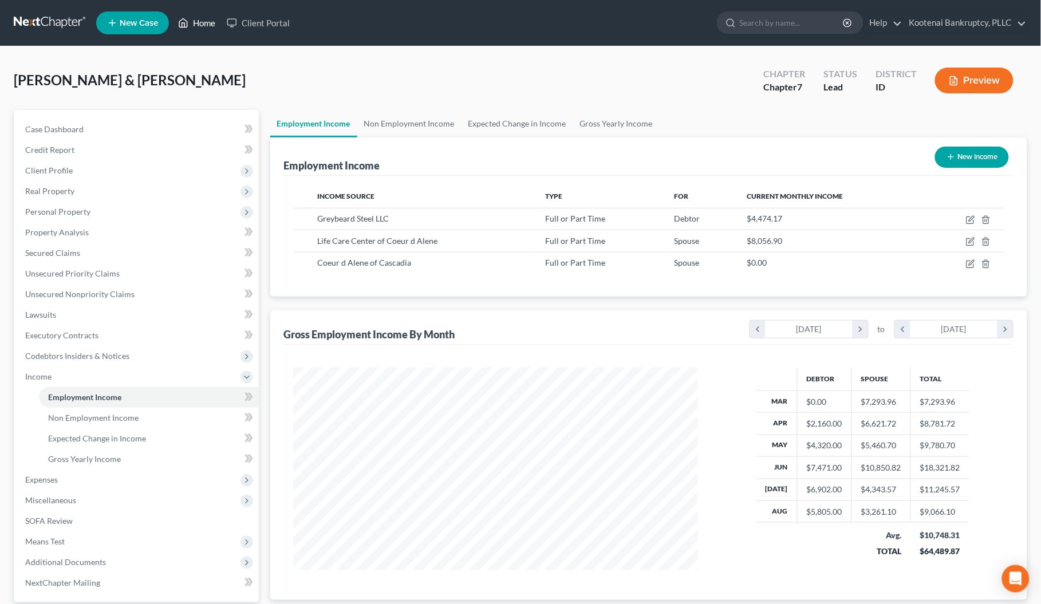
click at [204, 23] on link "Home" at bounding box center [196, 23] width 49 height 21
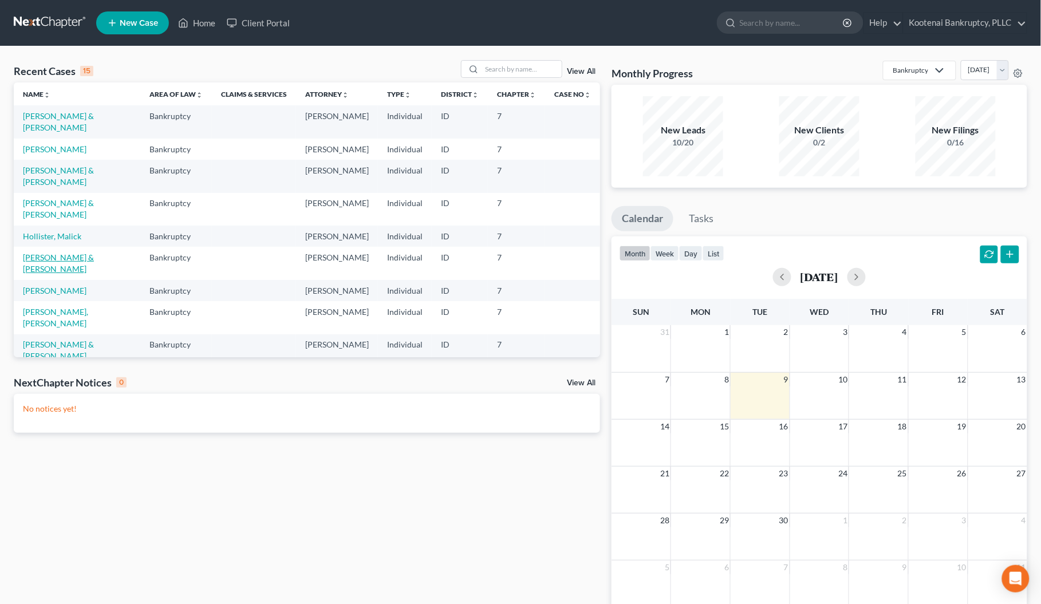
click at [55, 274] on link "[PERSON_NAME] & [PERSON_NAME]" at bounding box center [58, 263] width 71 height 21
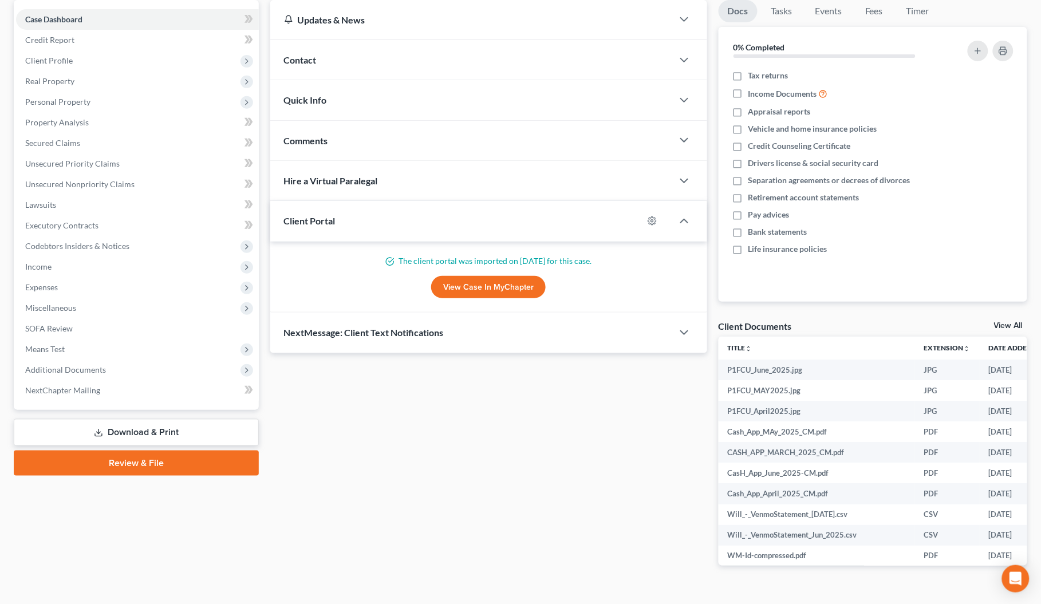
scroll to position [132, 0]
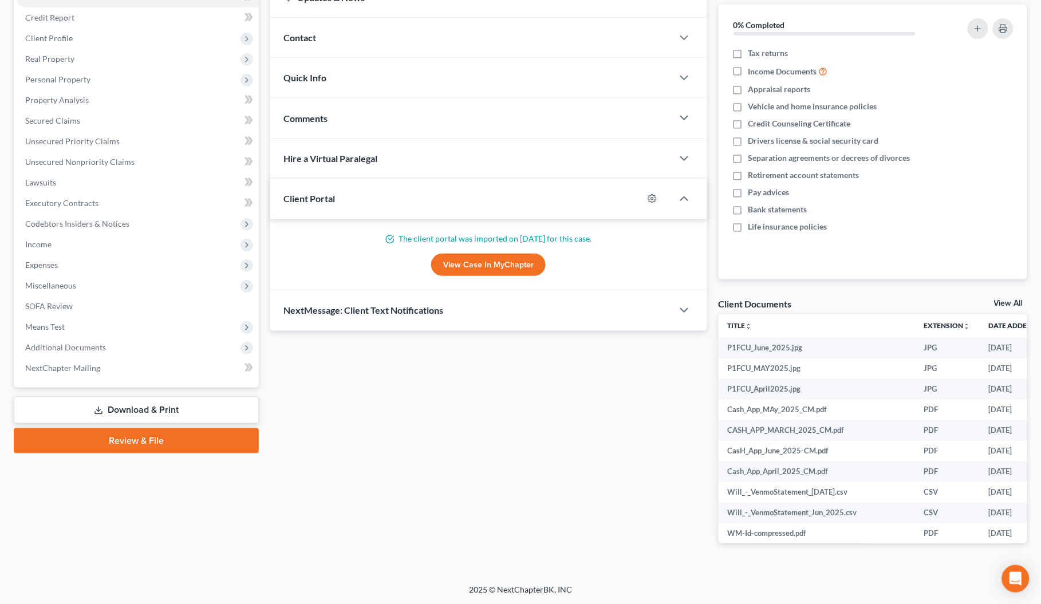
click at [154, 410] on link "Download & Print" at bounding box center [136, 410] width 245 height 27
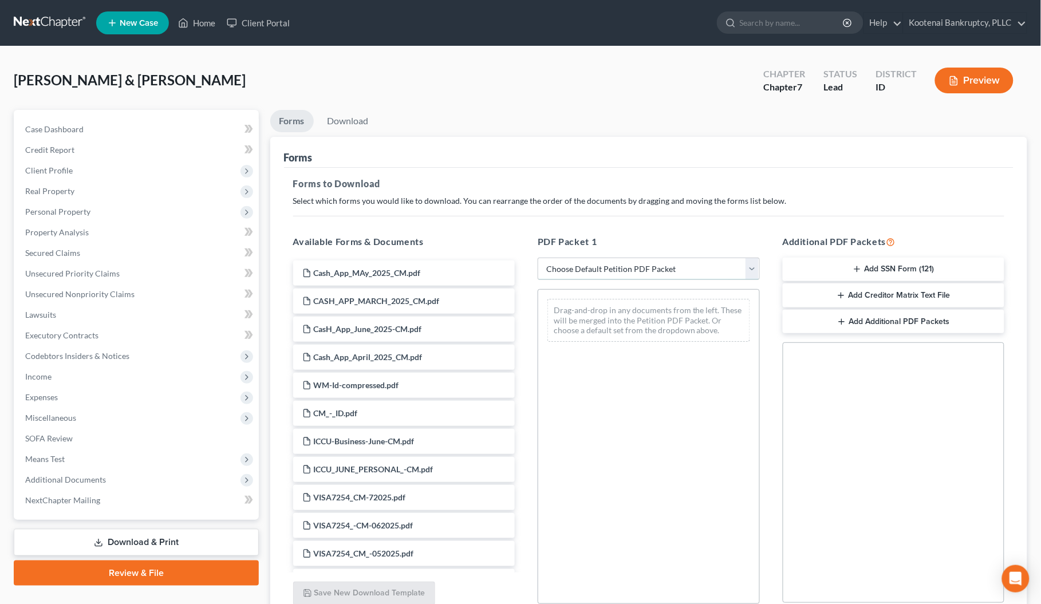
click at [579, 270] on select "Choose Default Petition PDF Packet Complete Bankruptcy Petition (all forms and …" at bounding box center [649, 269] width 222 height 23
click at [538, 258] on select "Choose Default Petition PDF Packet Complete Bankruptcy Petition (all forms and …" at bounding box center [649, 269] width 222 height 23
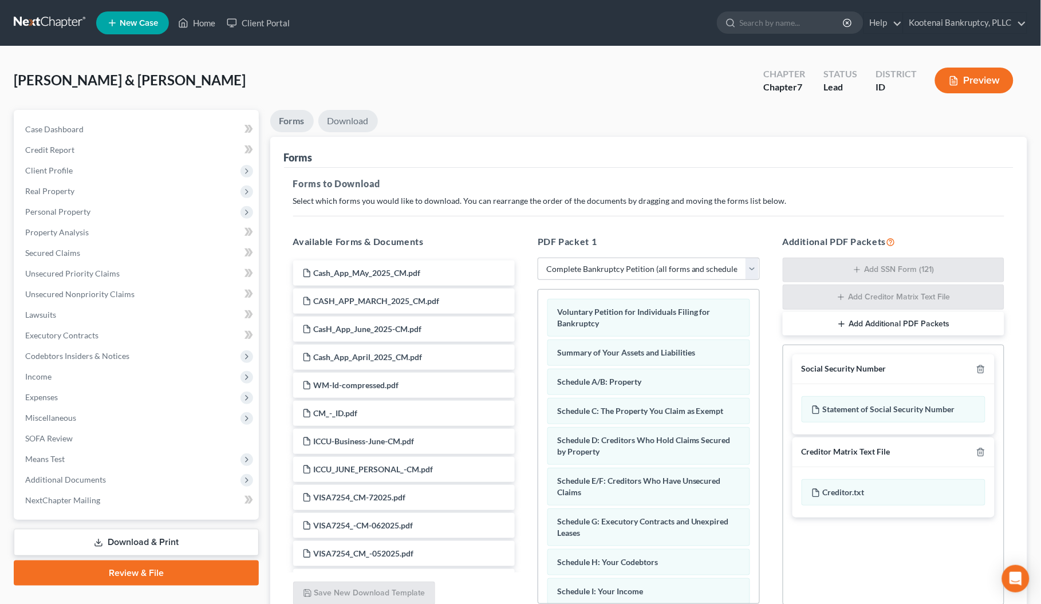
click at [341, 122] on link "Download" at bounding box center [348, 121] width 60 height 22
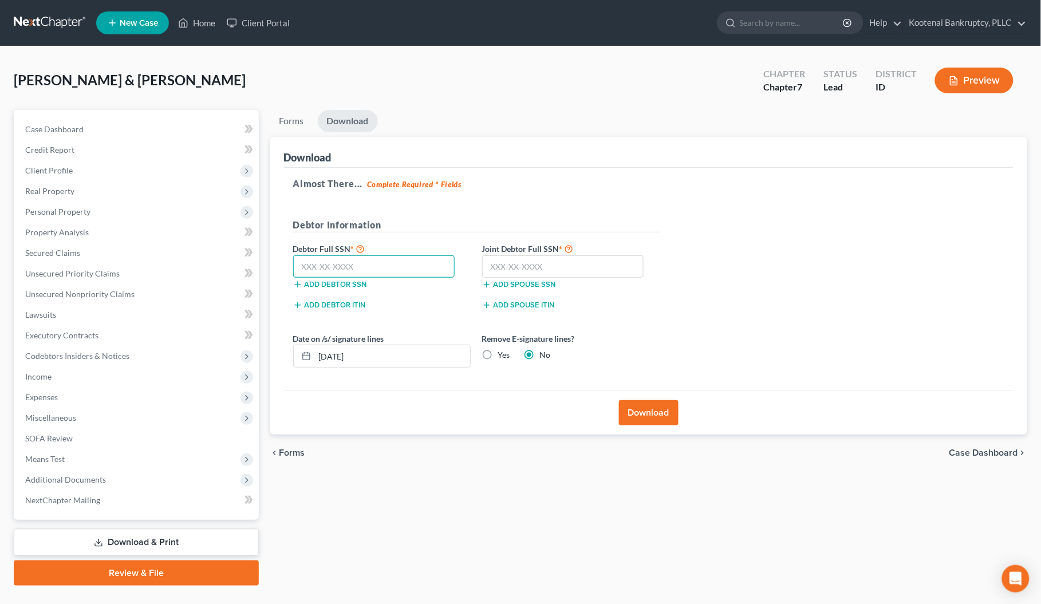
click at [331, 266] on input "text" at bounding box center [374, 266] width 162 height 23
click at [508, 262] on input "text" at bounding box center [563, 266] width 162 height 23
click at [368, 359] on input "09/09/2025" at bounding box center [392, 356] width 155 height 22
drag, startPoint x: 368, startPoint y: 359, endPoint x: 315, endPoint y: 358, distance: 52.7
click at [315, 358] on input "09/09/2025" at bounding box center [392, 356] width 155 height 22
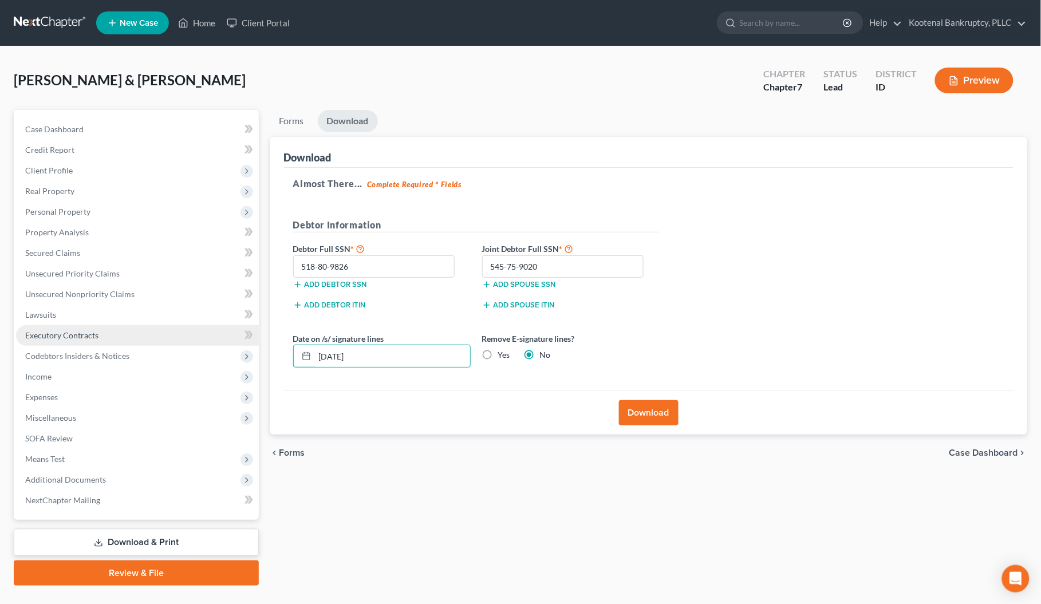
drag, startPoint x: 627, startPoint y: 413, endPoint x: 30, endPoint y: 324, distance: 604.0
click at [628, 413] on button "Download" at bounding box center [649, 412] width 60 height 25
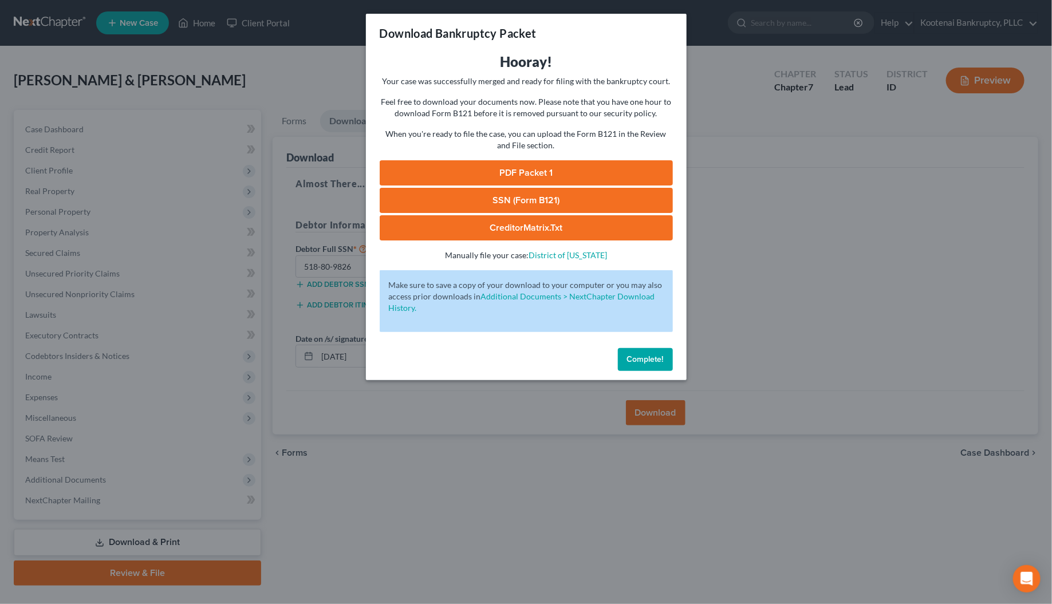
click at [520, 202] on link "SSN (Form B121)" at bounding box center [526, 200] width 293 height 25
click at [521, 166] on link "PDF Packet 1" at bounding box center [526, 172] width 293 height 25
click at [644, 357] on span "Complete!" at bounding box center [645, 360] width 37 height 10
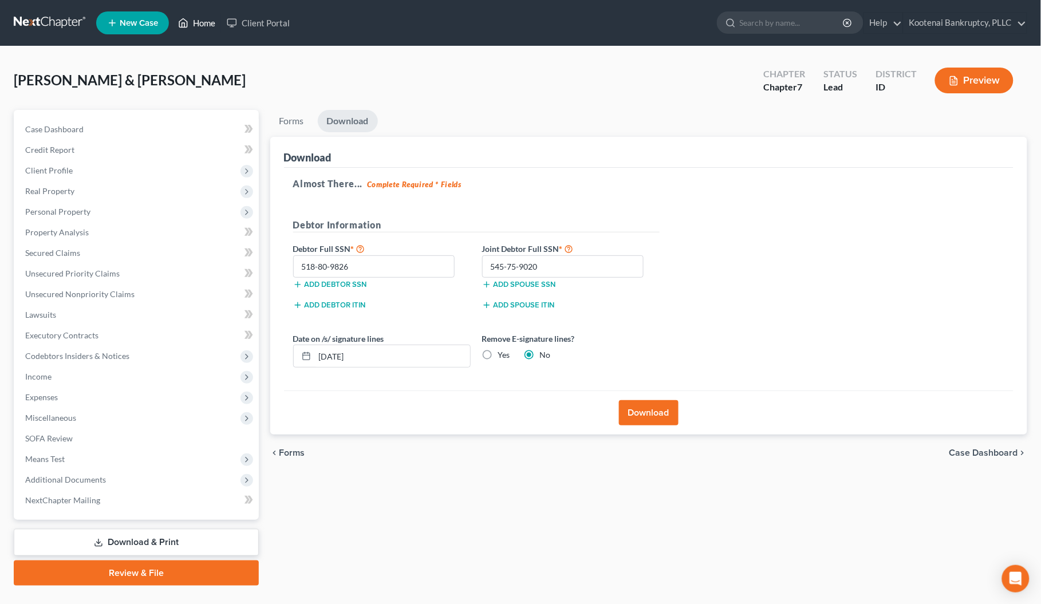
click at [202, 24] on link "Home" at bounding box center [196, 23] width 49 height 21
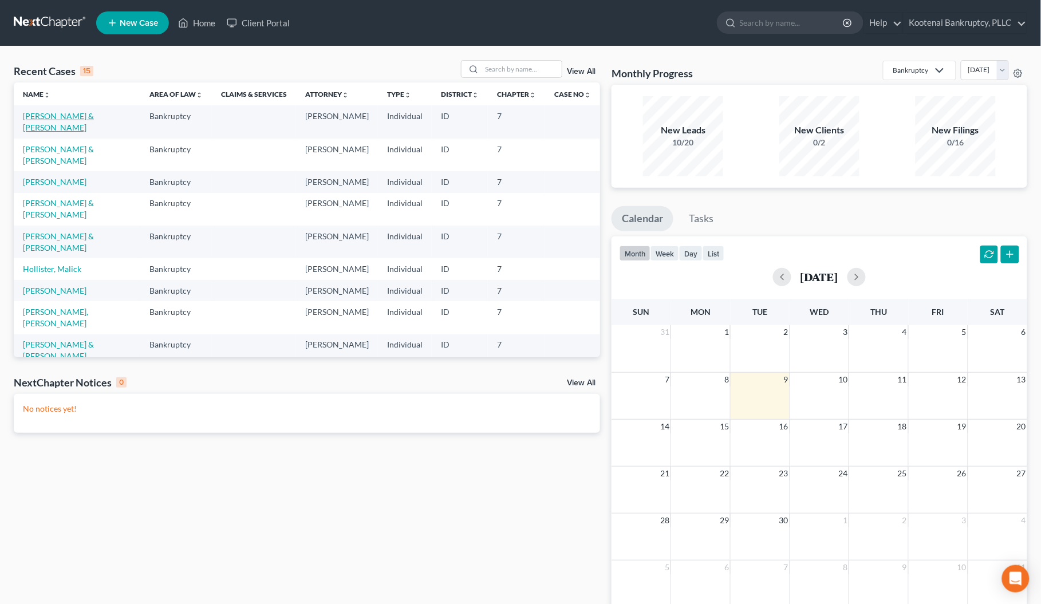
click at [36, 113] on link "[PERSON_NAME] & [PERSON_NAME]" at bounding box center [58, 121] width 71 height 21
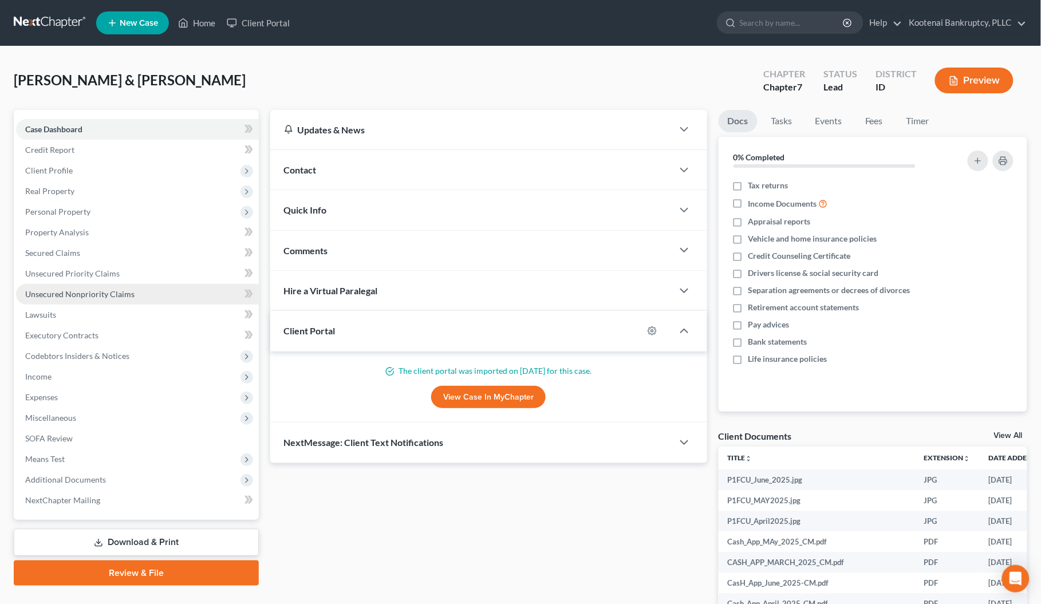
click at [54, 294] on span "Unsecured Nonpriority Claims" at bounding box center [79, 294] width 109 height 10
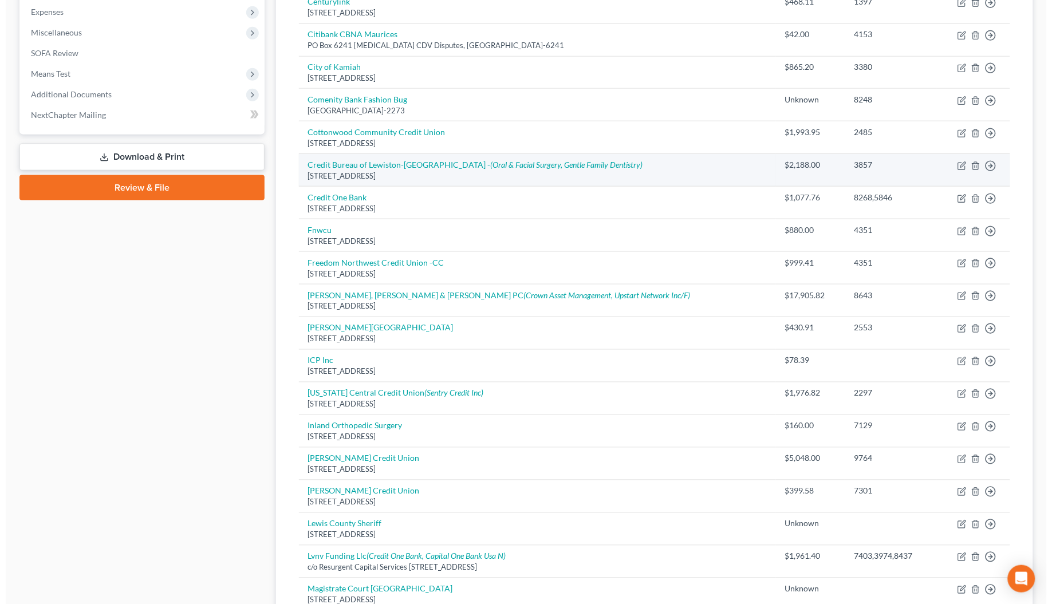
scroll to position [430, 0]
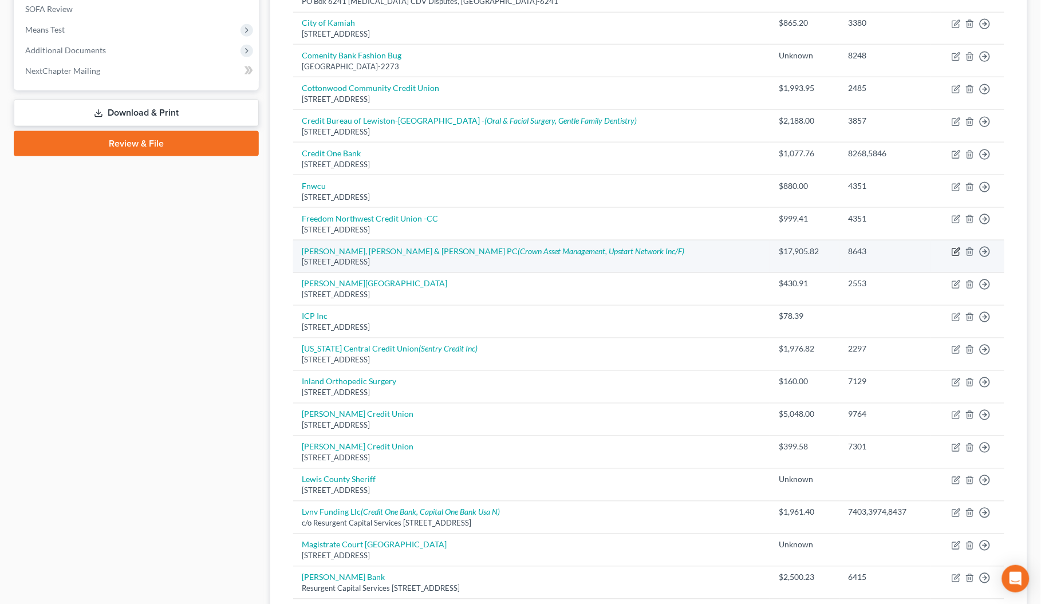
click at [957, 253] on icon "button" at bounding box center [957, 251] width 5 height 5
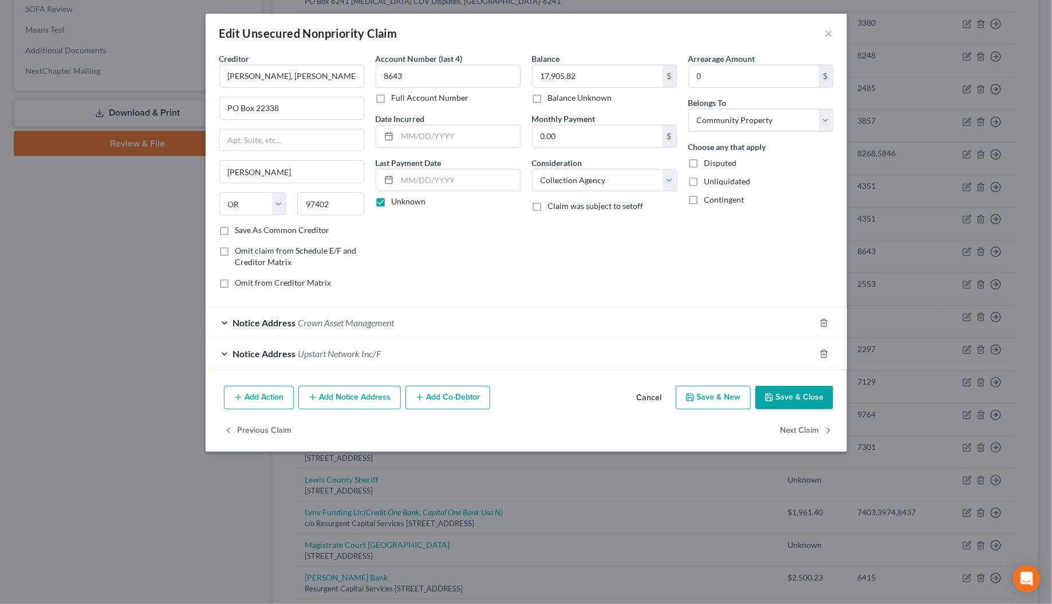
click at [225, 325] on div "Notice Address Crown Asset Management" at bounding box center [510, 323] width 609 height 30
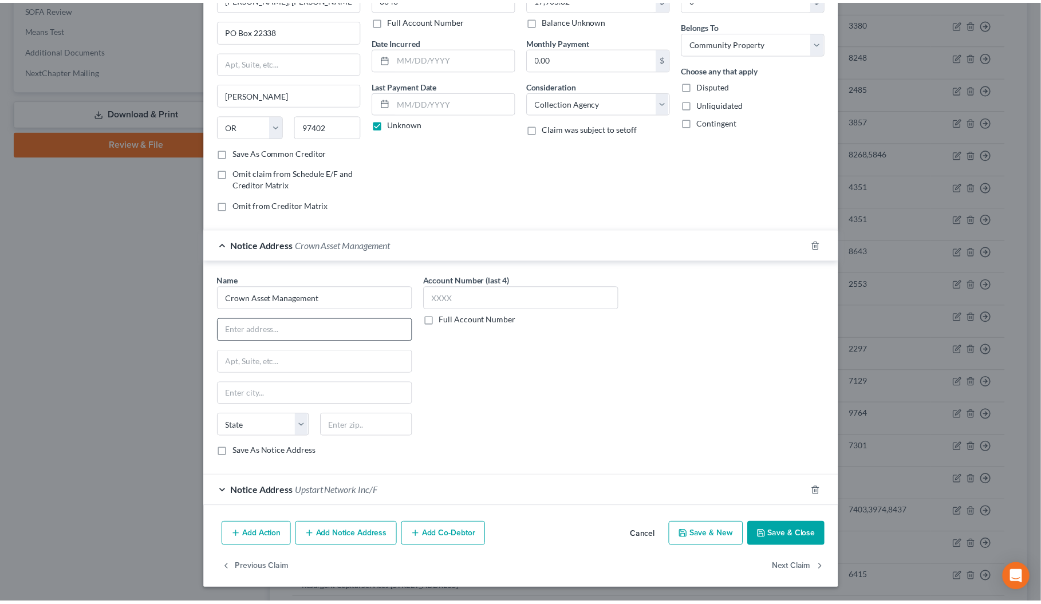
scroll to position [81, 0]
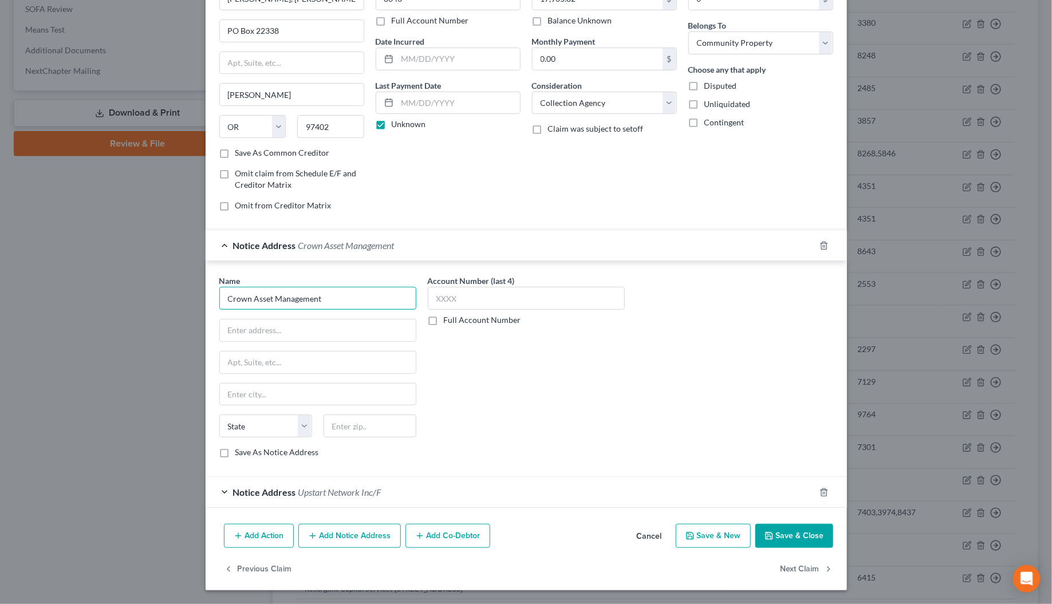
drag, startPoint x: 328, startPoint y: 299, endPoint x: 209, endPoint y: 299, distance: 118.6
click at [214, 298] on div "Name * Crown Asset Management State AL AK AR AZ CA CO CT DE DC FL GA GU HI ID I…" at bounding box center [318, 371] width 209 height 192
click at [252, 296] on input "crown" at bounding box center [317, 298] width 197 height 23
drag, startPoint x: 252, startPoint y: 296, endPoint x: 213, endPoint y: 301, distance: 39.4
click at [219, 301] on input "crown" at bounding box center [317, 298] width 197 height 23
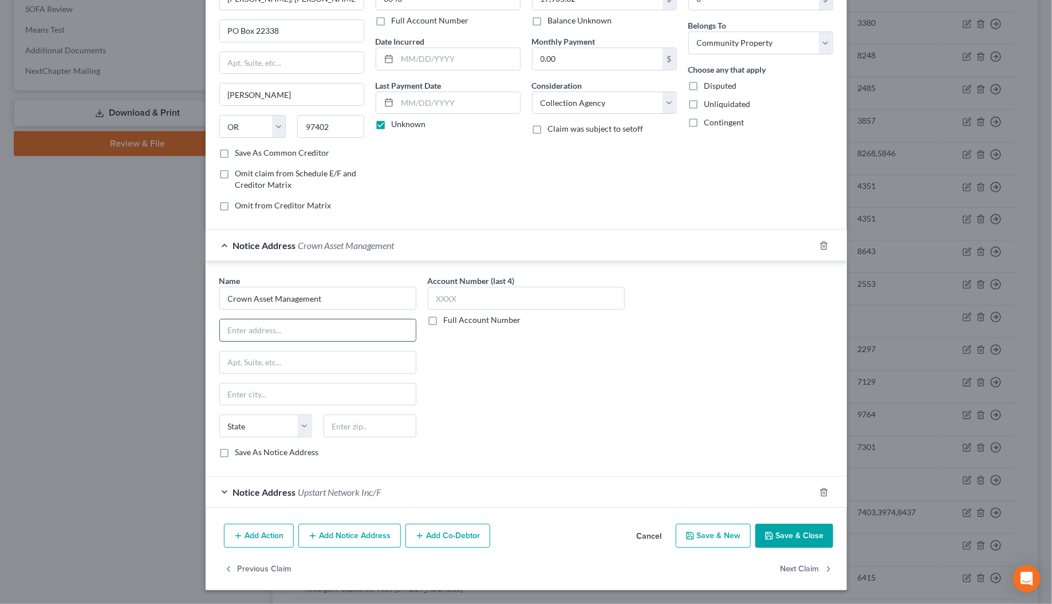
click at [235, 330] on input "text" at bounding box center [318, 331] width 196 height 22
click at [263, 356] on input "text" at bounding box center [318, 363] width 196 height 22
click at [324, 419] on input "text" at bounding box center [370, 426] width 93 height 23
drag, startPoint x: 507, startPoint y: 388, endPoint x: 368, endPoint y: 435, distance: 146.4
click at [506, 391] on div "Account Number (last 4) Full Account Number" at bounding box center [526, 371] width 209 height 192
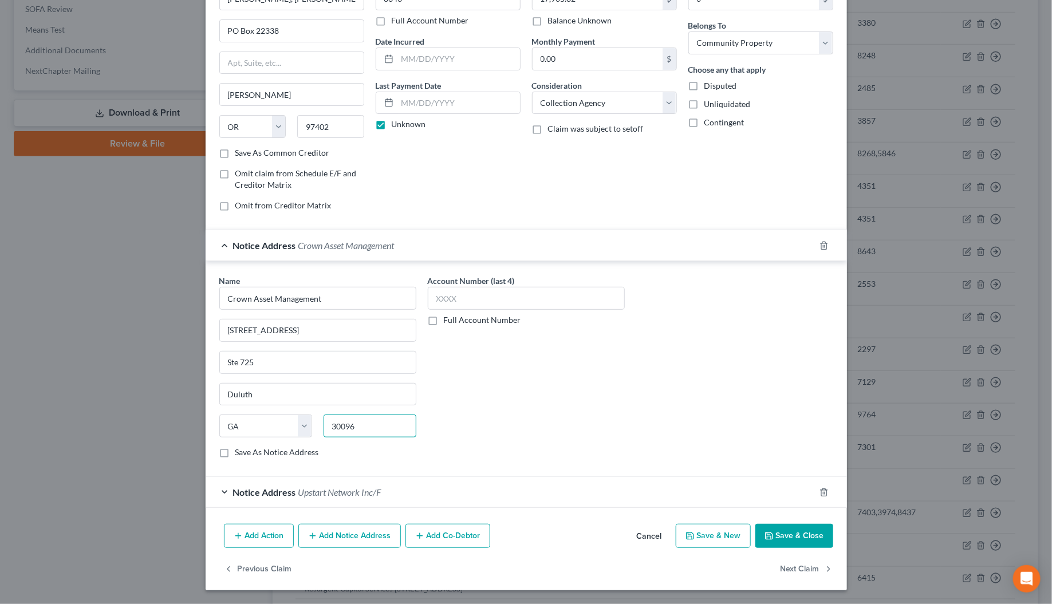
click at [364, 430] on input "30096" at bounding box center [370, 426] width 93 height 23
click at [782, 540] on button "Save & Close" at bounding box center [795, 536] width 78 height 24
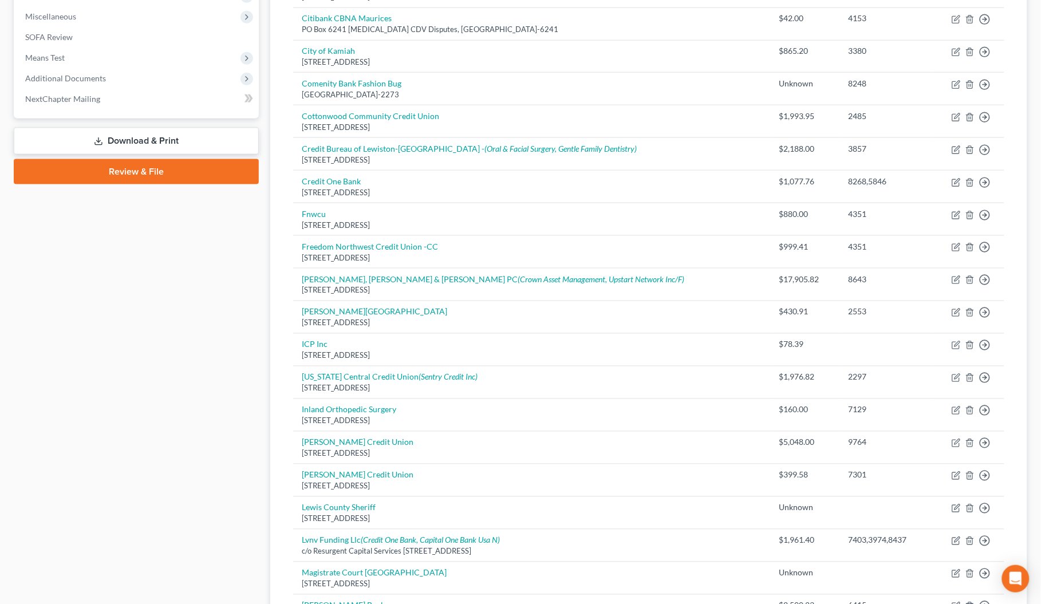
scroll to position [430, 0]
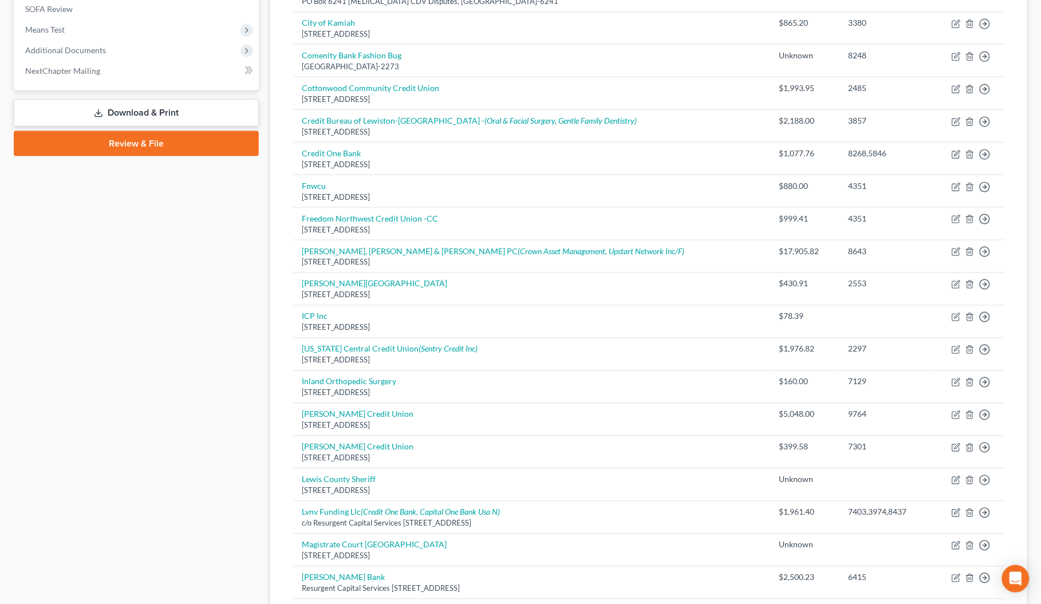
click at [131, 118] on link "Download & Print" at bounding box center [136, 113] width 245 height 27
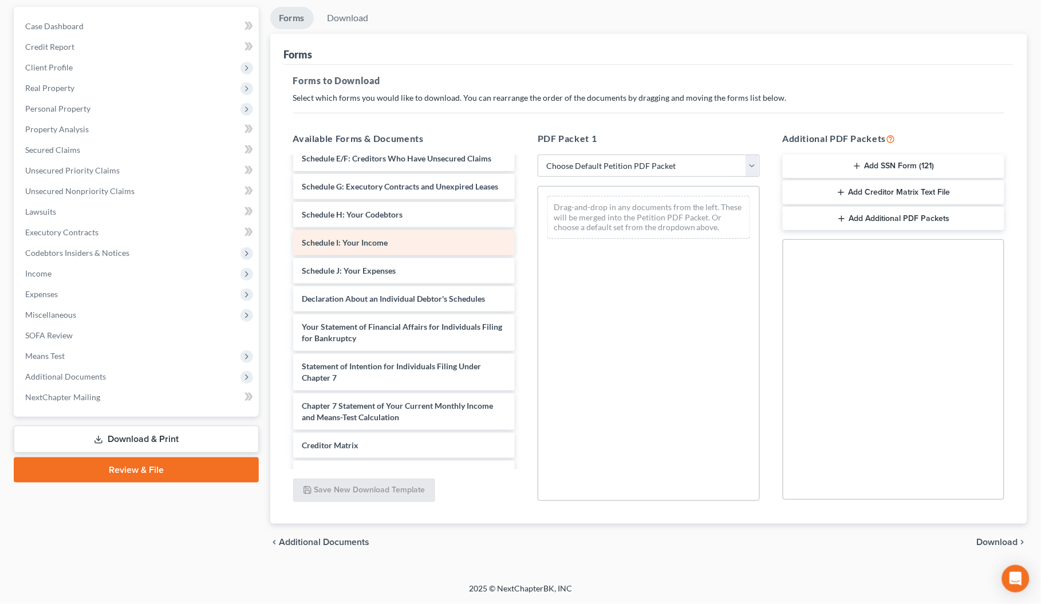
scroll to position [1685, 0]
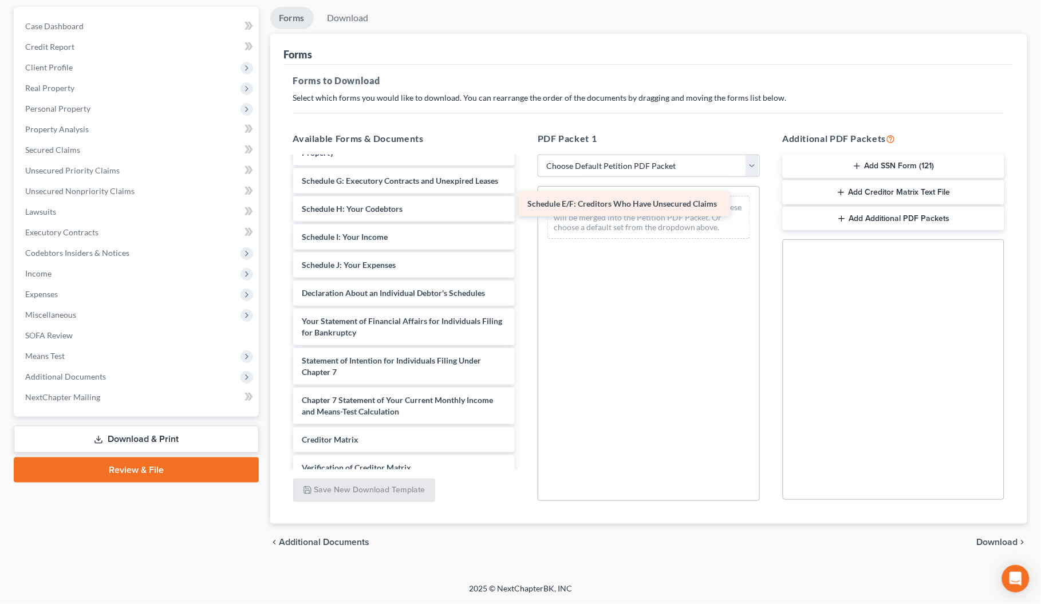
drag, startPoint x: 374, startPoint y: 207, endPoint x: 600, endPoint y: 208, distance: 225.7
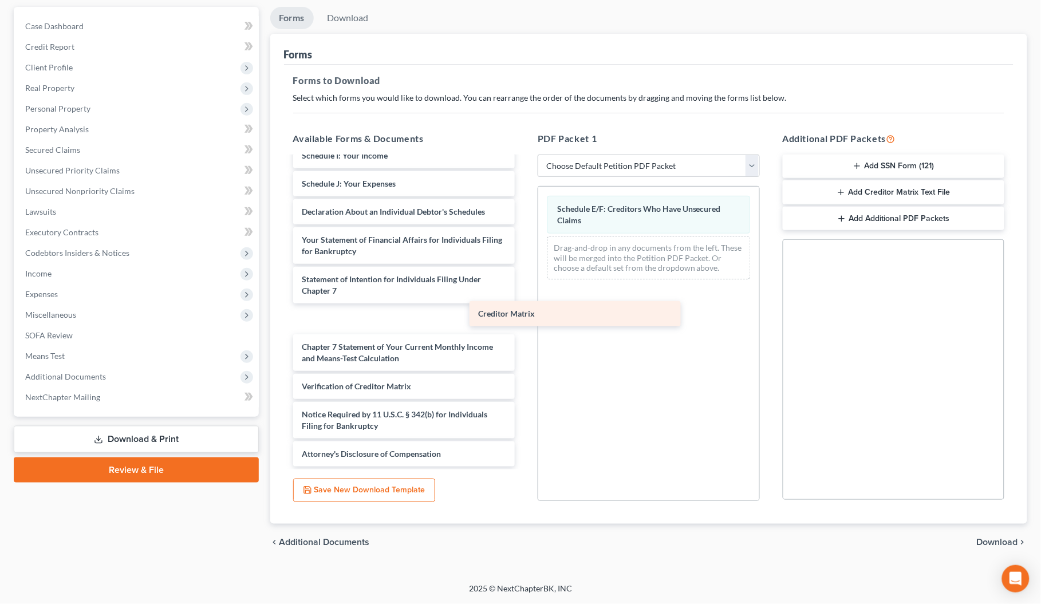
scroll to position [1771, 0]
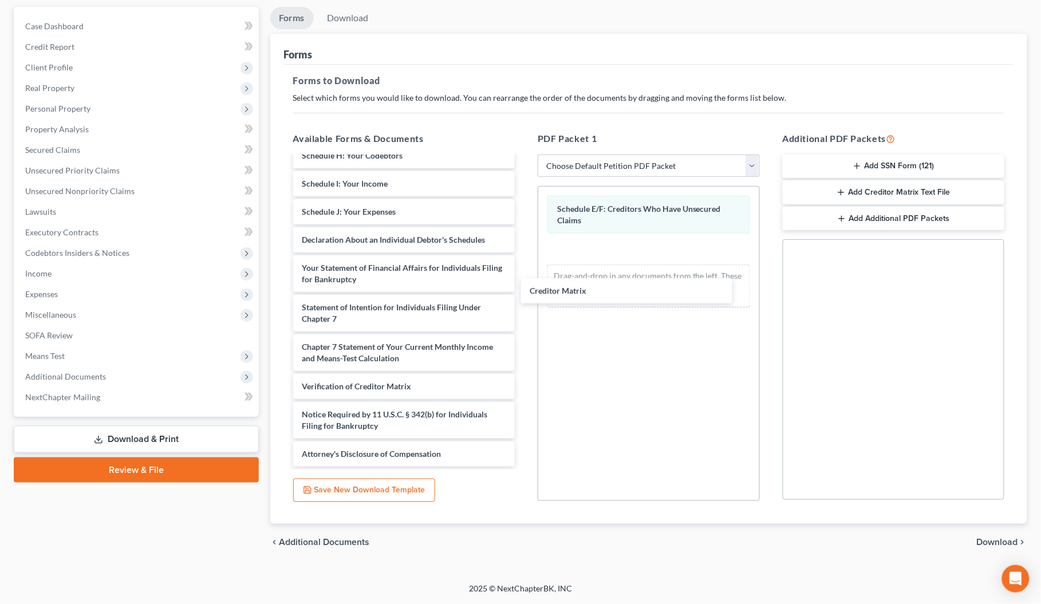
drag, startPoint x: 348, startPoint y: 359, endPoint x: 359, endPoint y: 41, distance: 318.1
click at [345, 12] on link "Download" at bounding box center [348, 18] width 60 height 22
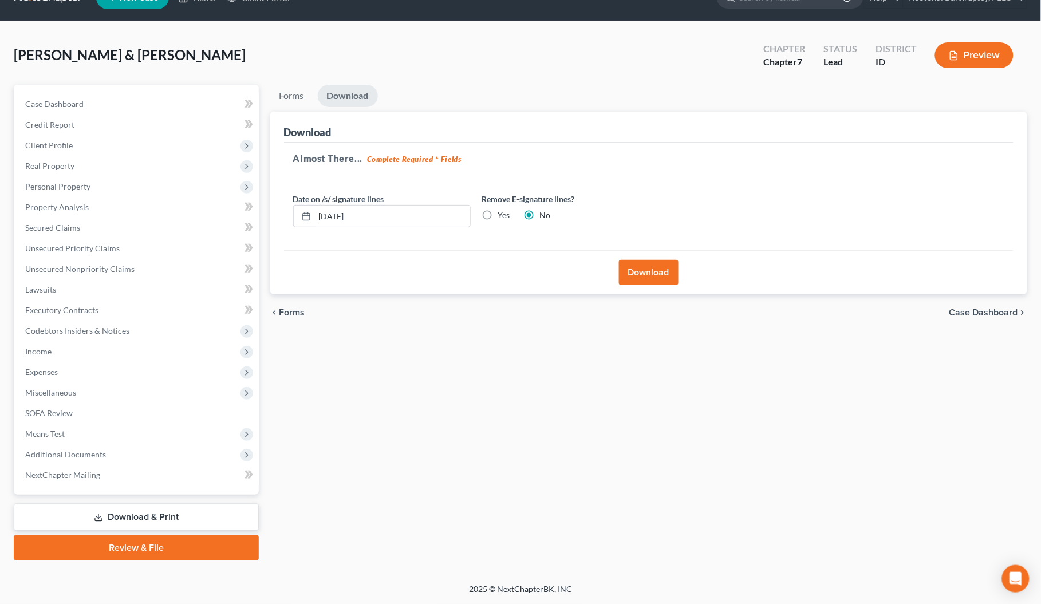
scroll to position [24, 0]
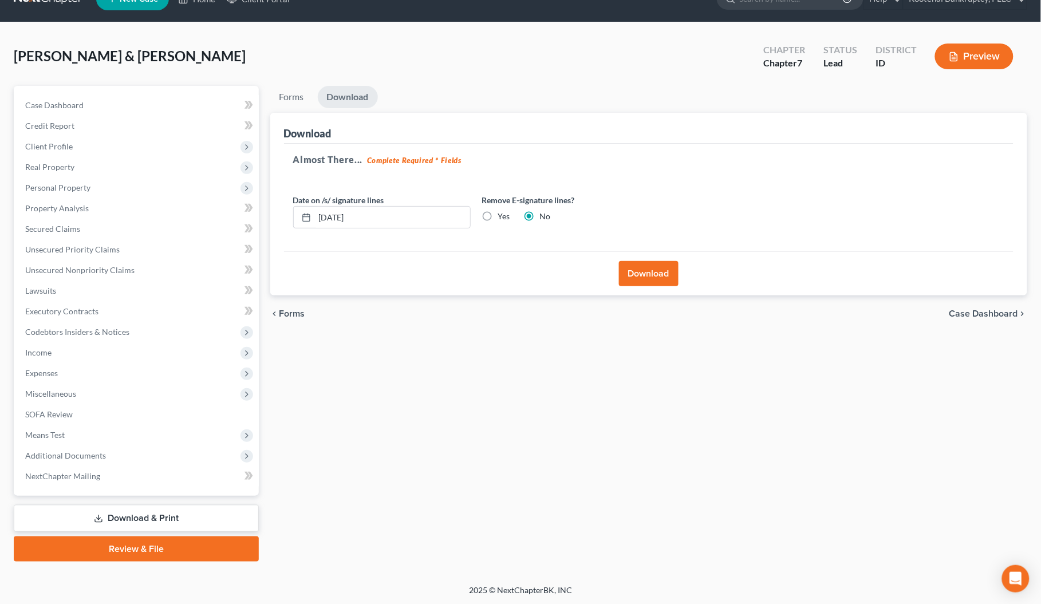
click at [631, 269] on button "Download" at bounding box center [649, 273] width 60 height 25
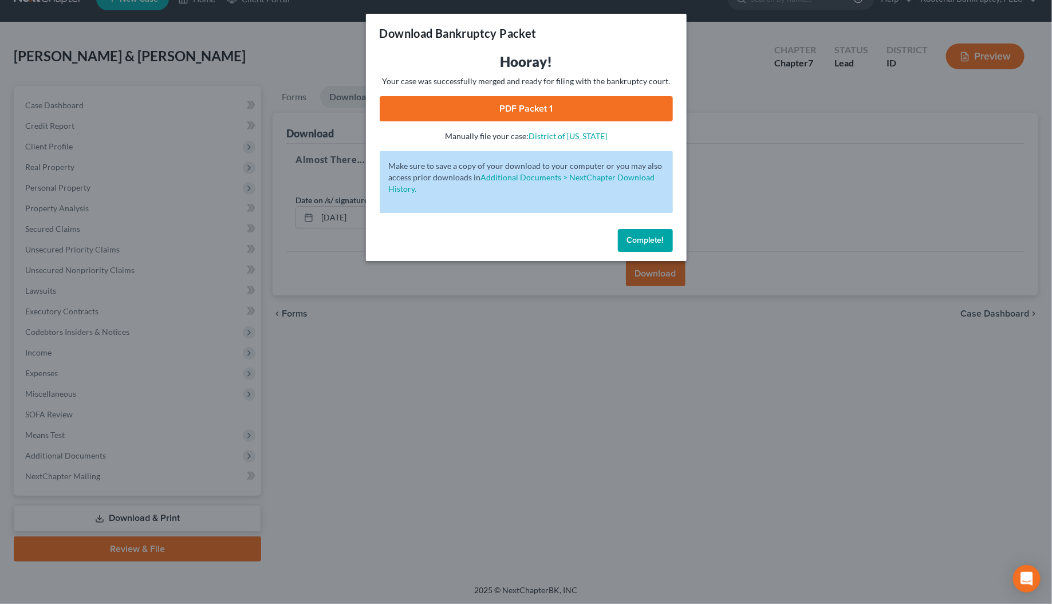
click at [587, 108] on link "PDF Packet 1" at bounding box center [526, 108] width 293 height 25
click at [656, 241] on span "Complete!" at bounding box center [645, 240] width 37 height 10
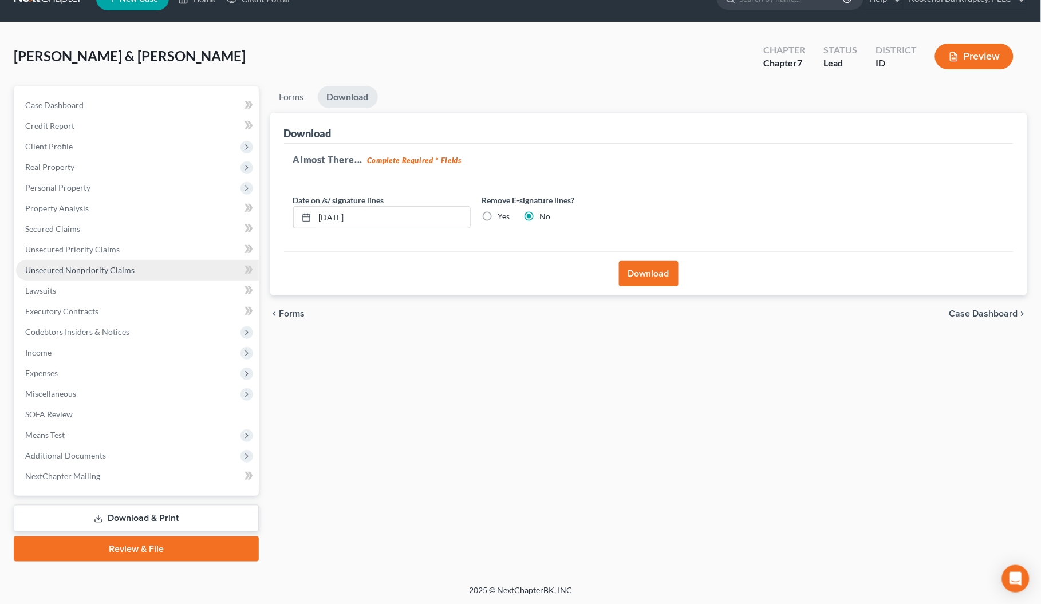
click at [81, 269] on span "Unsecured Nonpriority Claims" at bounding box center [79, 270] width 109 height 10
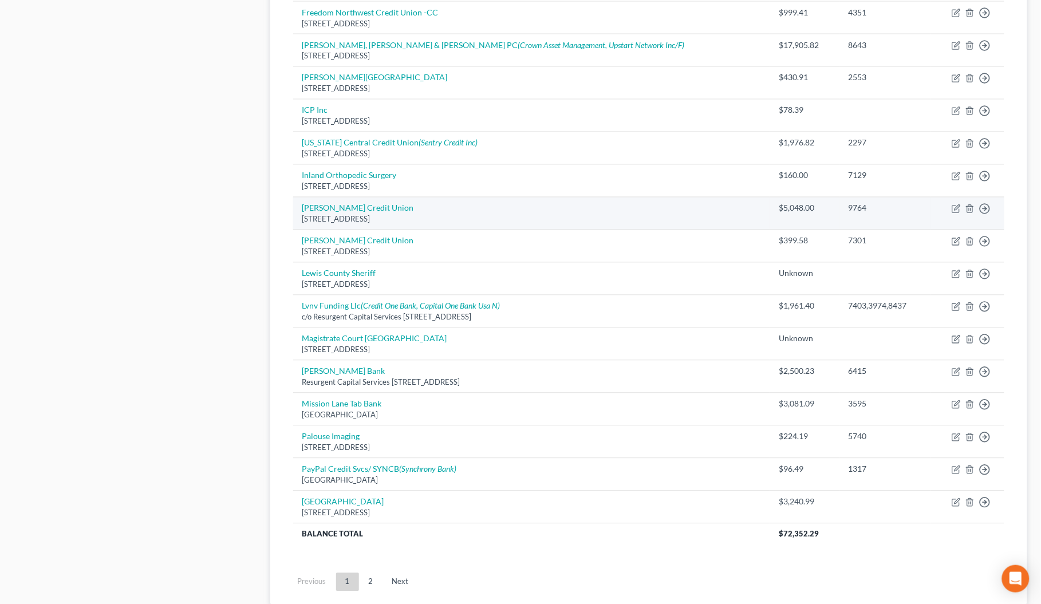
scroll to position [723, 0]
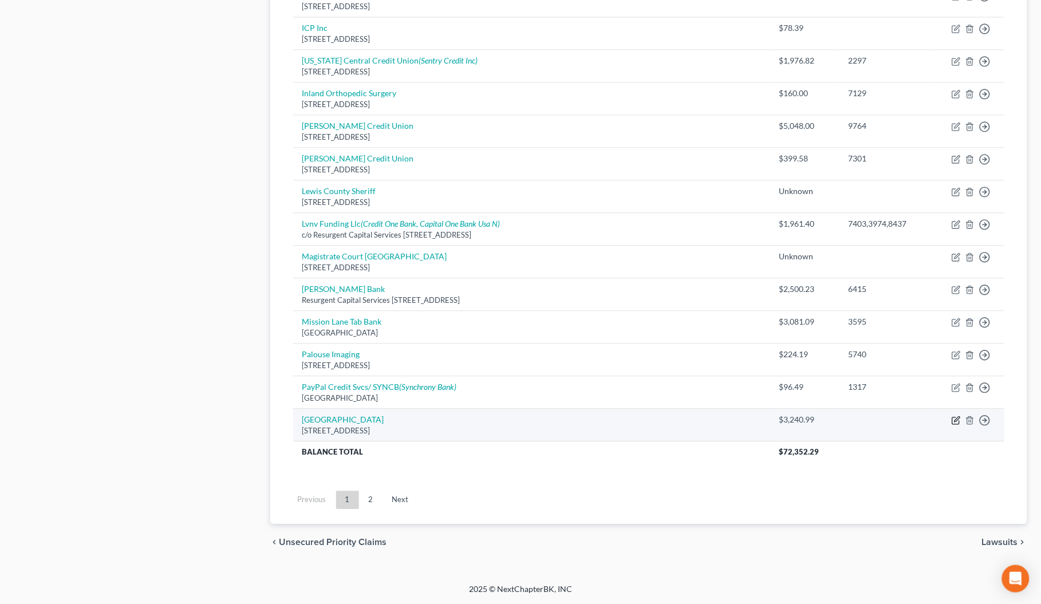
click at [952, 422] on icon "button" at bounding box center [956, 420] width 9 height 9
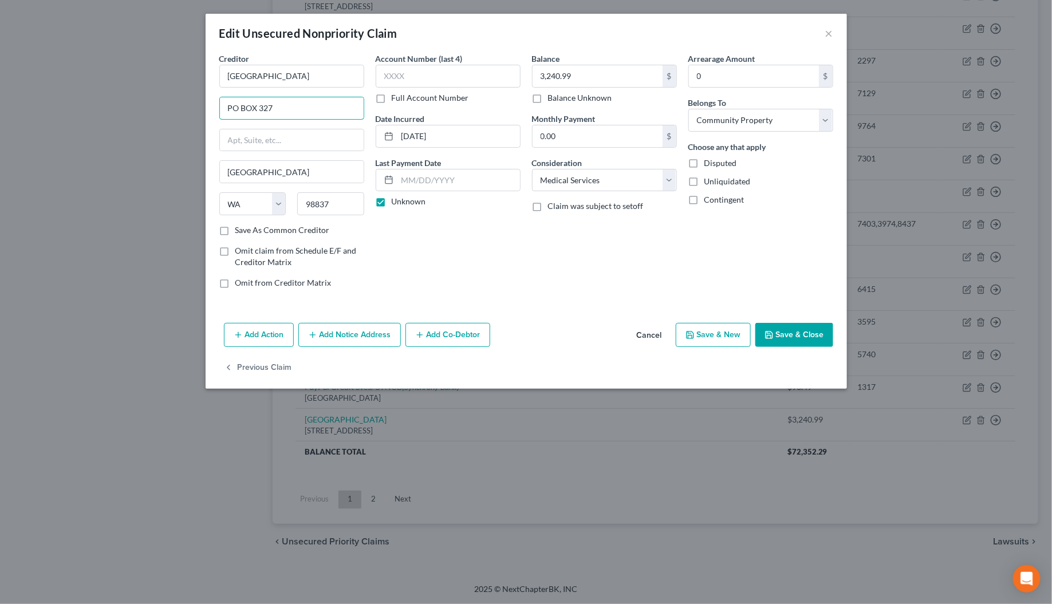
drag, startPoint x: 281, startPoint y: 109, endPoint x: 202, endPoint y: 107, distance: 78.5
click at [202, 107] on div "Edit Unsecured Nonpriority Claim × Creditor * Pullman Regional Hospital PO BOX …" at bounding box center [526, 302] width 1052 height 604
click at [777, 336] on button "Save & Close" at bounding box center [795, 335] width 78 height 24
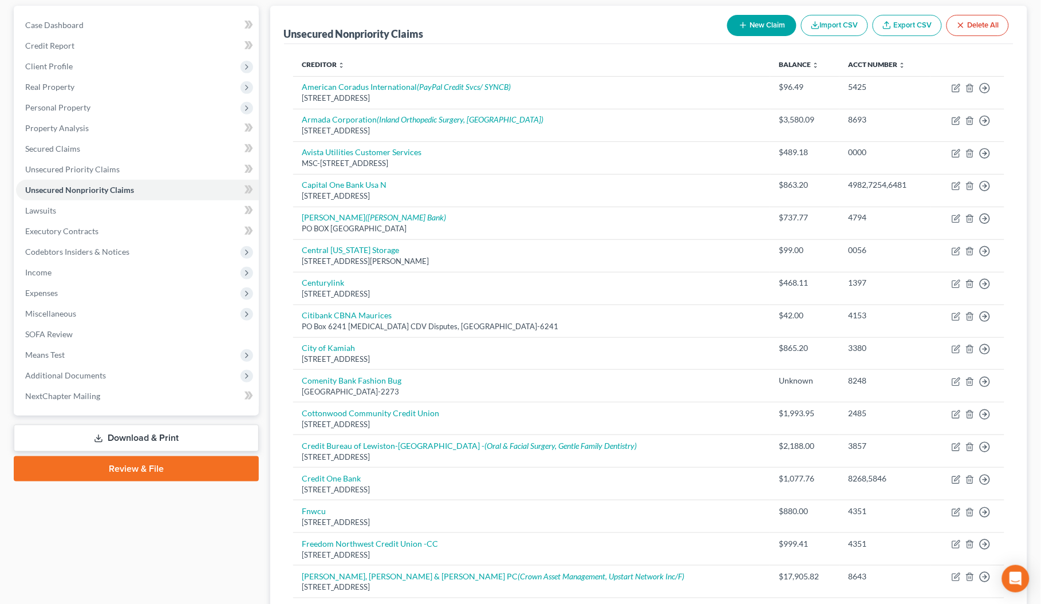
scroll to position [78, 0]
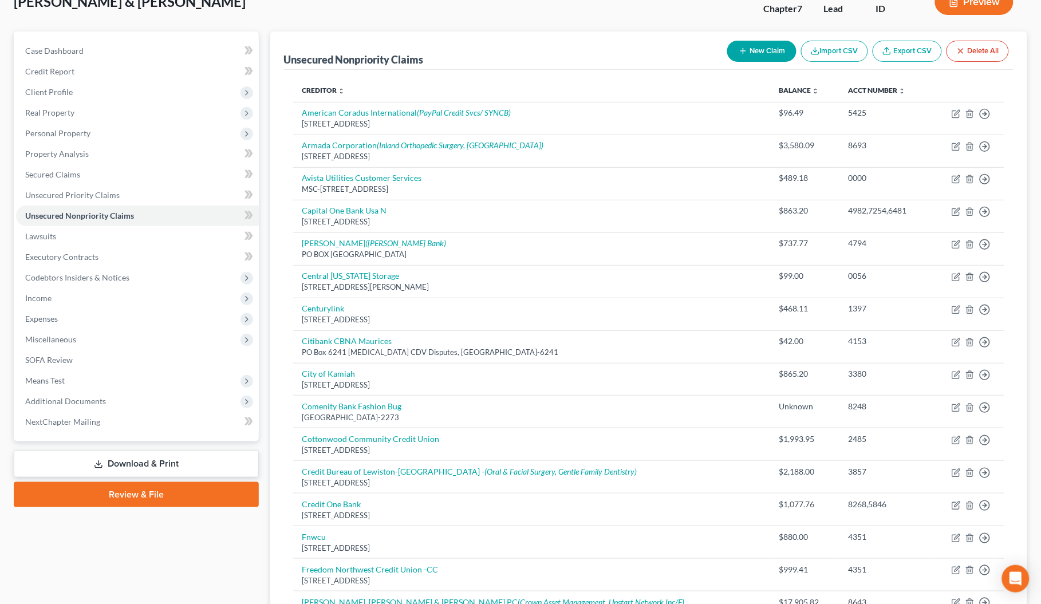
click at [131, 463] on link "Download & Print" at bounding box center [136, 464] width 245 height 27
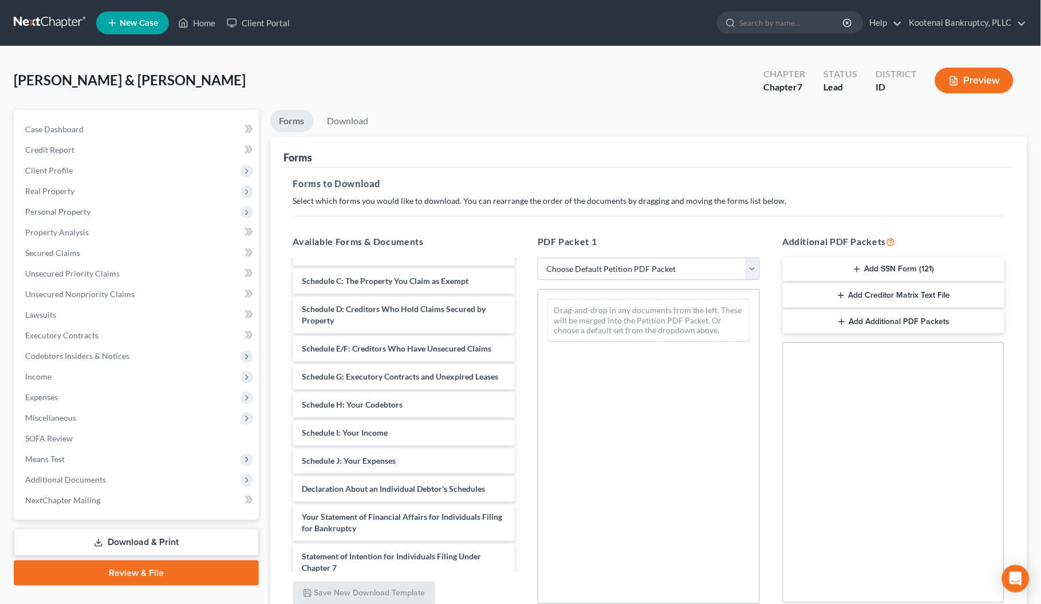
scroll to position [1575, 0]
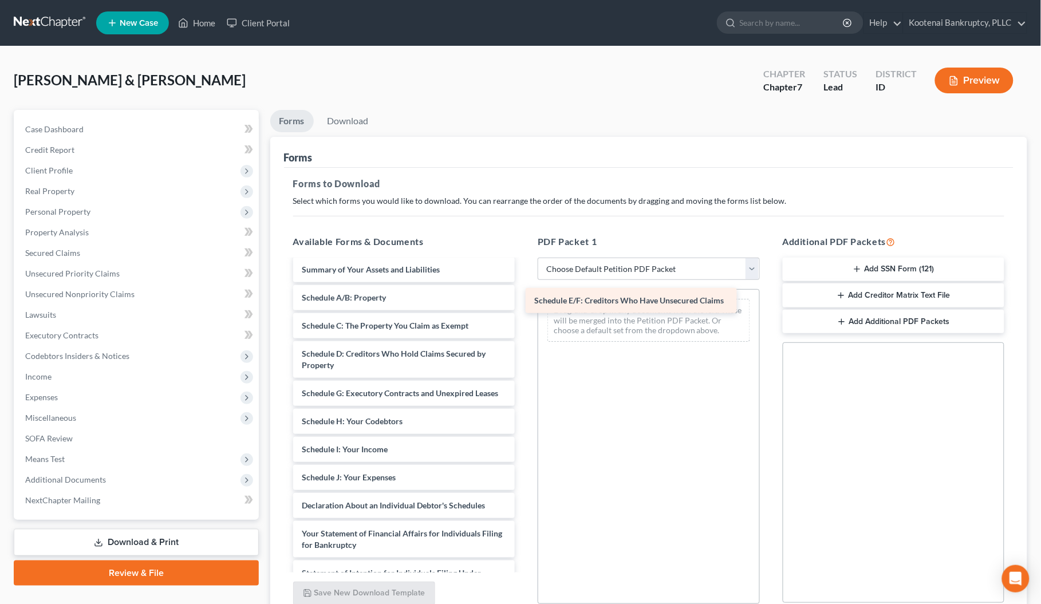
drag, startPoint x: 359, startPoint y: 416, endPoint x: 591, endPoint y: 302, distance: 259.3
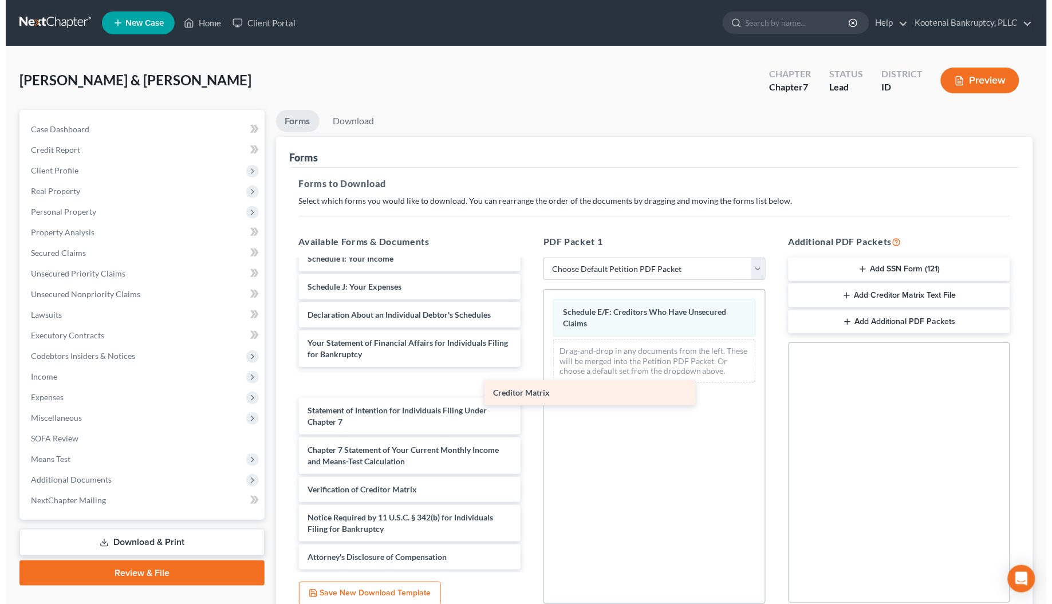
scroll to position [1771, 0]
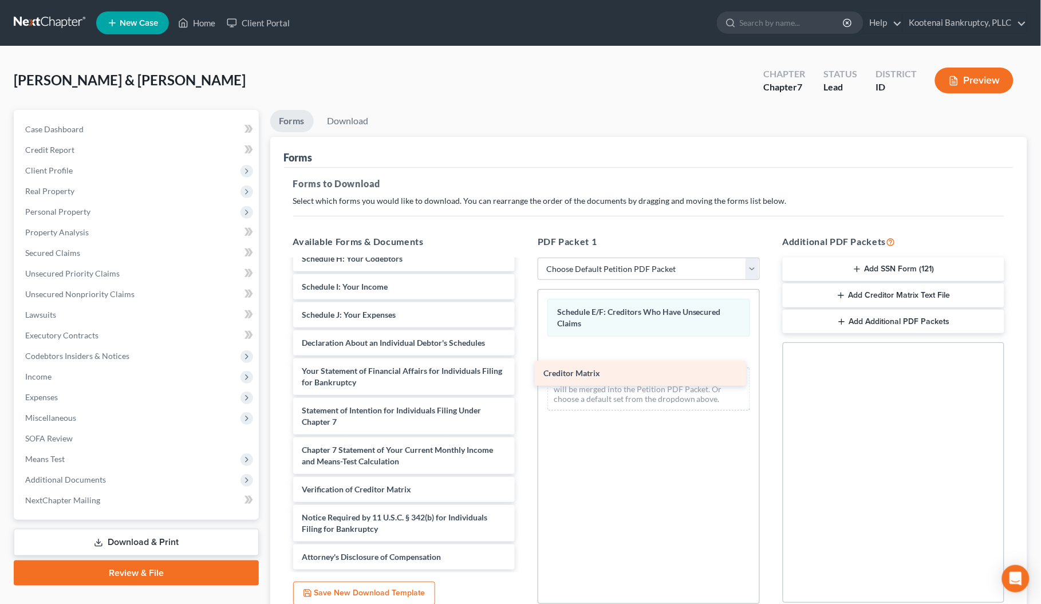
drag, startPoint x: 348, startPoint y: 470, endPoint x: 590, endPoint y: 373, distance: 260.6
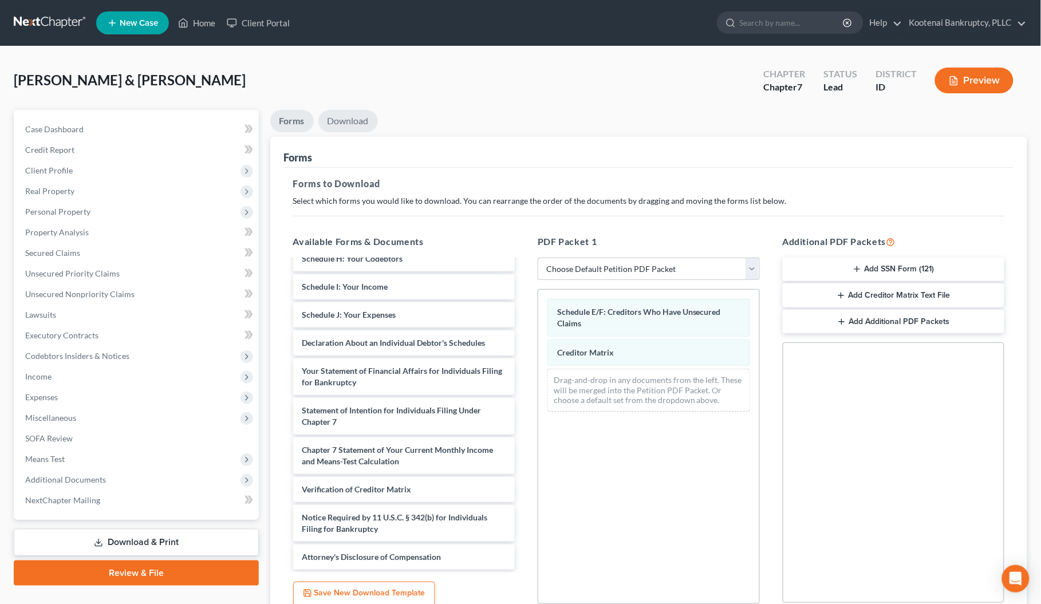
click at [353, 121] on link "Download" at bounding box center [348, 121] width 60 height 22
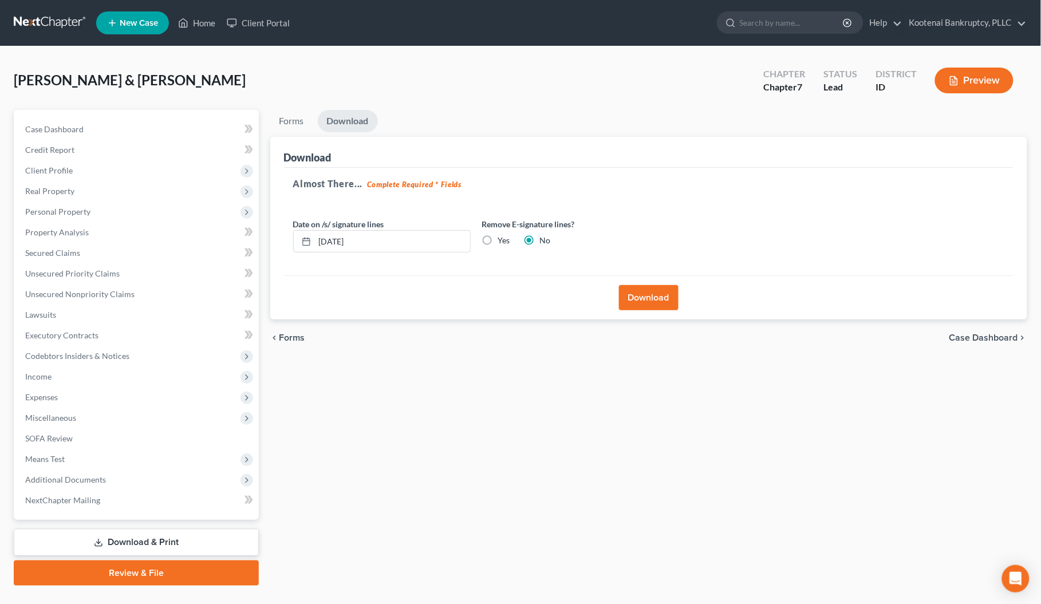
click at [634, 296] on button "Download" at bounding box center [649, 297] width 60 height 25
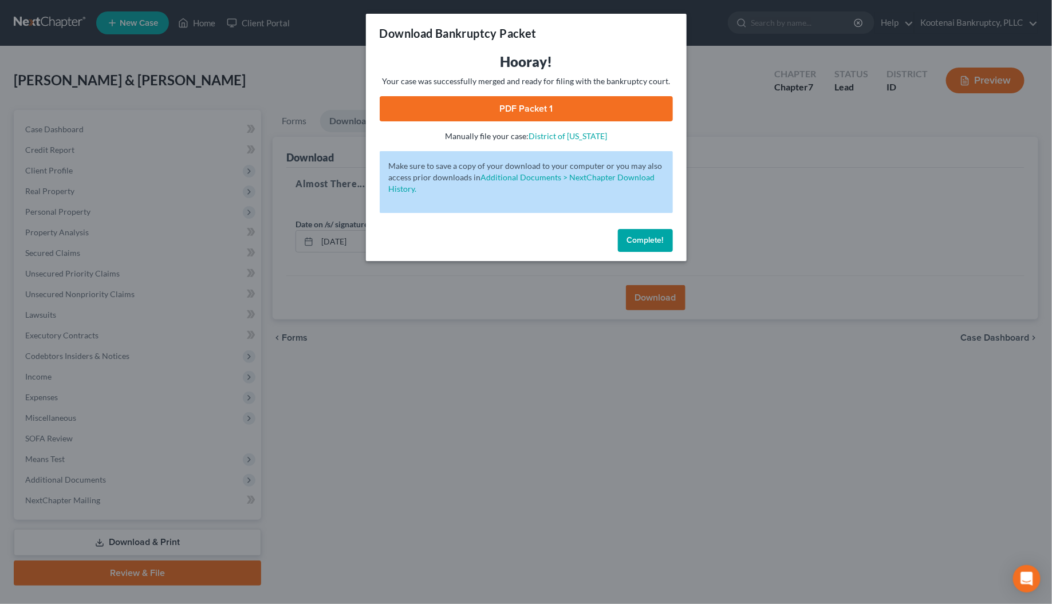
click at [522, 106] on link "PDF Packet 1" at bounding box center [526, 108] width 293 height 25
click at [536, 104] on link "PDF Packet 1" at bounding box center [526, 108] width 293 height 25
drag, startPoint x: 639, startPoint y: 243, endPoint x: 10, endPoint y: 288, distance: 630.5
click at [636, 245] on span "Complete!" at bounding box center [645, 240] width 37 height 10
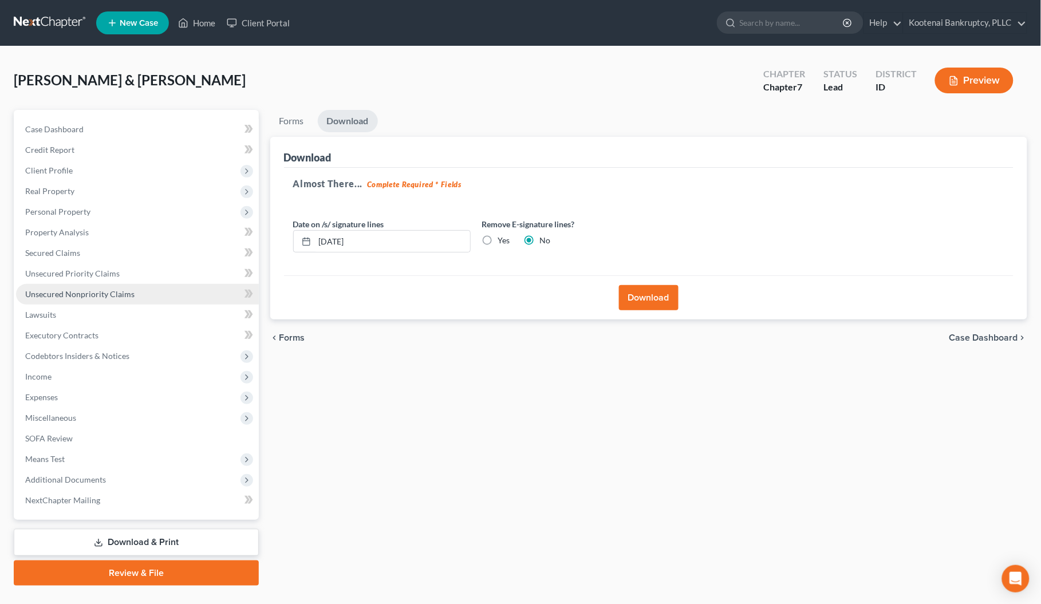
click at [34, 293] on span "Unsecured Nonpriority Claims" at bounding box center [79, 294] width 109 height 10
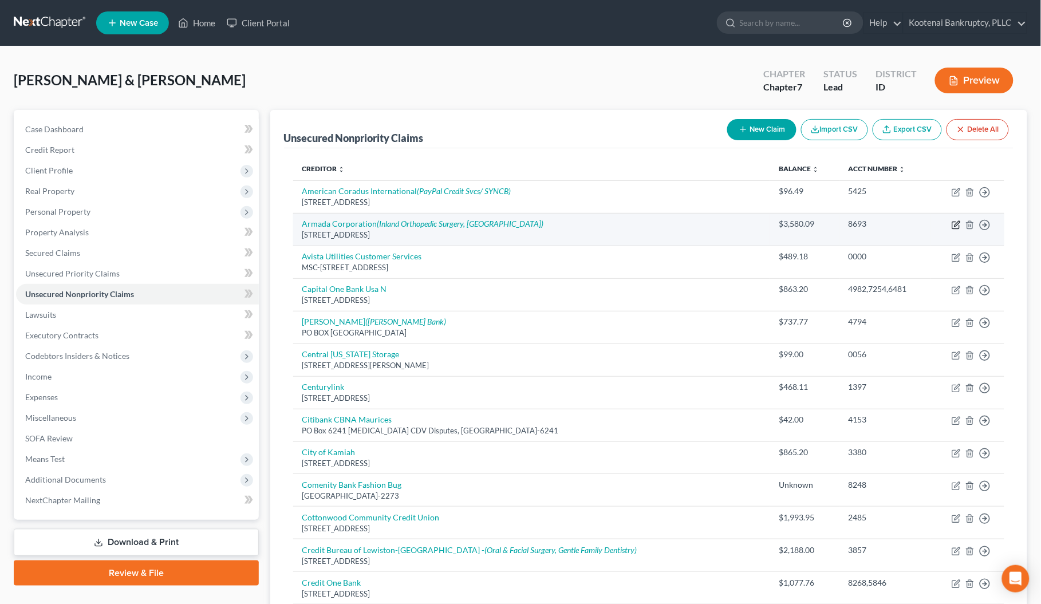
click at [955, 227] on icon "button" at bounding box center [956, 225] width 9 height 9
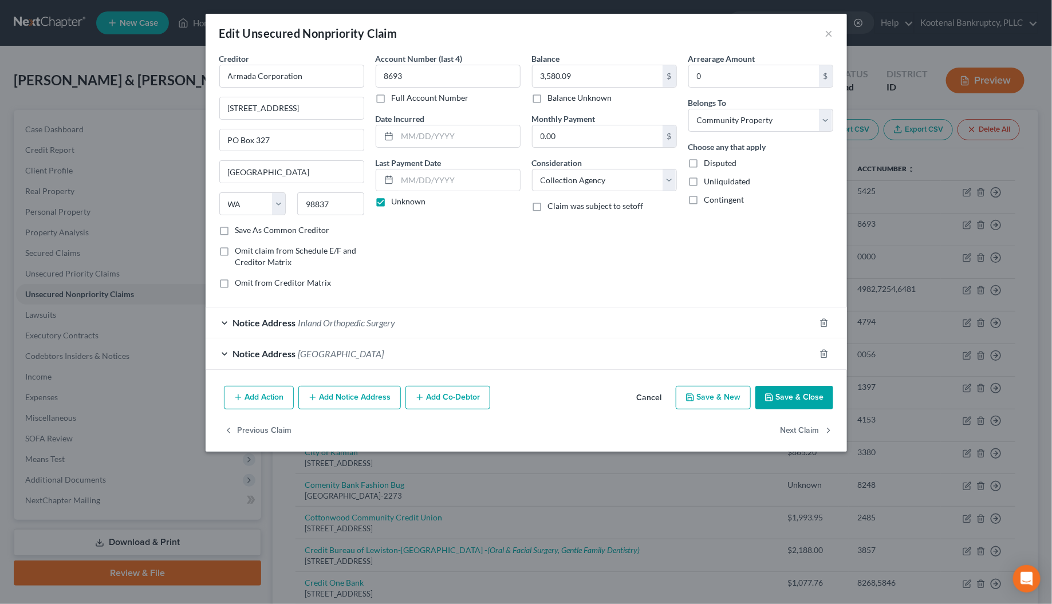
click at [227, 354] on div "Notice Address Pullman Regional Hospital" at bounding box center [510, 354] width 609 height 30
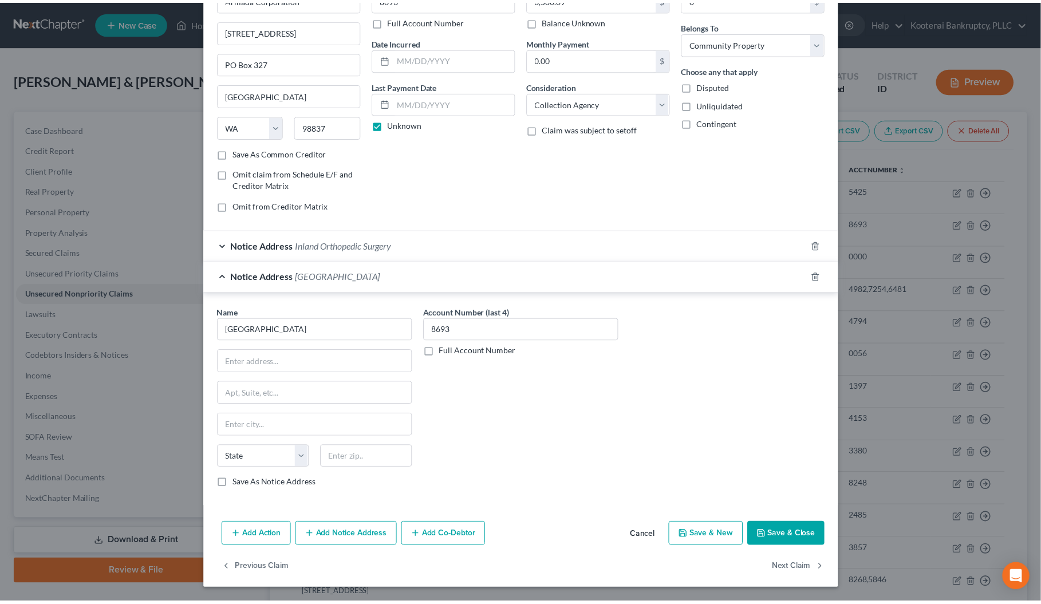
scroll to position [80, 0]
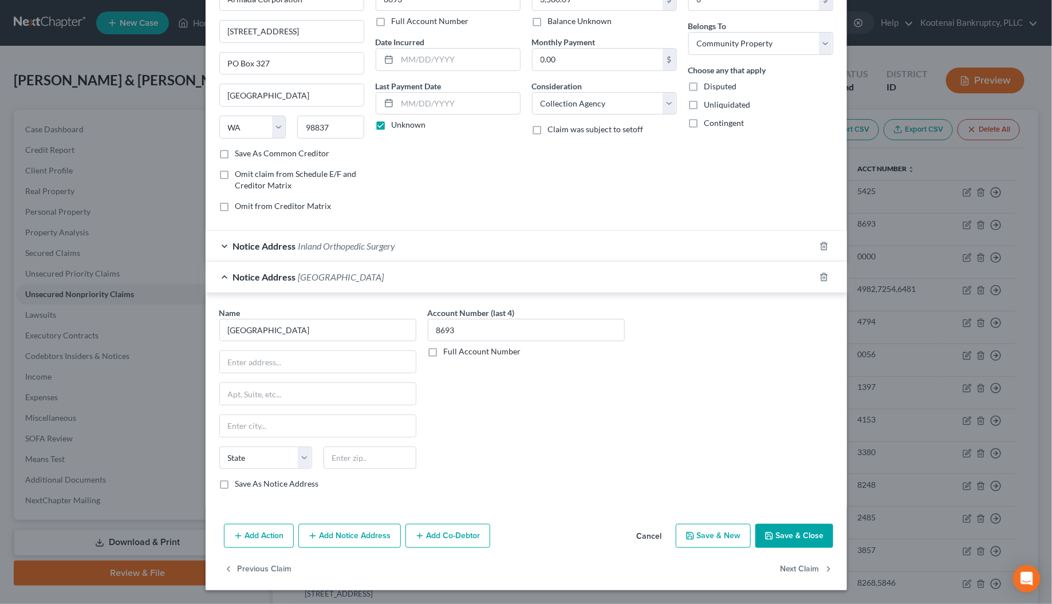
click at [325, 345] on div "Name * Pullman Regional Hospital State AL AK AR AZ CA CO CT DE DC FL GA GU HI I…" at bounding box center [317, 398] width 197 height 183
click at [273, 359] on input "text" at bounding box center [318, 362] width 196 height 22
click at [268, 361] on input "text" at bounding box center [318, 362] width 196 height 22
click at [329, 451] on input "text" at bounding box center [370, 458] width 93 height 23
click at [461, 483] on div "Account Number (last 4) 8693 Full Account Number" at bounding box center [526, 403] width 209 height 192
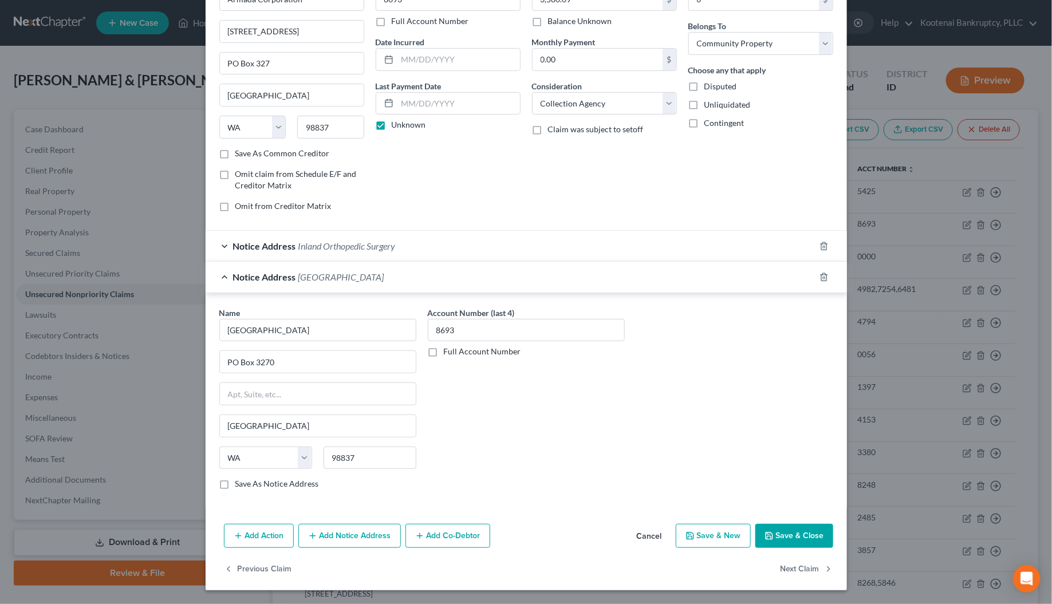
click at [802, 534] on button "Save & Close" at bounding box center [795, 536] width 78 height 24
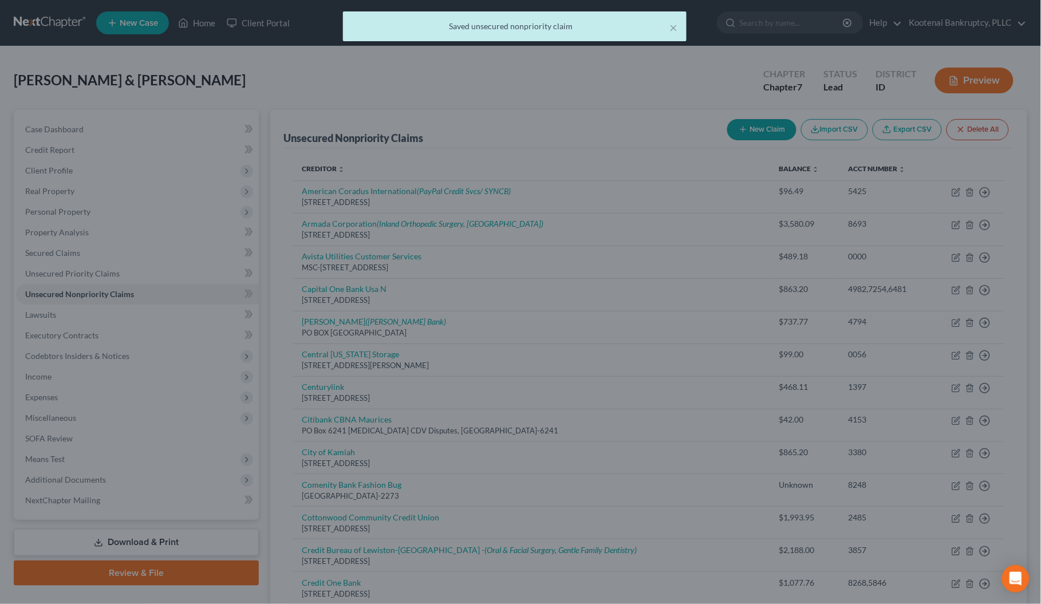
scroll to position [0, 0]
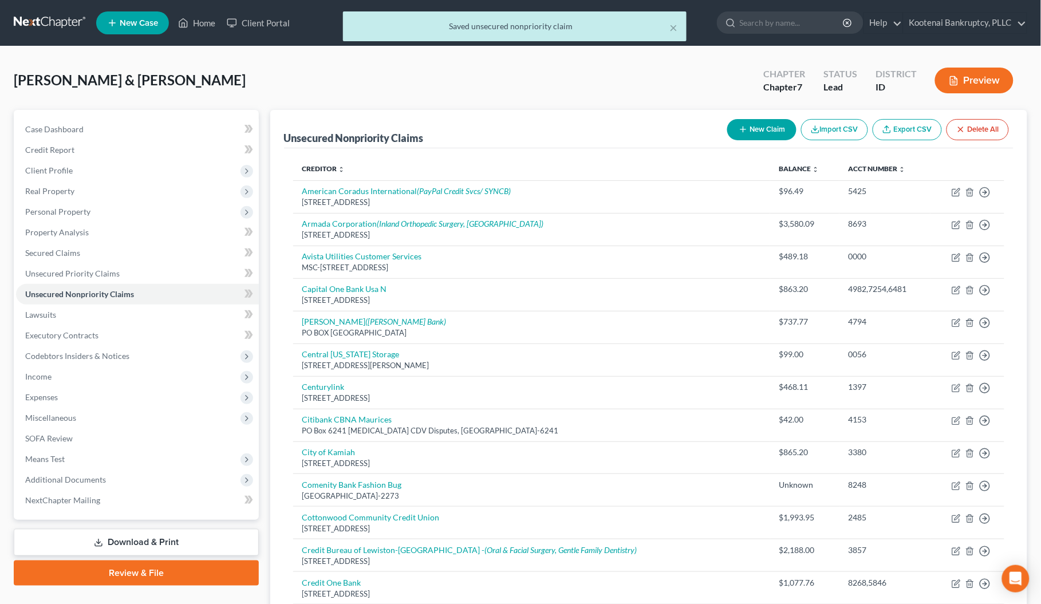
click at [153, 543] on link "Download & Print" at bounding box center [136, 542] width 245 height 27
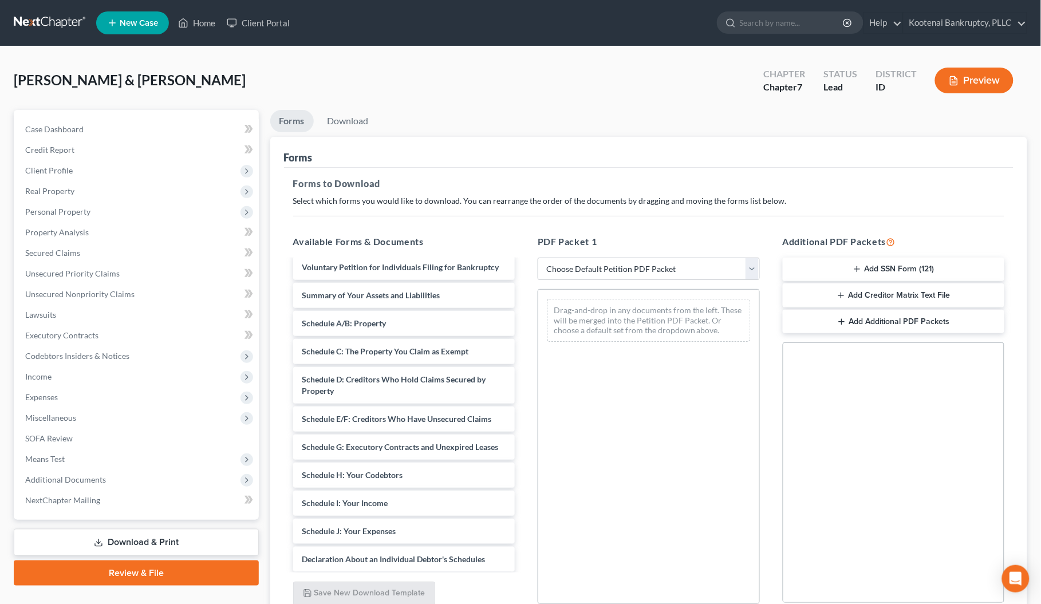
scroll to position [1575, 0]
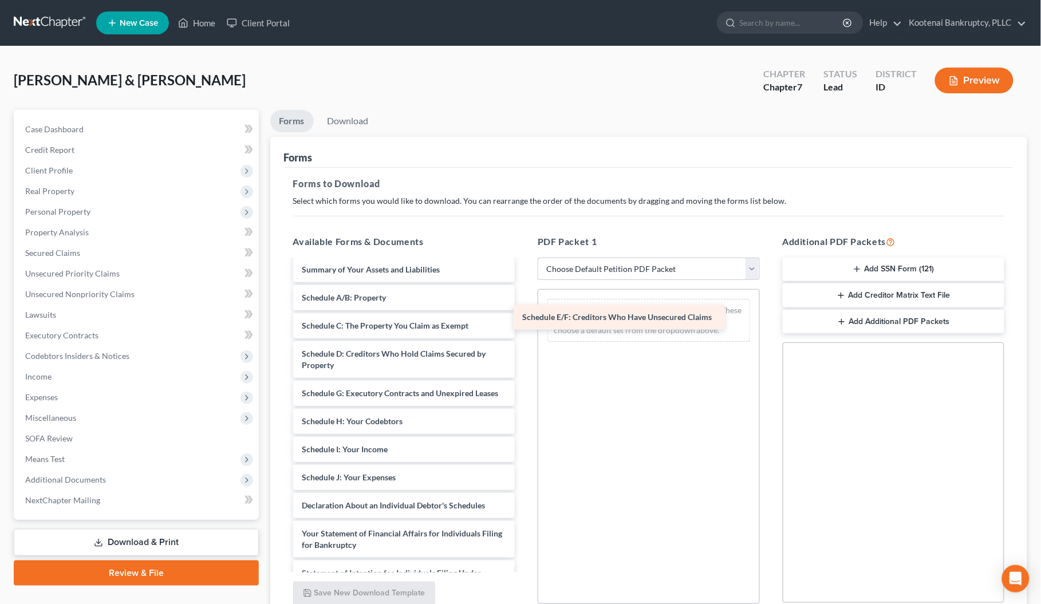
drag, startPoint x: 372, startPoint y: 410, endPoint x: 593, endPoint y: 312, distance: 241.3
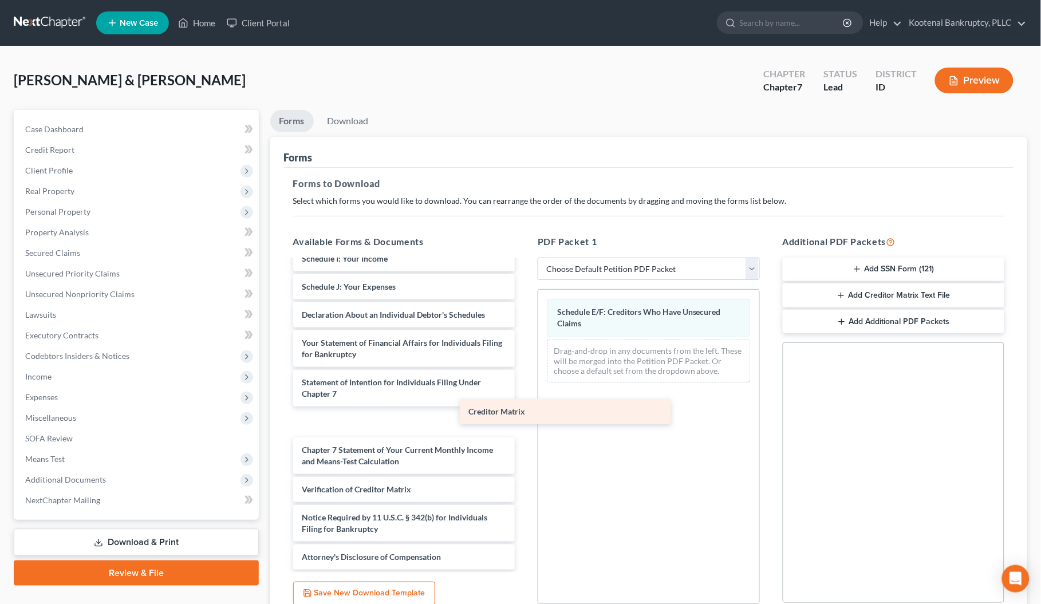
scroll to position [1771, 0]
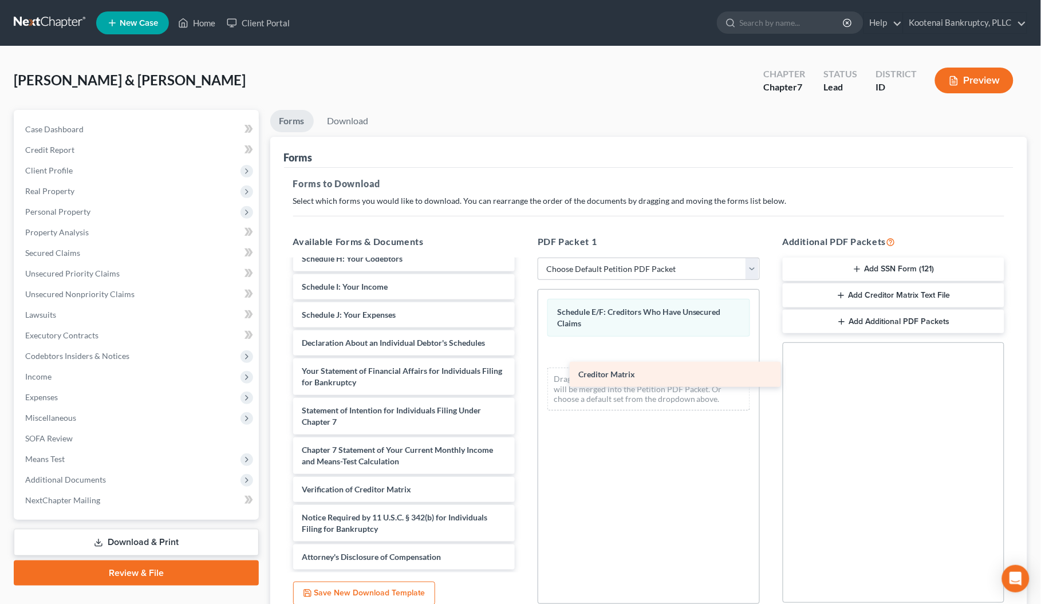
drag, startPoint x: 352, startPoint y: 461, endPoint x: 629, endPoint y: 375, distance: 289.7
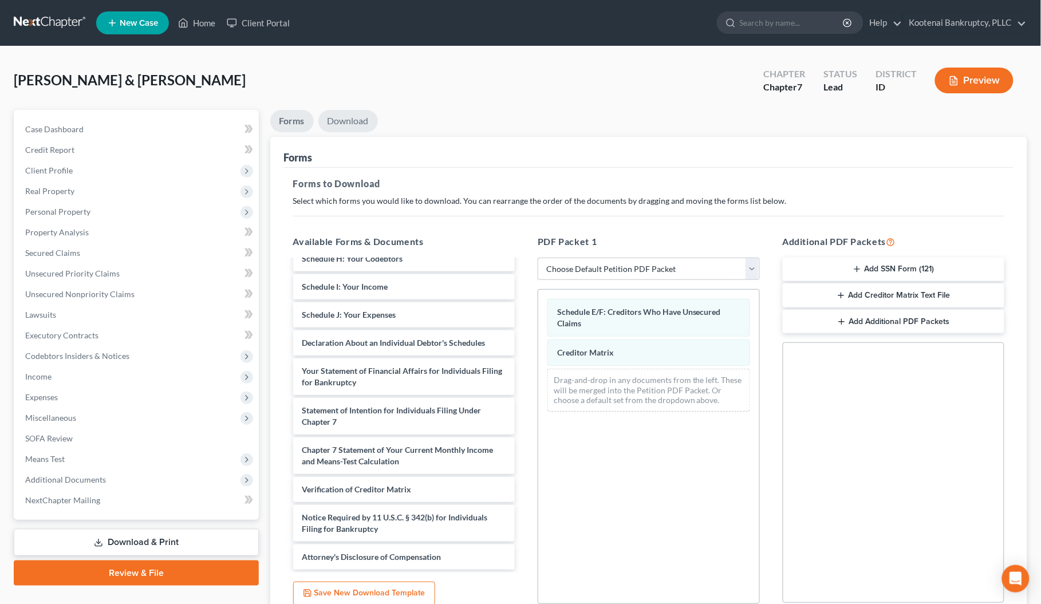
click at [349, 115] on link "Download" at bounding box center [348, 121] width 60 height 22
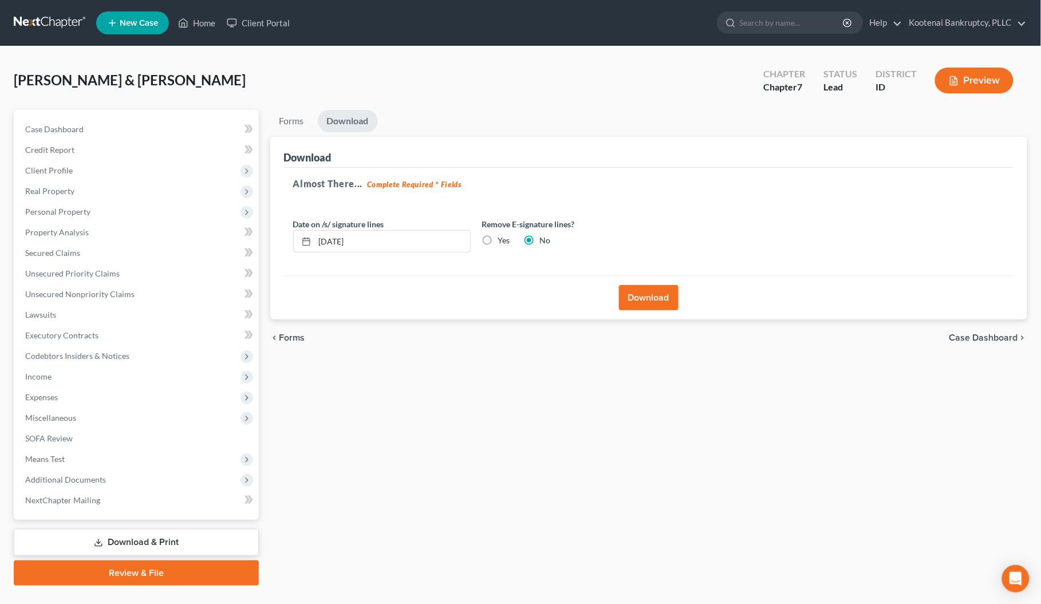
click at [646, 302] on button "Download" at bounding box center [649, 297] width 60 height 25
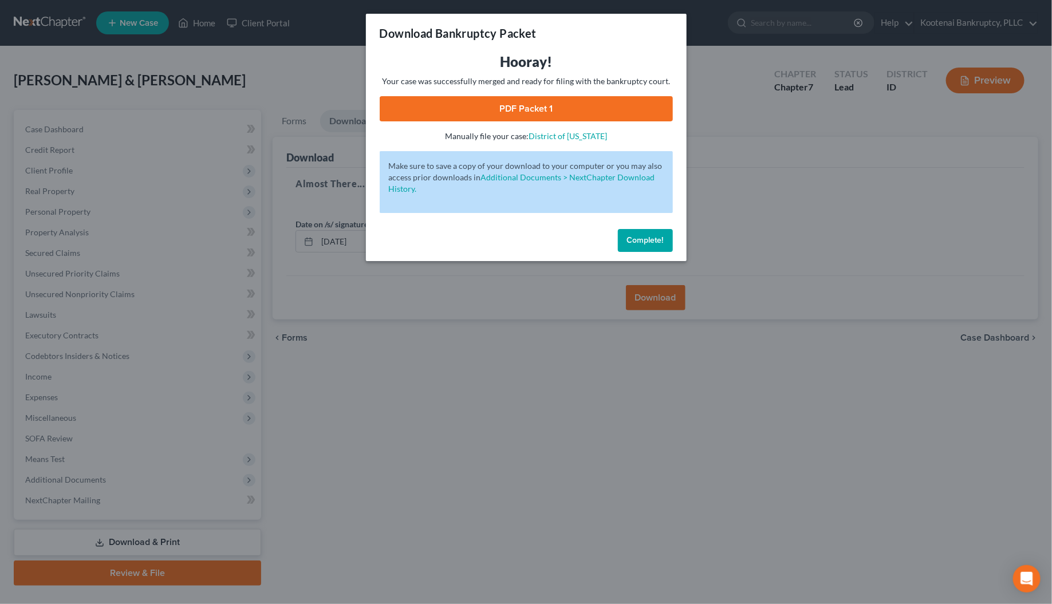
click at [528, 113] on link "PDF Packet 1" at bounding box center [526, 108] width 293 height 25
click at [630, 239] on span "Complete!" at bounding box center [645, 240] width 37 height 10
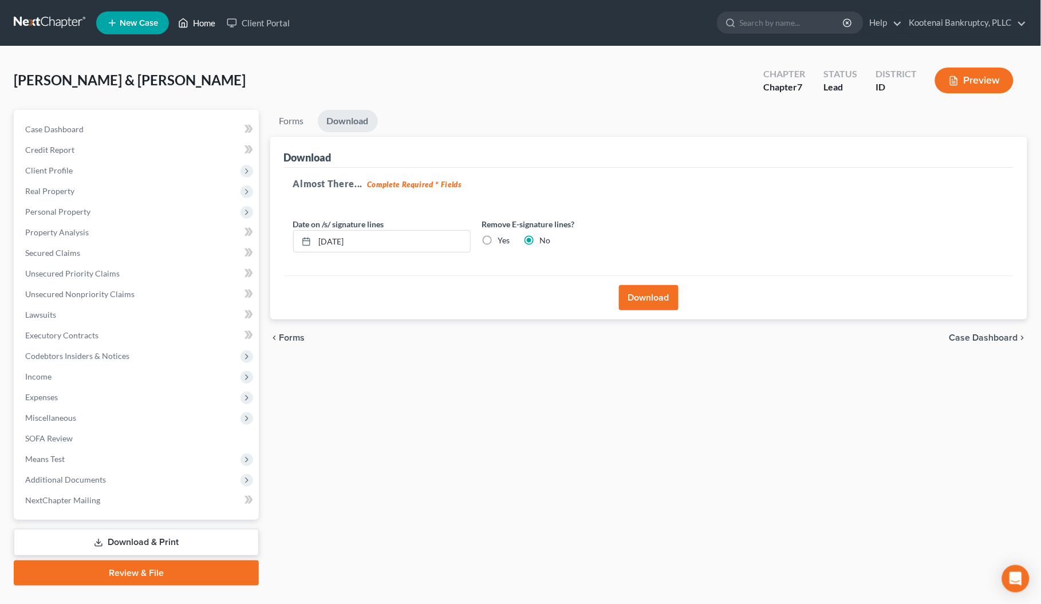
click at [199, 19] on link "Home" at bounding box center [196, 23] width 49 height 21
